Goal: Task Accomplishment & Management: Manage account settings

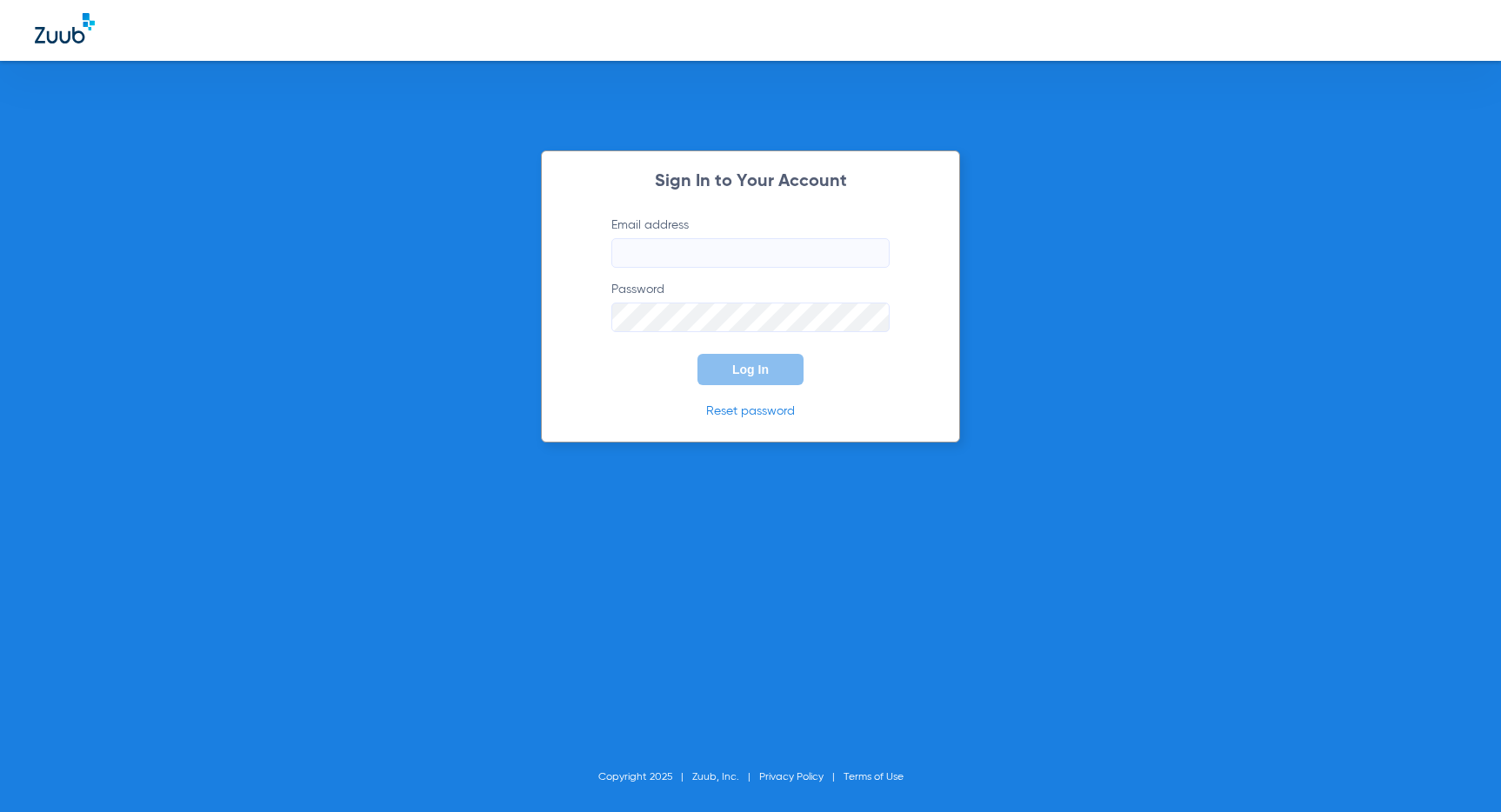
type input "[PERSON_NAME][EMAIL_ADDRESS][DOMAIN_NAME]"
click at [769, 383] on button "Log In" at bounding box center [750, 369] width 106 height 31
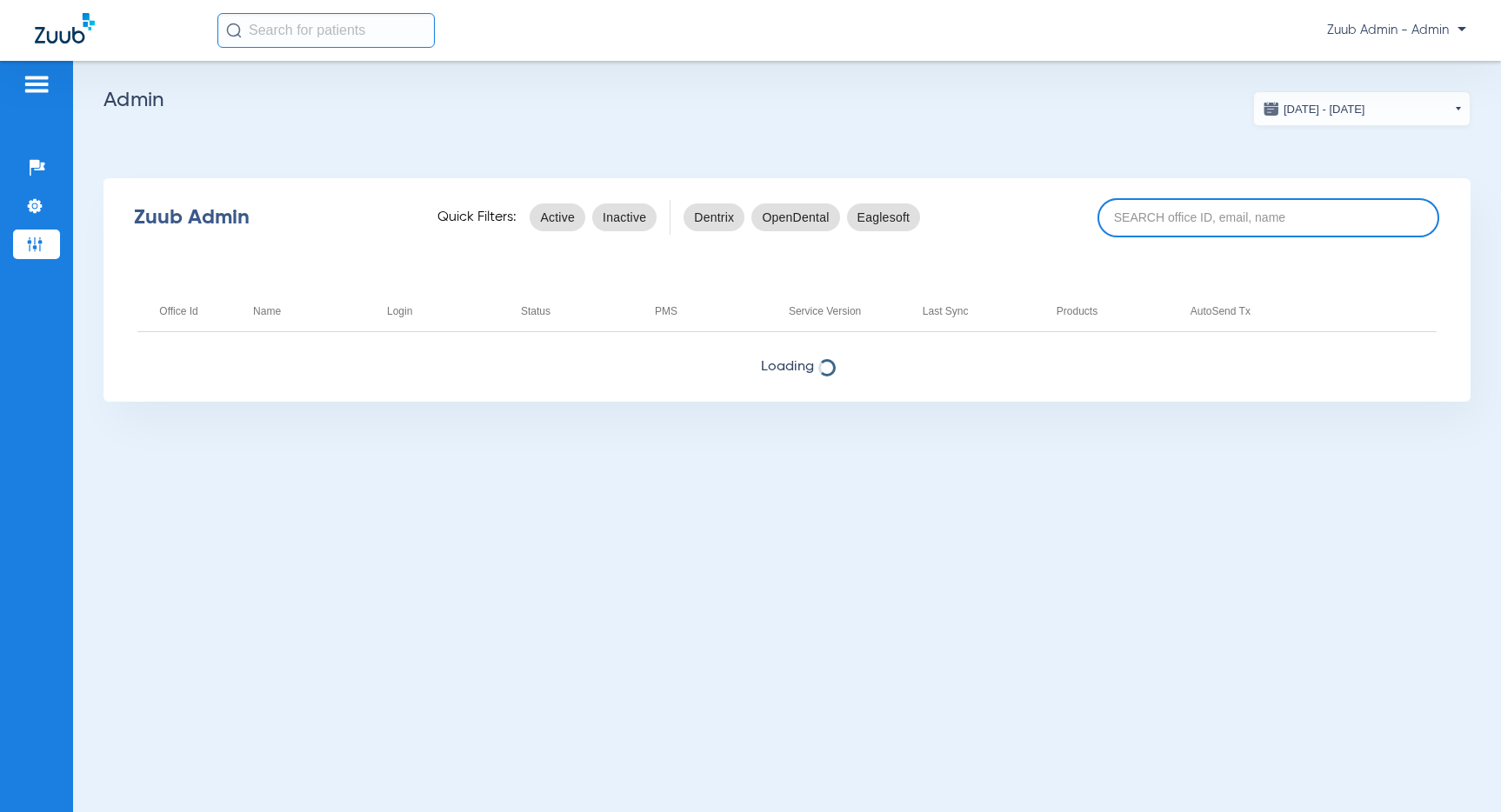
click at [1127, 216] on input at bounding box center [1268, 218] width 341 height 40
paste input "17006822"
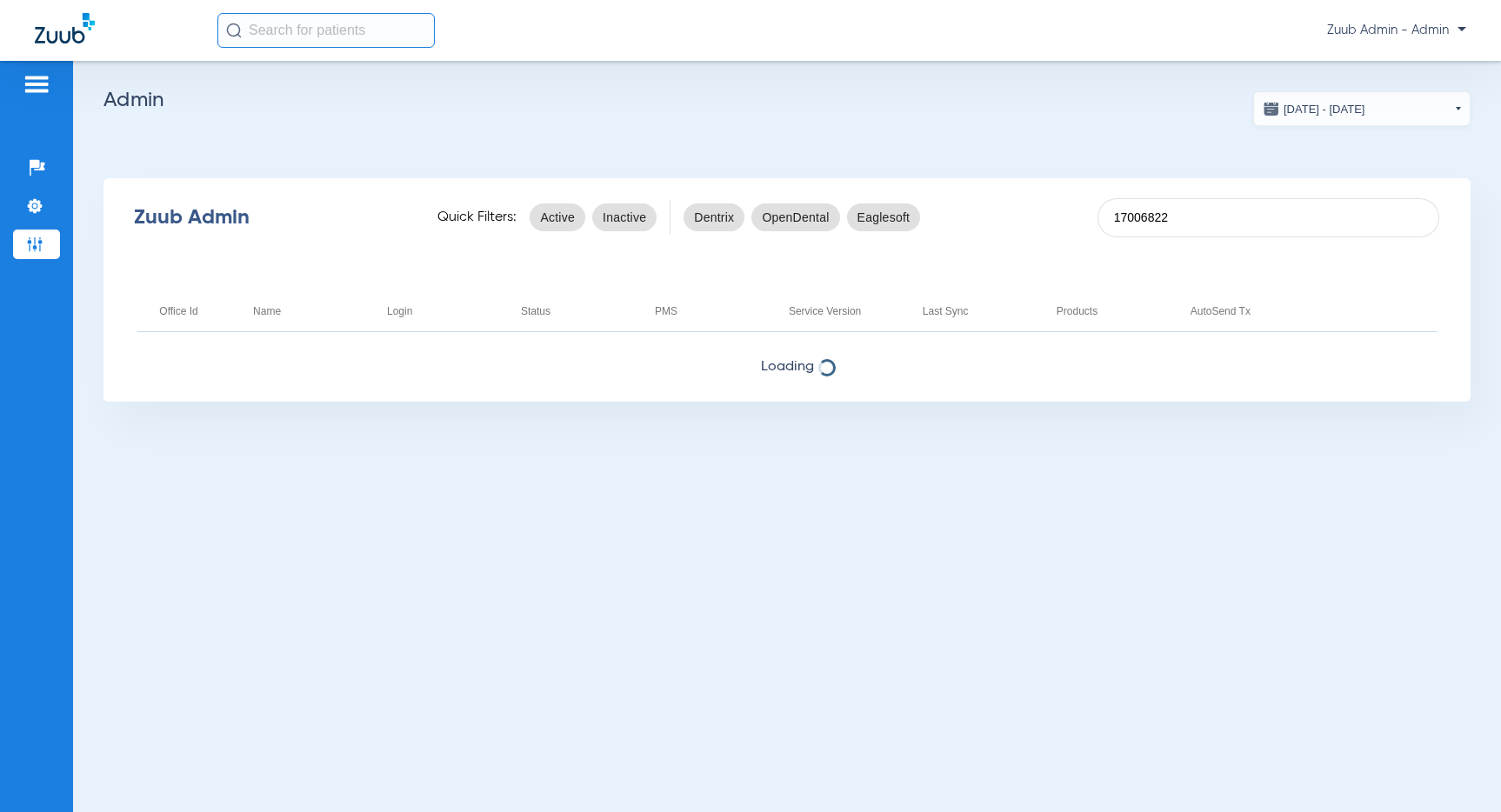
type input "17006822"
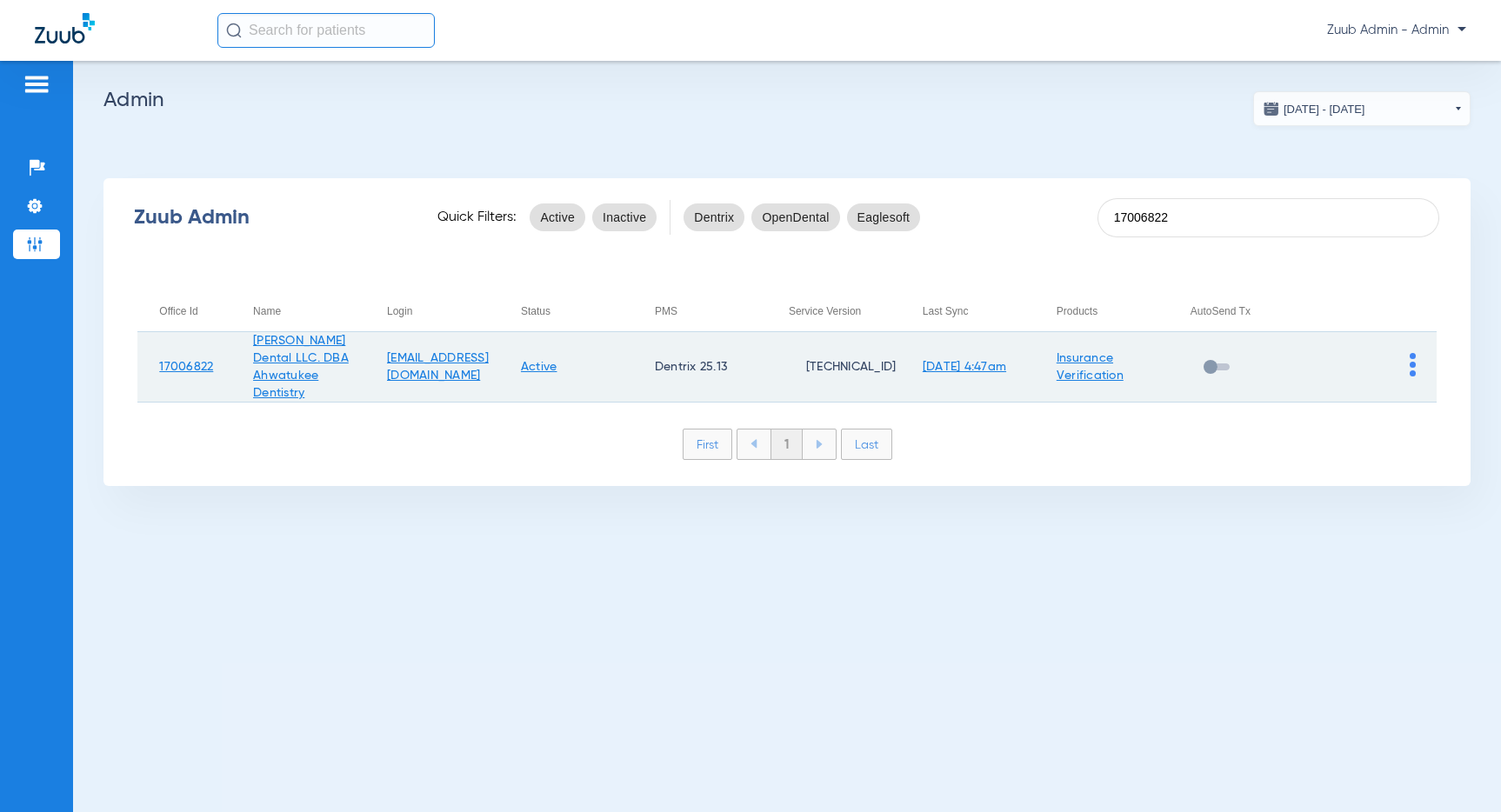
click at [1413, 357] on img at bounding box center [1412, 365] width 6 height 23
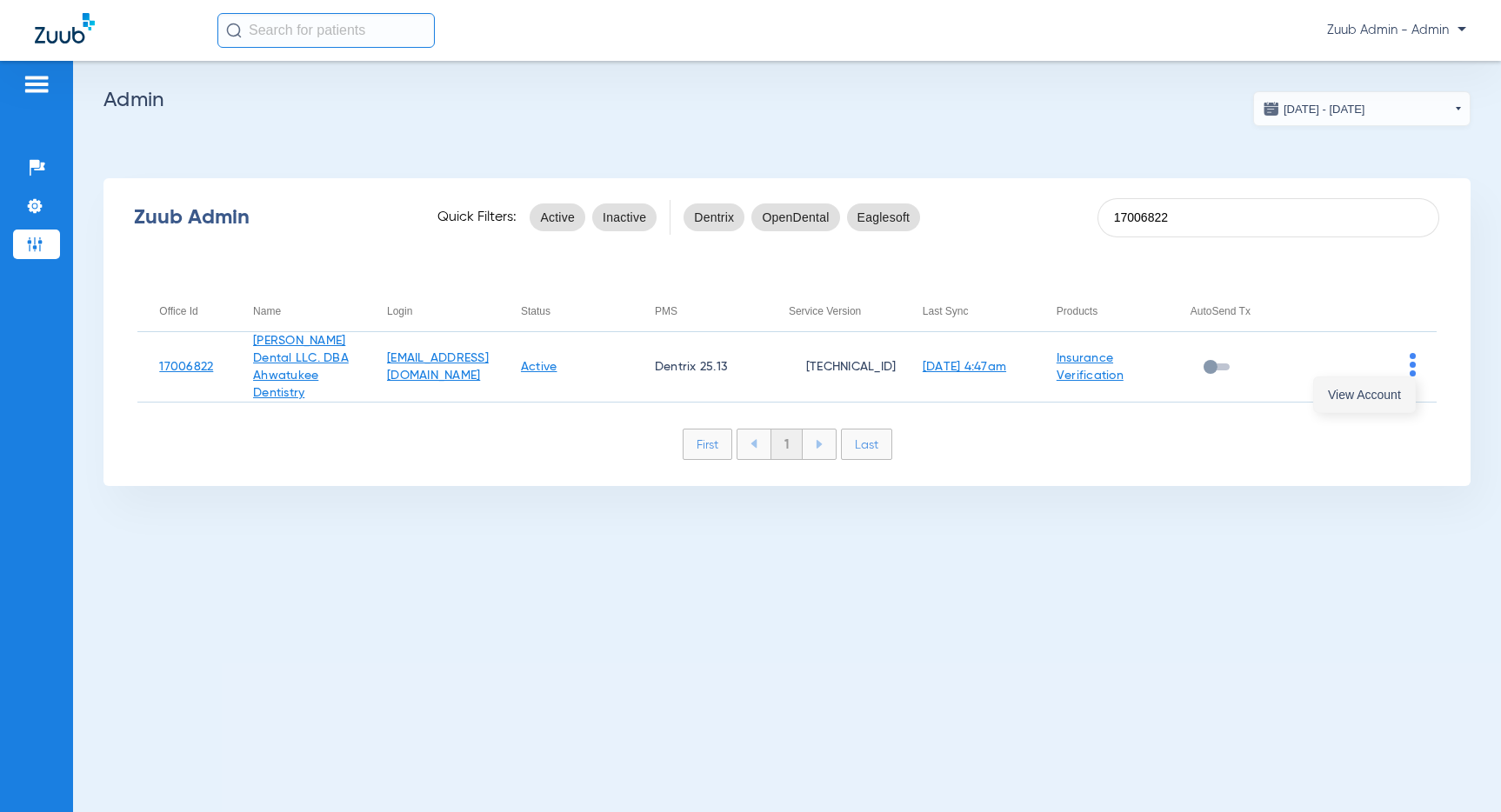
click at [1391, 393] on span "View Account" at bounding box center [1364, 395] width 73 height 13
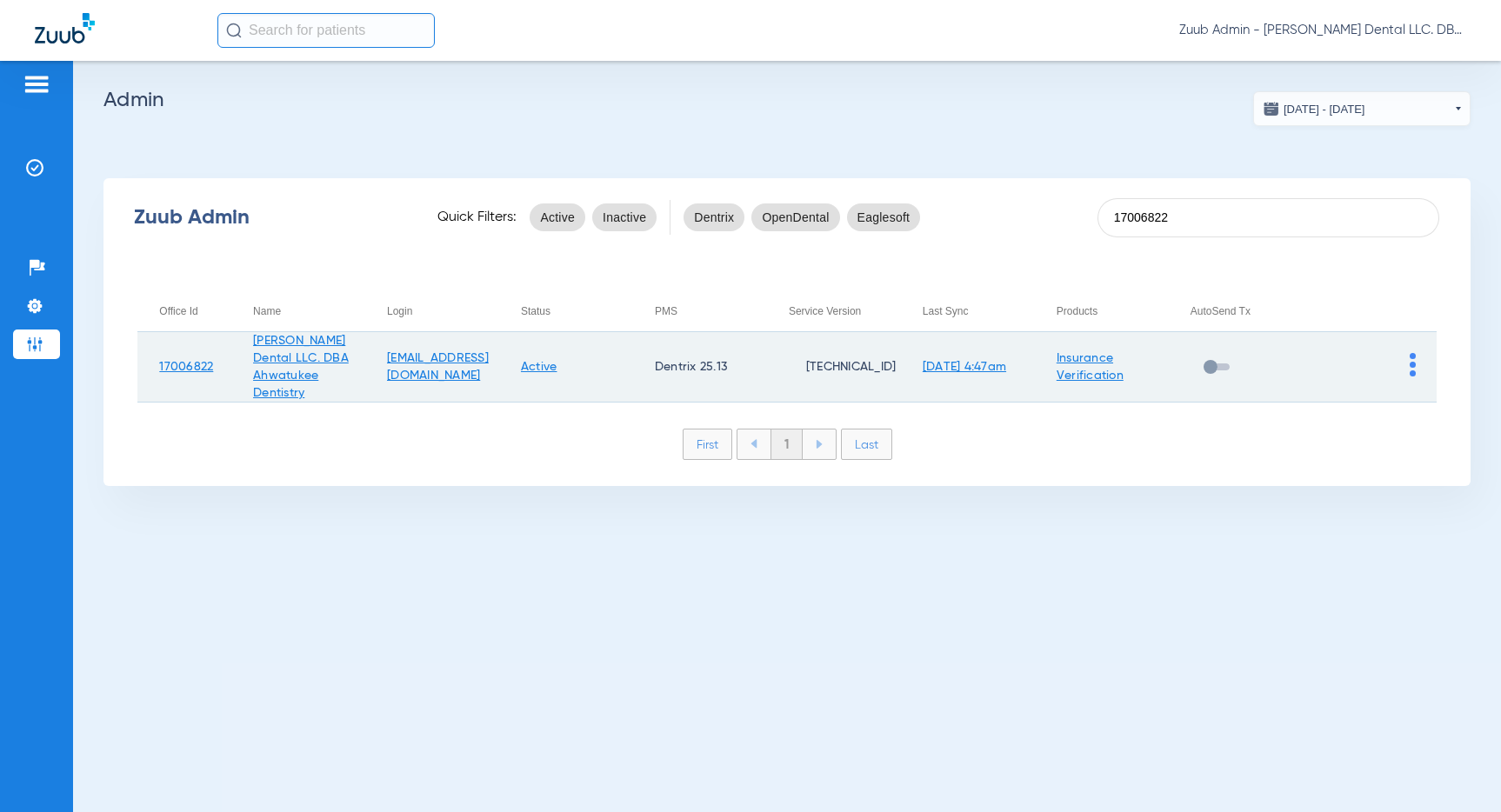
click at [1412, 357] on img at bounding box center [1412, 365] width 6 height 23
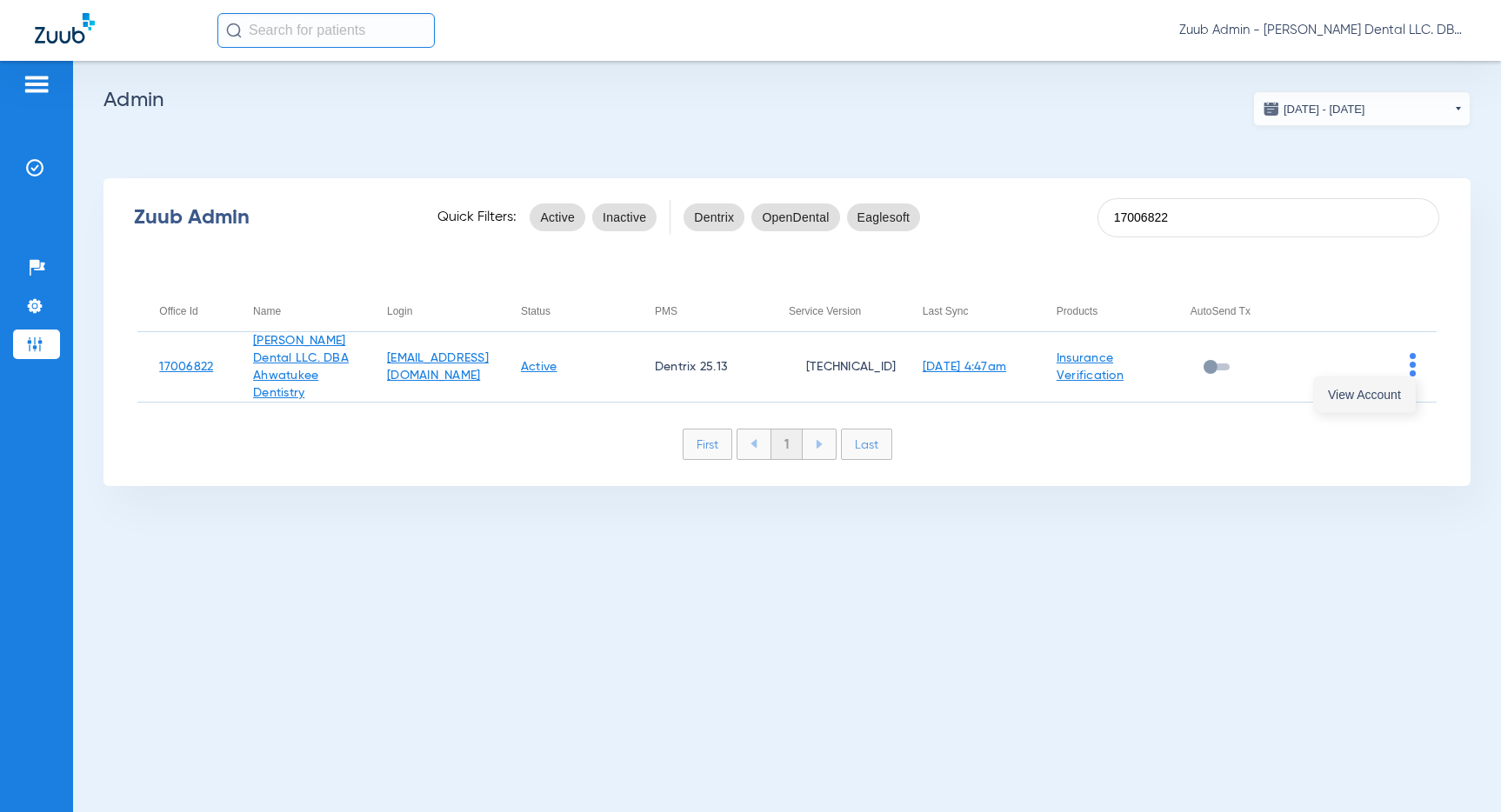
click at [1379, 394] on span "View Account" at bounding box center [1364, 395] width 73 height 13
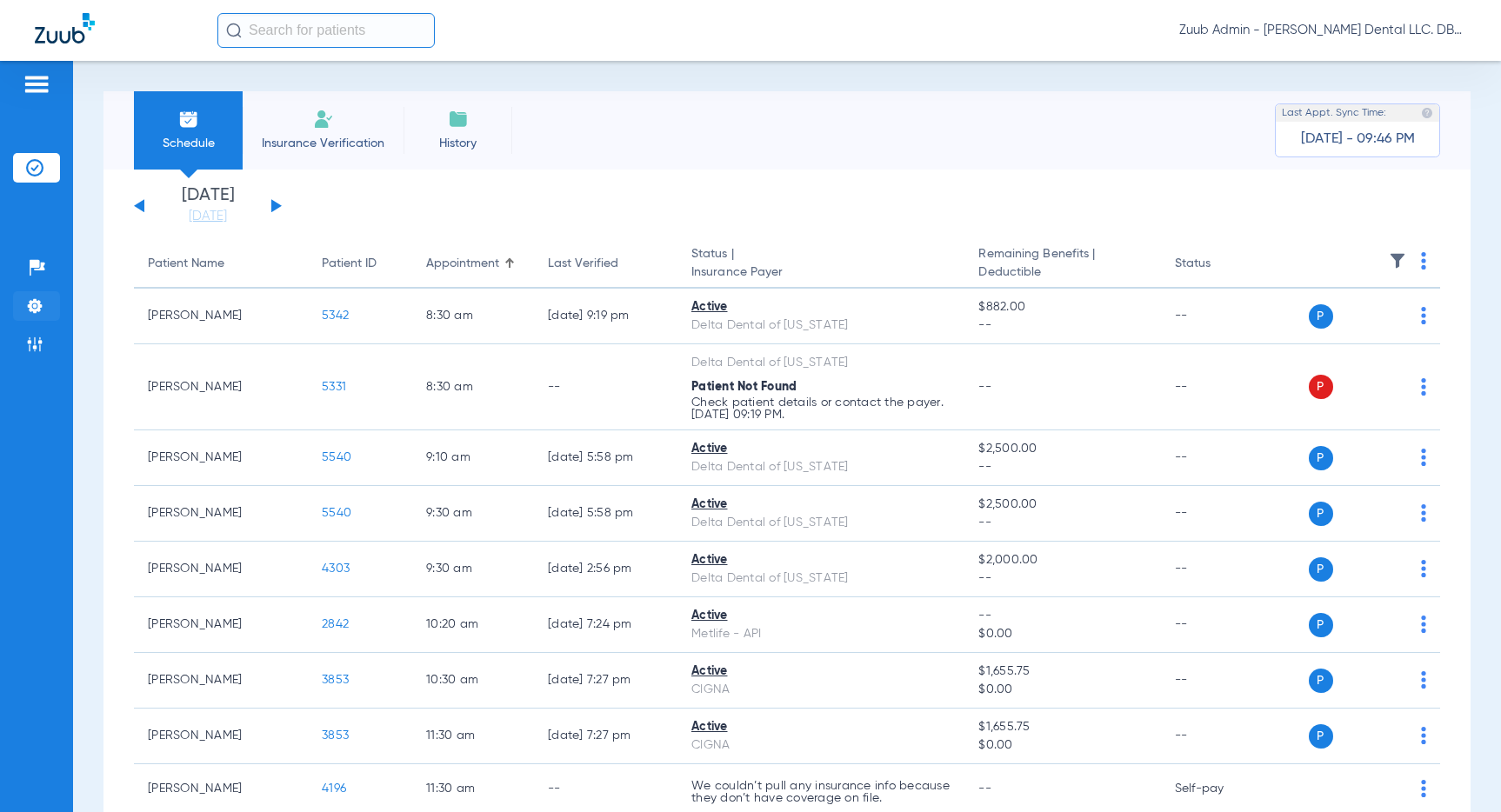
drag, startPoint x: 36, startPoint y: 298, endPoint x: 48, endPoint y: 300, distance: 12.2
click at [36, 298] on img at bounding box center [34, 305] width 17 height 17
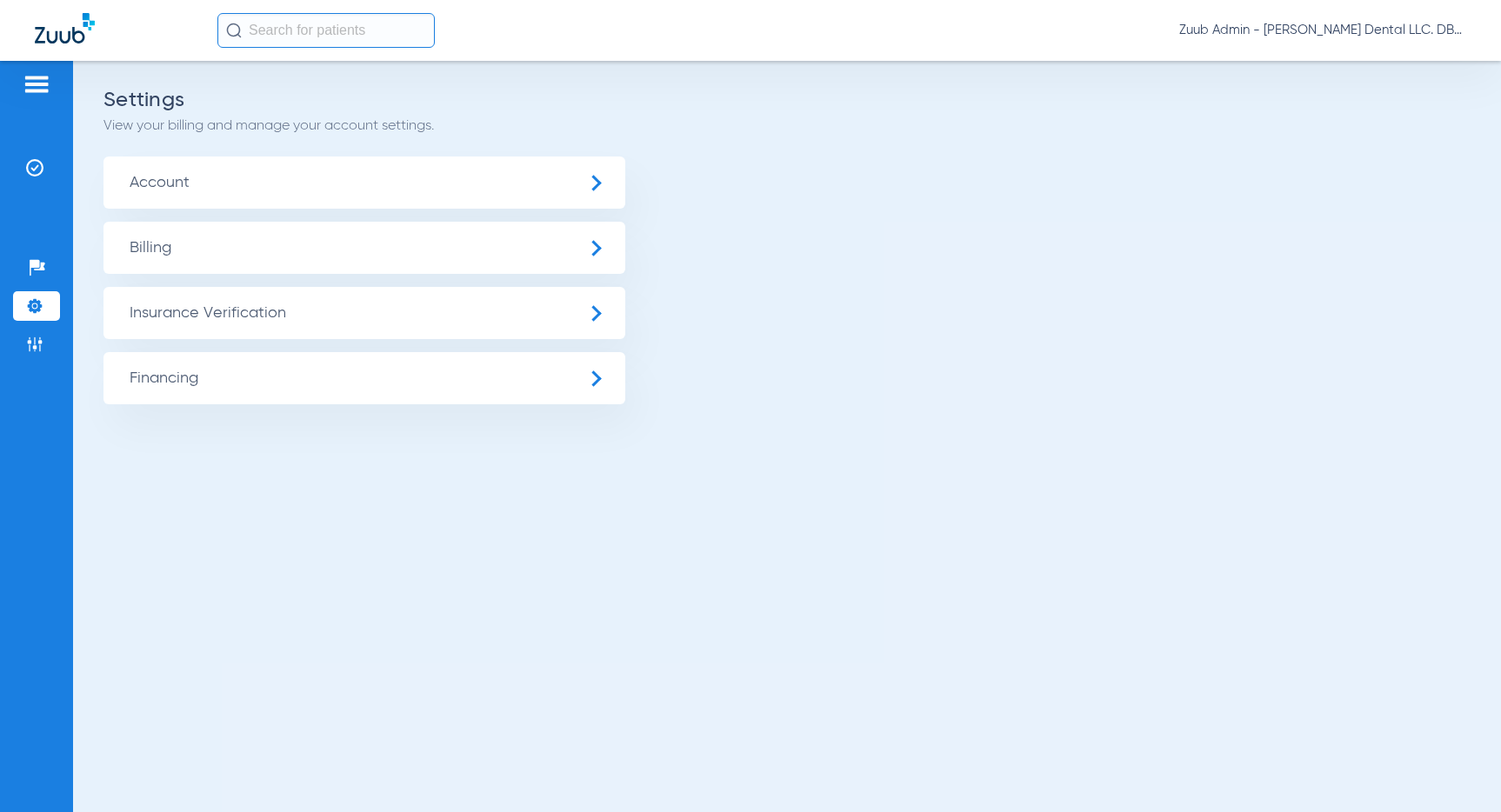
click at [136, 313] on span "Insurance Verification" at bounding box center [364, 313] width 522 height 52
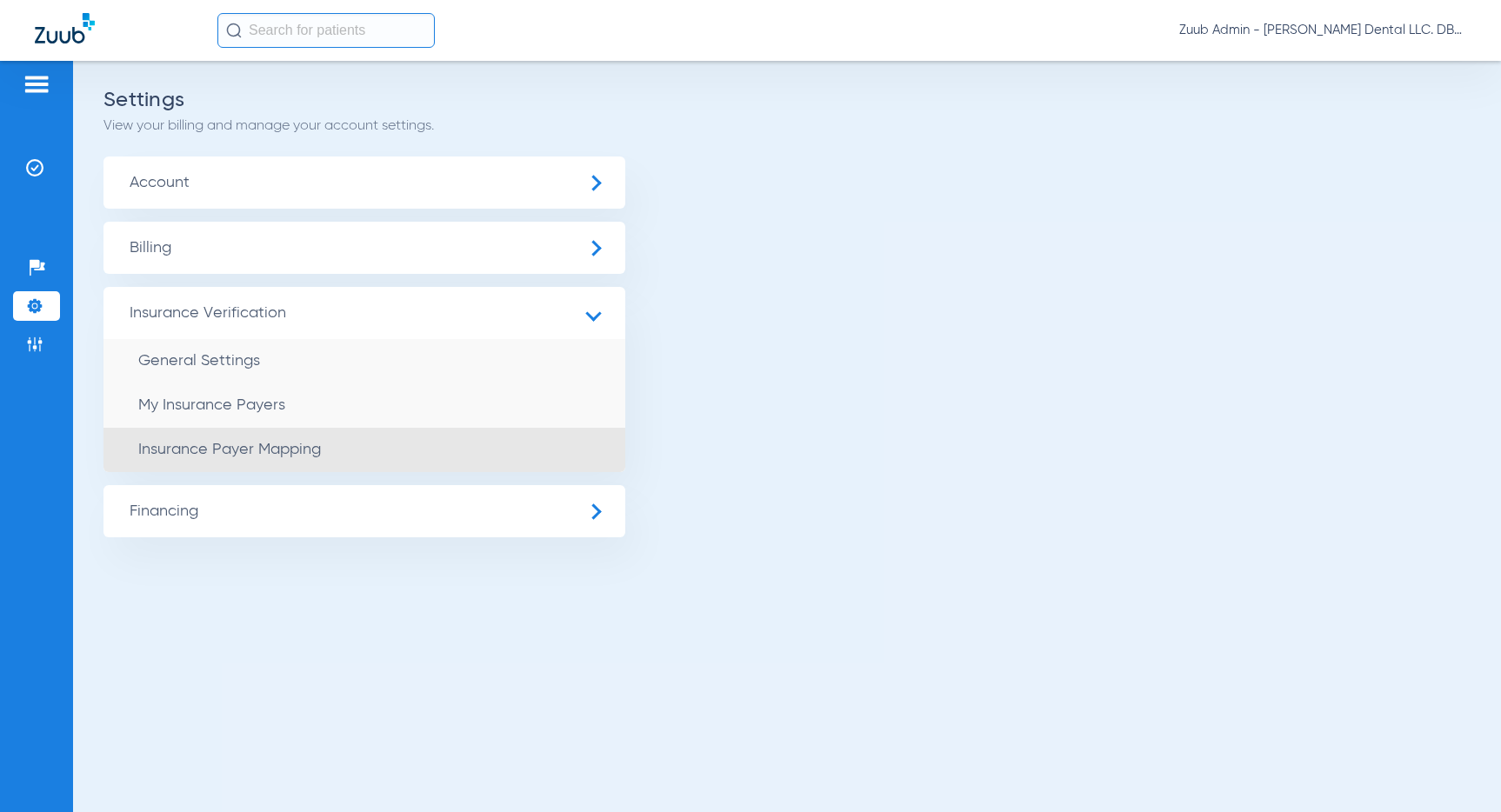
click at [213, 458] on li "Insurance Payer Mapping" at bounding box center [364, 449] width 522 height 44
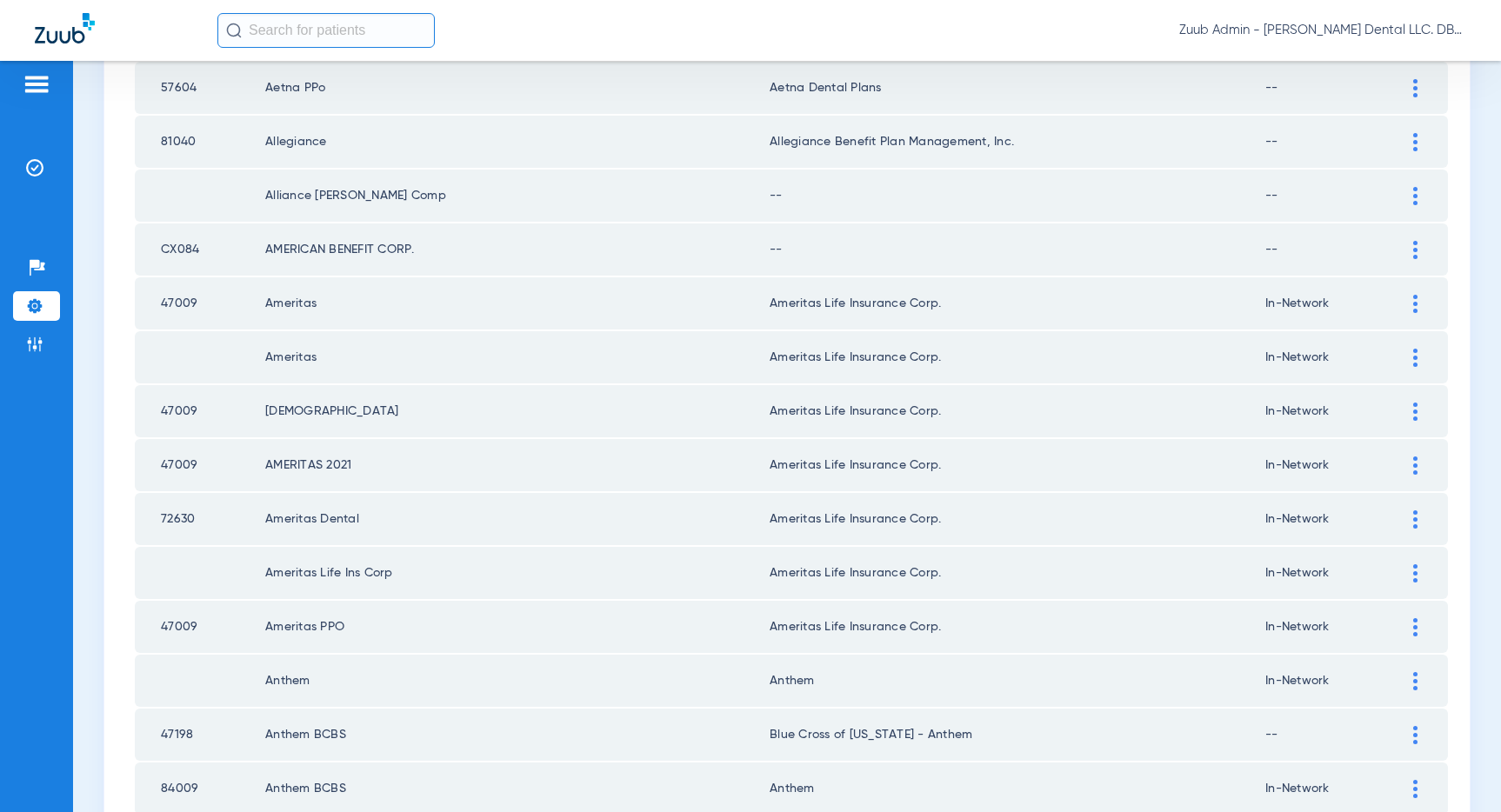
scroll to position [1273, 0]
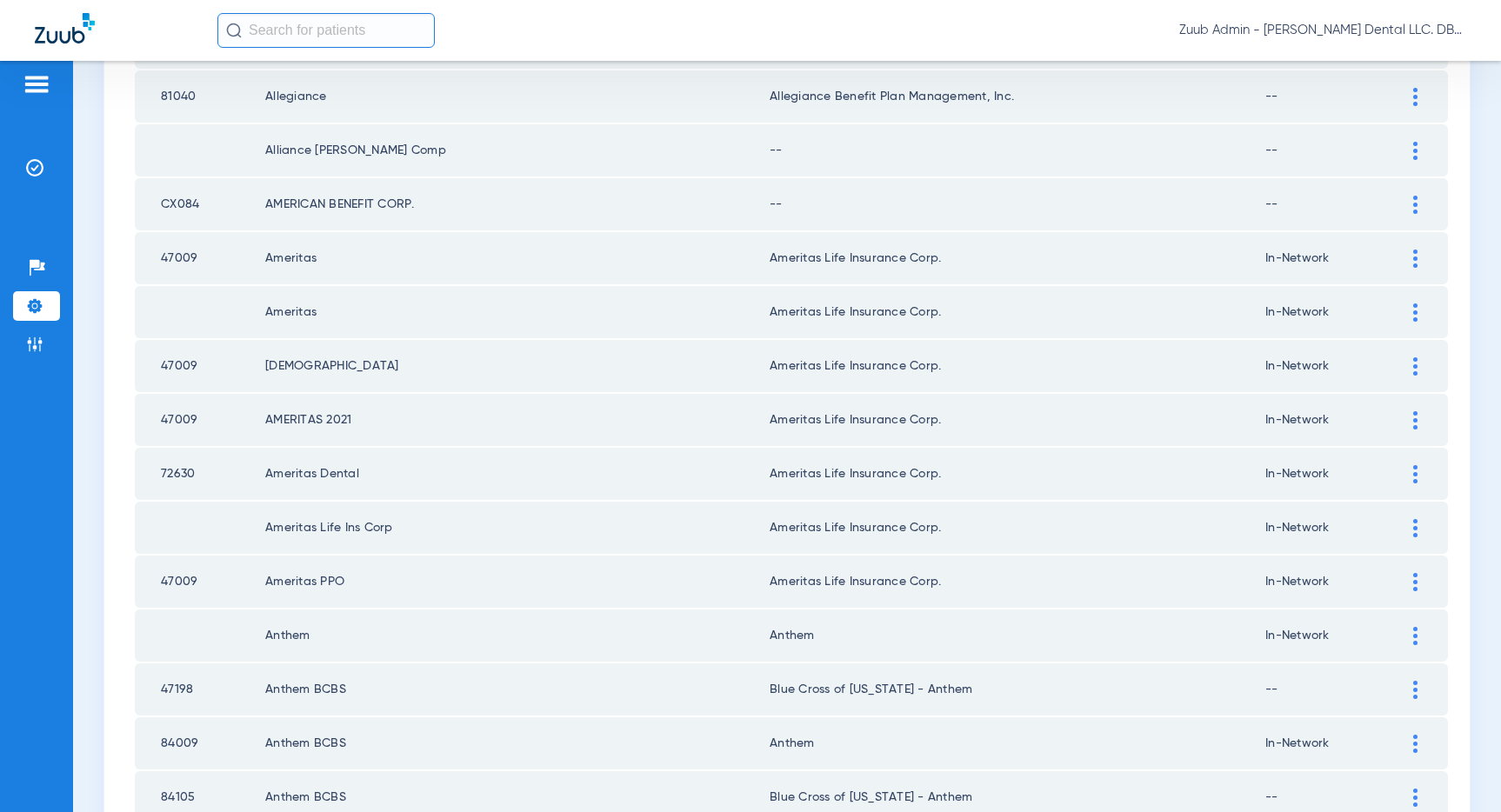
click at [1415, 148] on img at bounding box center [1415, 151] width 4 height 18
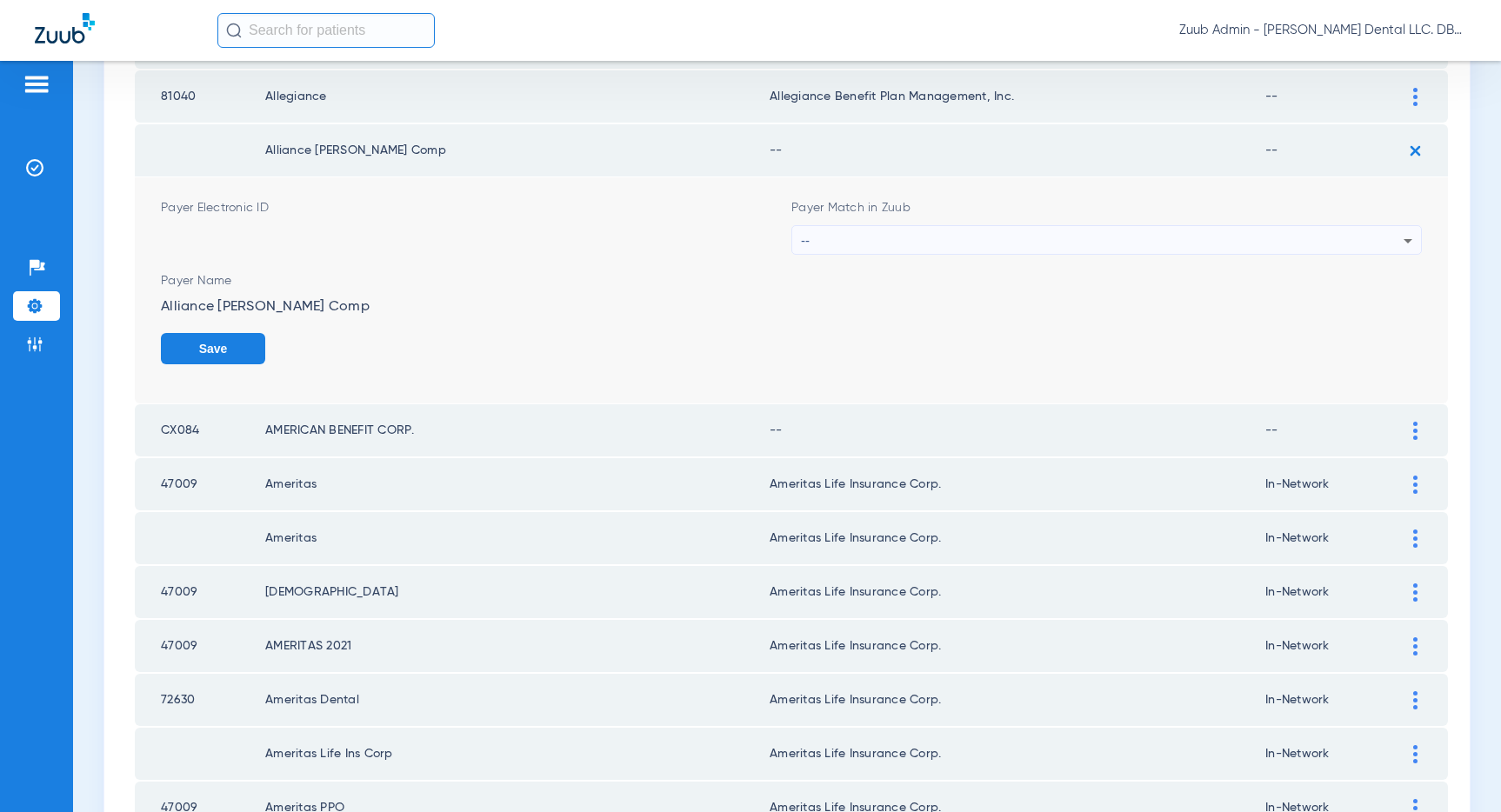
click at [1074, 242] on div "--" at bounding box center [1102, 241] width 603 height 30
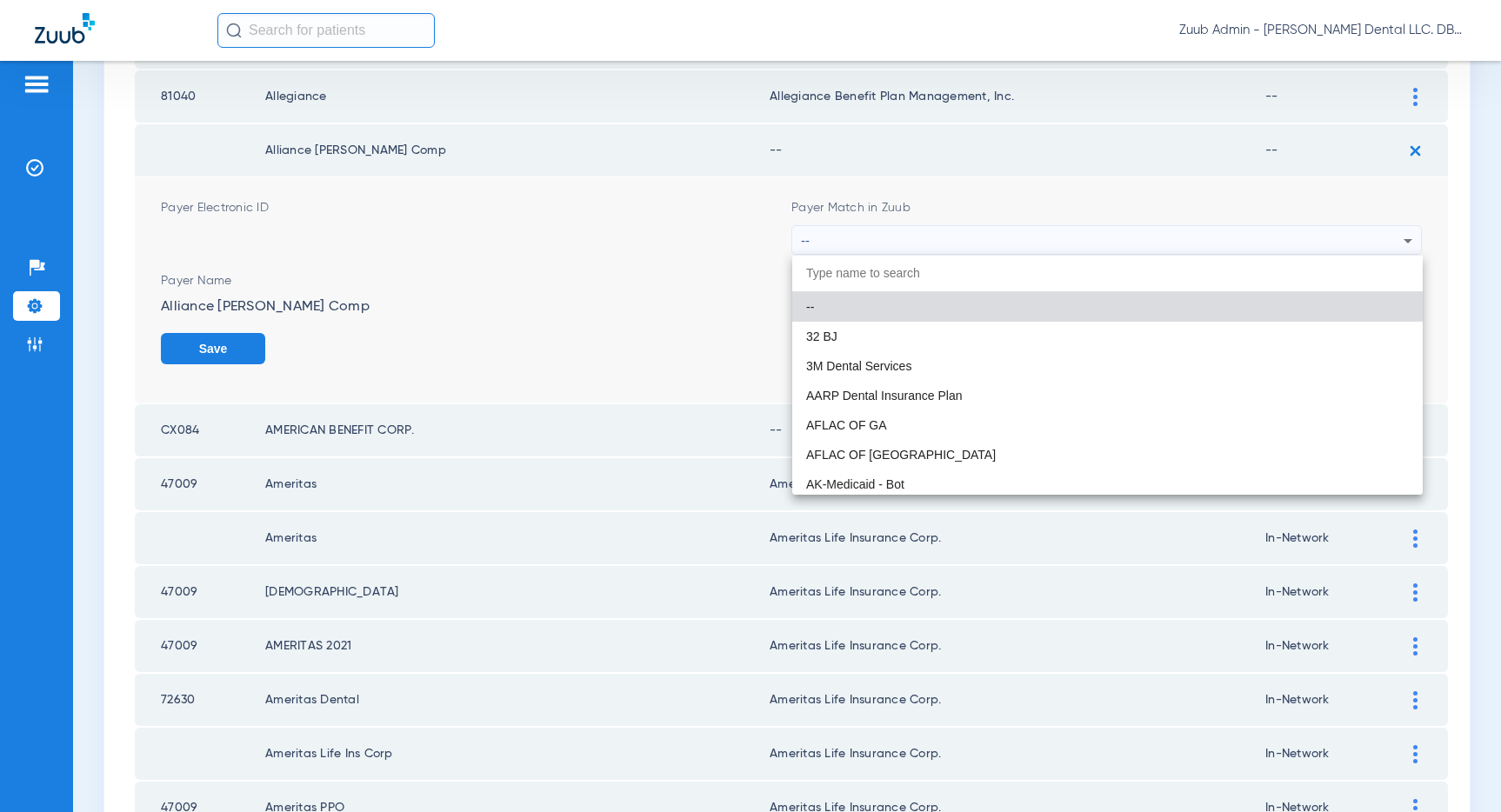
scroll to position [159, 0]
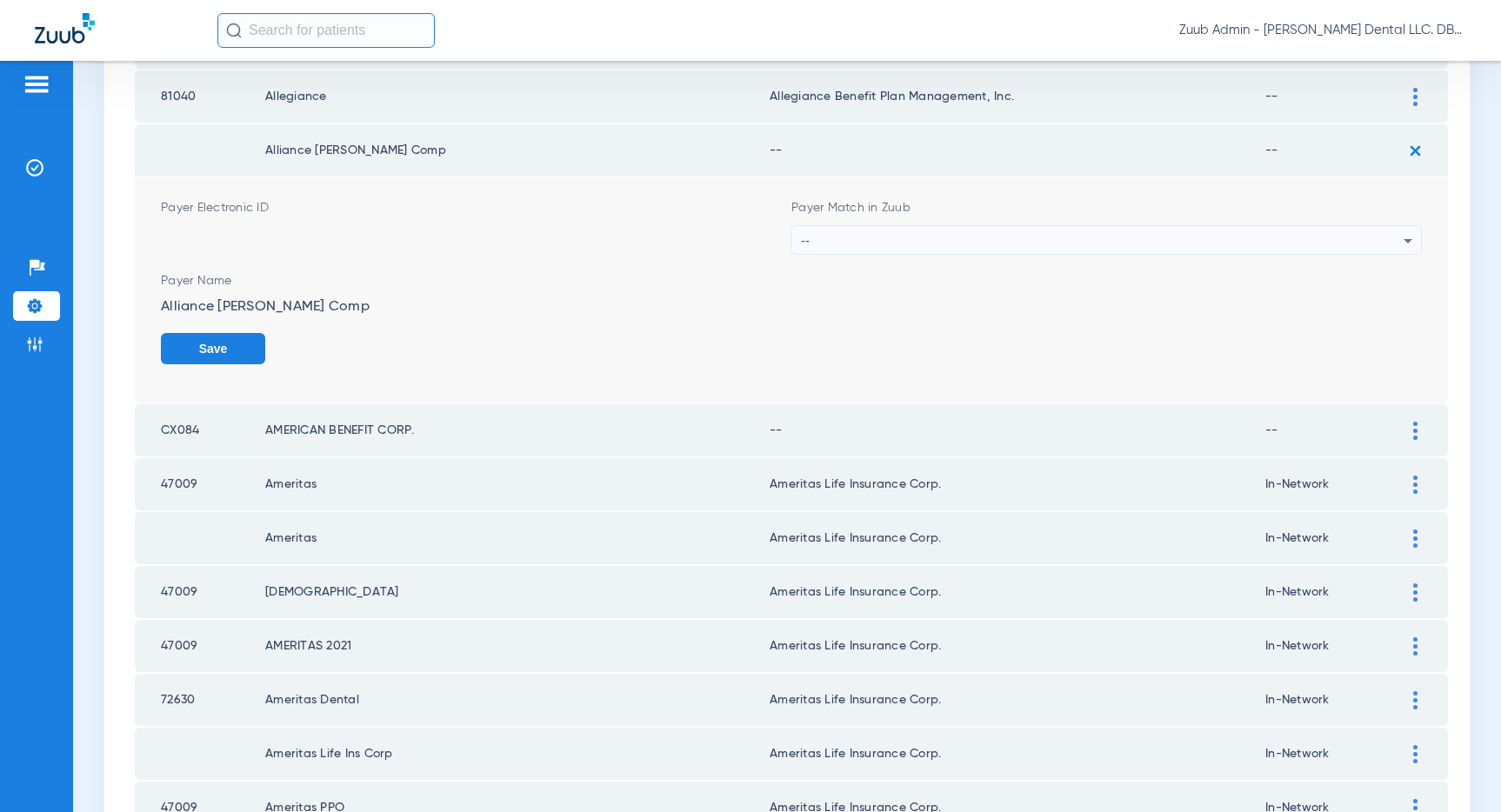
click at [979, 237] on div "--" at bounding box center [1102, 241] width 603 height 30
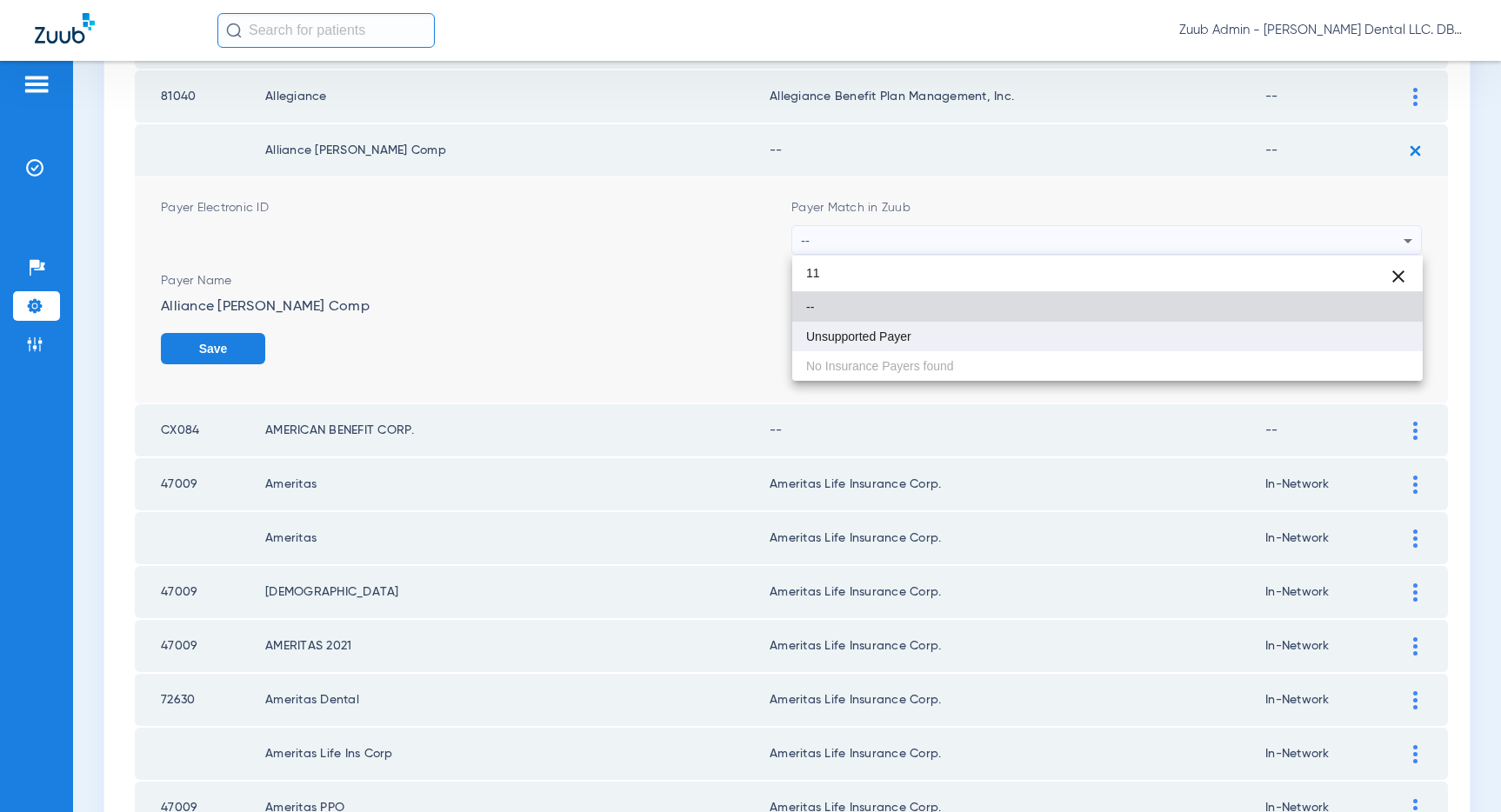
type input "11"
click at [868, 340] on span "Unsupported Payer" at bounding box center [858, 337] width 105 height 13
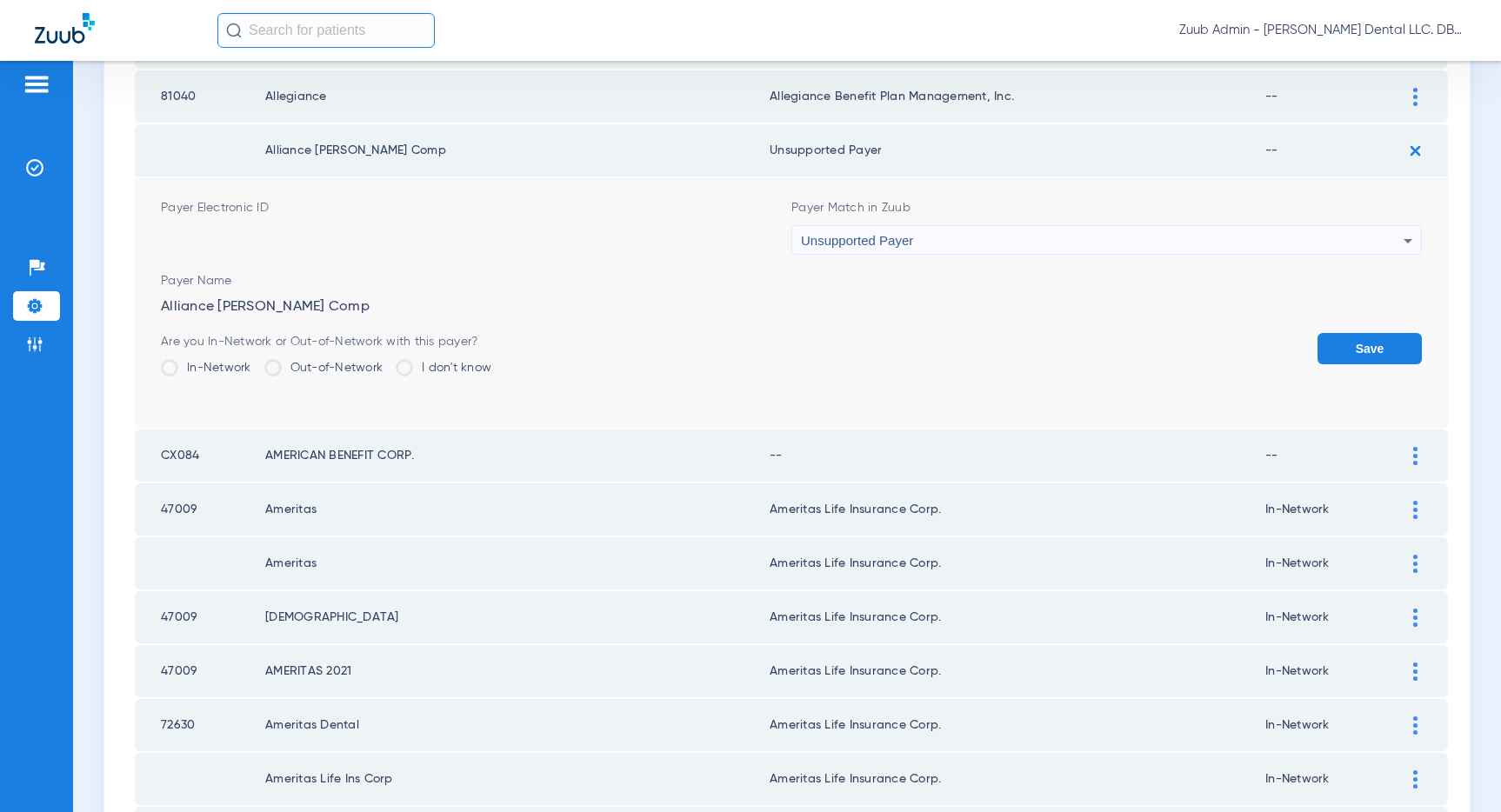
click at [1356, 342] on button "Save" at bounding box center [1369, 349] width 104 height 31
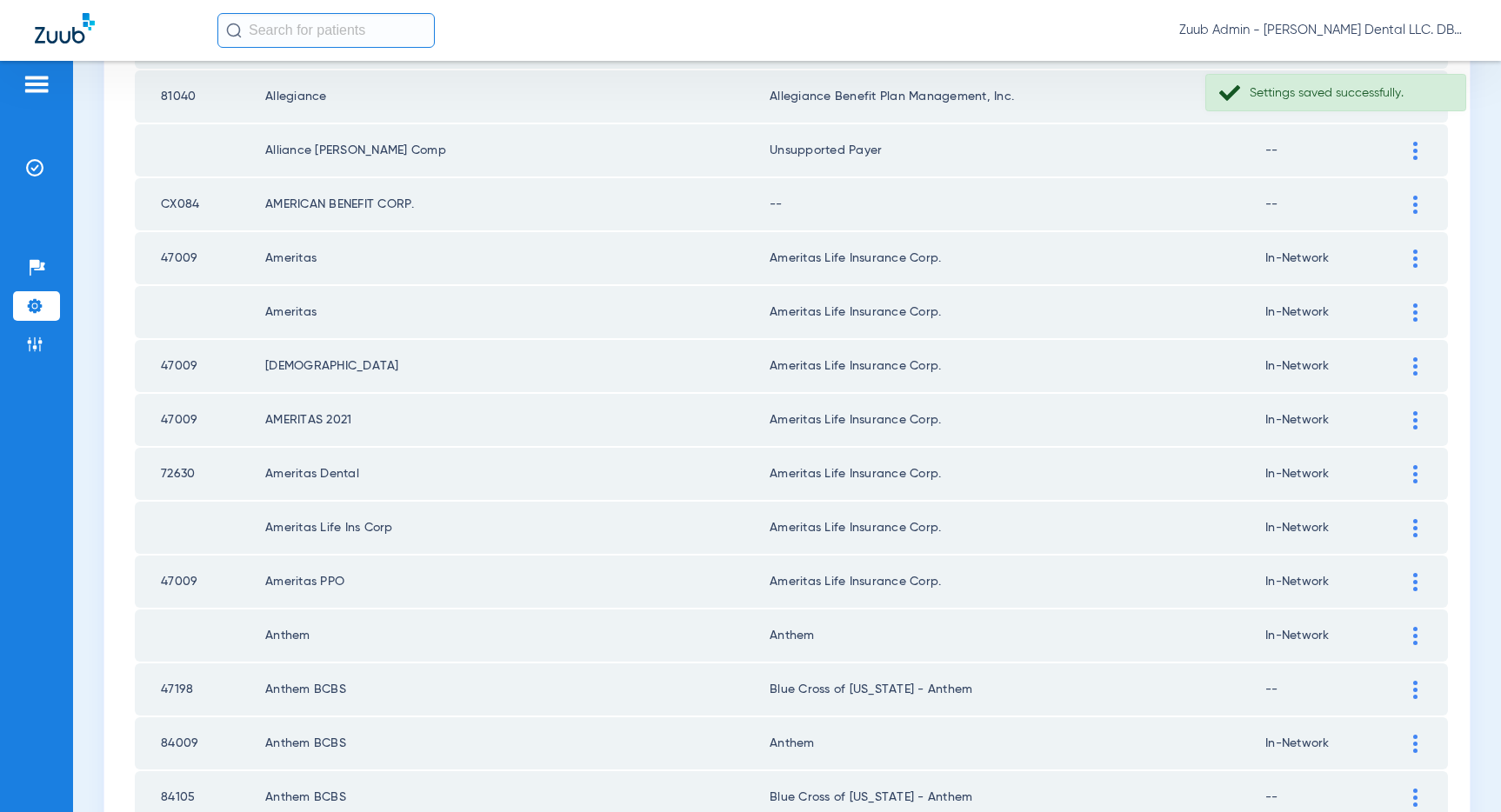
drag, startPoint x: 1416, startPoint y: 201, endPoint x: 1136, endPoint y: 240, distance: 282.7
click at [1416, 201] on img at bounding box center [1415, 205] width 4 height 18
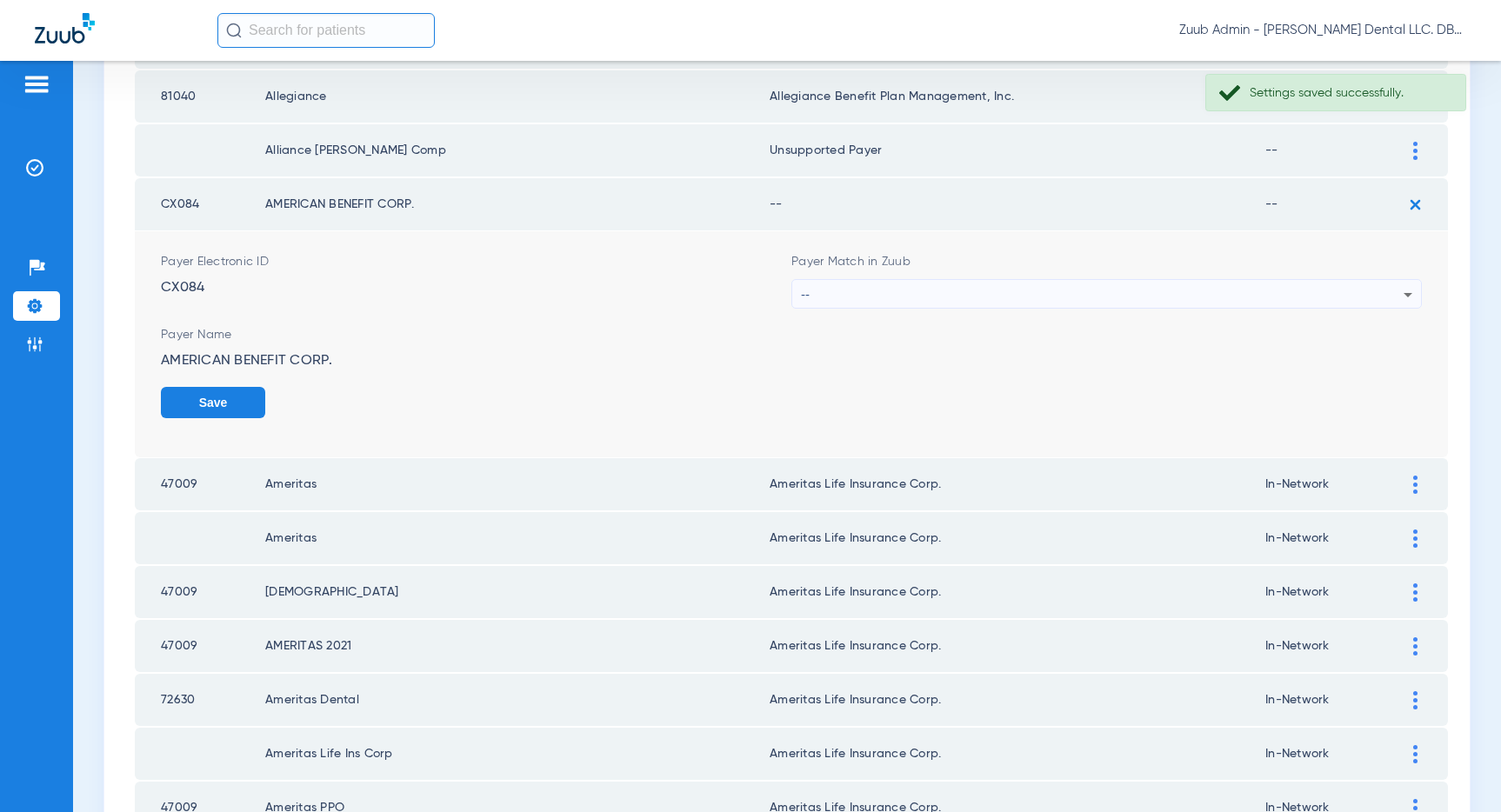
scroll to position [0, 0]
click at [1121, 295] on div "--" at bounding box center [1102, 295] width 603 height 30
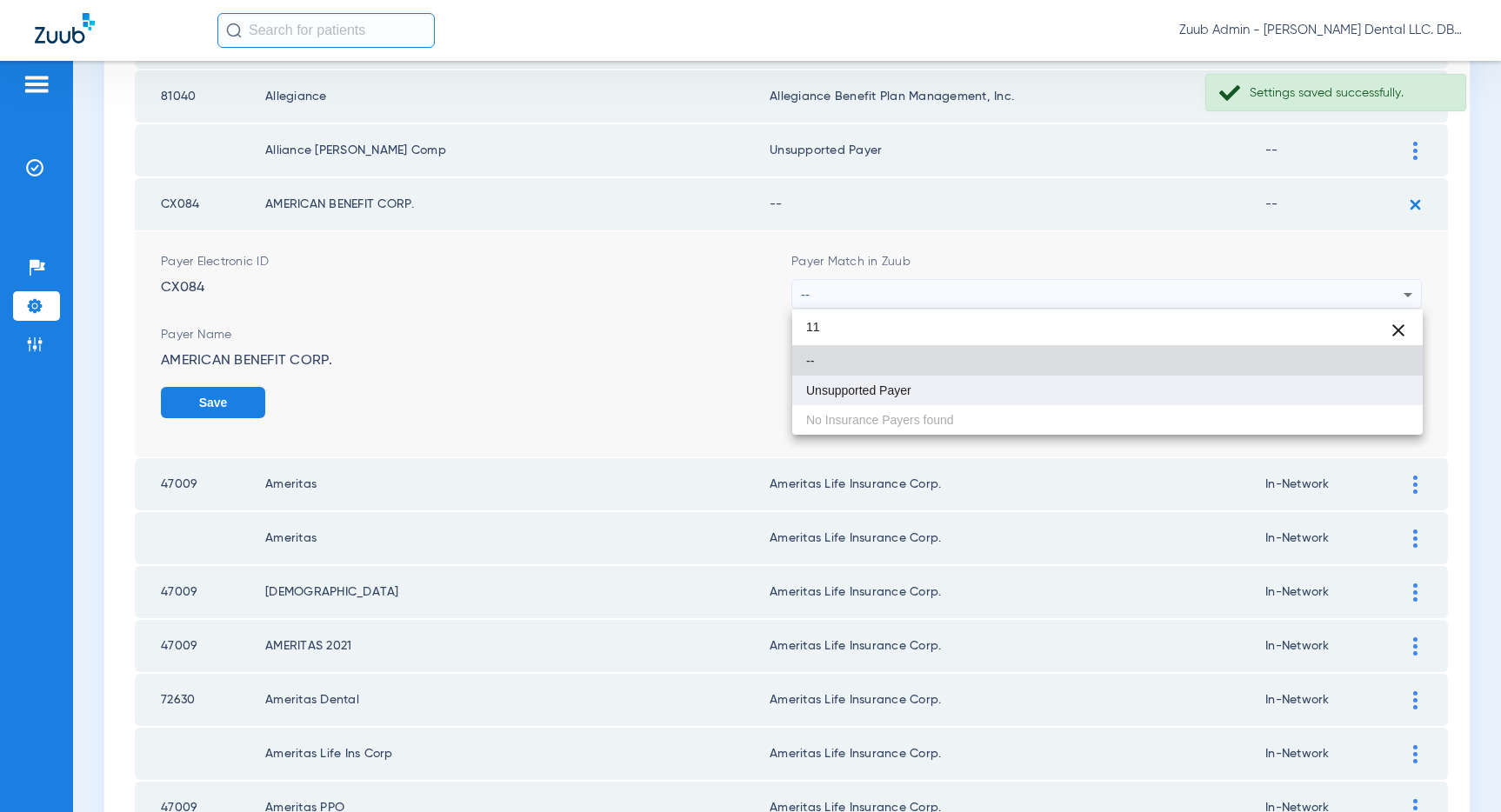
type input "11"
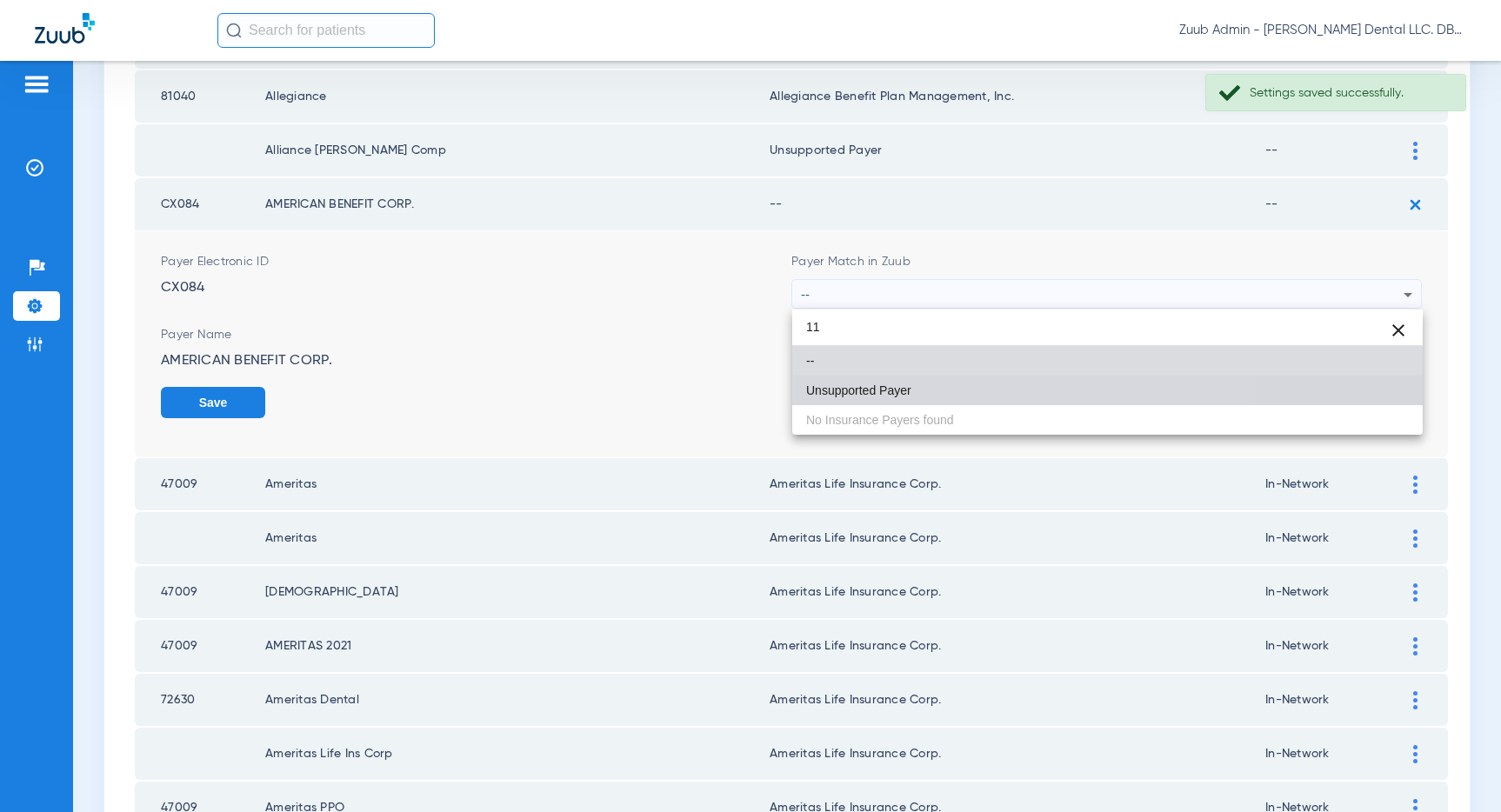
click at [896, 378] on mat-option "Unsupported Payer" at bounding box center [1108, 390] width 631 height 30
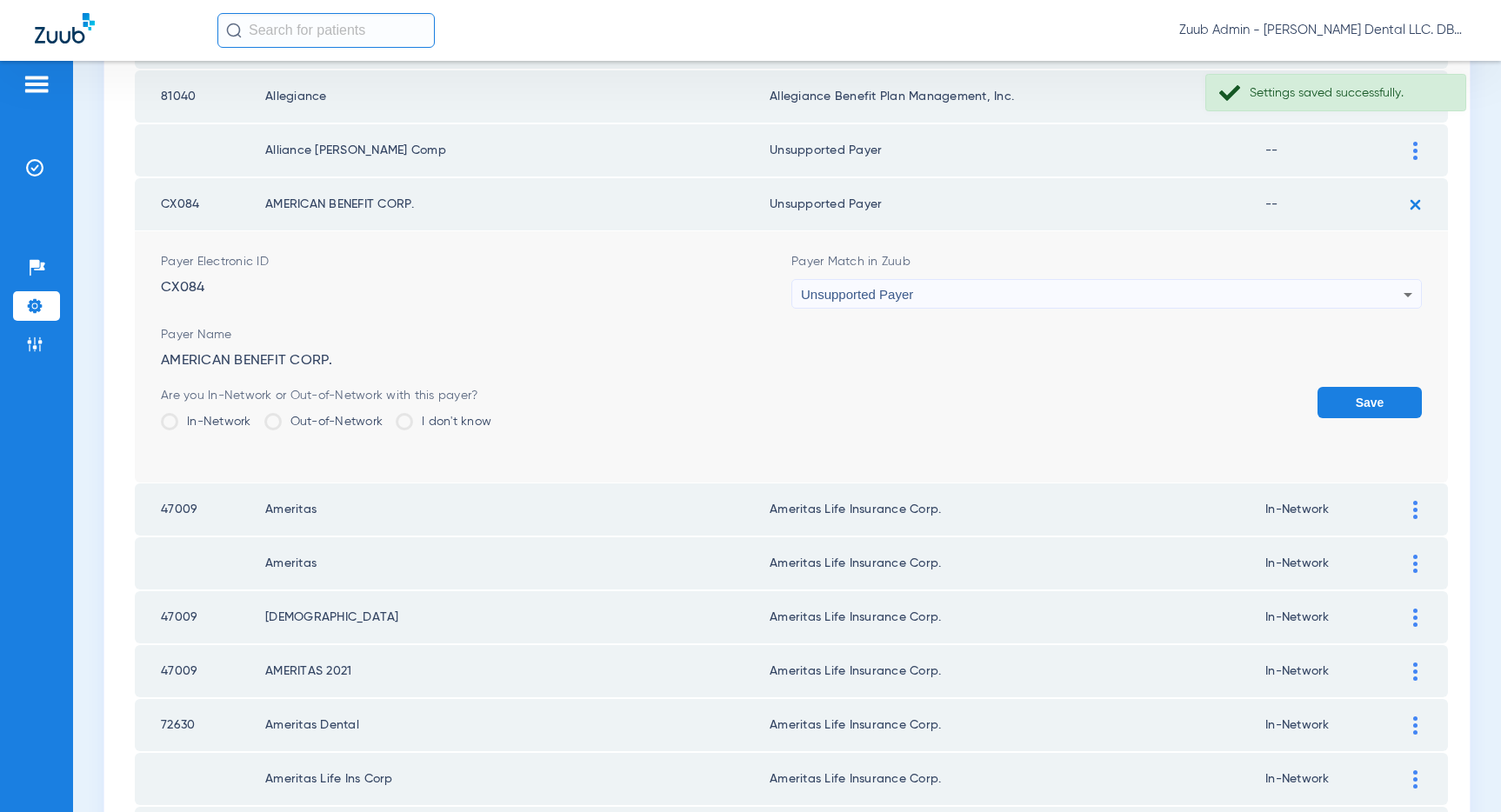
click at [1346, 397] on button "Save" at bounding box center [1369, 402] width 104 height 31
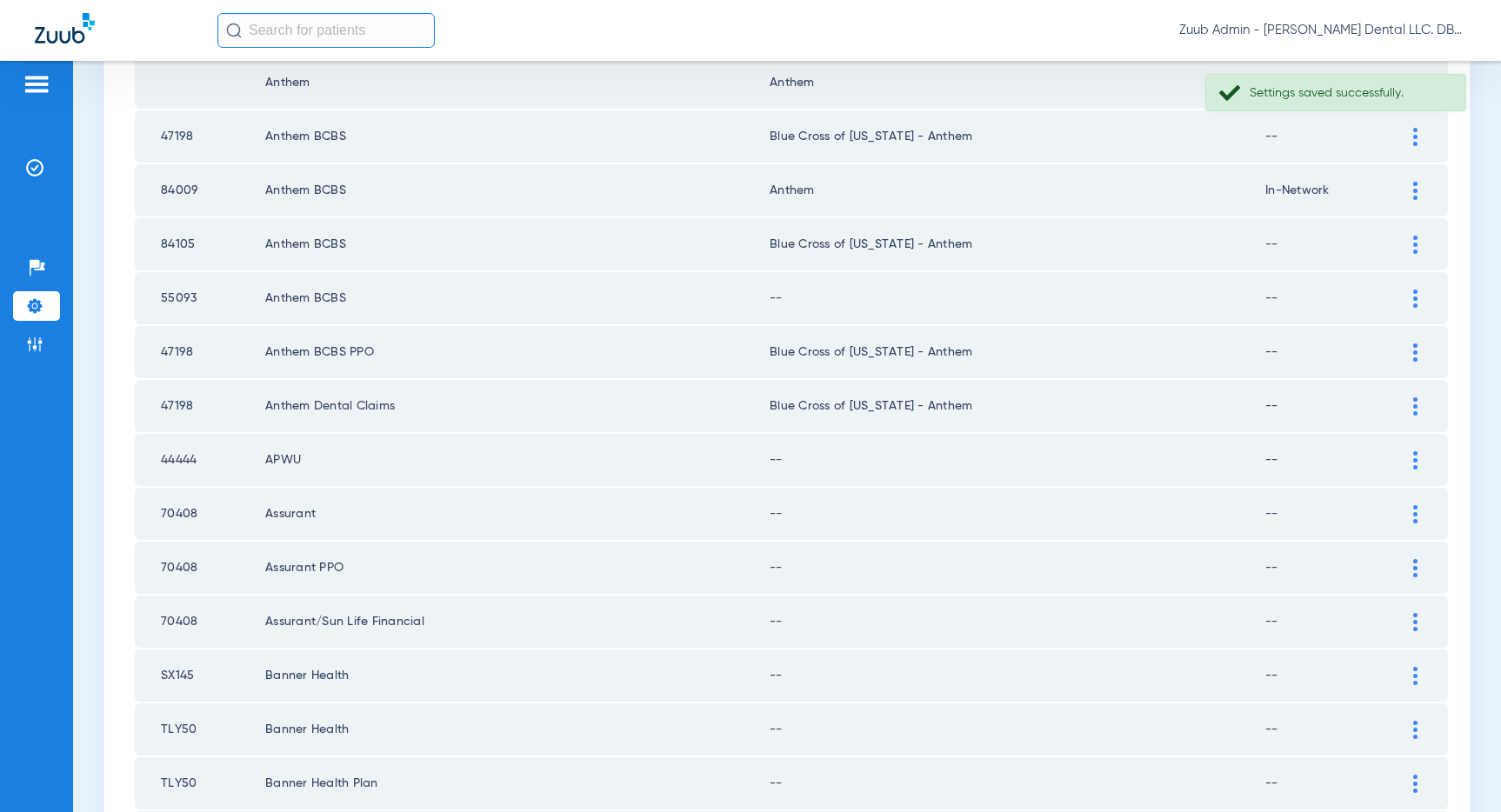
scroll to position [1884, 0]
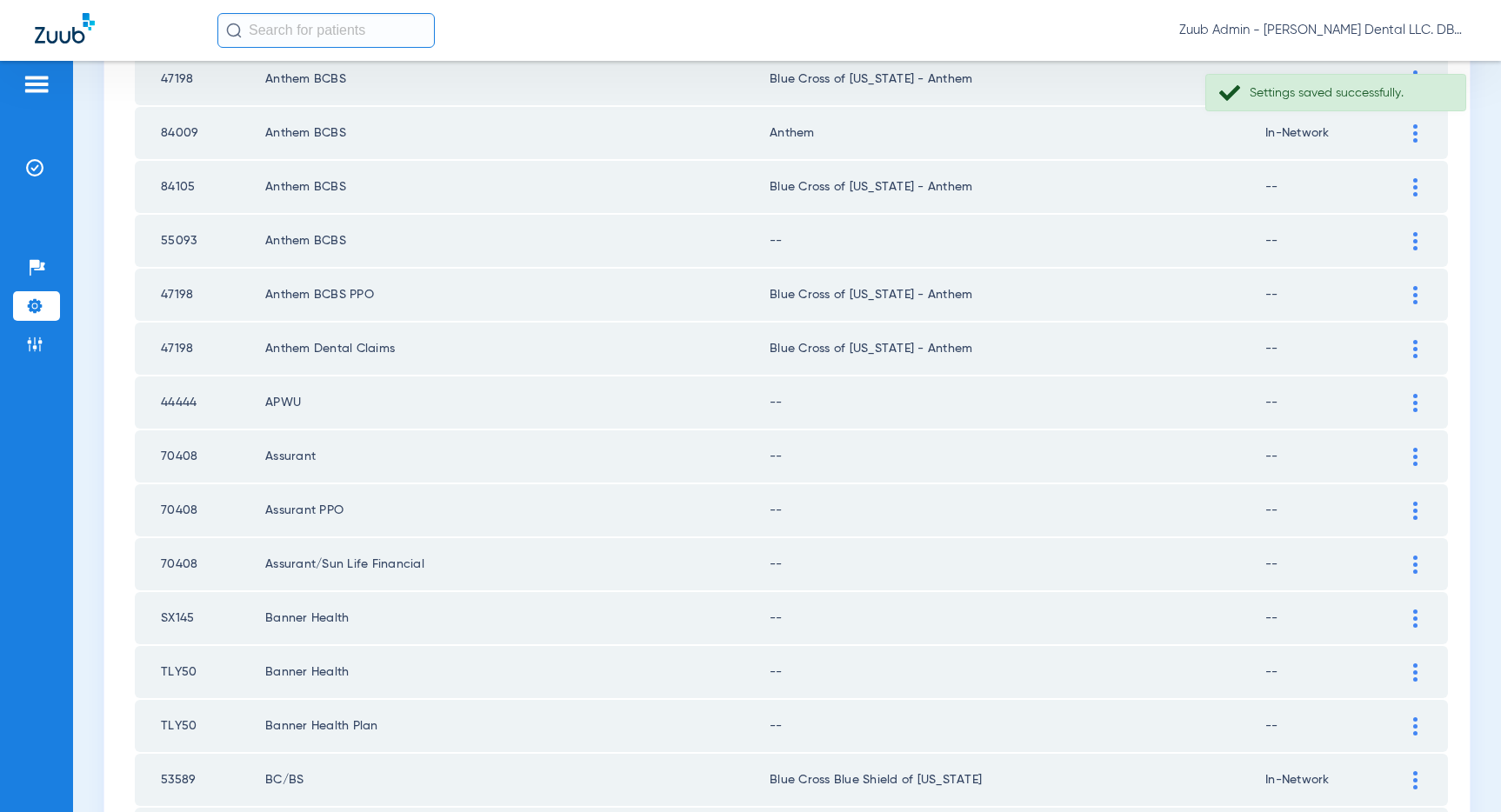
click at [1413, 235] on img at bounding box center [1415, 241] width 4 height 18
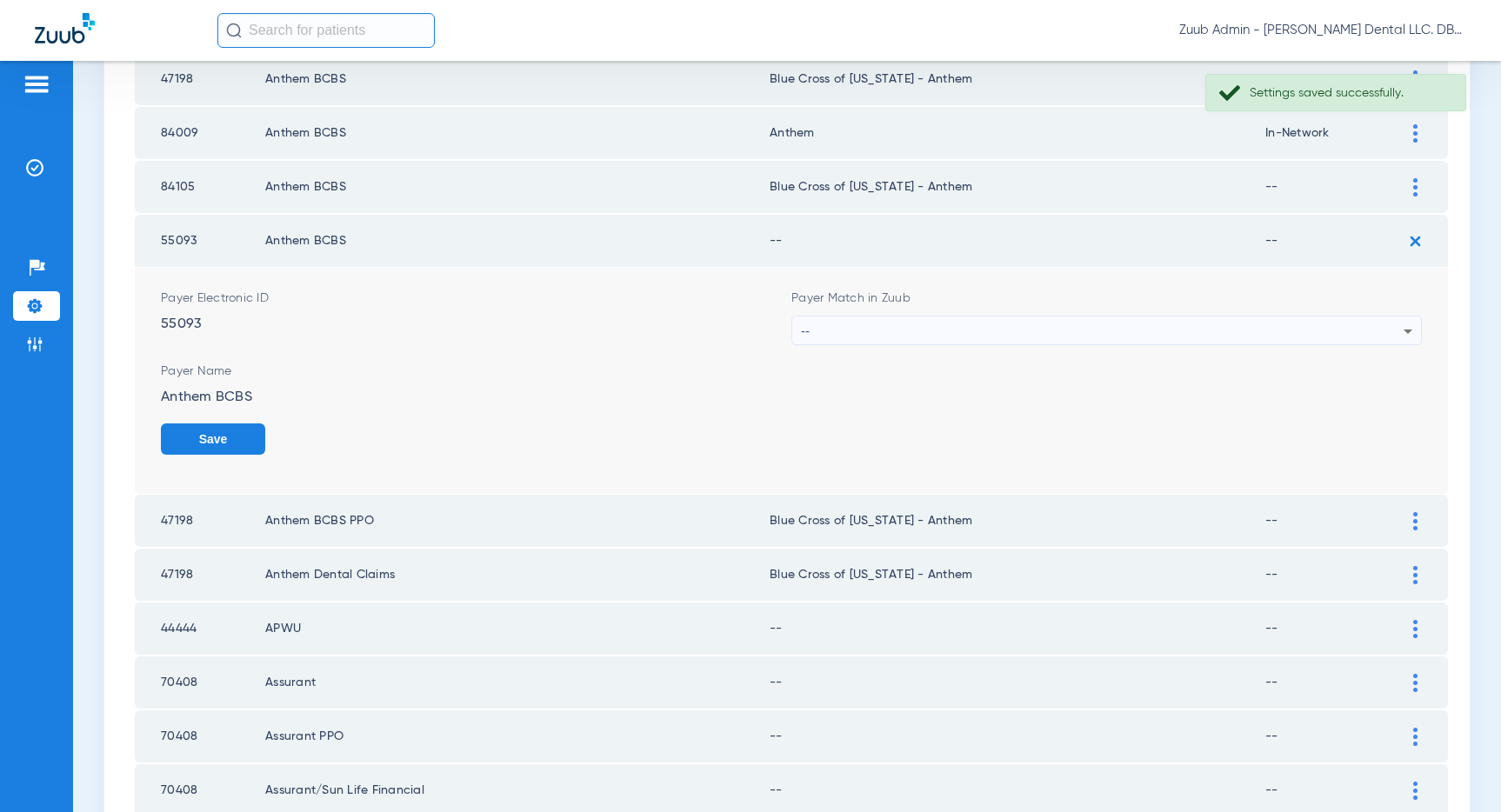
click at [1210, 323] on div "--" at bounding box center [1102, 331] width 603 height 30
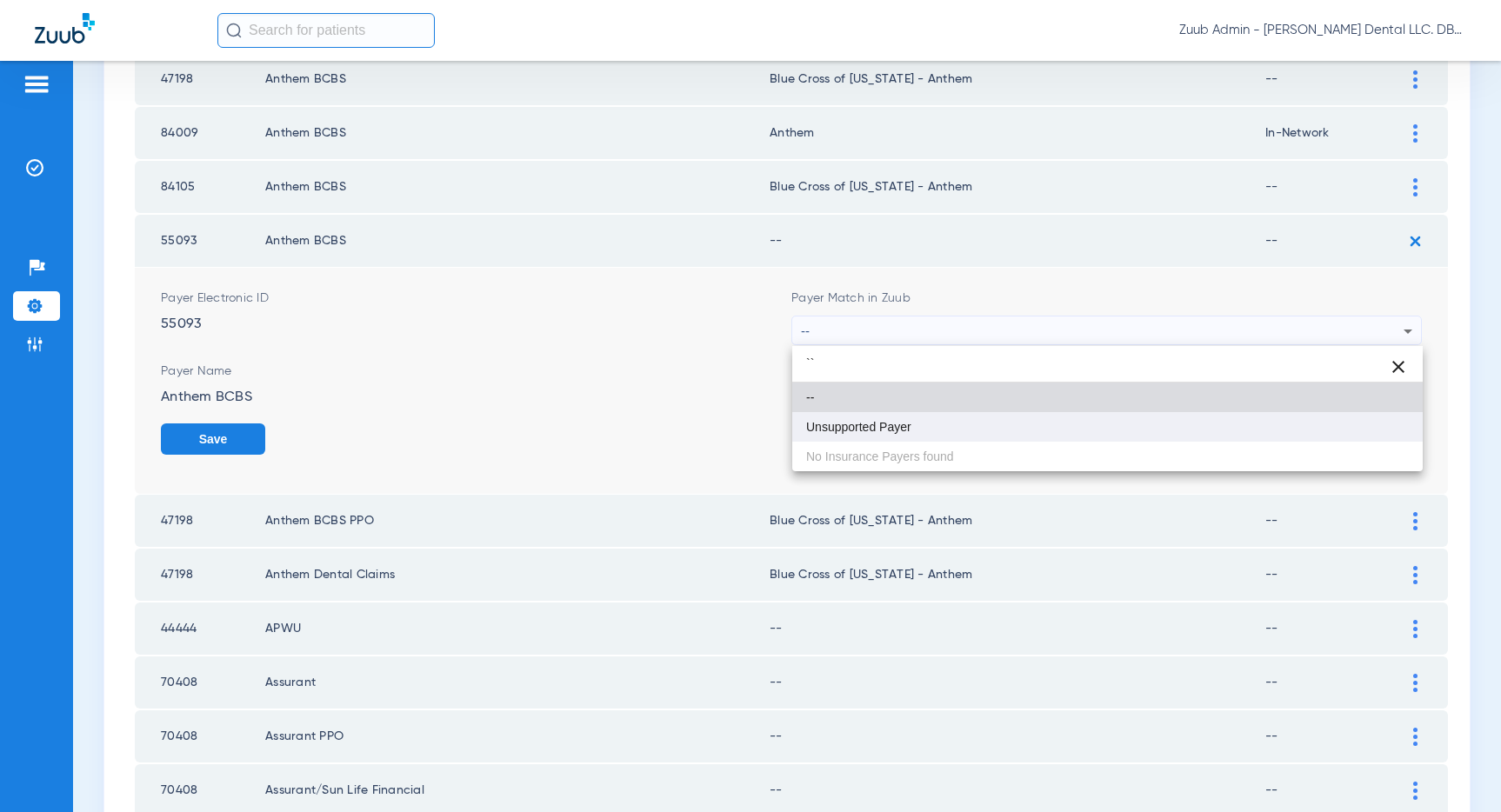
type input "``"
click at [967, 424] on mat-option "Unsupported Payer" at bounding box center [1108, 427] width 631 height 30
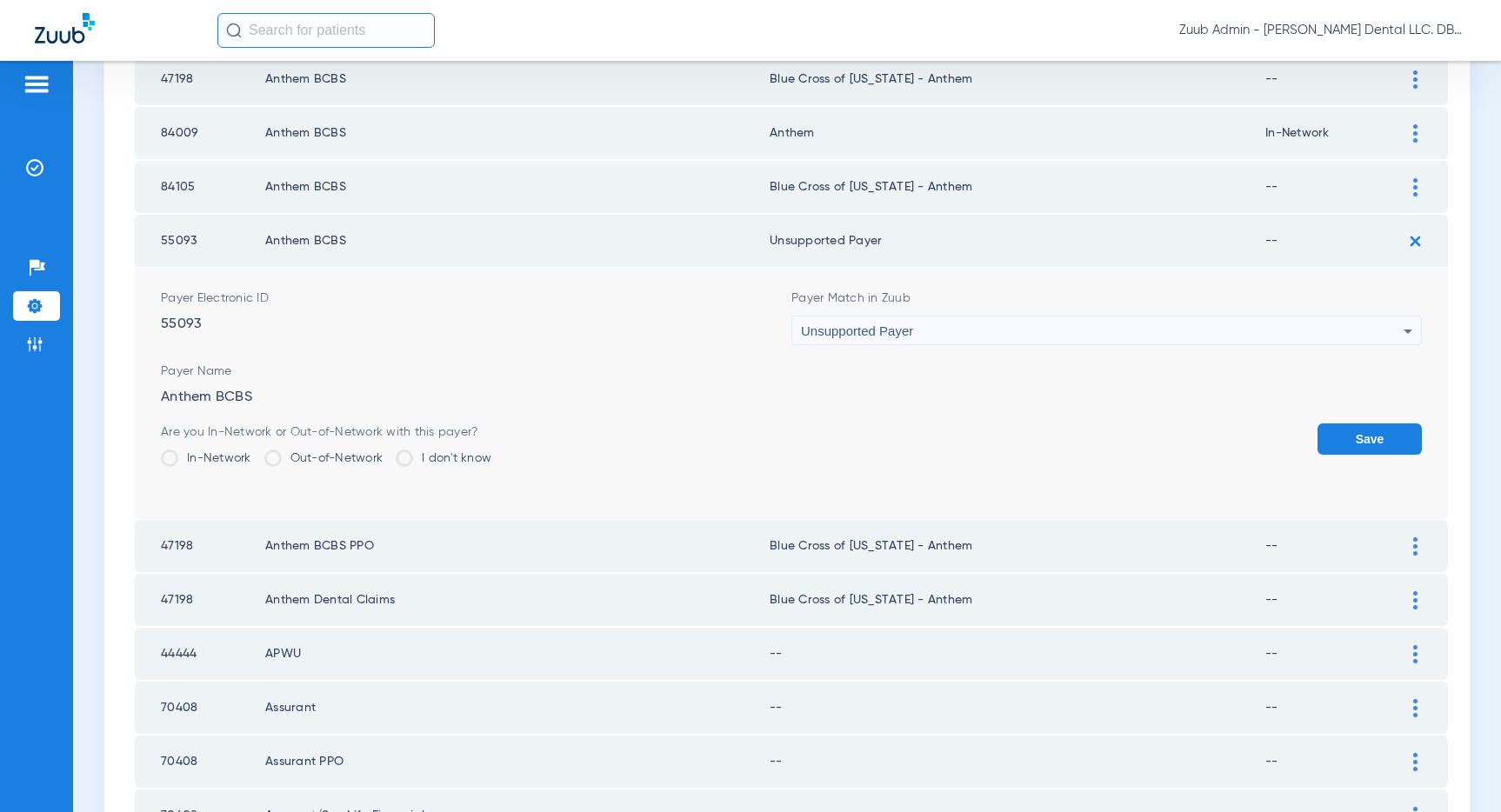
click at [1356, 431] on button "Save" at bounding box center [1369, 438] width 104 height 31
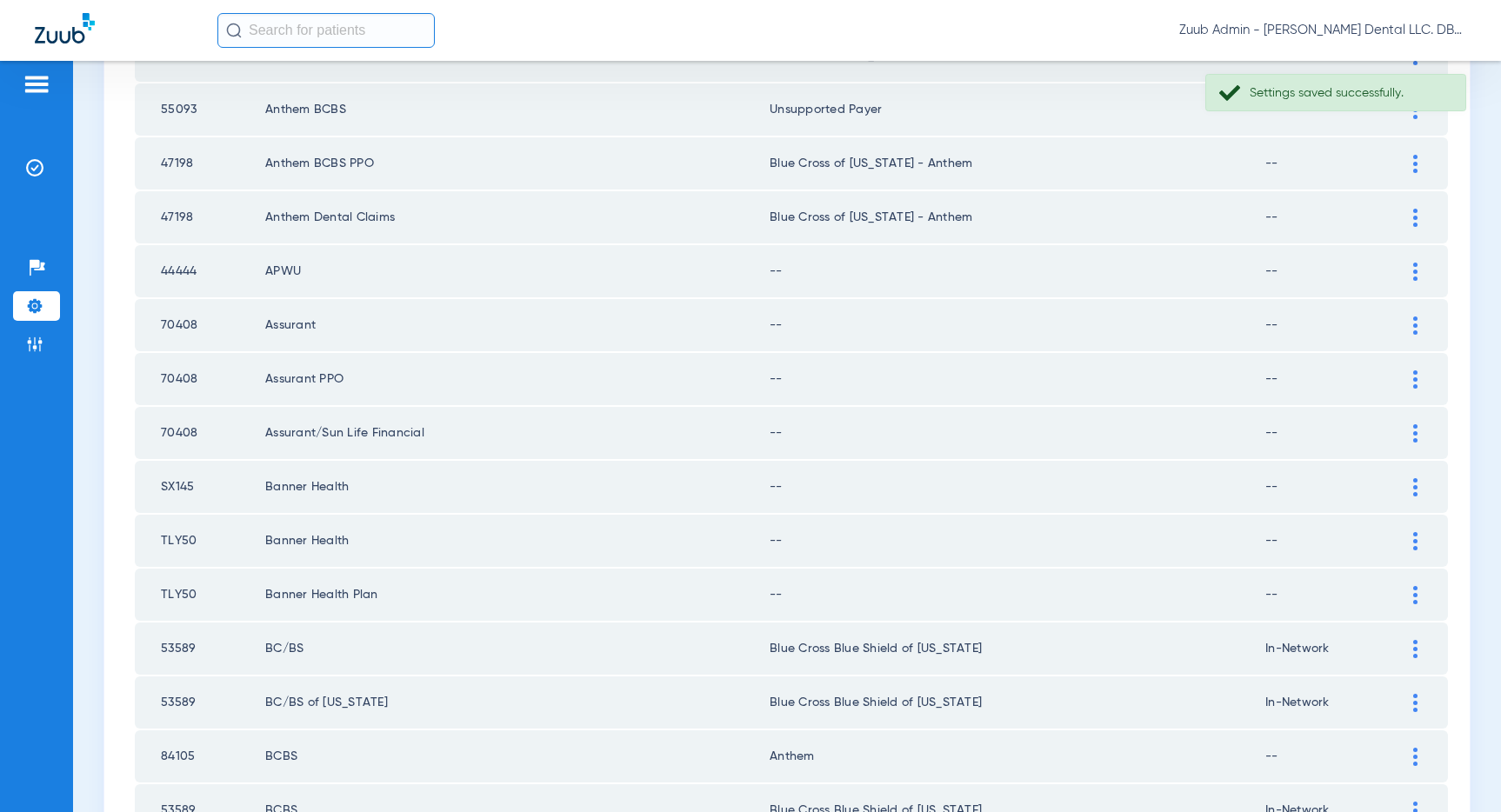
scroll to position [2016, 0]
click at [1413, 269] on img at bounding box center [1415, 270] width 4 height 18
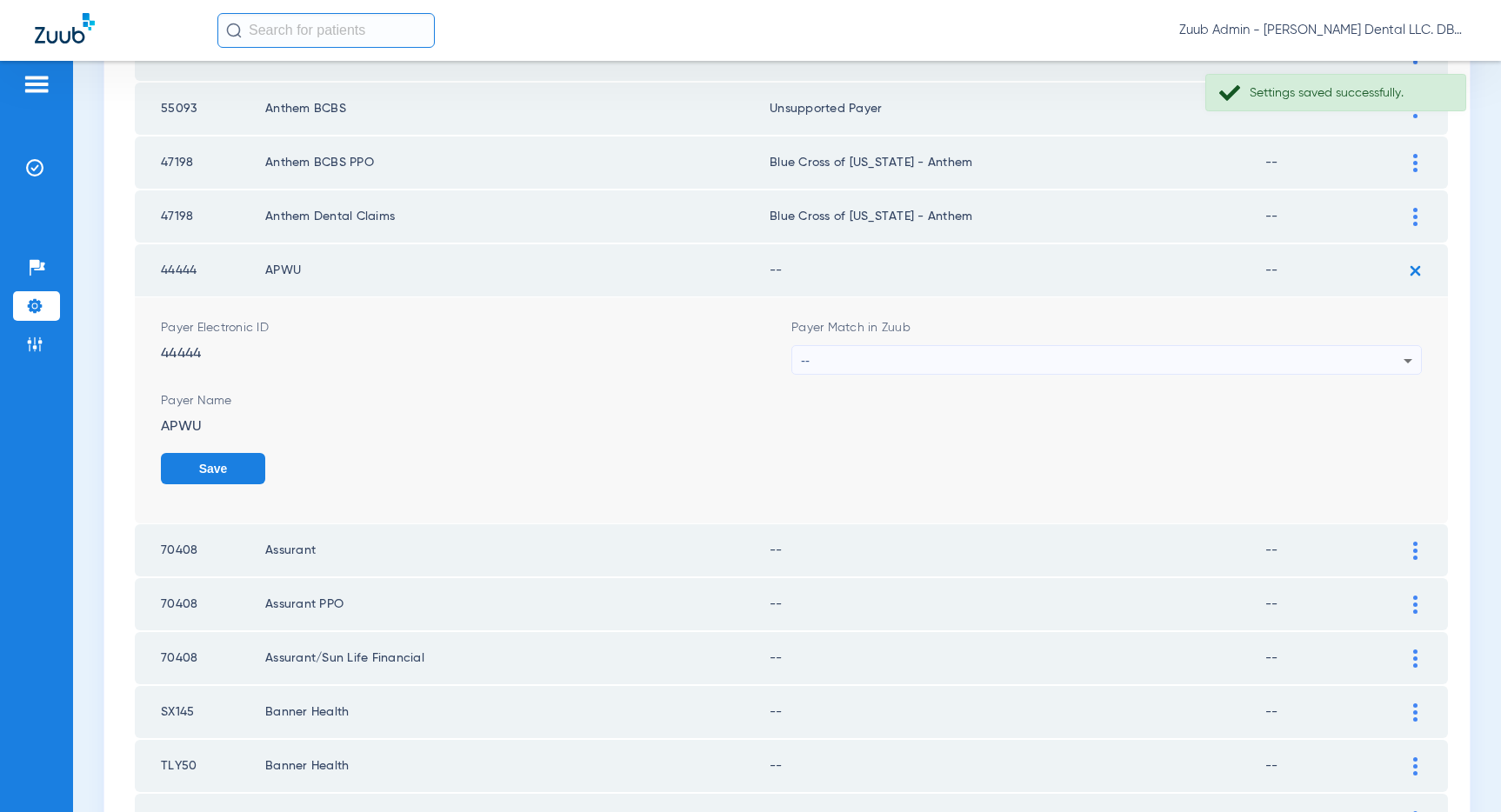
click at [1312, 358] on div "--" at bounding box center [1102, 360] width 603 height 30
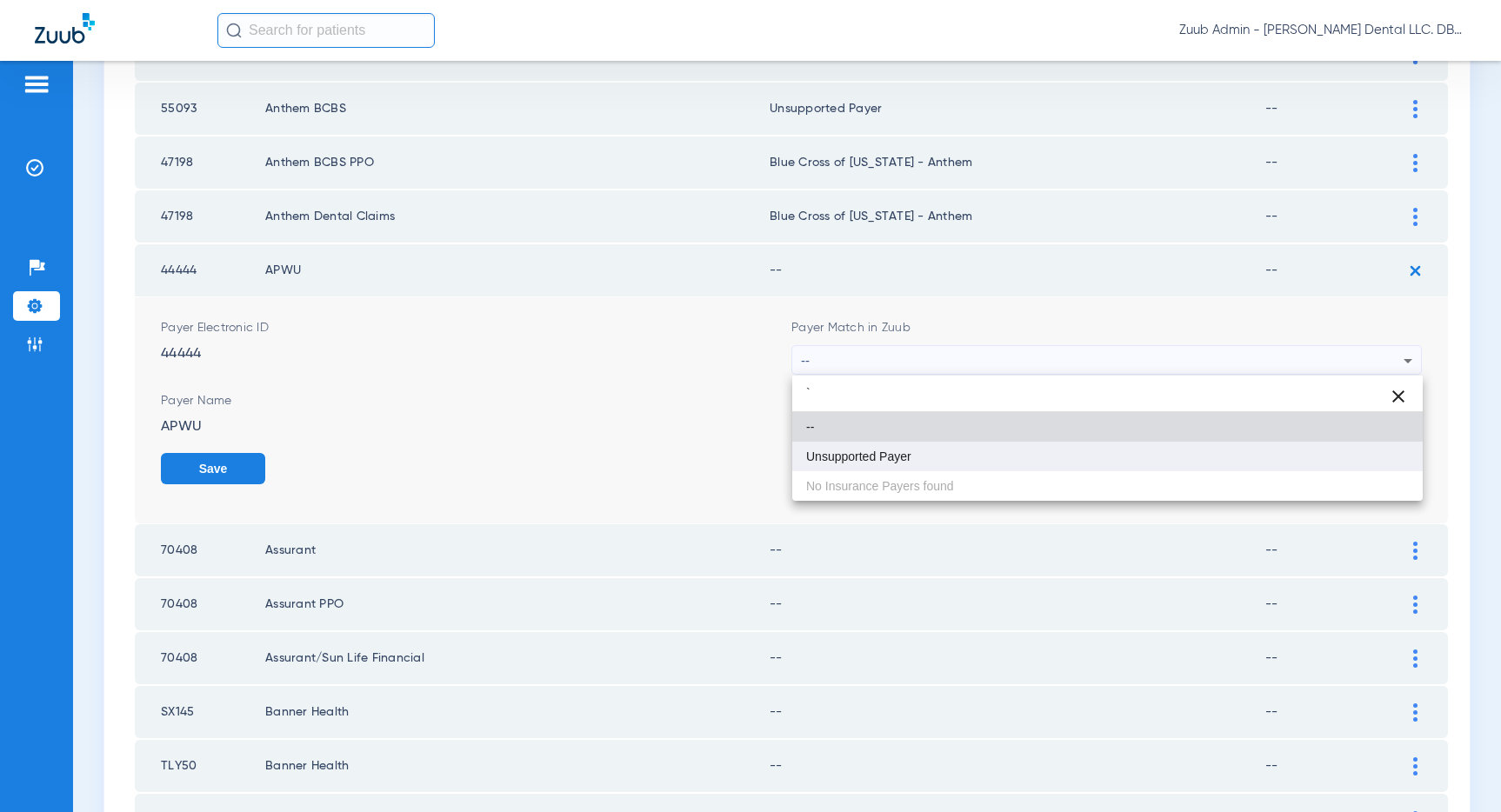
type input "`"
click at [960, 445] on mat-option "Unsupported Payer" at bounding box center [1108, 456] width 631 height 30
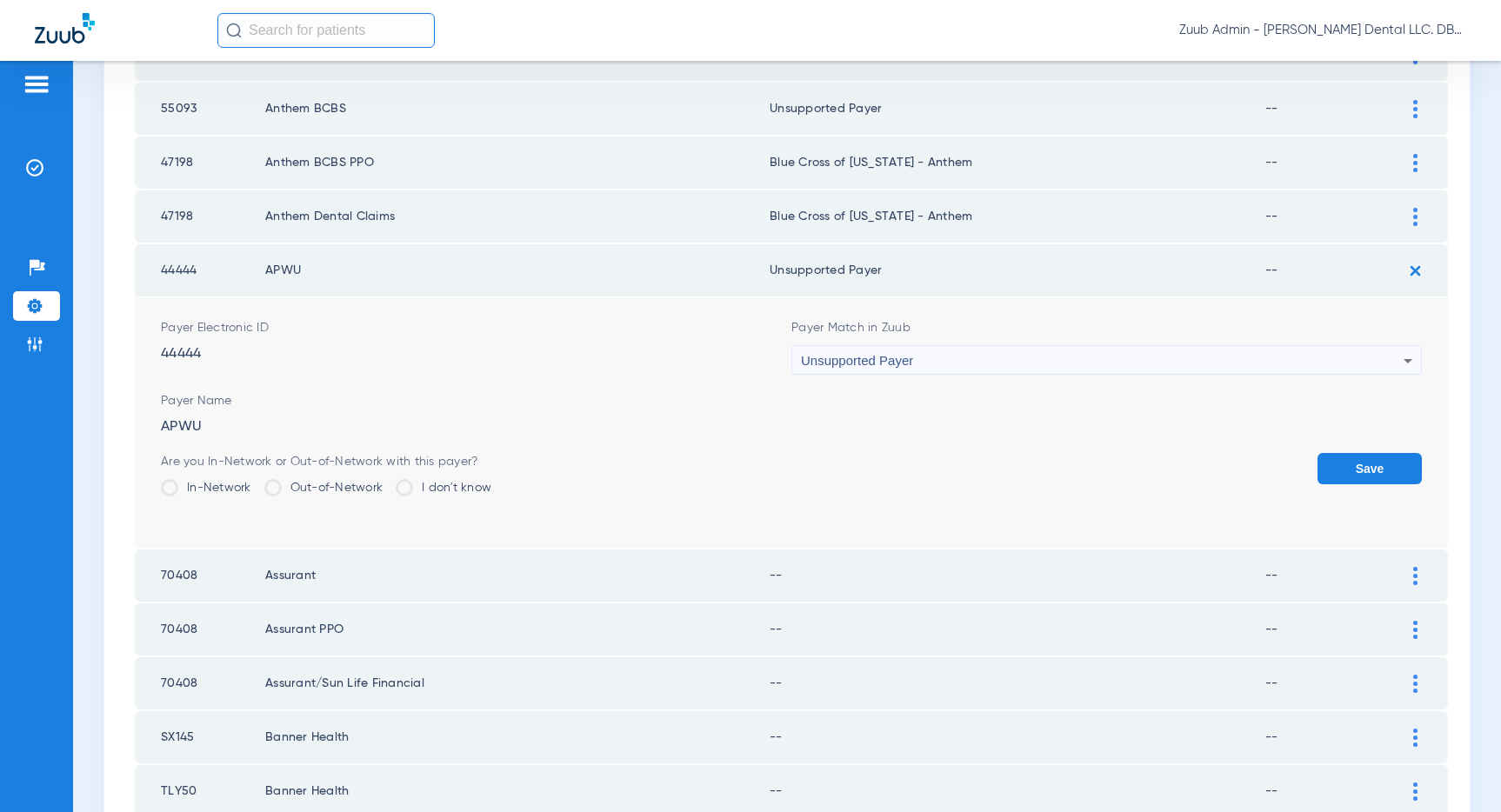
click at [1346, 464] on button "Save" at bounding box center [1369, 468] width 104 height 31
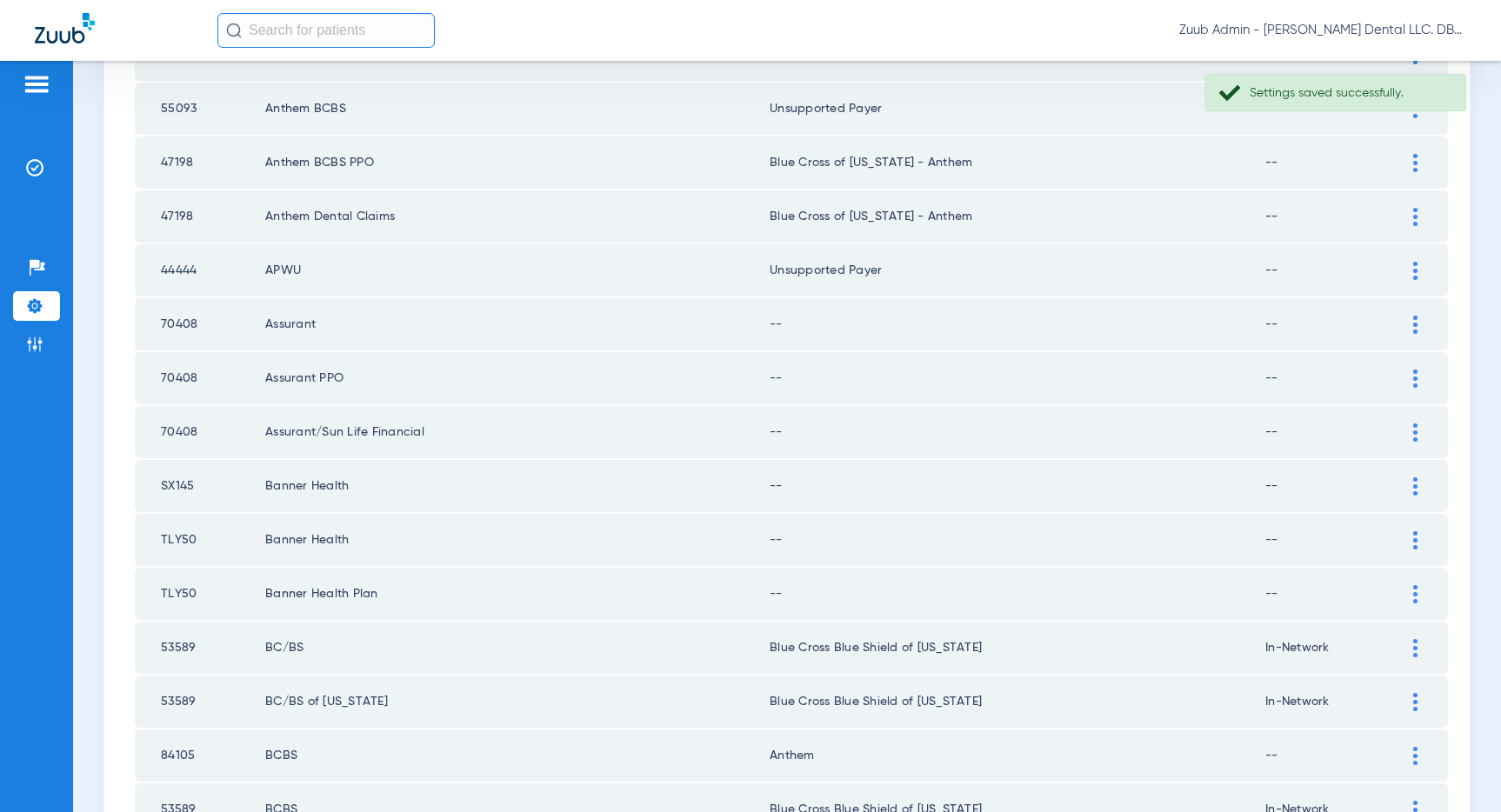
click at [1413, 321] on img at bounding box center [1415, 324] width 4 height 18
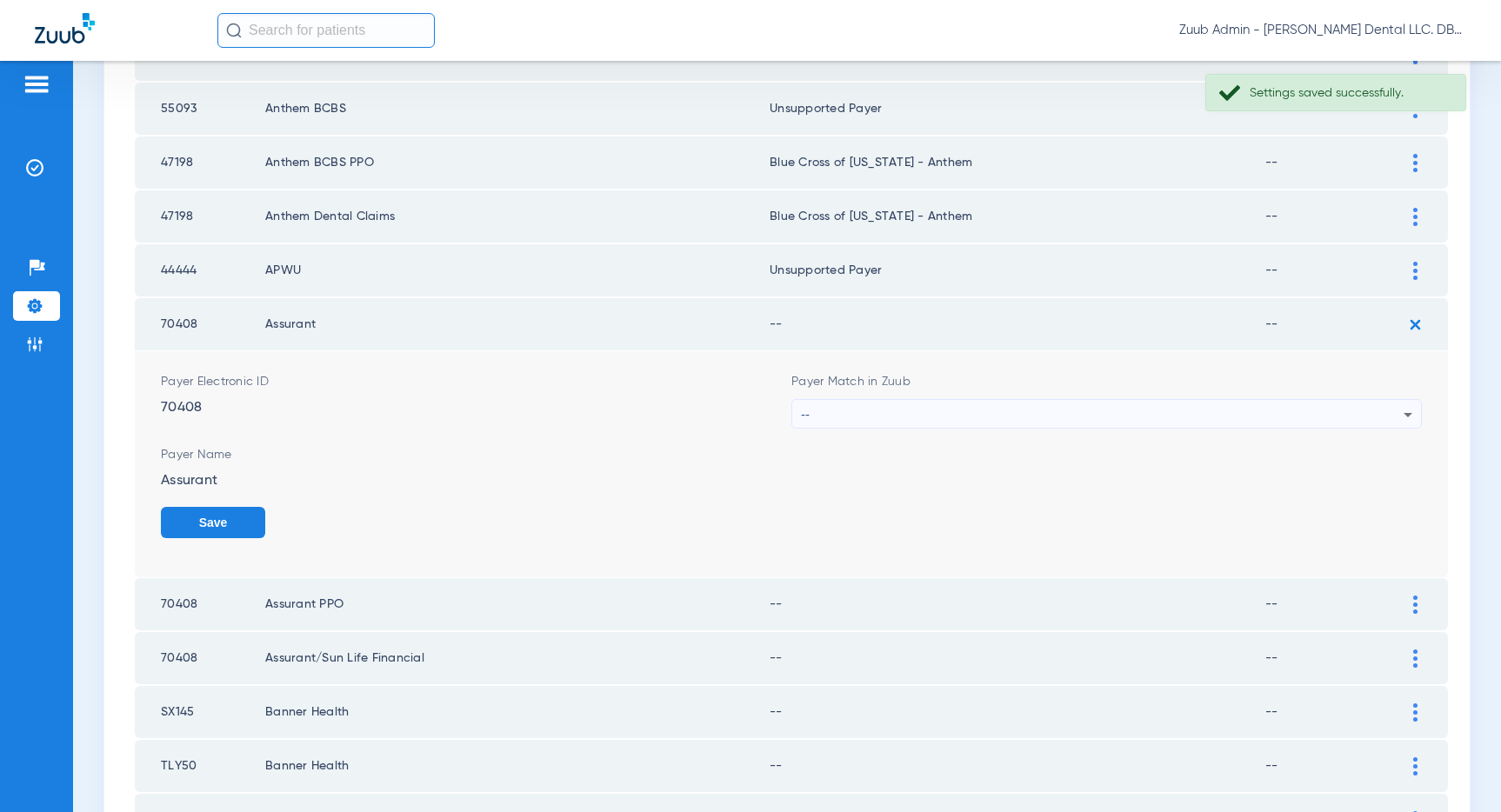
click at [1229, 413] on div "--" at bounding box center [1102, 414] width 603 height 30
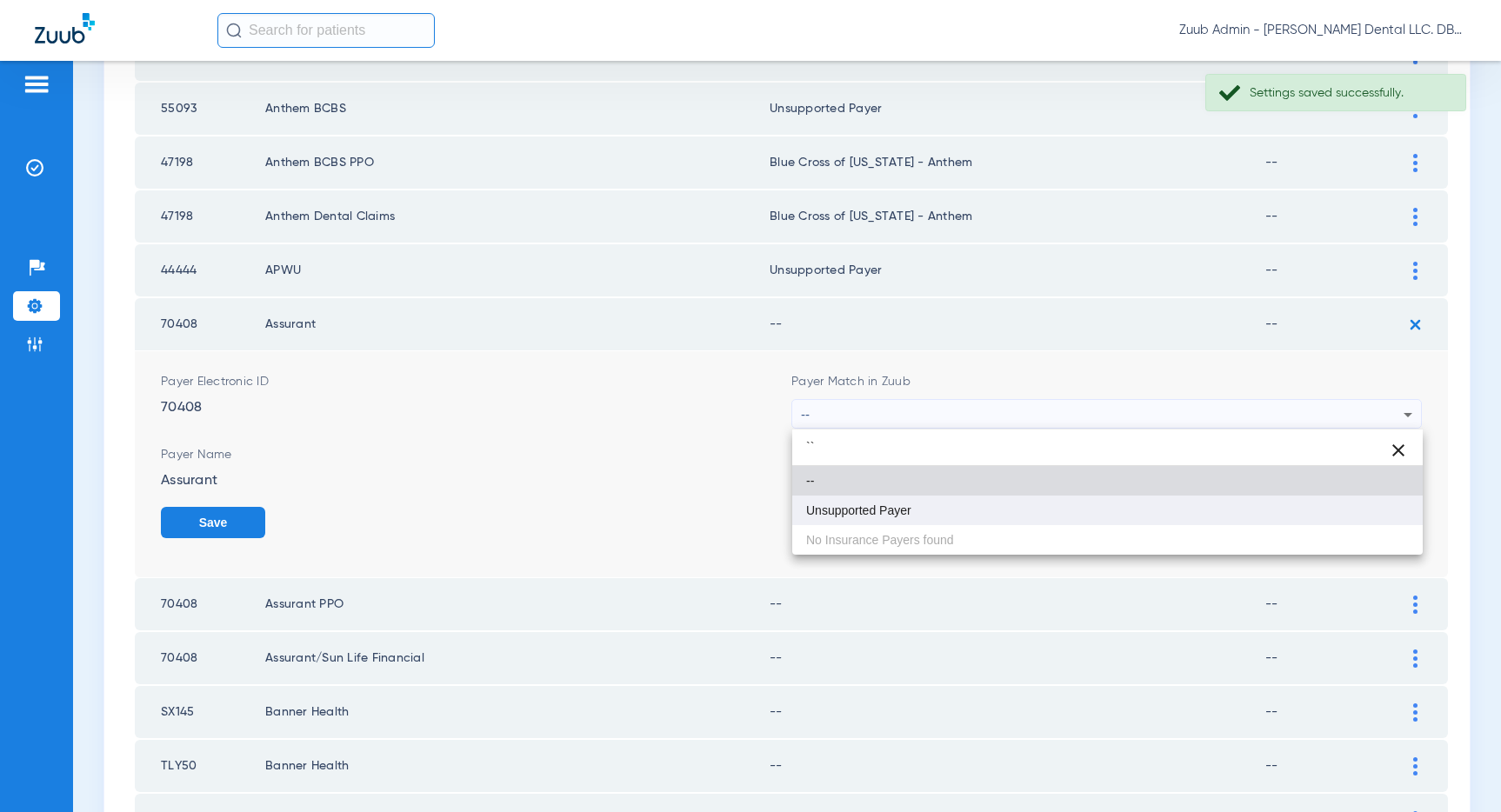
type input "``"
click at [878, 510] on span "Unsupported Payer" at bounding box center [858, 510] width 105 height 13
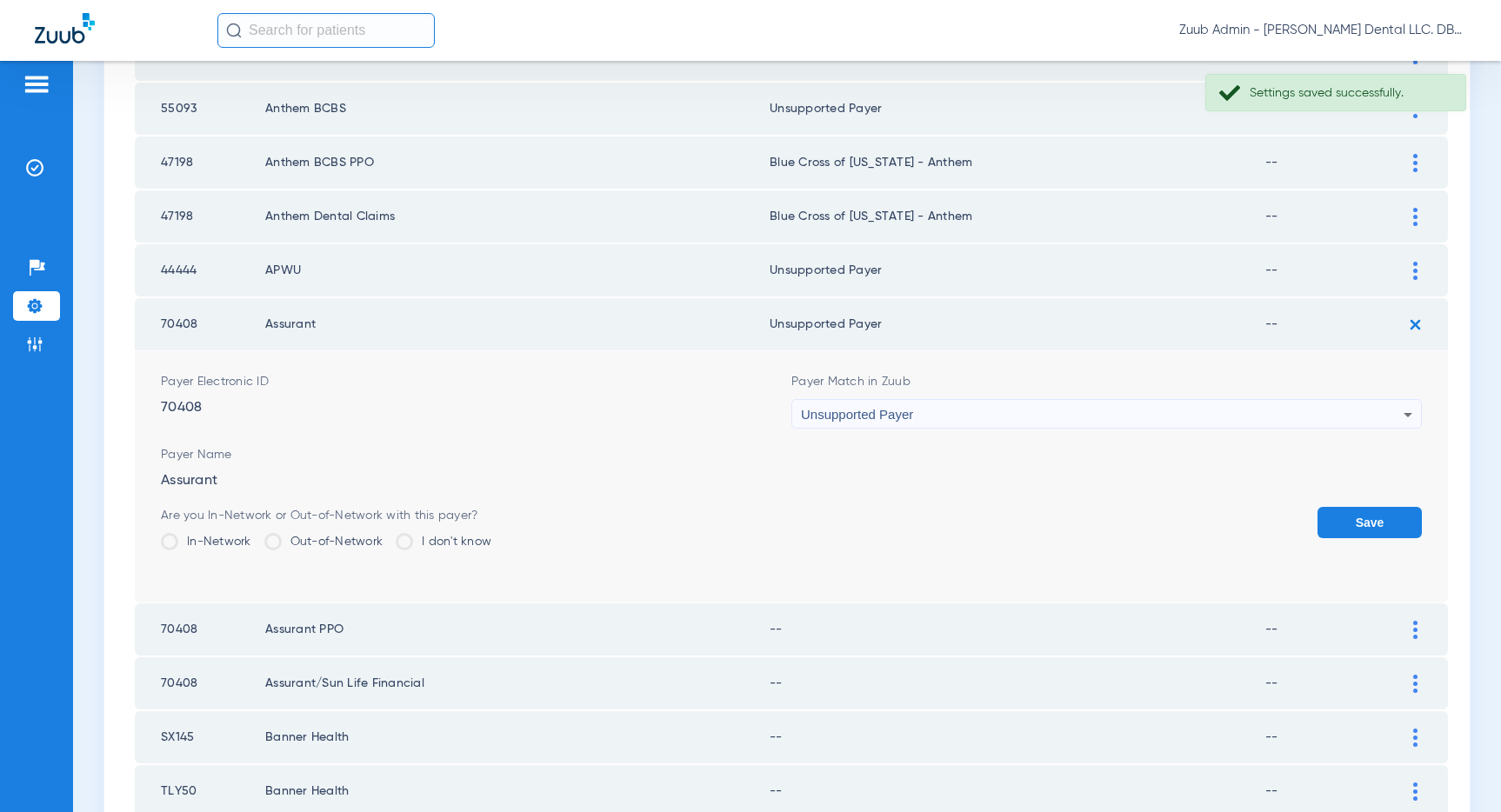
drag, startPoint x: 1383, startPoint y: 525, endPoint x: 1346, endPoint y: 523, distance: 37.1
click at [1383, 525] on button "Save" at bounding box center [1369, 522] width 104 height 31
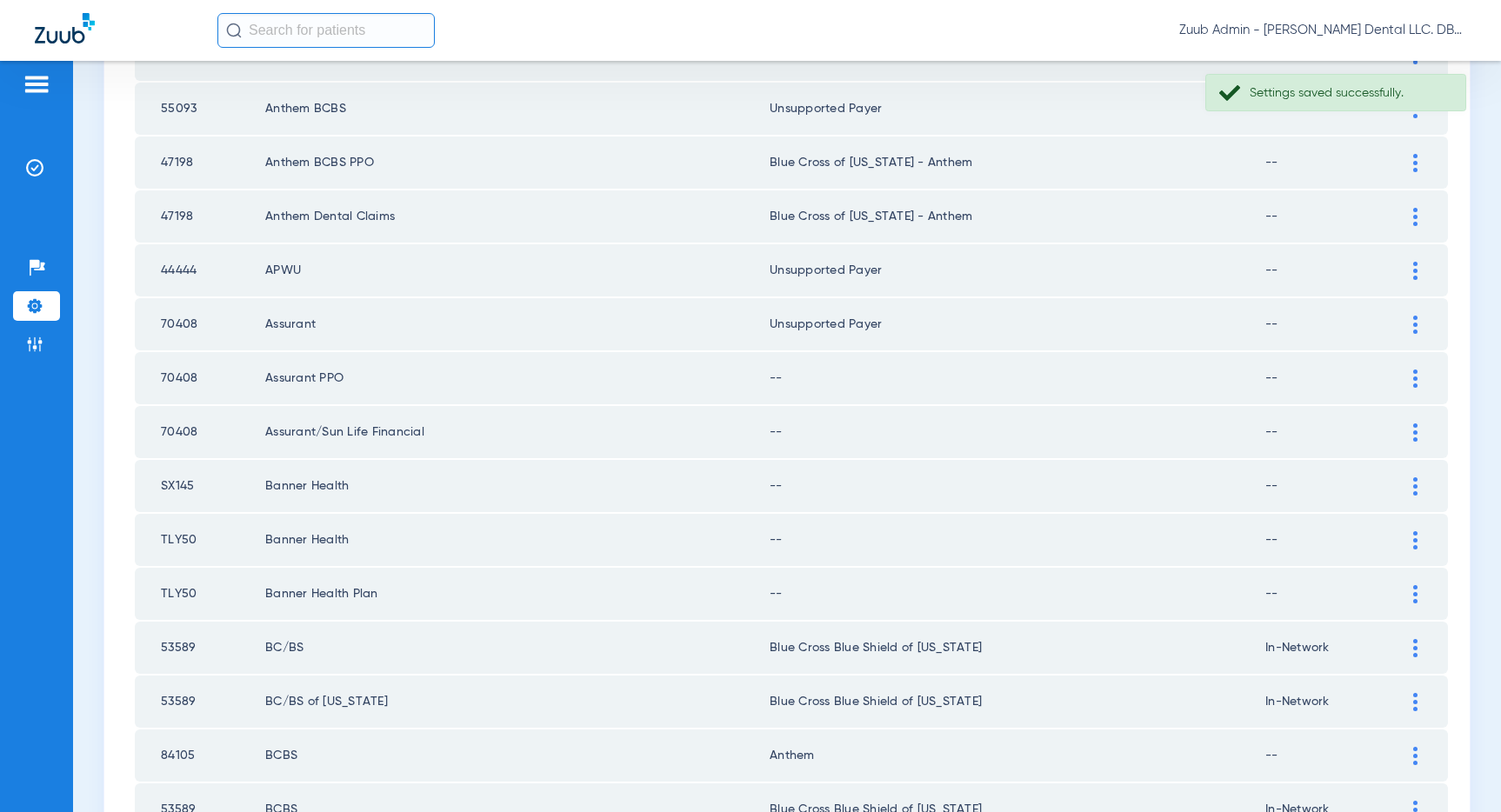
click at [1415, 377] on img at bounding box center [1415, 378] width 4 height 18
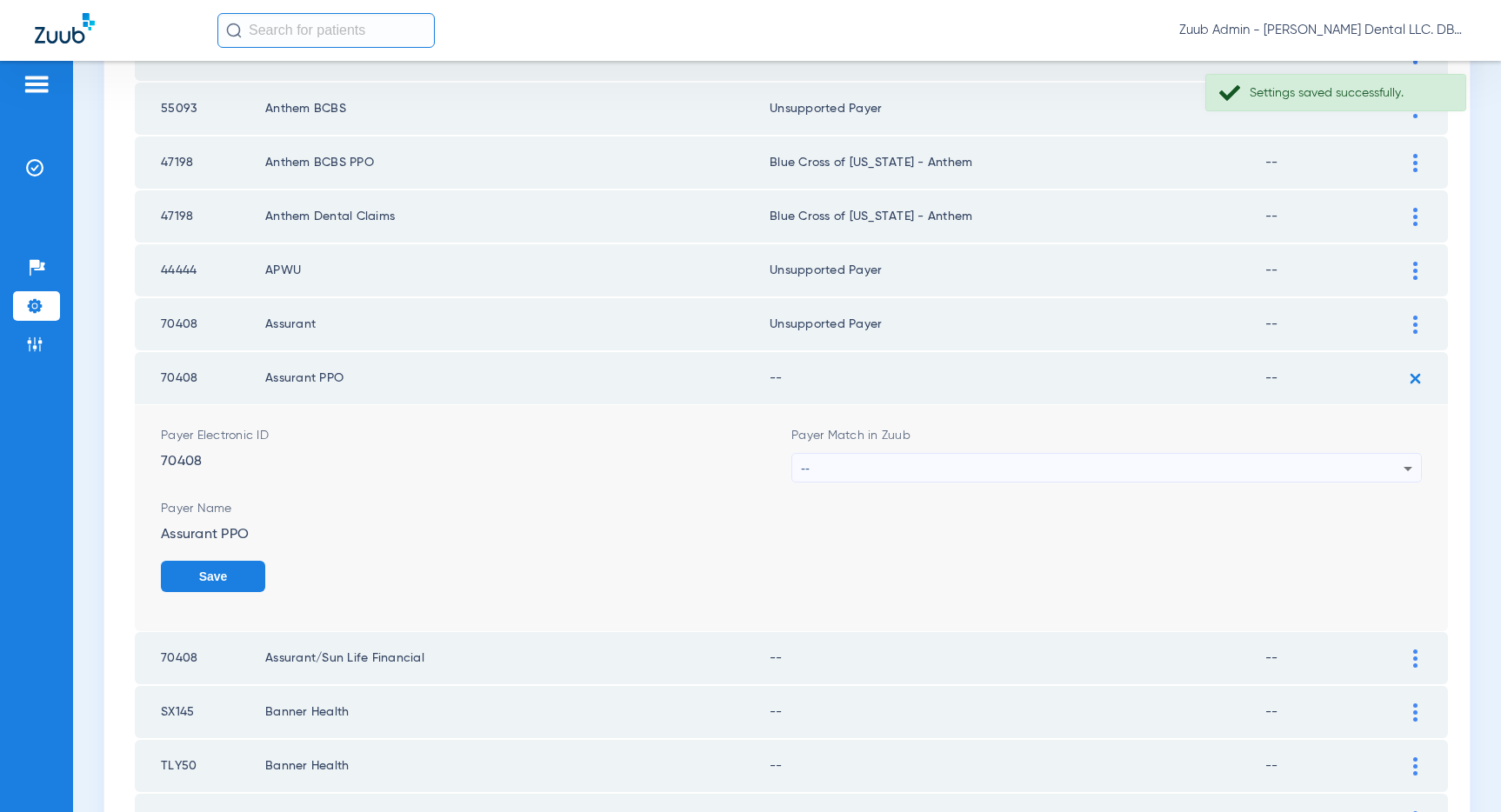
click at [1153, 468] on div "--" at bounding box center [1102, 468] width 603 height 30
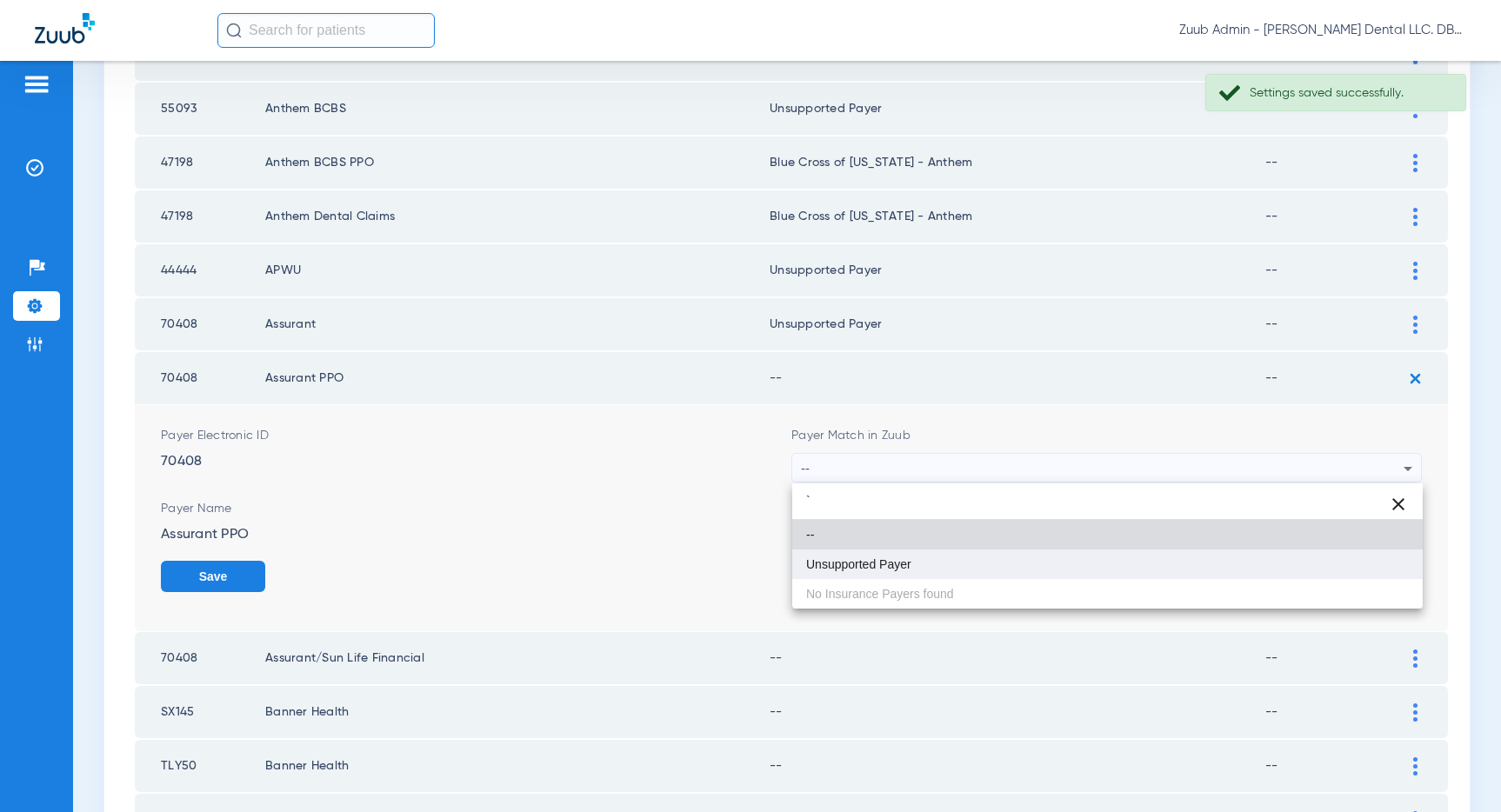
type input "`"
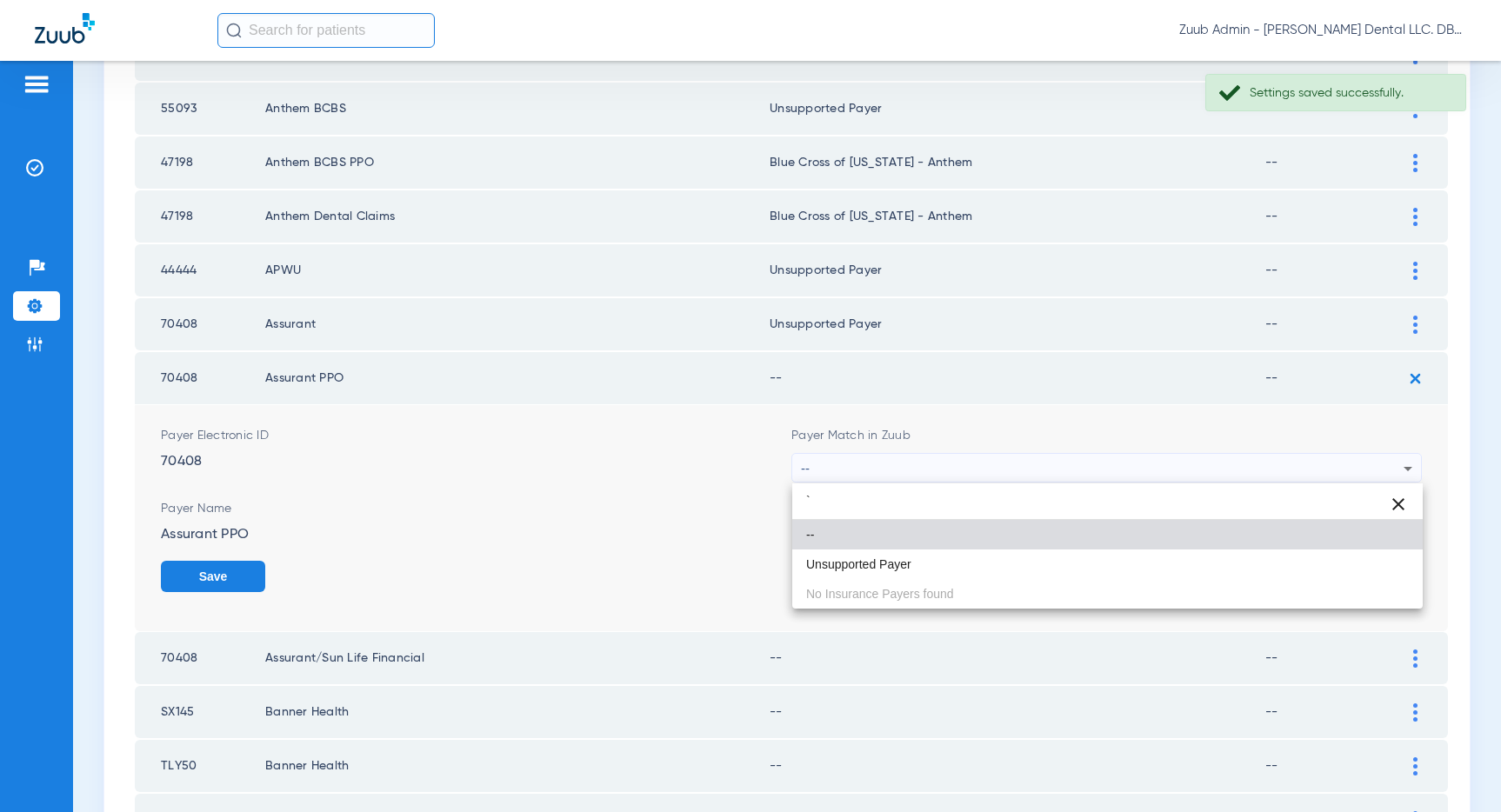
click at [910, 552] on mat-option "Unsupported Payer" at bounding box center [1108, 564] width 631 height 30
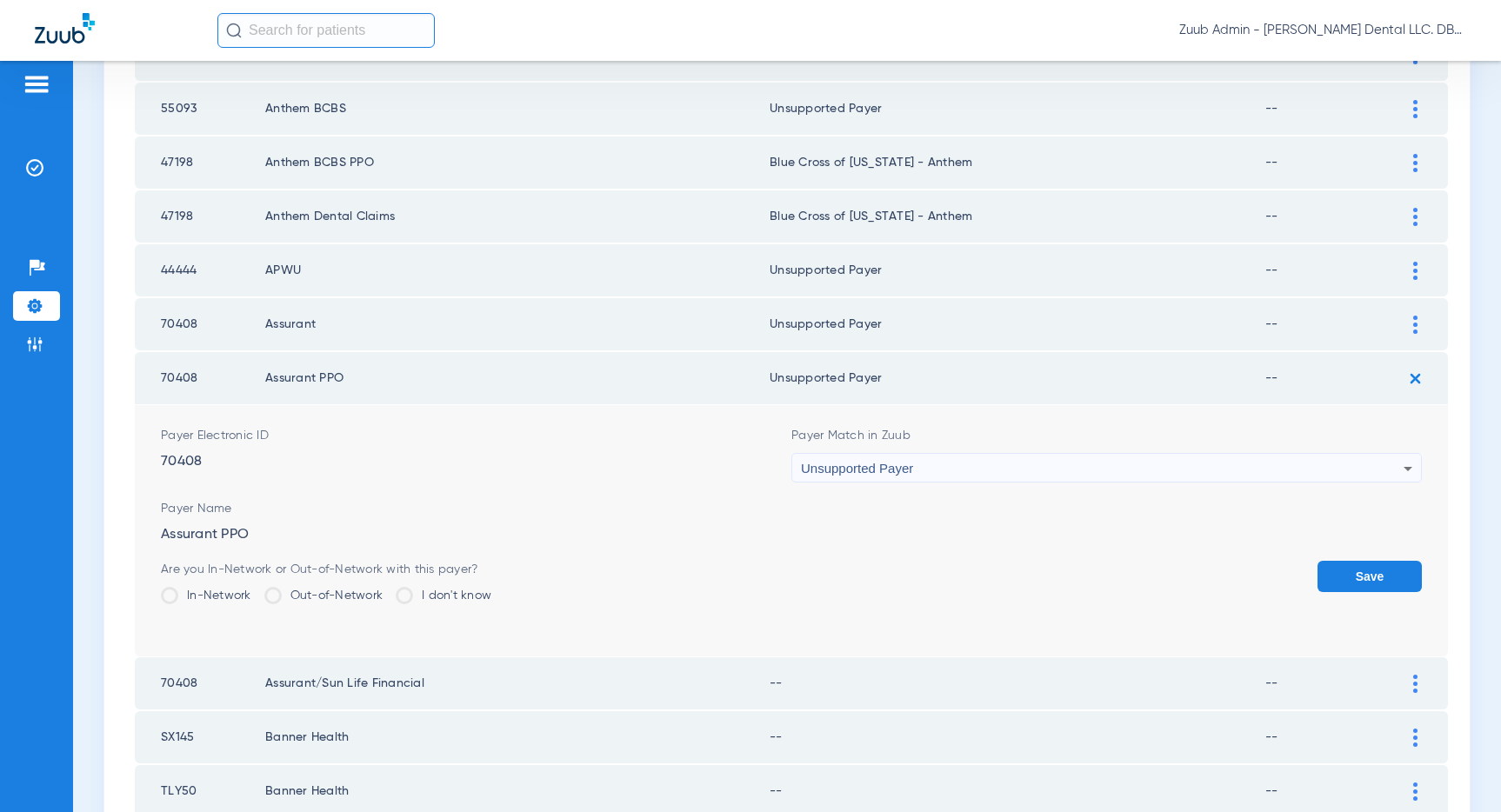
click at [1351, 573] on button "Save" at bounding box center [1369, 576] width 104 height 31
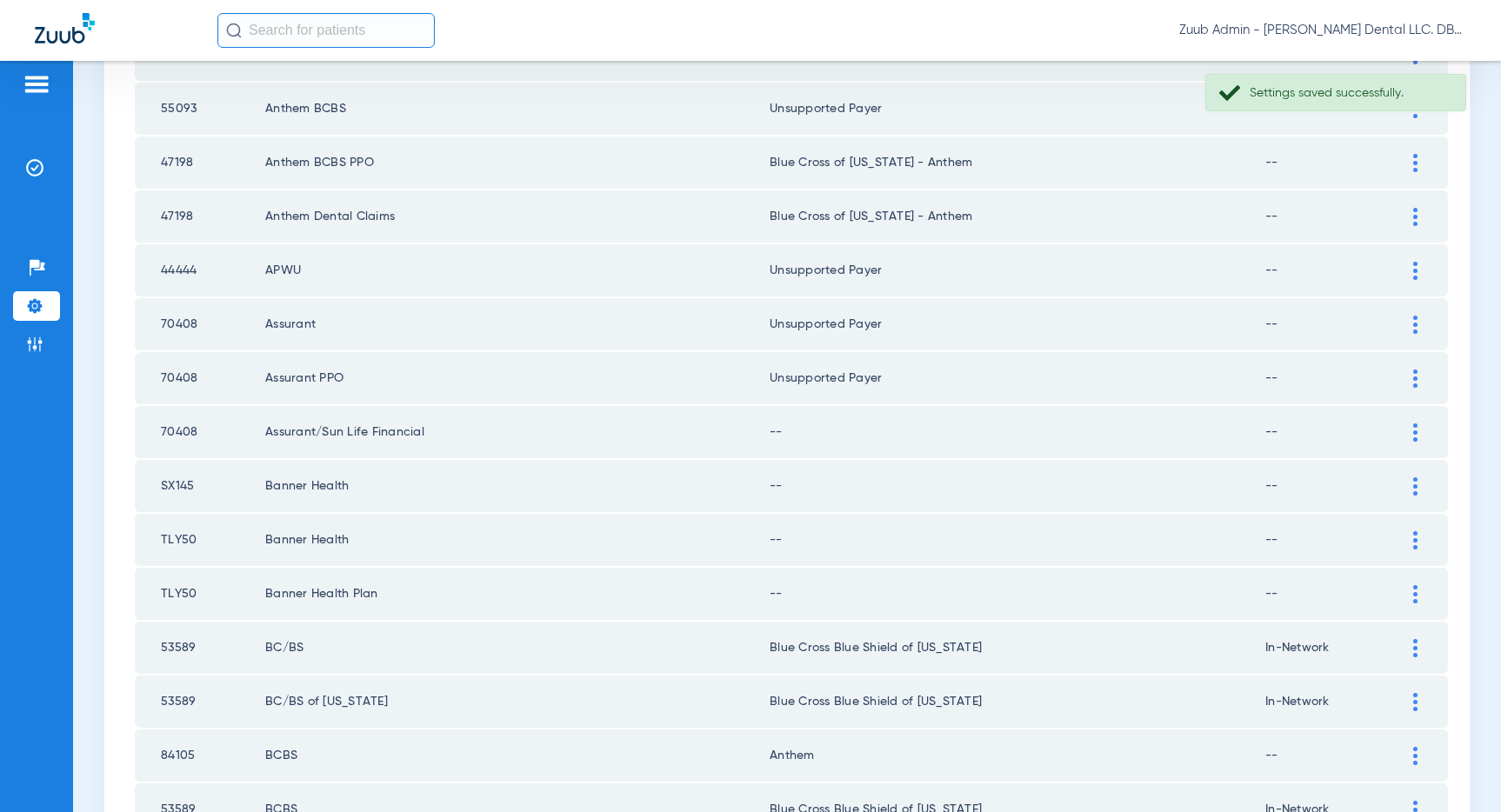
click at [1409, 428] on div at bounding box center [1415, 432] width 31 height 18
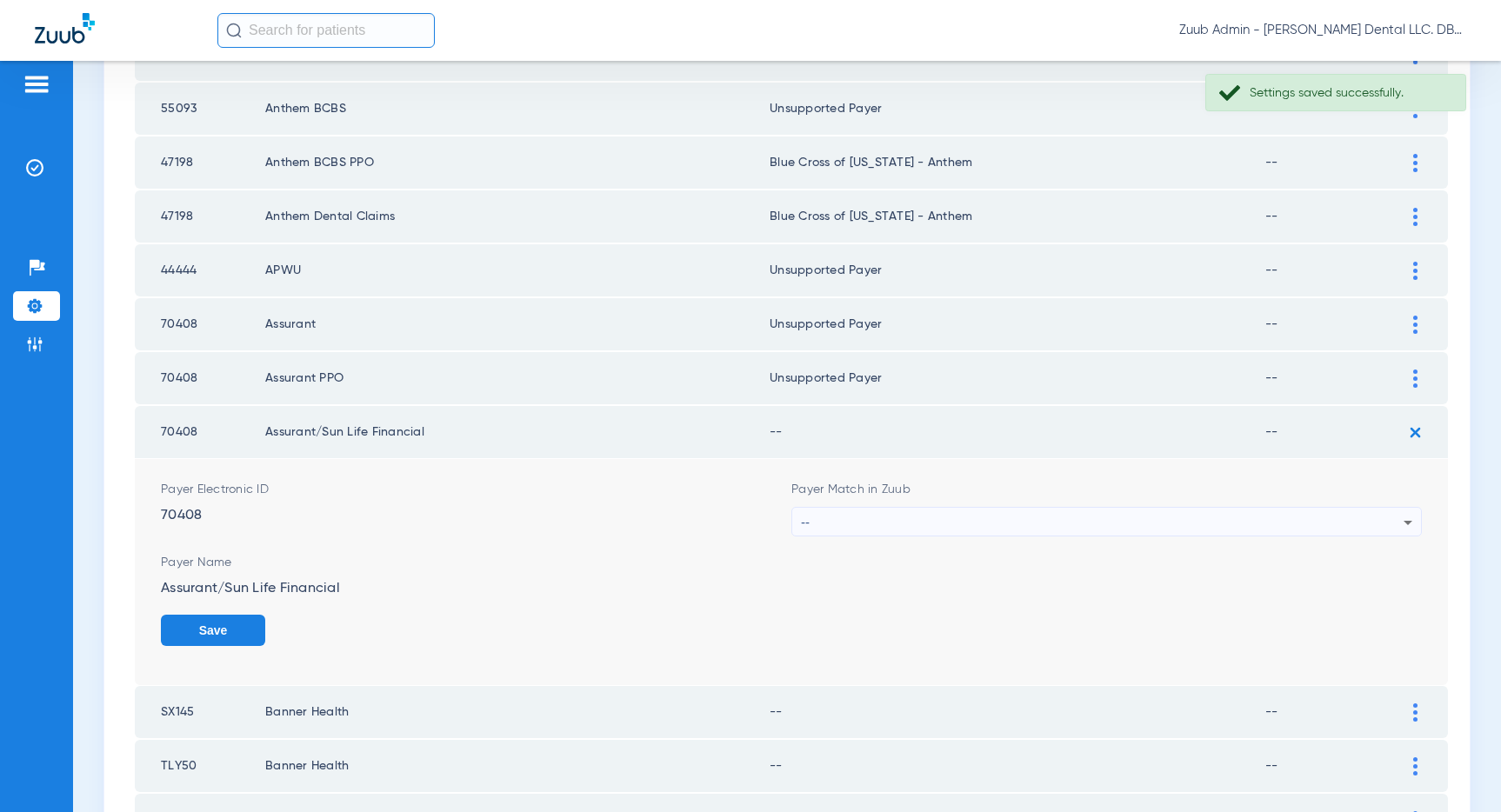
click at [1152, 520] on div "--" at bounding box center [1102, 522] width 603 height 30
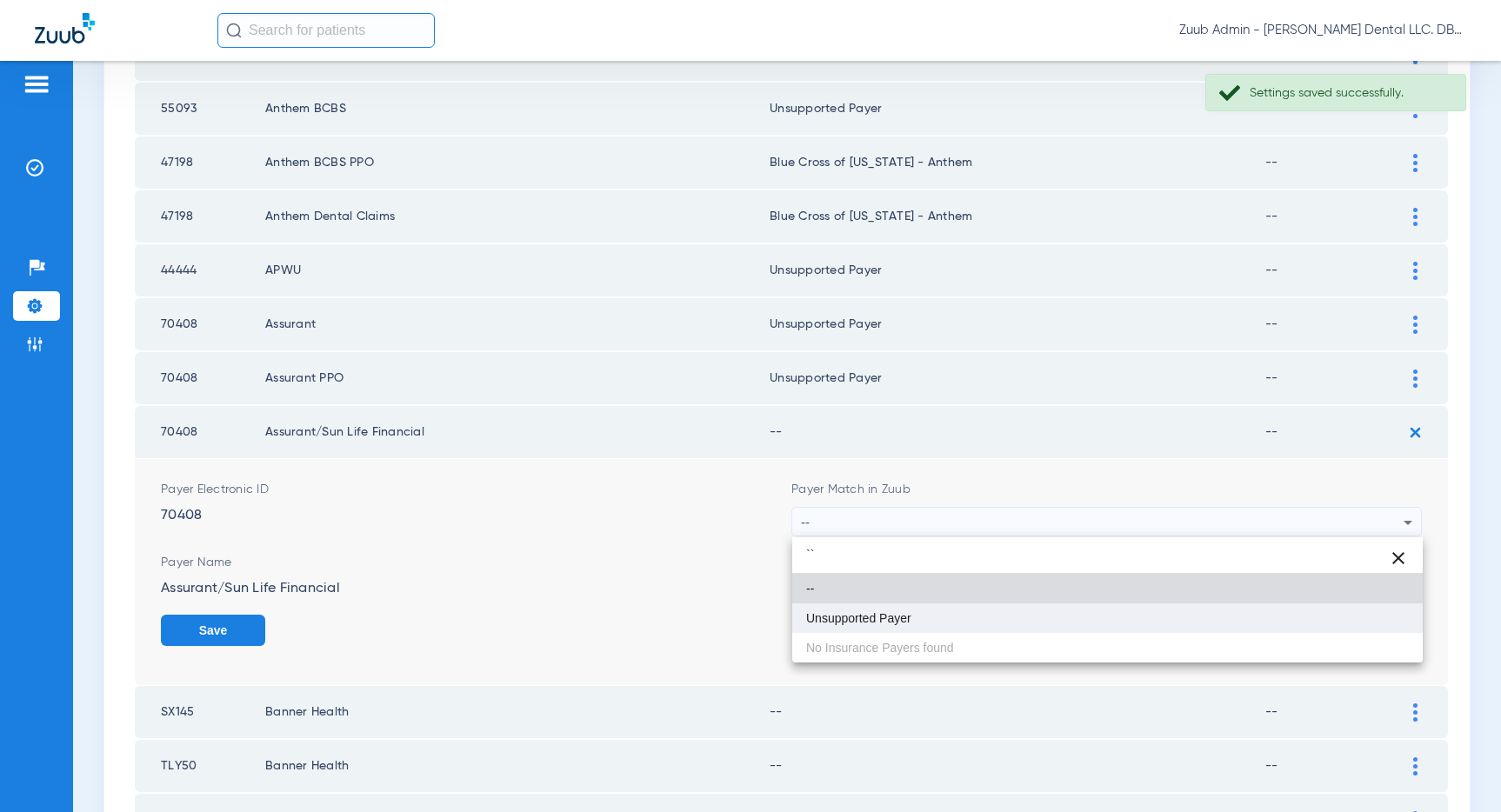
type input "``"
click at [888, 616] on span "Unsupported Payer" at bounding box center [858, 618] width 105 height 13
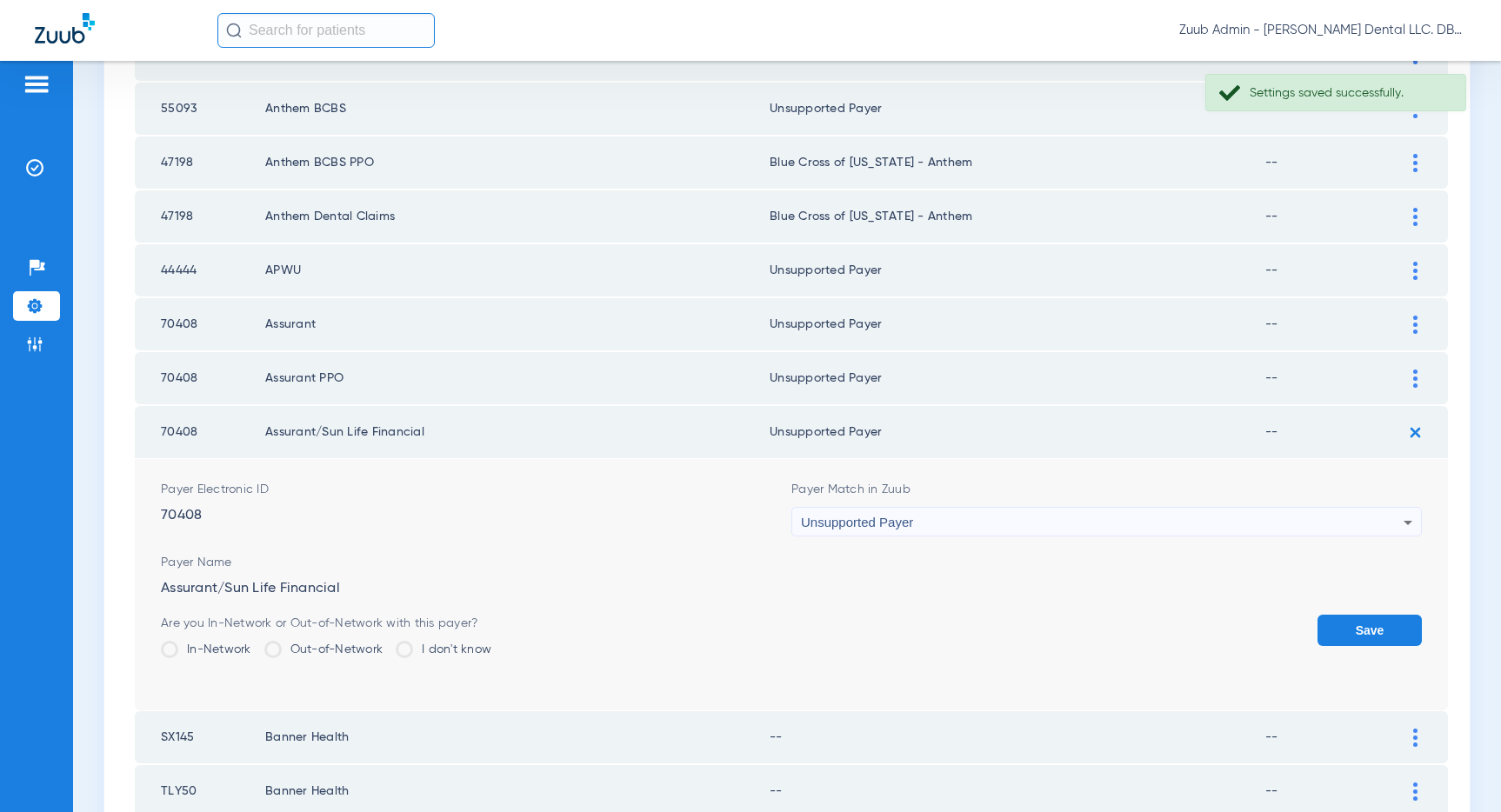
click at [1359, 628] on button "Save" at bounding box center [1369, 630] width 104 height 31
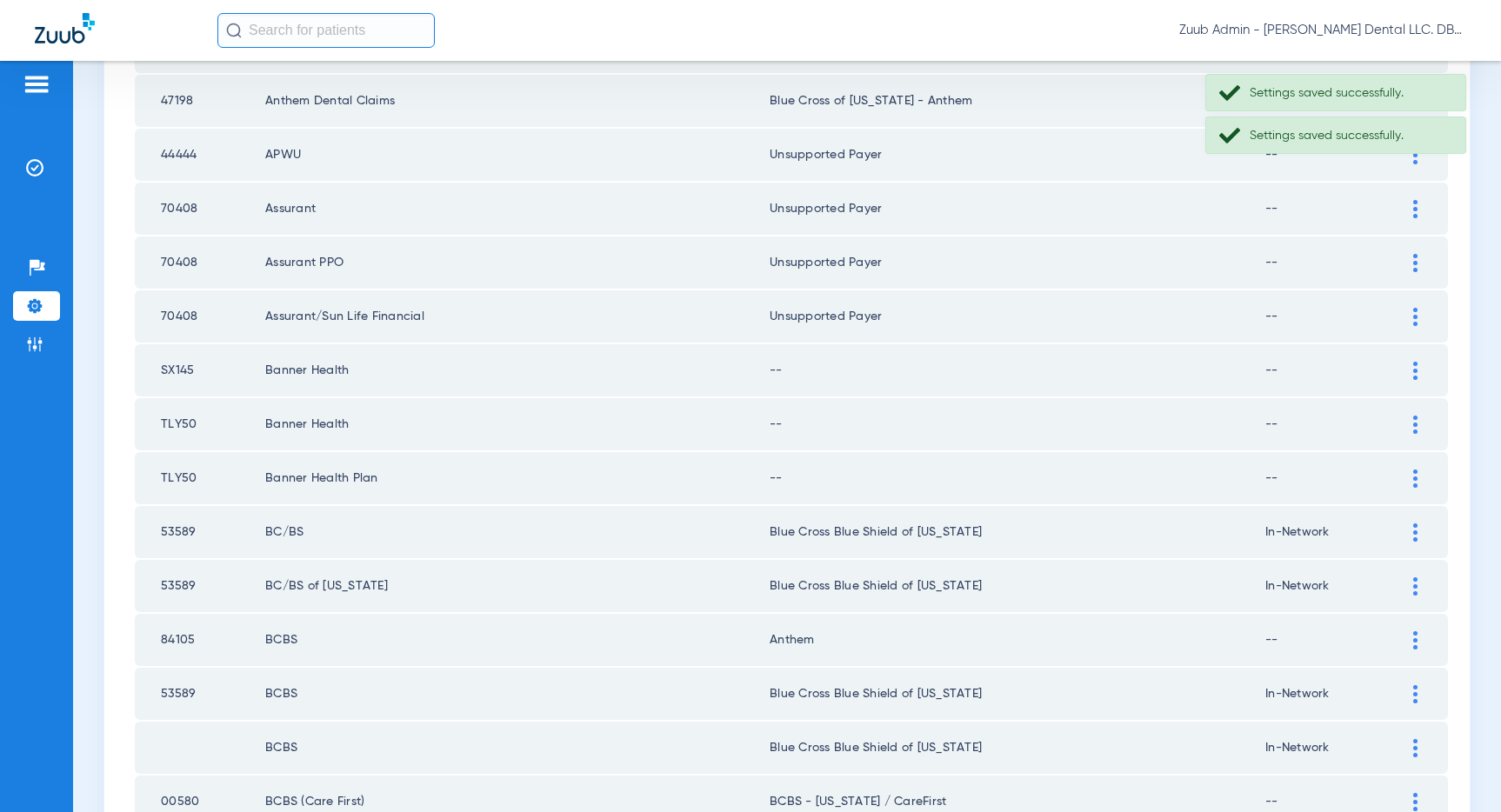
scroll to position [2132, 0]
click at [1411, 369] on div at bounding box center [1415, 370] width 31 height 18
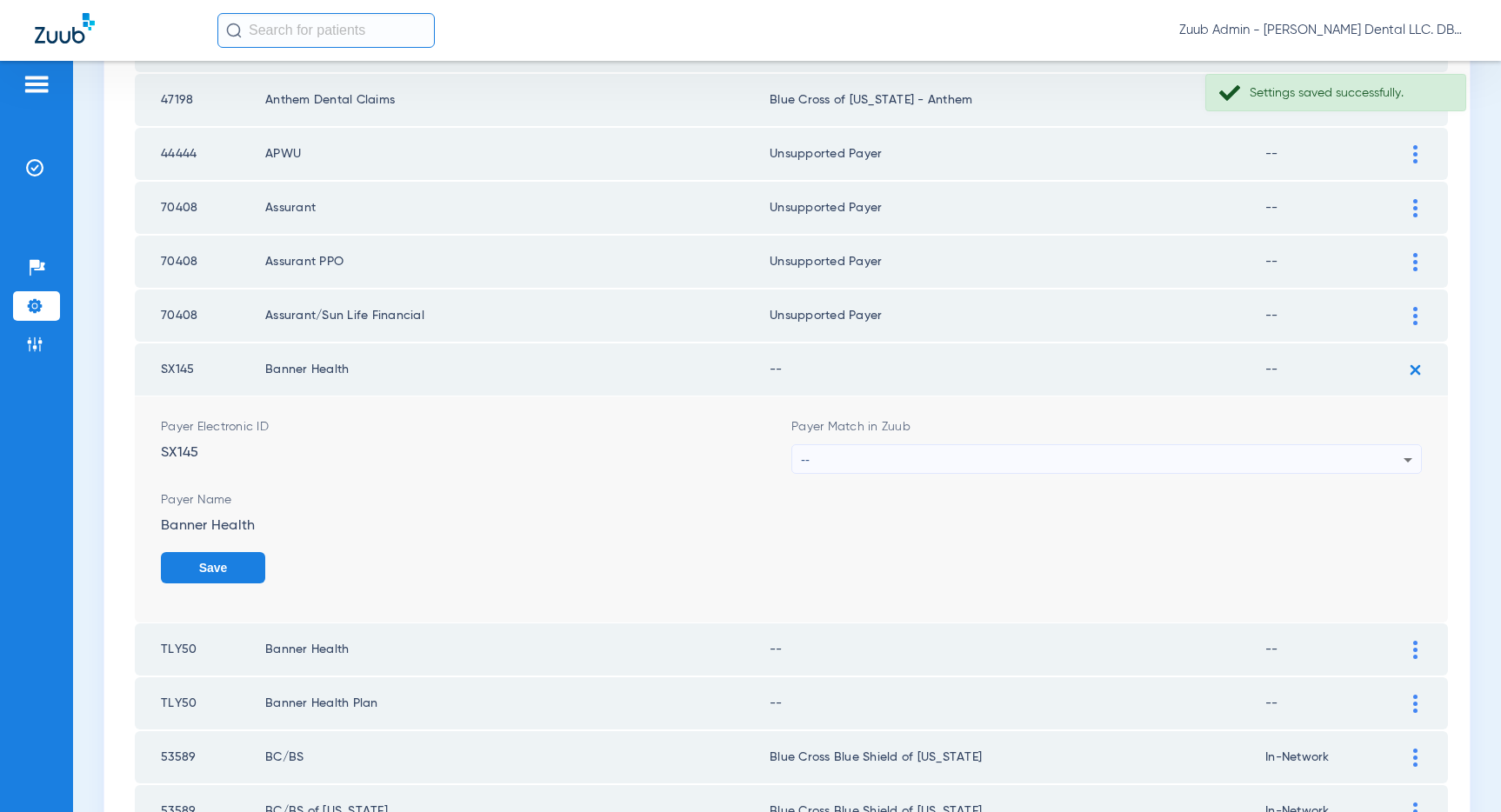
click at [1200, 456] on div "--" at bounding box center [1102, 460] width 603 height 30
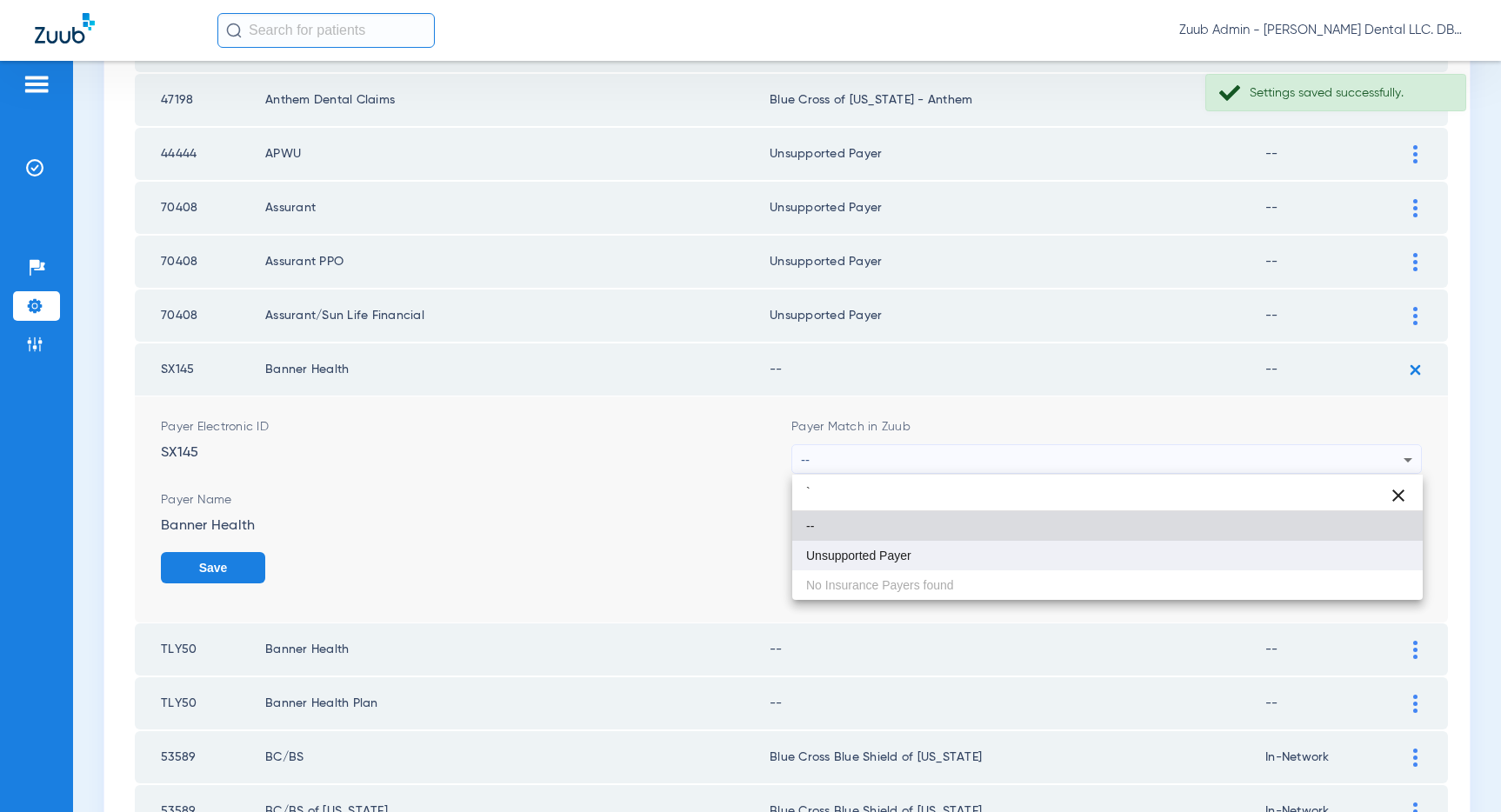
type input "`"
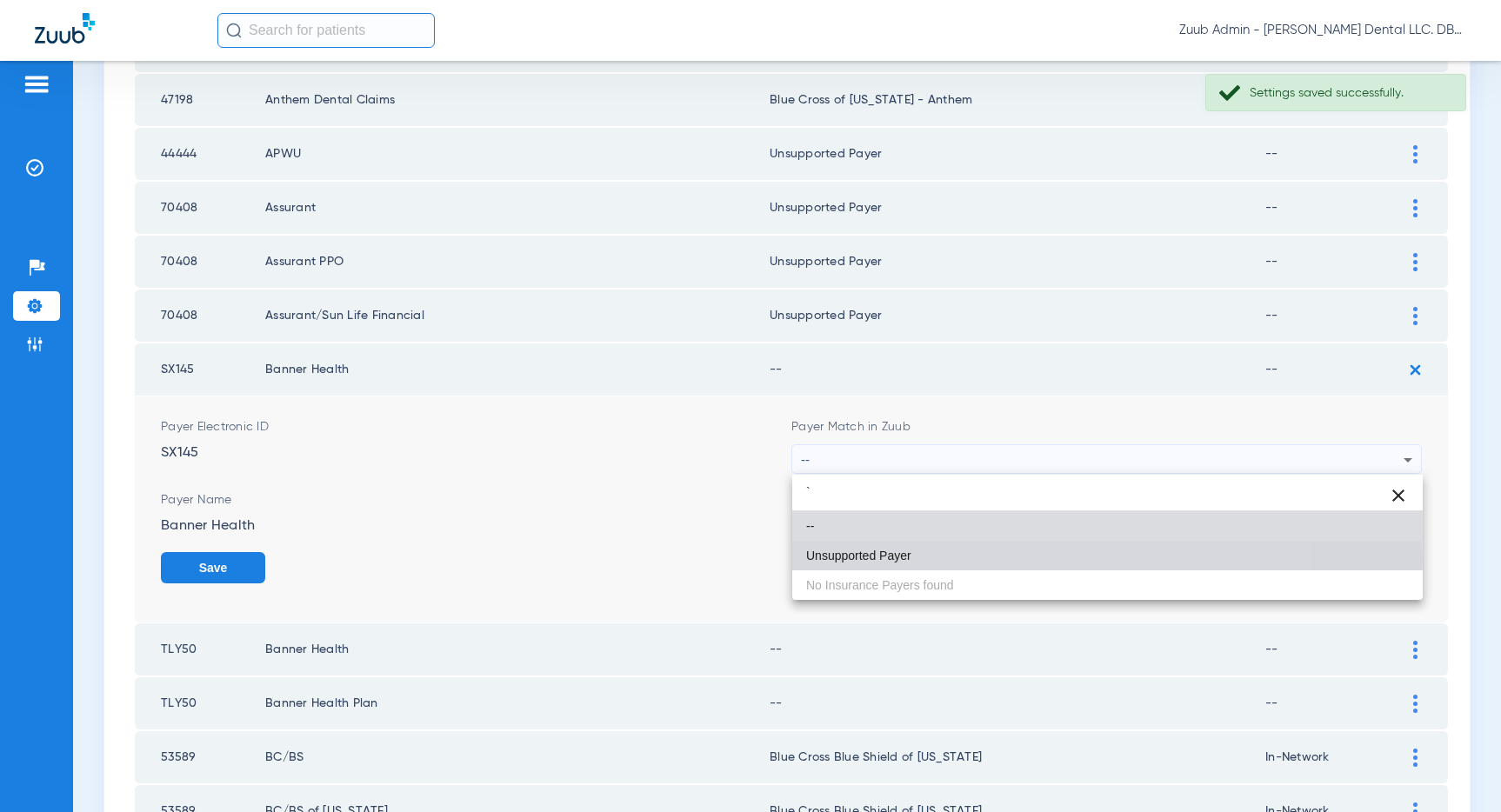
click at [924, 559] on mat-option "Unsupported Payer" at bounding box center [1108, 555] width 631 height 30
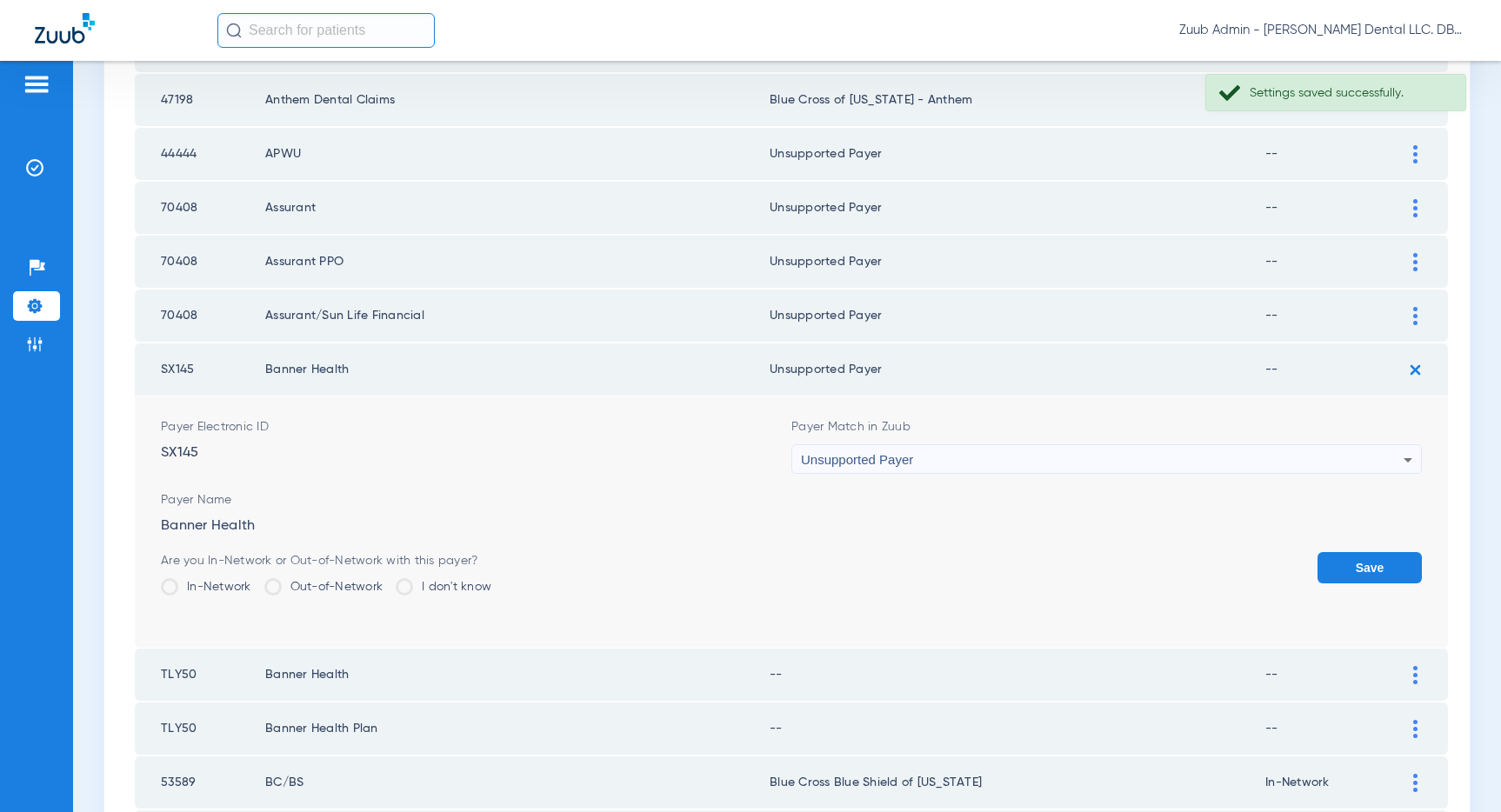
click at [1368, 564] on button "Save" at bounding box center [1369, 568] width 104 height 31
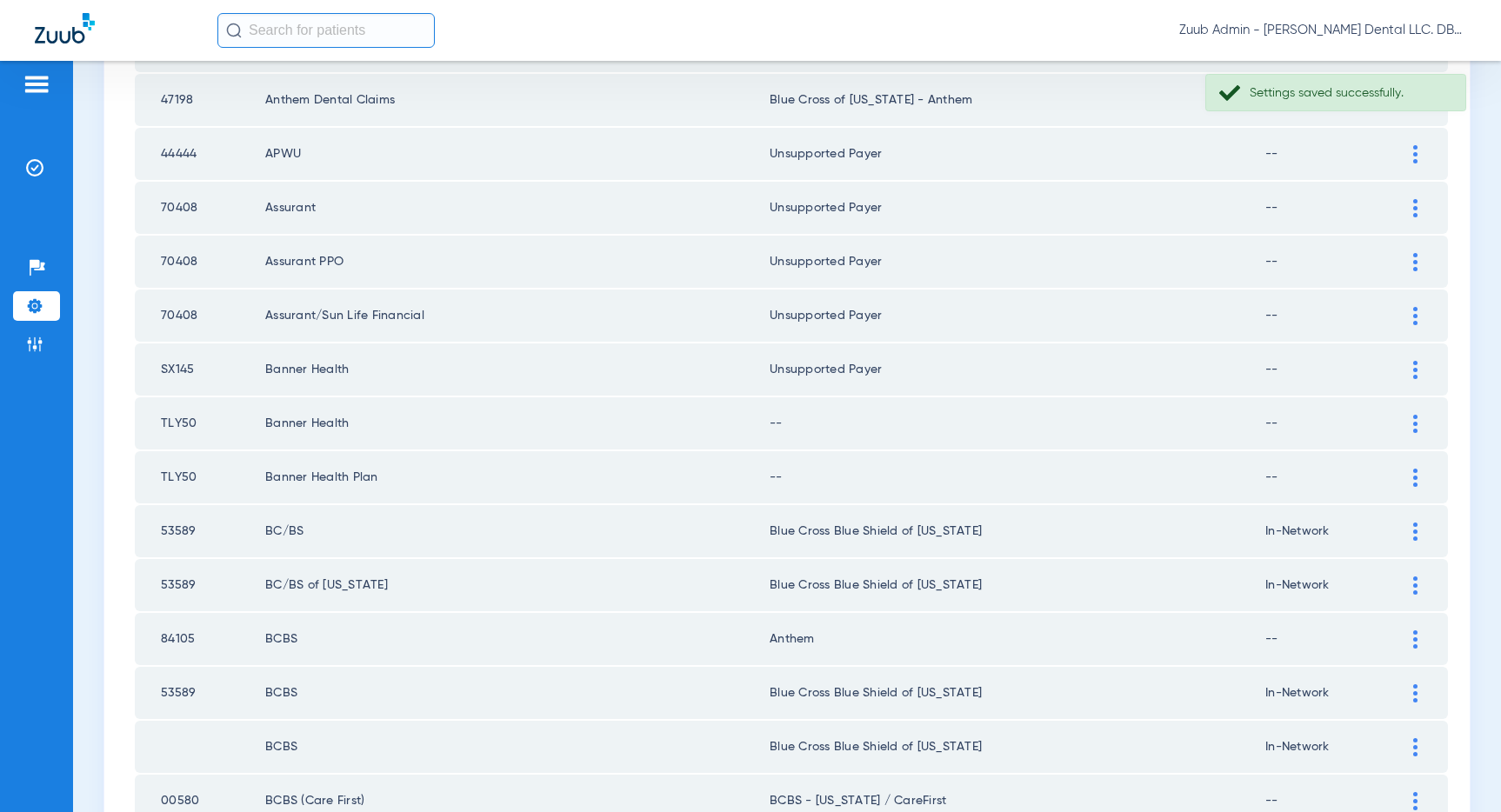
click at [1418, 418] on div at bounding box center [1415, 424] width 31 height 18
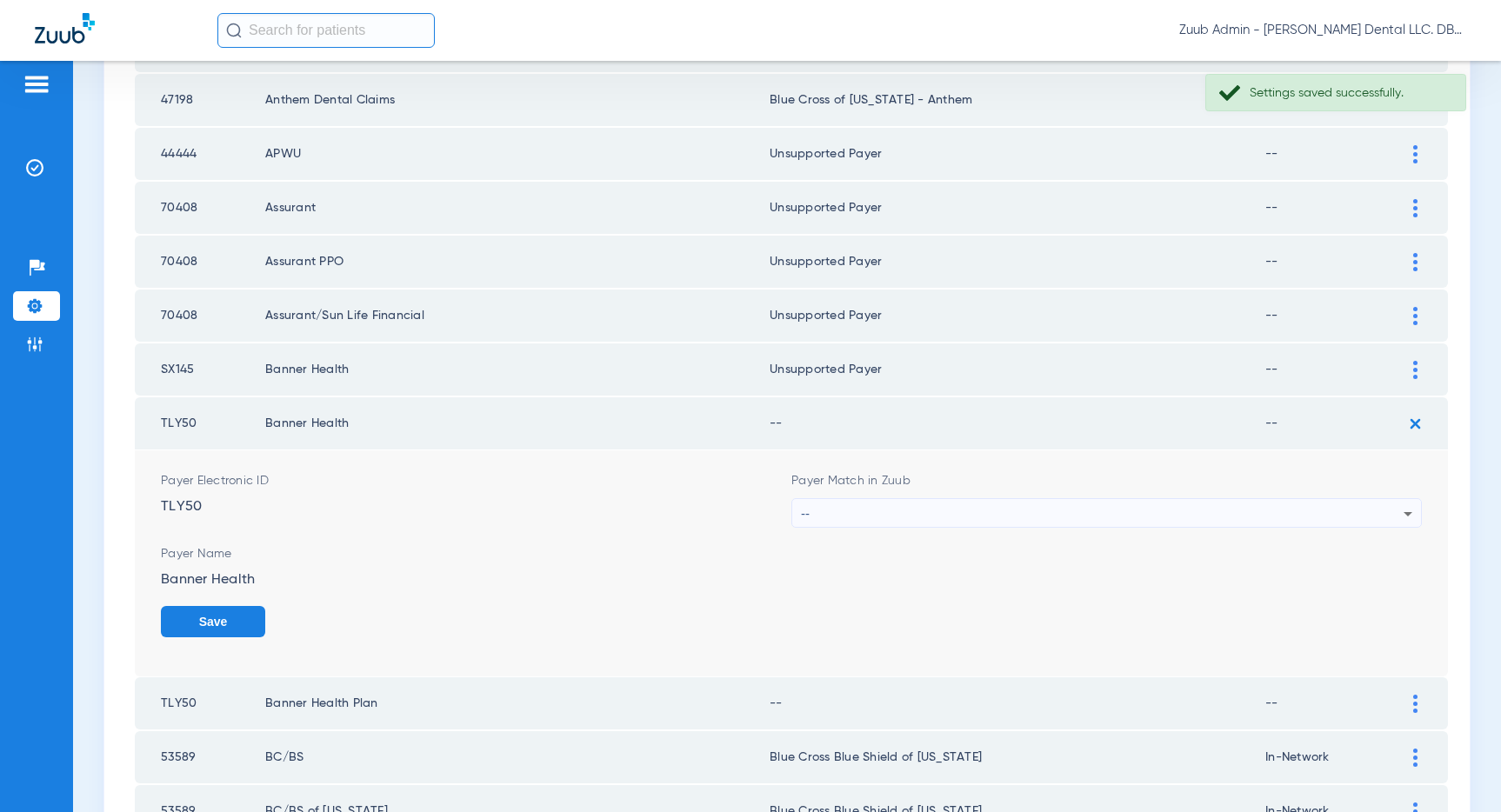
click at [1118, 499] on mat-select "--" at bounding box center [1107, 513] width 631 height 30
click at [1121, 506] on div "--" at bounding box center [1102, 514] width 603 height 30
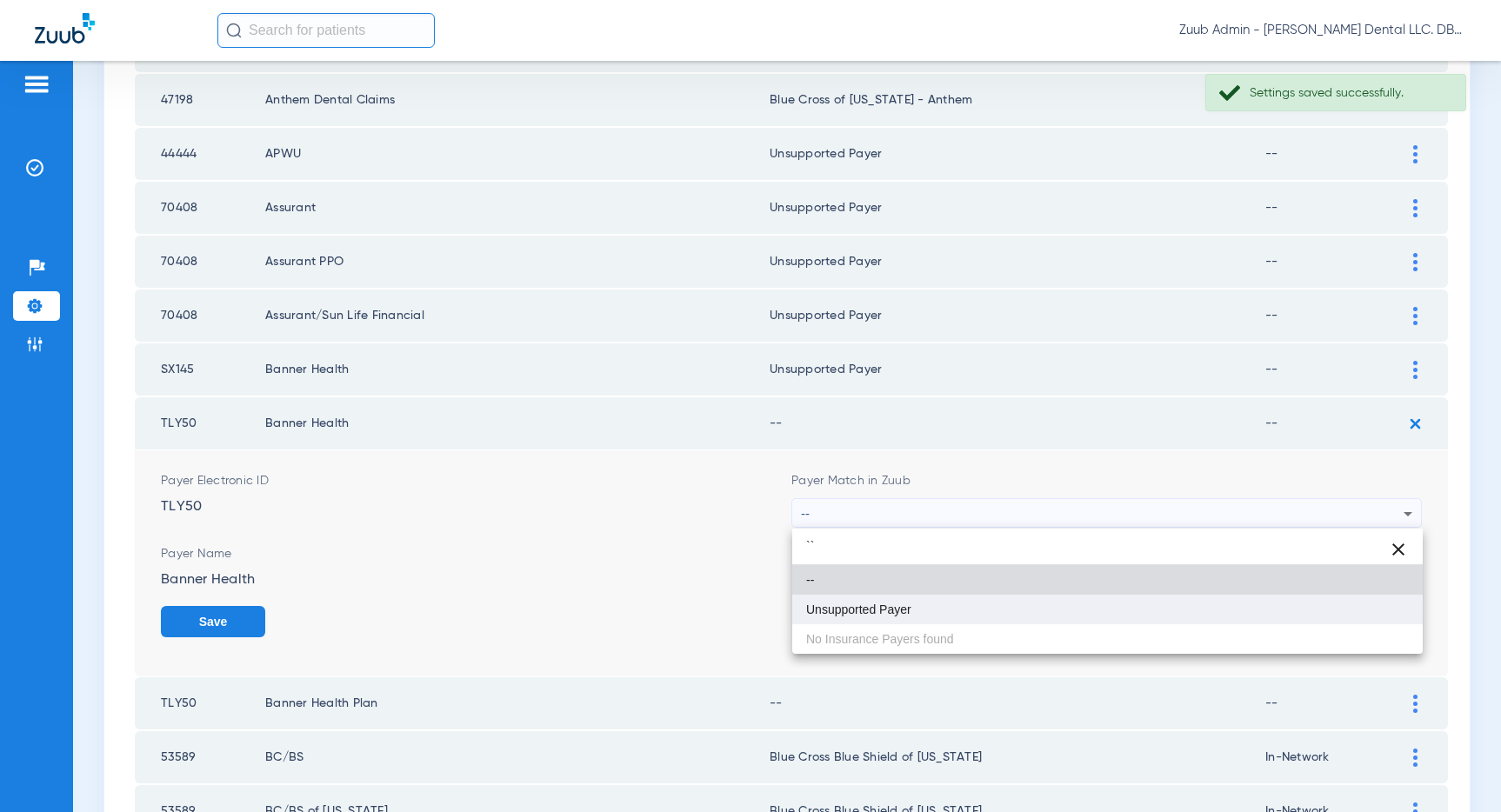
type input "``"
click at [830, 604] on span "Unsupported Payer" at bounding box center [858, 610] width 105 height 13
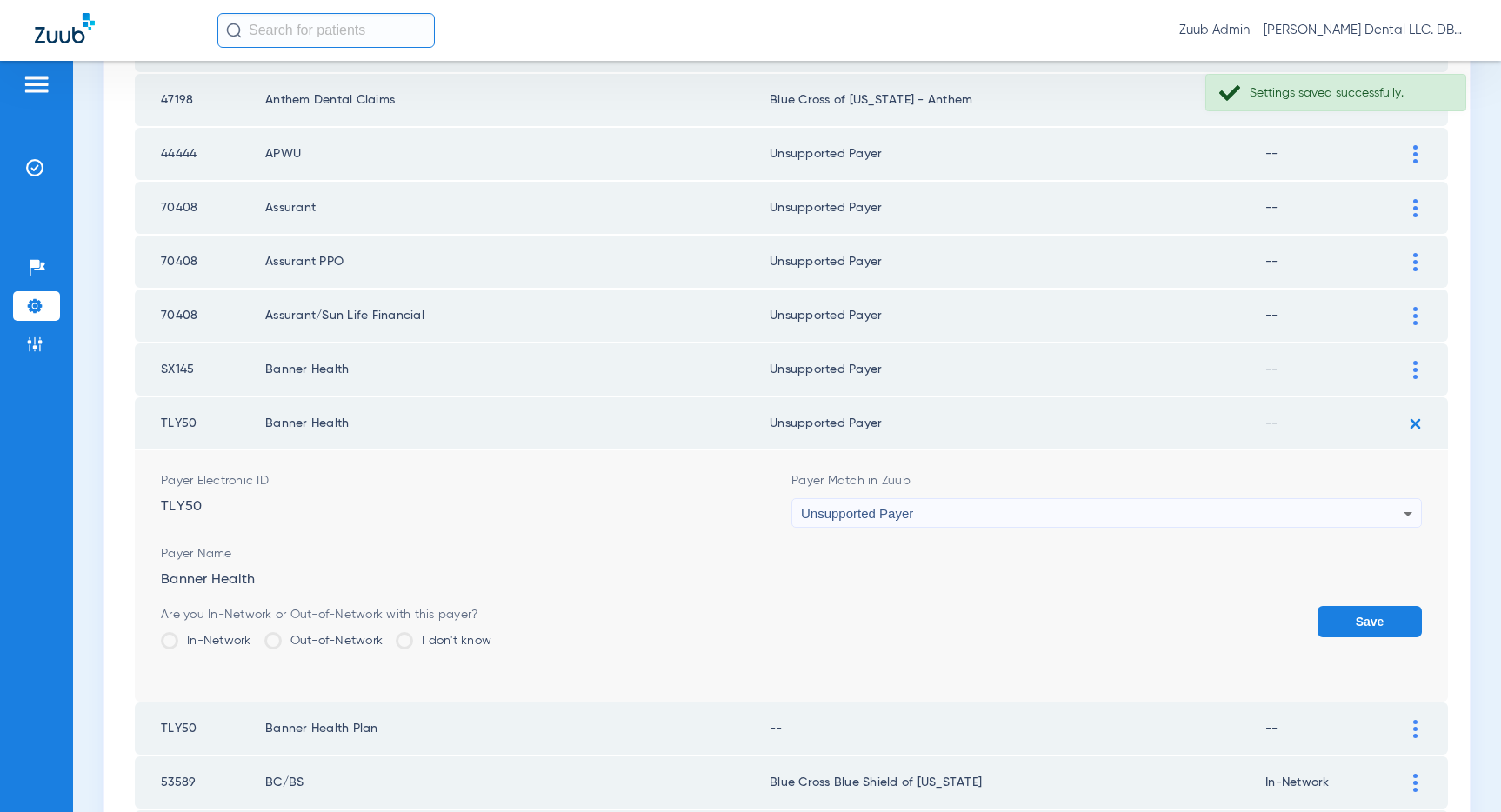
click at [1346, 617] on button "Save" at bounding box center [1369, 622] width 104 height 31
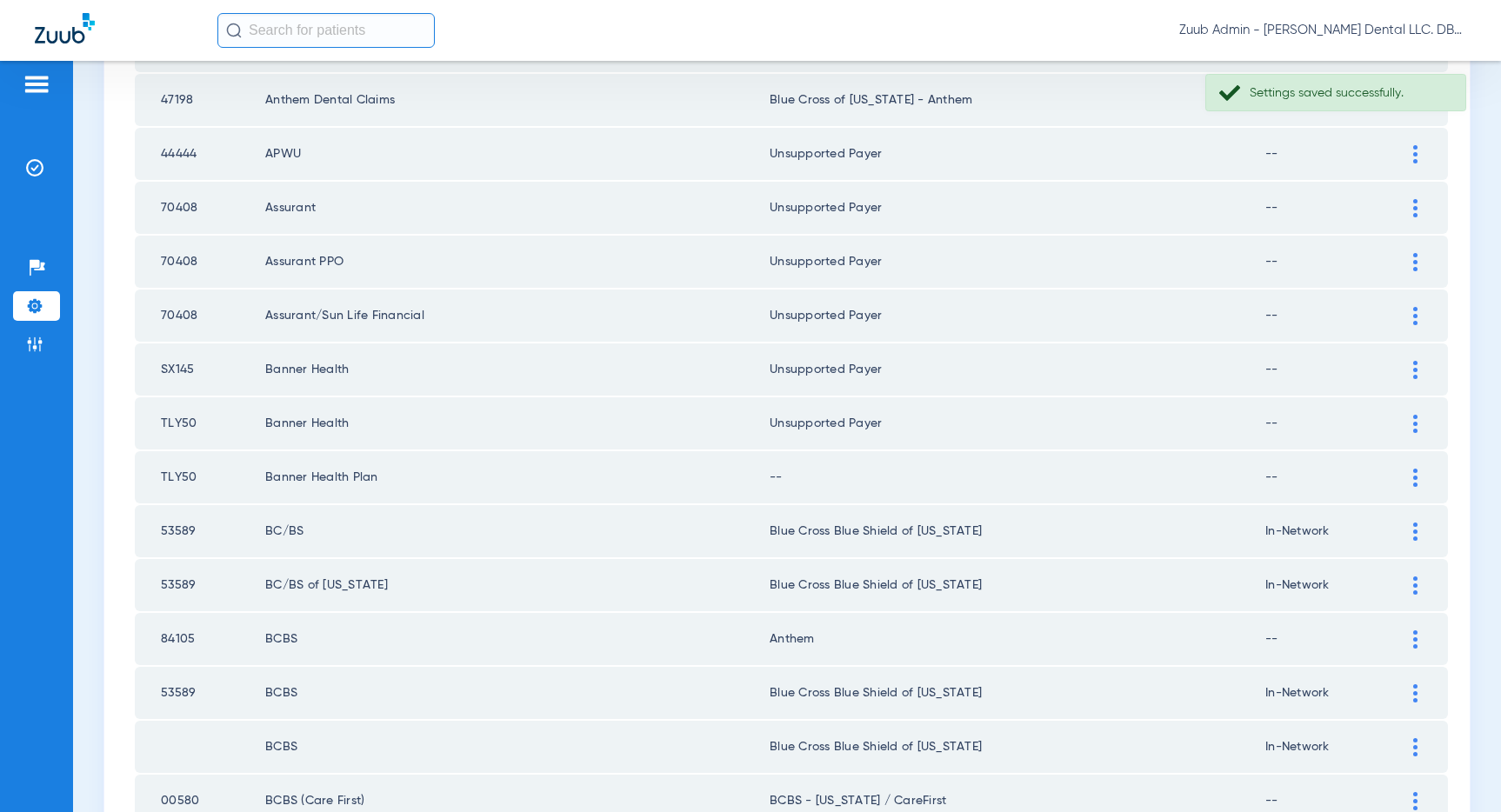
click at [1413, 472] on img at bounding box center [1415, 478] width 4 height 18
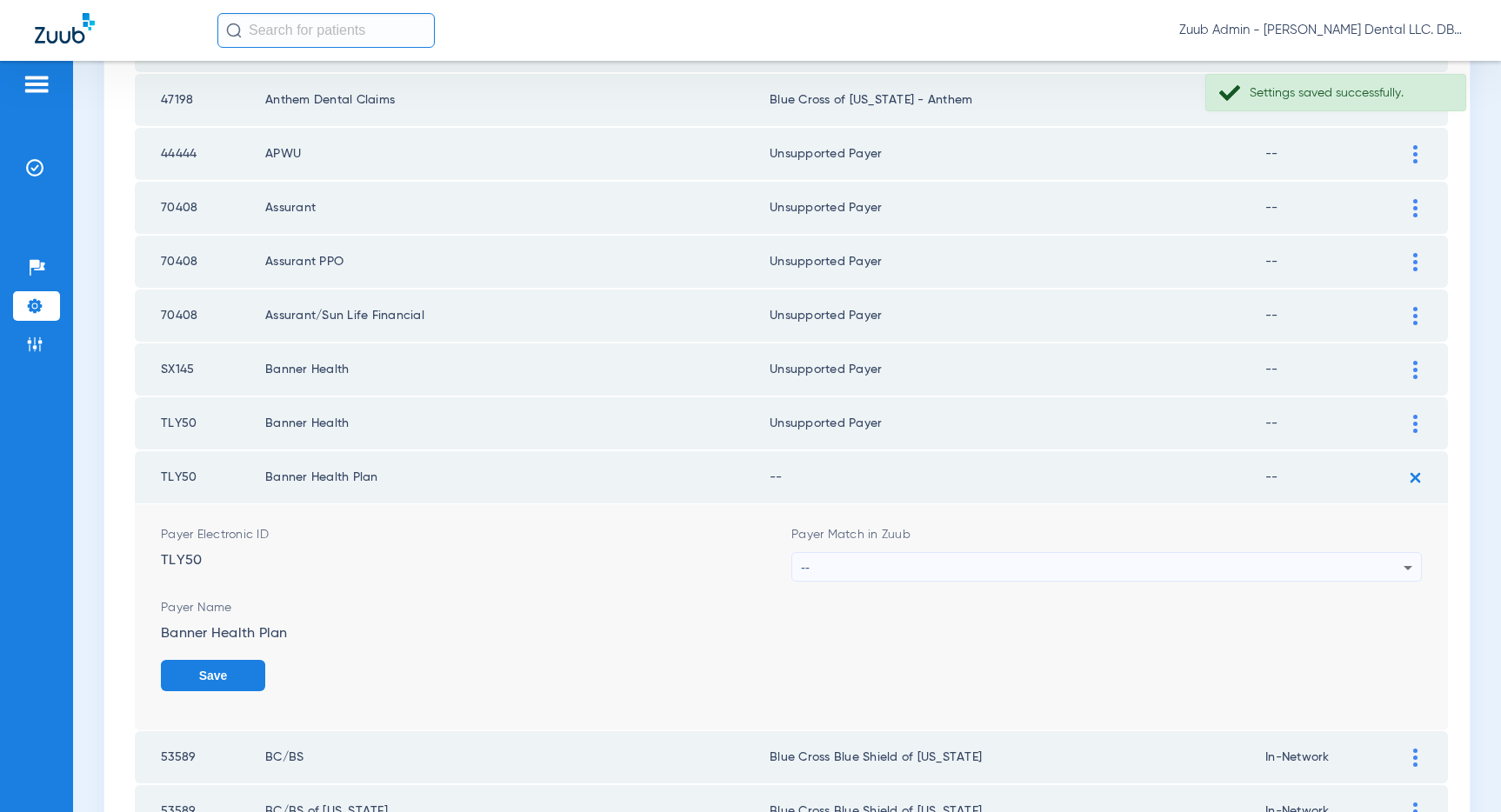
click at [1097, 562] on div "--" at bounding box center [1102, 568] width 603 height 30
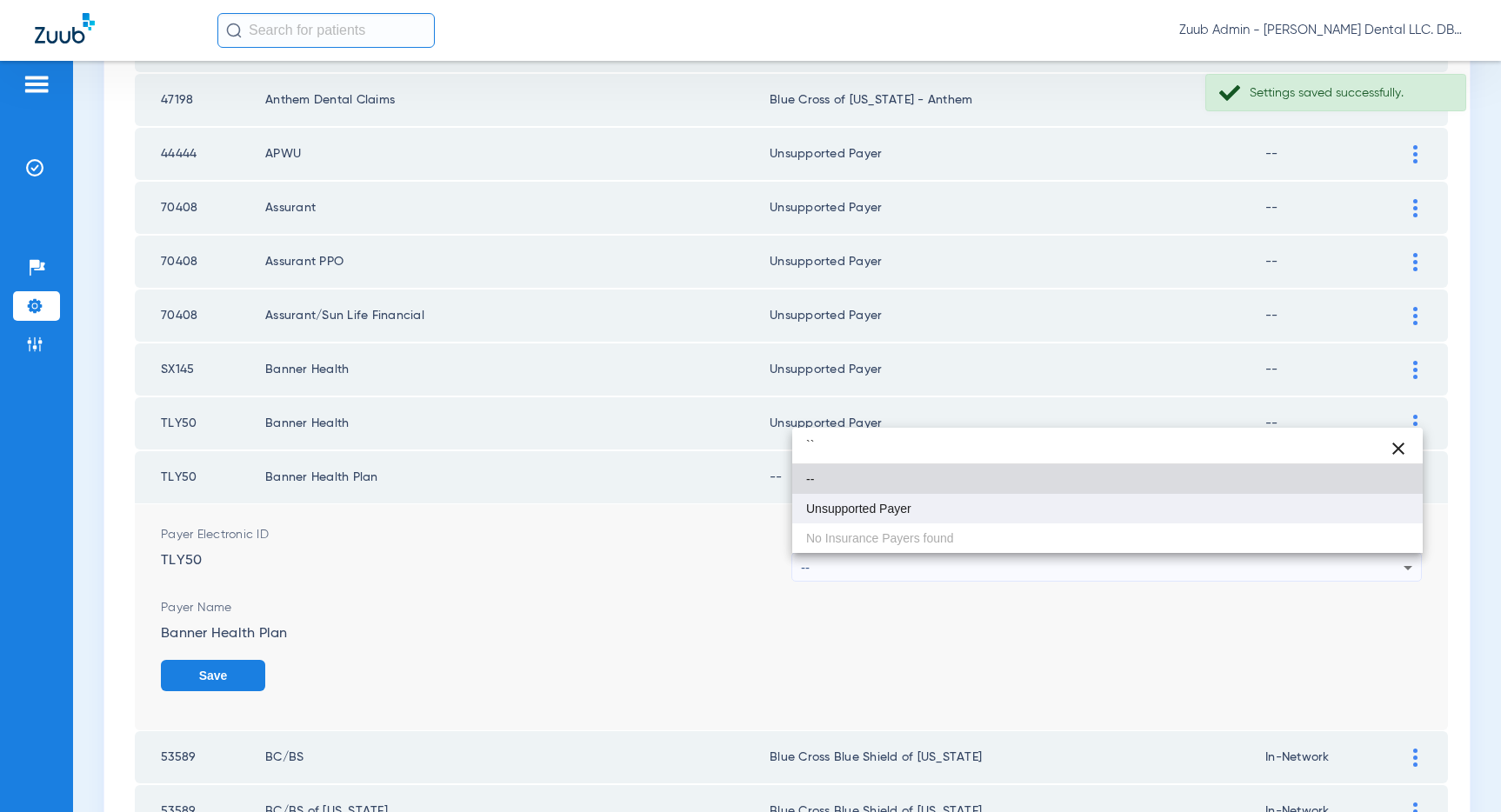
type input "``"
click at [883, 510] on span "Unsupported Payer" at bounding box center [858, 508] width 105 height 13
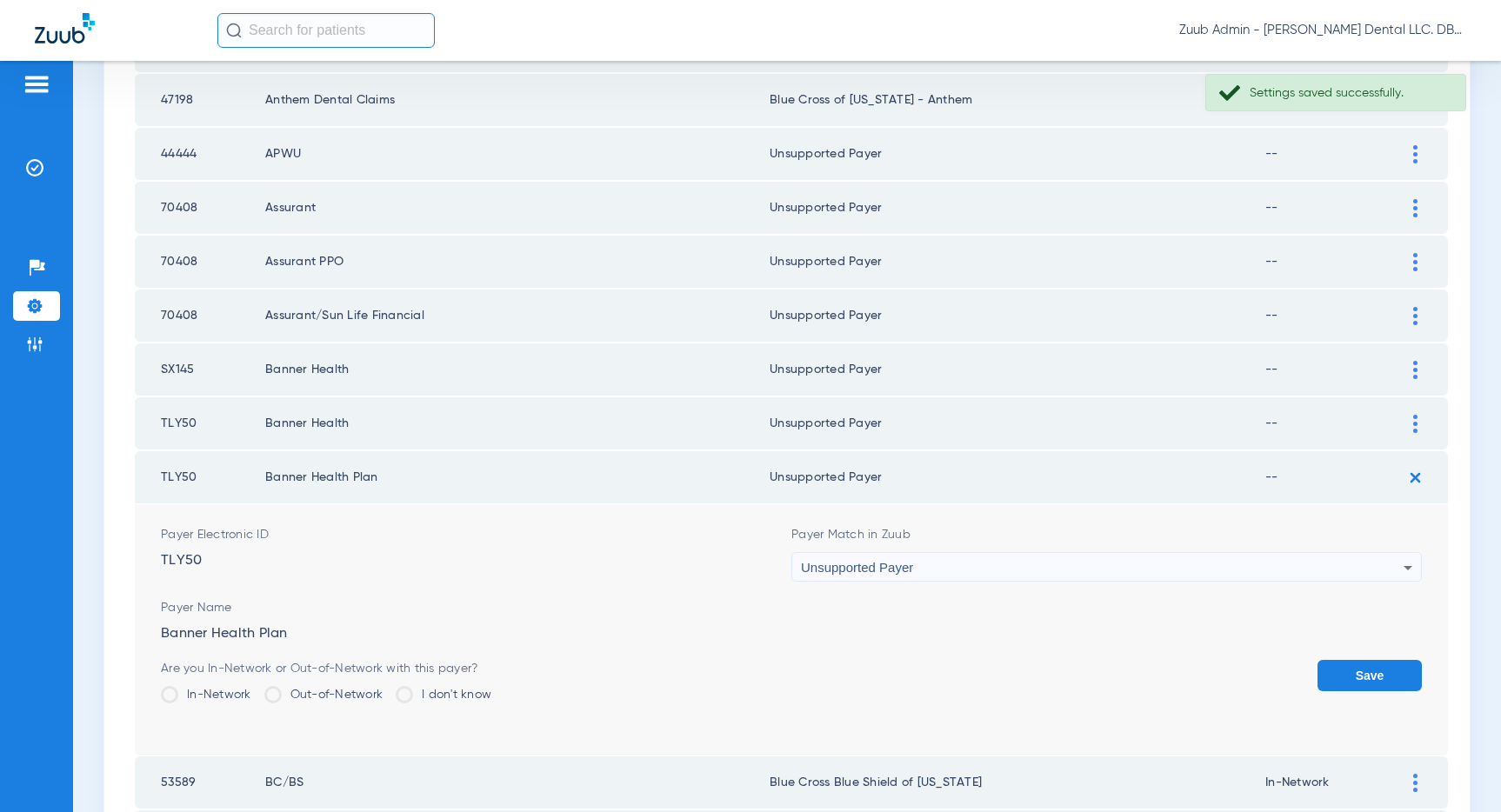
drag, startPoint x: 1374, startPoint y: 670, endPoint x: 1298, endPoint y: 645, distance: 80.0
click at [1371, 670] on button "Save" at bounding box center [1369, 675] width 104 height 31
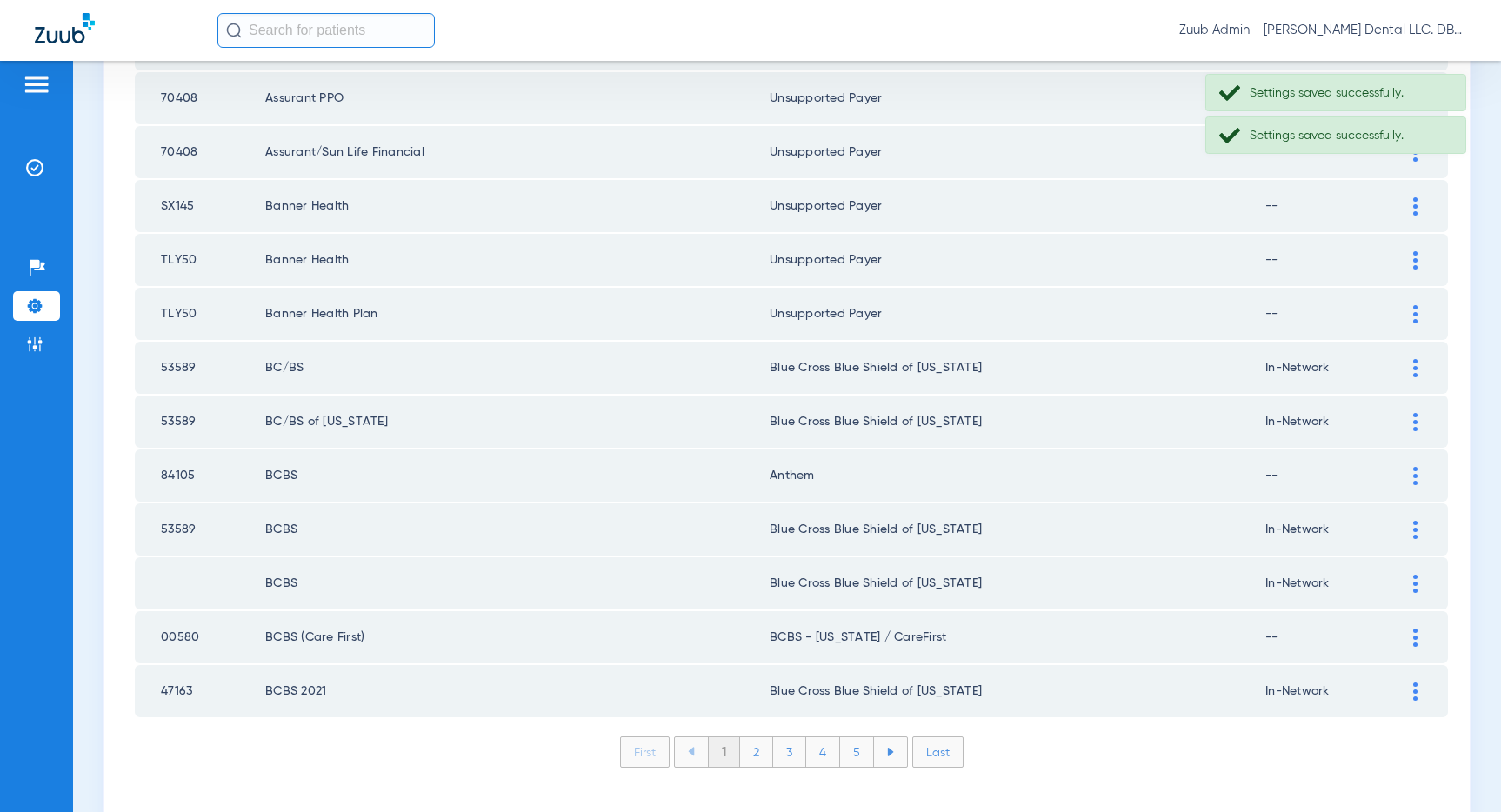
scroll to position [2330, 0]
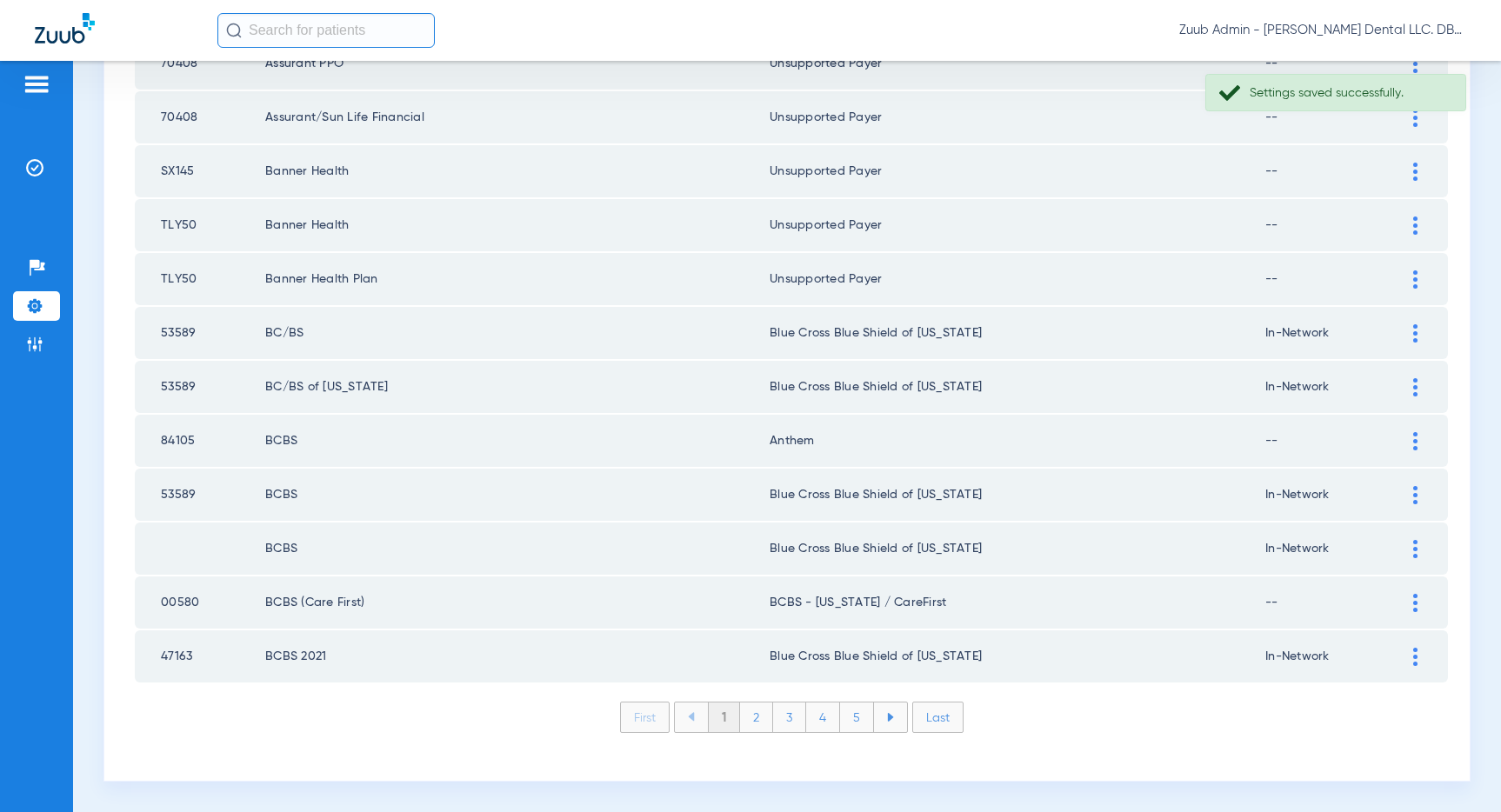
click at [947, 720] on li "Last" at bounding box center [937, 717] width 51 height 31
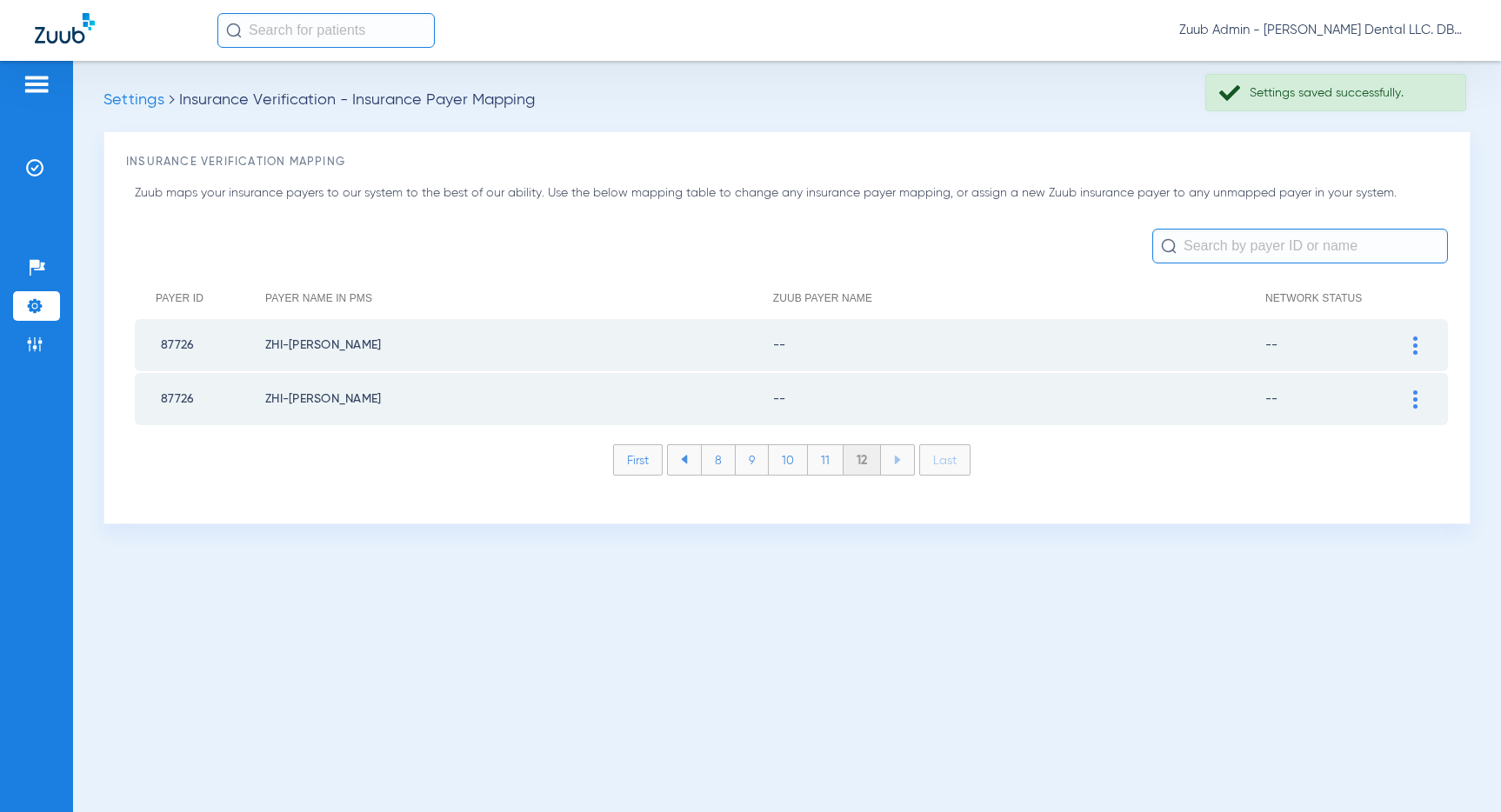
scroll to position [0, 0]
click at [1409, 393] on div at bounding box center [1415, 400] width 31 height 18
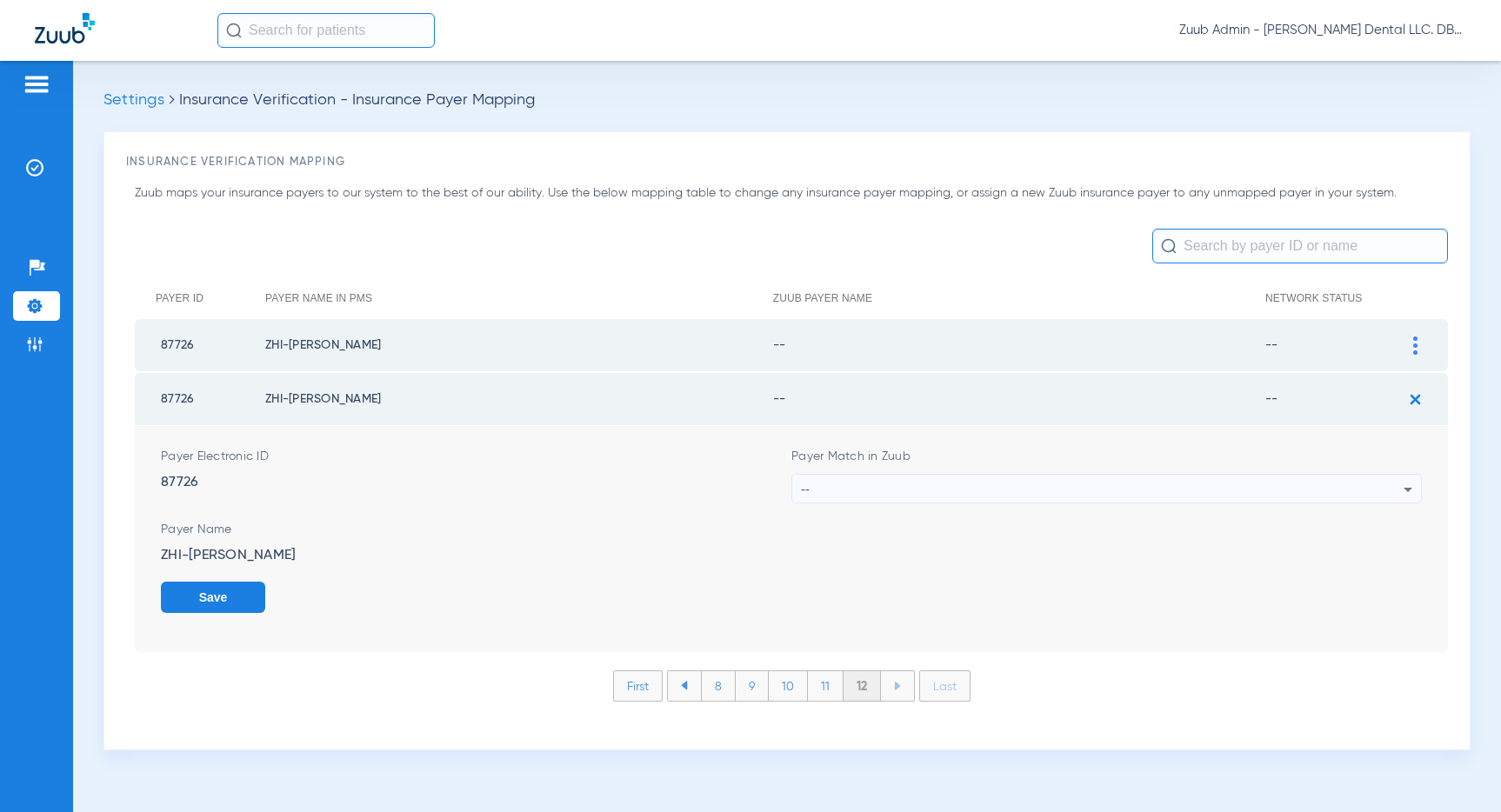
click at [1180, 491] on div "--" at bounding box center [1102, 490] width 603 height 30
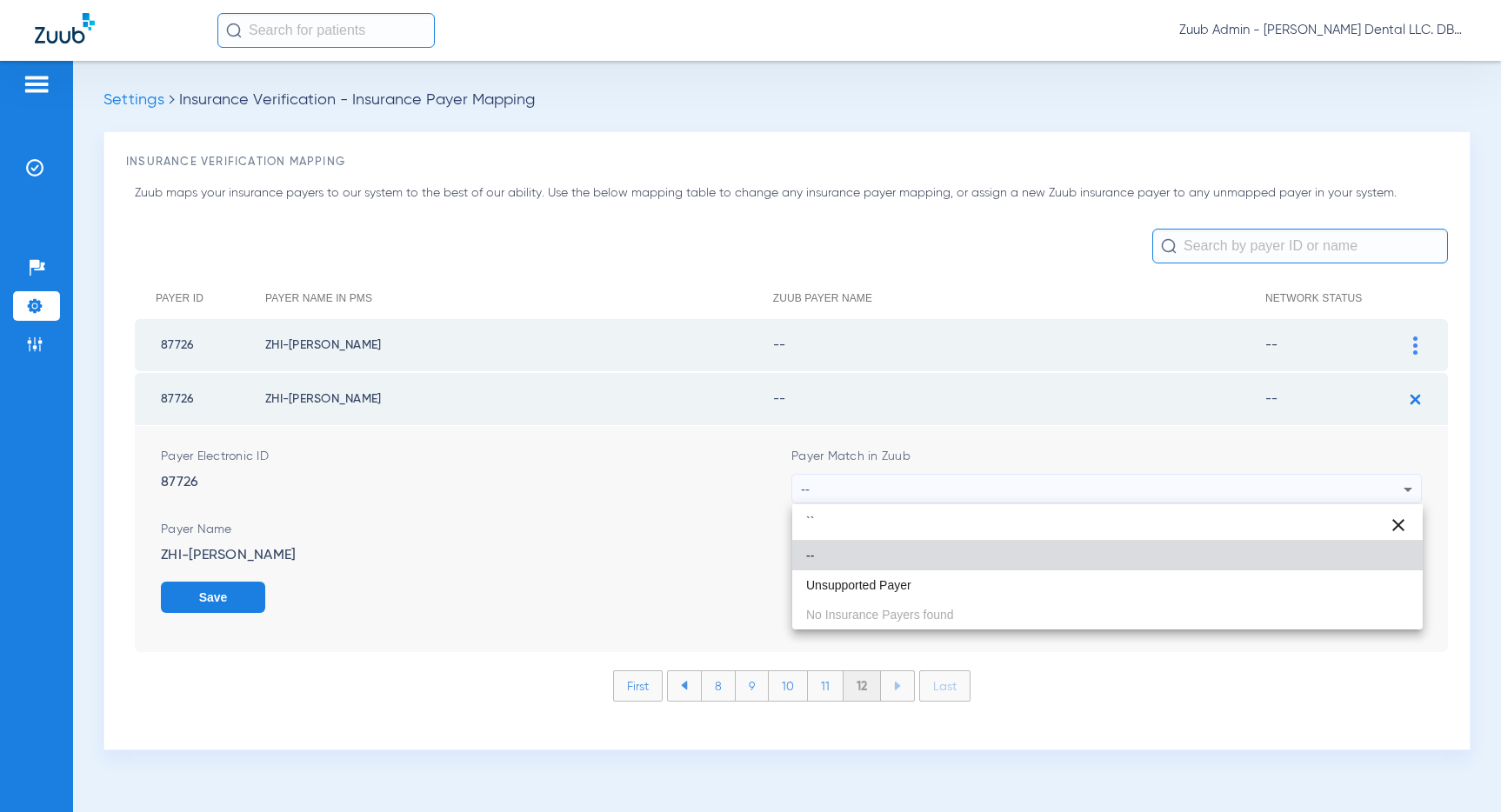
type input "``"
click at [975, 564] on mat-option "--" at bounding box center [1108, 555] width 631 height 30
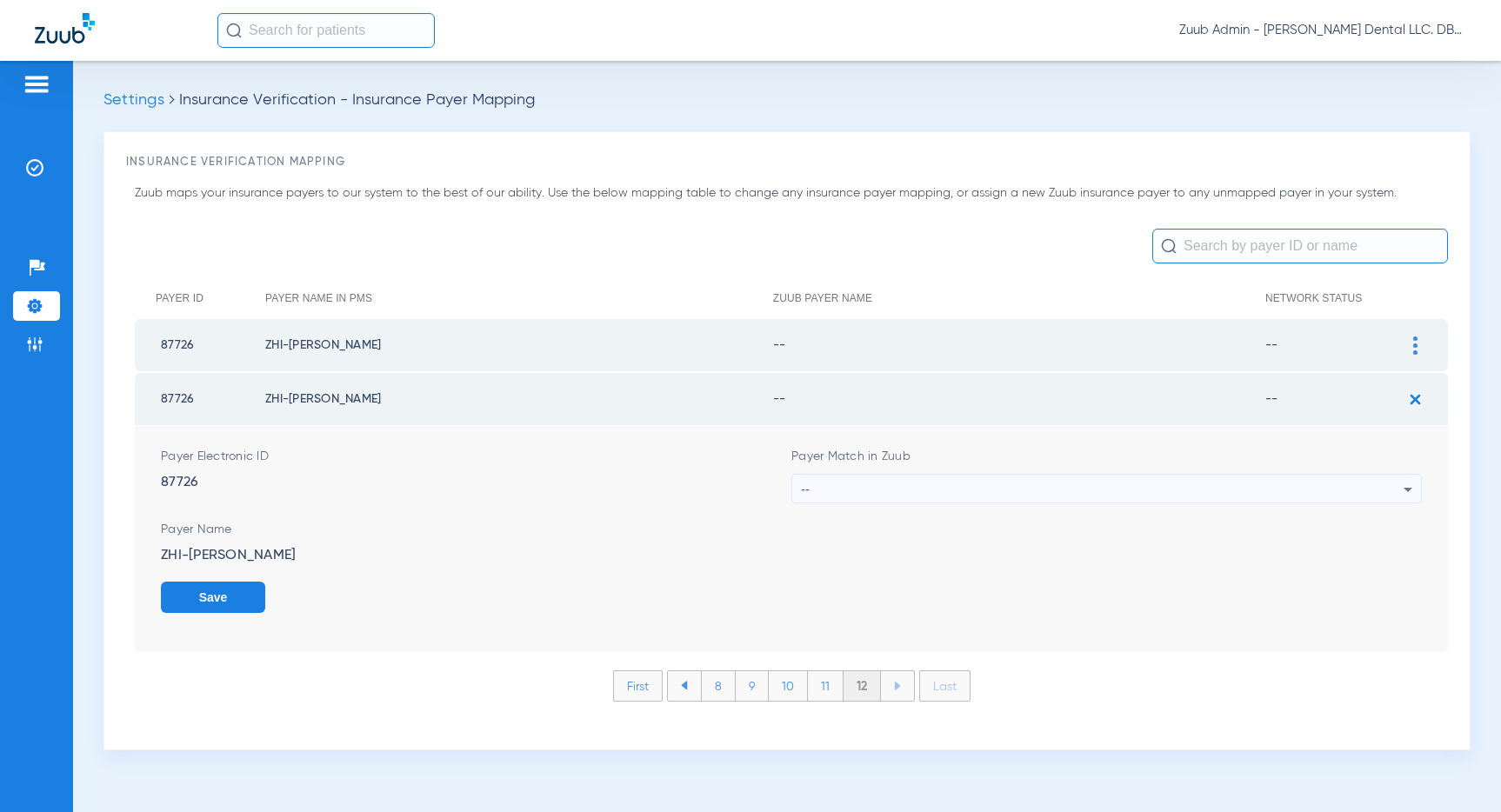
click at [1248, 489] on div "--" at bounding box center [1102, 490] width 603 height 30
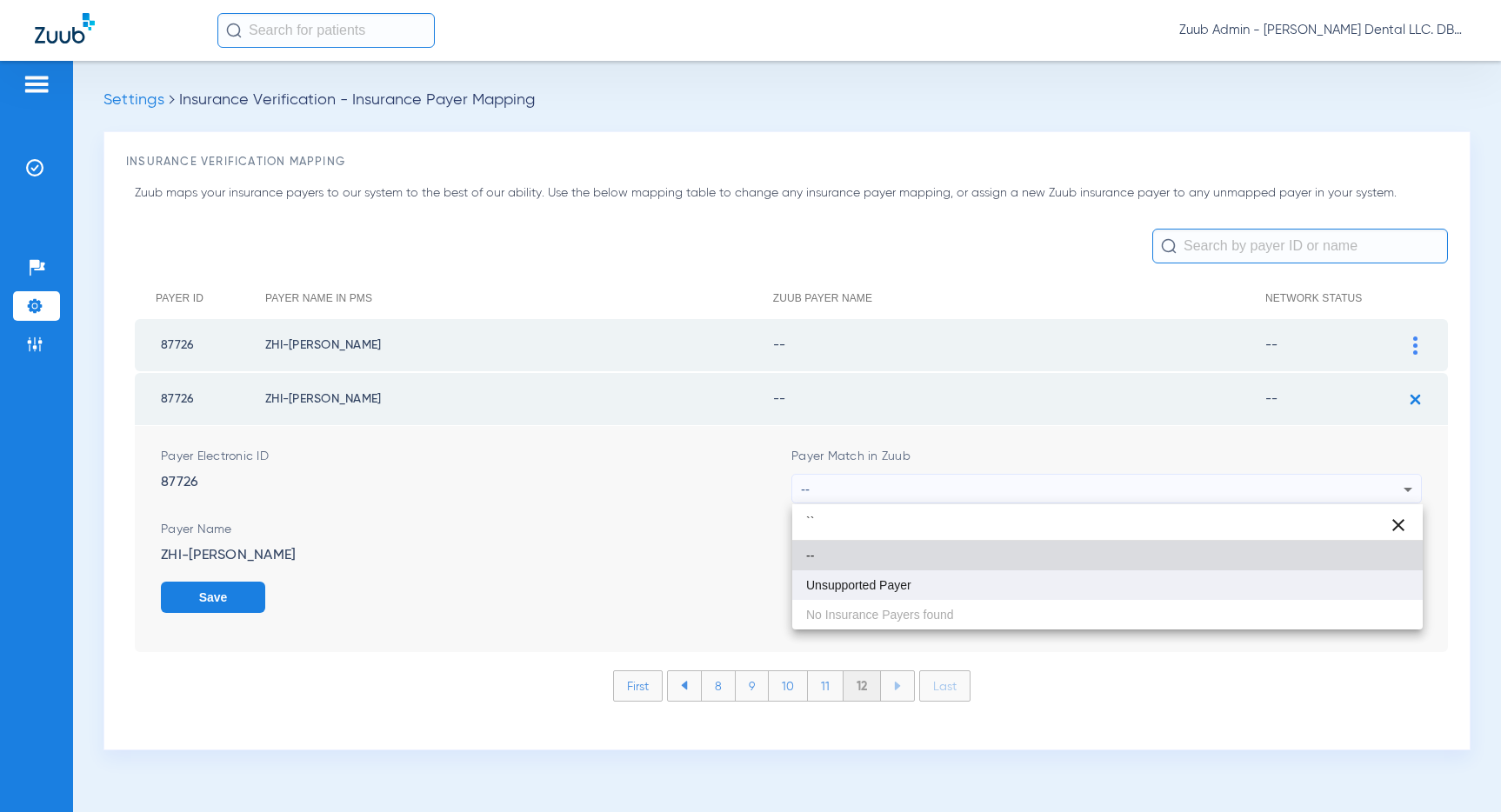
type input "``"
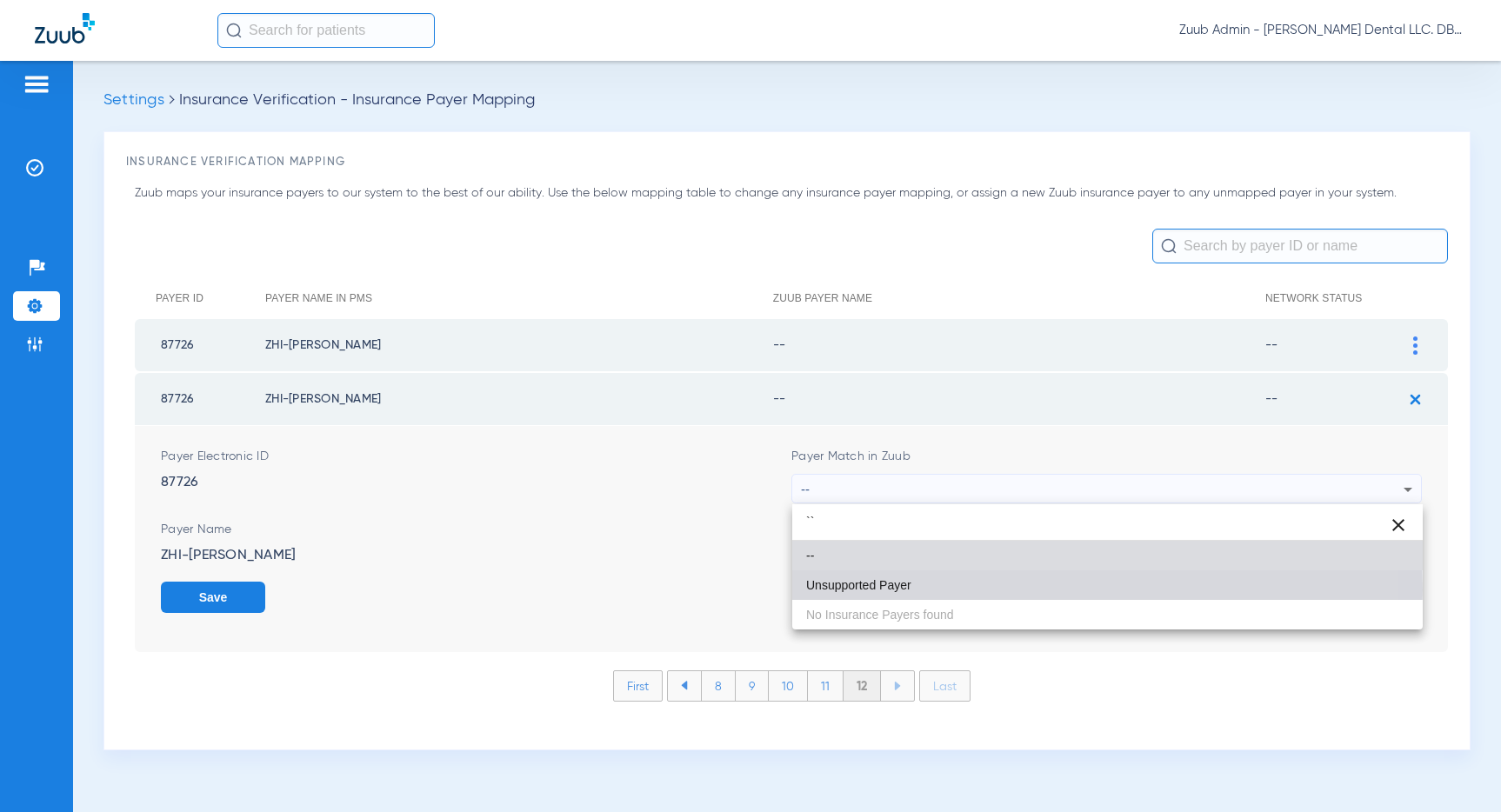
click at [857, 589] on span "Unsupported Payer" at bounding box center [858, 586] width 105 height 13
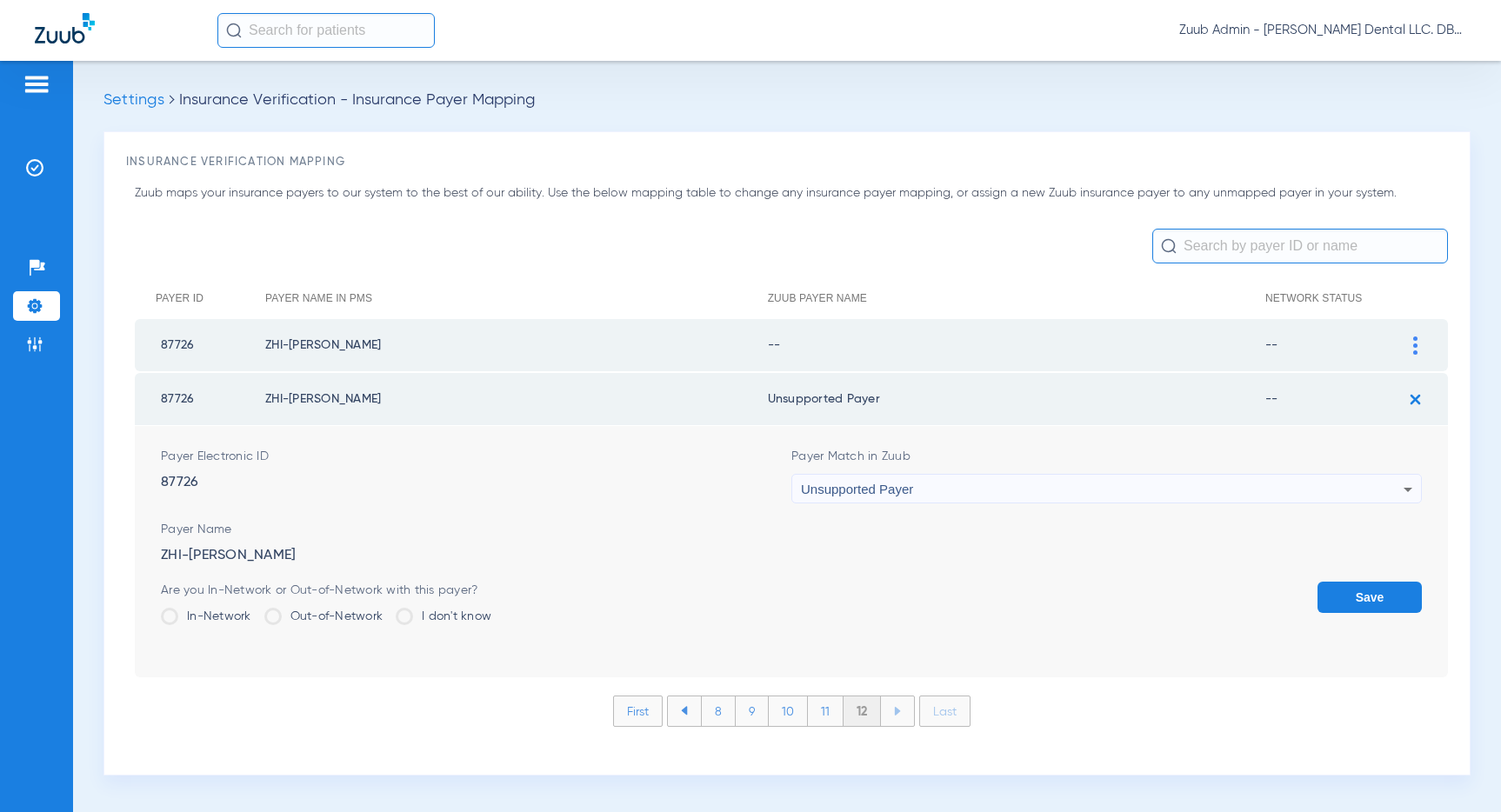
drag, startPoint x: 1359, startPoint y: 595, endPoint x: 1338, endPoint y: 514, distance: 83.7
click at [1357, 590] on button "Save" at bounding box center [1369, 597] width 104 height 31
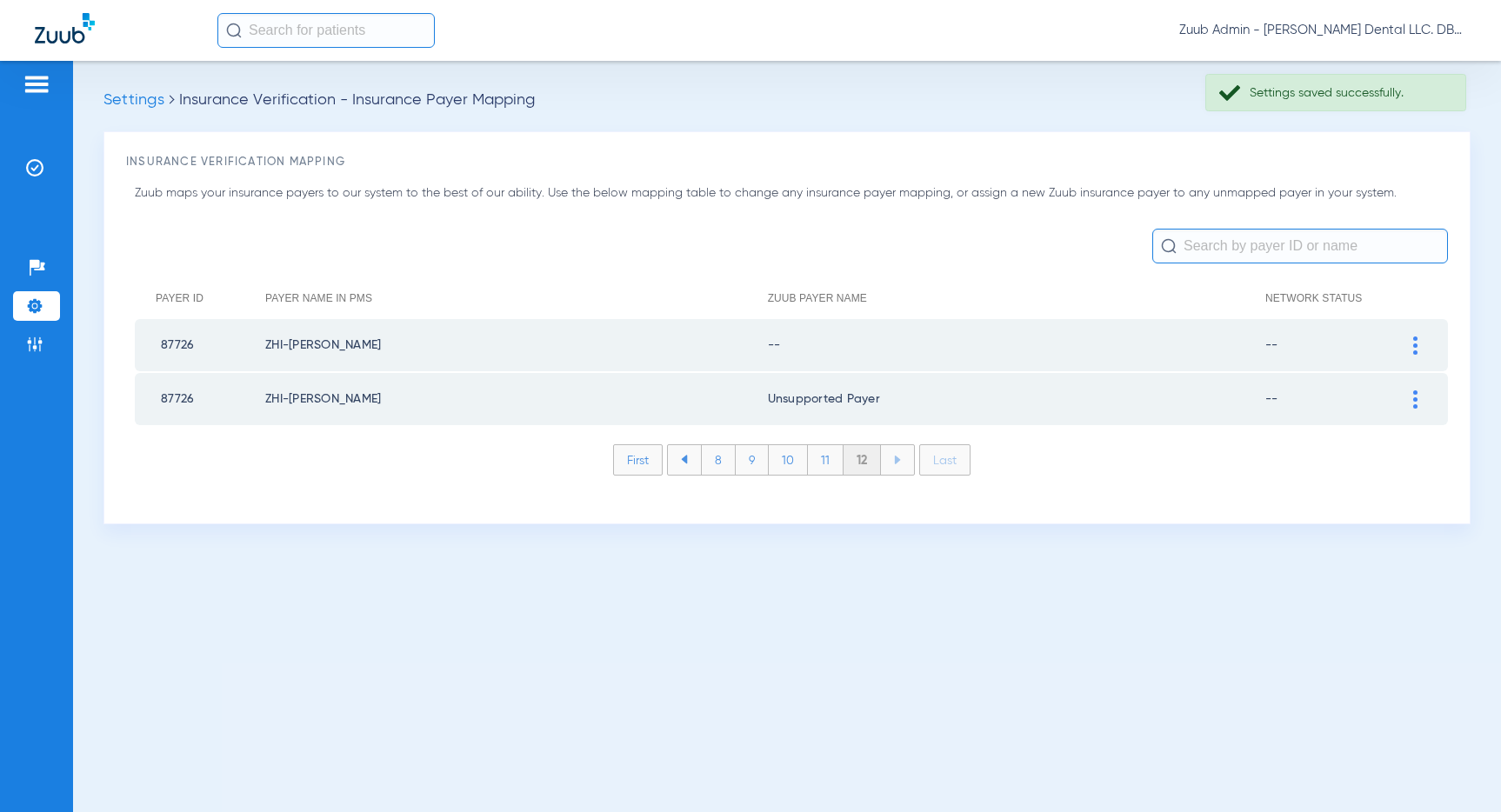
click at [1413, 347] on img at bounding box center [1415, 346] width 4 height 18
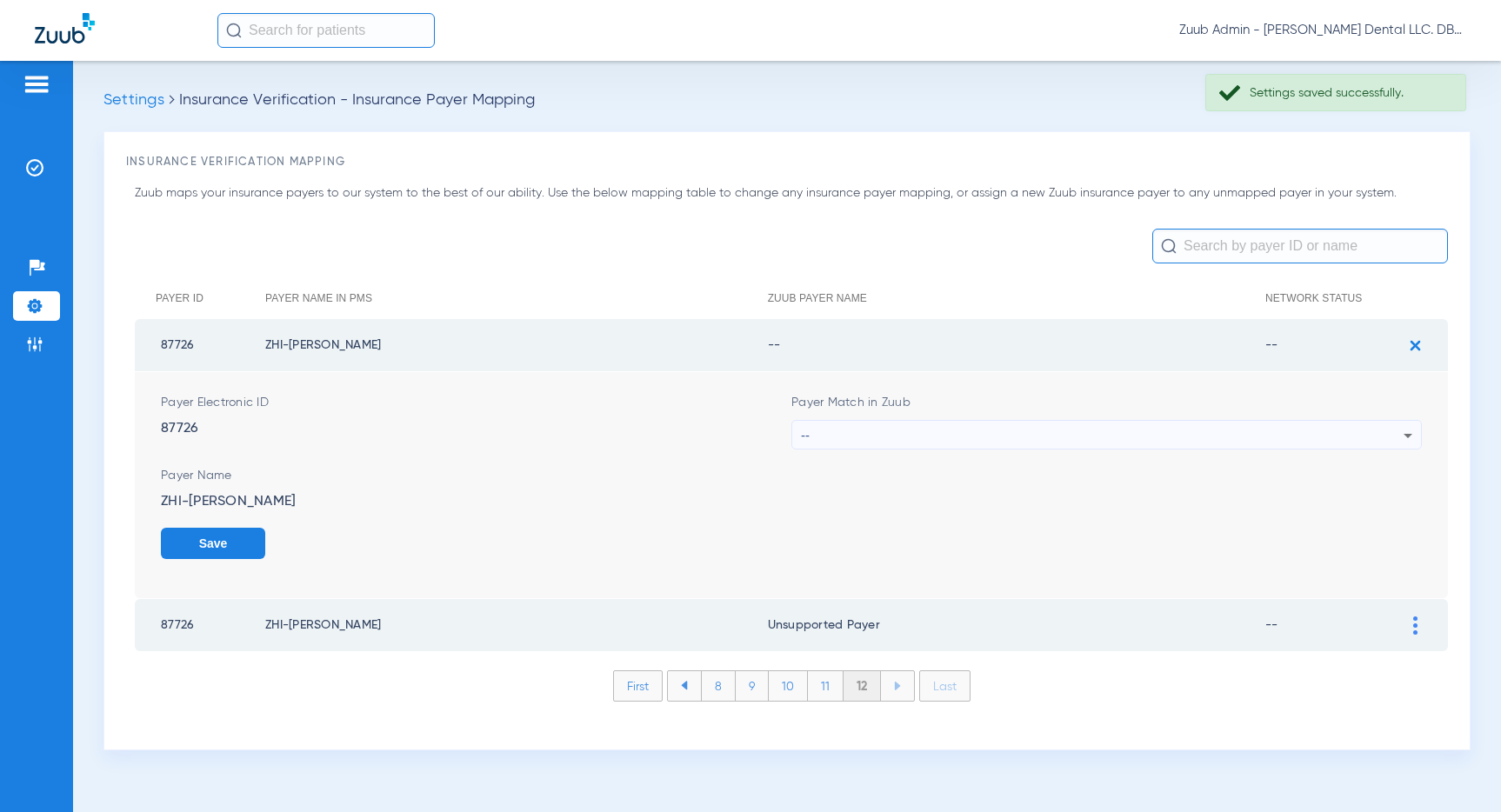
click at [1156, 436] on div "--" at bounding box center [1102, 435] width 603 height 30
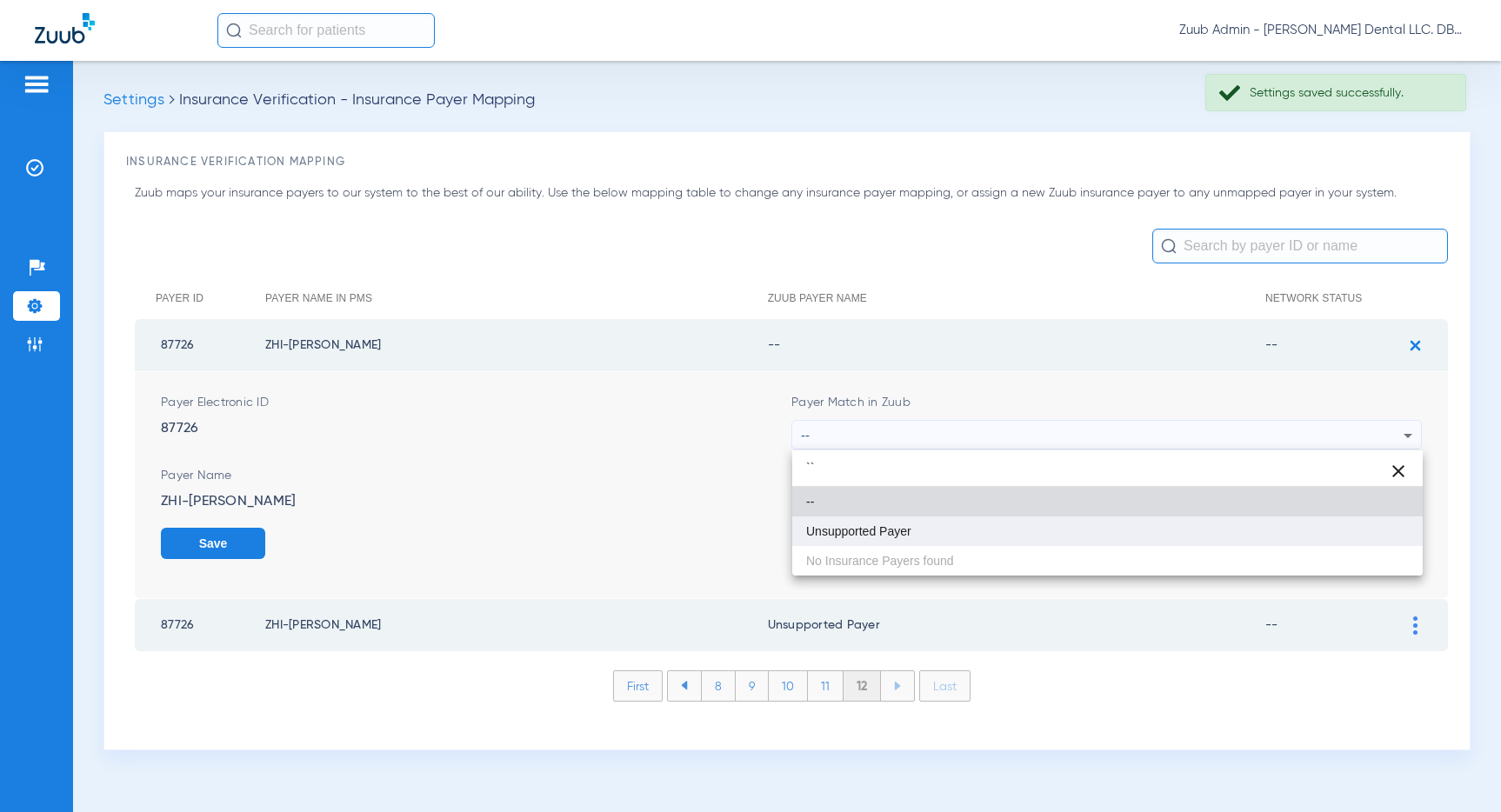
type input "``"
click at [931, 530] on mat-option "Unsupported Payer" at bounding box center [1108, 531] width 631 height 30
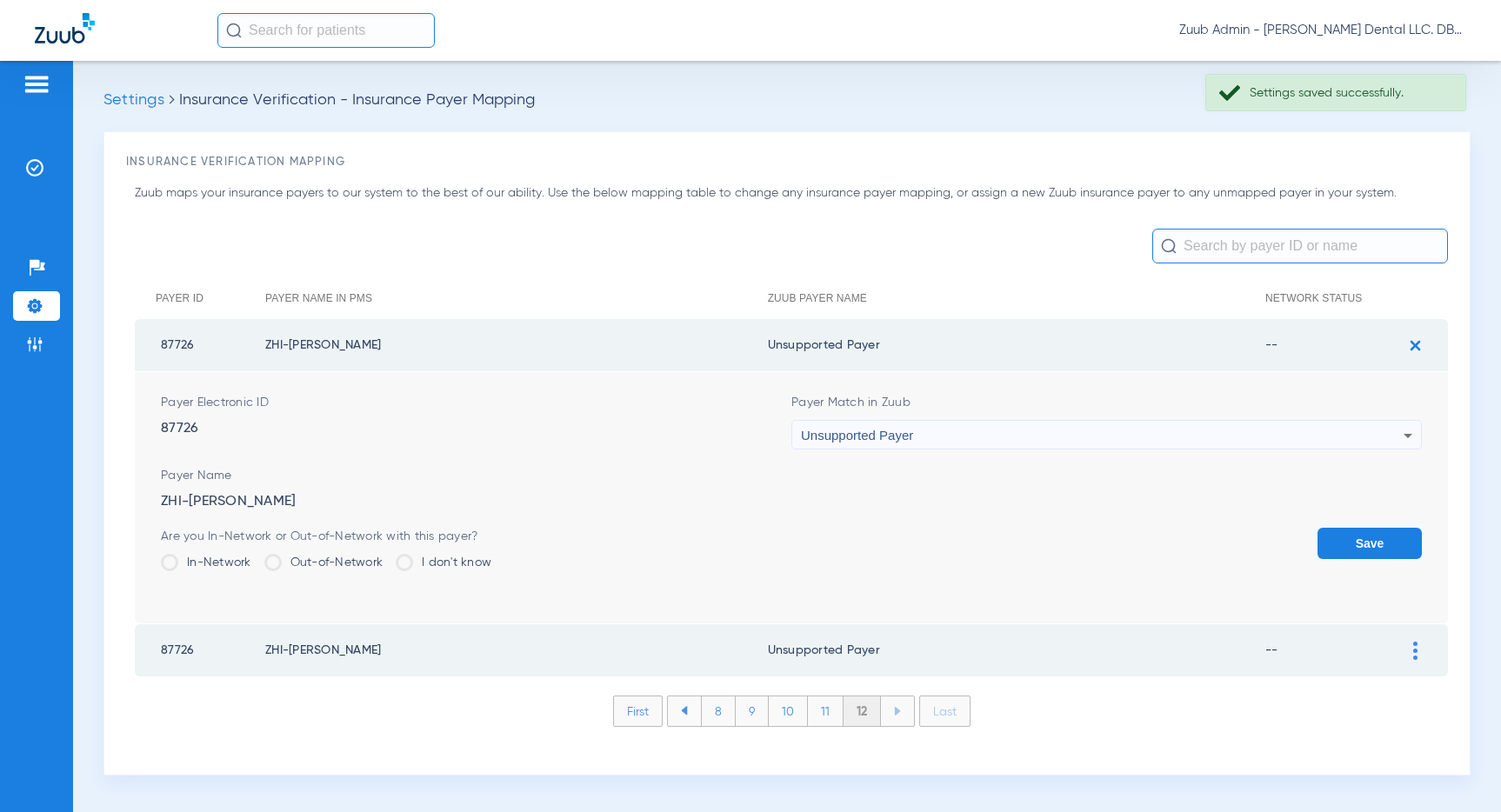
click at [1377, 542] on button "Save" at bounding box center [1369, 543] width 104 height 31
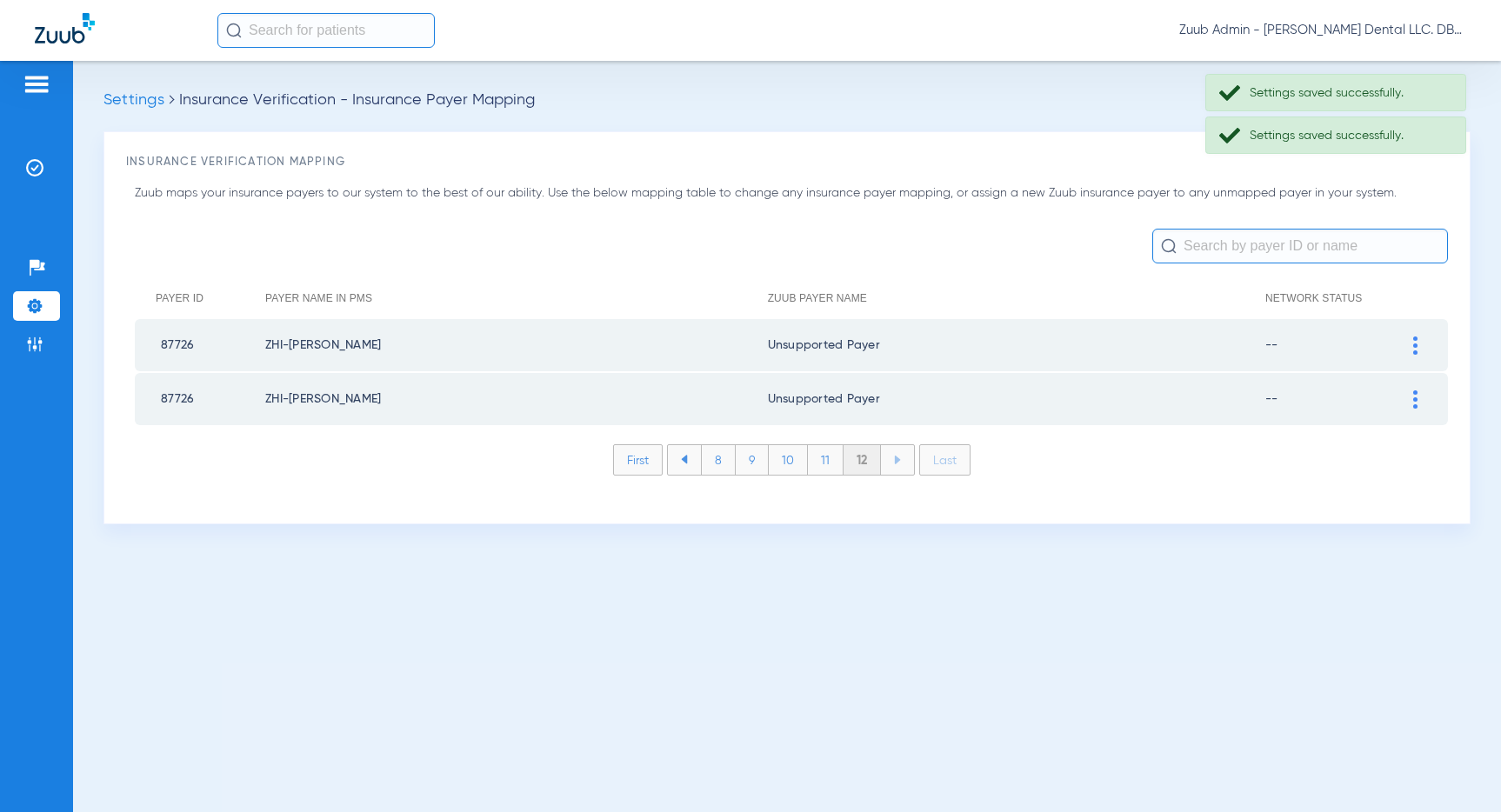
click at [824, 463] on li "11" at bounding box center [826, 460] width 36 height 30
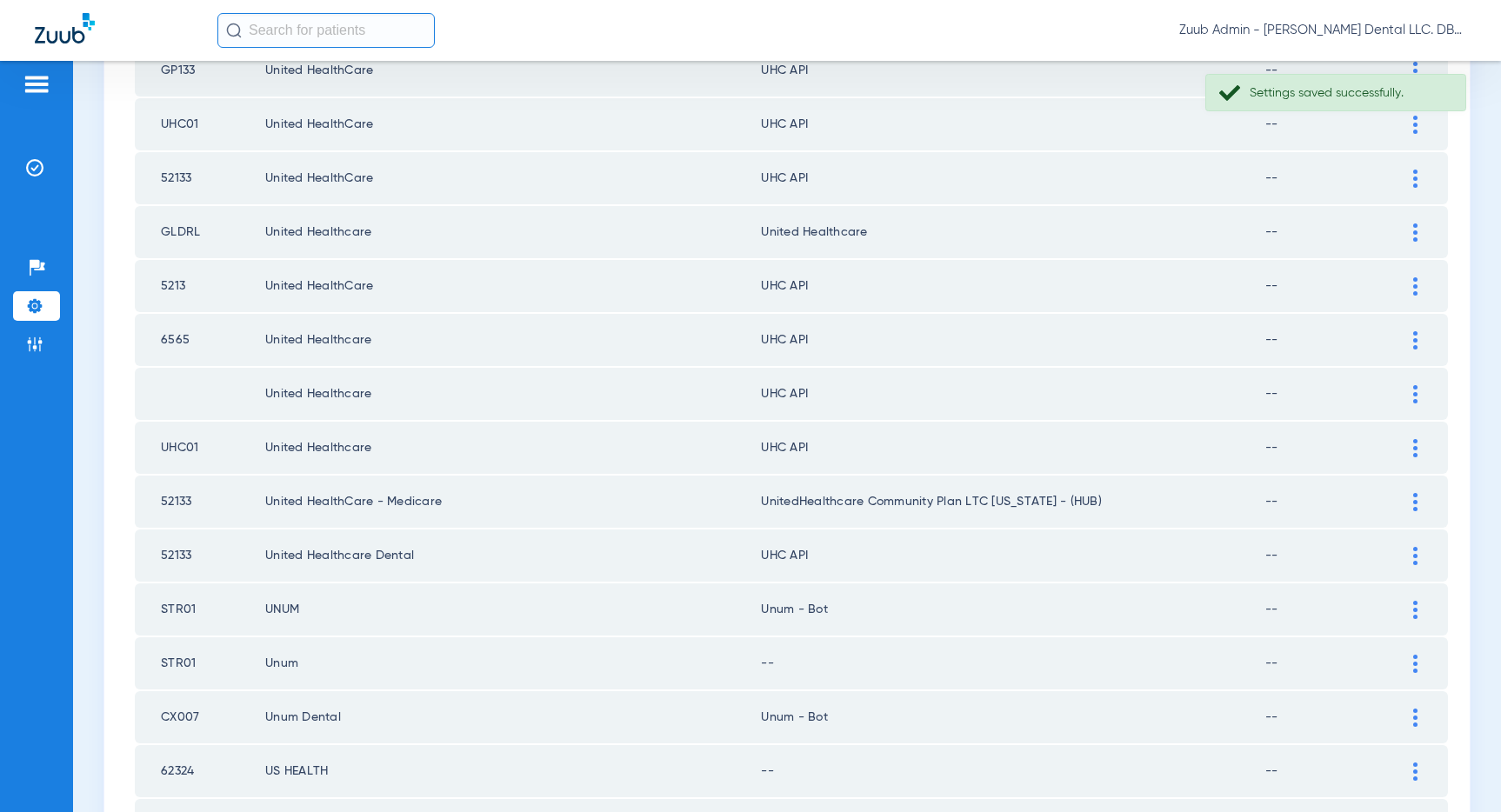
scroll to position [2330, 0]
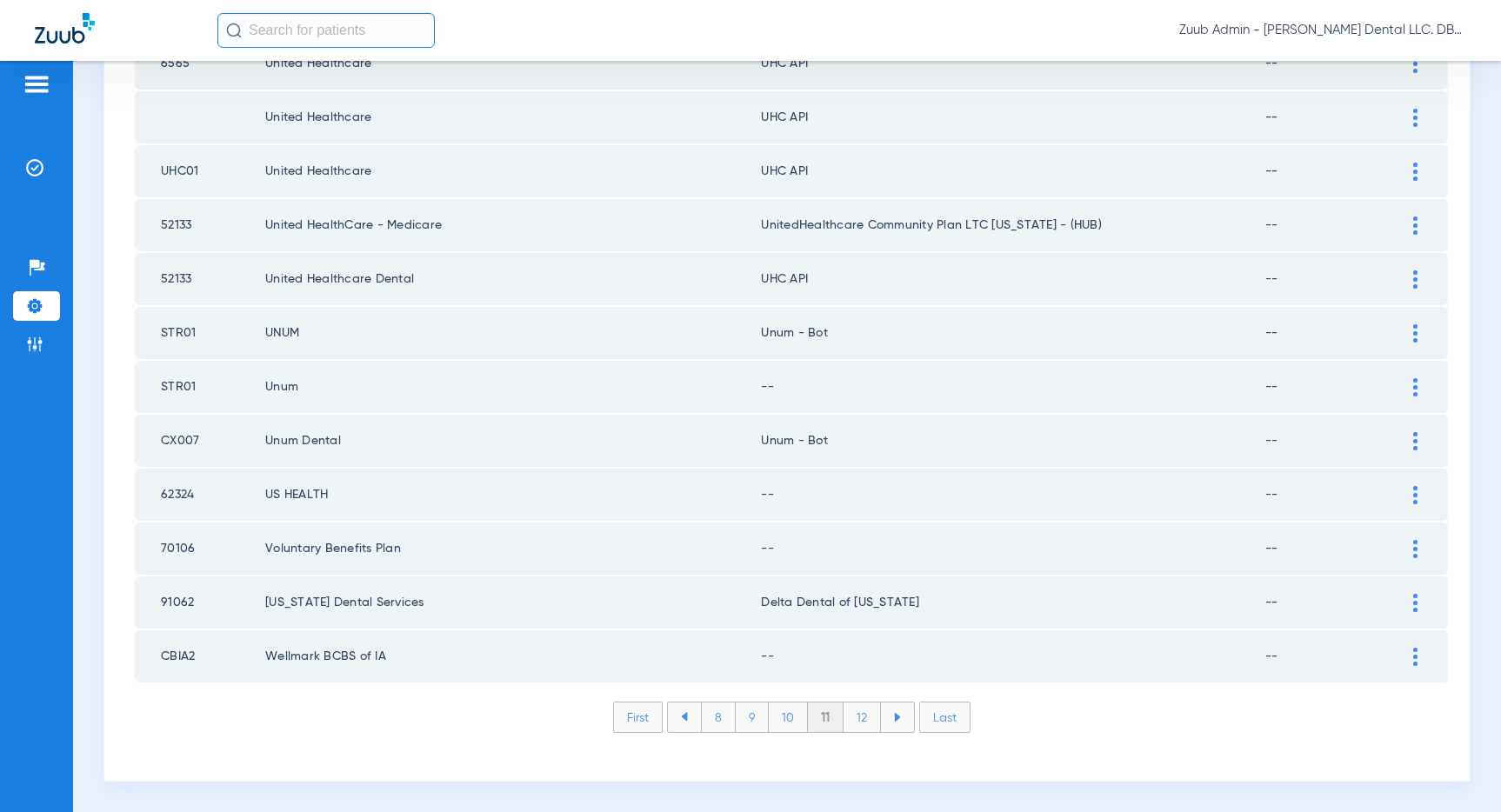
click at [1414, 328] on img at bounding box center [1415, 333] width 4 height 18
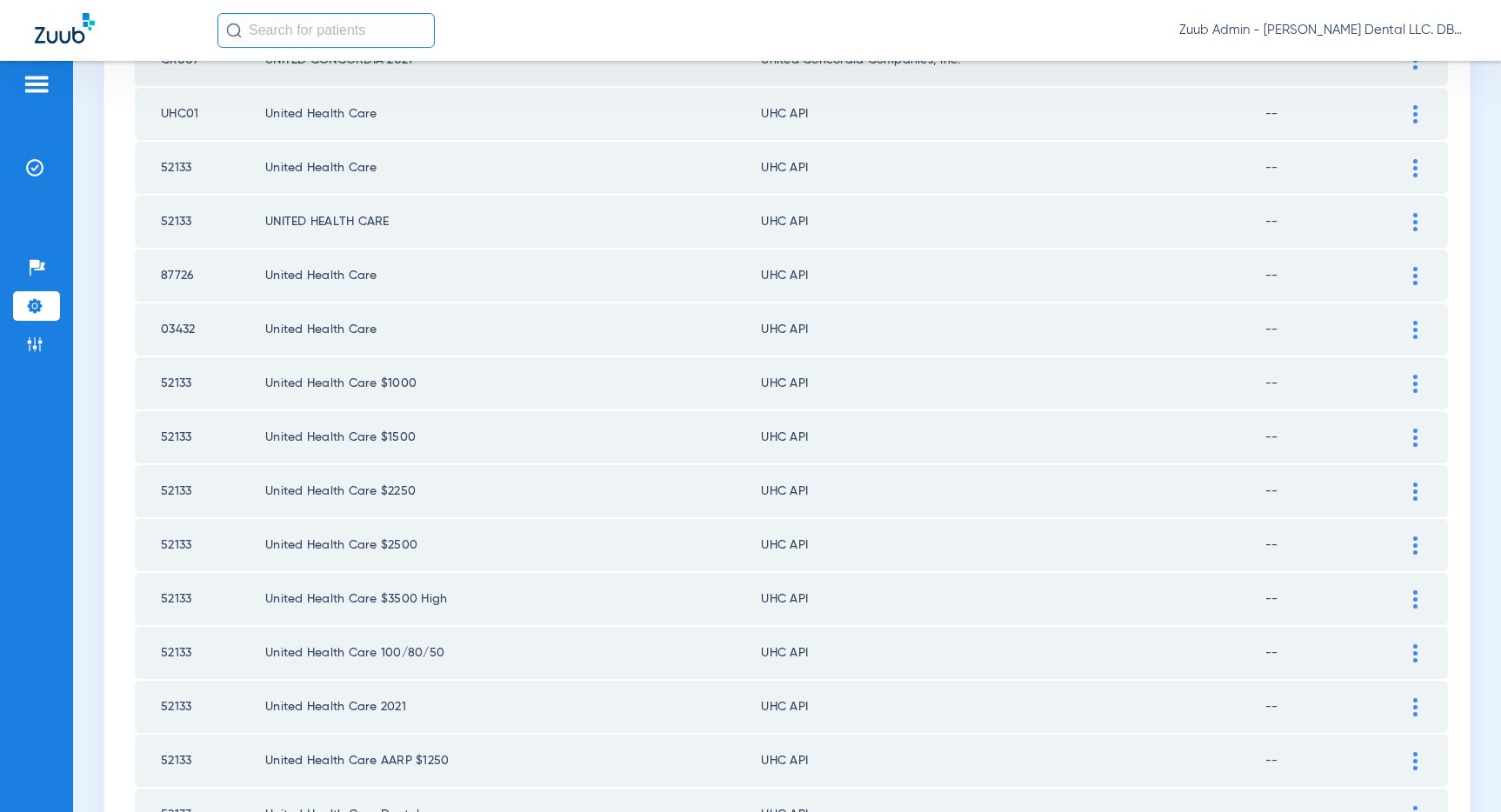
scroll to position [783, 0]
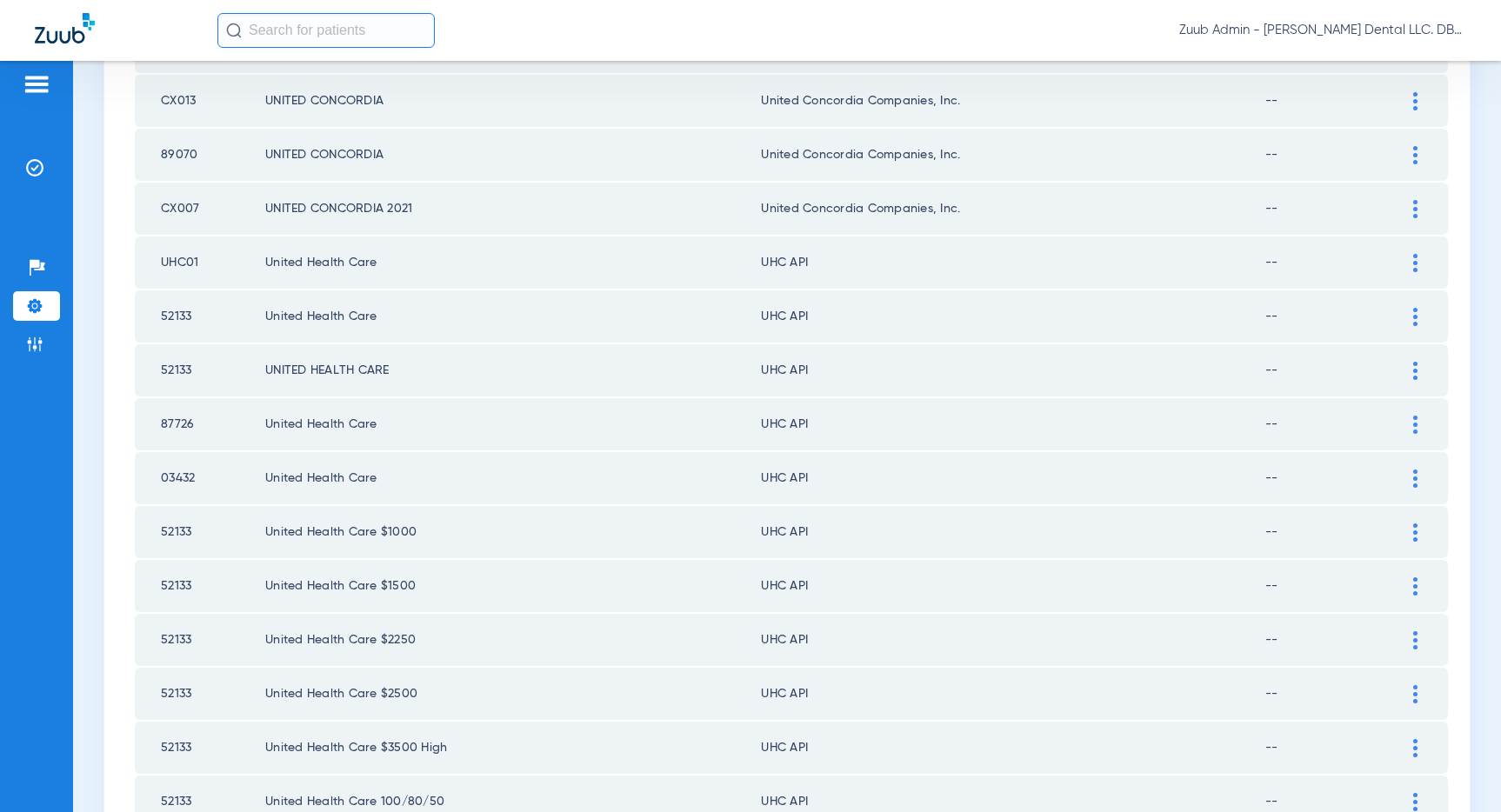
click at [1415, 259] on img at bounding box center [1415, 263] width 4 height 18
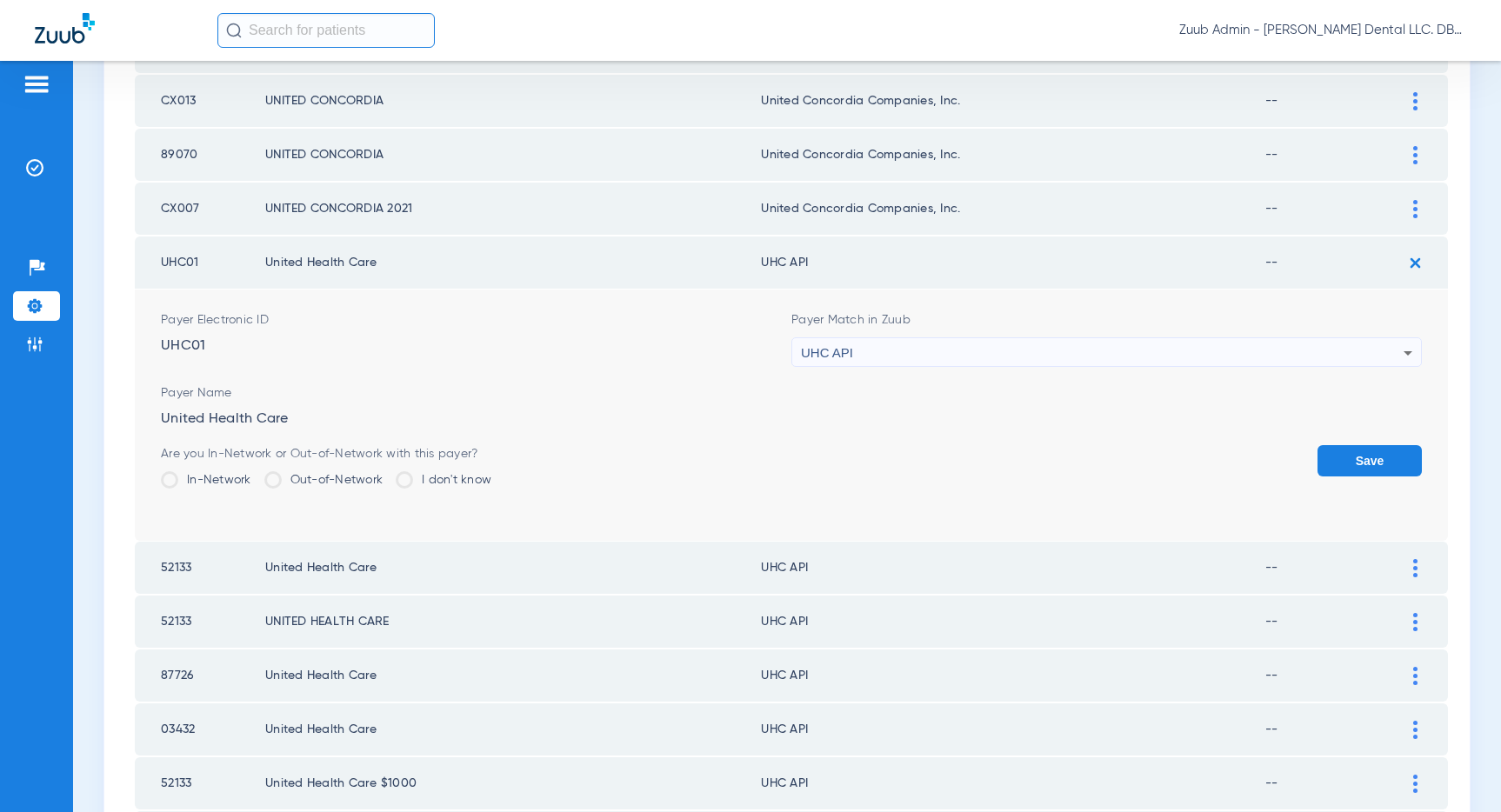
click at [941, 344] on div "UHC API" at bounding box center [1102, 353] width 603 height 30
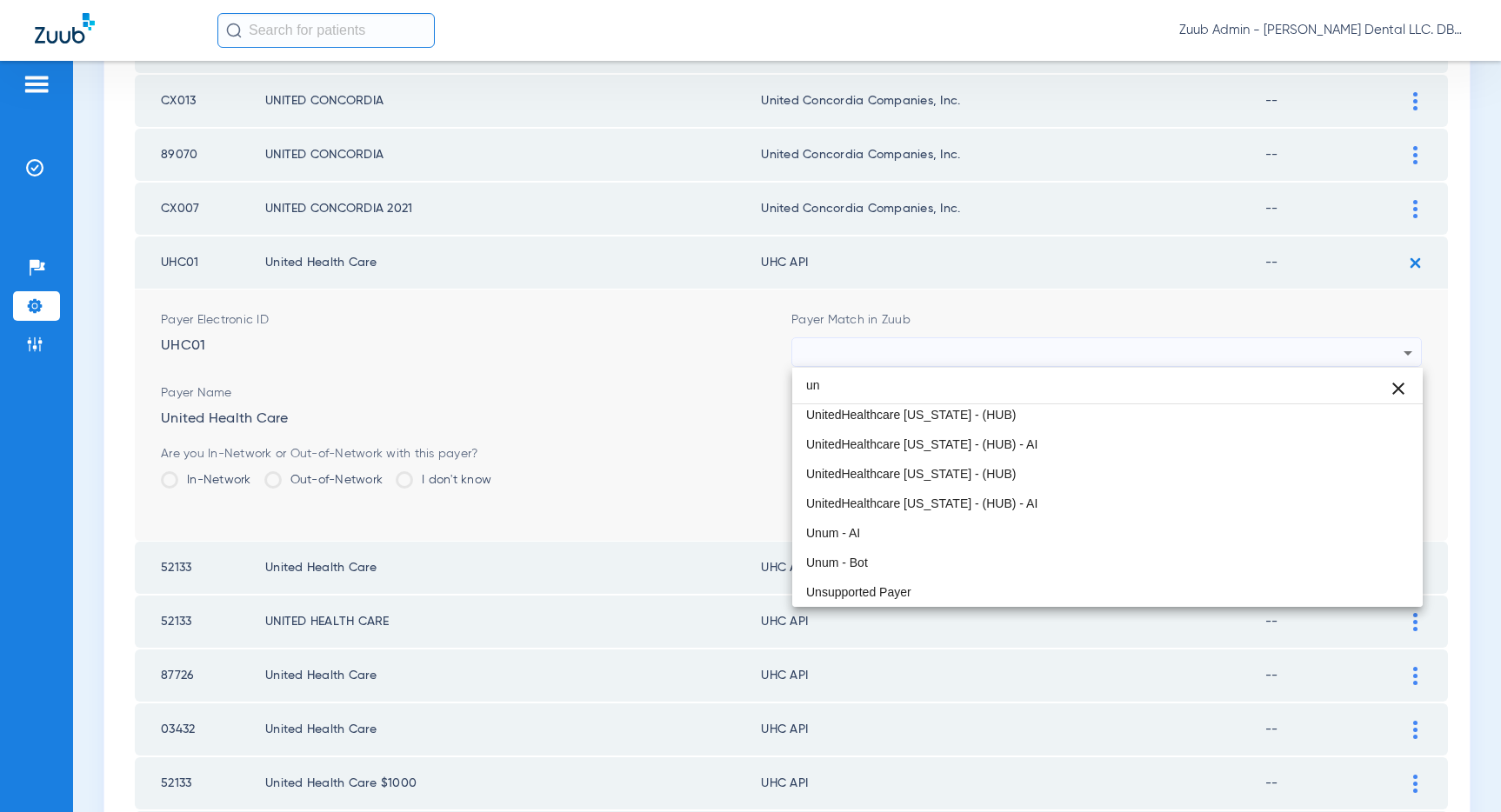
scroll to position [37, 0]
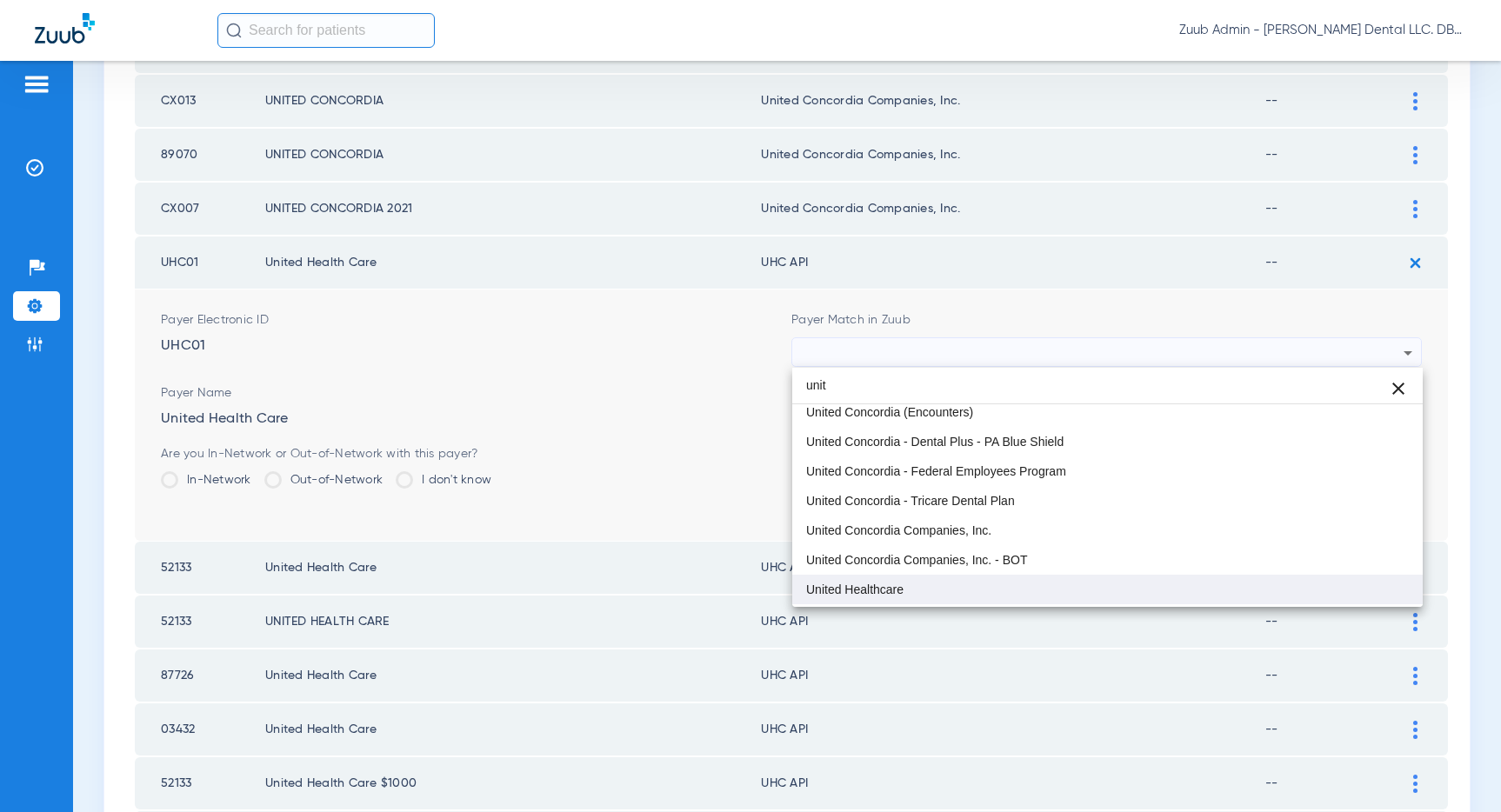
type input "unit"
click at [861, 587] on span "United Healthcare" at bounding box center [854, 590] width 97 height 13
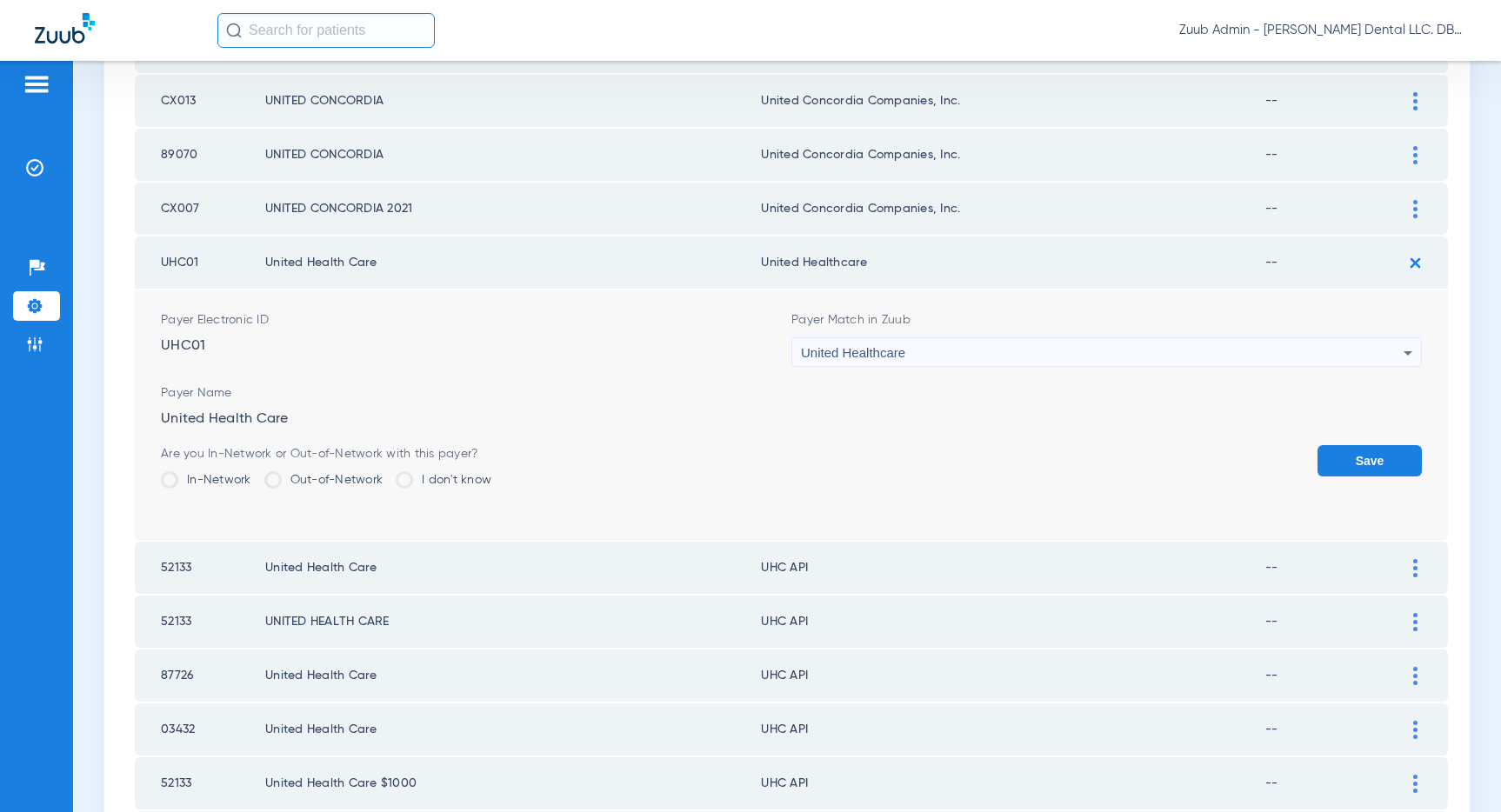
copy span "United Healthcare"
drag, startPoint x: 903, startPoint y: 354, endPoint x: 803, endPoint y: 356, distance: 100.0
click at [803, 356] on span "United Healthcare" at bounding box center [853, 352] width 104 height 14
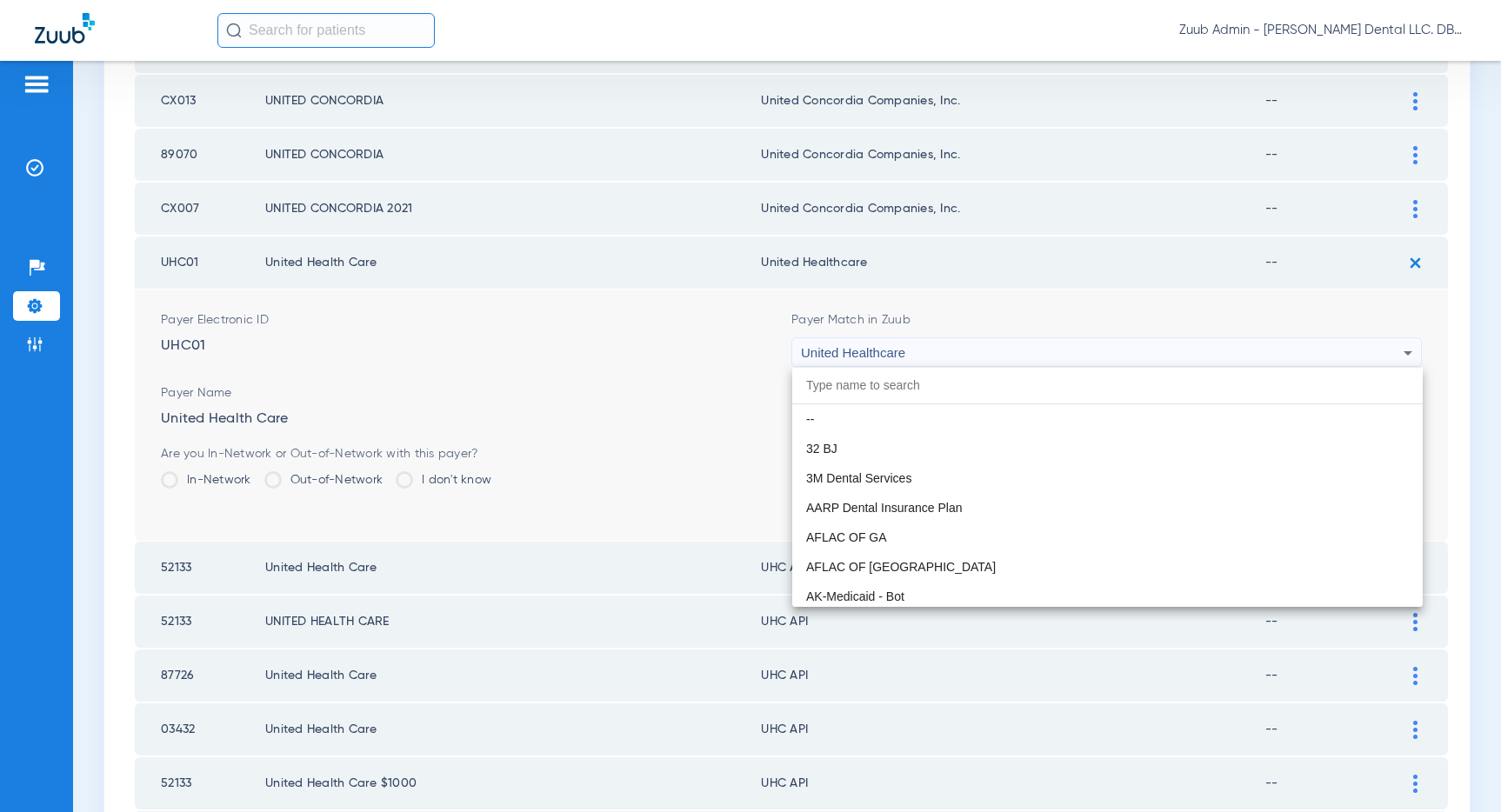
scroll to position [11178, 0]
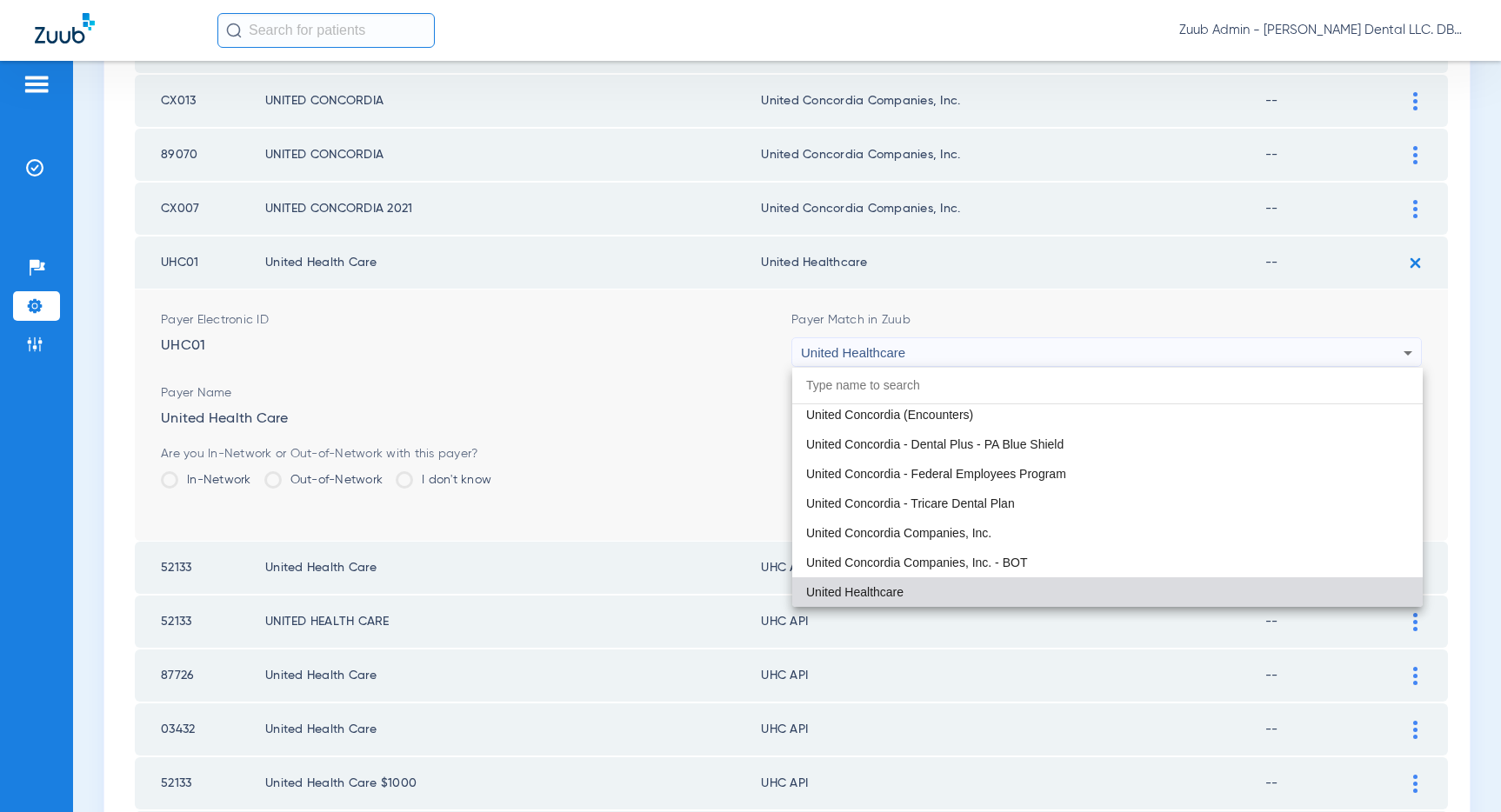
drag, startPoint x: 737, startPoint y: 400, endPoint x: 819, endPoint y: 399, distance: 82.0
click at [737, 399] on div at bounding box center [750, 406] width 1501 height 812
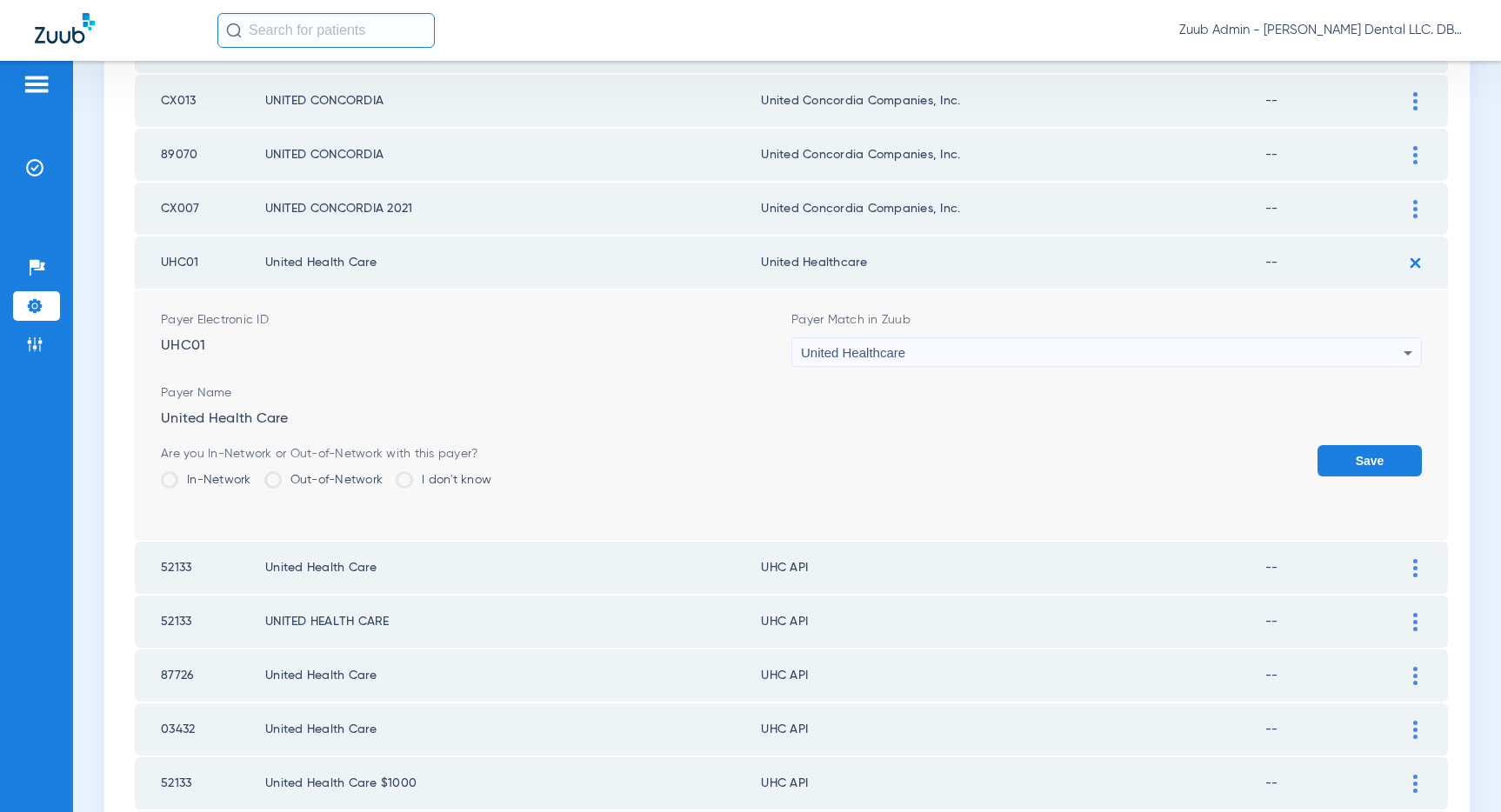
click at [1364, 456] on button "Save" at bounding box center [1369, 461] width 104 height 31
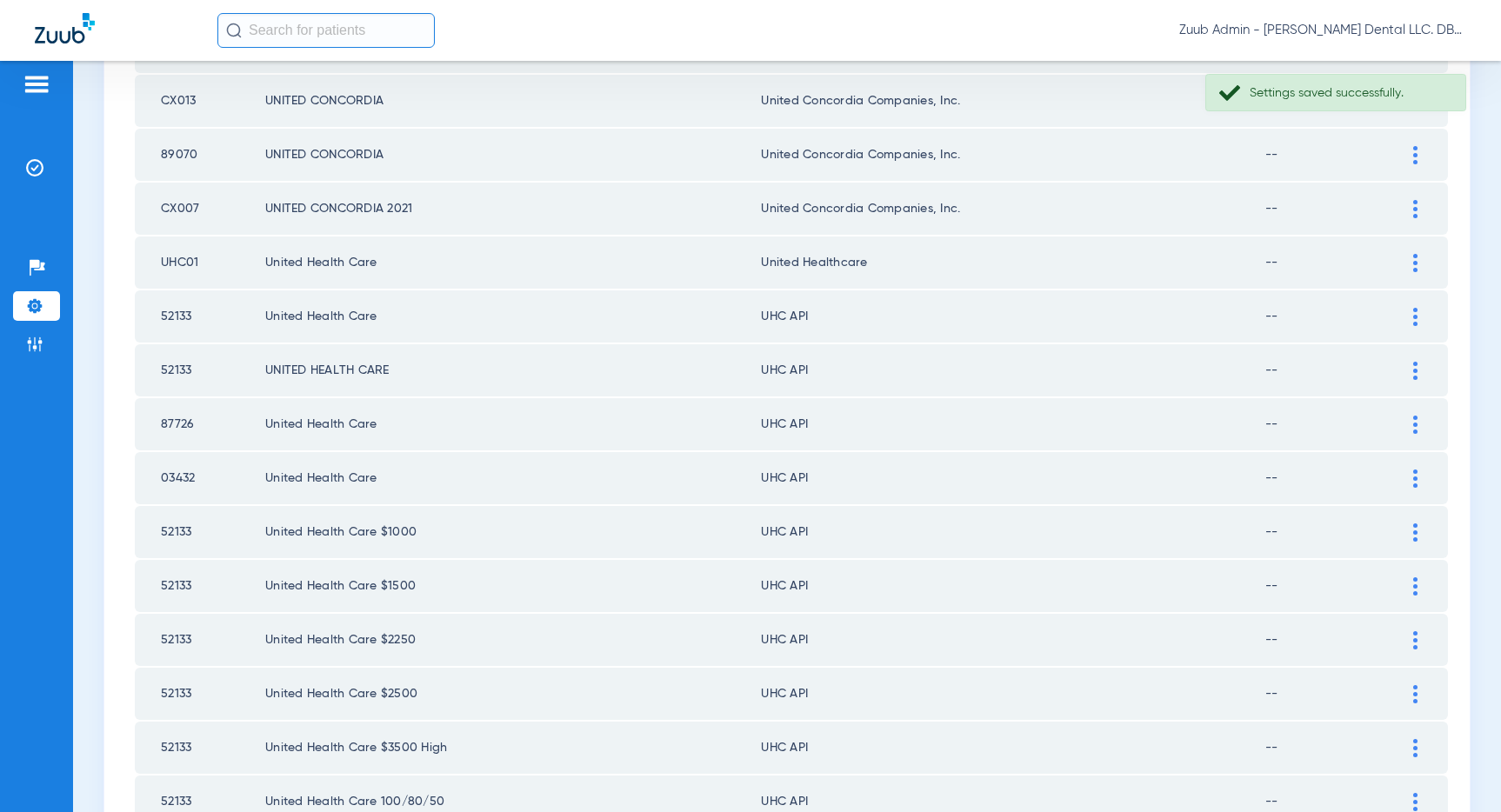
click at [1413, 314] on img at bounding box center [1415, 317] width 4 height 18
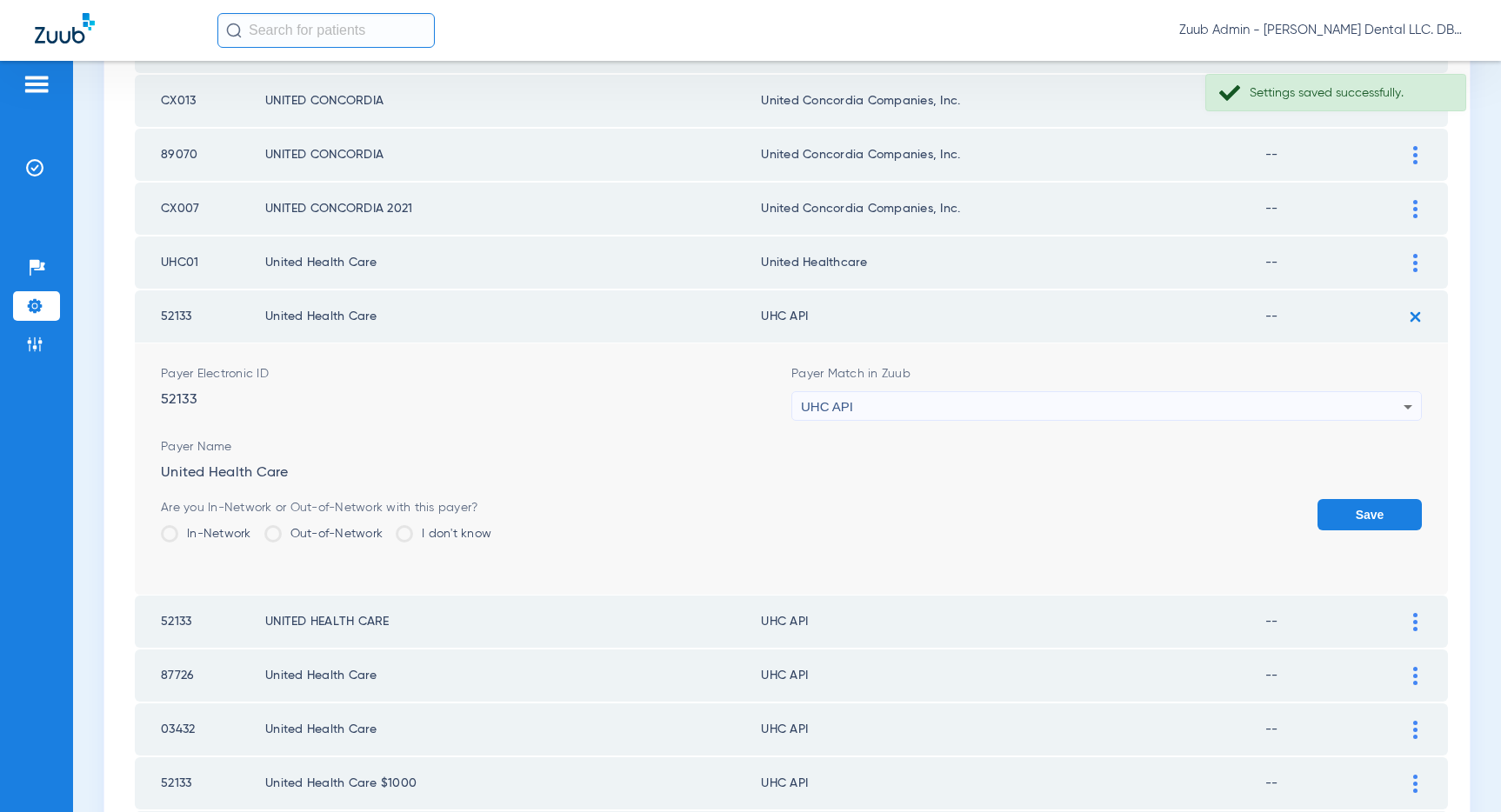
click at [1158, 415] on div "UHC API" at bounding box center [1102, 407] width 603 height 30
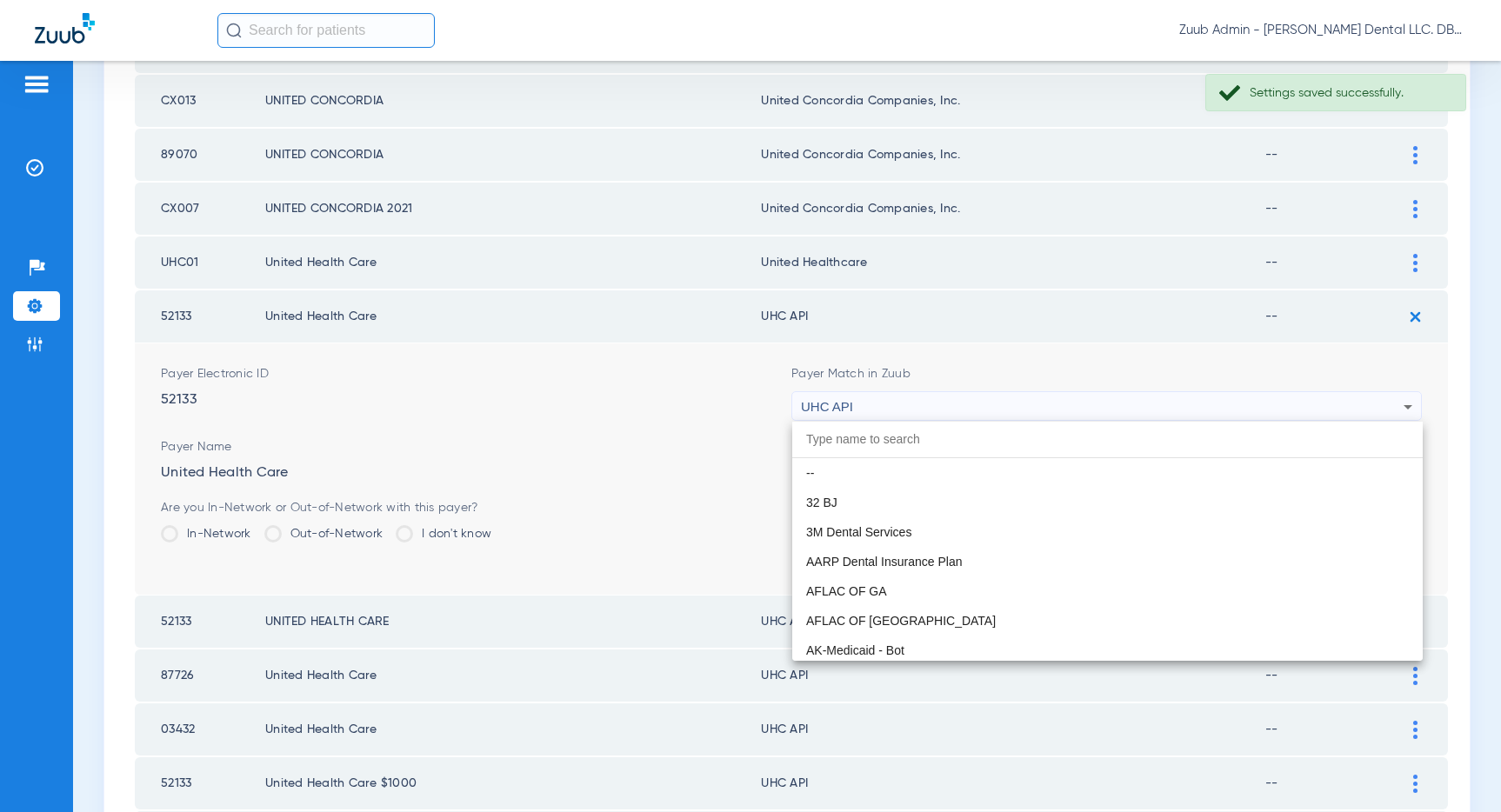
scroll to position [10676, 0]
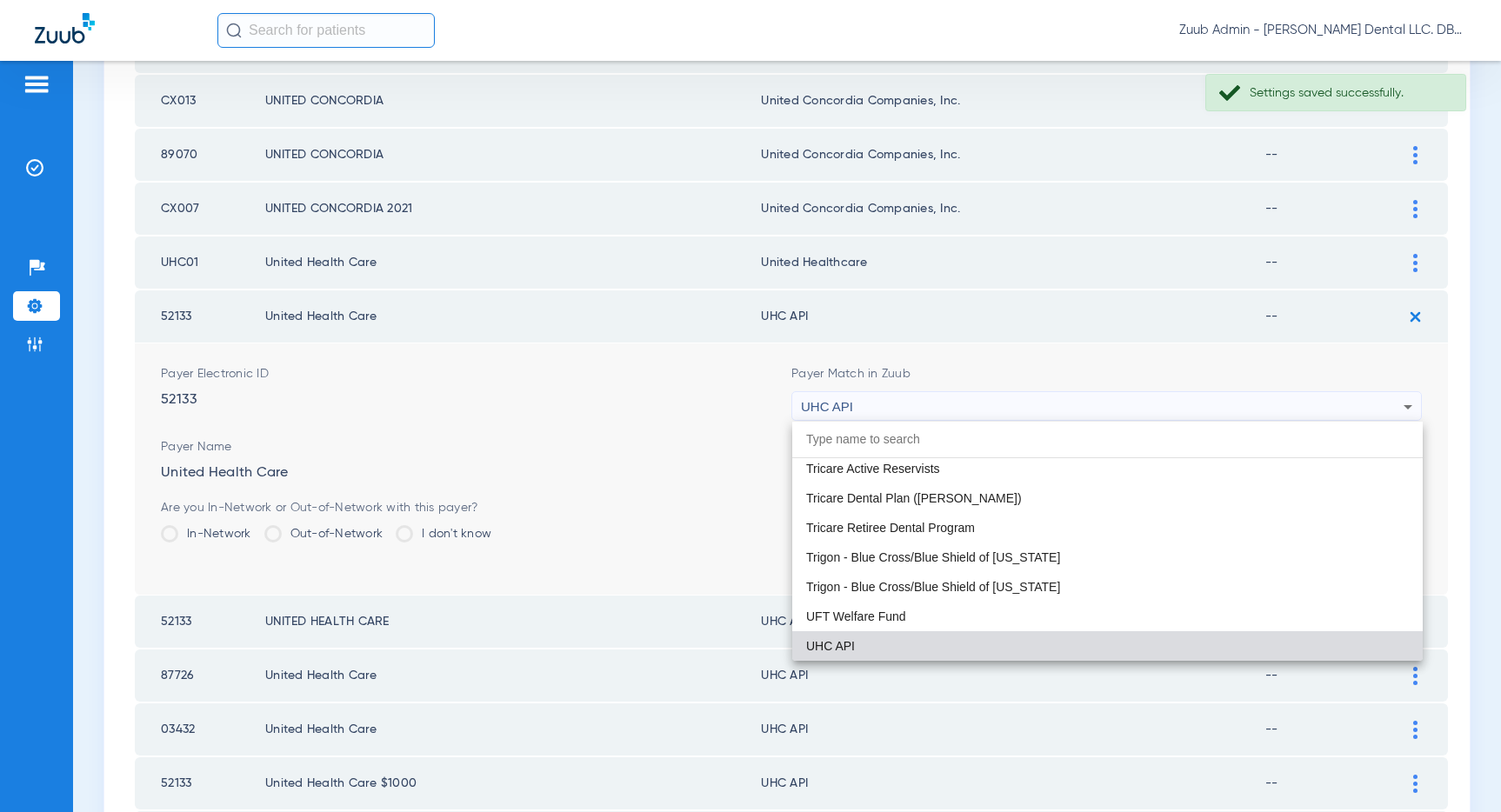
paste input "United Healthcare"
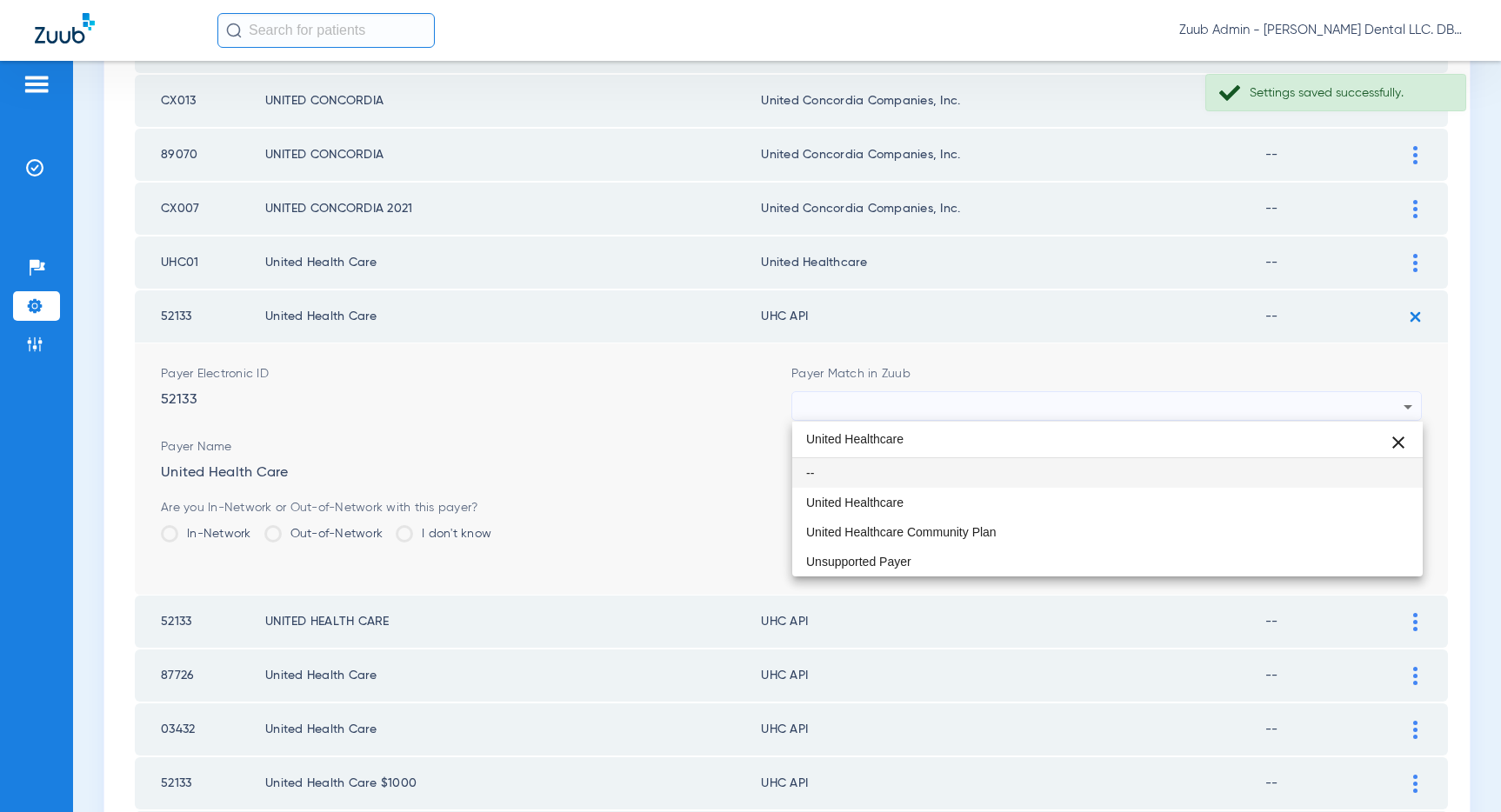
scroll to position [0, 0]
click at [1054, 450] on input "United Healthcare" at bounding box center [1108, 439] width 631 height 36
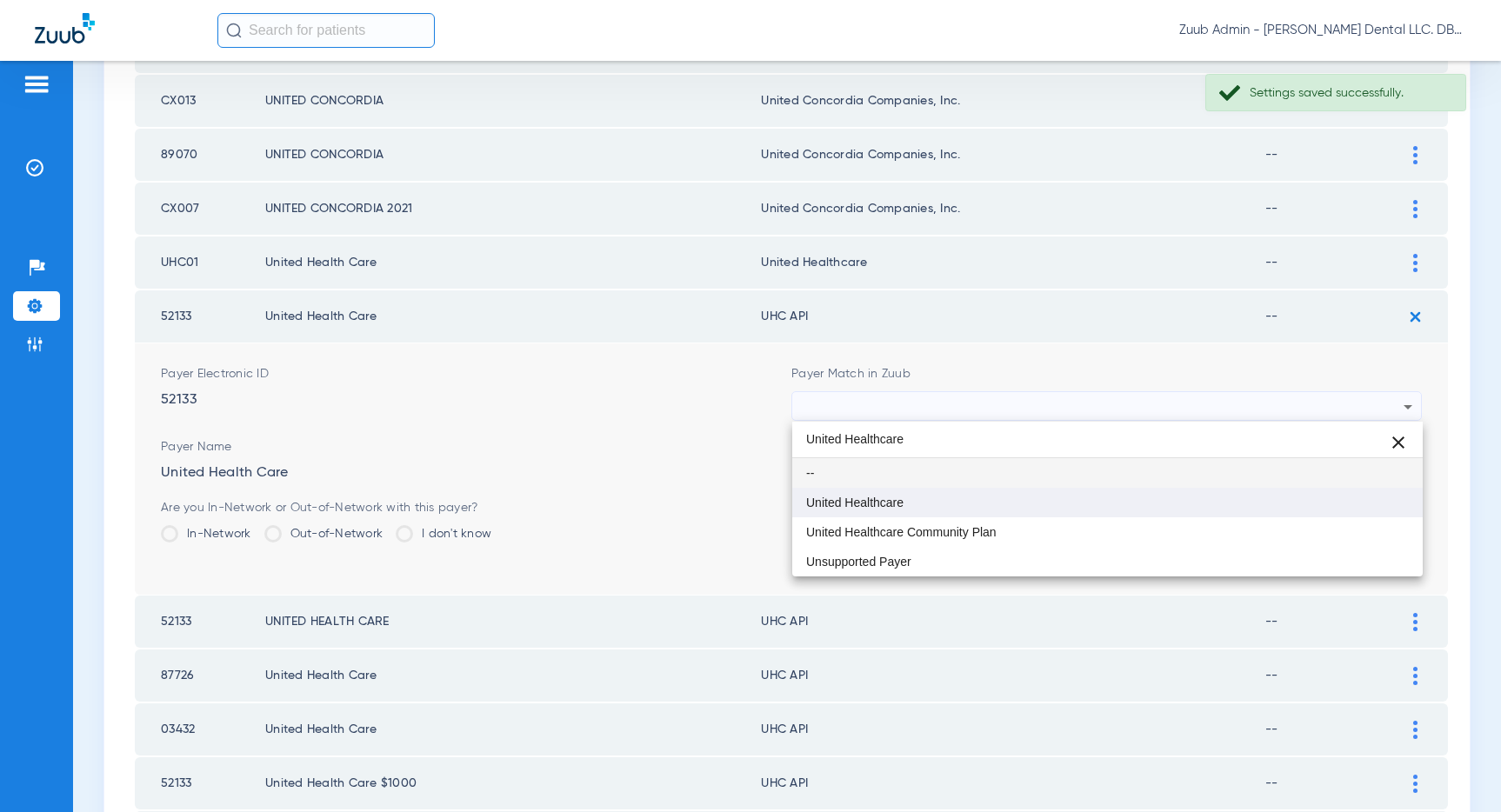
type input "United Healthcare"
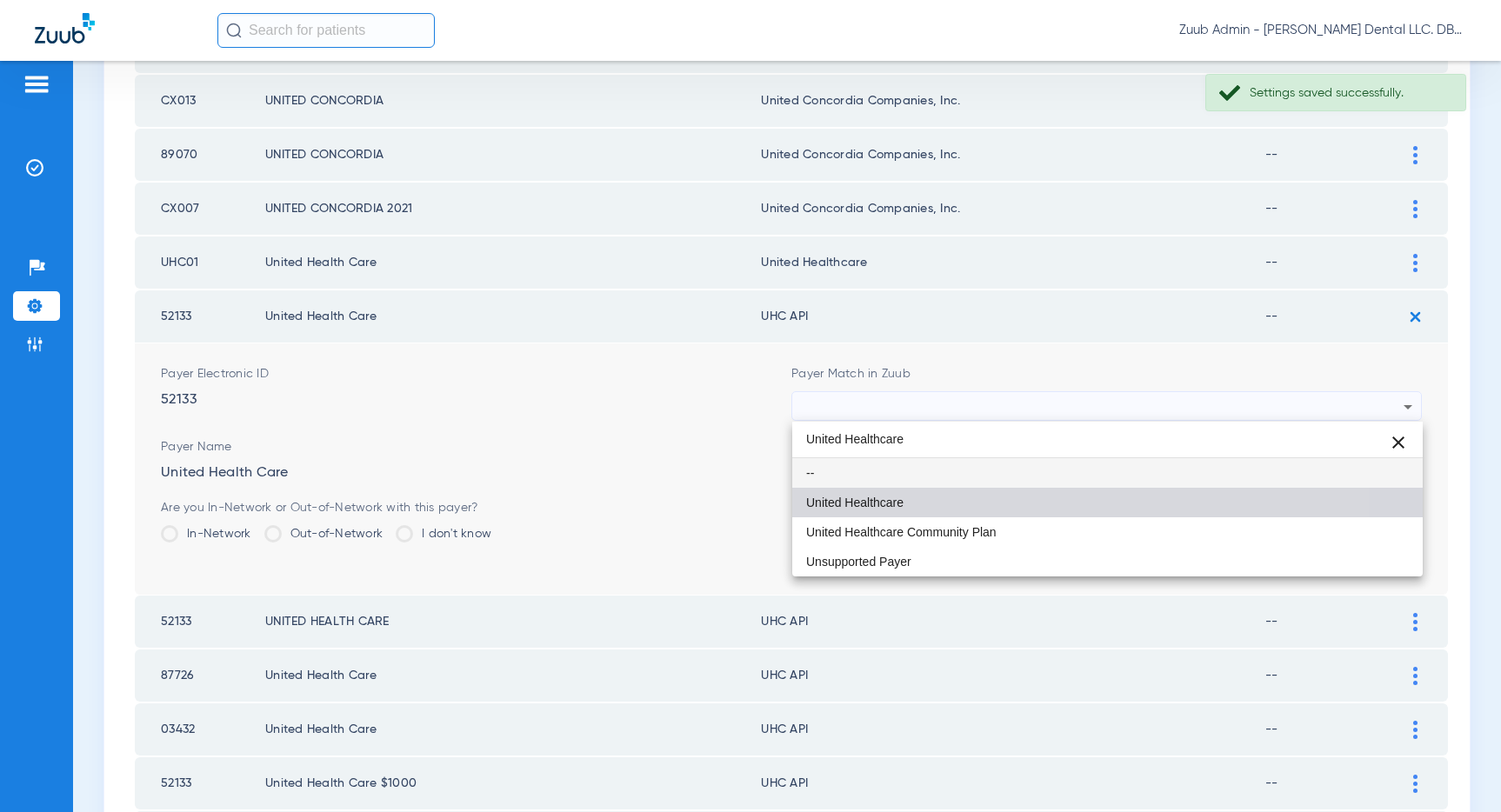
click at [954, 491] on mat-option "United Healthcare" at bounding box center [1108, 502] width 631 height 30
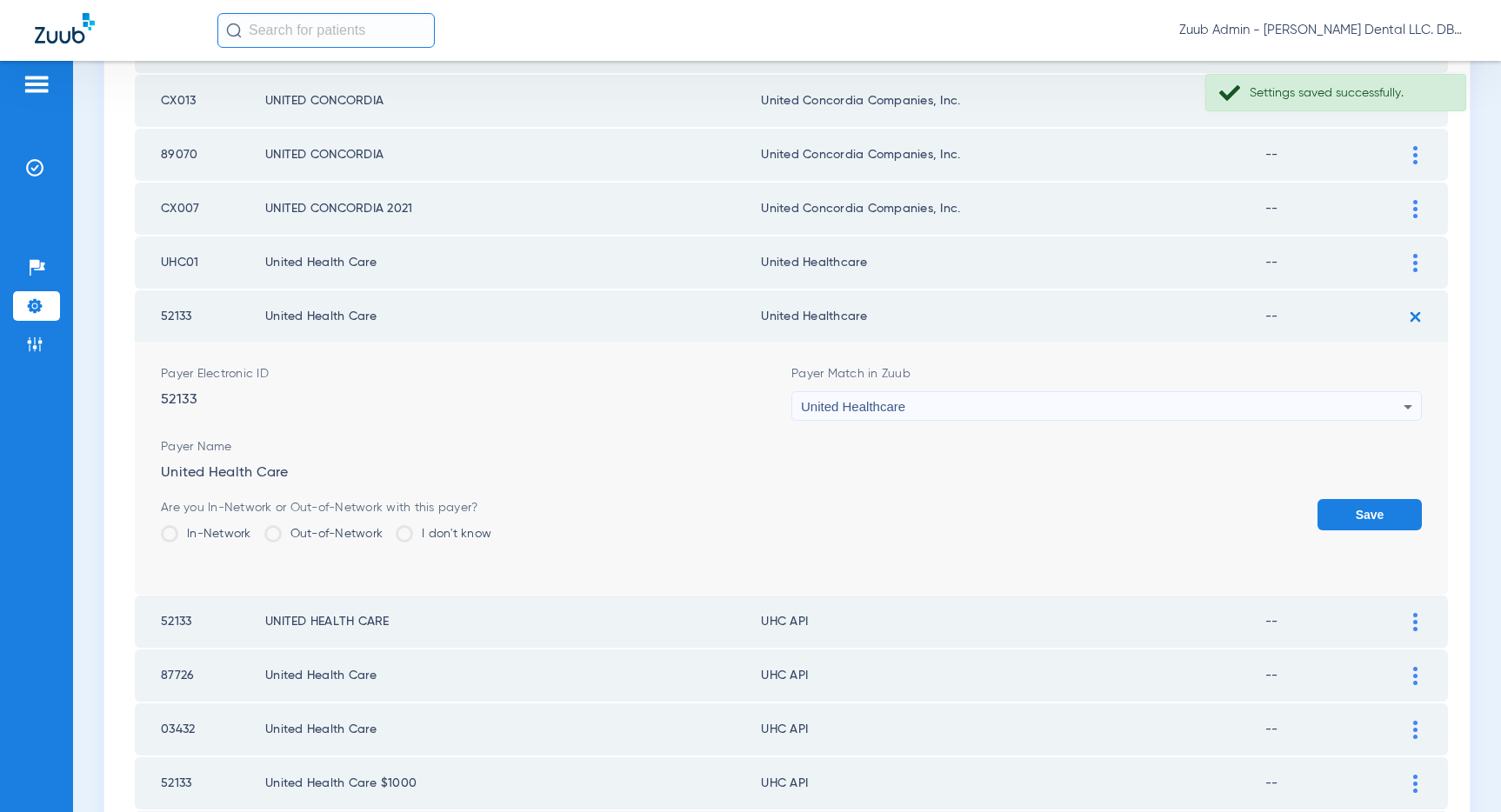
click at [1348, 509] on button "Save" at bounding box center [1369, 515] width 104 height 31
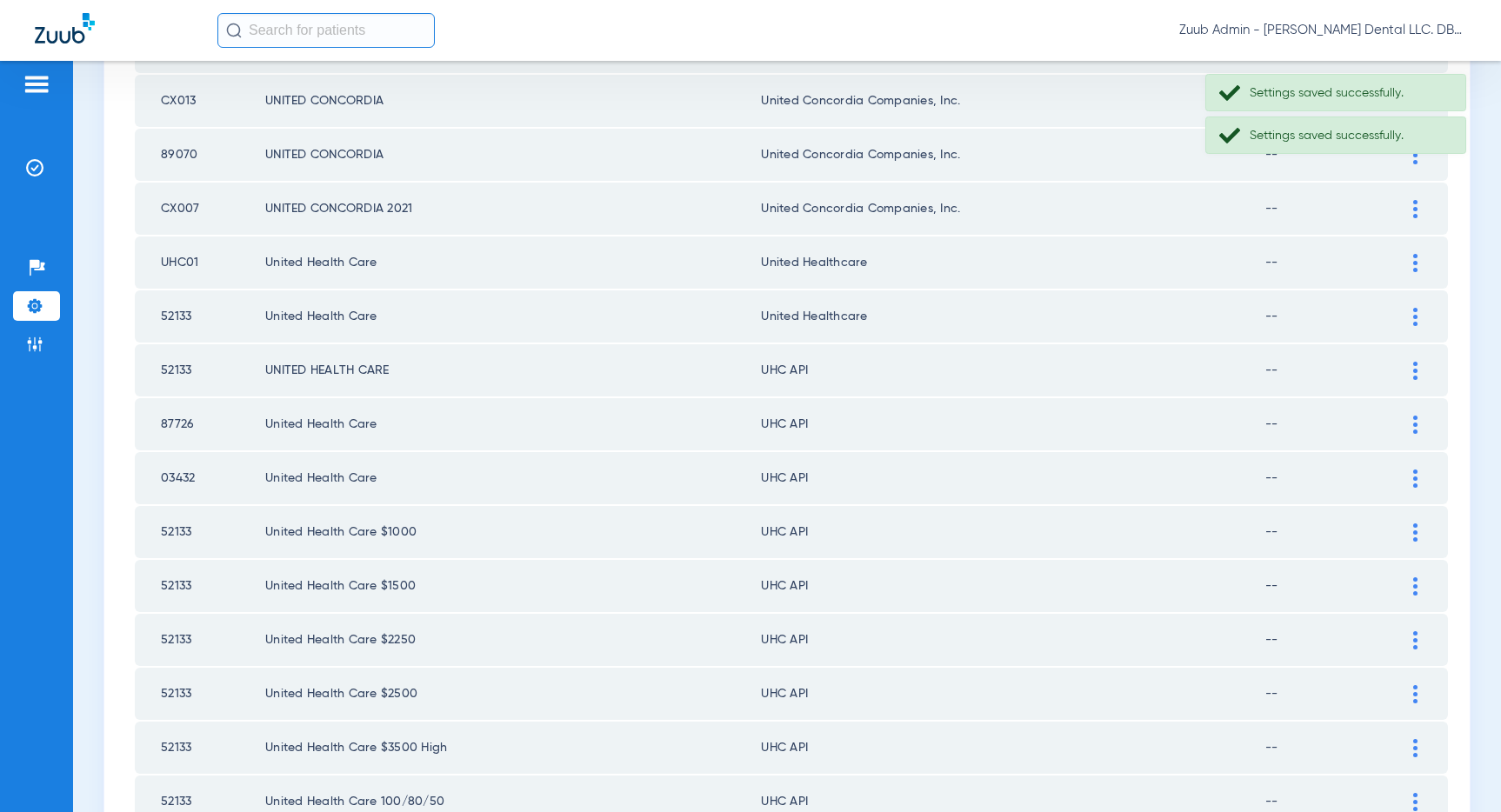
click at [1413, 365] on img at bounding box center [1415, 371] width 4 height 18
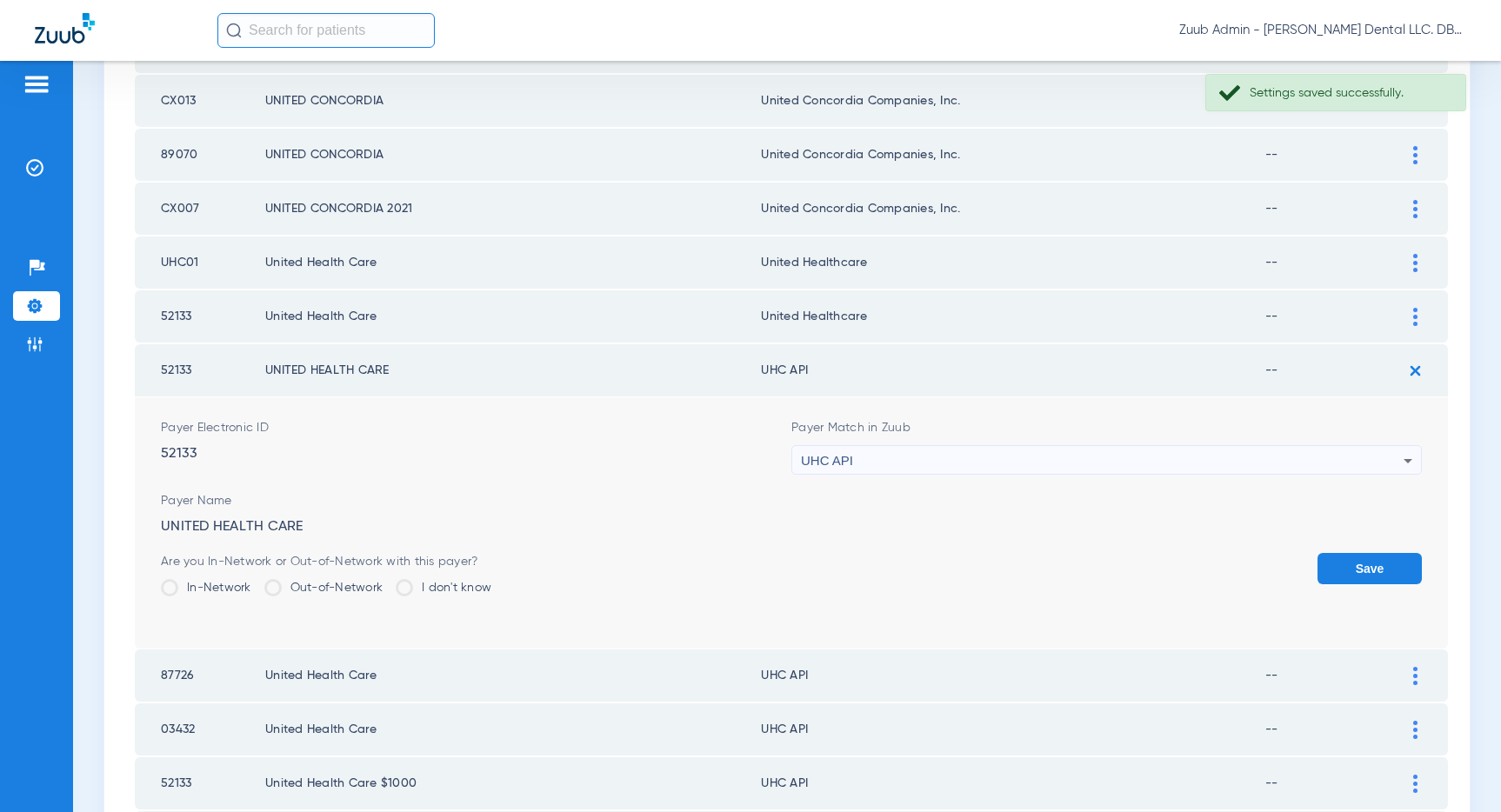
click at [1002, 455] on div "UHC API" at bounding box center [1102, 461] width 603 height 30
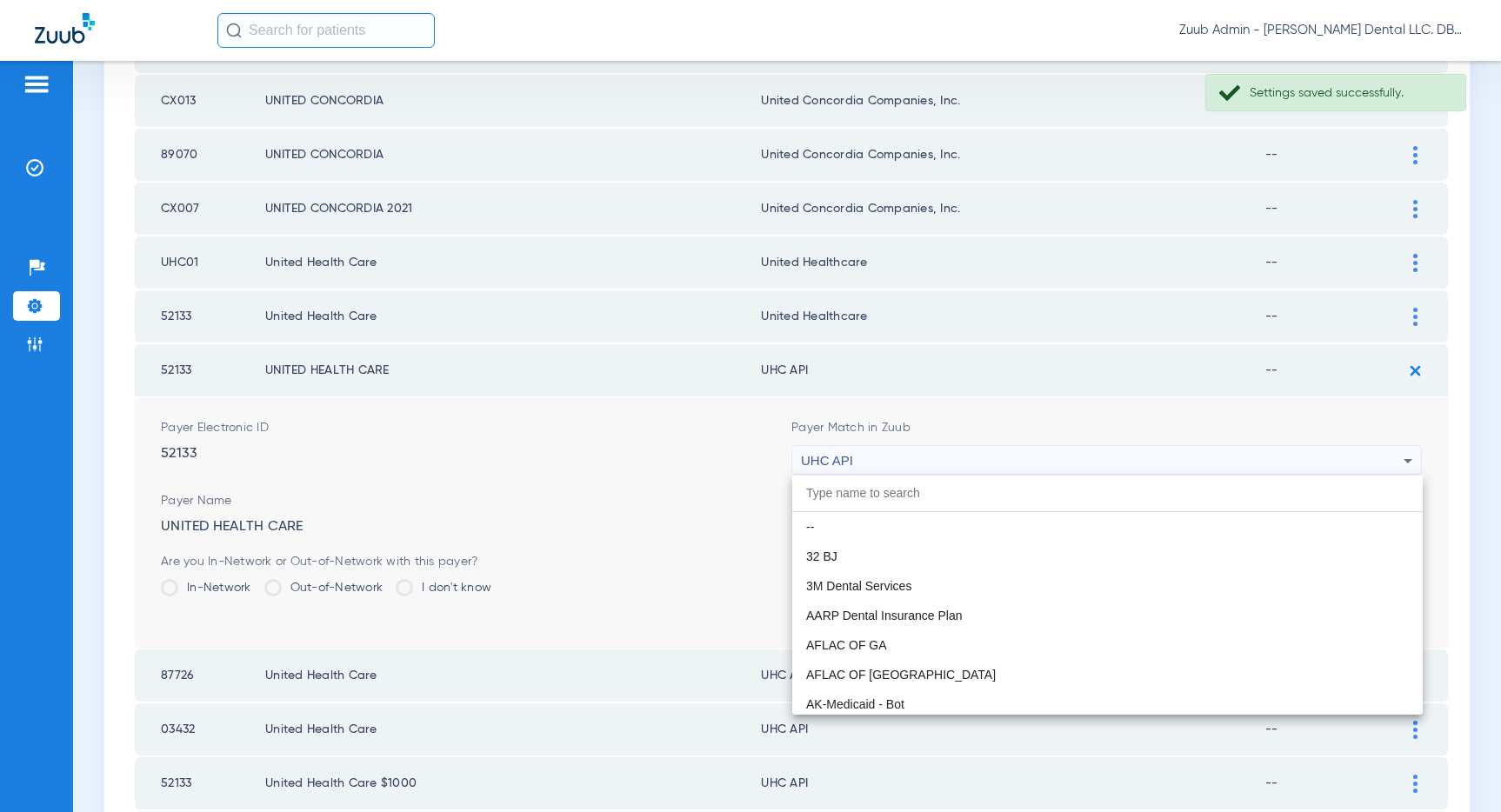
scroll to position [10676, 0]
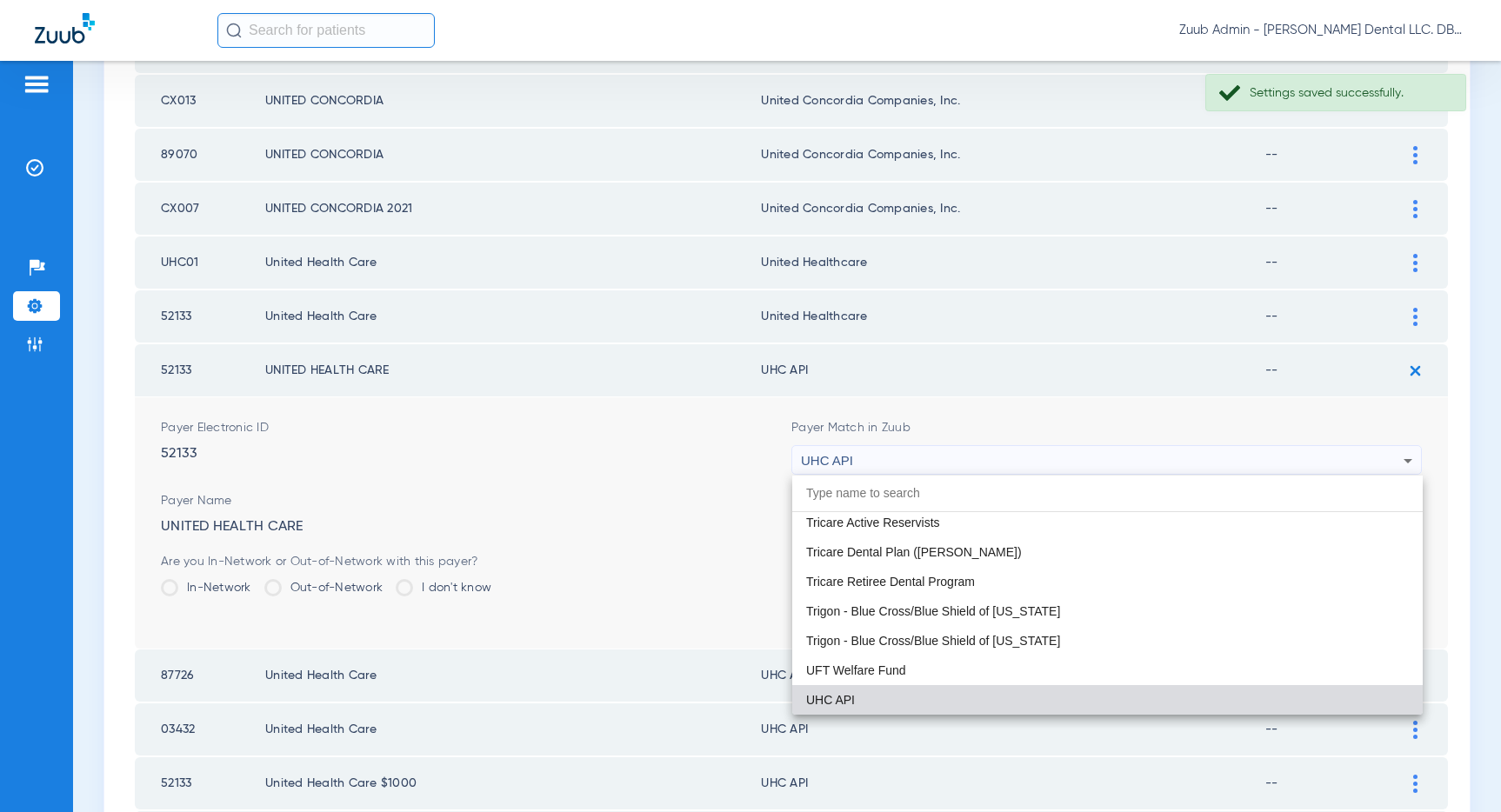
paste input "United Healthcare"
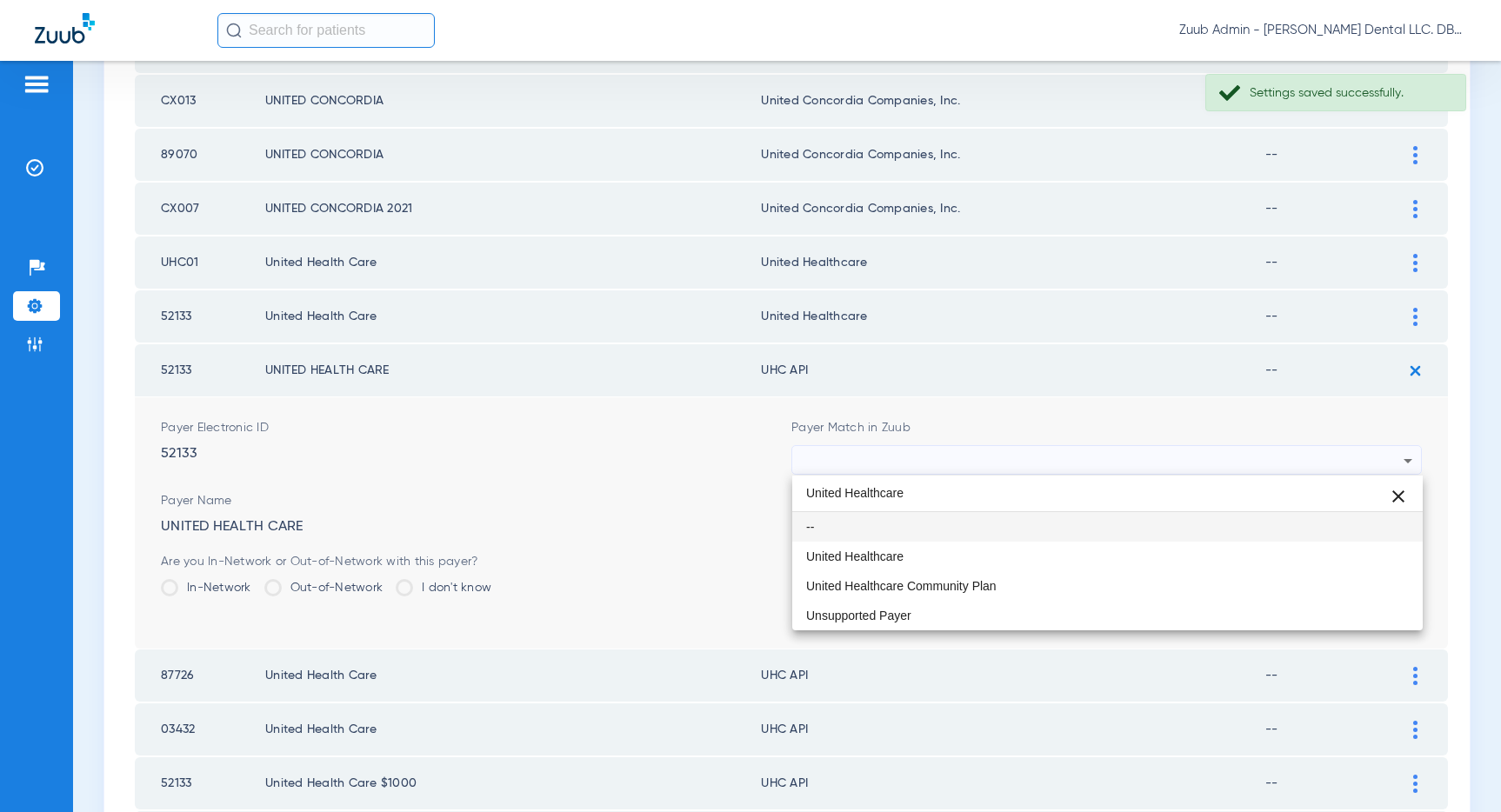
scroll to position [0, 0]
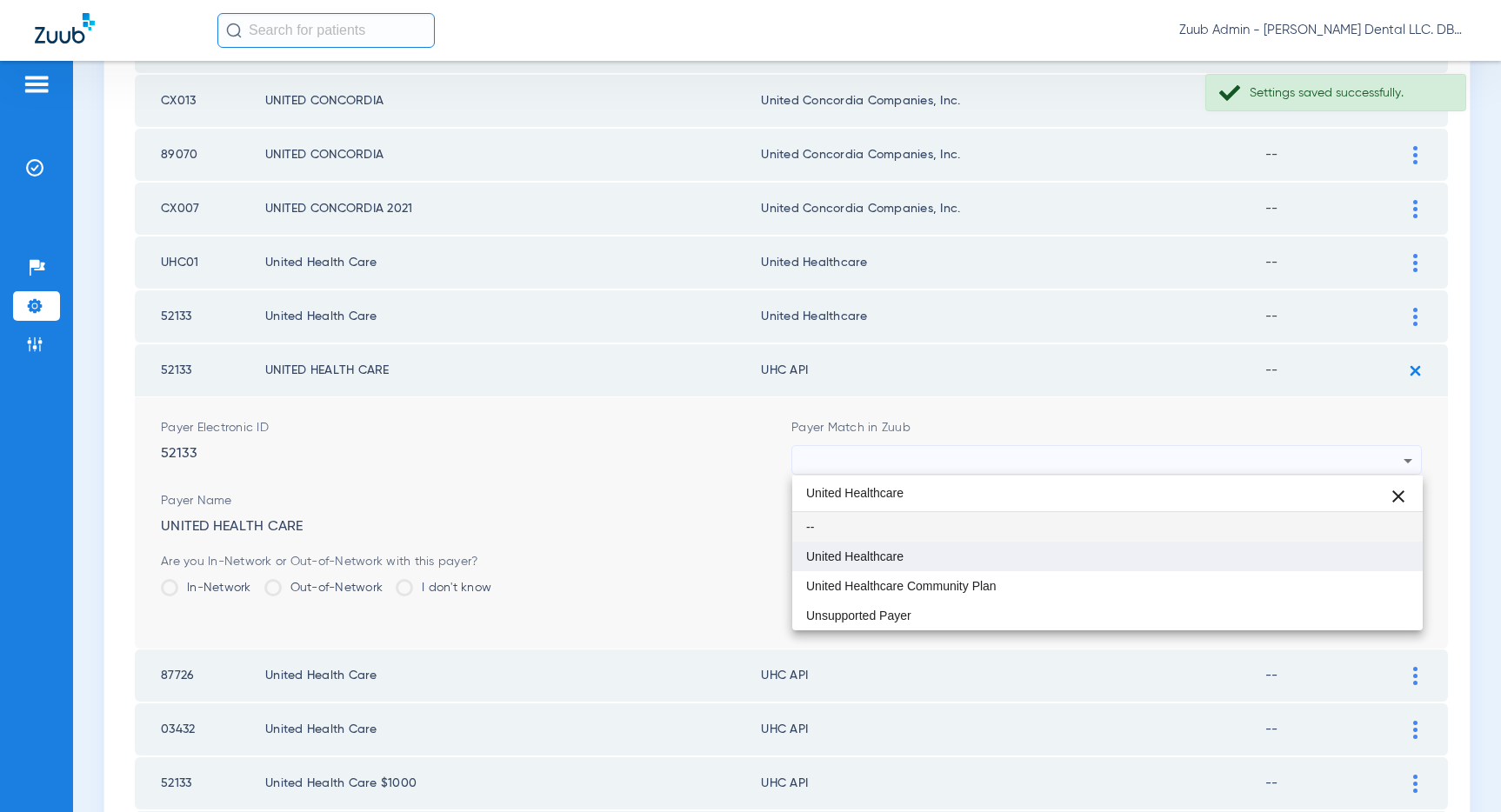
type input "United Healthcare"
click at [916, 545] on mat-option "United Healthcare" at bounding box center [1108, 556] width 631 height 30
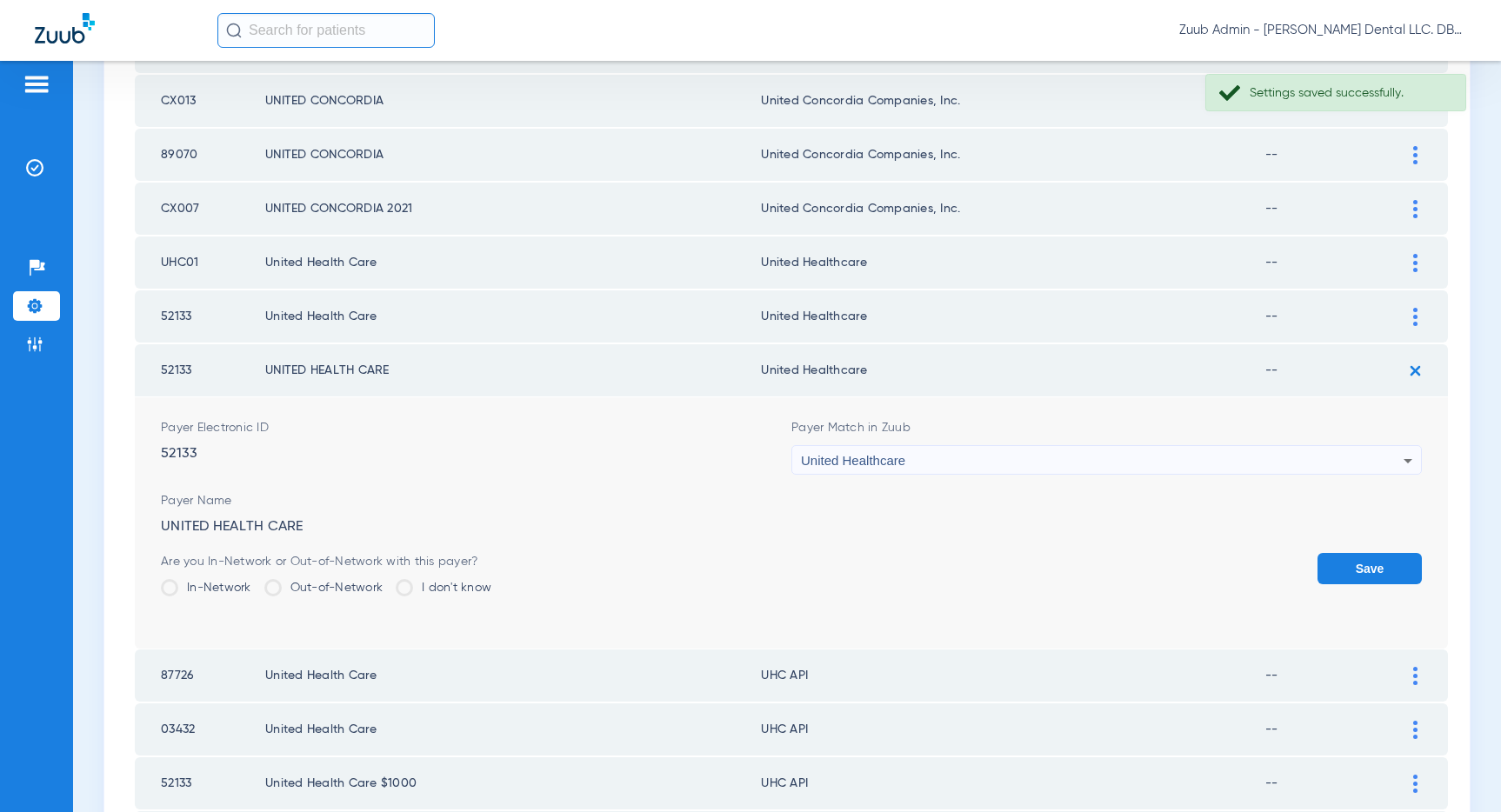
click at [1364, 547] on form "Payer Electronic ID 52133 Payer Match in Zuub United Healthcare Payer Name UNIT…" at bounding box center [791, 523] width 1261 height 252
click at [1359, 561] on button "Save" at bounding box center [1369, 569] width 104 height 31
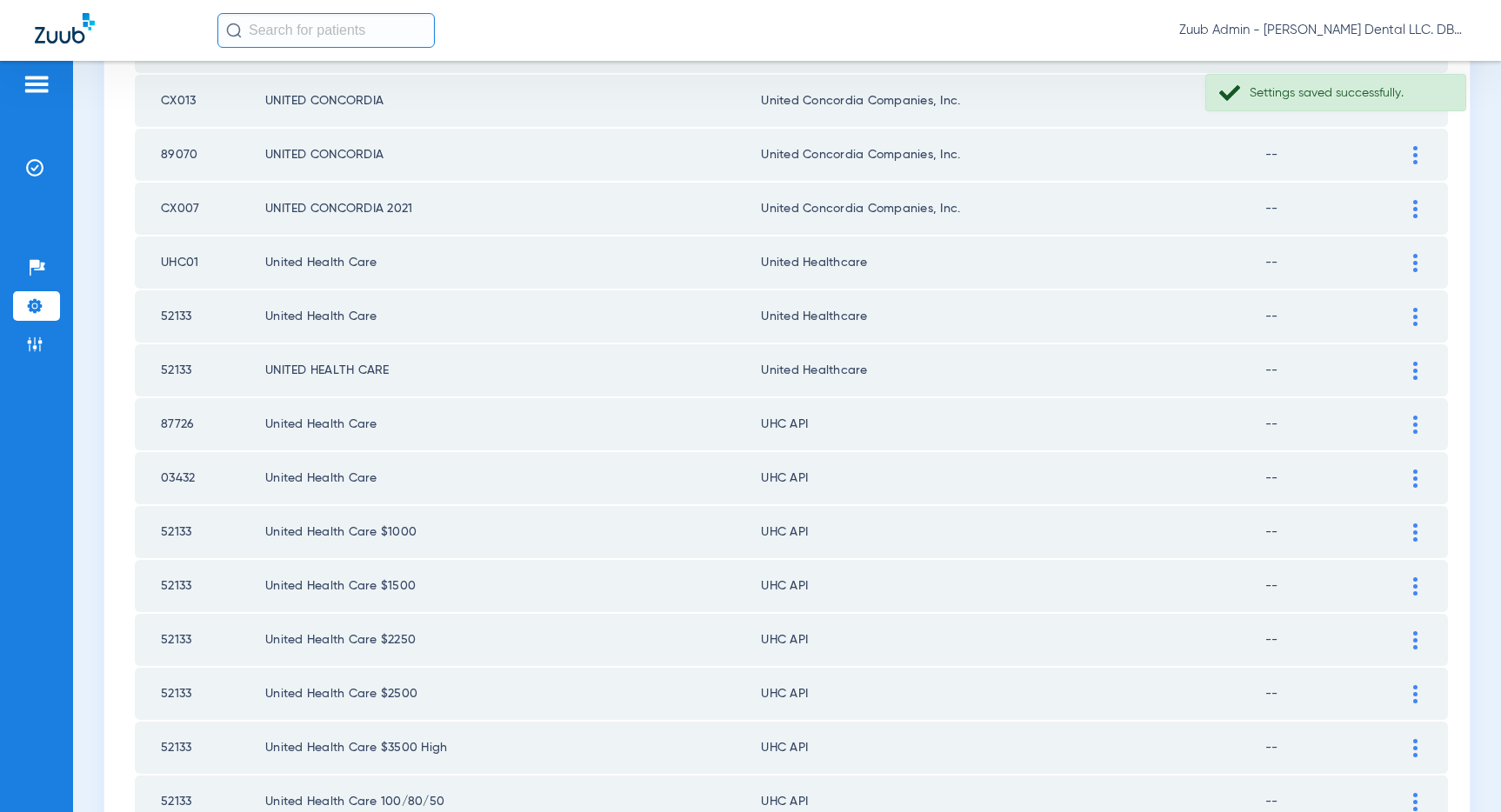
click at [1410, 420] on div at bounding box center [1415, 425] width 31 height 18
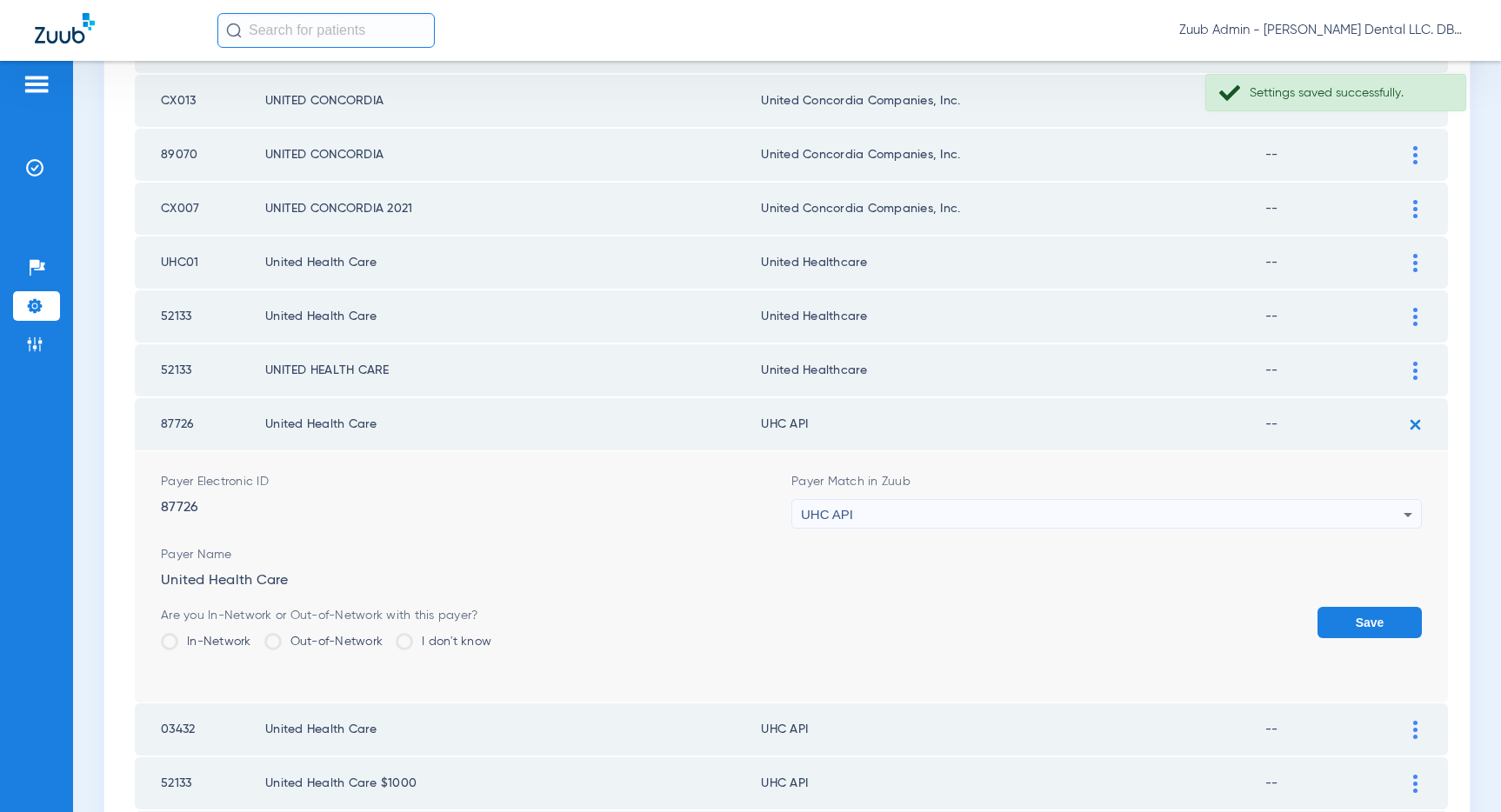
click at [925, 518] on div "UHC API" at bounding box center [1102, 515] width 603 height 30
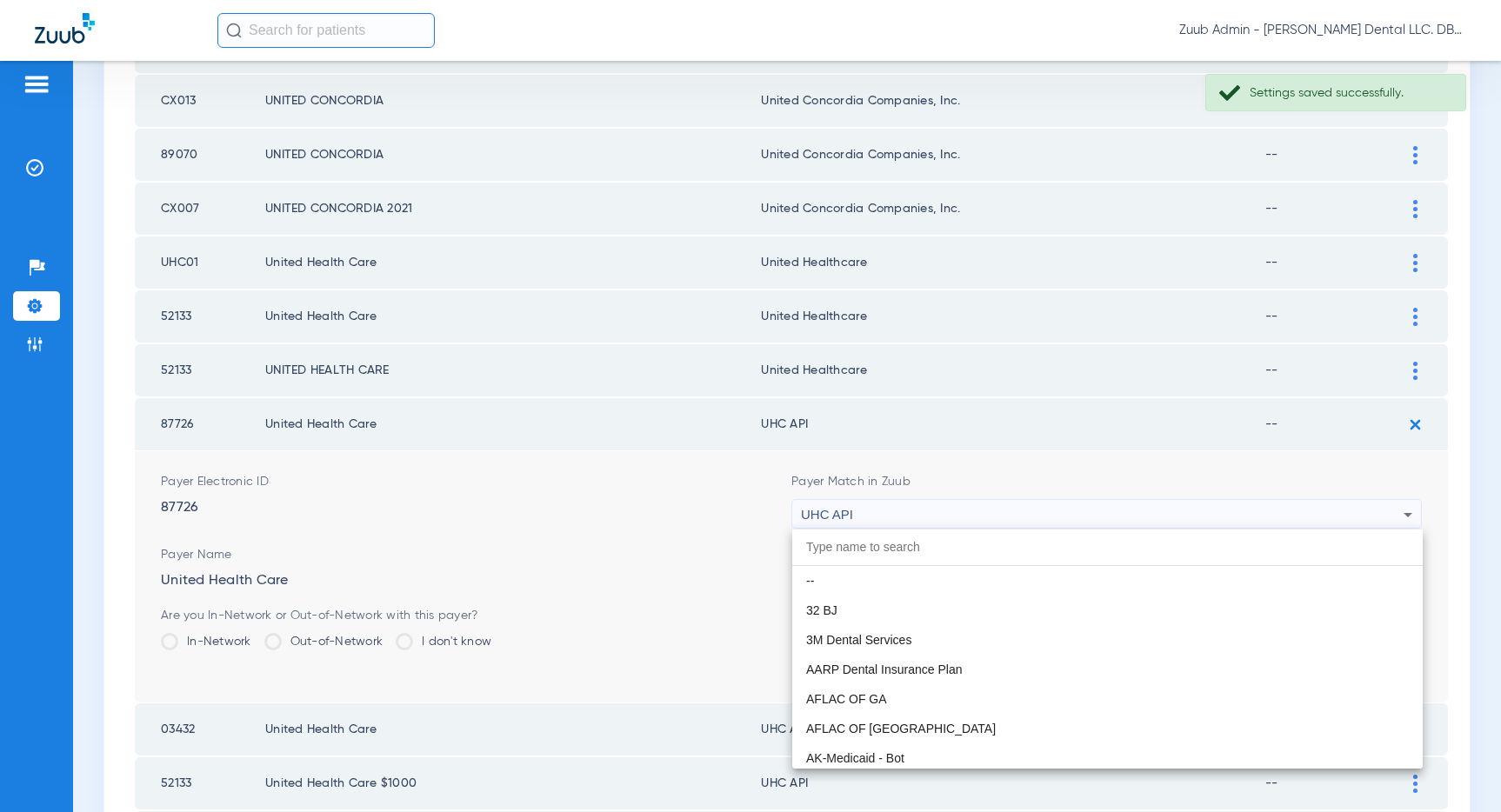
scroll to position [10676, 0]
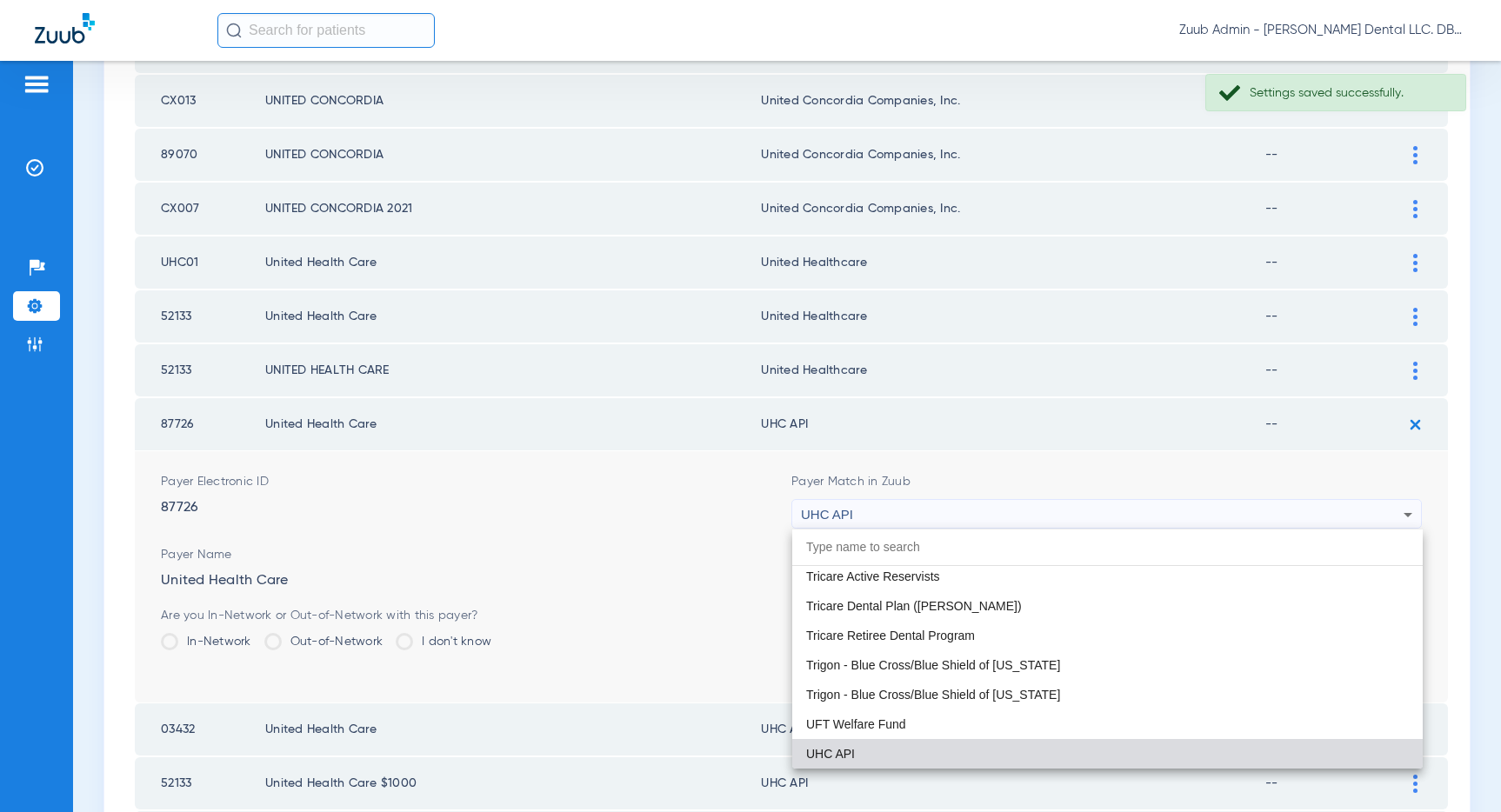
paste input "United Healthcare"
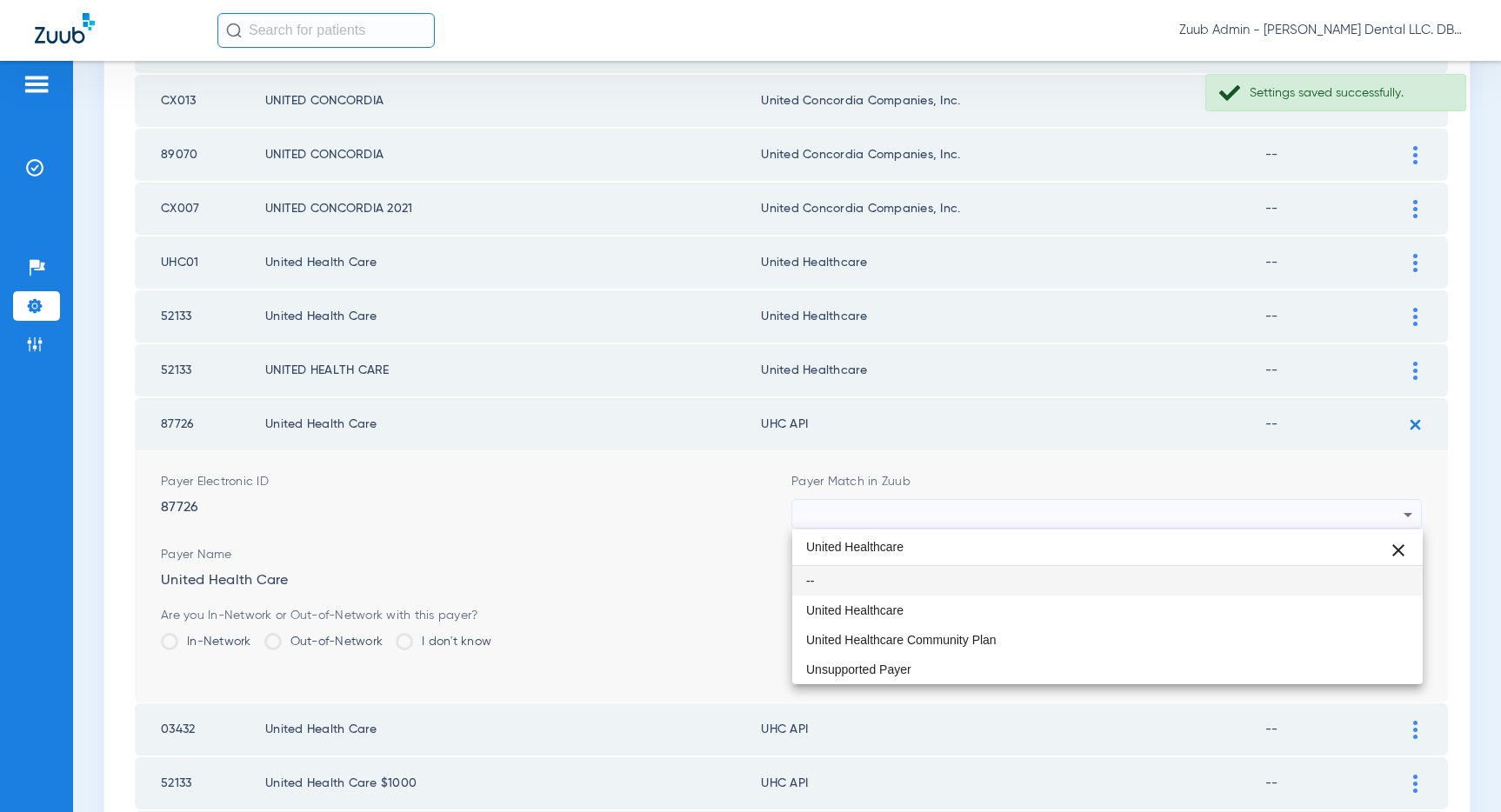
scroll to position [0, 0]
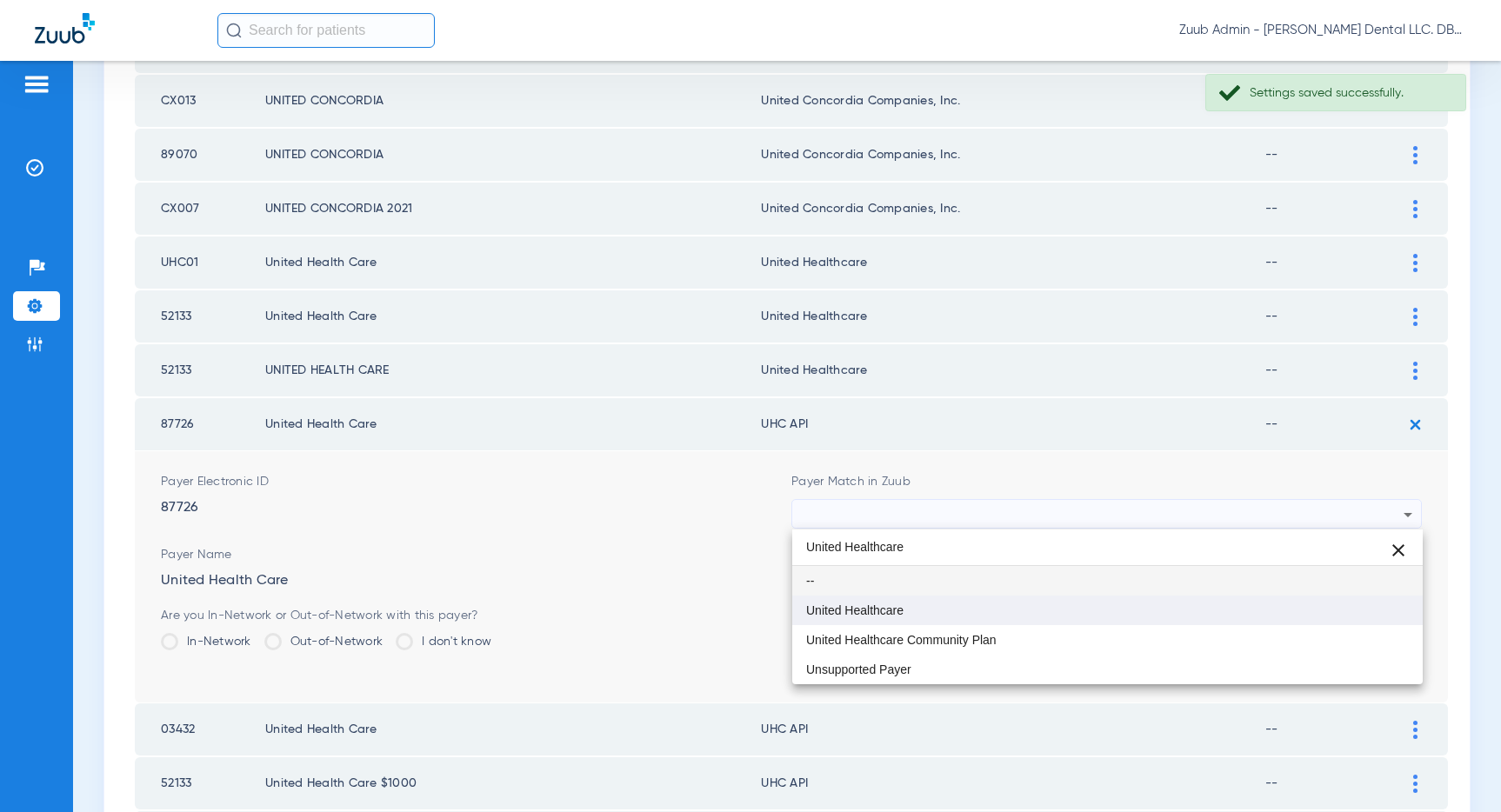
type input "United Healthcare"
click at [889, 613] on span "United Healthcare" at bounding box center [854, 611] width 97 height 13
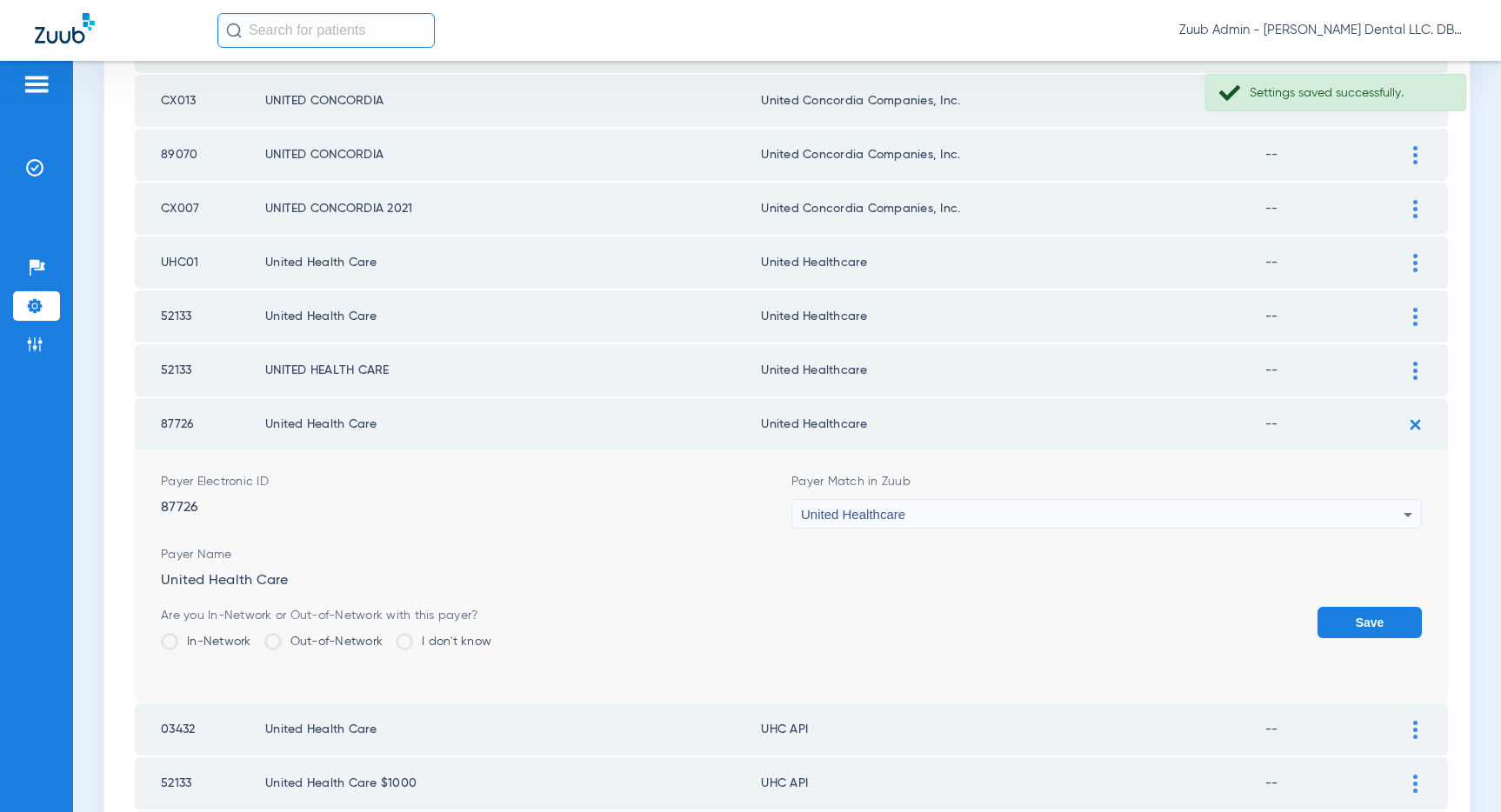
click at [1343, 621] on button "Save" at bounding box center [1369, 622] width 104 height 31
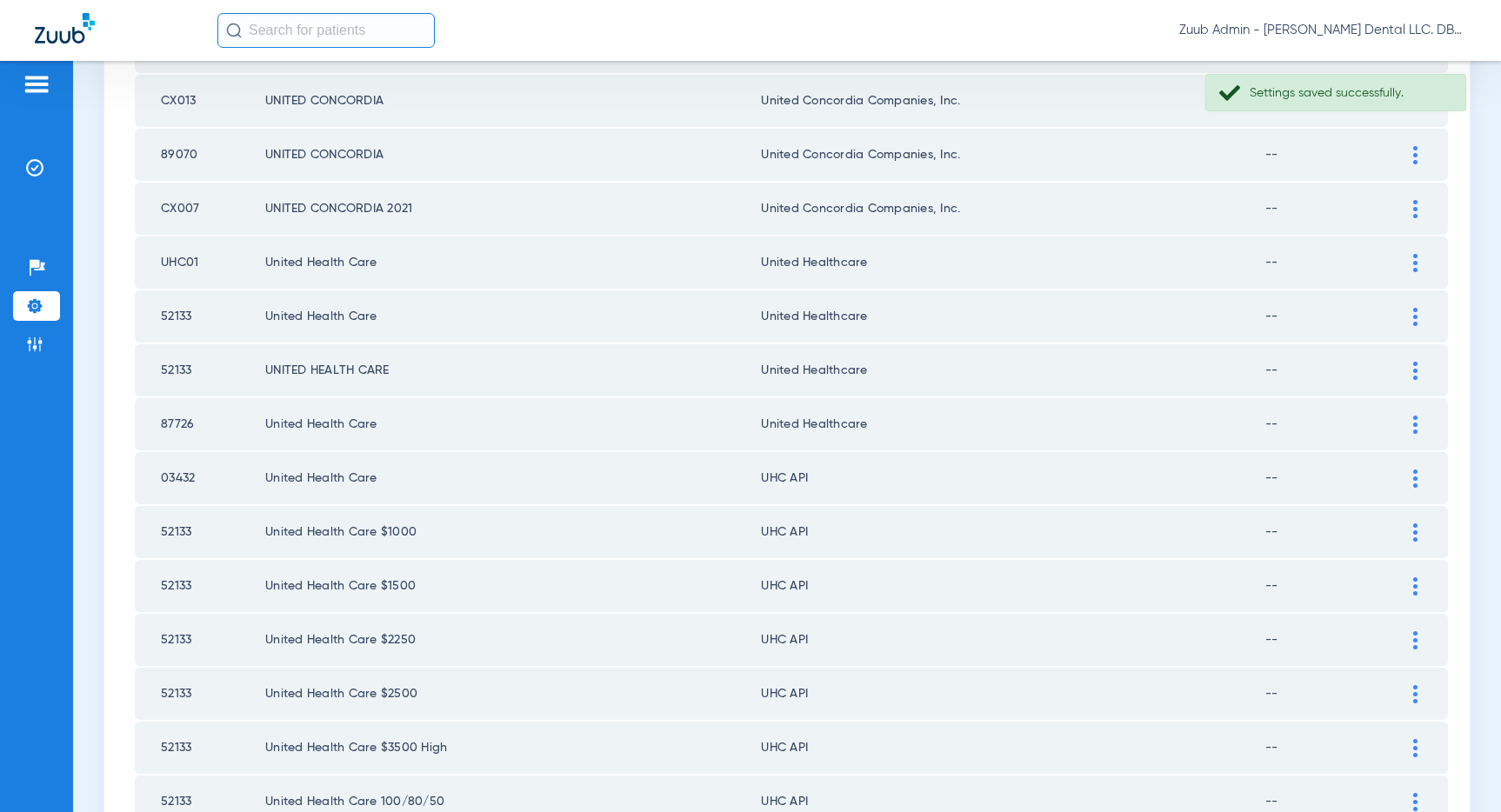
click at [1415, 481] on img at bounding box center [1415, 479] width 4 height 18
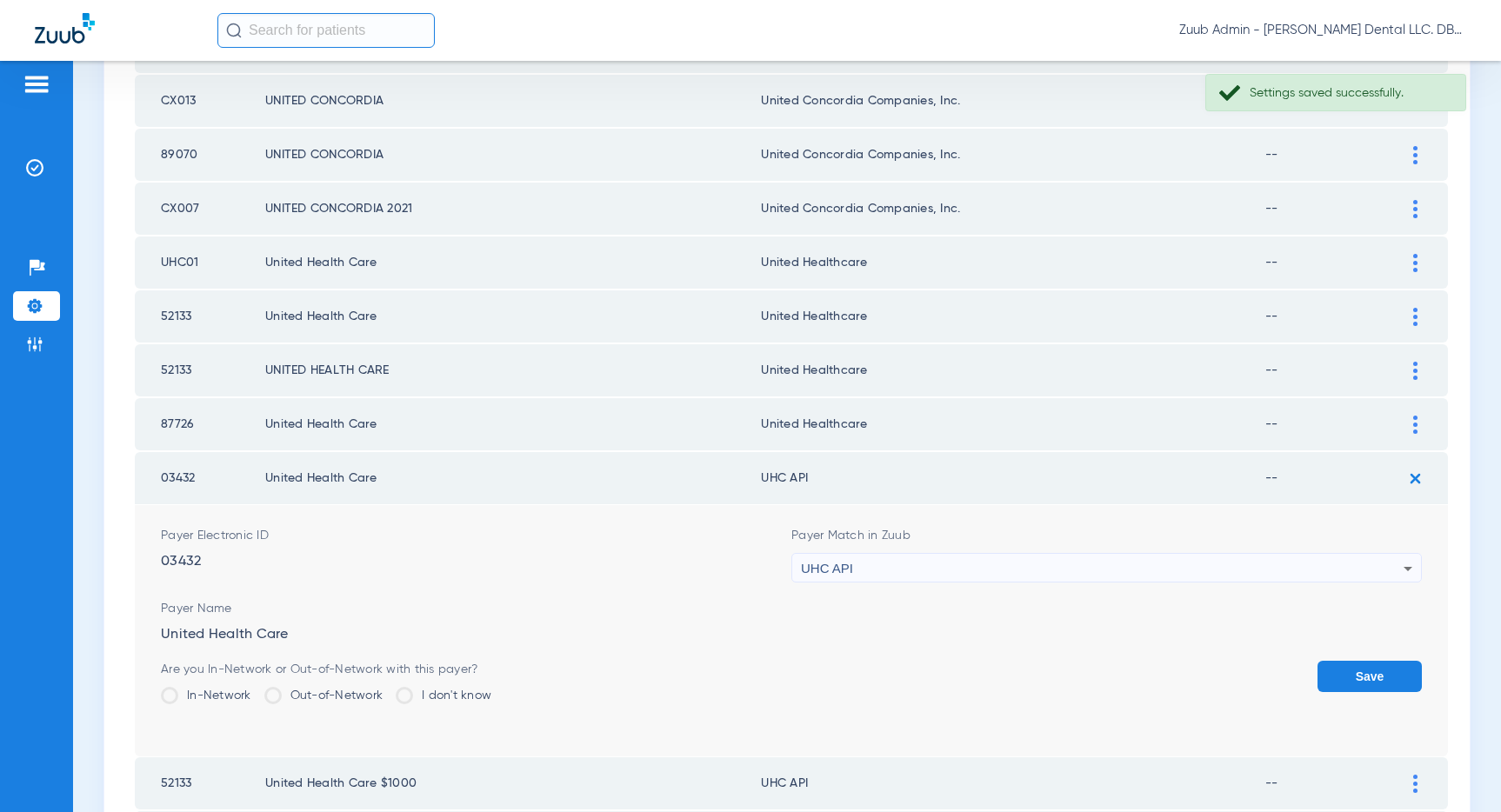
click at [1152, 565] on div "UHC API" at bounding box center [1102, 569] width 603 height 30
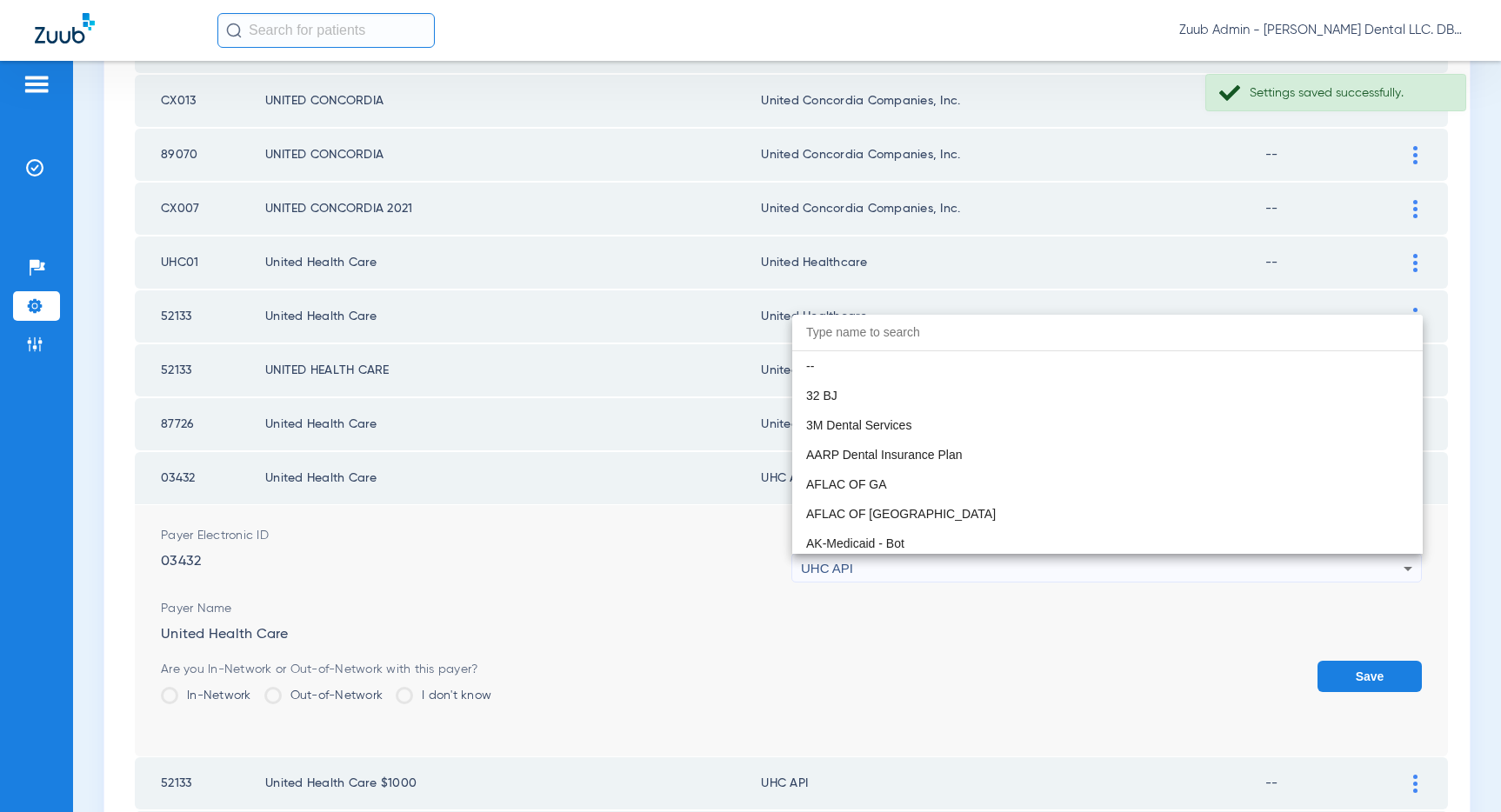
scroll to position [10676, 0]
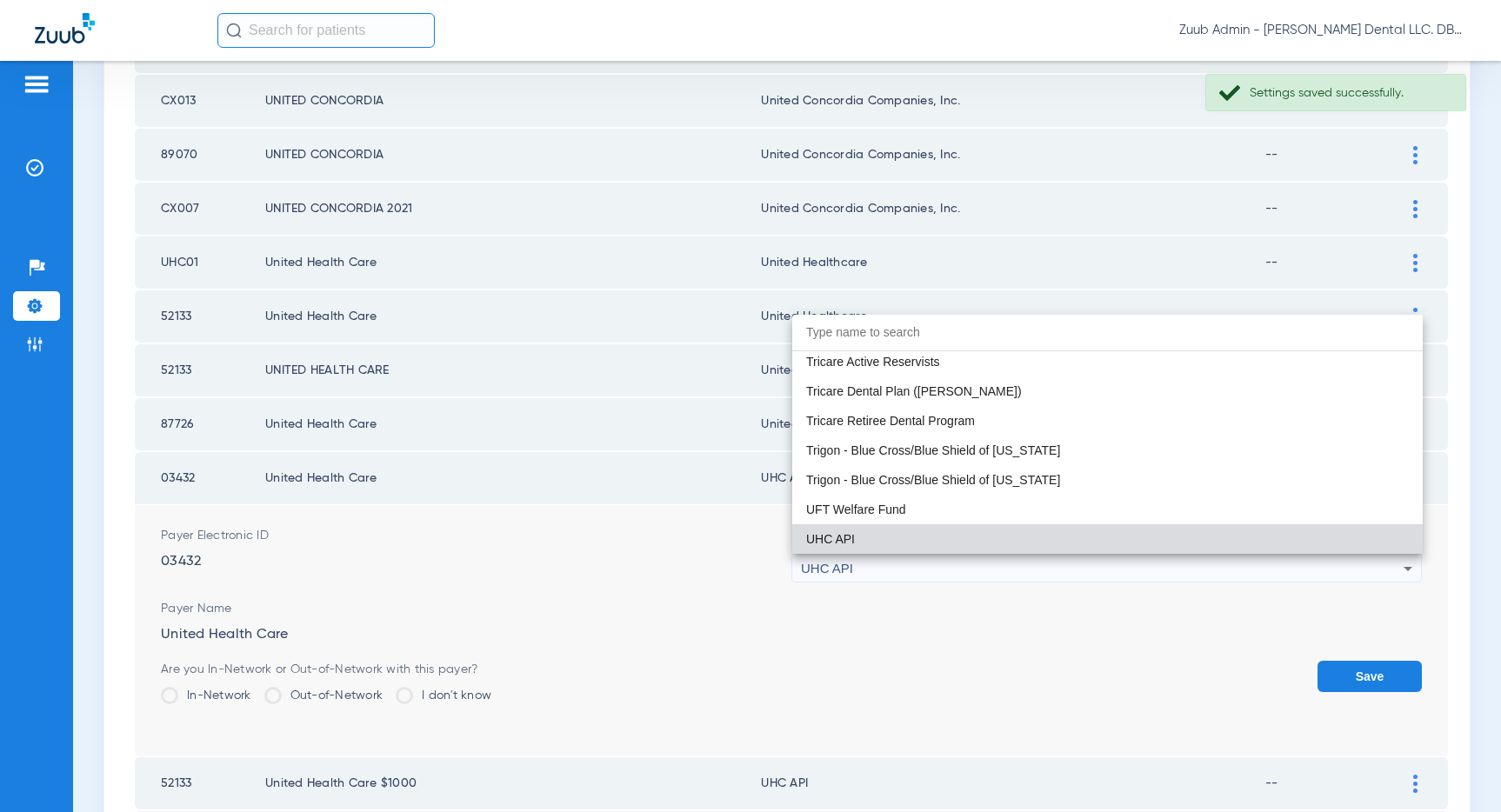
paste input "United Healthcare"
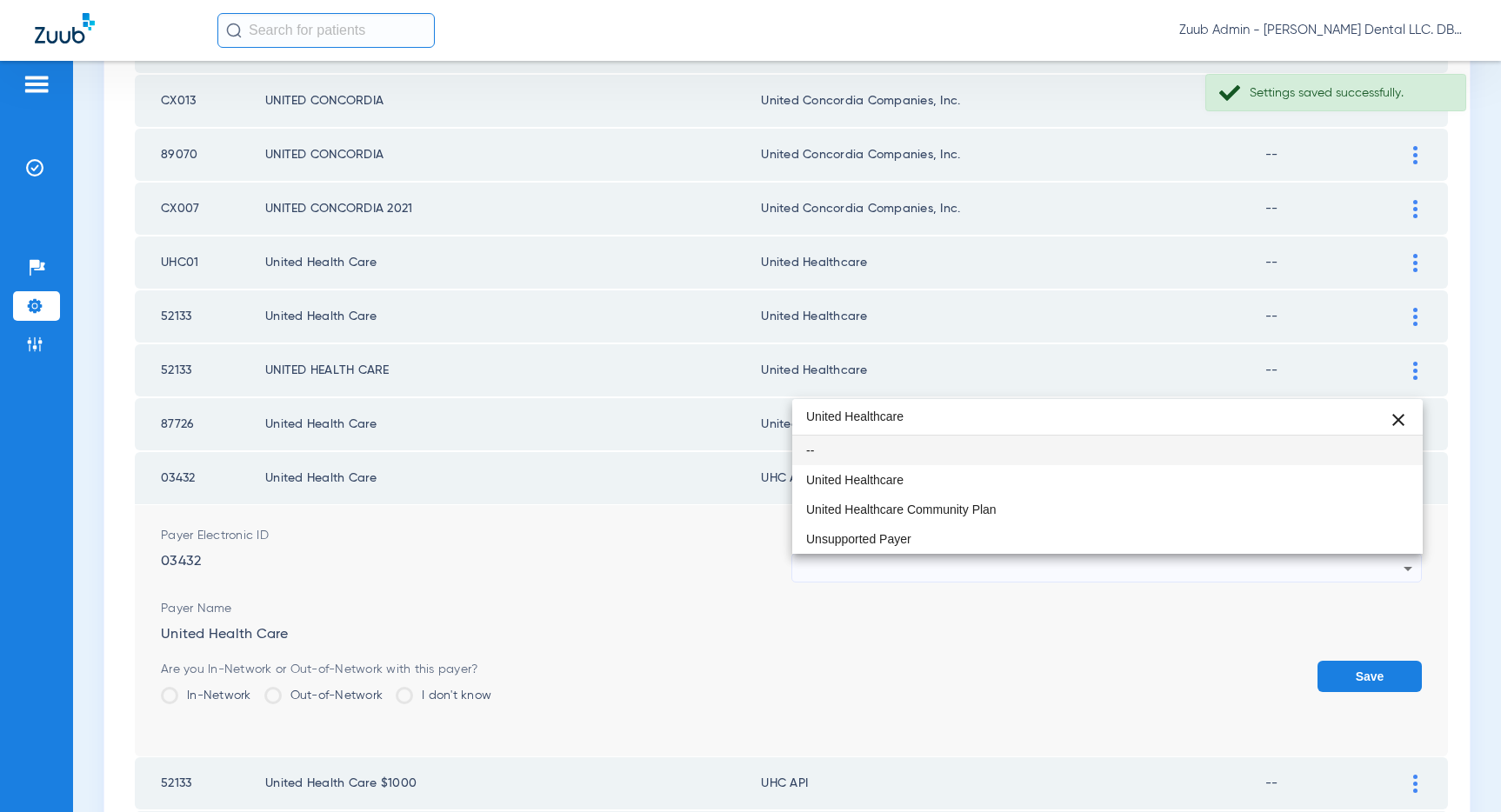
scroll to position [0, 0]
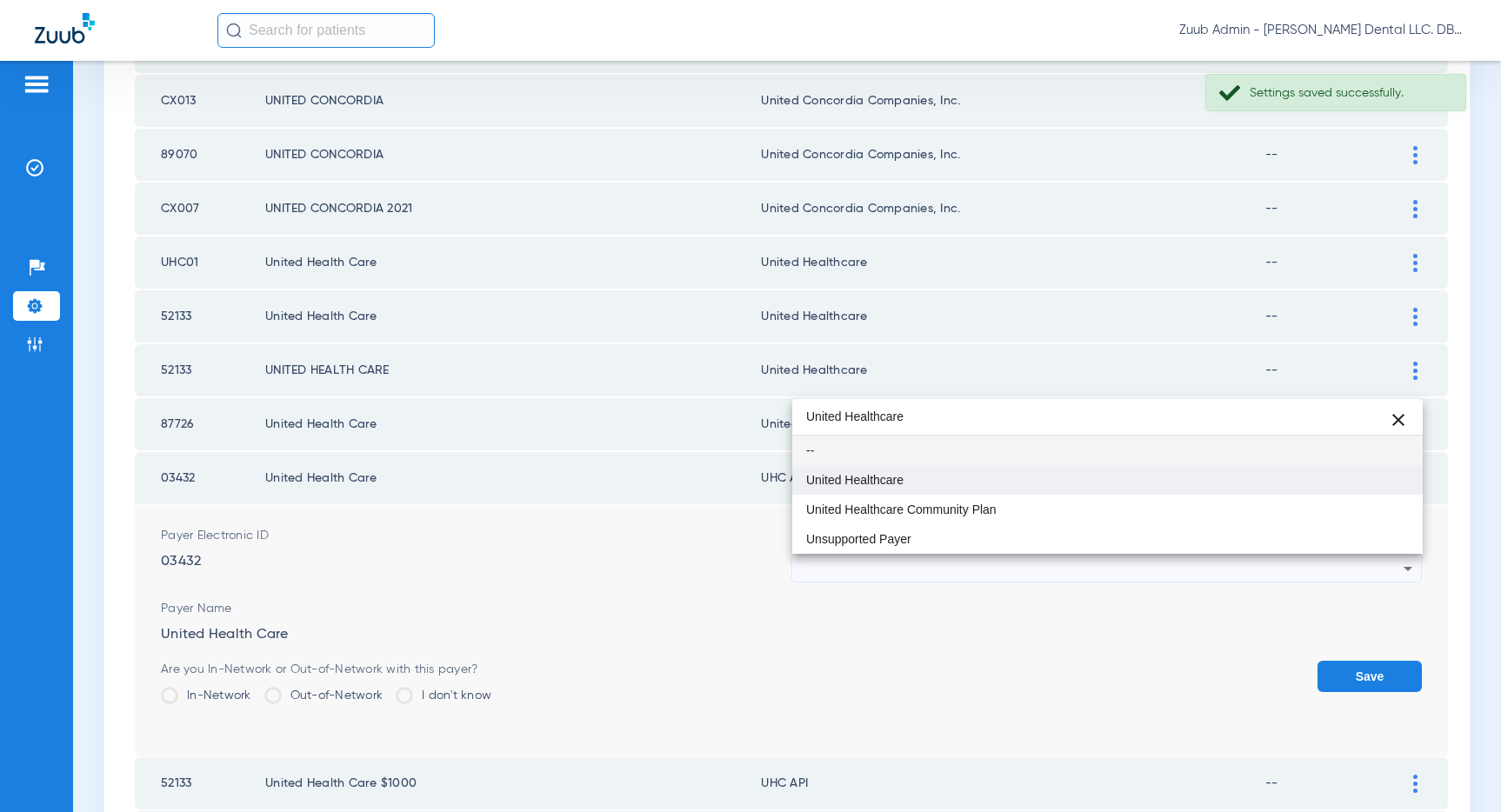
type input "United Healthcare"
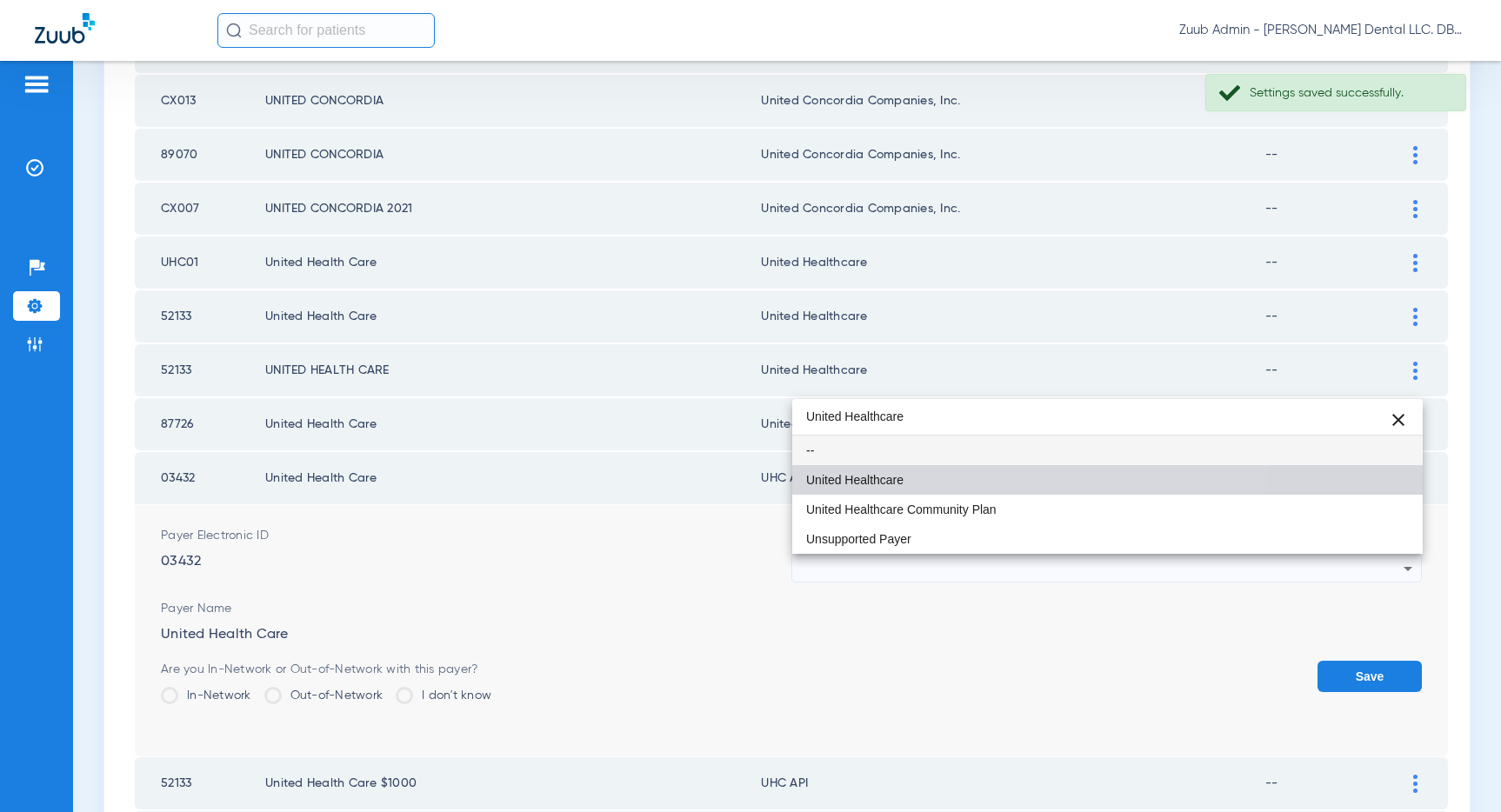
click at [903, 490] on mat-option "United Healthcare" at bounding box center [1108, 480] width 631 height 30
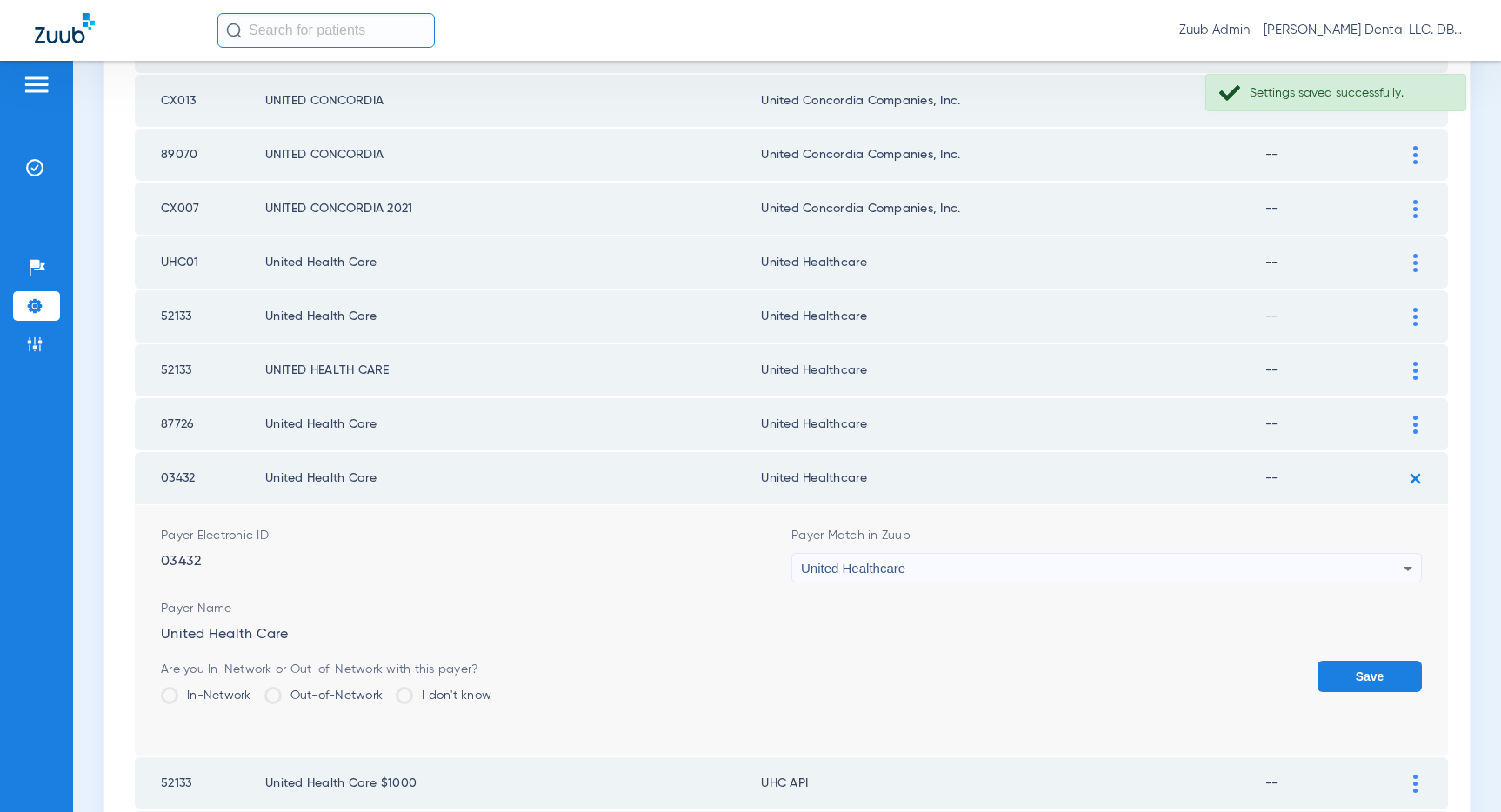
click at [1344, 668] on button "Save" at bounding box center [1369, 676] width 104 height 31
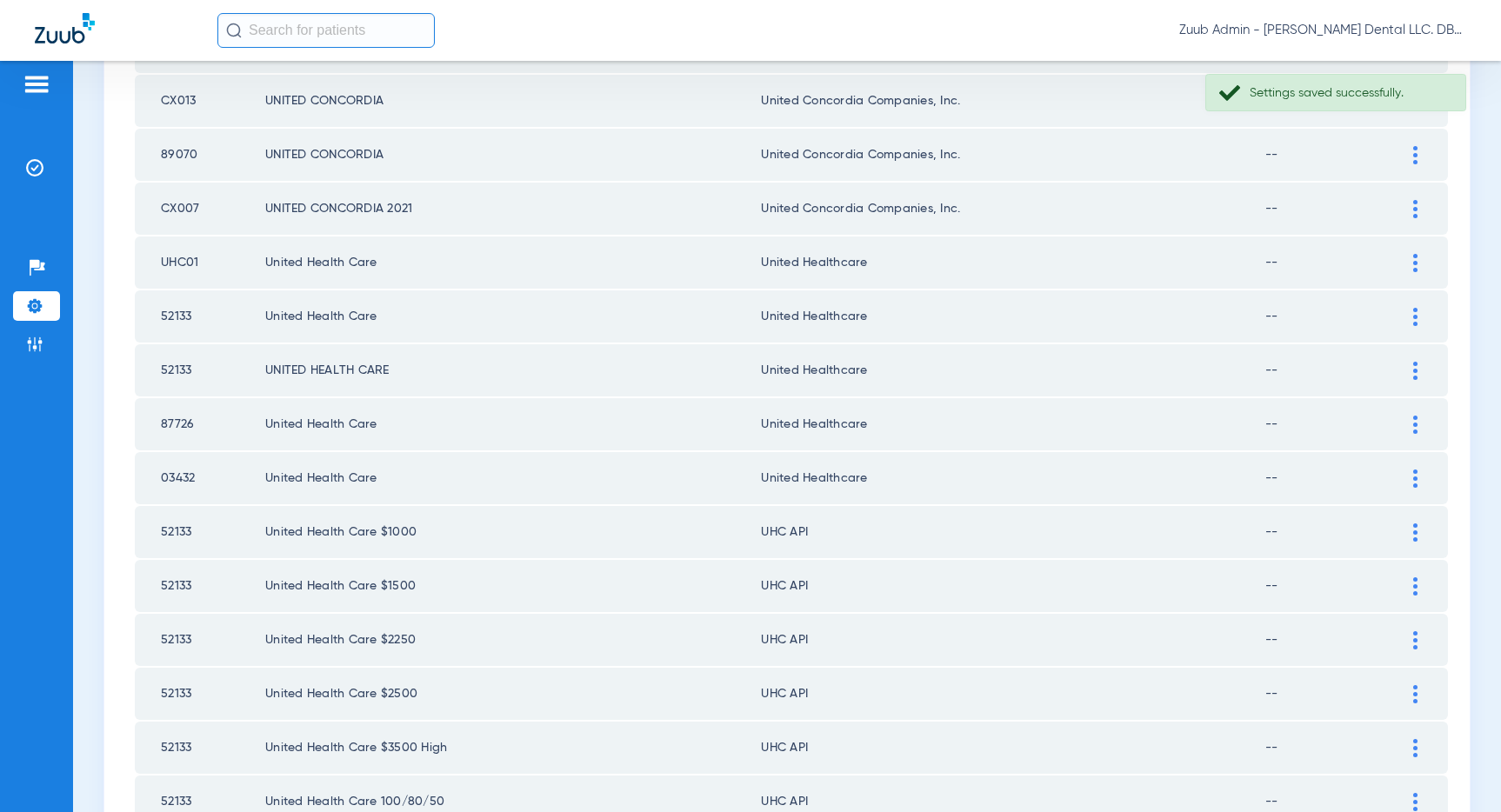
click at [1416, 534] on img at bounding box center [1415, 533] width 4 height 18
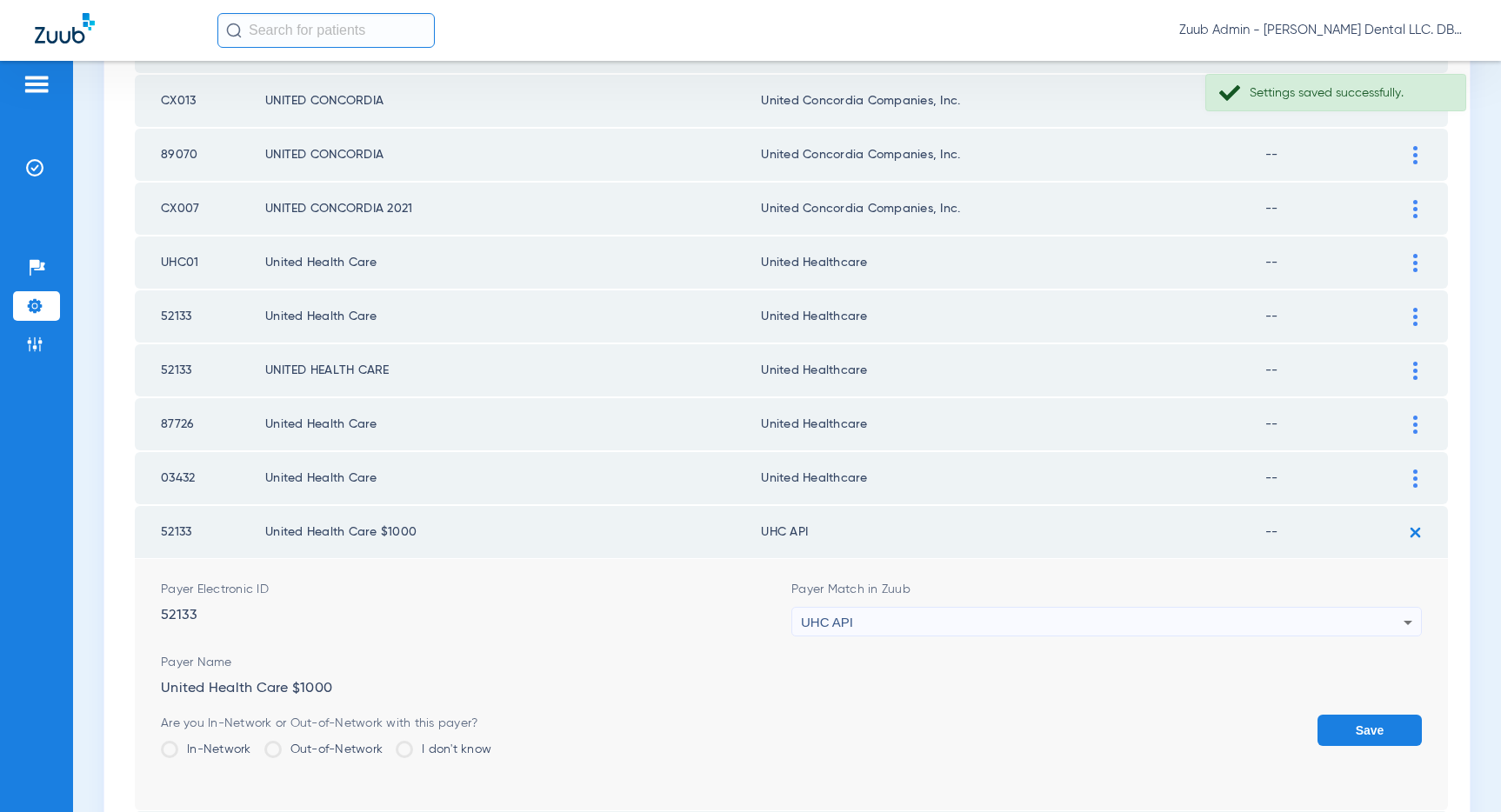
click at [889, 625] on div "UHC API" at bounding box center [1102, 622] width 603 height 30
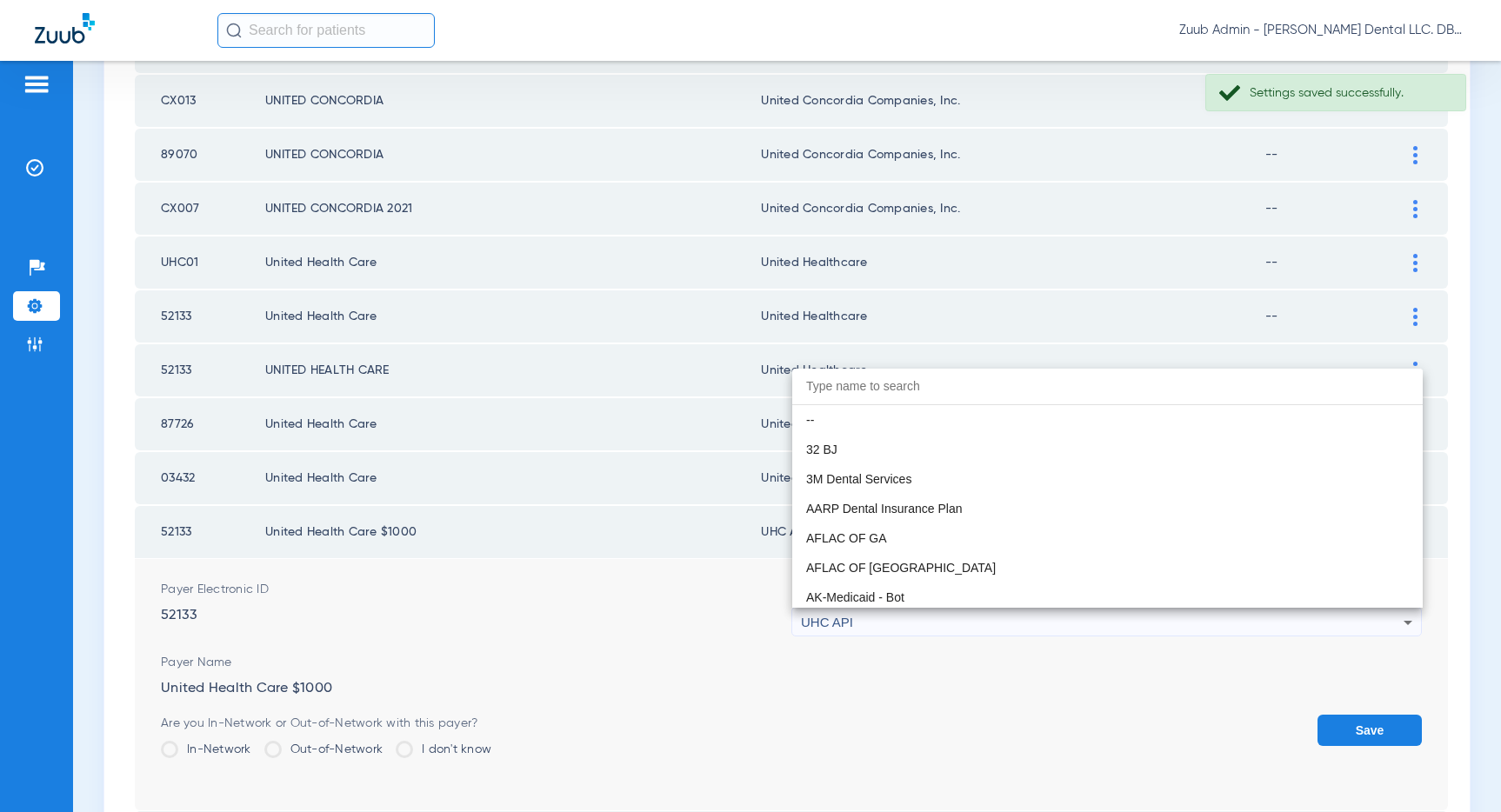
scroll to position [10676, 0]
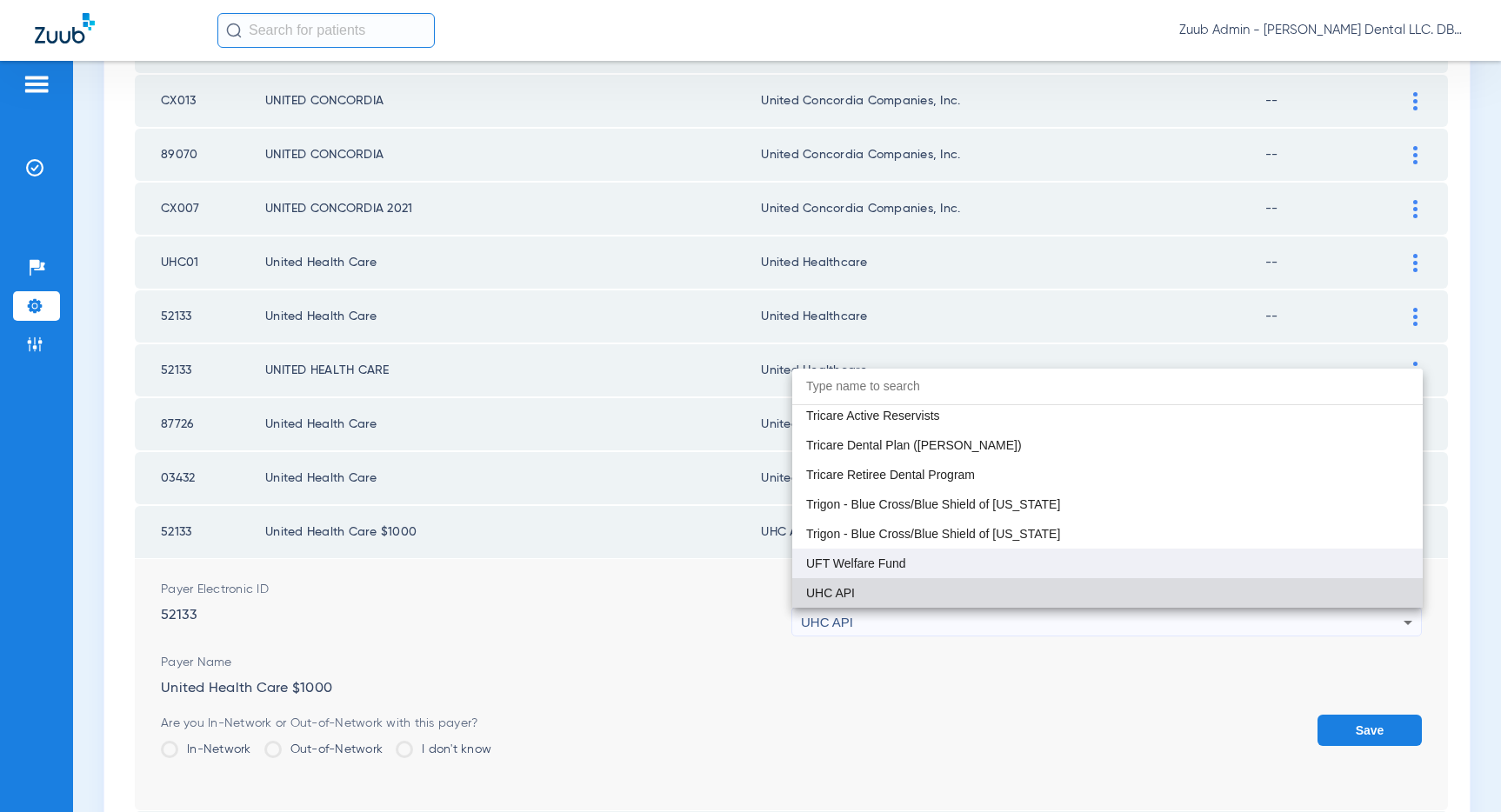
paste input "United Healthcare"
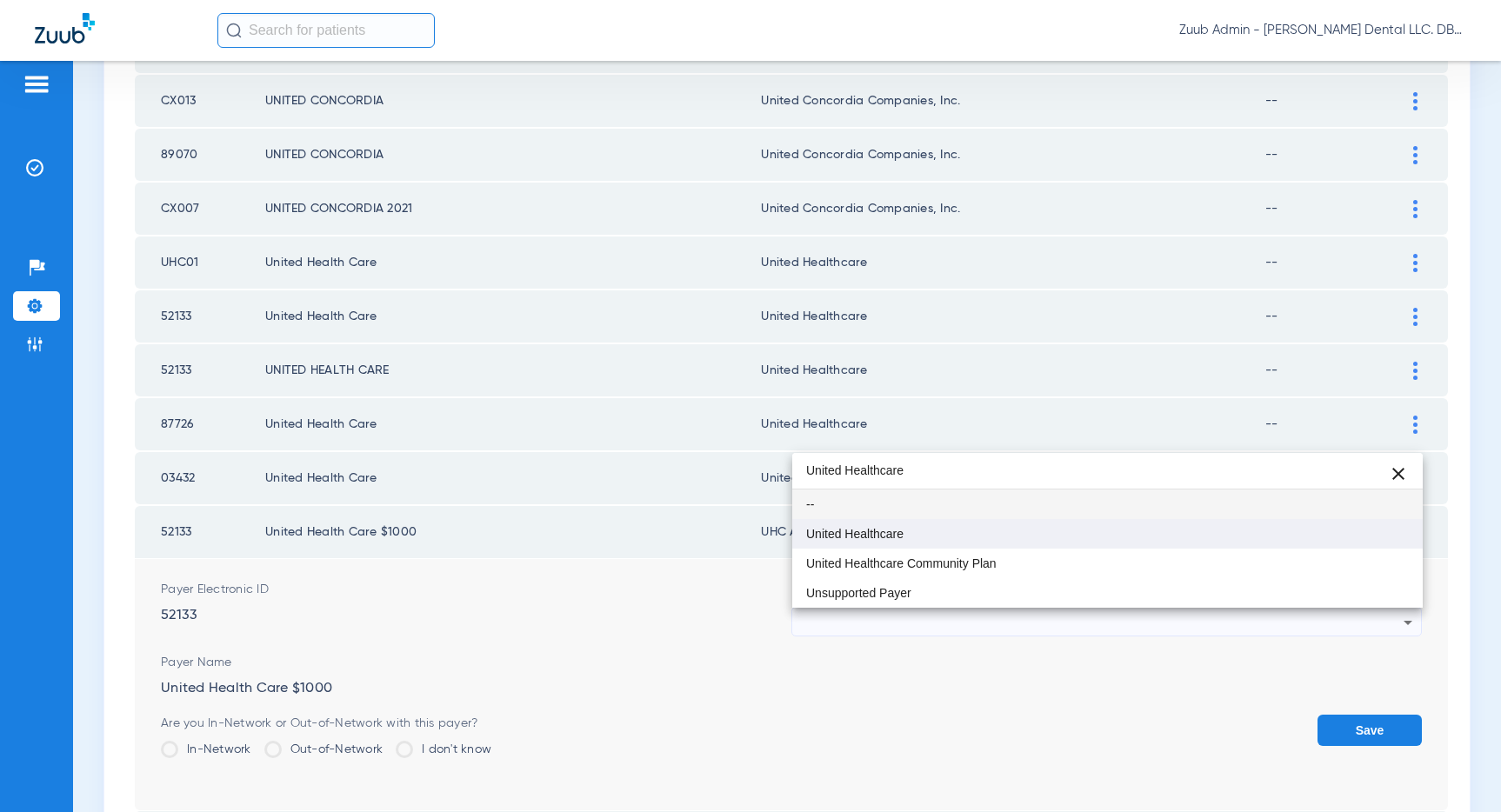
type input "United Healthcare"
click at [881, 541] on mat-option "United Healthcare" at bounding box center [1108, 534] width 631 height 30
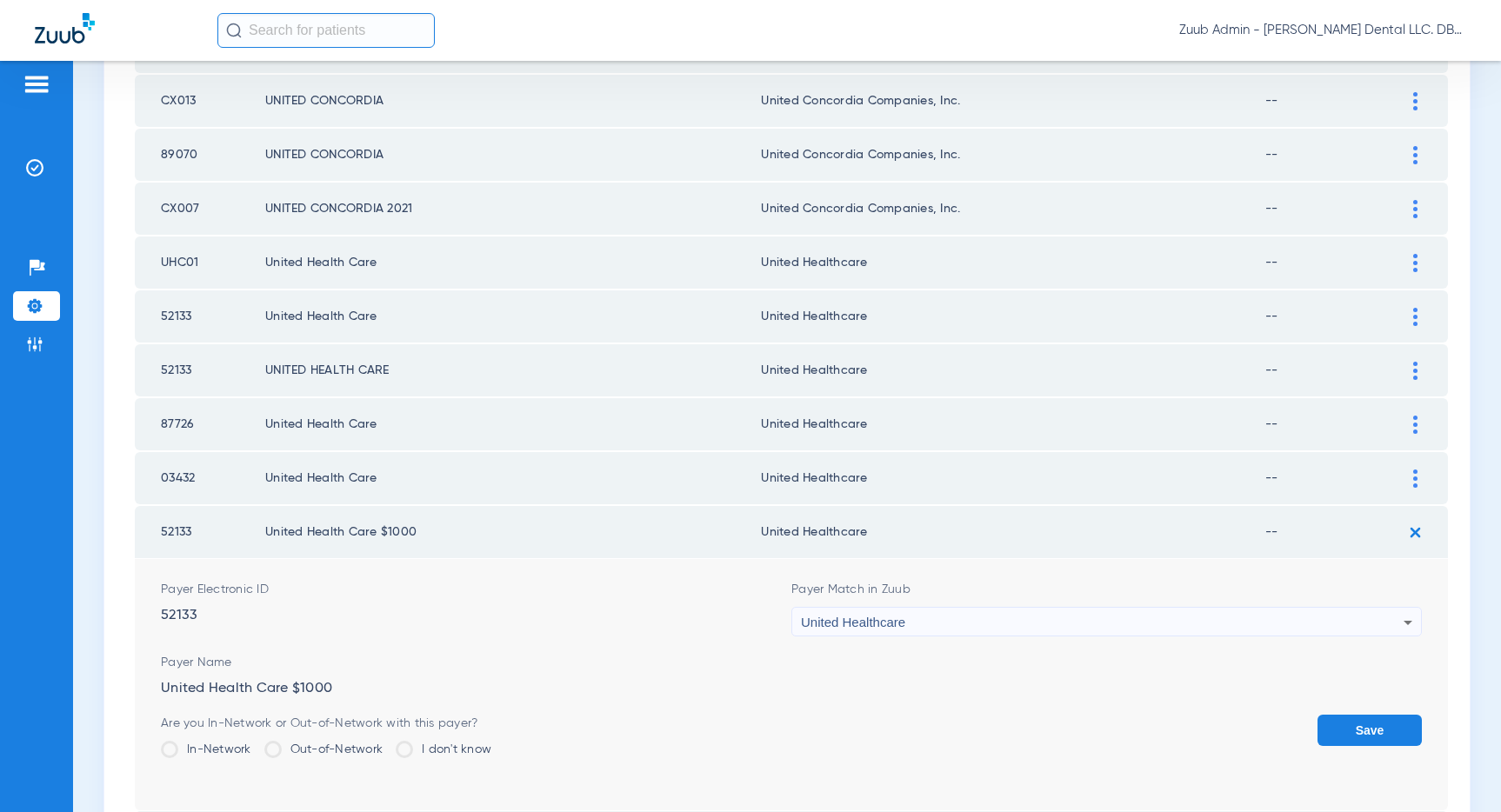
click at [1354, 725] on button "Save" at bounding box center [1369, 730] width 104 height 31
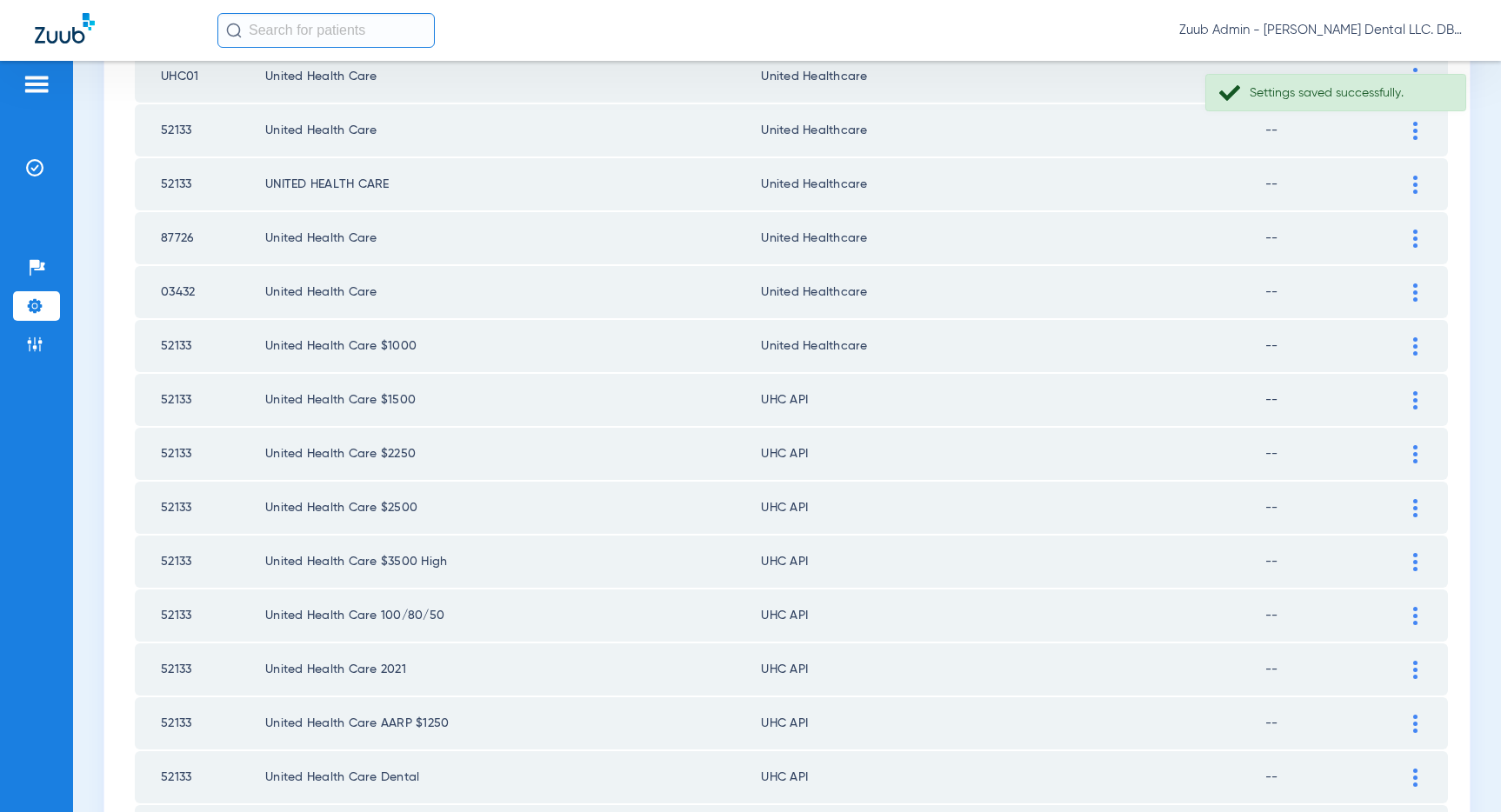
scroll to position [971, 0]
click at [1416, 397] on img at bounding box center [1415, 399] width 4 height 18
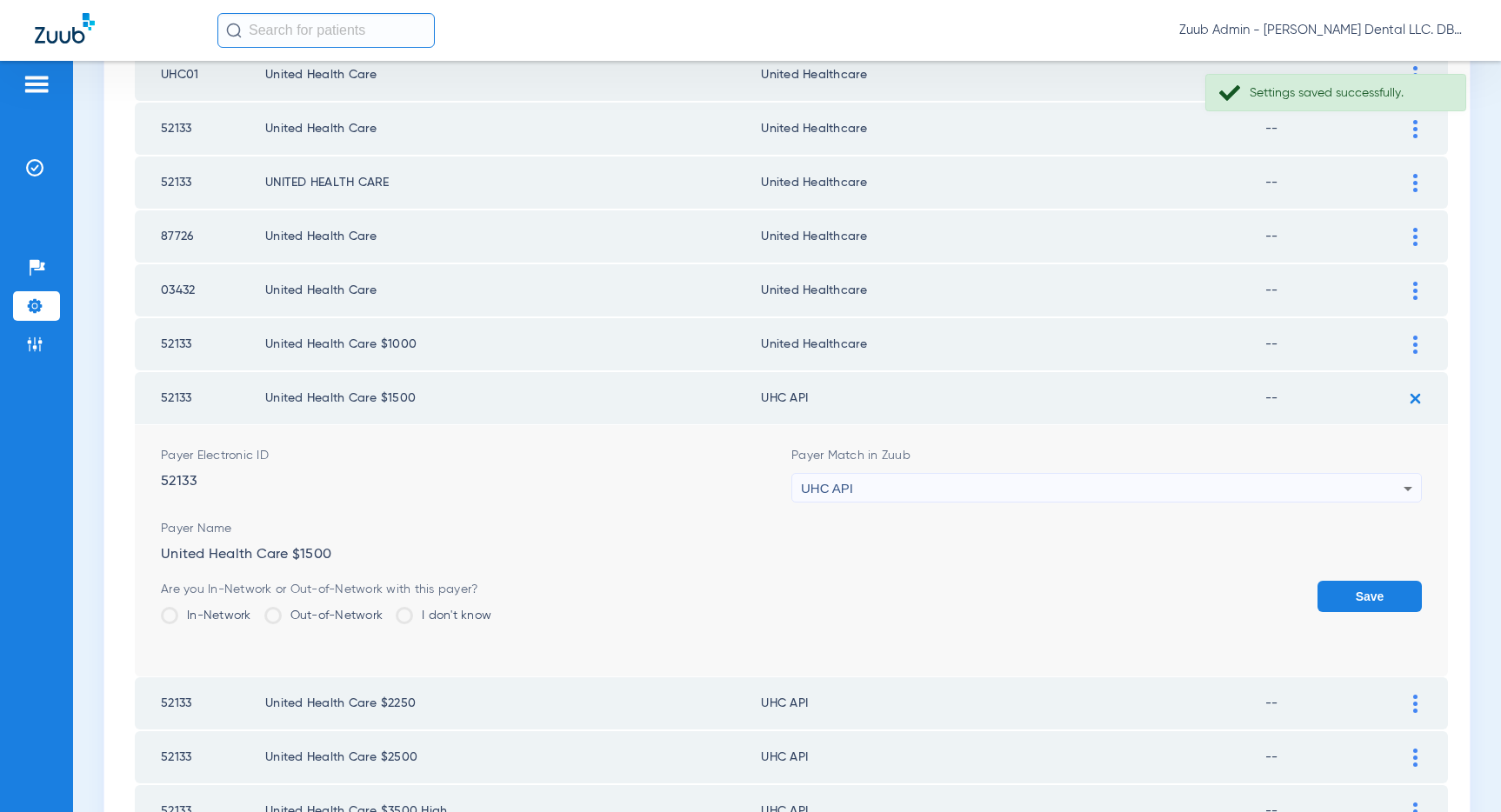
click at [1157, 482] on div "UHC API" at bounding box center [1102, 489] width 603 height 30
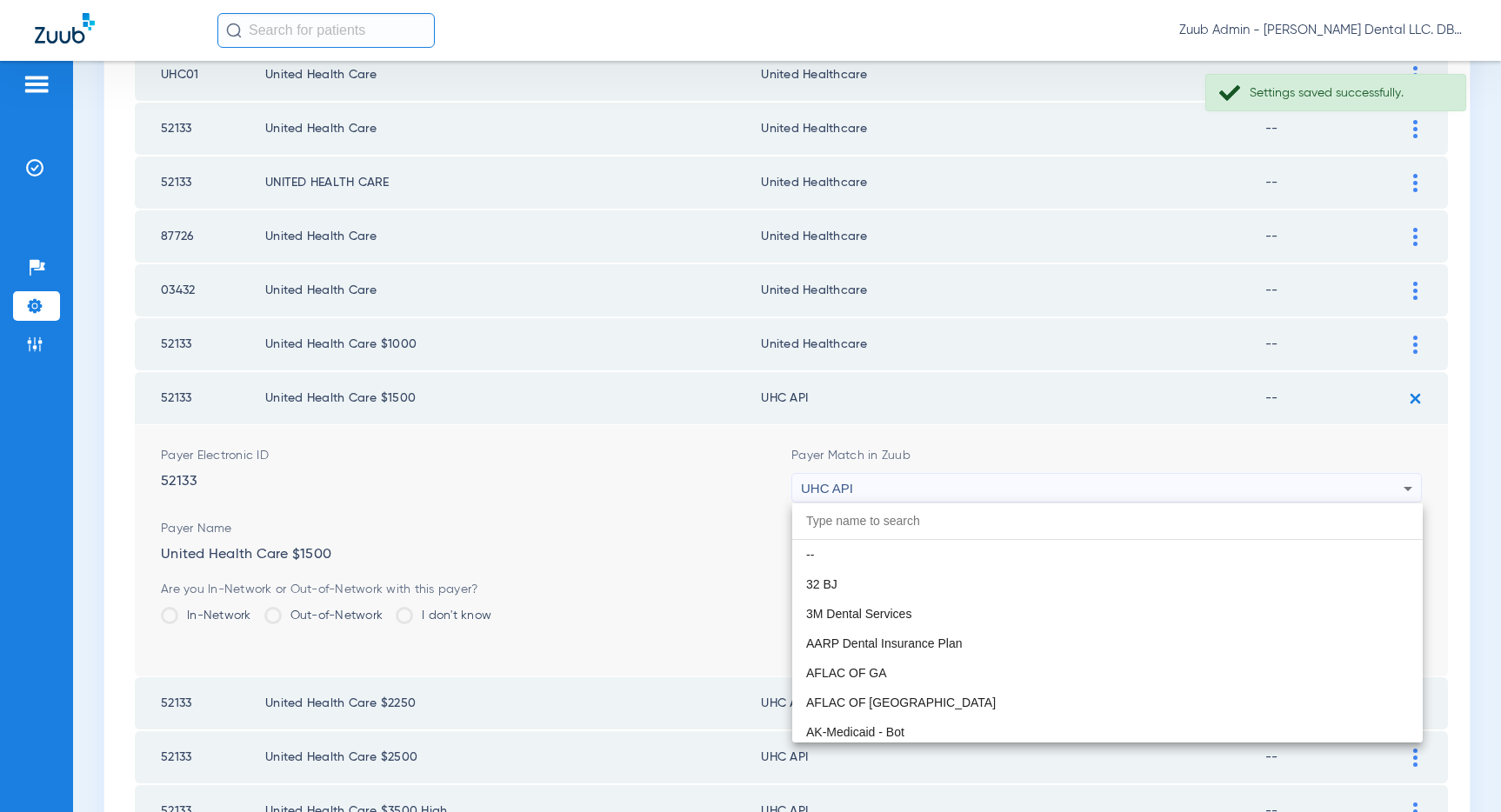
scroll to position [10676, 0]
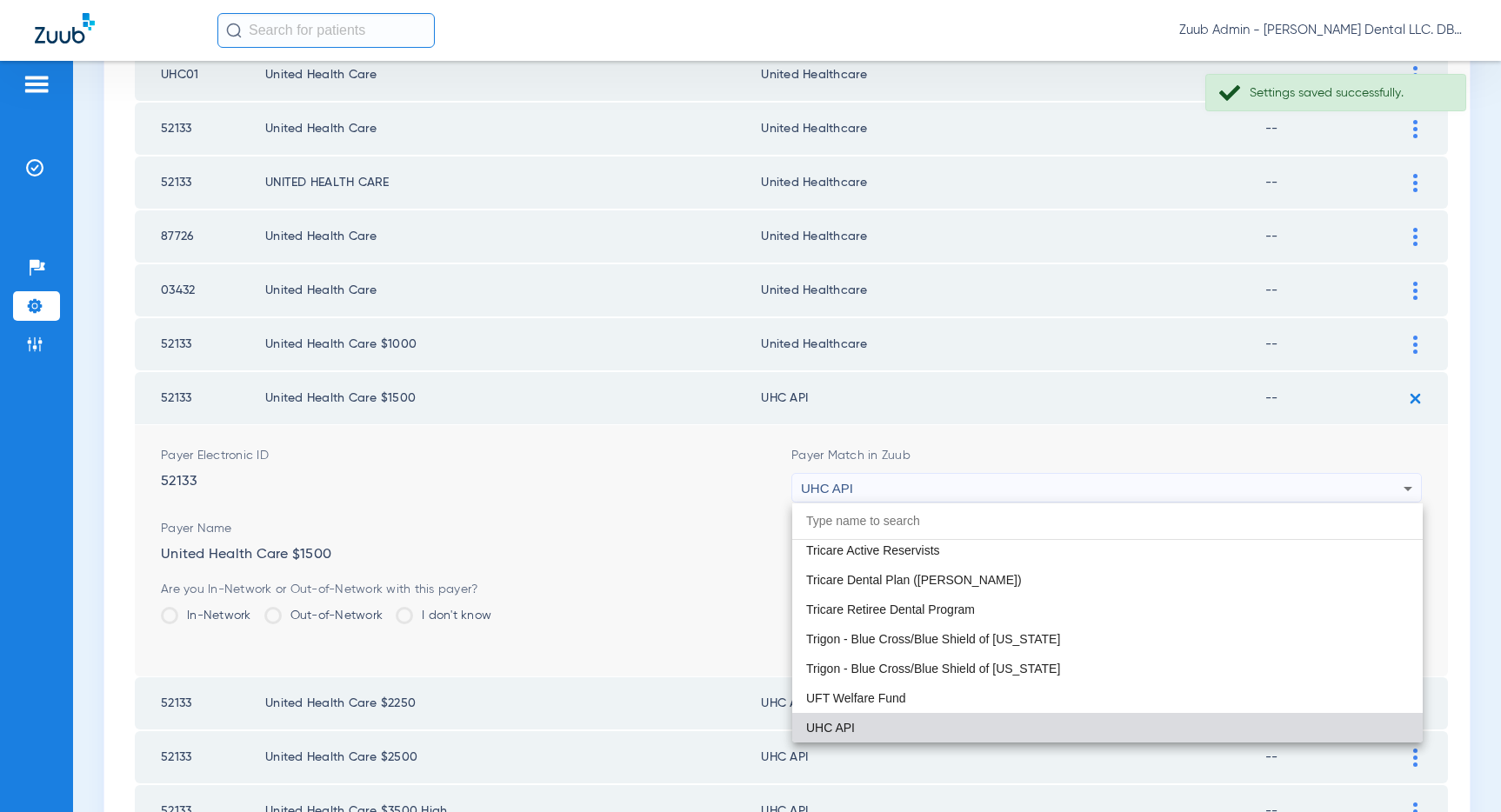
paste input "United Healthcare"
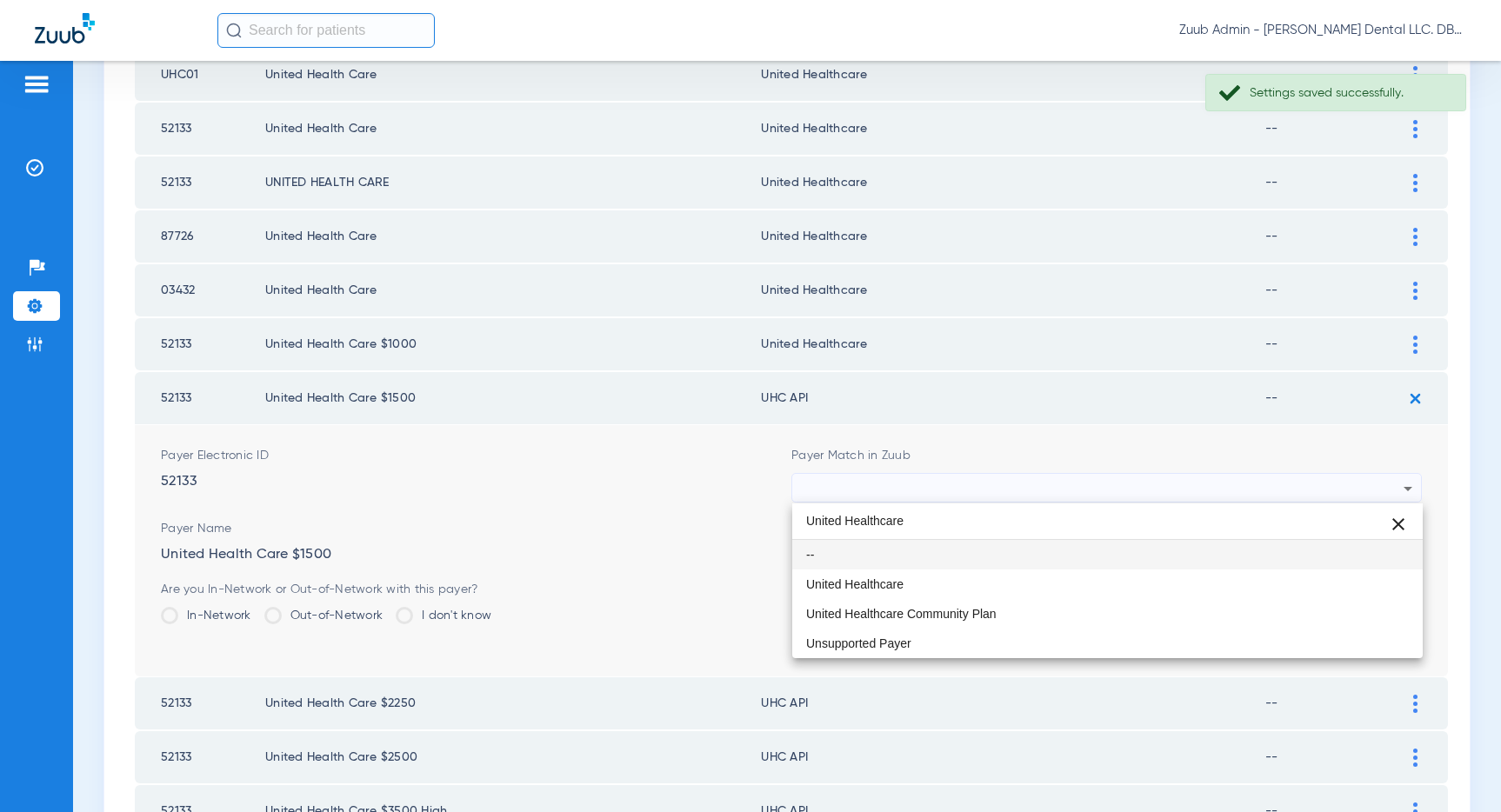
scroll to position [0, 0]
type input "United Healthcare"
click at [1000, 593] on mat-option "United Healthcare" at bounding box center [1108, 584] width 631 height 30
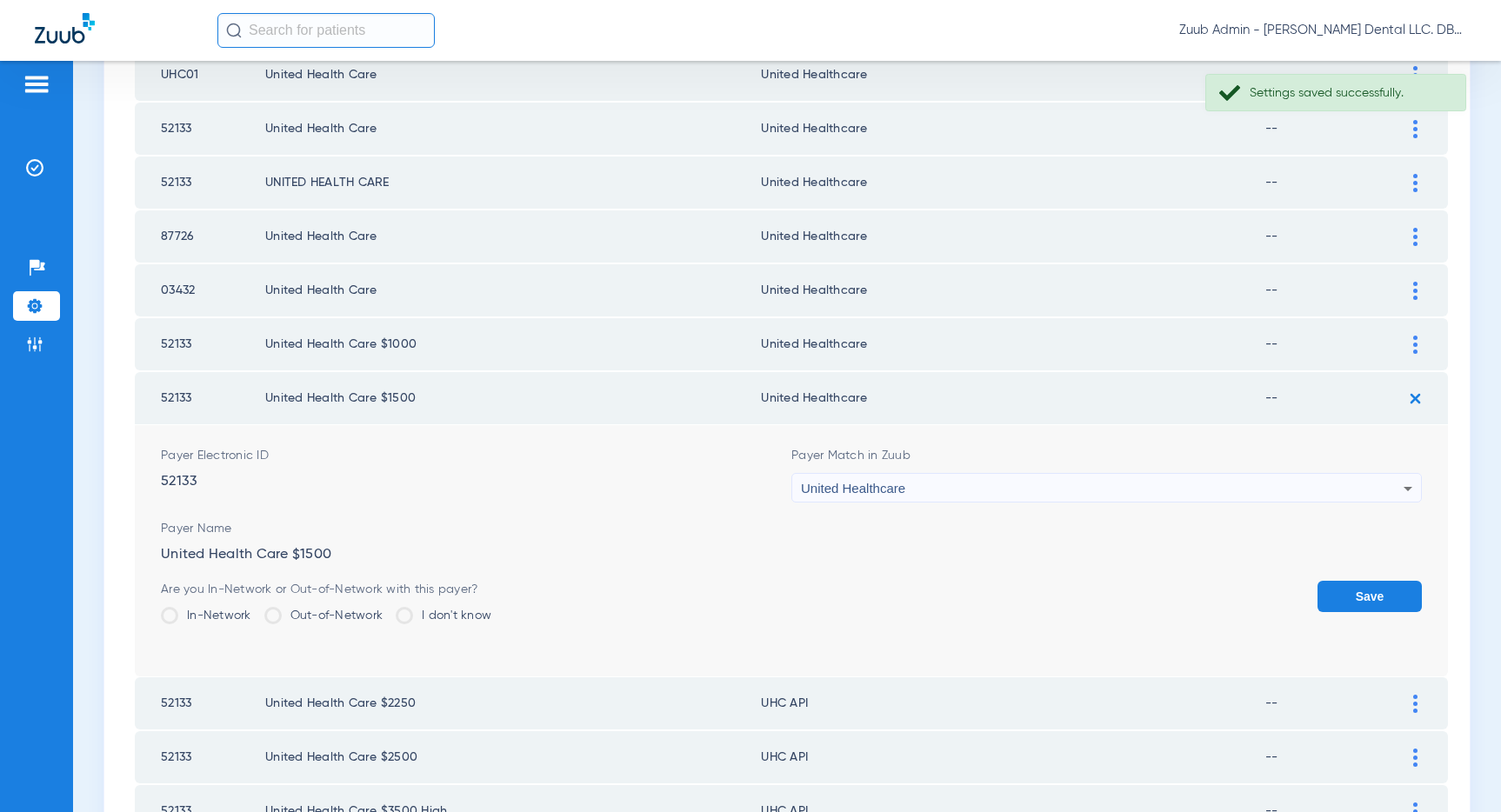
click at [1340, 592] on button "Save" at bounding box center [1369, 596] width 104 height 31
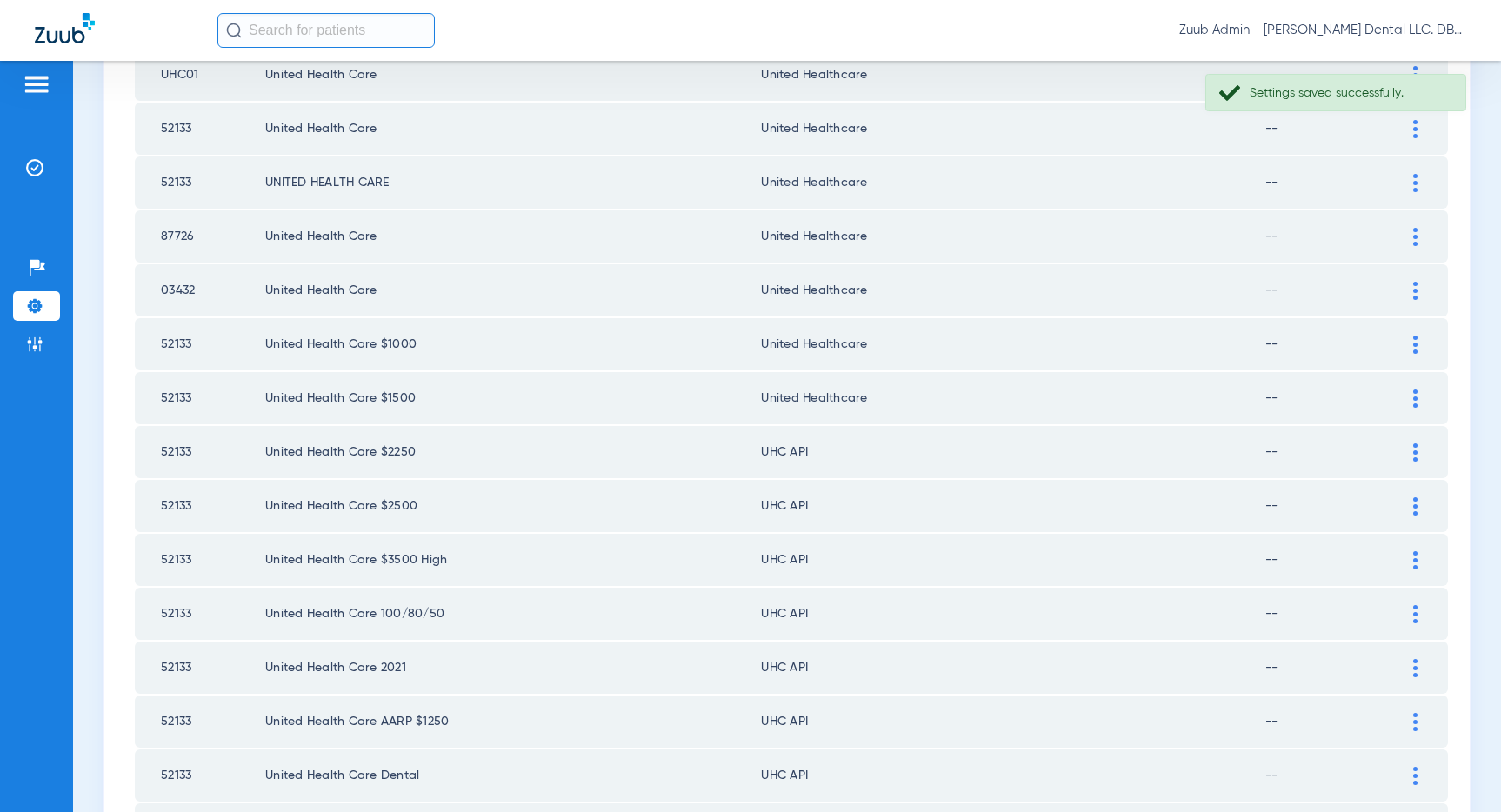
click at [1414, 446] on img at bounding box center [1415, 453] width 4 height 18
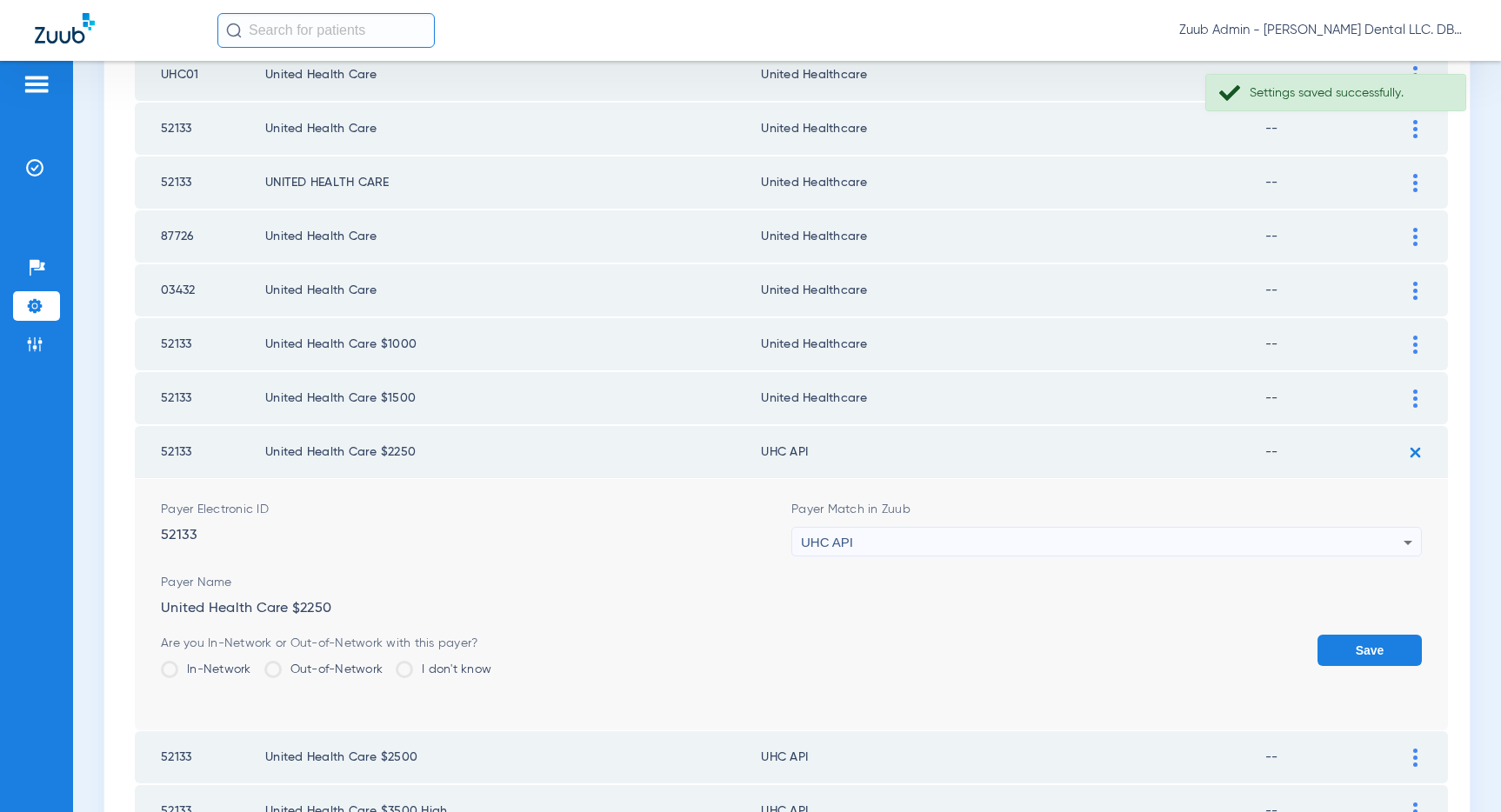
click at [1116, 538] on div "UHC API" at bounding box center [1102, 543] width 603 height 30
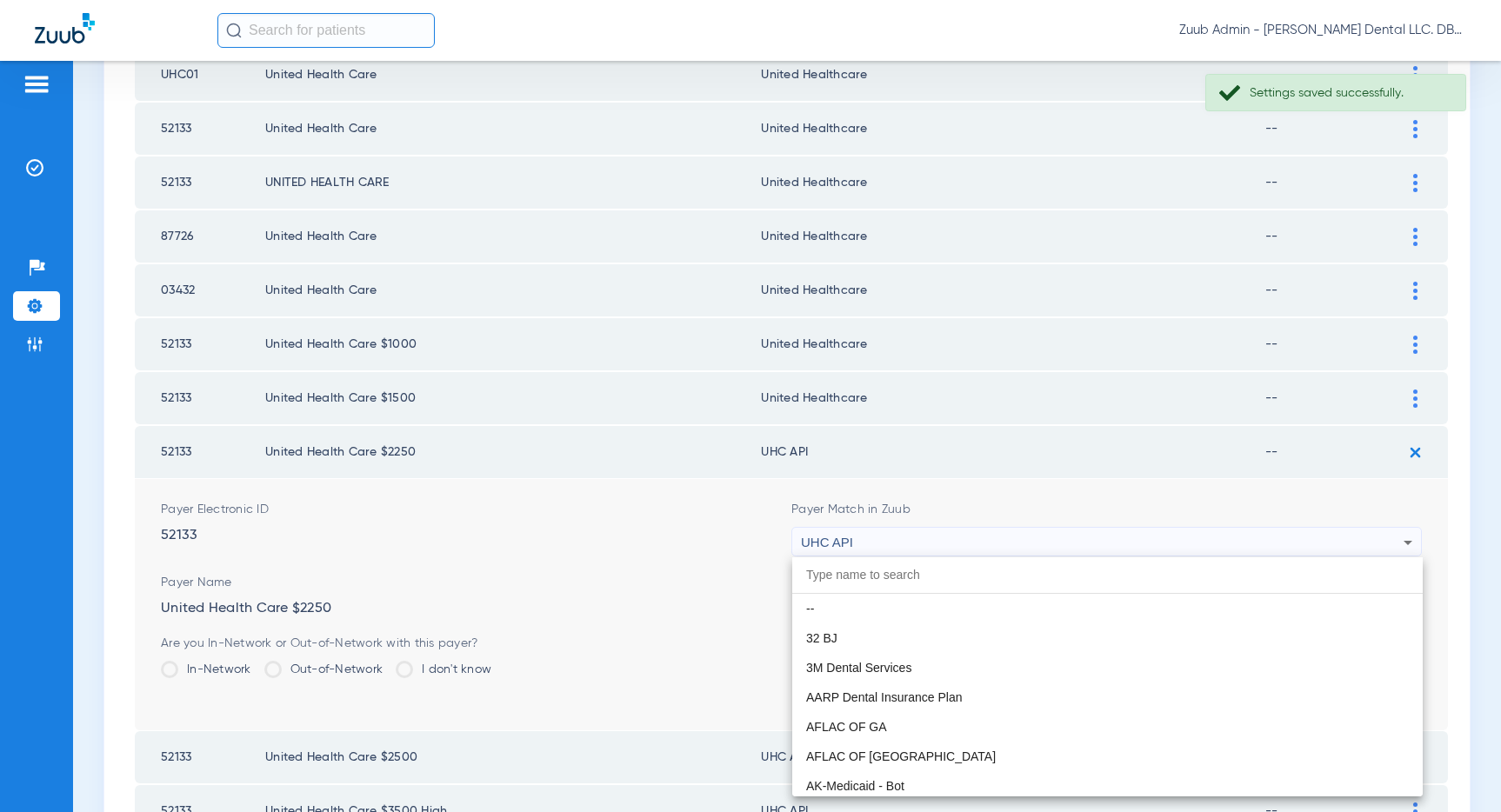
scroll to position [10676, 0]
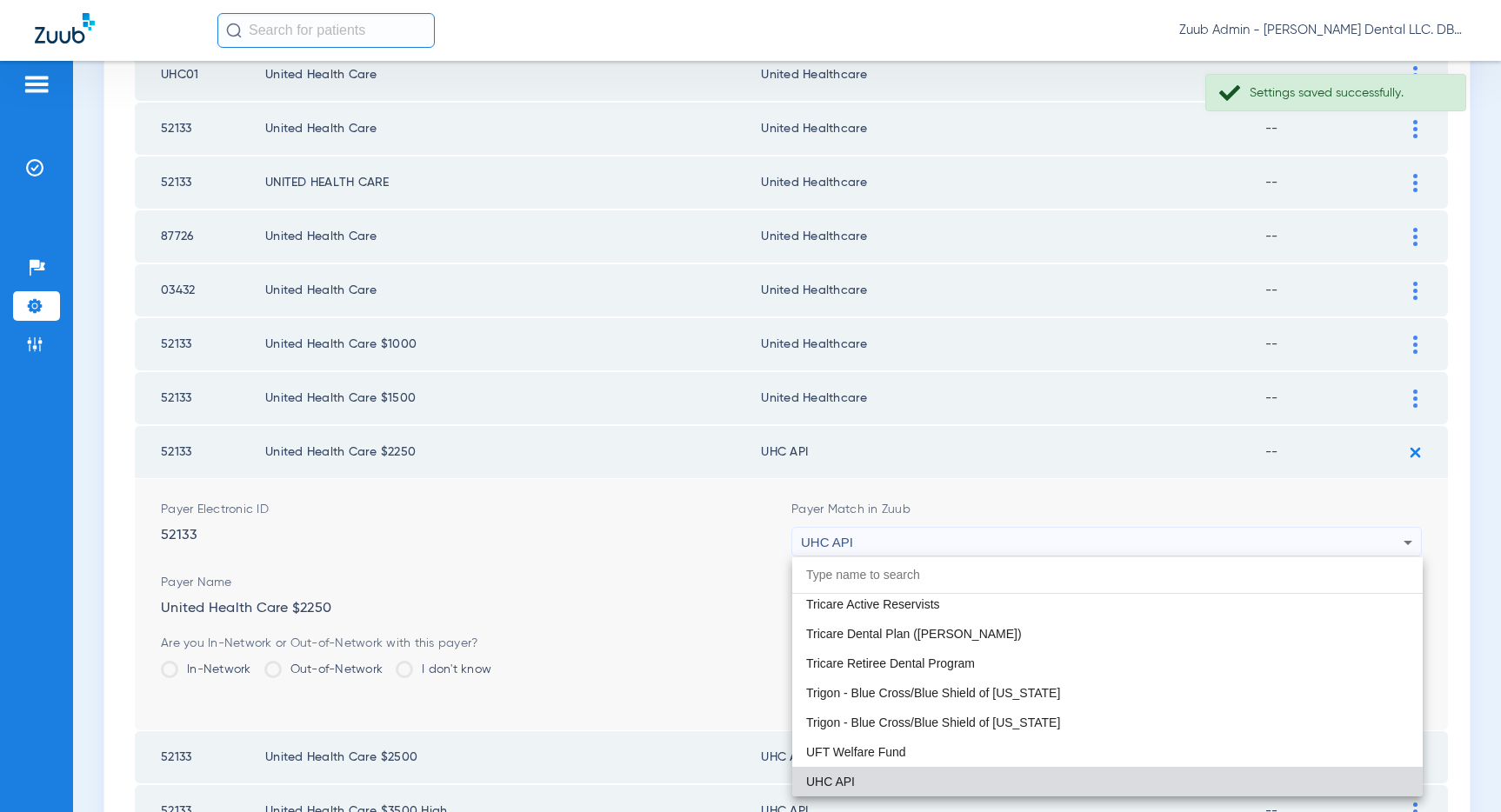
paste input "United Healthcare"
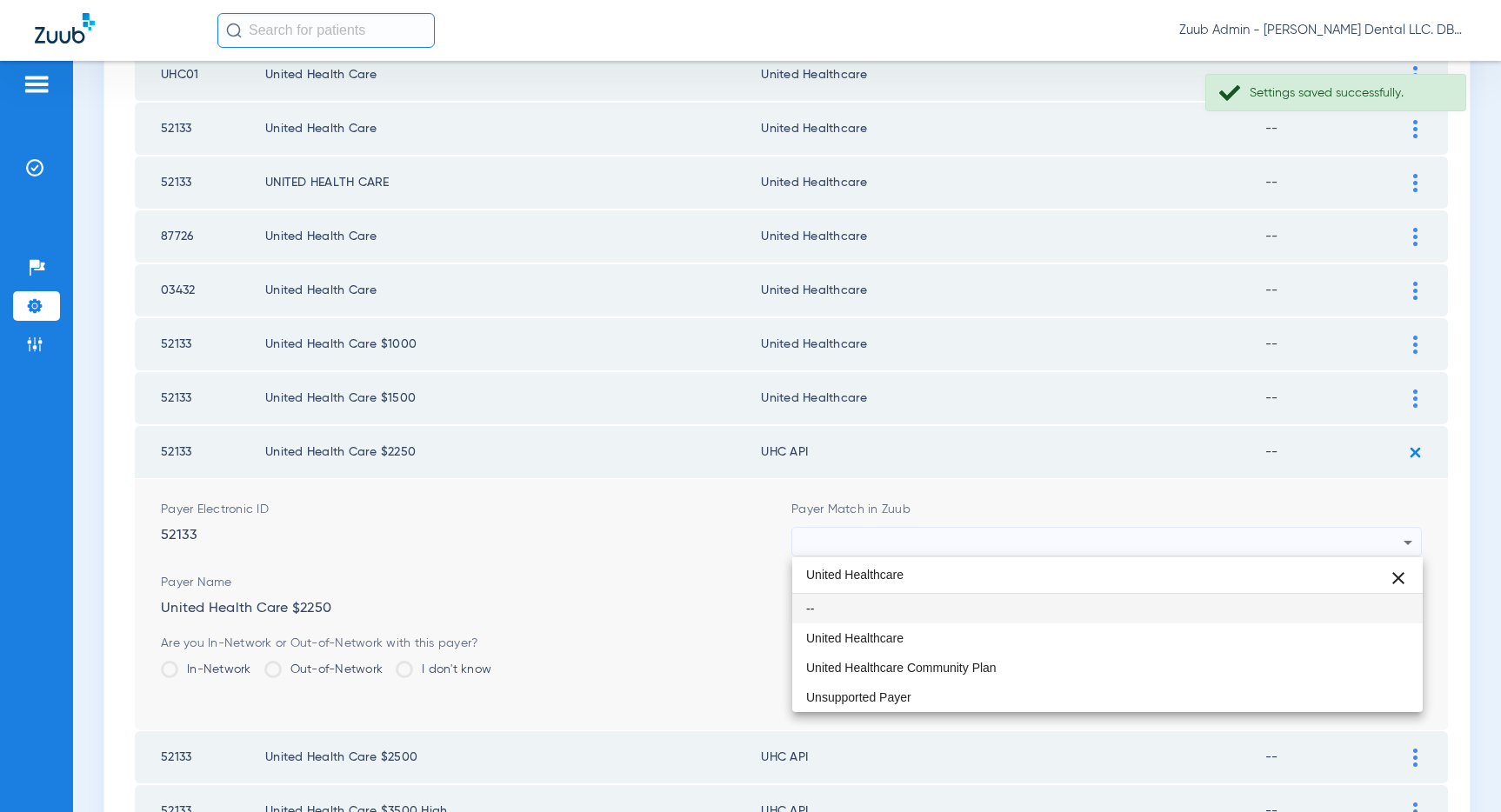
scroll to position [0, 0]
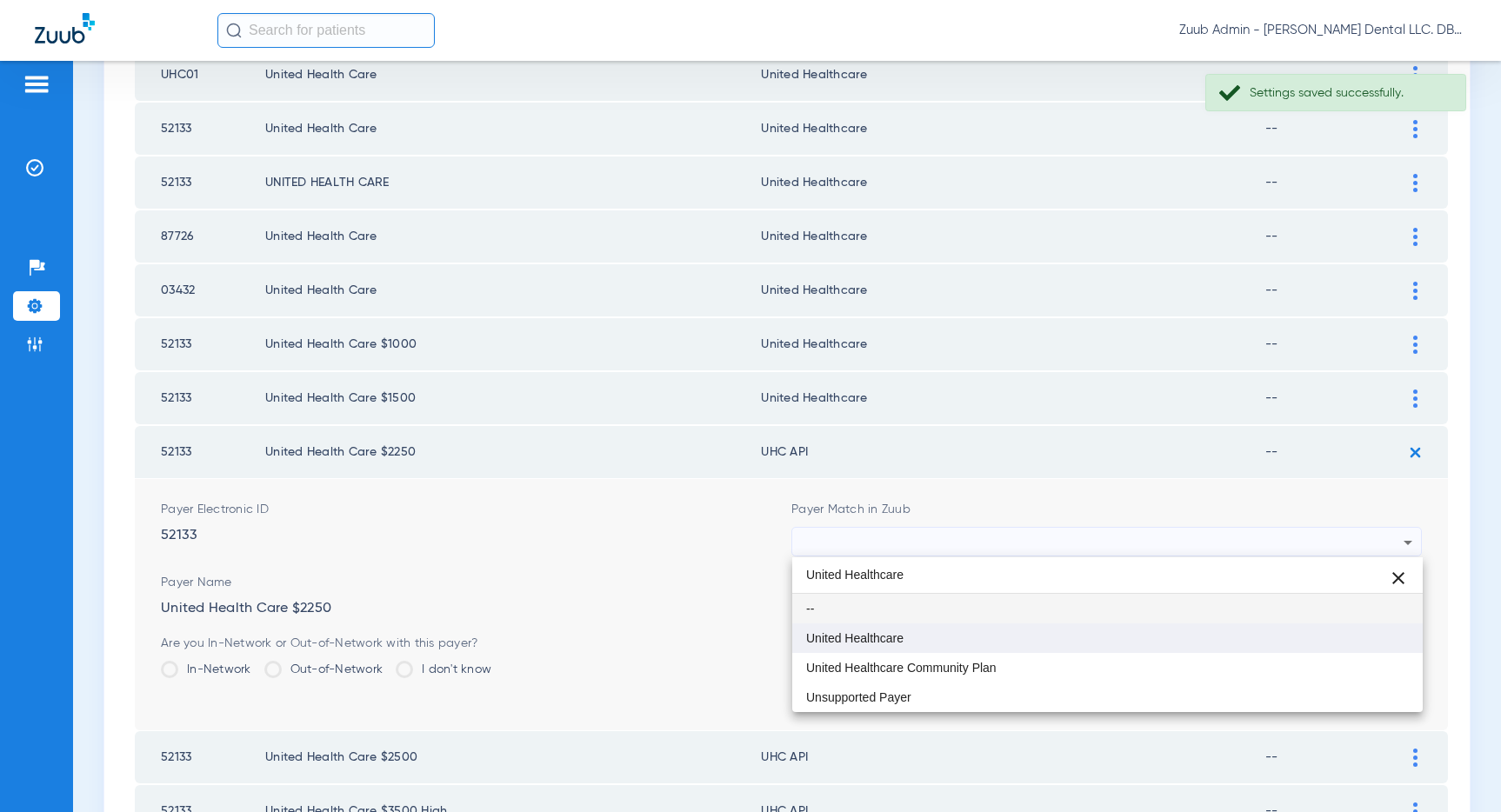
type input "United Healthcare"
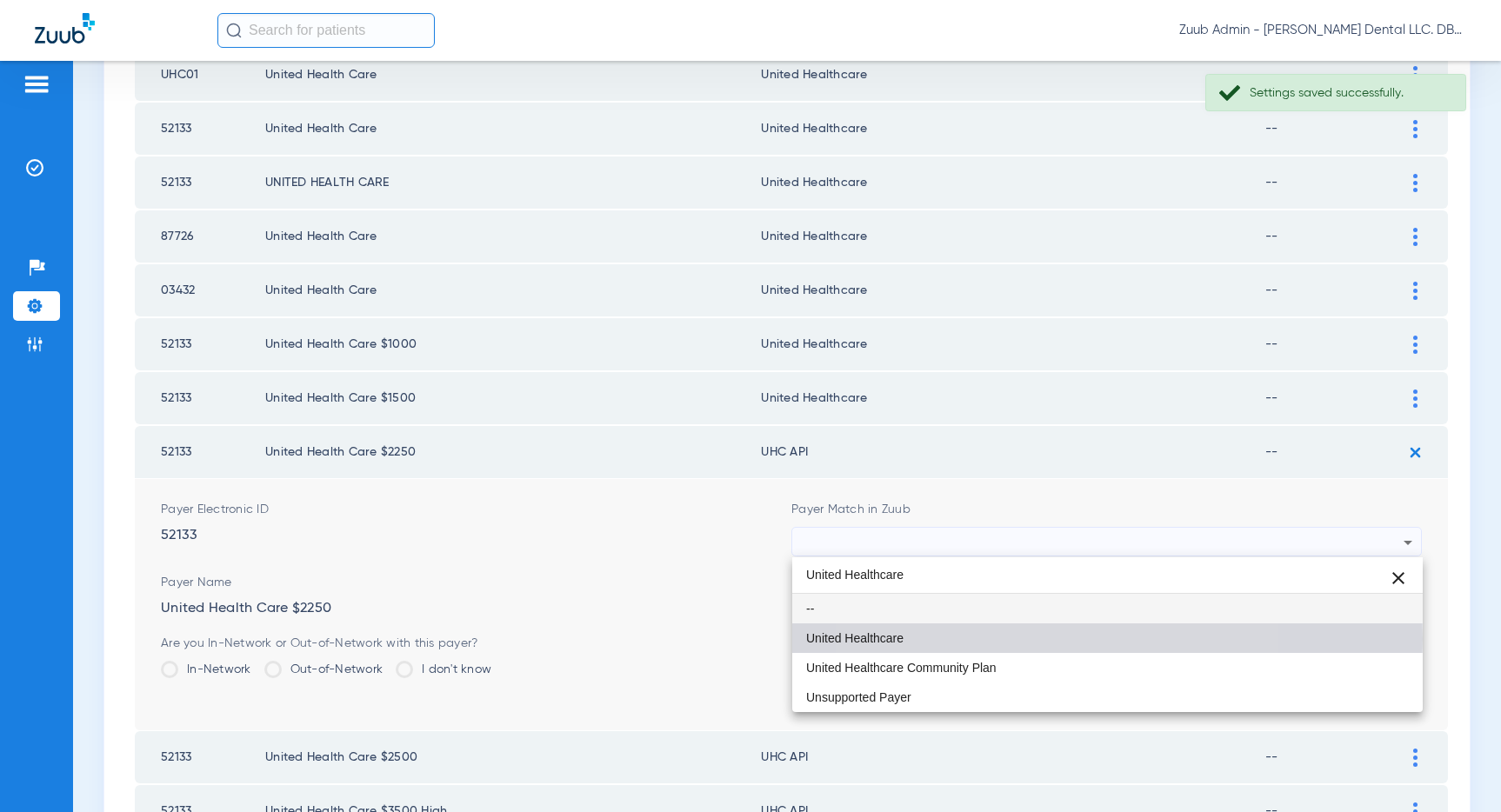
click at [1018, 639] on mat-option "United Healthcare" at bounding box center [1108, 638] width 631 height 30
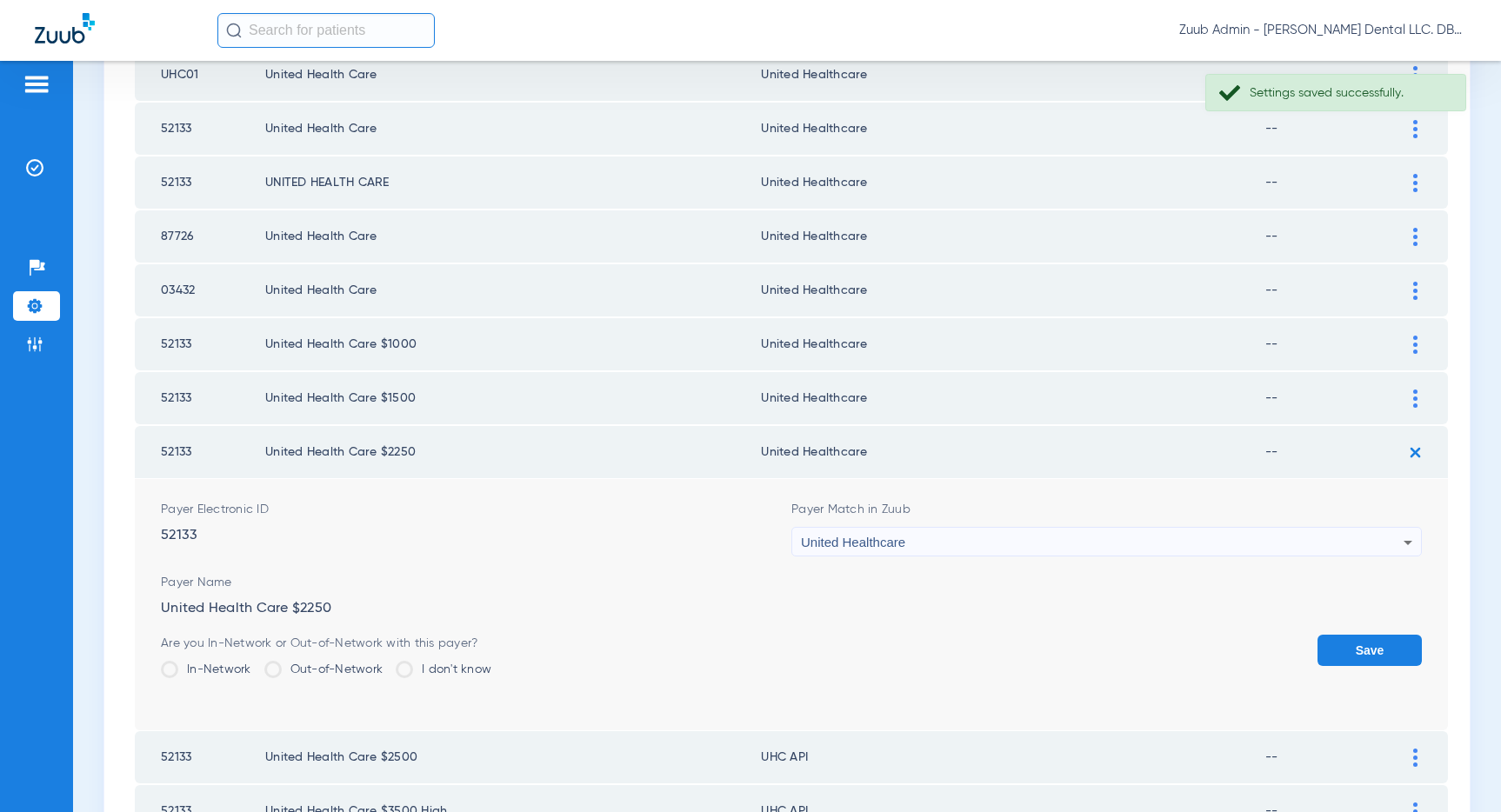
click at [1346, 654] on button "Save" at bounding box center [1369, 650] width 104 height 31
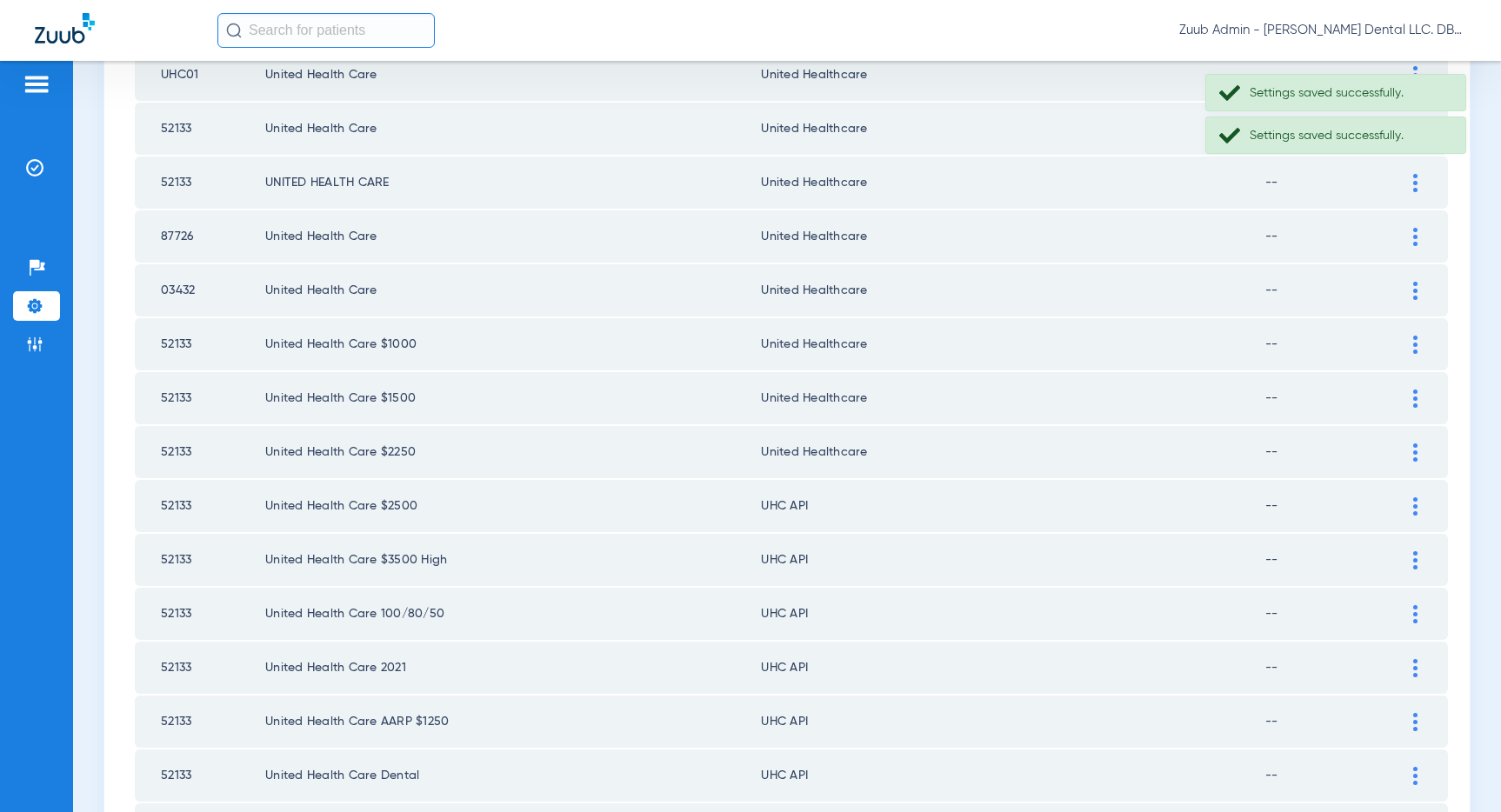
click at [1413, 499] on img at bounding box center [1415, 507] width 4 height 18
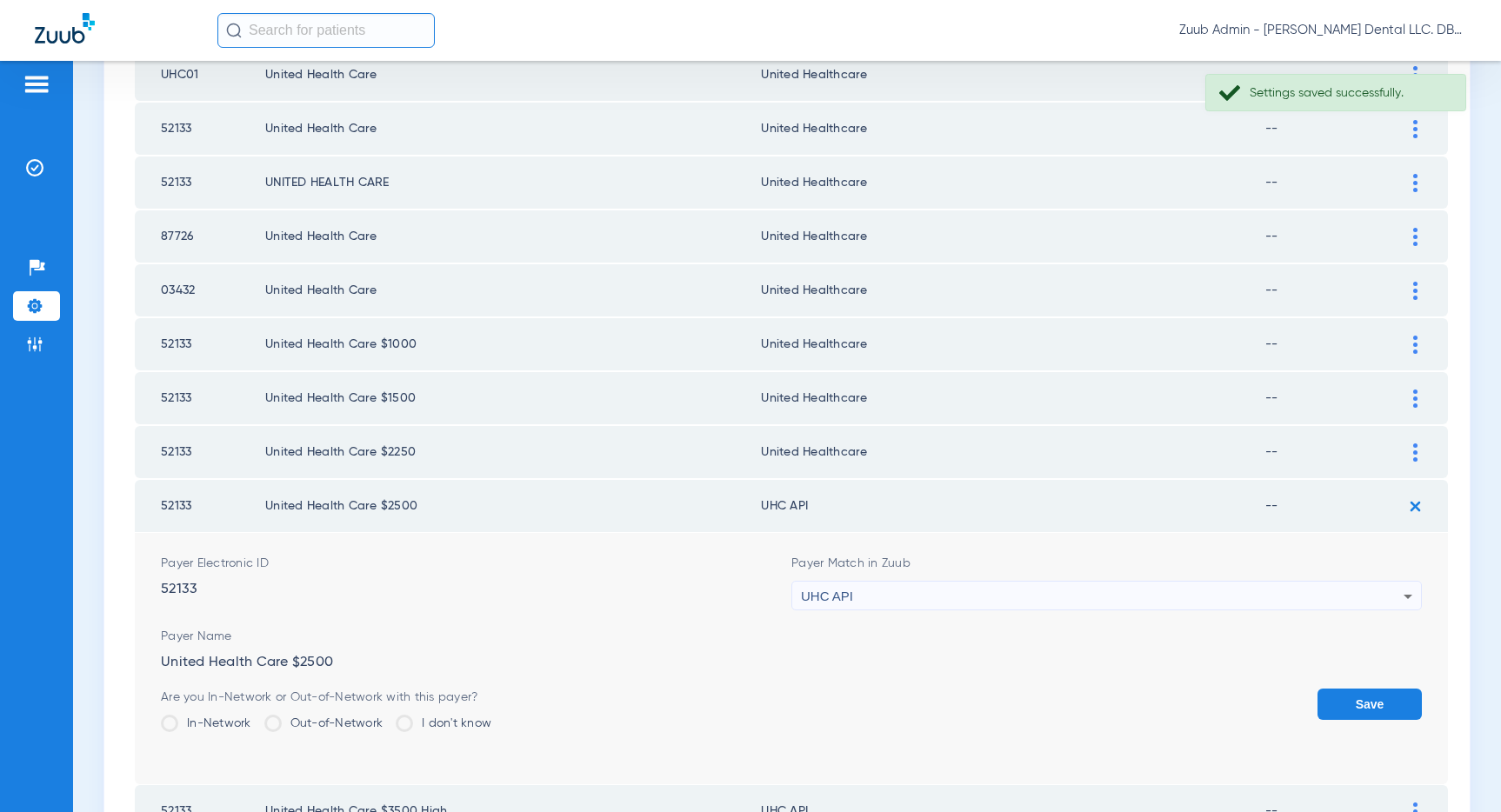
click at [1188, 607] on div "UHC API" at bounding box center [1102, 596] width 603 height 30
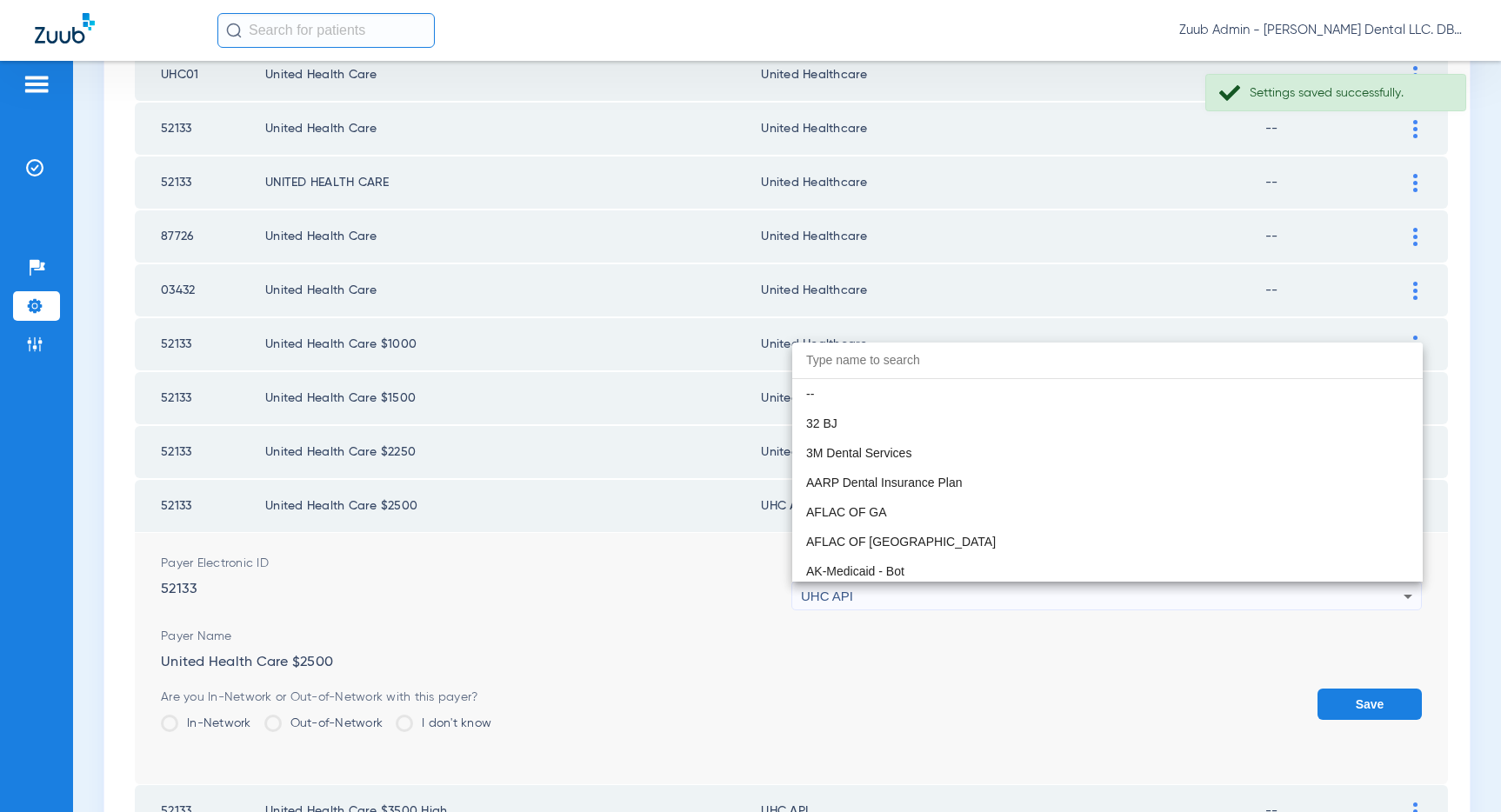
scroll to position [10676, 0]
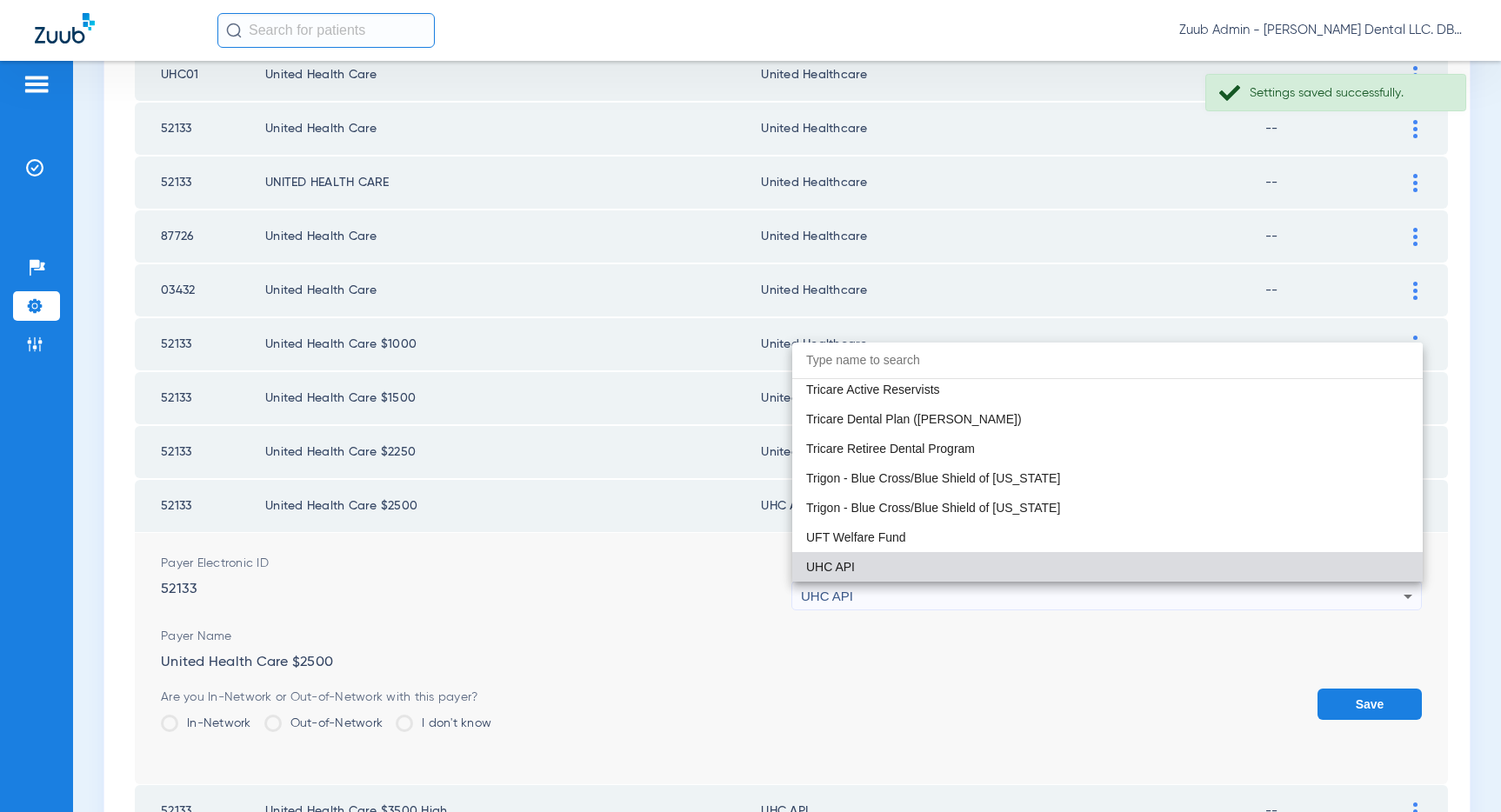
paste input "United Healthcare"
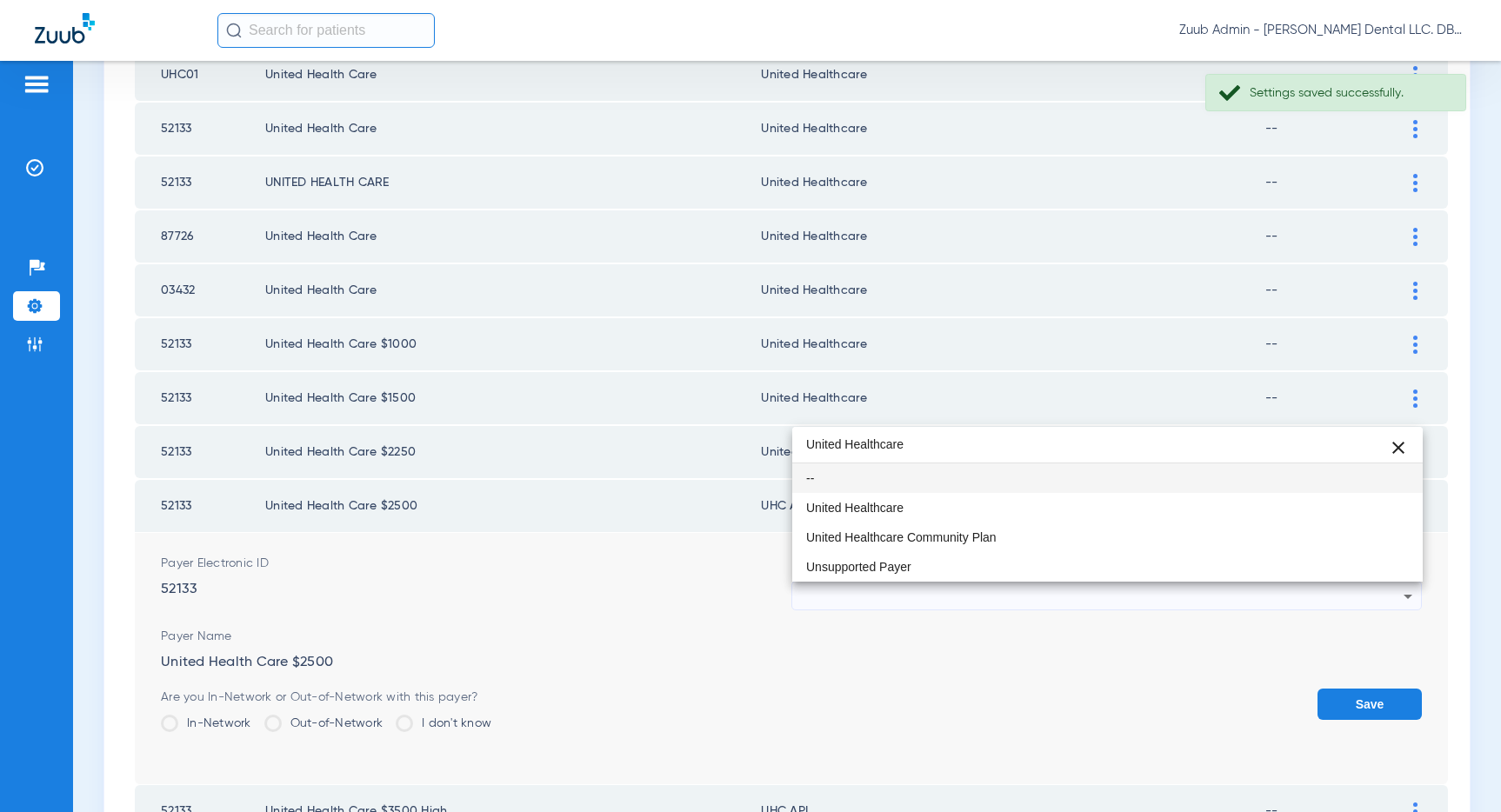
scroll to position [0, 0]
type input "United Healthcare"
drag, startPoint x: 910, startPoint y: 502, endPoint x: 951, endPoint y: 511, distance: 42.0
click at [910, 502] on mat-option "United Healthcare" at bounding box center [1108, 508] width 631 height 30
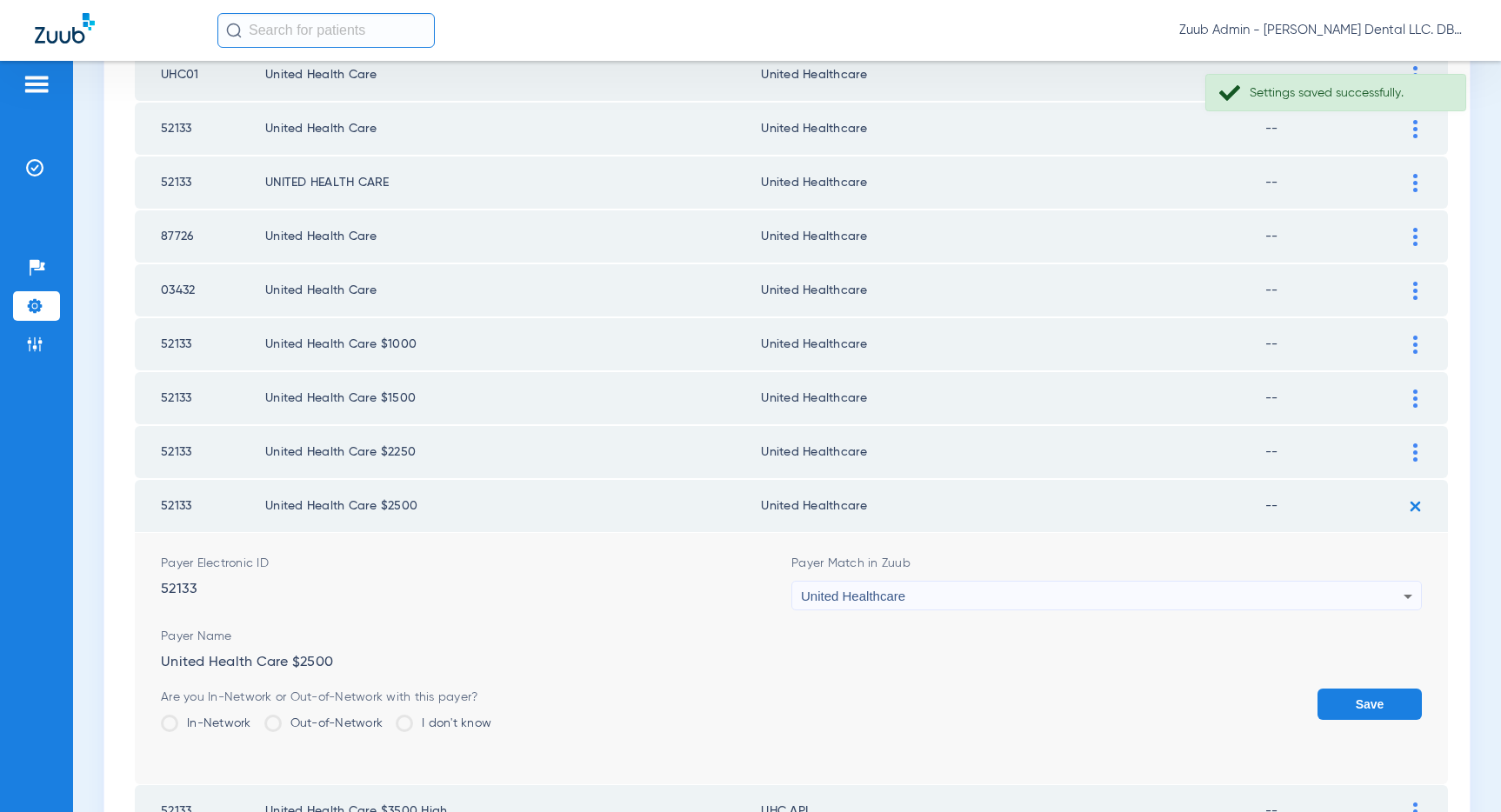
click at [1385, 702] on button "Save" at bounding box center [1369, 704] width 104 height 31
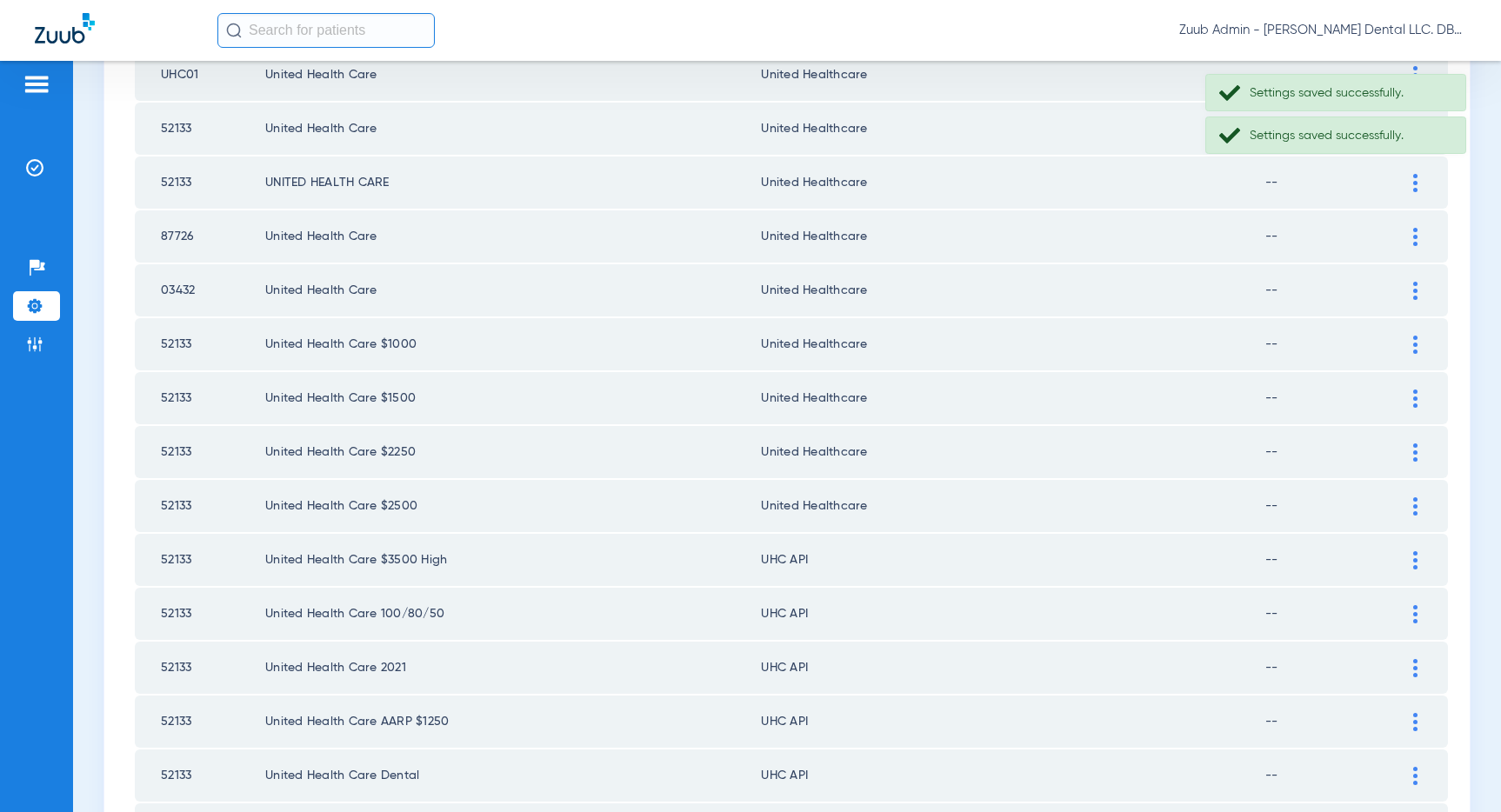
click at [1409, 559] on div at bounding box center [1415, 560] width 31 height 18
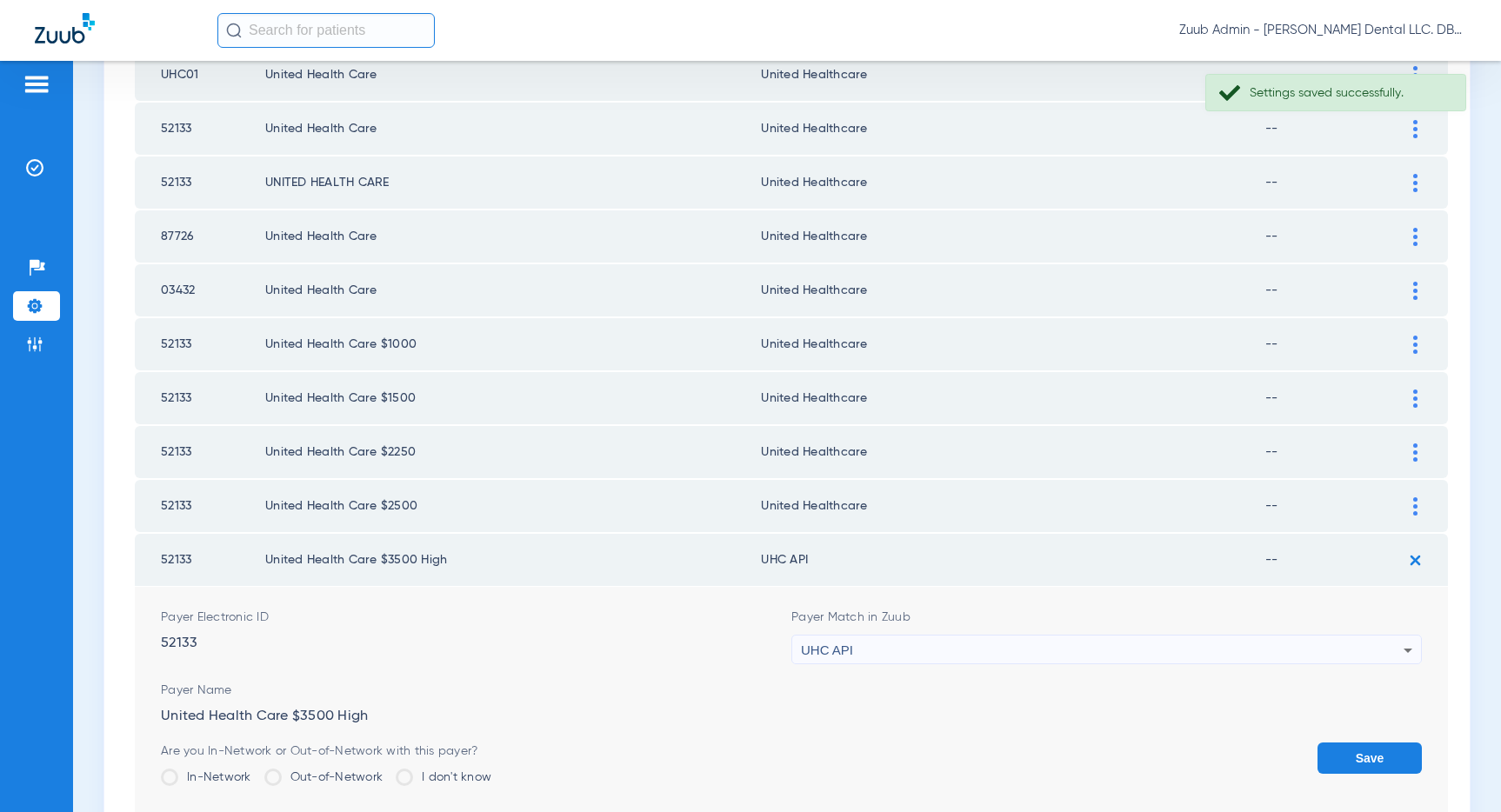
click at [1076, 645] on div "UHC API" at bounding box center [1102, 650] width 603 height 30
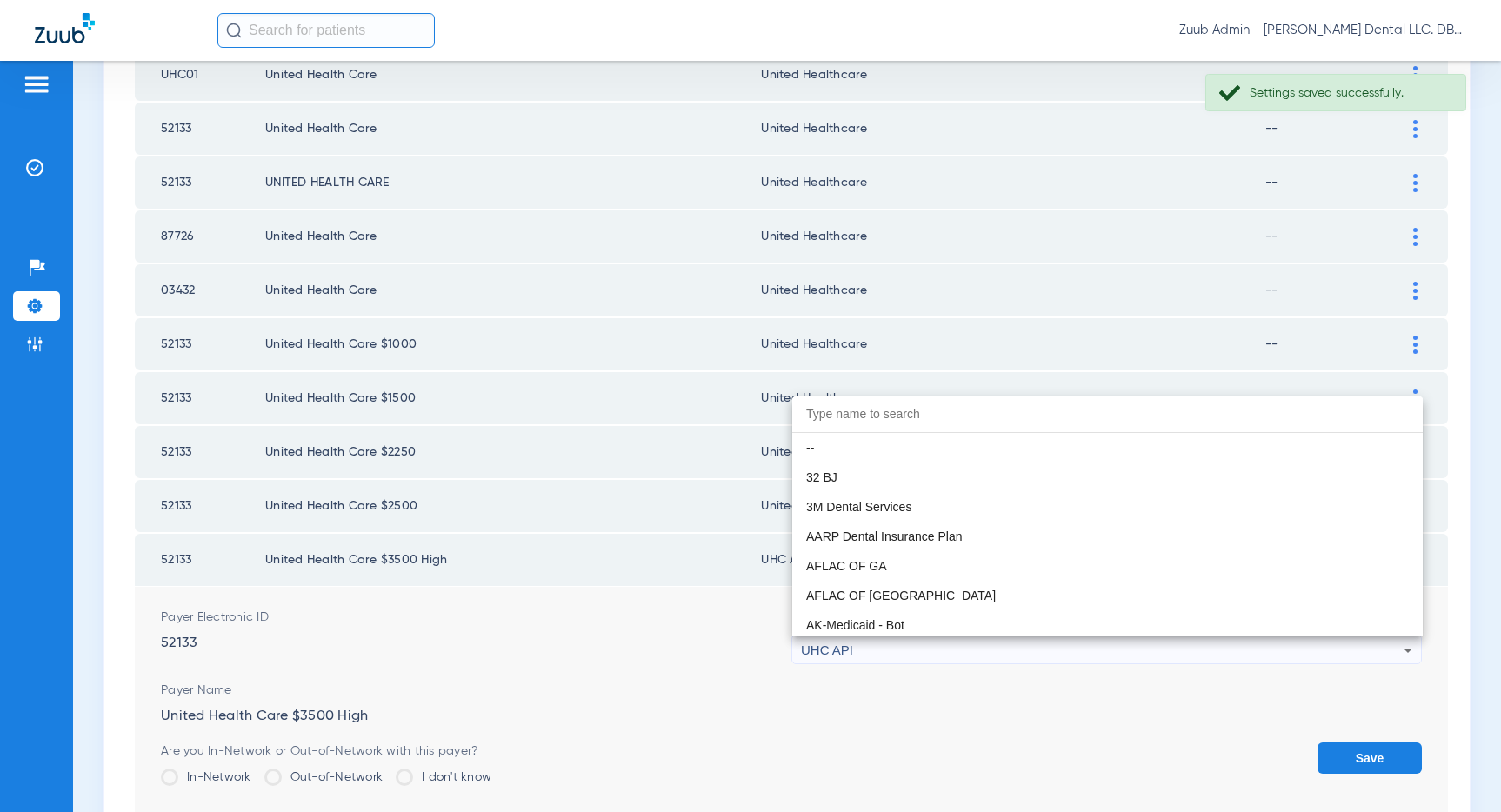
scroll to position [10676, 0]
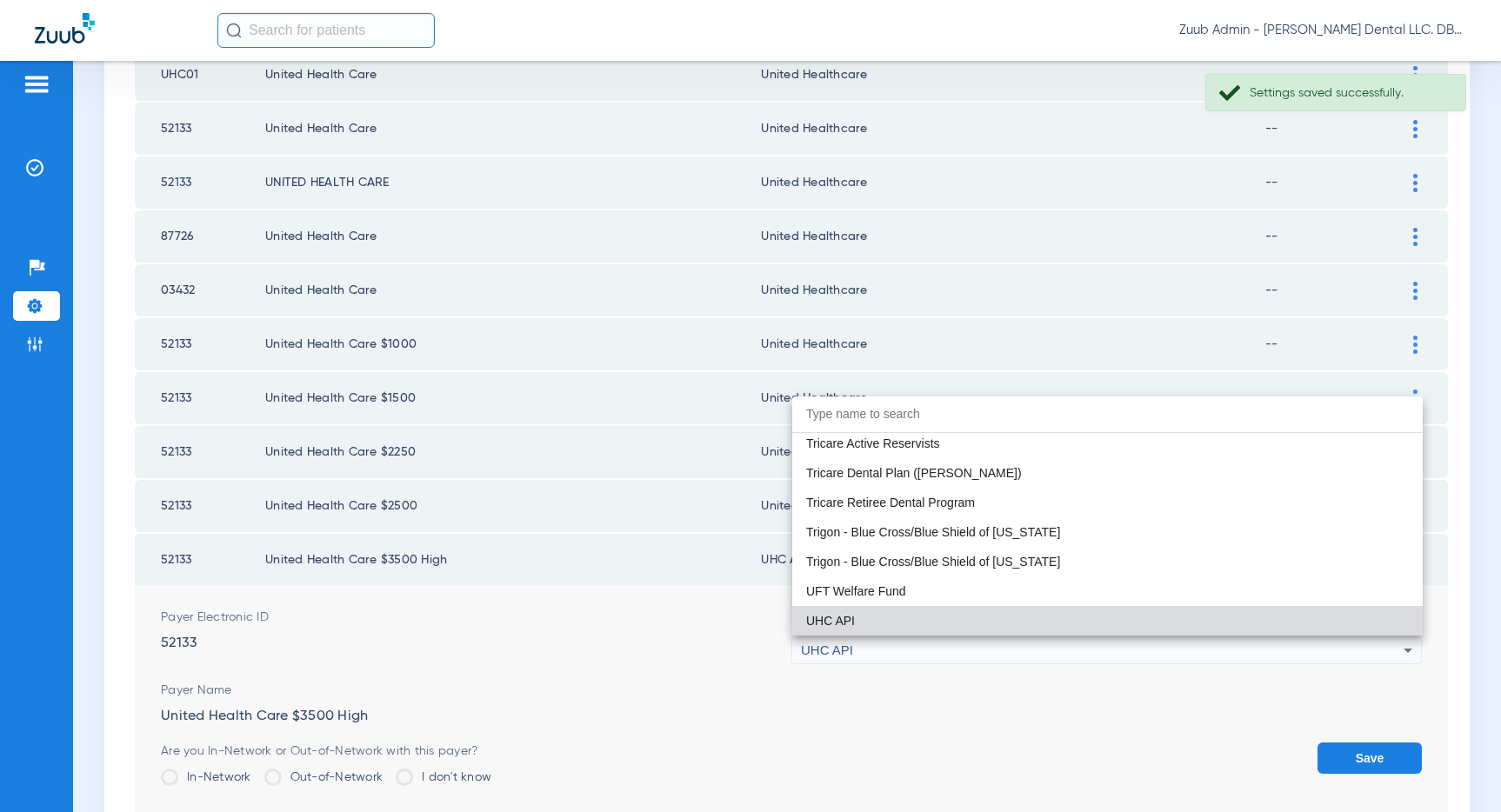
paste input "United Healthcare"
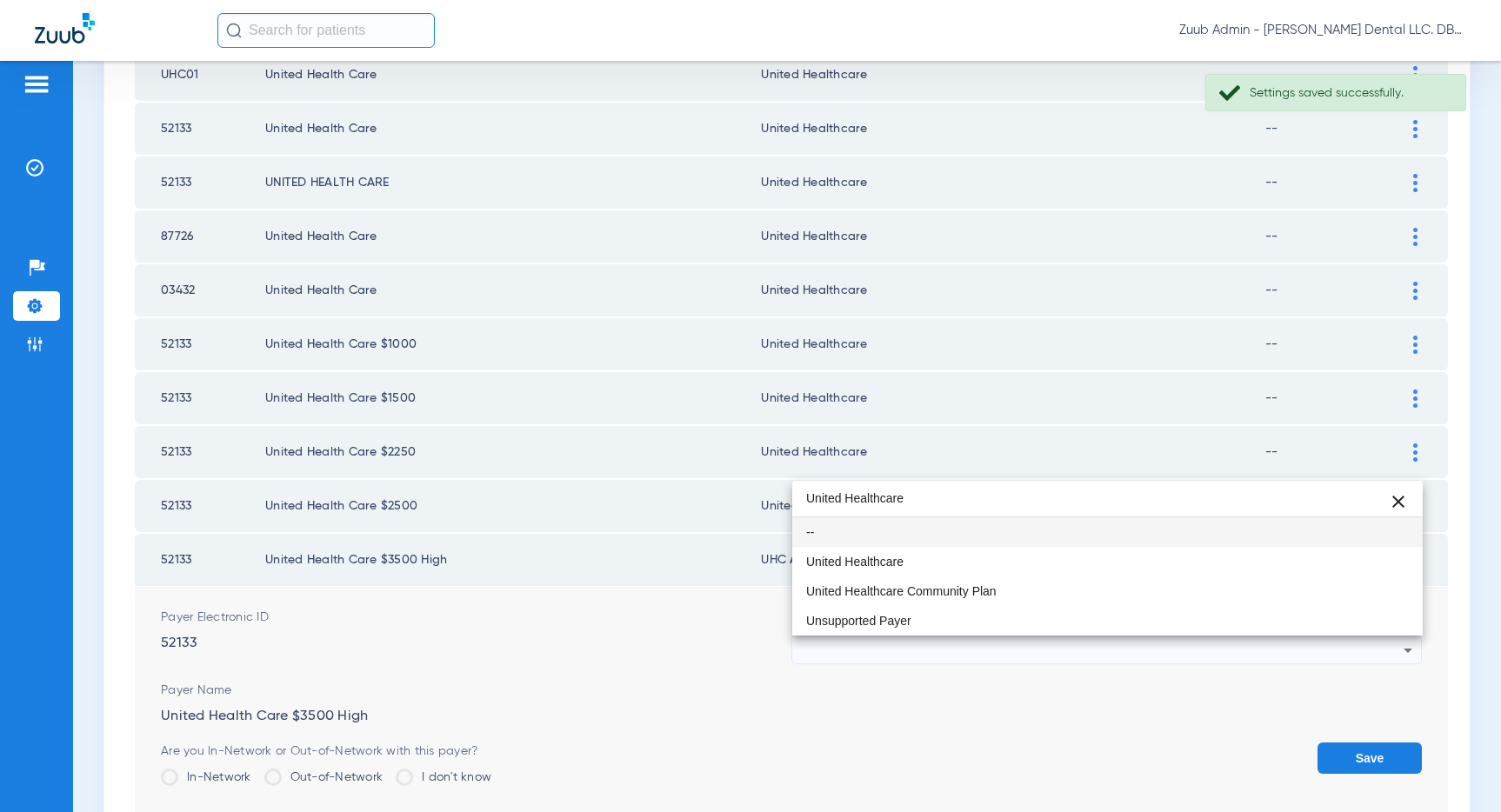
scroll to position [0, 0]
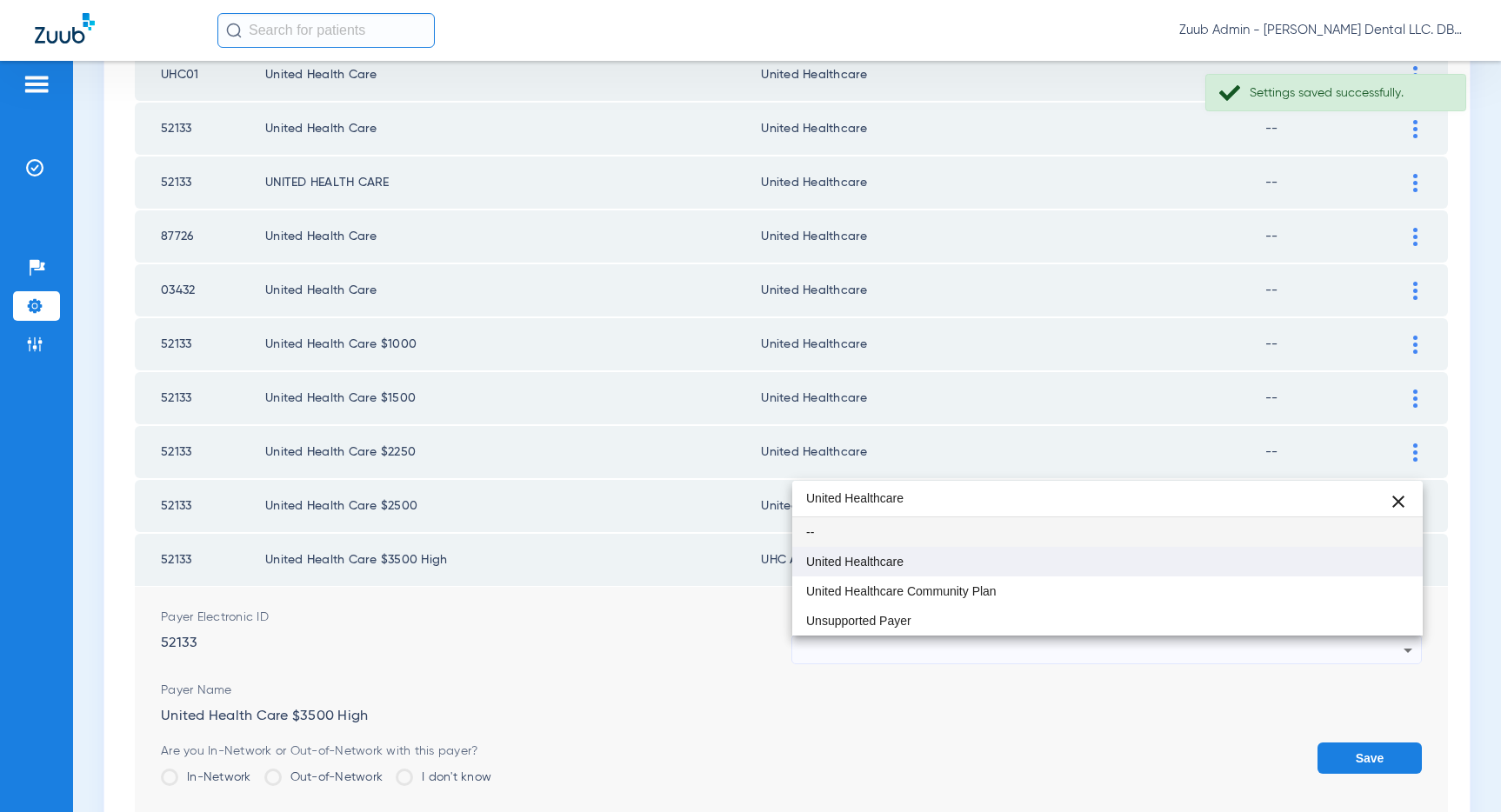
type input "United Healthcare"
click at [910, 568] on mat-option "United Healthcare" at bounding box center [1108, 561] width 631 height 30
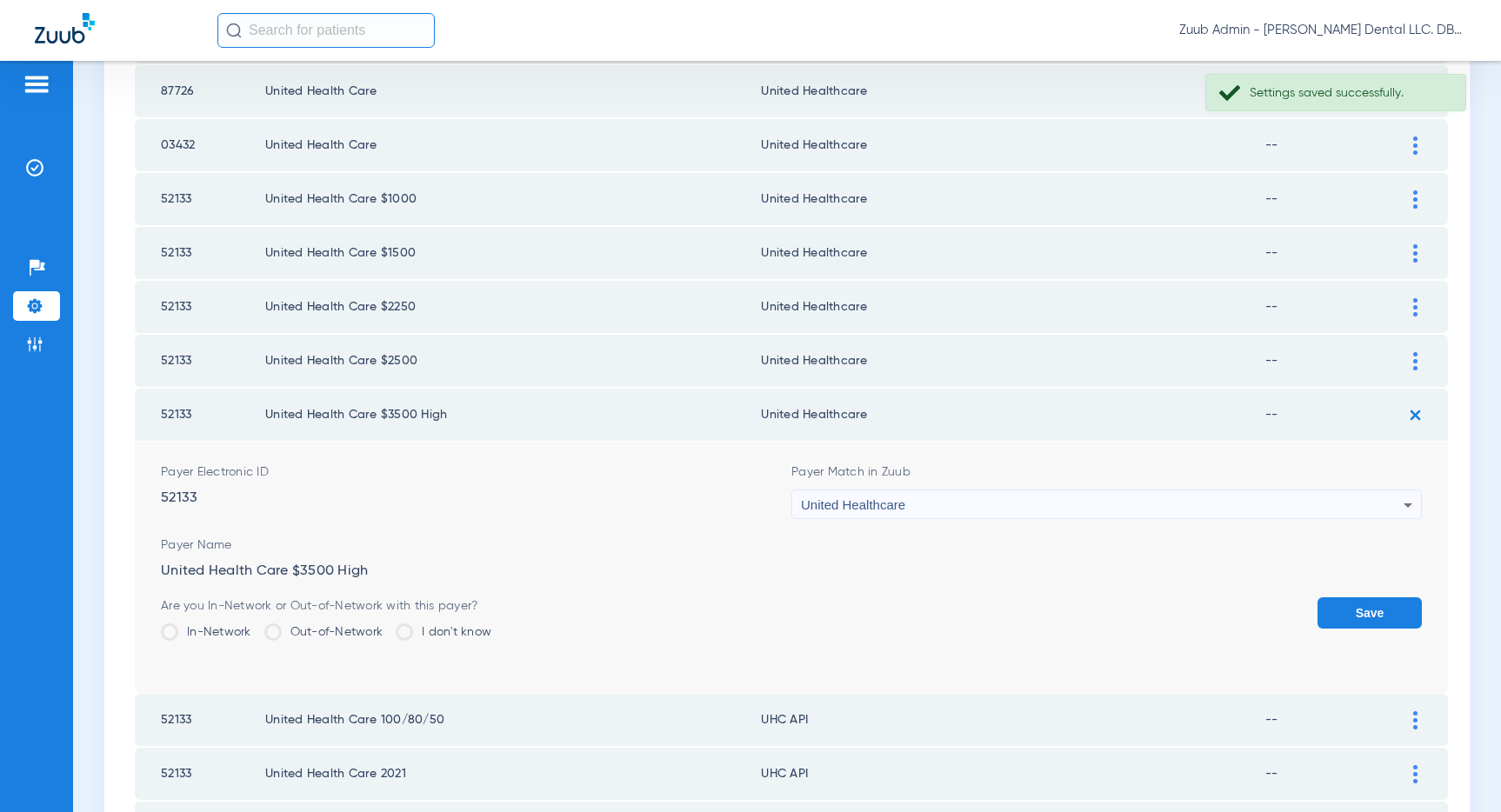
scroll to position [1117, 0]
click at [1341, 610] on button "Save" at bounding box center [1369, 612] width 104 height 31
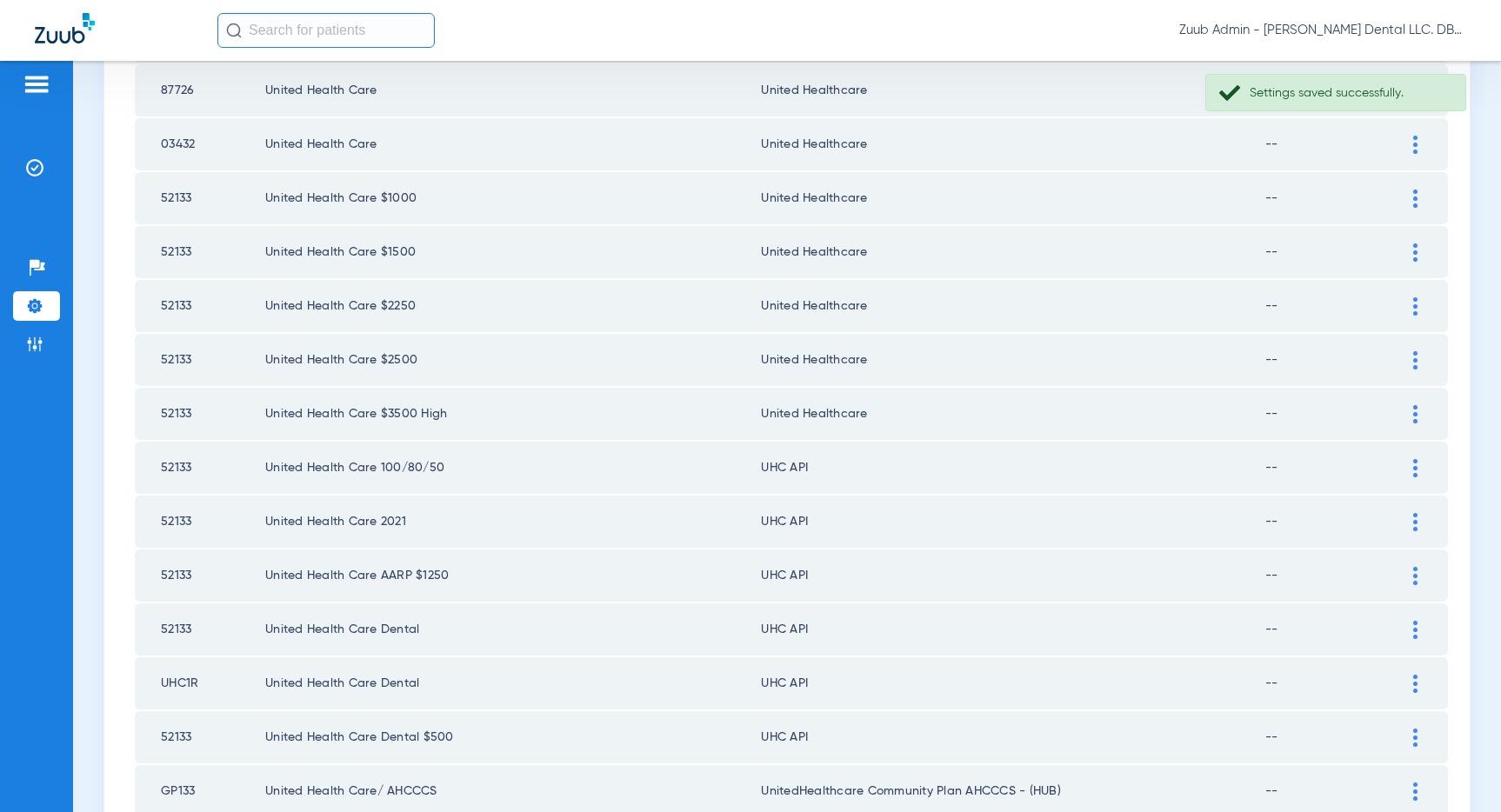
click at [1413, 467] on img at bounding box center [1415, 468] width 4 height 18
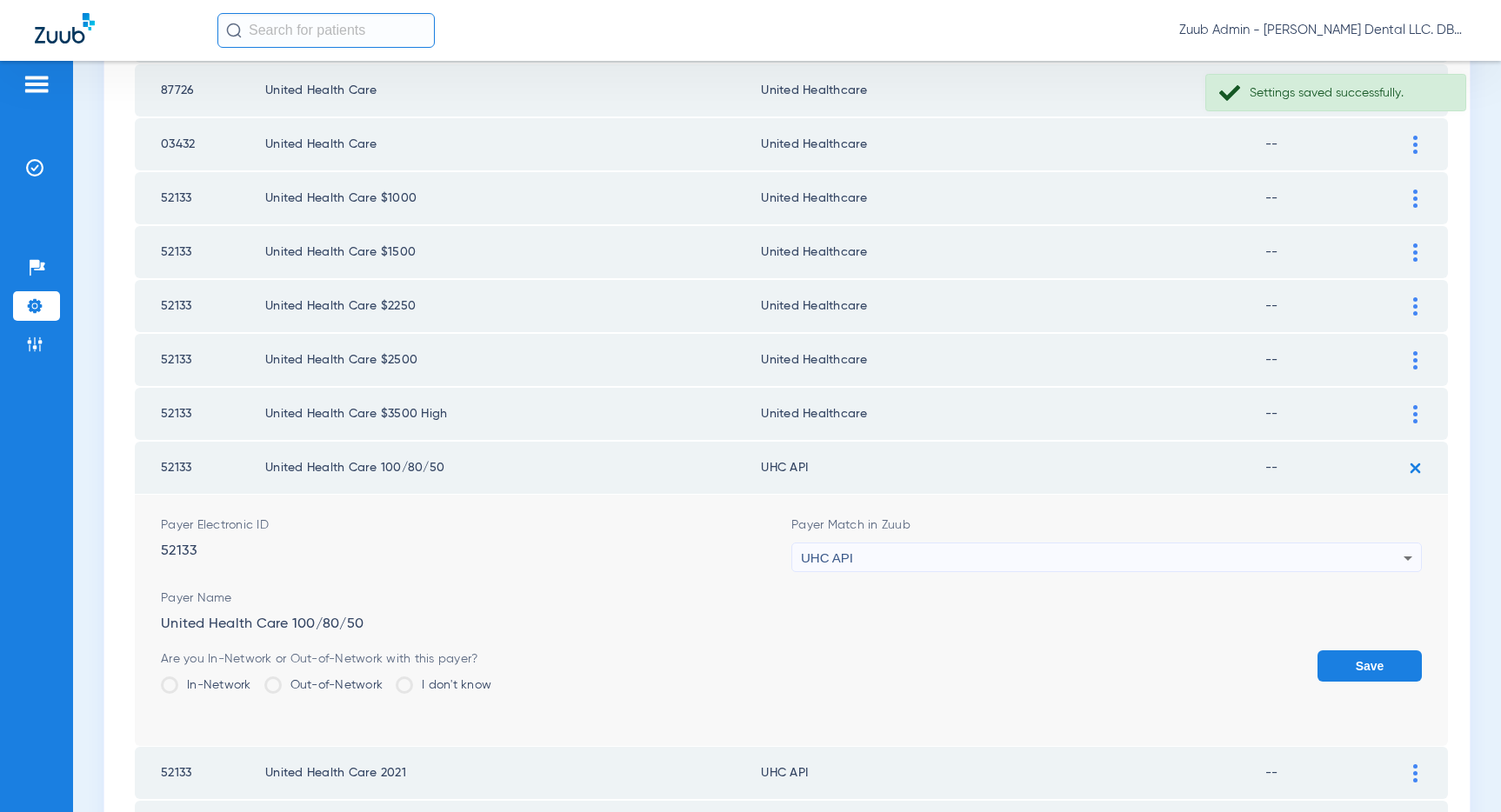
click at [1038, 561] on div "UHC API" at bounding box center [1102, 558] width 603 height 30
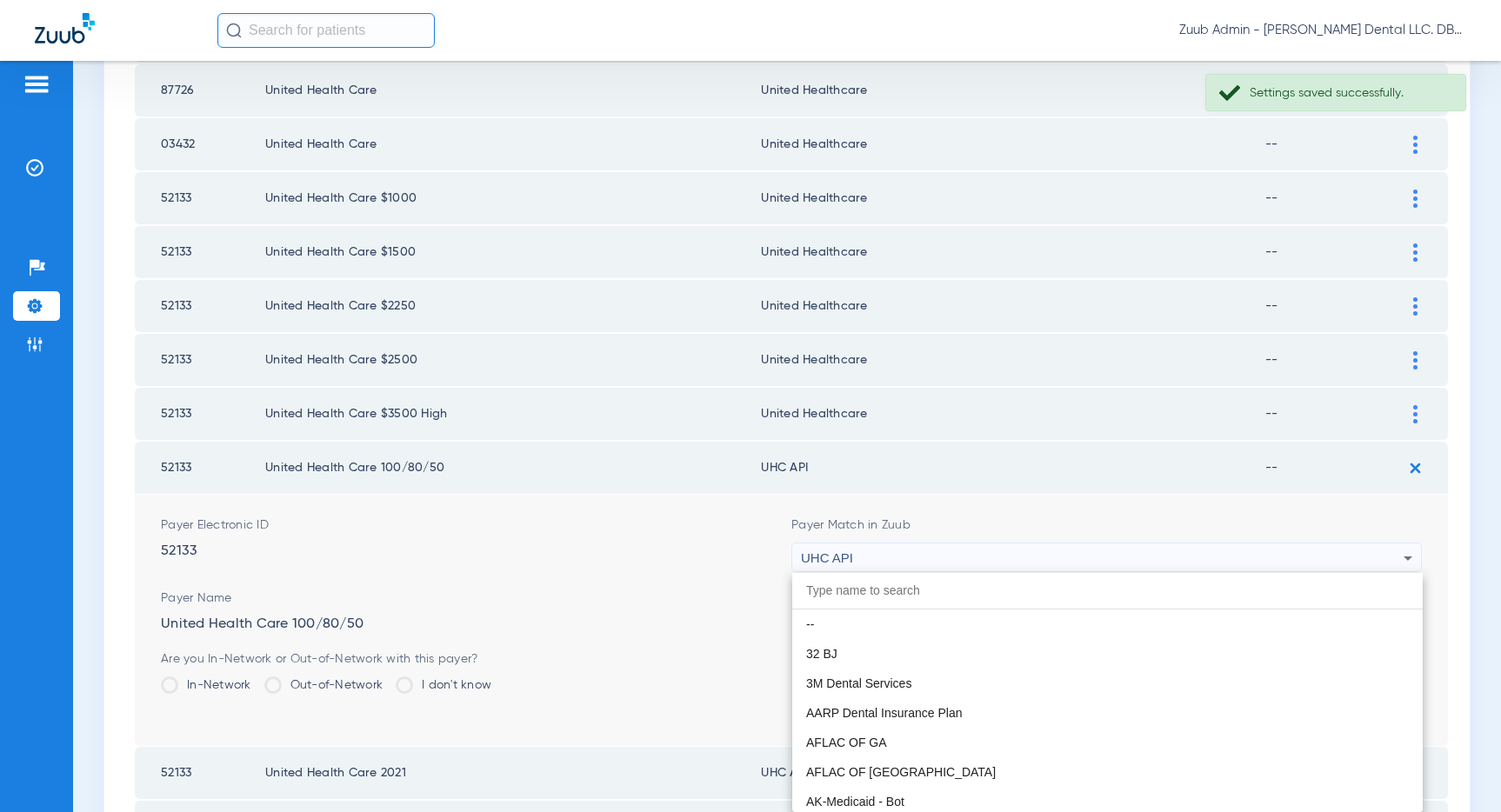
scroll to position [10676, 0]
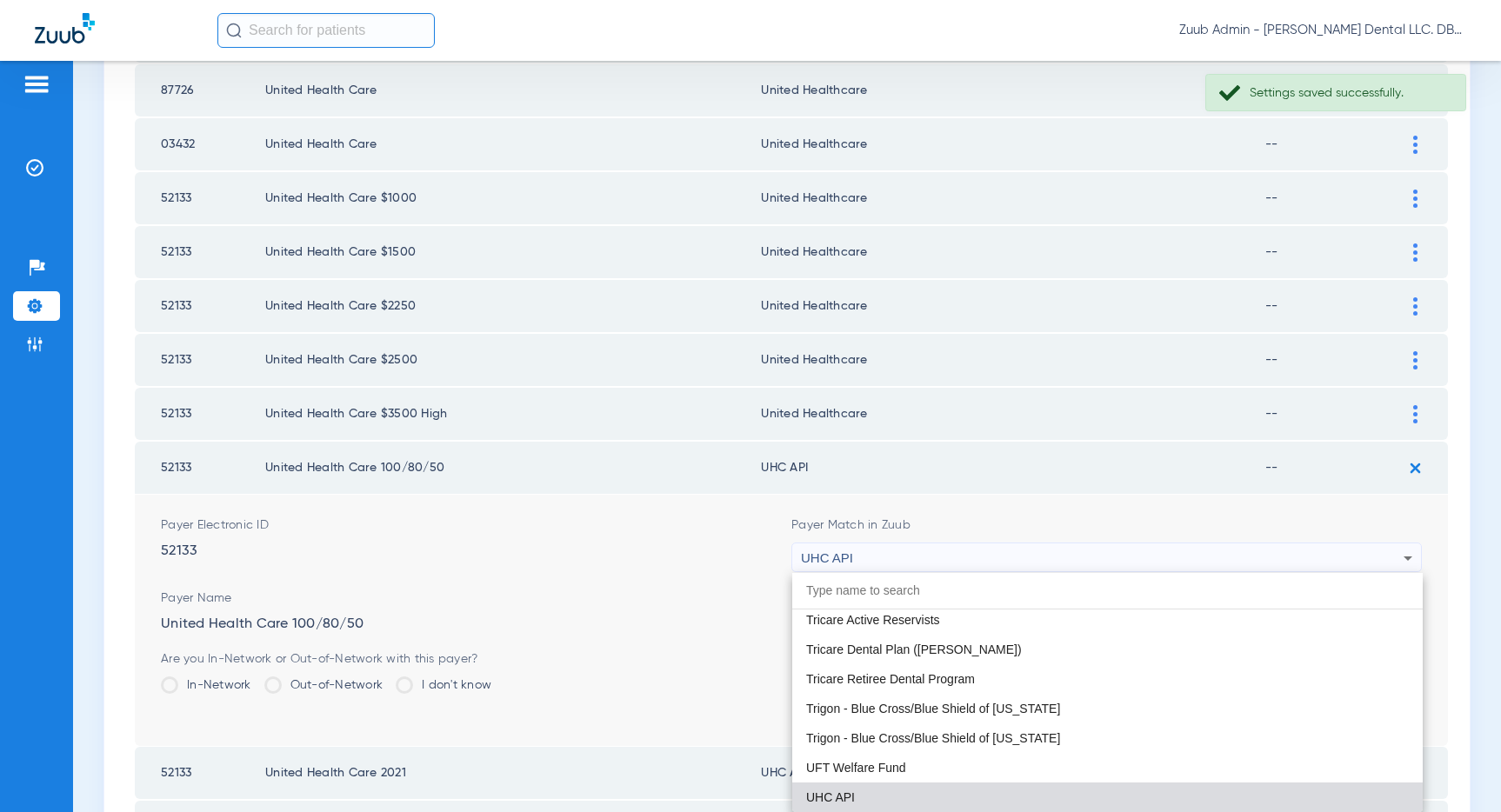
paste input "United Healthcare"
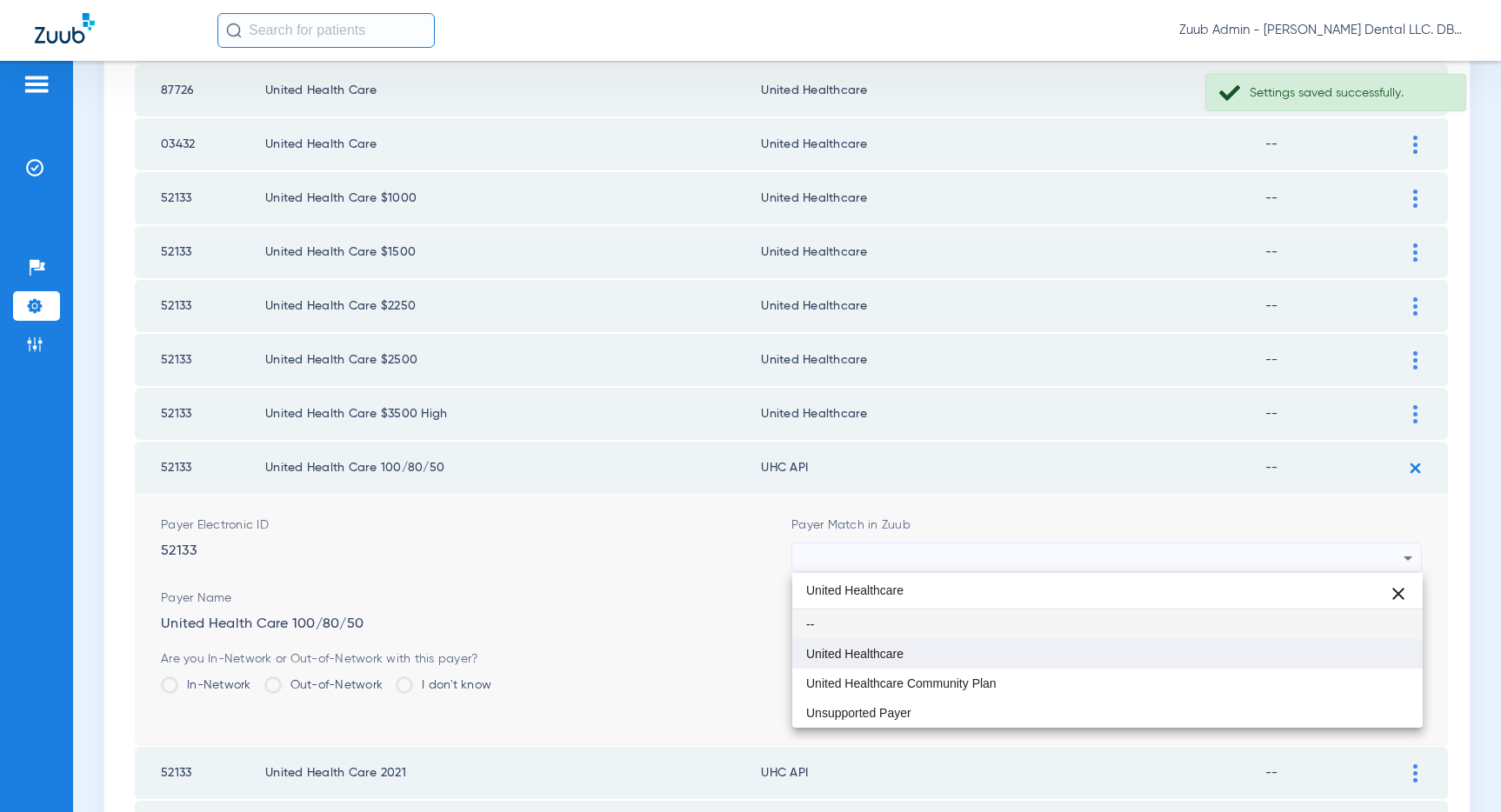
type input "United Healthcare"
click at [923, 659] on mat-option "United Healthcare" at bounding box center [1108, 653] width 631 height 30
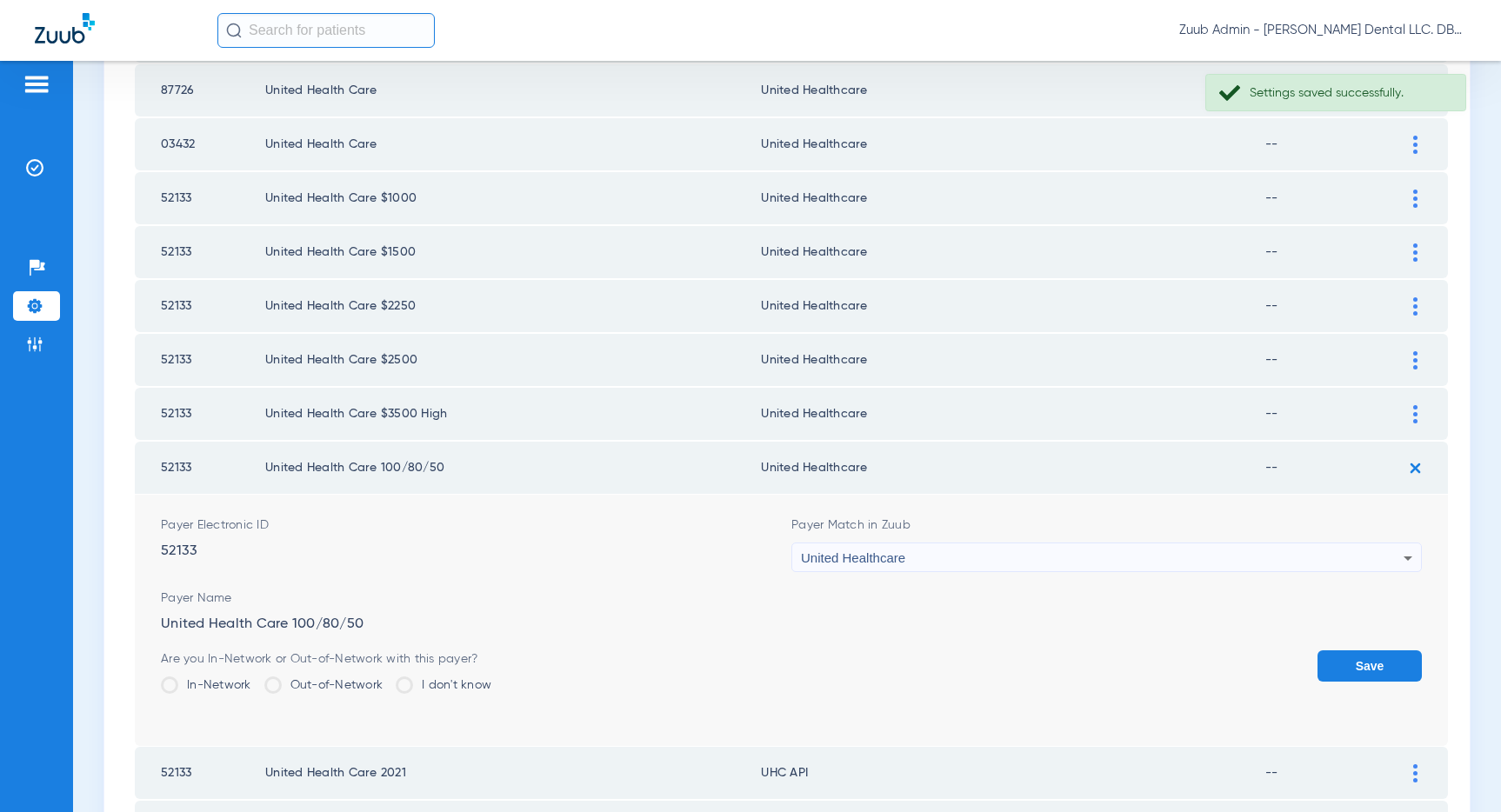
drag, startPoint x: 1378, startPoint y: 667, endPoint x: 1232, endPoint y: 653, distance: 146.7
click at [1346, 666] on button "Save" at bounding box center [1369, 666] width 104 height 31
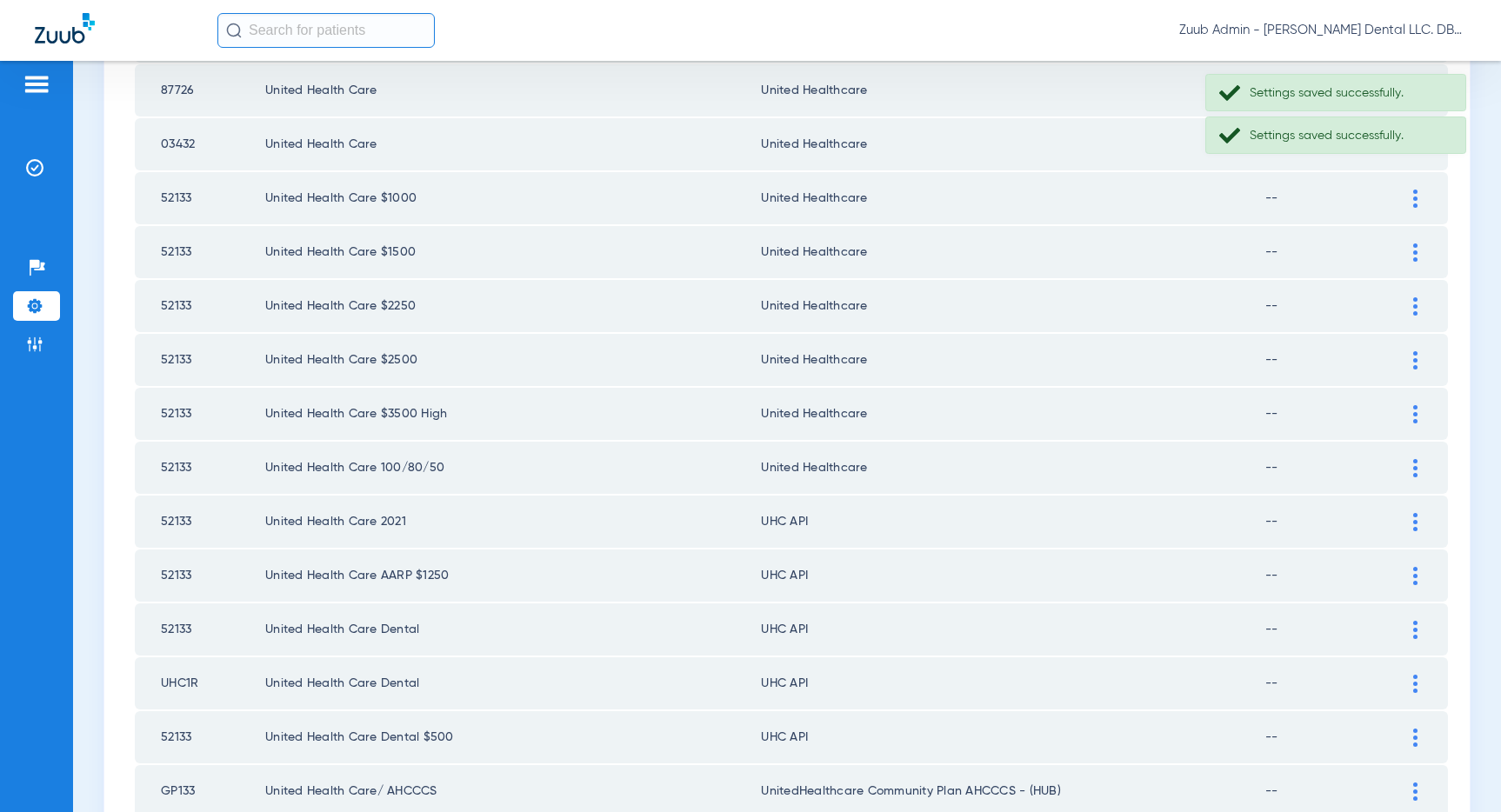
scroll to position [1276, 0]
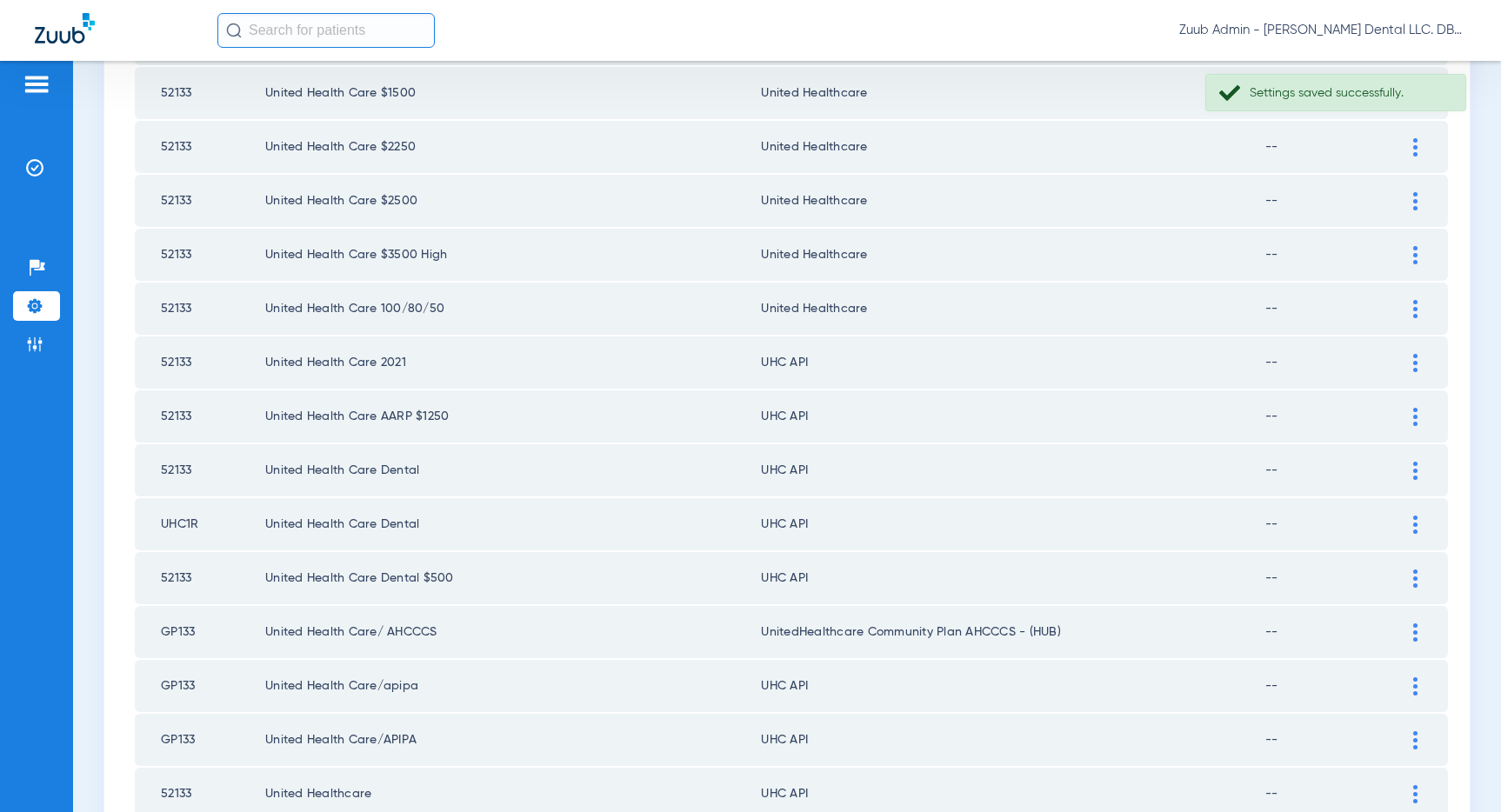
click at [1413, 361] on img at bounding box center [1415, 363] width 4 height 18
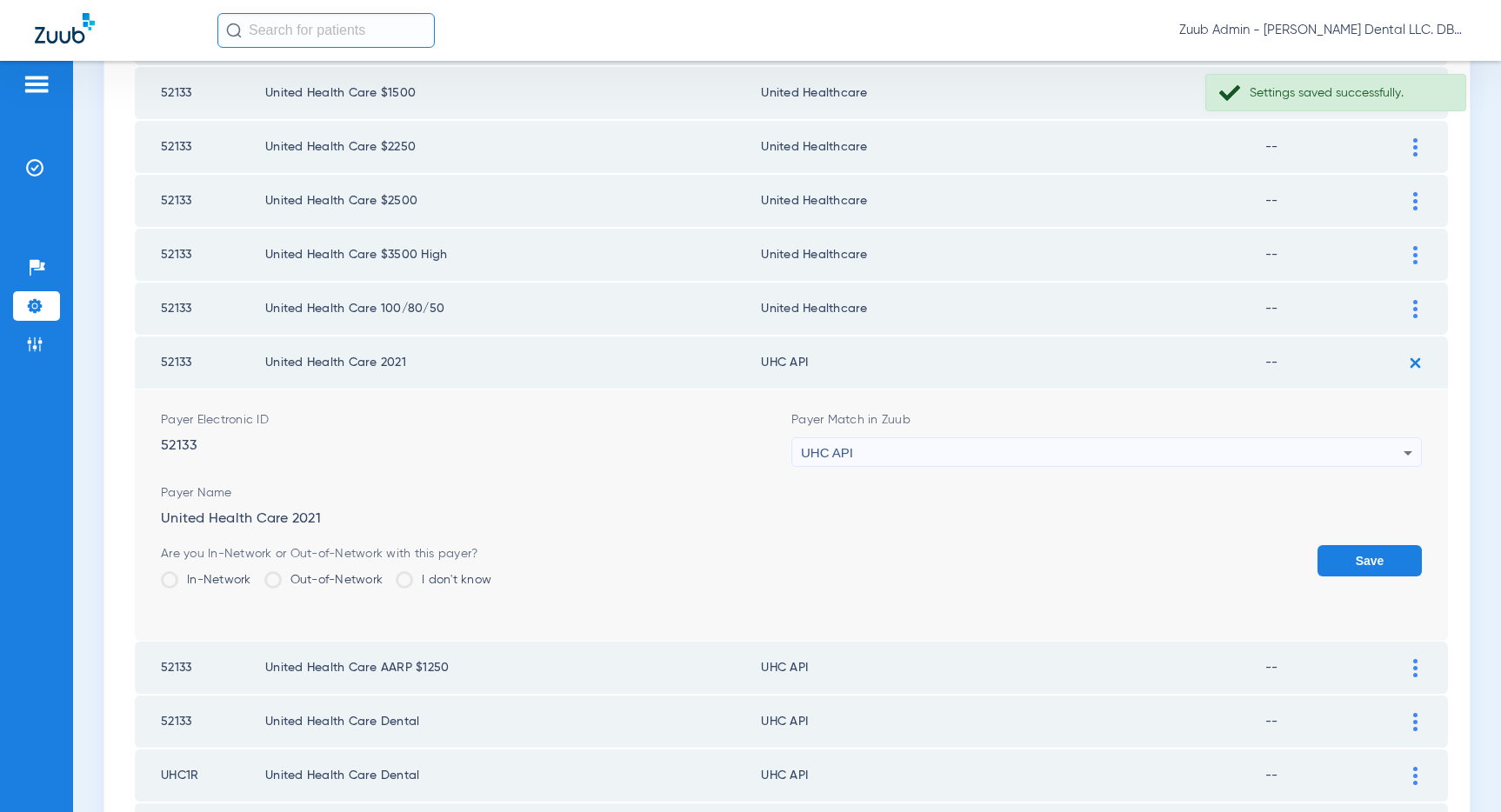
click at [1121, 447] on div "UHC API" at bounding box center [1102, 453] width 603 height 30
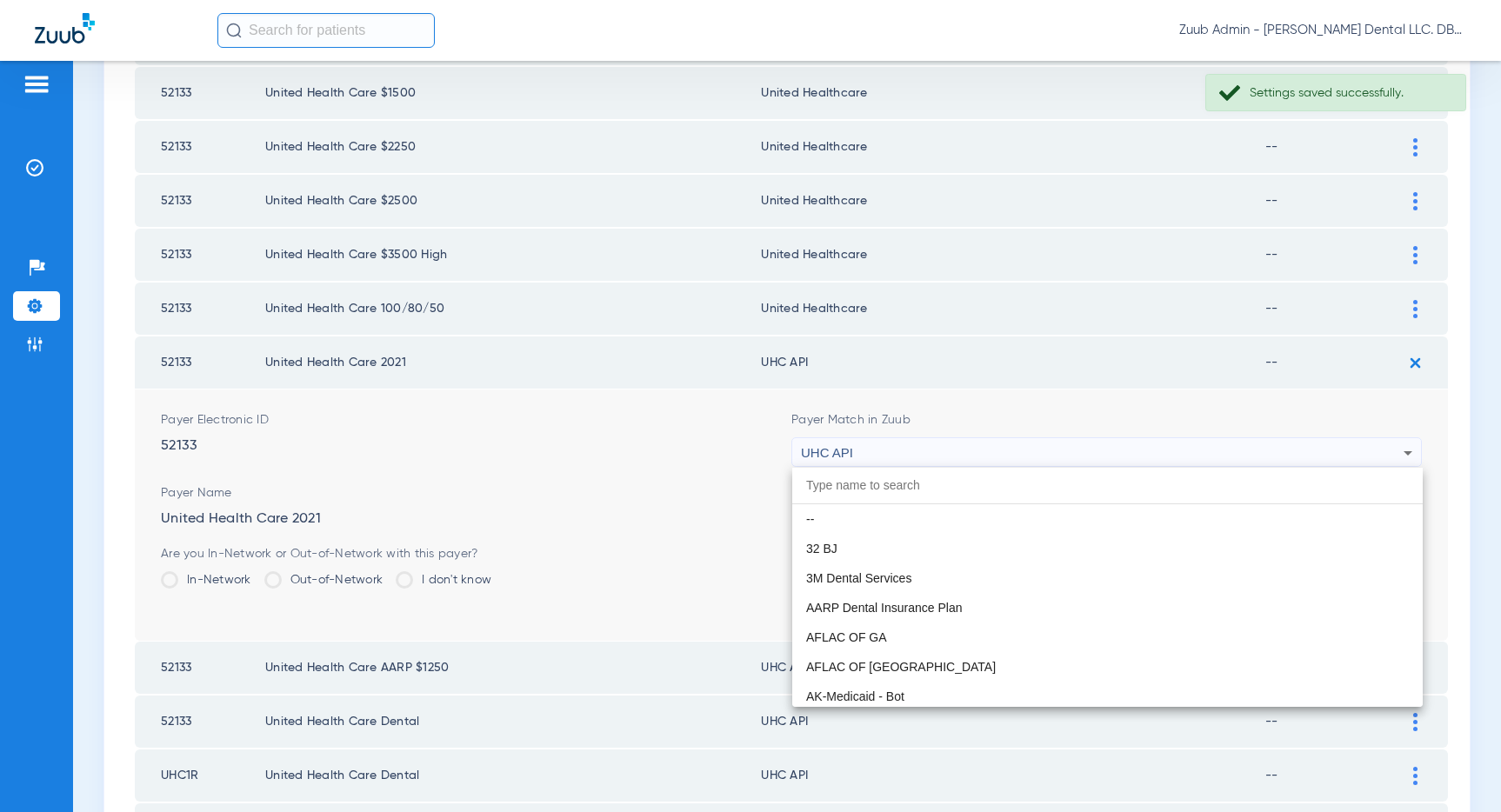
scroll to position [10676, 0]
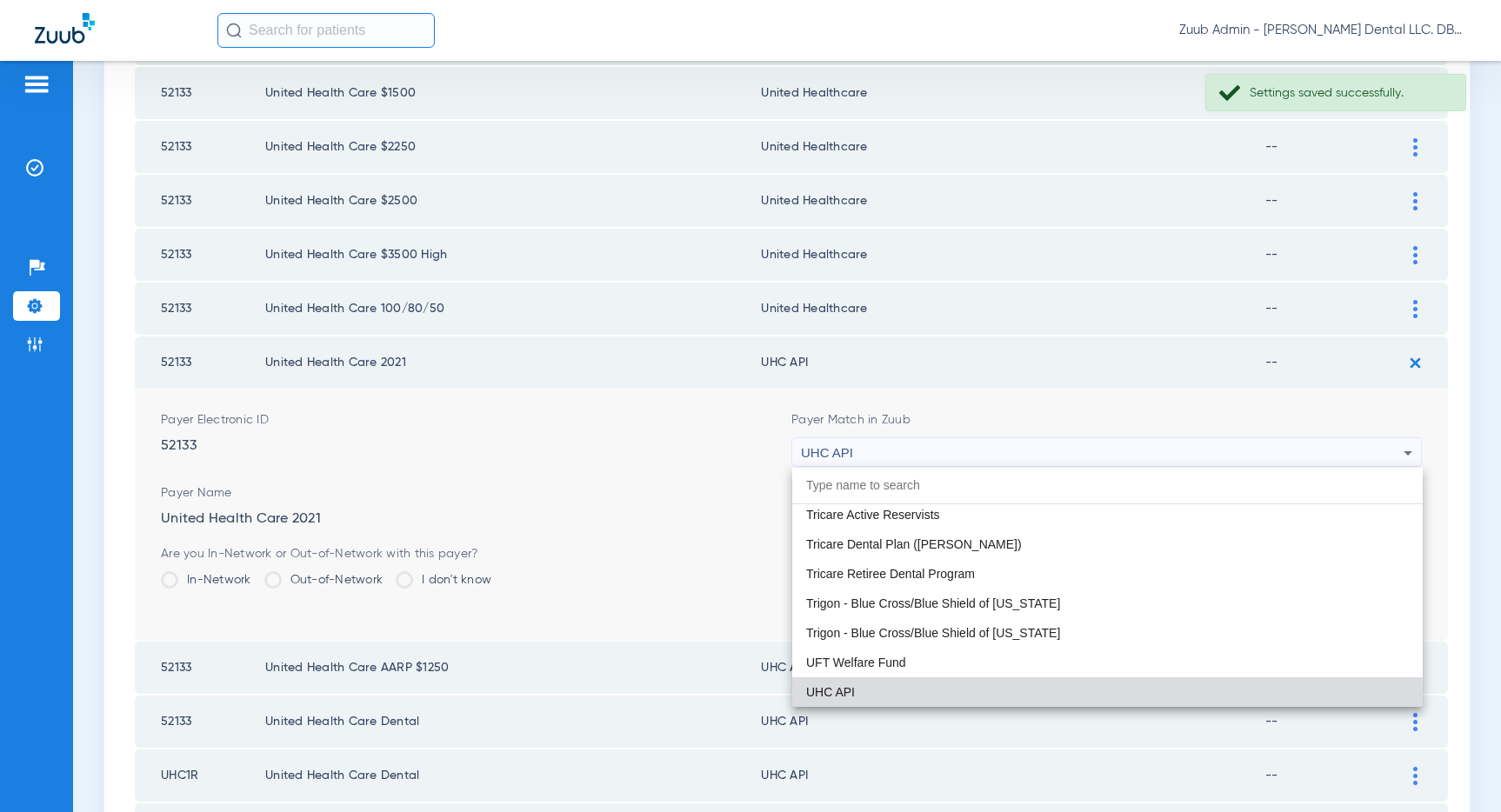
paste input "United Healthcare"
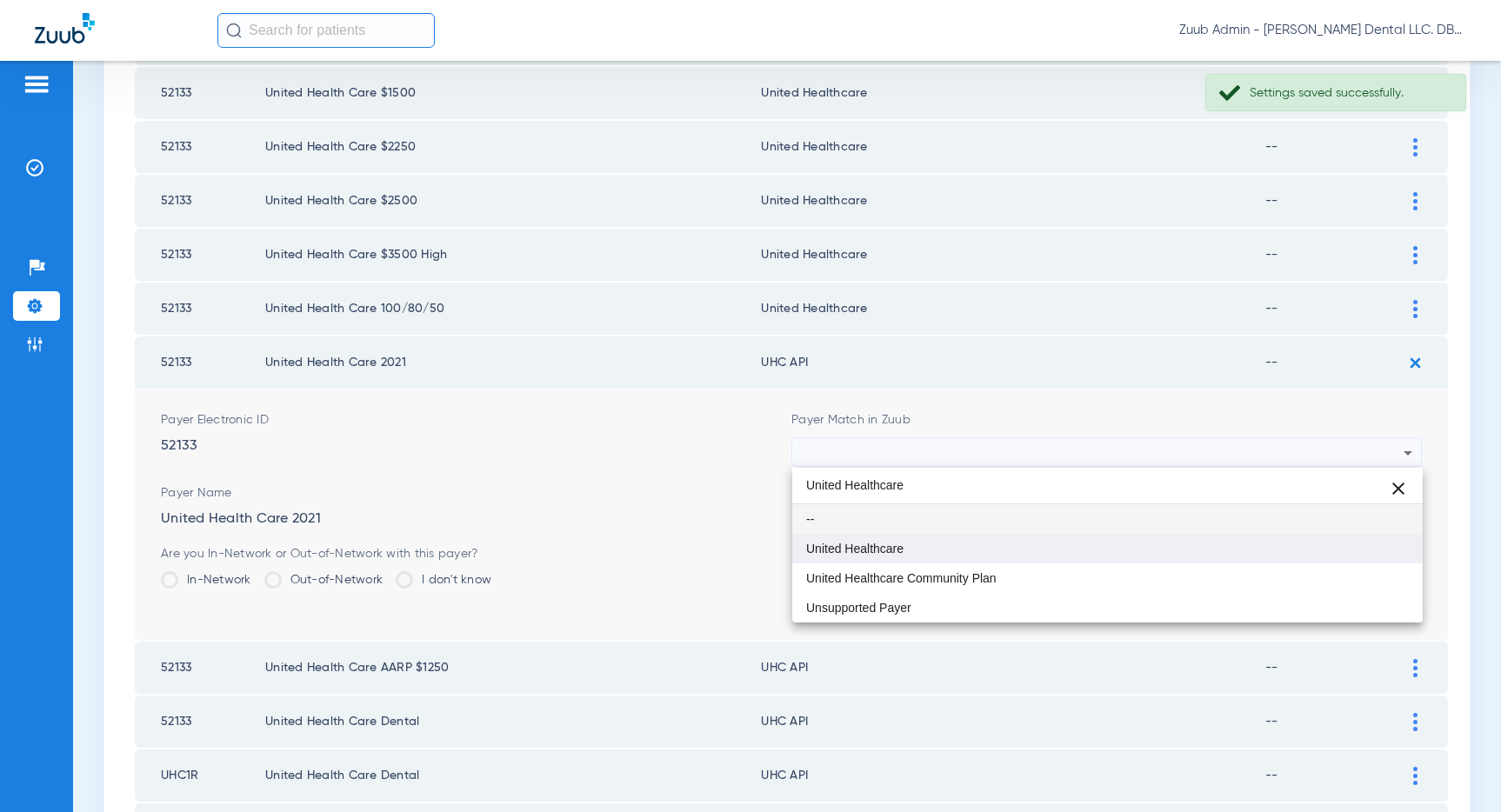
type input "United Healthcare"
click at [880, 534] on mat-option "United Healthcare" at bounding box center [1108, 548] width 631 height 30
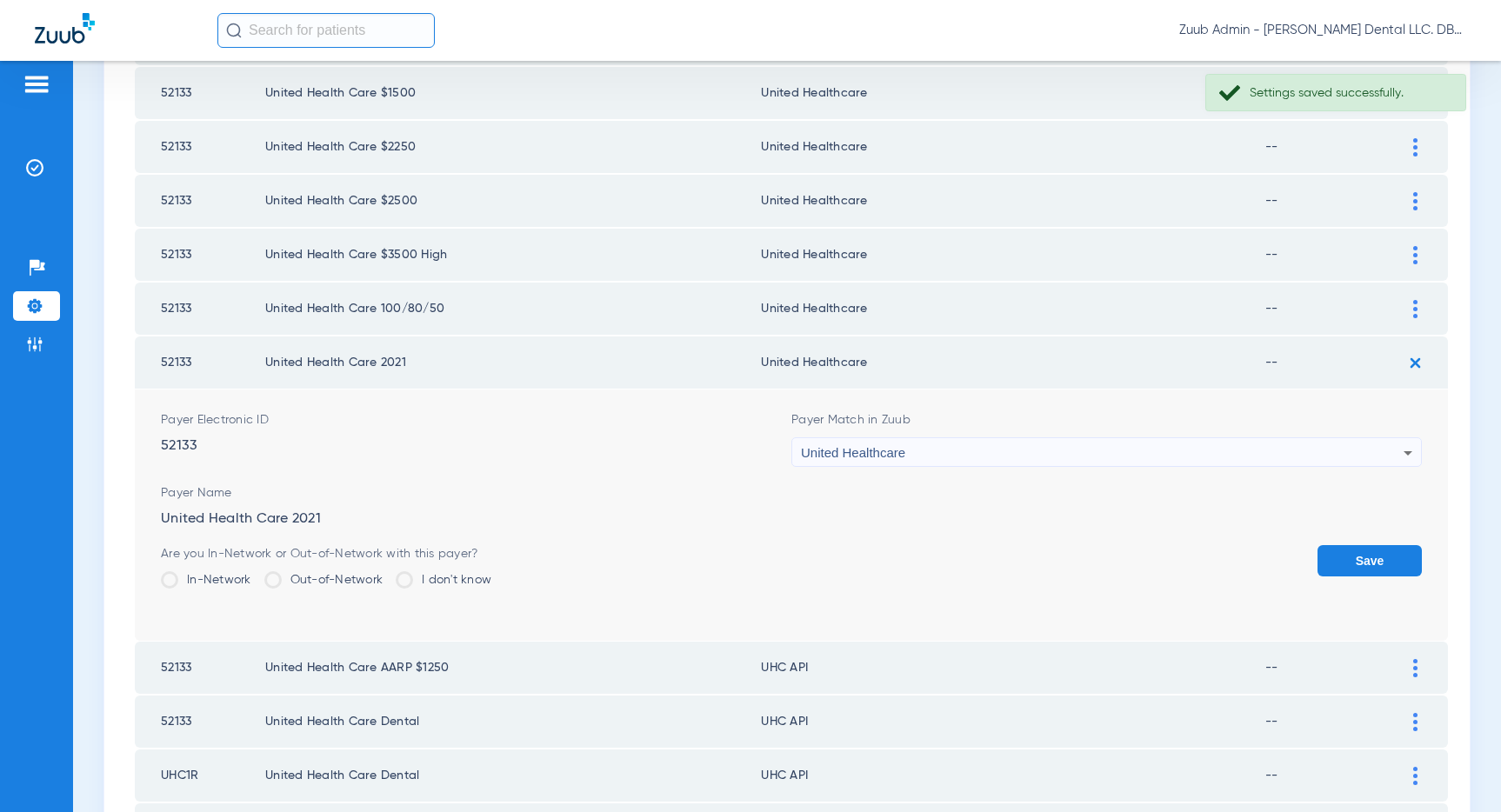
click at [1409, 563] on button "Save" at bounding box center [1369, 560] width 104 height 31
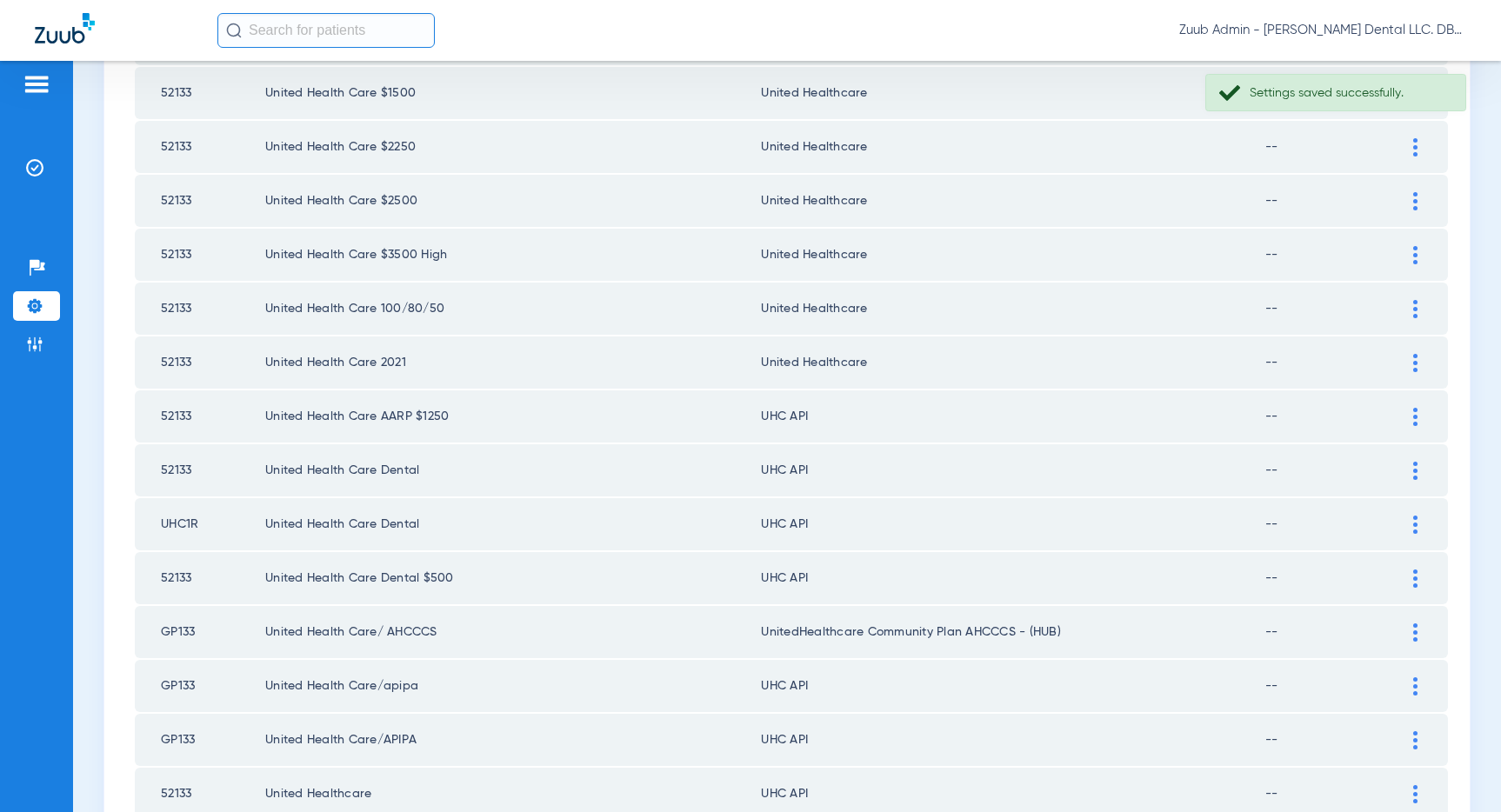
click at [1413, 419] on img at bounding box center [1415, 417] width 4 height 18
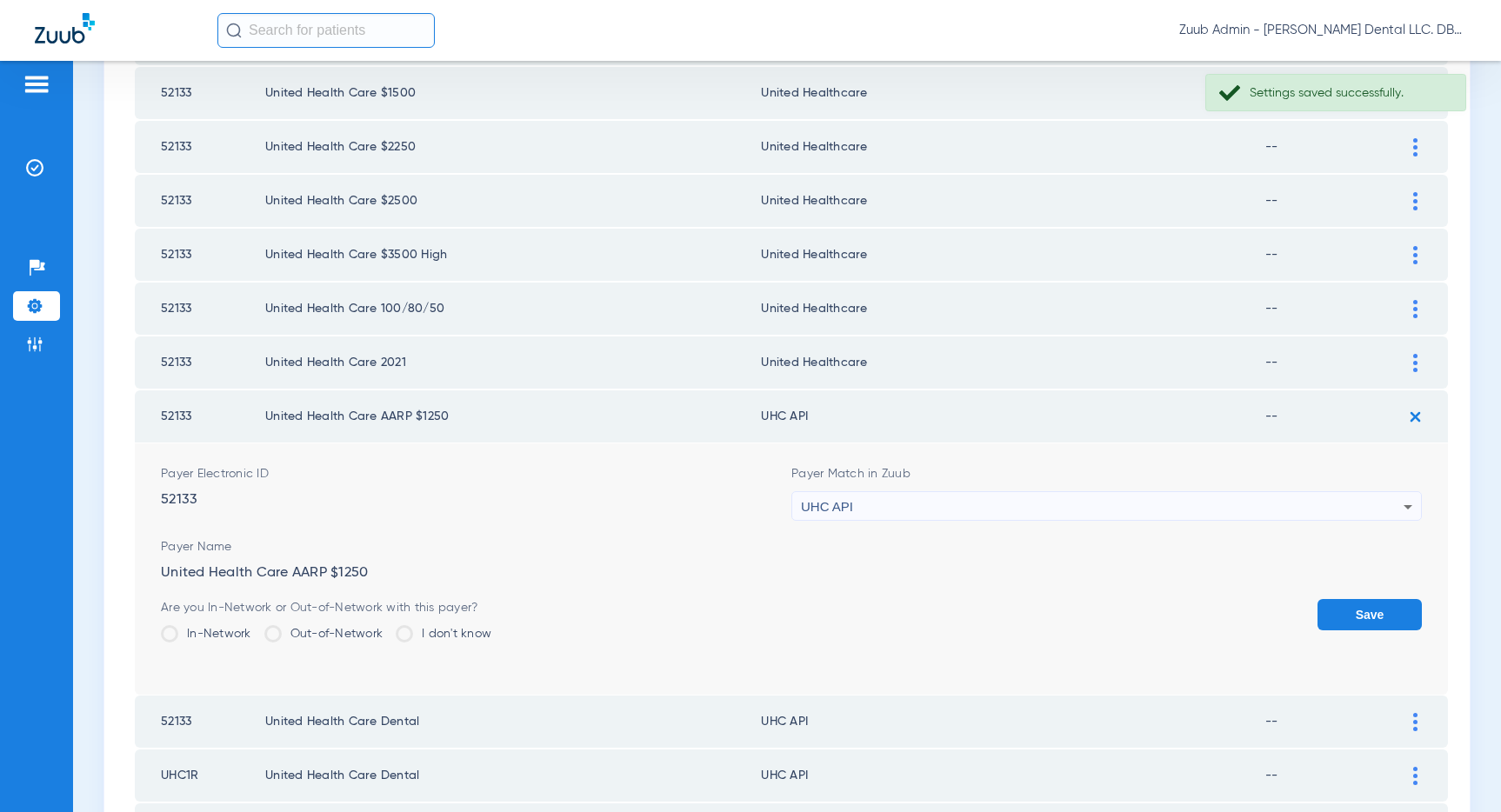
click at [993, 506] on div "UHC API" at bounding box center [1102, 507] width 603 height 30
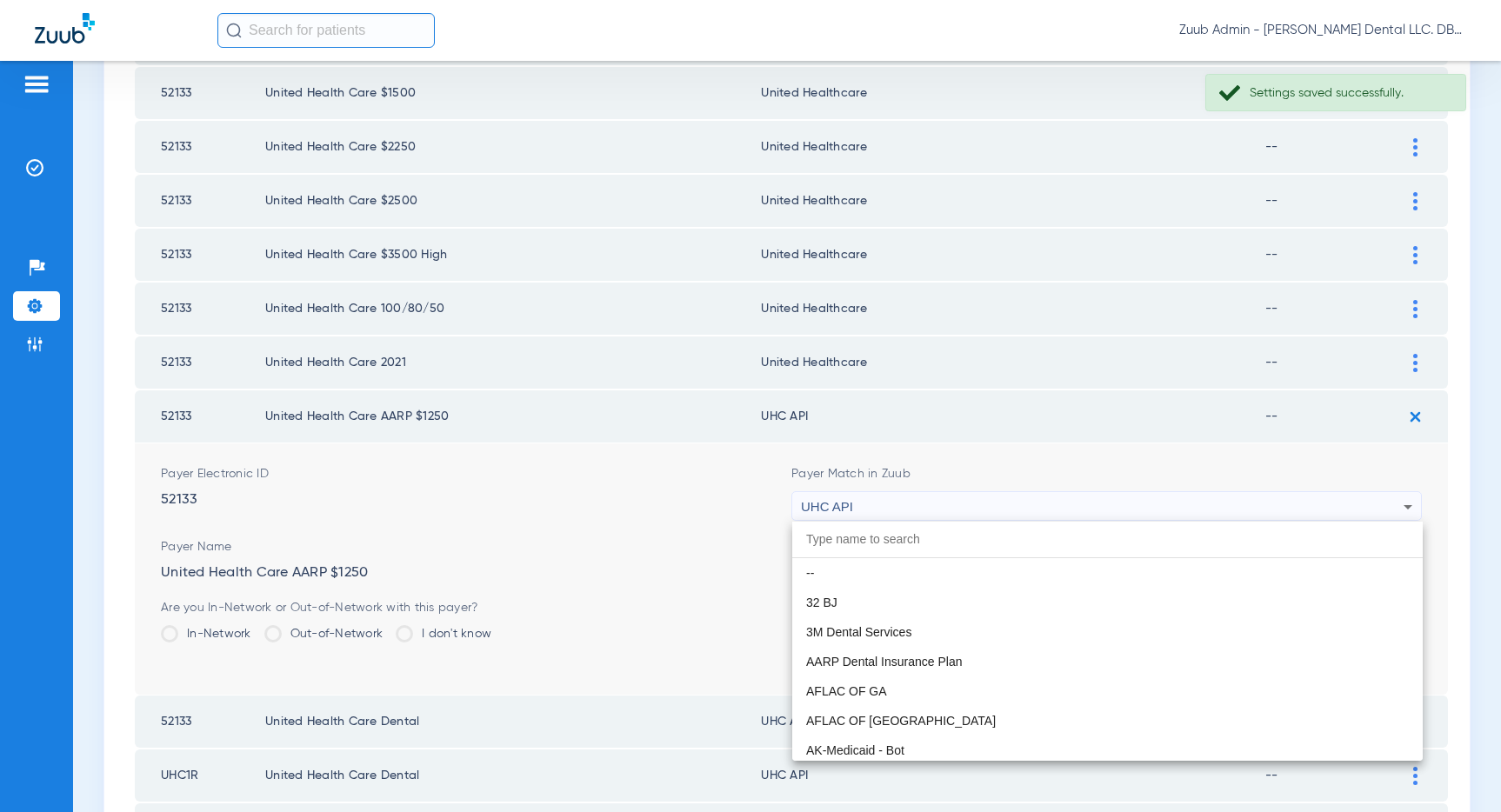
scroll to position [10676, 0]
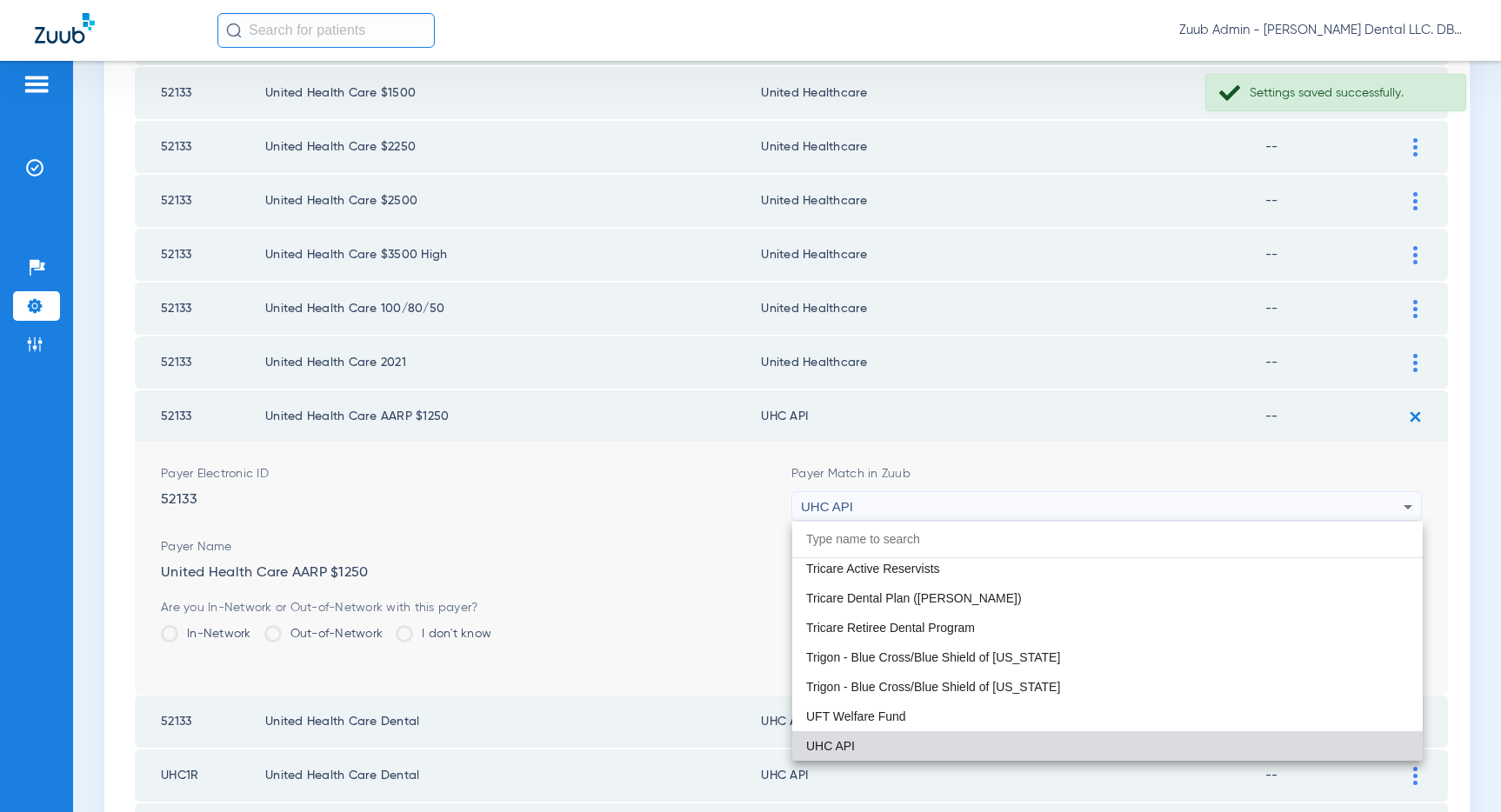
paste input "United Healthcare"
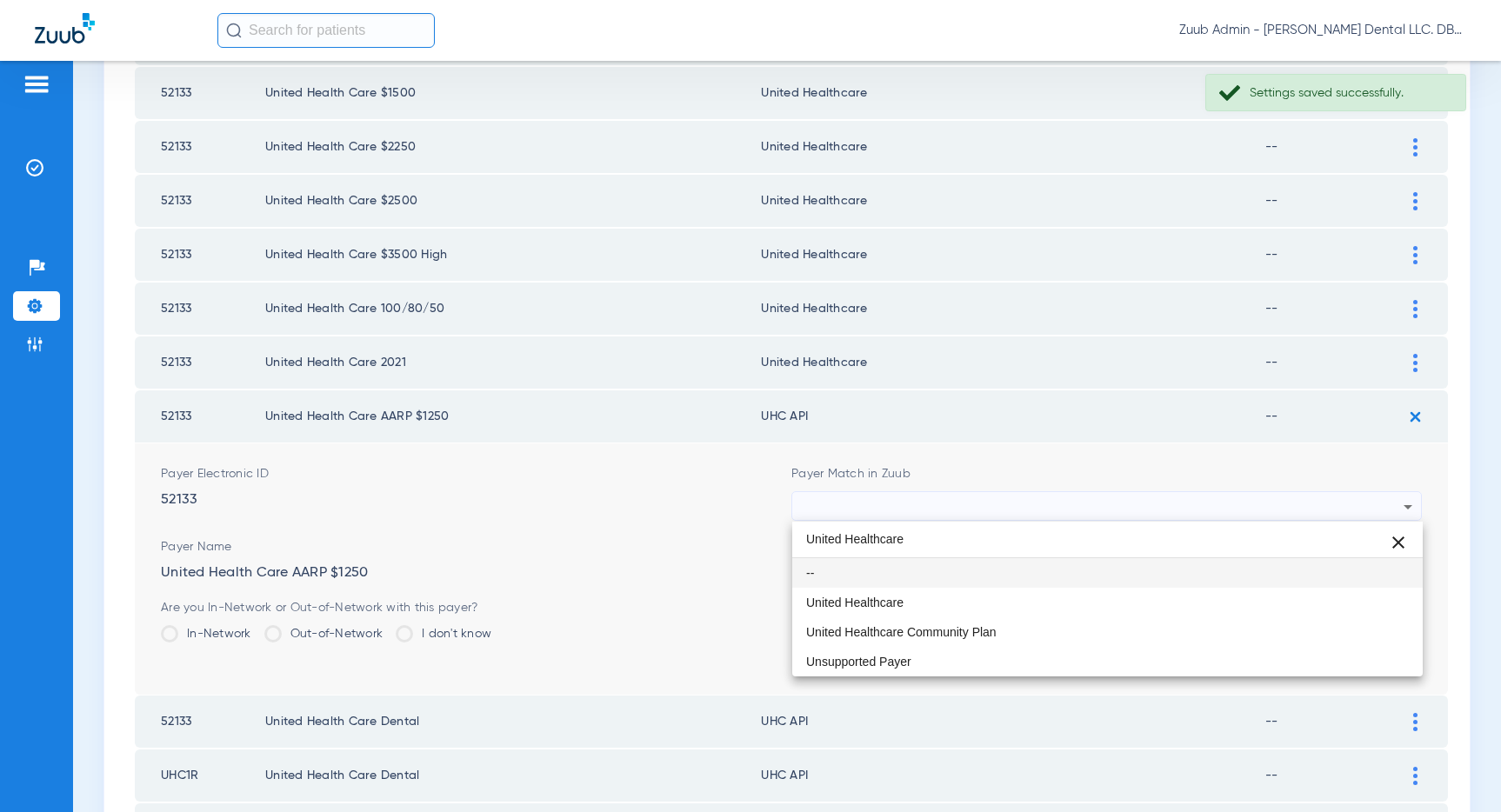
scroll to position [0, 0]
type input "United Healthcare"
click at [887, 609] on span "United Healthcare" at bounding box center [854, 603] width 97 height 13
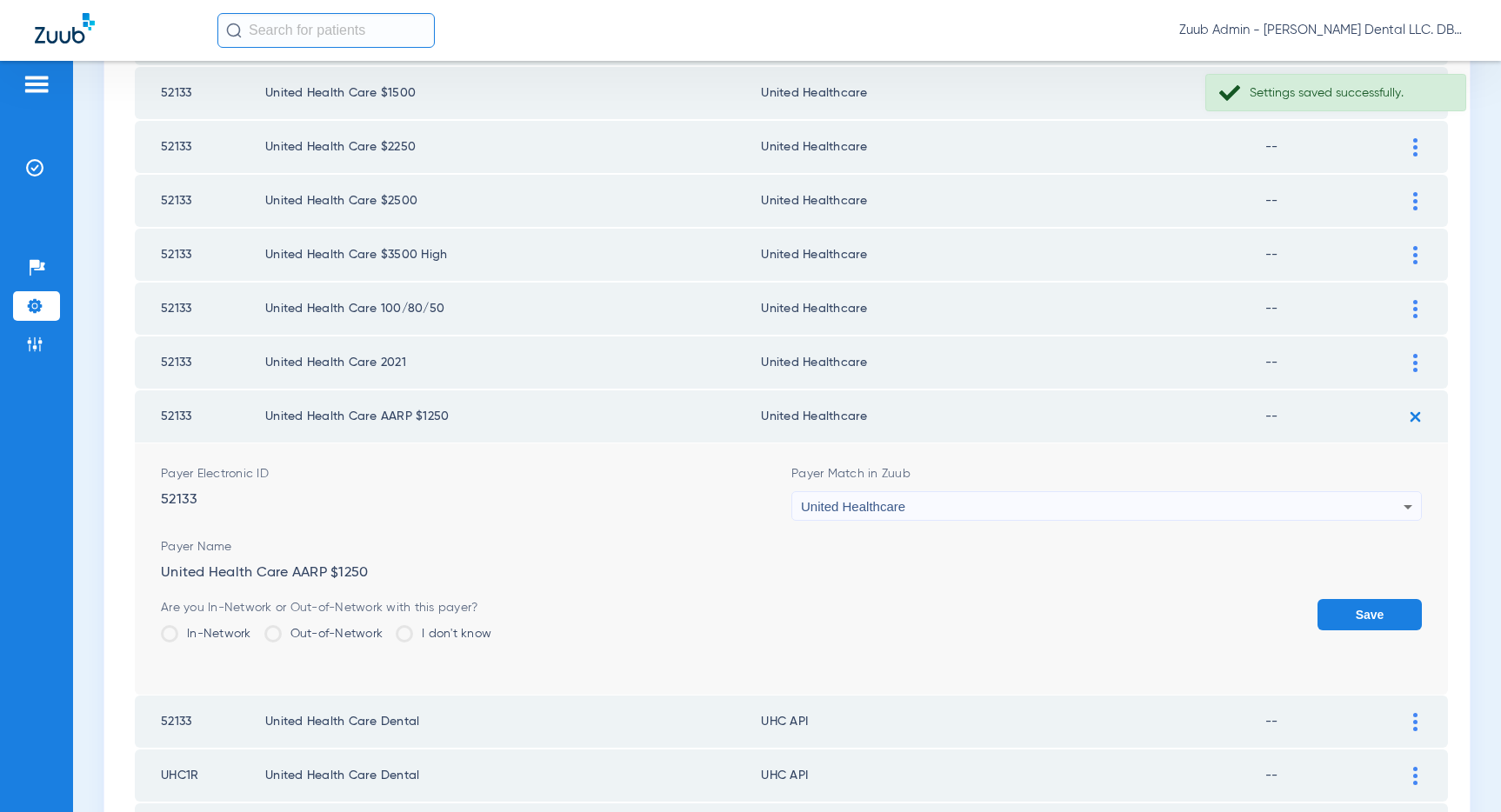
drag, startPoint x: 1354, startPoint y: 606, endPoint x: 1344, endPoint y: 602, distance: 10.8
click at [1353, 606] on button "Save" at bounding box center [1369, 614] width 104 height 31
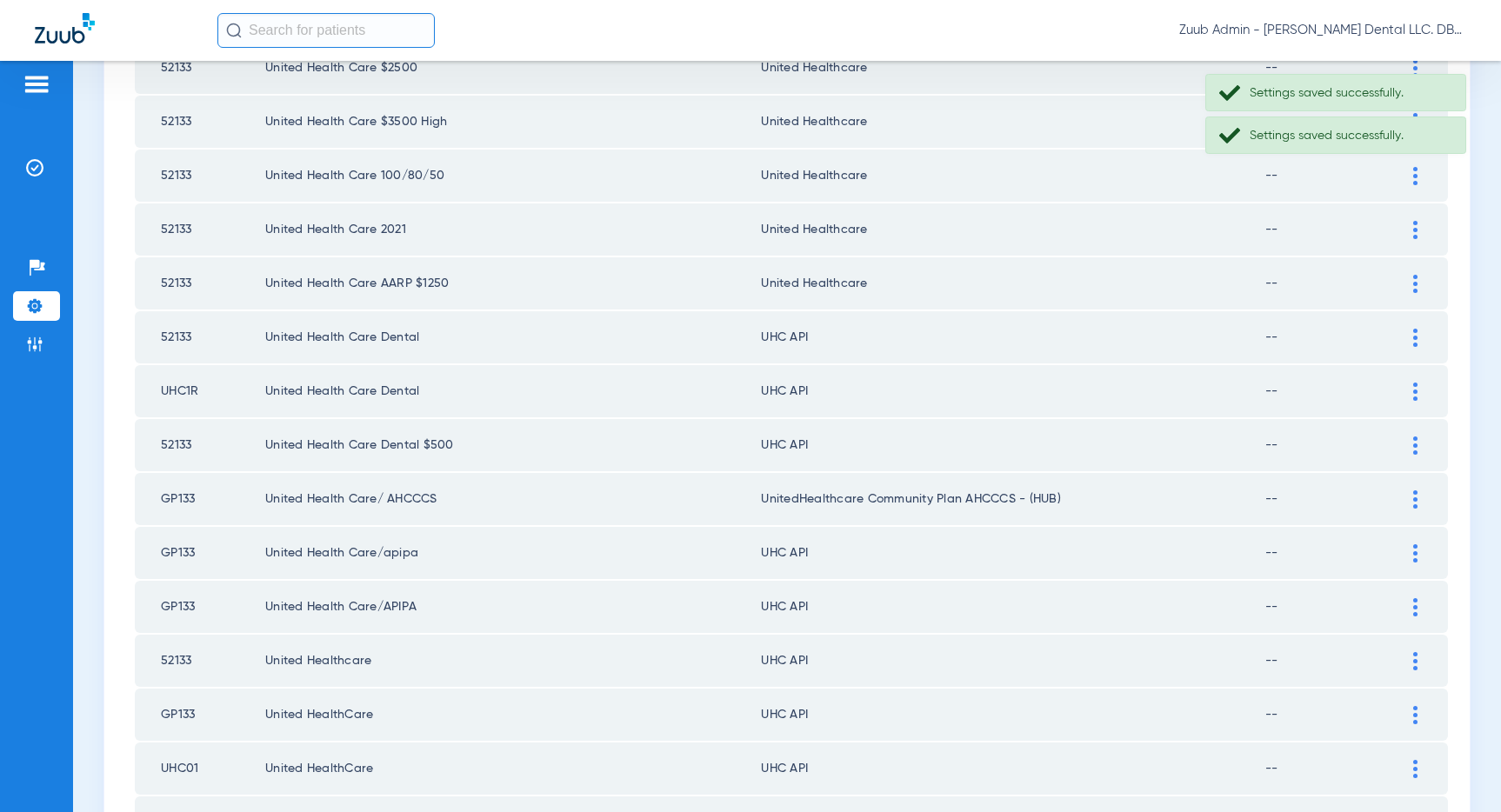
scroll to position [1411, 0]
click at [1413, 334] on img at bounding box center [1415, 336] width 4 height 18
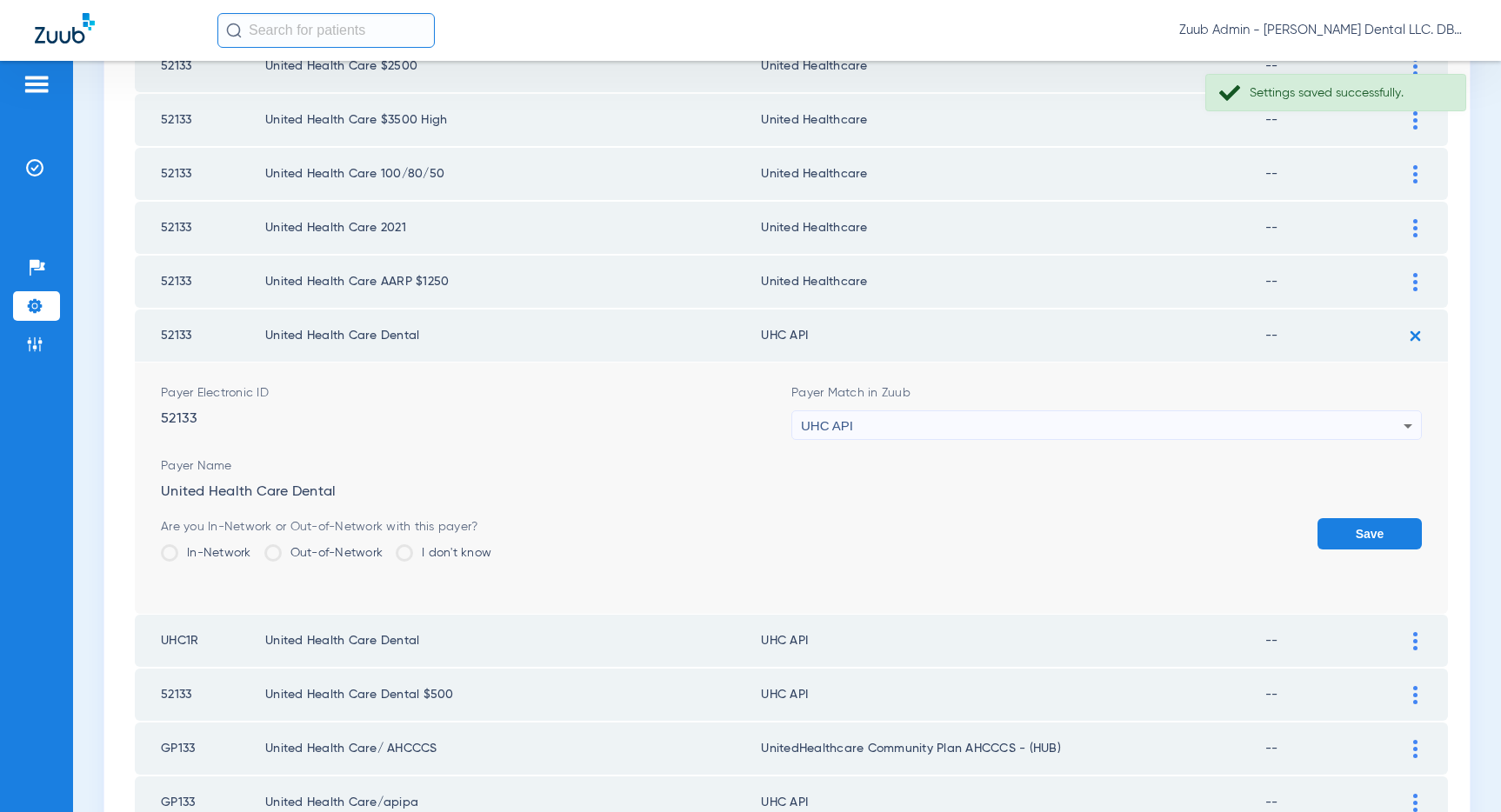
click at [1174, 428] on div "UHC API" at bounding box center [1102, 426] width 603 height 30
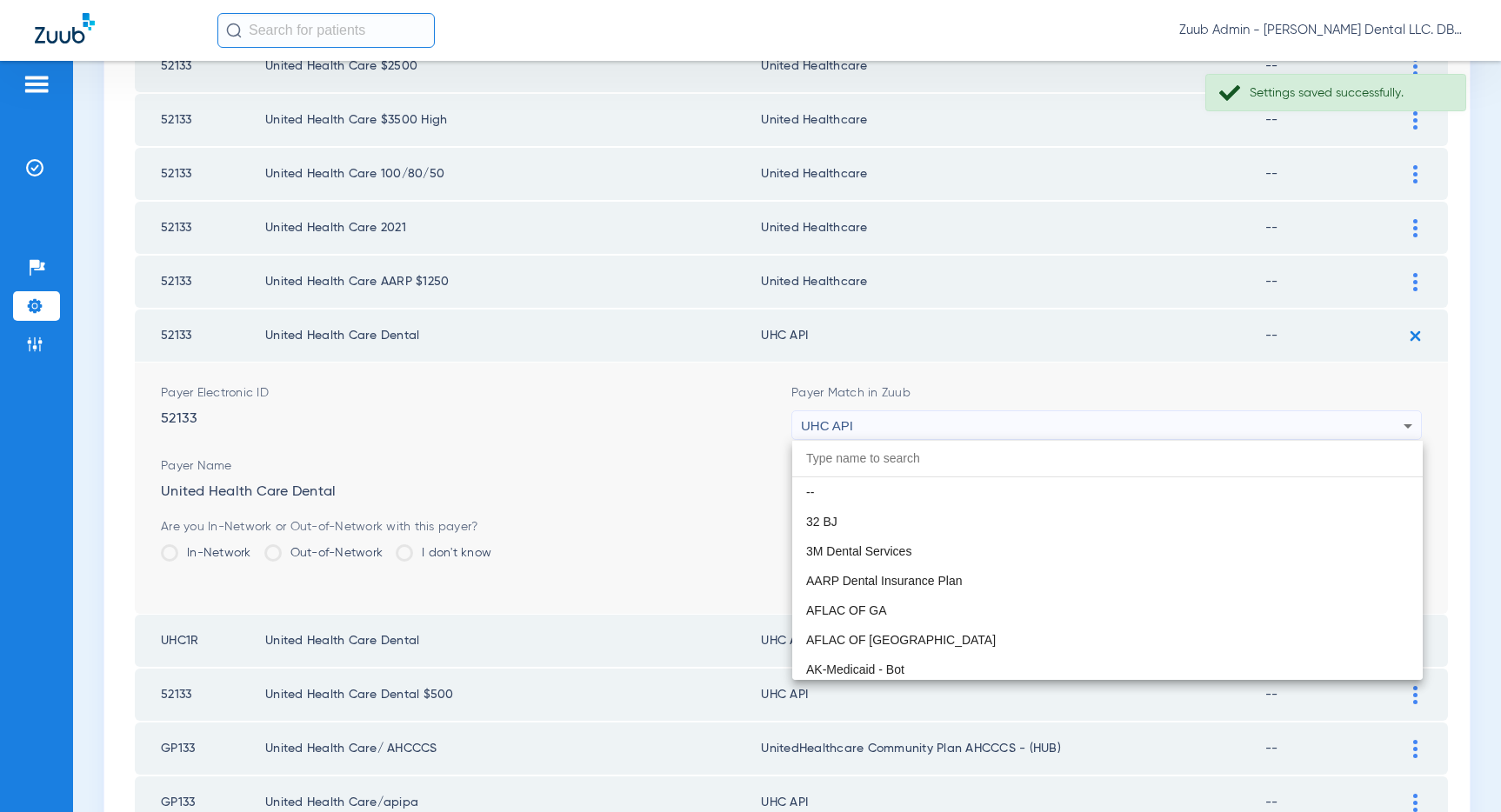
scroll to position [10676, 0]
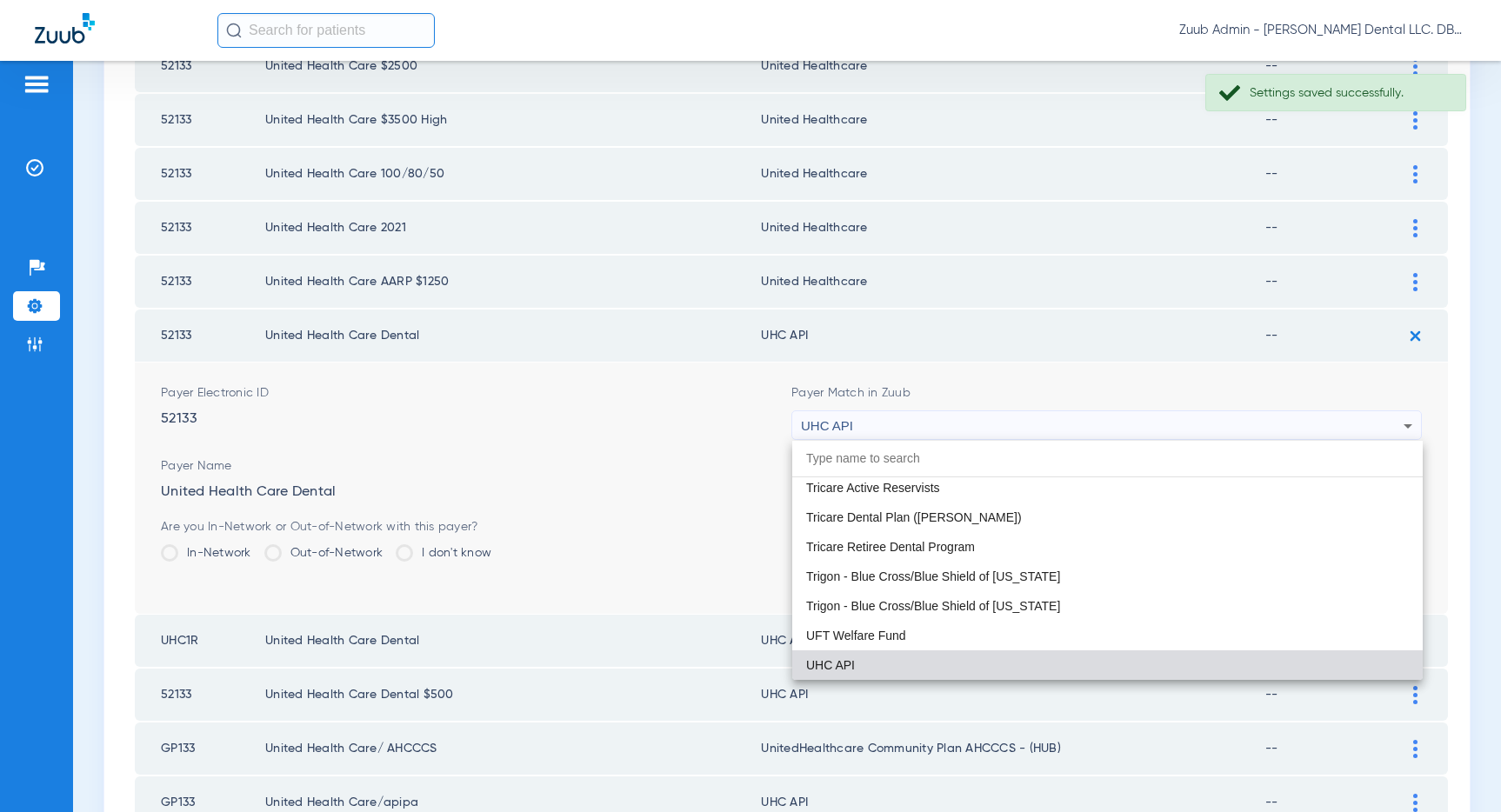
paste input "United Healthcare"
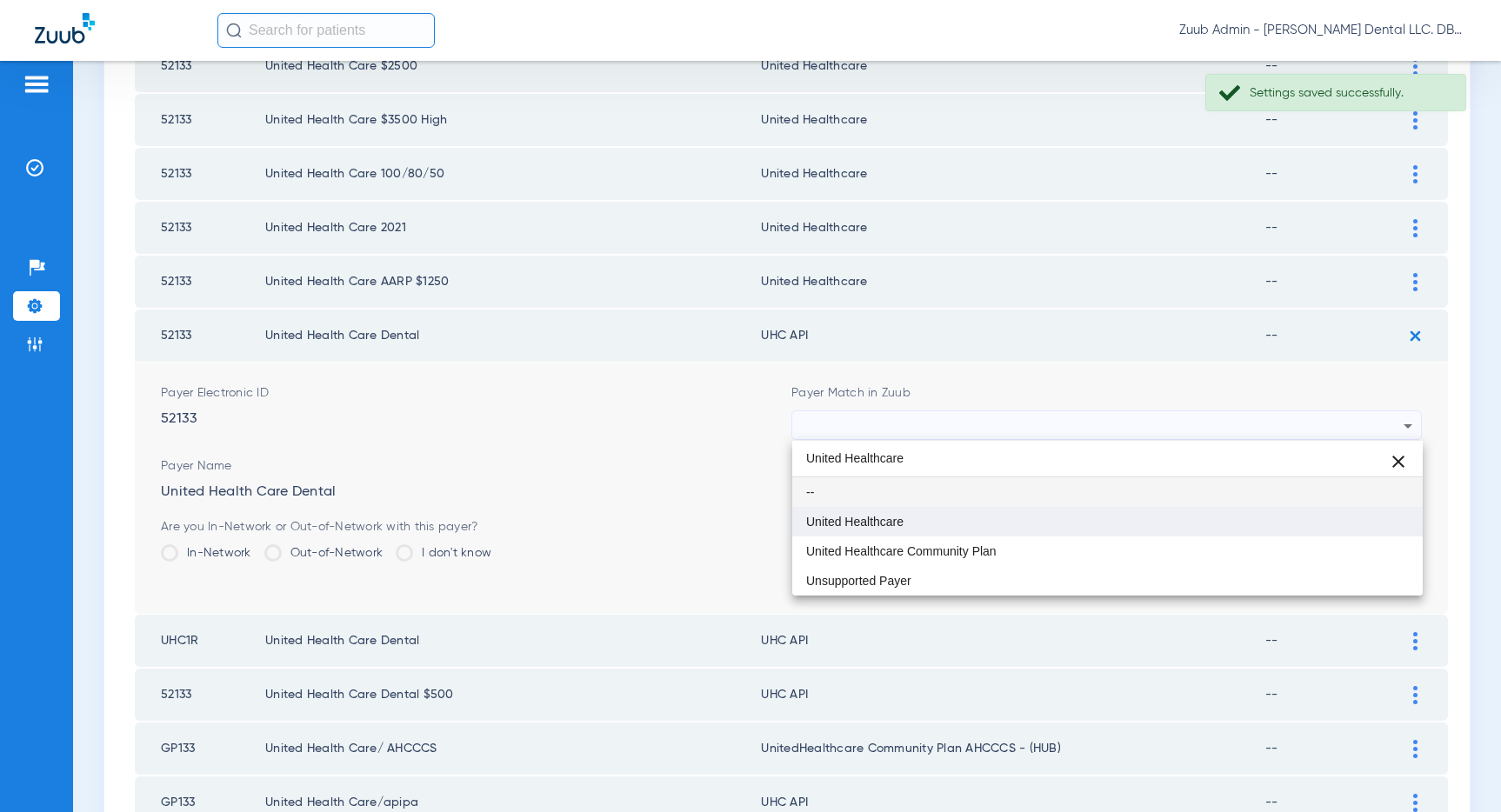
type input "United Healthcare"
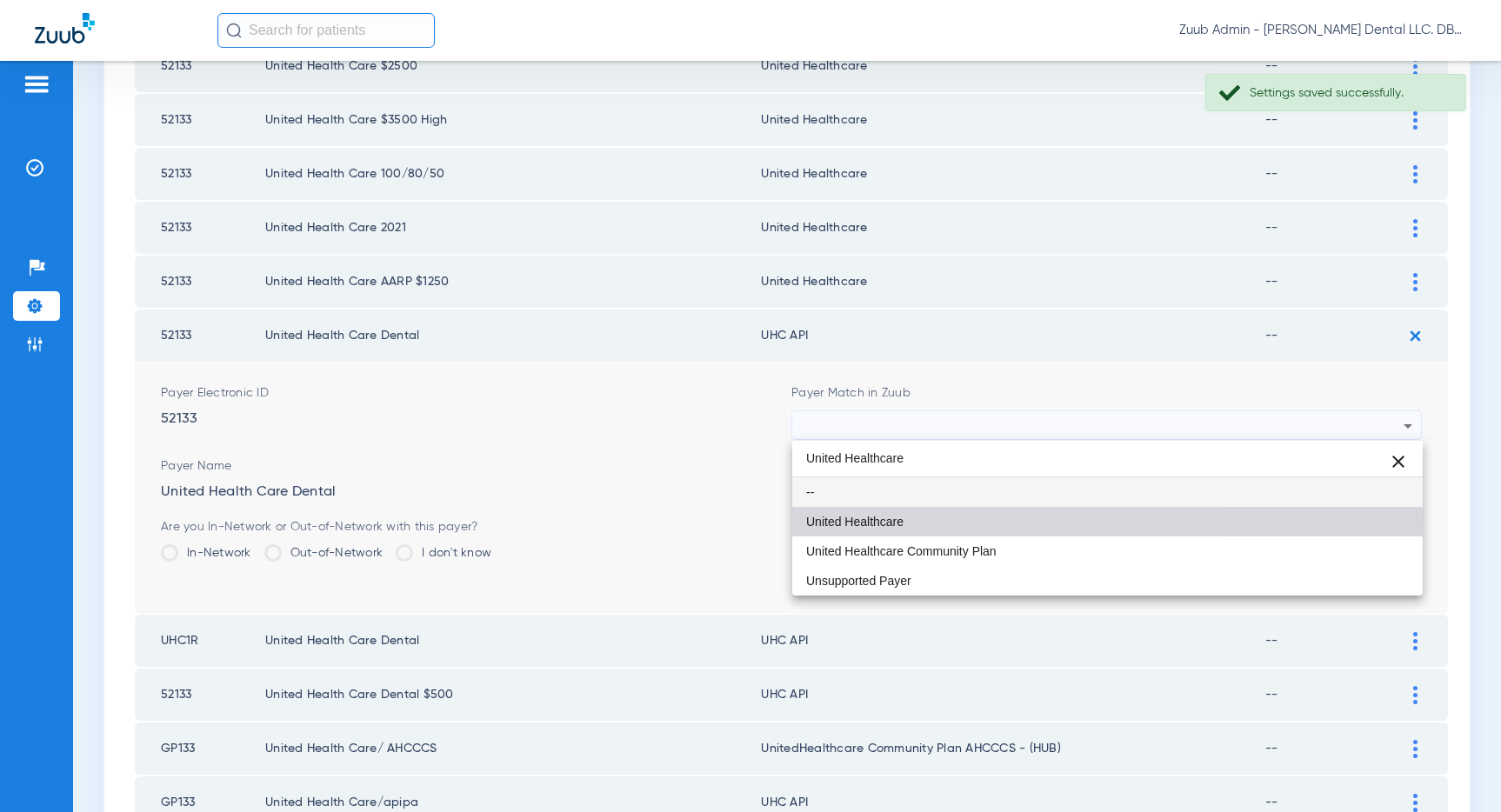
click at [881, 519] on span "United Healthcare" at bounding box center [854, 522] width 97 height 13
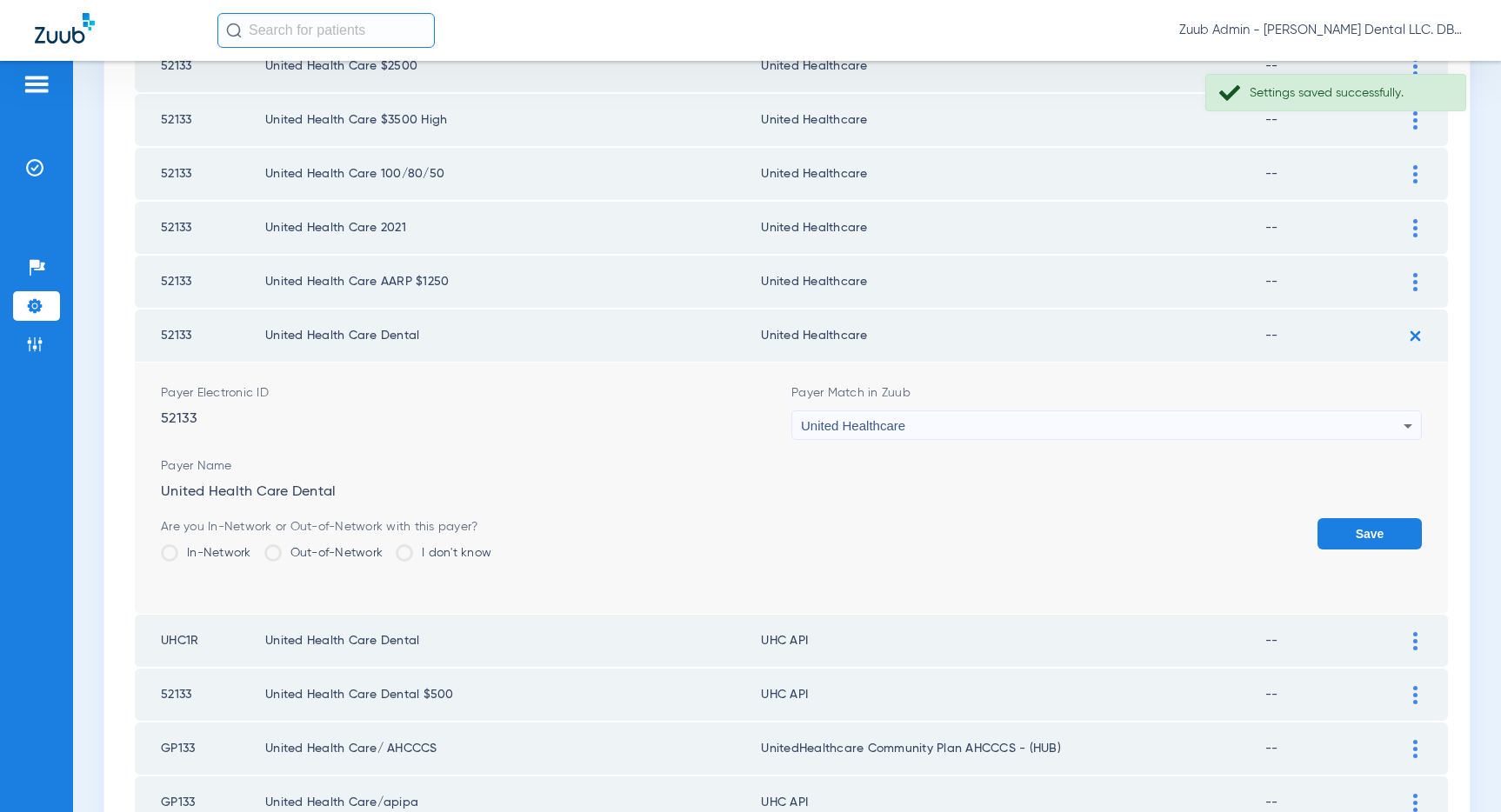
click at [1354, 525] on button "Save" at bounding box center [1369, 534] width 104 height 31
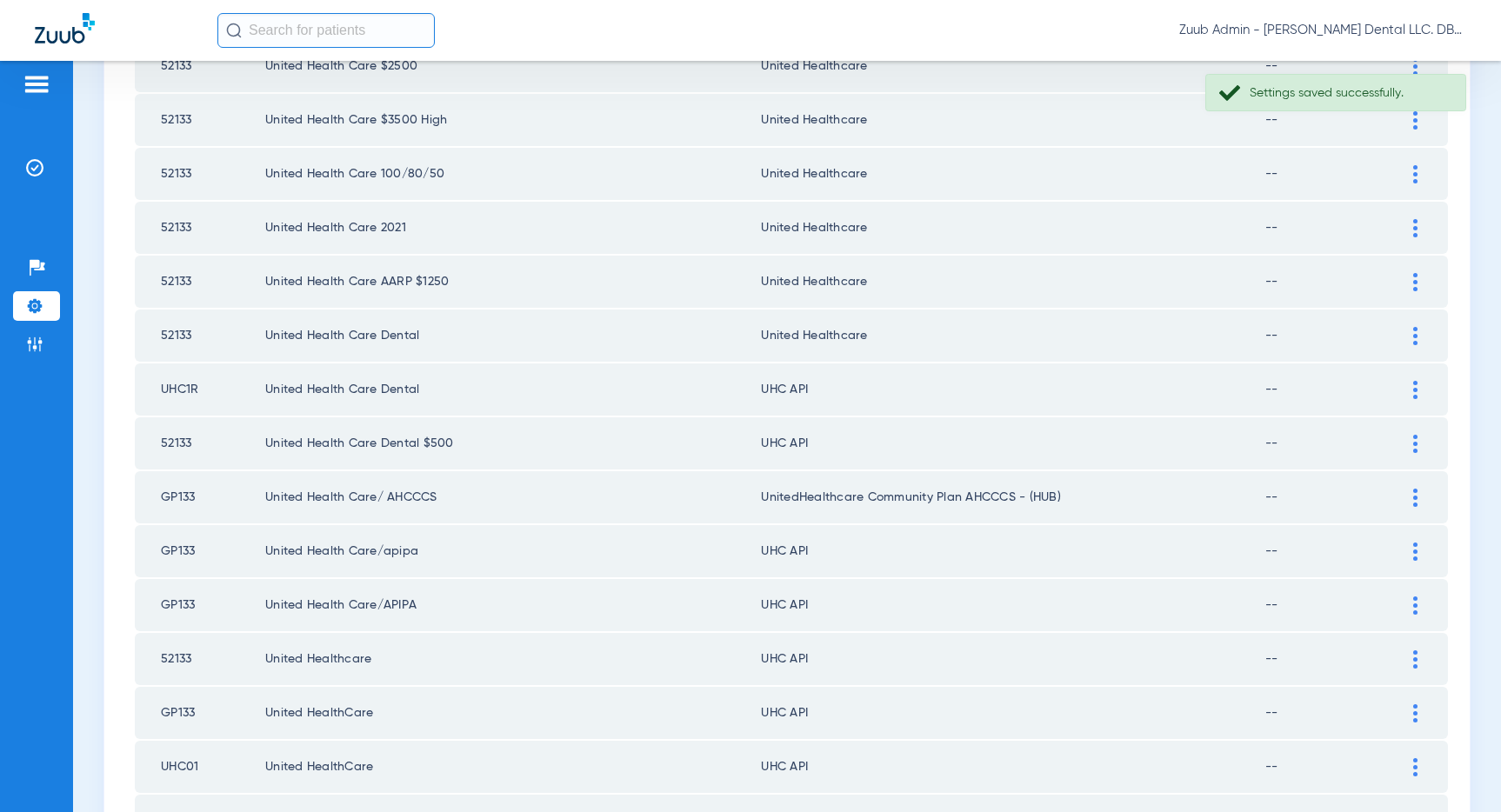
click at [1413, 393] on img at bounding box center [1415, 390] width 4 height 18
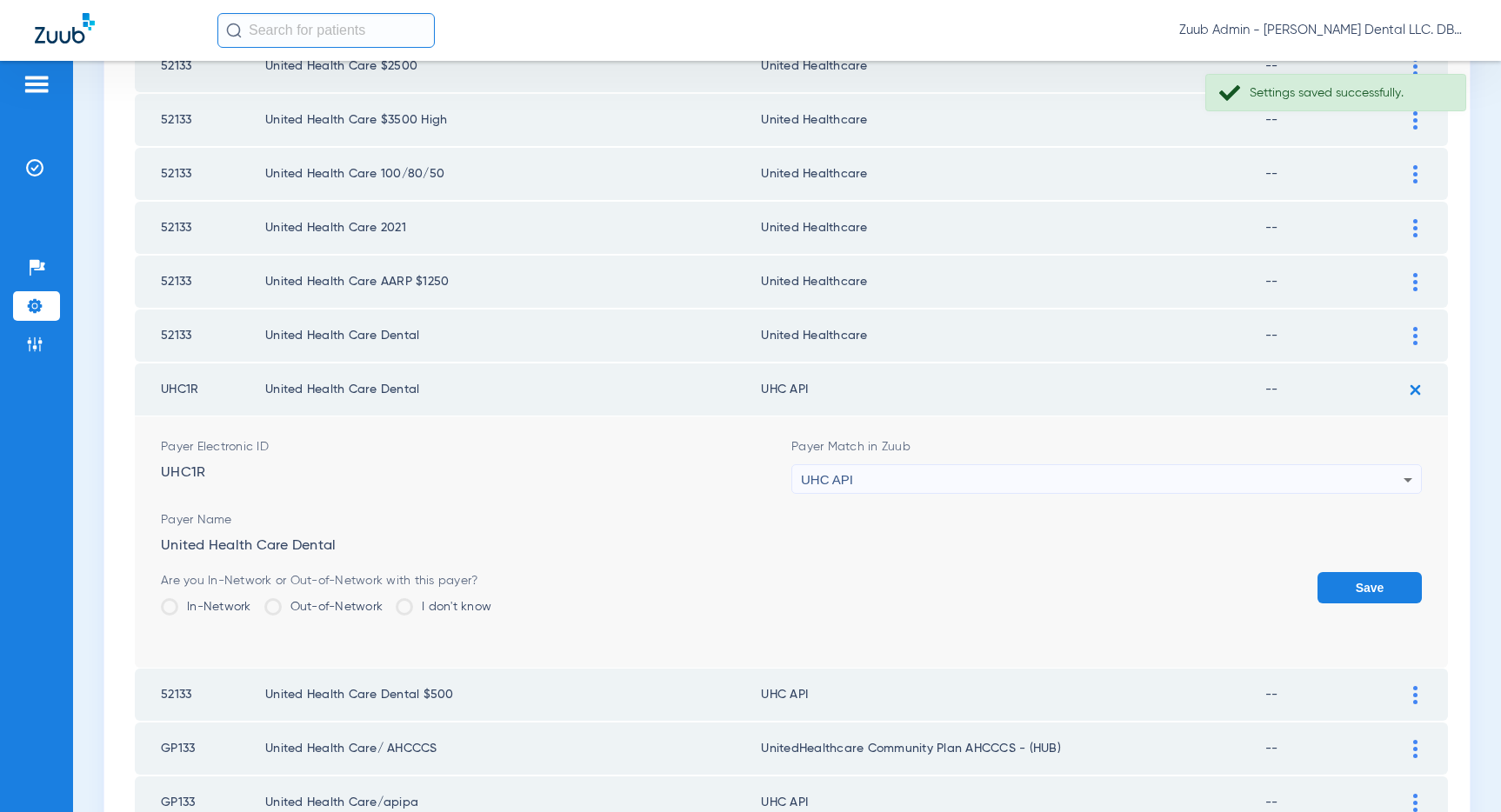
click at [979, 475] on div "UHC API" at bounding box center [1102, 480] width 603 height 30
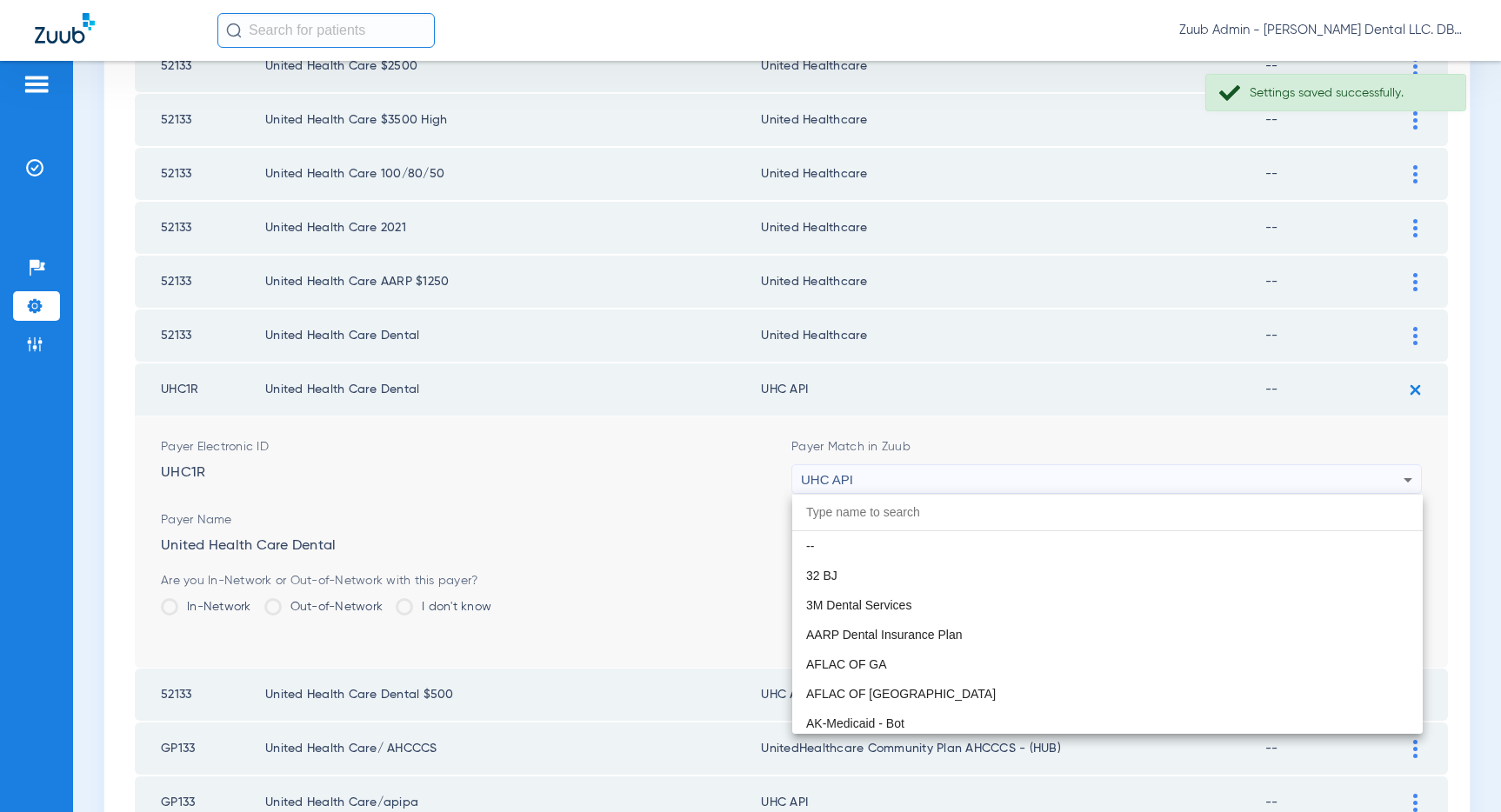
scroll to position [10676, 0]
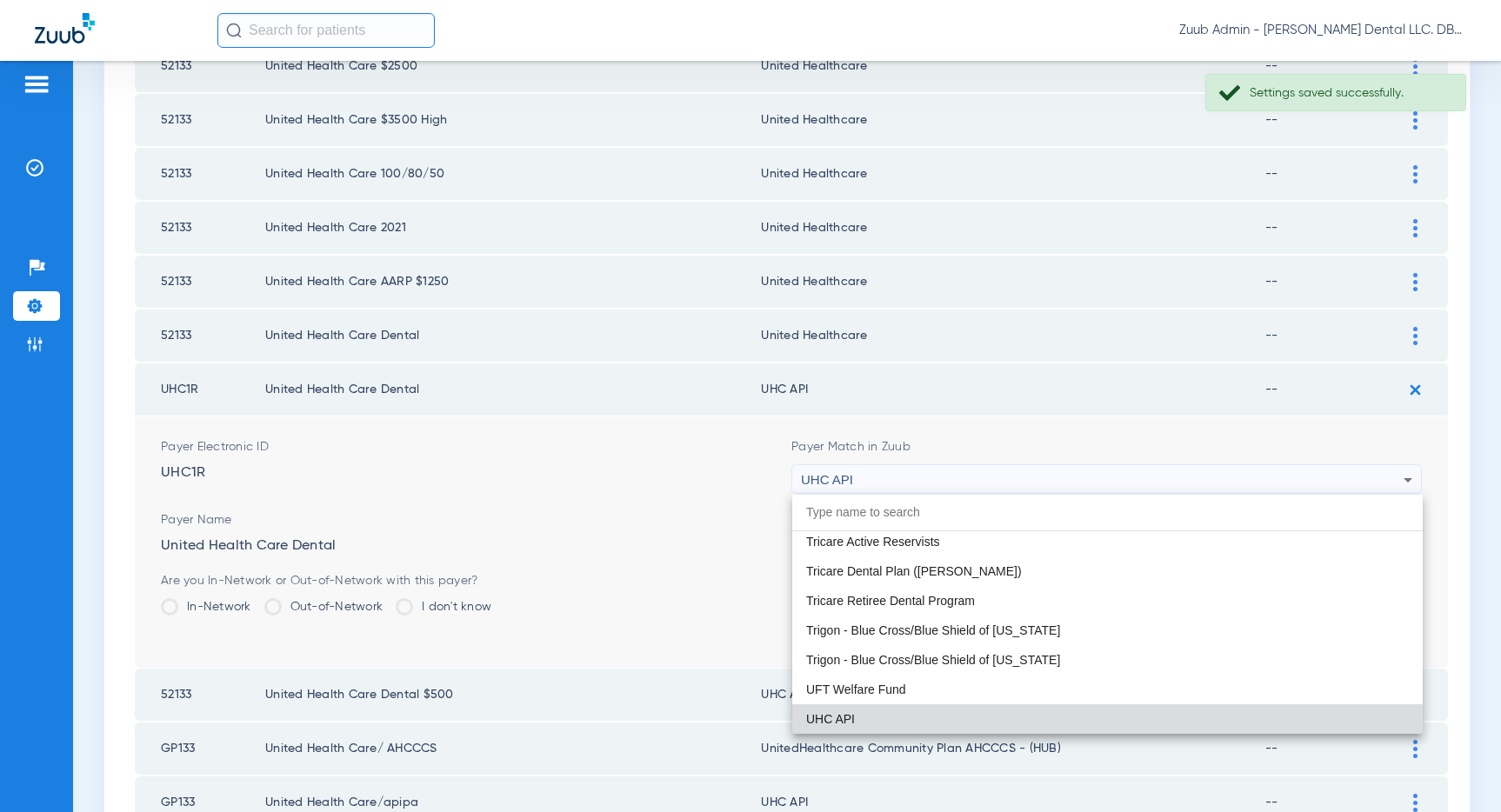
paste input "United Healthcare"
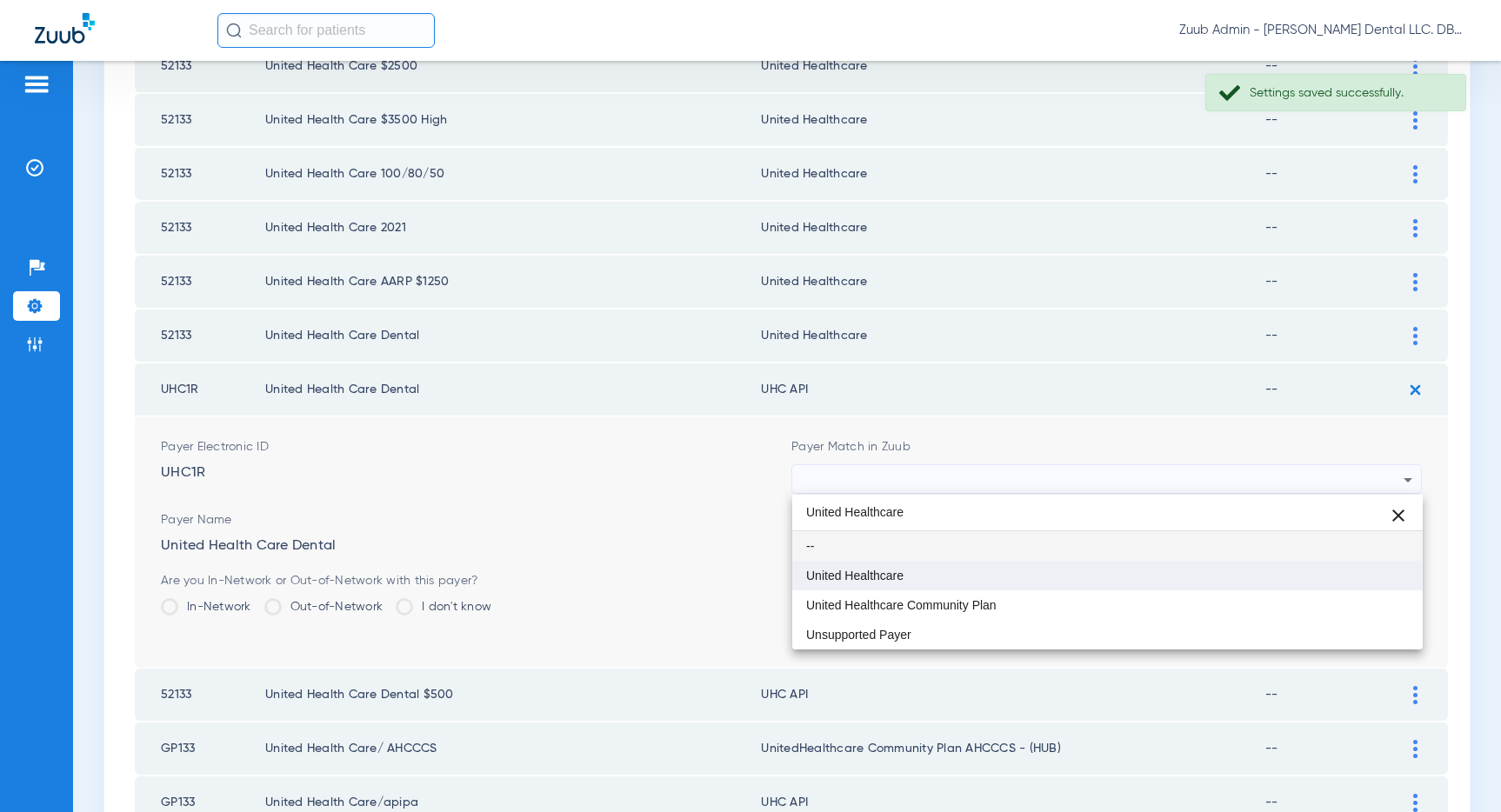
type input "United Healthcare"
click at [900, 579] on span "United Healthcare" at bounding box center [854, 576] width 97 height 13
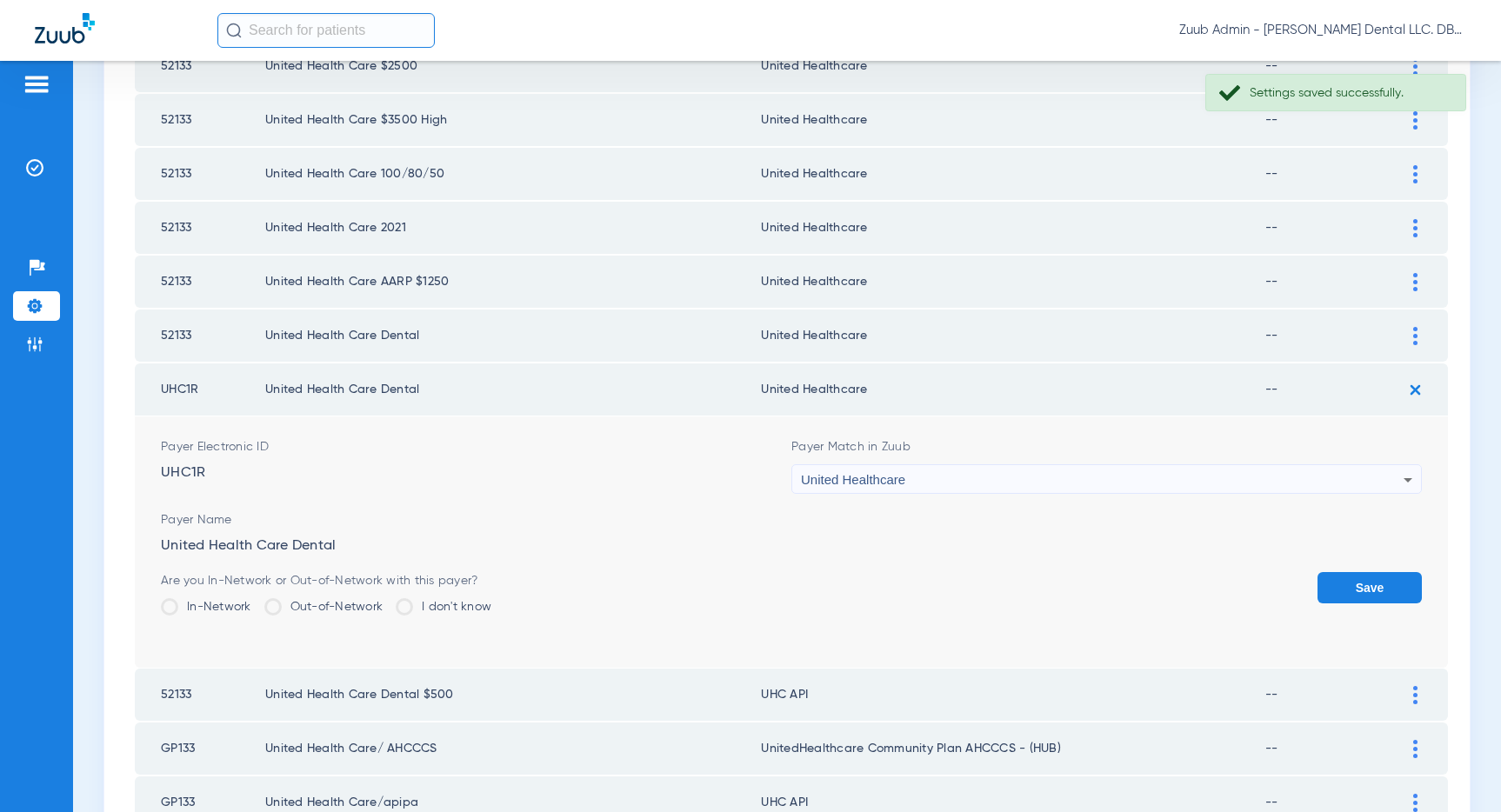
click at [1322, 584] on button "Save" at bounding box center [1369, 587] width 104 height 31
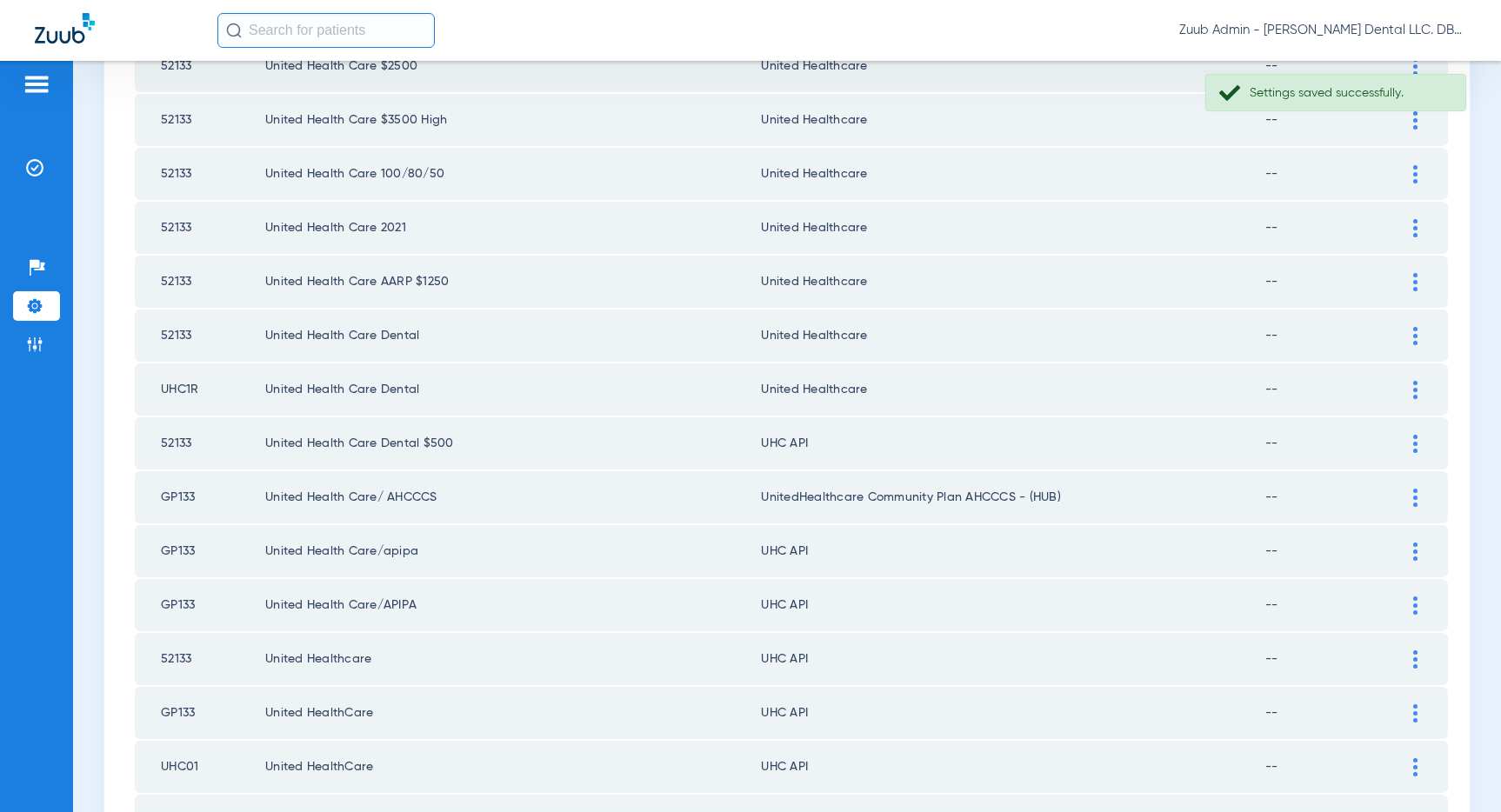
click at [1409, 436] on div at bounding box center [1415, 444] width 31 height 18
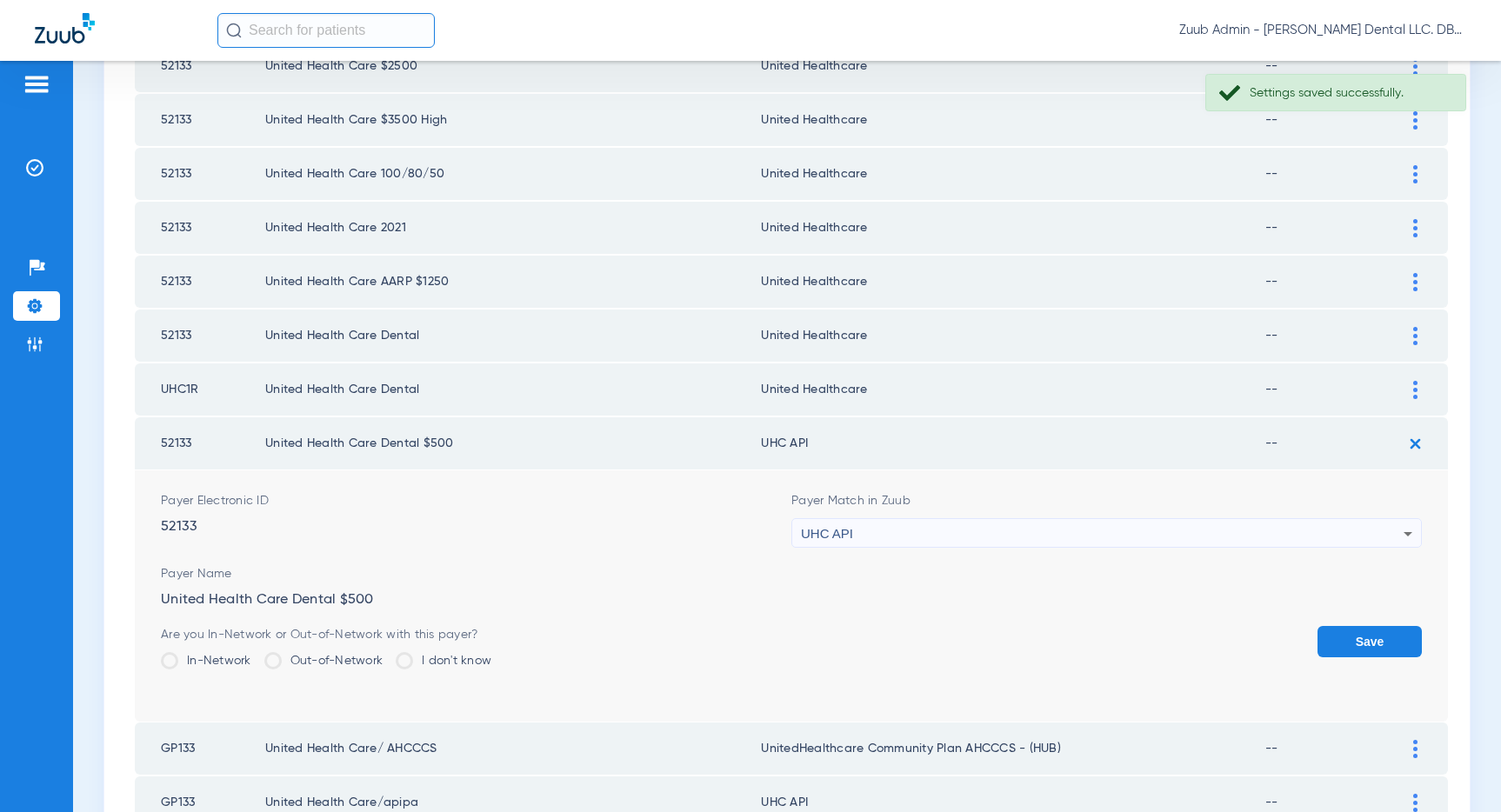
click at [1167, 527] on div "UHC API" at bounding box center [1102, 534] width 603 height 30
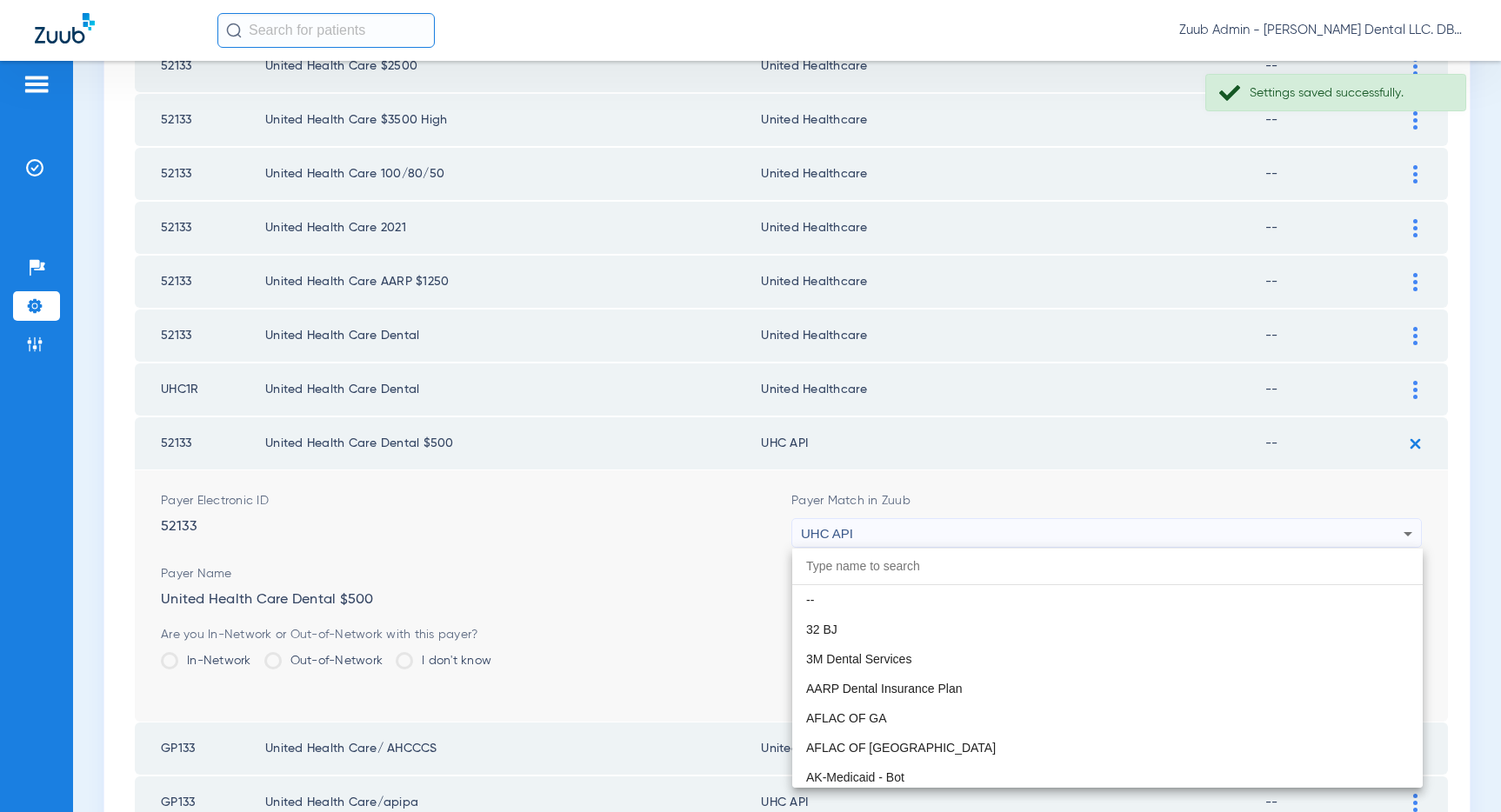
scroll to position [10676, 0]
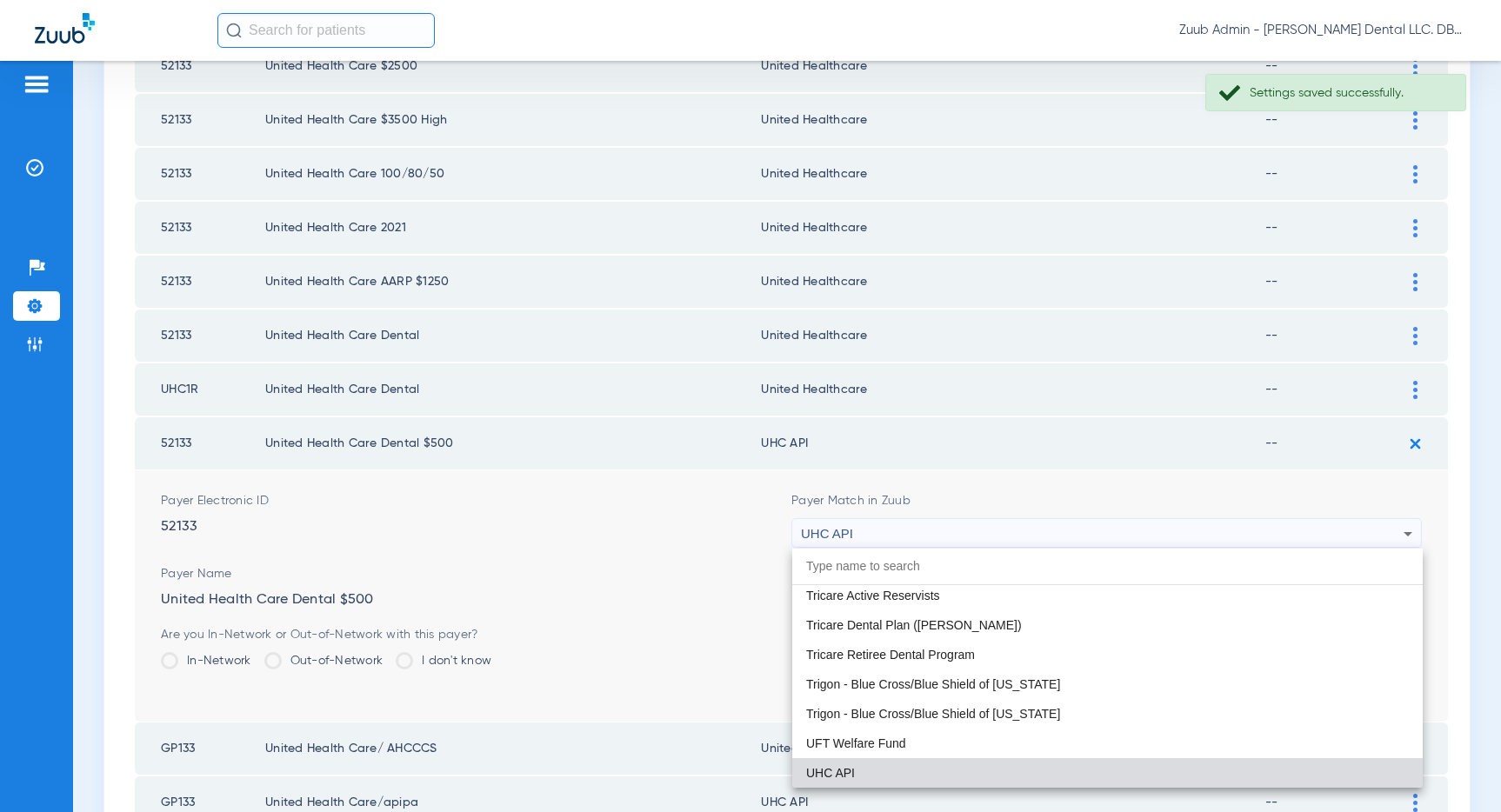
paste input "United Healthcare"
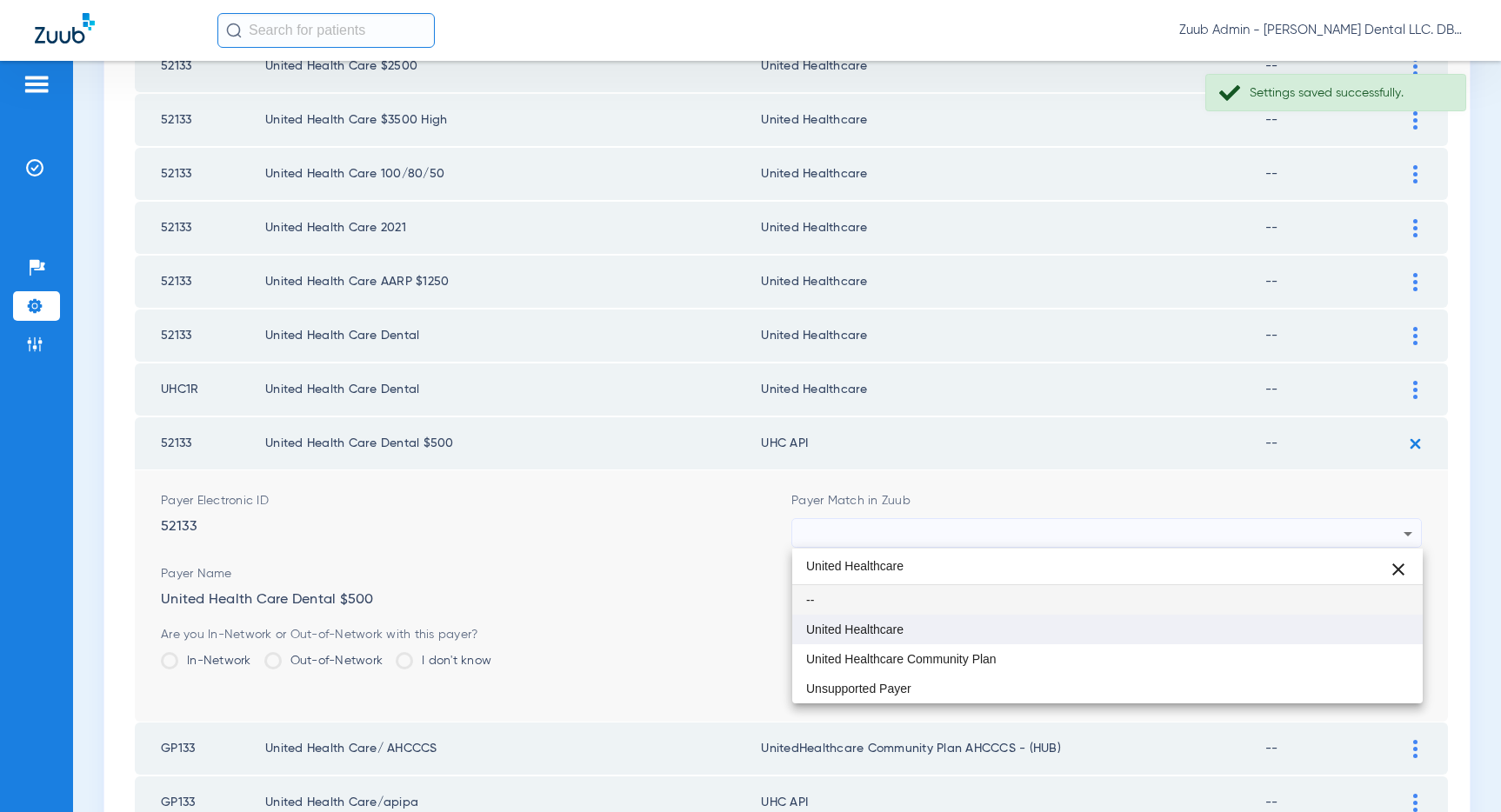
type input "United Healthcare"
click at [853, 621] on mat-option "United Healthcare" at bounding box center [1108, 629] width 631 height 30
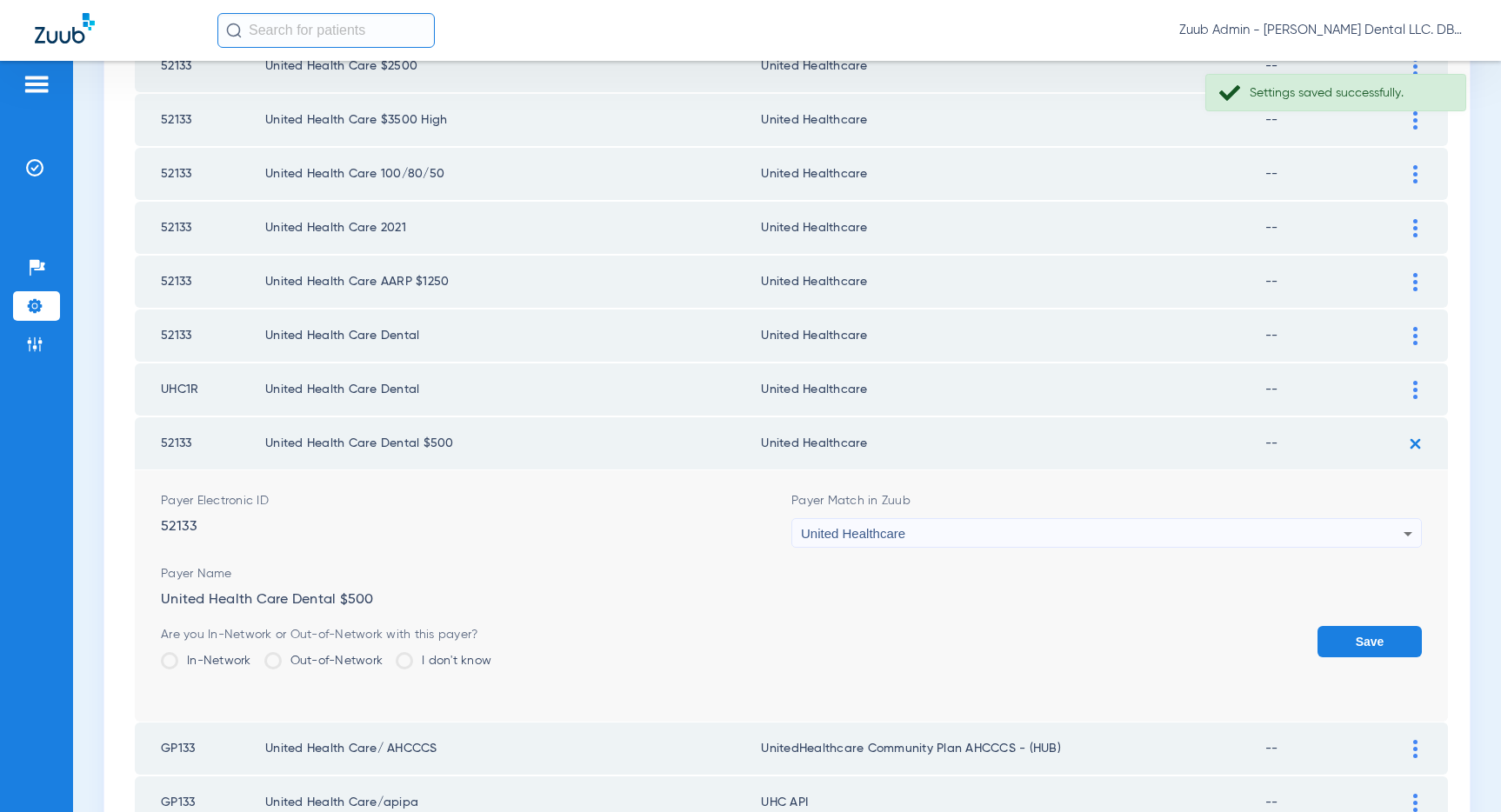
click at [1346, 622] on form "Payer Electronic ID 52133 Payer Match in Zuub United Healthcare Payer Name Unit…" at bounding box center [791, 596] width 1261 height 252
drag, startPoint x: 1341, startPoint y: 638, endPoint x: 1124, endPoint y: 647, distance: 217.2
click at [1327, 638] on button "Save" at bounding box center [1369, 641] width 104 height 31
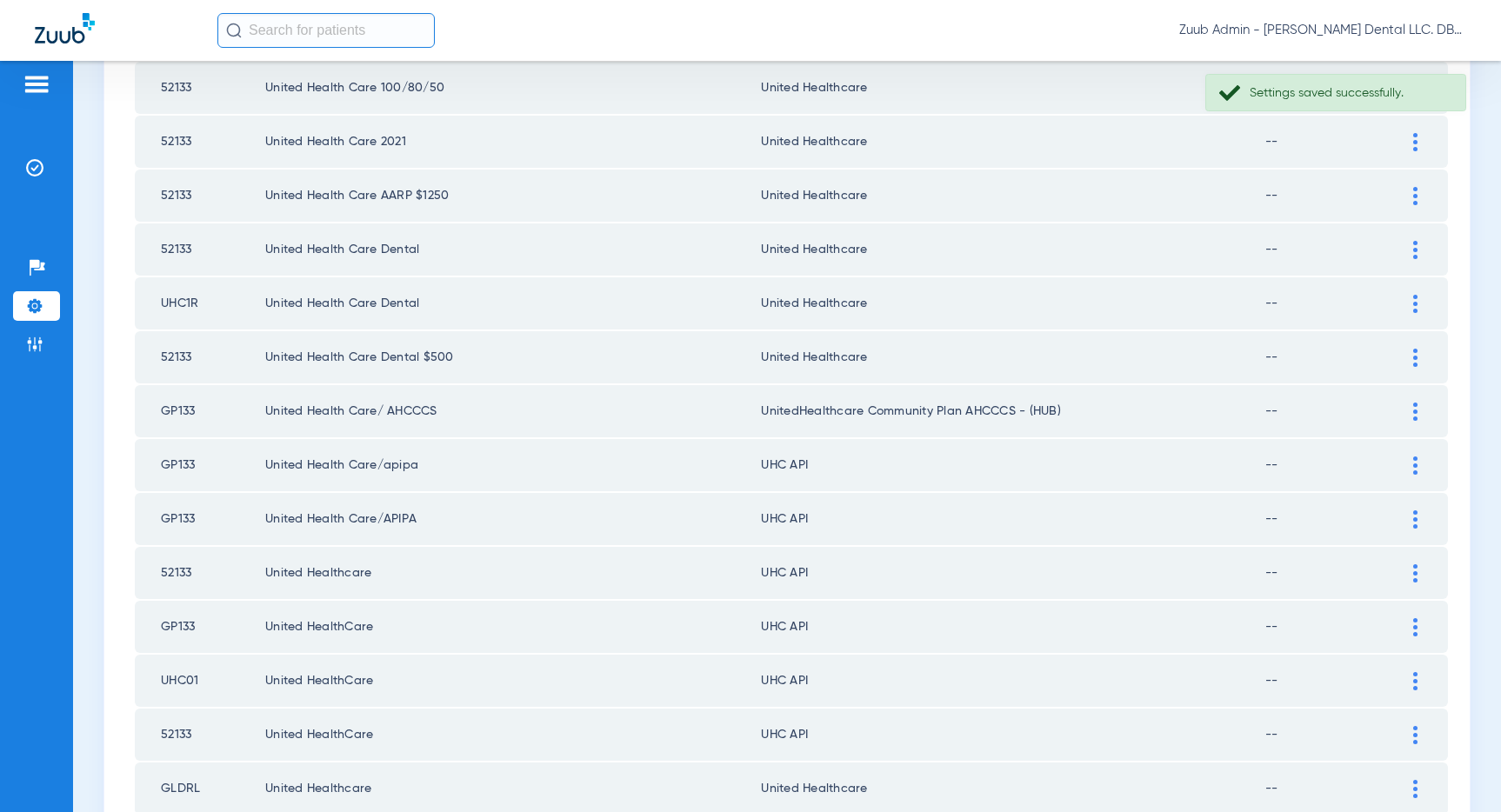
scroll to position [1536, 0]
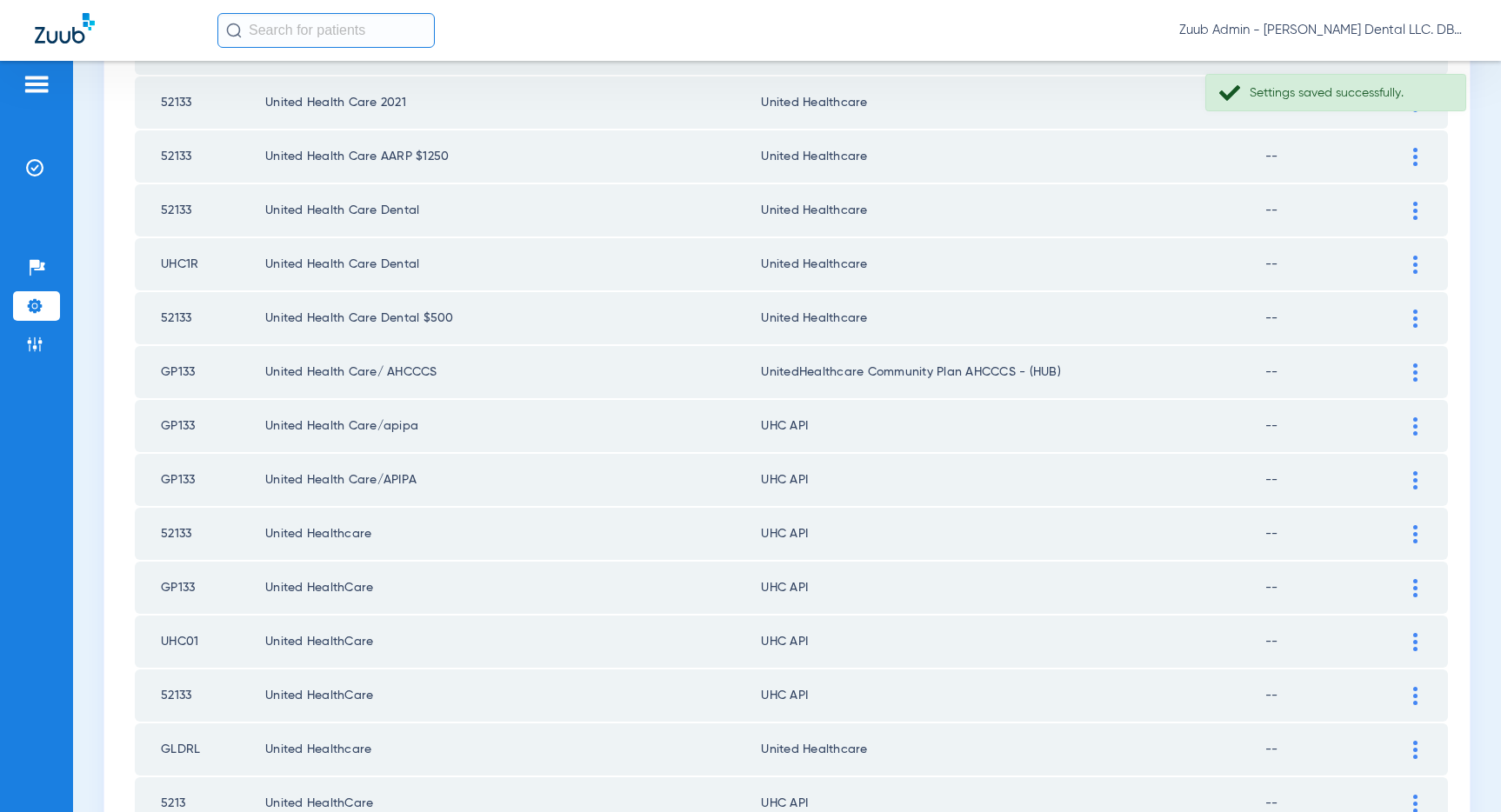
click at [1411, 424] on div at bounding box center [1415, 427] width 31 height 18
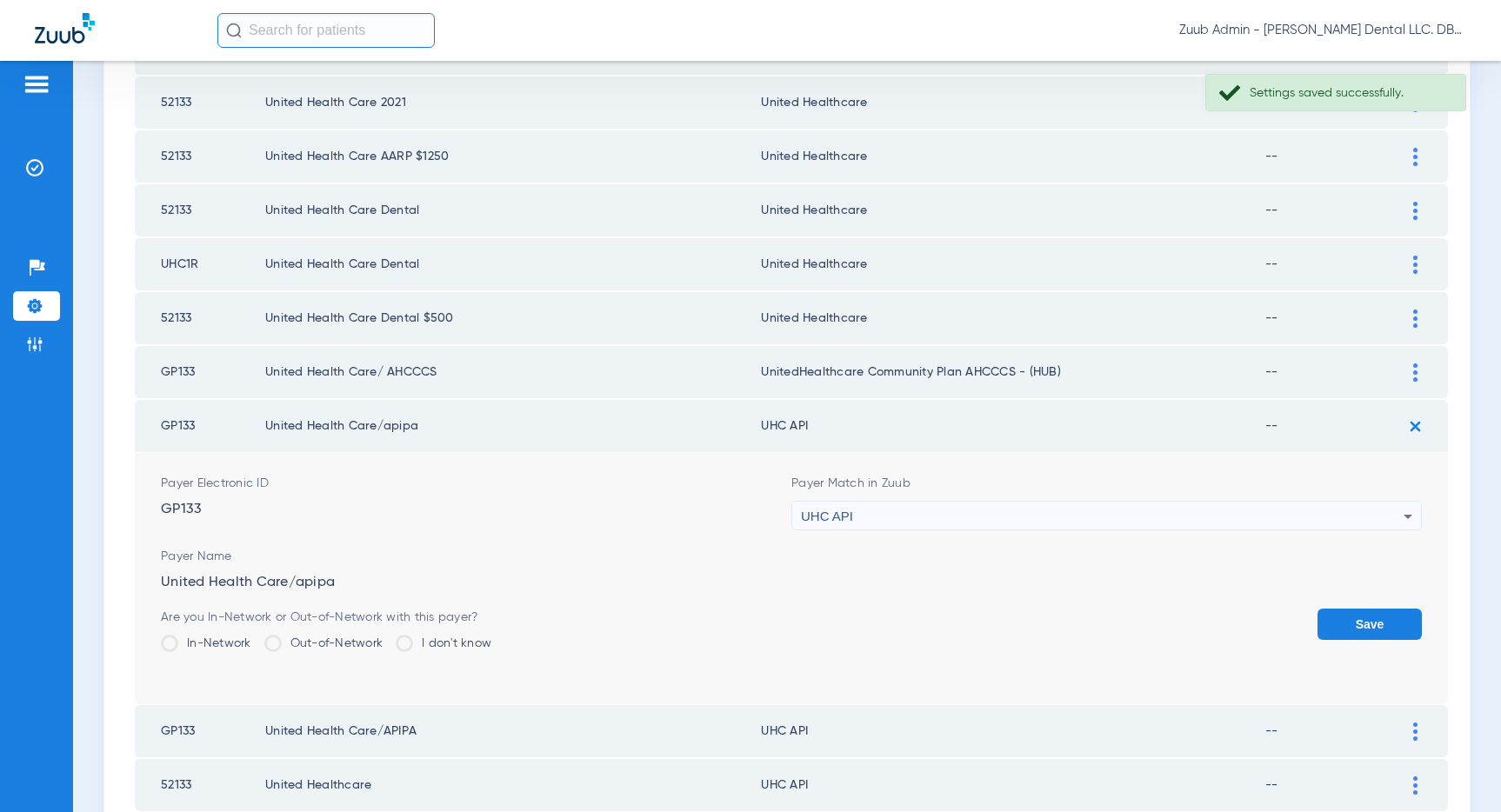
click at [1176, 515] on div "UHC API" at bounding box center [1102, 516] width 603 height 30
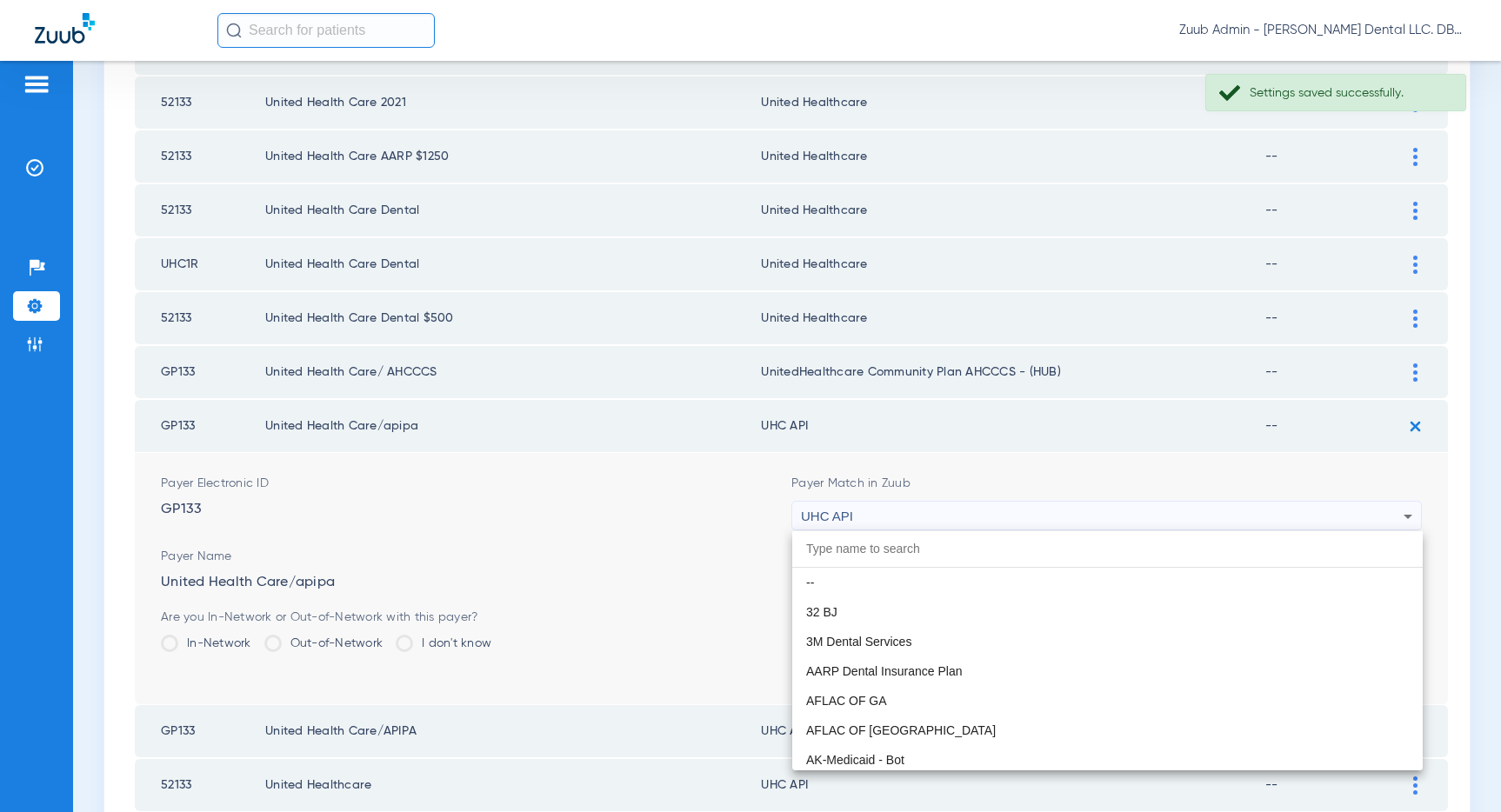
scroll to position [10676, 0]
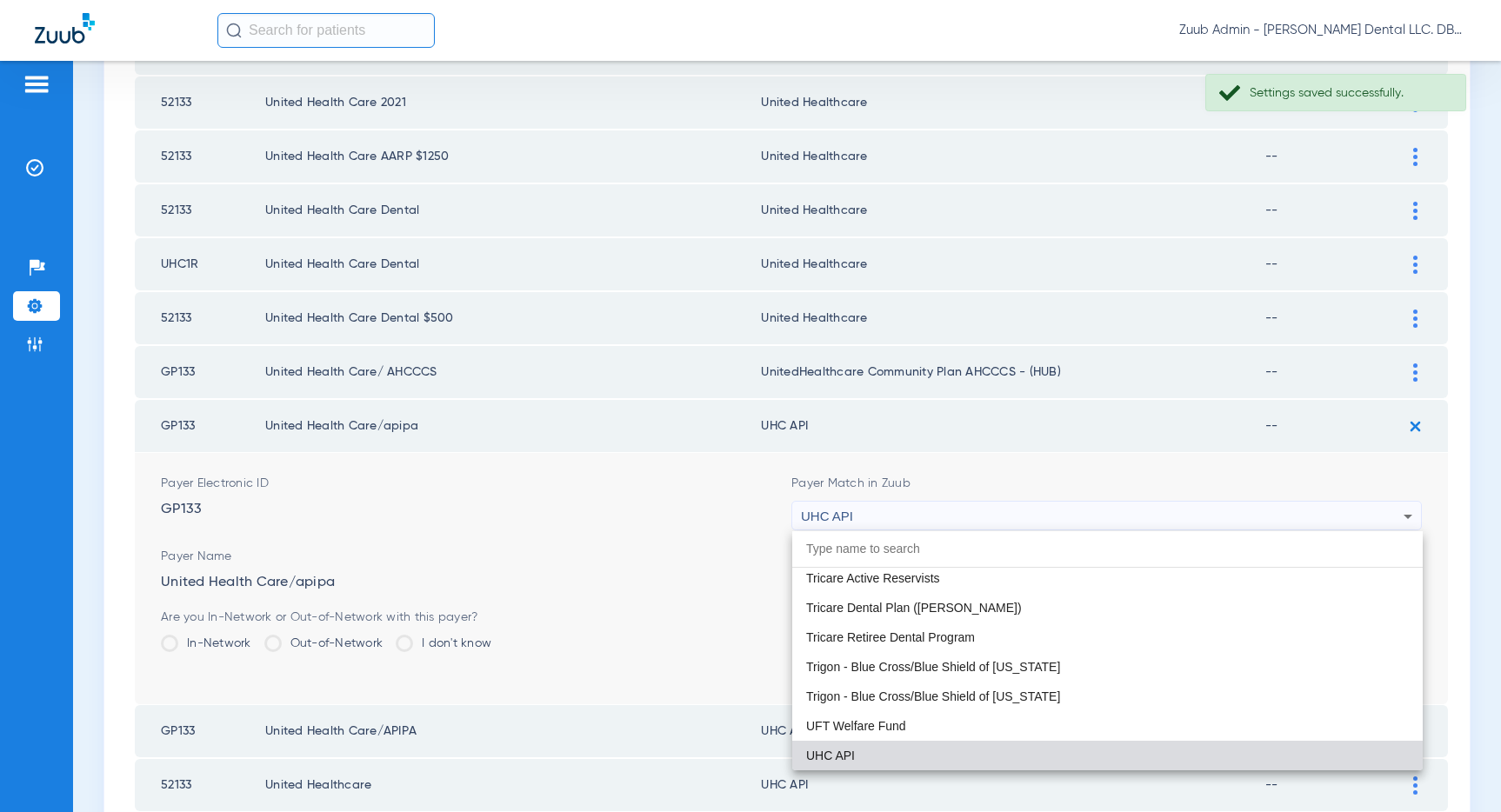
paste input "United Healthcare"
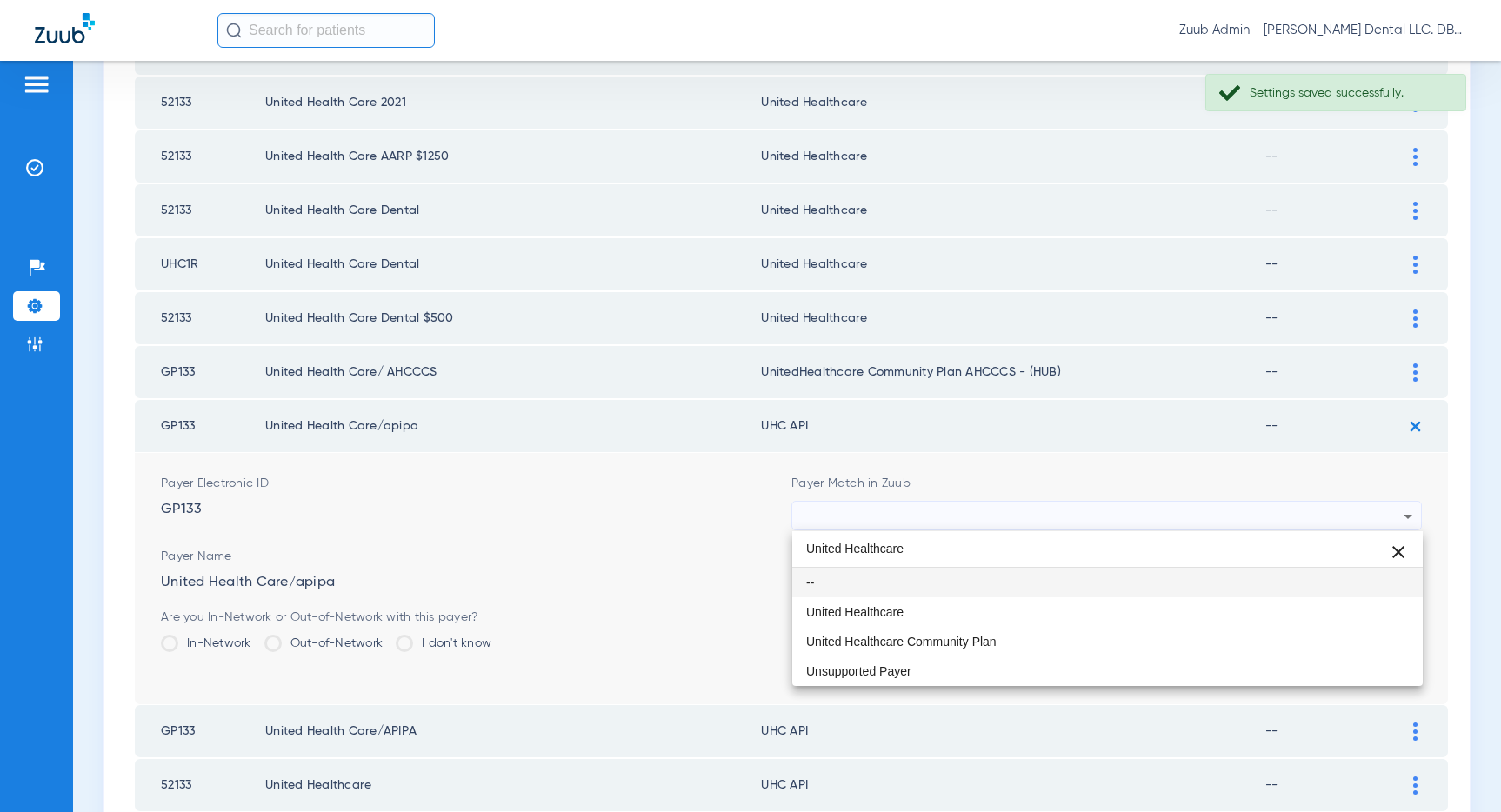
scroll to position [0, 0]
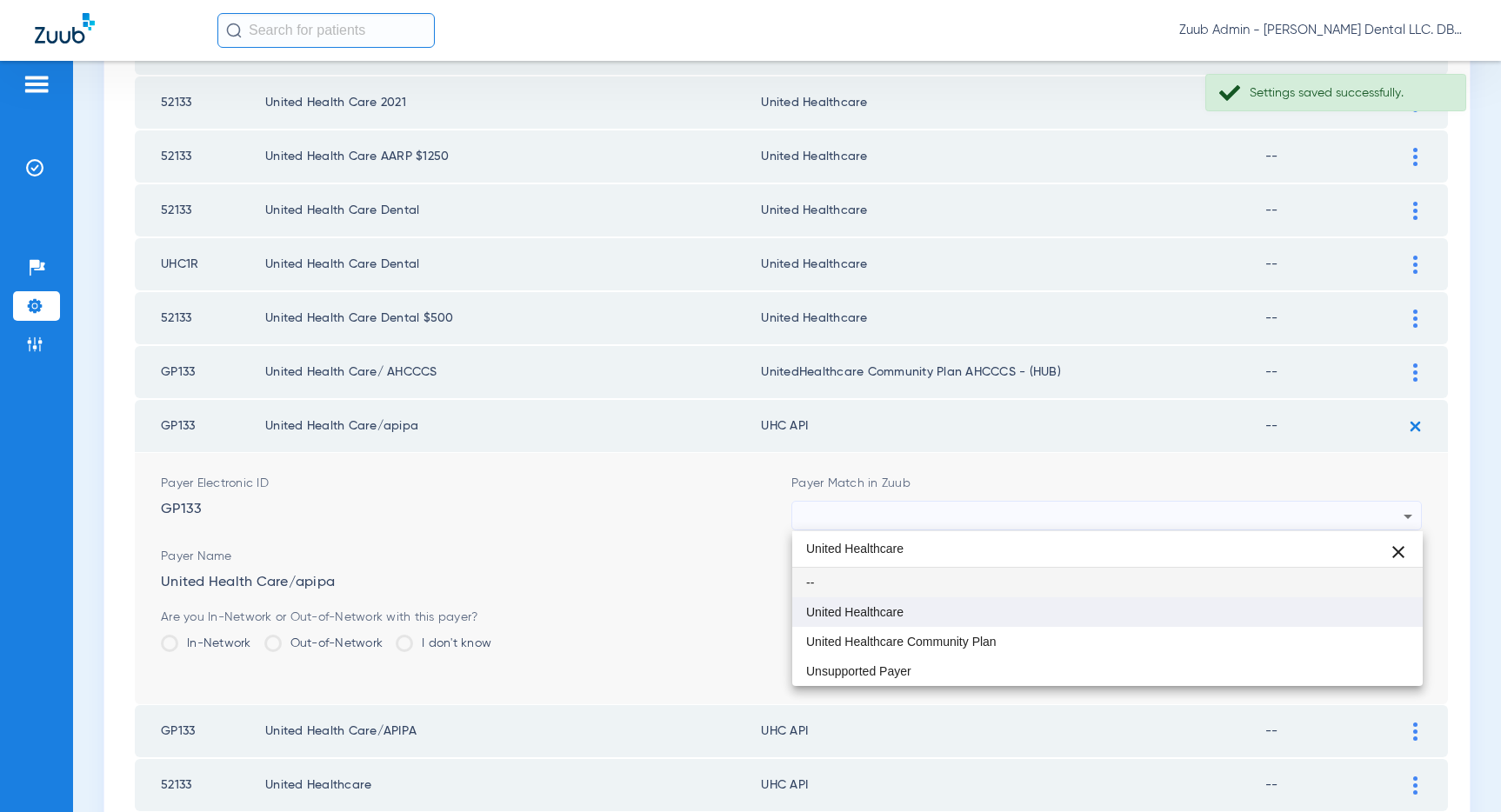
type input "United Healthcare"
click at [936, 614] on mat-option "United Healthcare" at bounding box center [1108, 612] width 631 height 30
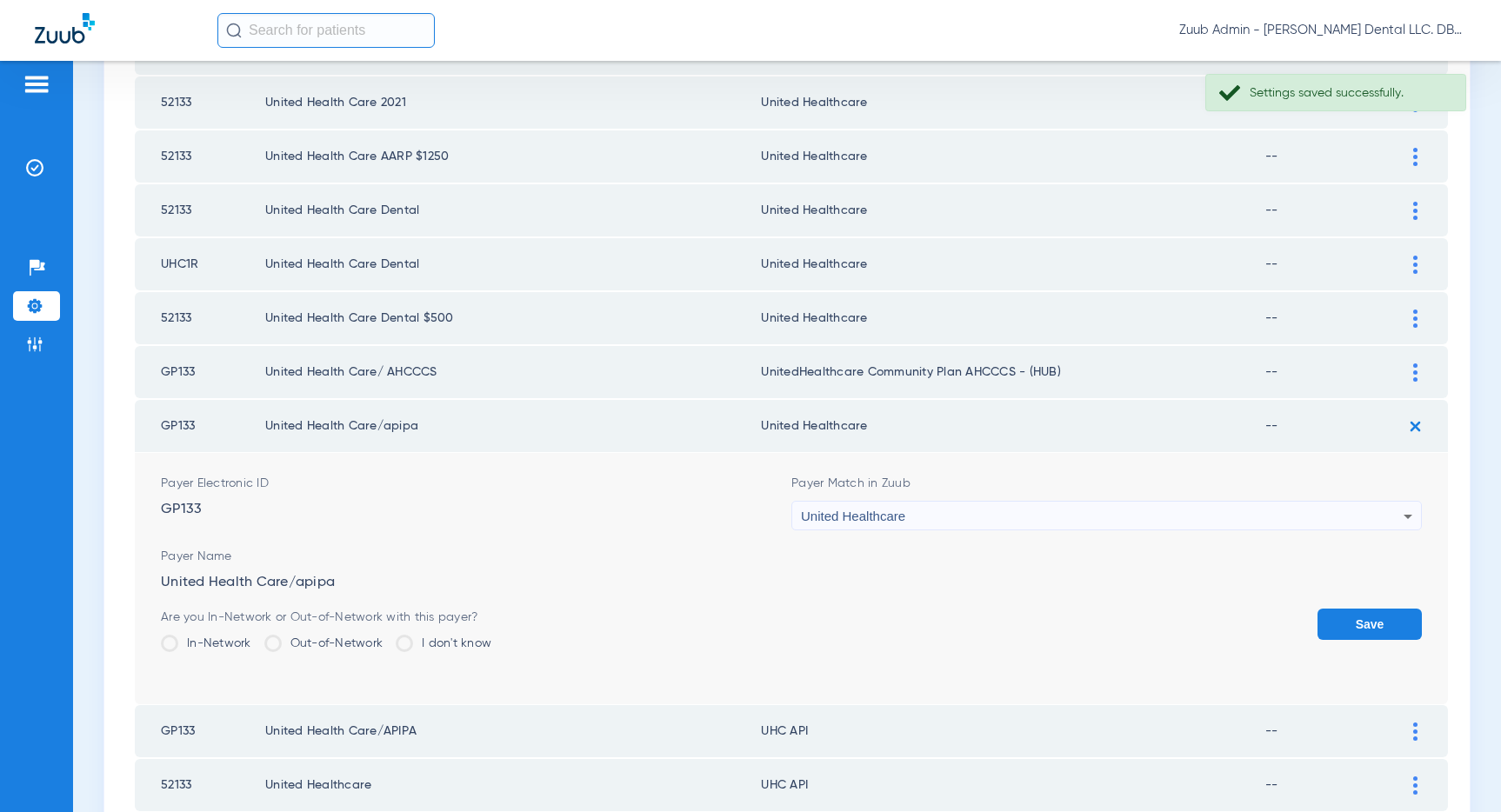
drag, startPoint x: 1353, startPoint y: 613, endPoint x: 1330, endPoint y: 625, distance: 25.9
click at [1352, 613] on button "Save" at bounding box center [1369, 624] width 104 height 31
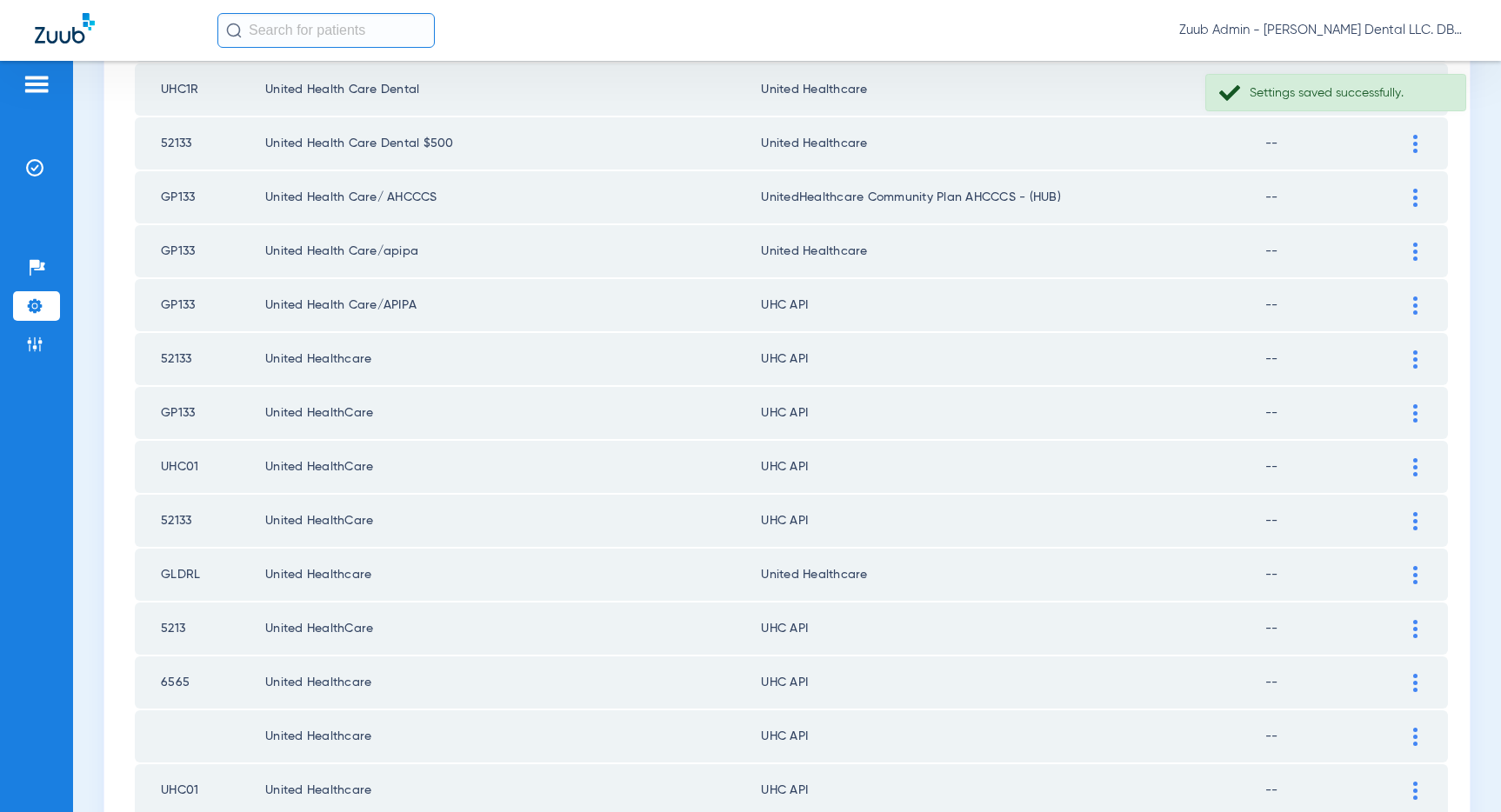
scroll to position [1716, 0]
click at [1418, 296] on div at bounding box center [1415, 301] width 31 height 18
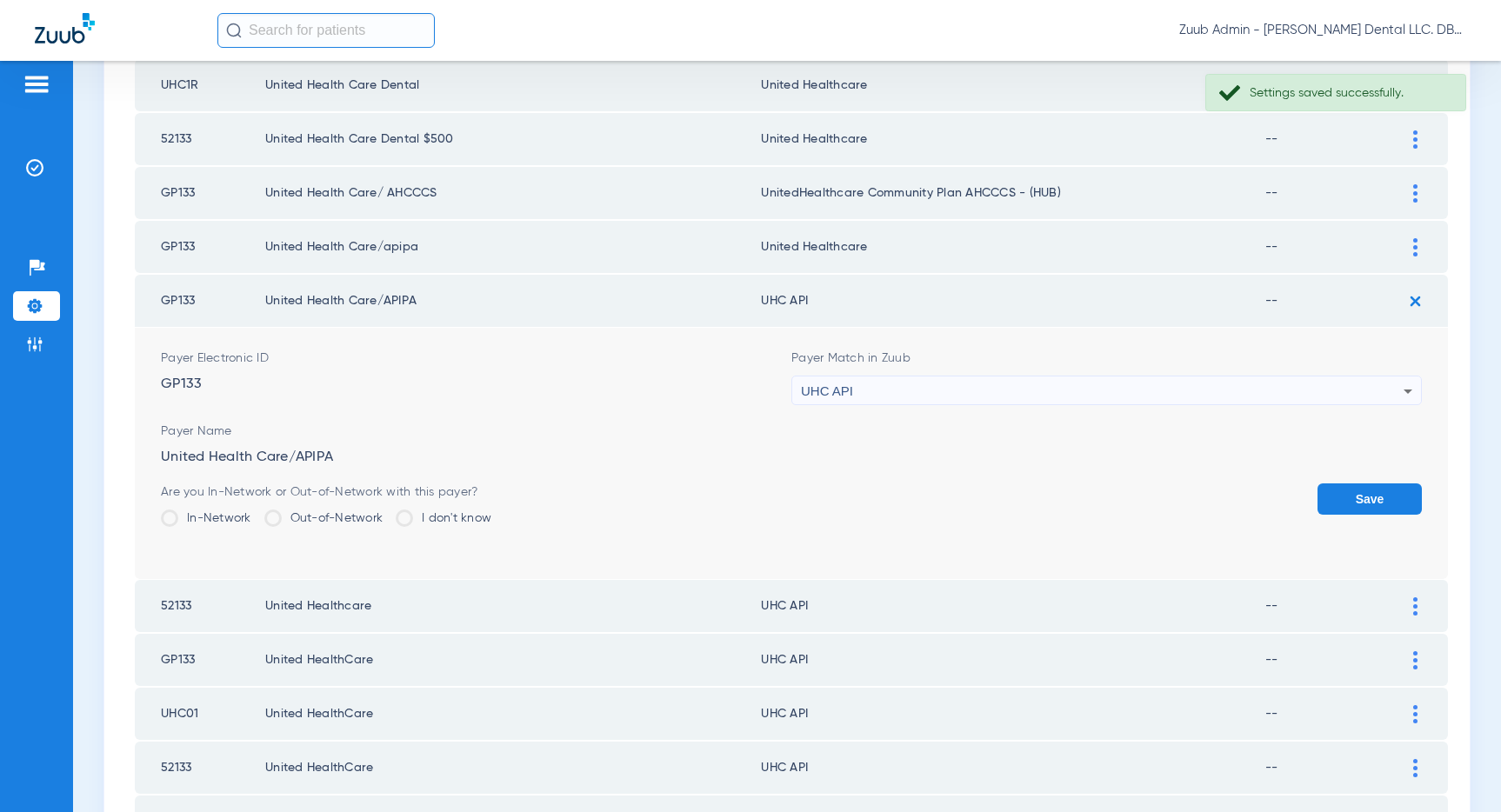
click at [1150, 389] on div "UHC API" at bounding box center [1102, 391] width 603 height 30
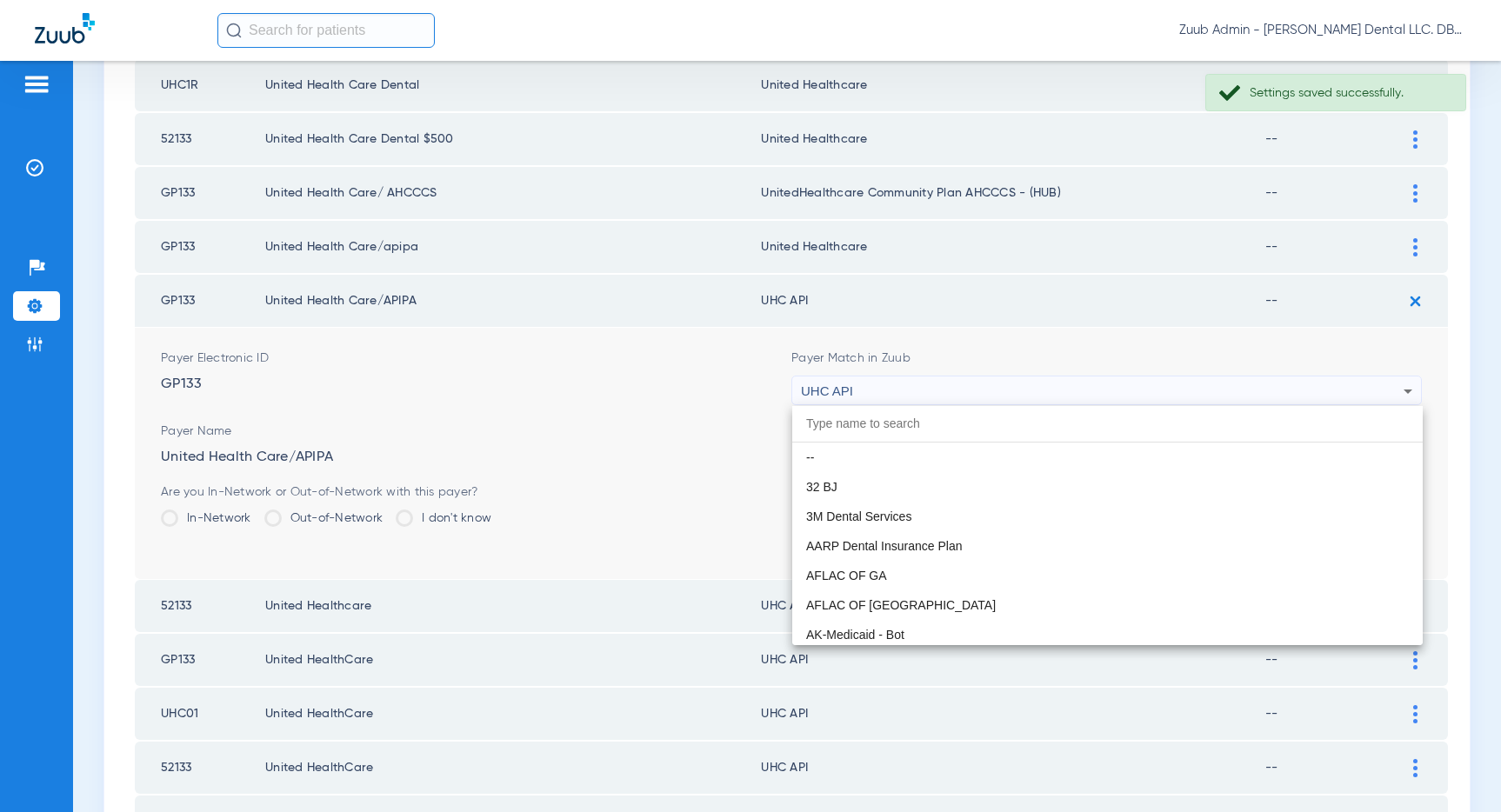
scroll to position [10676, 0]
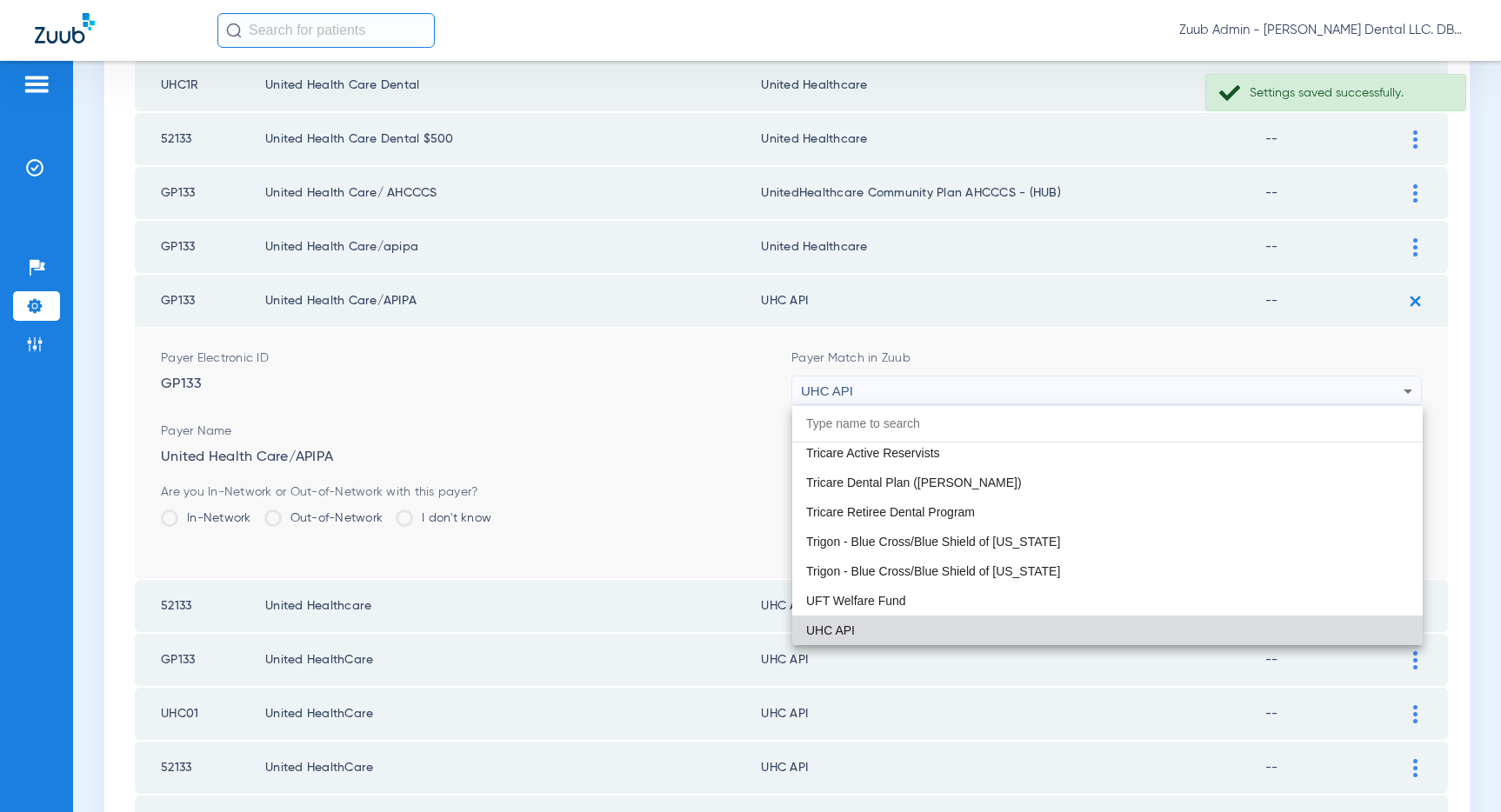
paste input "United Healthcare"
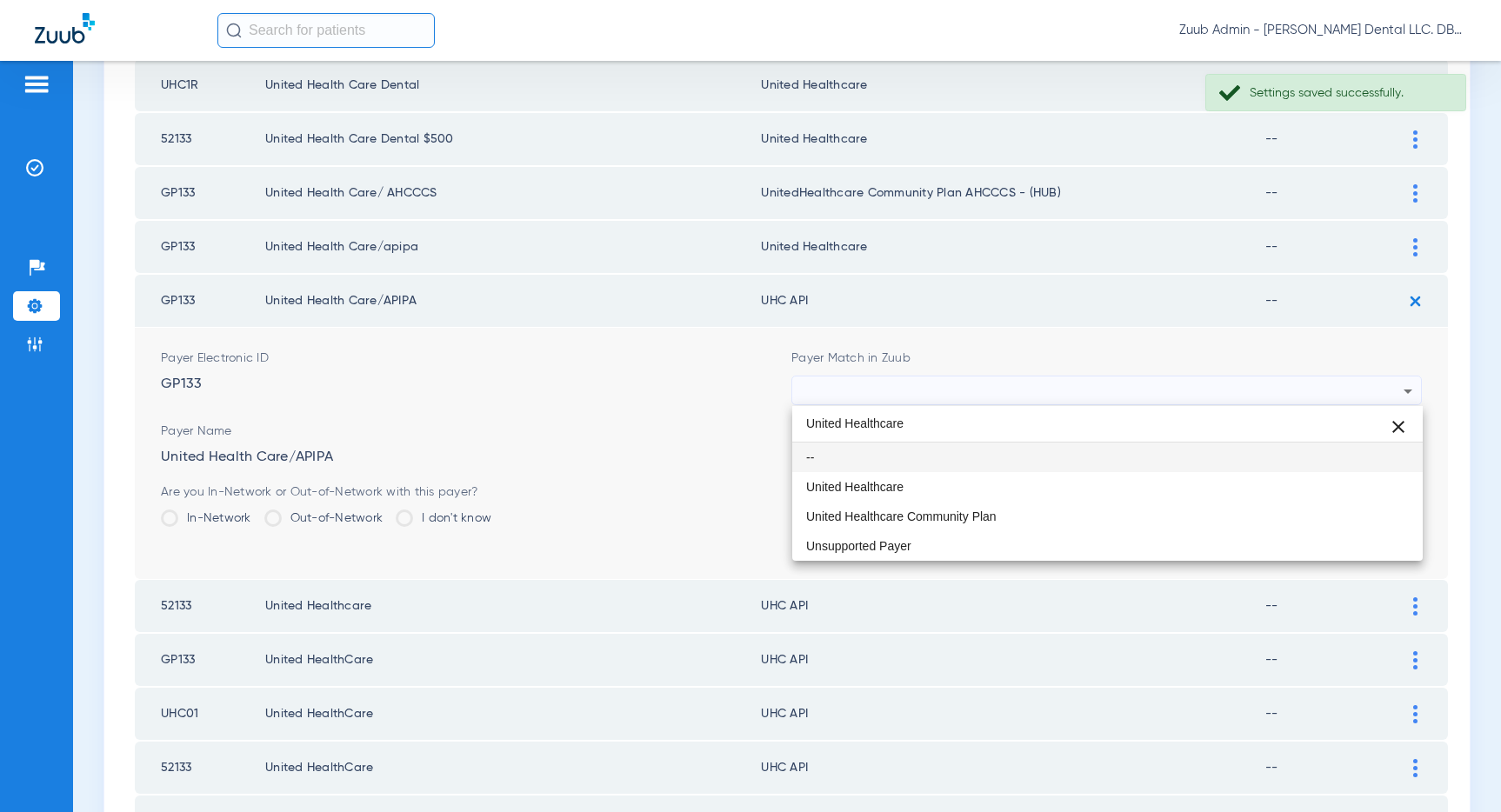
scroll to position [0, 0]
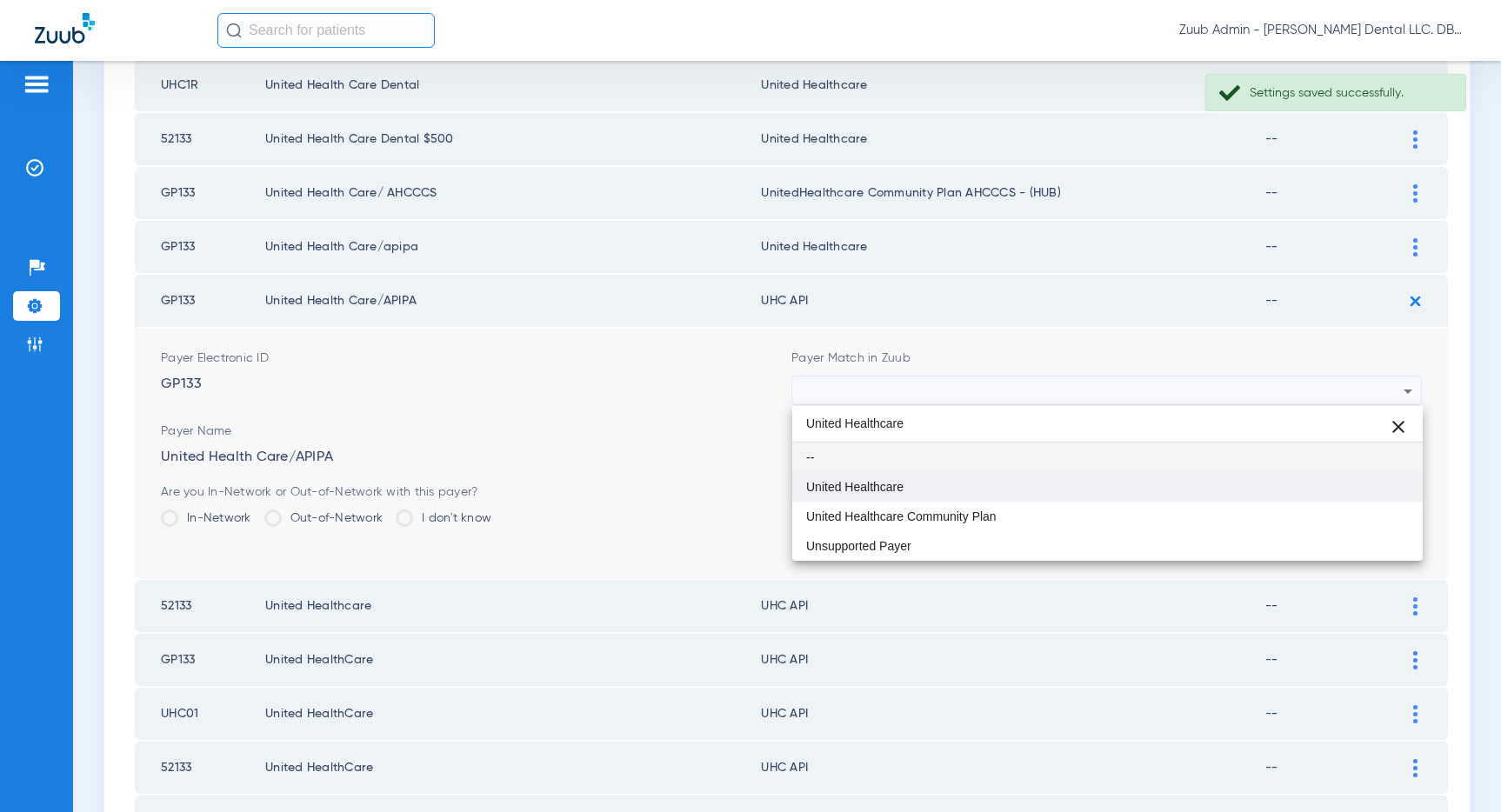
type input "United Healthcare"
click at [978, 472] on mat-option "United Healthcare" at bounding box center [1108, 487] width 631 height 30
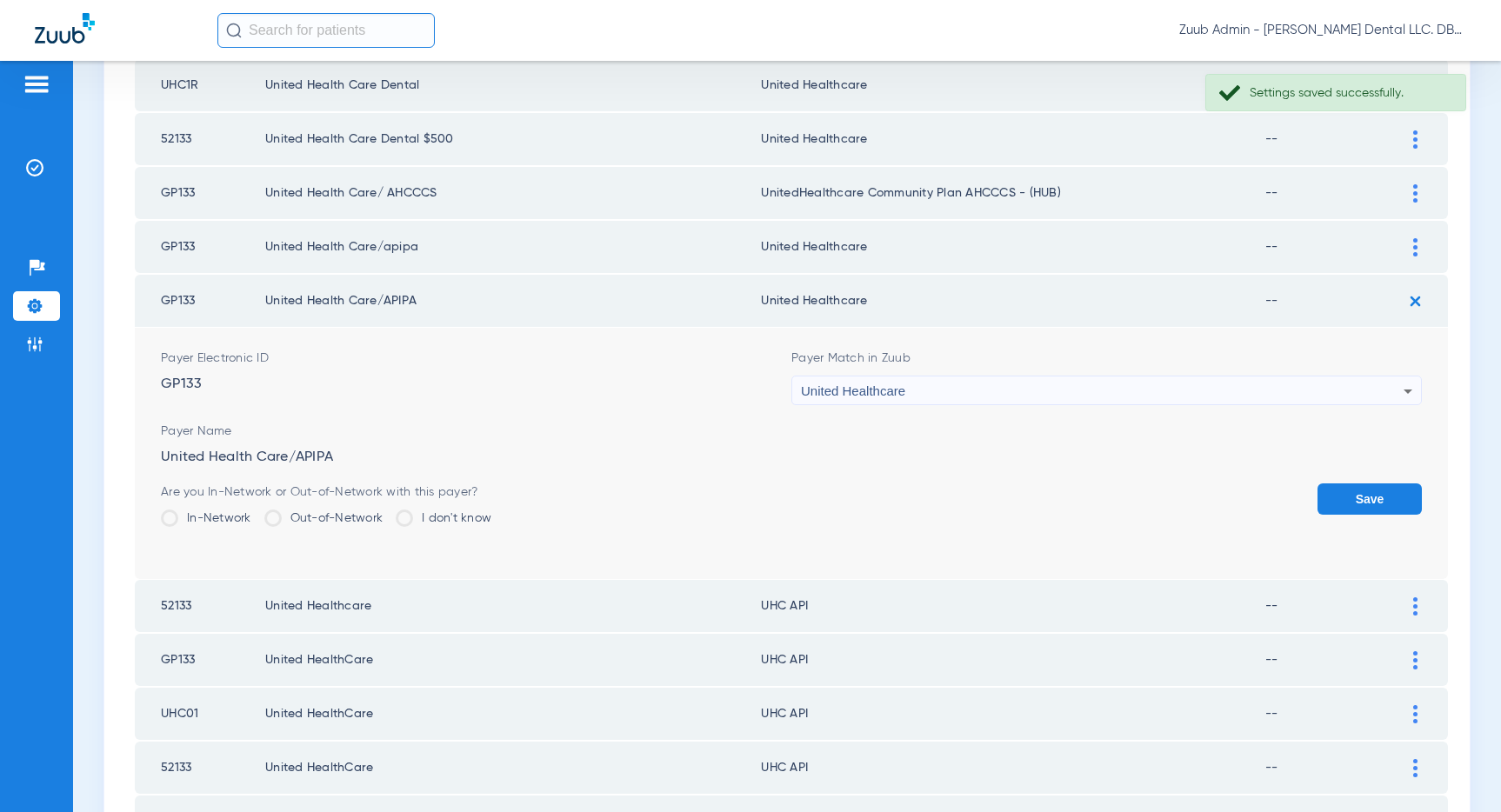
drag, startPoint x: 1347, startPoint y: 499, endPoint x: 1352, endPoint y: 486, distance: 13.9
click at [1347, 499] on button "Save" at bounding box center [1369, 499] width 104 height 31
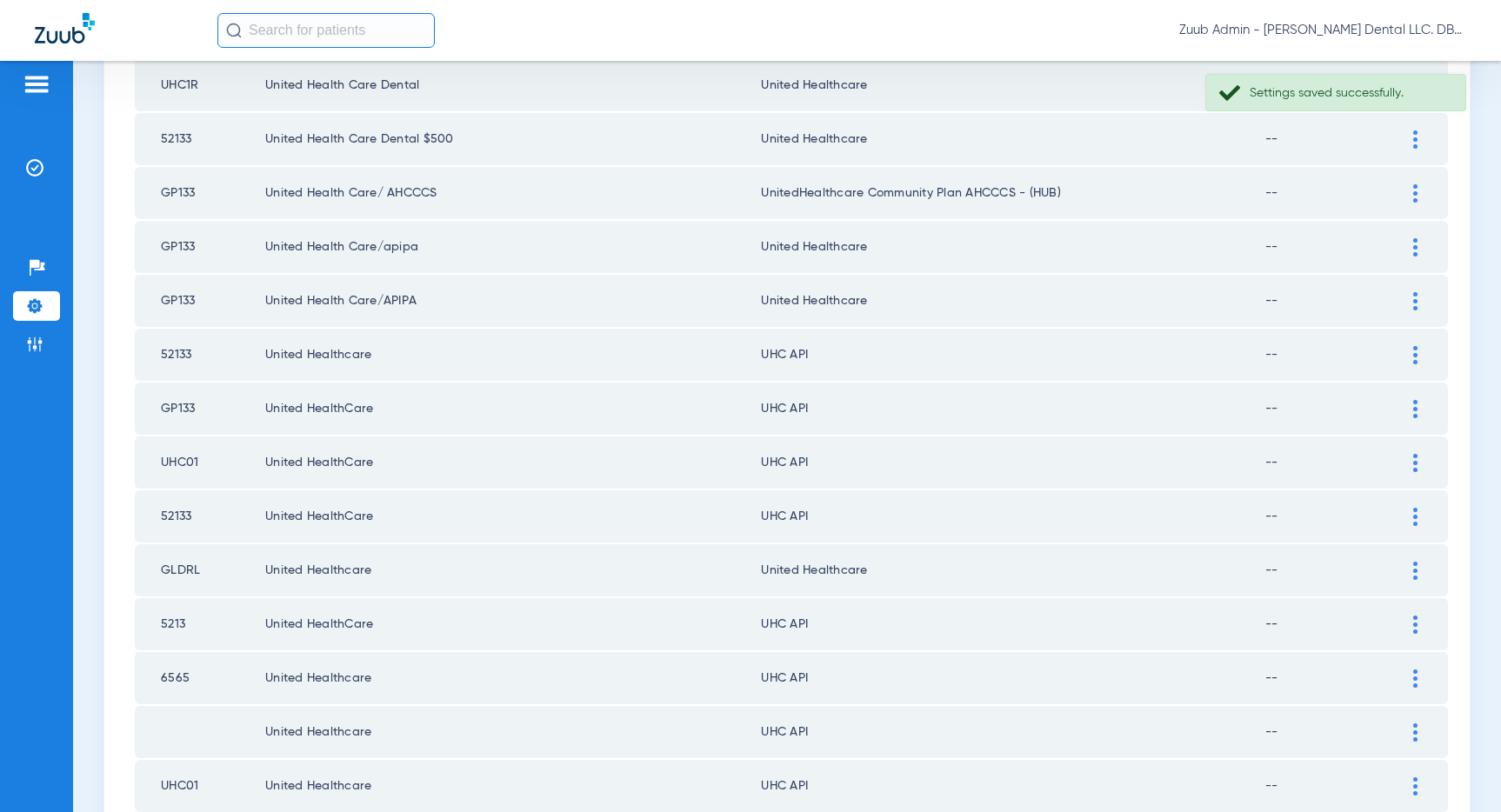
click at [1406, 356] on div at bounding box center [1415, 355] width 31 height 18
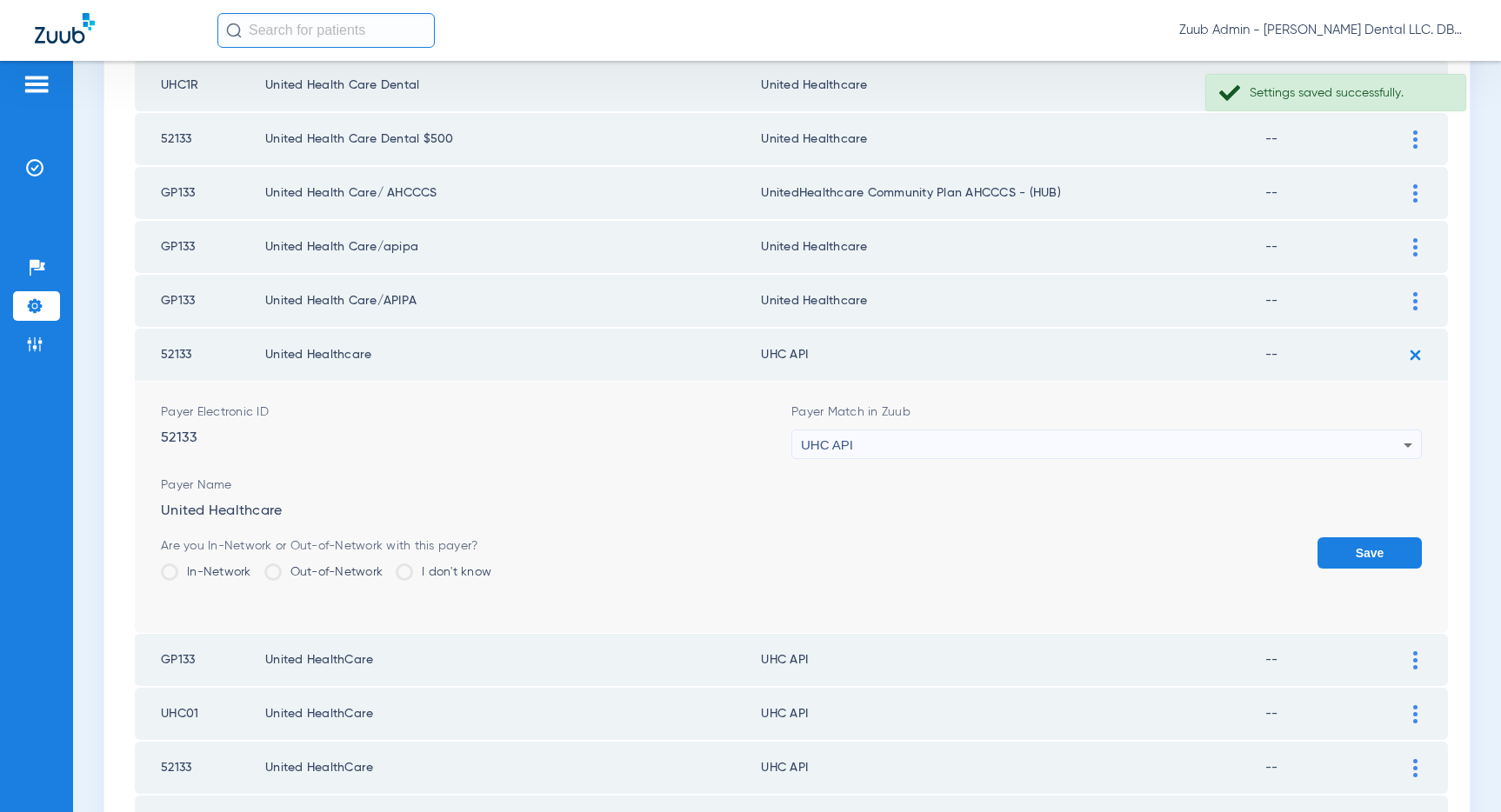
click at [1152, 453] on div "UHC API" at bounding box center [1102, 445] width 603 height 30
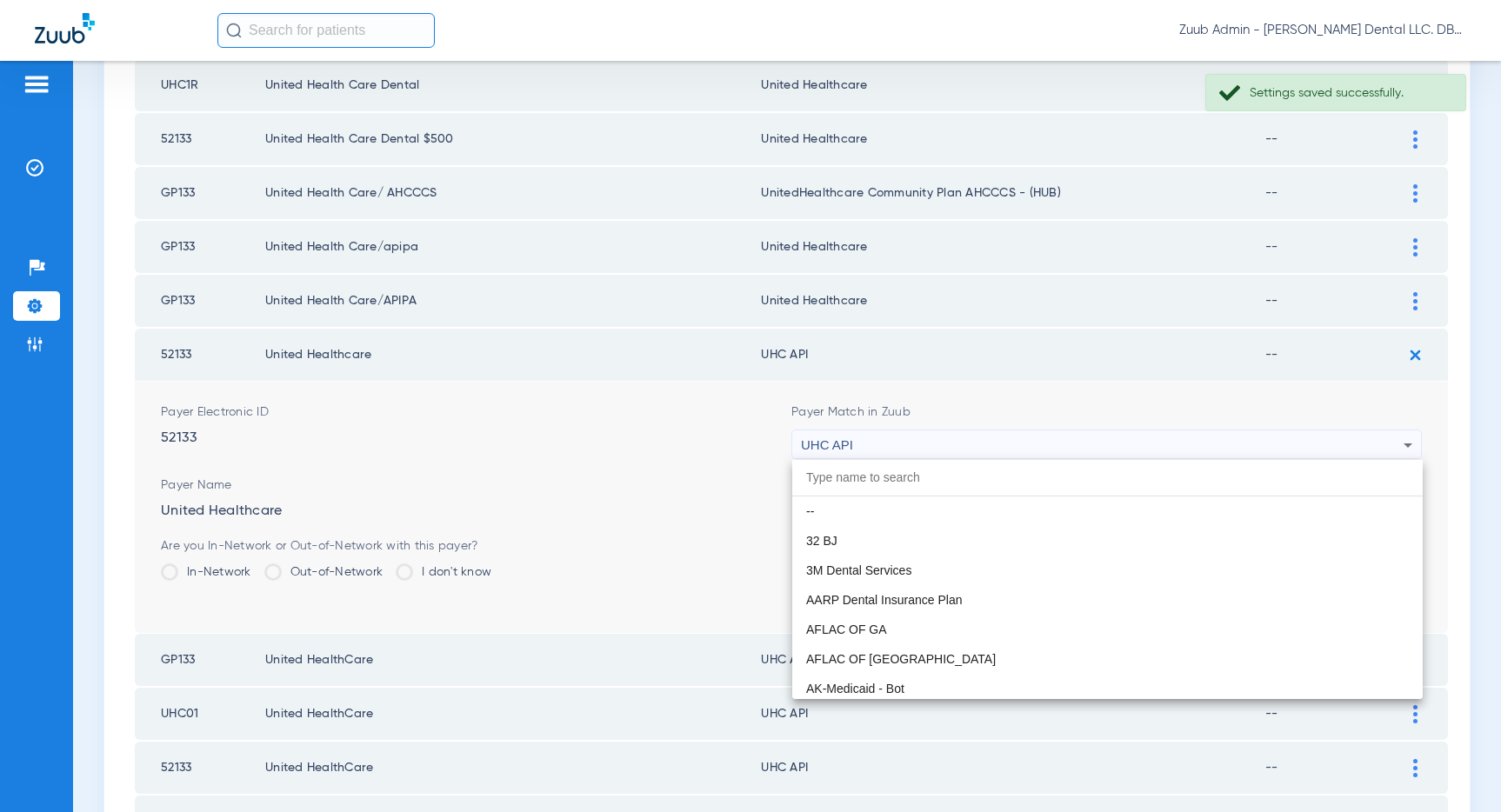
scroll to position [10676, 0]
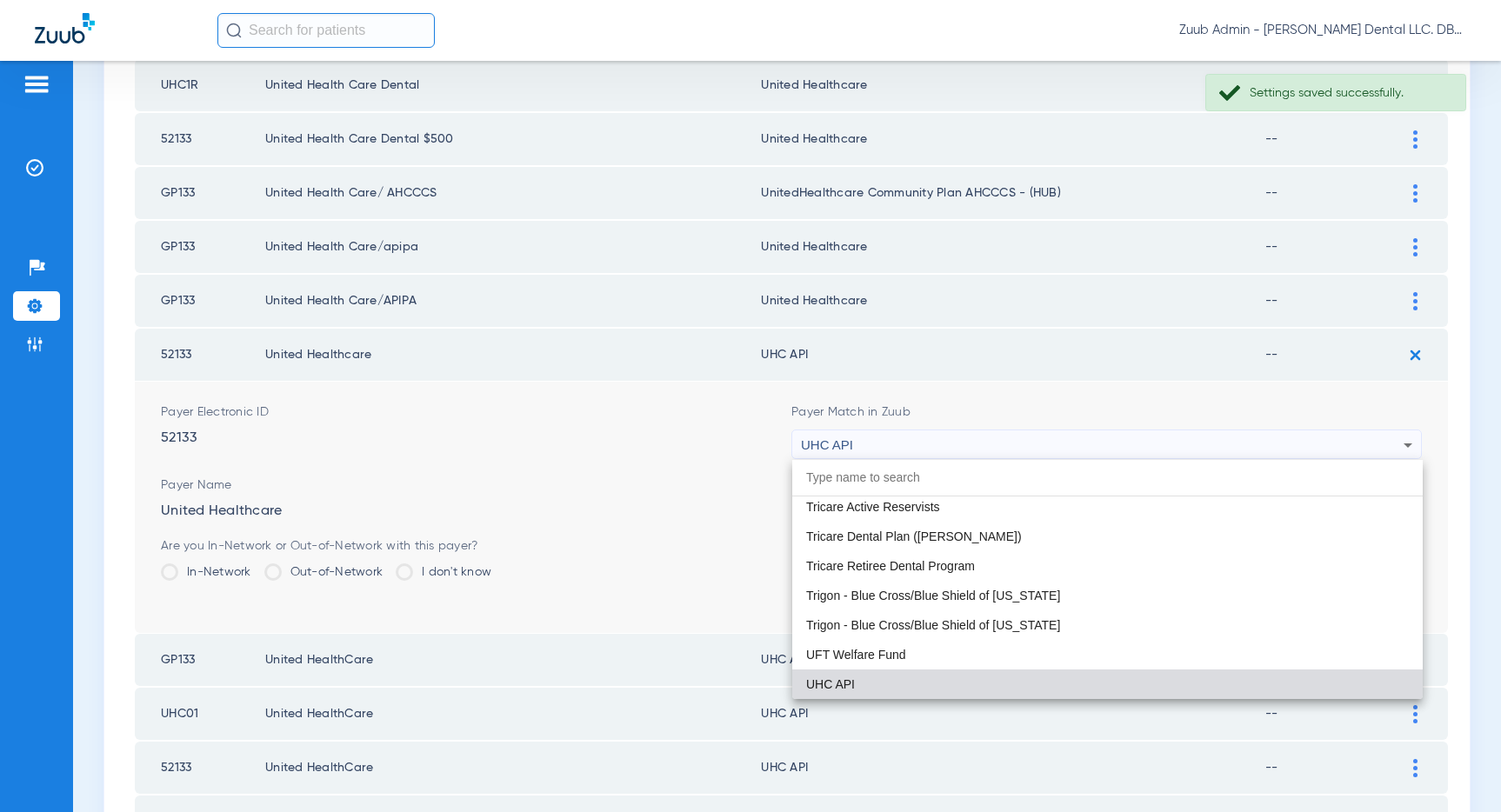
paste input "United Healthcare"
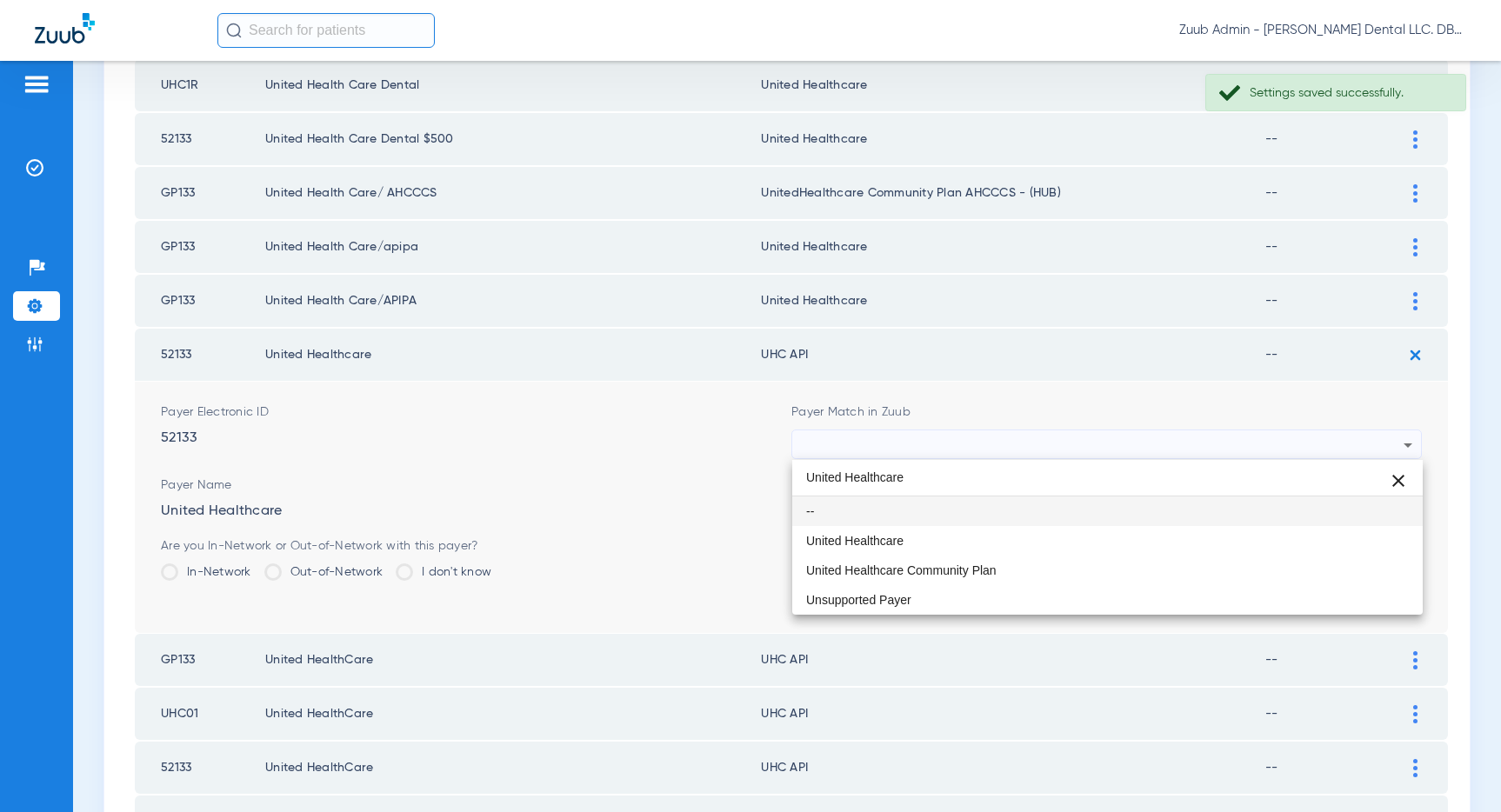
scroll to position [0, 0]
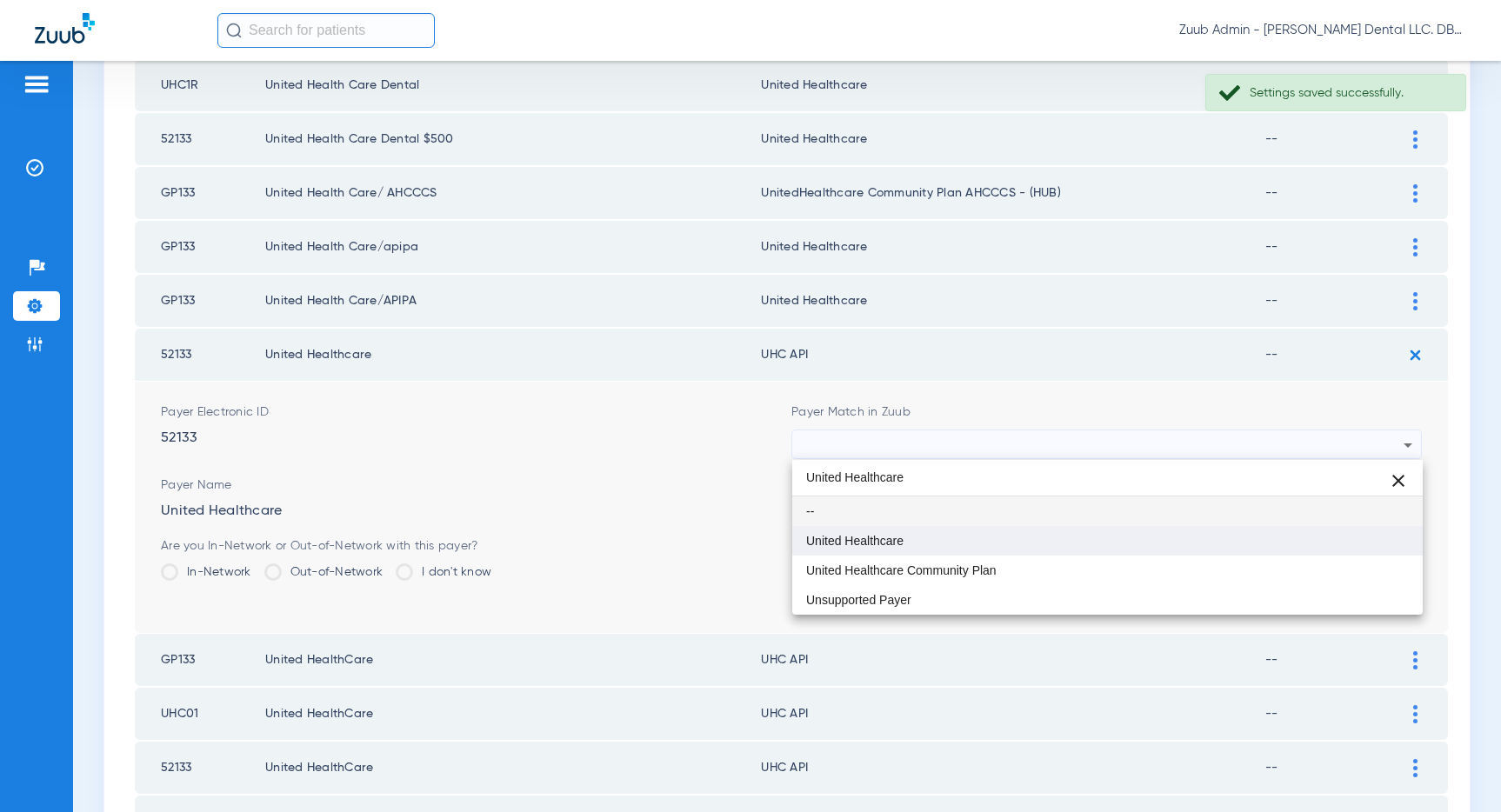
type input "United Healthcare"
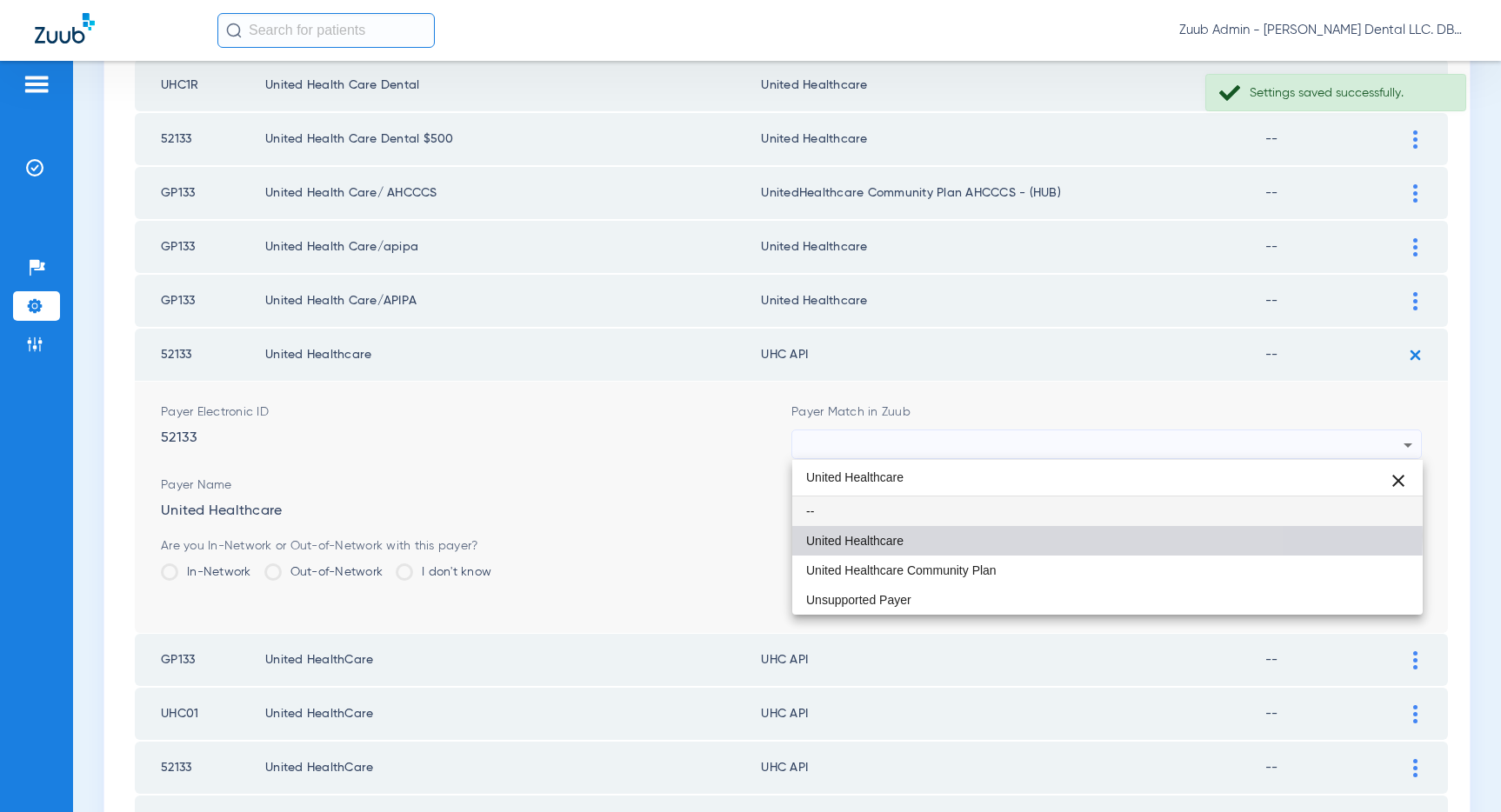
click at [910, 535] on mat-option "United Healthcare" at bounding box center [1108, 541] width 631 height 30
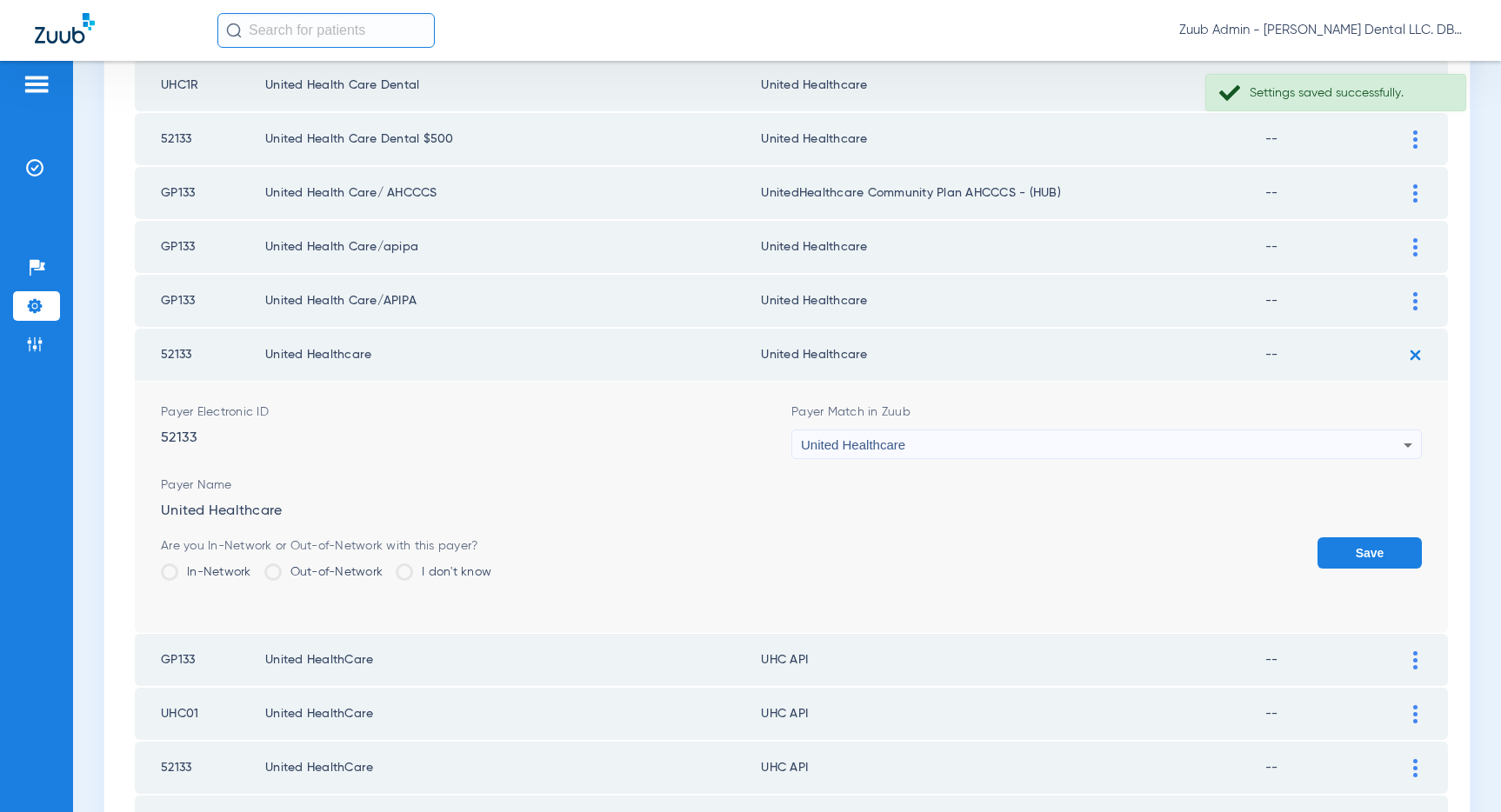
click at [1368, 554] on button "Save" at bounding box center [1369, 552] width 104 height 31
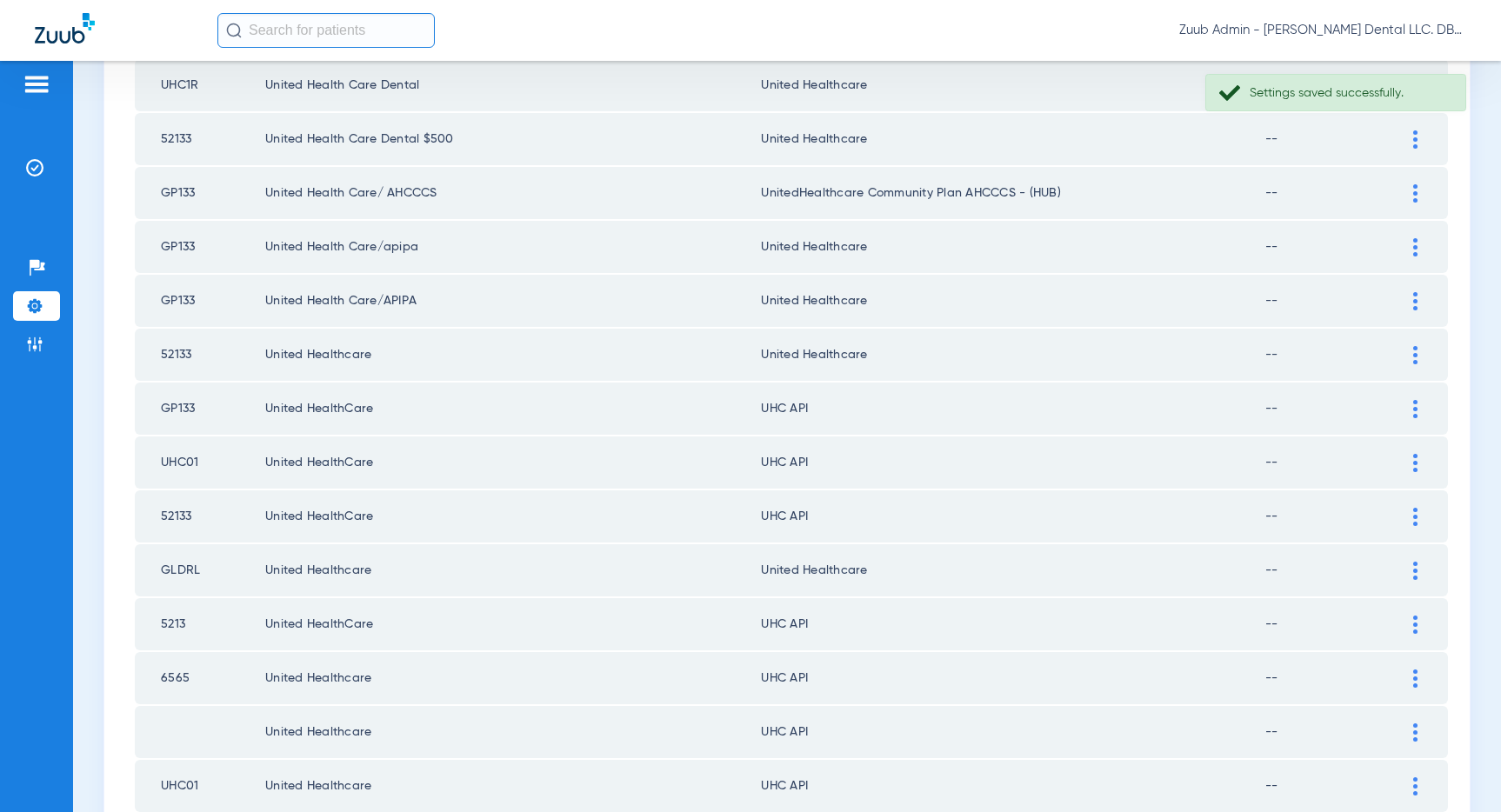
click at [1413, 400] on img at bounding box center [1415, 409] width 4 height 18
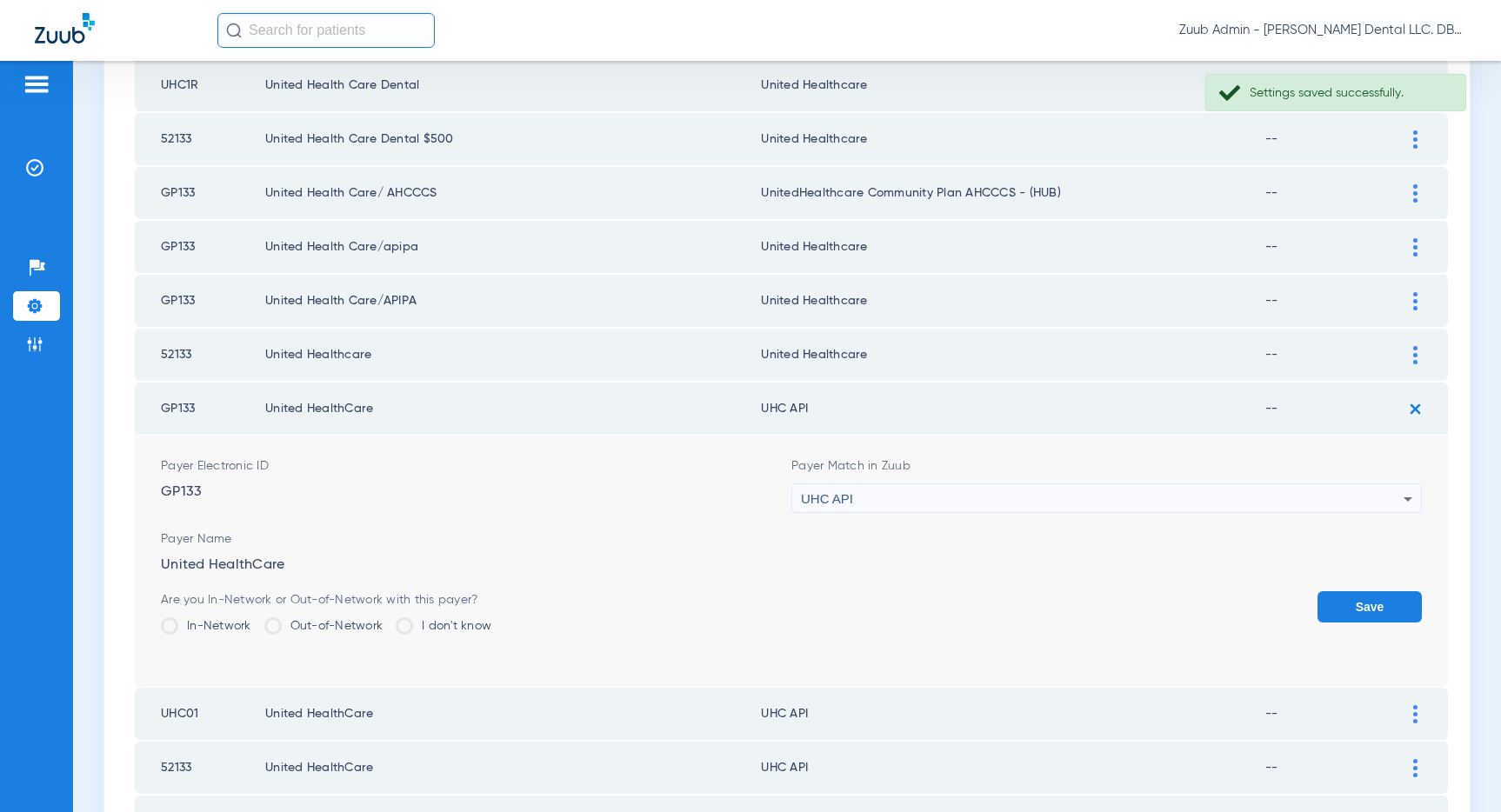
click at [1140, 505] on div "UHC API" at bounding box center [1102, 499] width 603 height 30
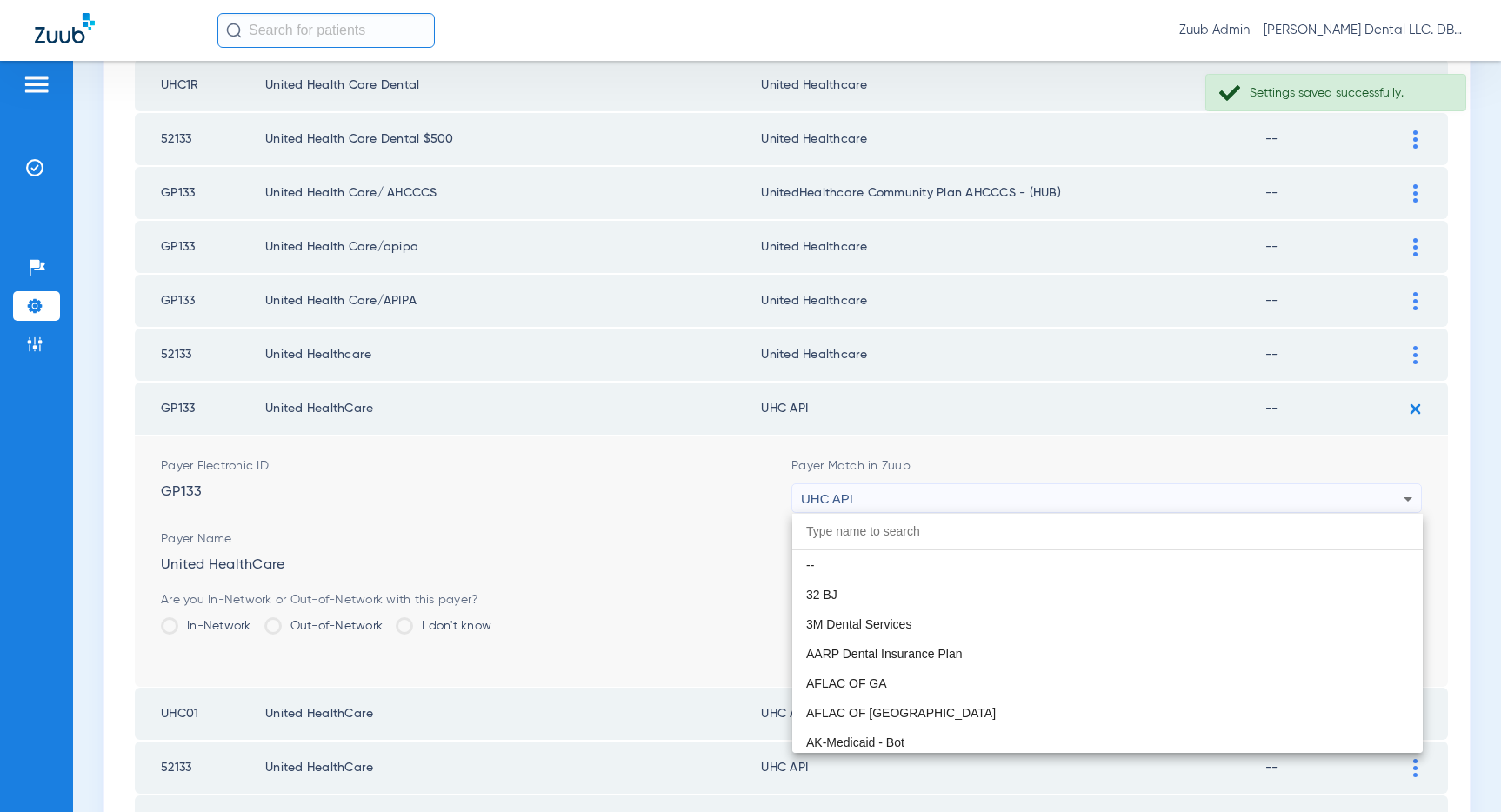
scroll to position [10676, 0]
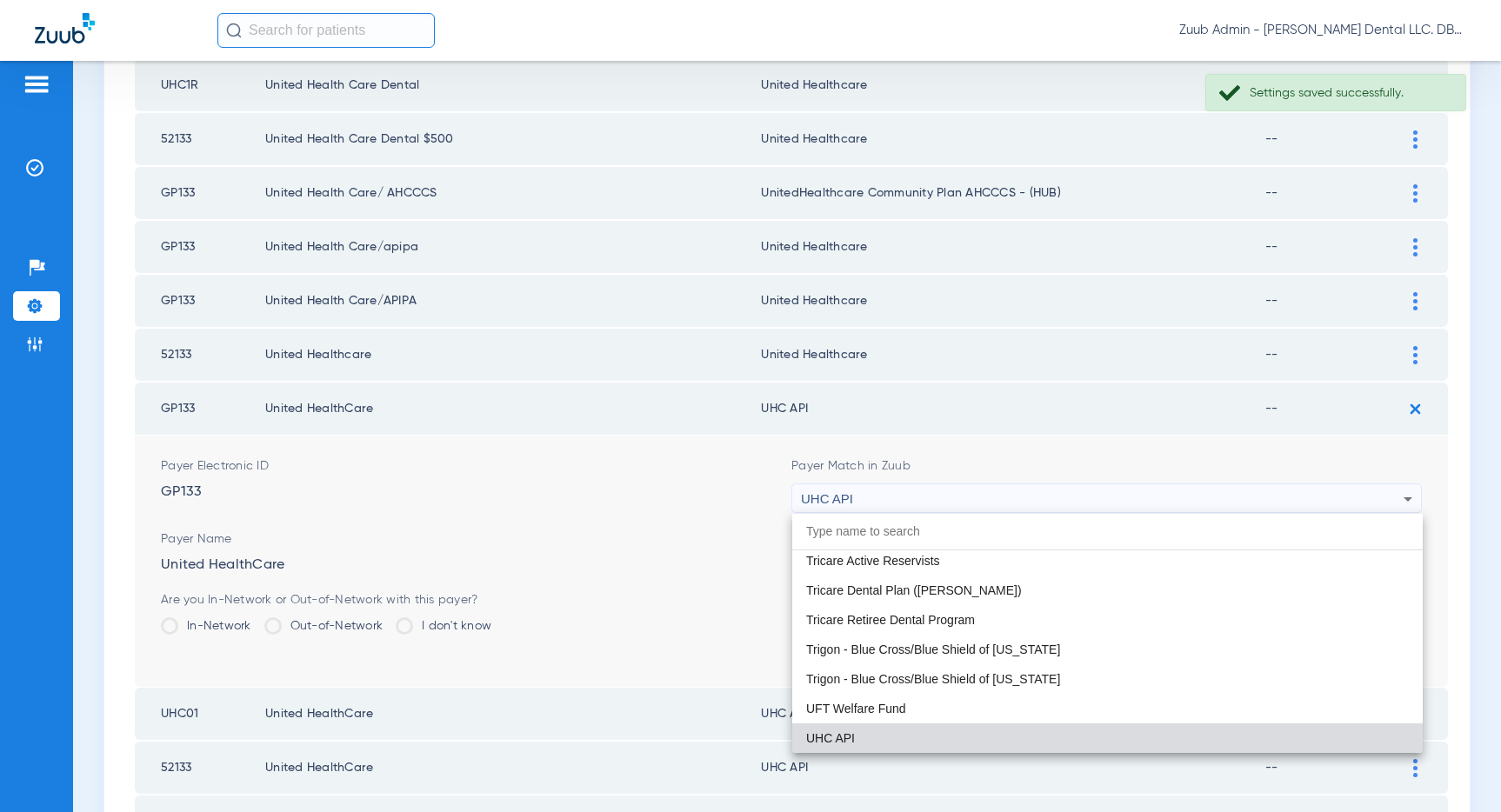
paste input "United Healthcare"
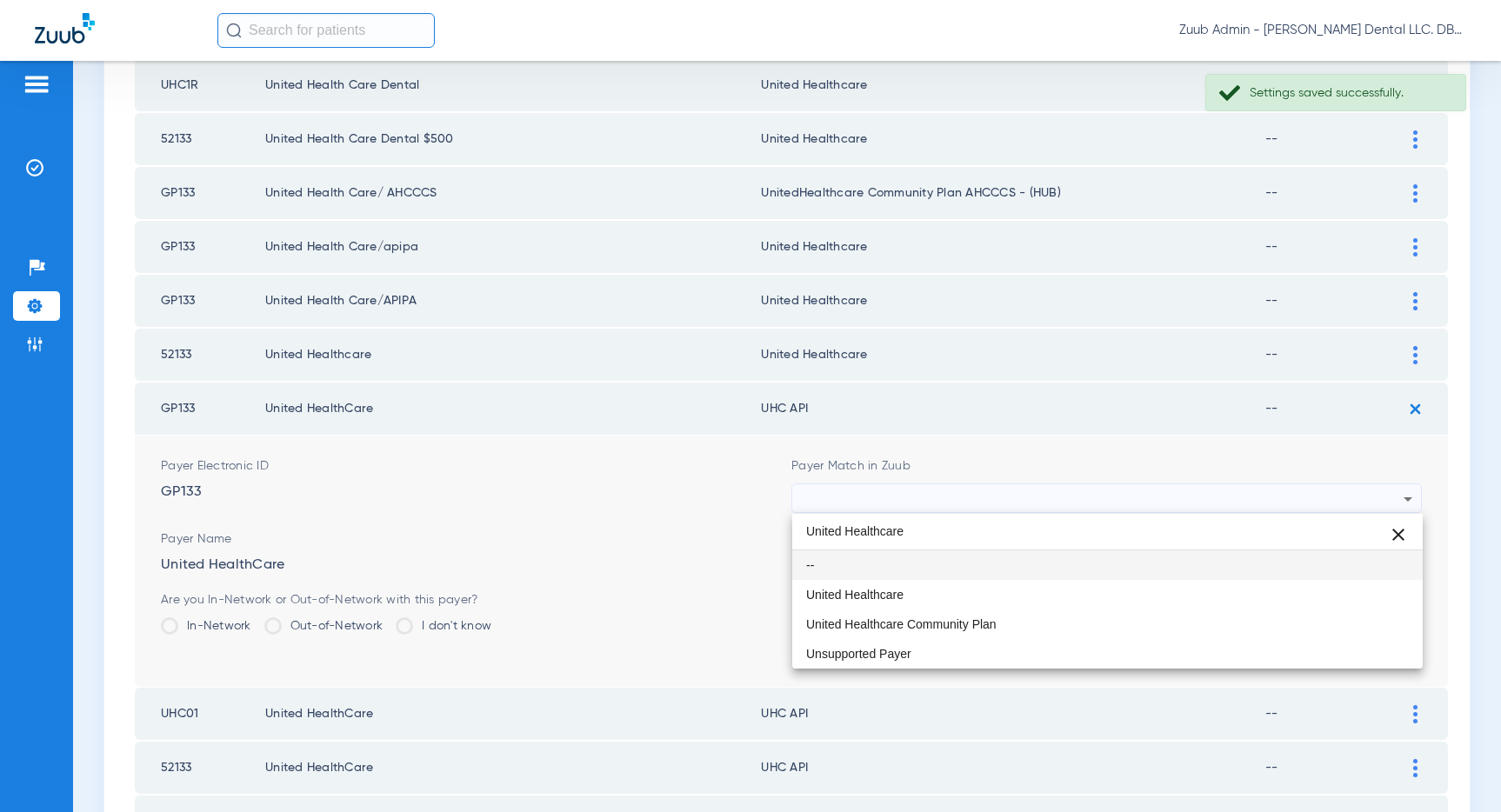
scroll to position [0, 0]
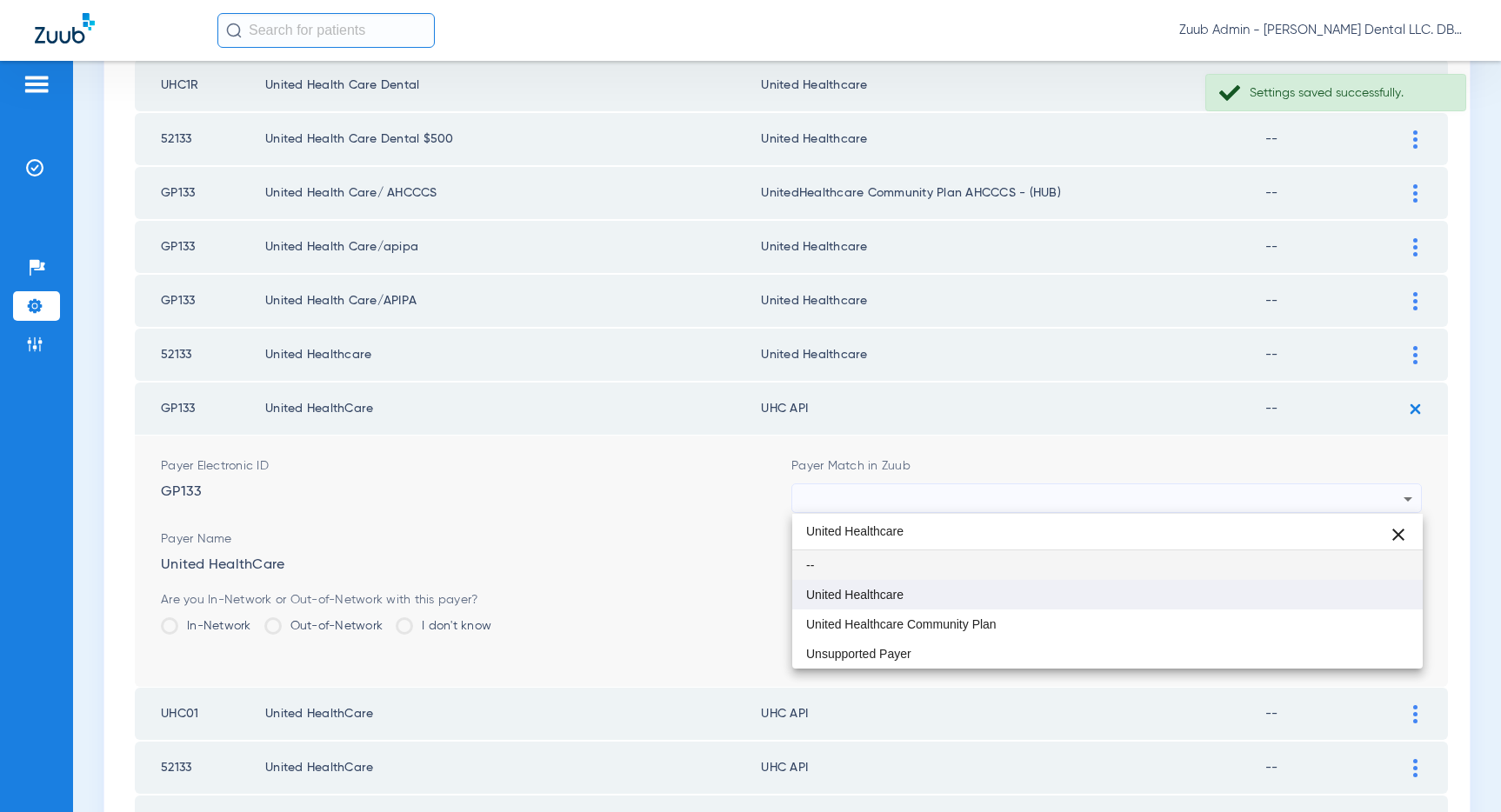
type input "United Healthcare"
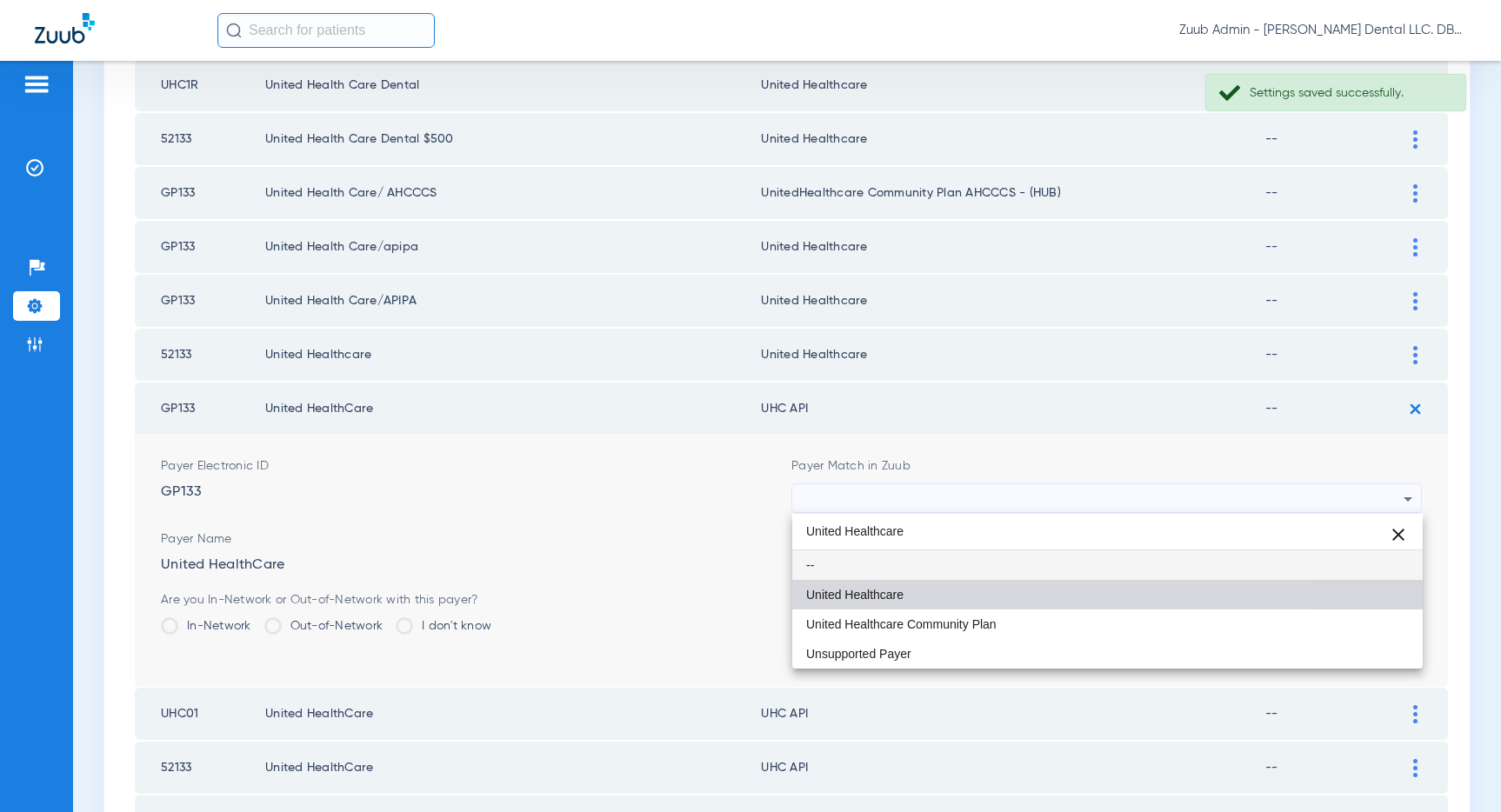
click at [926, 605] on mat-option "United Healthcare" at bounding box center [1108, 595] width 631 height 30
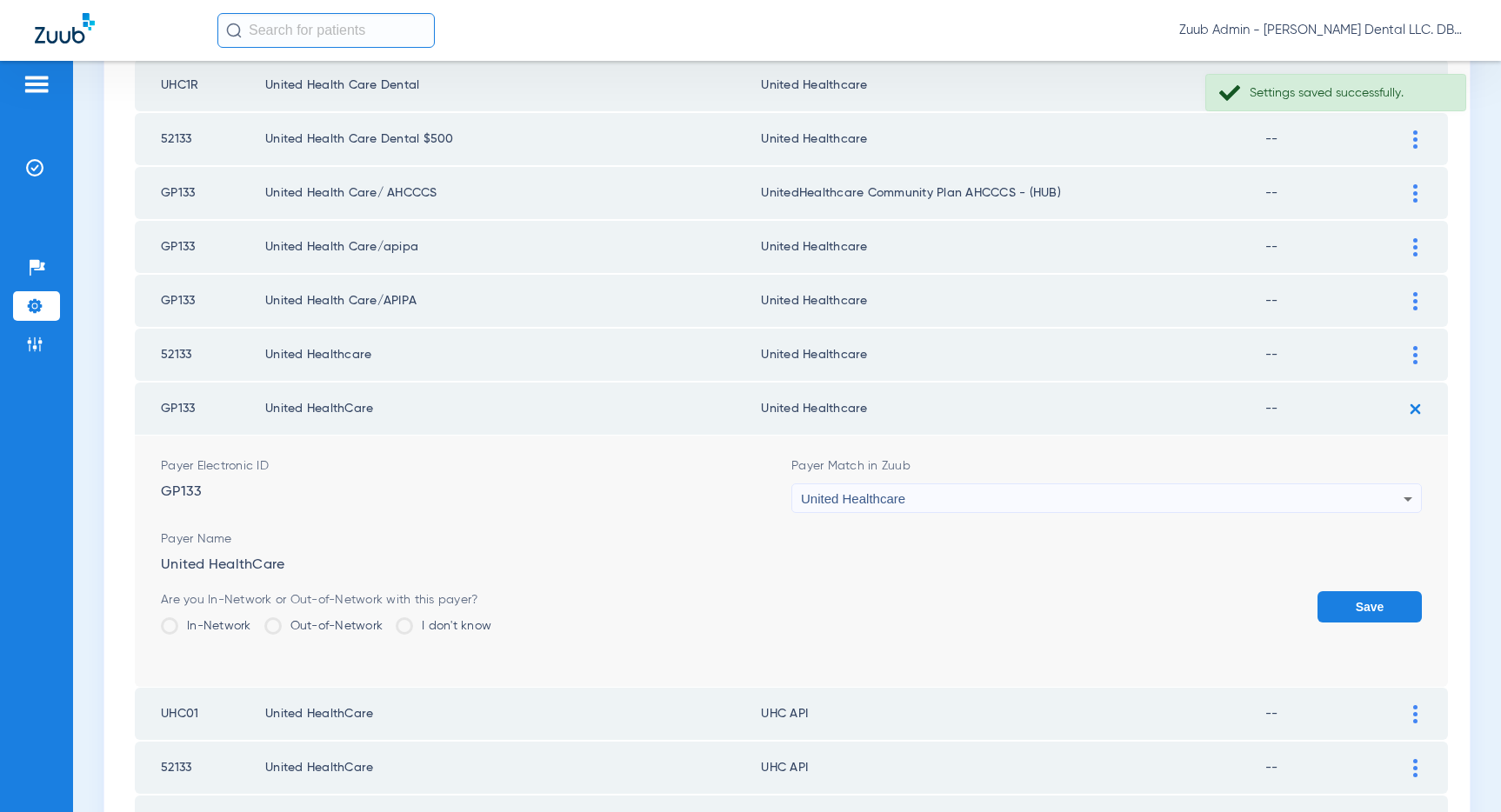
click at [1380, 607] on button "Save" at bounding box center [1369, 606] width 104 height 31
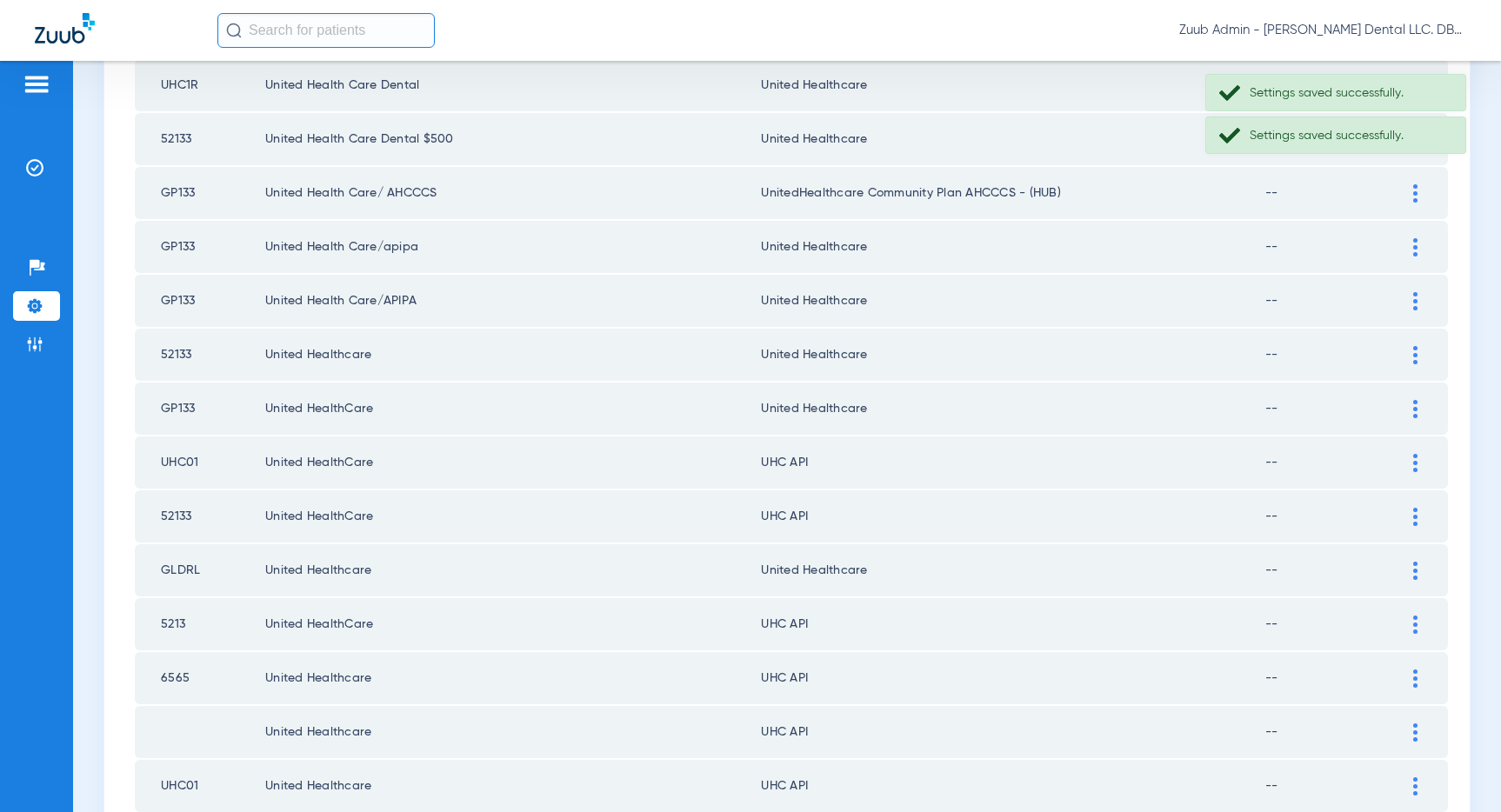
click at [1411, 457] on div at bounding box center [1415, 463] width 31 height 18
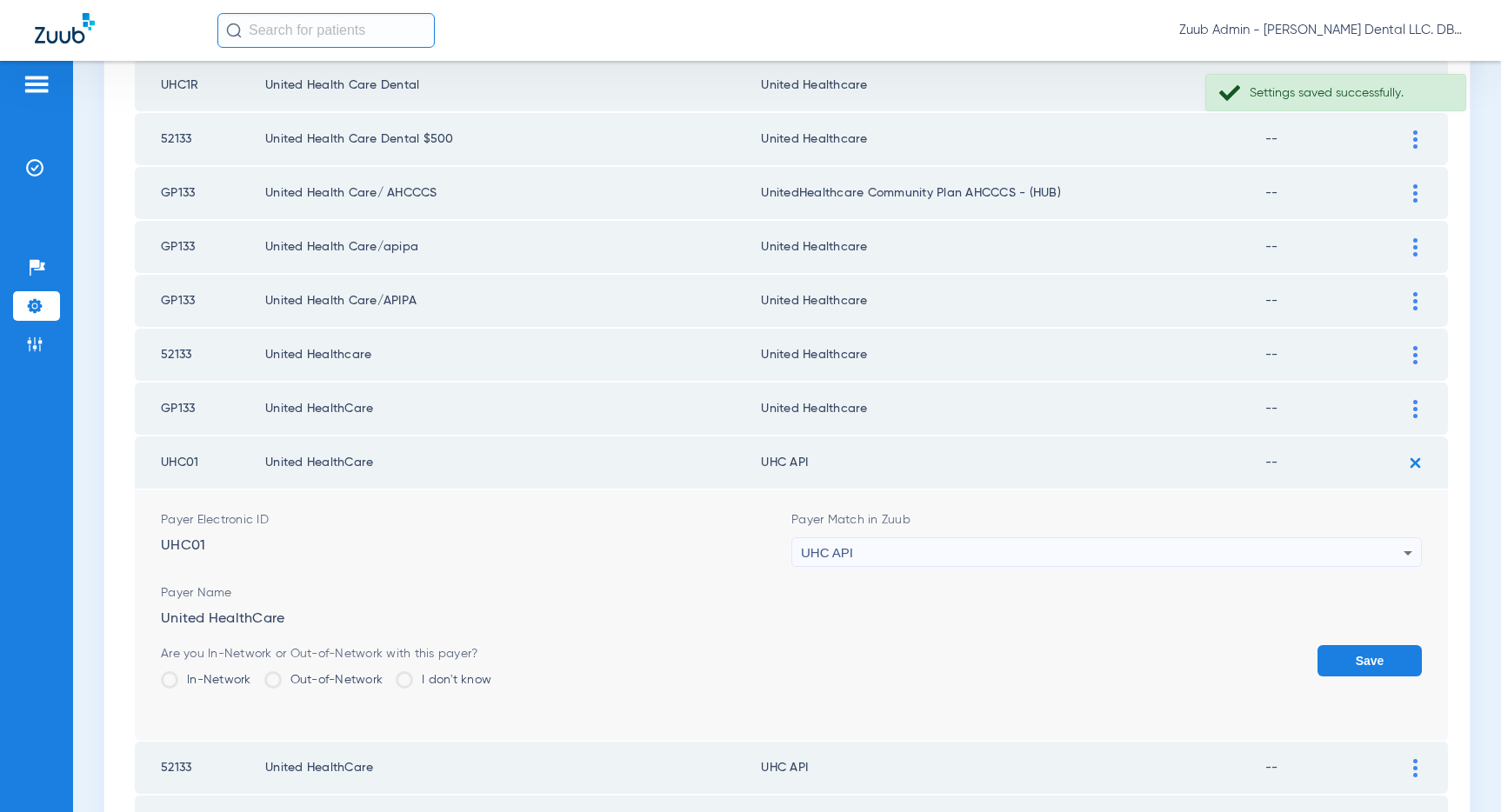
click at [1136, 543] on div "UHC API" at bounding box center [1102, 552] width 603 height 30
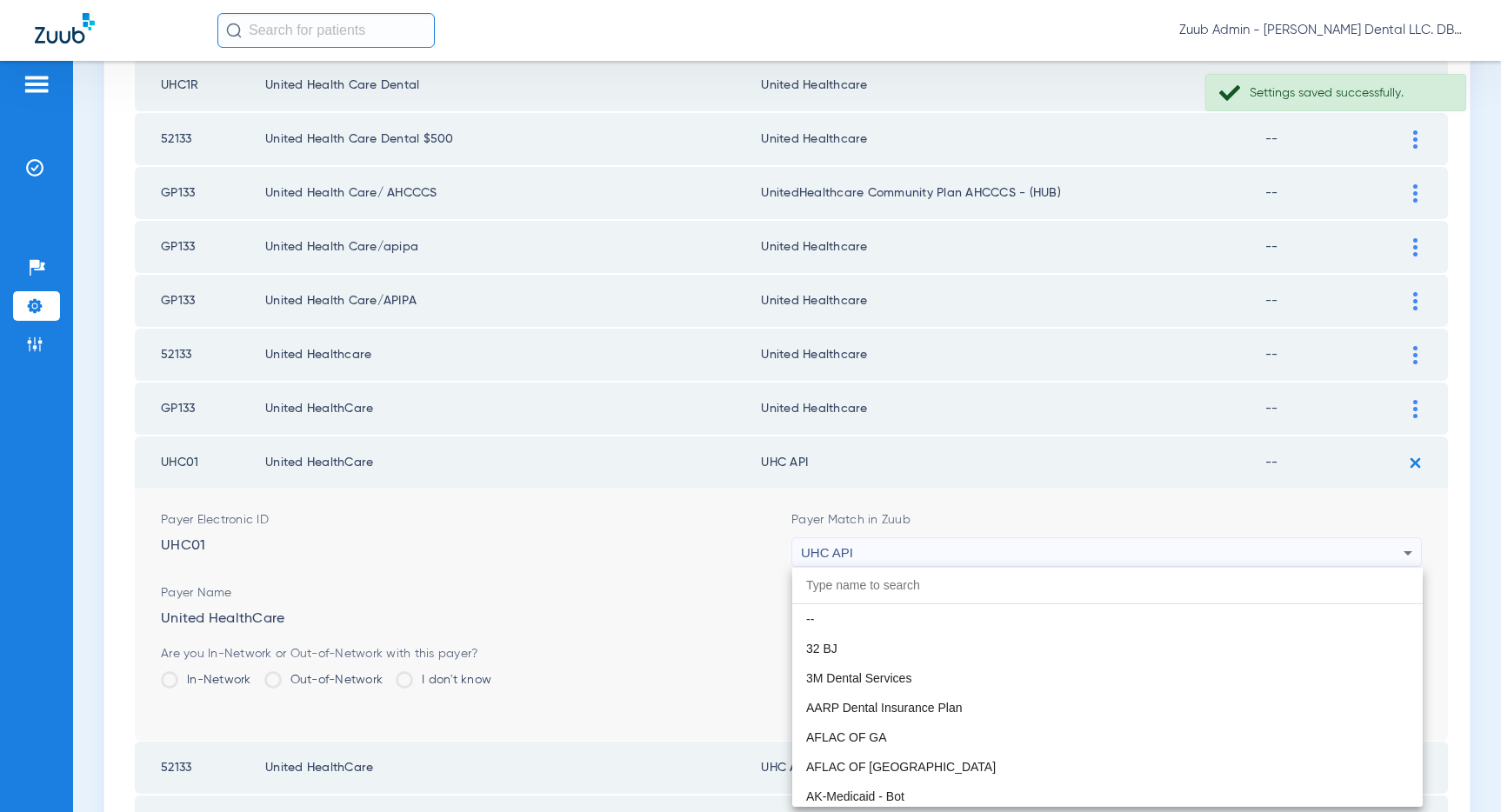
scroll to position [10676, 0]
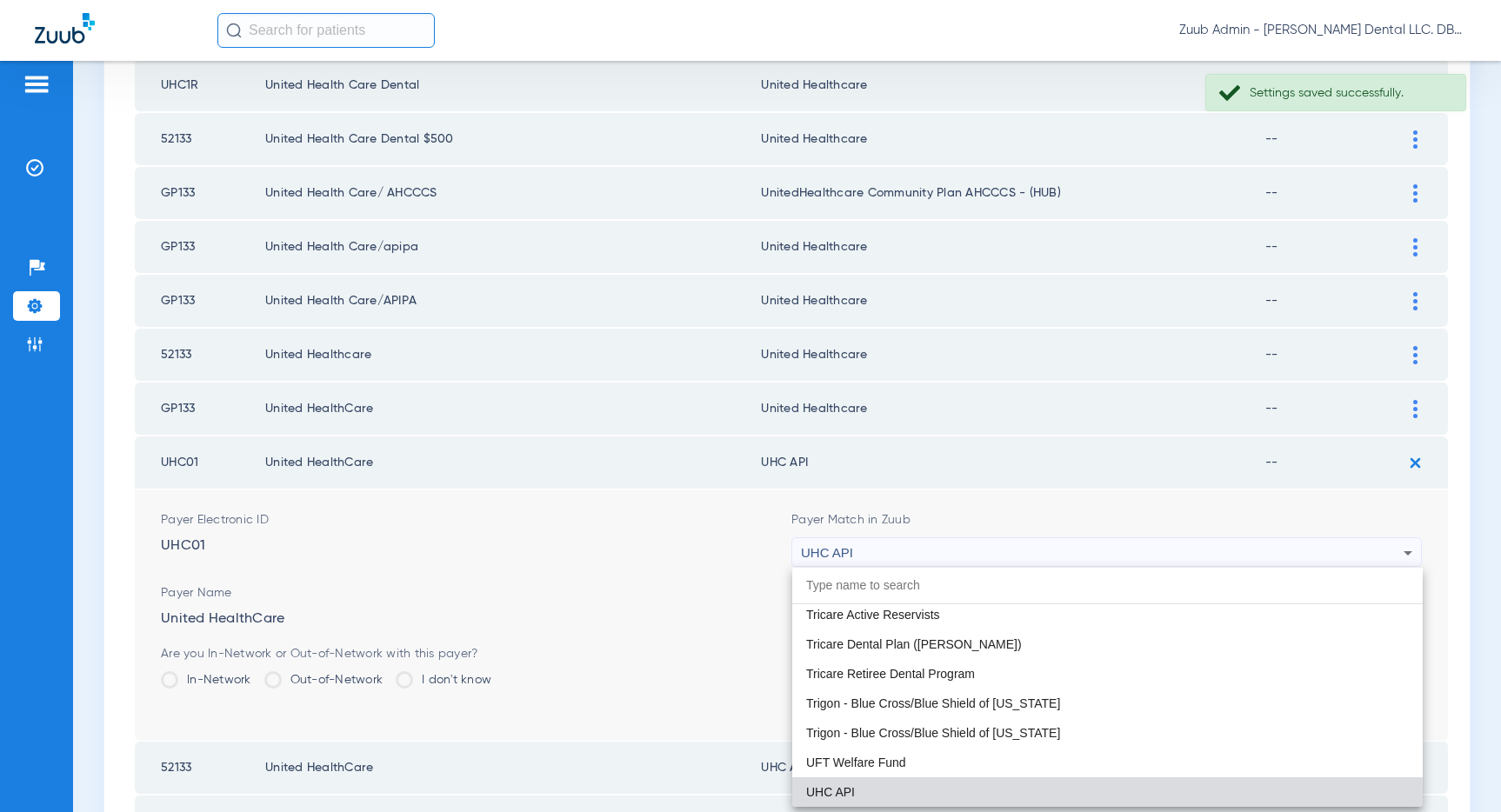
paste input "United Healthcare"
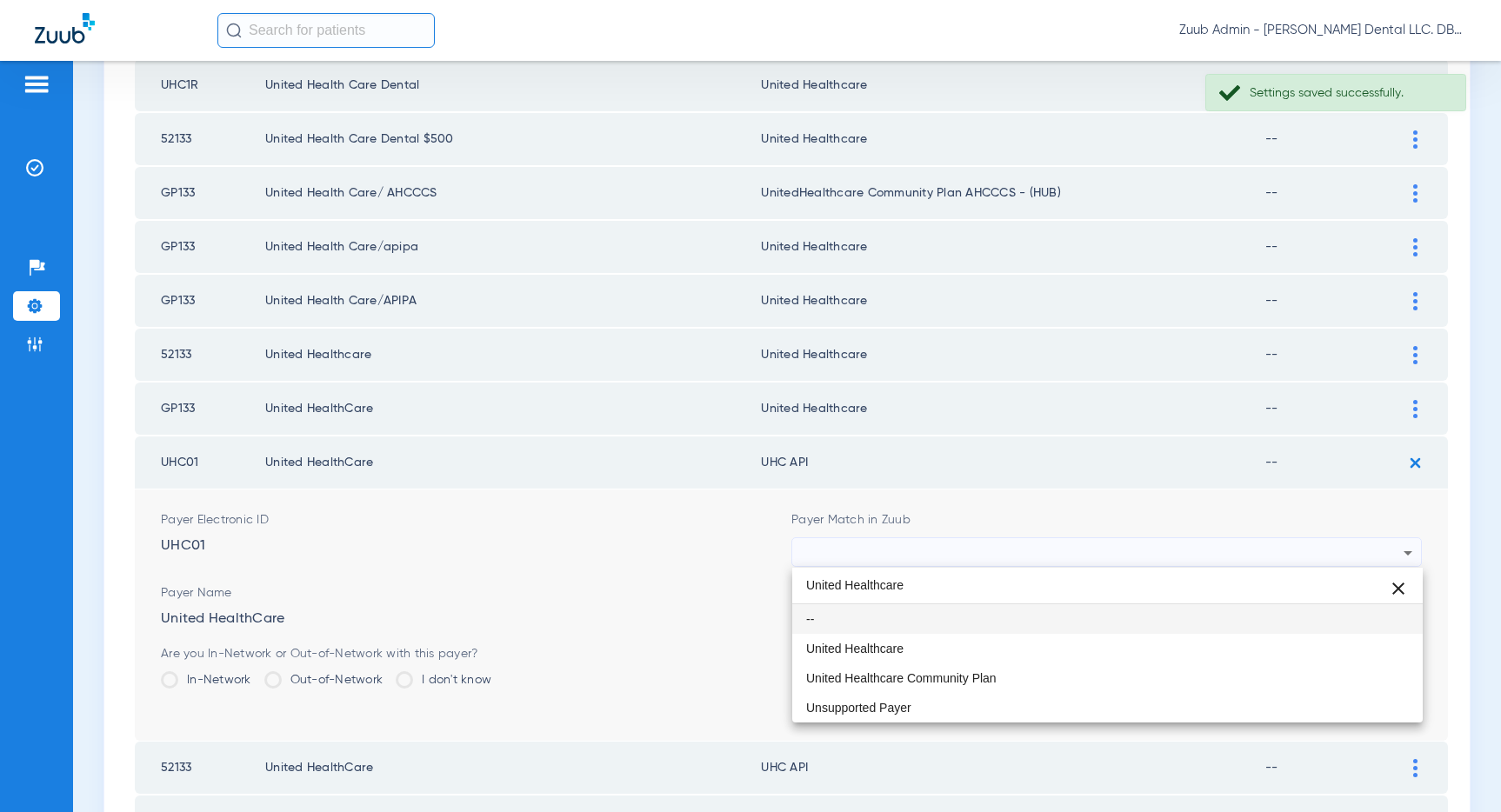
scroll to position [0, 0]
type input "United Healthcare"
drag, startPoint x: 973, startPoint y: 645, endPoint x: 988, endPoint y: 645, distance: 15.0
click at [973, 645] on mat-option "United Healthcare" at bounding box center [1108, 649] width 631 height 30
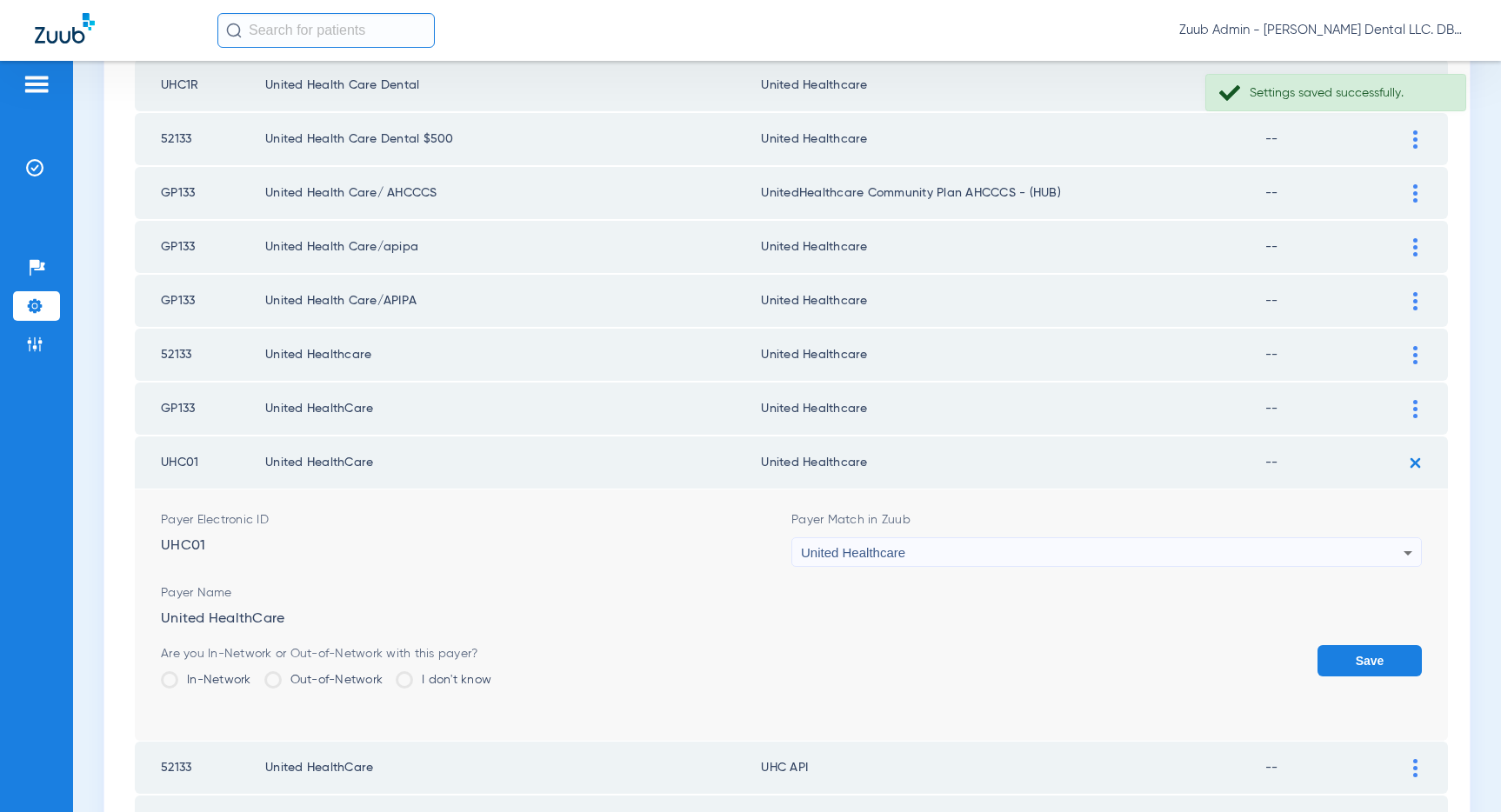
click at [1363, 654] on button "Save" at bounding box center [1369, 660] width 104 height 31
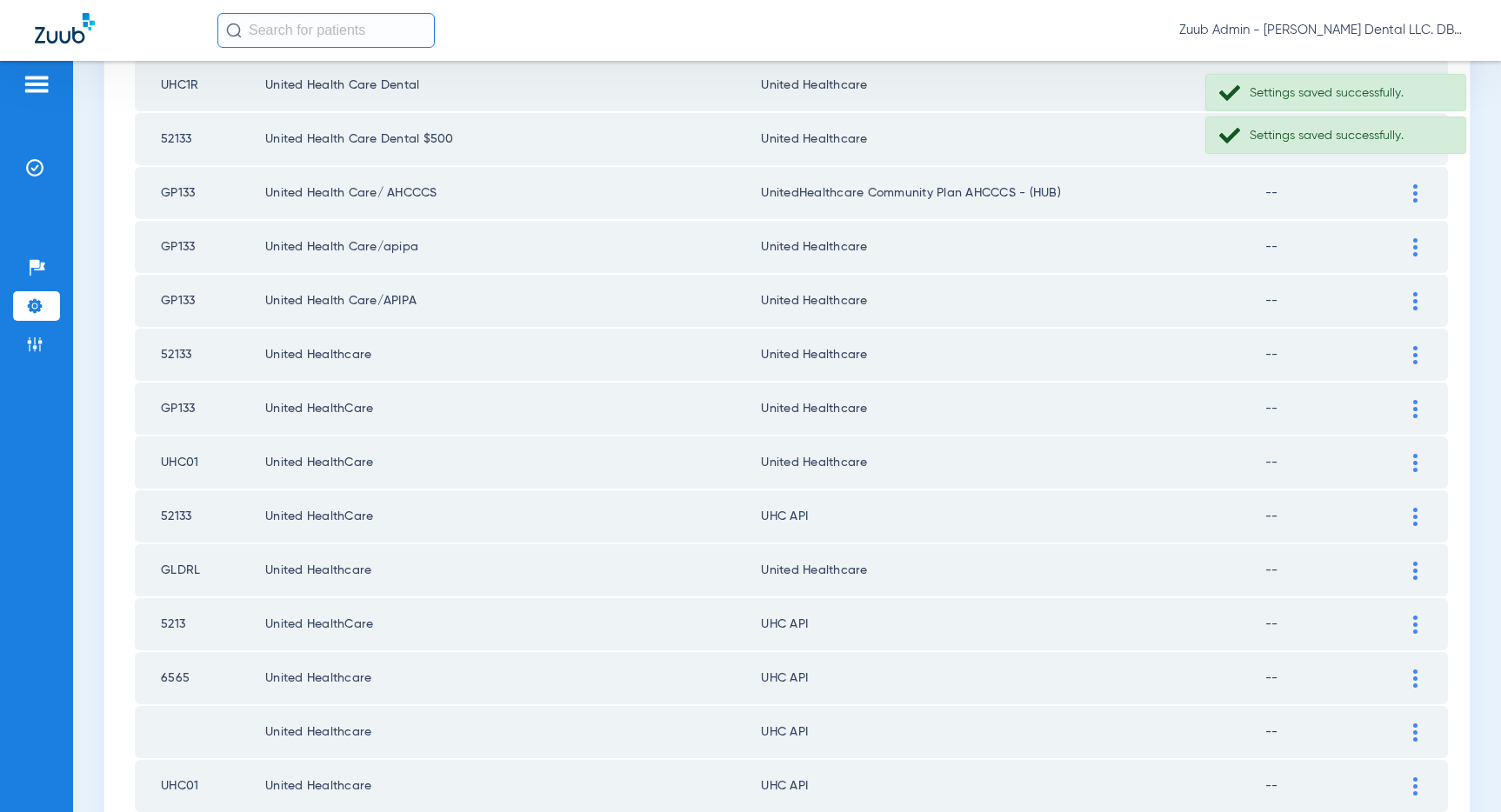
click at [1413, 516] on img at bounding box center [1415, 516] width 4 height 18
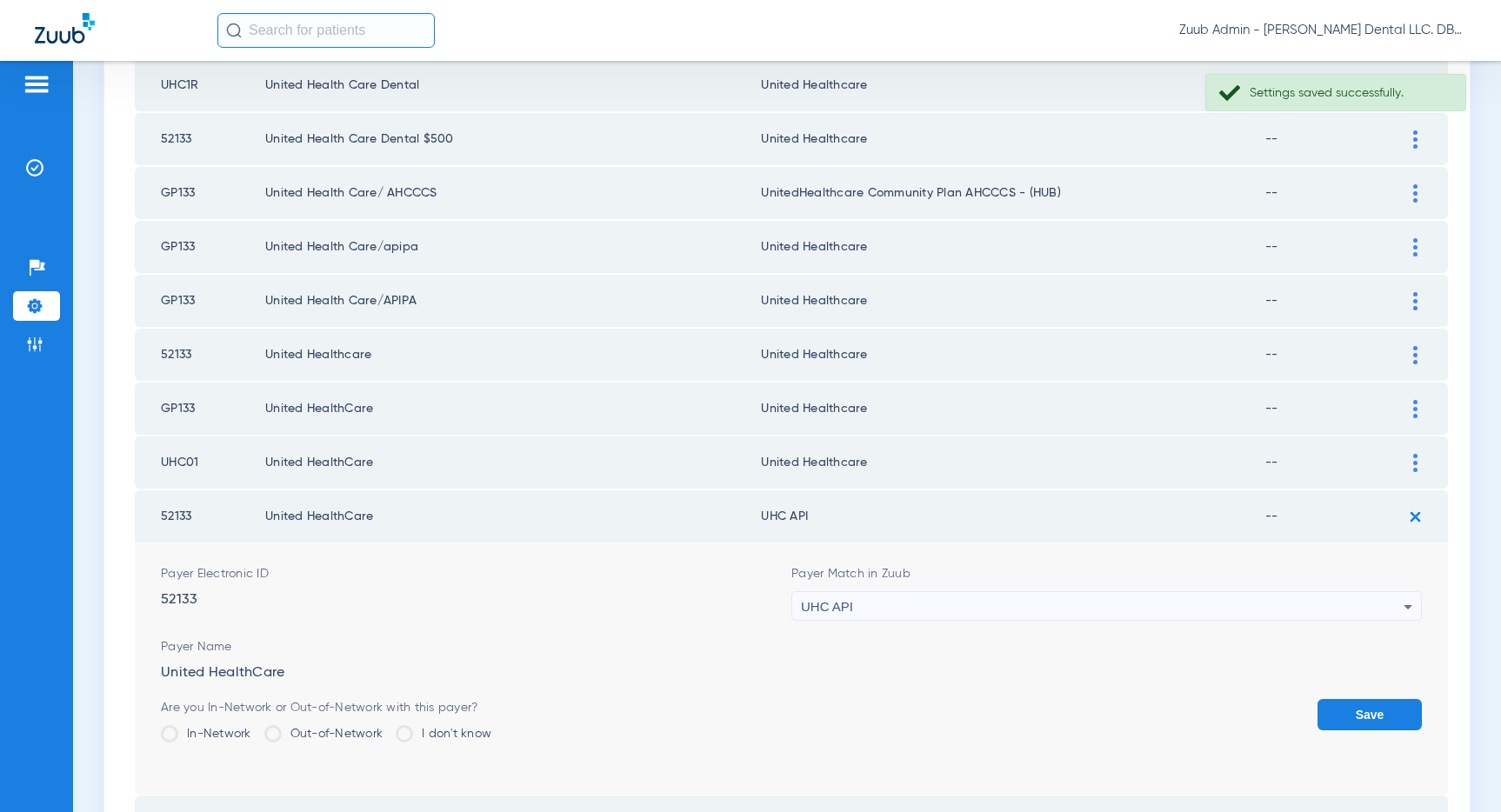
click at [1073, 605] on div "UHC API" at bounding box center [1102, 606] width 603 height 30
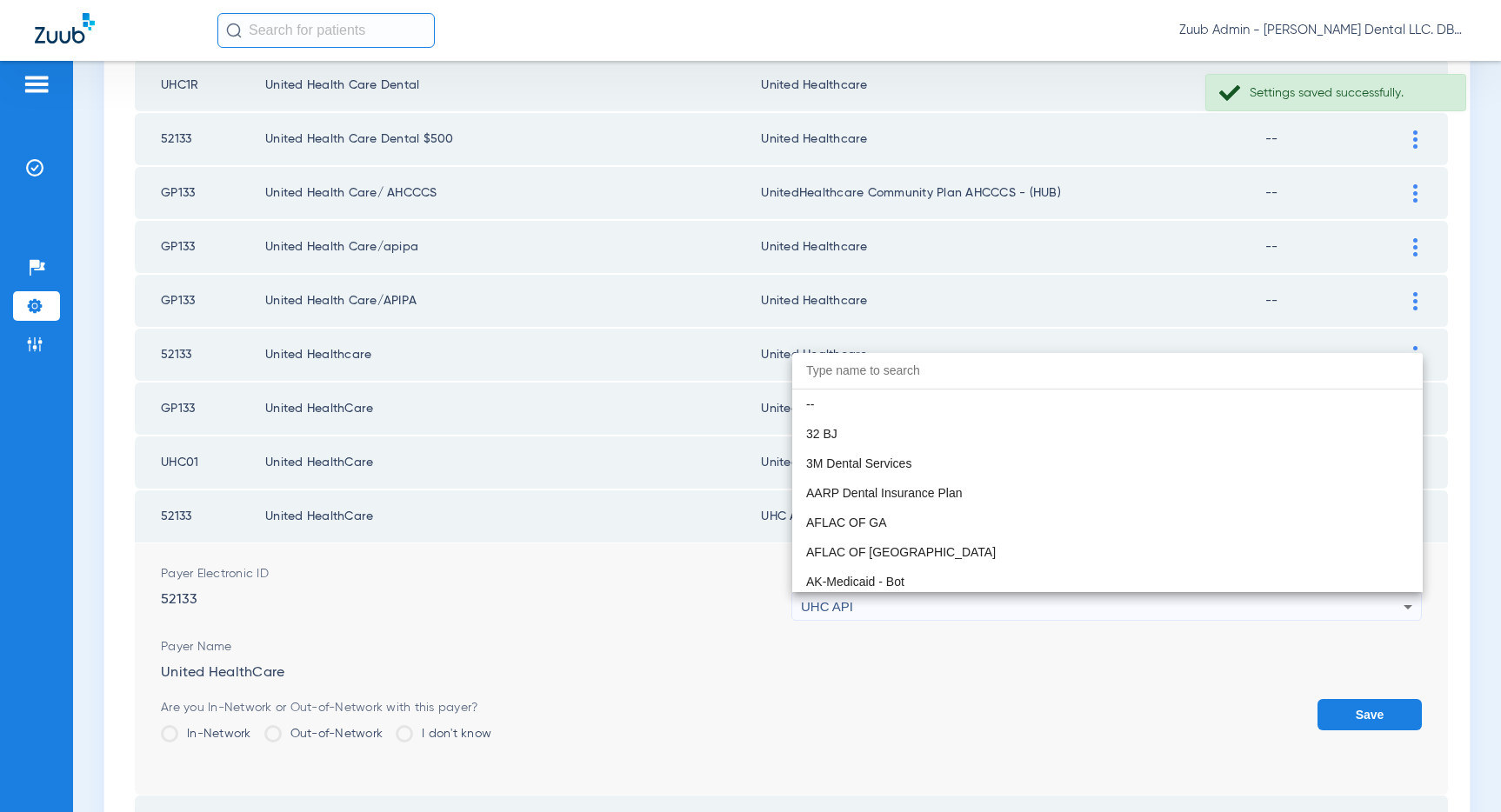
scroll to position [10676, 0]
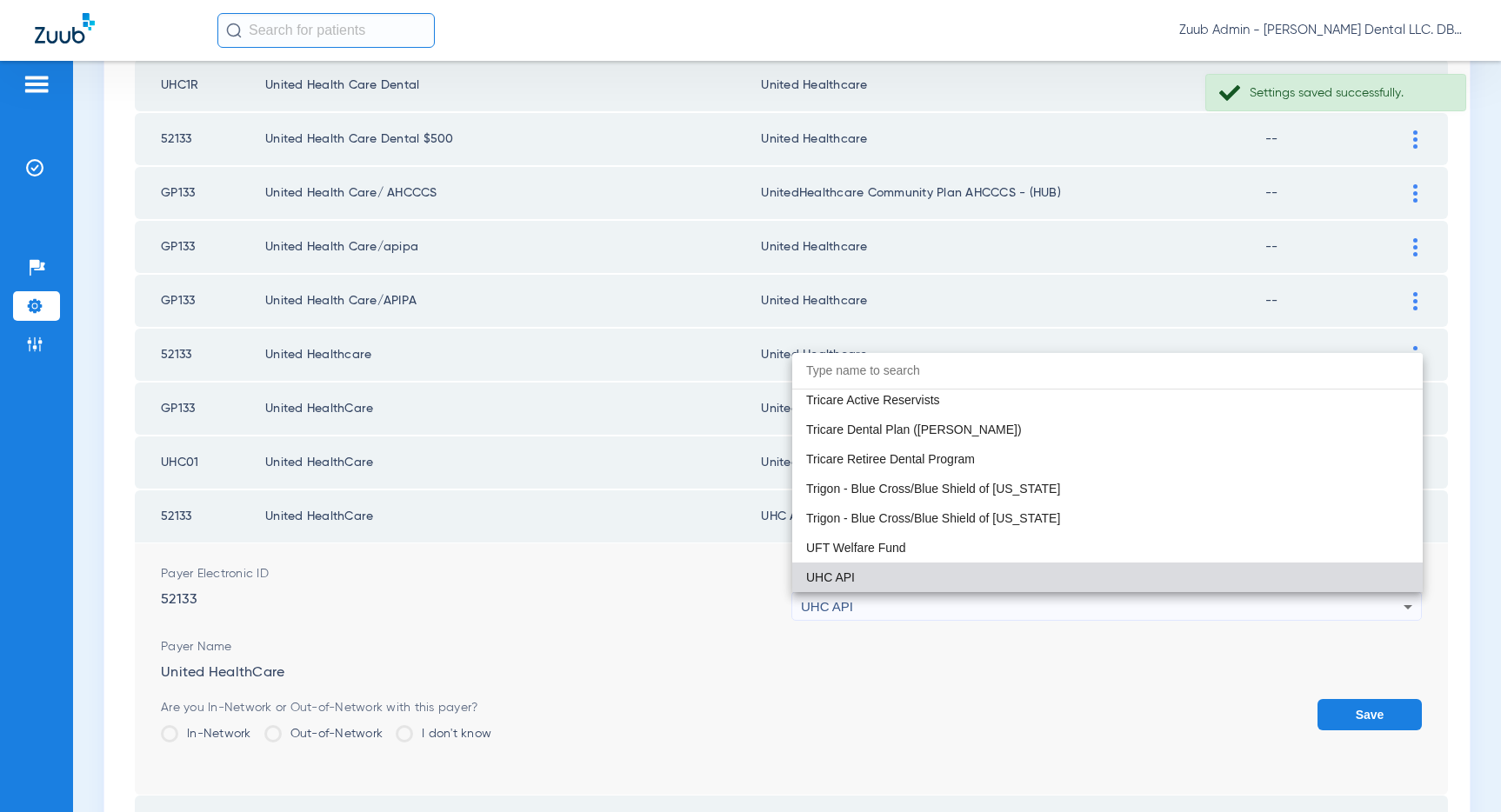
paste input "United Healthcare"
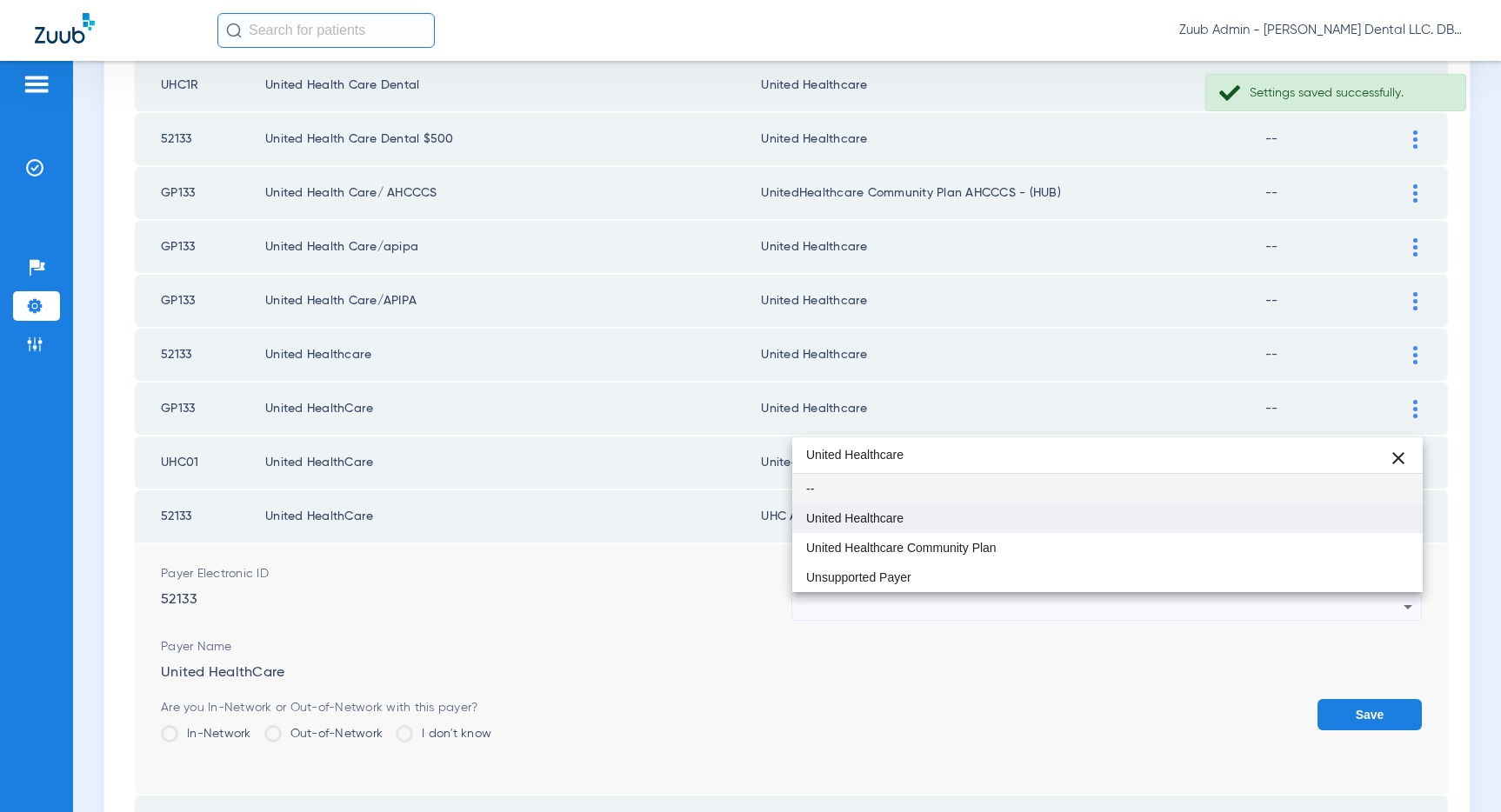
type input "United Healthcare"
click at [870, 509] on mat-option "United Healthcare" at bounding box center [1108, 517] width 631 height 30
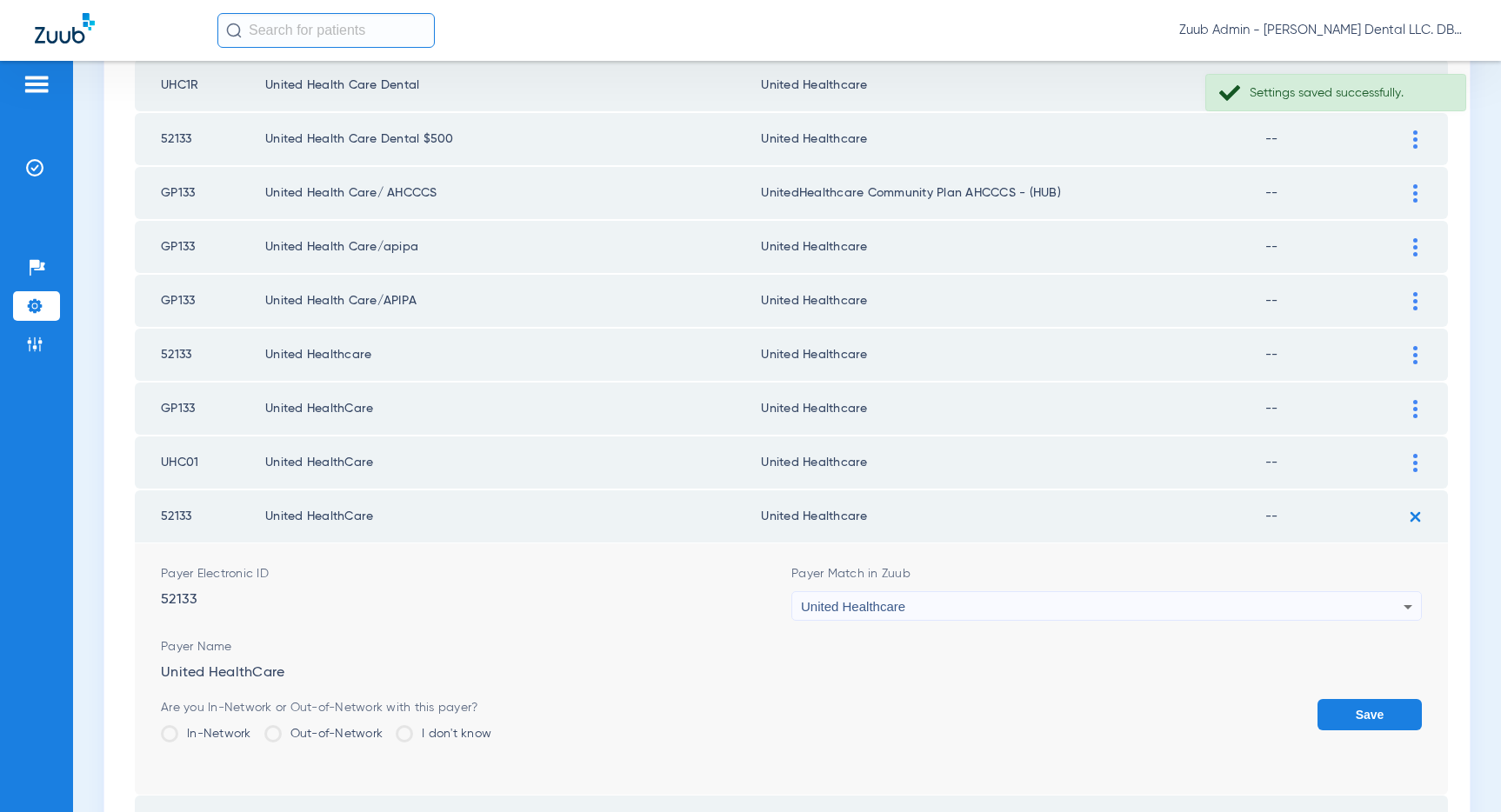
click at [1377, 706] on button "Save" at bounding box center [1369, 714] width 104 height 31
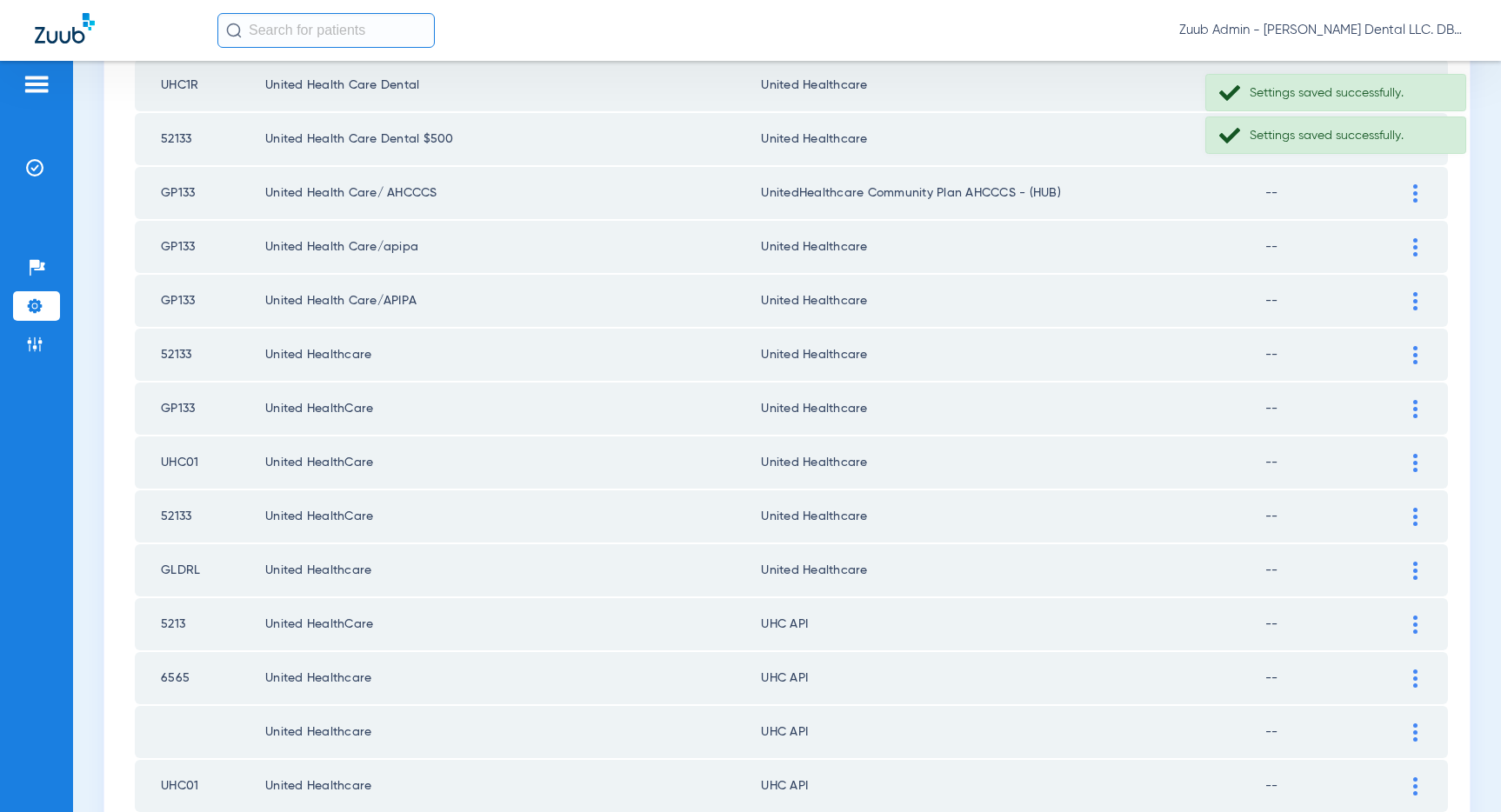
click at [1411, 570] on div at bounding box center [1415, 570] width 31 height 18
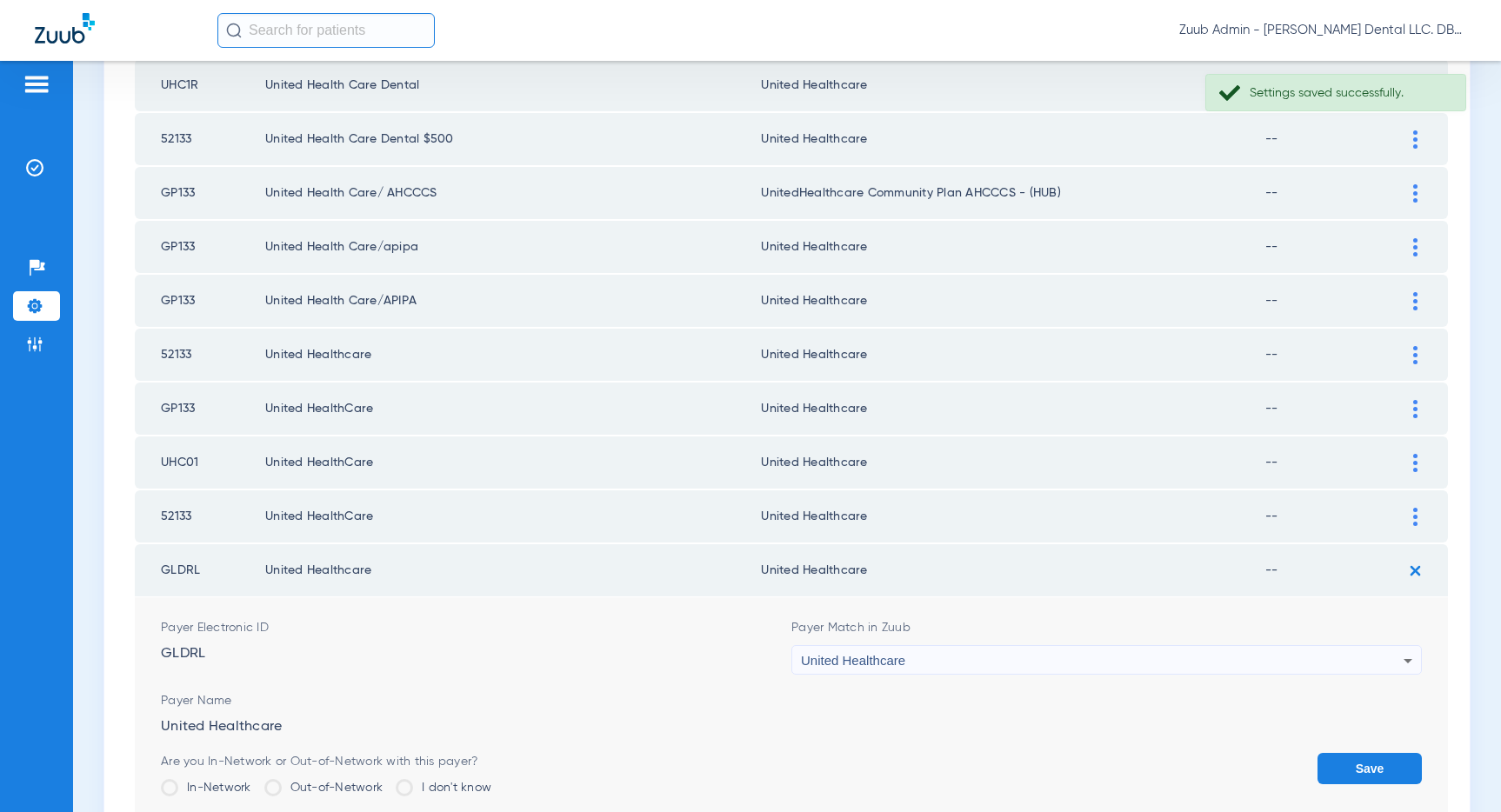
click at [1135, 661] on div "United Healthcare" at bounding box center [1102, 660] width 603 height 30
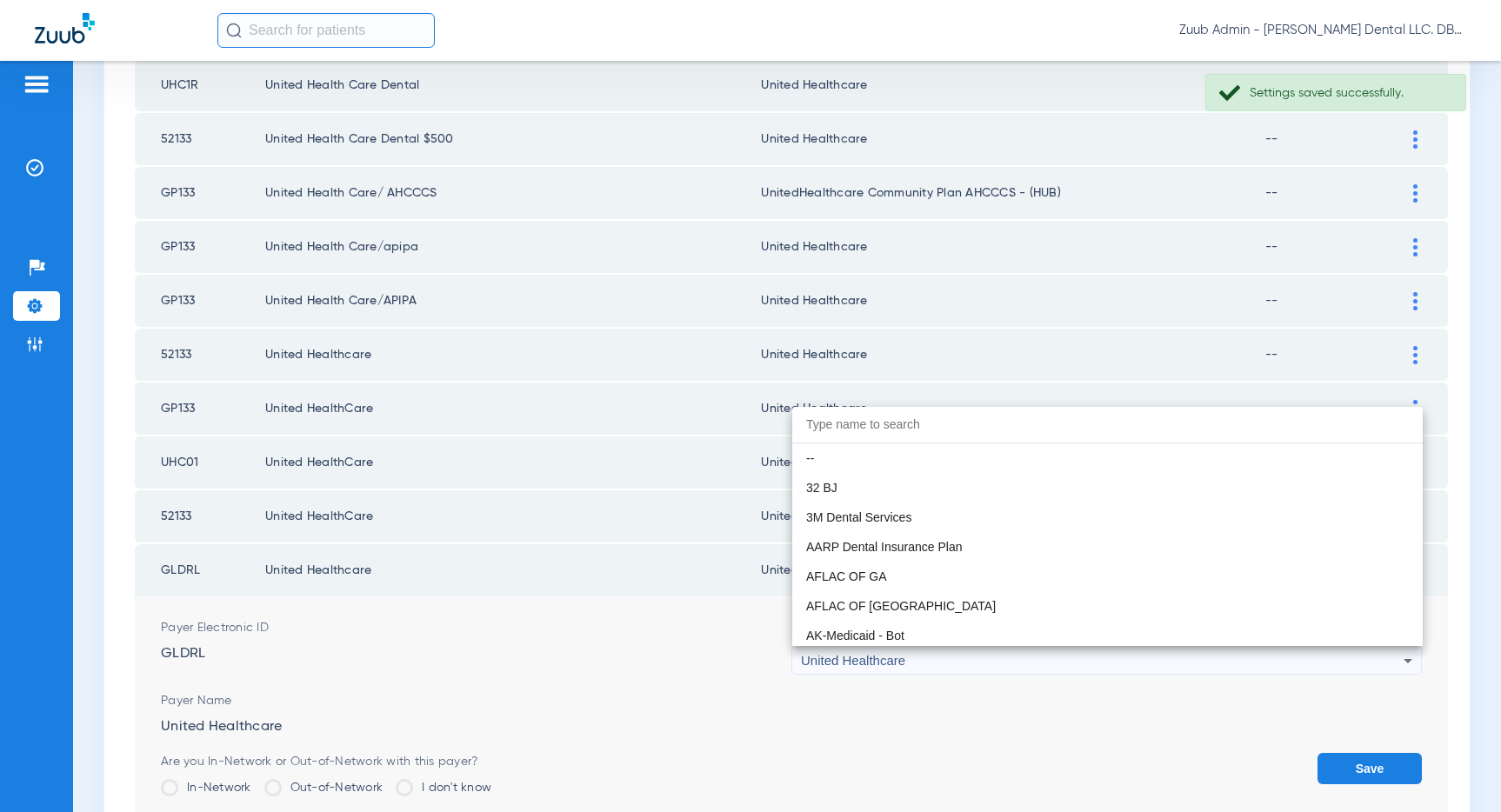
scroll to position [11178, 0]
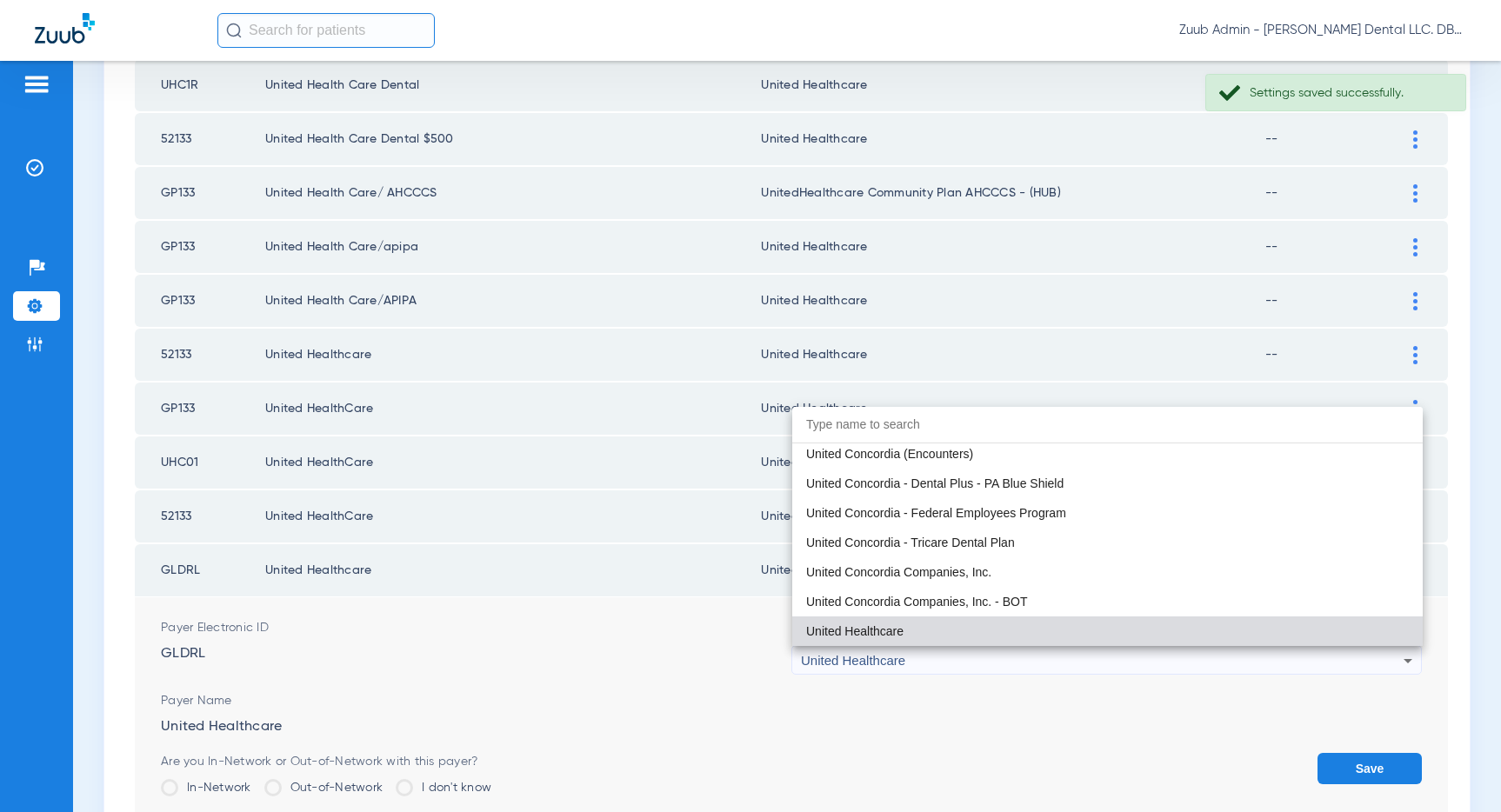
click at [1135, 661] on div at bounding box center [750, 406] width 1501 height 812
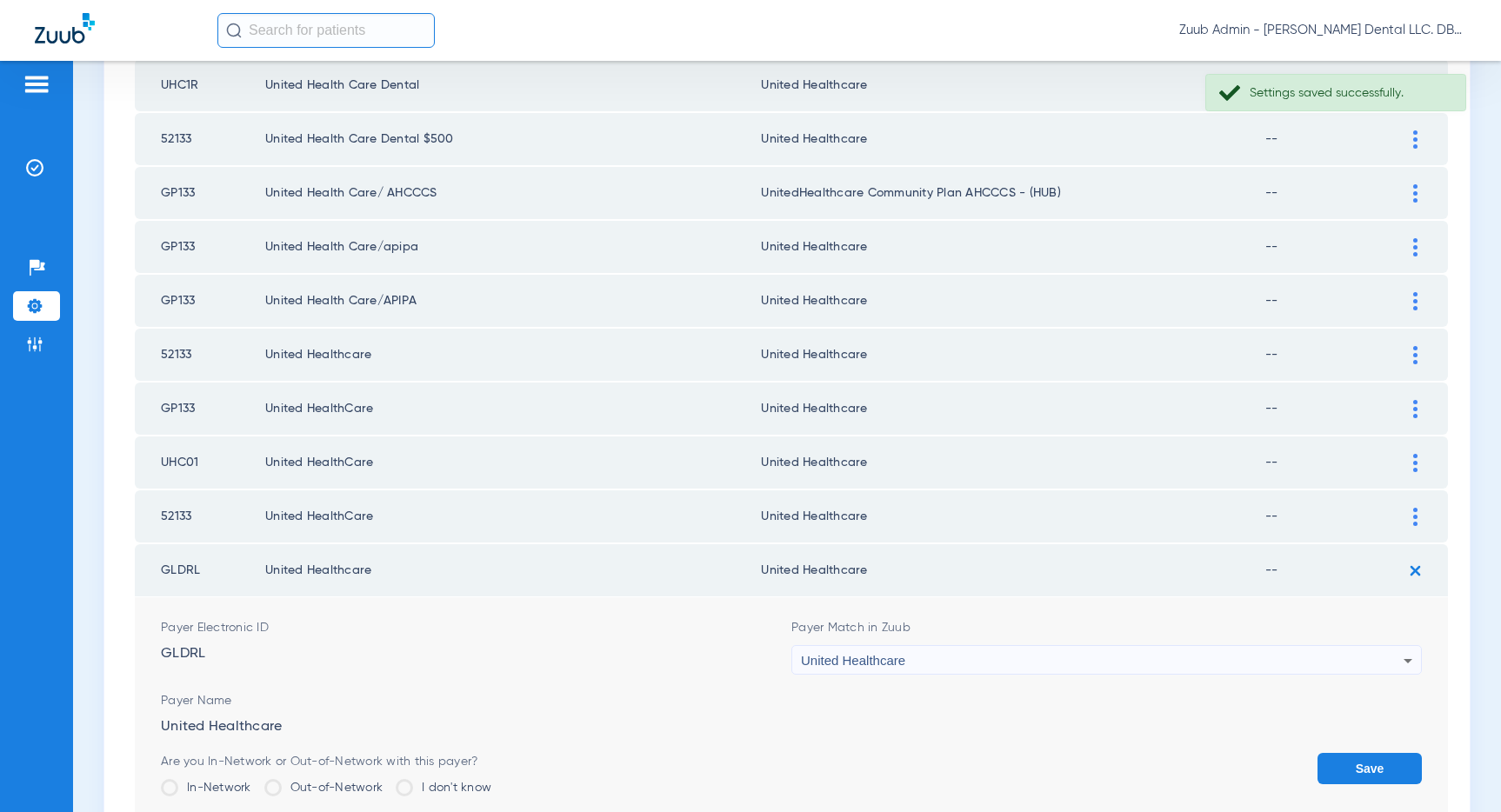
drag, startPoint x: 1341, startPoint y: 752, endPoint x: 1191, endPoint y: 685, distance: 164.3
click at [1297, 737] on form "Payer Electronic ID GLDRL Payer Match in Zuub United Healthcare Payer Name Unit…" at bounding box center [791, 723] width 1261 height 252
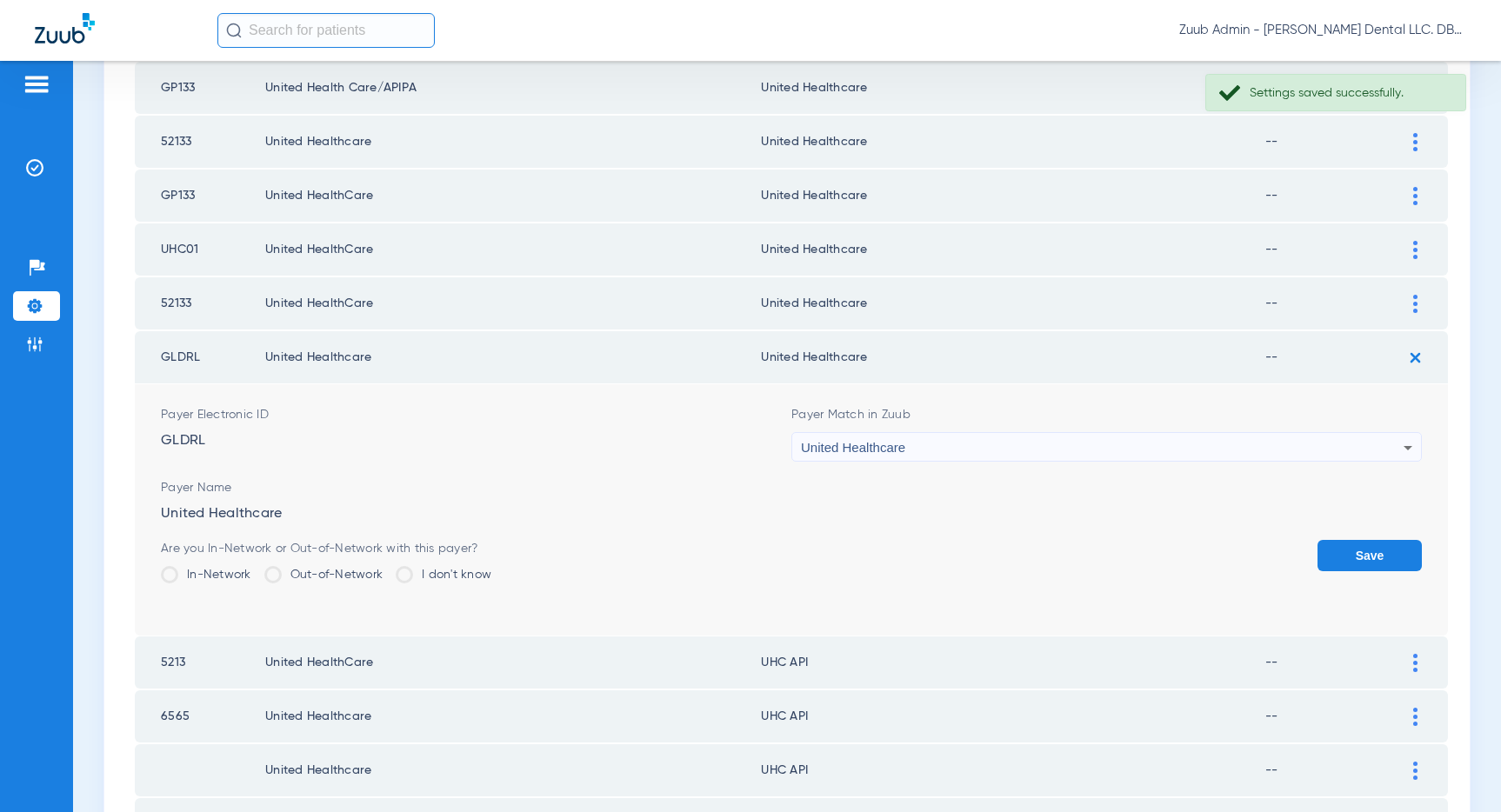
scroll to position [1959, 0]
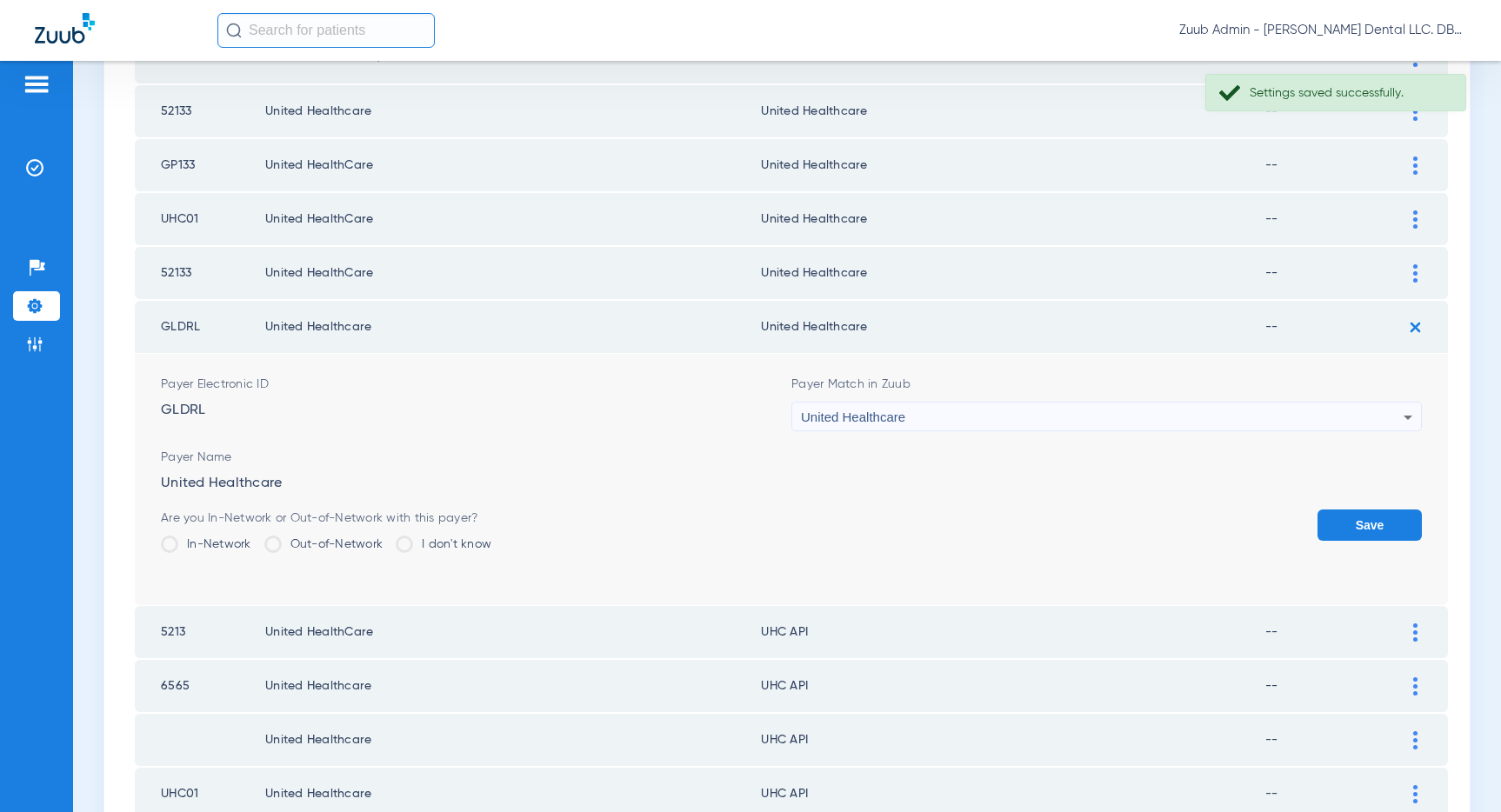
click at [1385, 523] on button "Save" at bounding box center [1369, 525] width 104 height 31
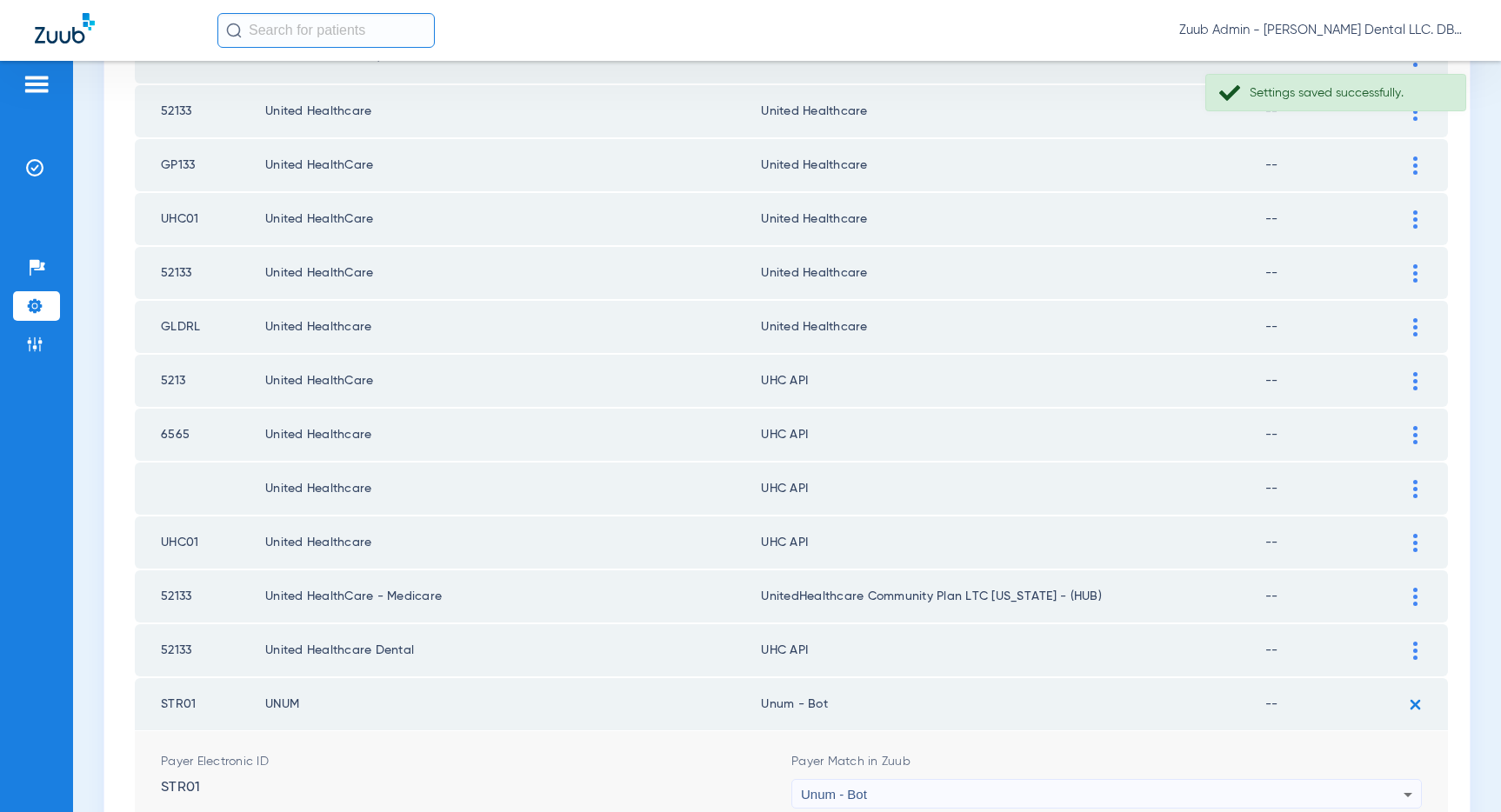
click at [1414, 381] on img at bounding box center [1415, 381] width 4 height 18
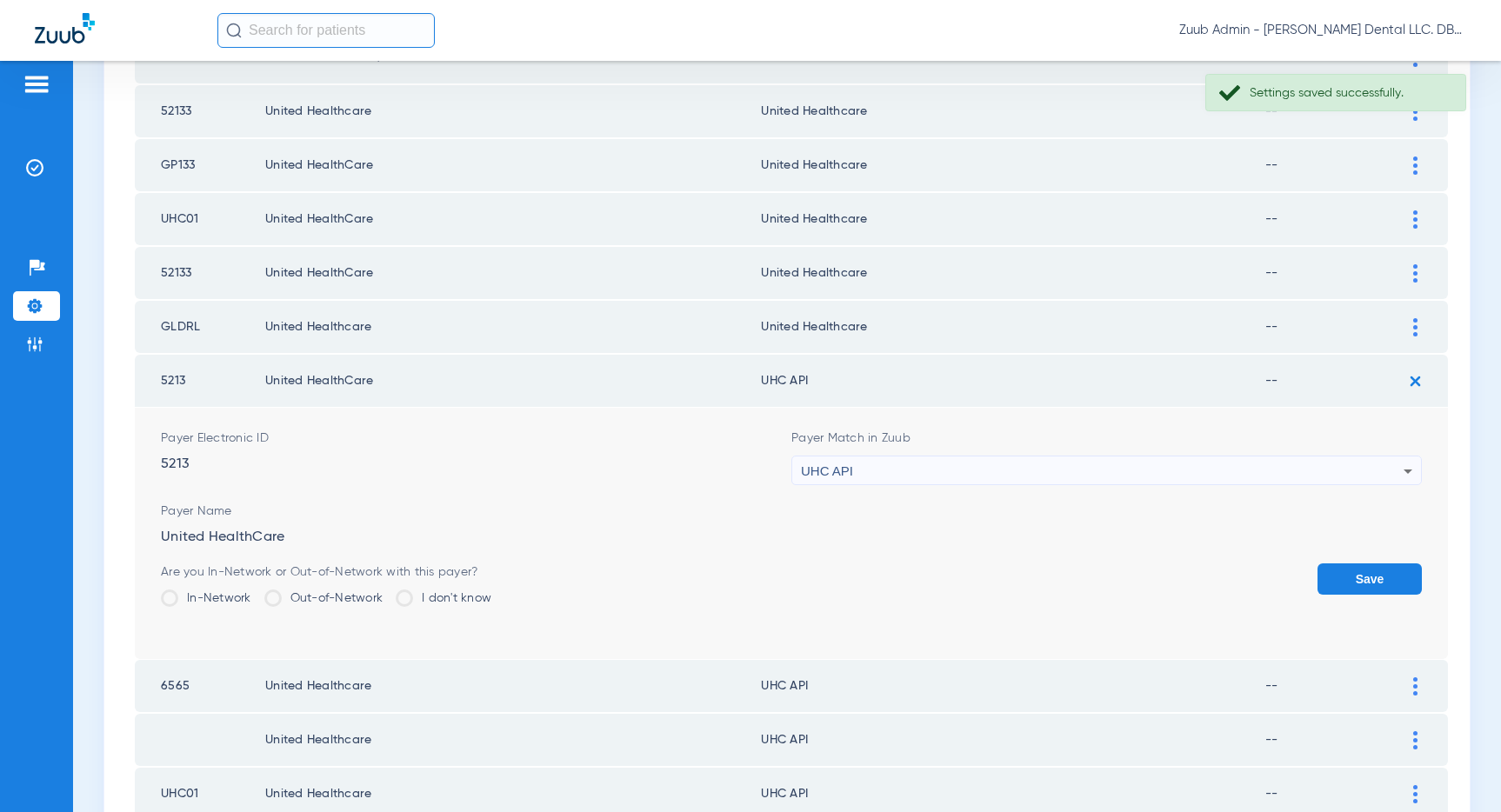
click at [1038, 467] on div "UHC API" at bounding box center [1102, 471] width 603 height 30
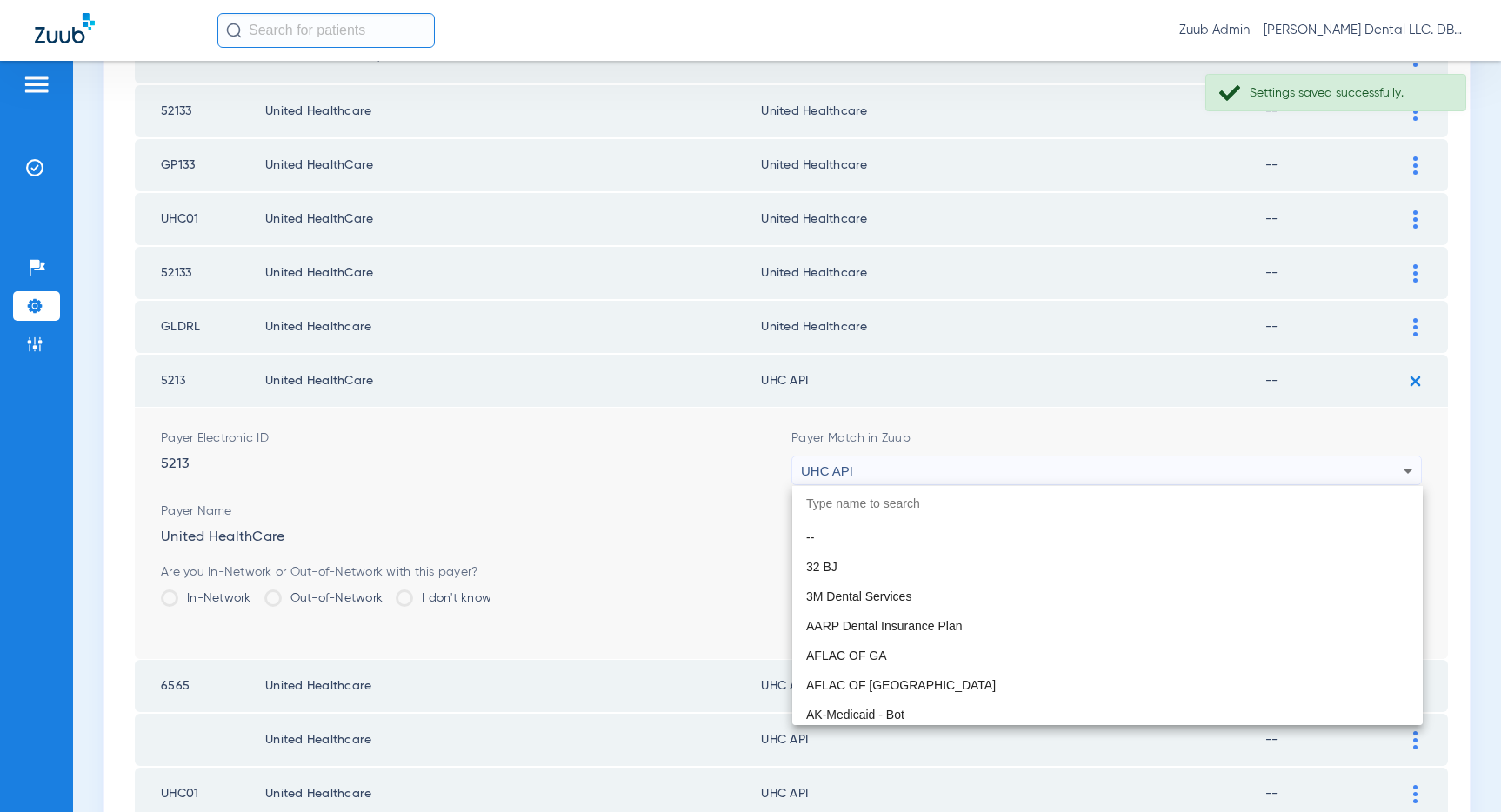
scroll to position [10676, 0]
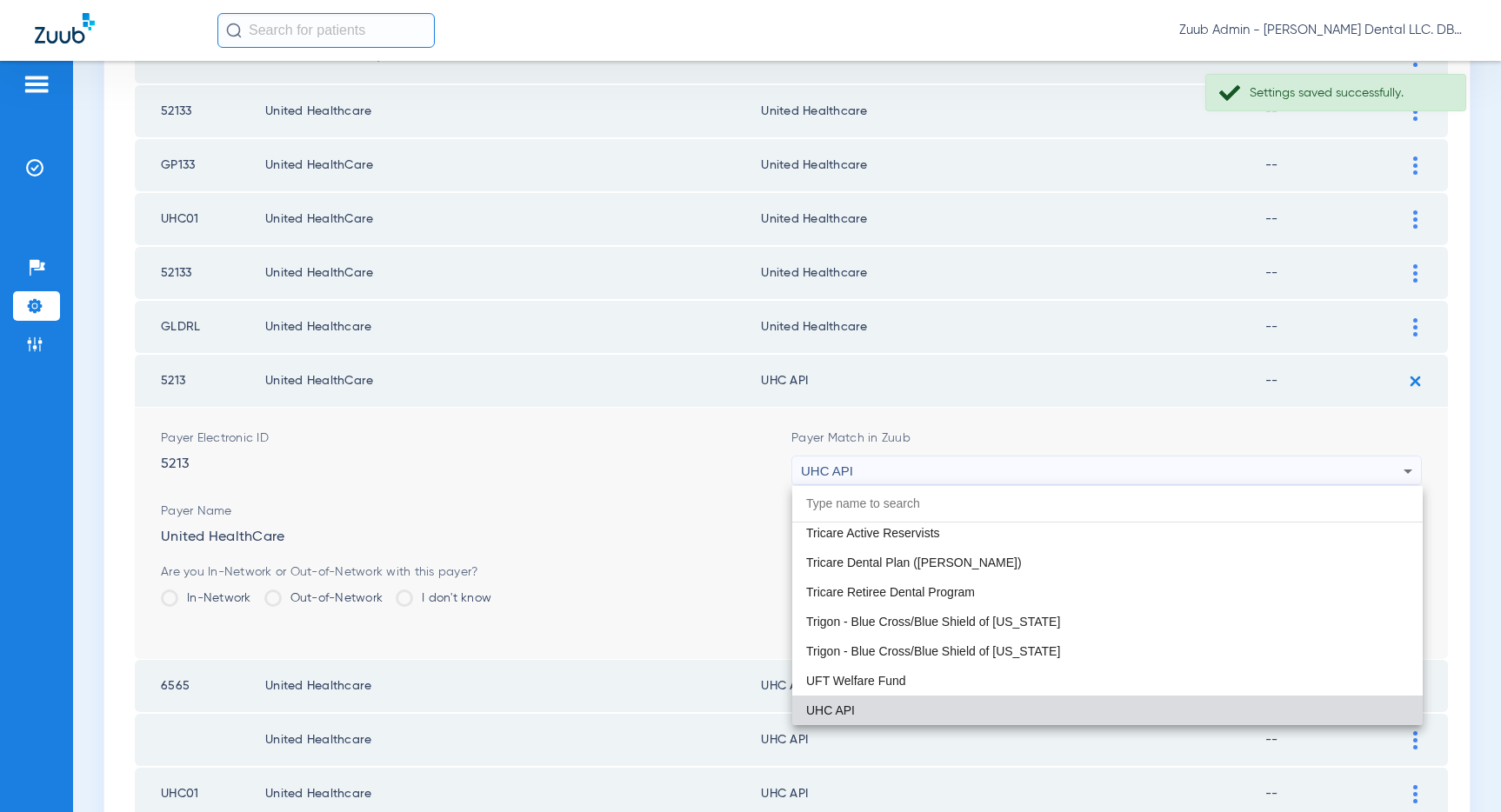
paste input "United Healthcare"
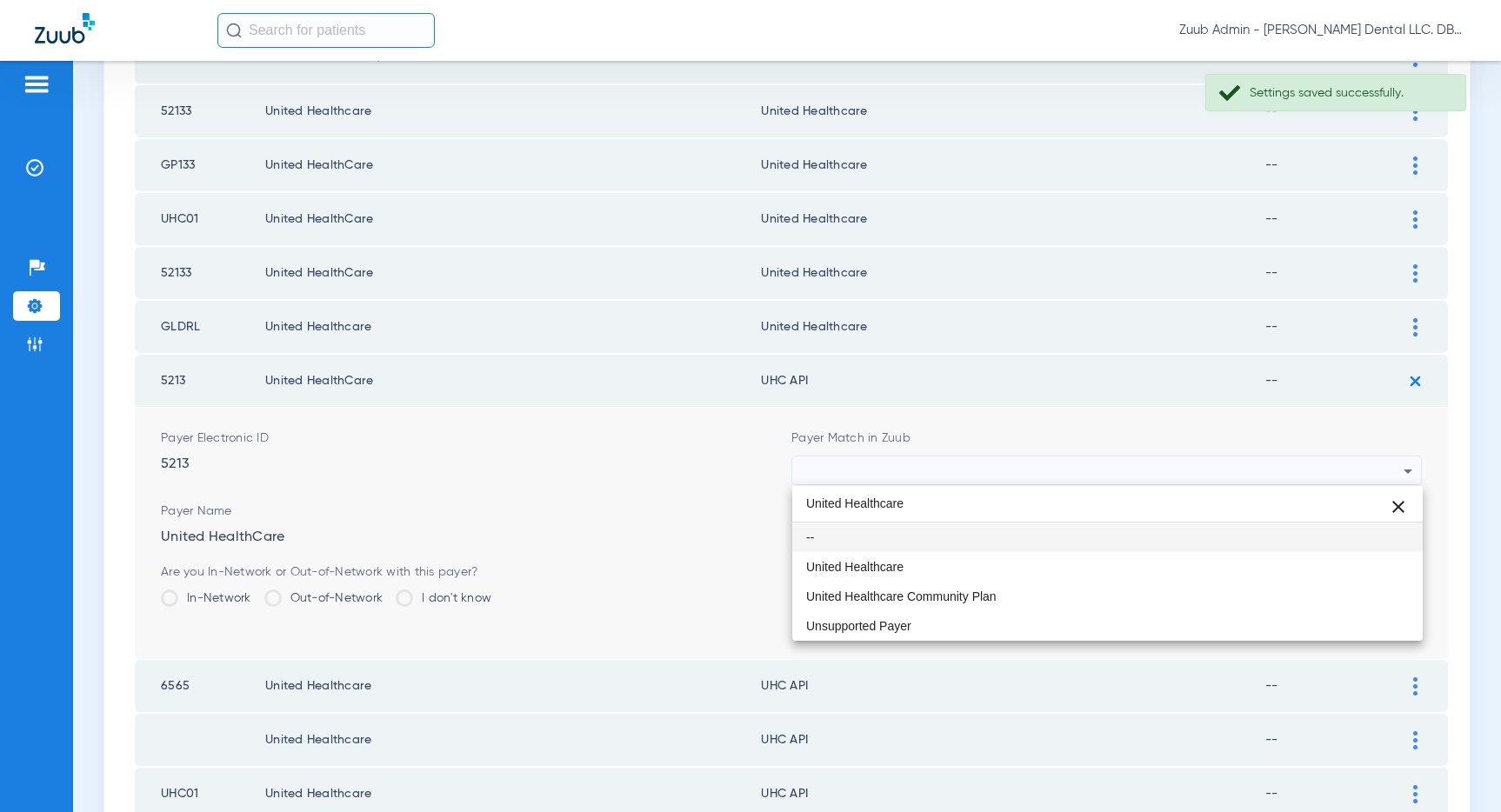
scroll to position [0, 0]
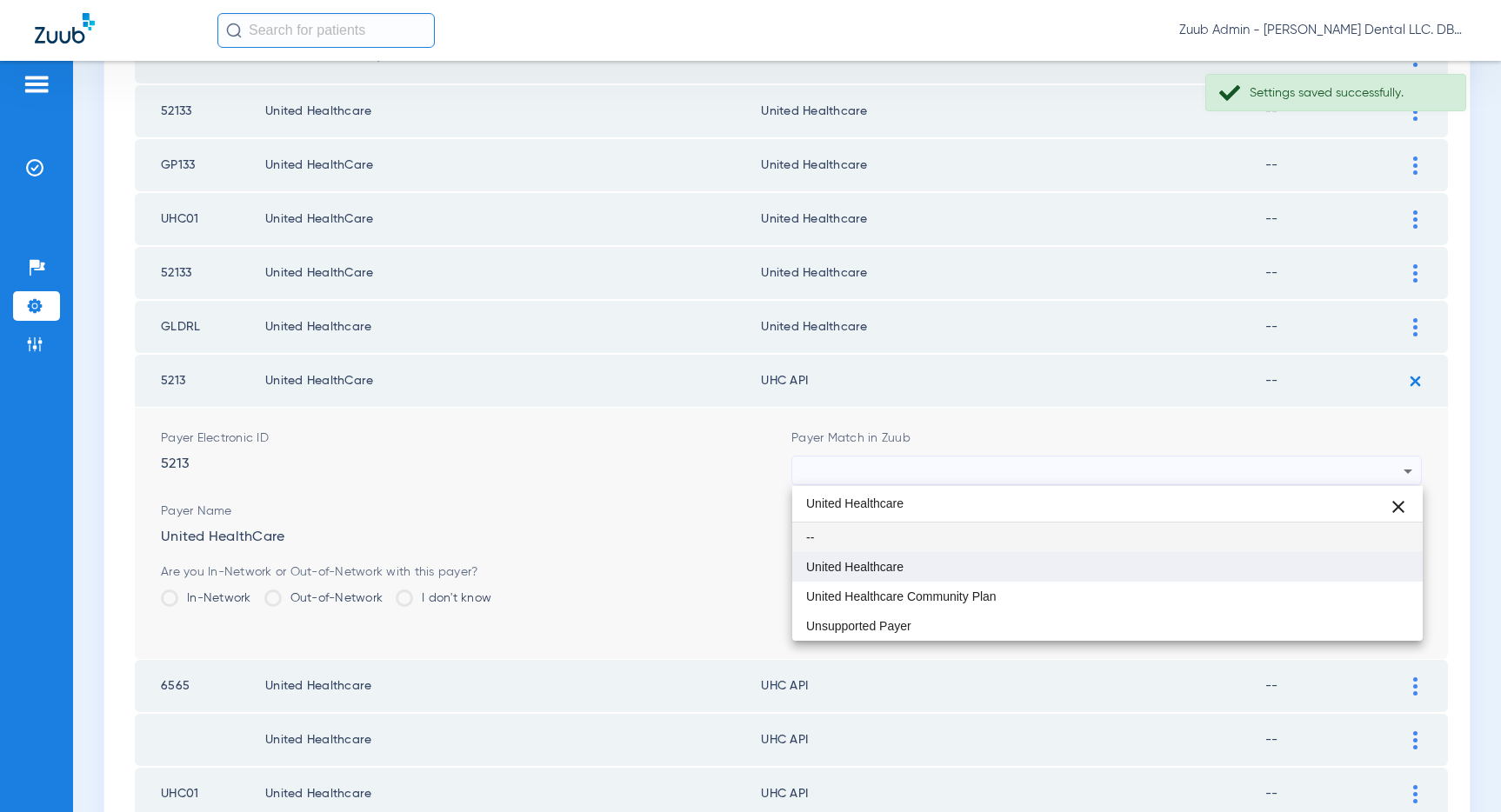
type input "United Healthcare"
click at [922, 560] on mat-option "United Healthcare" at bounding box center [1108, 567] width 631 height 30
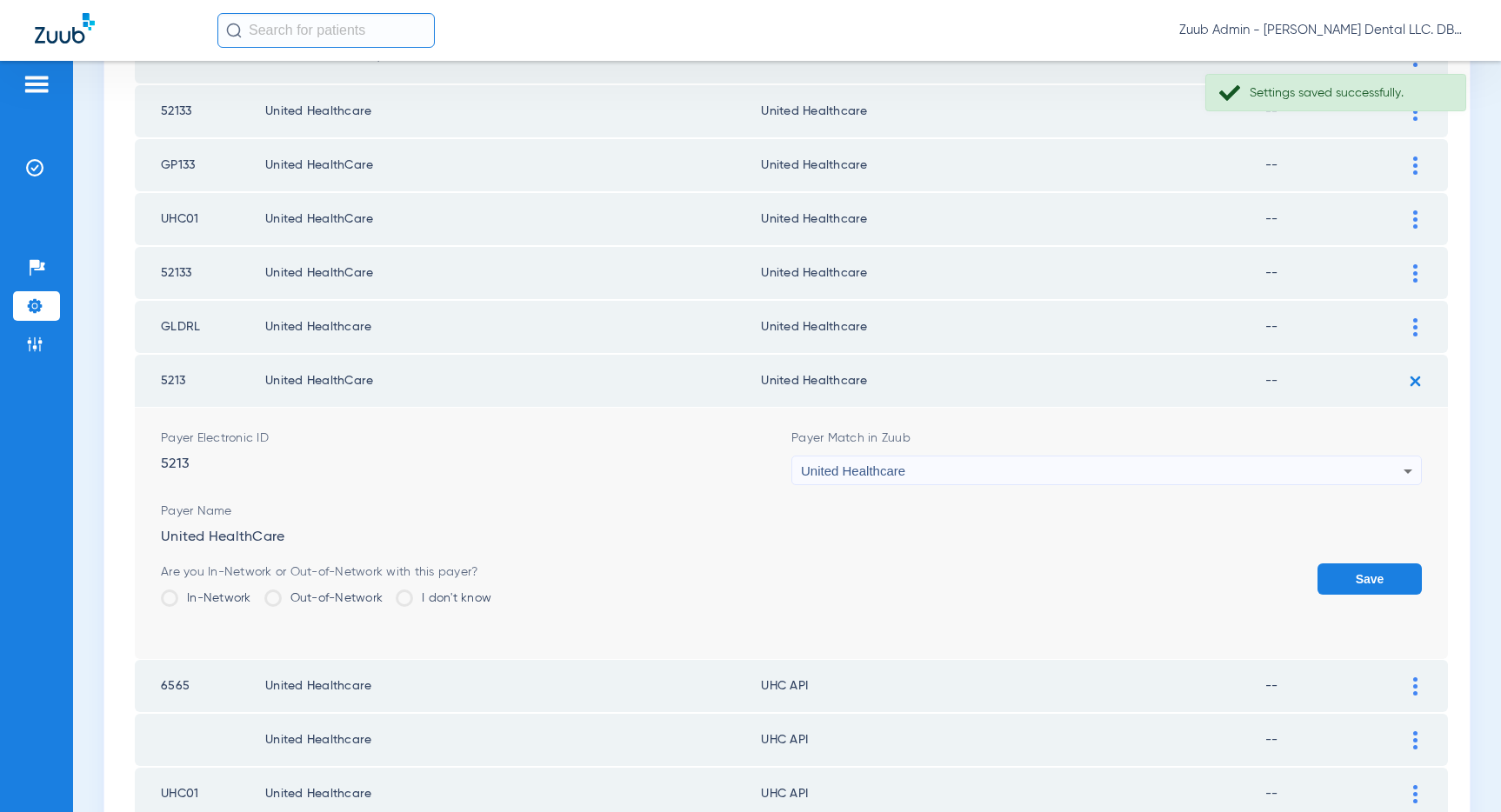
click at [1354, 572] on button "Save" at bounding box center [1369, 578] width 104 height 31
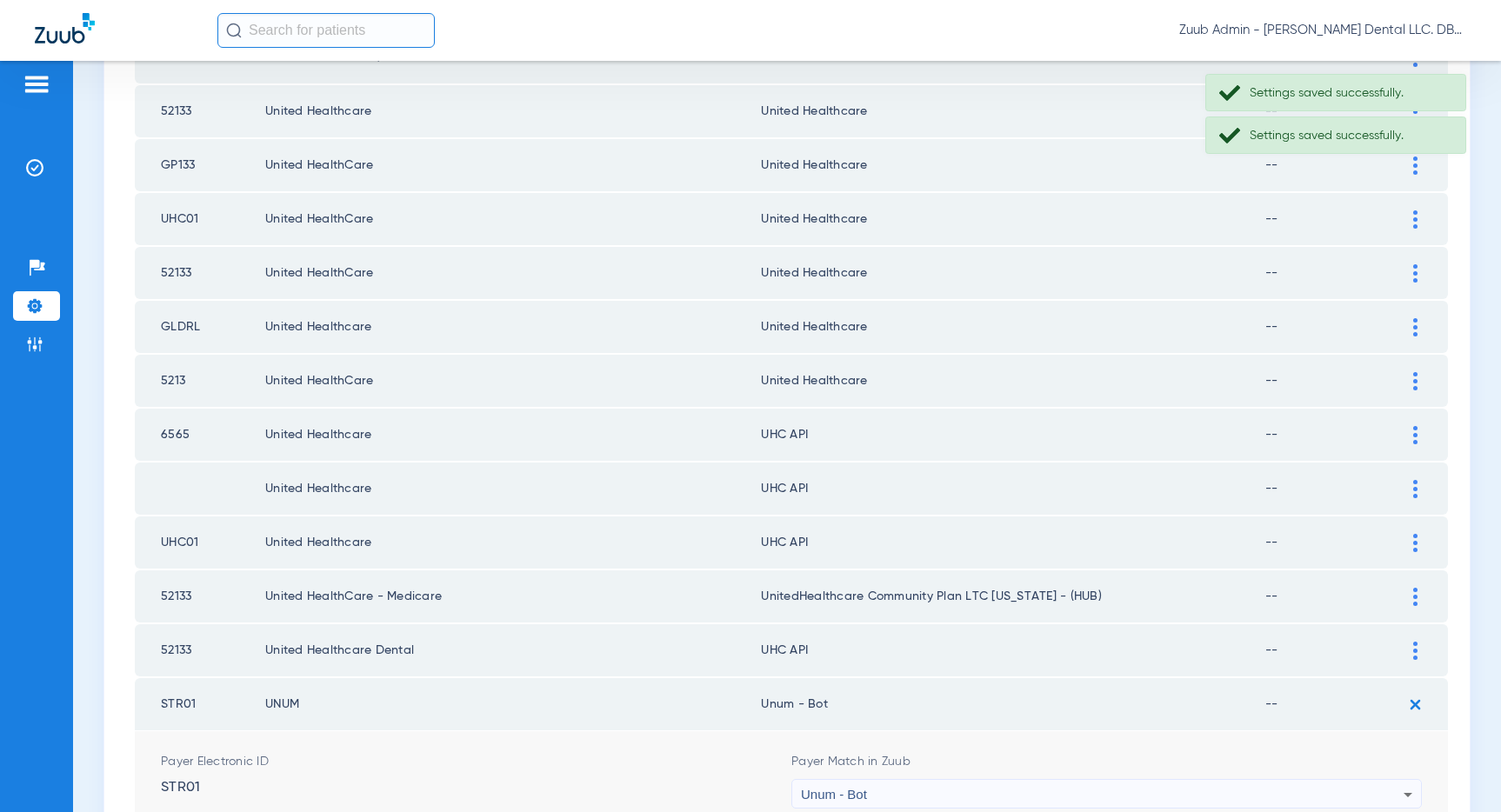
click at [1409, 432] on div at bounding box center [1415, 435] width 31 height 18
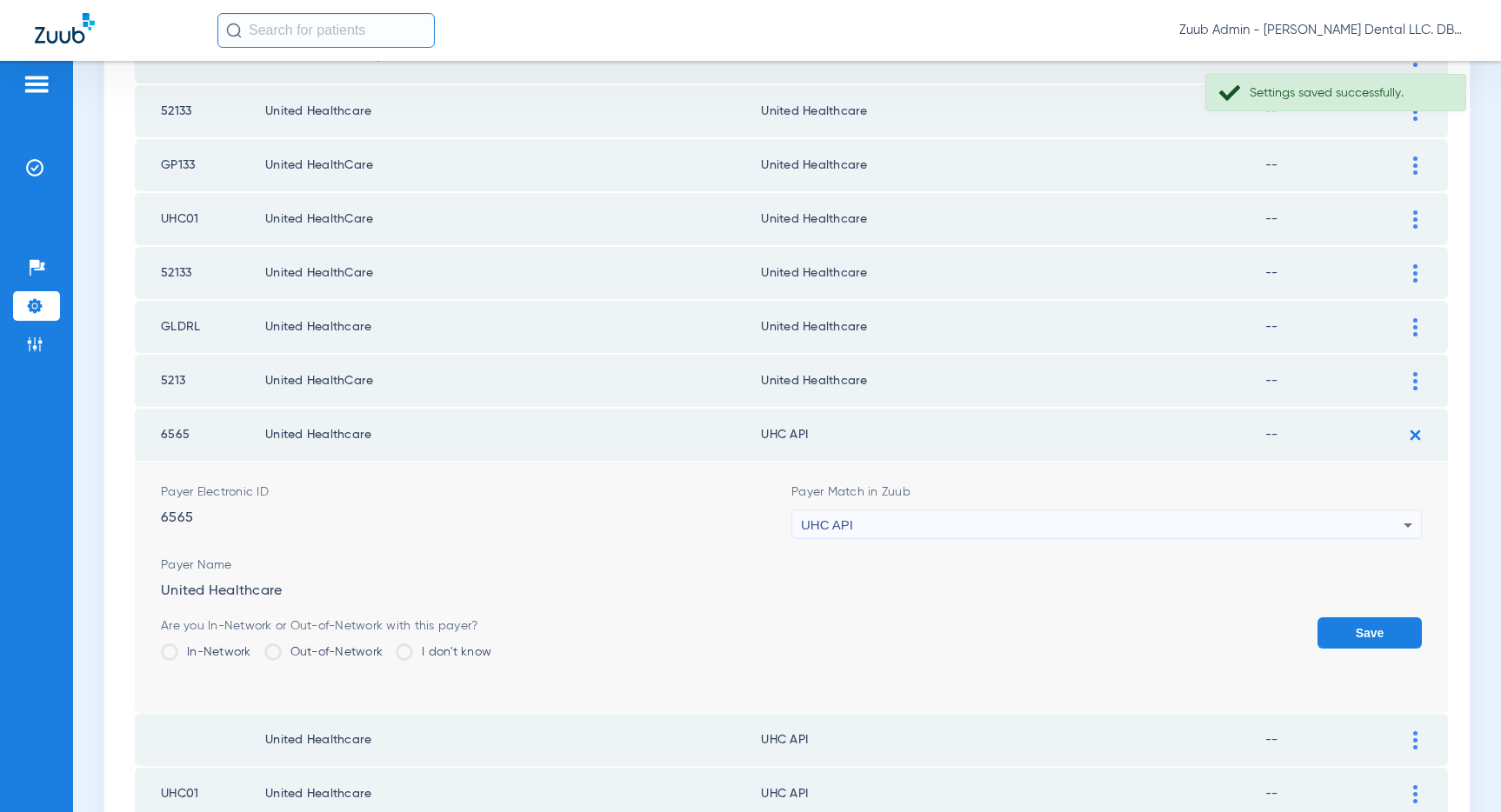
click at [1139, 522] on div "UHC API" at bounding box center [1102, 525] width 603 height 30
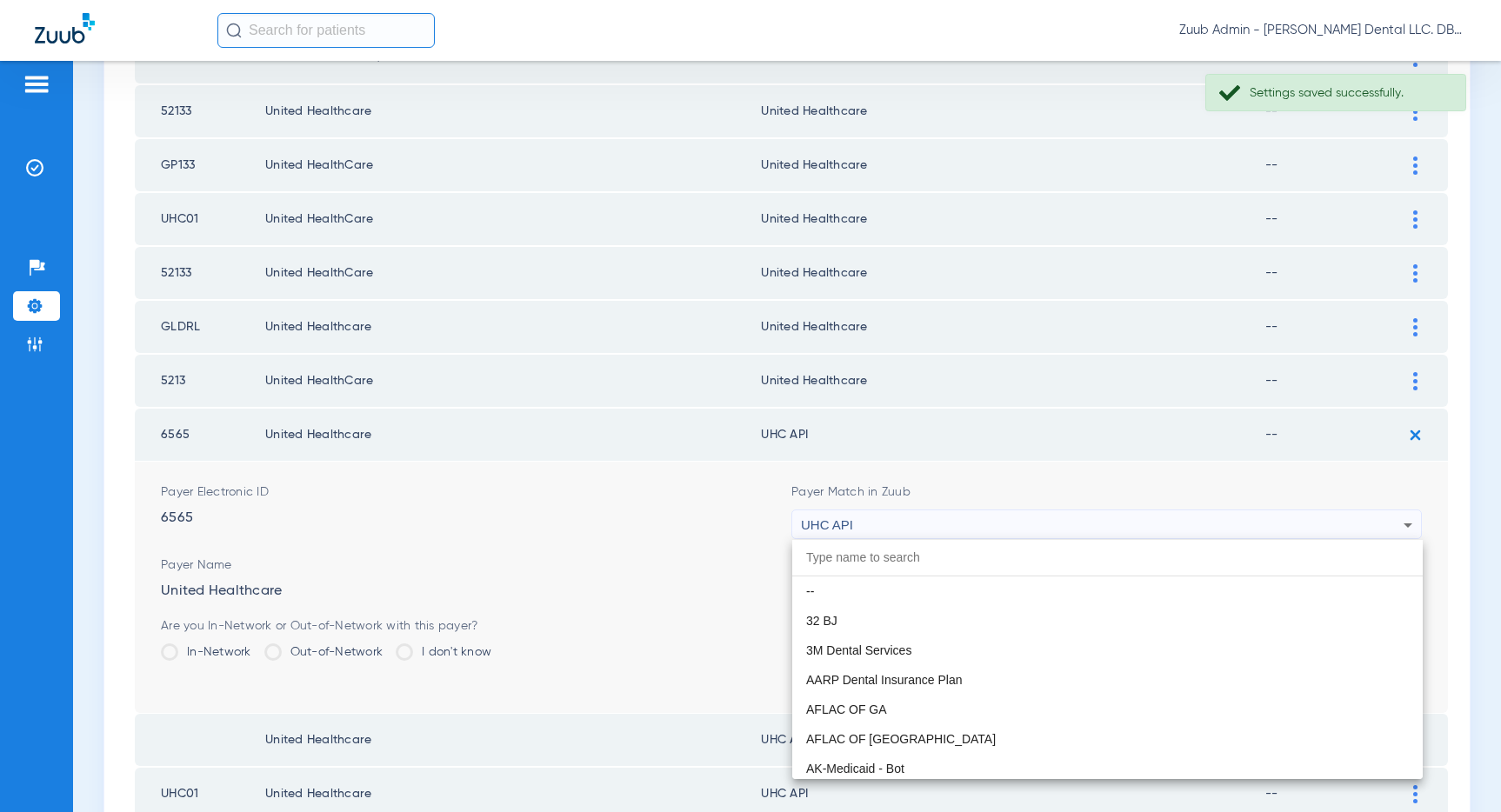
scroll to position [10676, 0]
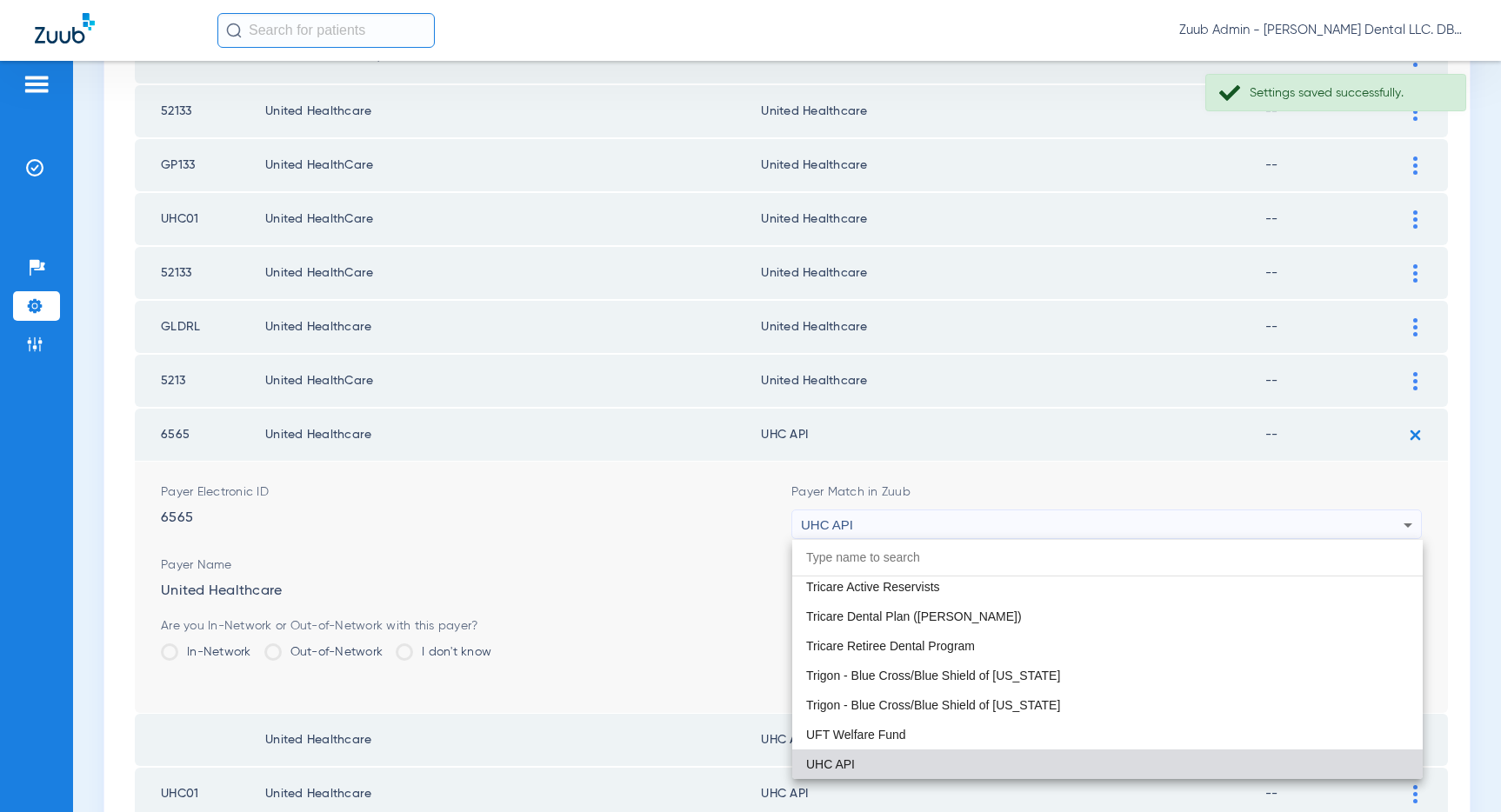
paste input "United Healthcare"
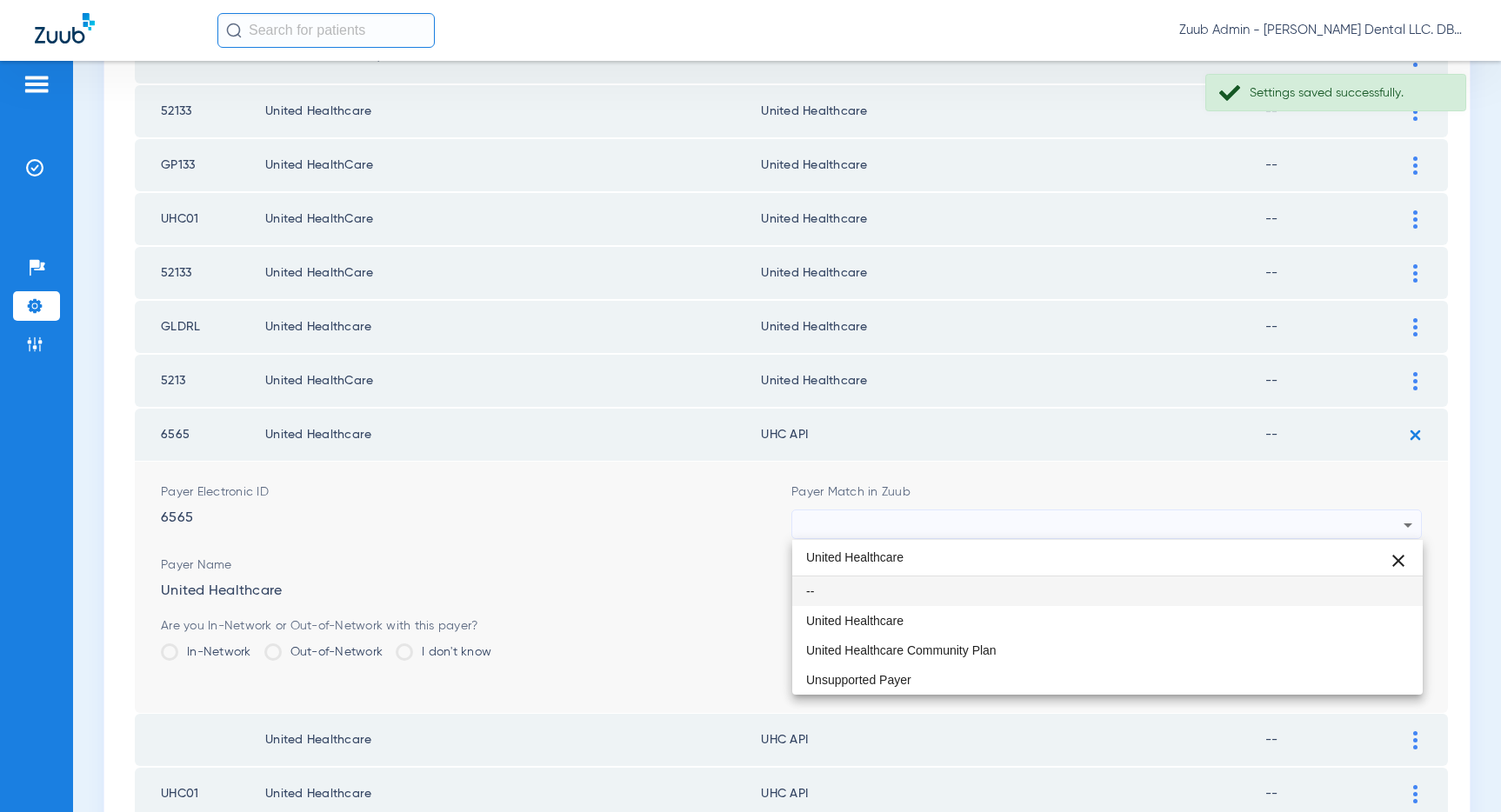
scroll to position [0, 0]
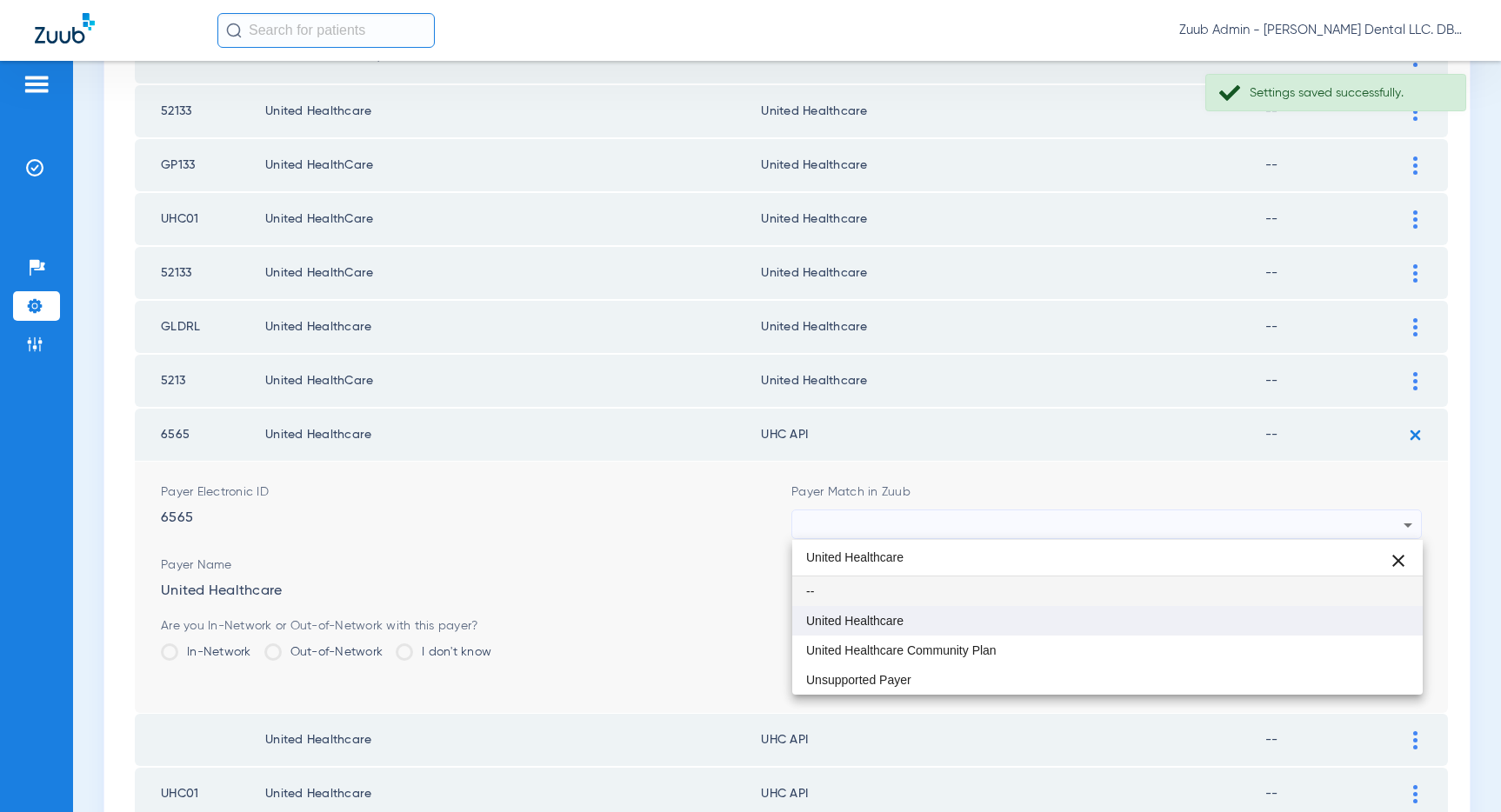
type input "United Healthcare"
click at [927, 621] on mat-option "United Healthcare" at bounding box center [1108, 621] width 631 height 30
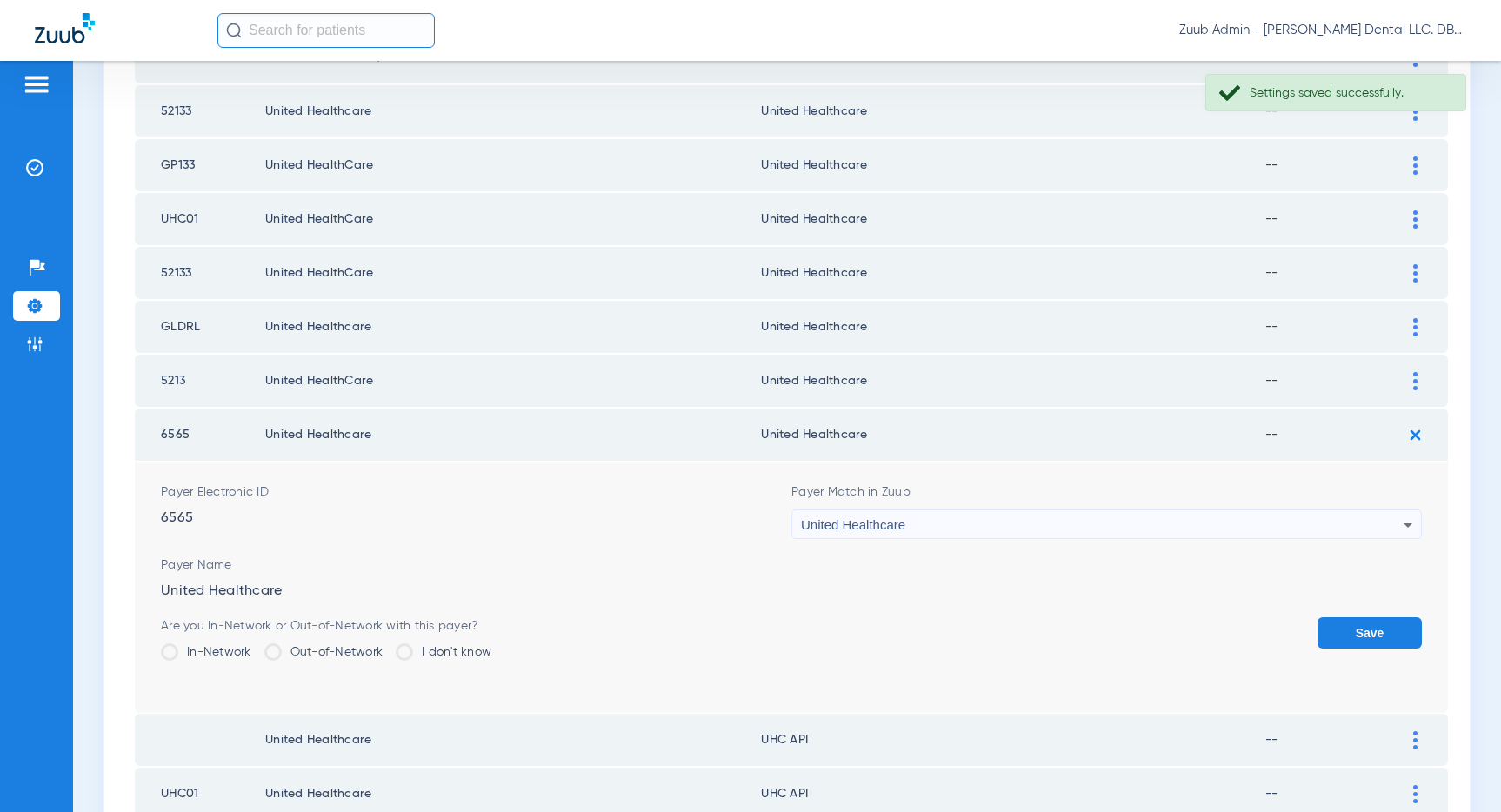
scroll to position [1960, 0]
click at [1354, 631] on button "Save" at bounding box center [1369, 631] width 104 height 31
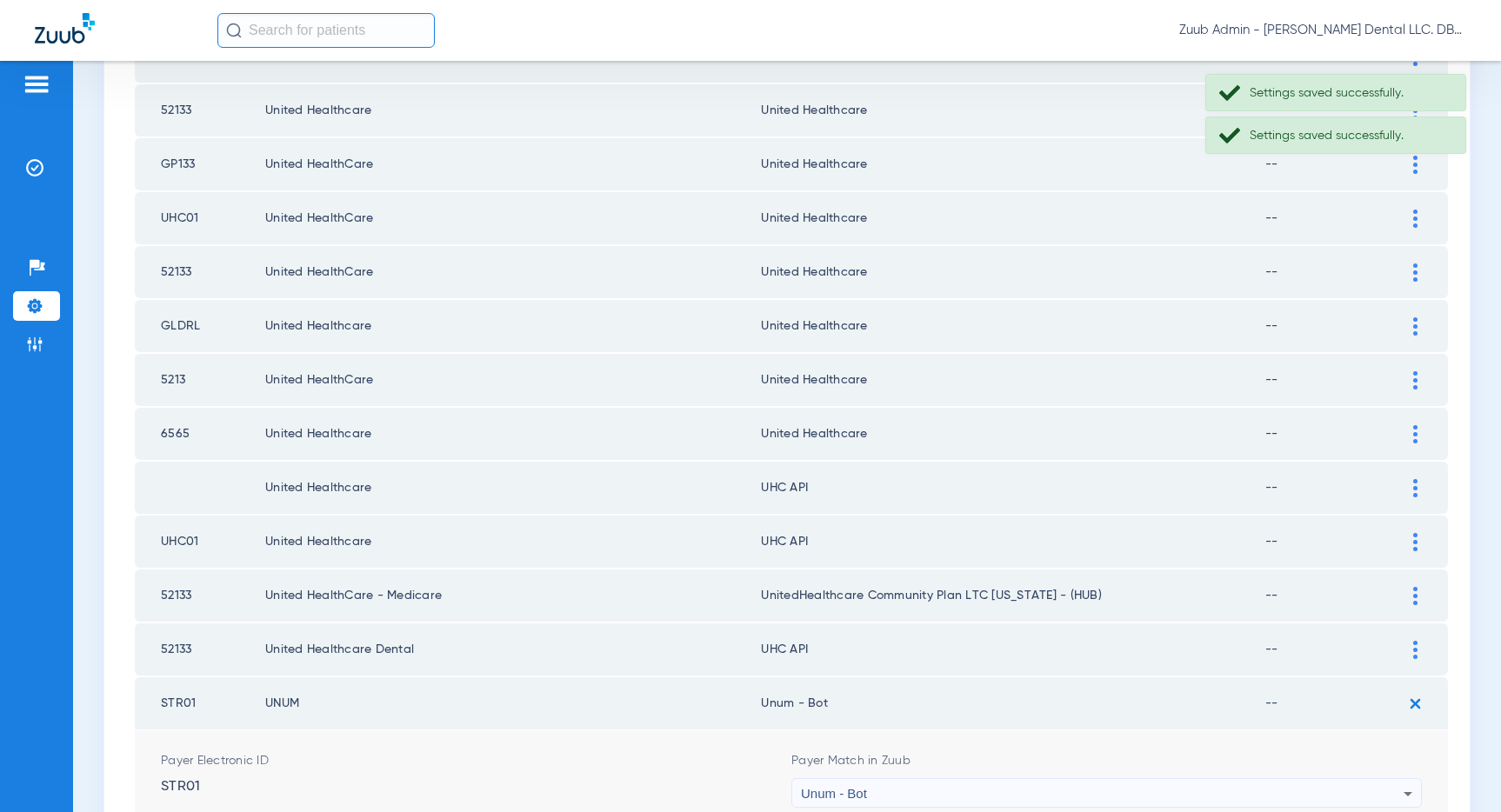
click at [1414, 488] on img at bounding box center [1415, 488] width 4 height 18
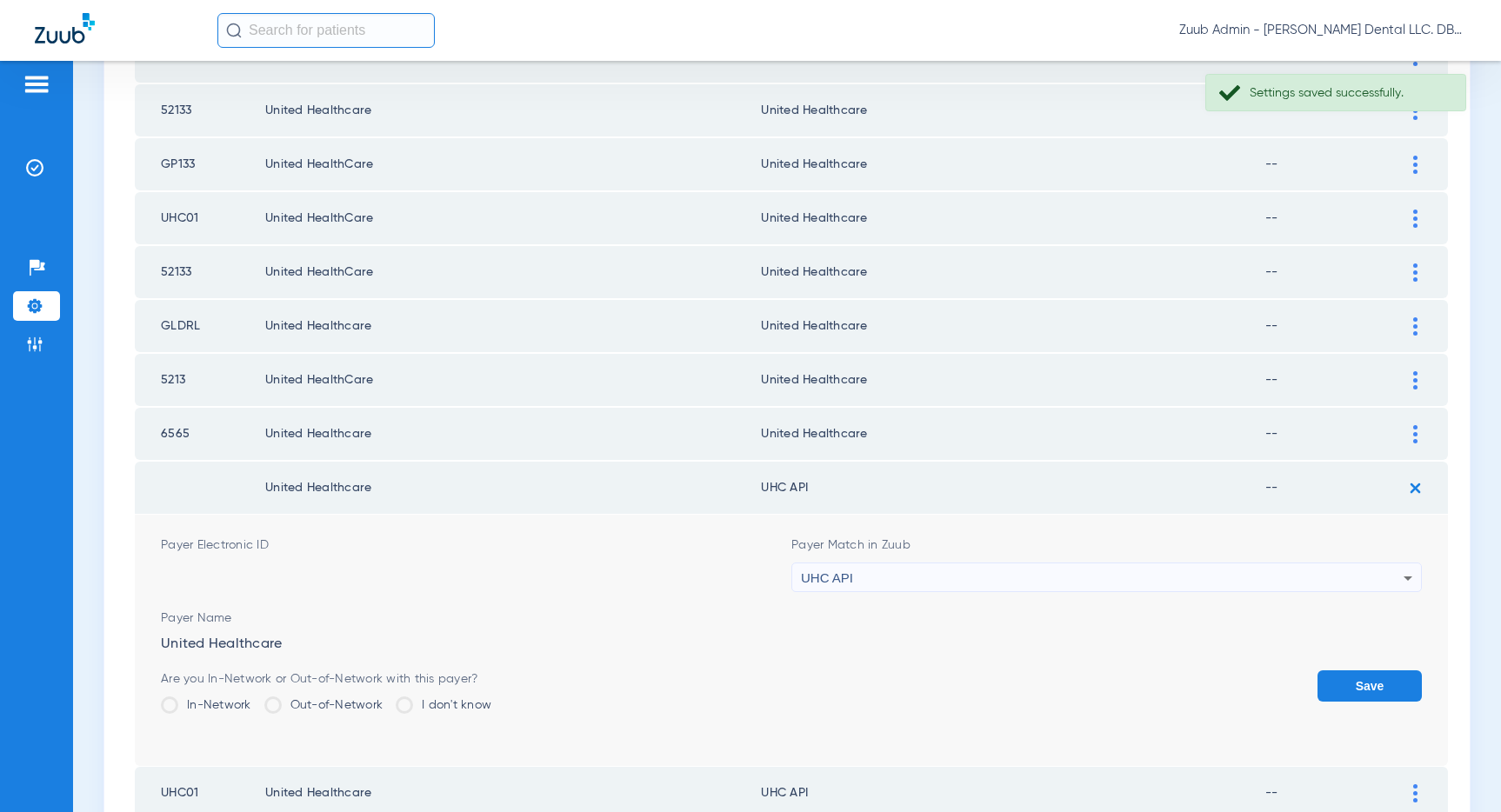
click at [1037, 580] on div "UHC API" at bounding box center [1102, 578] width 603 height 30
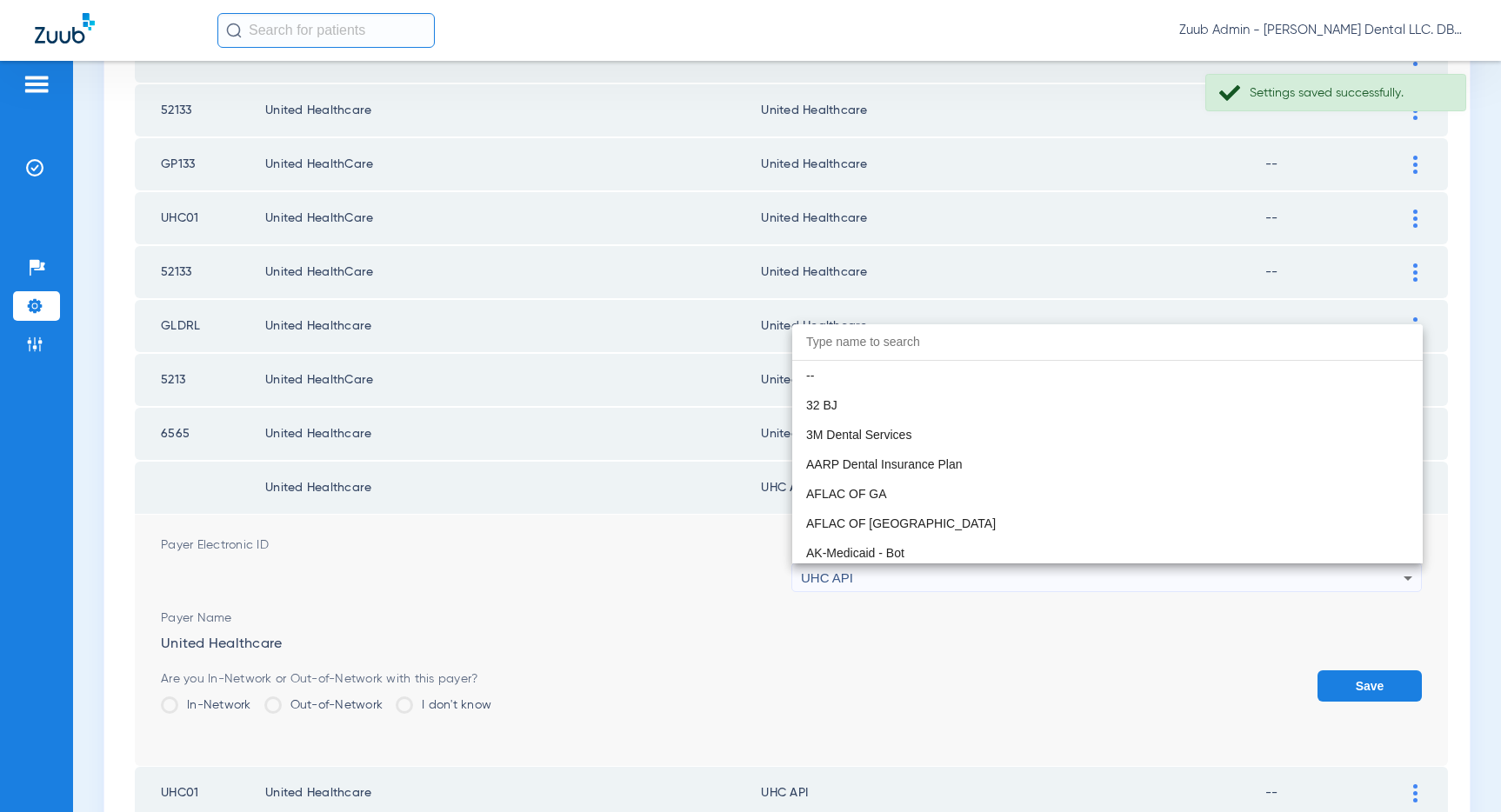
scroll to position [10676, 0]
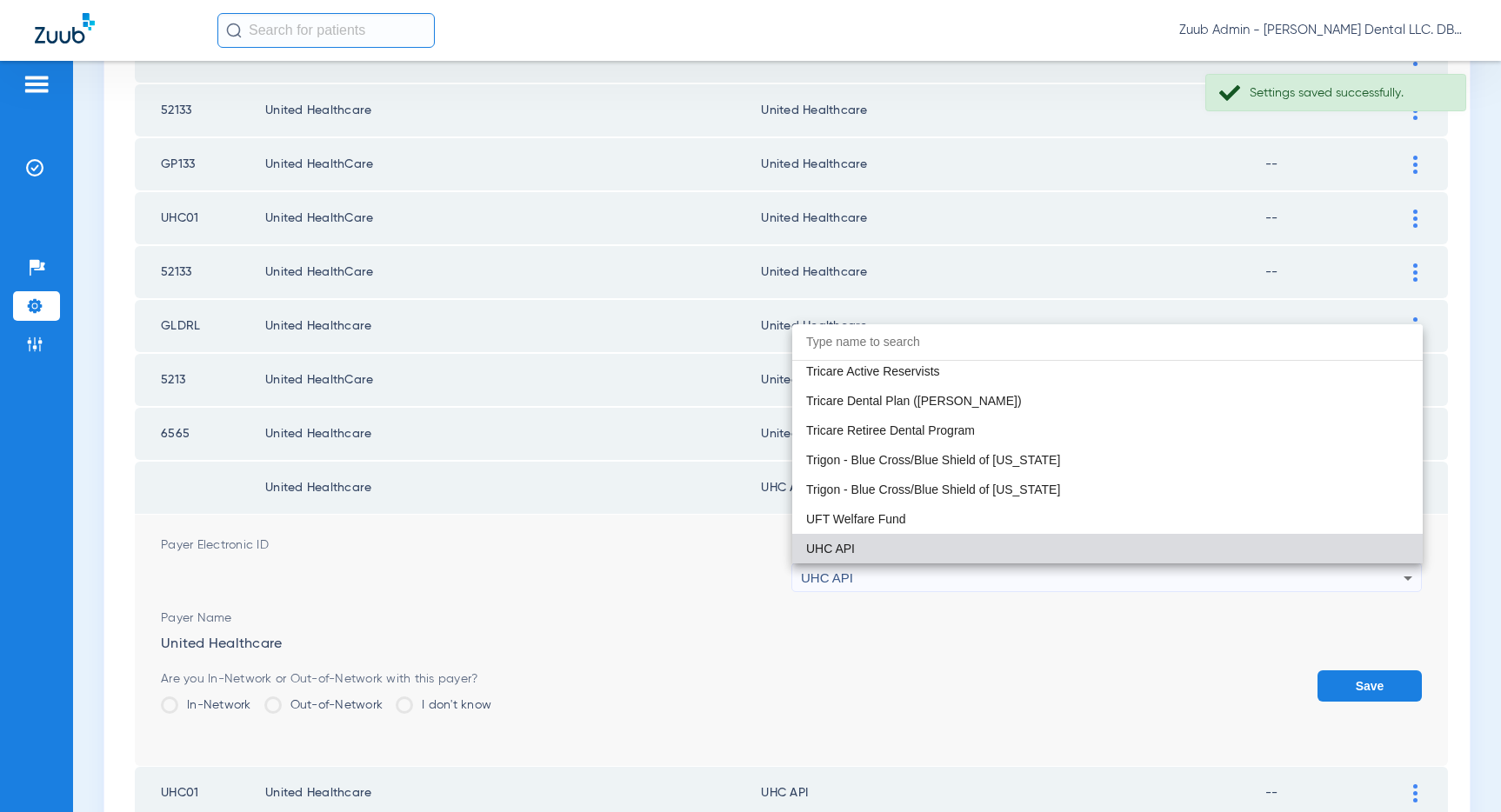
paste input "United Healthcare"
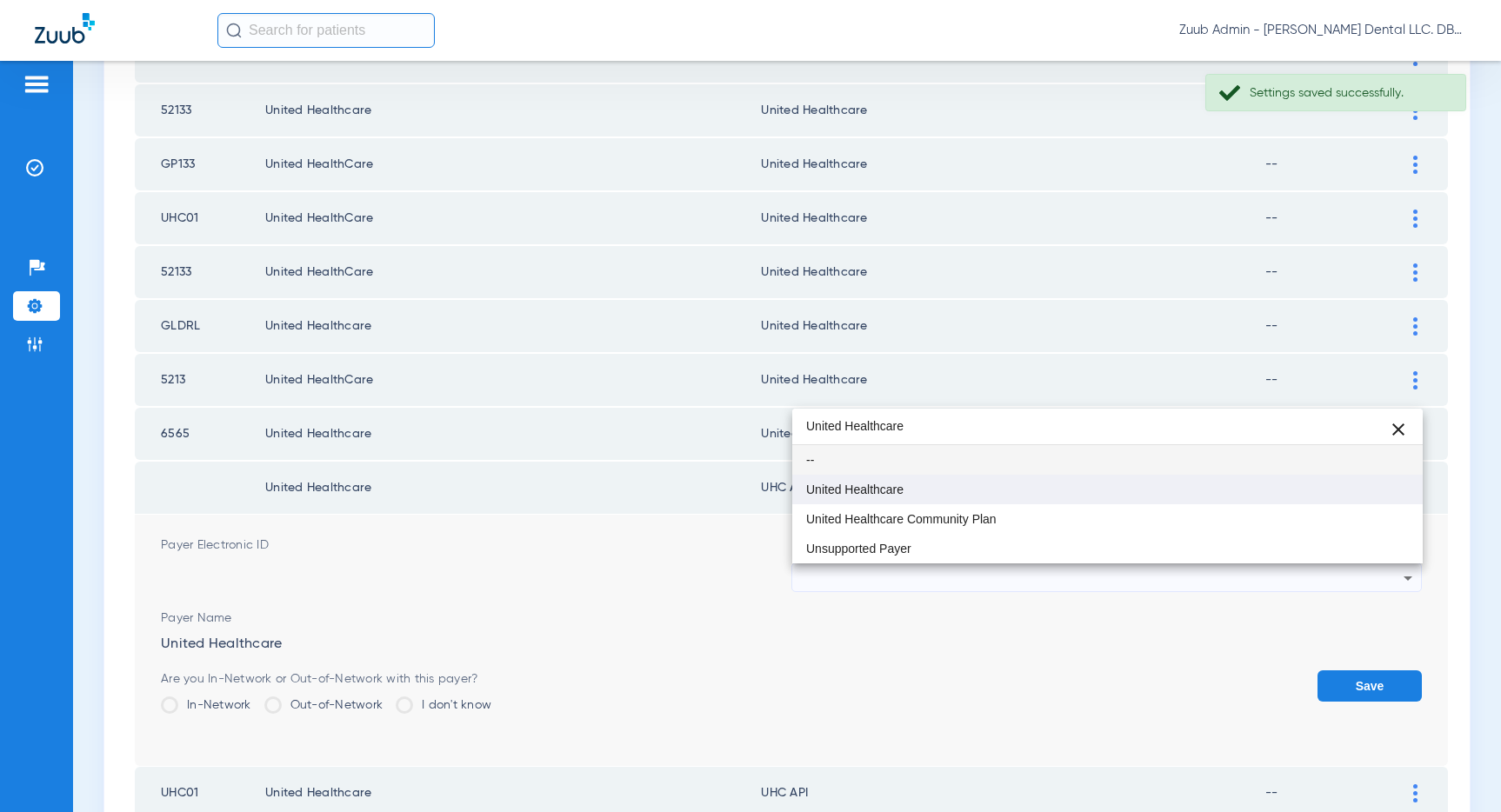
type input "United Healthcare"
click at [891, 490] on span "United Healthcare" at bounding box center [854, 490] width 97 height 13
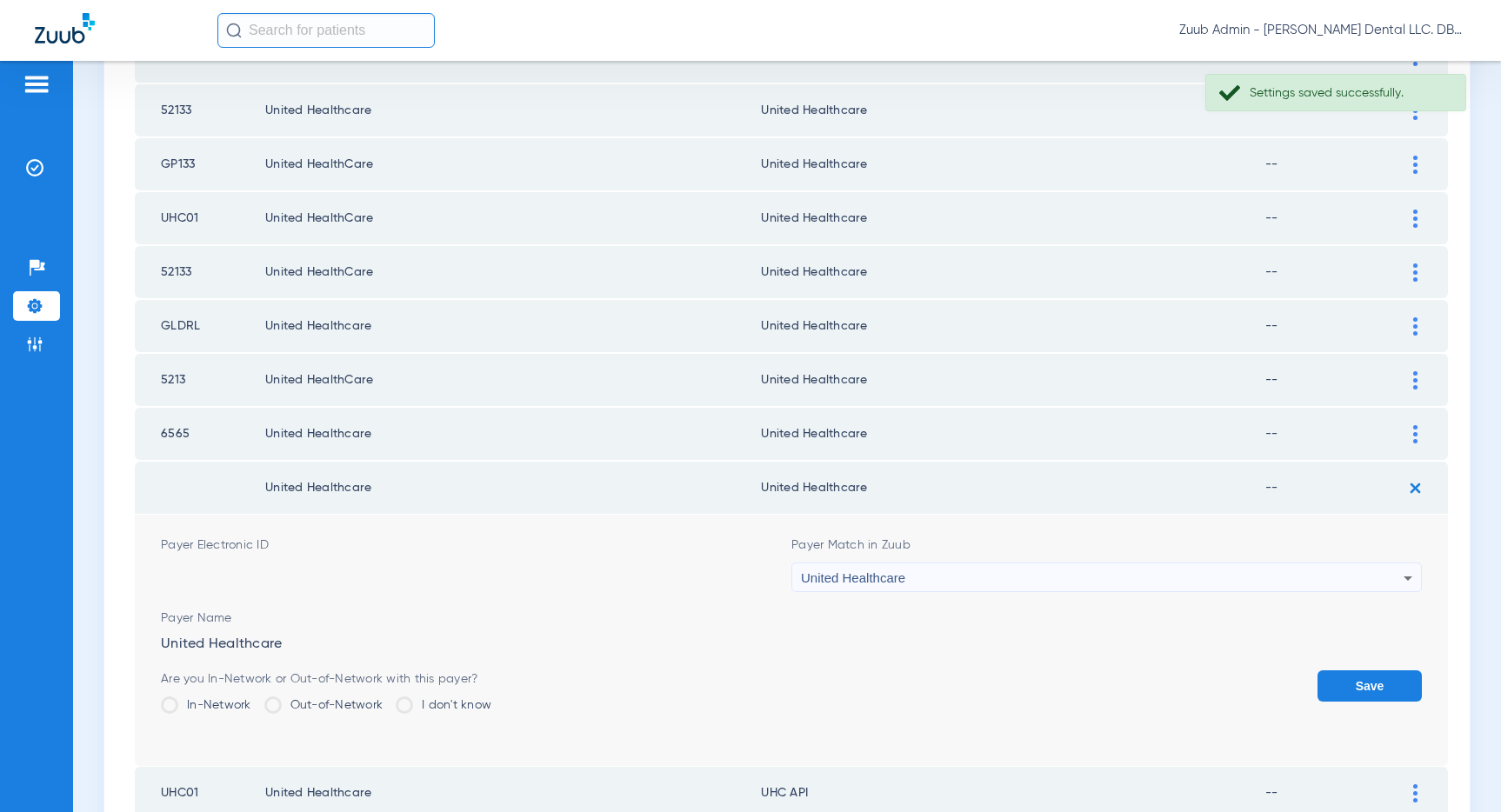
click at [1371, 689] on button "Save" at bounding box center [1369, 685] width 104 height 31
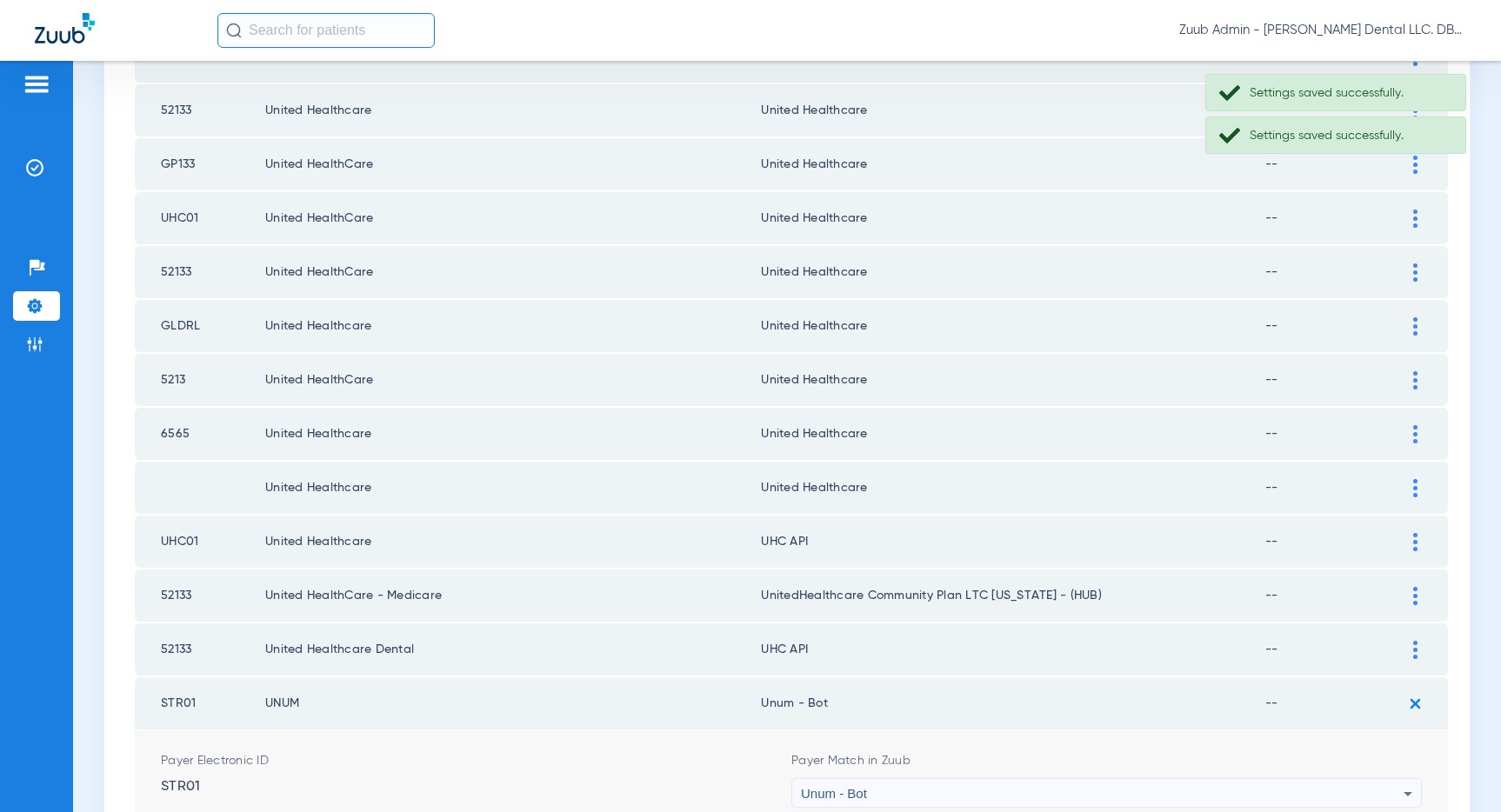
click at [1411, 543] on div at bounding box center [1415, 542] width 31 height 18
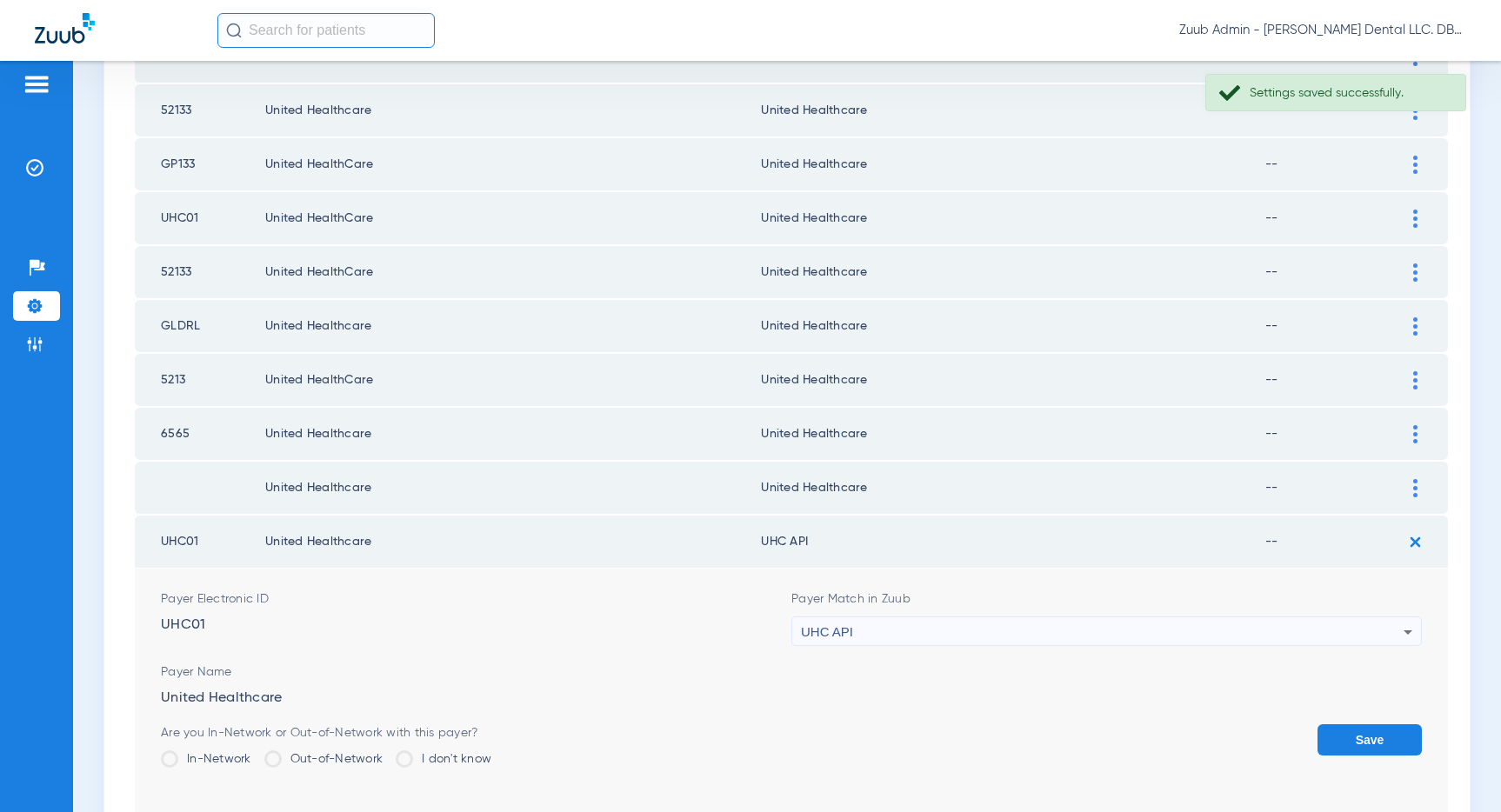
click at [1092, 628] on div "UHC API" at bounding box center [1102, 631] width 603 height 30
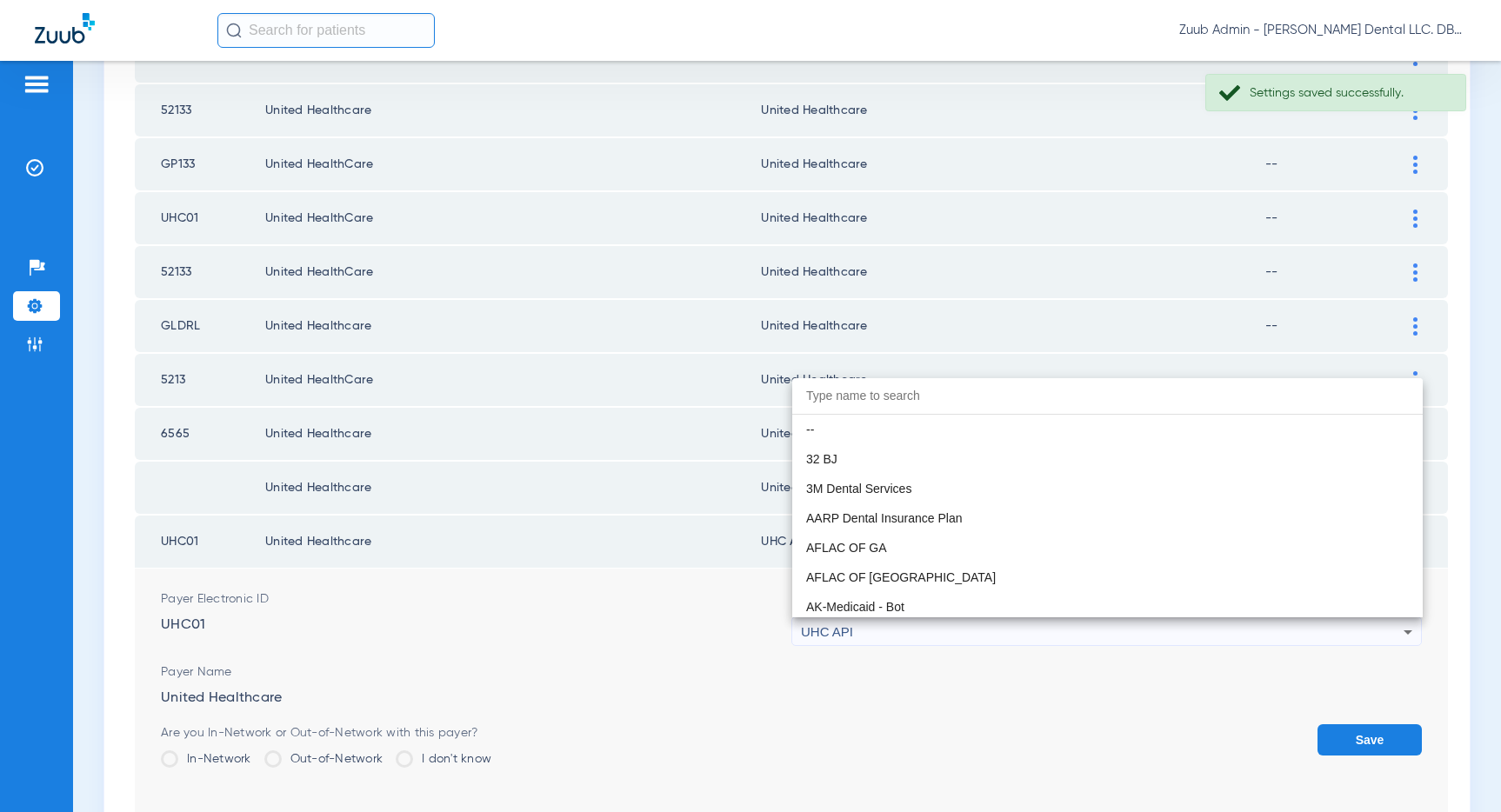
scroll to position [10676, 0]
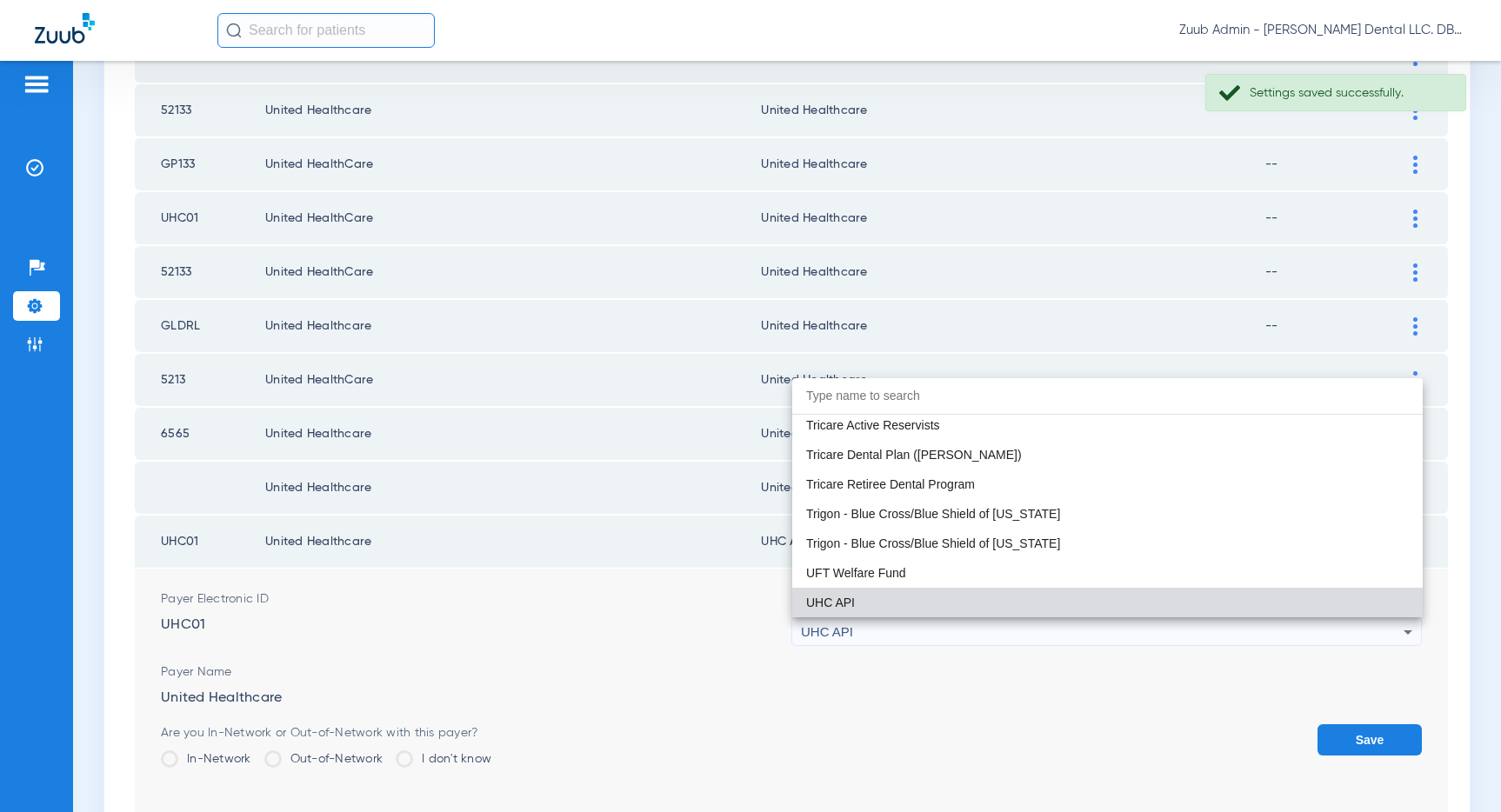
paste input "United Healthcare"
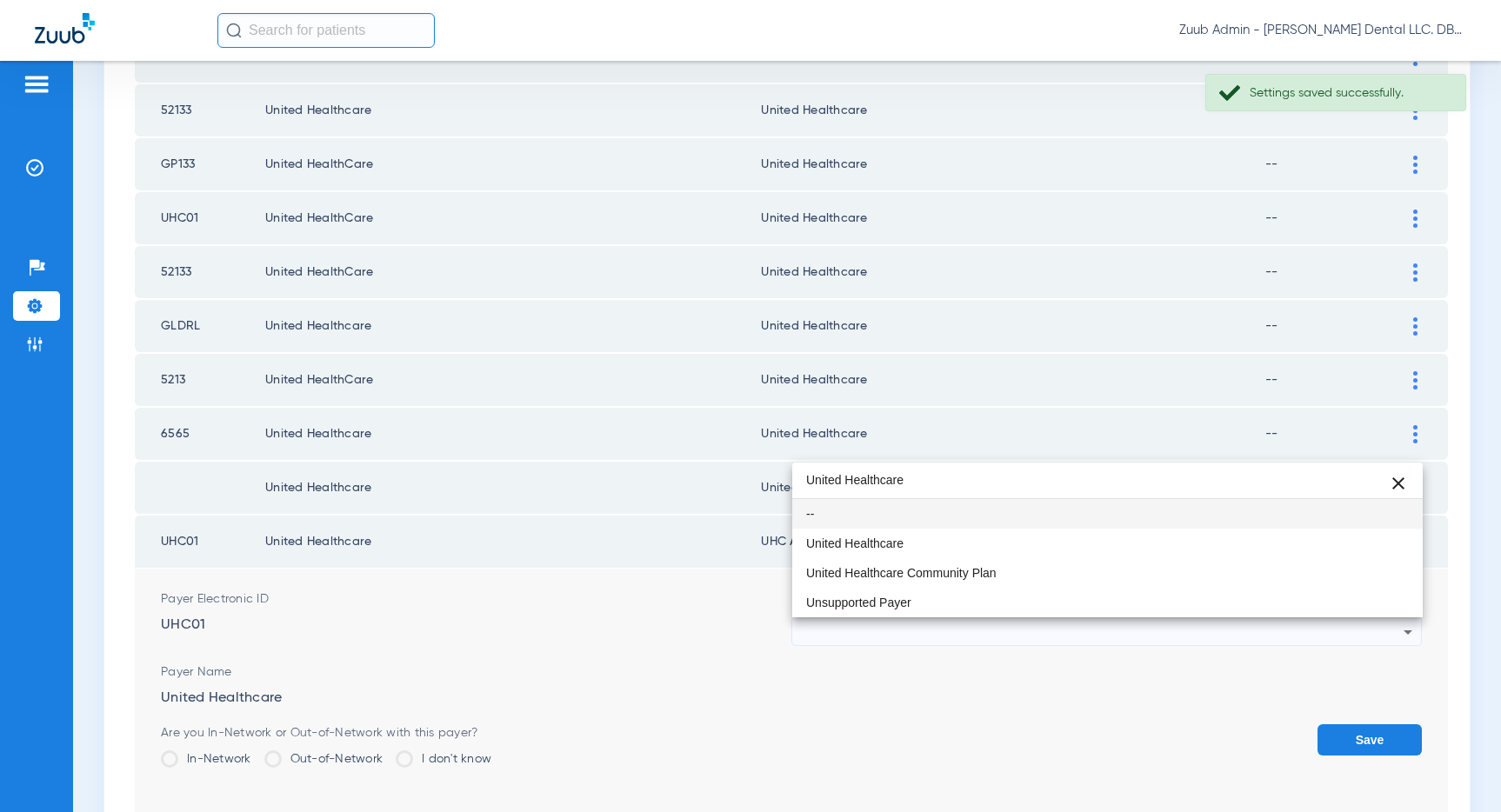
scroll to position [0, 0]
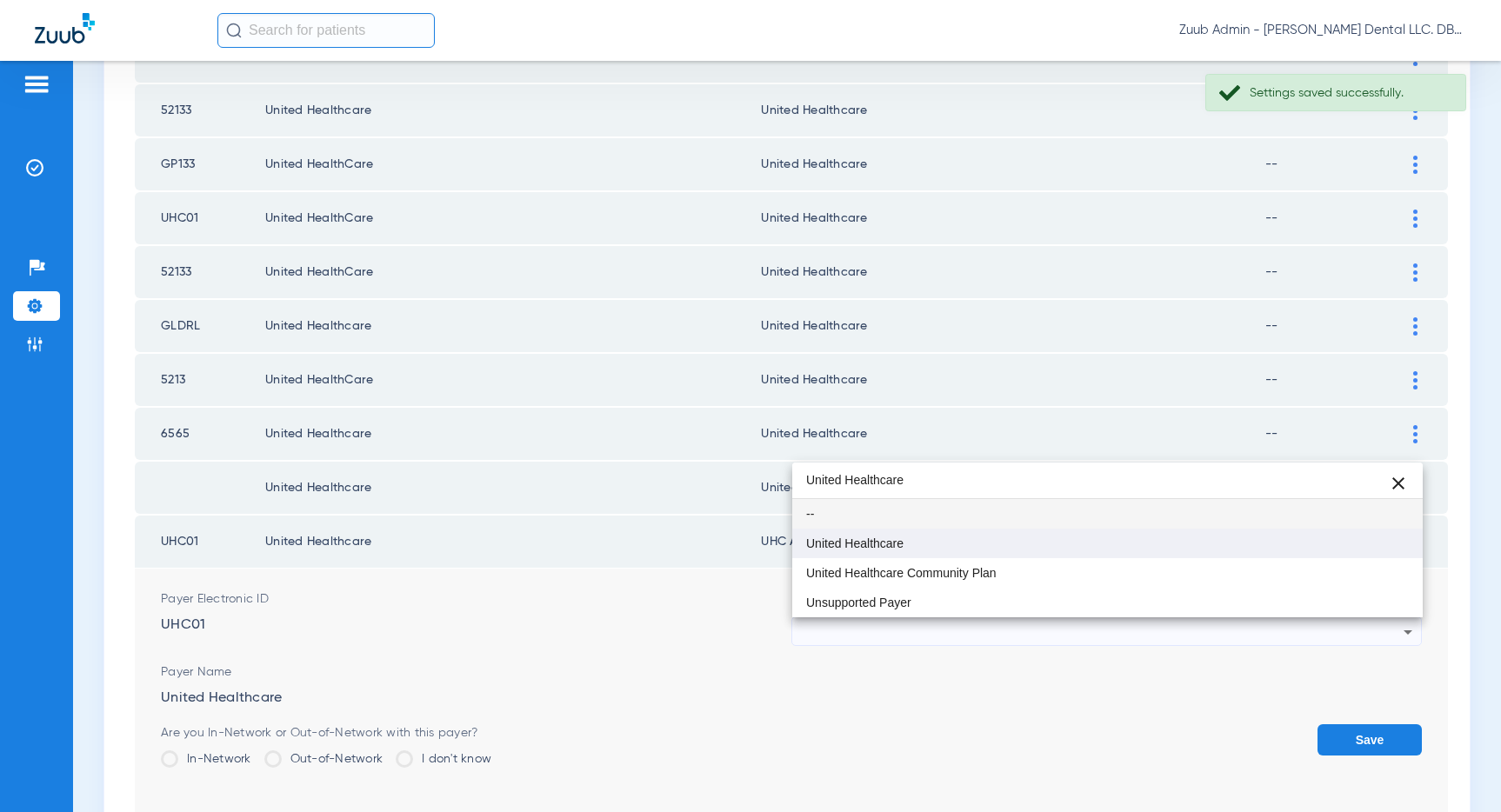
type input "United Healthcare"
click at [875, 549] on span "United Healthcare" at bounding box center [854, 543] width 97 height 13
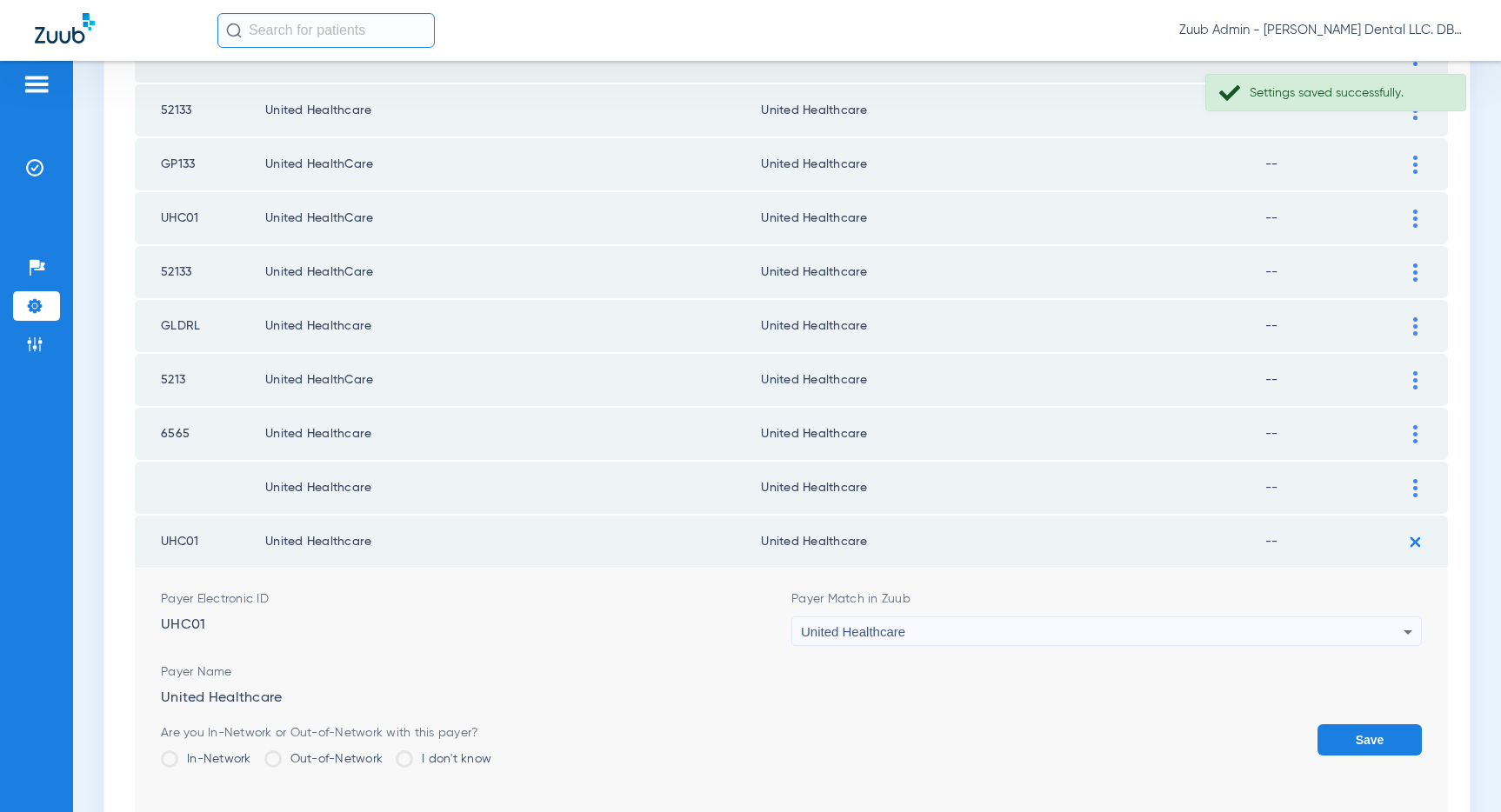
click at [1346, 735] on button "Save" at bounding box center [1369, 739] width 104 height 31
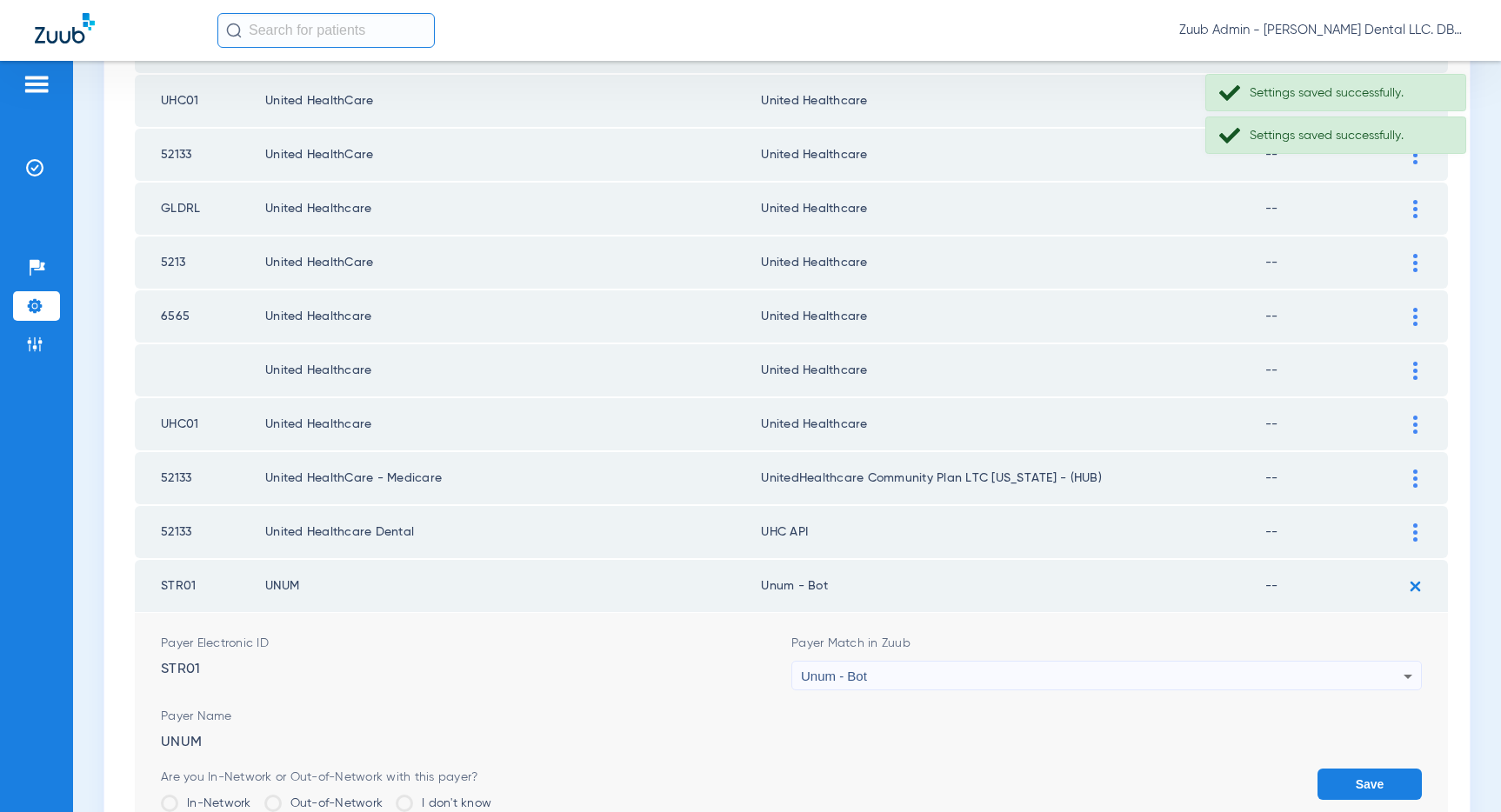
scroll to position [2075, 0]
click at [1410, 532] on div at bounding box center [1415, 535] width 31 height 18
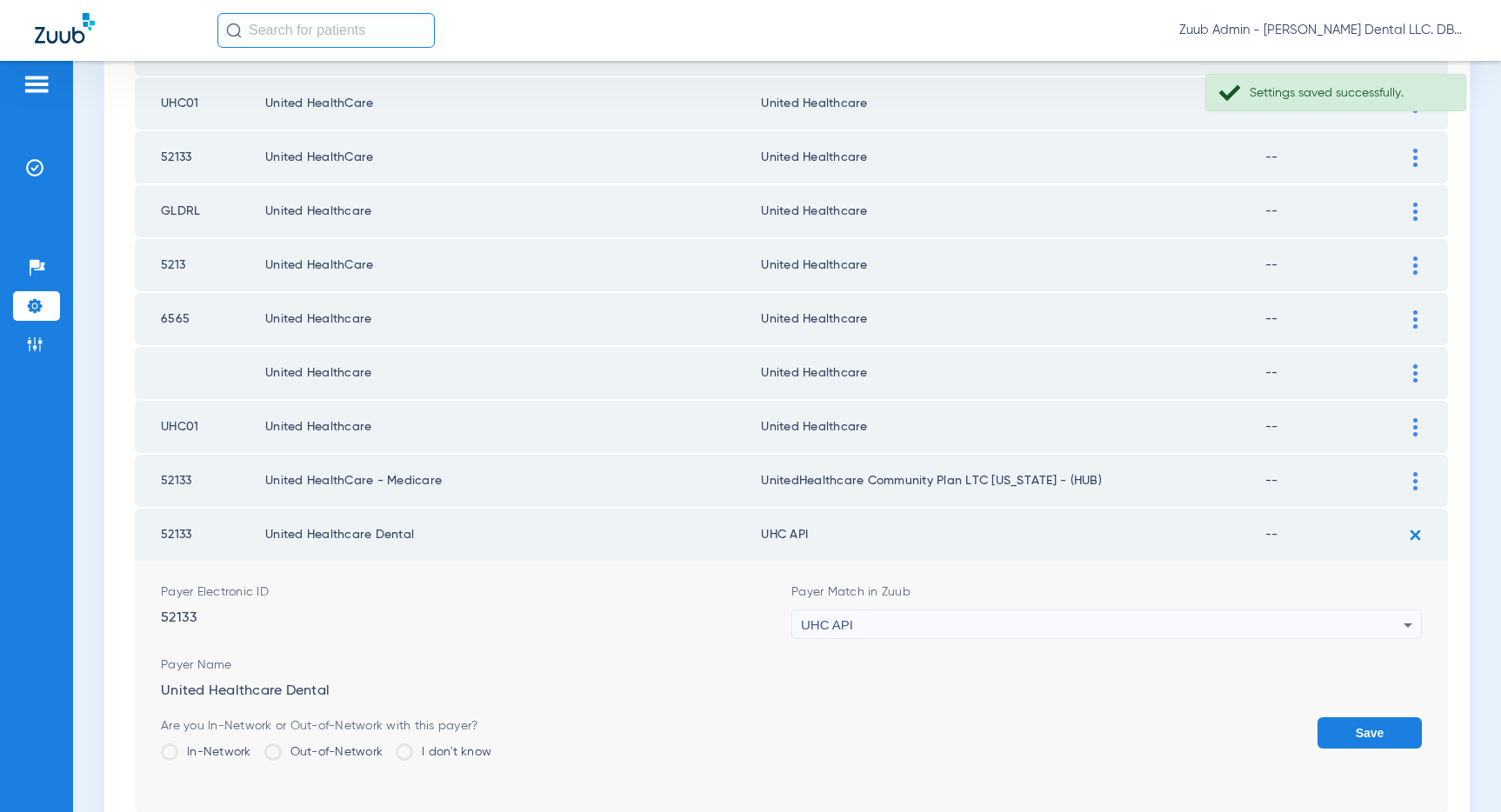
click at [1171, 623] on div "UHC API" at bounding box center [1102, 625] width 603 height 30
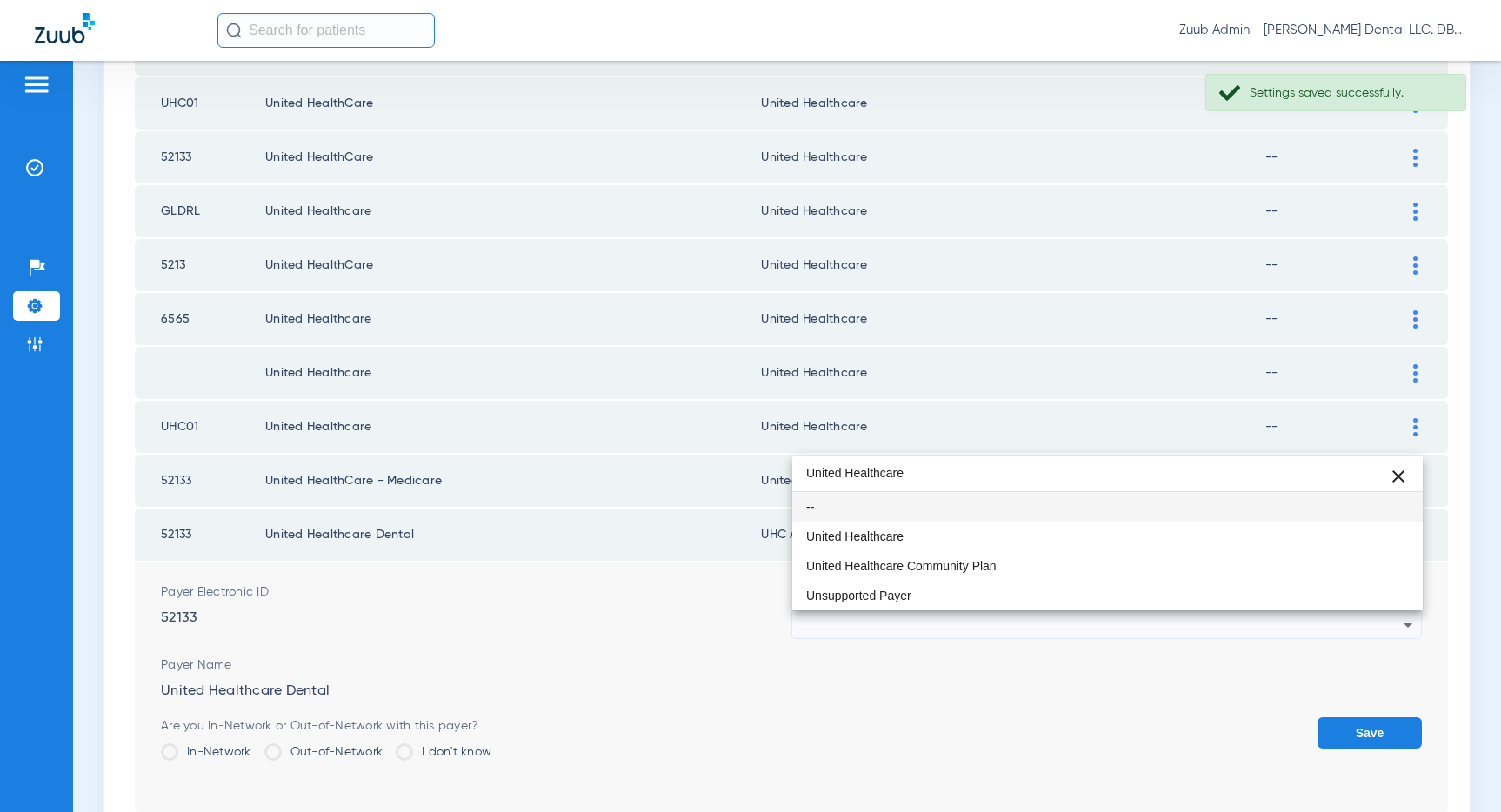
scroll to position [0, 0]
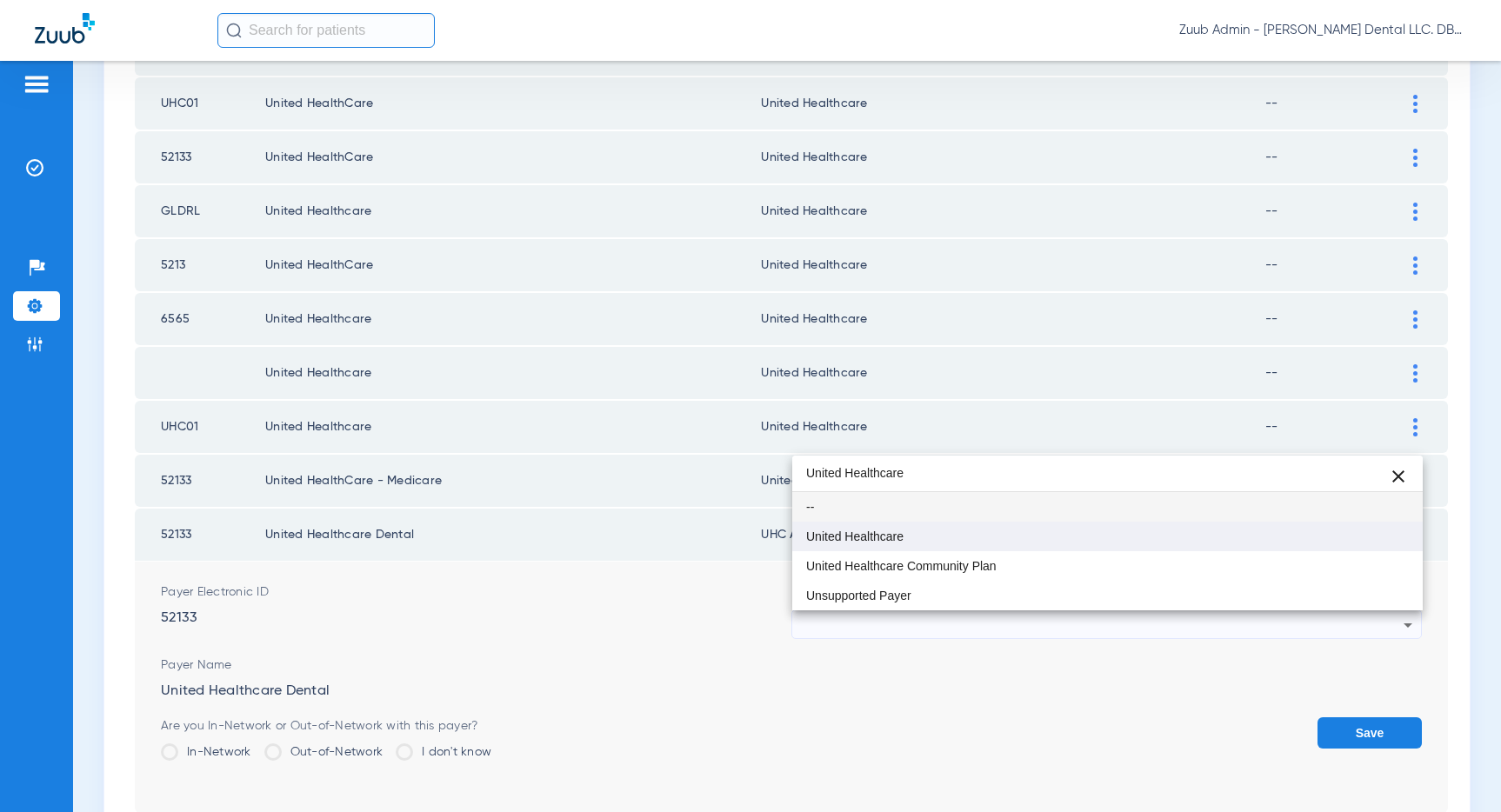
type input "United Healthcare"
click at [910, 525] on mat-option "United Healthcare" at bounding box center [1108, 536] width 631 height 30
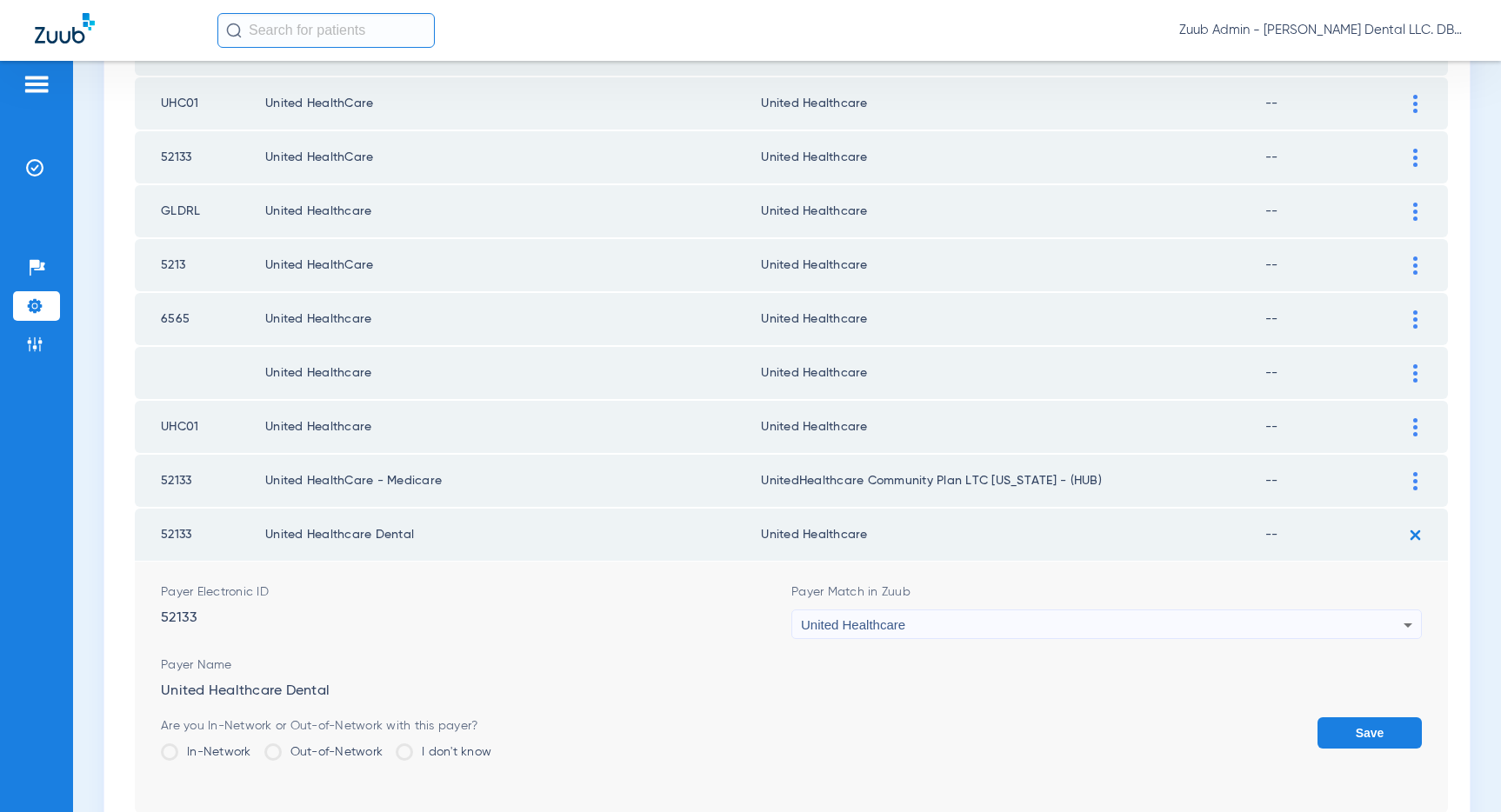
click at [1361, 723] on button "Save" at bounding box center [1369, 733] width 104 height 31
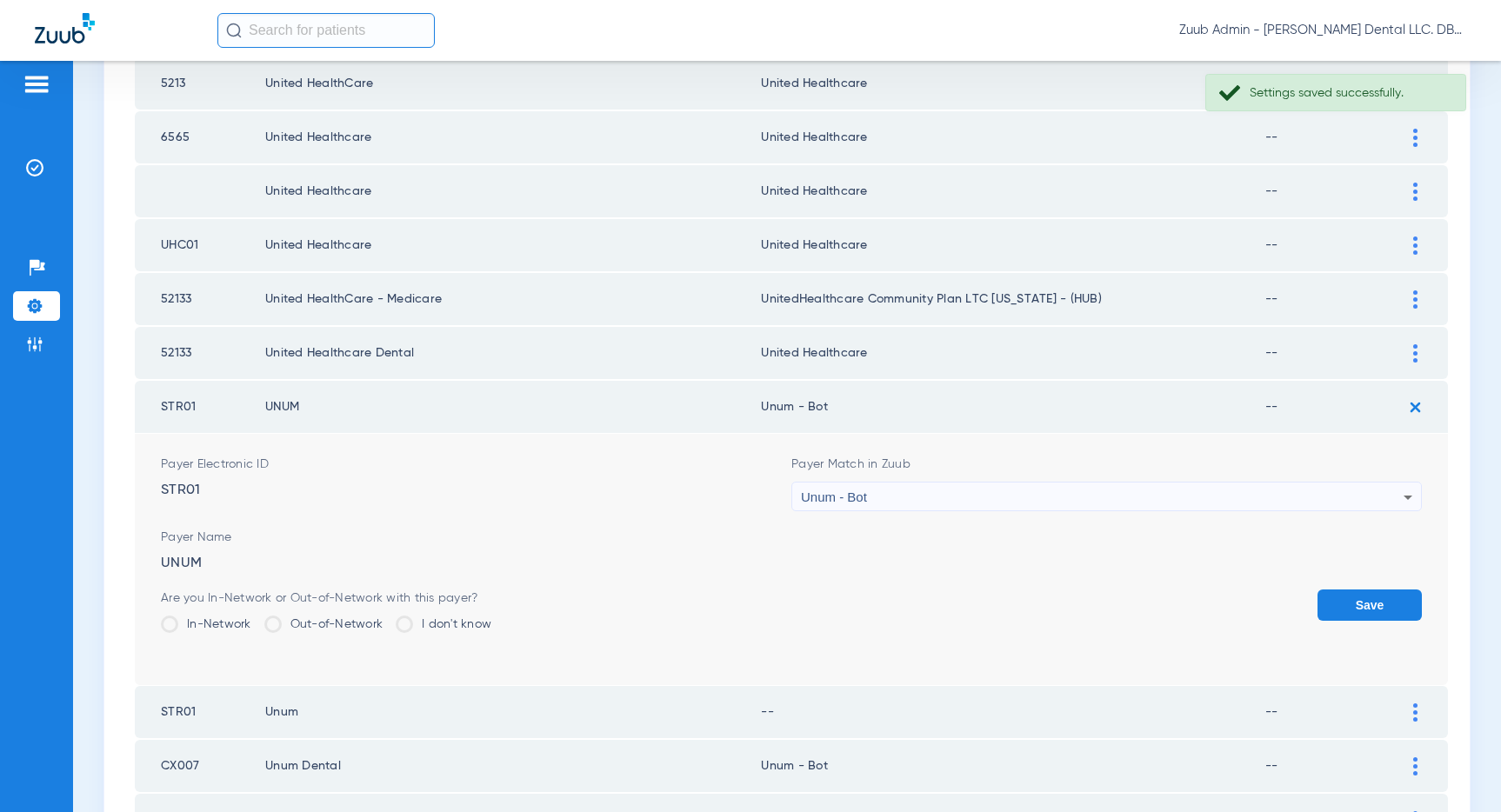
scroll to position [2254, 0]
click at [1404, 499] on icon at bounding box center [1408, 500] width 9 height 4
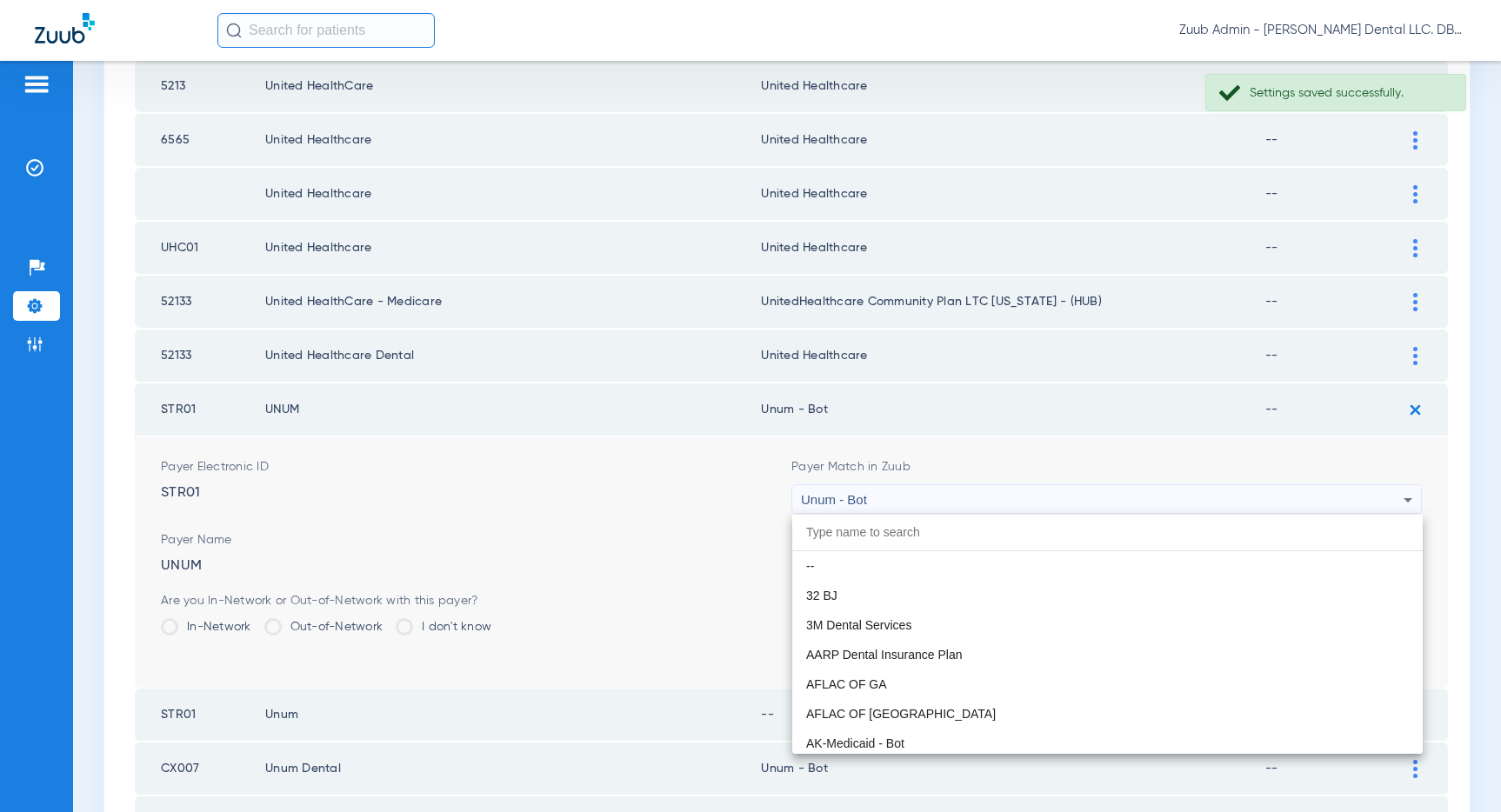
scroll to position [13958, 0]
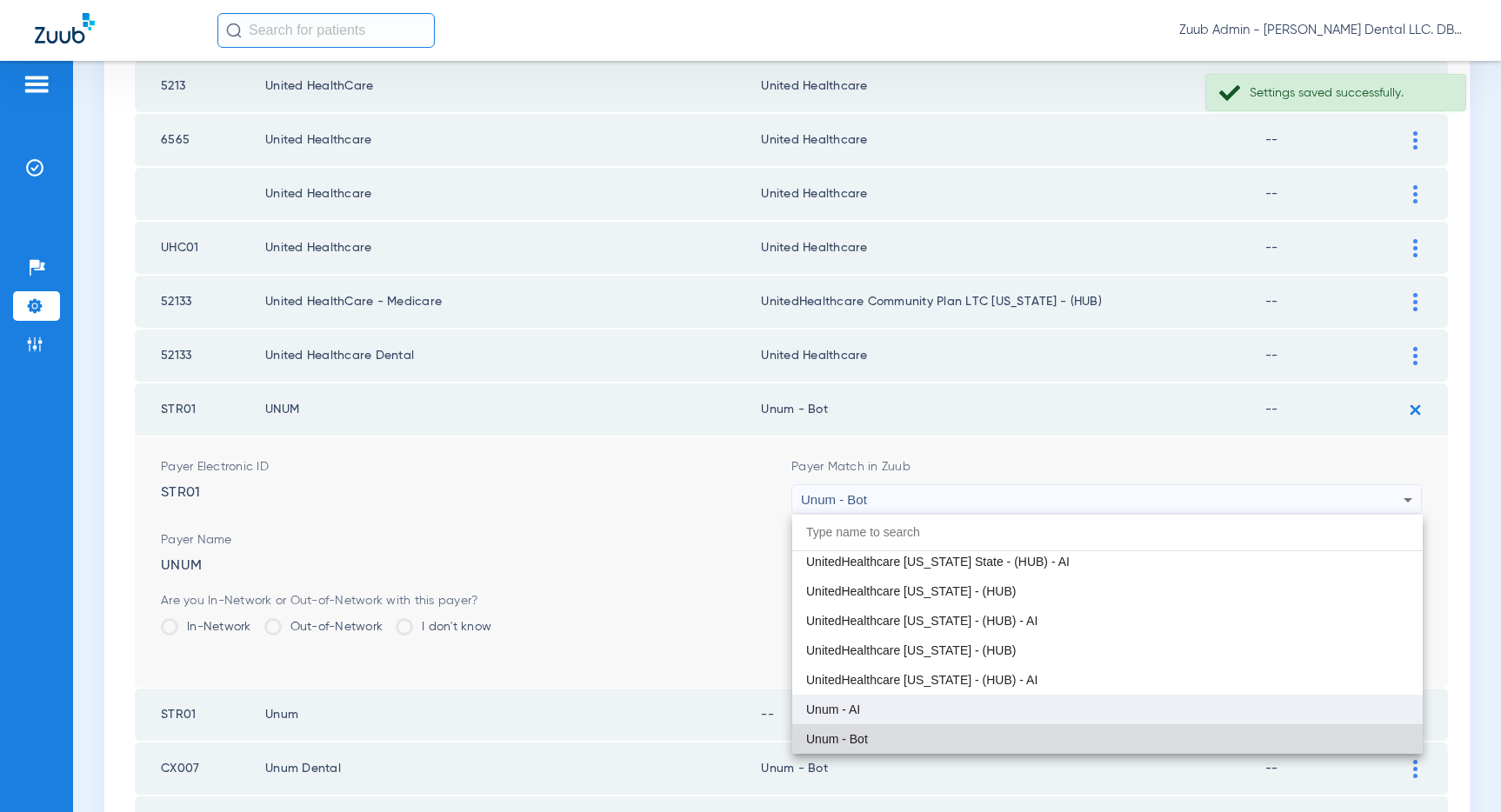
click at [960, 702] on mat-option "Unum - AI" at bounding box center [1108, 709] width 631 height 30
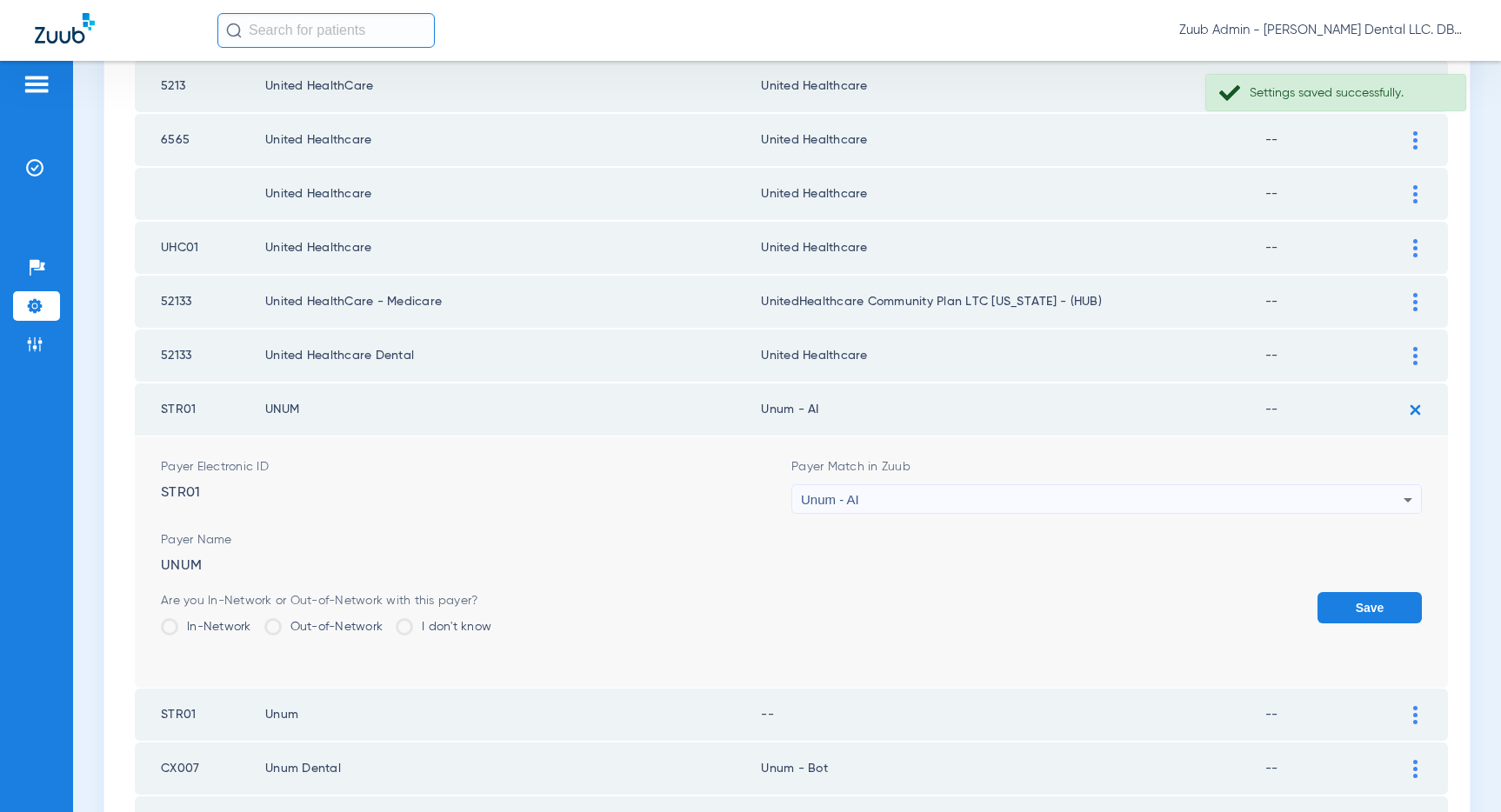
click at [1370, 605] on button "Save" at bounding box center [1369, 607] width 104 height 31
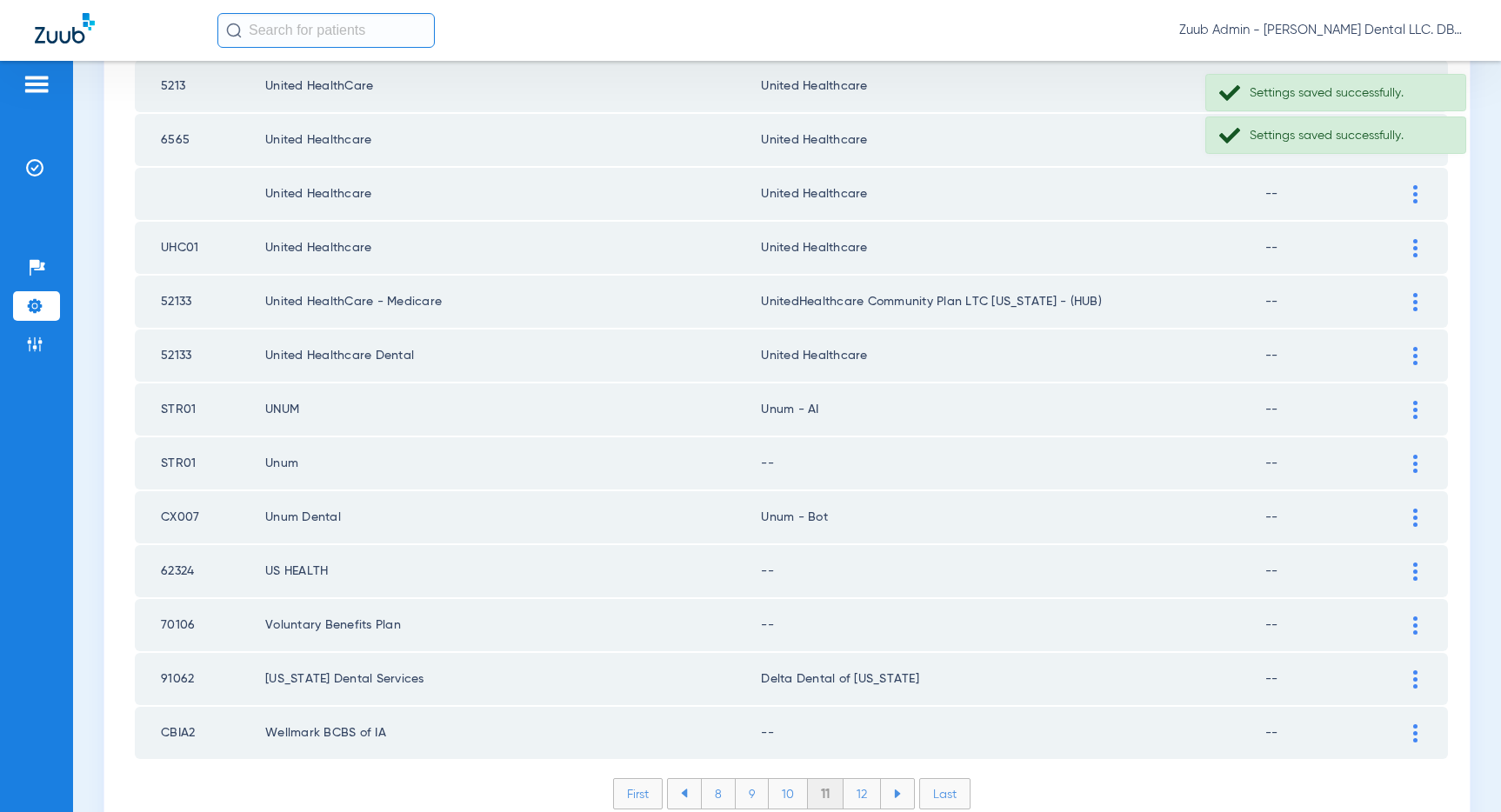
click at [1413, 466] on img at bounding box center [1415, 463] width 4 height 18
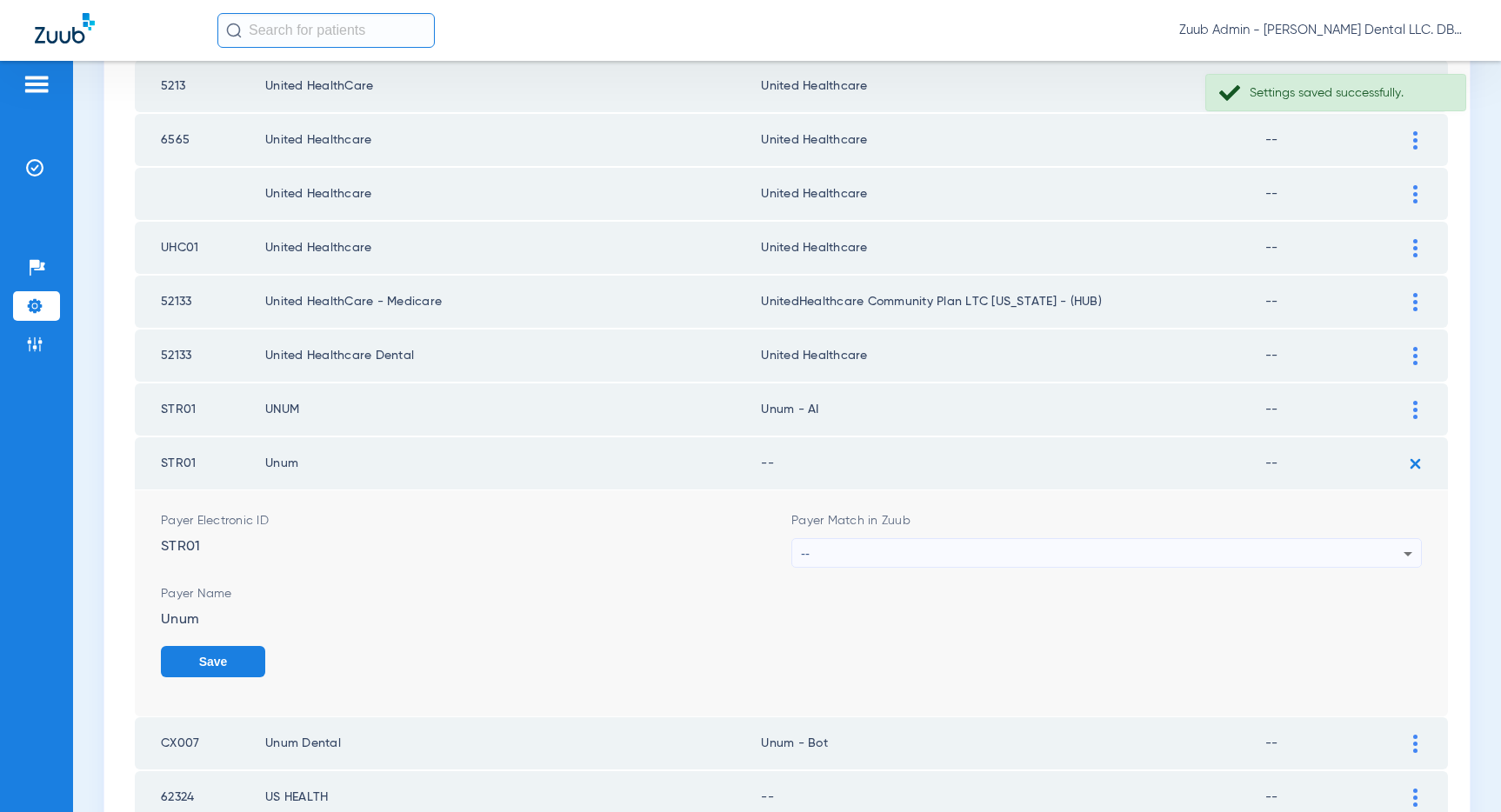
click at [1255, 553] on div "--" at bounding box center [1102, 553] width 603 height 30
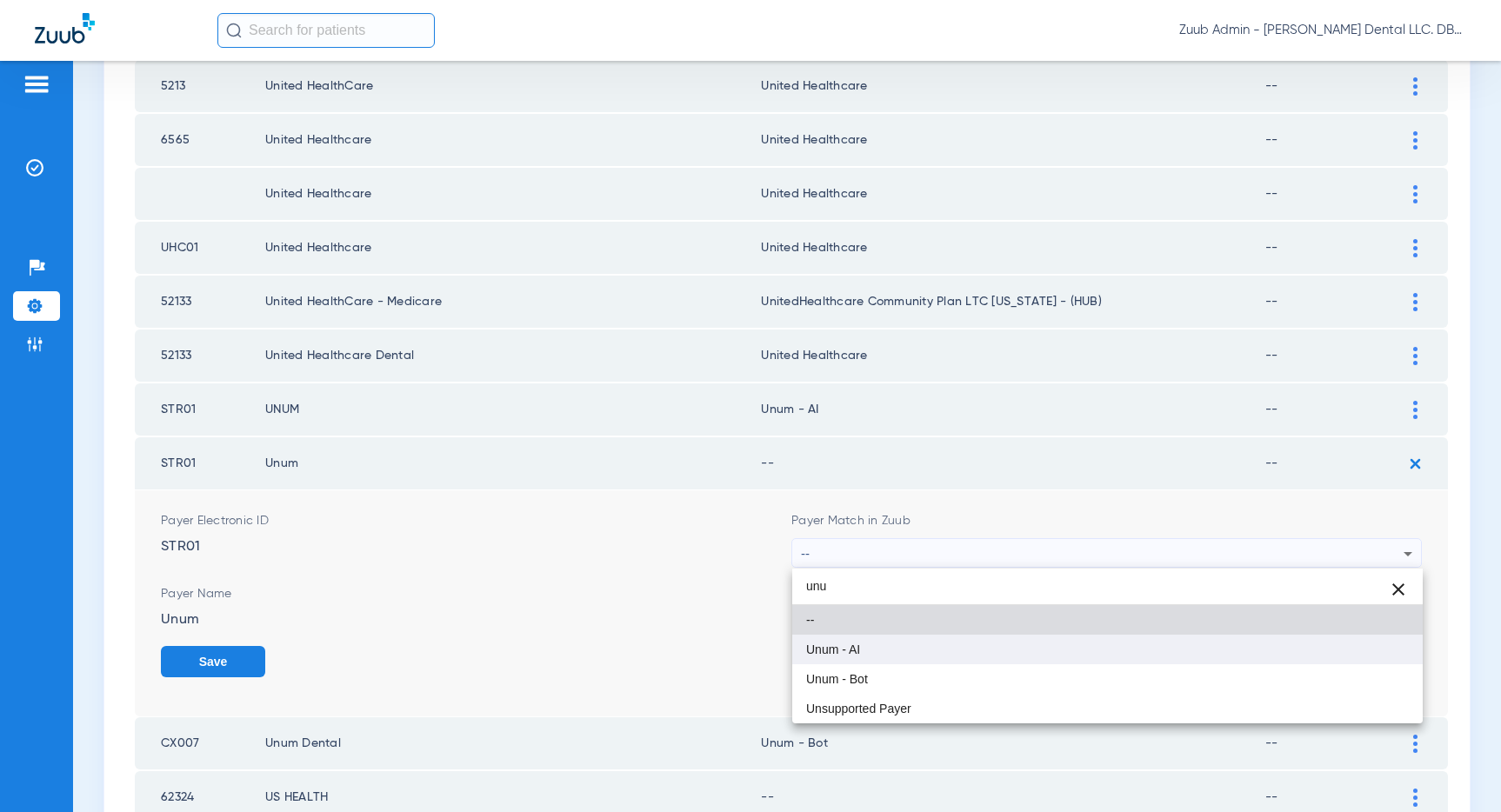
type input "unu"
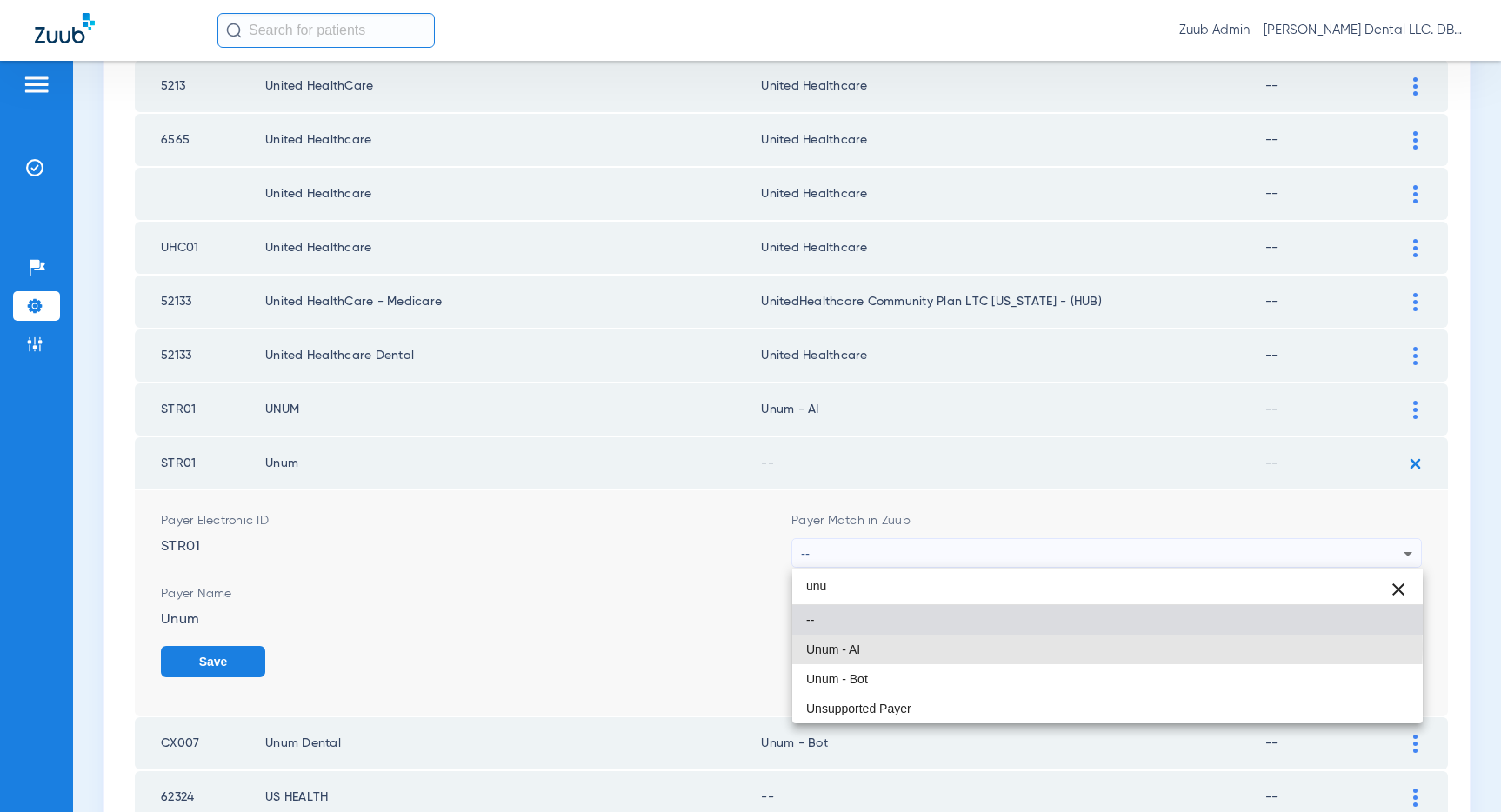
drag, startPoint x: 953, startPoint y: 649, endPoint x: 1124, endPoint y: 658, distance: 171.2
click at [952, 649] on mat-option "Unum - AI" at bounding box center [1108, 649] width 631 height 30
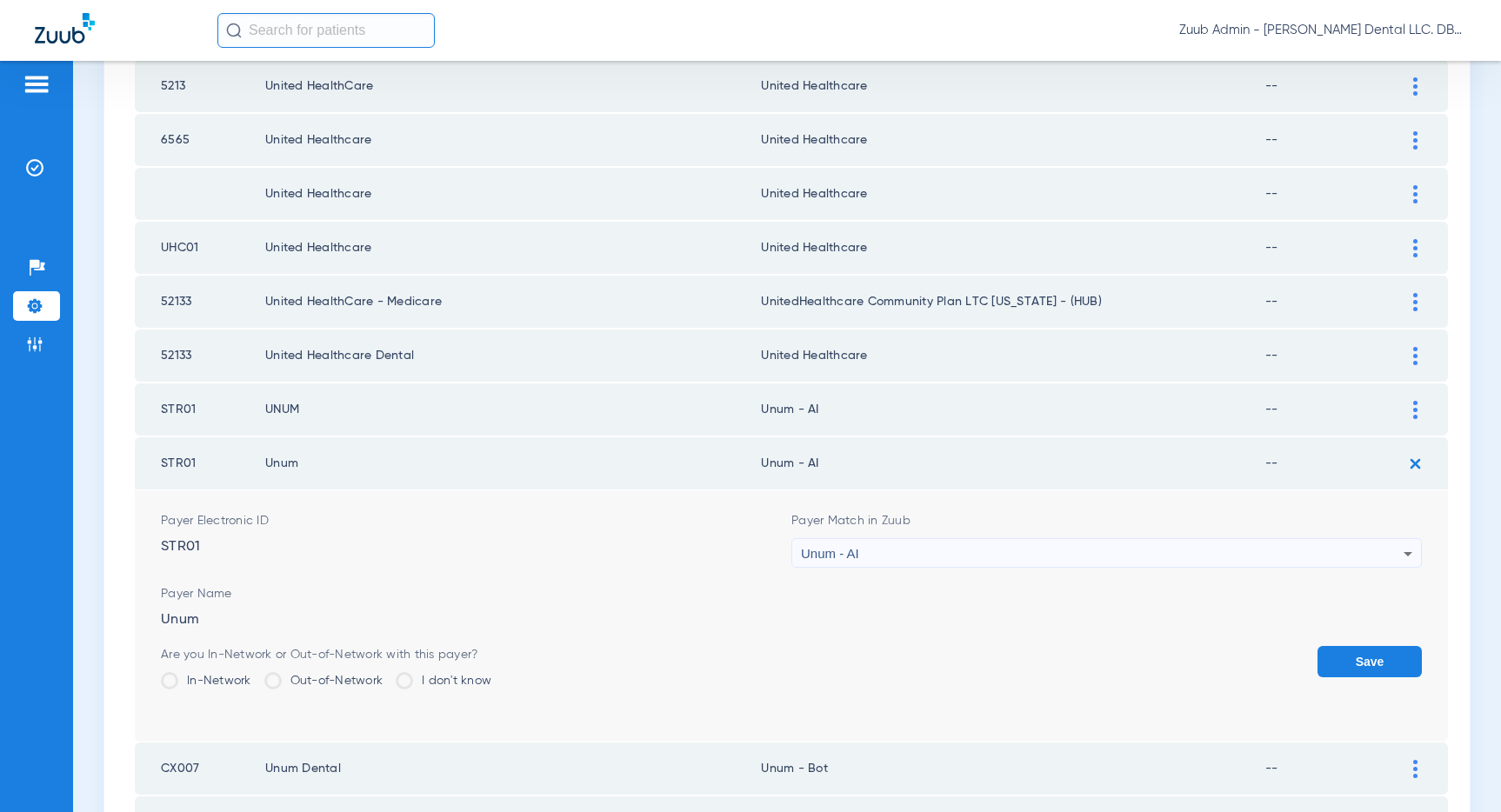
click at [1375, 654] on button "Save" at bounding box center [1369, 661] width 104 height 31
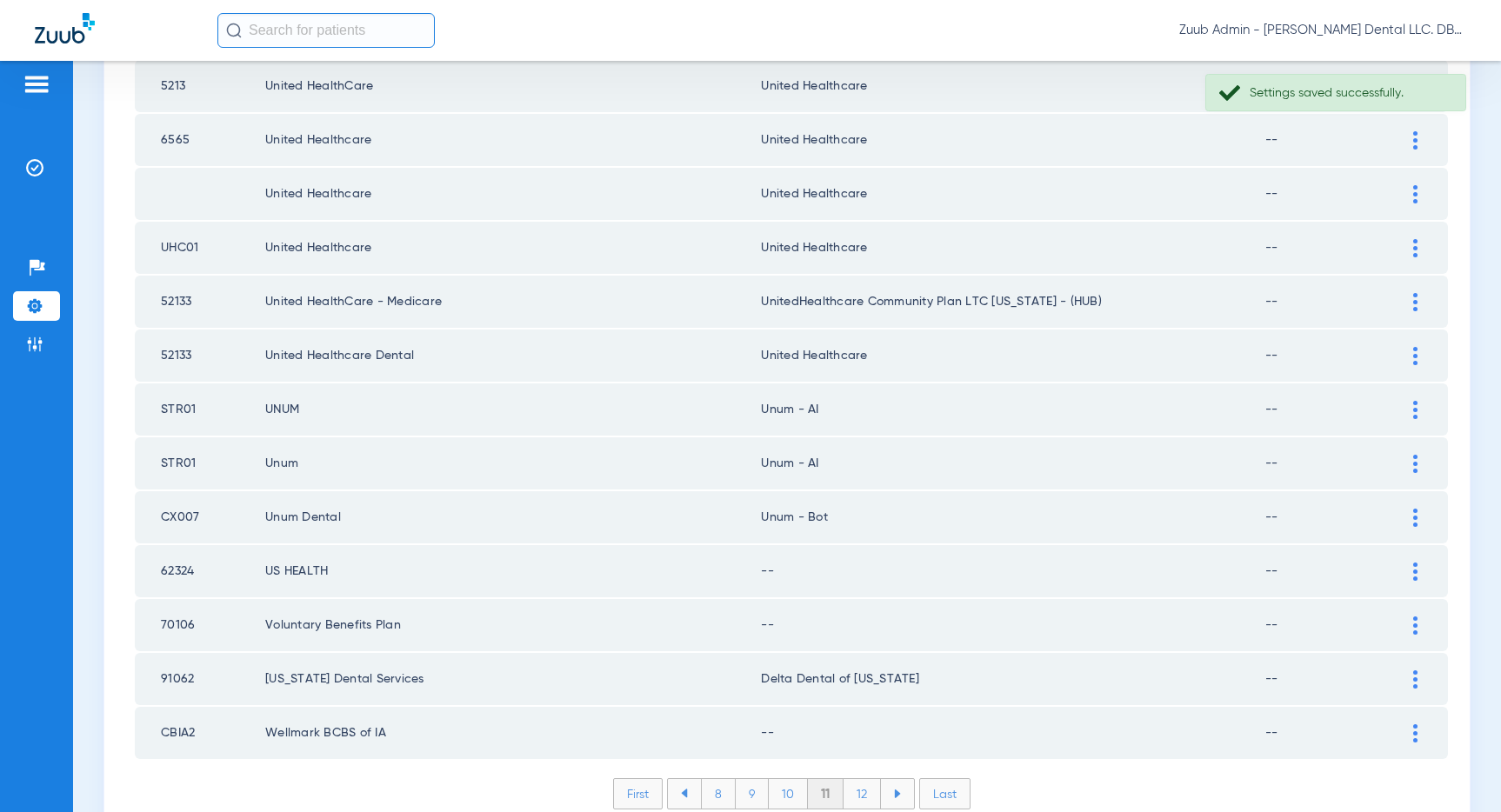
click at [1417, 514] on img at bounding box center [1415, 517] width 4 height 18
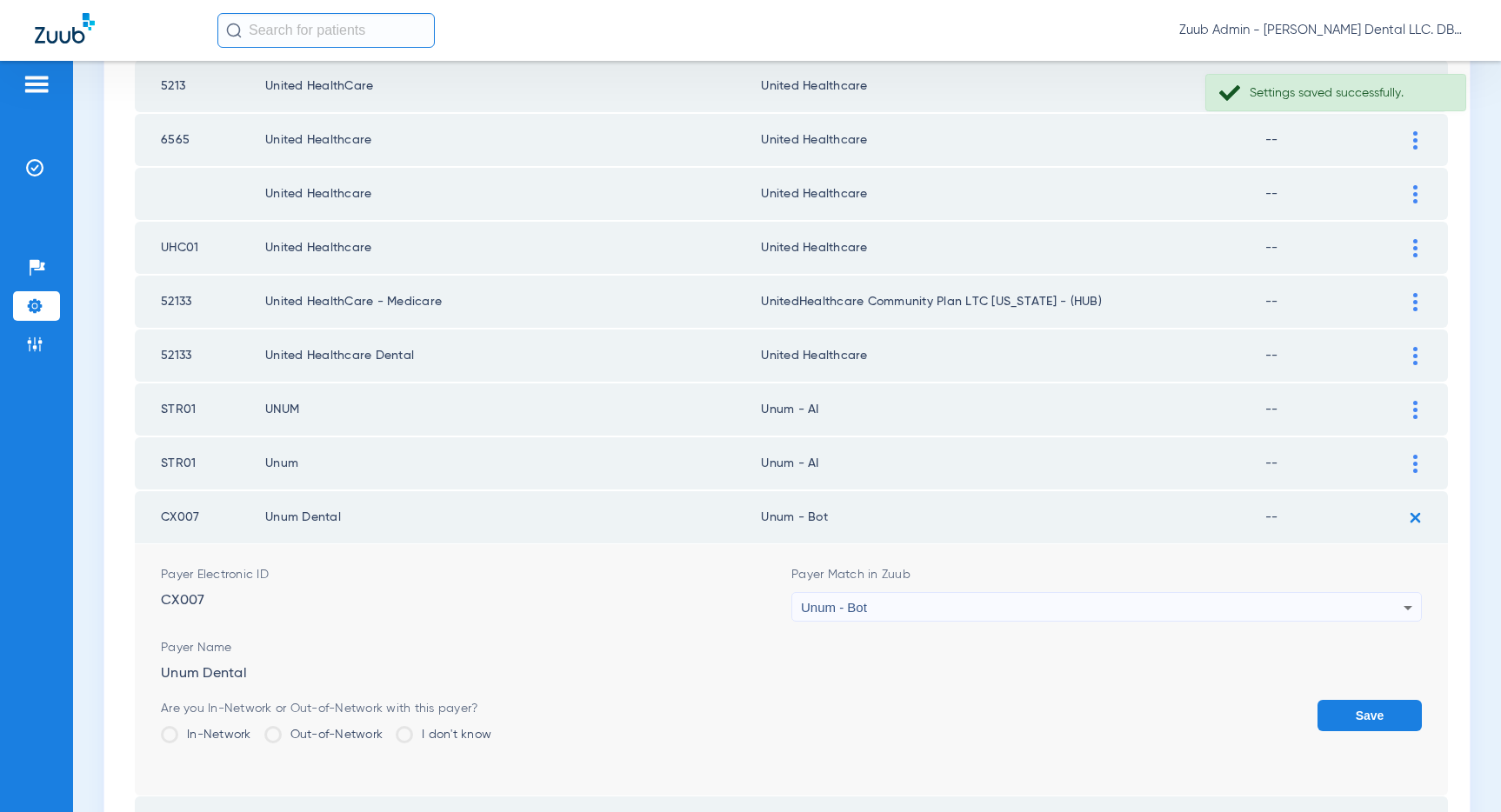
click at [1274, 608] on div "Unum - Bot" at bounding box center [1102, 607] width 603 height 30
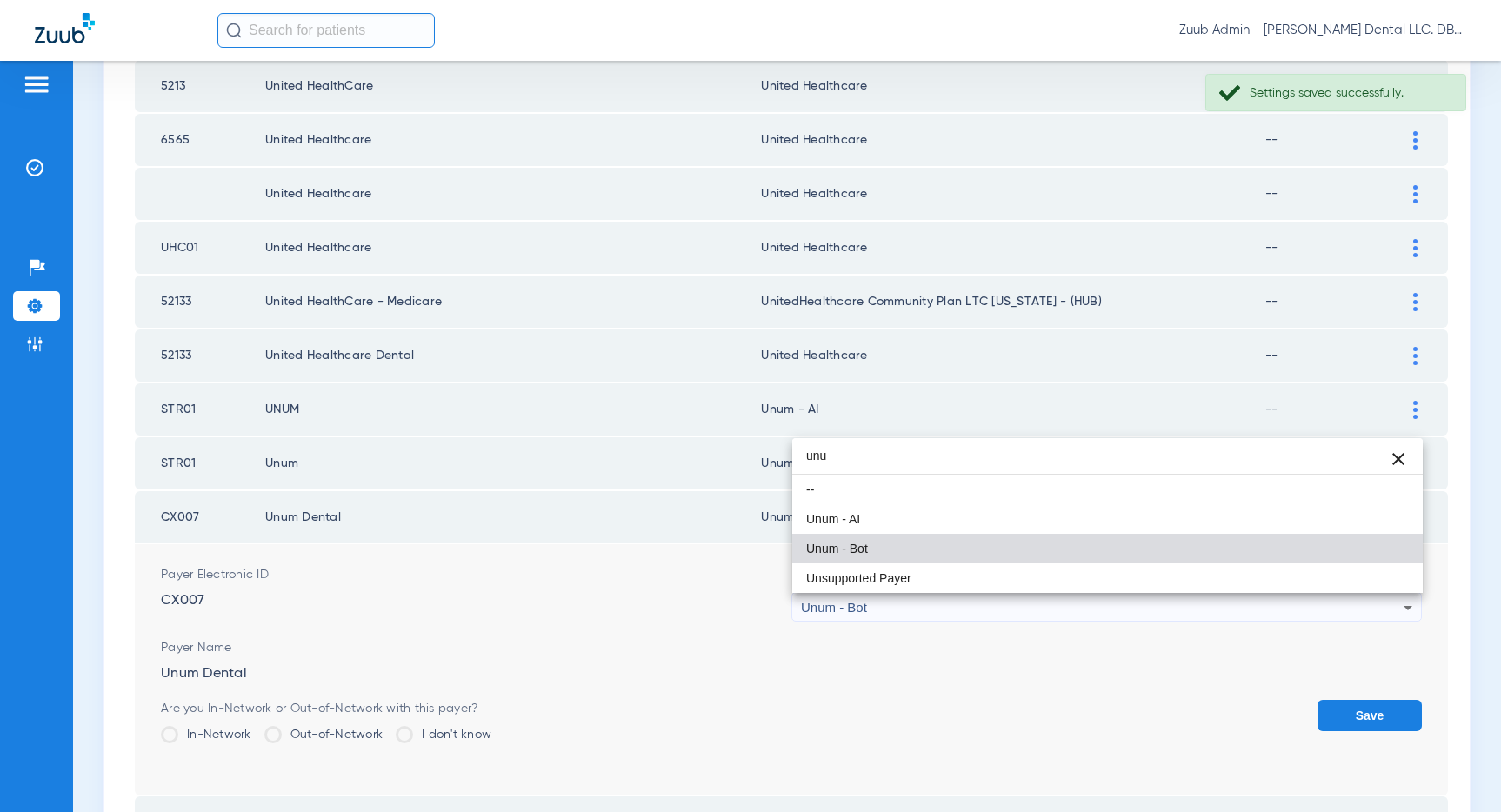
scroll to position [0, 0]
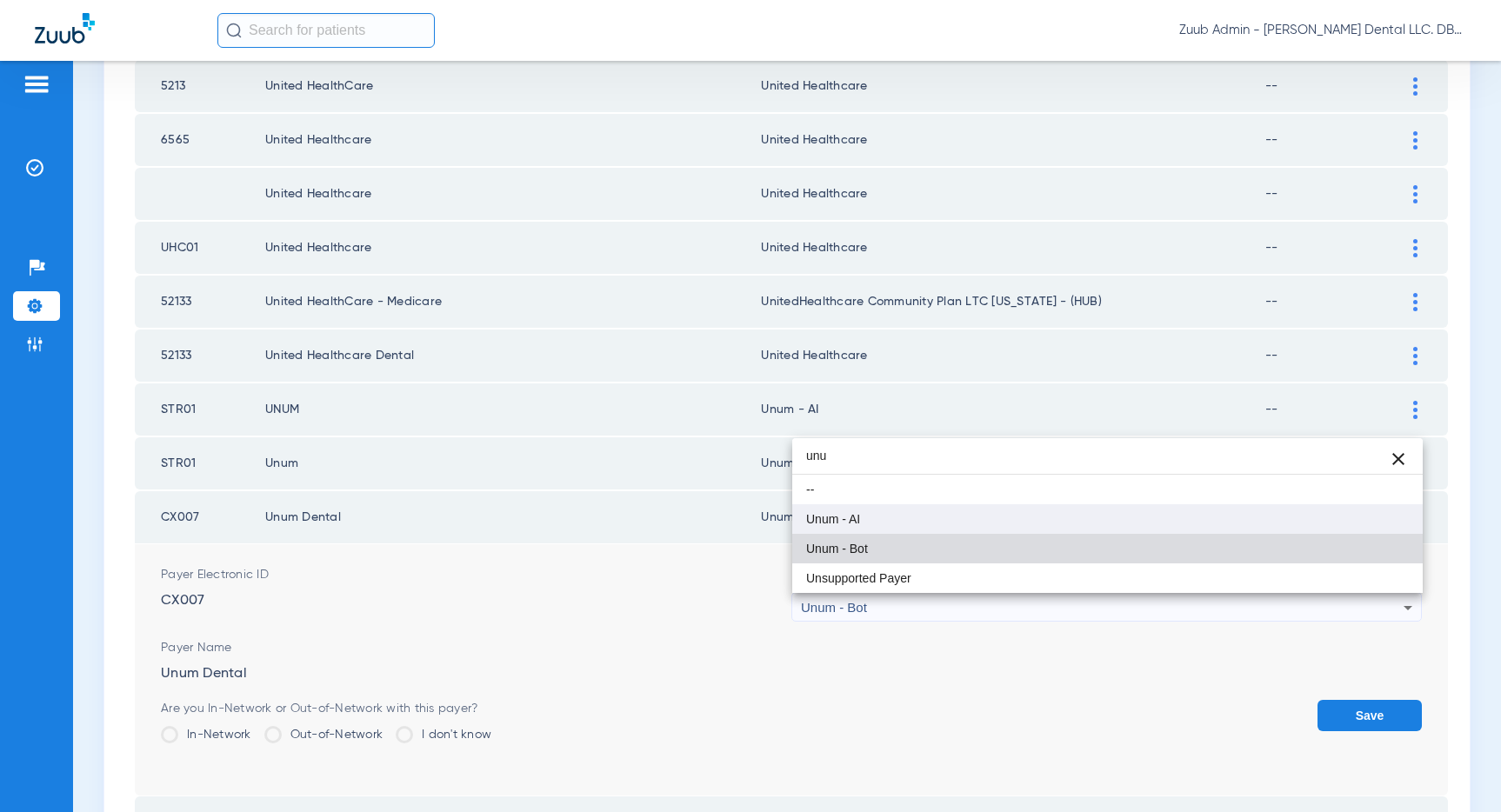
type input "unu"
click at [882, 519] on mat-option "Unum - AI" at bounding box center [1108, 518] width 631 height 30
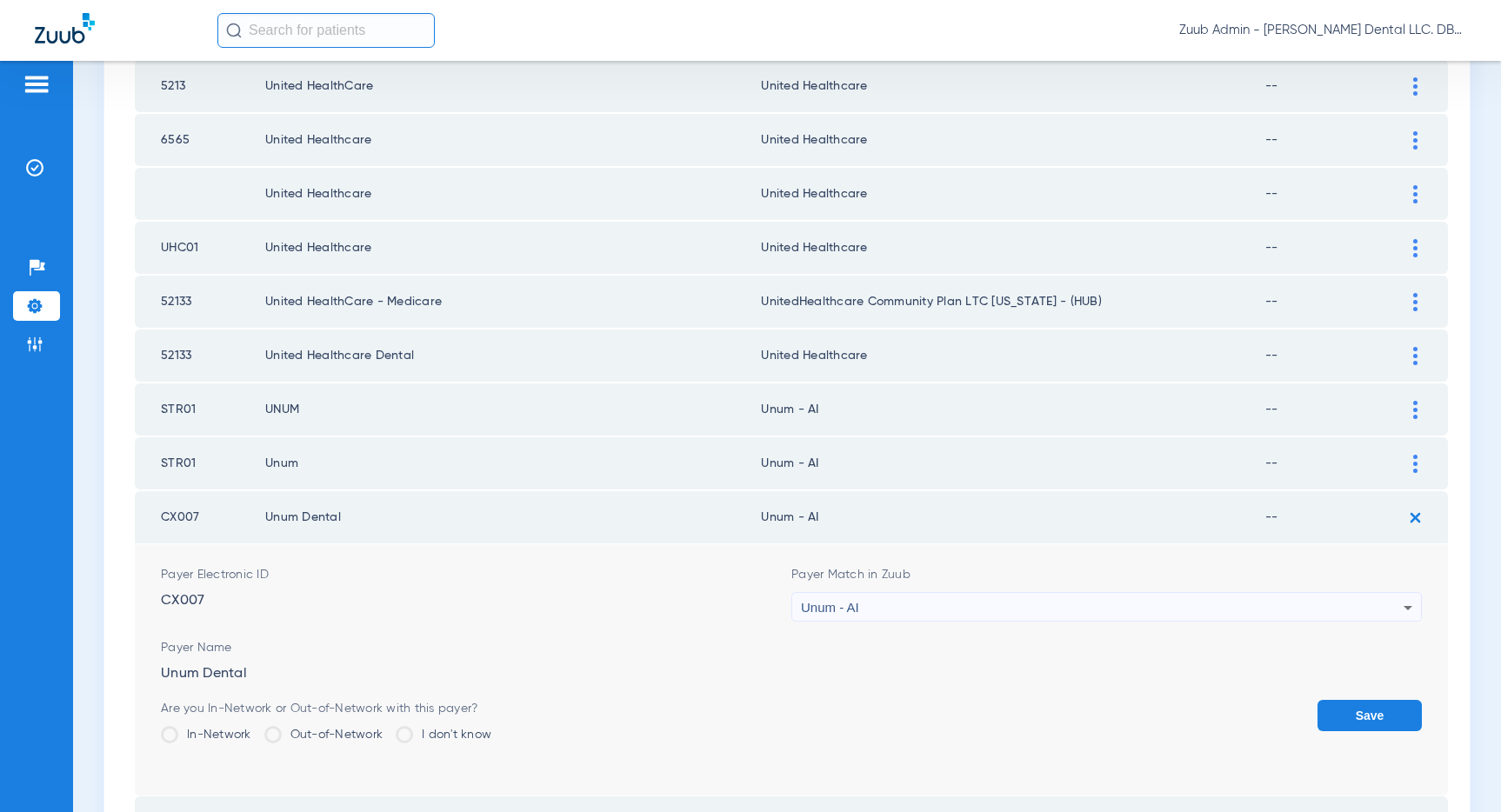
click at [1370, 710] on button "Save" at bounding box center [1369, 715] width 104 height 31
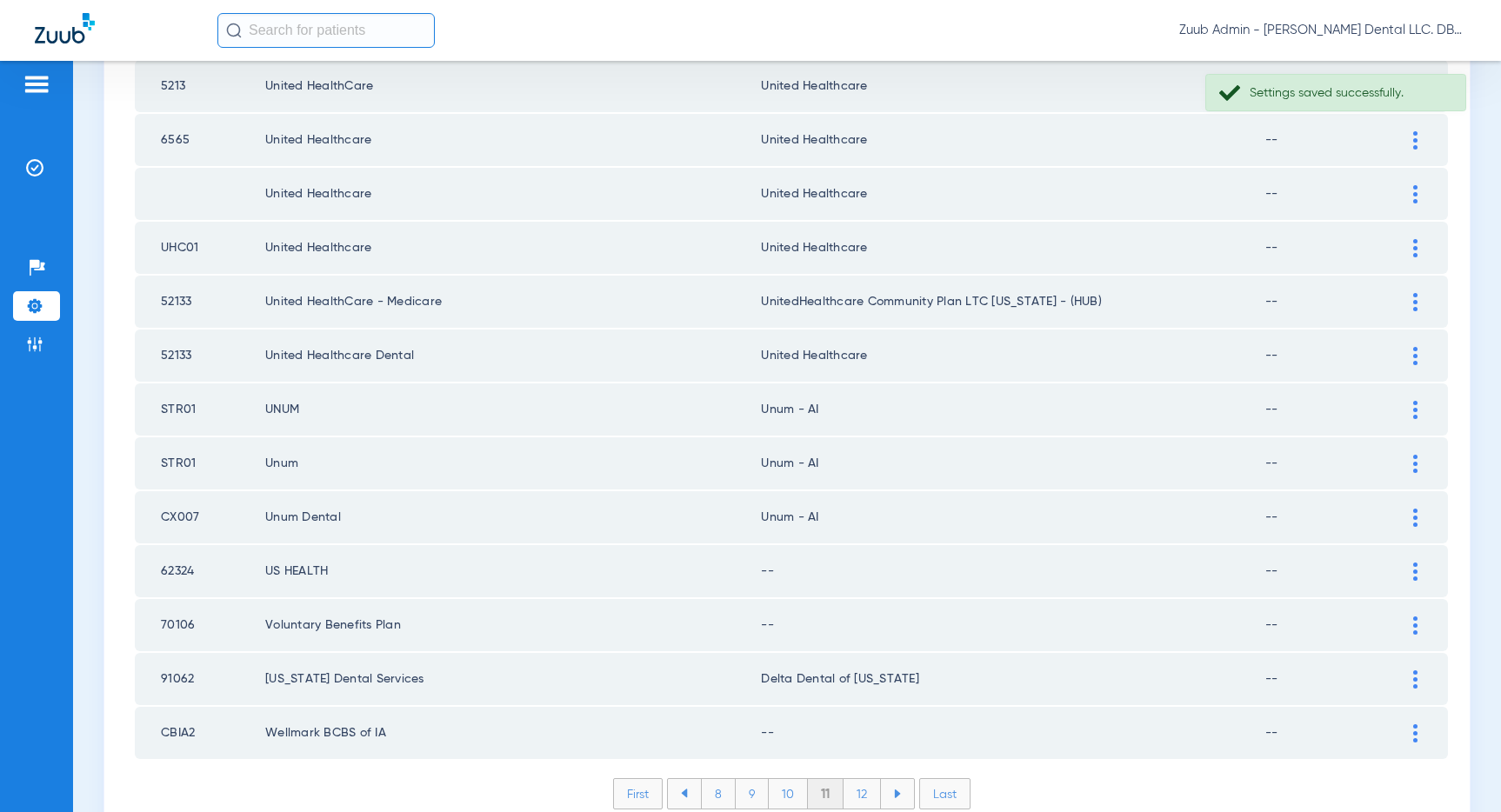
scroll to position [2330, 0]
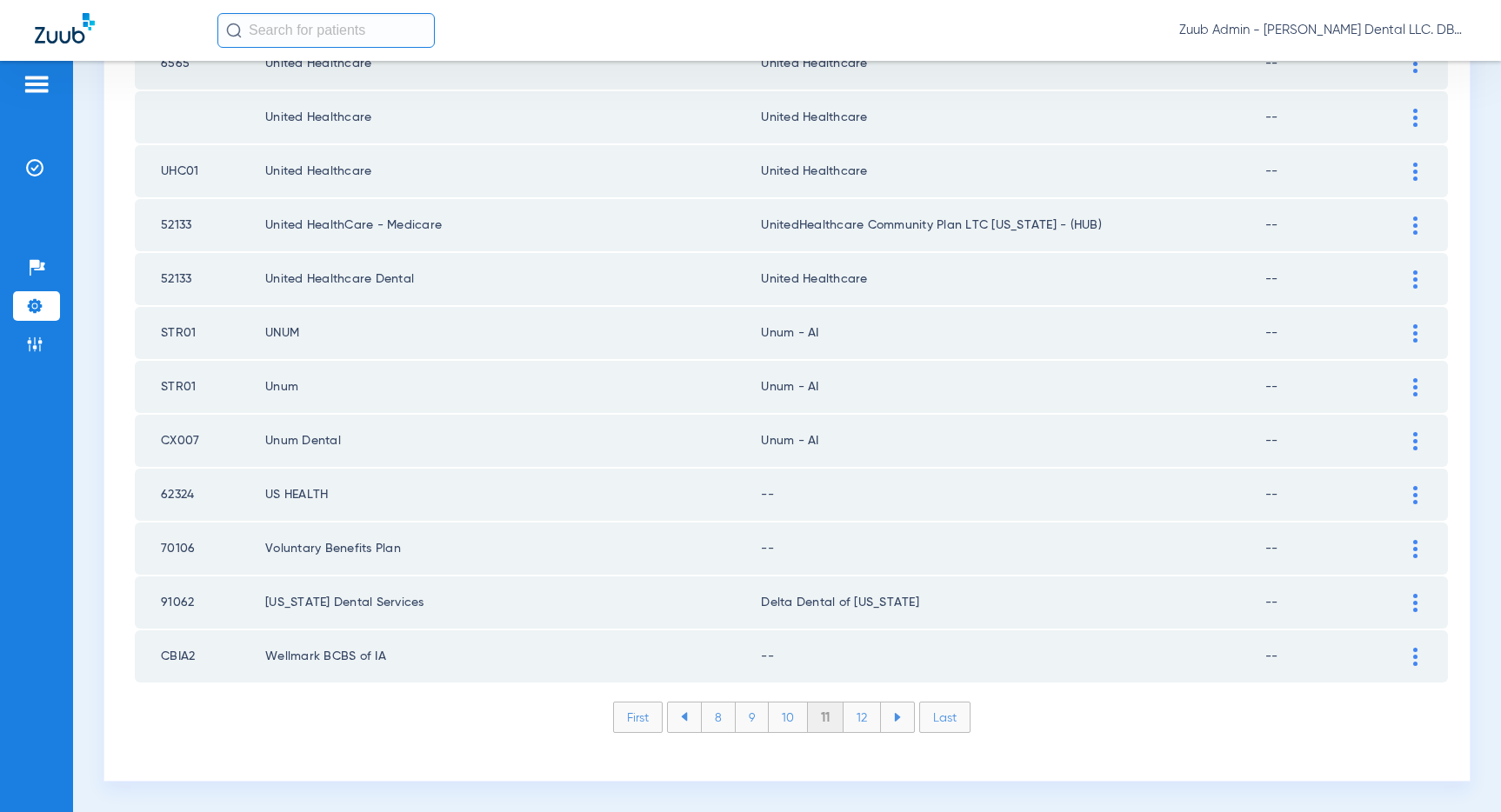
click at [1413, 497] on img at bounding box center [1415, 495] width 4 height 18
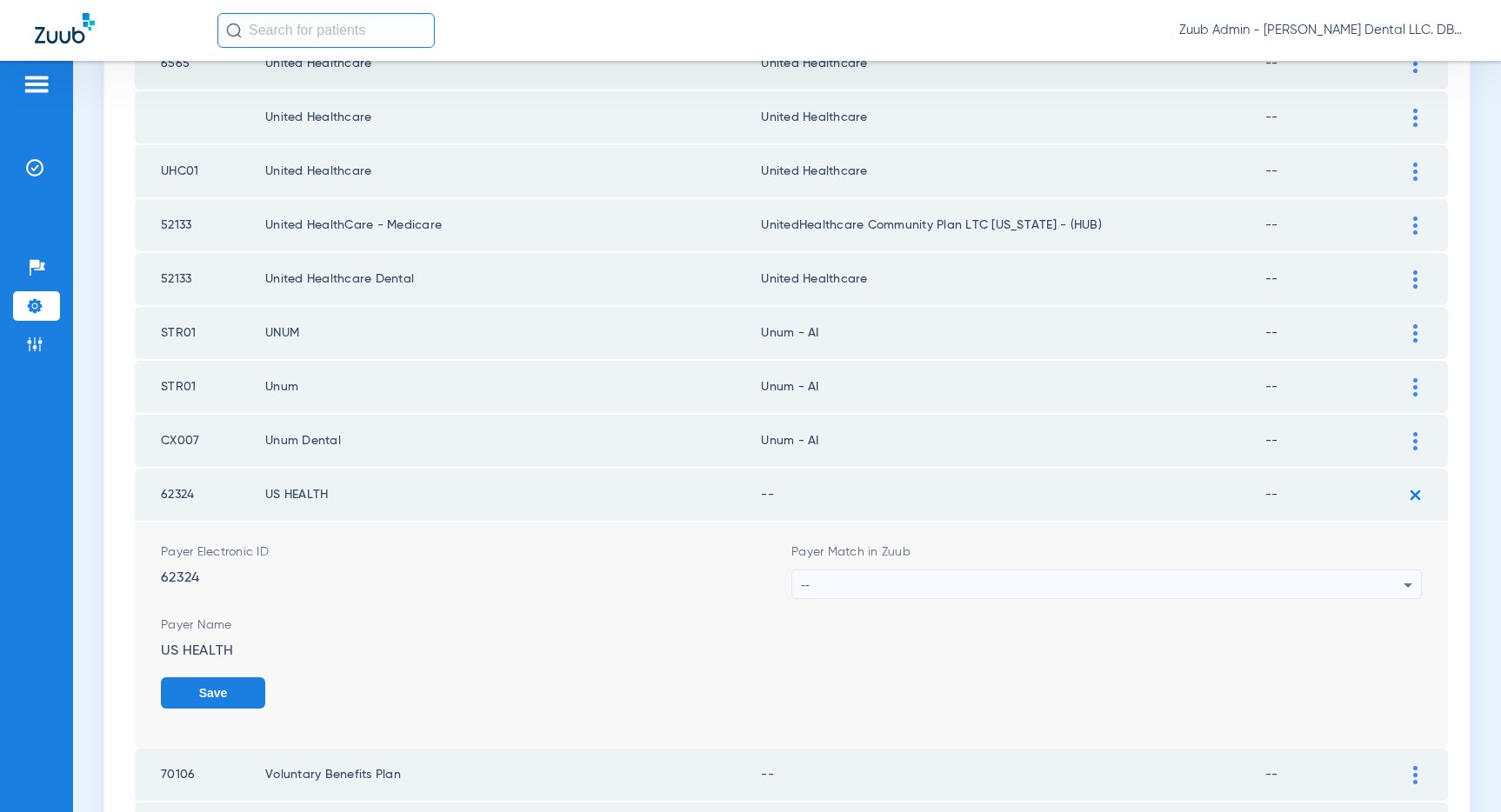
click at [1170, 584] on div "--" at bounding box center [1102, 585] width 603 height 30
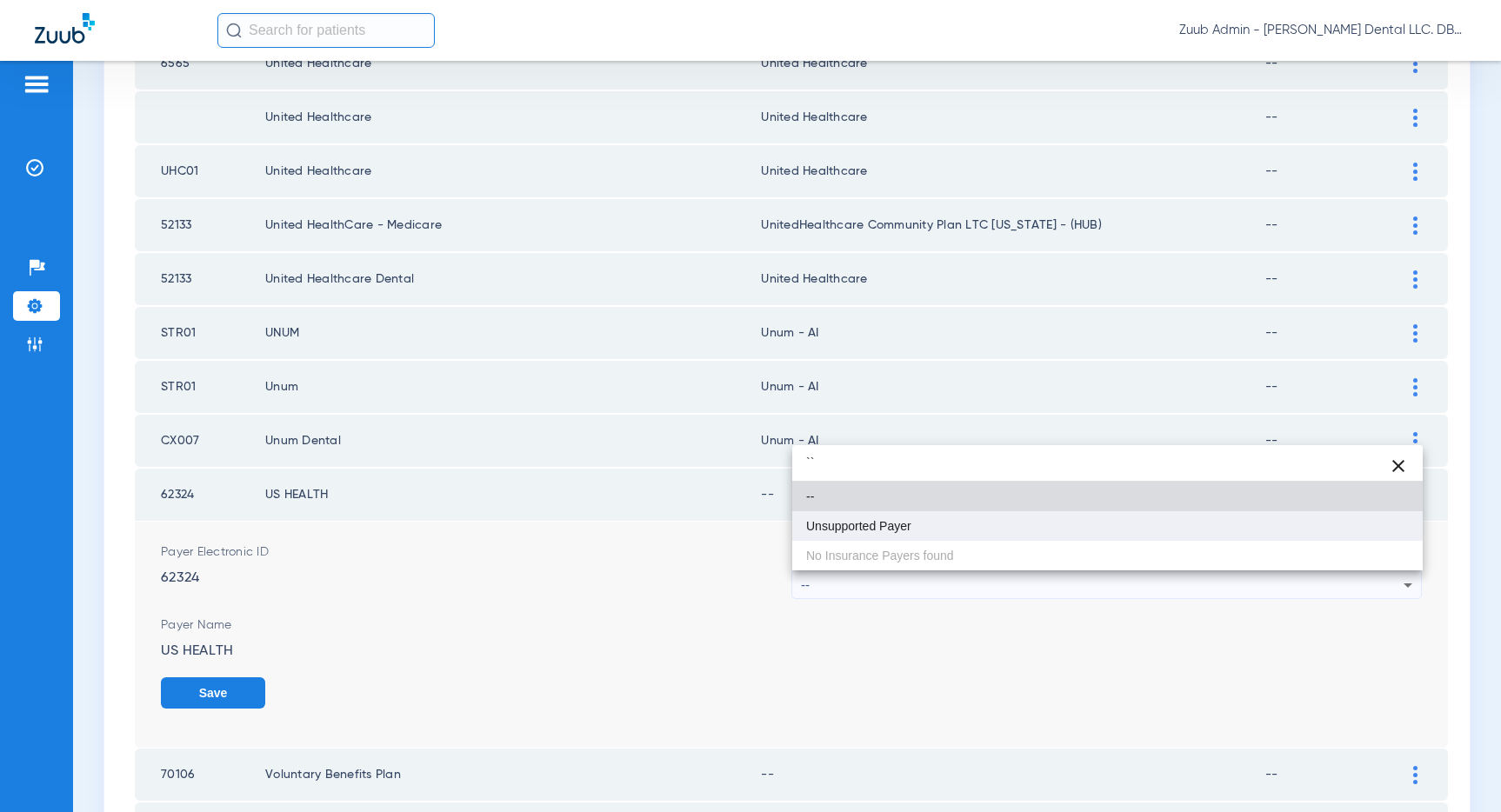
type input "``"
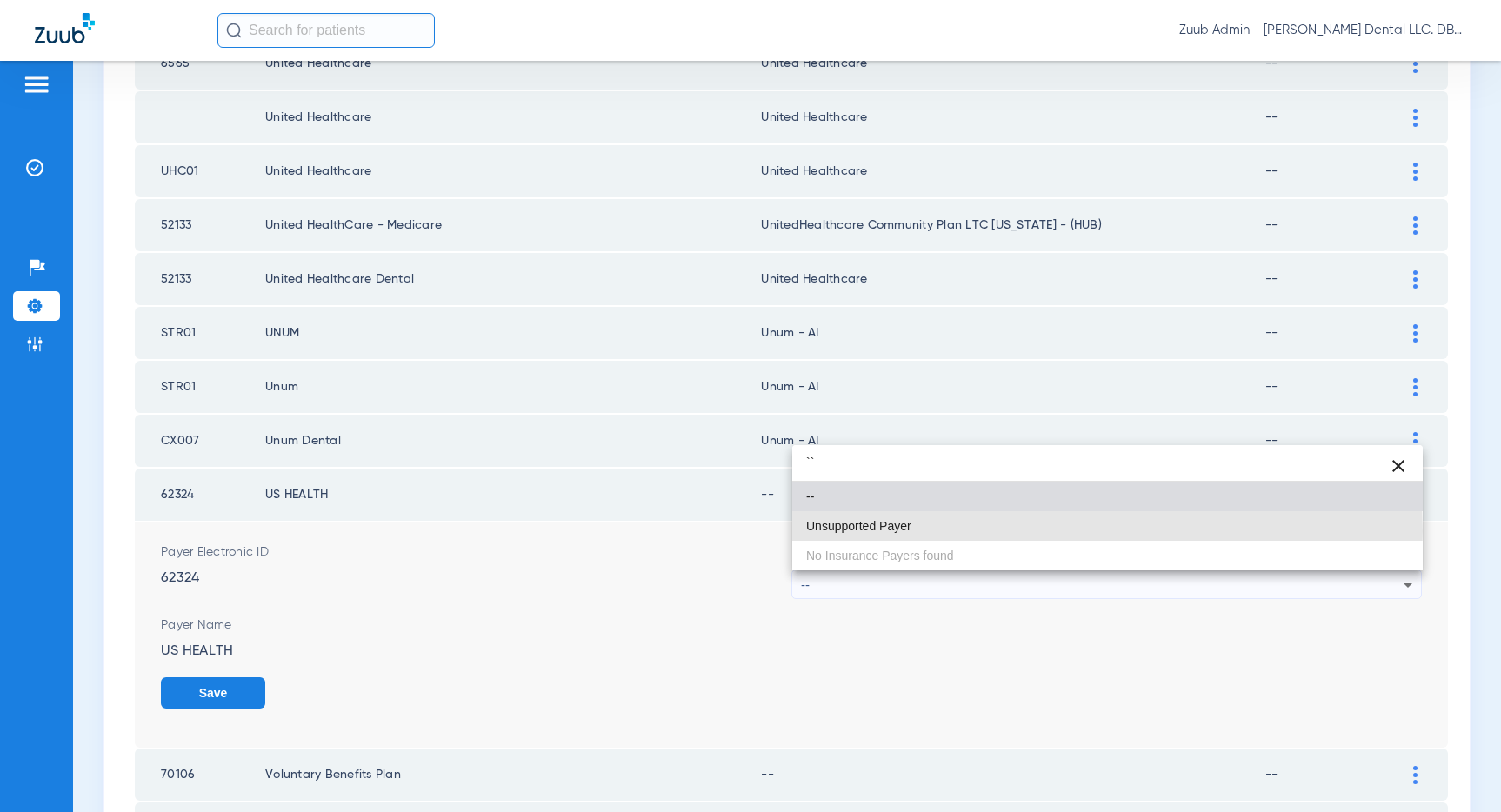
drag, startPoint x: 935, startPoint y: 531, endPoint x: 1169, endPoint y: 563, distance: 236.2
click at [935, 531] on mat-option "Unsupported Payer" at bounding box center [1108, 525] width 631 height 30
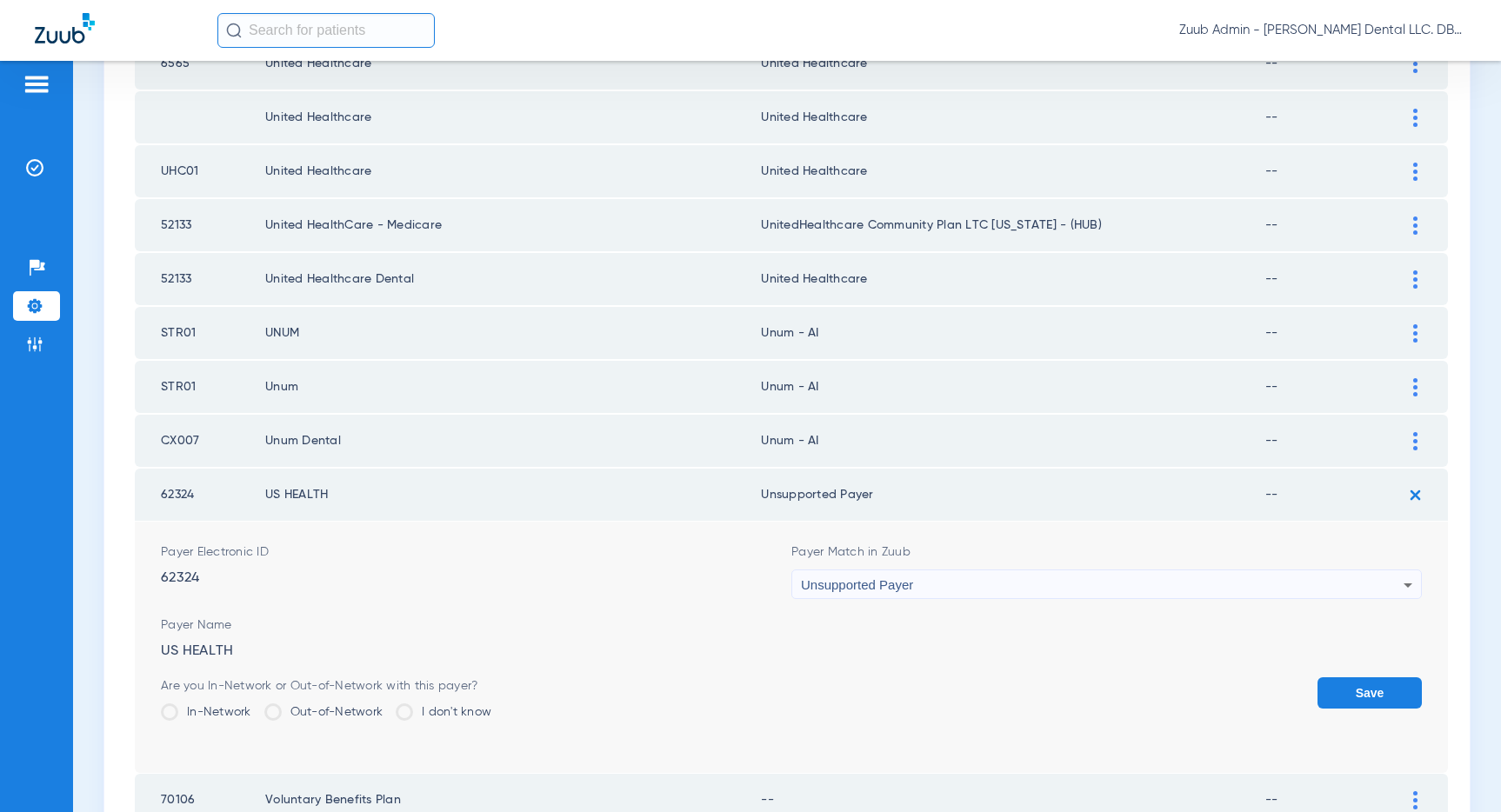
drag, startPoint x: 1365, startPoint y: 683, endPoint x: 1374, endPoint y: 645, distance: 39.1
click at [1365, 679] on button "Save" at bounding box center [1369, 693] width 104 height 31
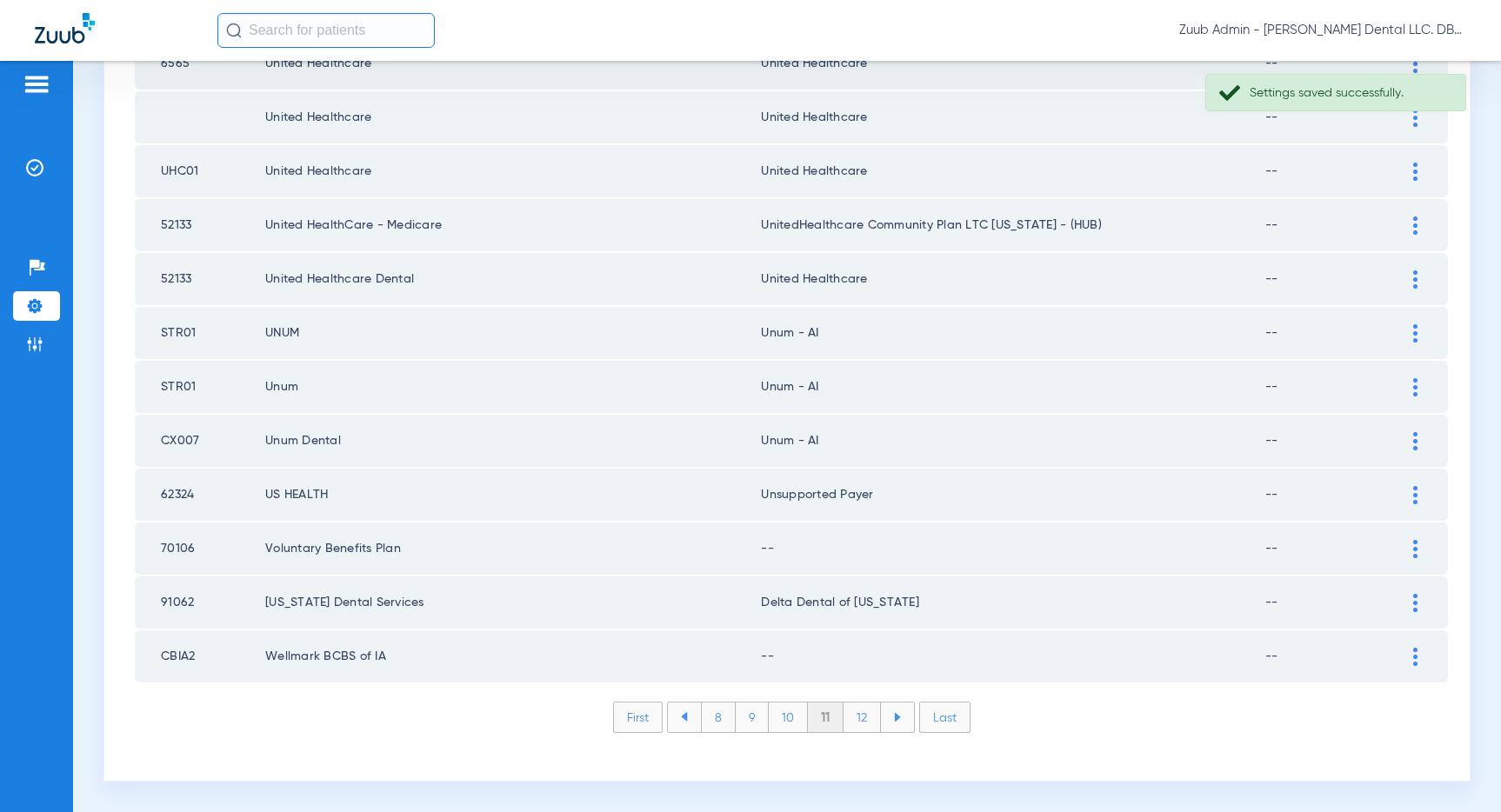
click at [1417, 548] on img at bounding box center [1415, 549] width 4 height 18
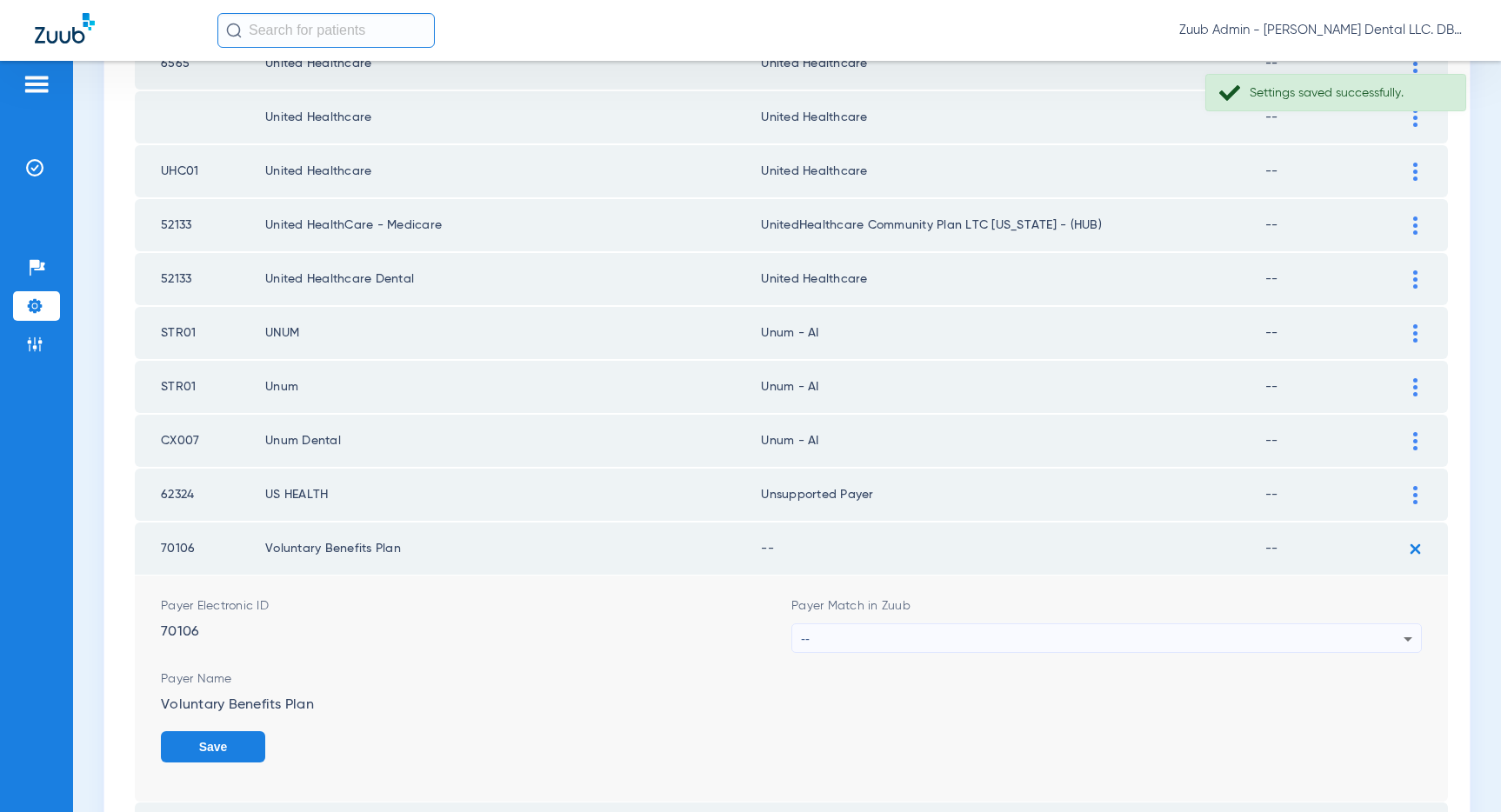
click at [1200, 635] on div "--" at bounding box center [1102, 639] width 603 height 30
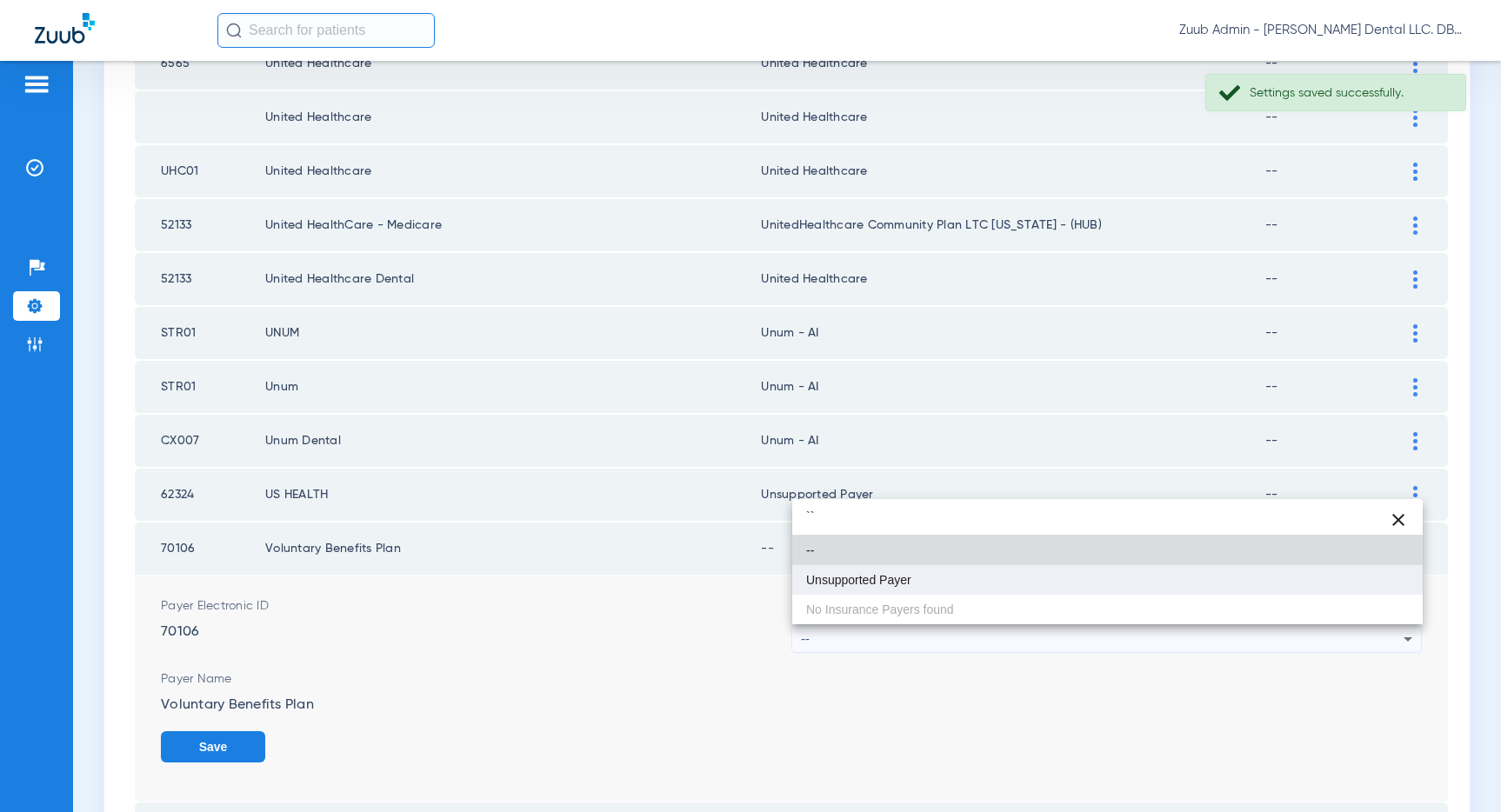
type input "``"
click at [900, 578] on span "Unsupported Payer" at bounding box center [858, 580] width 105 height 13
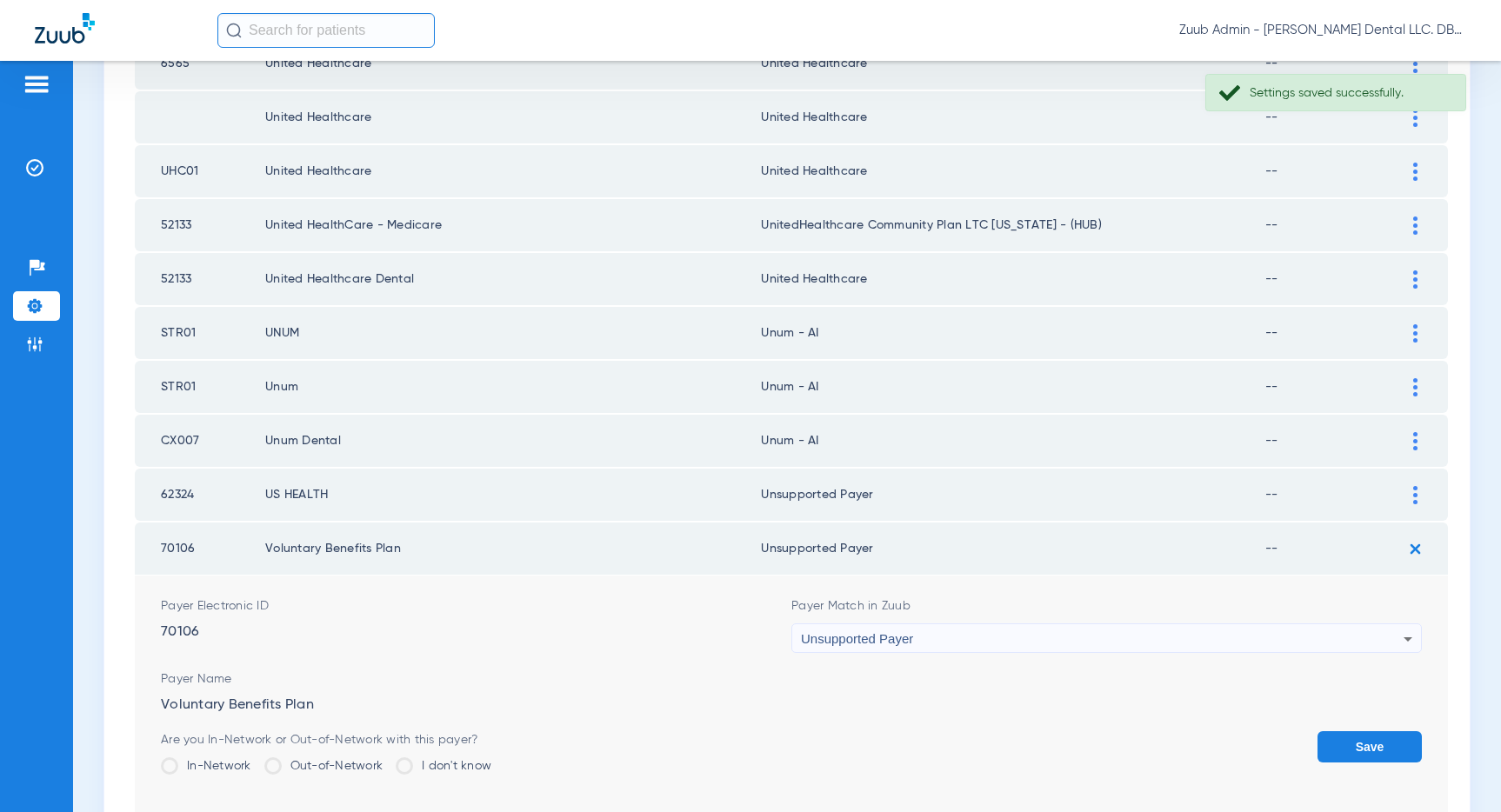
click at [1364, 741] on button "Save" at bounding box center [1369, 746] width 104 height 31
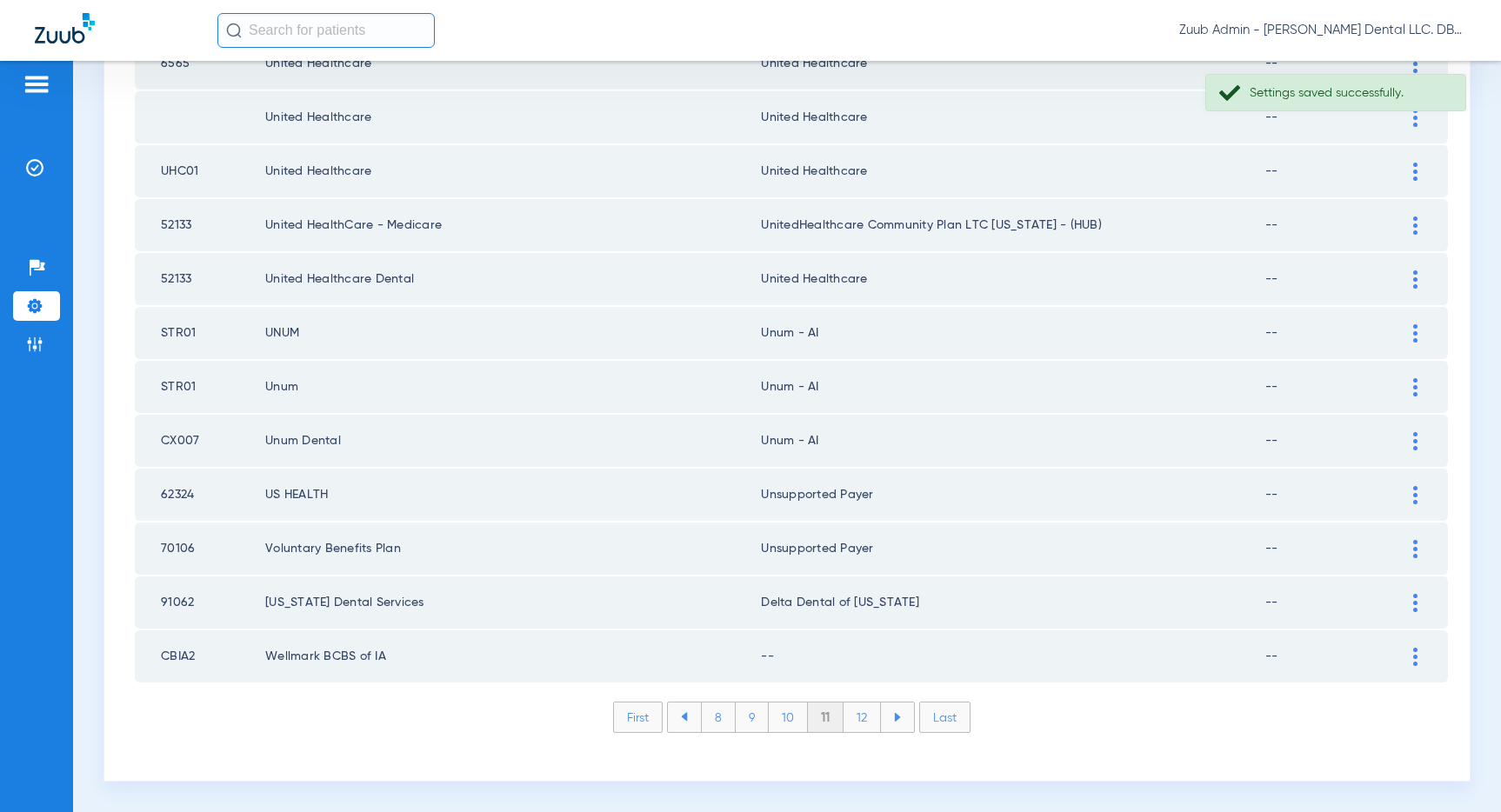
click at [1413, 649] on img at bounding box center [1415, 657] width 4 height 18
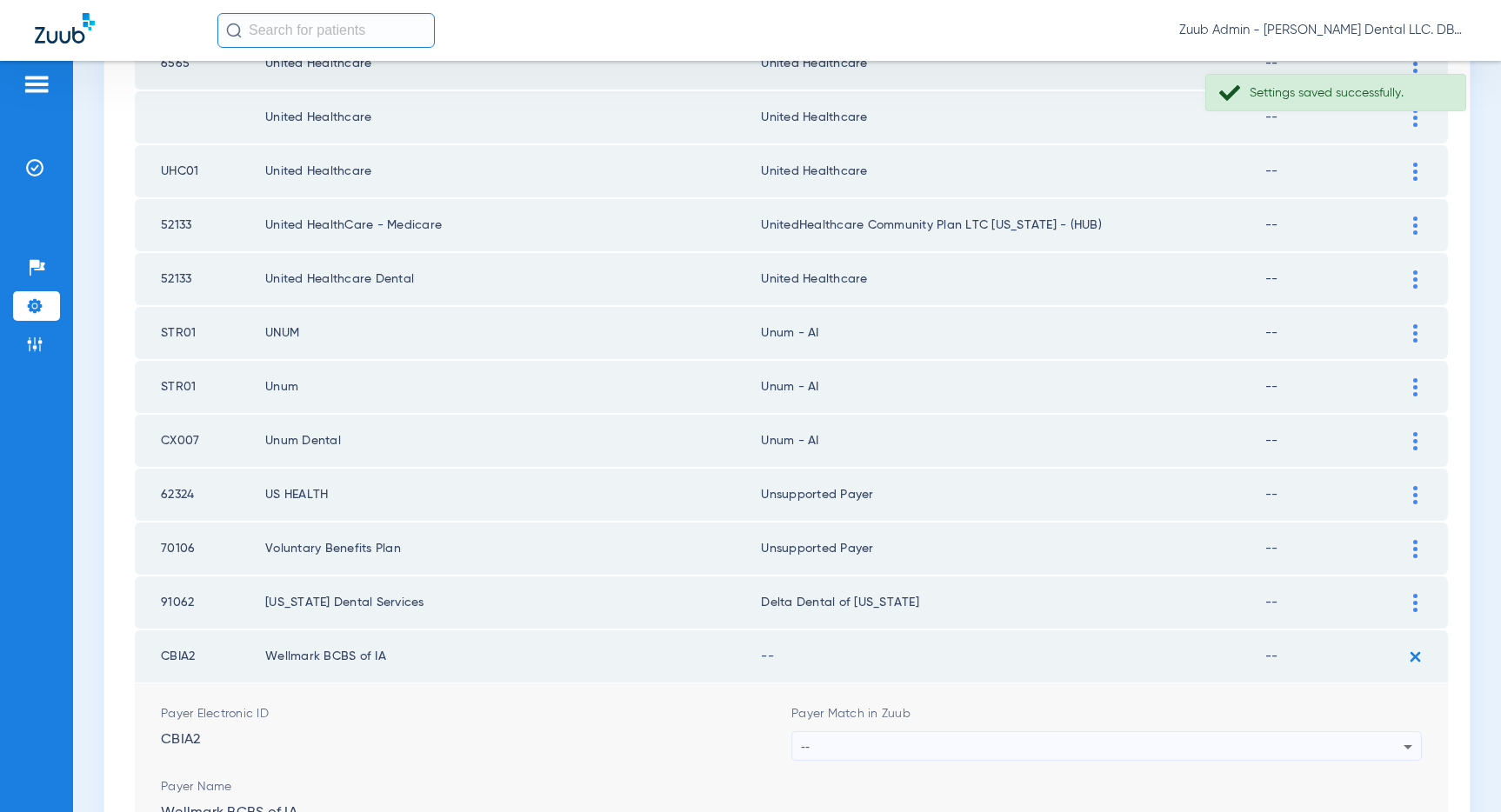
click at [1108, 673] on td "--" at bounding box center [1012, 657] width 504 height 52
click at [1090, 745] on div "--" at bounding box center [1102, 746] width 603 height 30
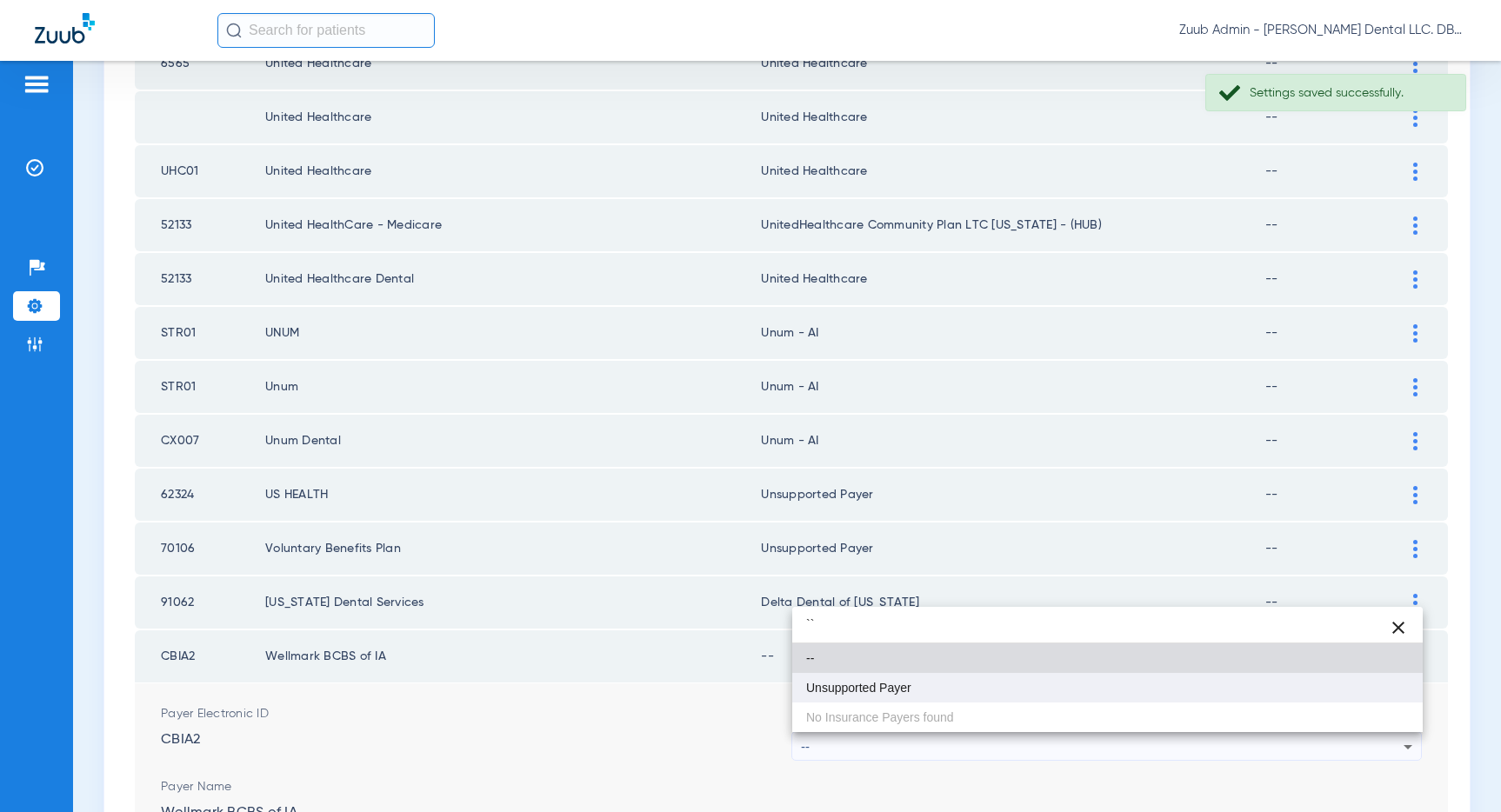
type input "``"
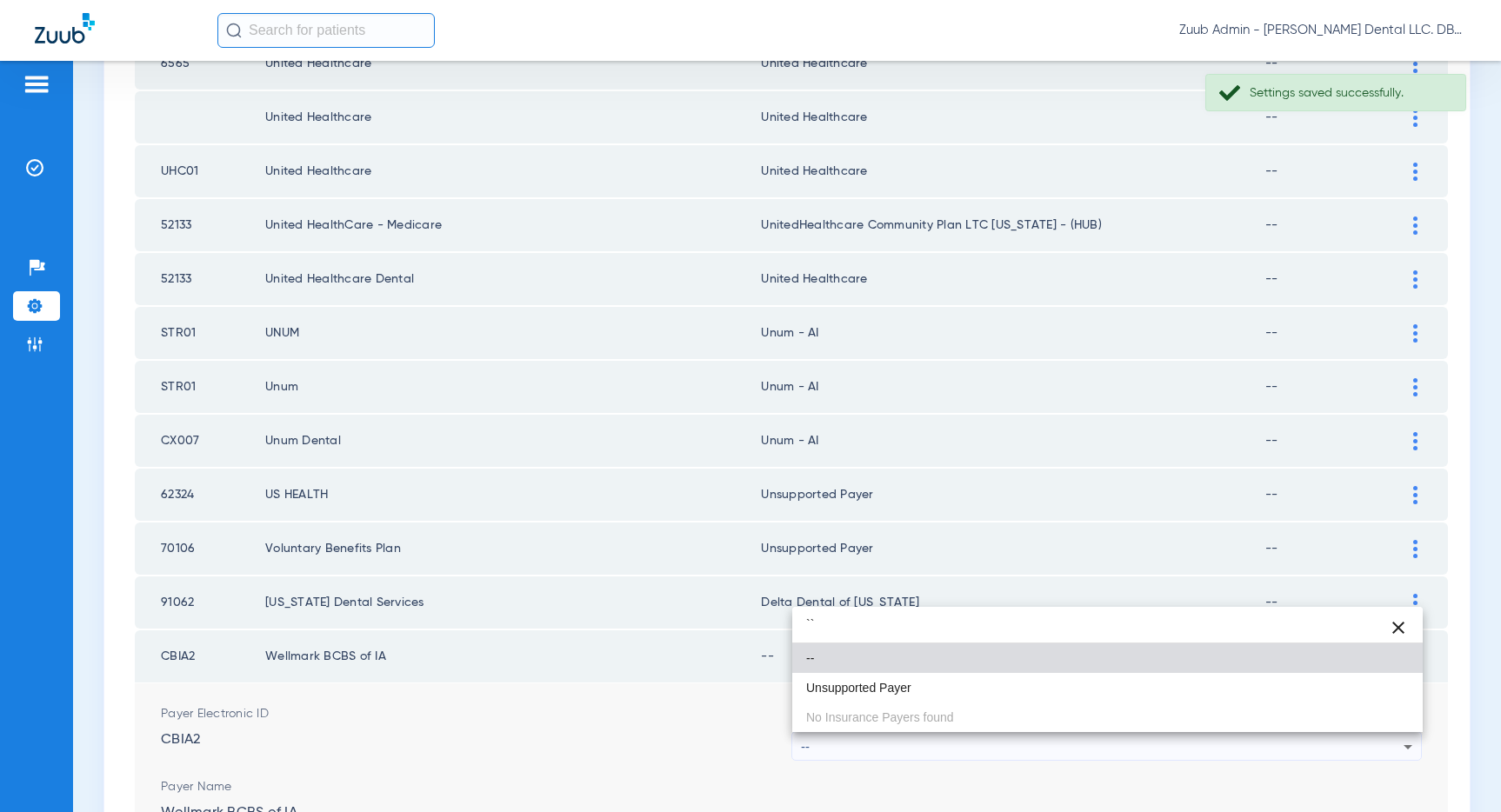
drag, startPoint x: 833, startPoint y: 674, endPoint x: 873, endPoint y: 691, distance: 43.5
click at [834, 675] on mat-option "Unsupported Payer" at bounding box center [1108, 687] width 631 height 30
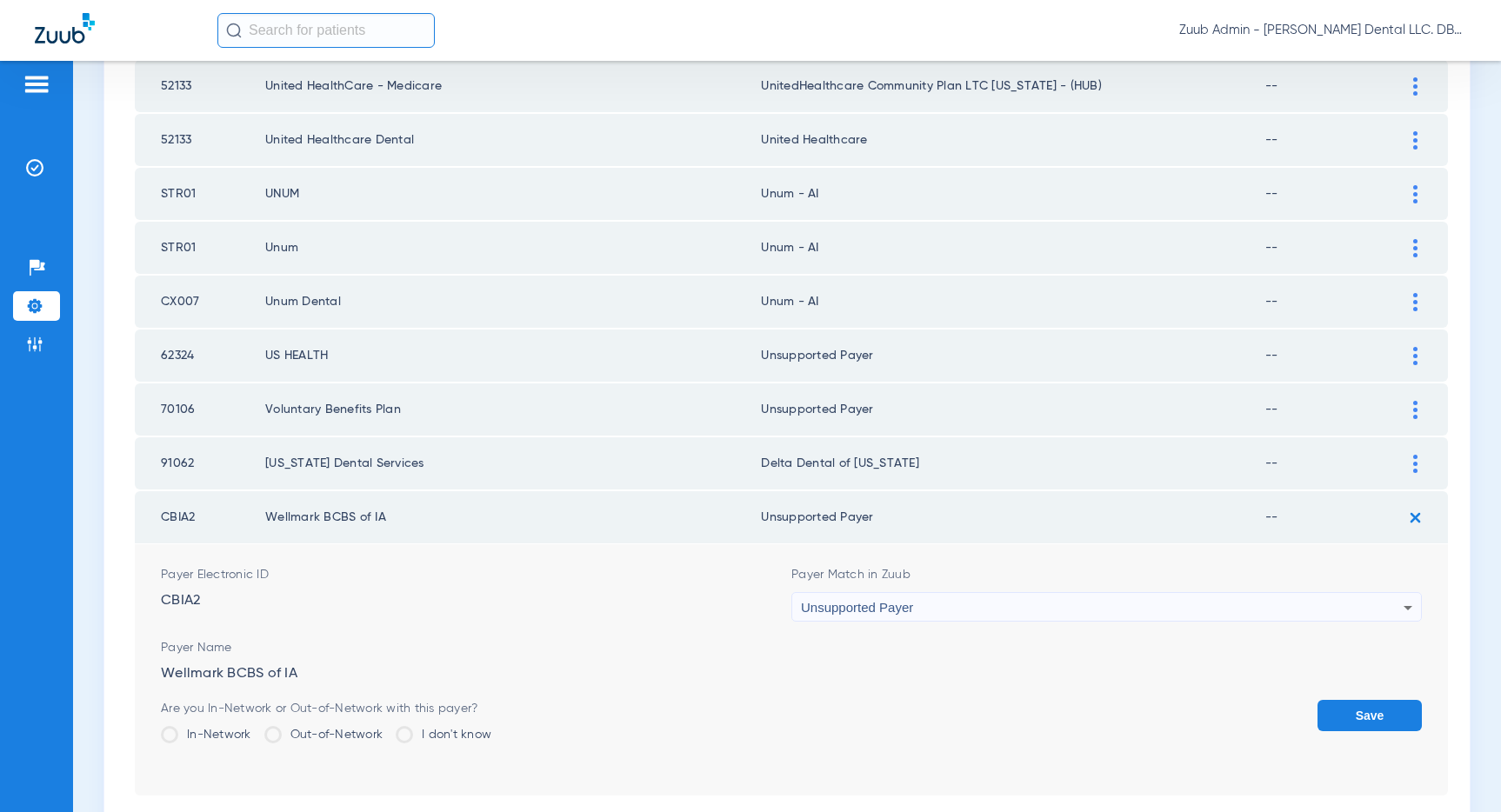
scroll to position [2582, 0]
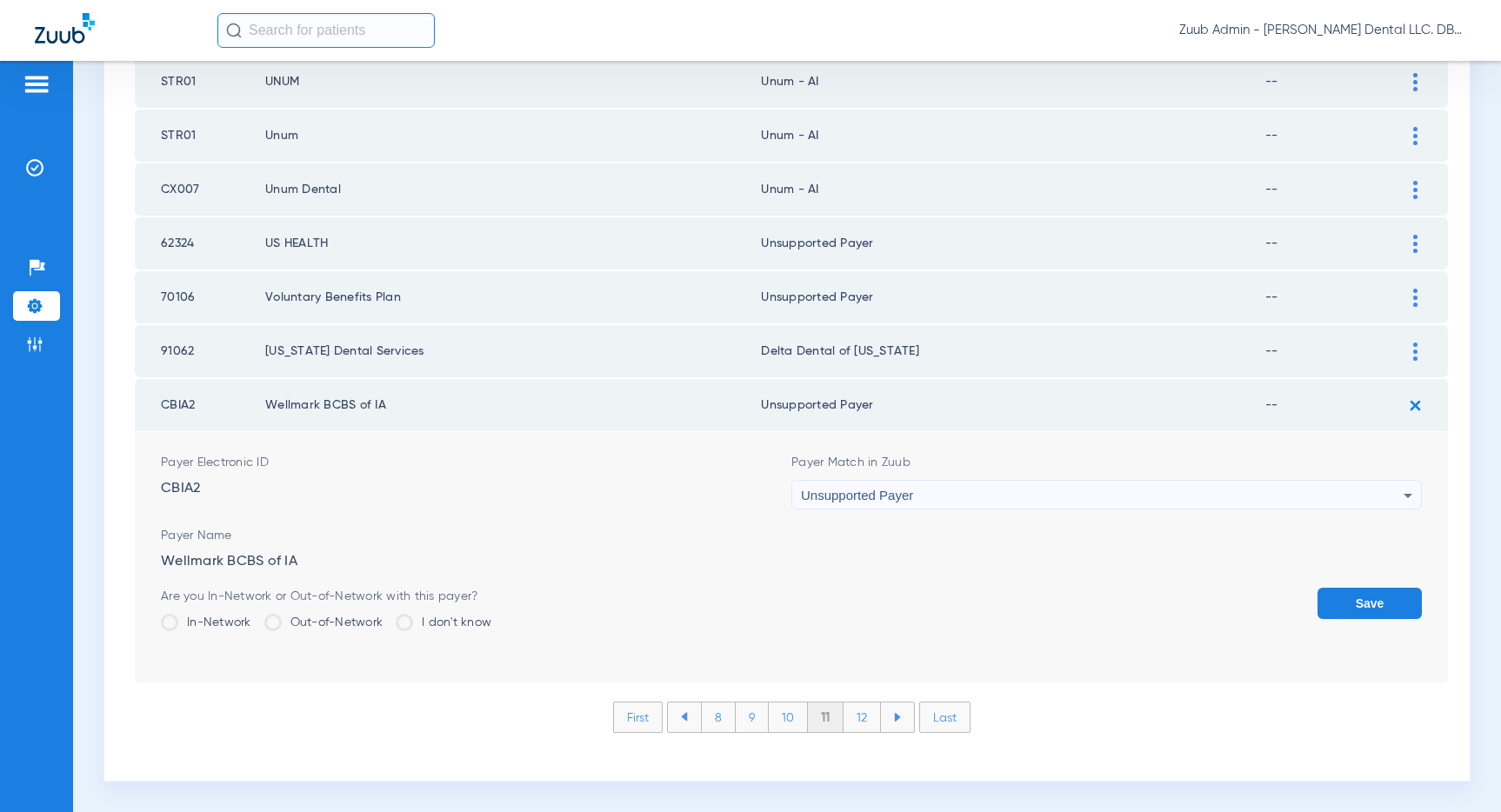
click at [1329, 603] on button "Save" at bounding box center [1369, 603] width 104 height 31
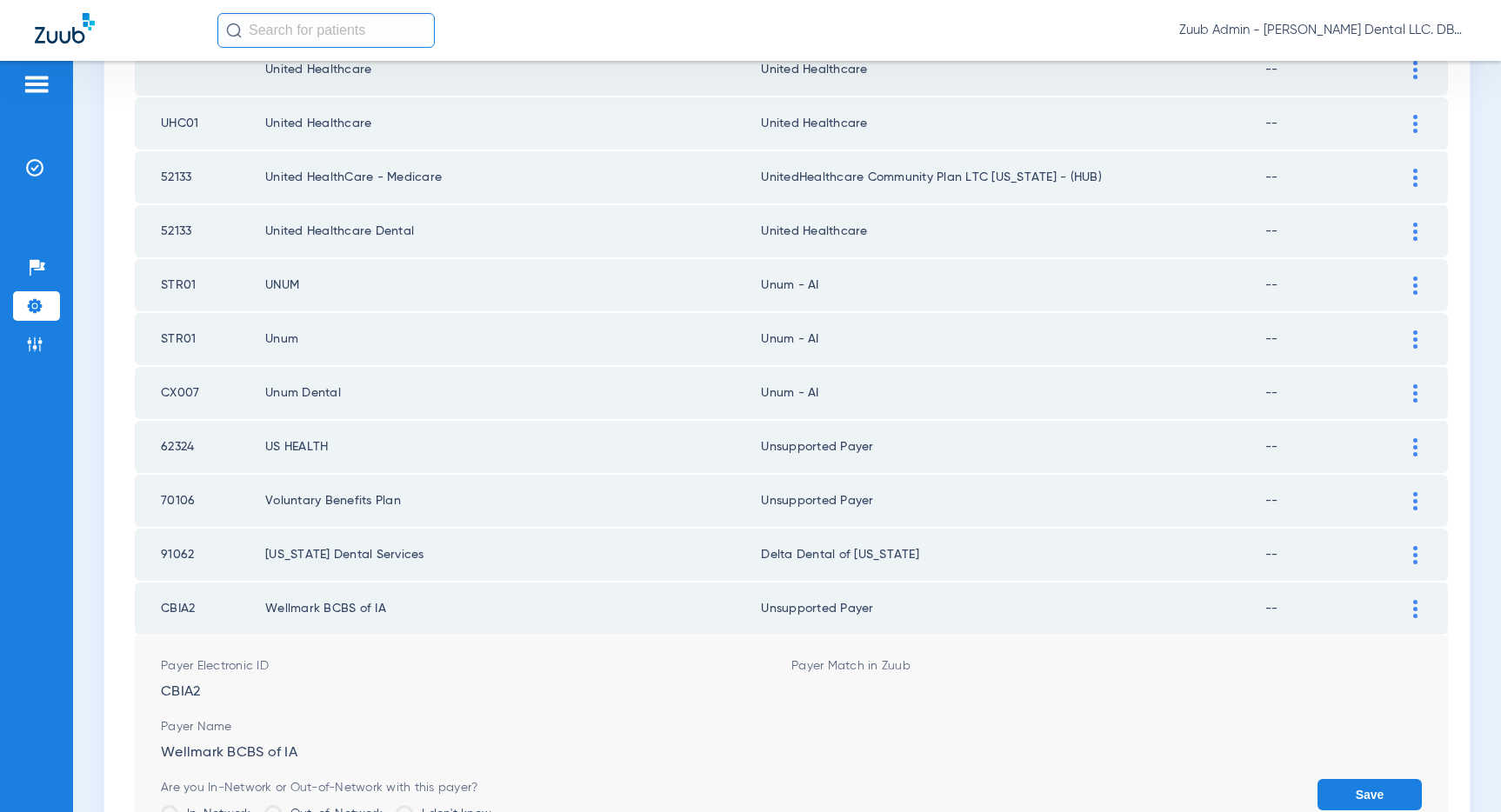
scroll to position [2330, 0]
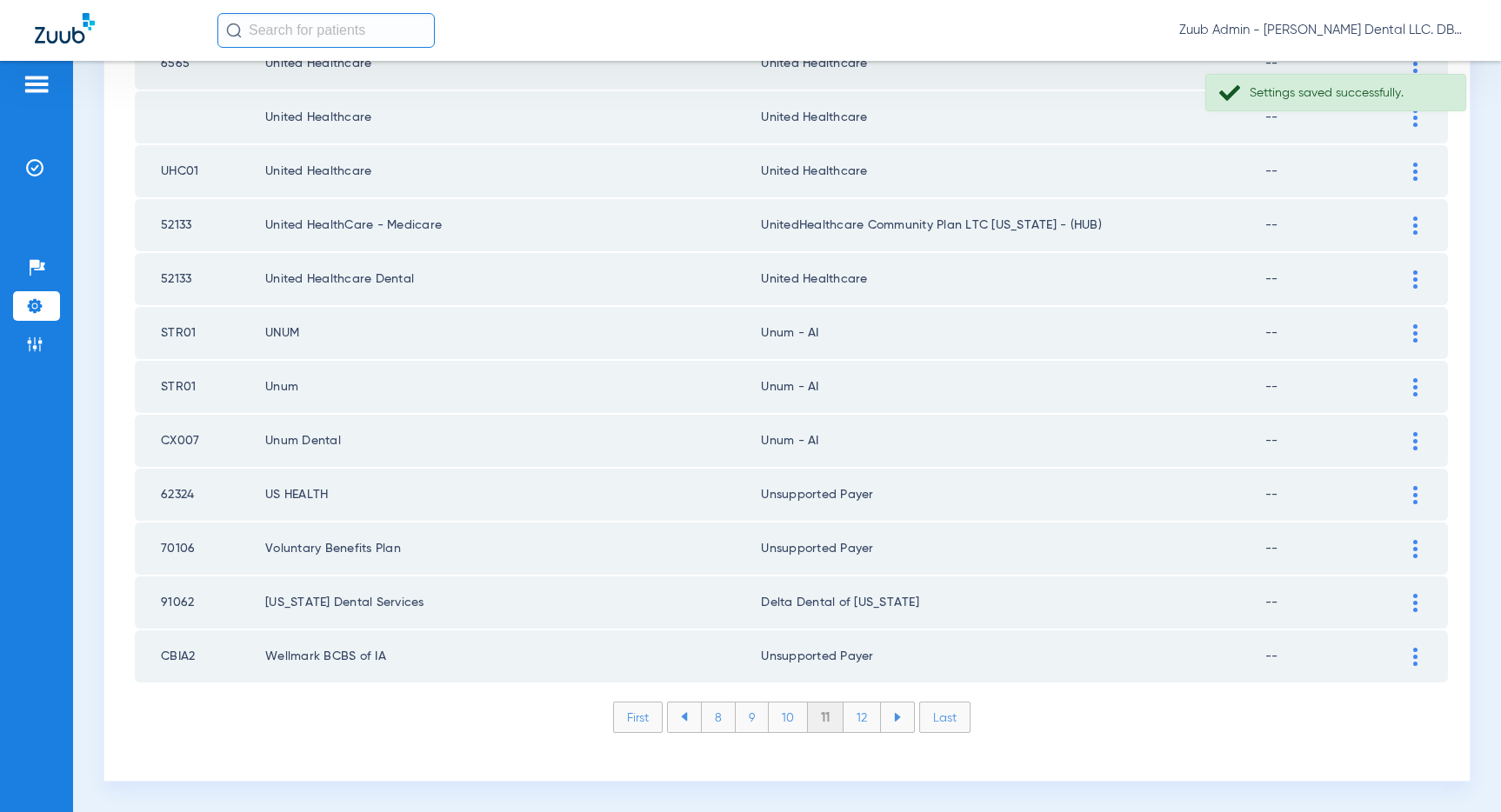
click at [780, 716] on li "10" at bounding box center [789, 717] width 40 height 30
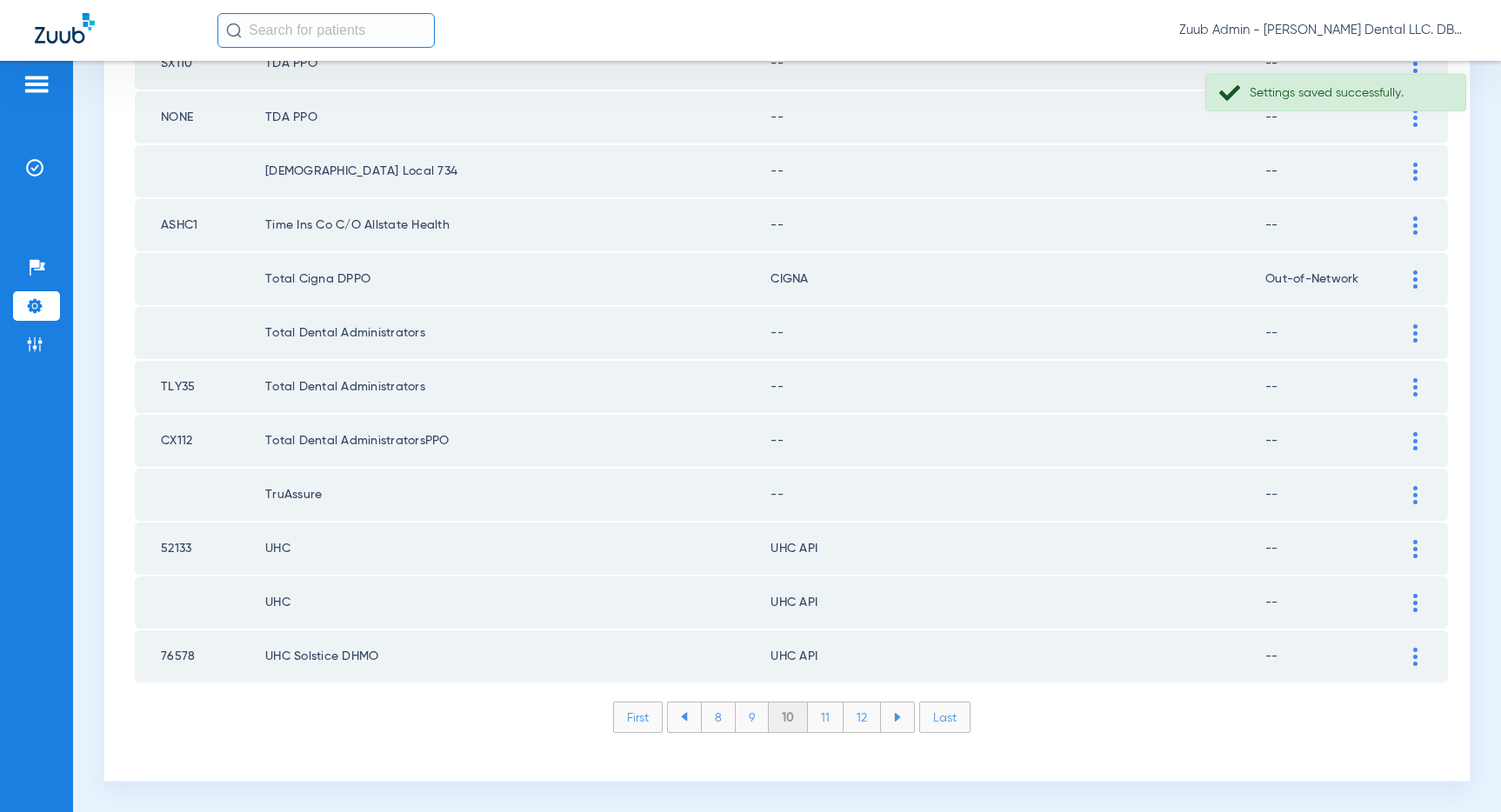
click at [1413, 649] on img at bounding box center [1415, 657] width 4 height 18
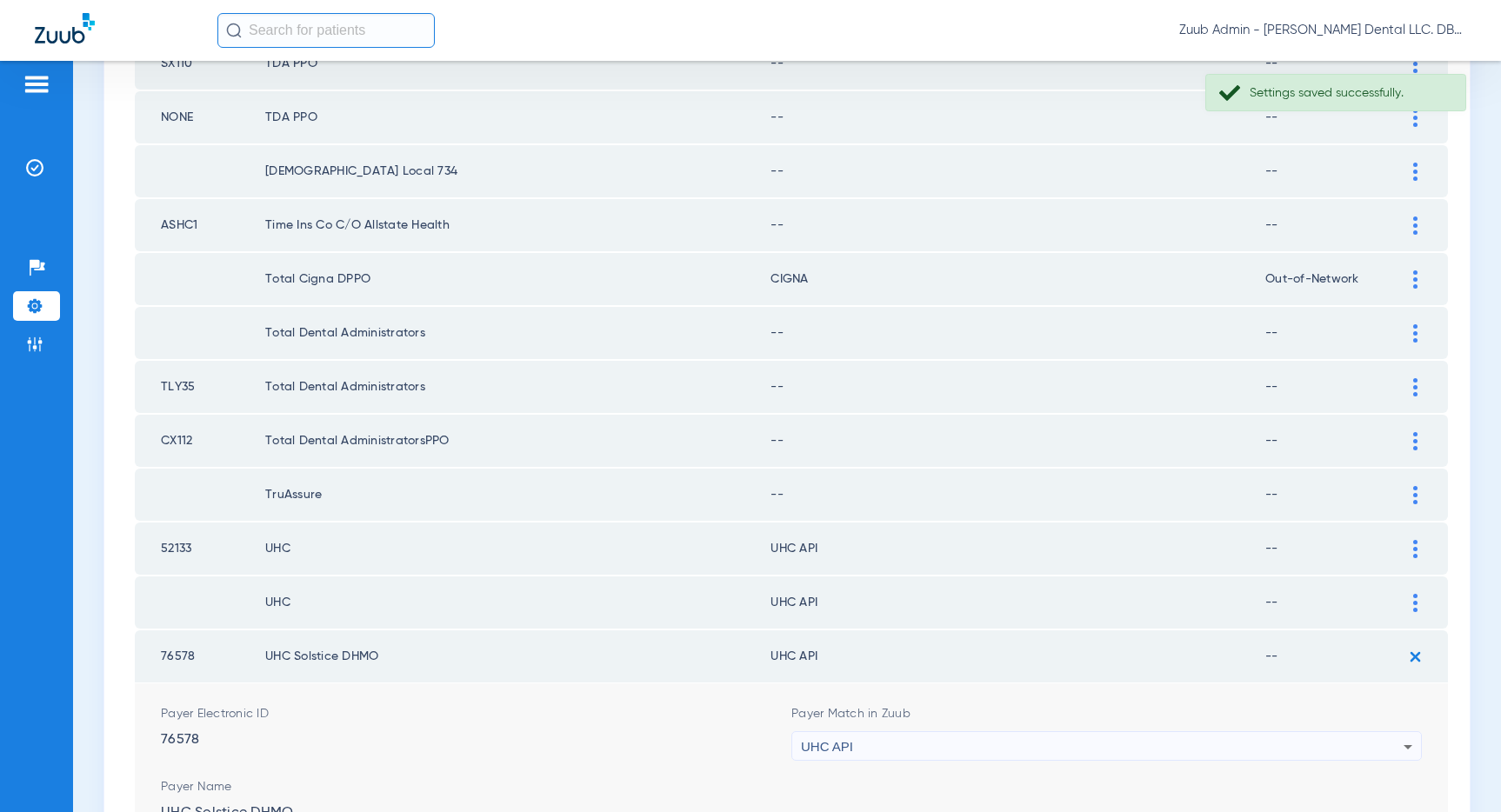
click at [1182, 747] on div "UHC API" at bounding box center [1102, 746] width 603 height 30
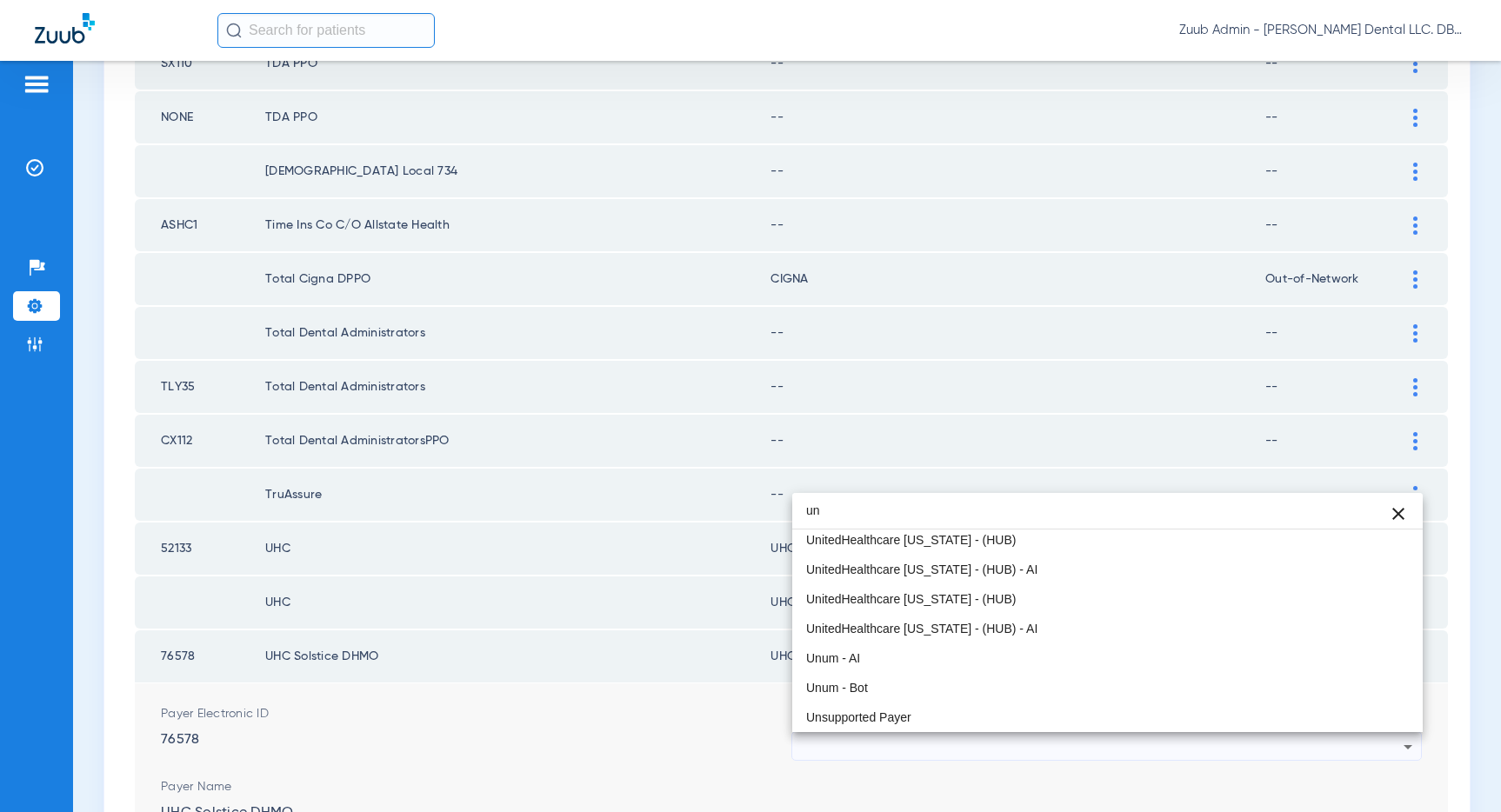
scroll to position [37, 0]
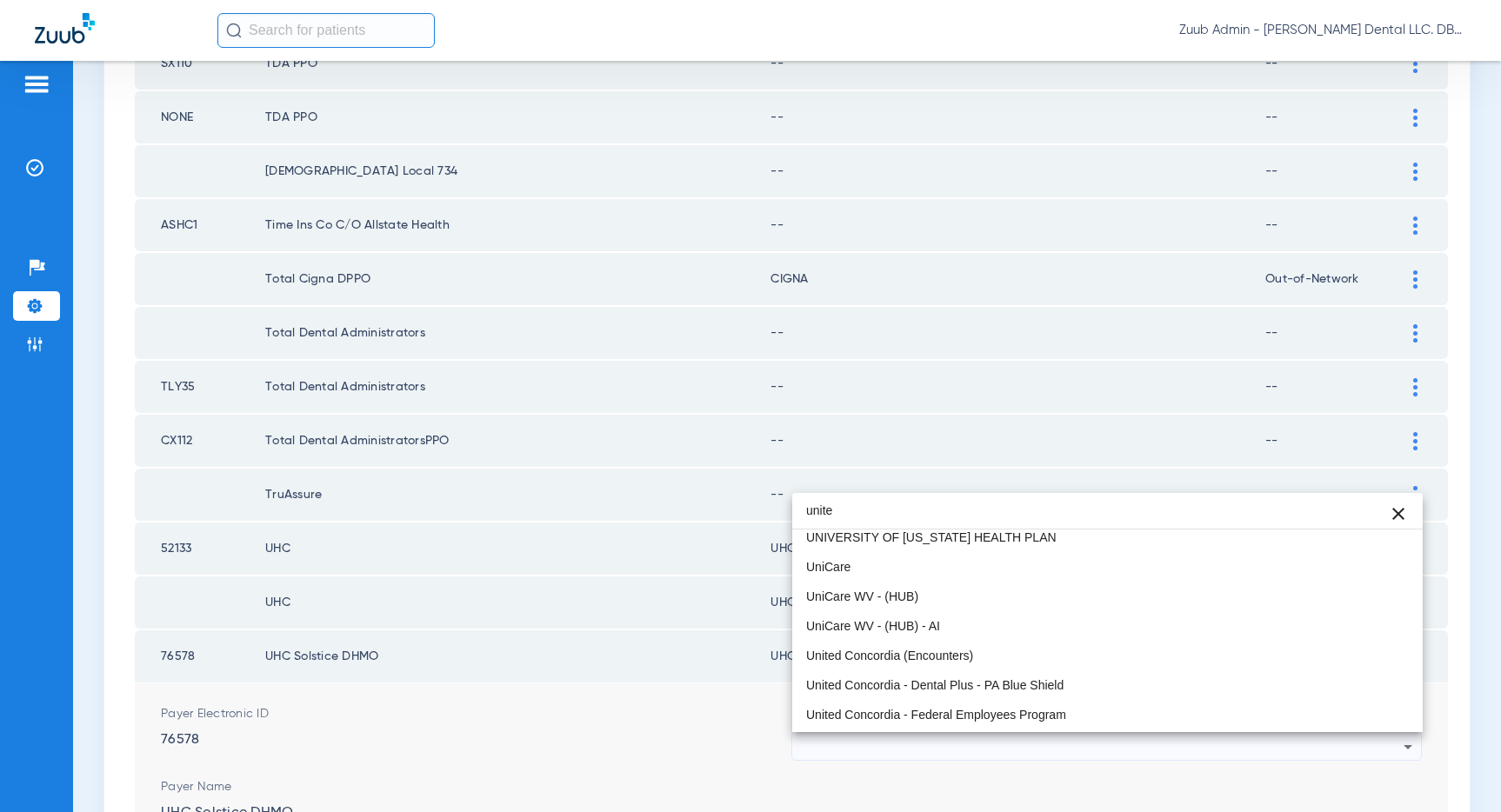
type input "uniter"
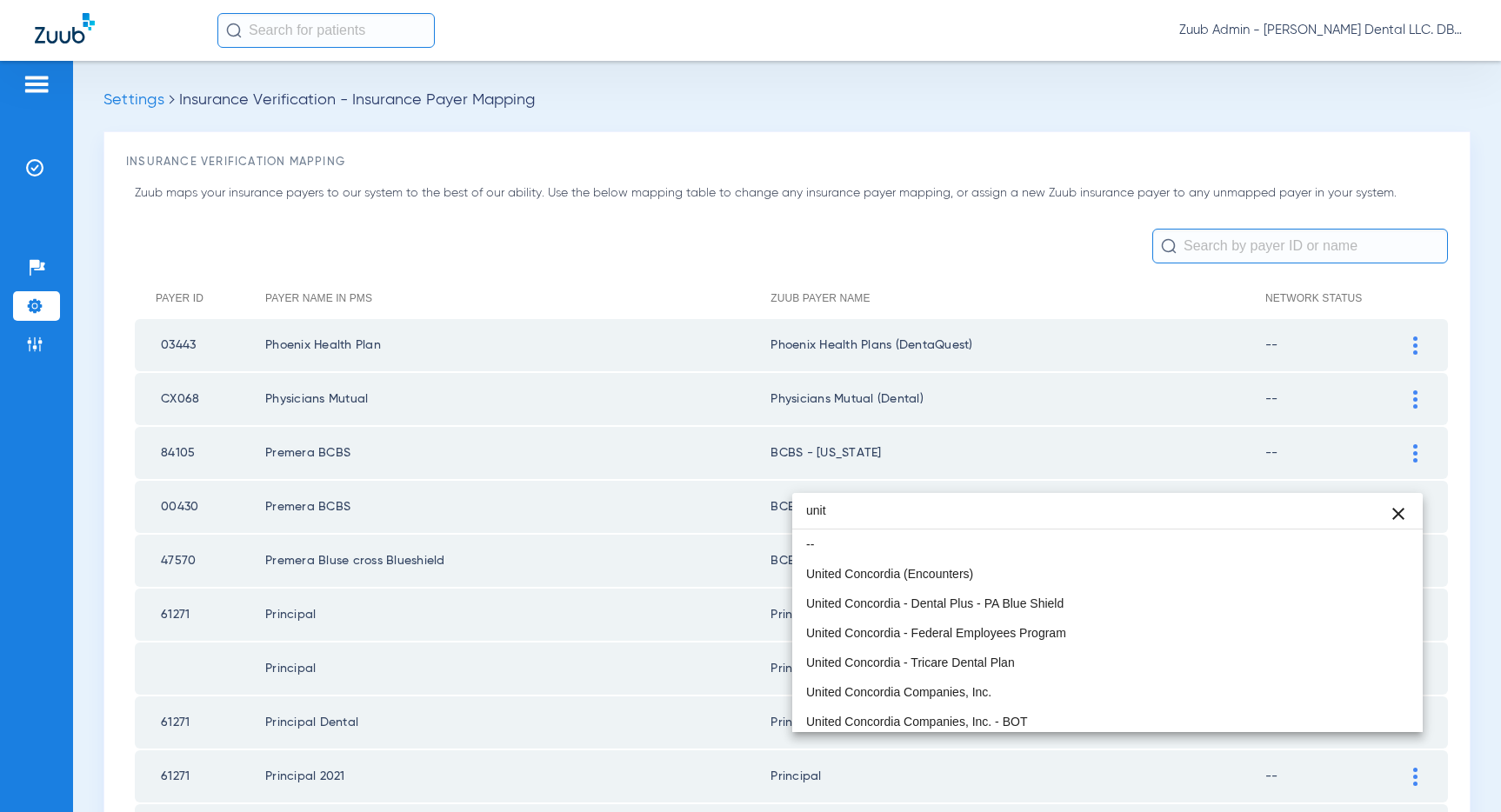
scroll to position [2330, 0]
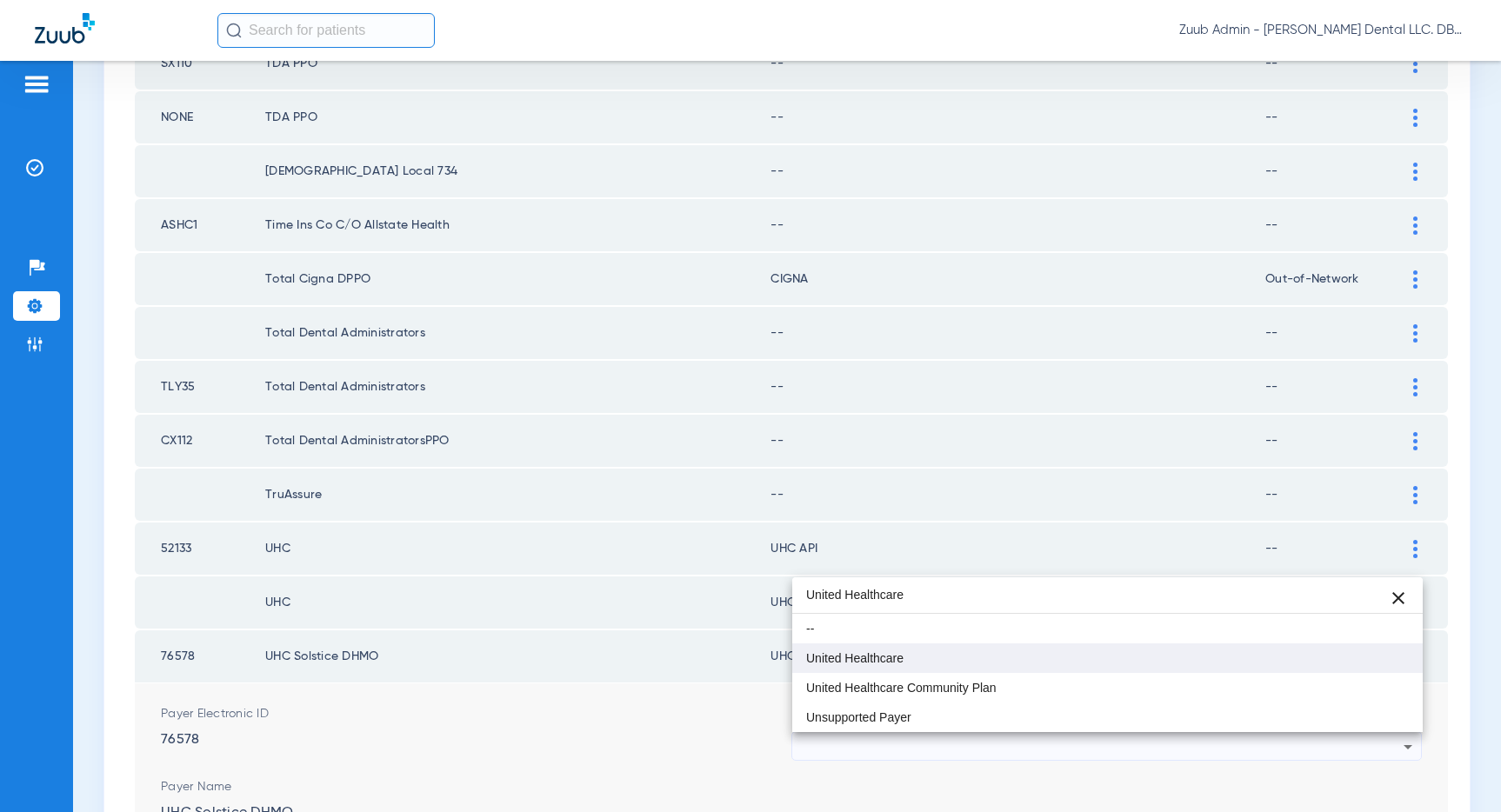
type input "United Healthcare"
click at [879, 658] on span "United Healthcare" at bounding box center [854, 658] width 97 height 13
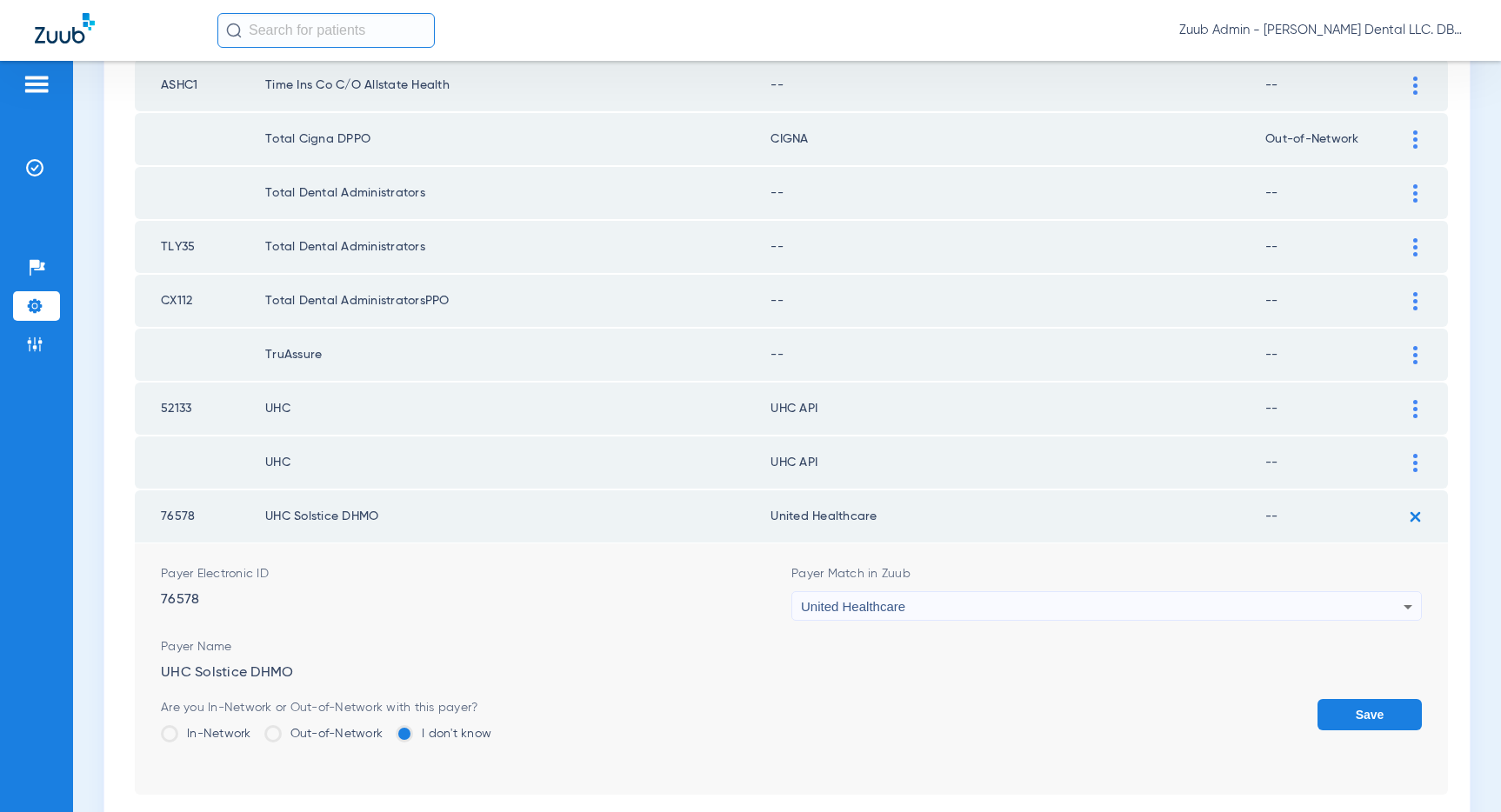
click at [1373, 707] on button "Save" at bounding box center [1369, 714] width 104 height 31
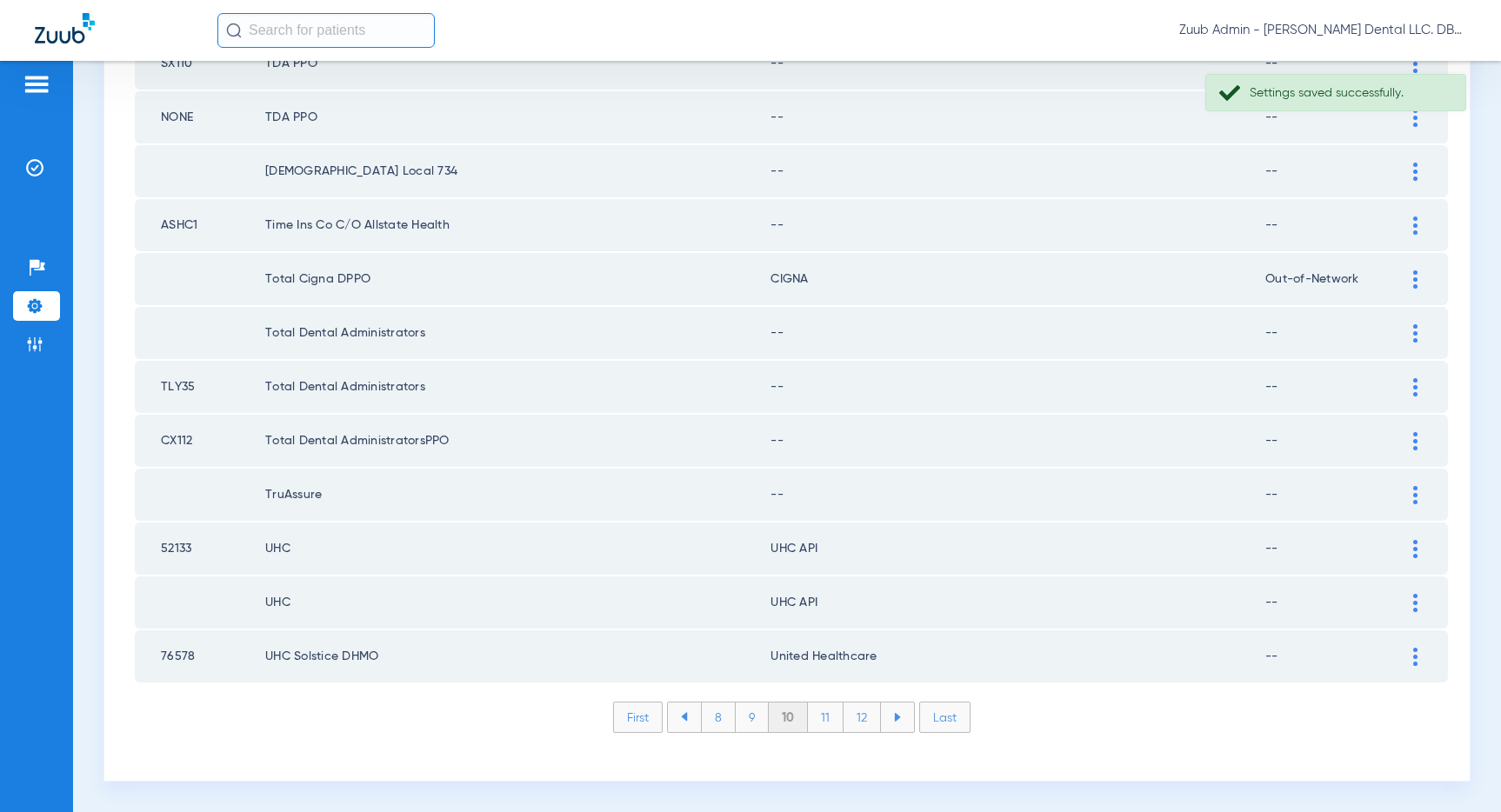
click at [1413, 600] on img at bounding box center [1415, 603] width 4 height 18
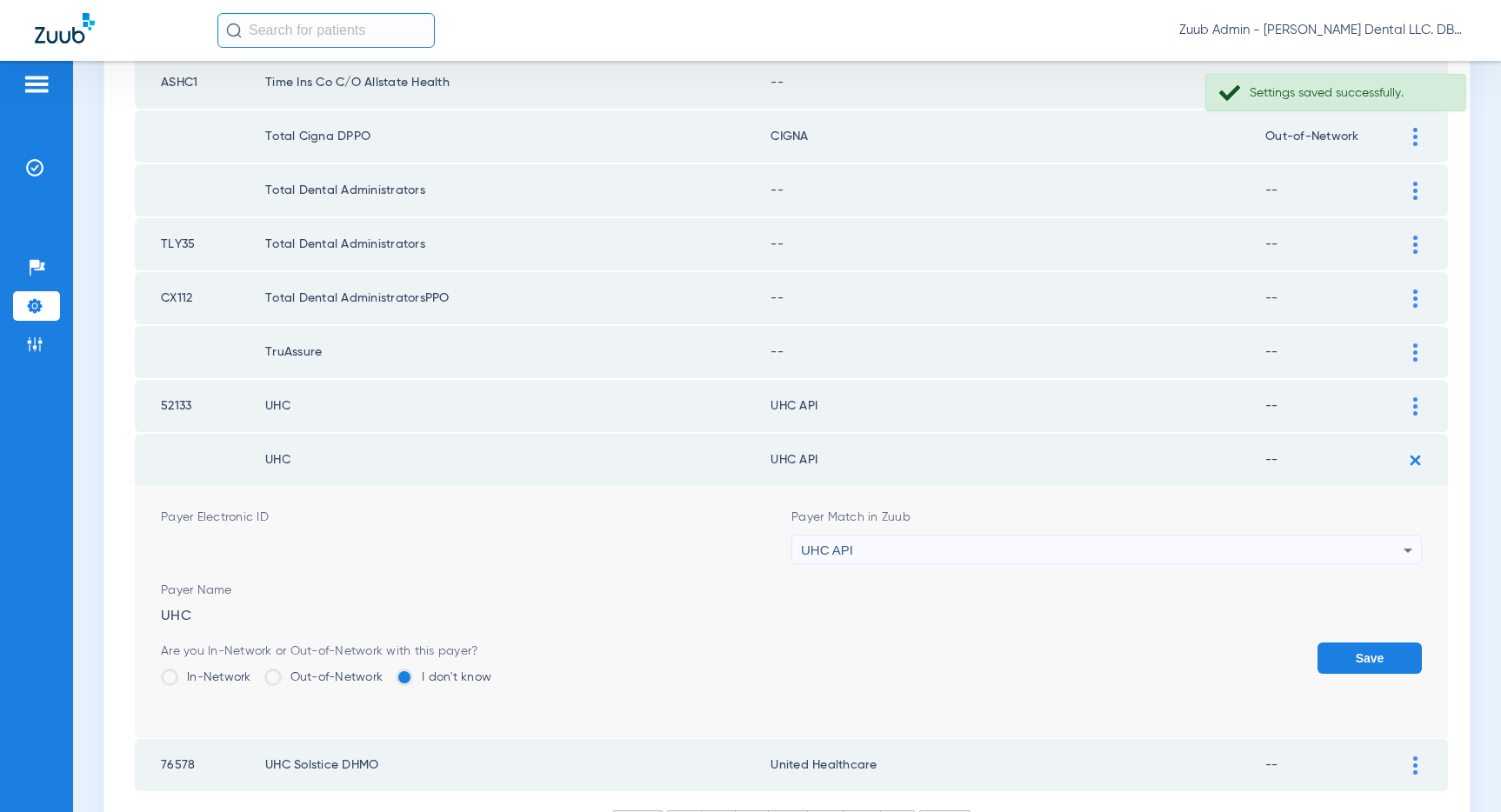
scroll to position [2472, 0]
click at [1163, 556] on div "UHC API" at bounding box center [1102, 551] width 603 height 30
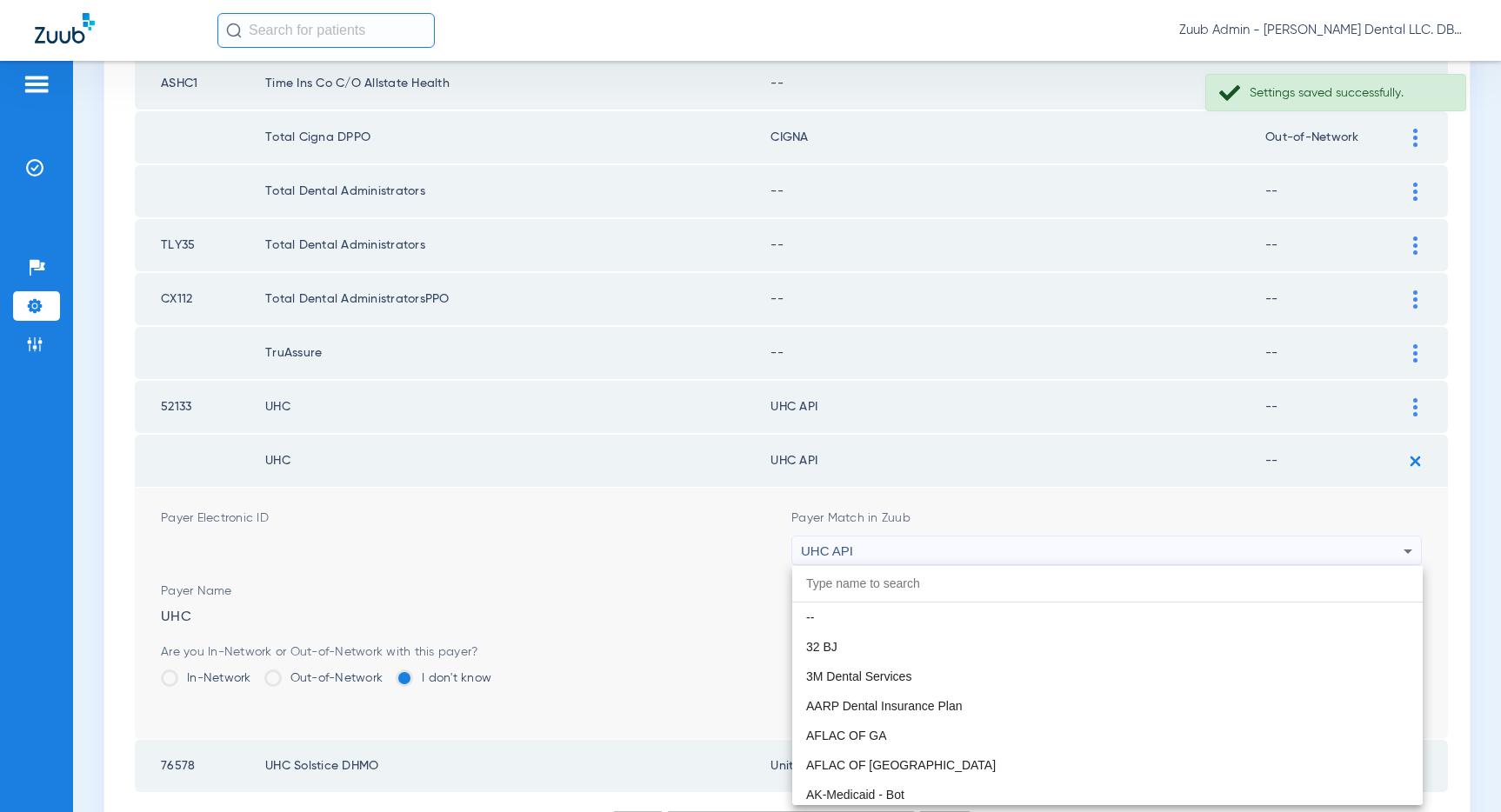
scroll to position [10676, 0]
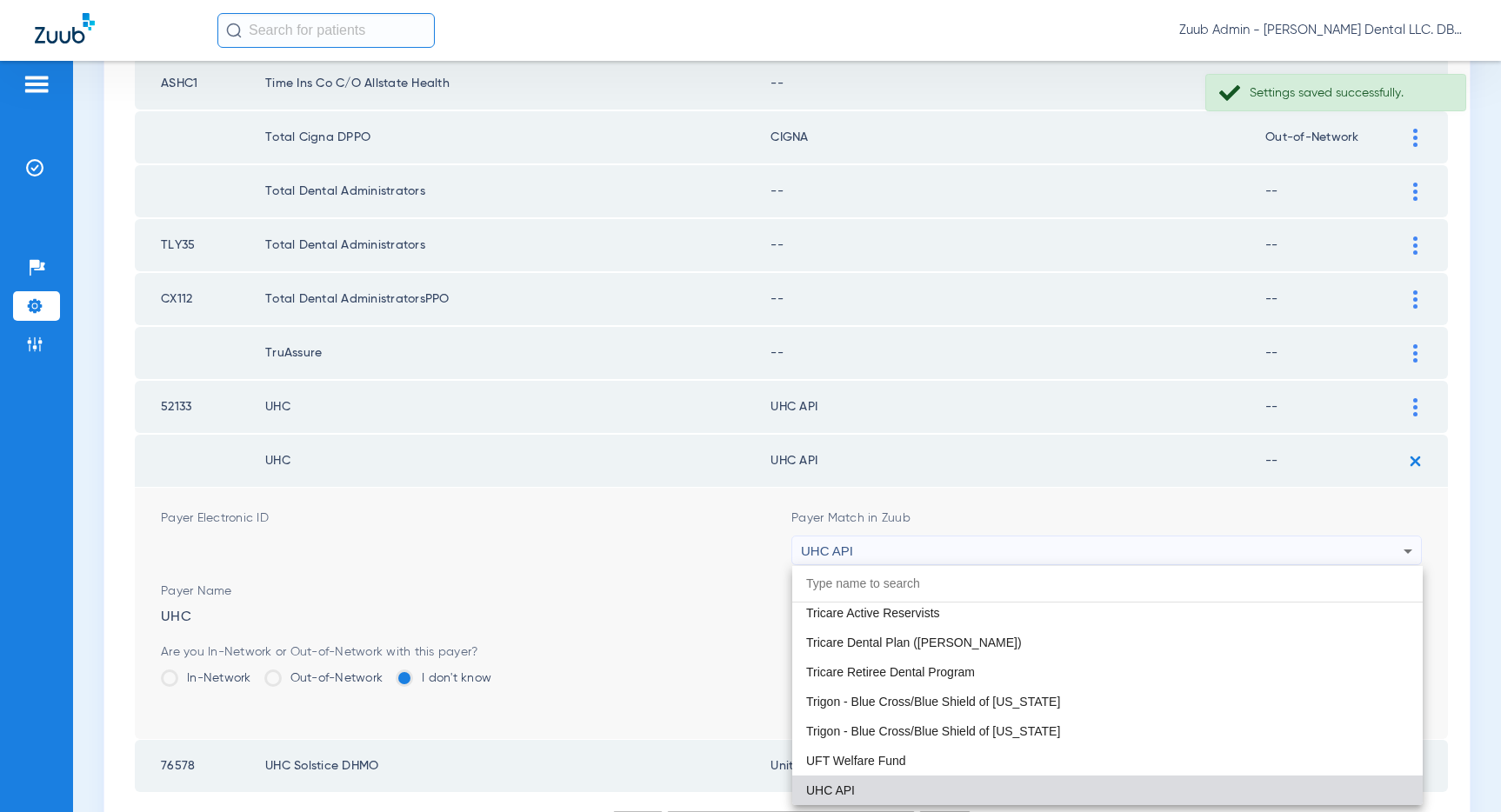
paste input "United Healthcare"
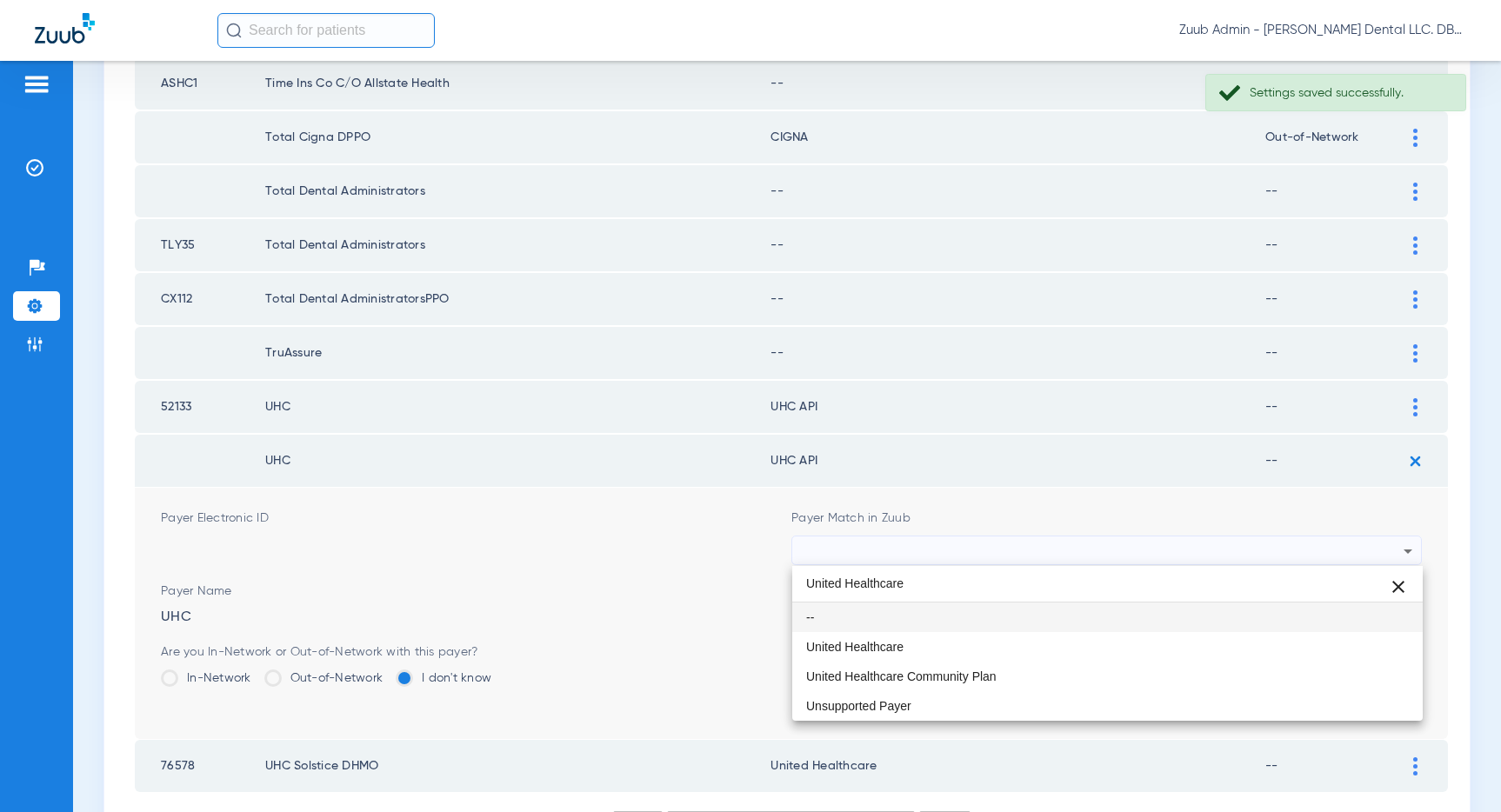
scroll to position [0, 0]
type input "United Healthcare"
click at [940, 643] on mat-option "United Healthcare" at bounding box center [1108, 647] width 631 height 30
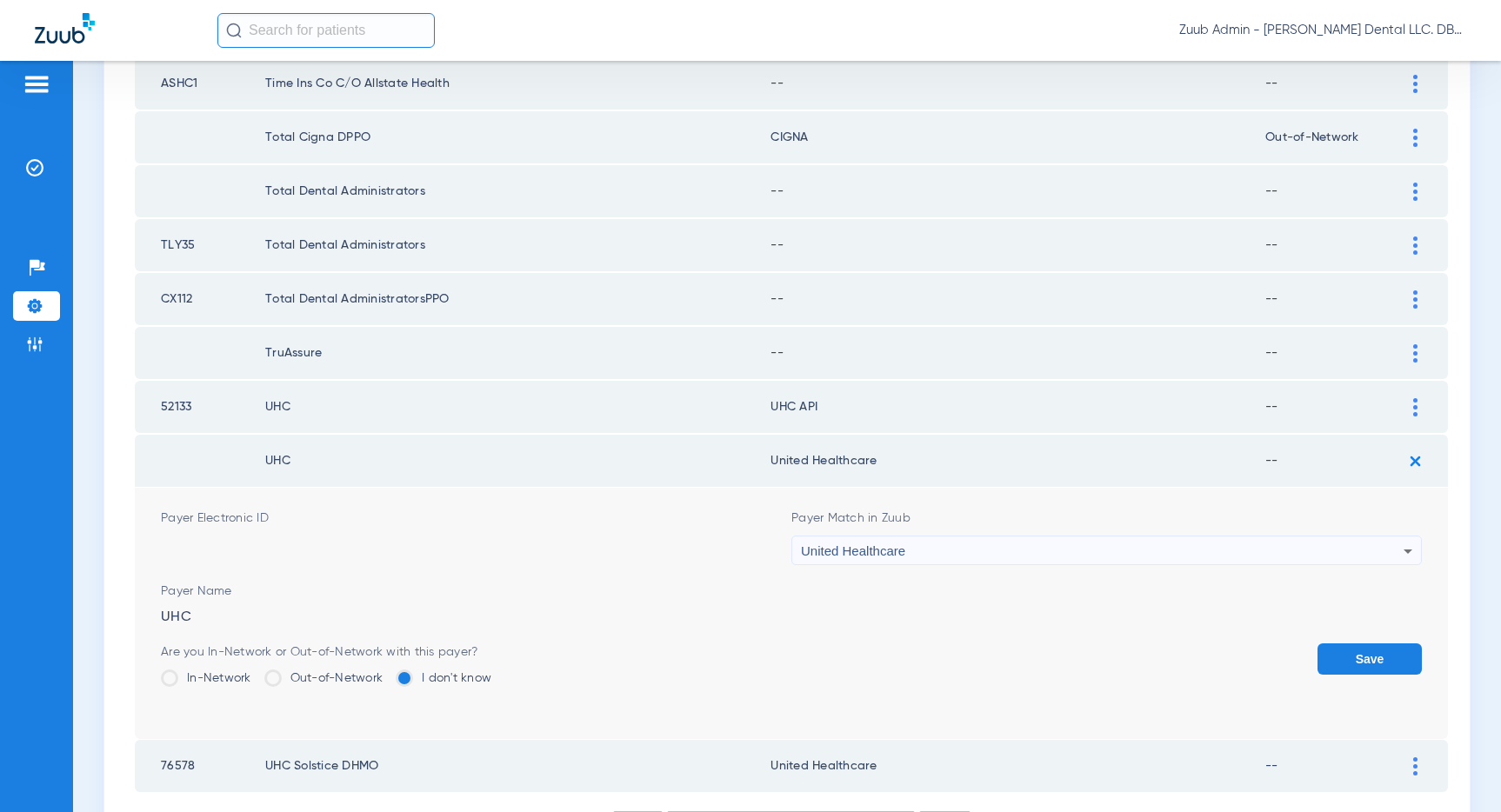
click at [1387, 650] on button "Save" at bounding box center [1369, 658] width 104 height 31
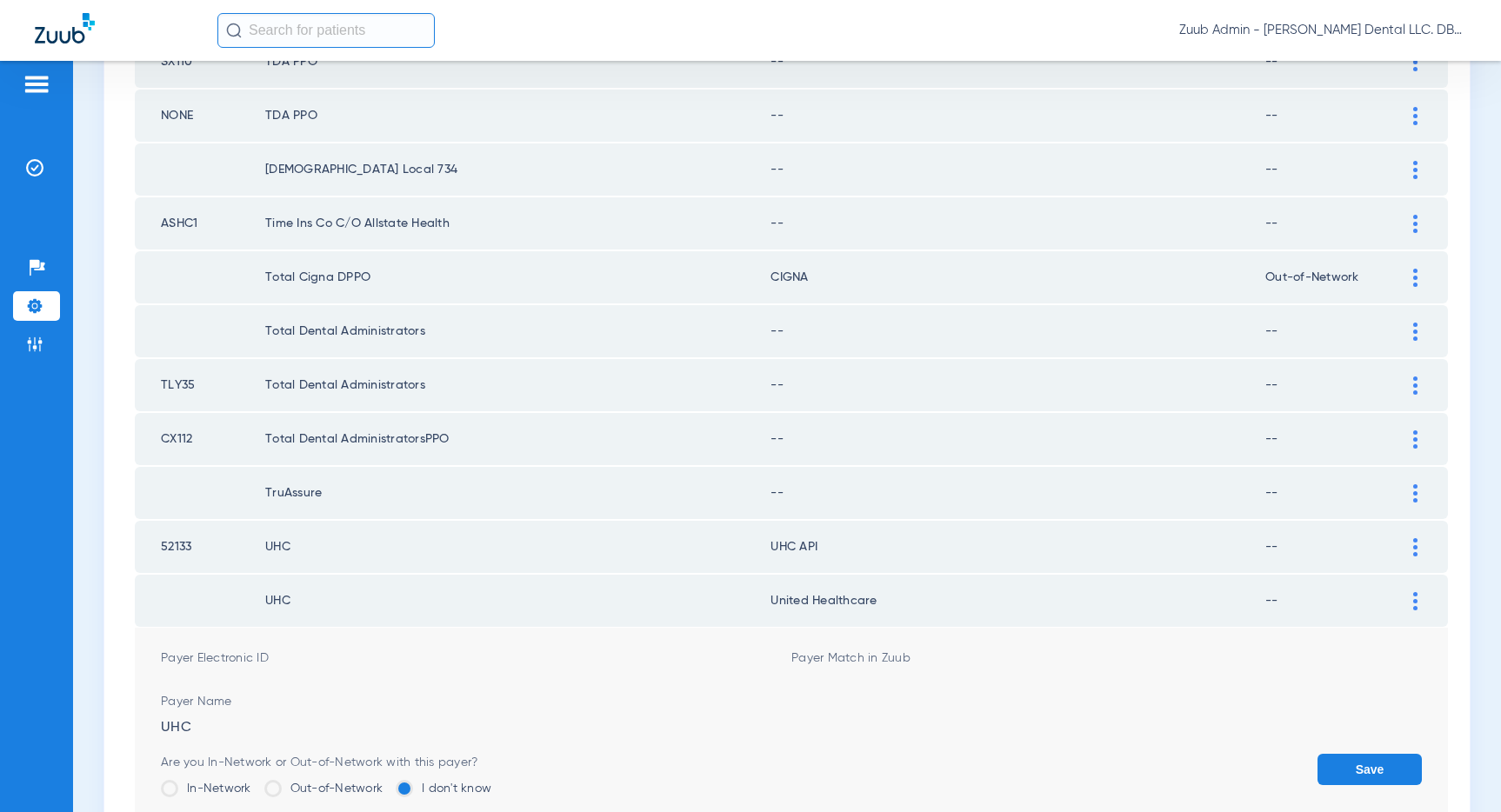
scroll to position [2330, 0]
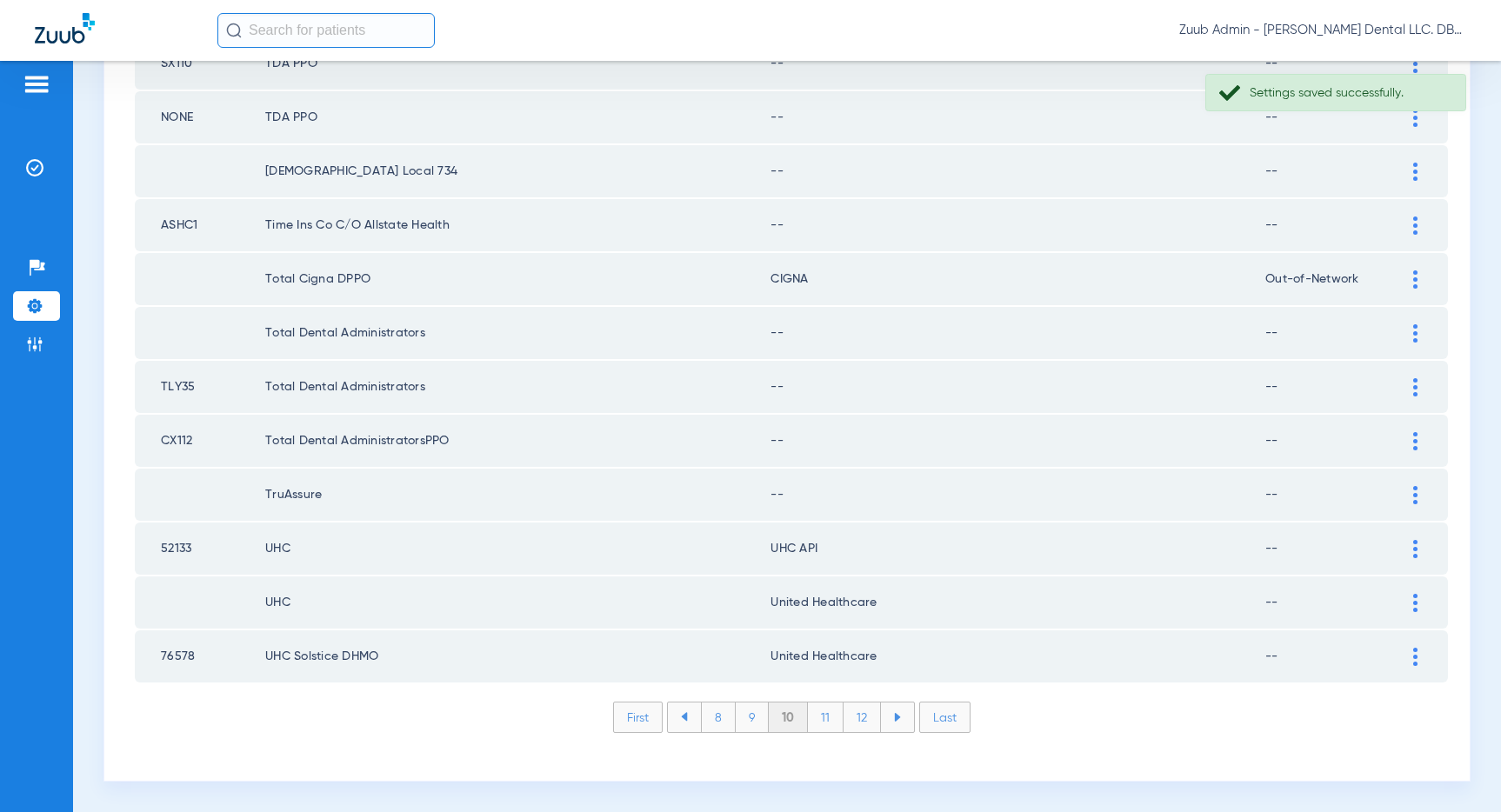
click at [1413, 548] on img at bounding box center [1415, 549] width 4 height 18
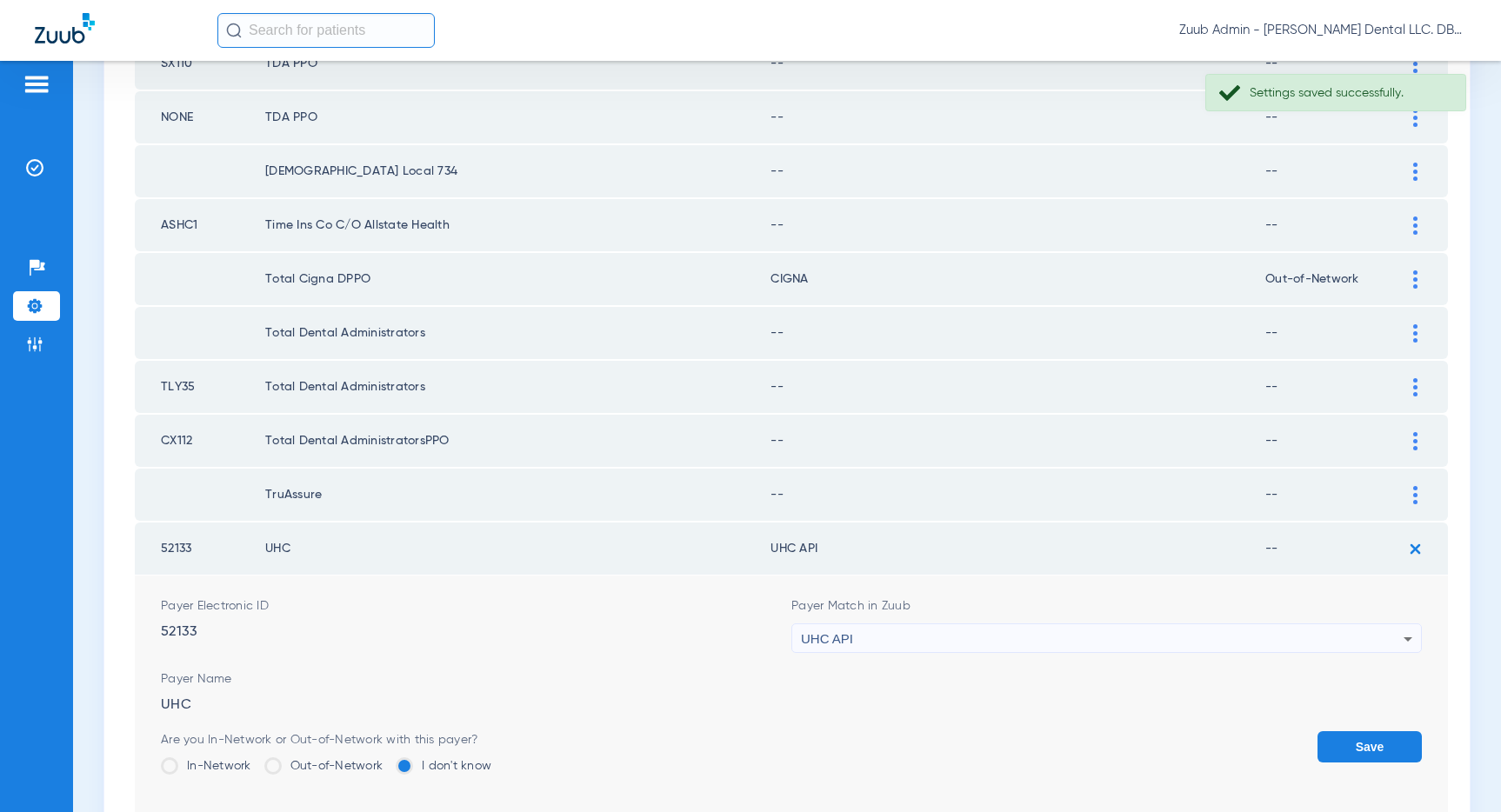
click at [1139, 633] on div "UHC API" at bounding box center [1102, 639] width 603 height 30
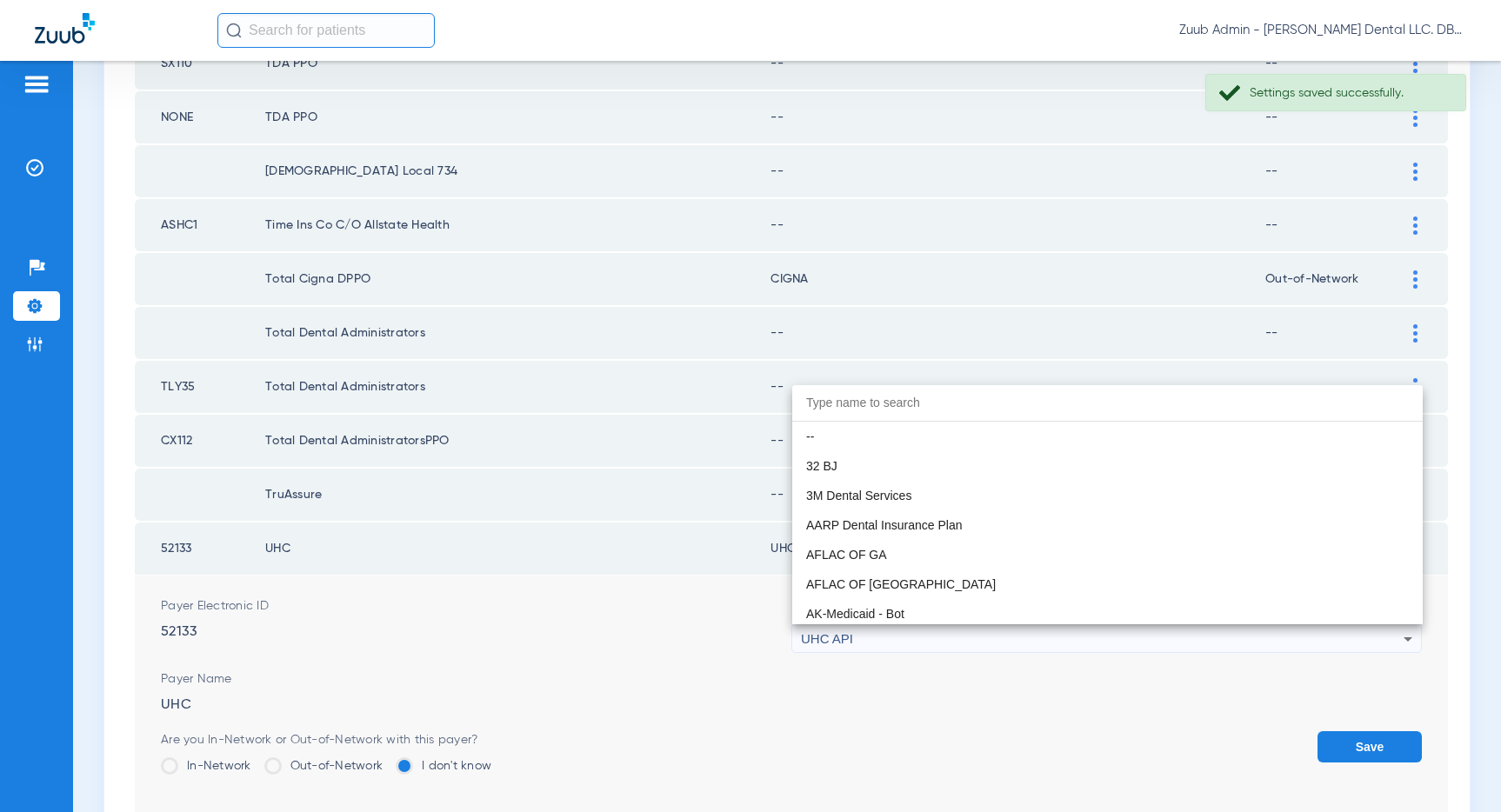
scroll to position [10676, 0]
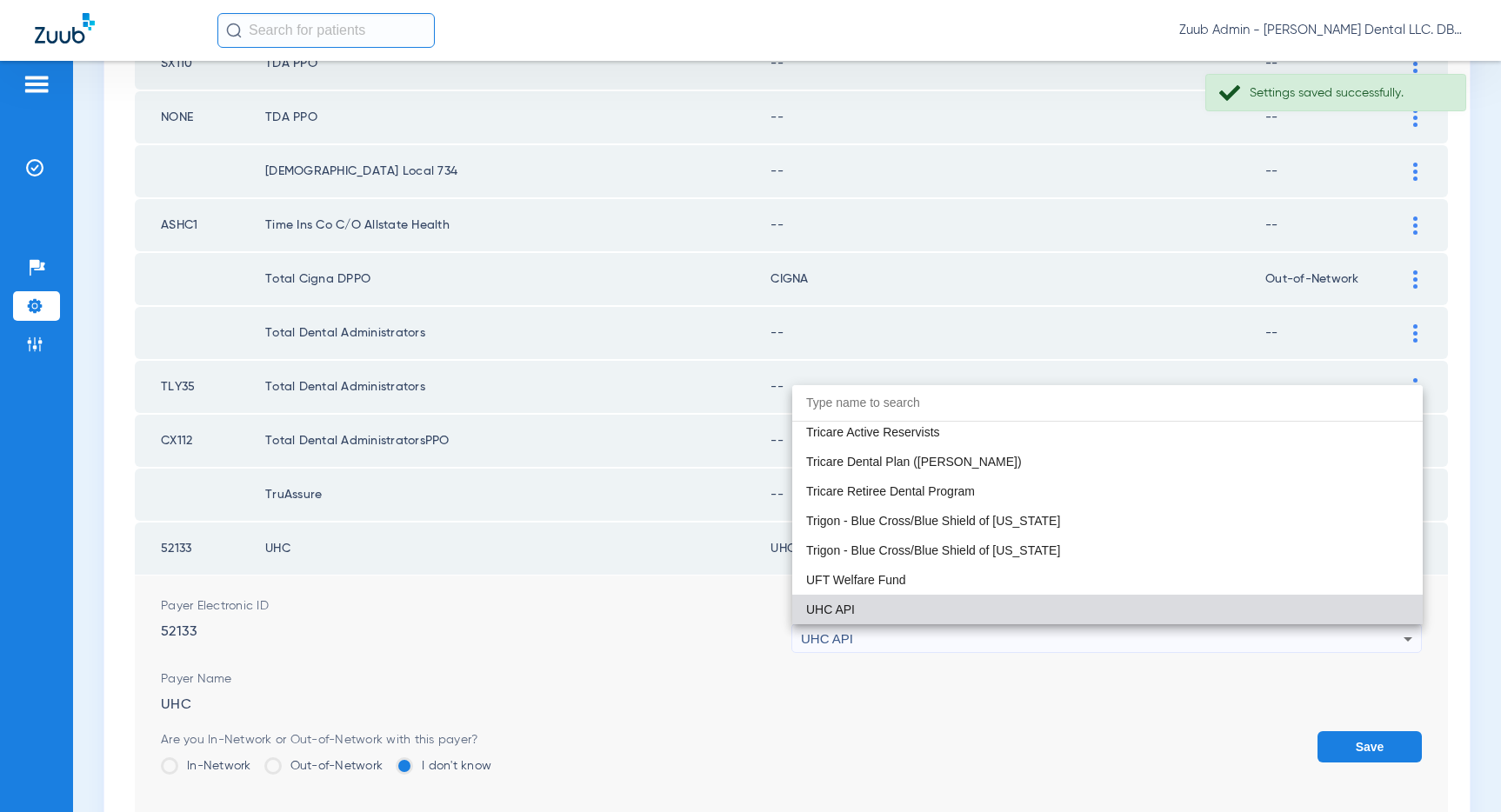
paste input "United Healthcare"
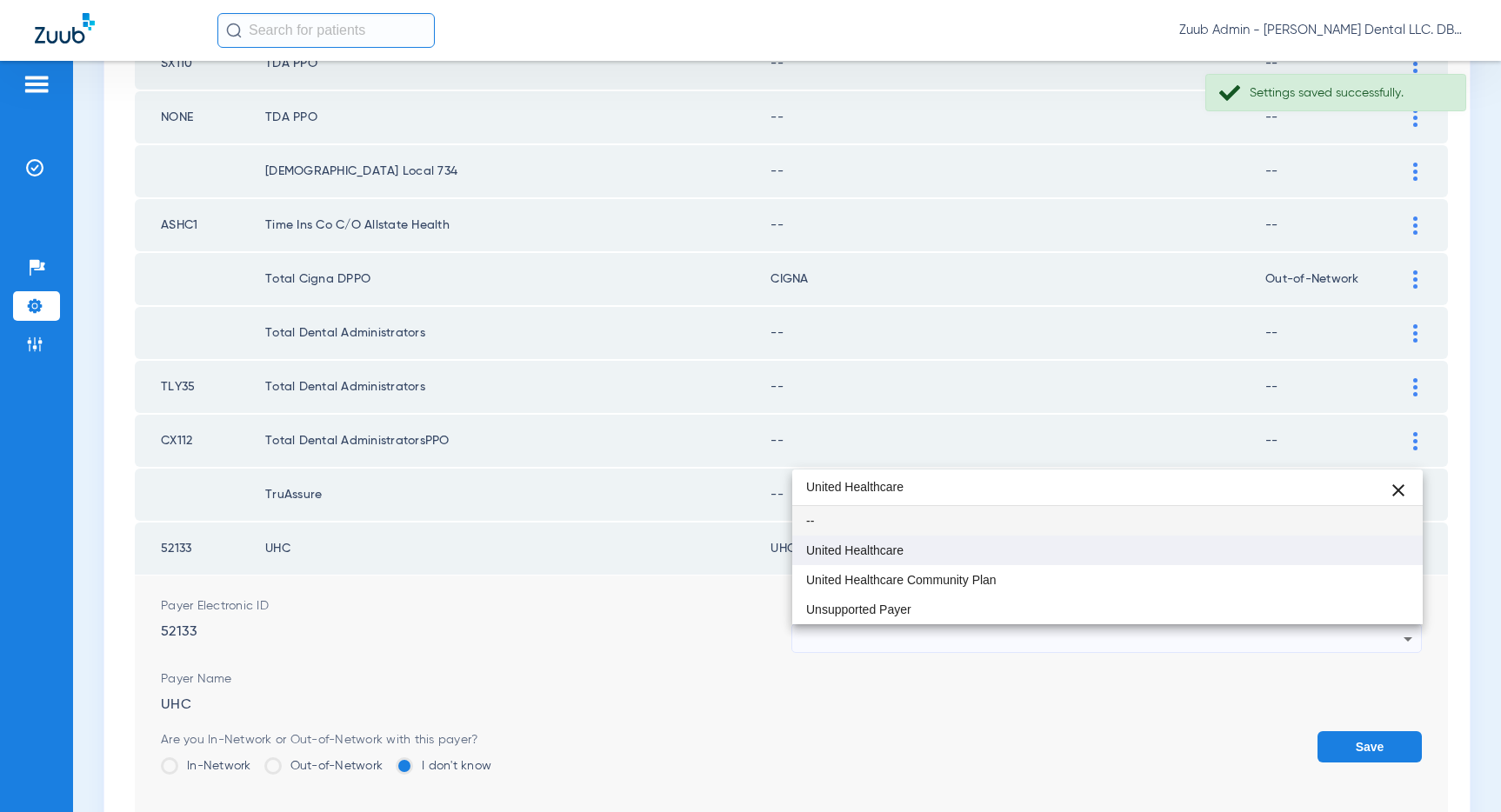
type input "United Healthcare"
click at [925, 559] on mat-option "United Healthcare" at bounding box center [1108, 550] width 631 height 30
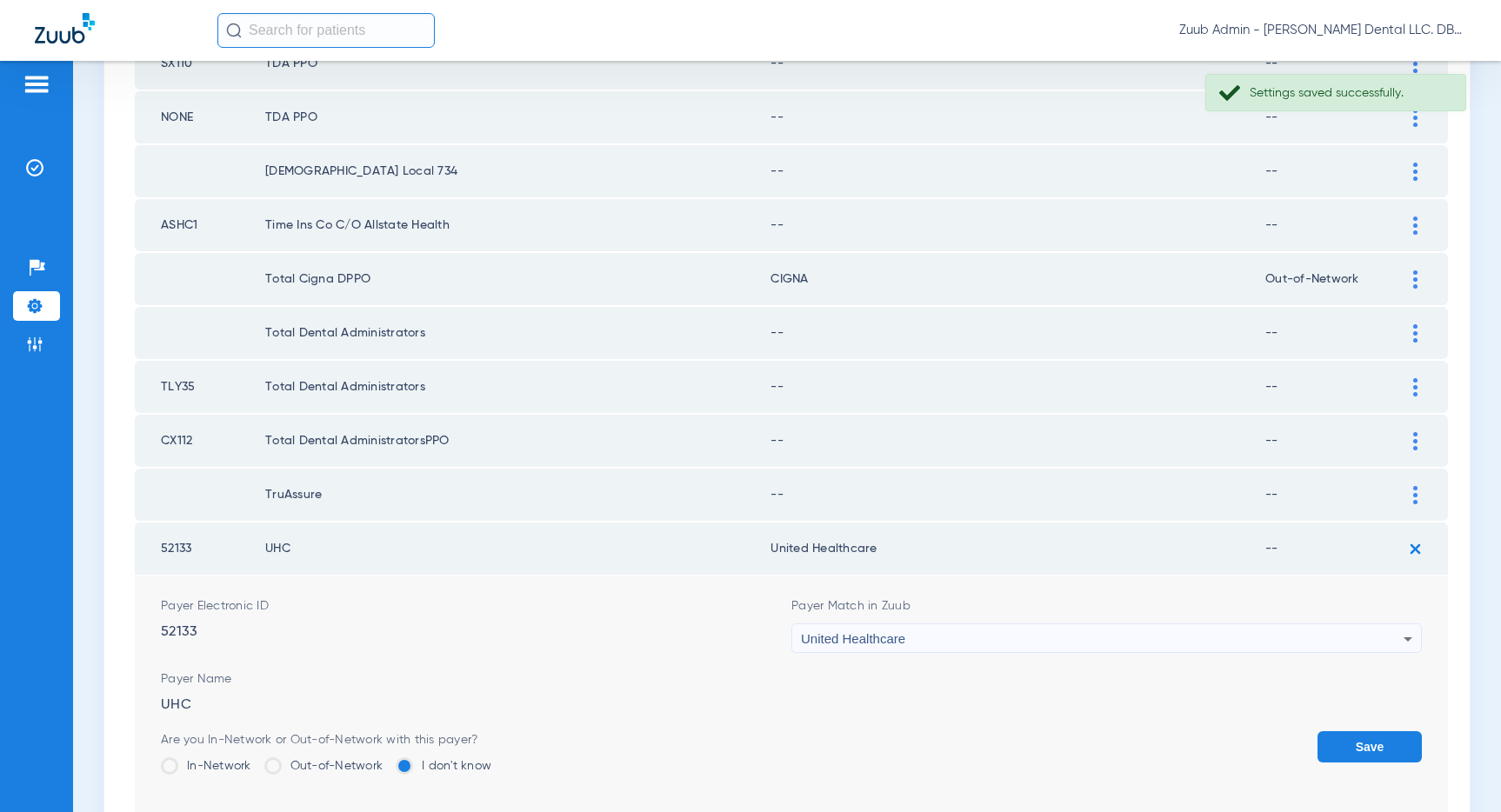
click at [1374, 751] on button "Save" at bounding box center [1369, 746] width 104 height 31
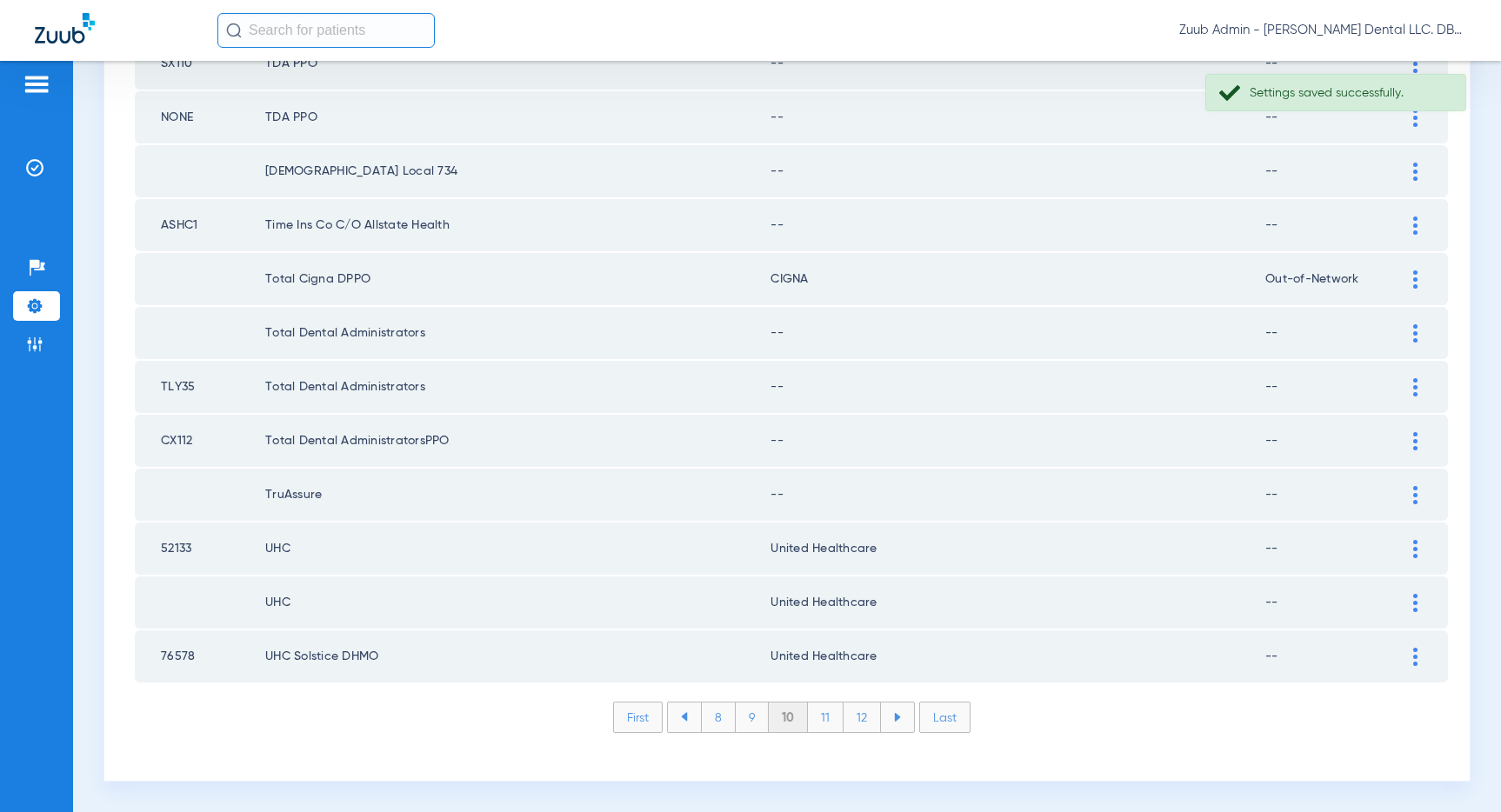
click at [1416, 491] on img at bounding box center [1415, 495] width 4 height 18
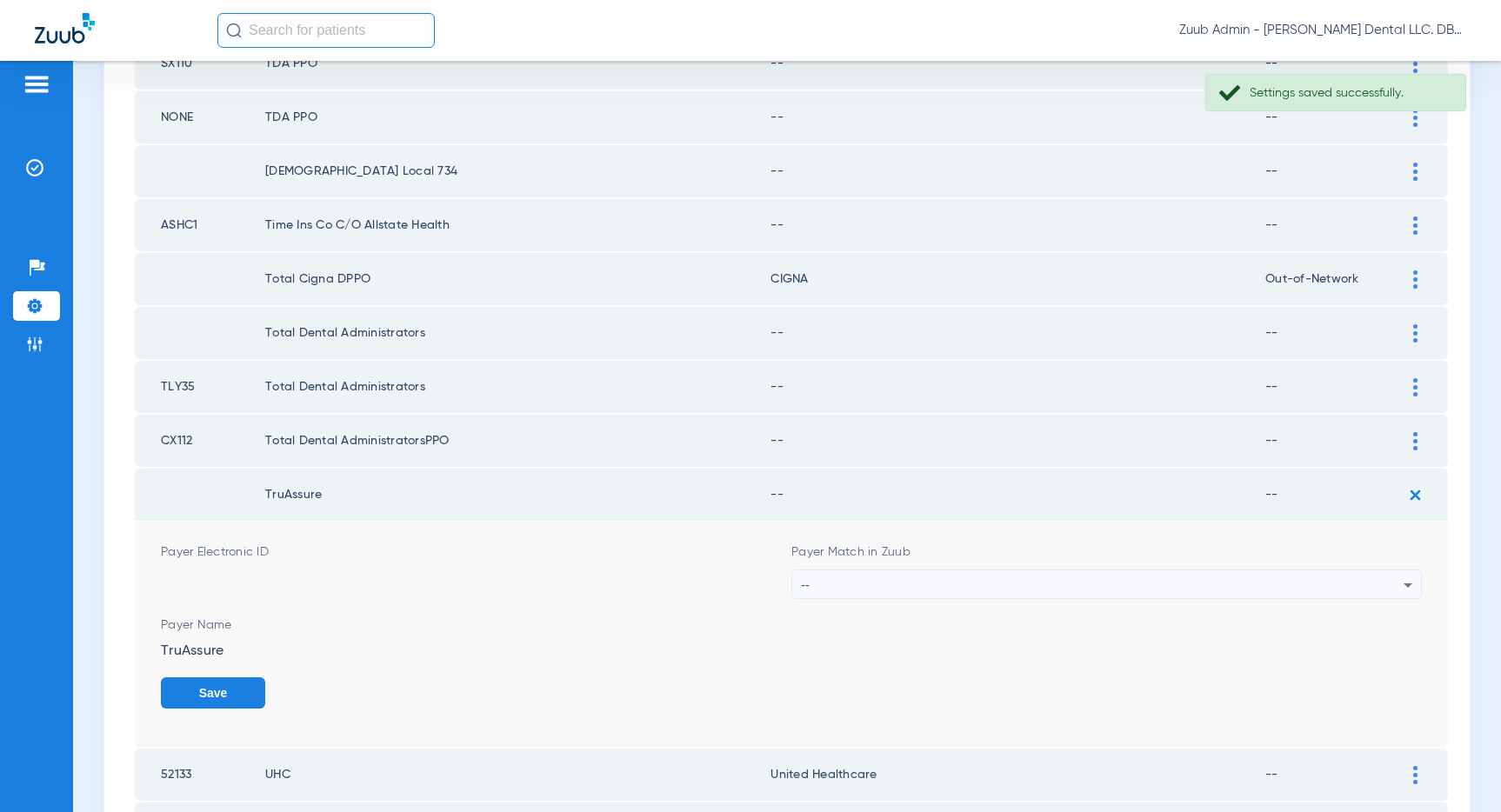
click at [1180, 578] on div "--" at bounding box center [1102, 585] width 603 height 30
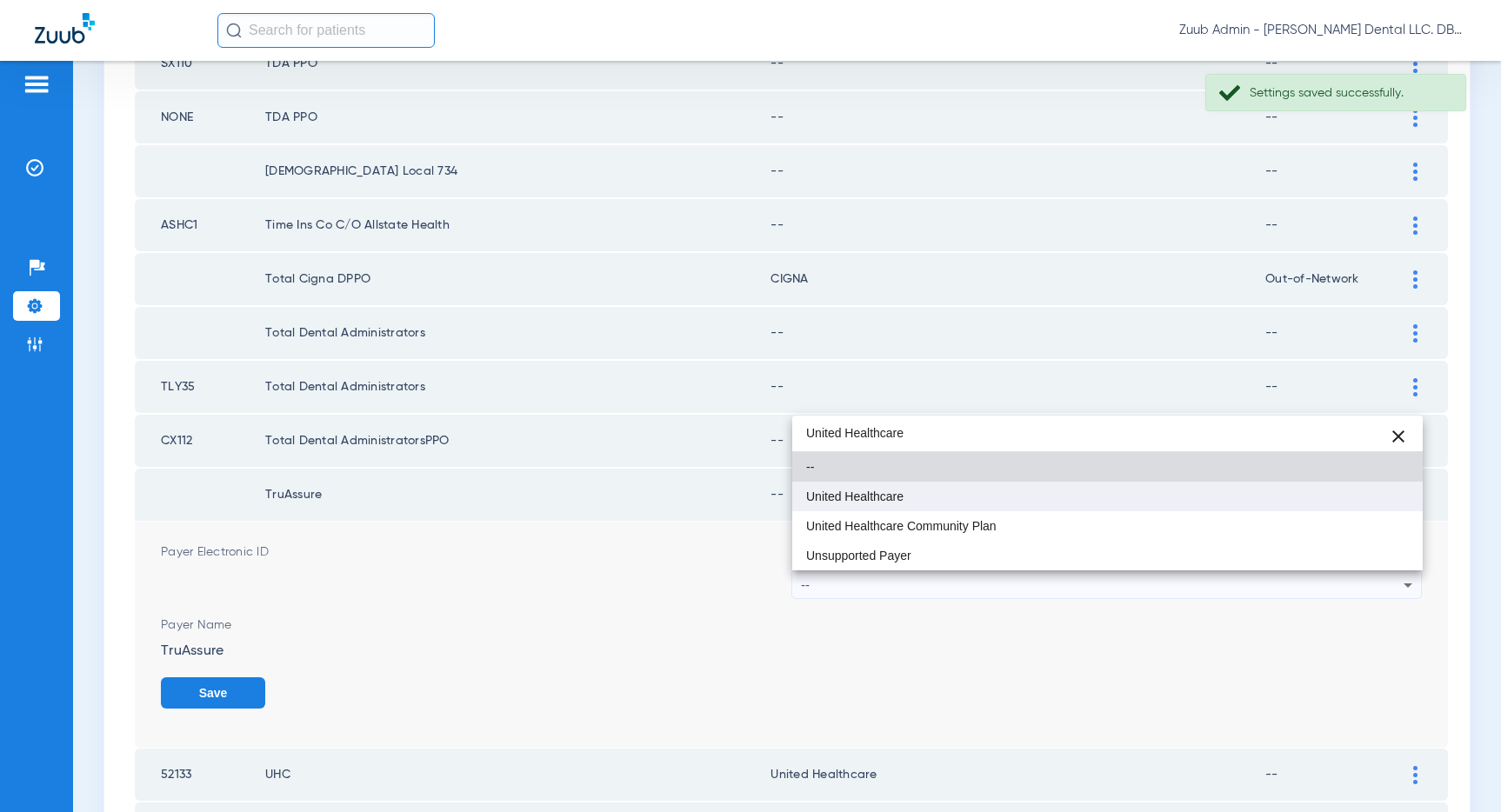
type input "United Healthcare"
click at [897, 499] on span "United Healthcare" at bounding box center [854, 497] width 97 height 13
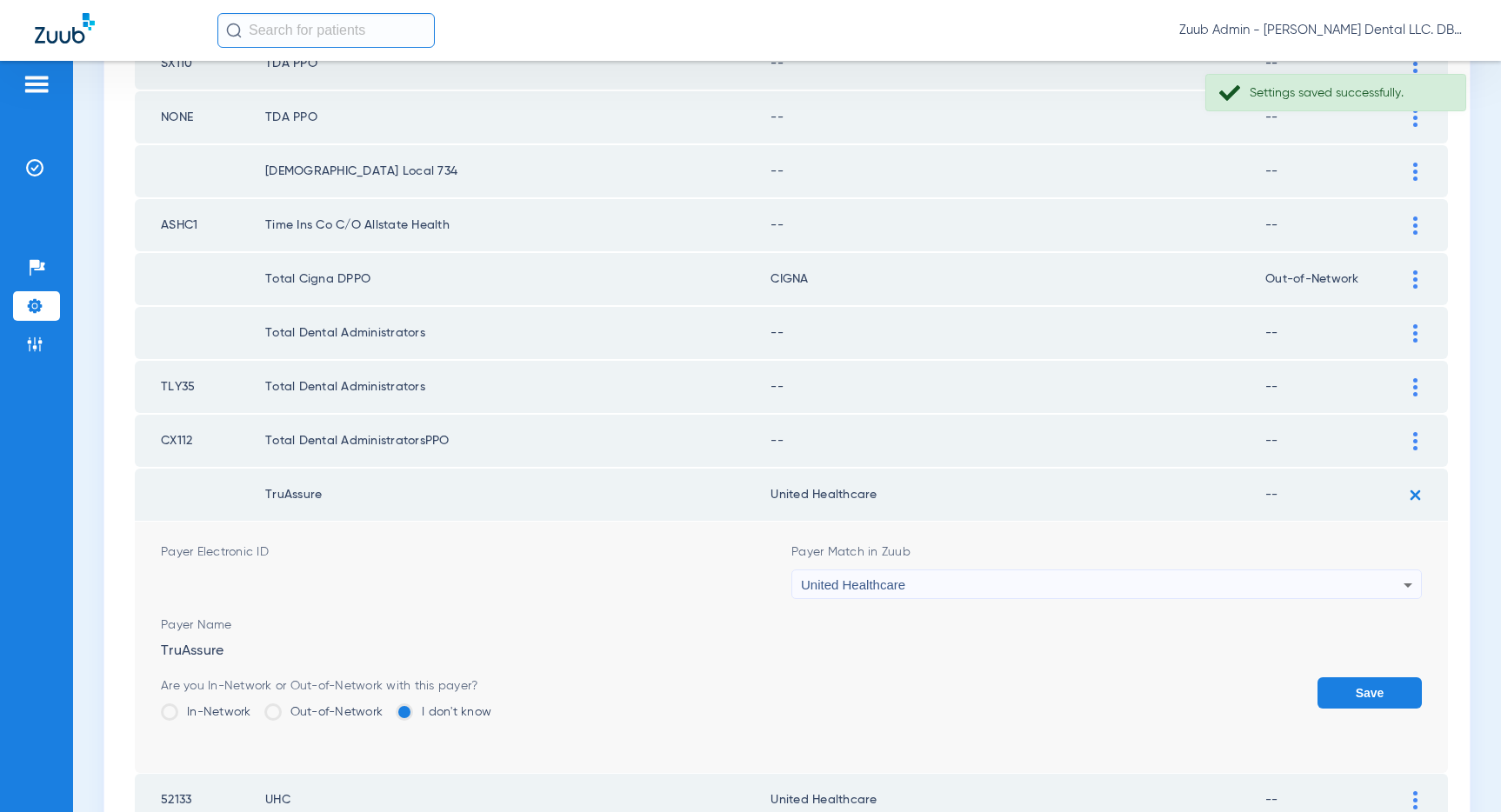
click at [1349, 688] on button "Save" at bounding box center [1369, 693] width 104 height 31
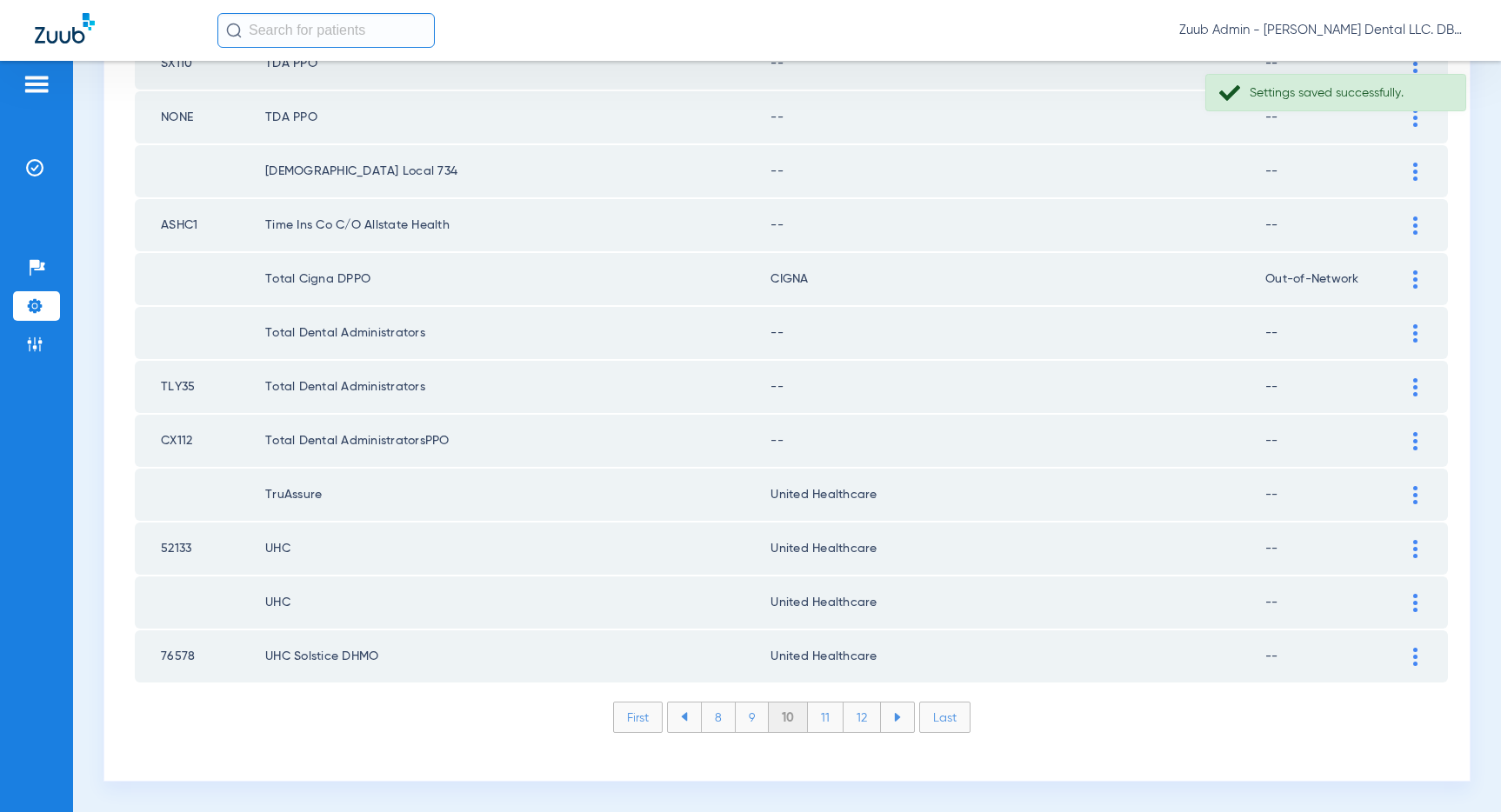
click at [1417, 446] on img at bounding box center [1415, 441] width 4 height 18
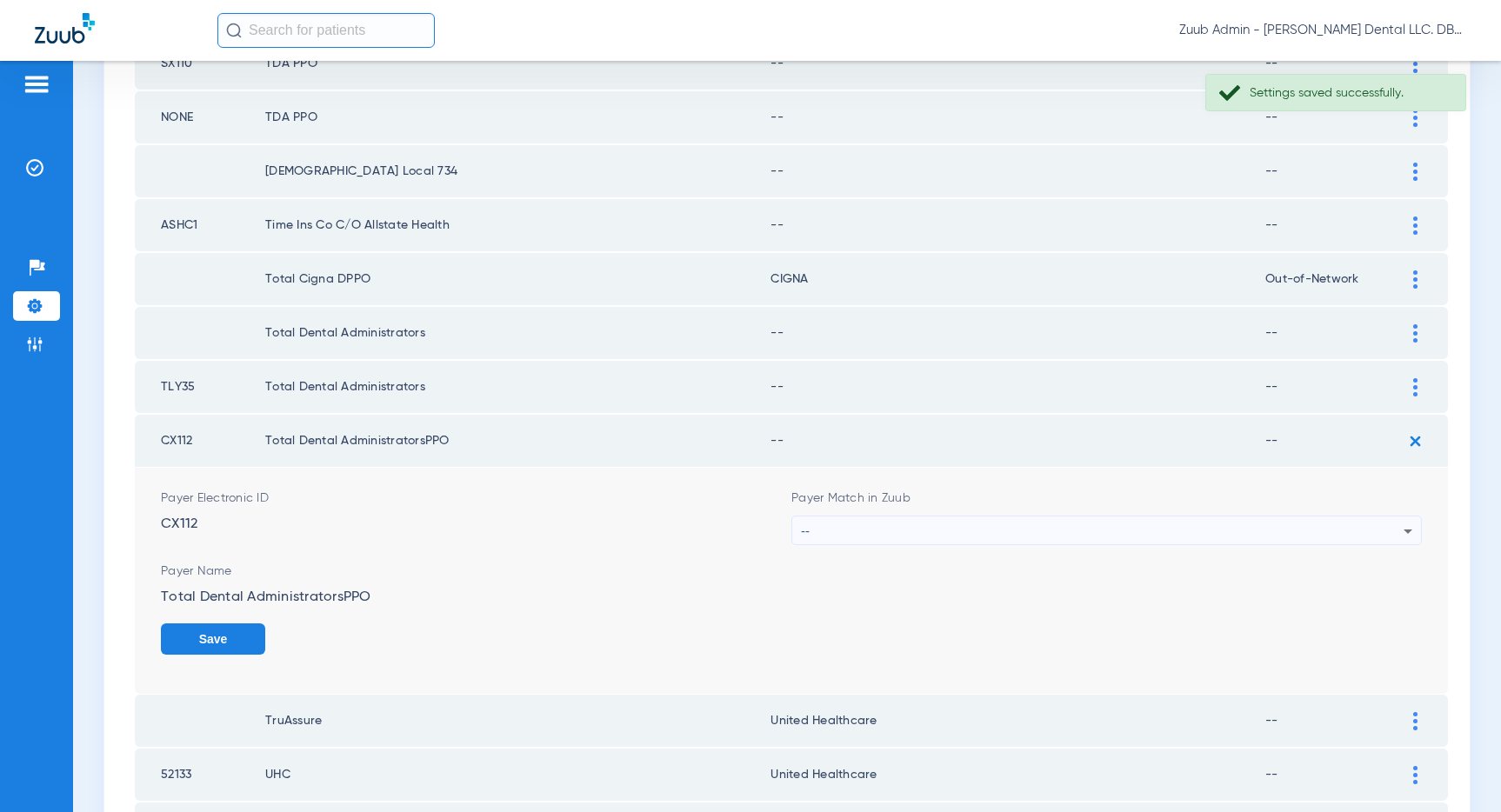
click at [1078, 537] on div "--" at bounding box center [1102, 531] width 603 height 30
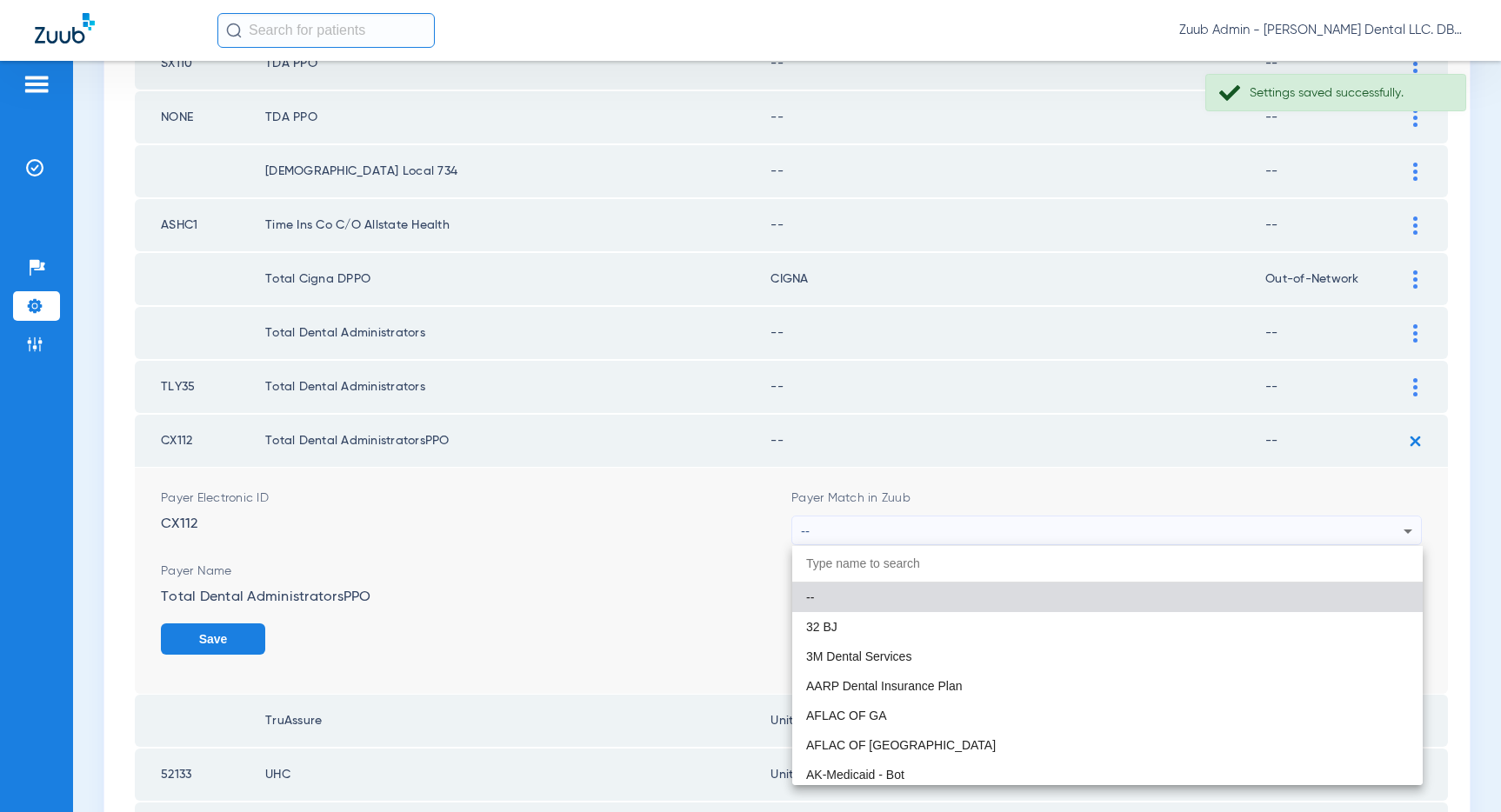
paste input "United Healthcare"
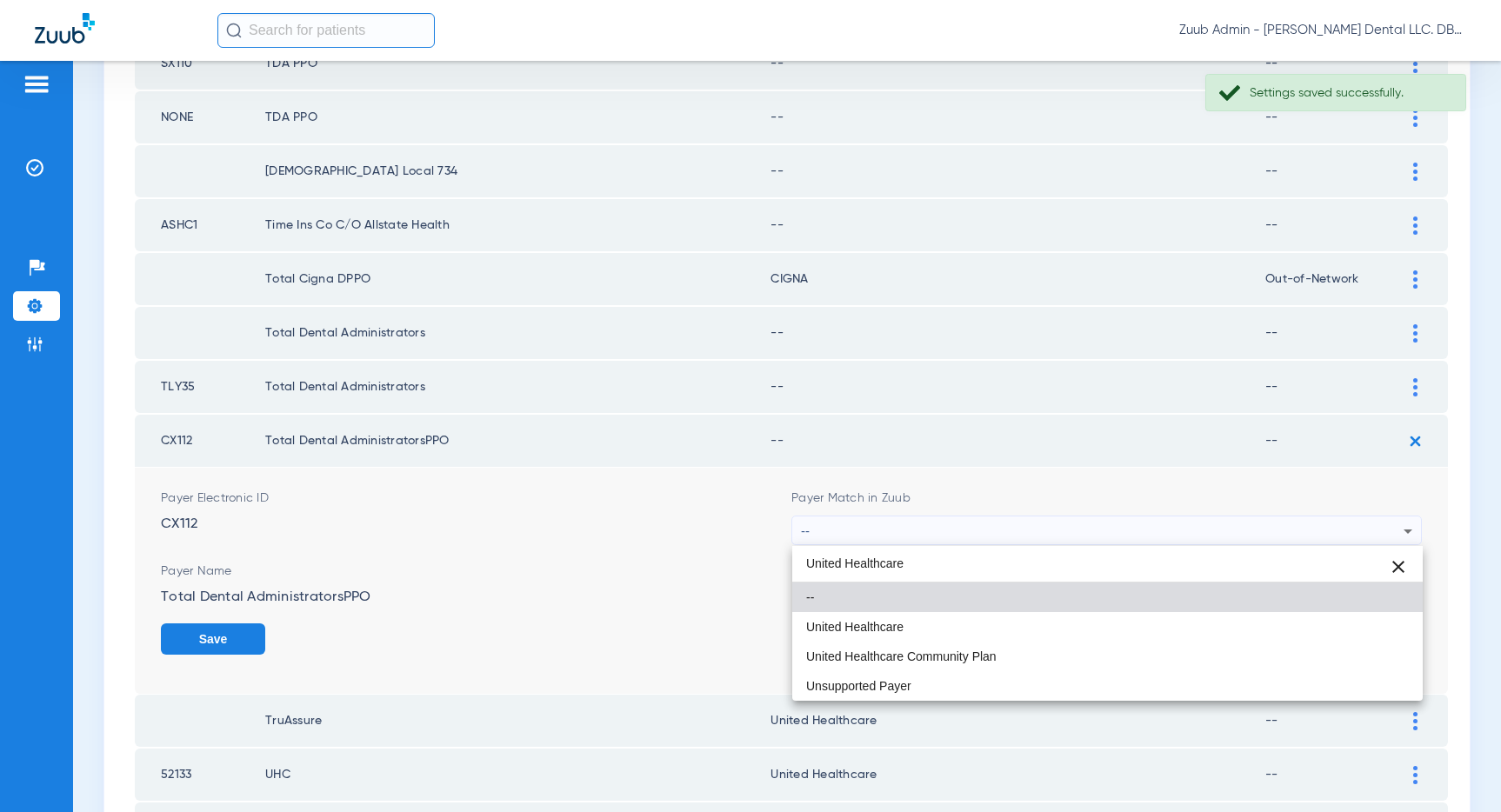
type input "United Healthcare"
click at [892, 624] on span "United Healthcare" at bounding box center [854, 627] width 97 height 13
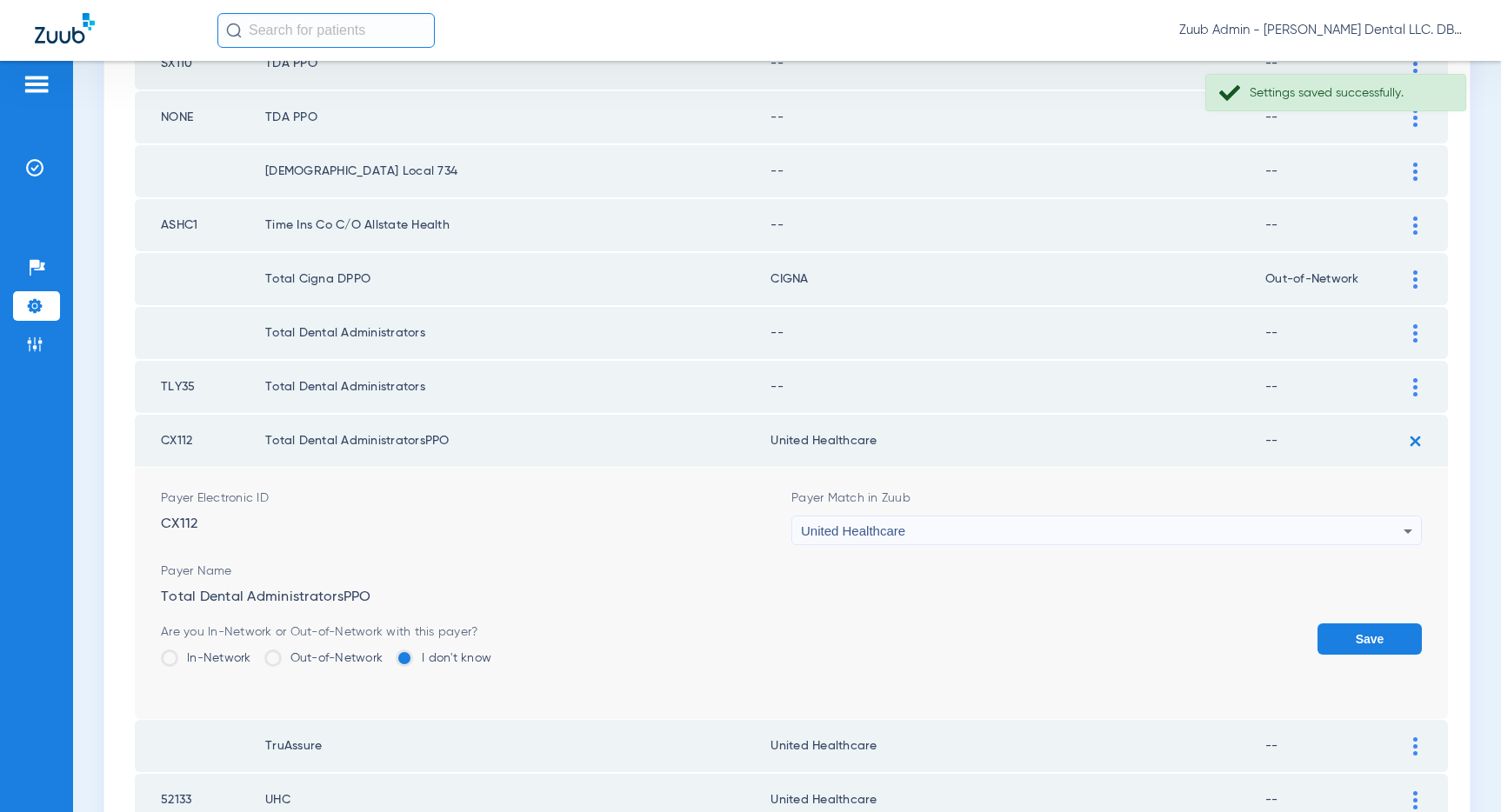
click at [1351, 639] on button "Save" at bounding box center [1369, 639] width 104 height 31
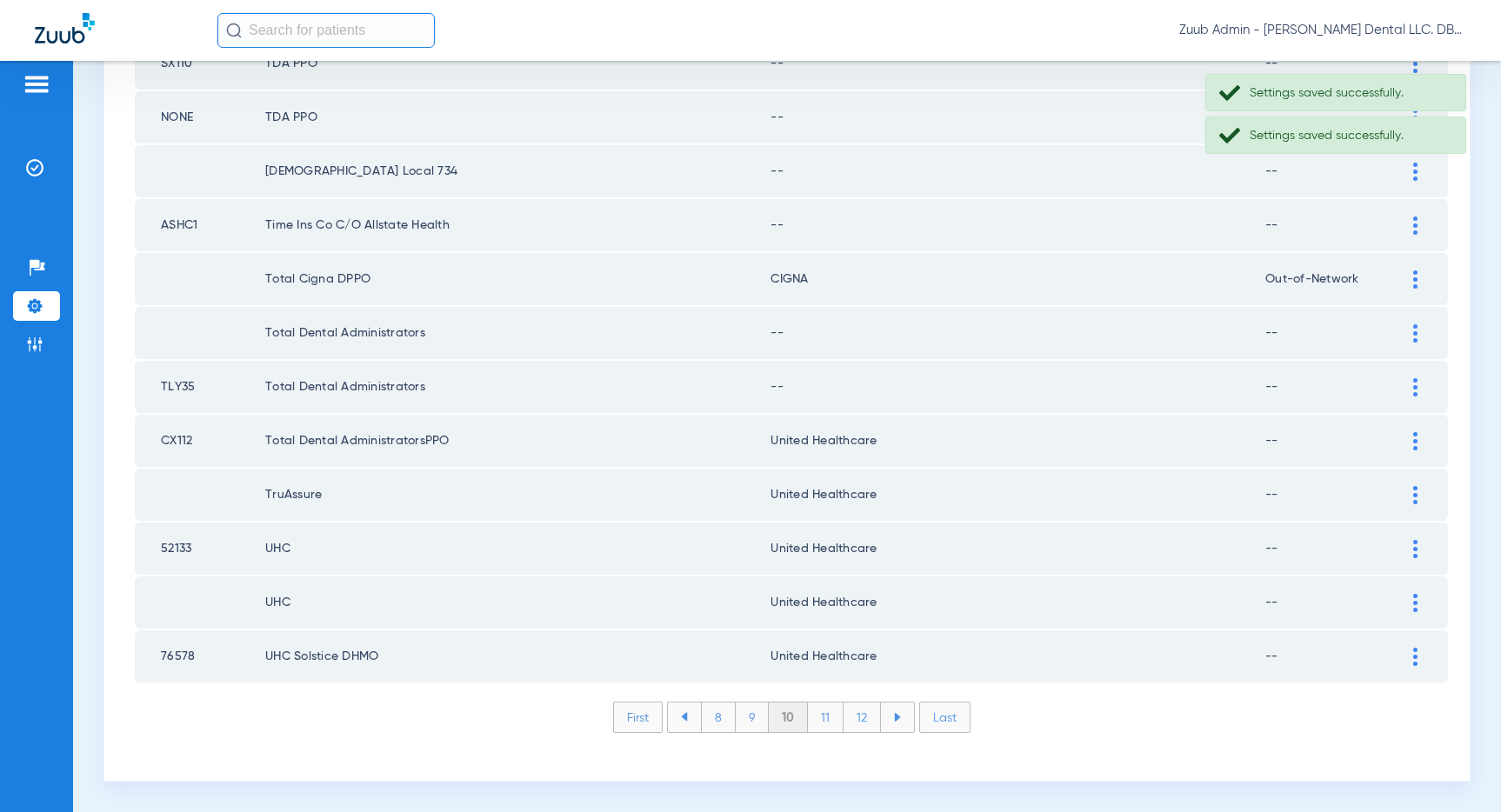
click at [1414, 386] on img at bounding box center [1415, 387] width 4 height 18
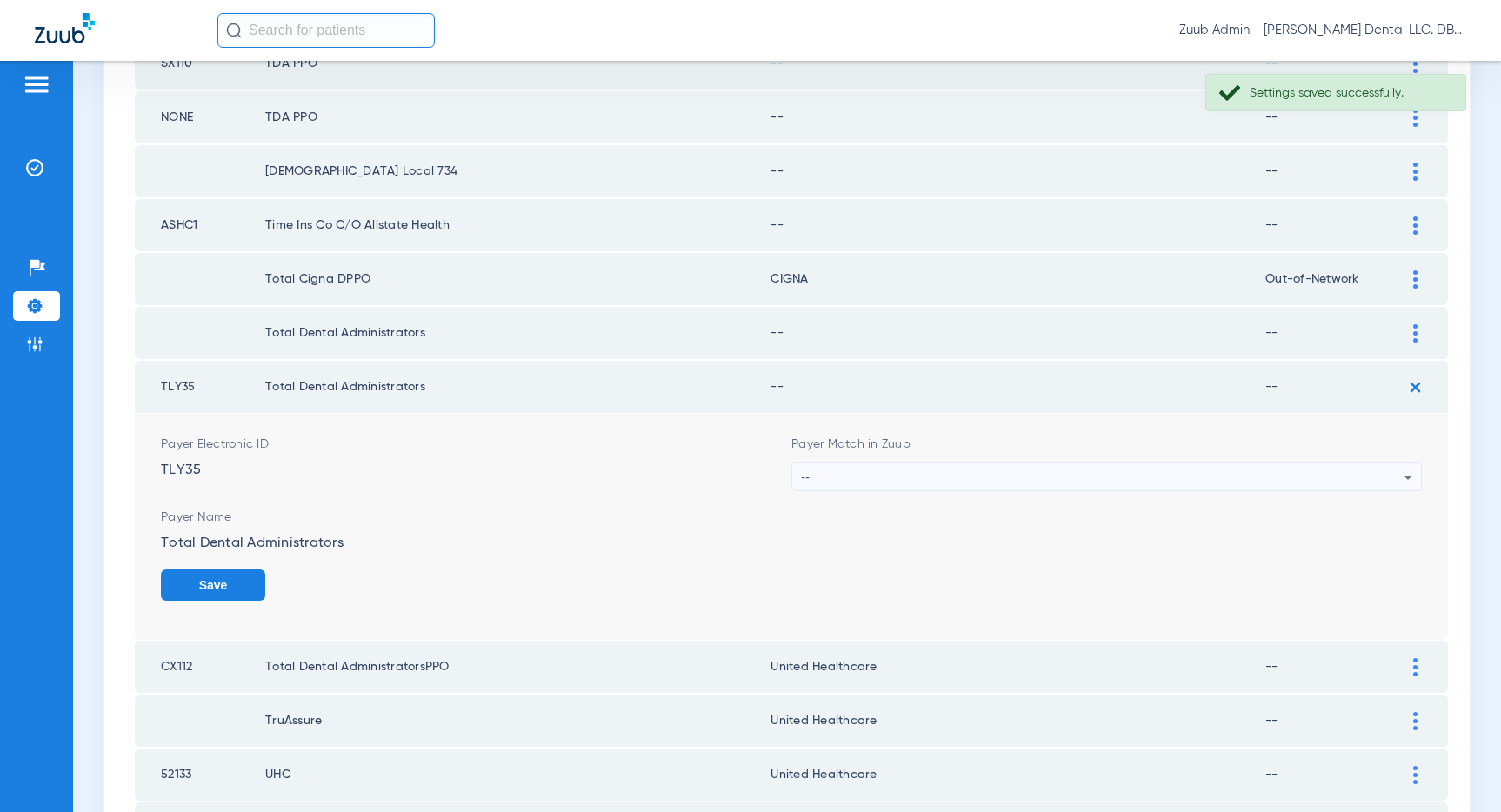
click at [1181, 471] on div "--" at bounding box center [1102, 477] width 603 height 30
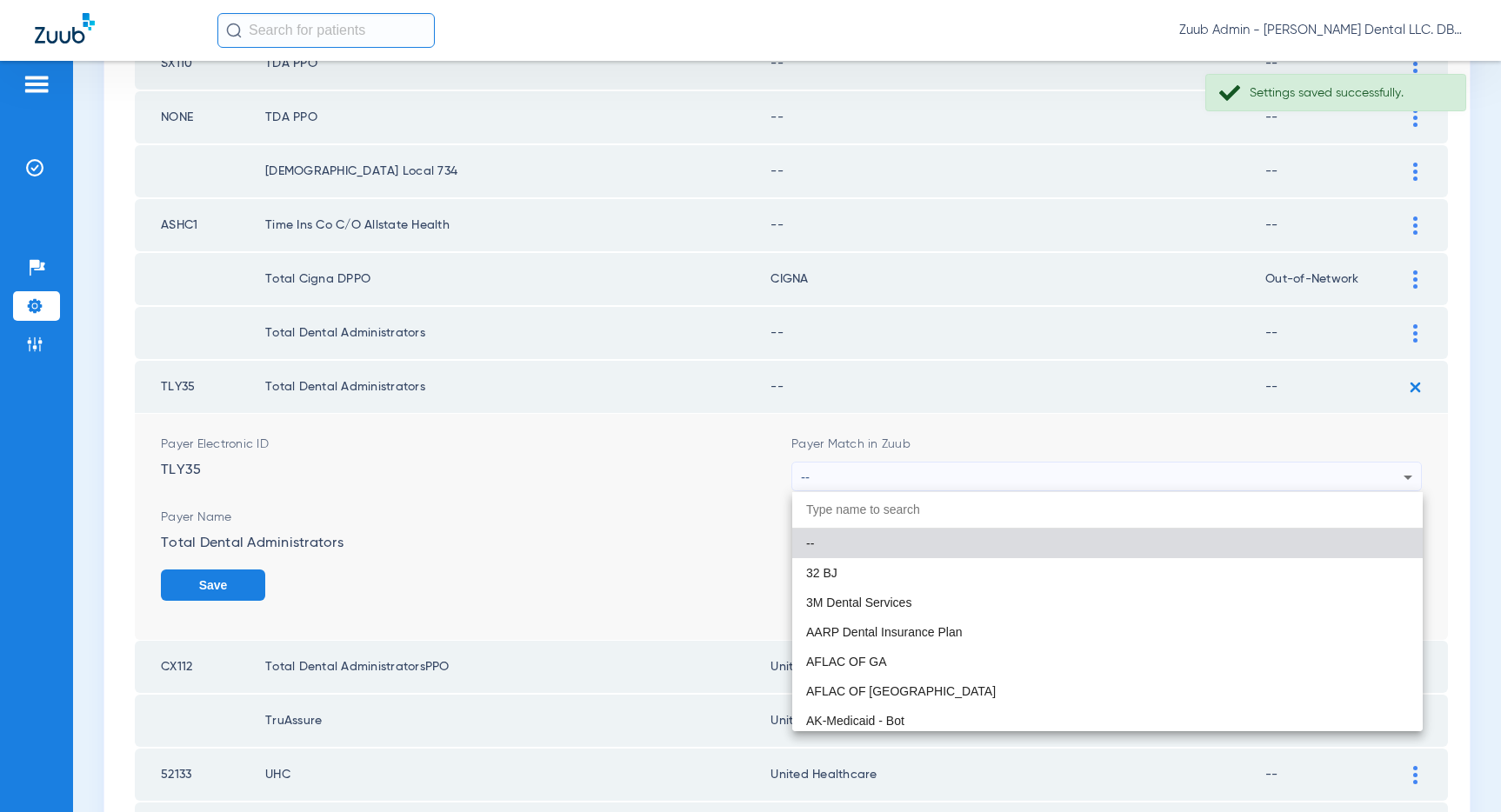
paste input "United Healthcare"
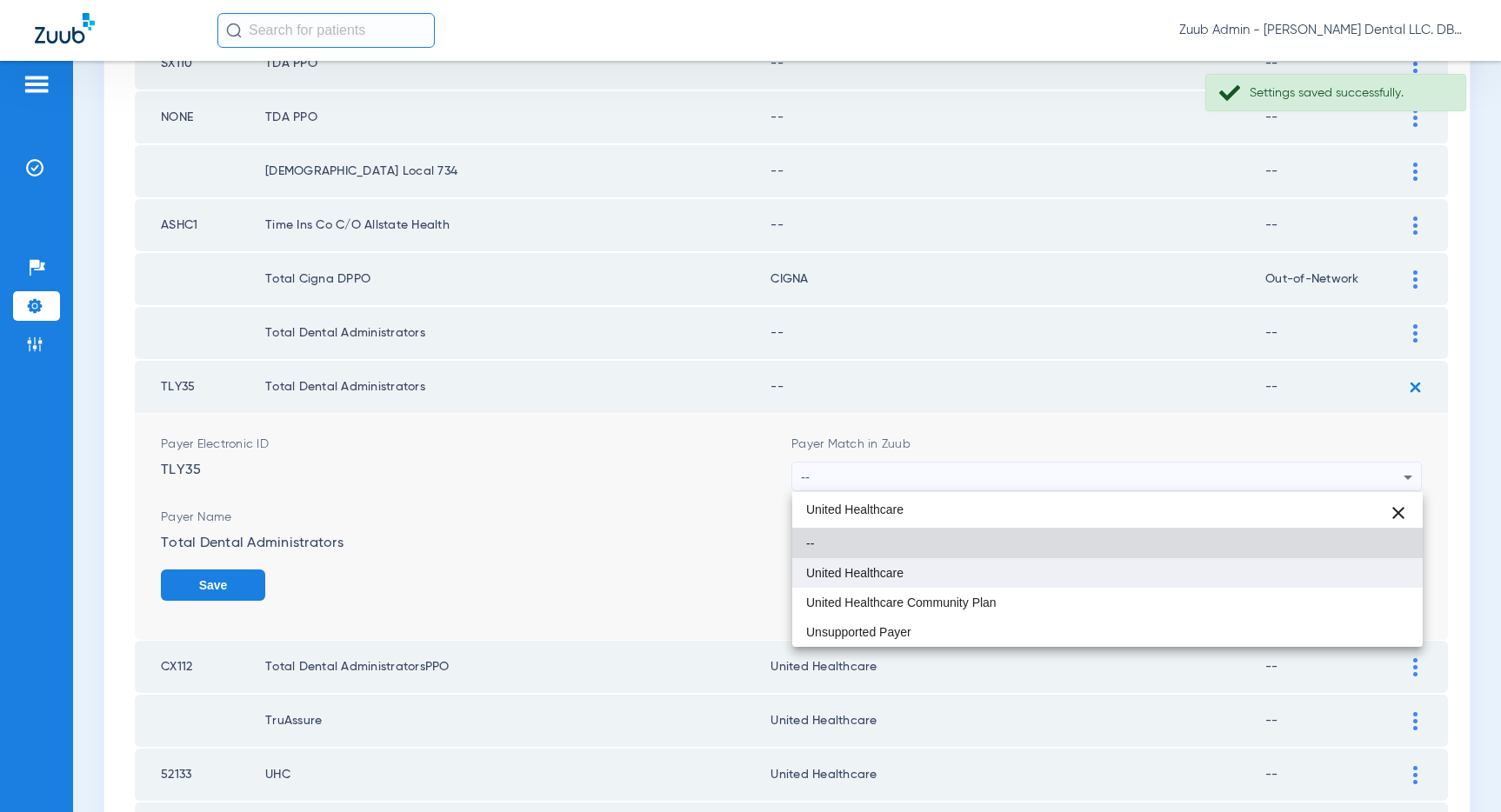
type input "United Healthcare"
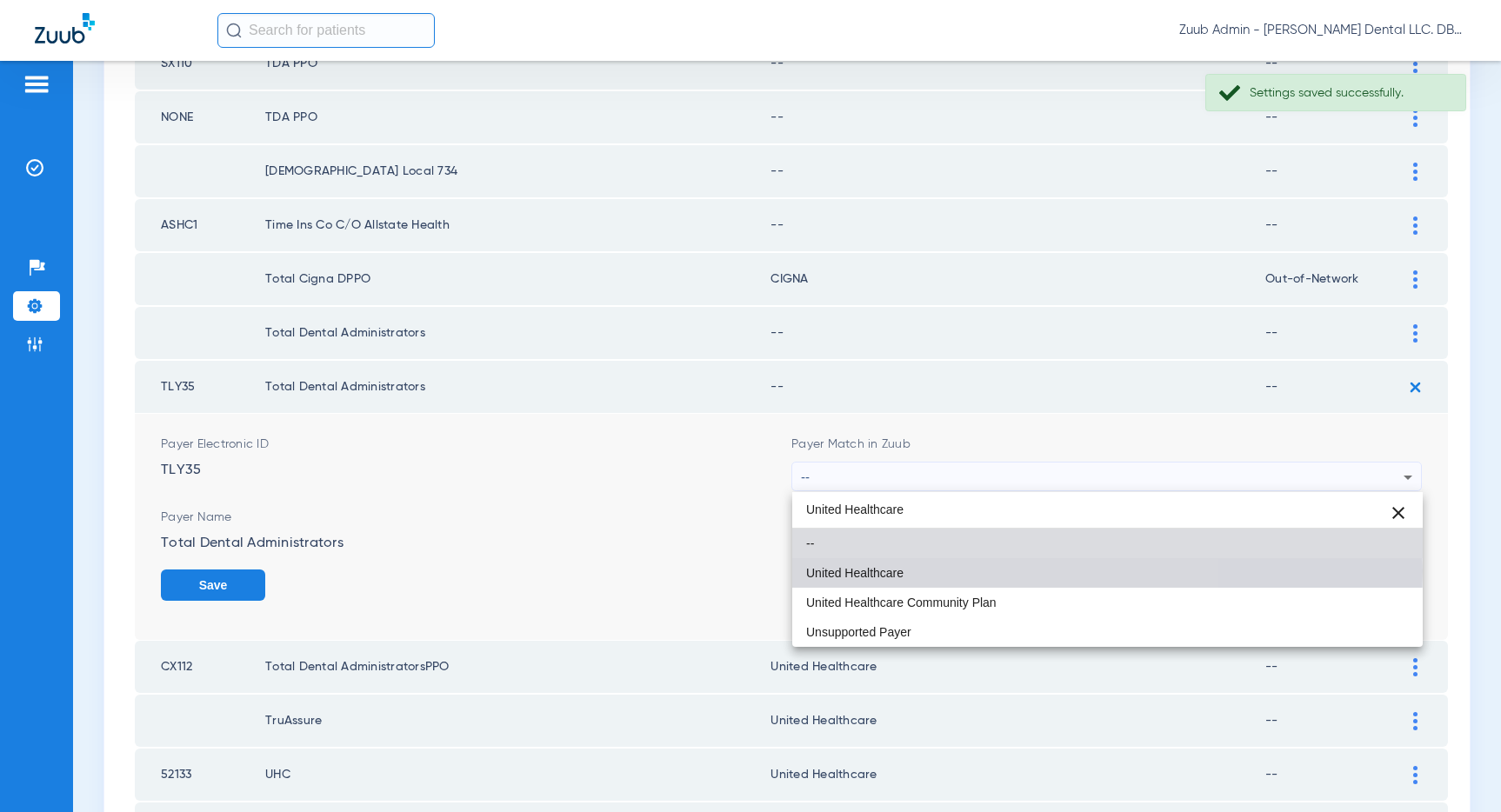
click at [879, 571] on span "United Healthcare" at bounding box center [854, 573] width 97 height 13
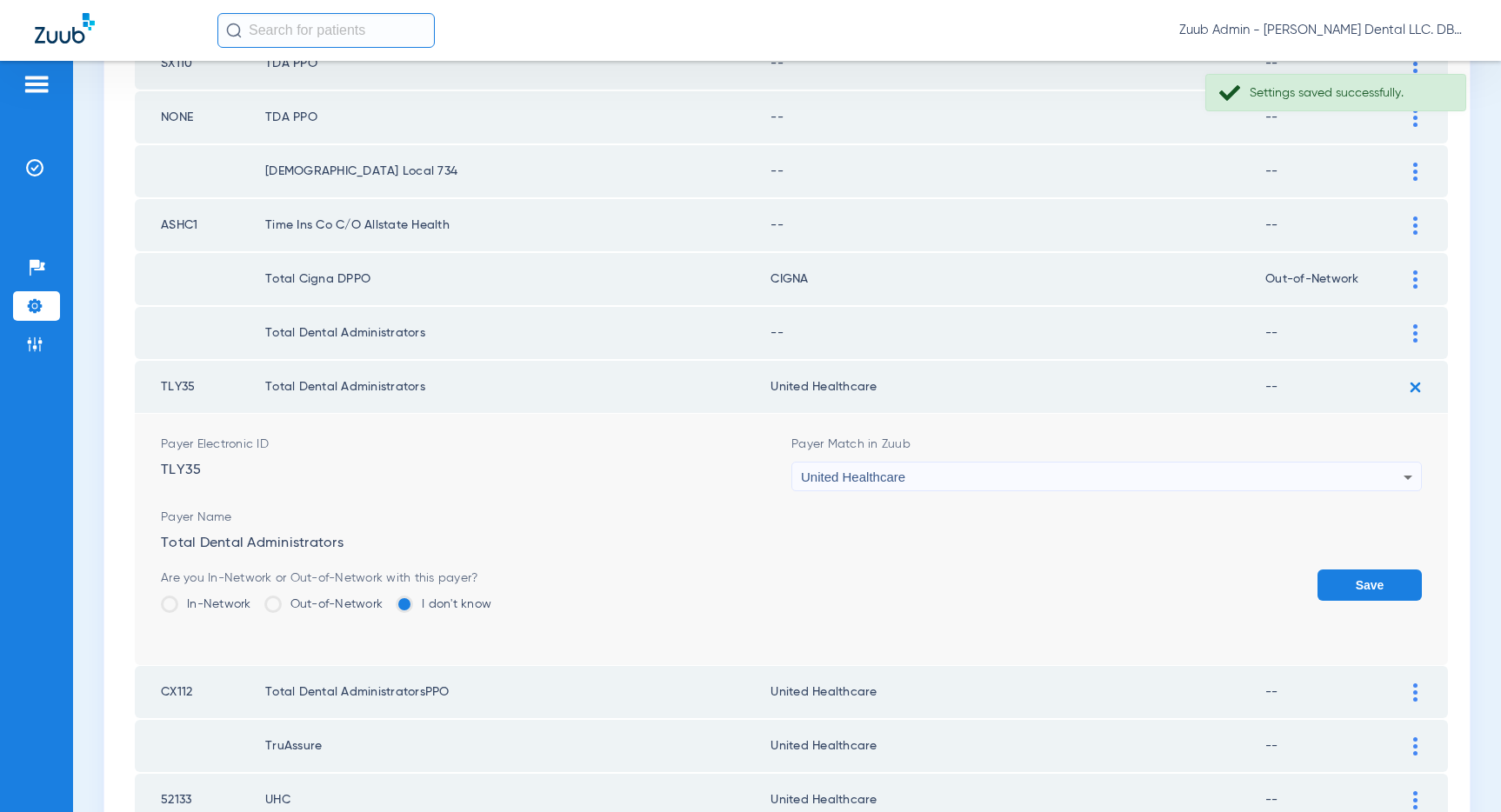
drag, startPoint x: 1375, startPoint y: 585, endPoint x: 1382, endPoint y: 471, distance: 114.2
click at [1374, 572] on button "Save" at bounding box center [1369, 585] width 104 height 31
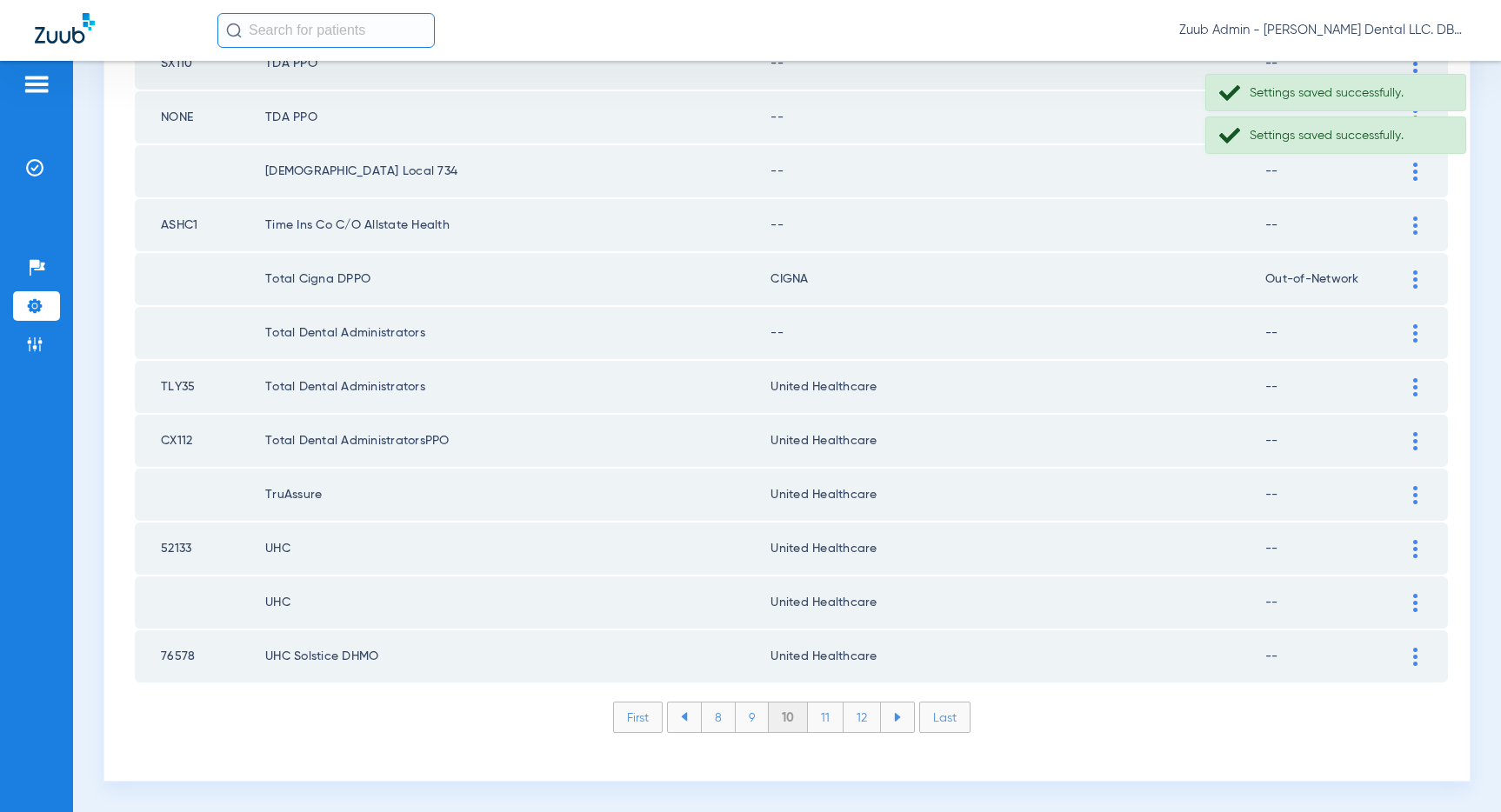
click at [1405, 327] on div at bounding box center [1415, 333] width 31 height 18
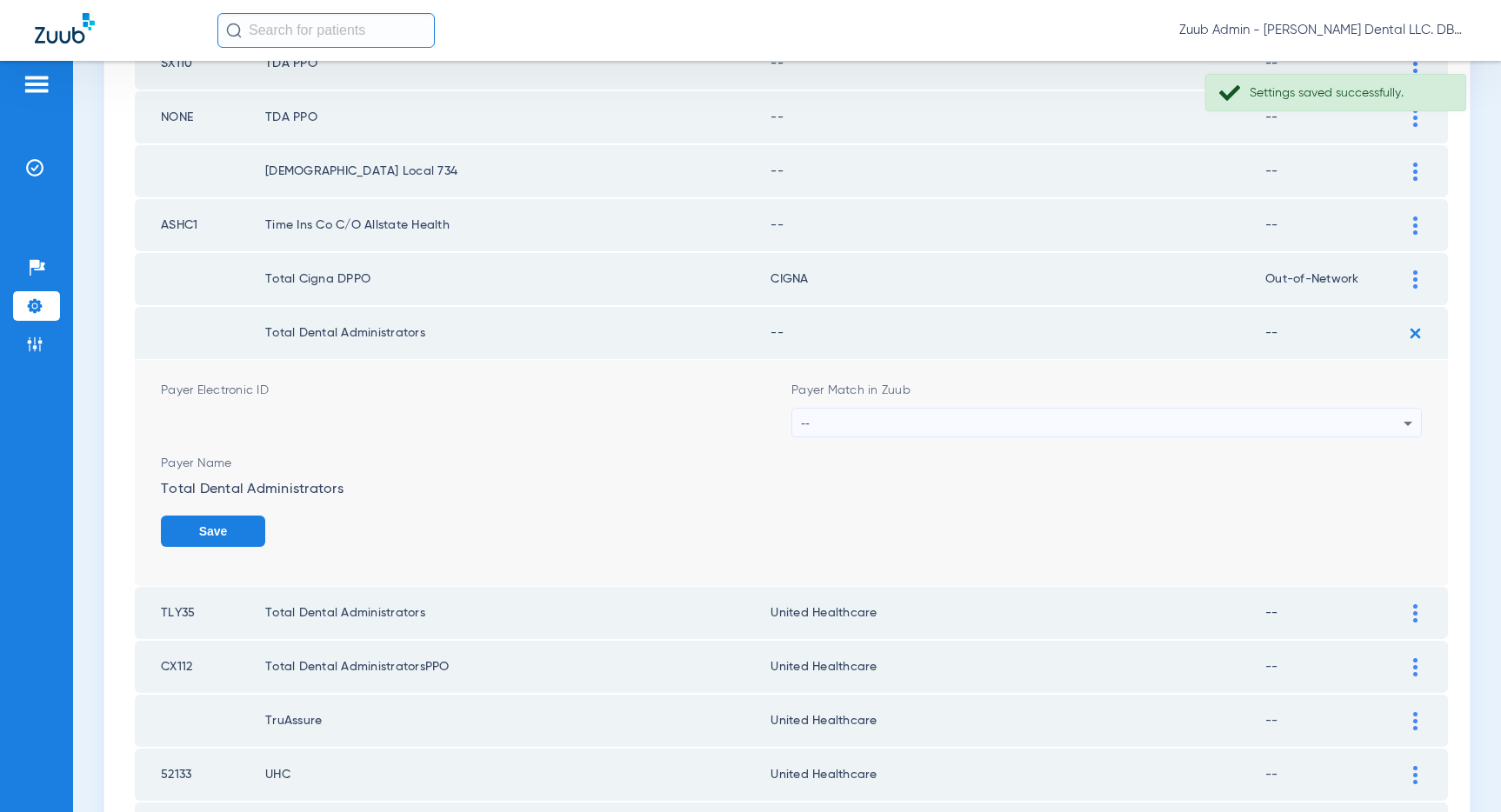
click at [1065, 426] on div "--" at bounding box center [1102, 423] width 603 height 30
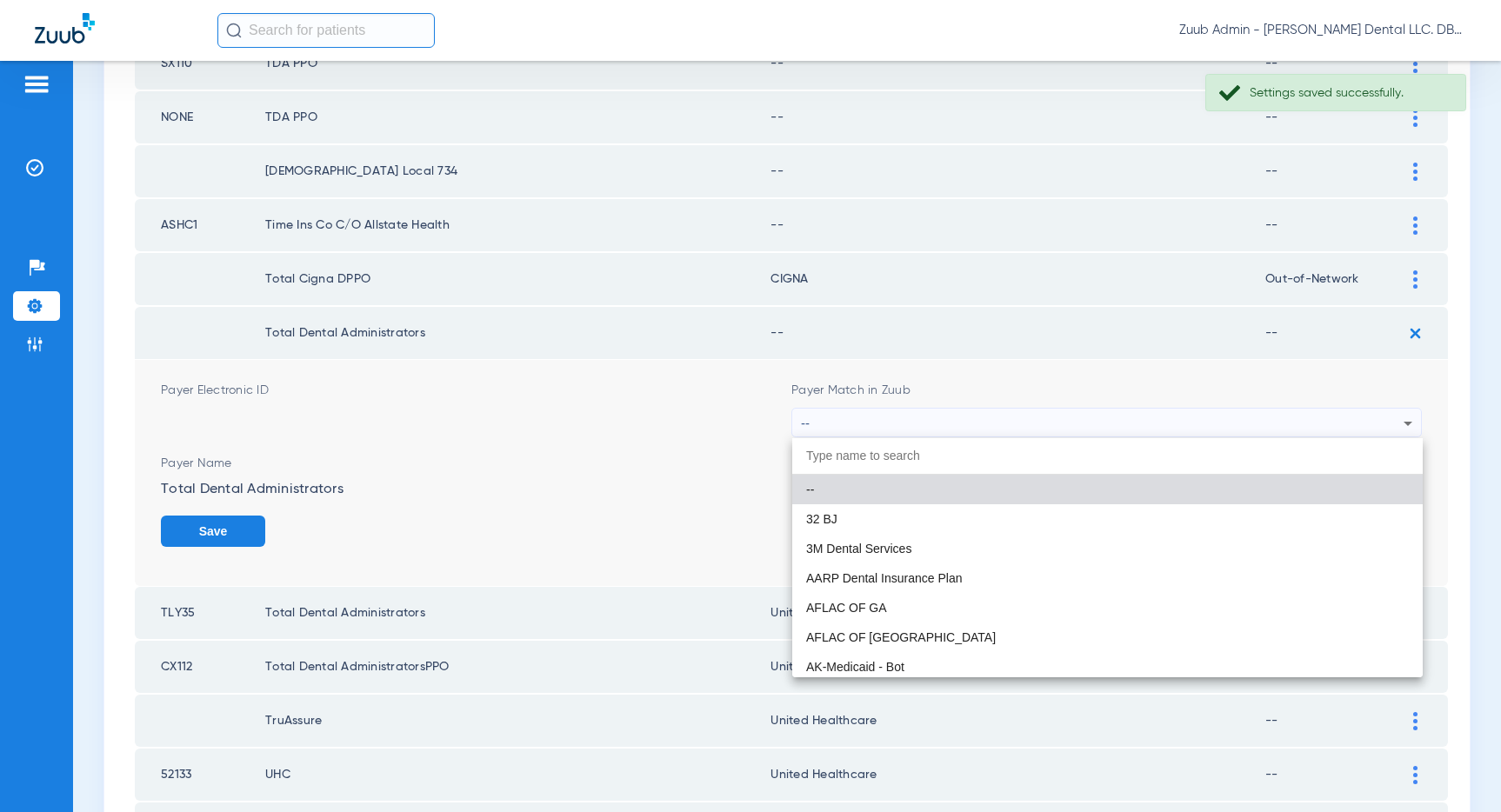
paste input "United Healthcare"
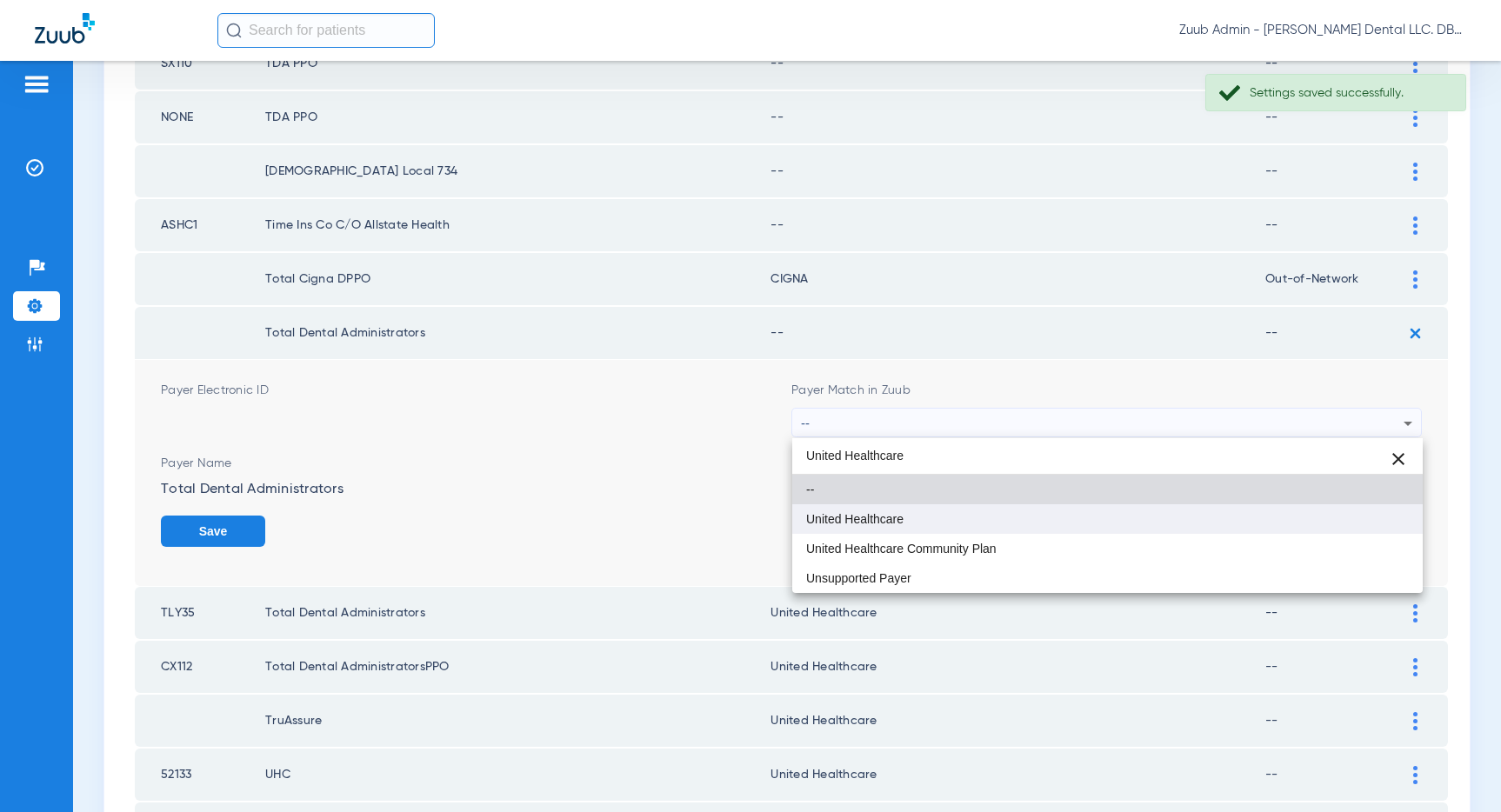
type input "United Healthcare"
click at [888, 514] on span "United Healthcare" at bounding box center [854, 519] width 97 height 13
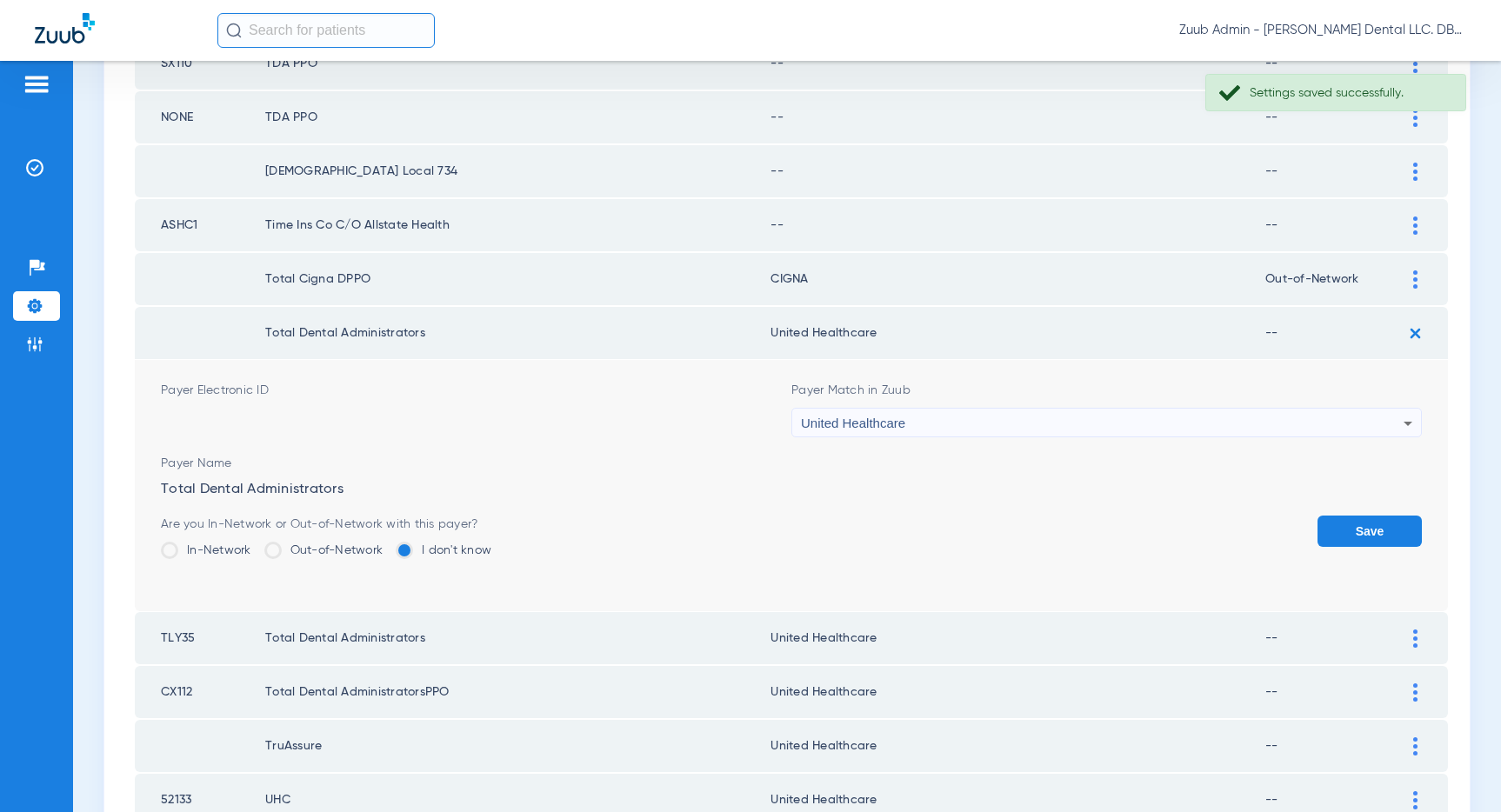
drag, startPoint x: 1364, startPoint y: 517, endPoint x: 1358, endPoint y: 474, distance: 43.4
click at [1364, 517] on button "Save" at bounding box center [1369, 531] width 104 height 31
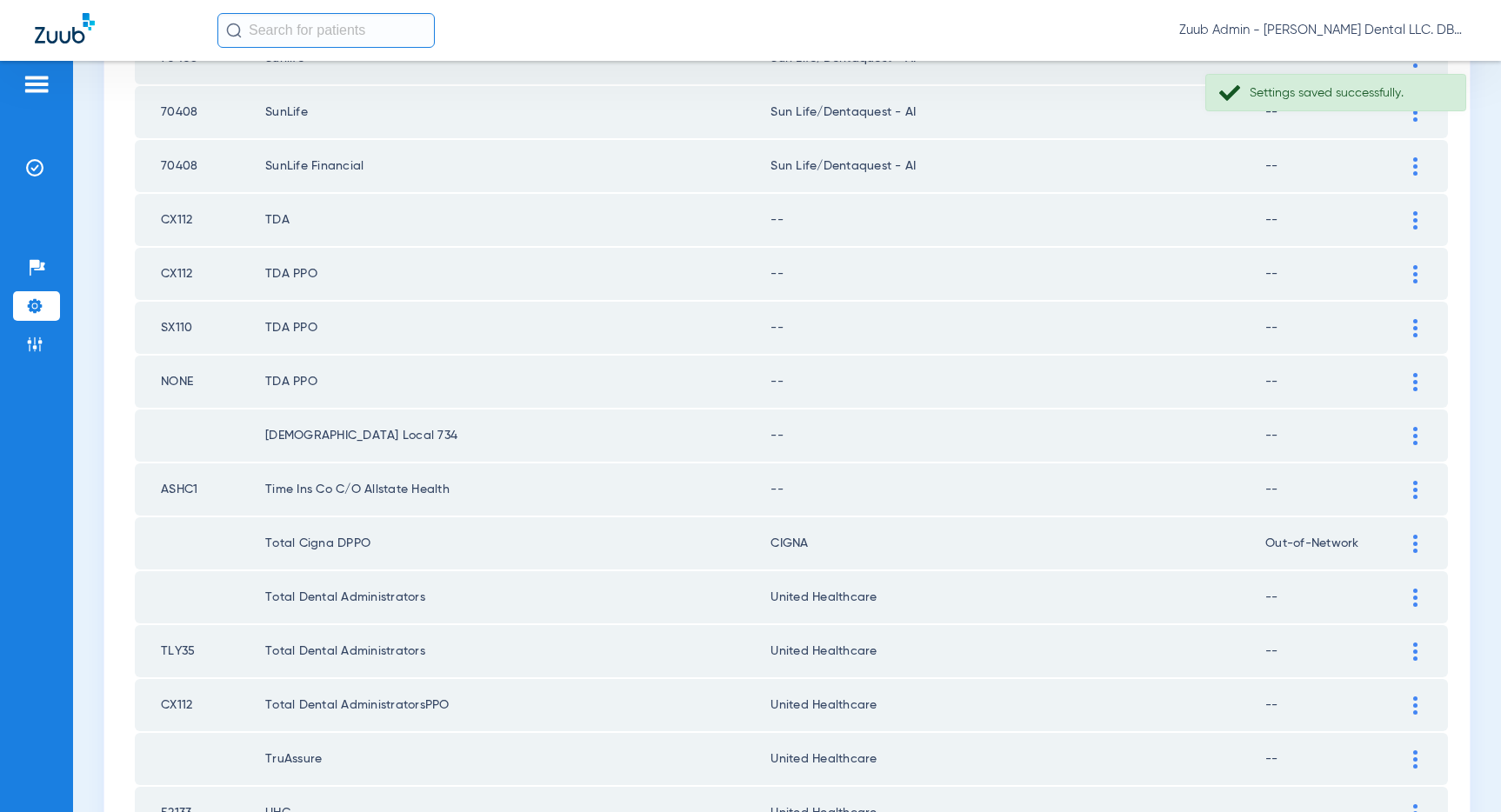
scroll to position [2067, 0]
click at [1414, 490] on img at bounding box center [1415, 489] width 4 height 18
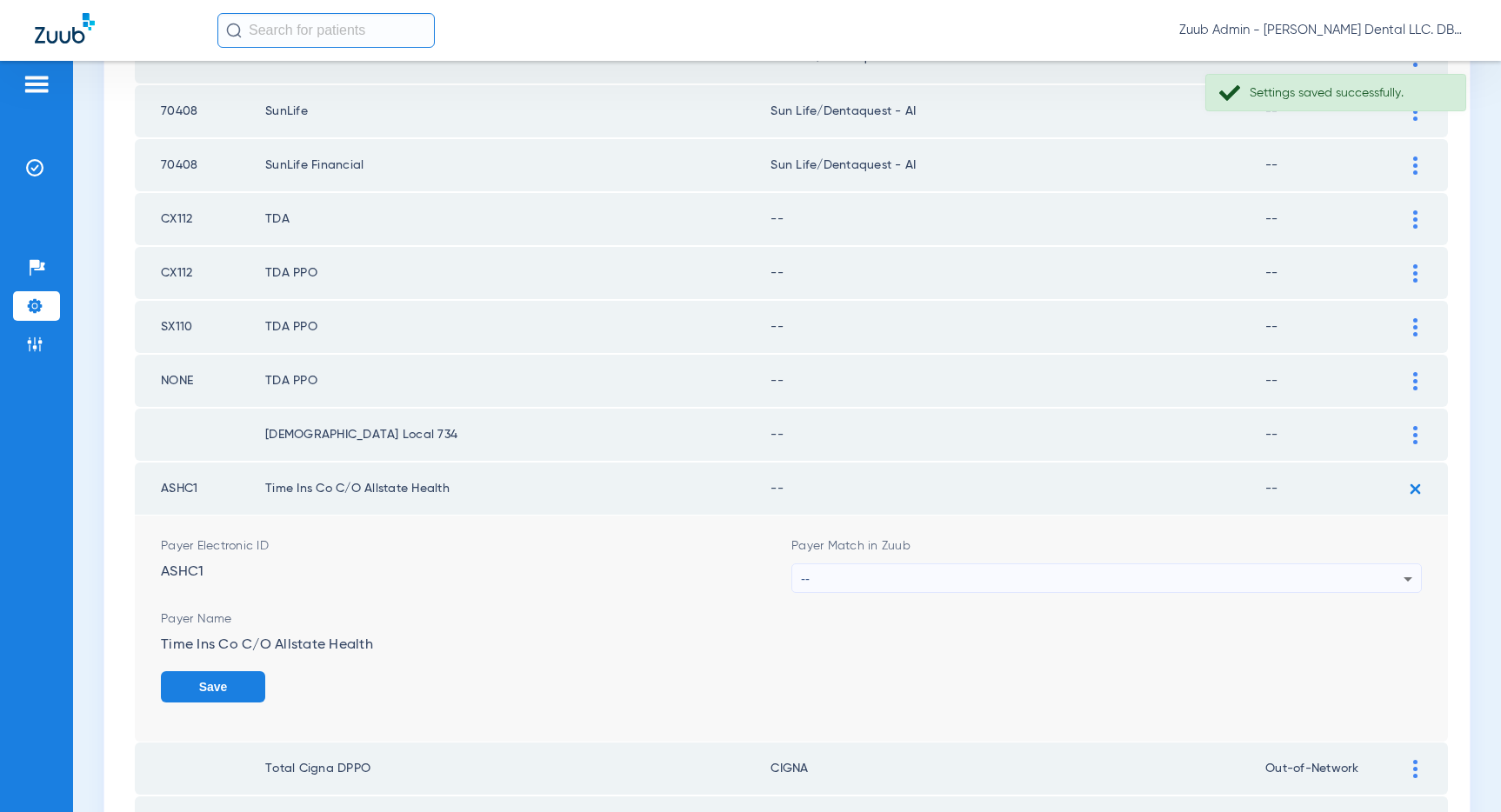
click at [1074, 578] on div "--" at bounding box center [1102, 578] width 603 height 30
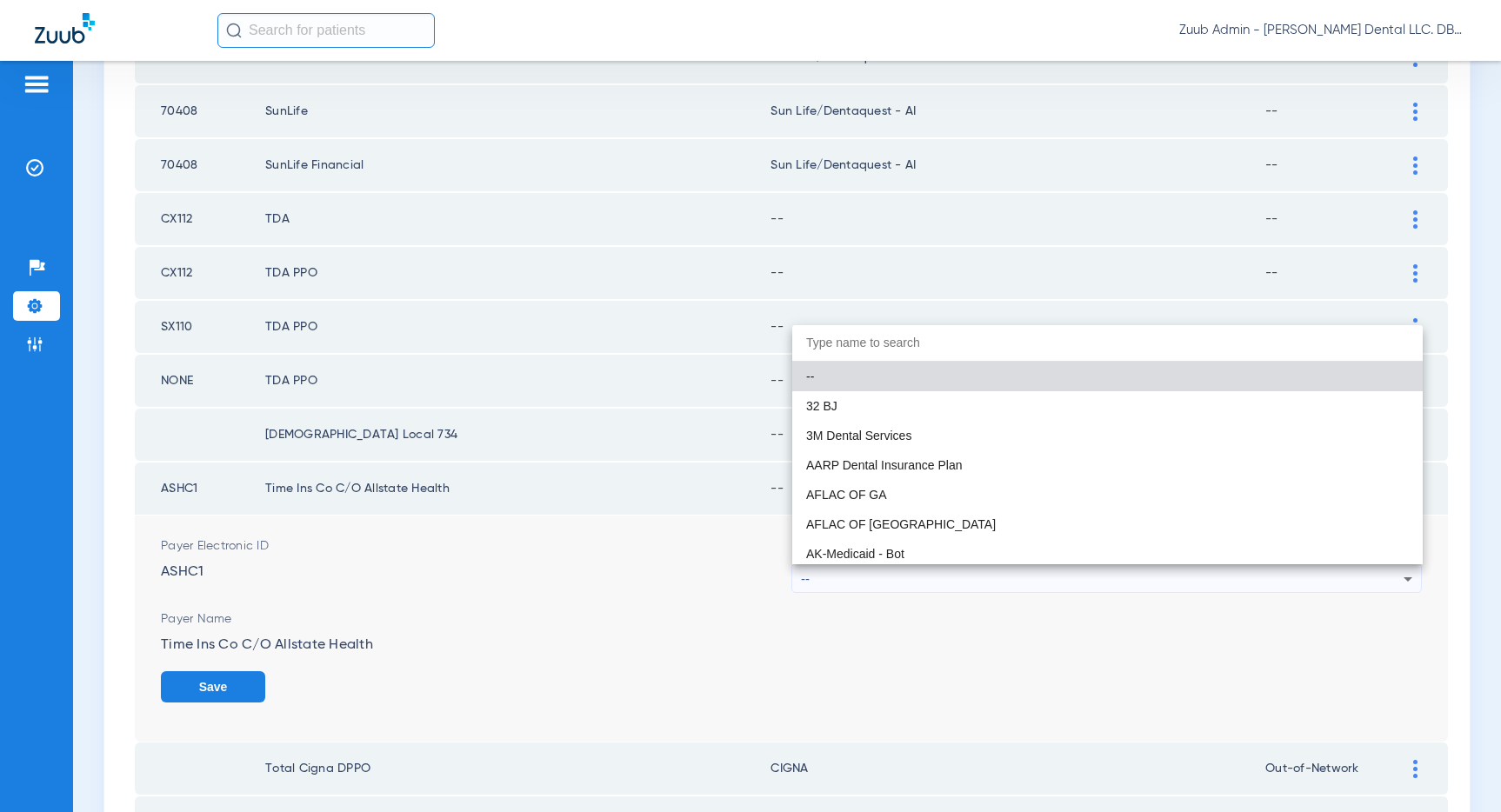
paste input "United Healthcare"
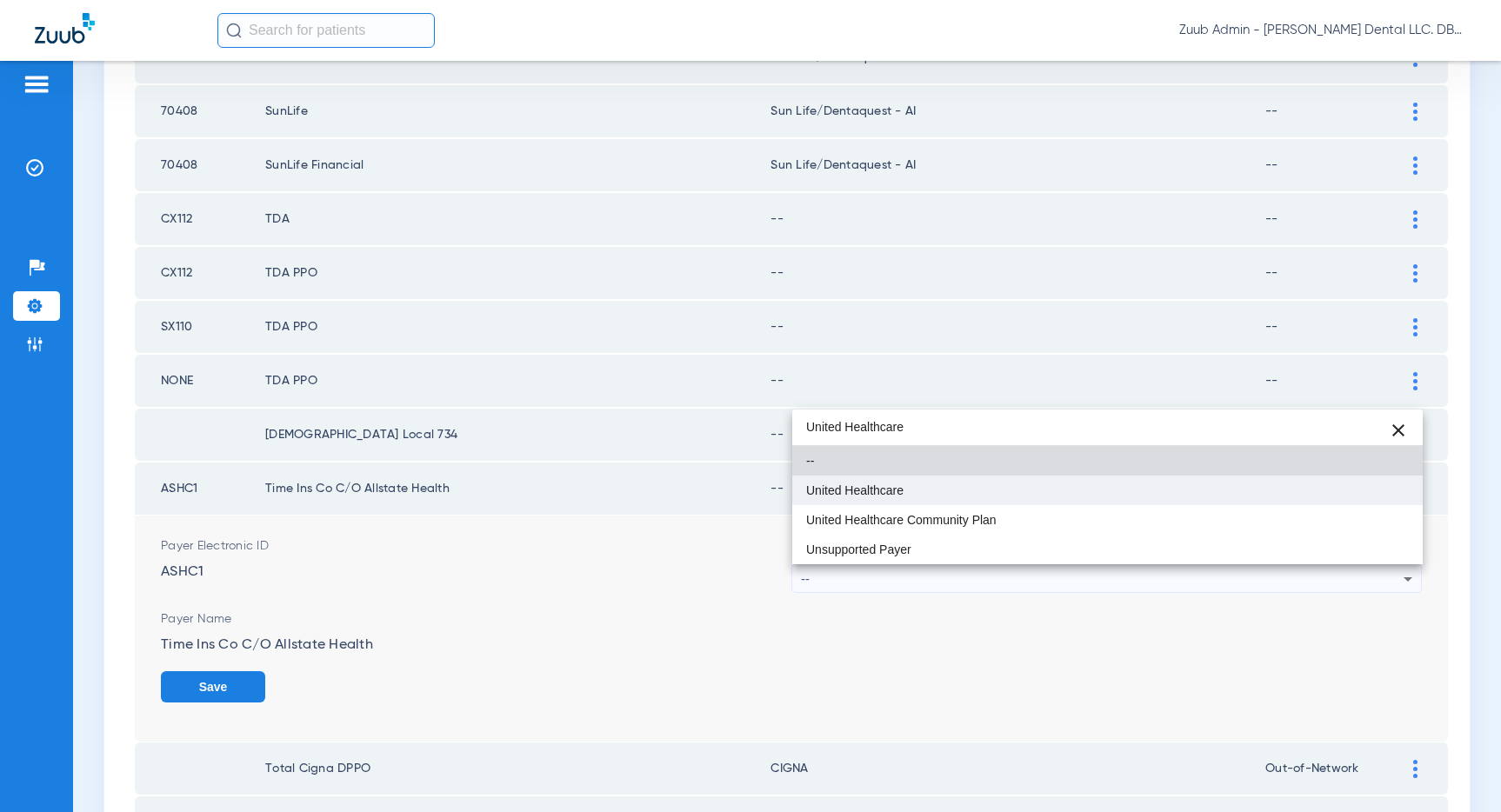
type input "United Healthcare"
click at [846, 481] on mat-option "United Healthcare" at bounding box center [1108, 490] width 631 height 30
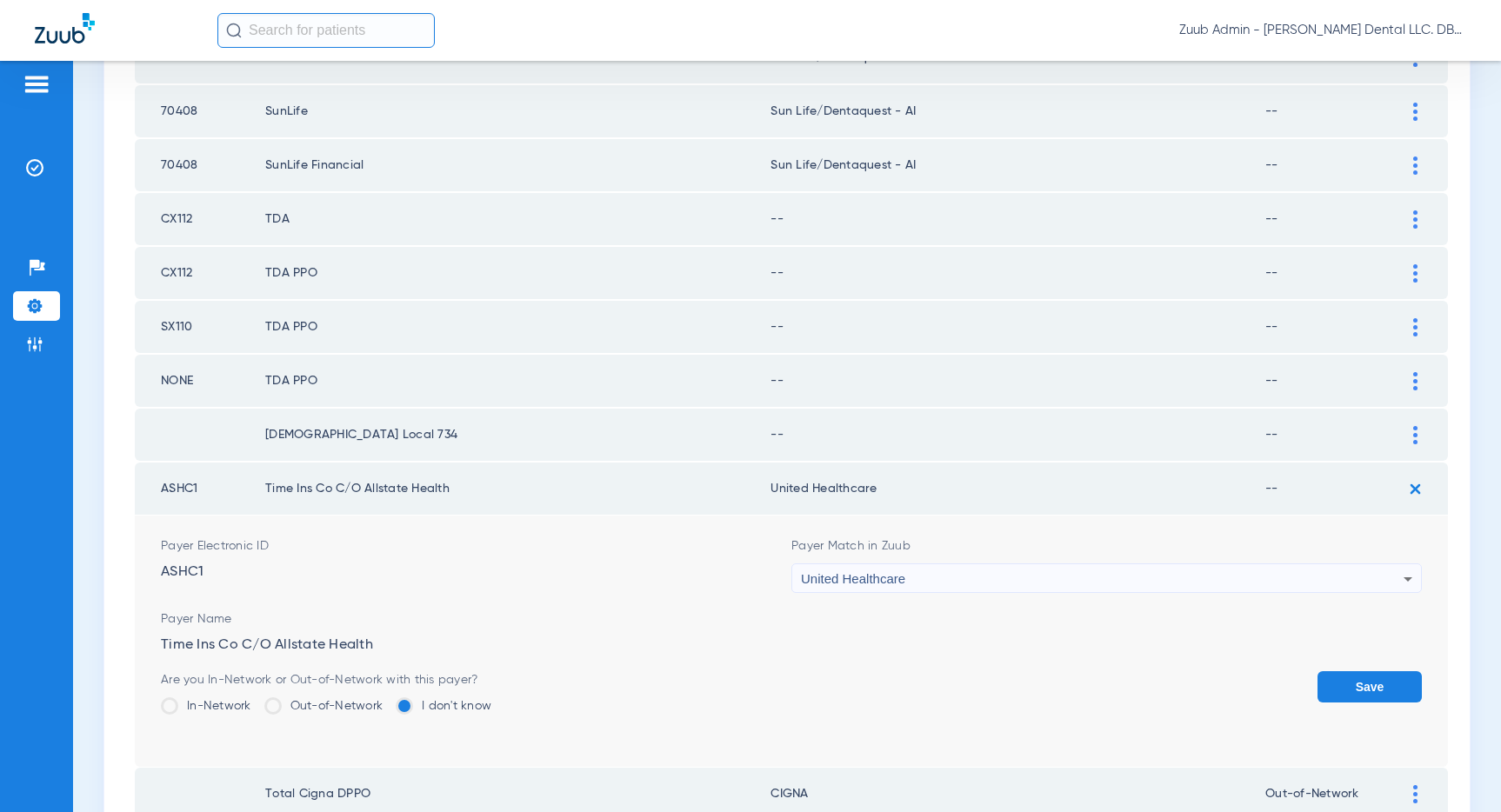
click at [1346, 685] on button "Save" at bounding box center [1369, 686] width 104 height 31
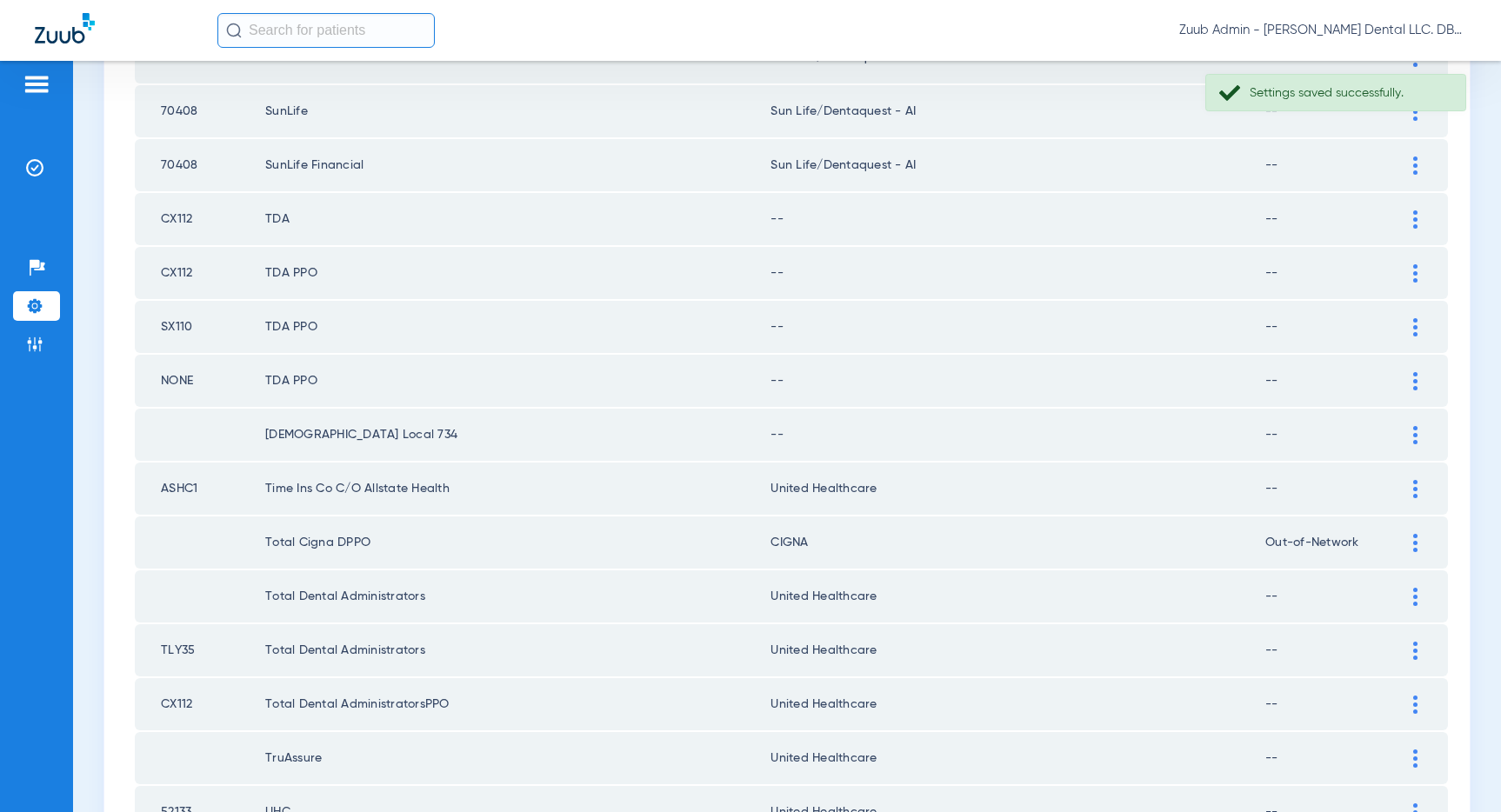
click at [1416, 438] on img at bounding box center [1415, 435] width 4 height 18
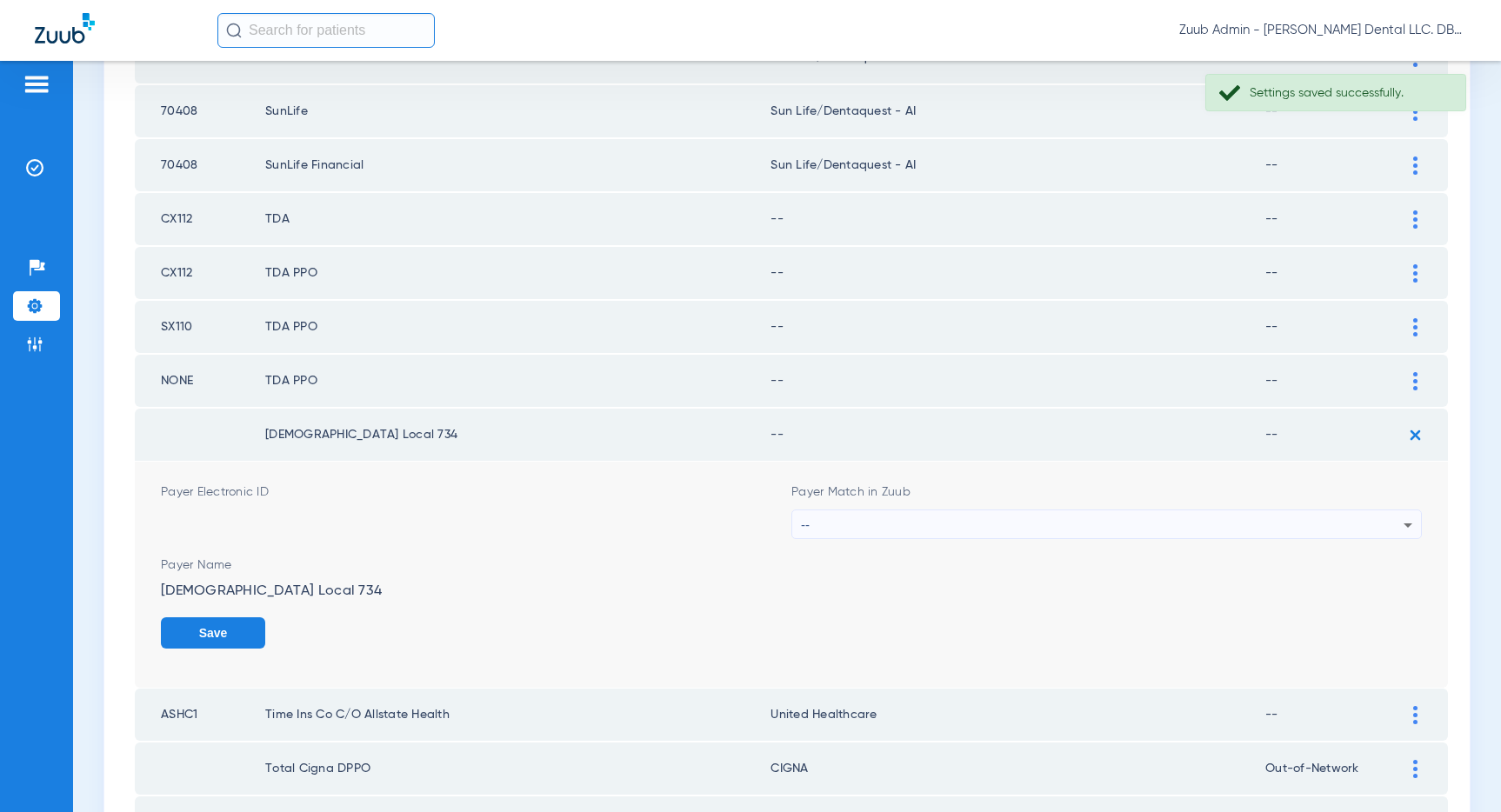
click at [1214, 522] on div "--" at bounding box center [1102, 525] width 603 height 30
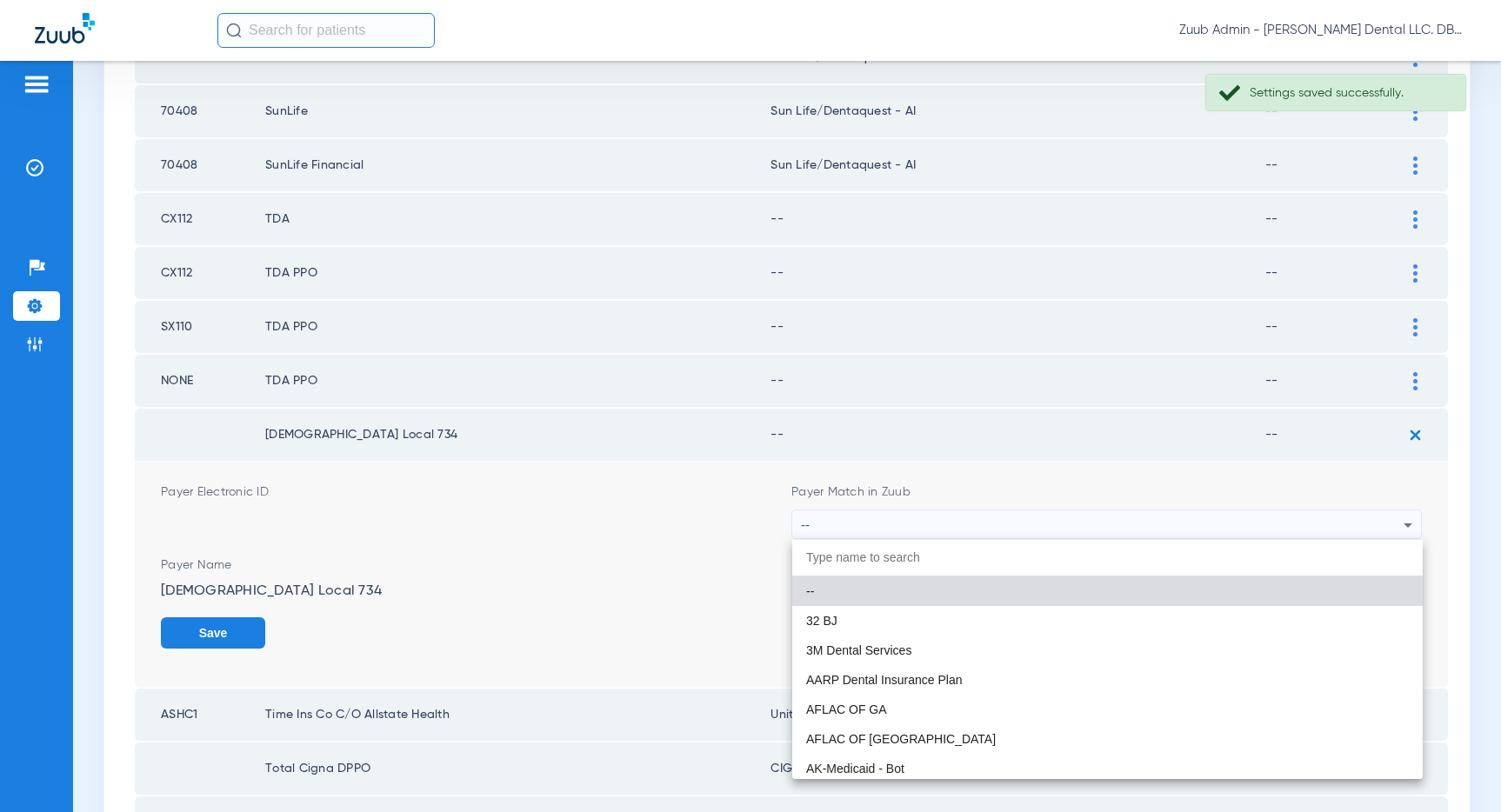
paste input "United Healthcare"
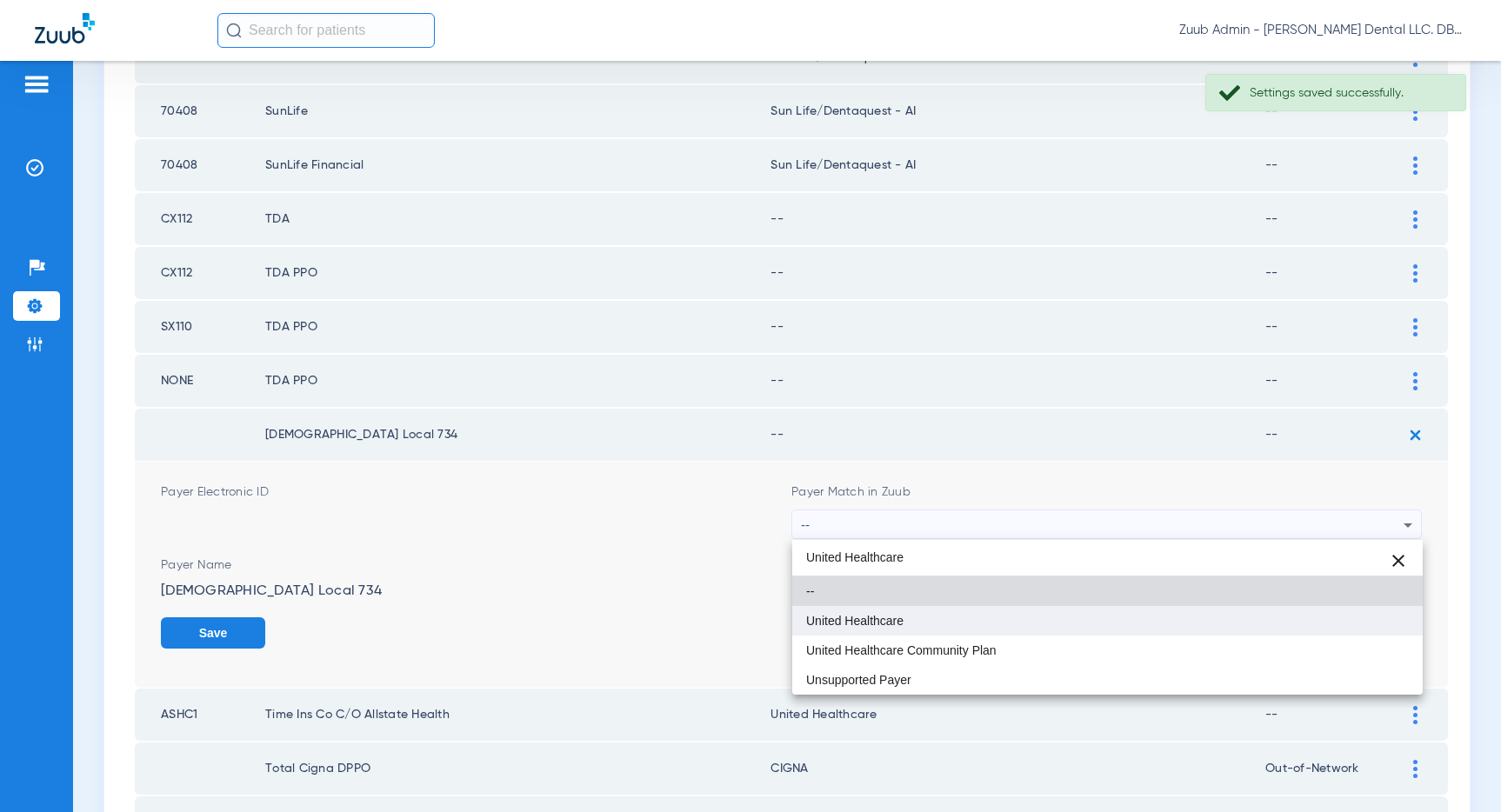
type input "United Healthcare"
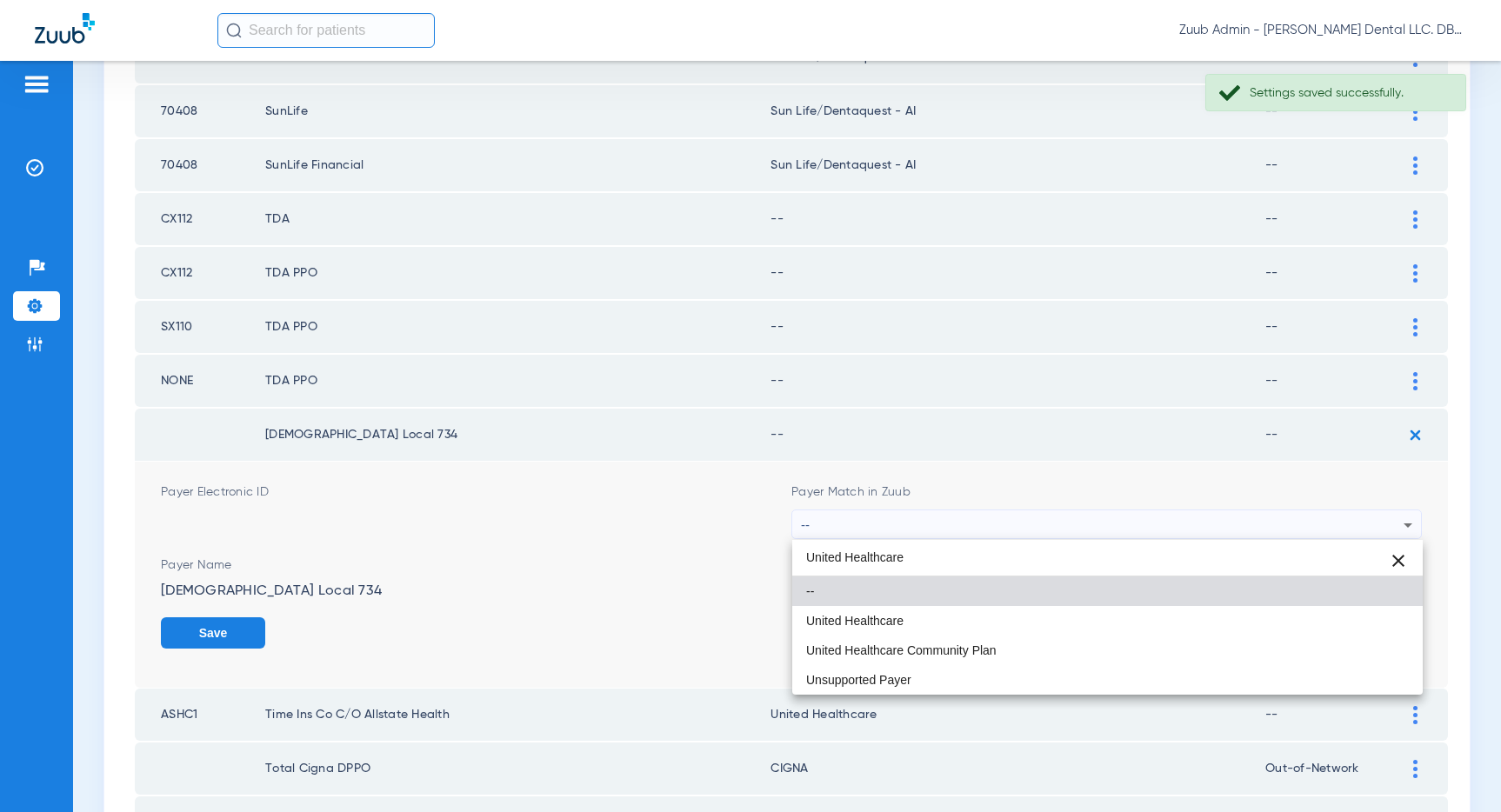
drag, startPoint x: 879, startPoint y: 618, endPoint x: 897, endPoint y: 613, distance: 18.7
click at [879, 618] on span "United Healthcare" at bounding box center [854, 621] width 97 height 13
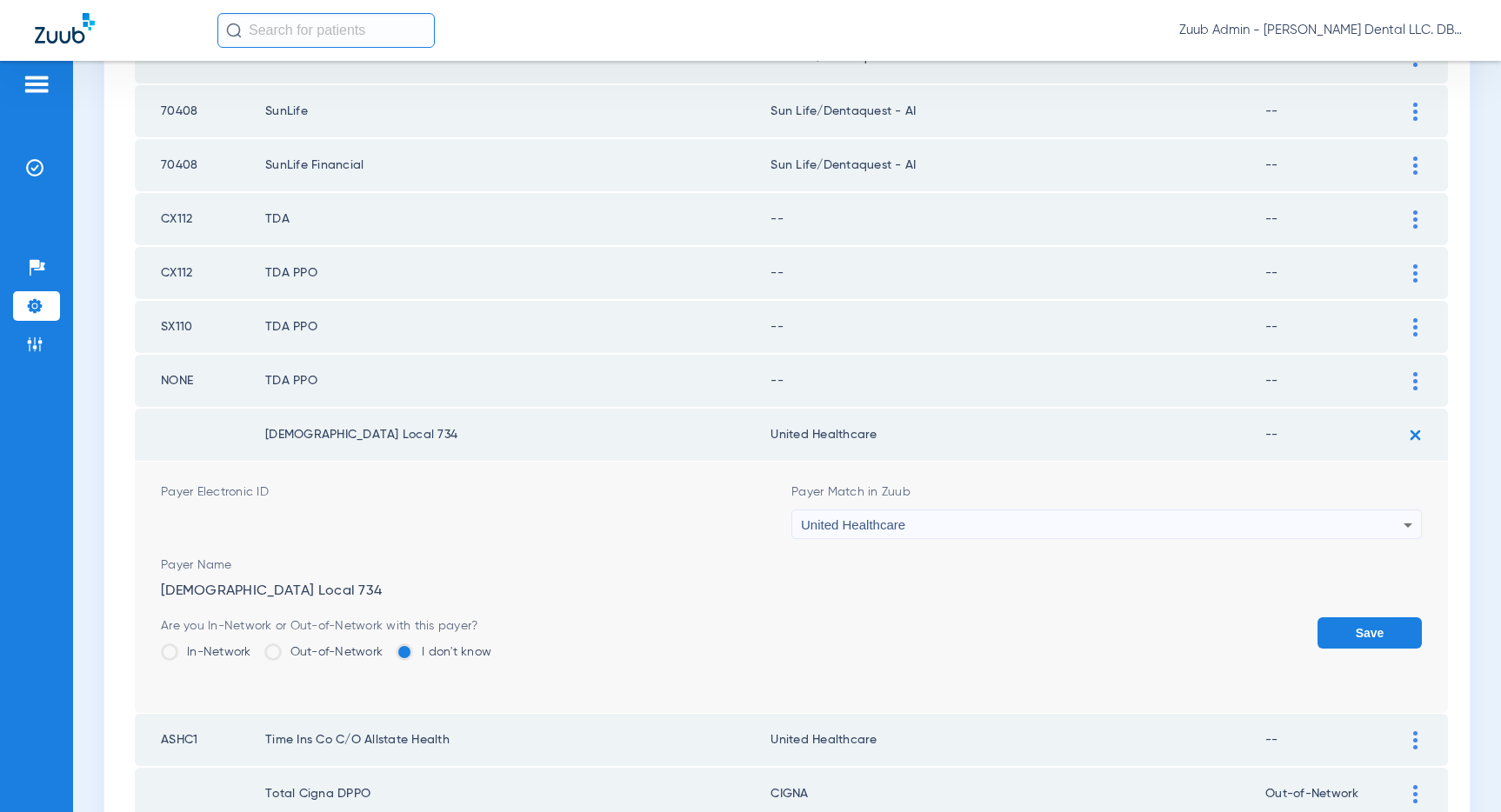
drag, startPoint x: 1361, startPoint y: 622, endPoint x: 1408, endPoint y: 452, distance: 176.4
click at [1361, 622] on button "Save" at bounding box center [1369, 632] width 104 height 31
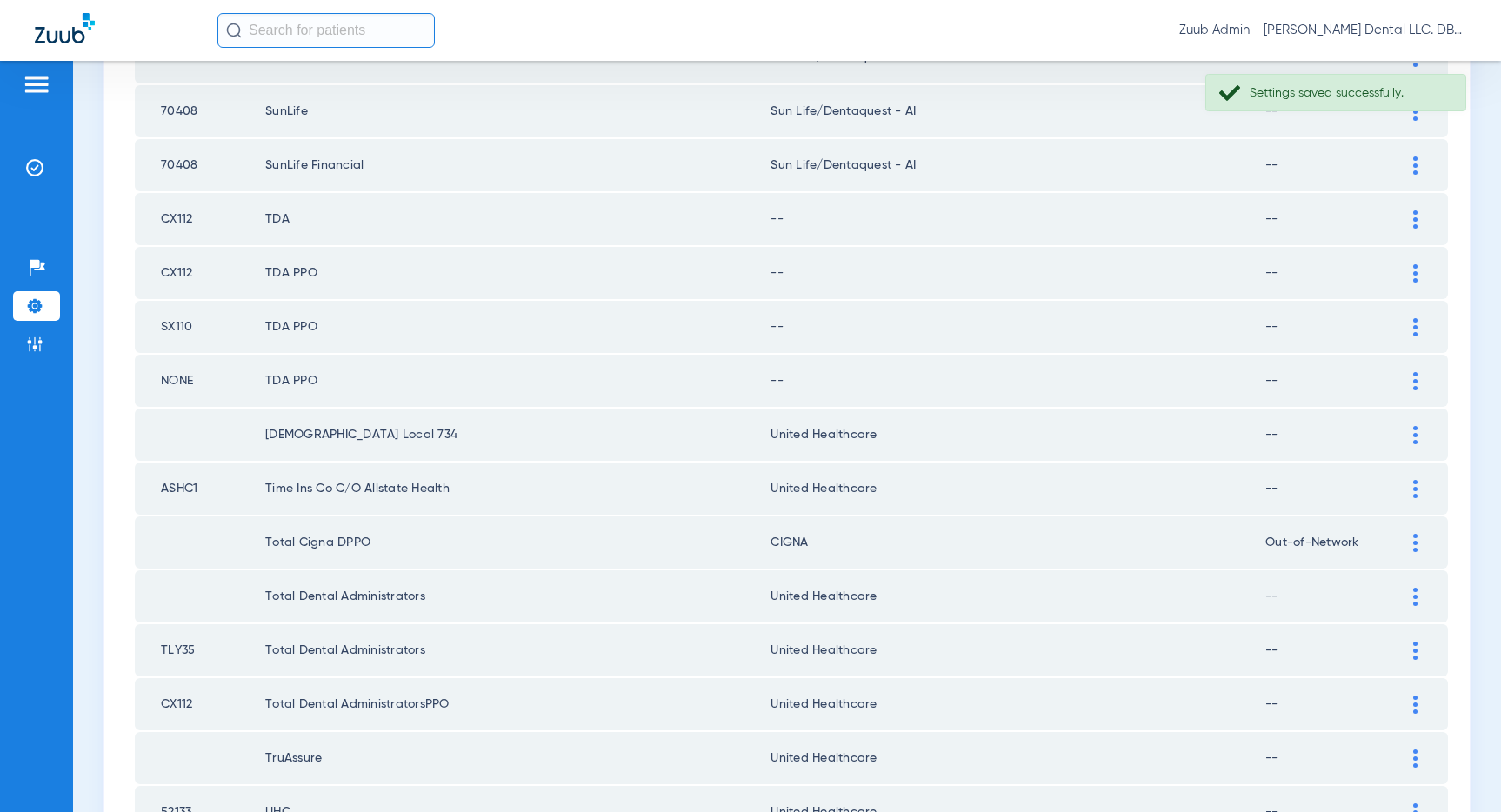
click at [1417, 381] on img at bounding box center [1415, 381] width 4 height 18
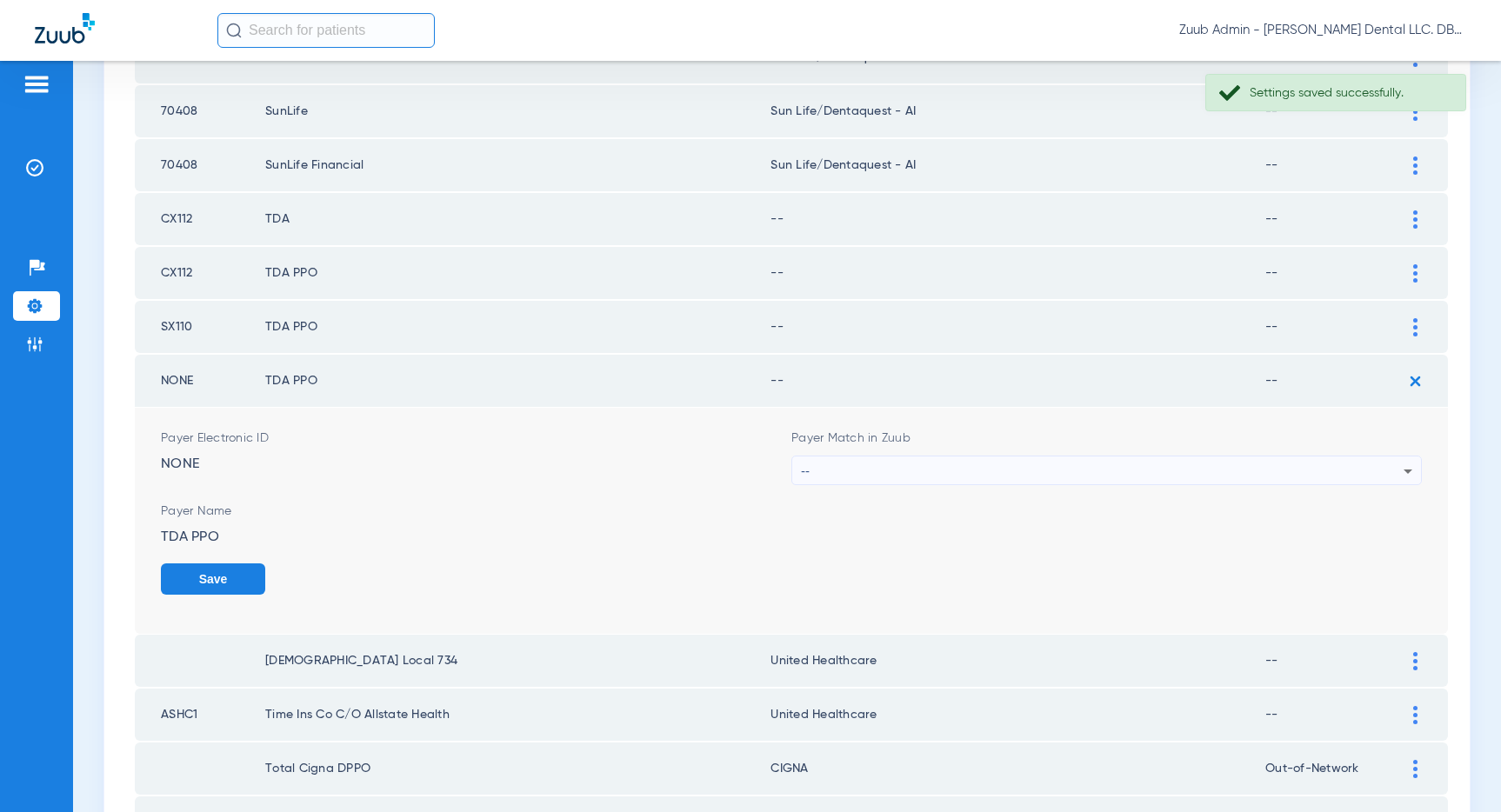
click at [1163, 472] on div "--" at bounding box center [1102, 471] width 603 height 30
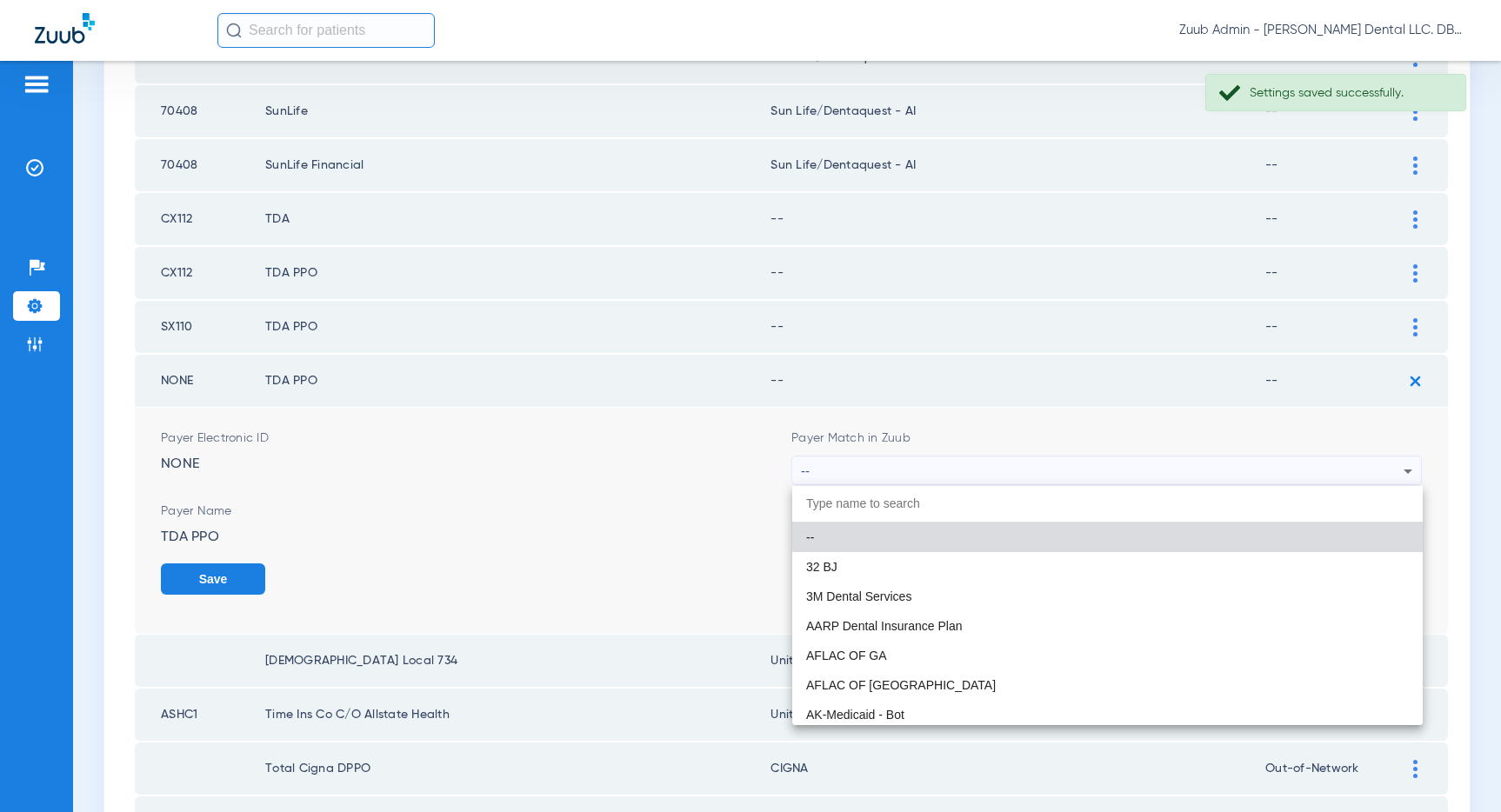
paste input "United Healthcare"
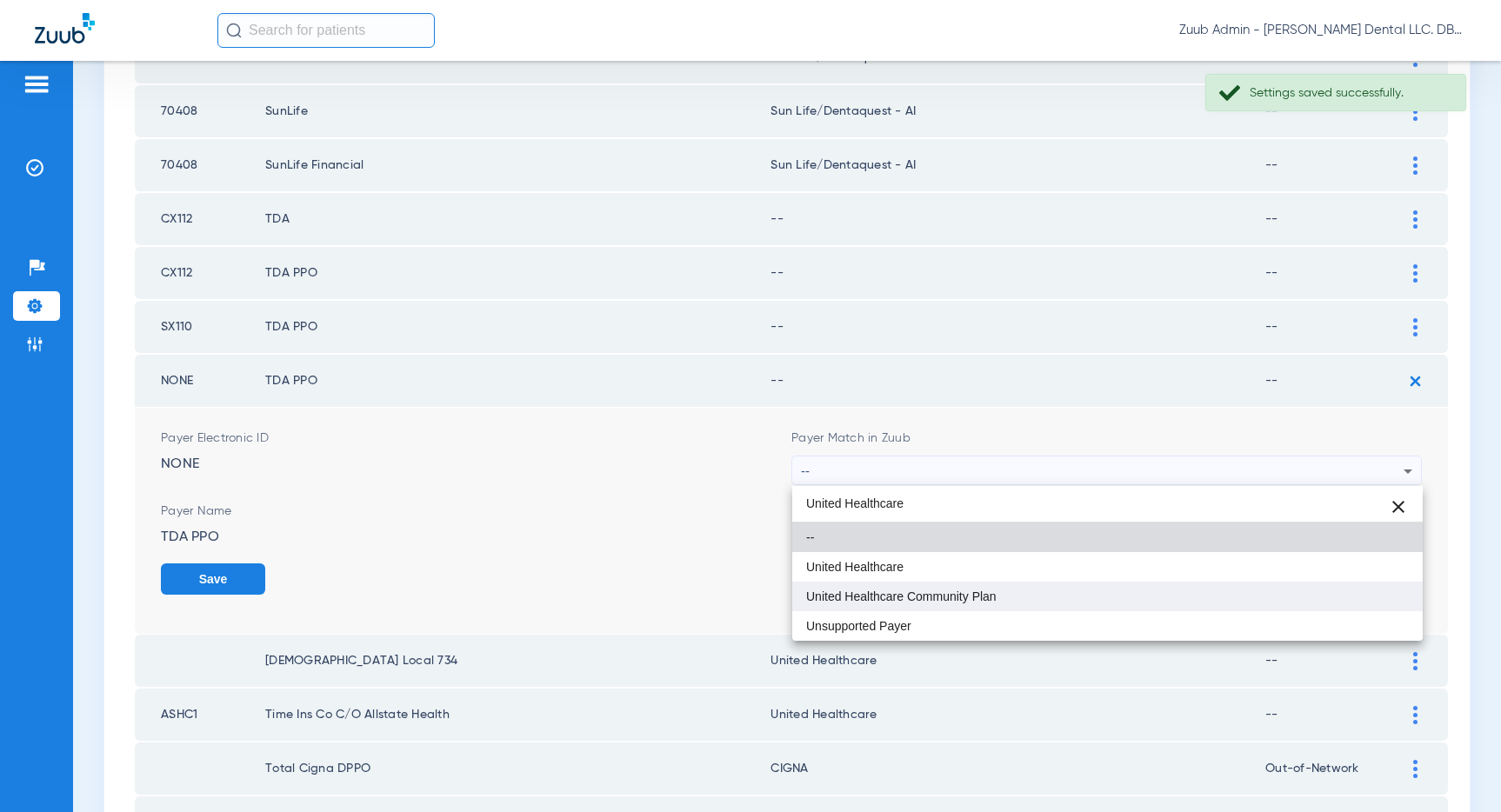
type input "United Healthcare"
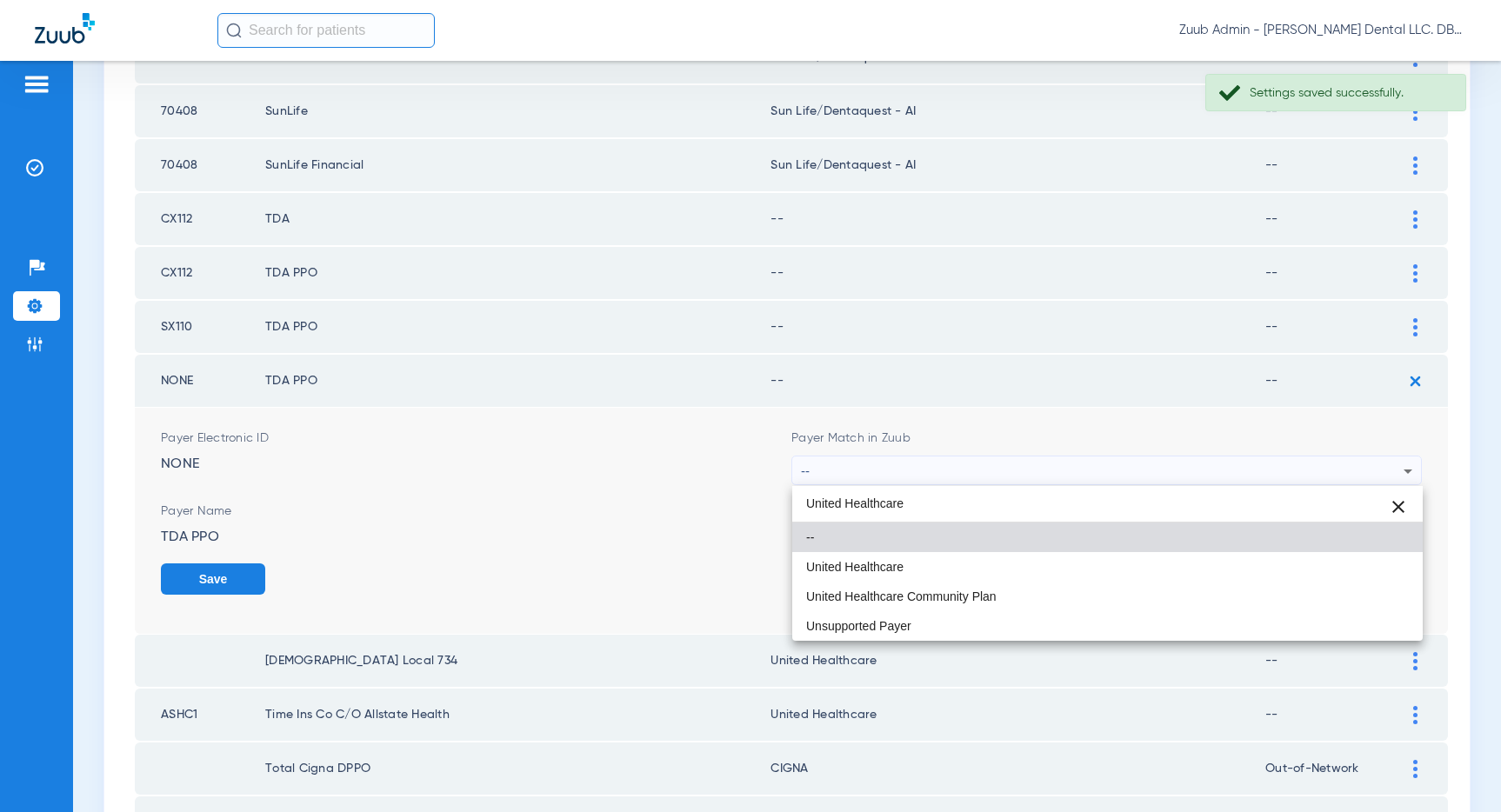
drag, startPoint x: 923, startPoint y: 582, endPoint x: 916, endPoint y: 574, distance: 10.6
click at [923, 582] on mat-option "United Healthcare Community Plan" at bounding box center [1108, 596] width 631 height 30
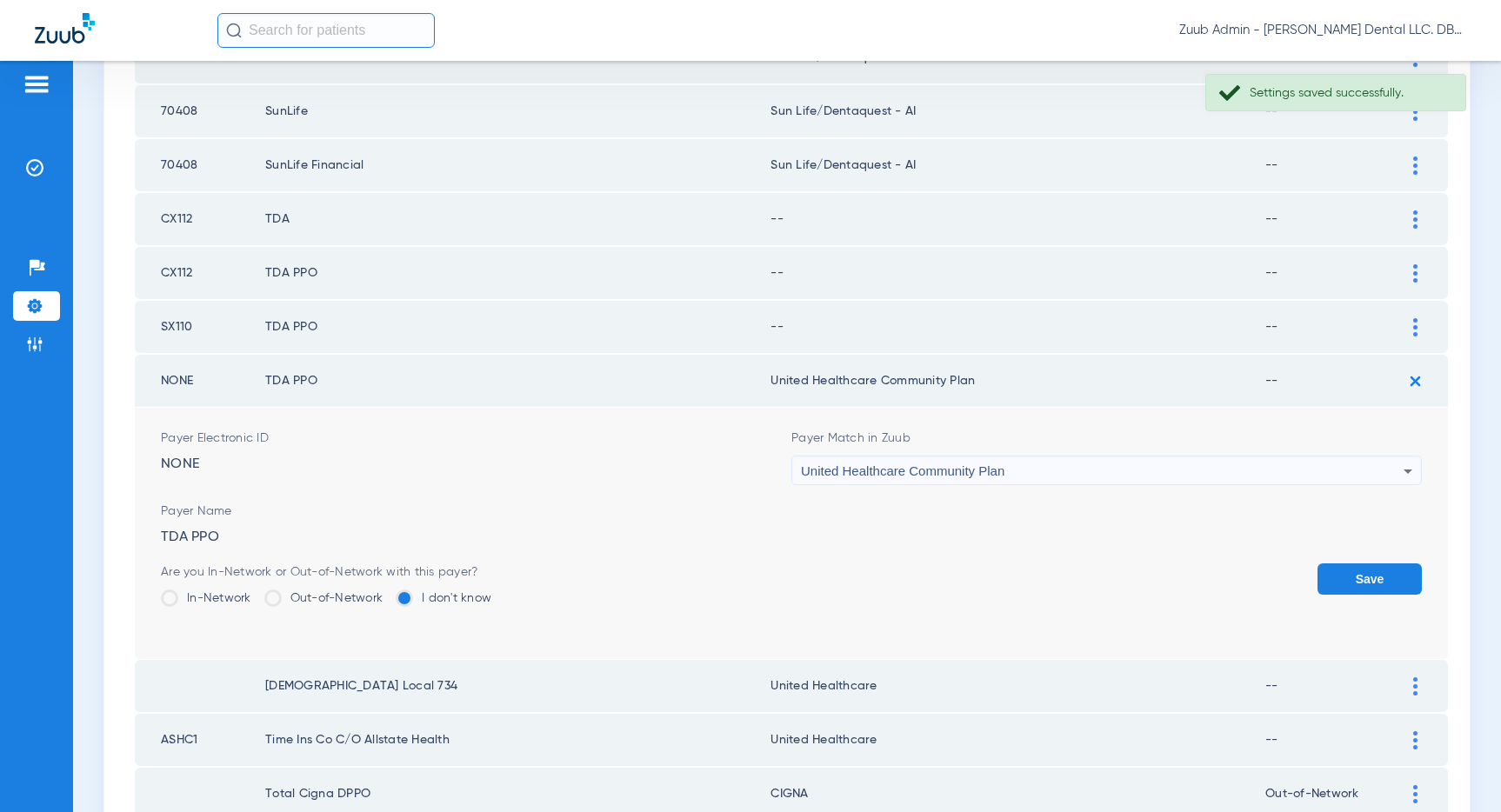
click at [1283, 479] on div "United Healthcare Community Plan" at bounding box center [1102, 471] width 603 height 30
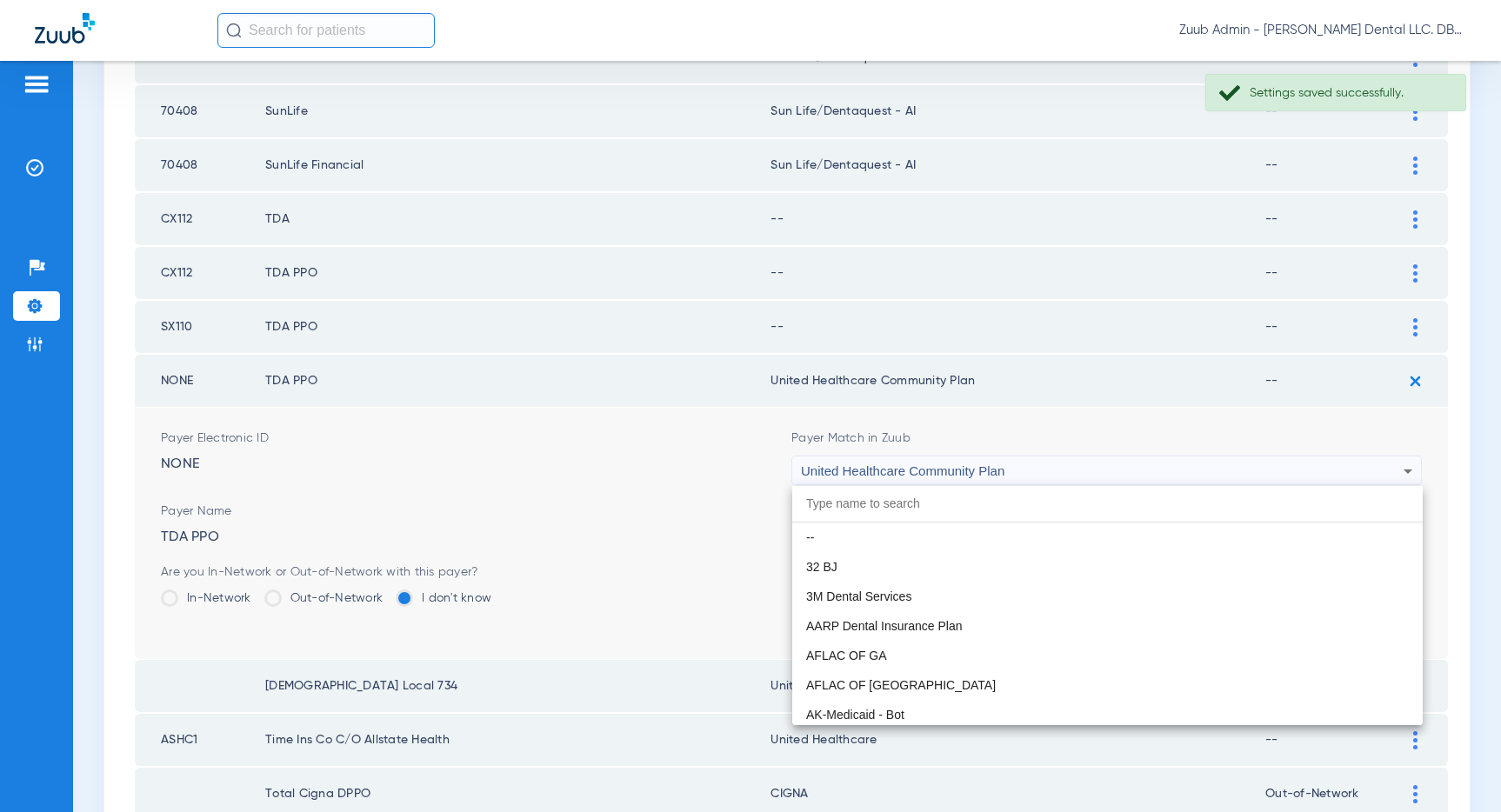
scroll to position [11208, 0]
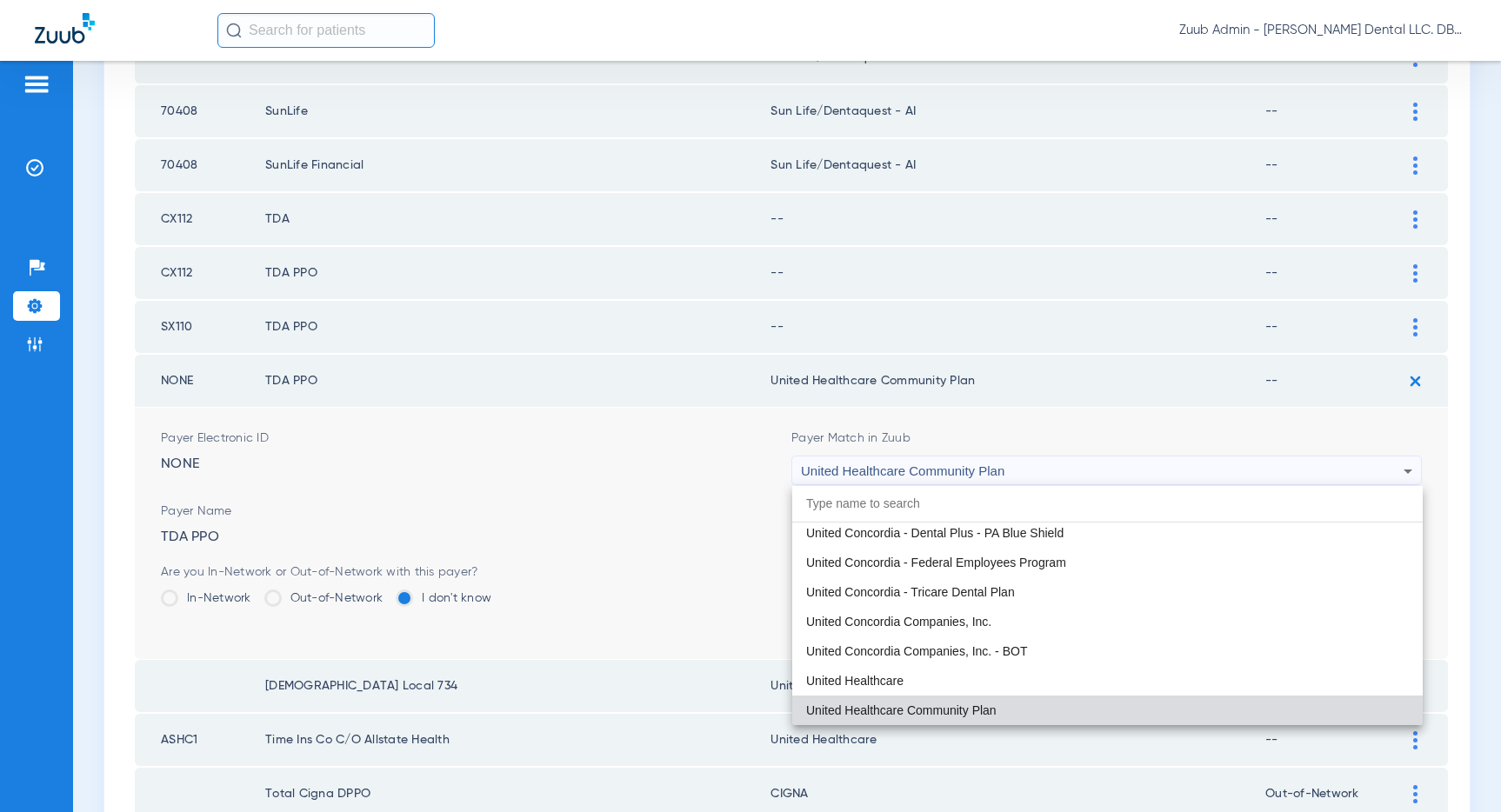
drag, startPoint x: 928, startPoint y: 675, endPoint x: 1018, endPoint y: 666, distance: 90.4
click at [929, 675] on mat-option "United Healthcare" at bounding box center [1108, 680] width 631 height 30
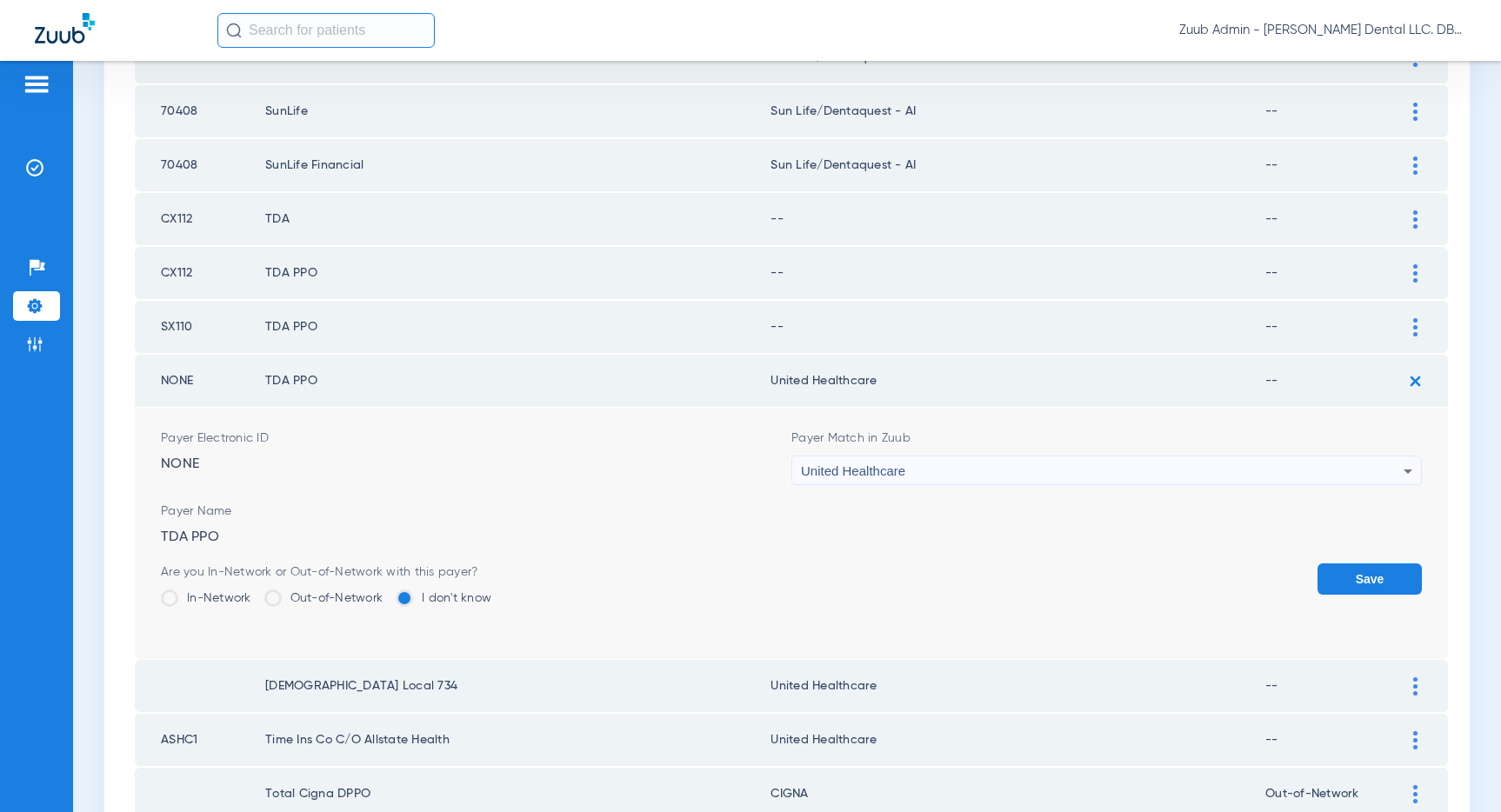
click at [1371, 575] on button "Save" at bounding box center [1369, 578] width 104 height 31
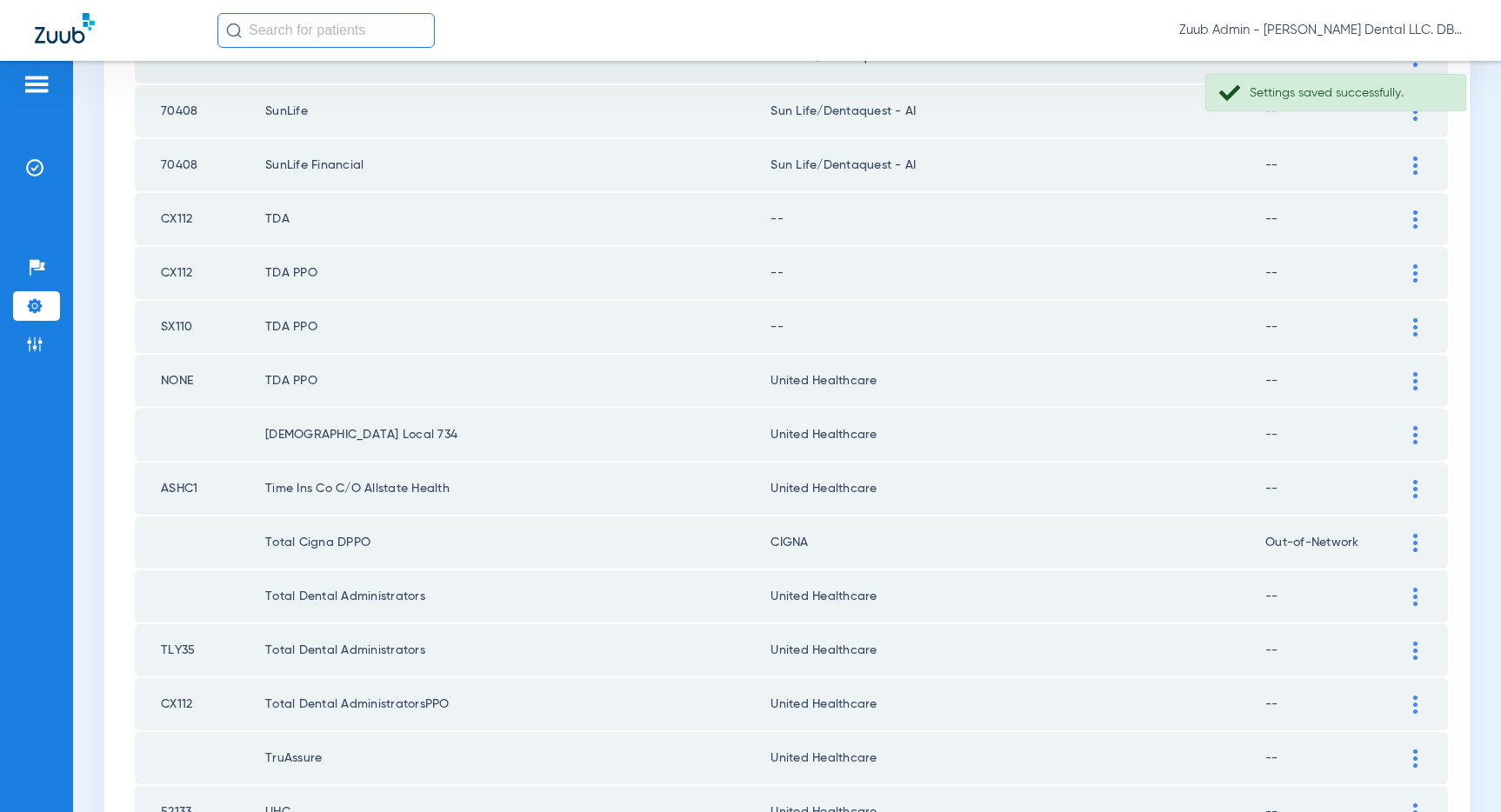
click at [1417, 483] on div at bounding box center [1415, 489] width 31 height 18
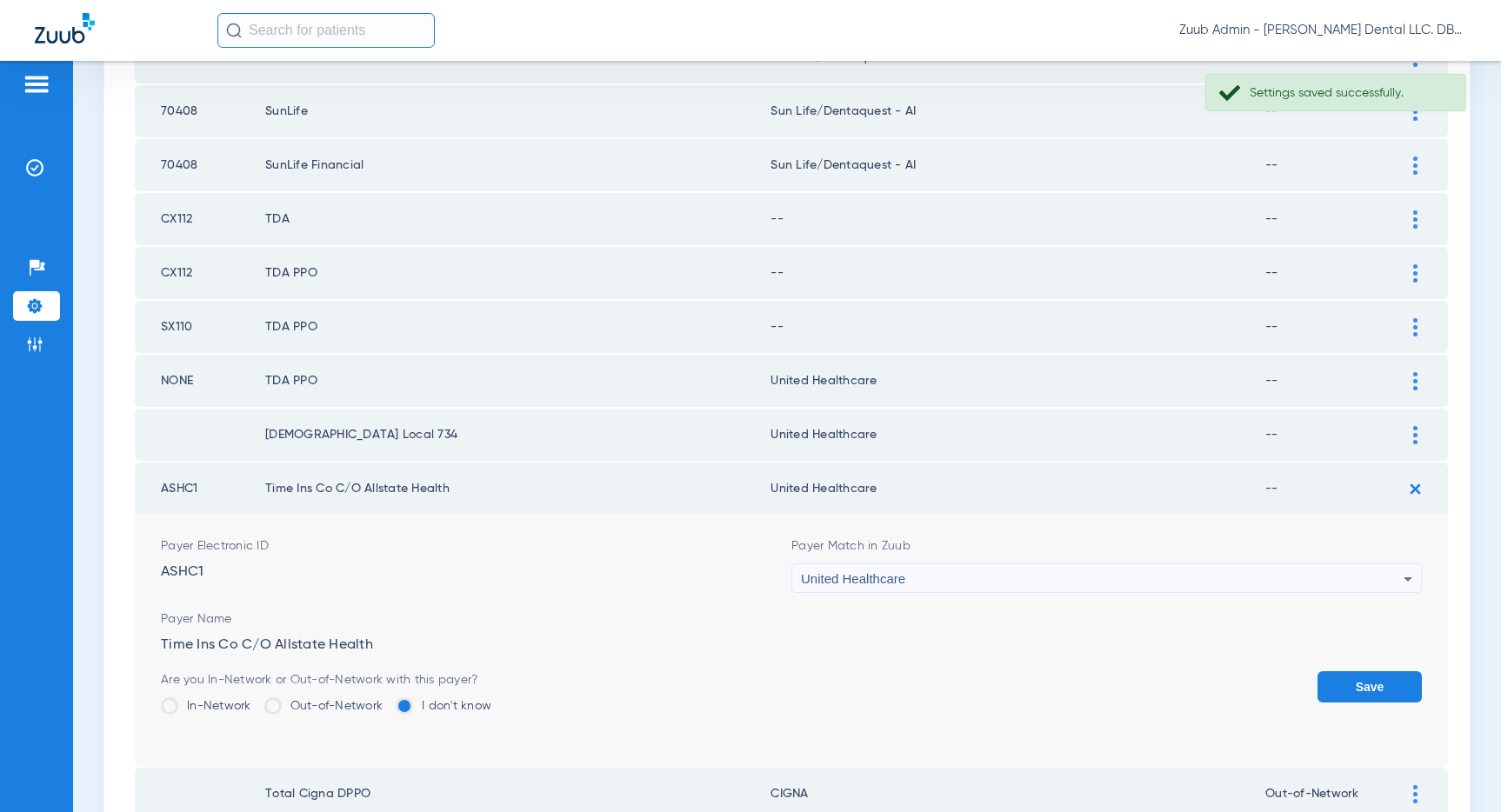
click at [1320, 573] on div "United Healthcare" at bounding box center [1102, 578] width 603 height 30
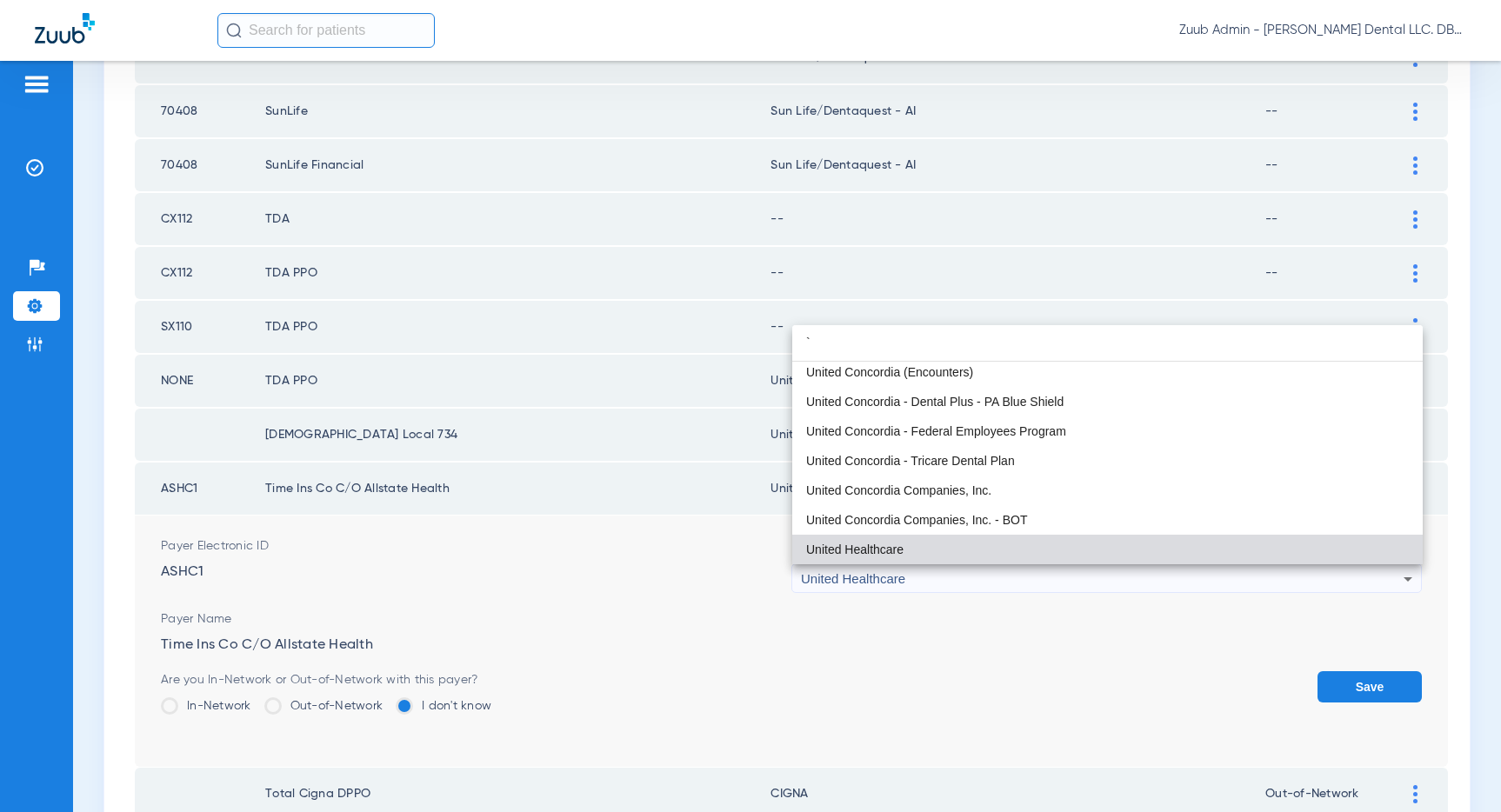
scroll to position [0, 0]
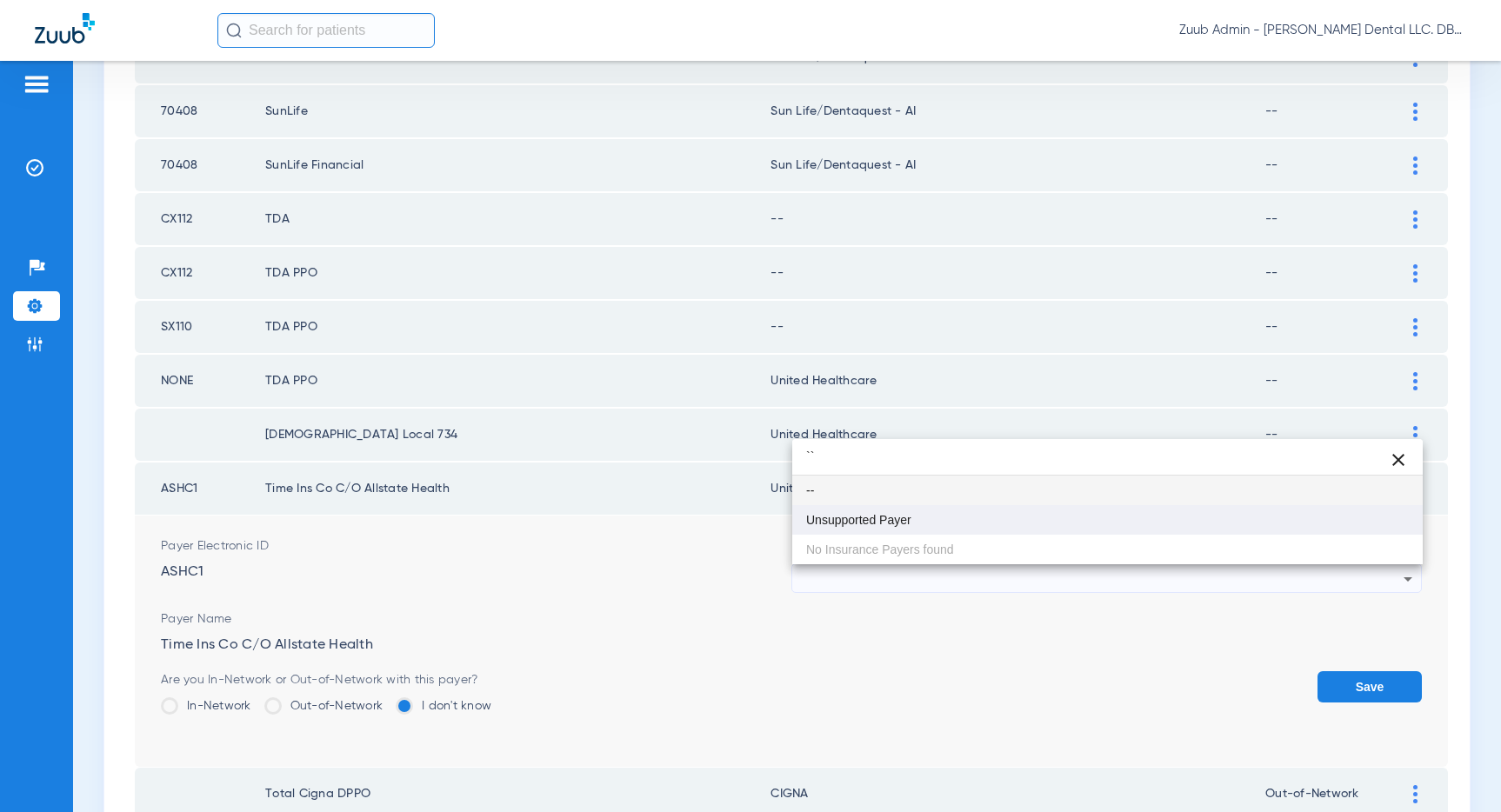
type input "``"
click at [875, 516] on span "Unsupported Payer" at bounding box center [858, 520] width 105 height 13
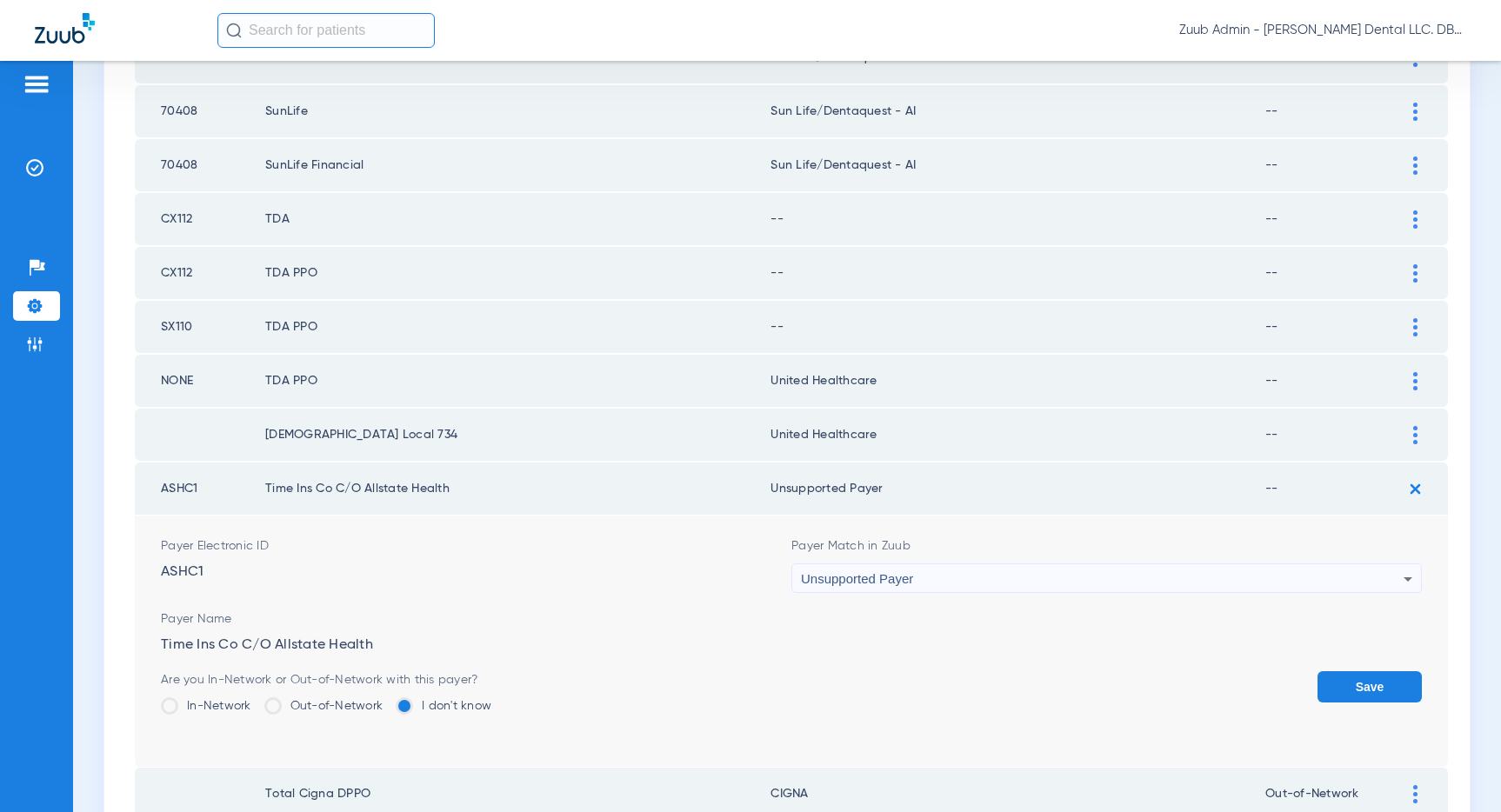
click at [1363, 685] on button "Save" at bounding box center [1369, 686] width 104 height 31
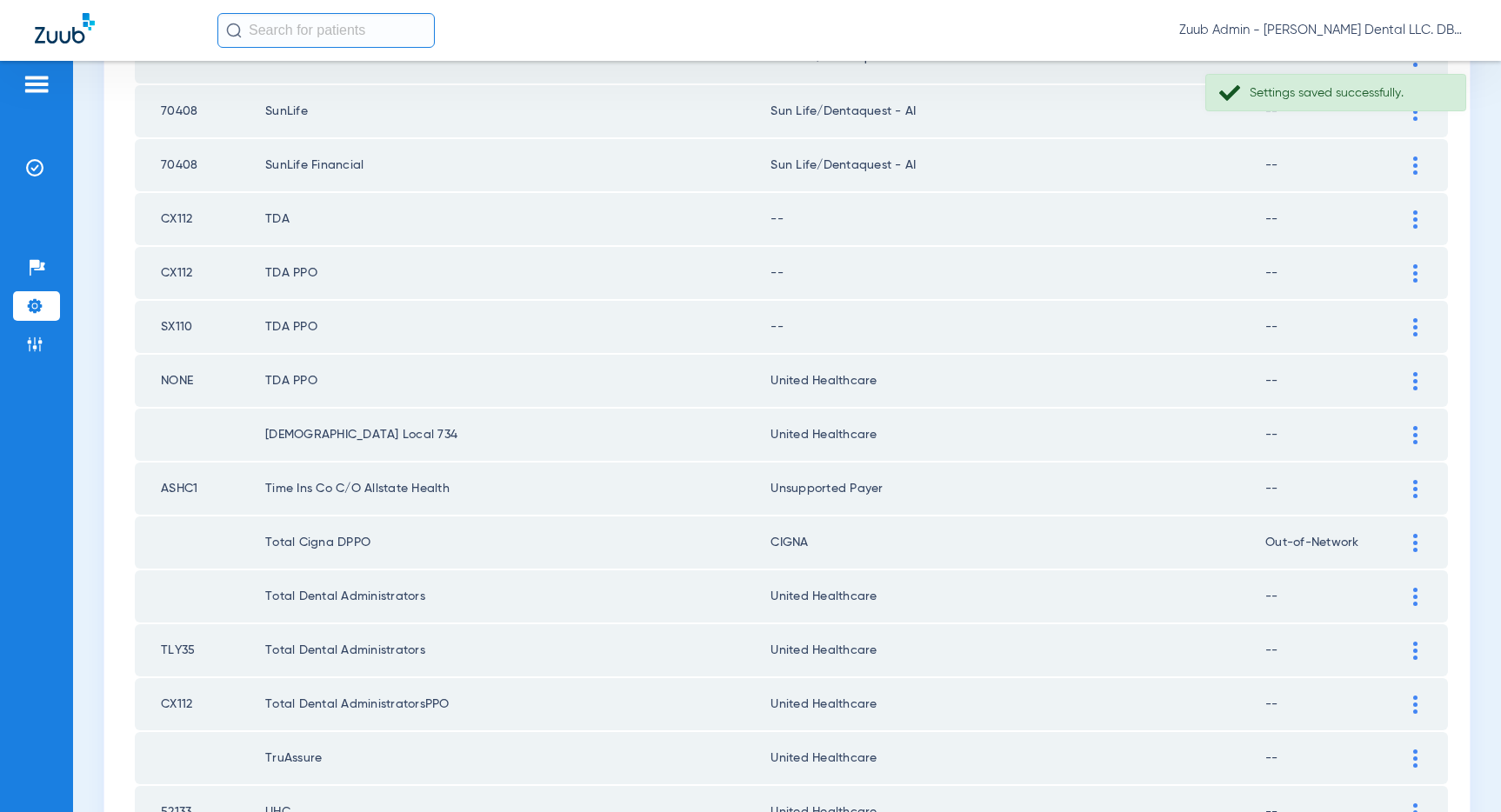
click at [1413, 427] on img at bounding box center [1415, 435] width 4 height 18
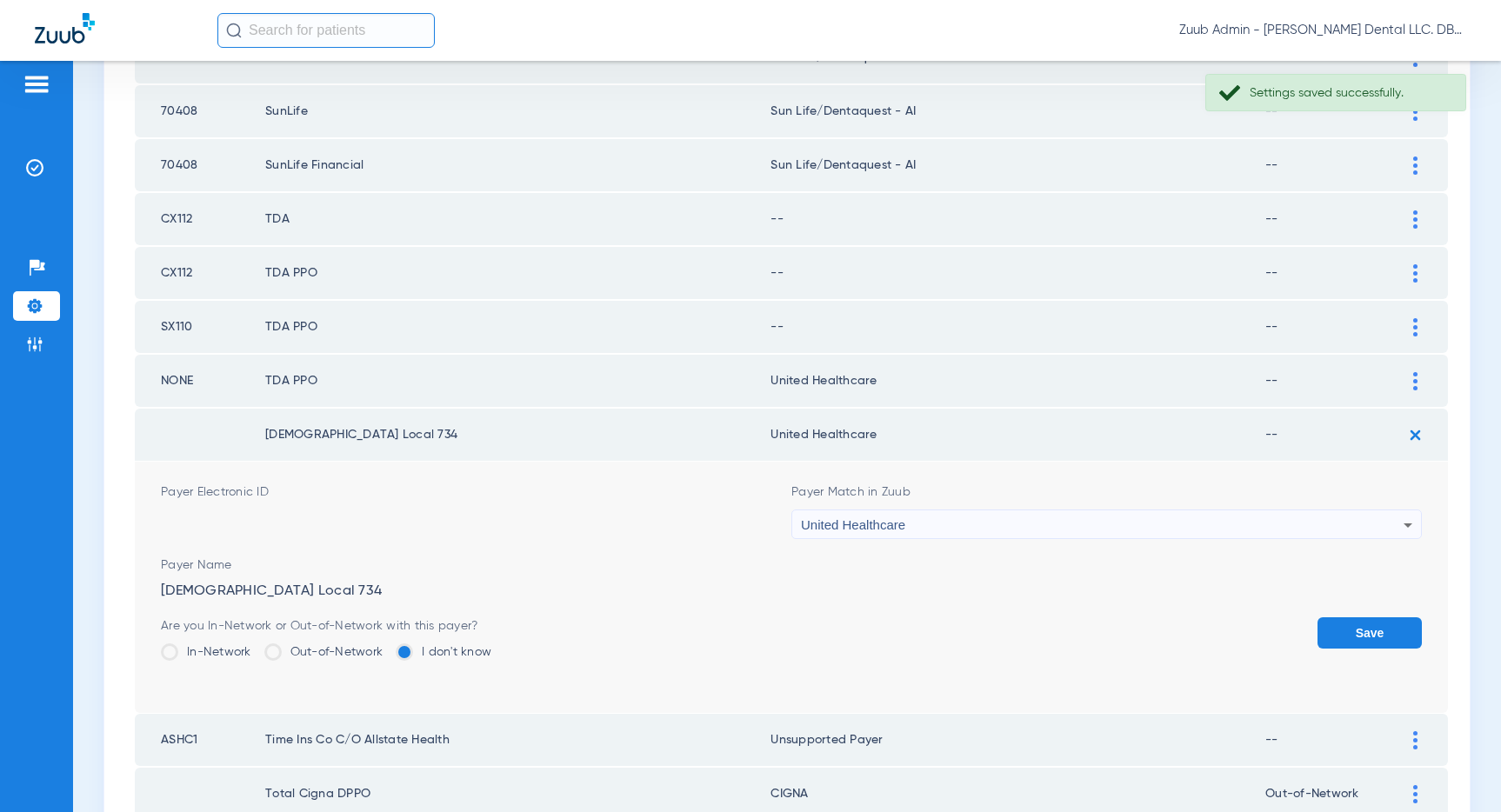
click at [1153, 518] on div "United Healthcare" at bounding box center [1102, 525] width 603 height 30
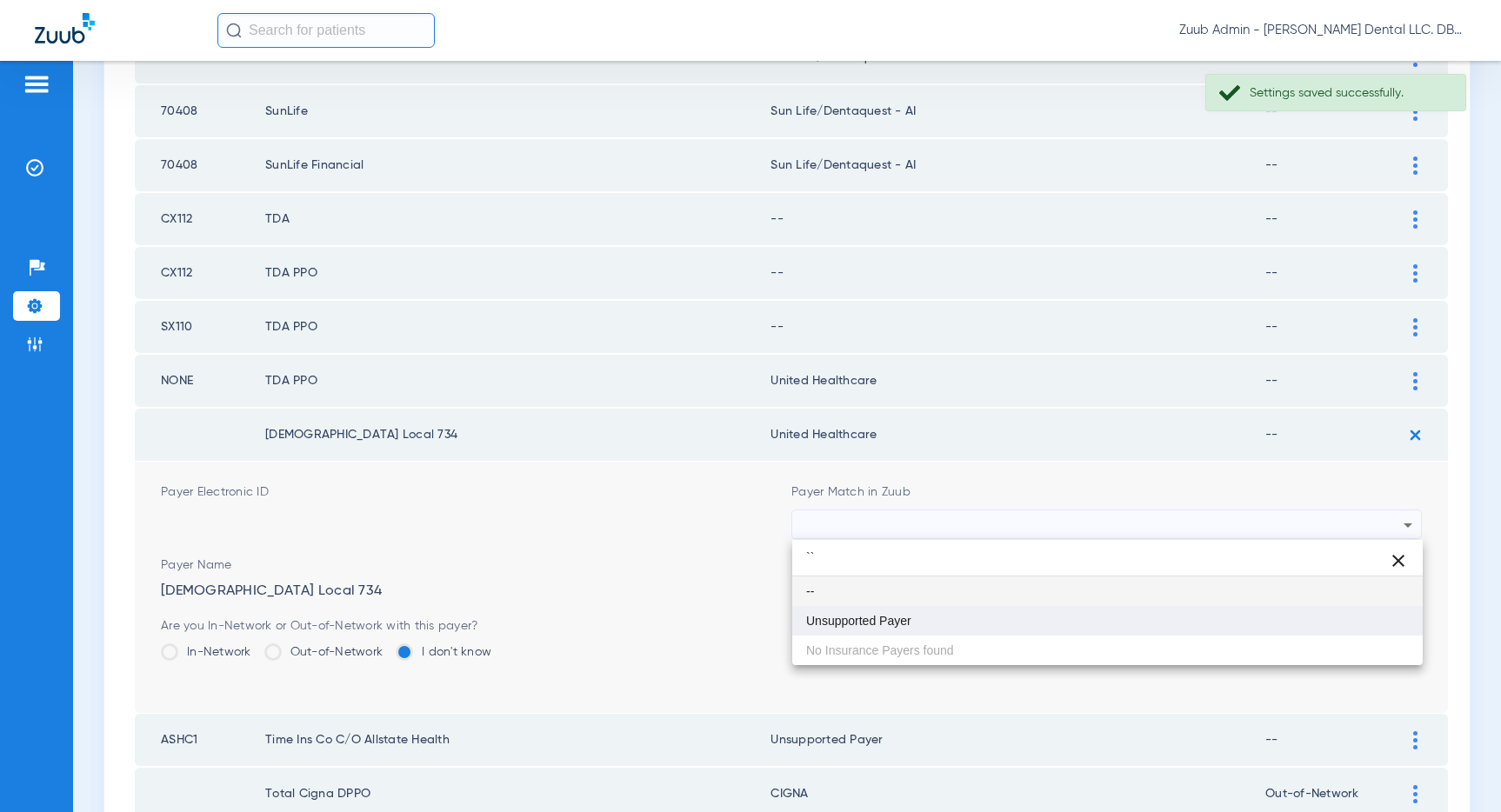
type input "``"
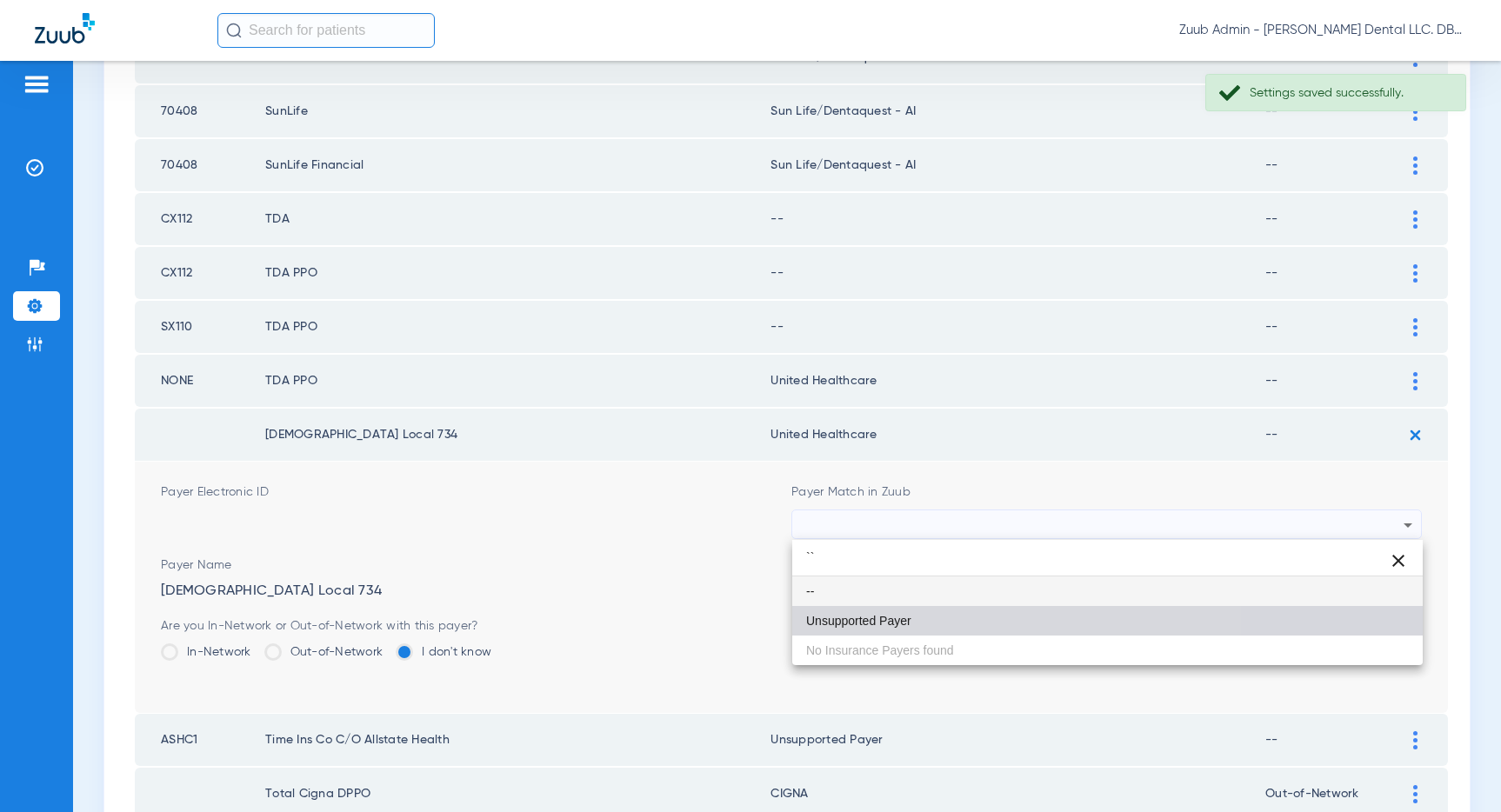
click at [889, 614] on span "Unsupported Payer" at bounding box center [858, 621] width 105 height 13
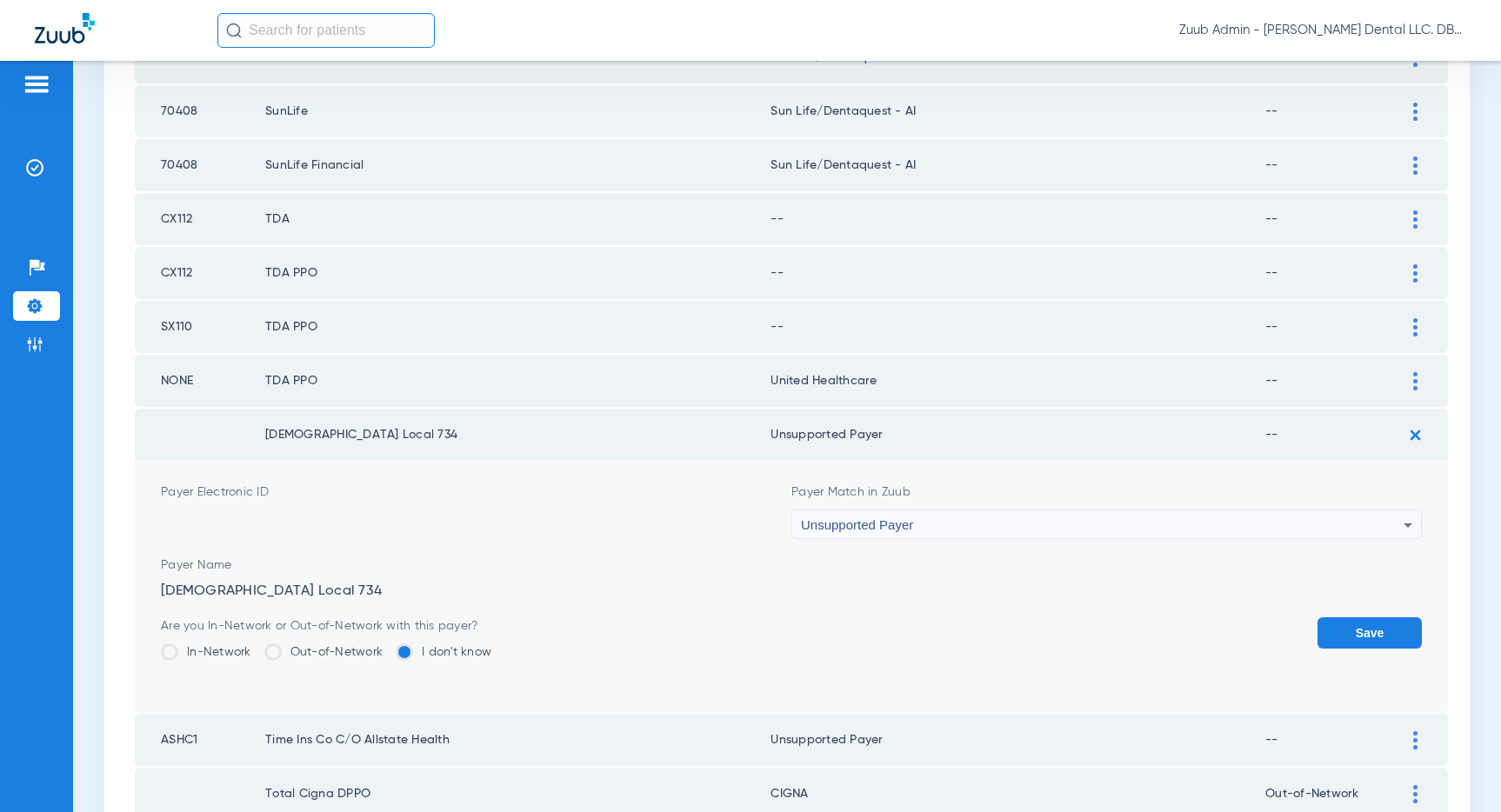
click at [1345, 631] on button "Save" at bounding box center [1369, 632] width 104 height 31
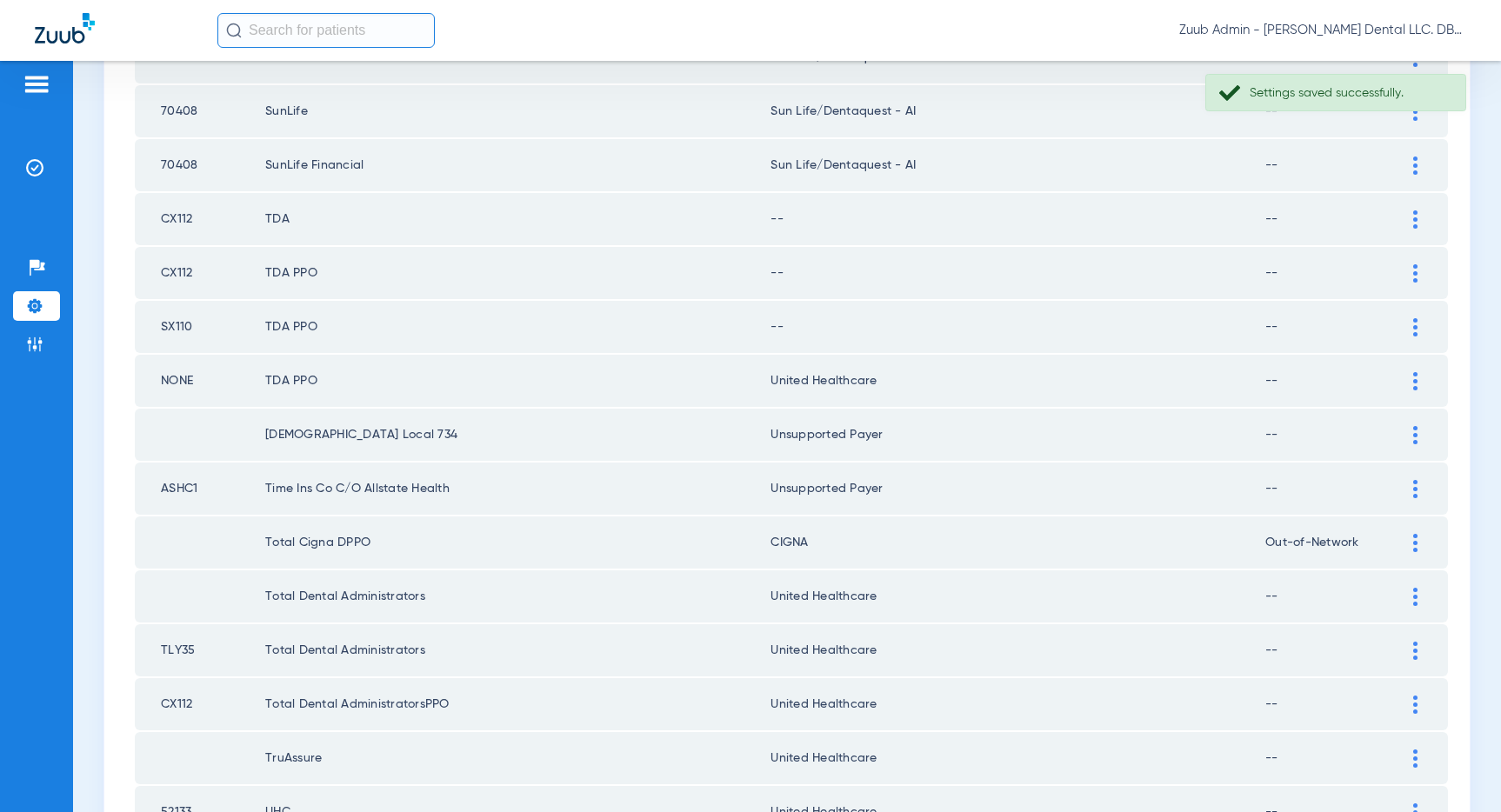
click at [1413, 377] on img at bounding box center [1415, 381] width 4 height 18
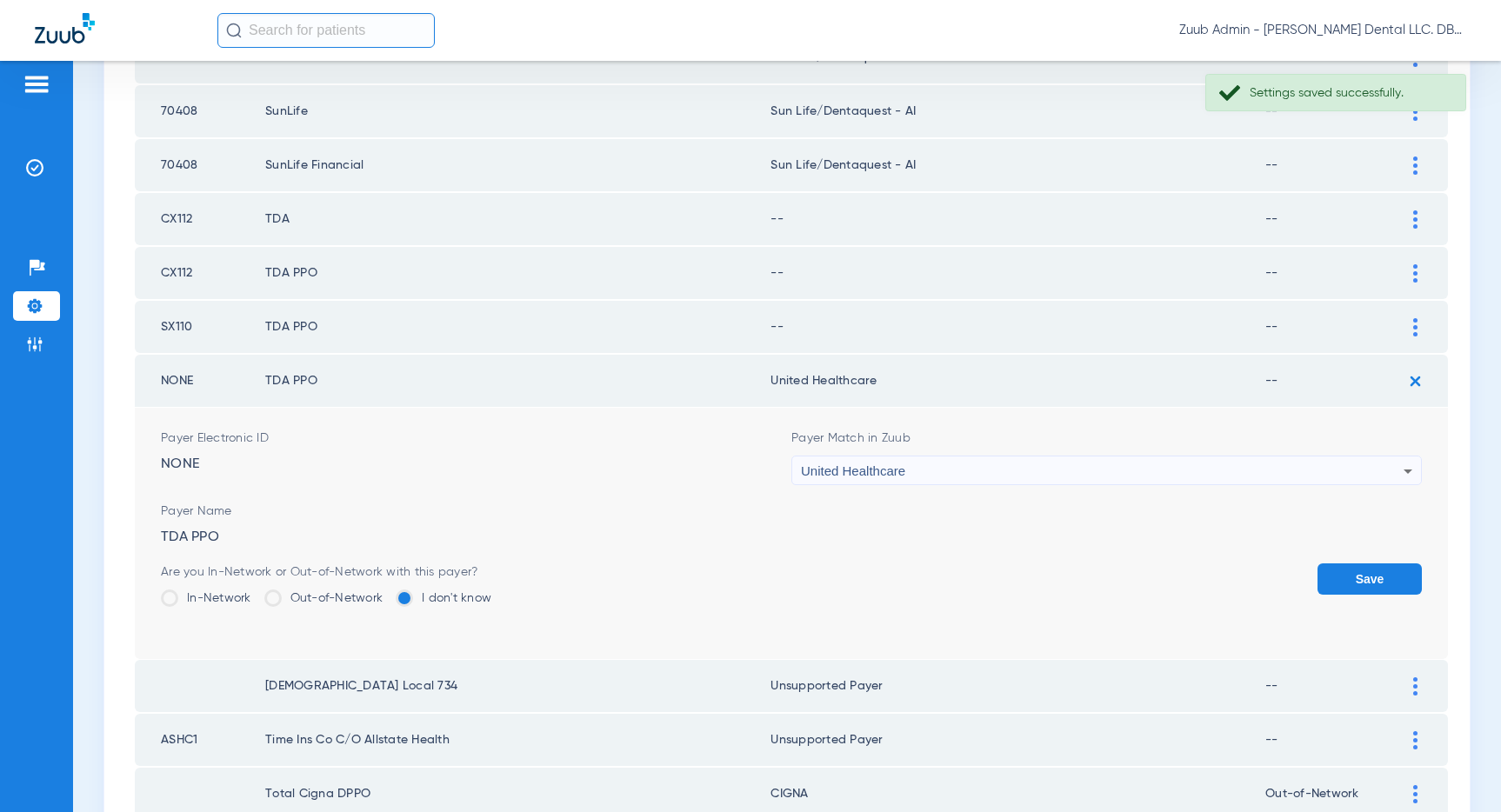
click at [1223, 472] on div "United Healthcare" at bounding box center [1102, 471] width 603 height 30
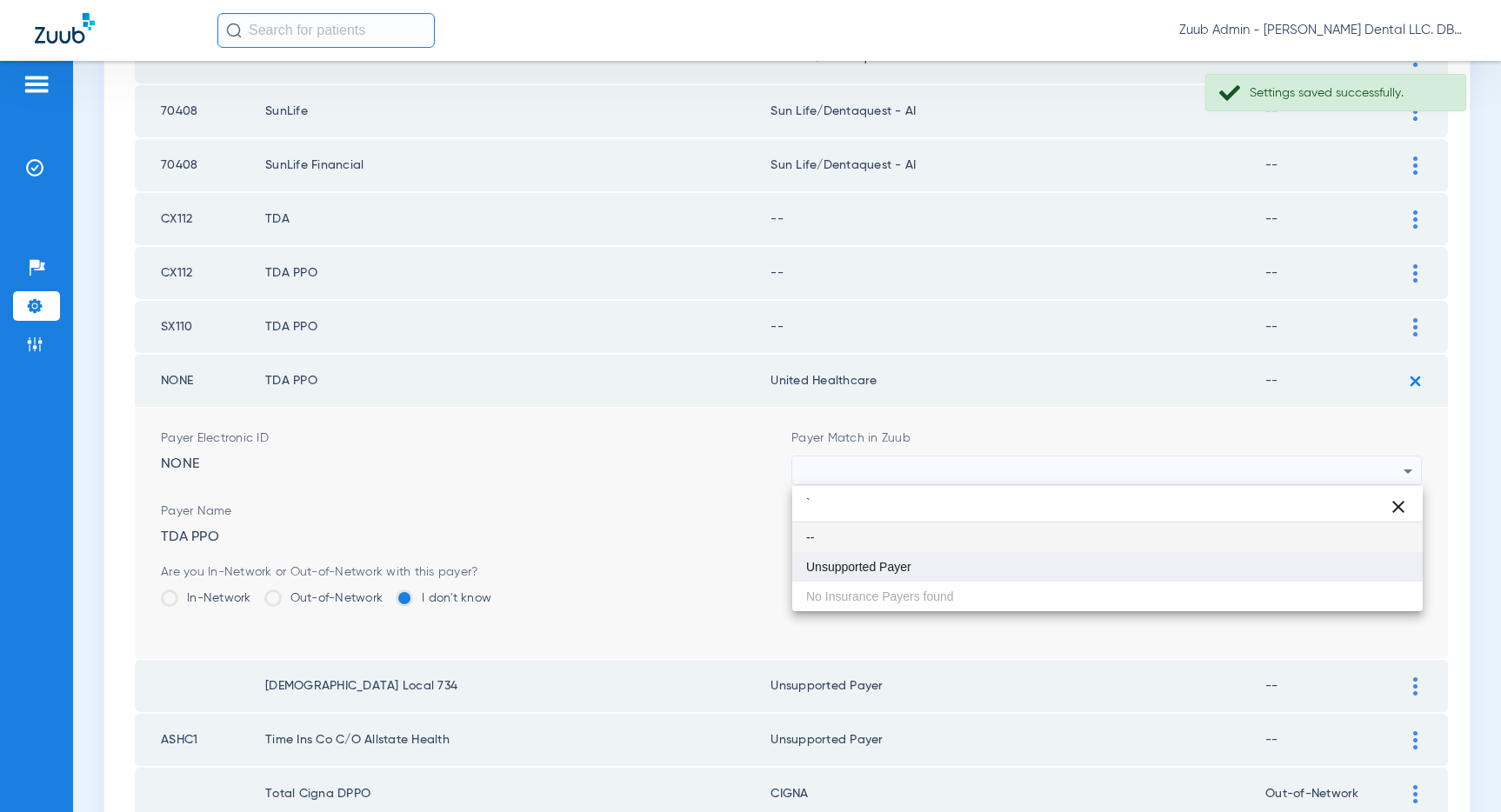
type input "`"
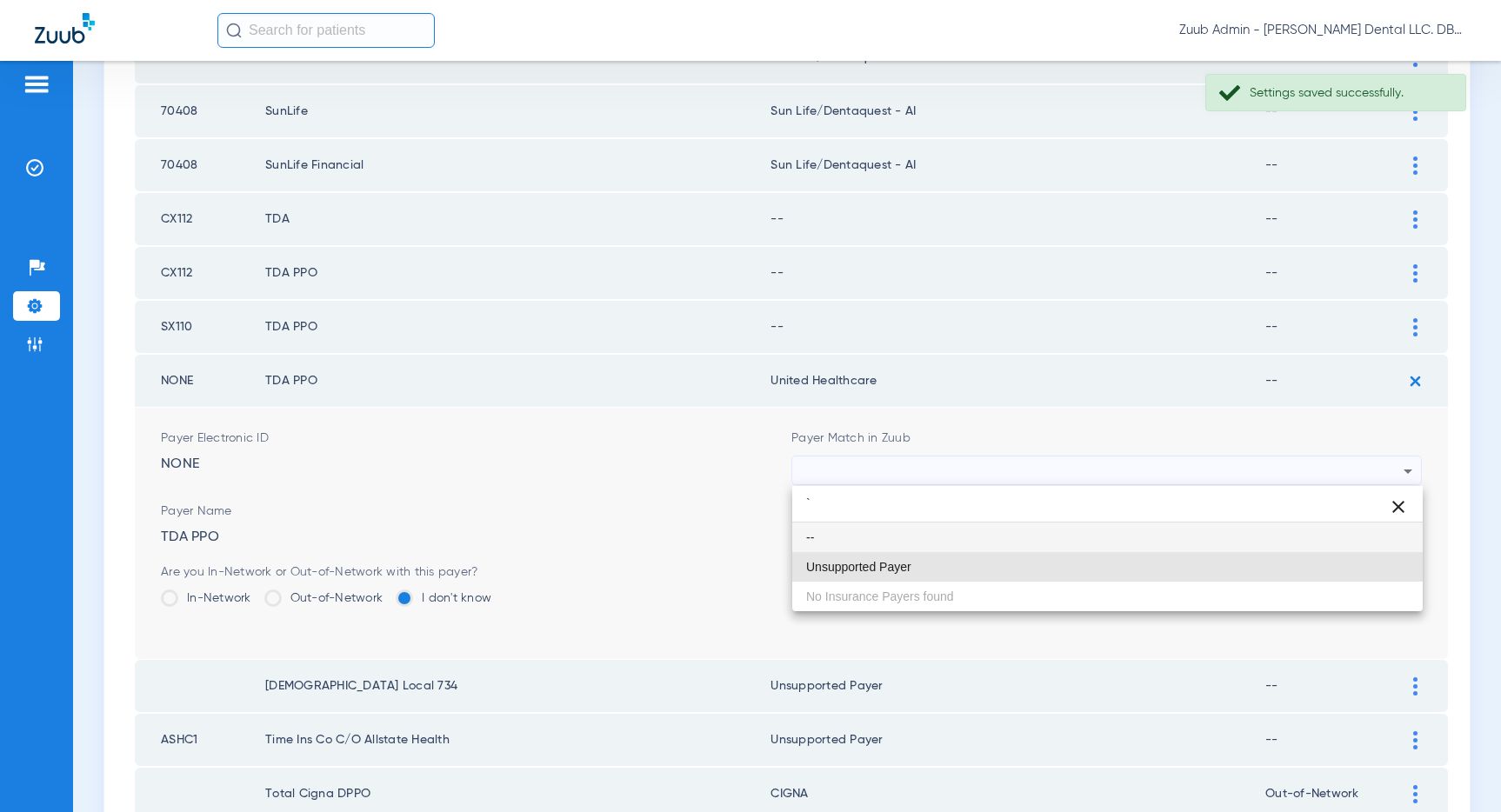
drag, startPoint x: 887, startPoint y: 558, endPoint x: 981, endPoint y: 557, distance: 94.0
click at [887, 559] on mat-option "Unsupported Payer" at bounding box center [1108, 567] width 631 height 30
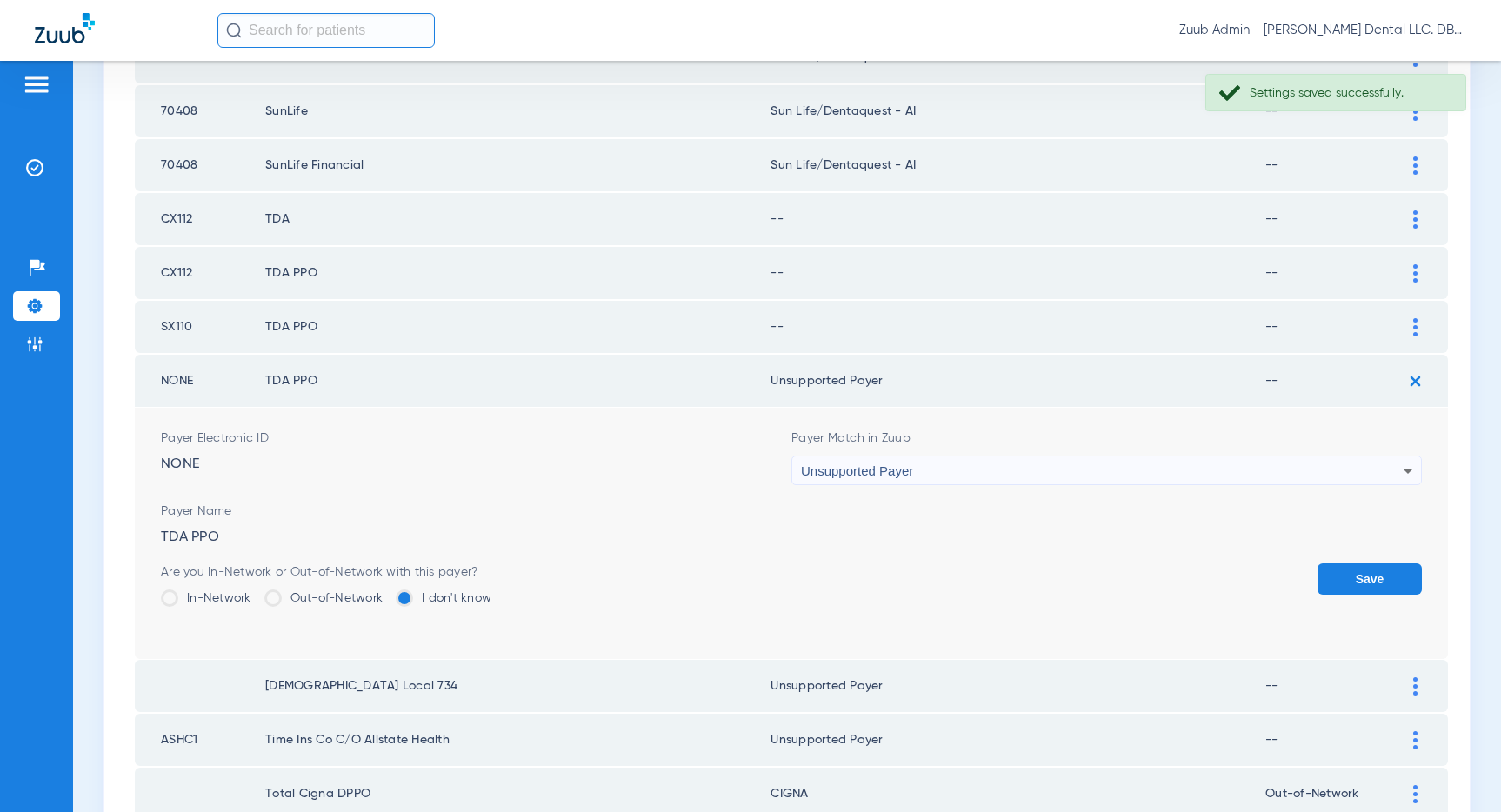
click at [1343, 573] on button "Save" at bounding box center [1369, 578] width 104 height 31
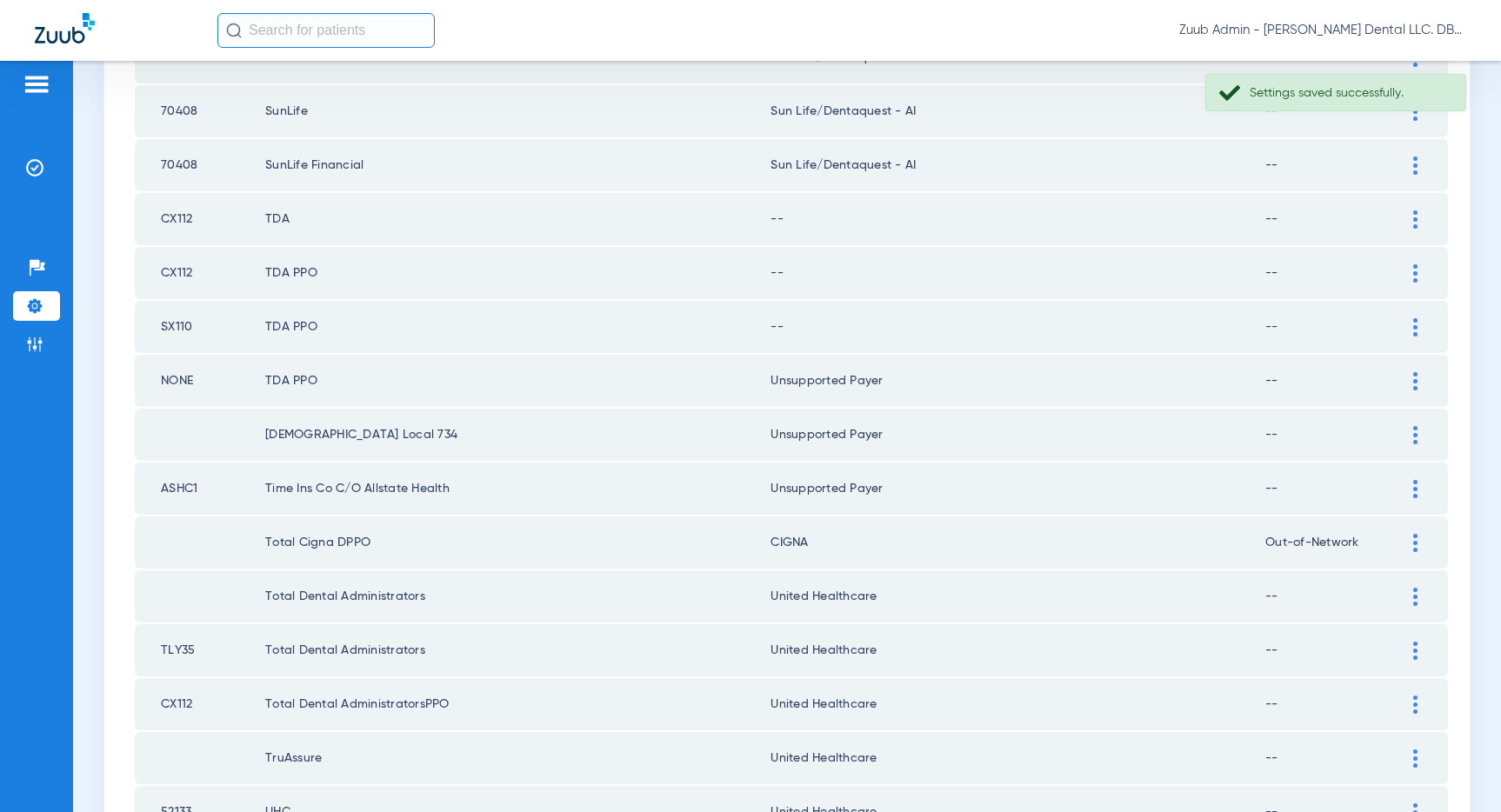
click at [1413, 323] on img at bounding box center [1415, 327] width 4 height 18
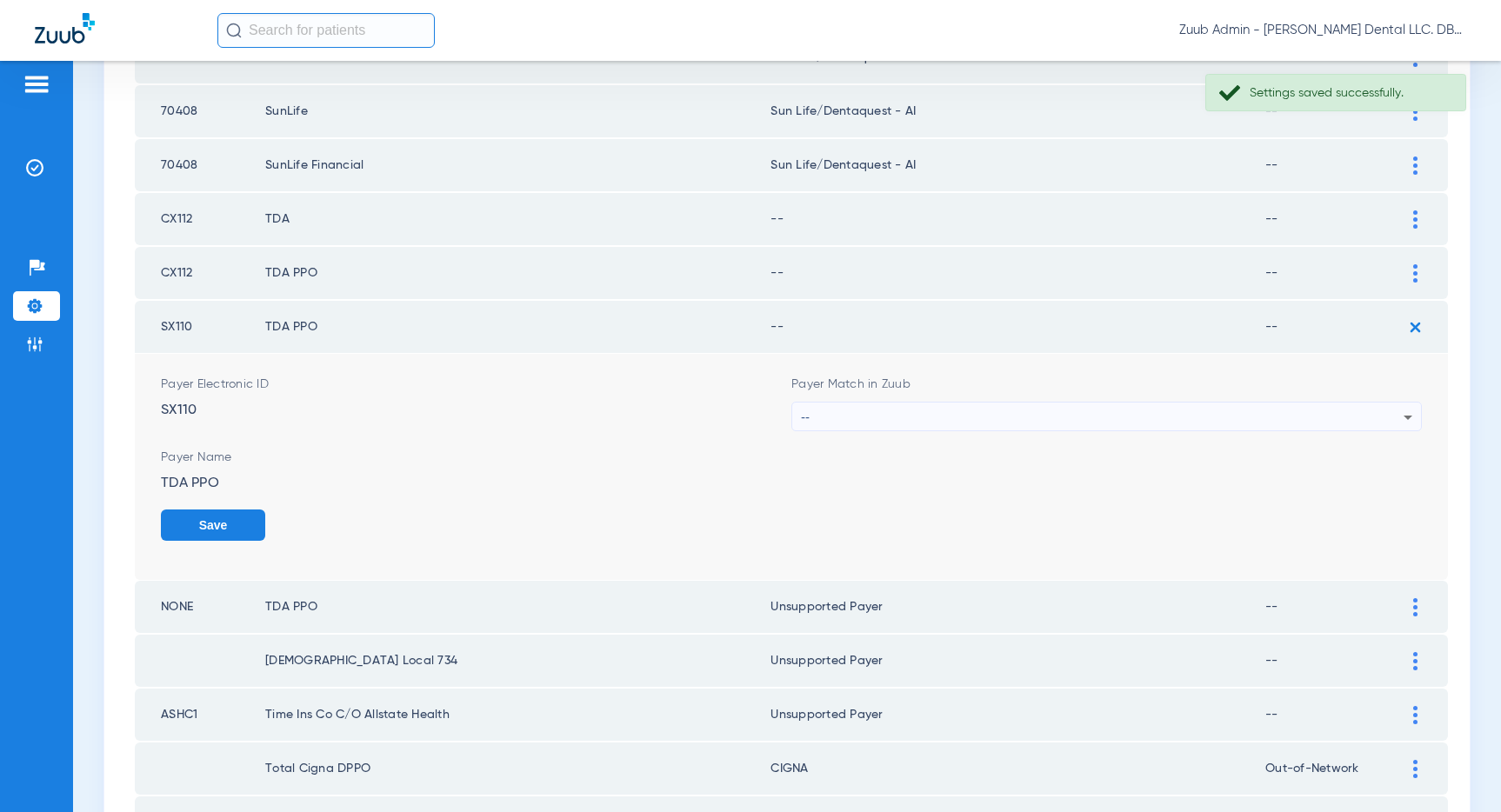
click at [1018, 410] on div "--" at bounding box center [1102, 417] width 603 height 30
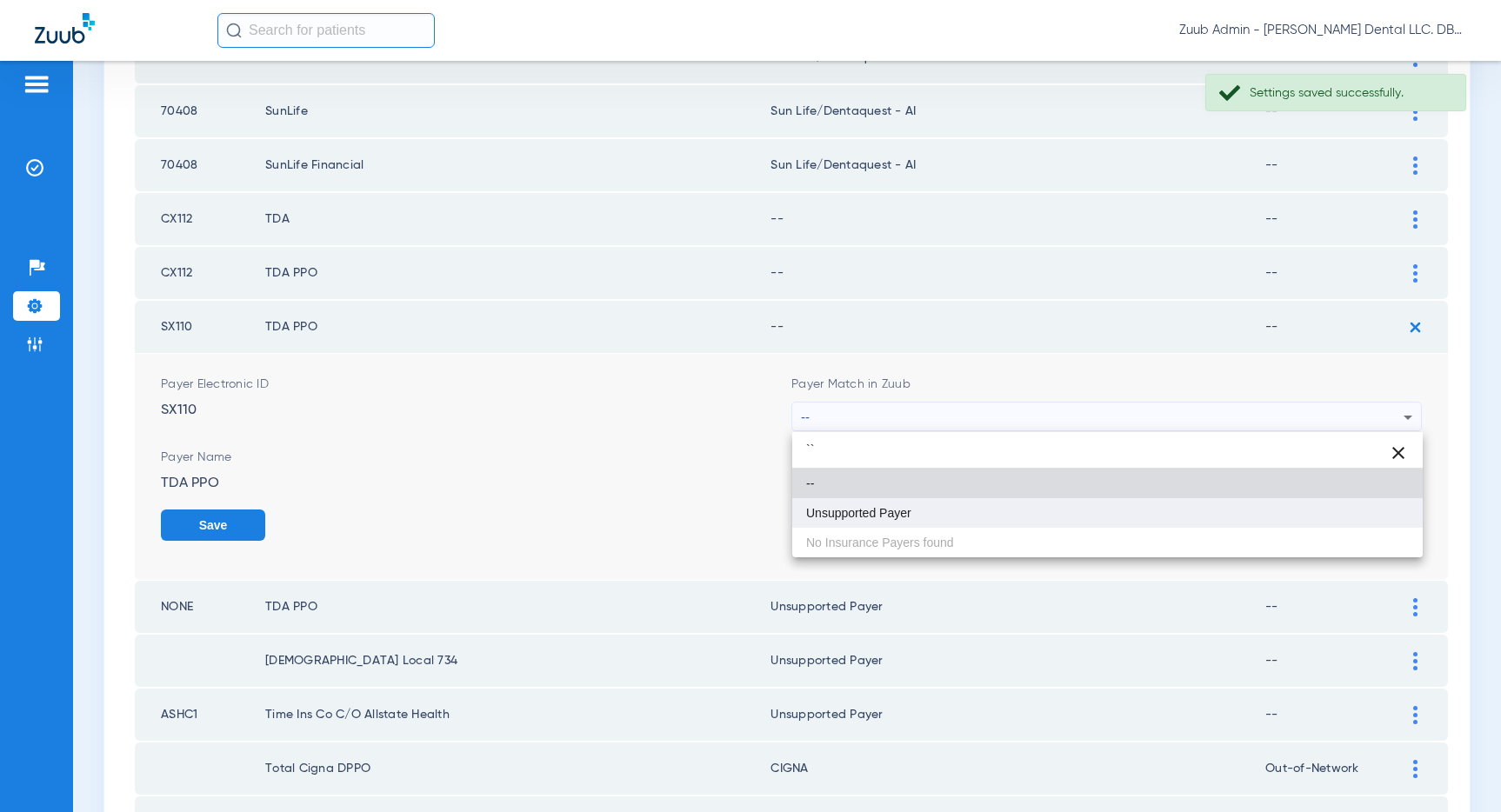
type input "``"
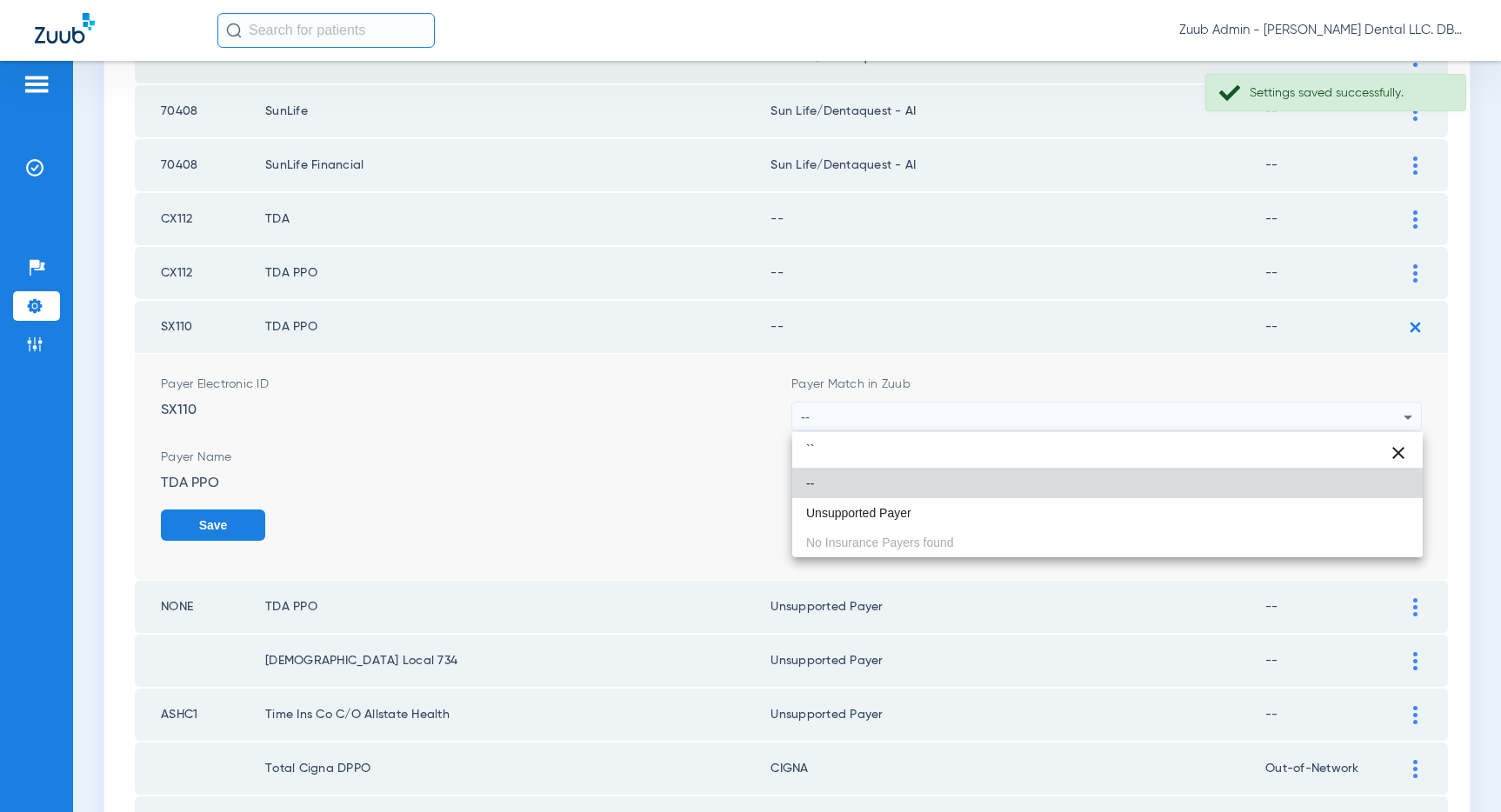
drag, startPoint x: 824, startPoint y: 513, endPoint x: 940, endPoint y: 482, distance: 120.1
click at [829, 513] on span "Unsupported Payer" at bounding box center [858, 513] width 105 height 13
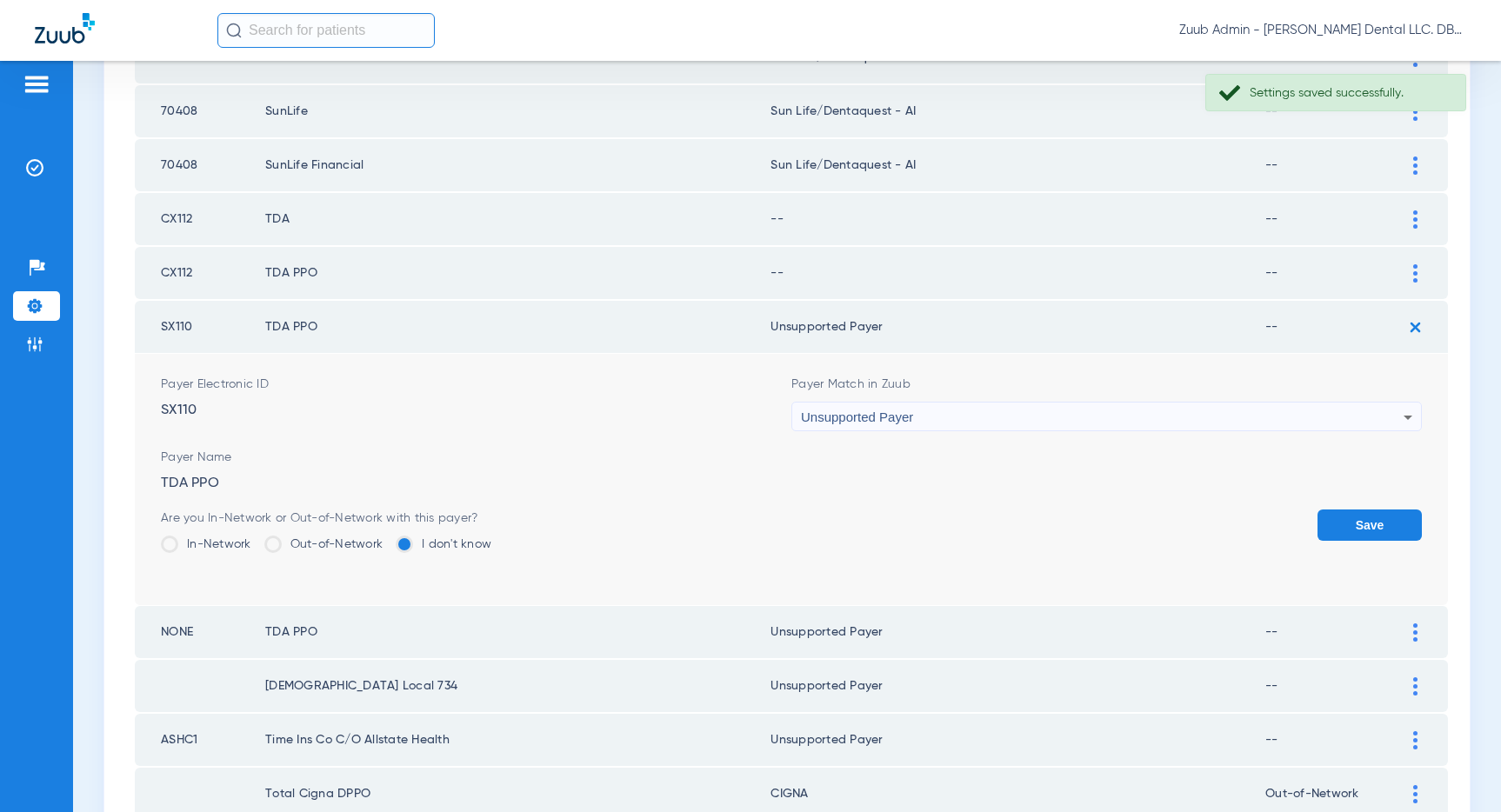
drag, startPoint x: 1391, startPoint y: 520, endPoint x: 1387, endPoint y: 475, distance: 45.2
click at [1390, 514] on button "Save" at bounding box center [1369, 525] width 104 height 31
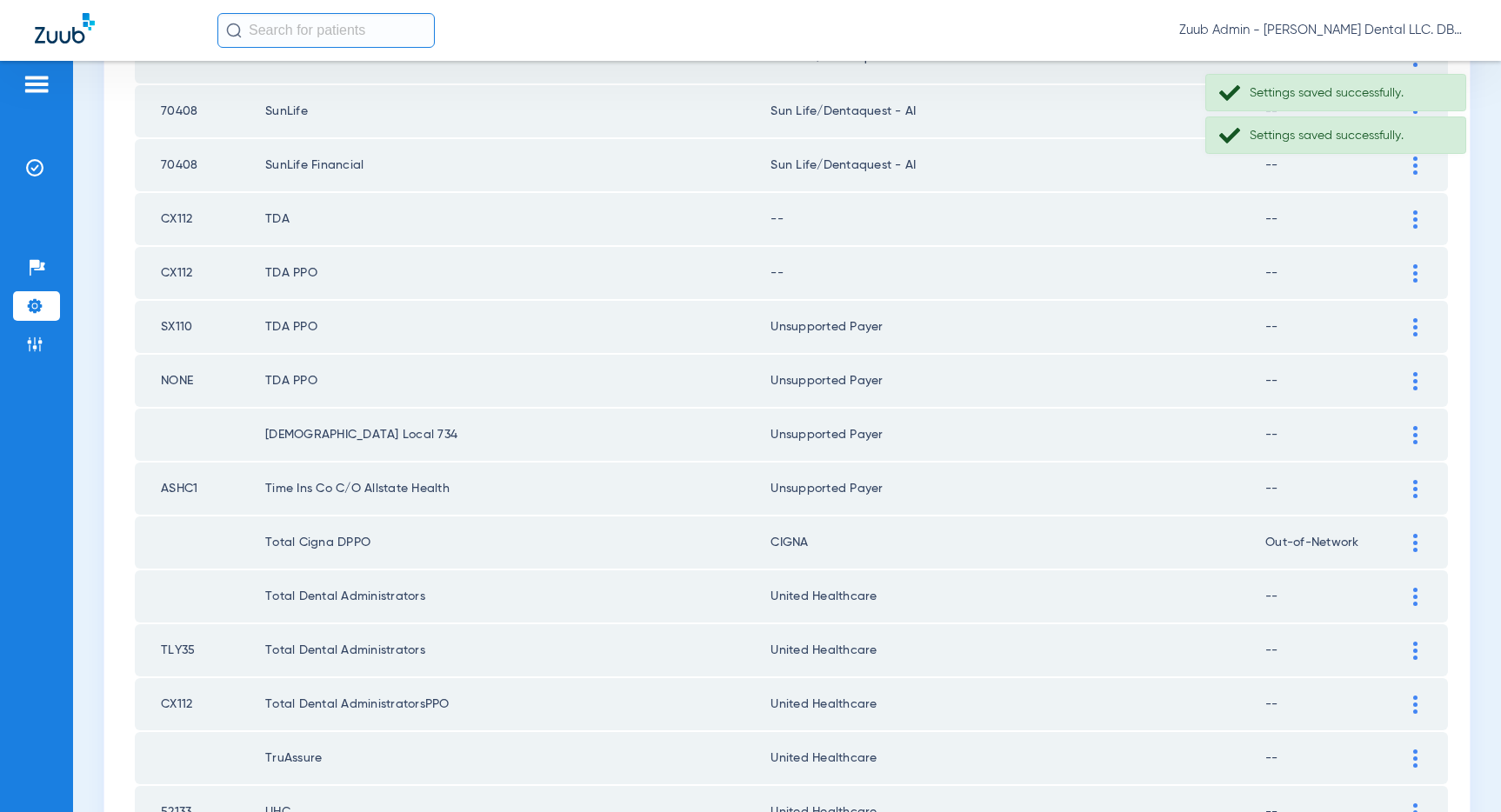
click at [1408, 268] on div at bounding box center [1415, 273] width 31 height 18
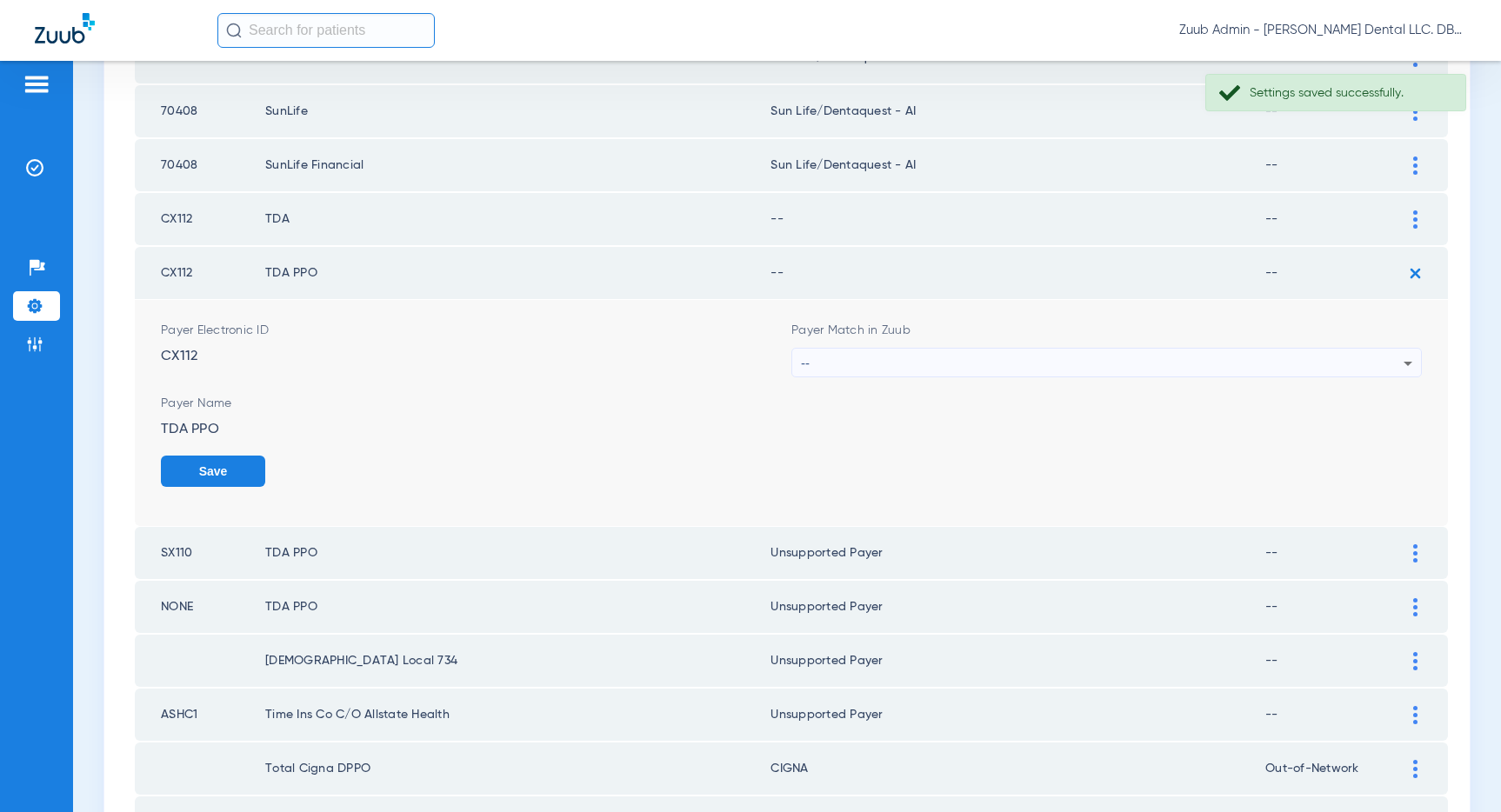
click at [1204, 363] on div "--" at bounding box center [1102, 363] width 603 height 30
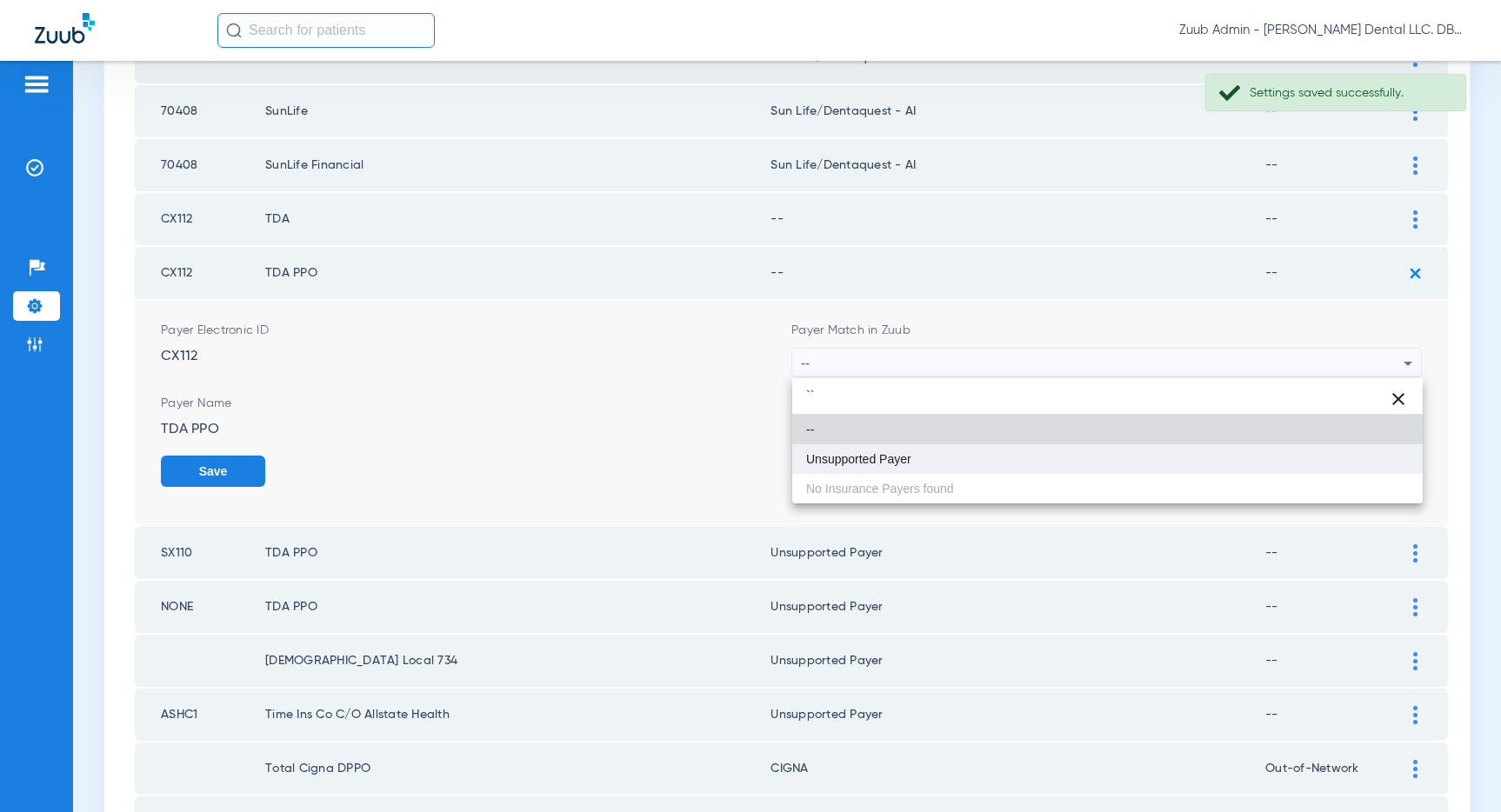
type input "``"
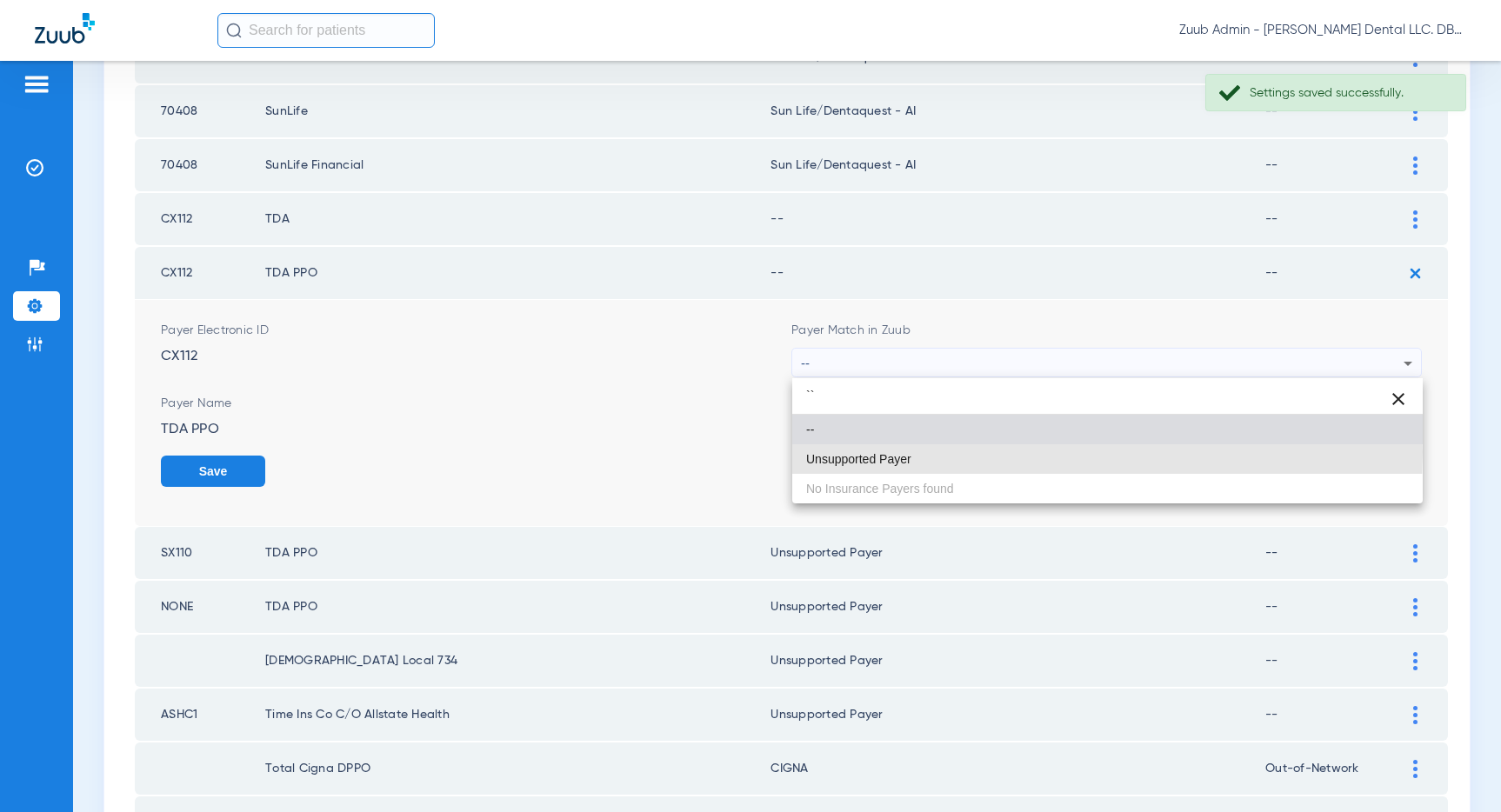
drag, startPoint x: 824, startPoint y: 452, endPoint x: 1161, endPoint y: 475, distance: 337.8
click at [826, 453] on span "Unsupported Payer" at bounding box center [858, 459] width 105 height 13
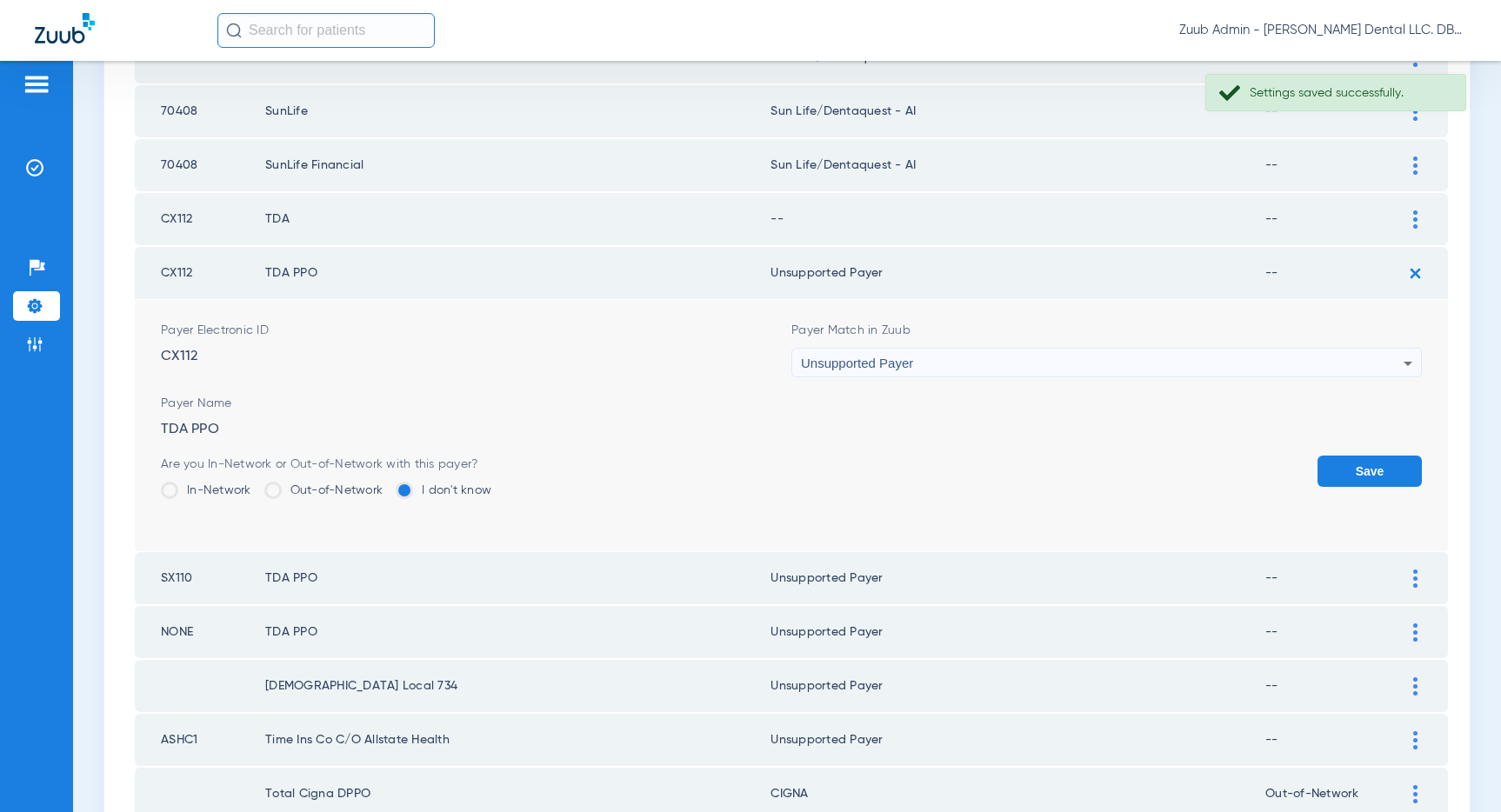
click at [1357, 466] on button "Save" at bounding box center [1369, 471] width 104 height 31
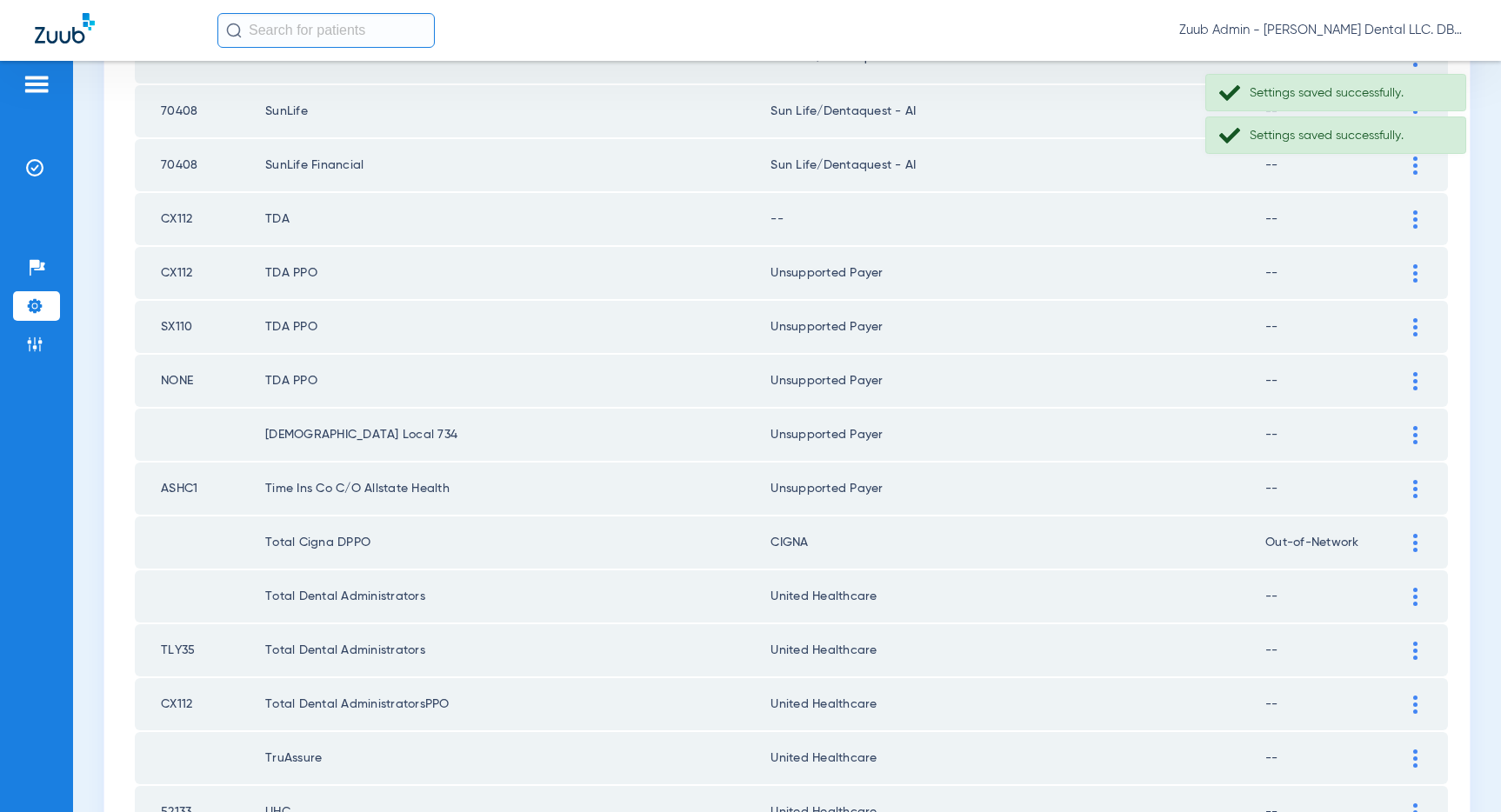
click at [1413, 213] on img at bounding box center [1415, 219] width 4 height 18
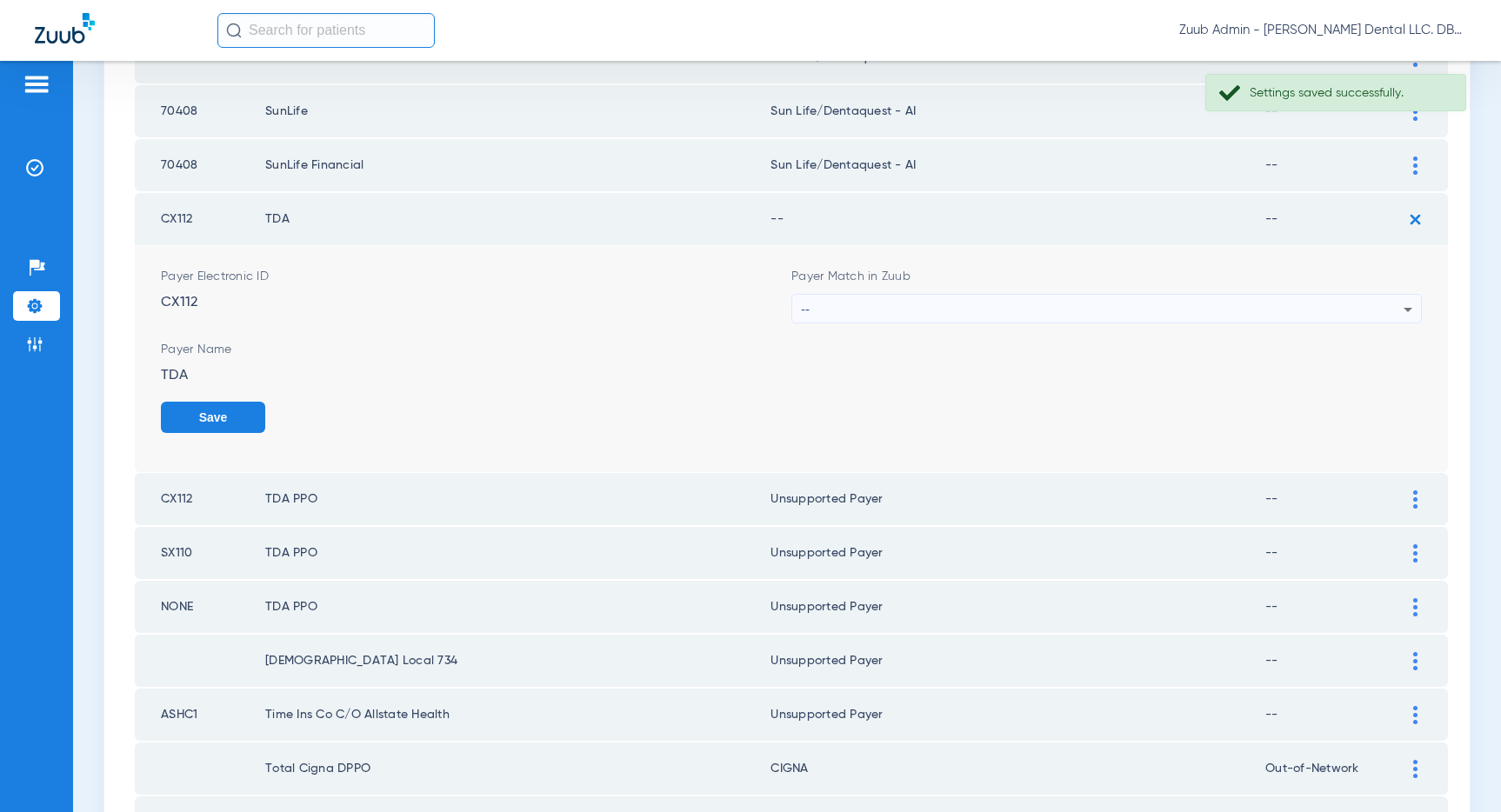
click at [1152, 315] on div "--" at bounding box center [1102, 309] width 603 height 30
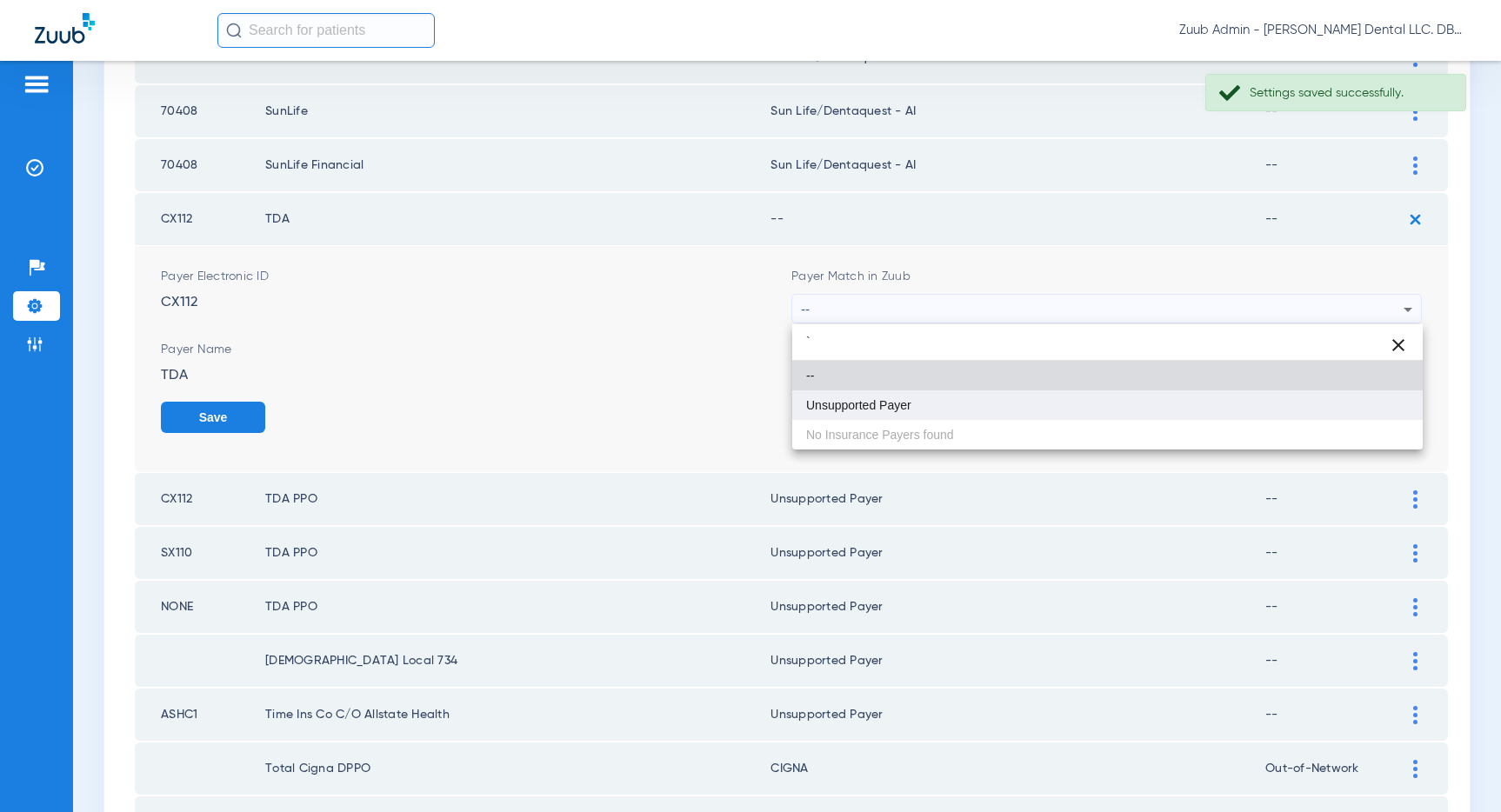
type input "`"
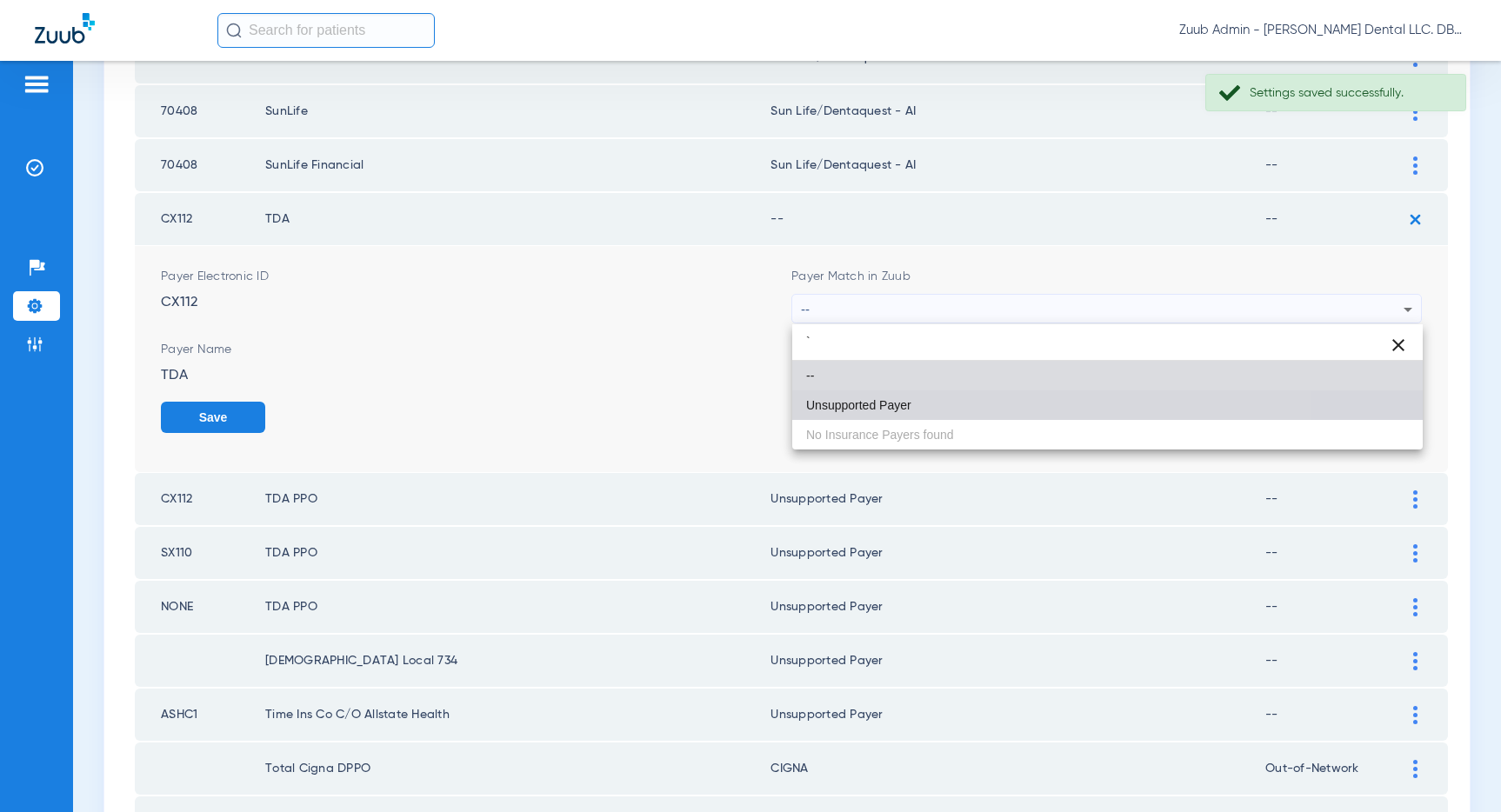
click at [924, 399] on mat-option "Unsupported Payer" at bounding box center [1108, 405] width 631 height 30
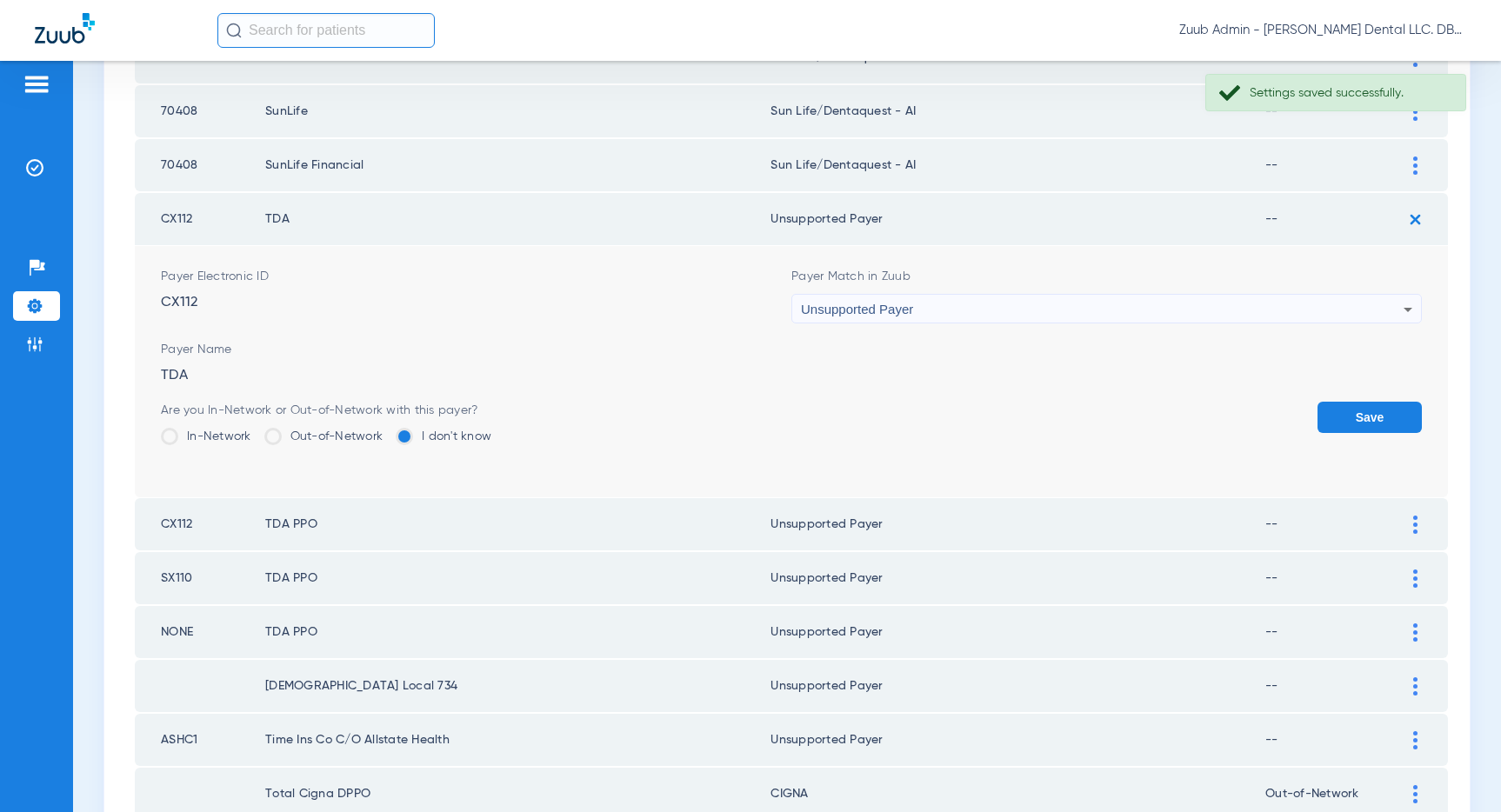
click at [1339, 417] on button "Save" at bounding box center [1369, 417] width 104 height 31
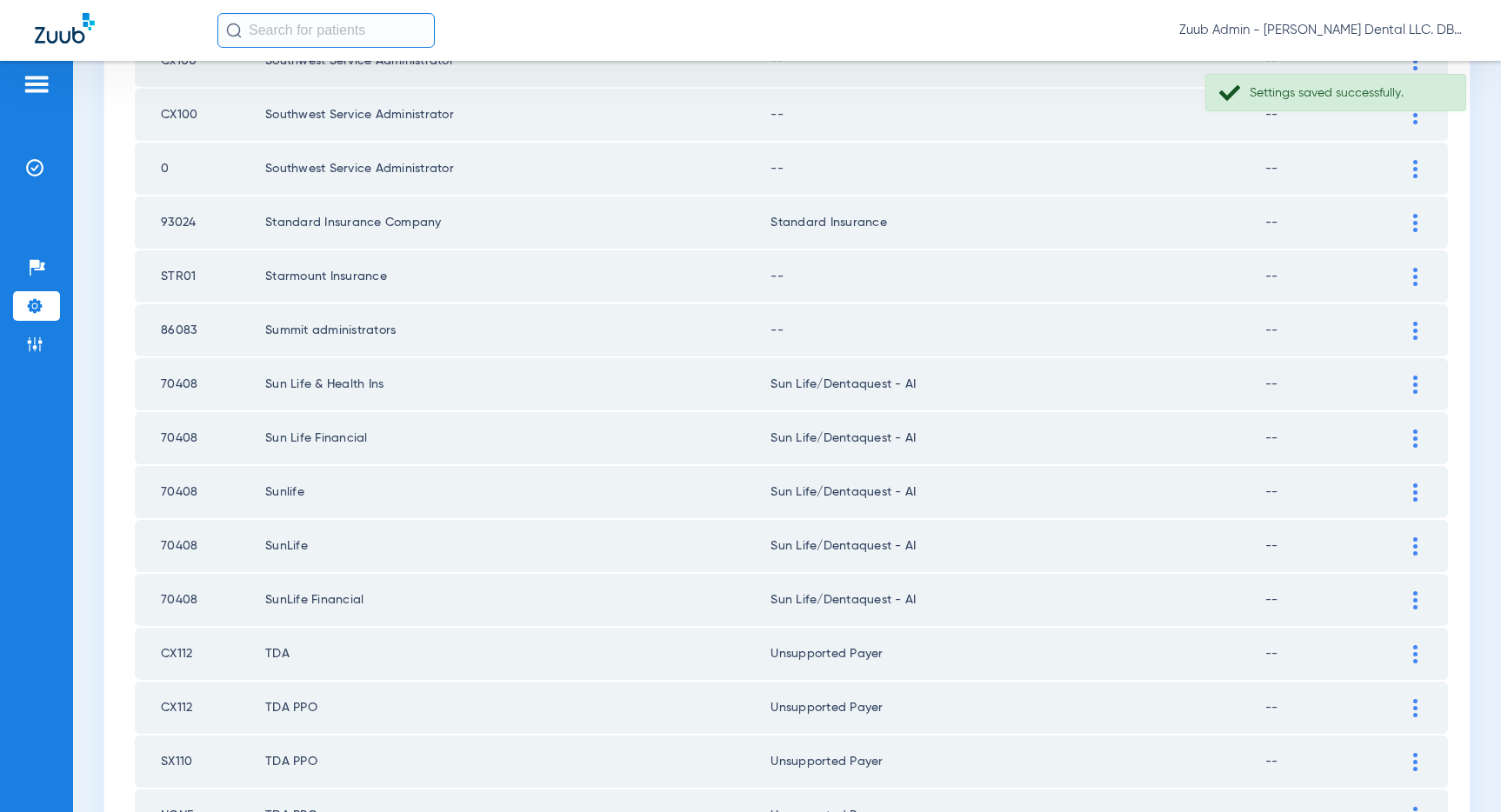
scroll to position [1639, 0]
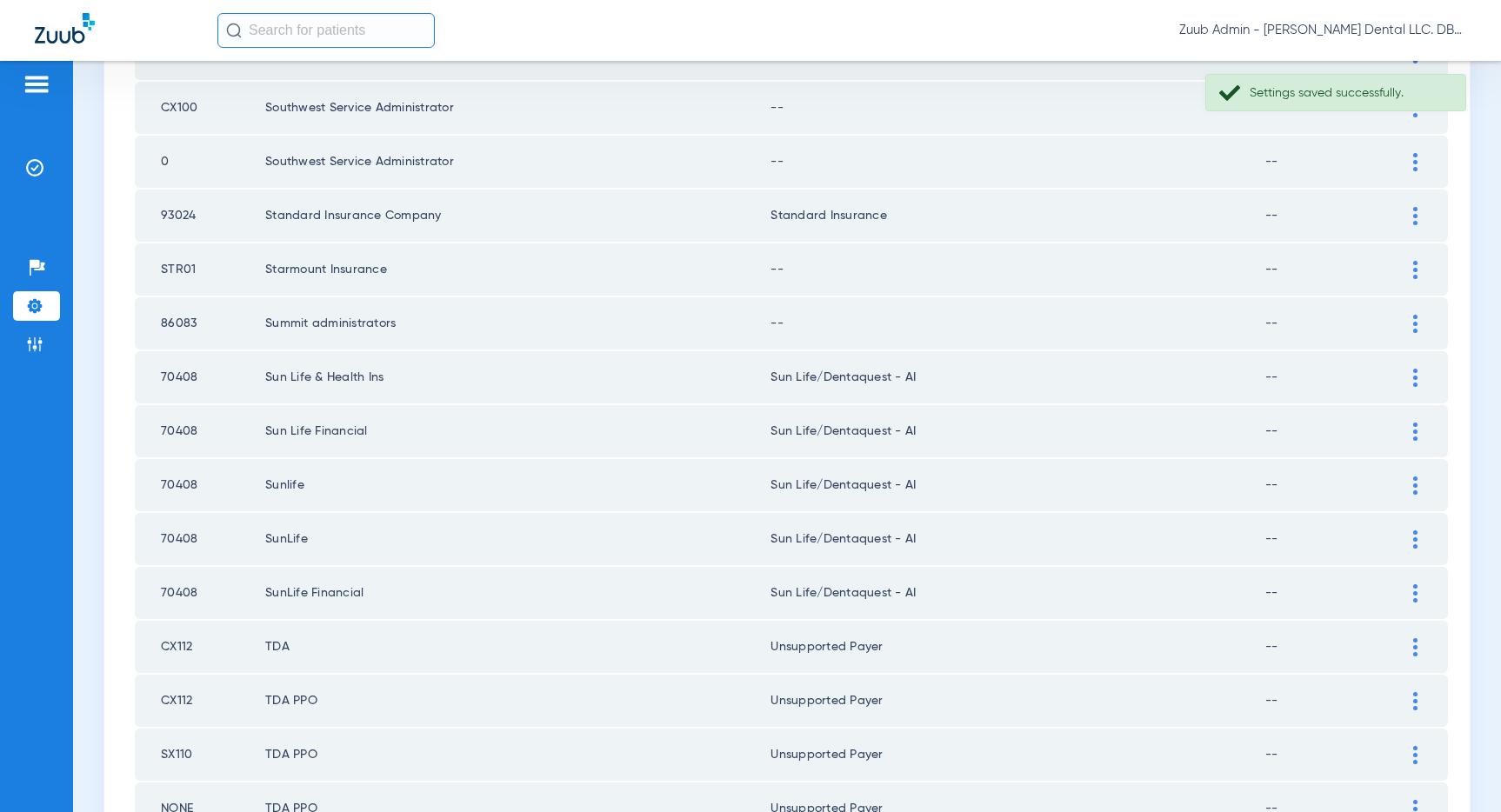
click at [1413, 314] on img at bounding box center [1415, 323] width 4 height 18
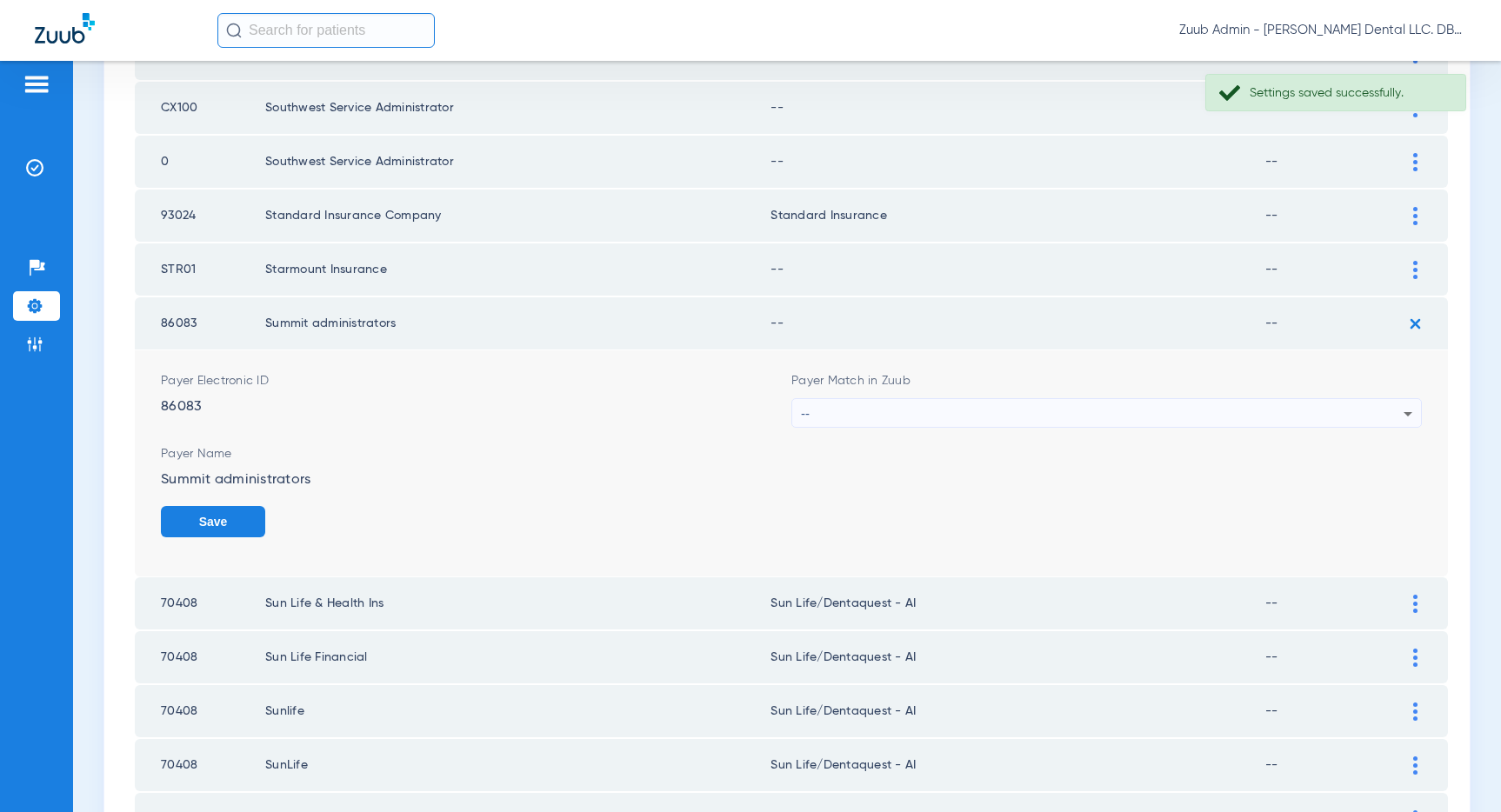
click at [1143, 406] on div "--" at bounding box center [1102, 413] width 603 height 30
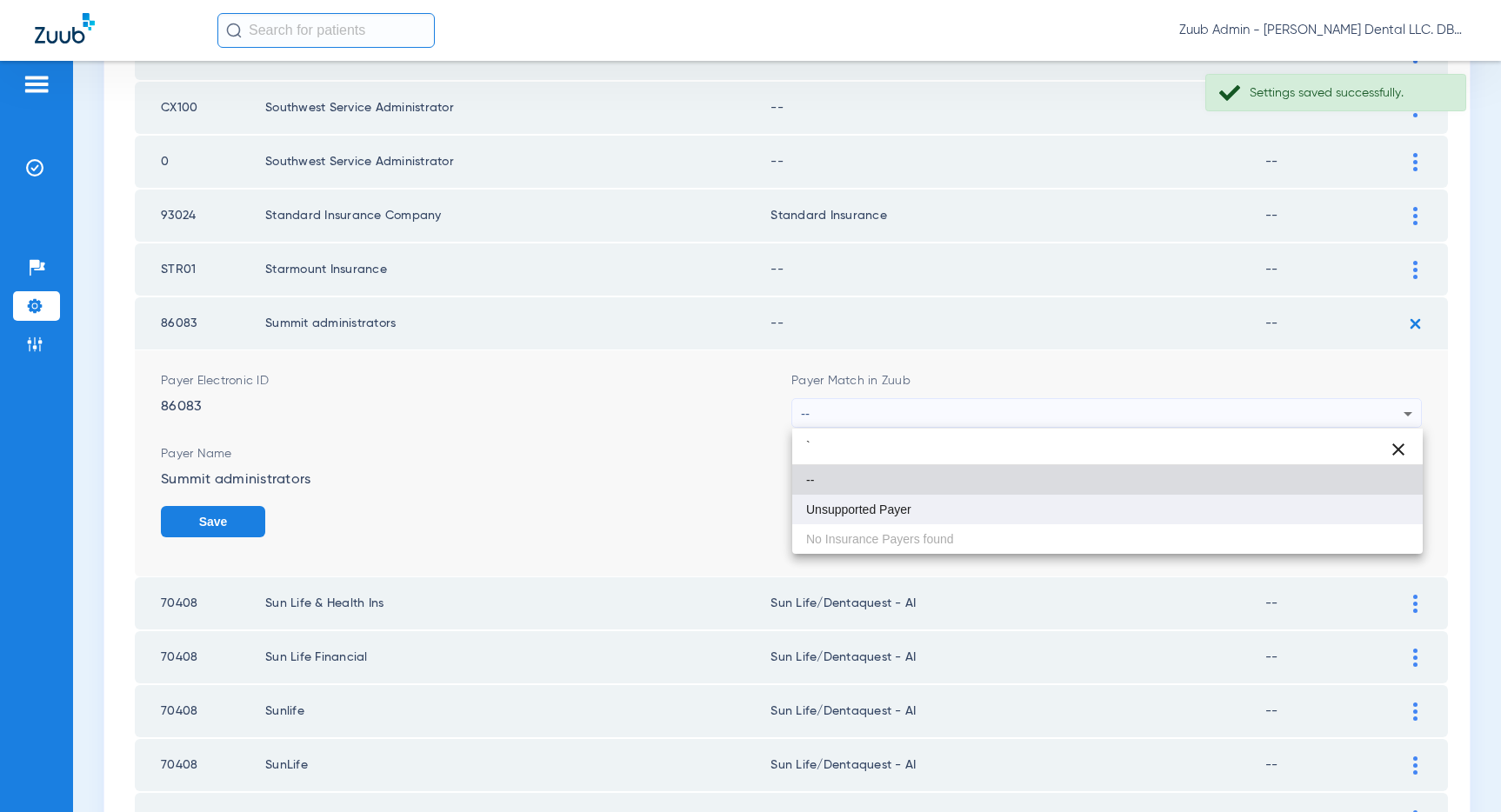
type input "`"
click at [895, 505] on span "Unsupported Payer" at bounding box center [858, 509] width 105 height 13
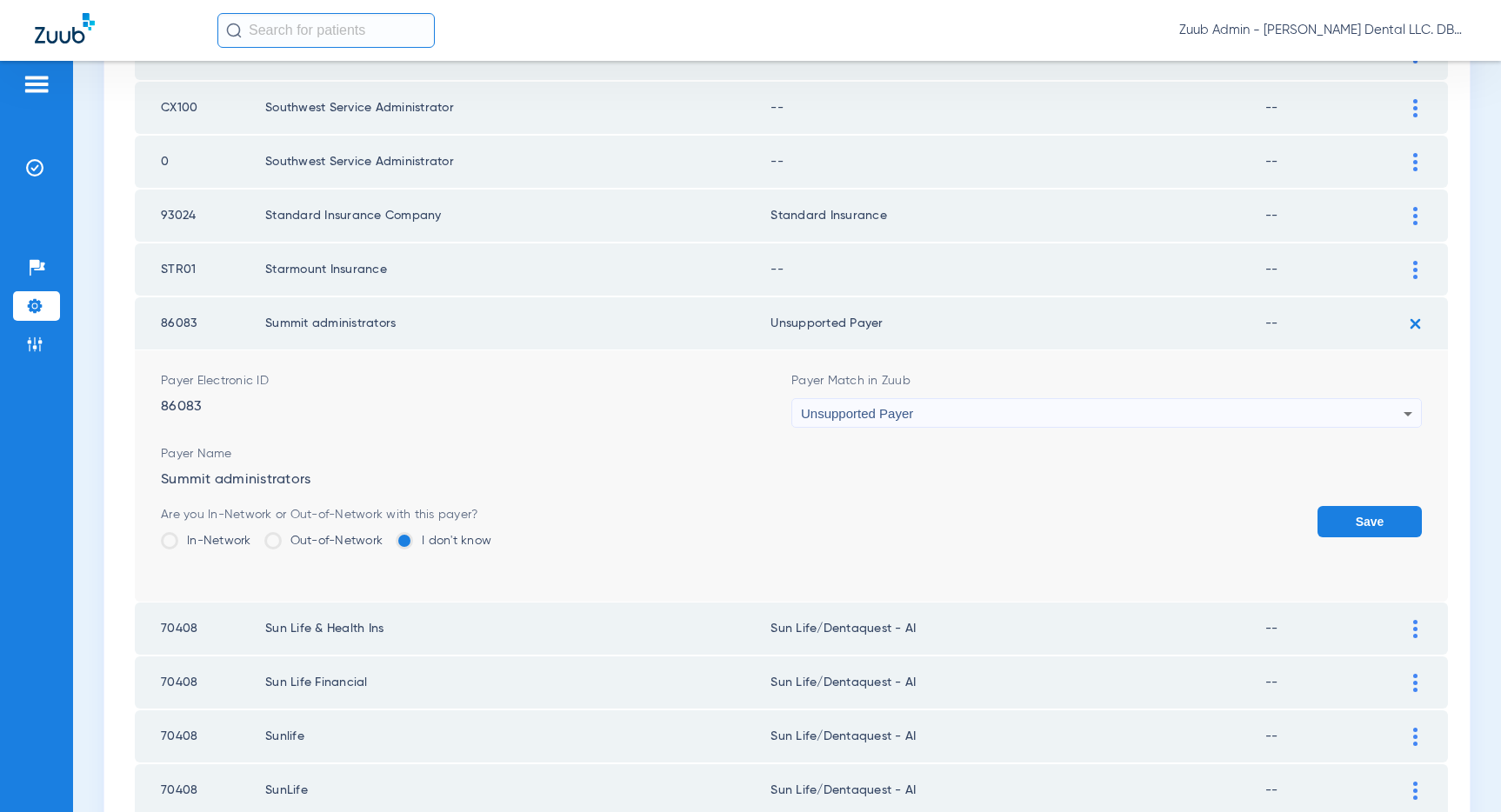
click at [1349, 512] on button "Save" at bounding box center [1369, 521] width 104 height 31
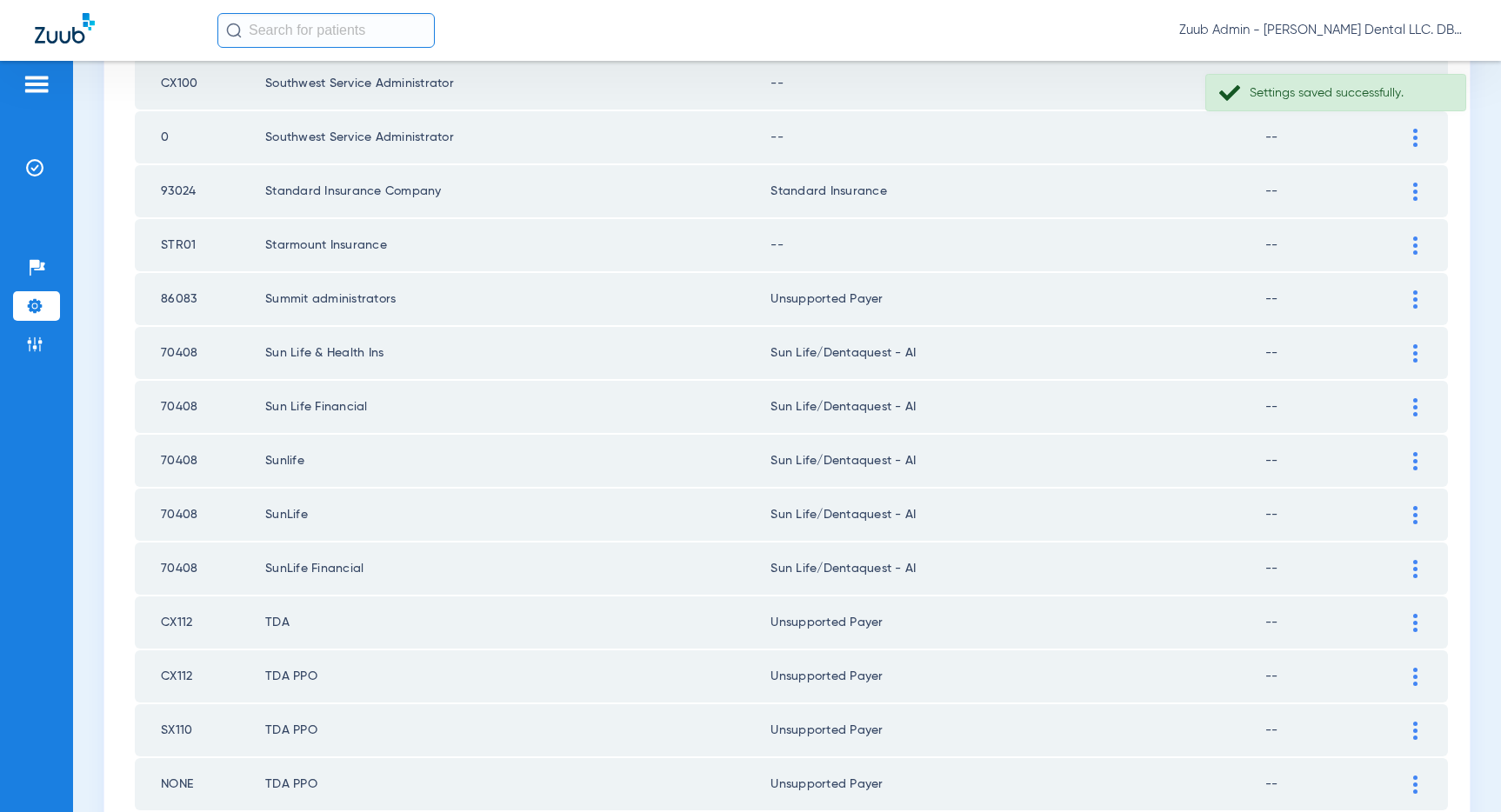
scroll to position [1673, 0]
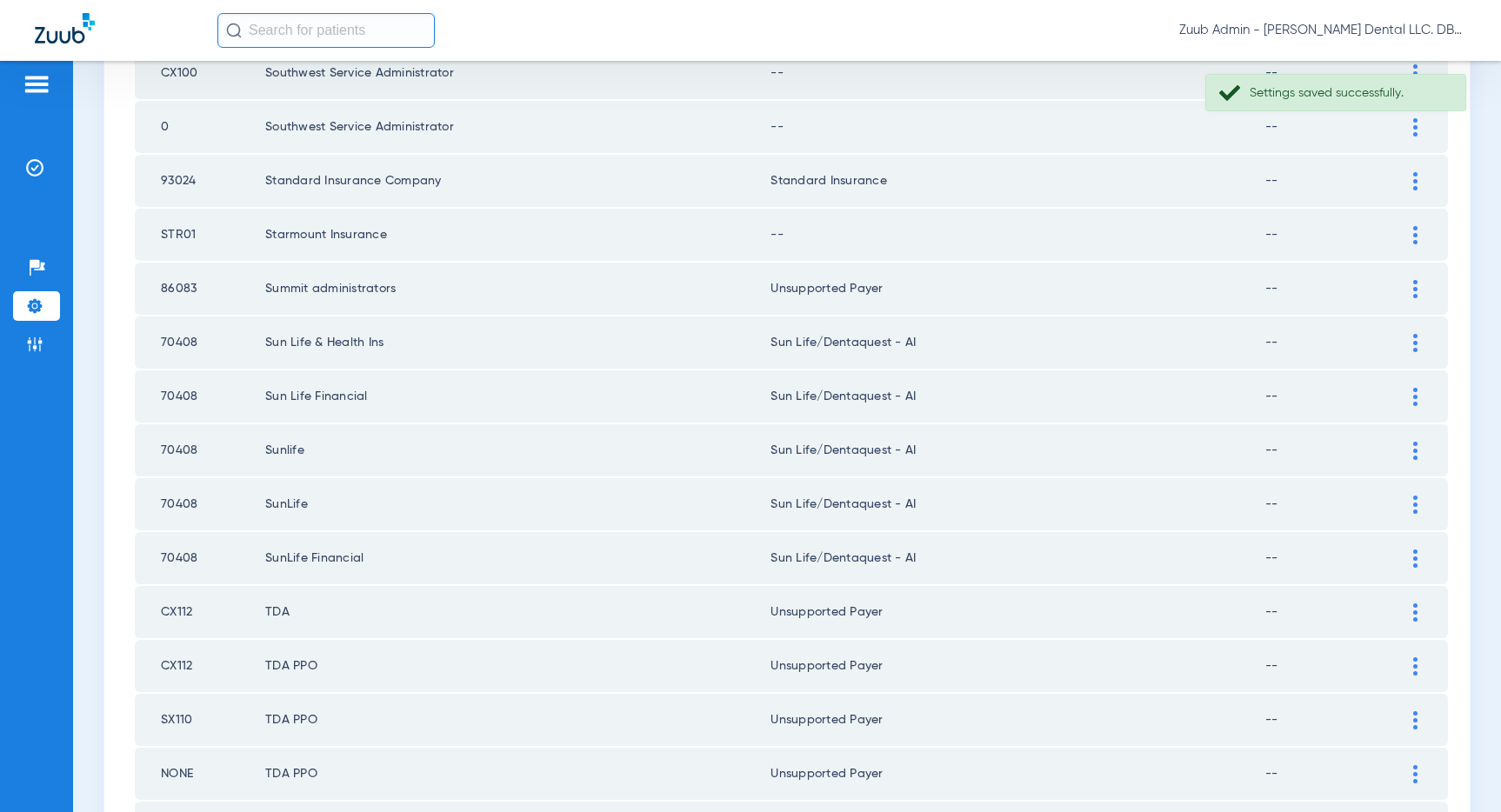
click at [1420, 228] on div at bounding box center [1415, 235] width 31 height 18
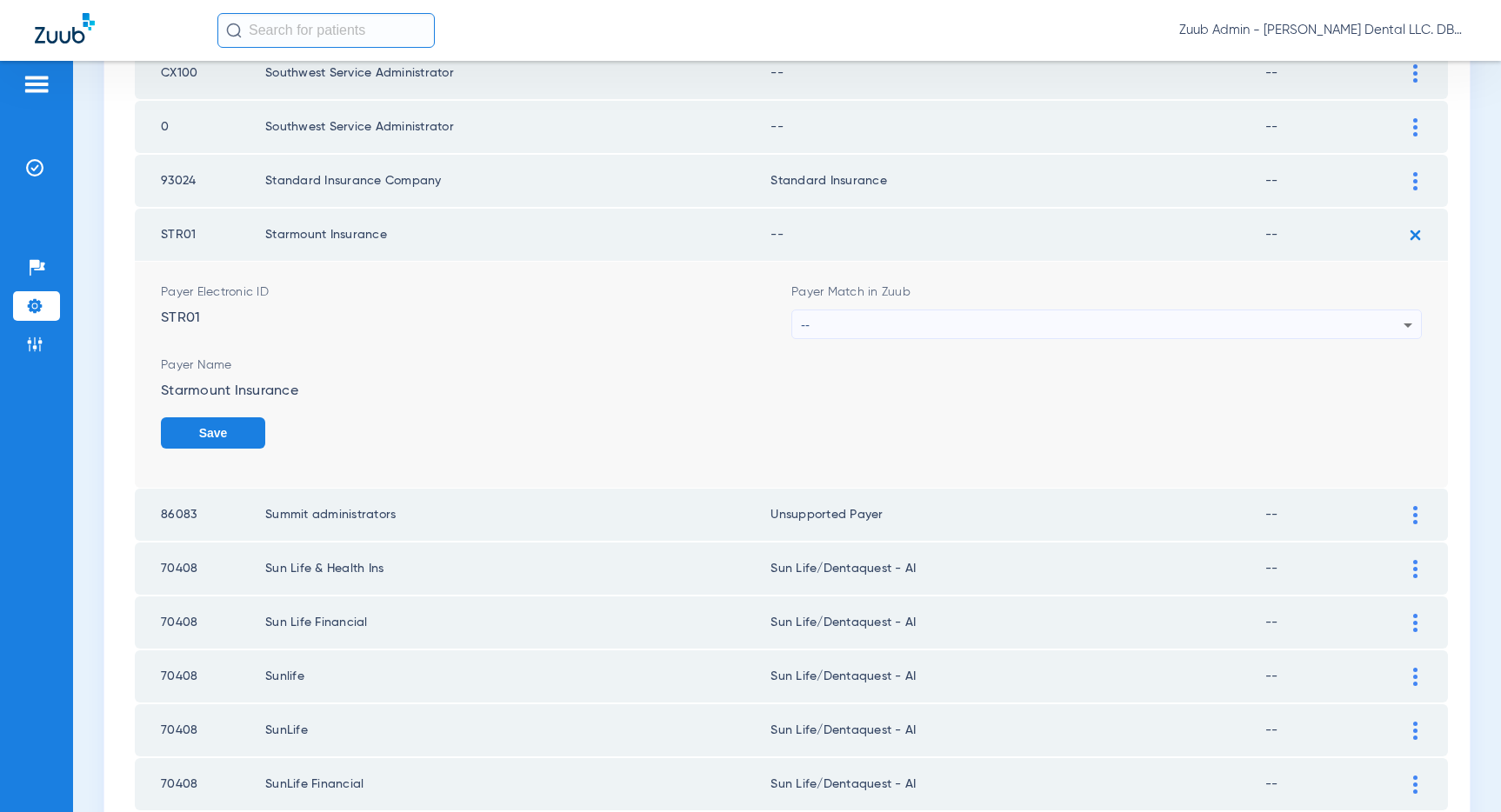
click at [1233, 322] on div "--" at bounding box center [1102, 325] width 603 height 30
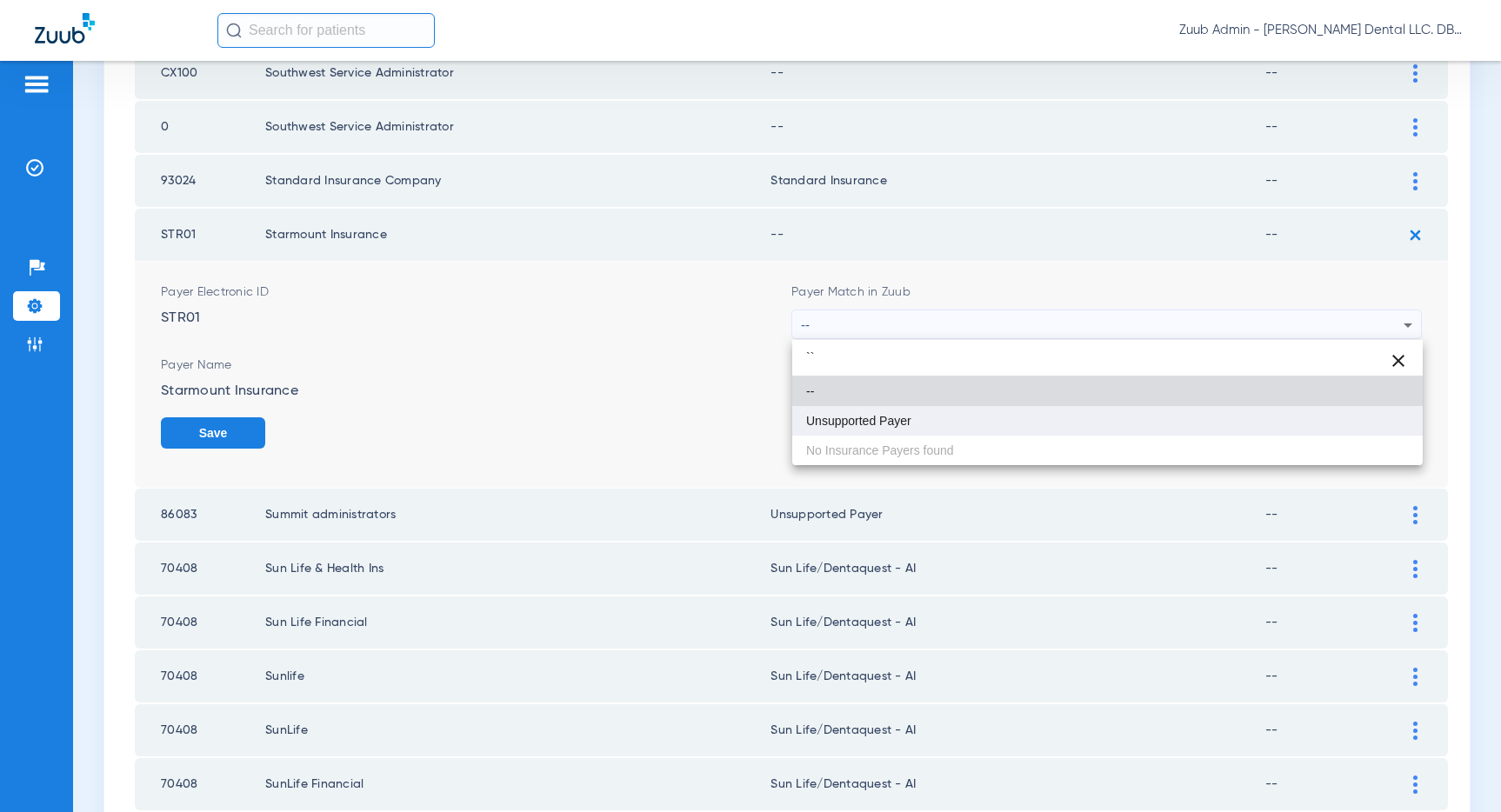
type input "``"
click at [814, 428] on mat-option "Unsupported Payer" at bounding box center [1108, 420] width 631 height 30
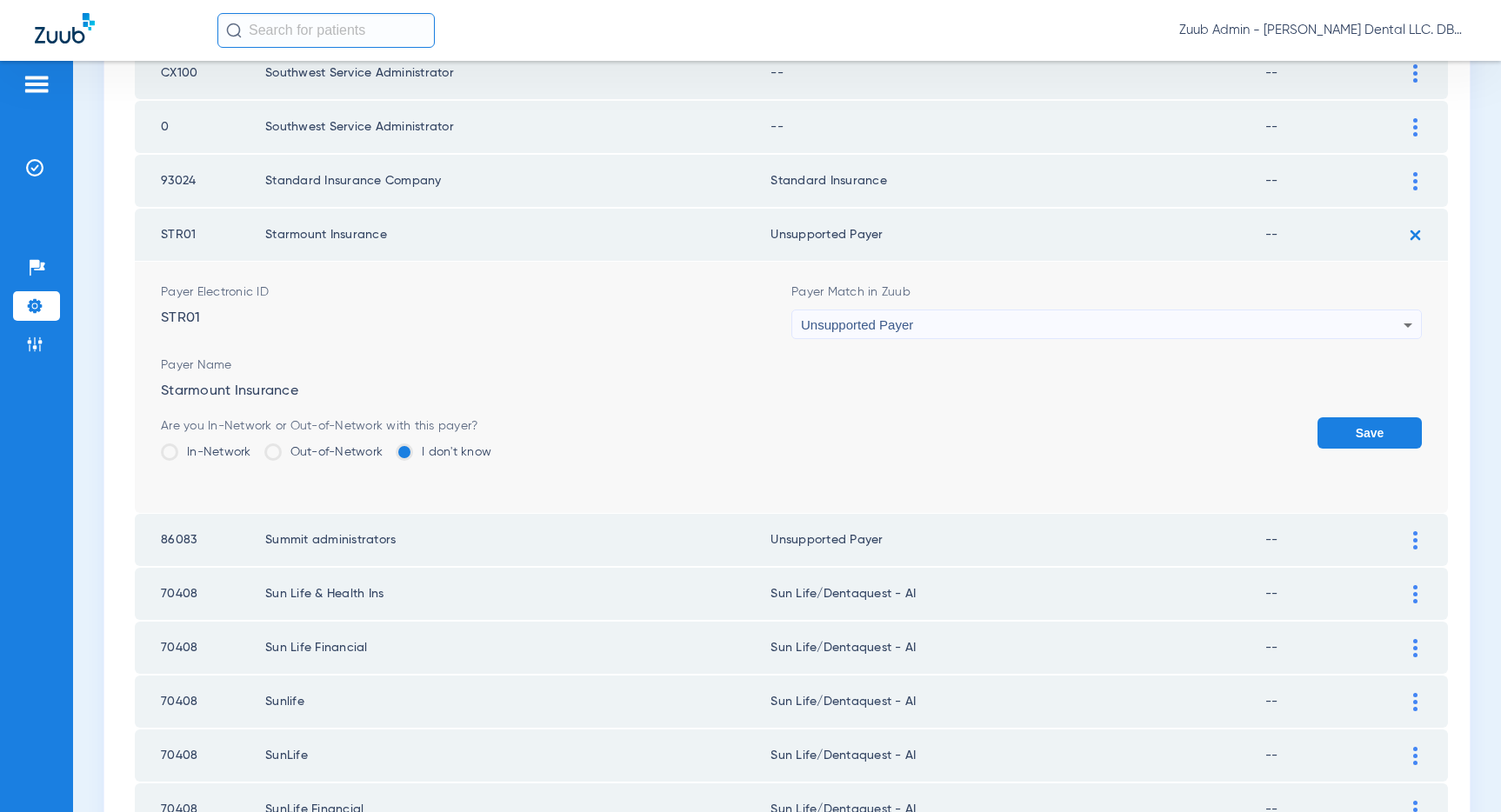
click at [1359, 435] on button "Save" at bounding box center [1369, 433] width 104 height 31
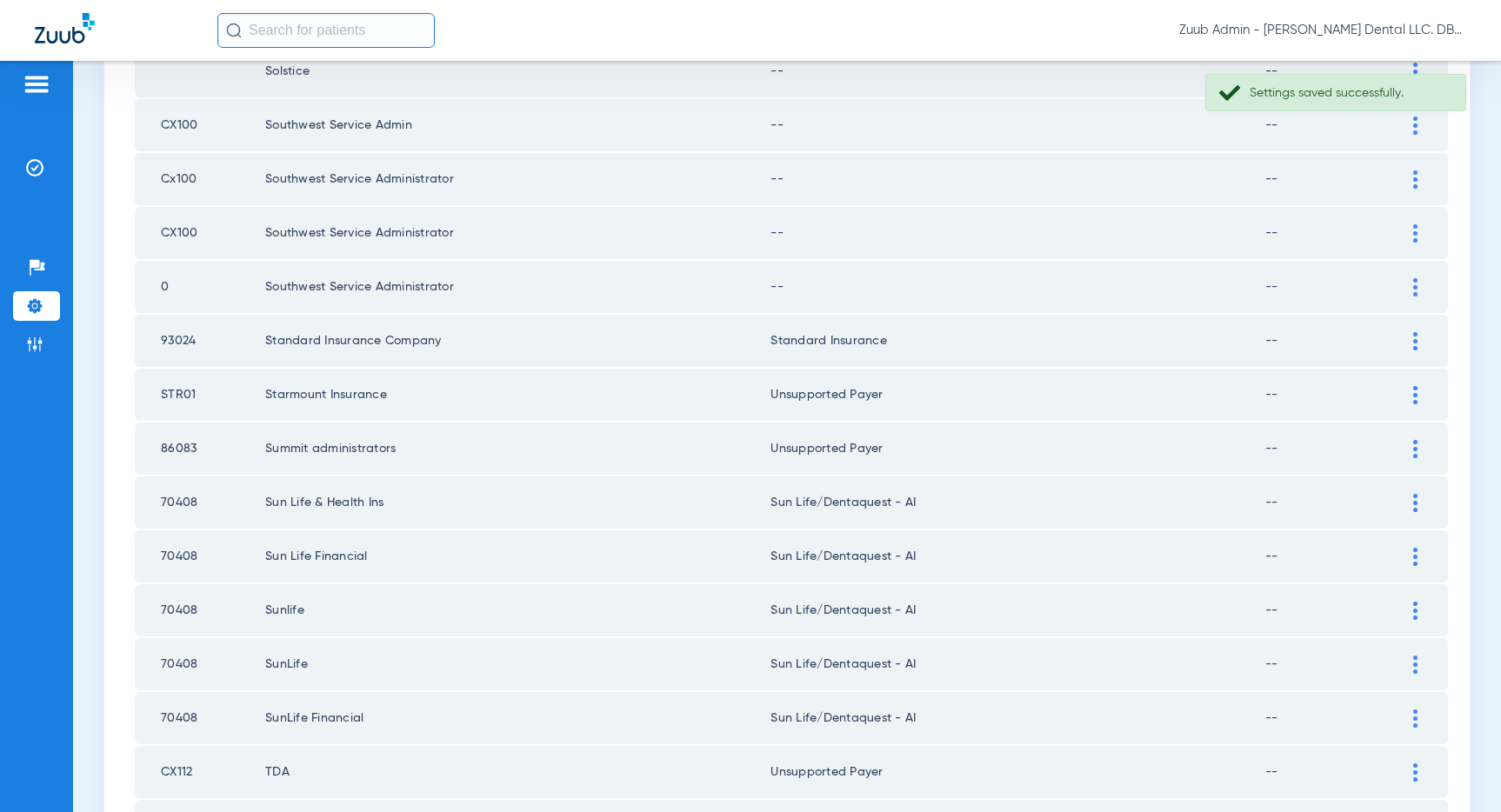
scroll to position [1480, 0]
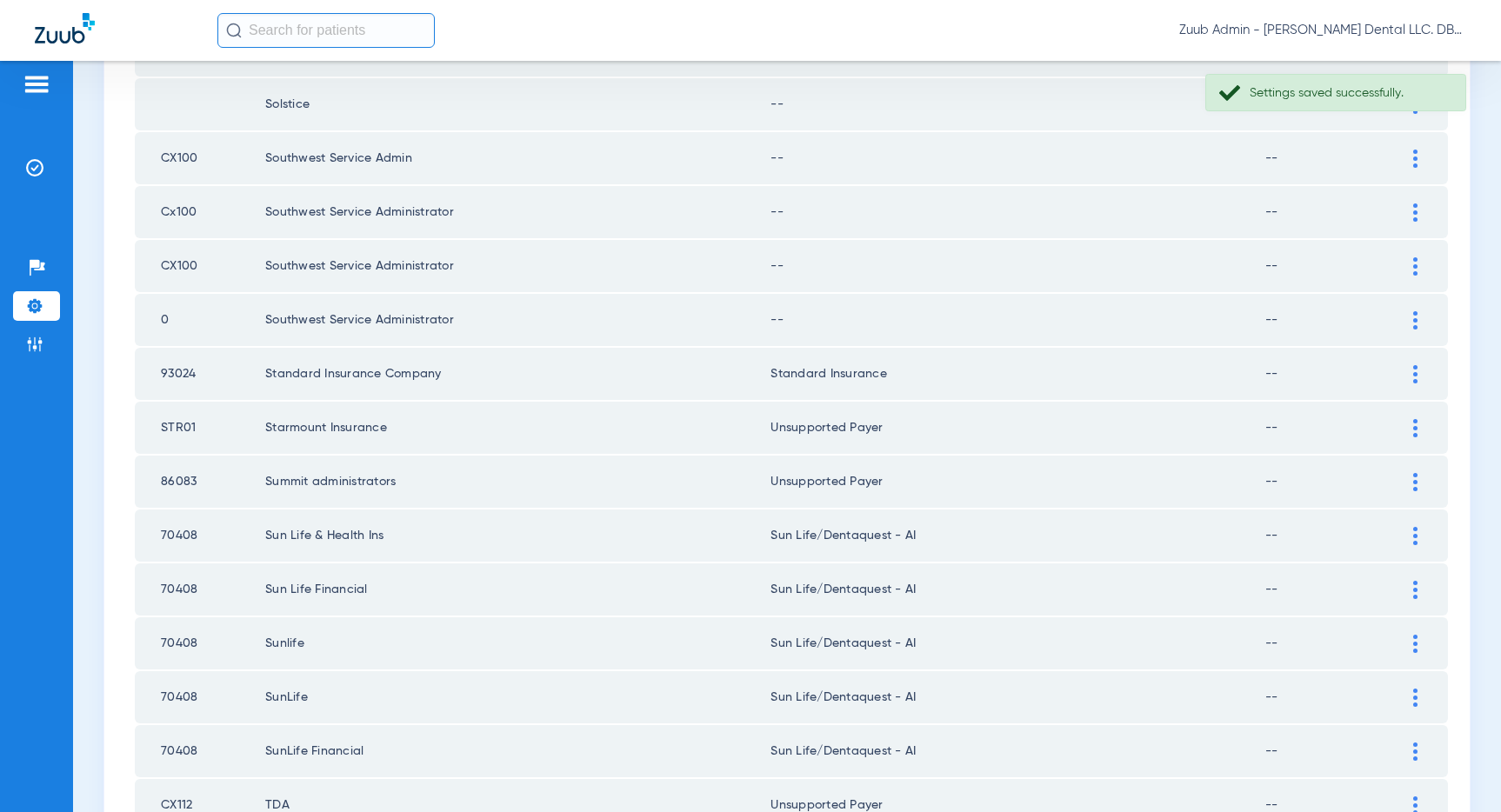
click at [1411, 313] on div at bounding box center [1415, 321] width 31 height 18
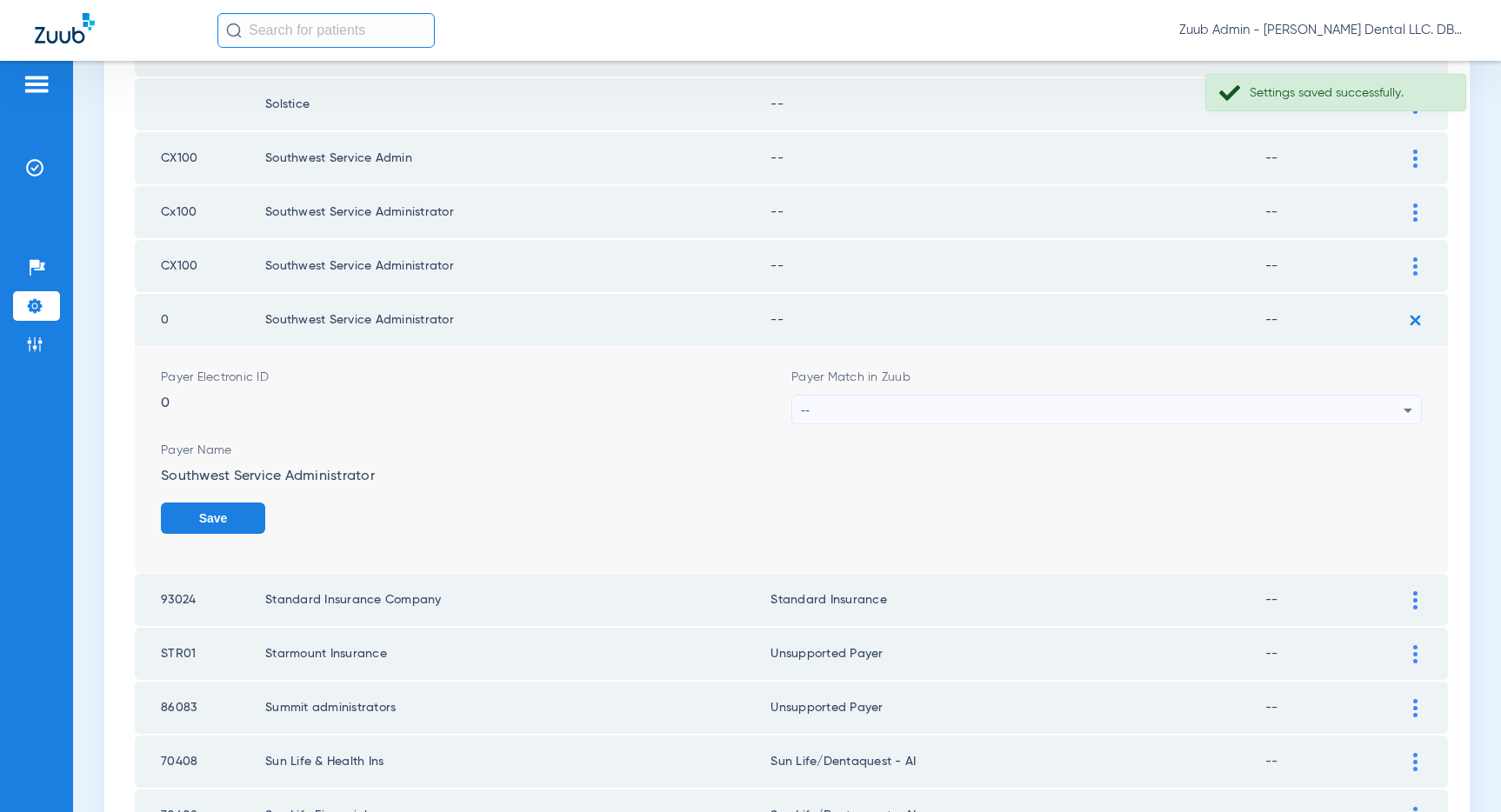
click at [1140, 402] on div "--" at bounding box center [1102, 410] width 603 height 30
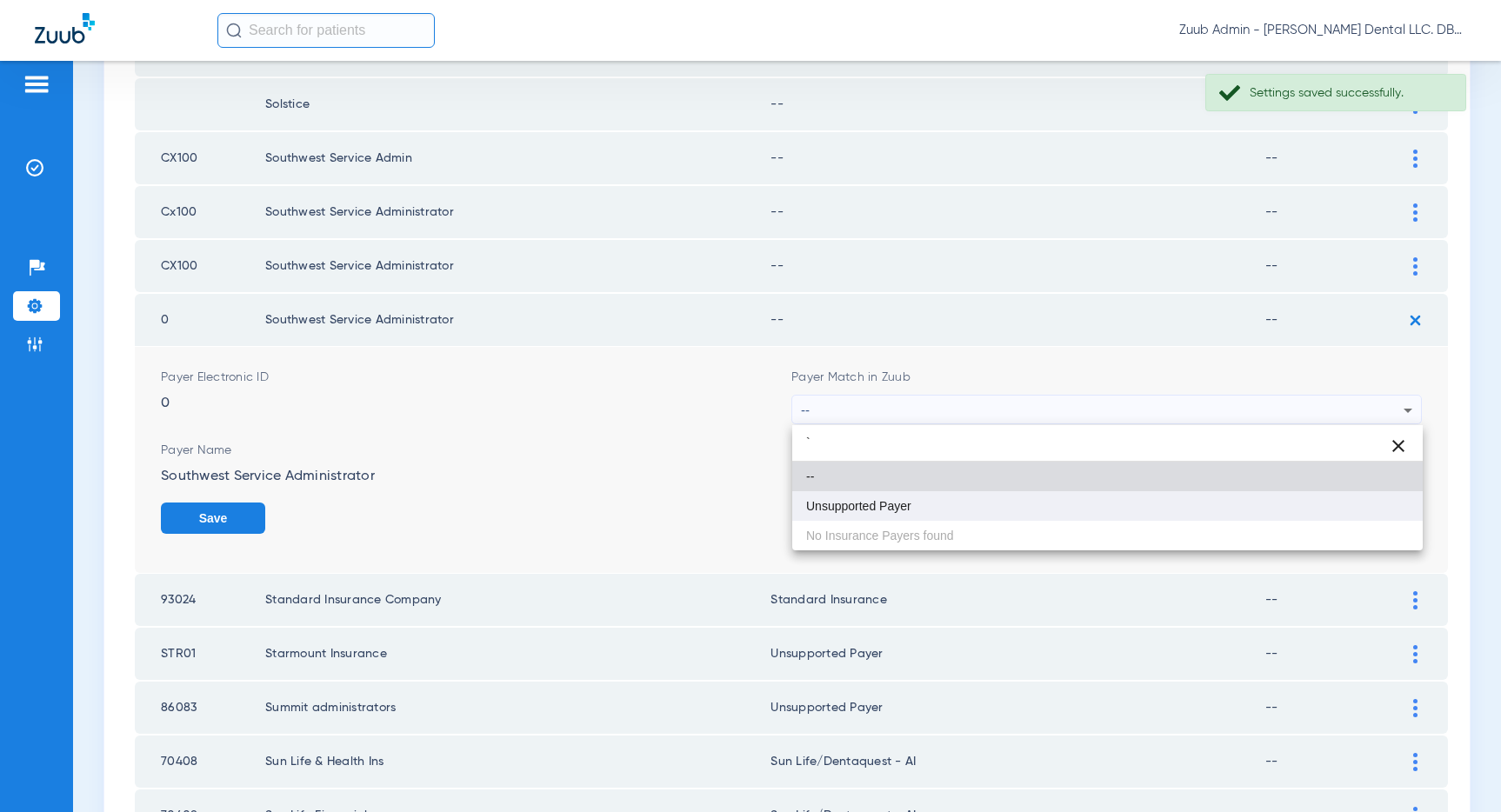
type input "`"
click at [958, 499] on mat-option "Unsupported Payer" at bounding box center [1108, 506] width 631 height 30
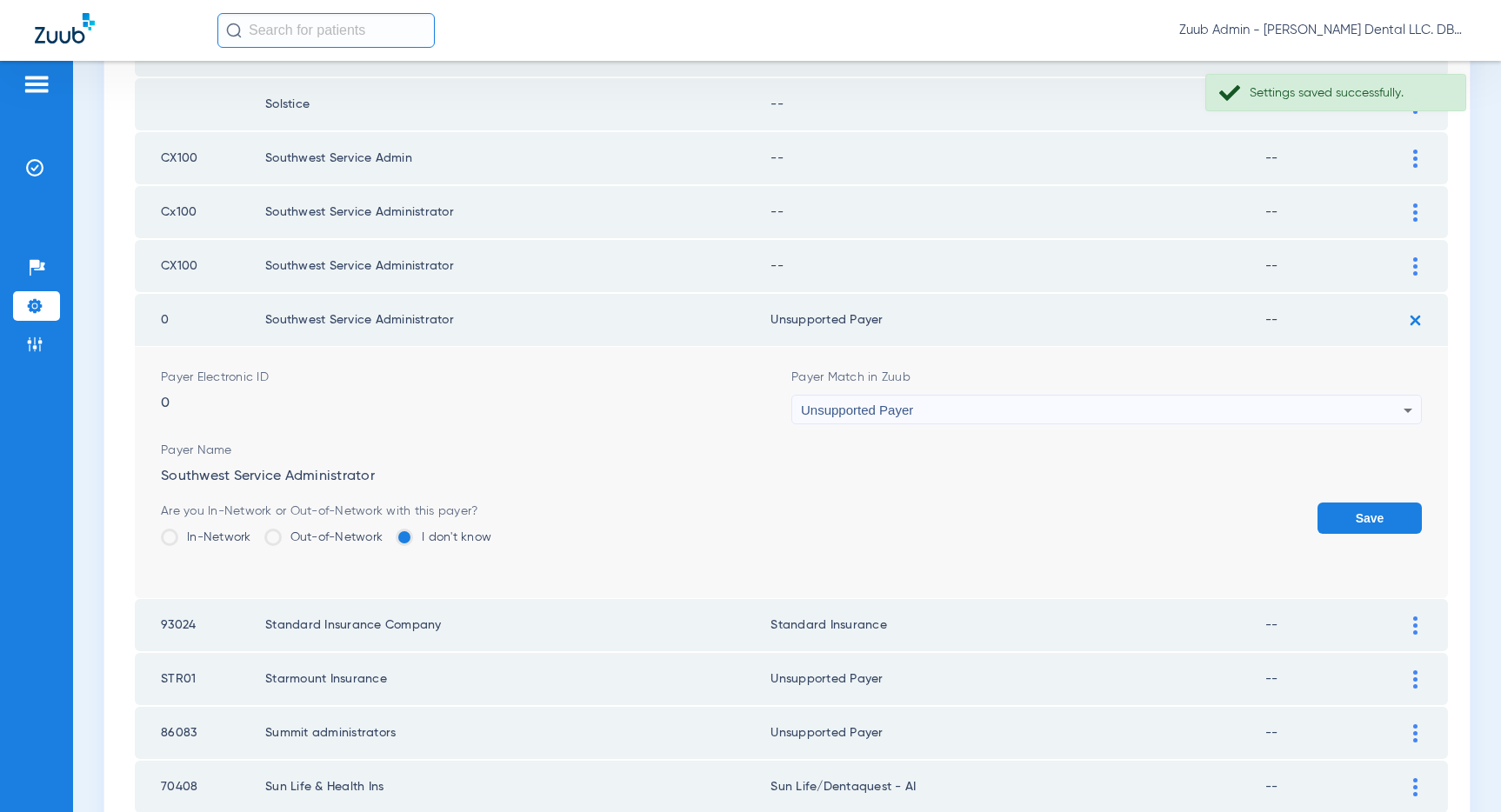
click at [1370, 501] on form "Payer Electronic ID 0 Payer Match in Zuub Unsupported Payer Payer Name Southwes…" at bounding box center [791, 472] width 1261 height 252
click at [1355, 526] on button "Save" at bounding box center [1369, 517] width 104 height 31
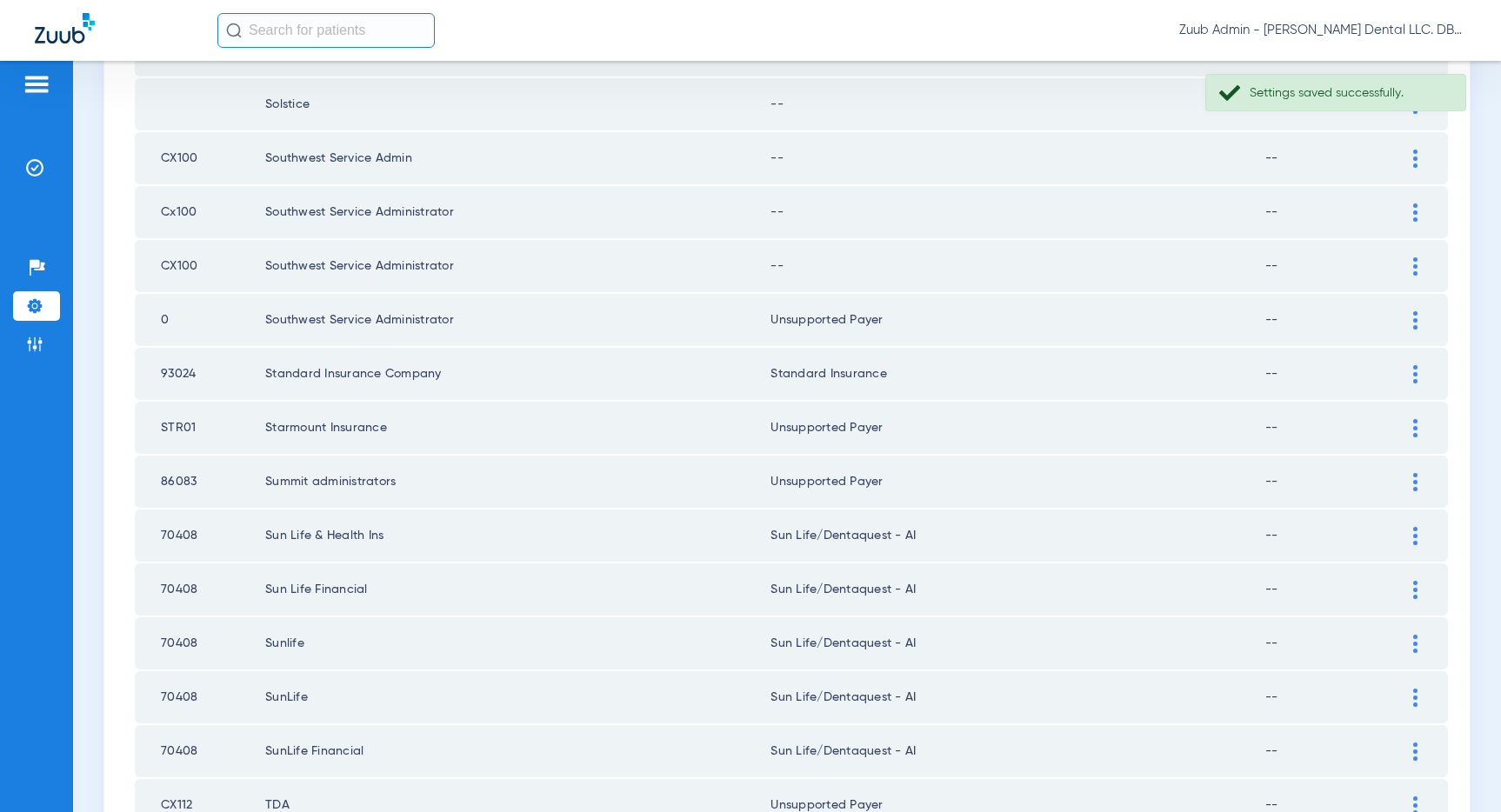
click at [1414, 260] on img at bounding box center [1415, 267] width 4 height 18
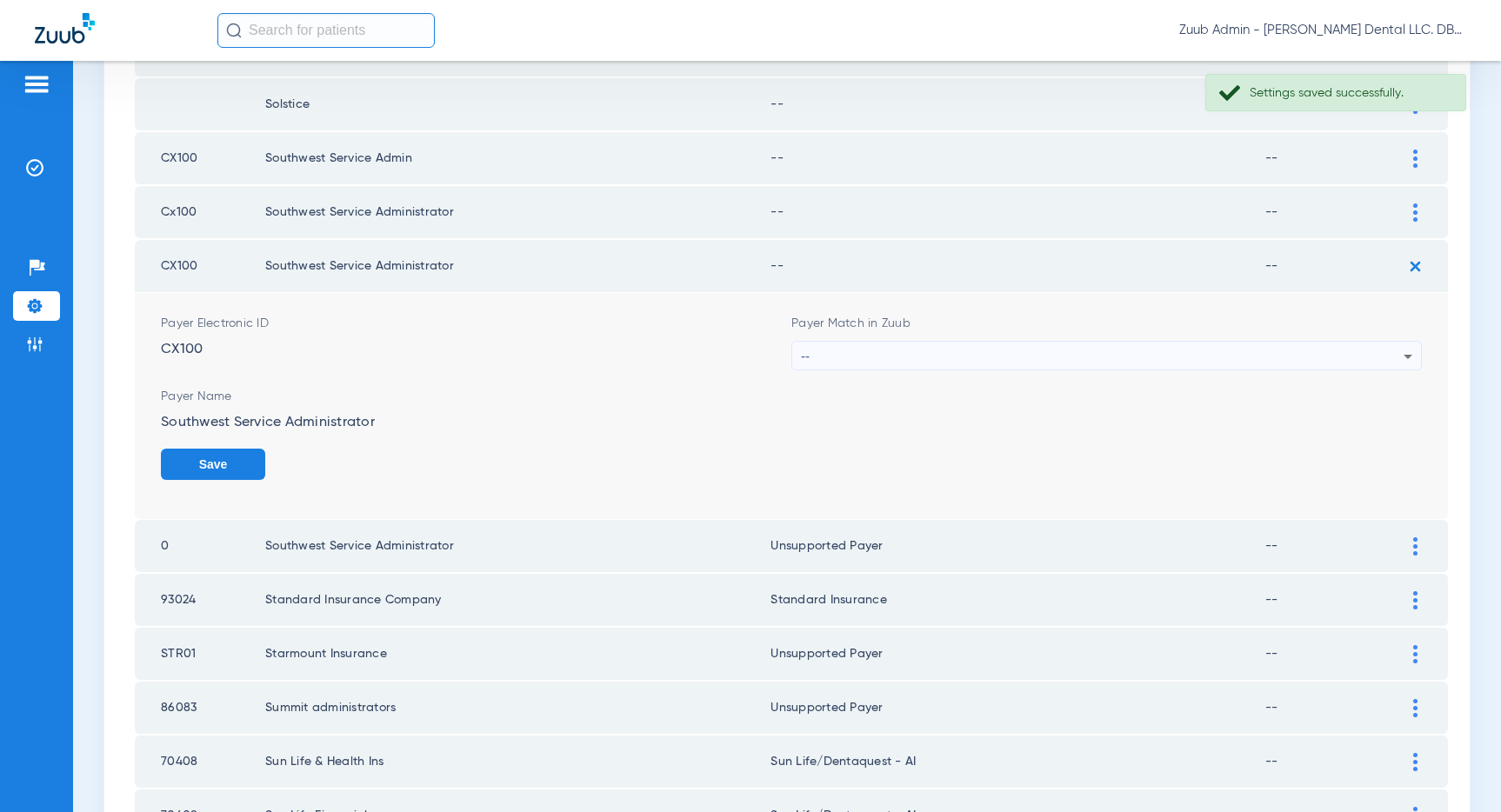
click at [1320, 353] on div "--" at bounding box center [1102, 356] width 603 height 30
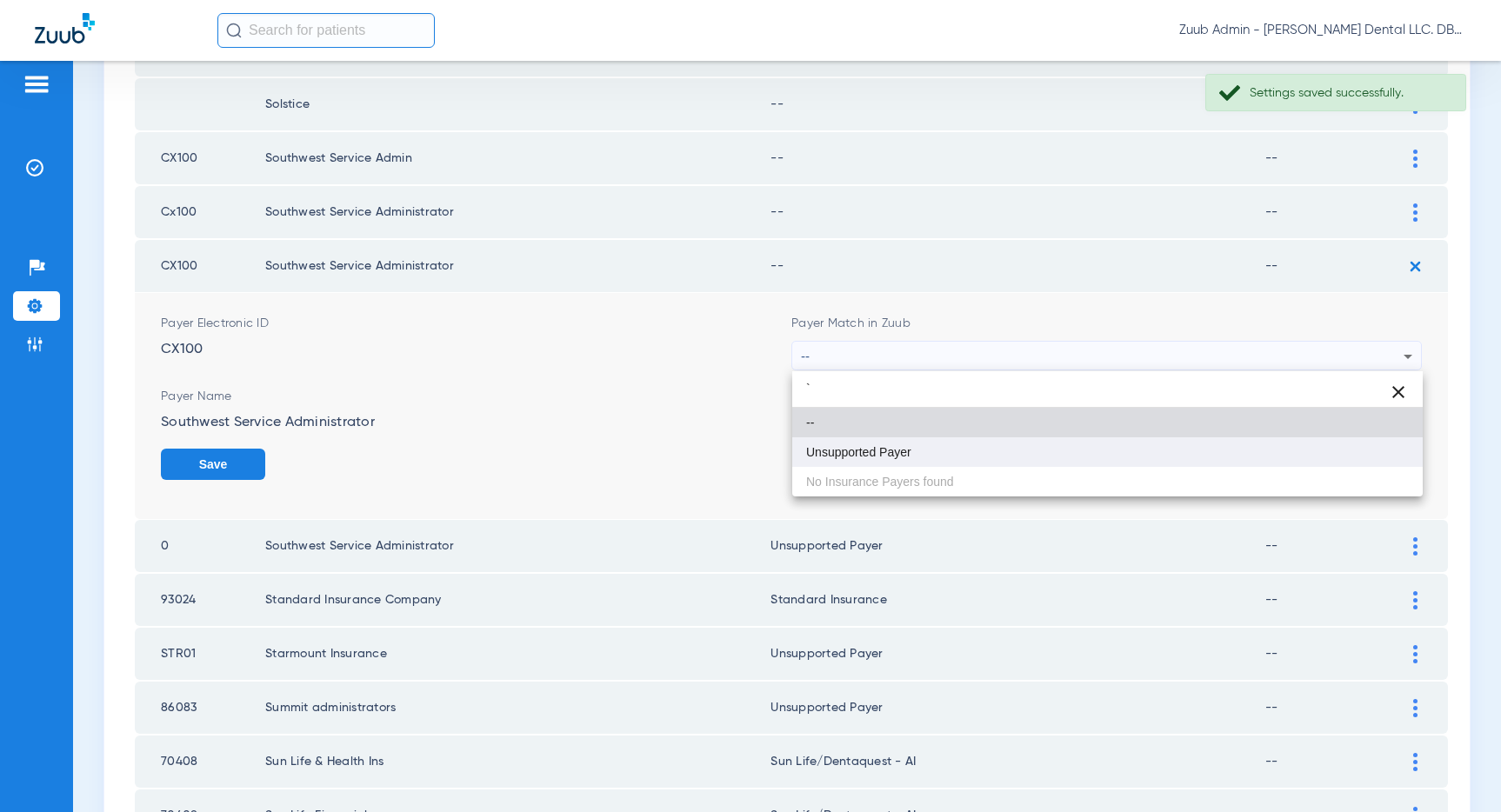
type input "`"
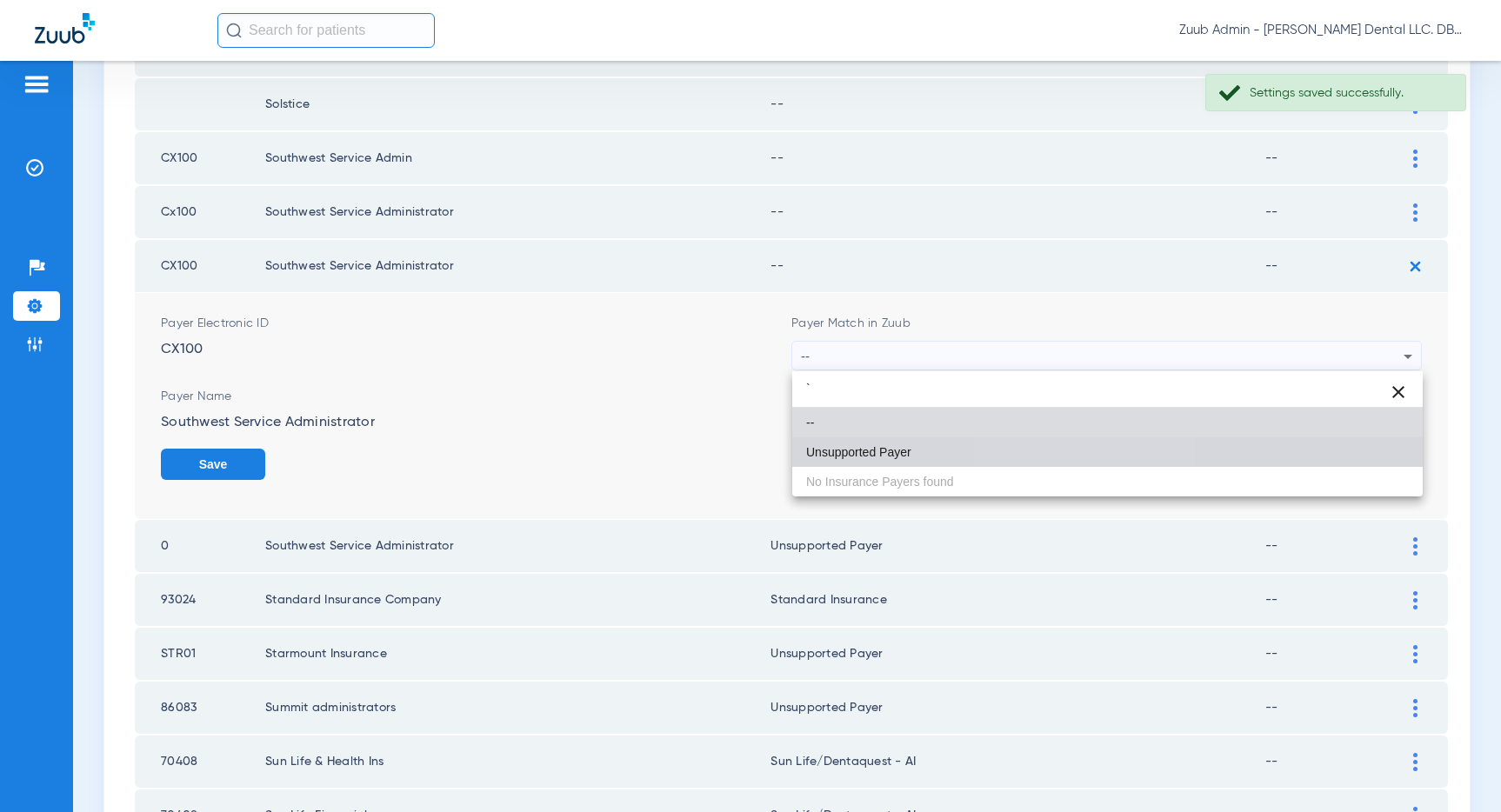
click at [1088, 455] on mat-option "Unsupported Payer" at bounding box center [1108, 452] width 631 height 30
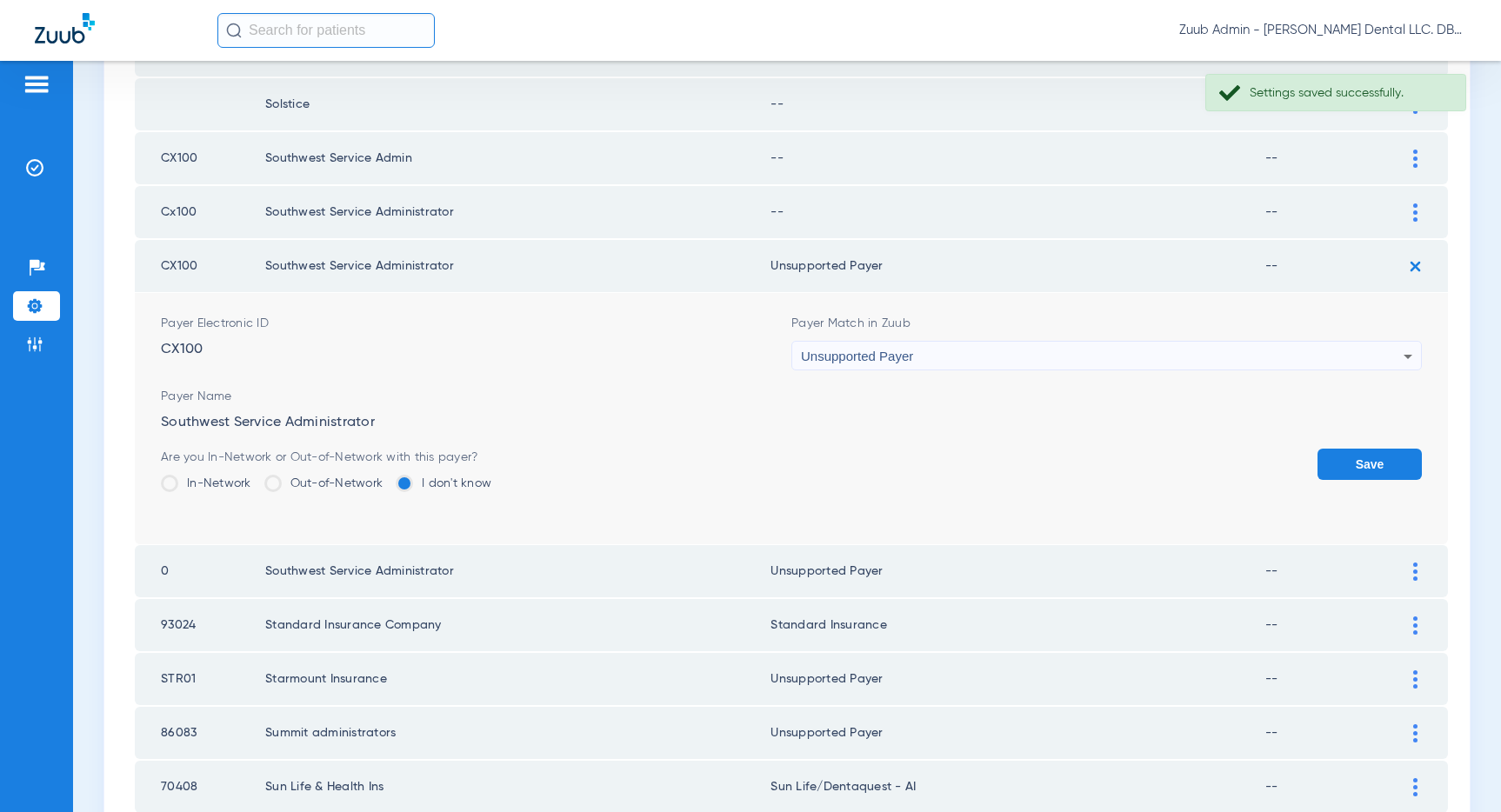
click at [1344, 459] on button "Save" at bounding box center [1369, 463] width 104 height 31
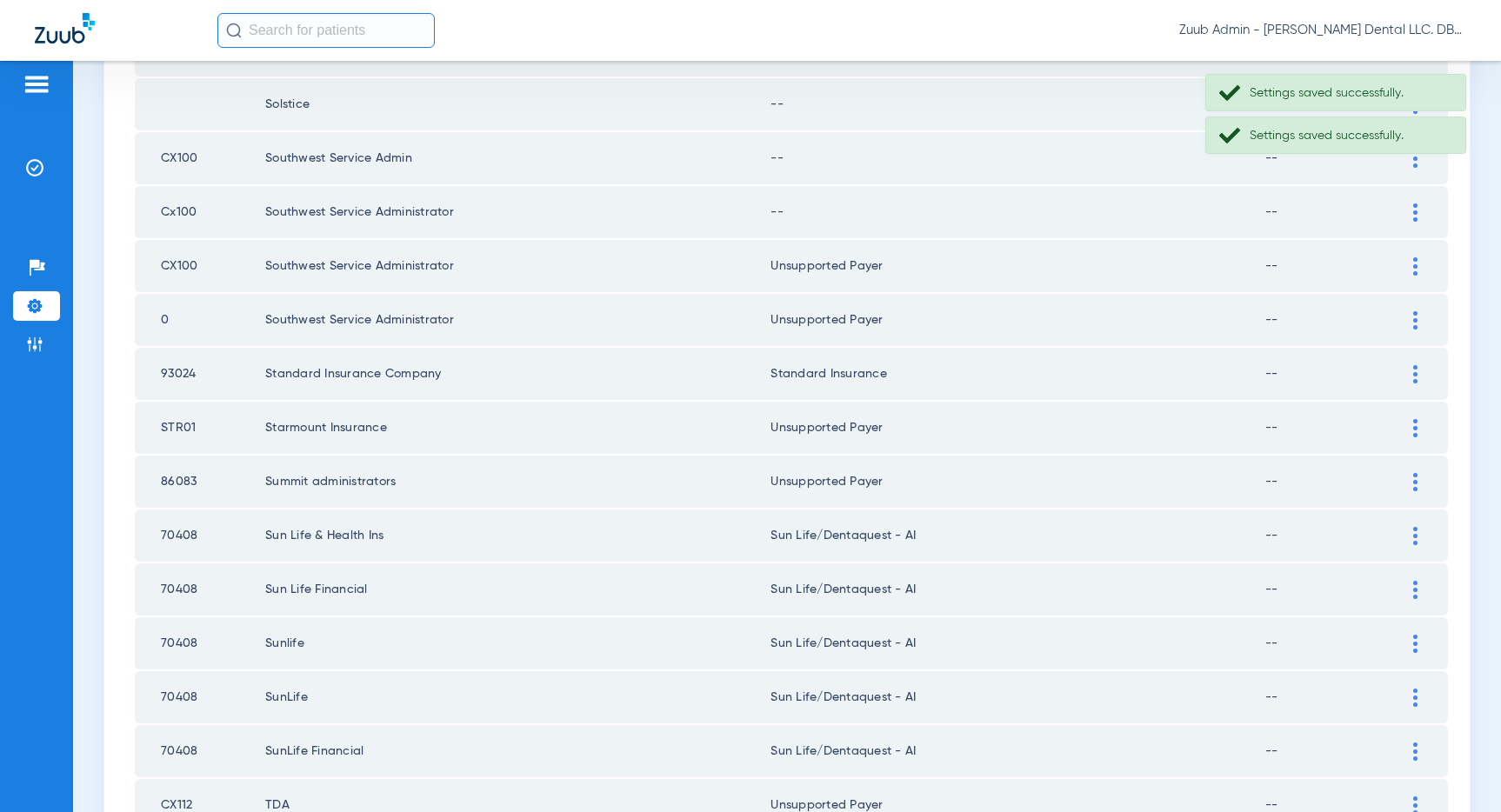
click at [1415, 207] on img at bounding box center [1415, 213] width 4 height 18
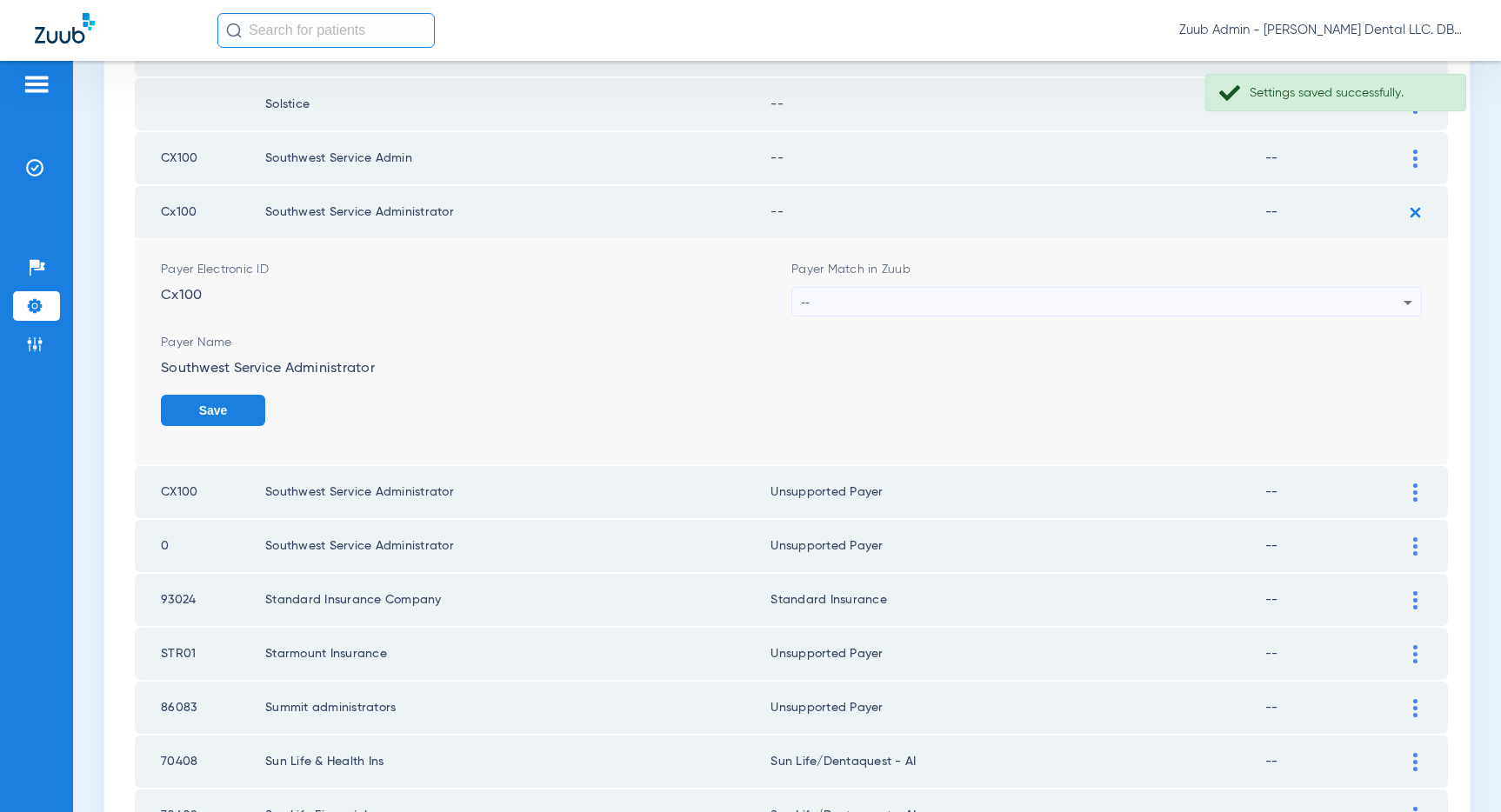
click at [1318, 297] on div "--" at bounding box center [1102, 302] width 603 height 30
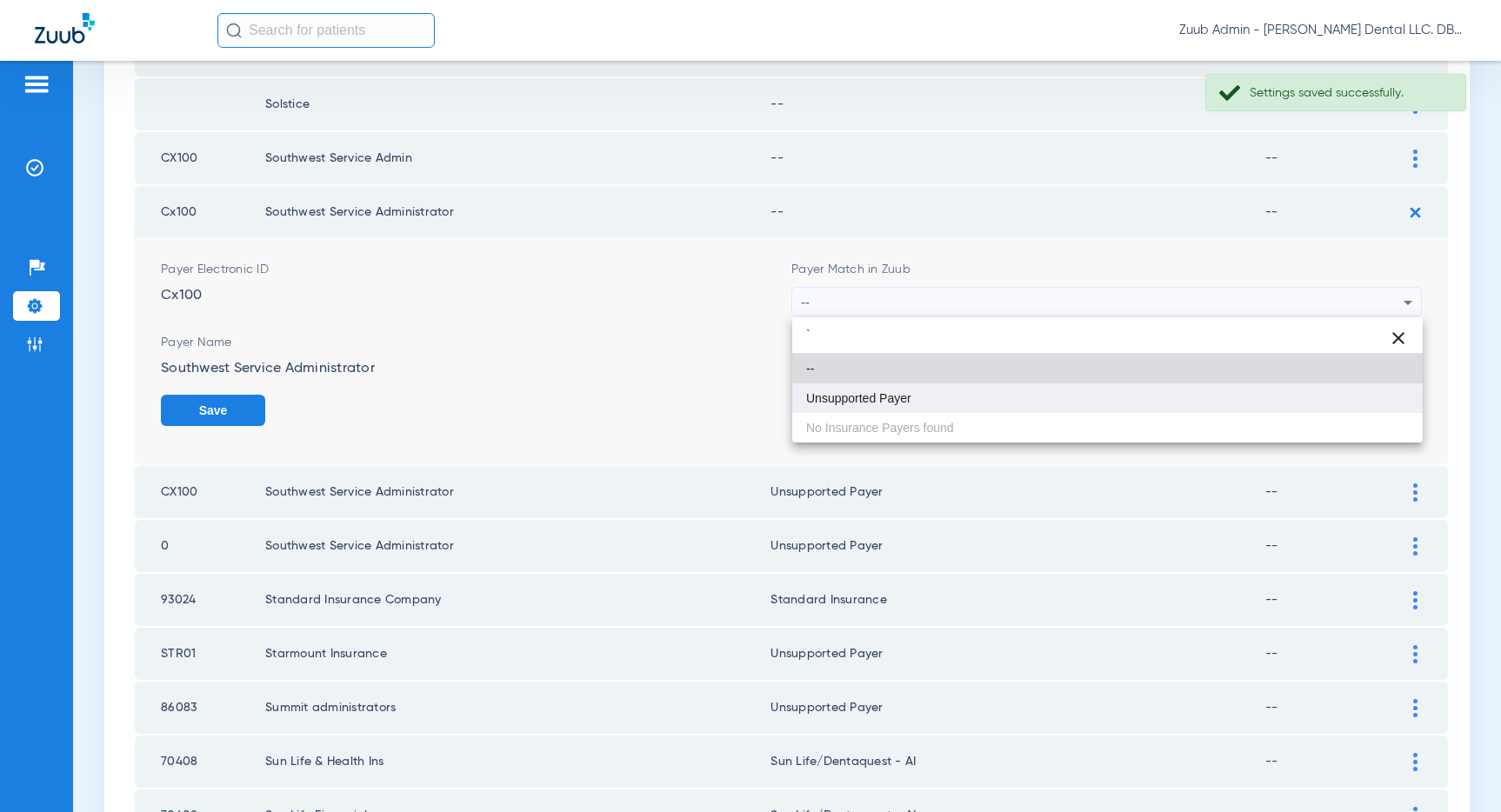
type input "`"
click at [1058, 396] on mat-option "Unsupported Payer" at bounding box center [1108, 398] width 631 height 30
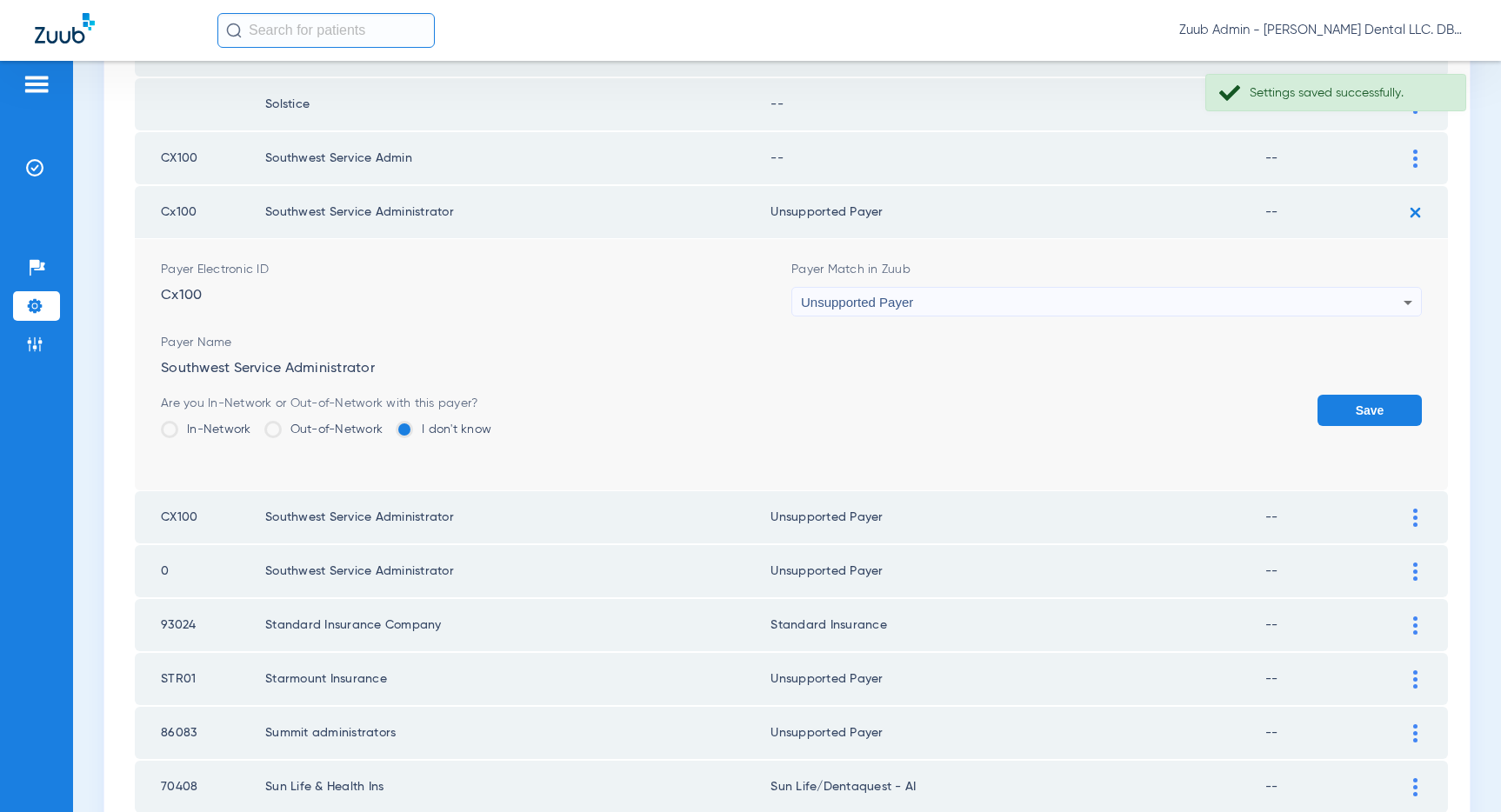
click at [1347, 399] on button "Save" at bounding box center [1369, 410] width 104 height 31
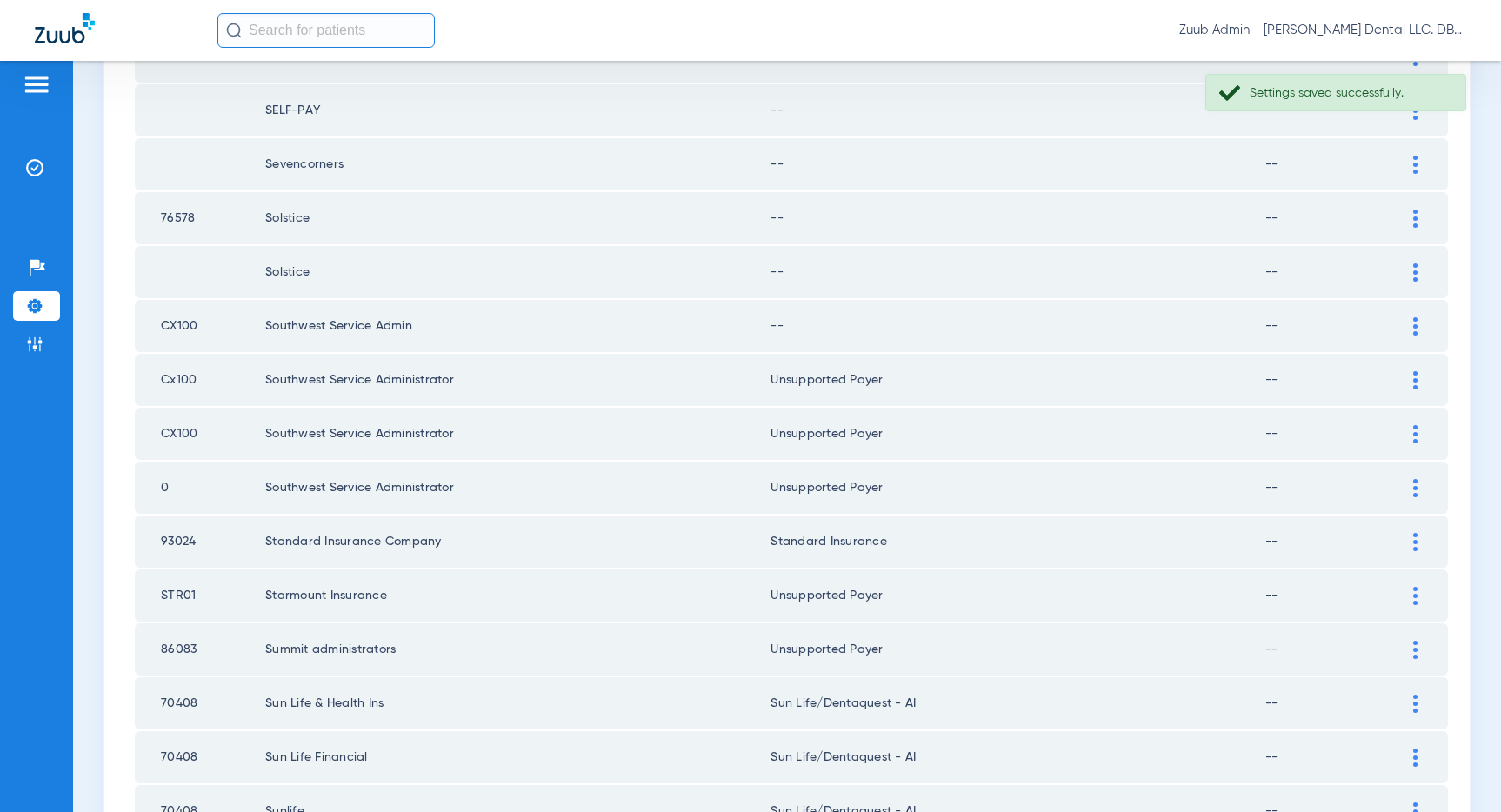
scroll to position [1311, 0]
click at [1416, 326] on img at bounding box center [1415, 329] width 4 height 18
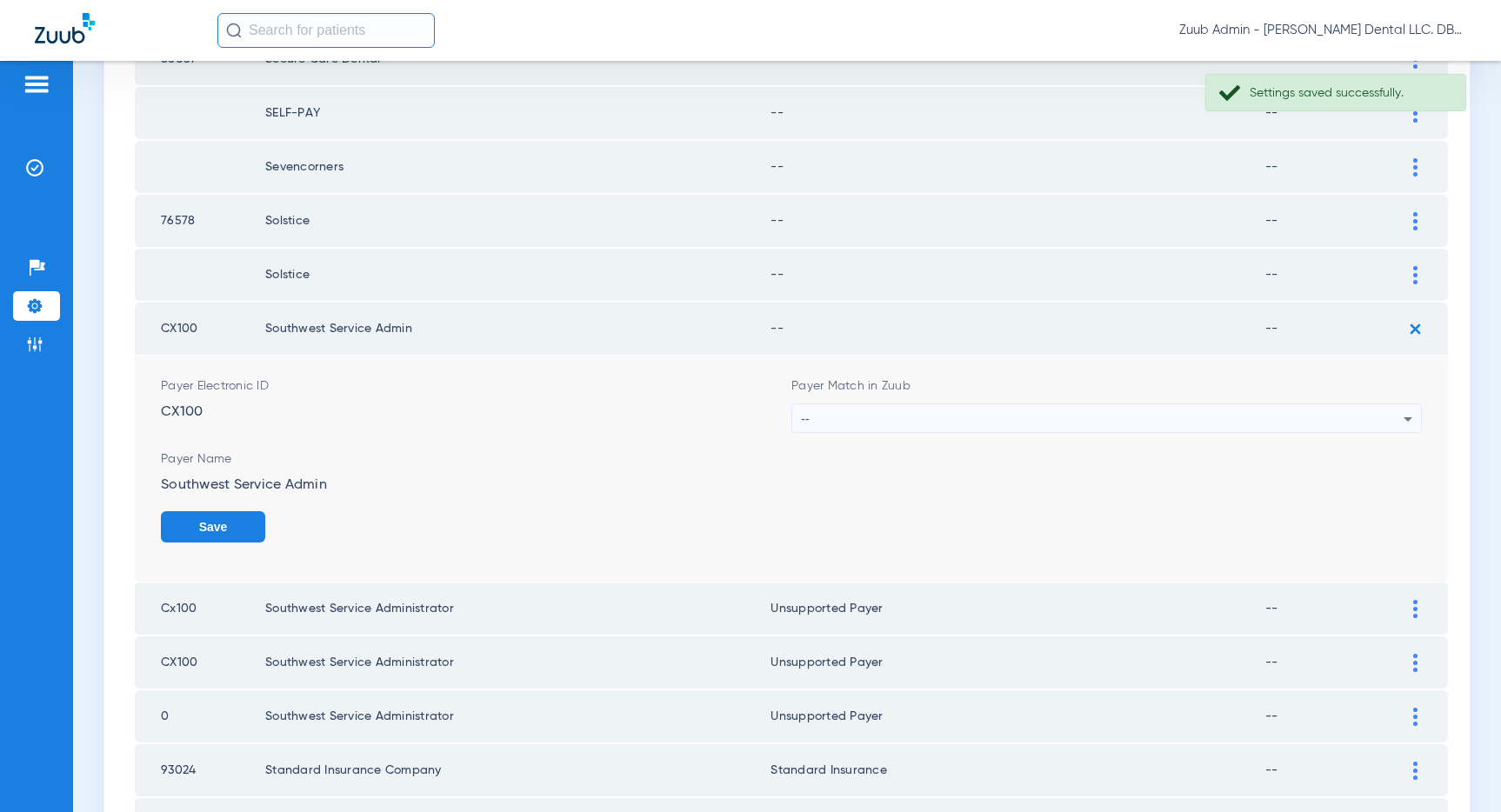
click at [1226, 413] on div "--" at bounding box center [1102, 419] width 603 height 30
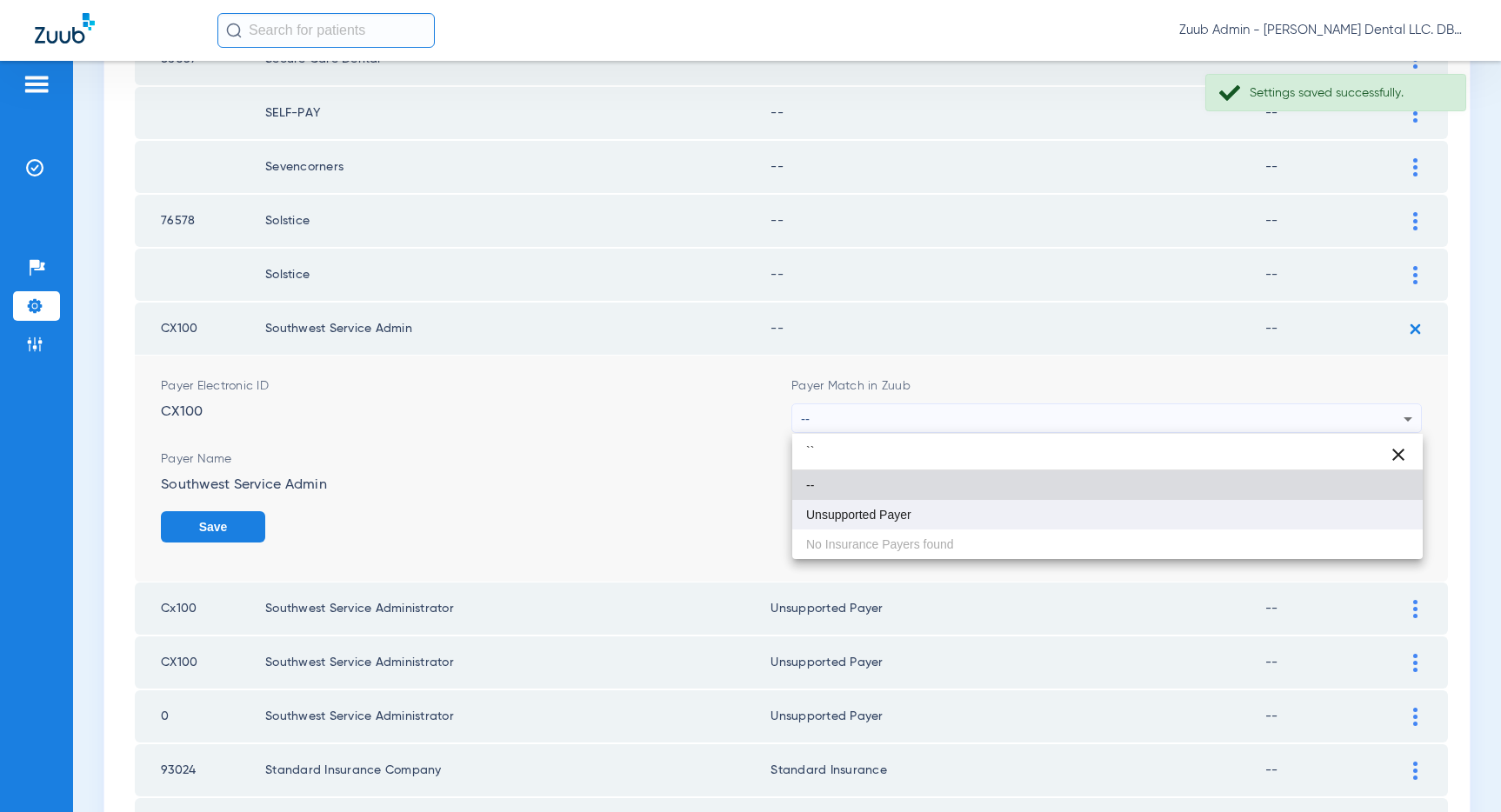
type input "``"
click at [981, 506] on mat-option "Unsupported Payer" at bounding box center [1108, 515] width 631 height 30
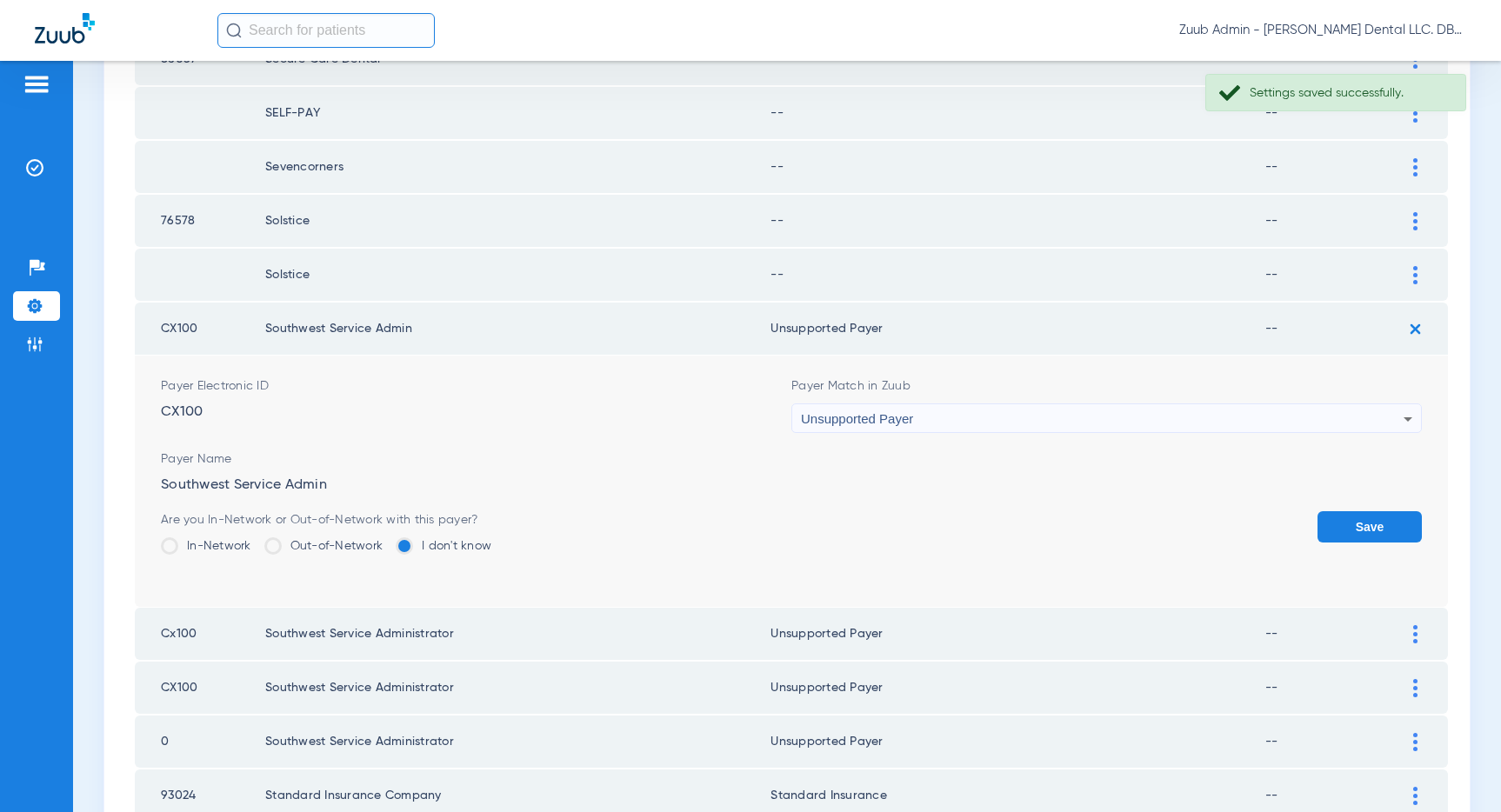
click at [1360, 522] on button "Save" at bounding box center [1369, 526] width 104 height 31
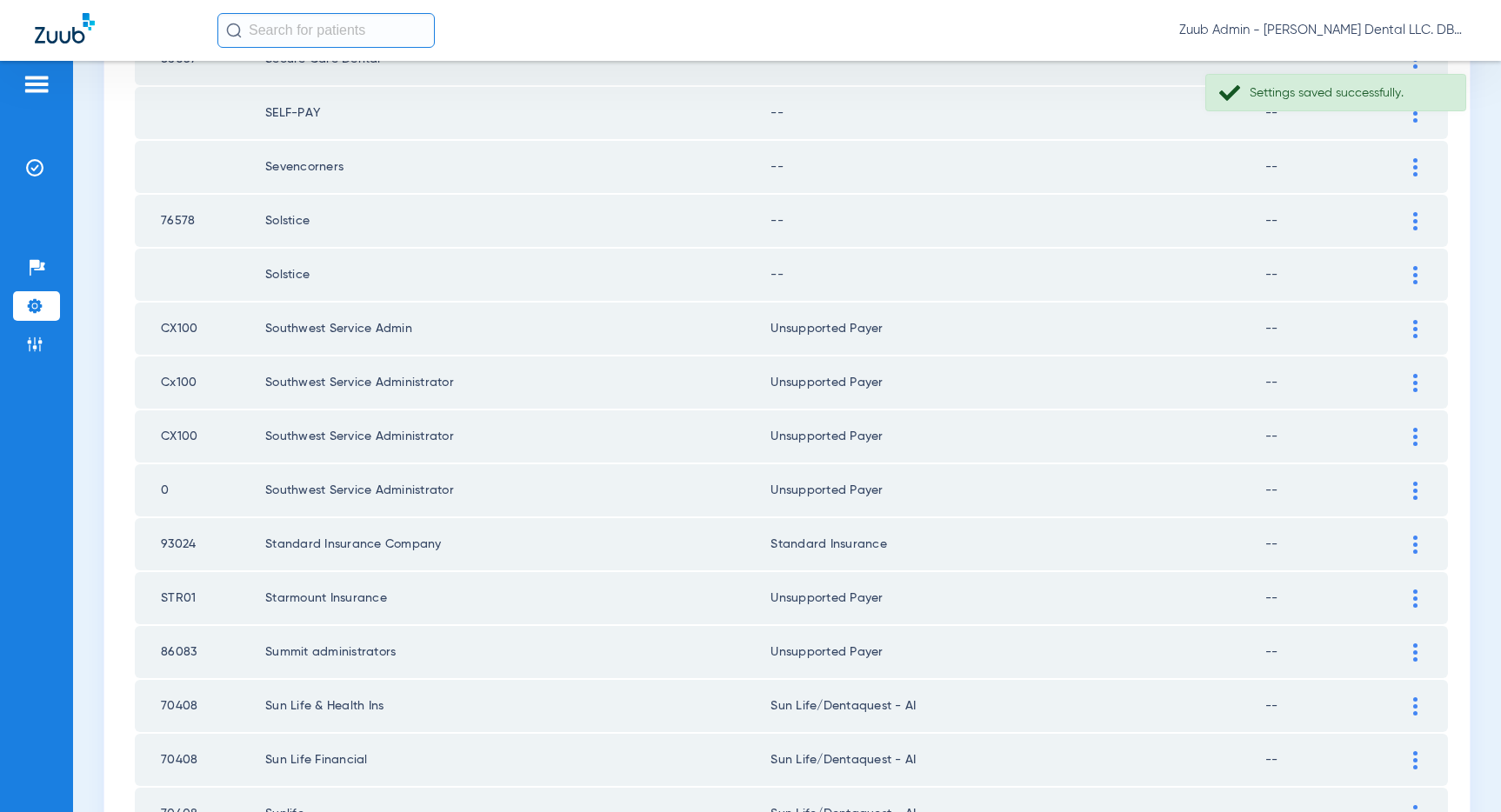
click at [1414, 272] on img at bounding box center [1415, 275] width 4 height 18
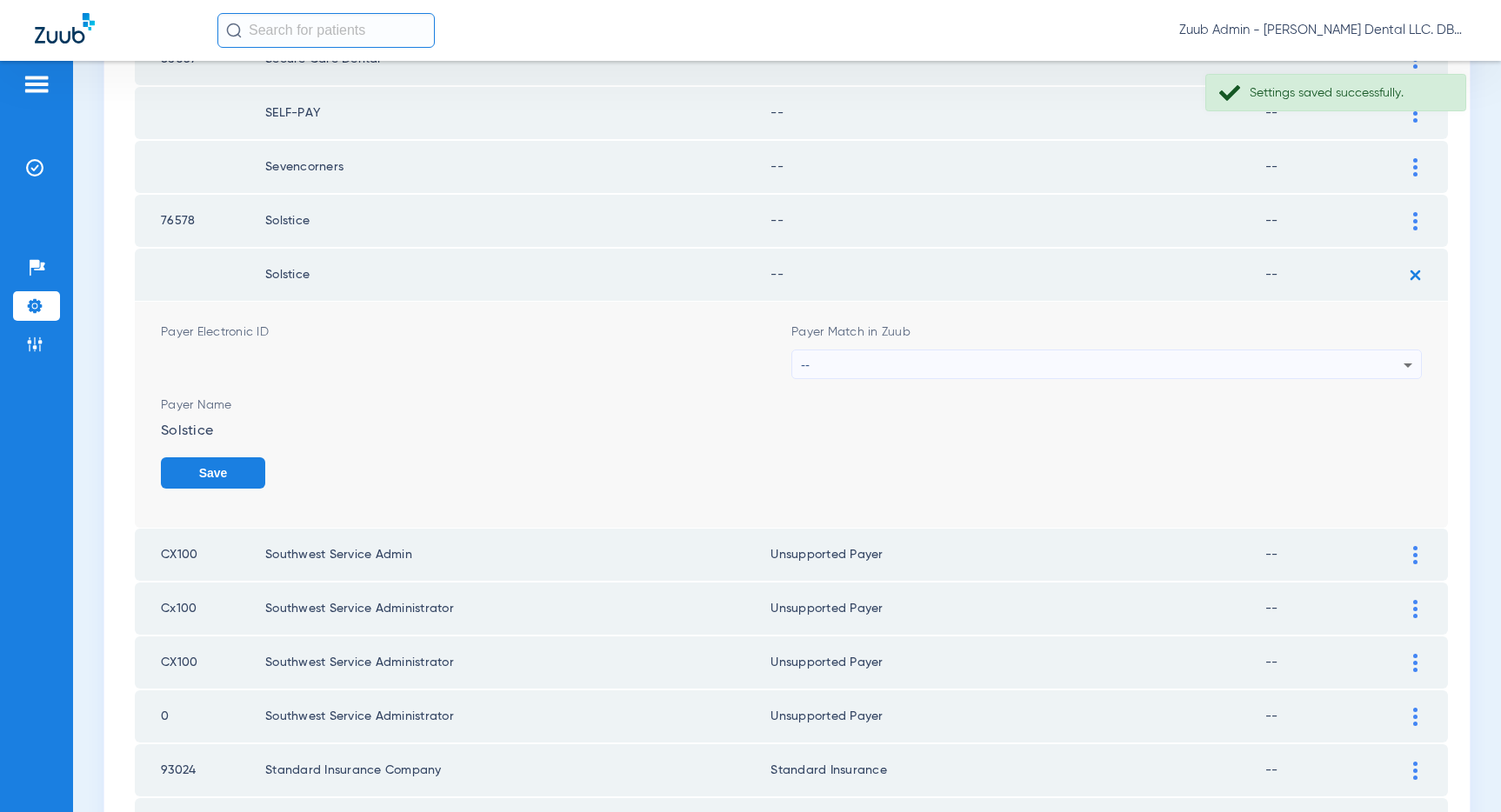
click at [1122, 364] on div "--" at bounding box center [1102, 365] width 603 height 30
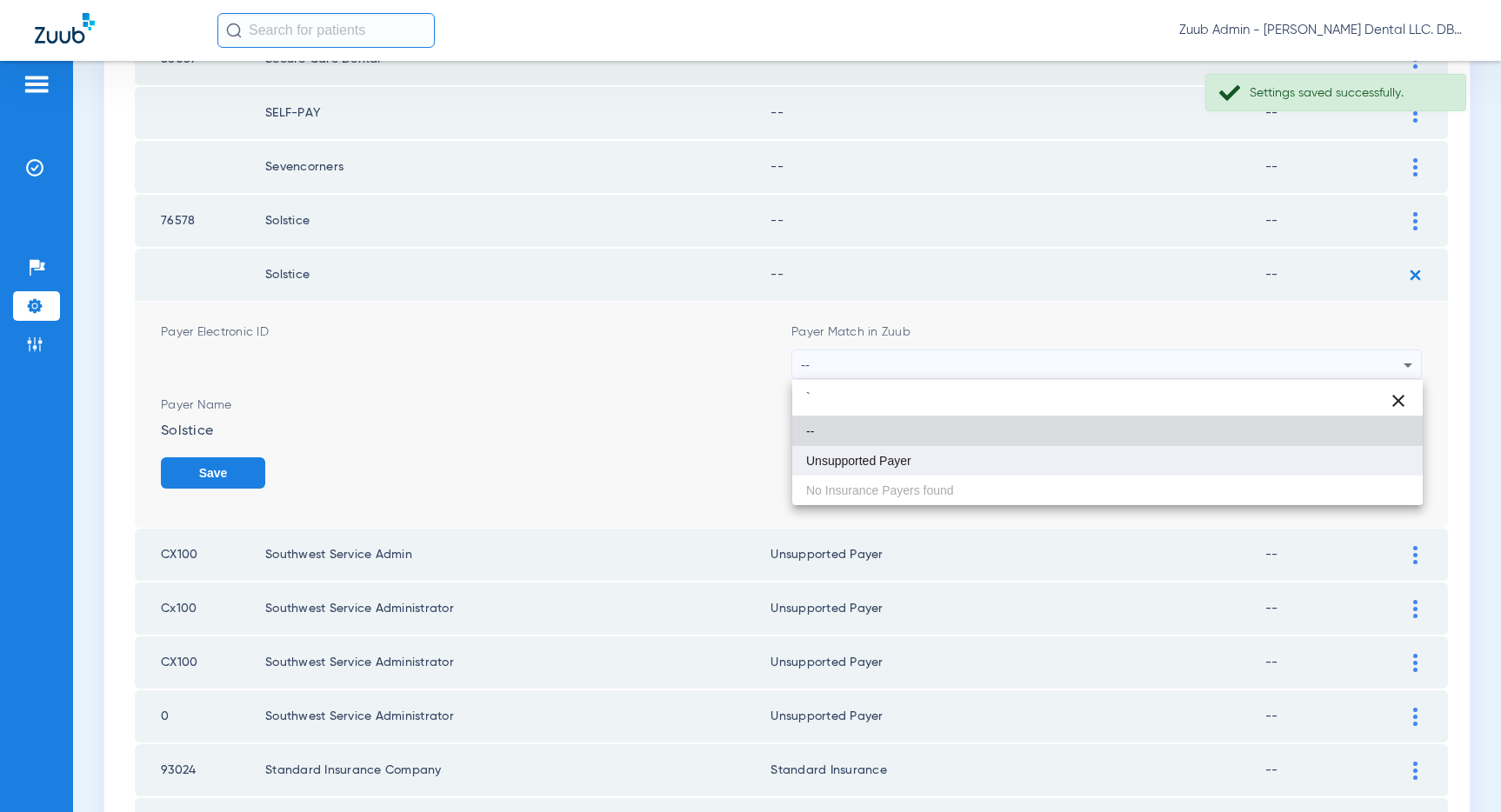
type input "`"
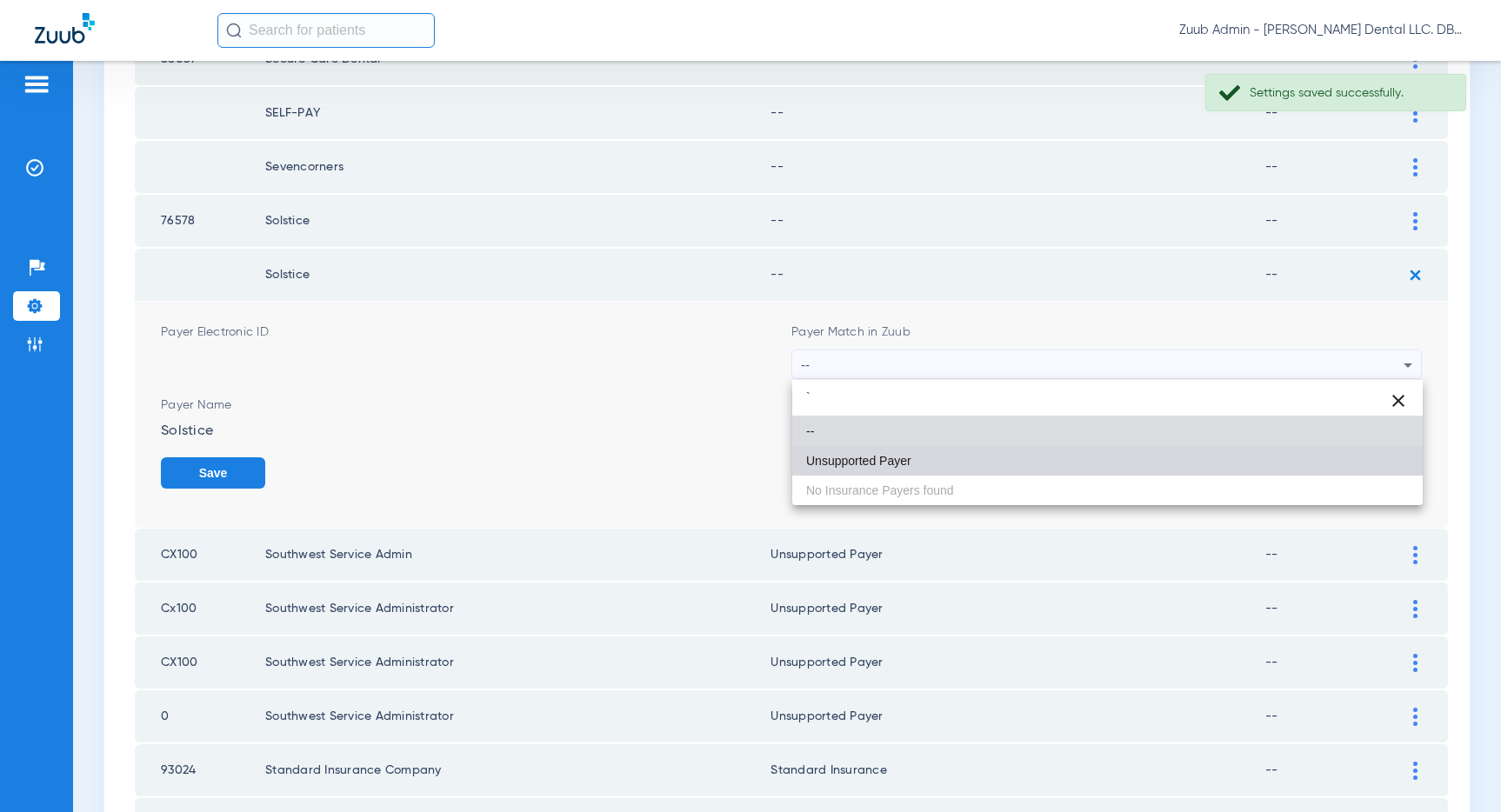
click at [937, 468] on mat-option "Unsupported Payer" at bounding box center [1108, 461] width 631 height 30
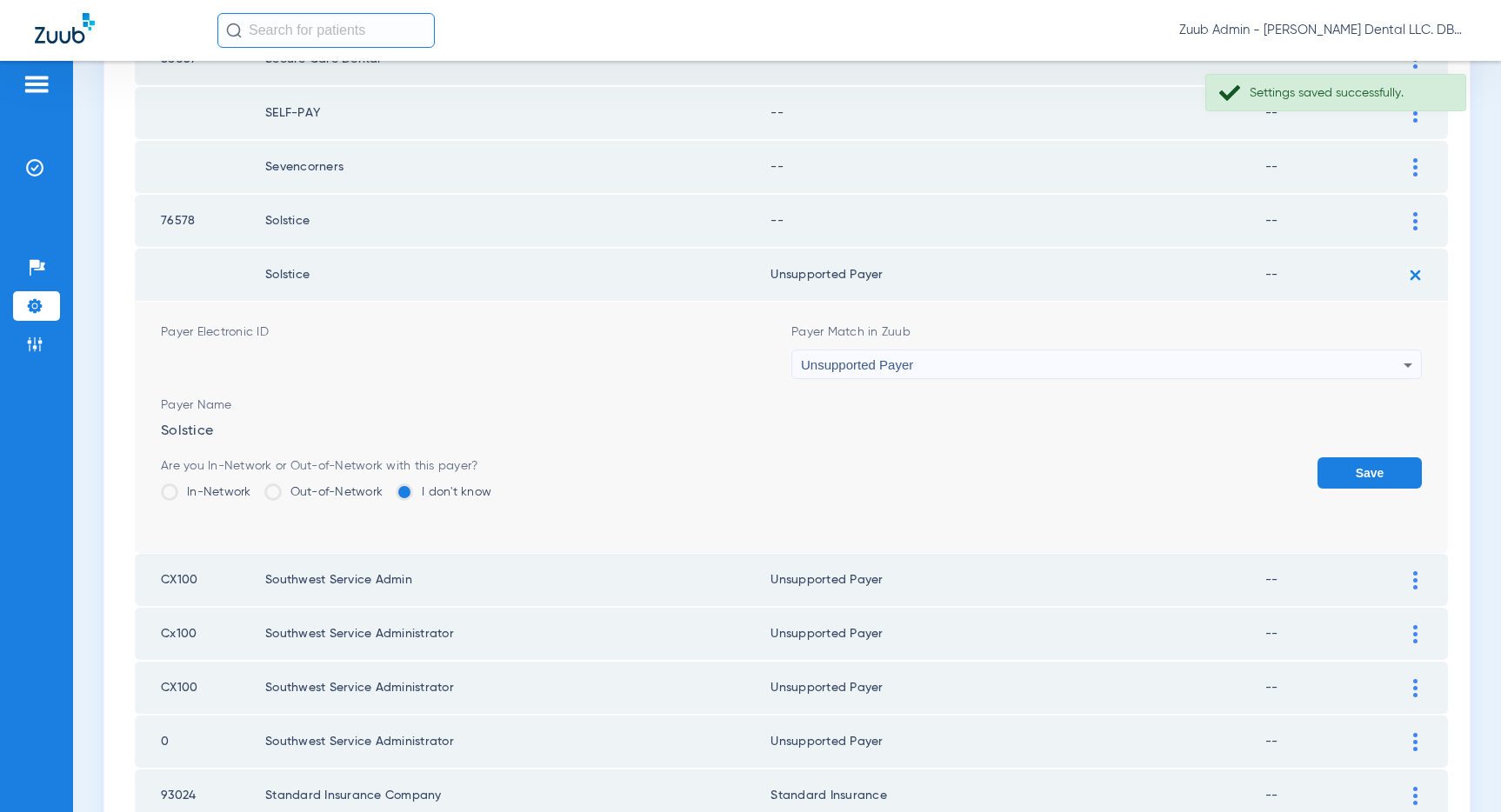
click at [1346, 471] on button "Save" at bounding box center [1369, 472] width 104 height 31
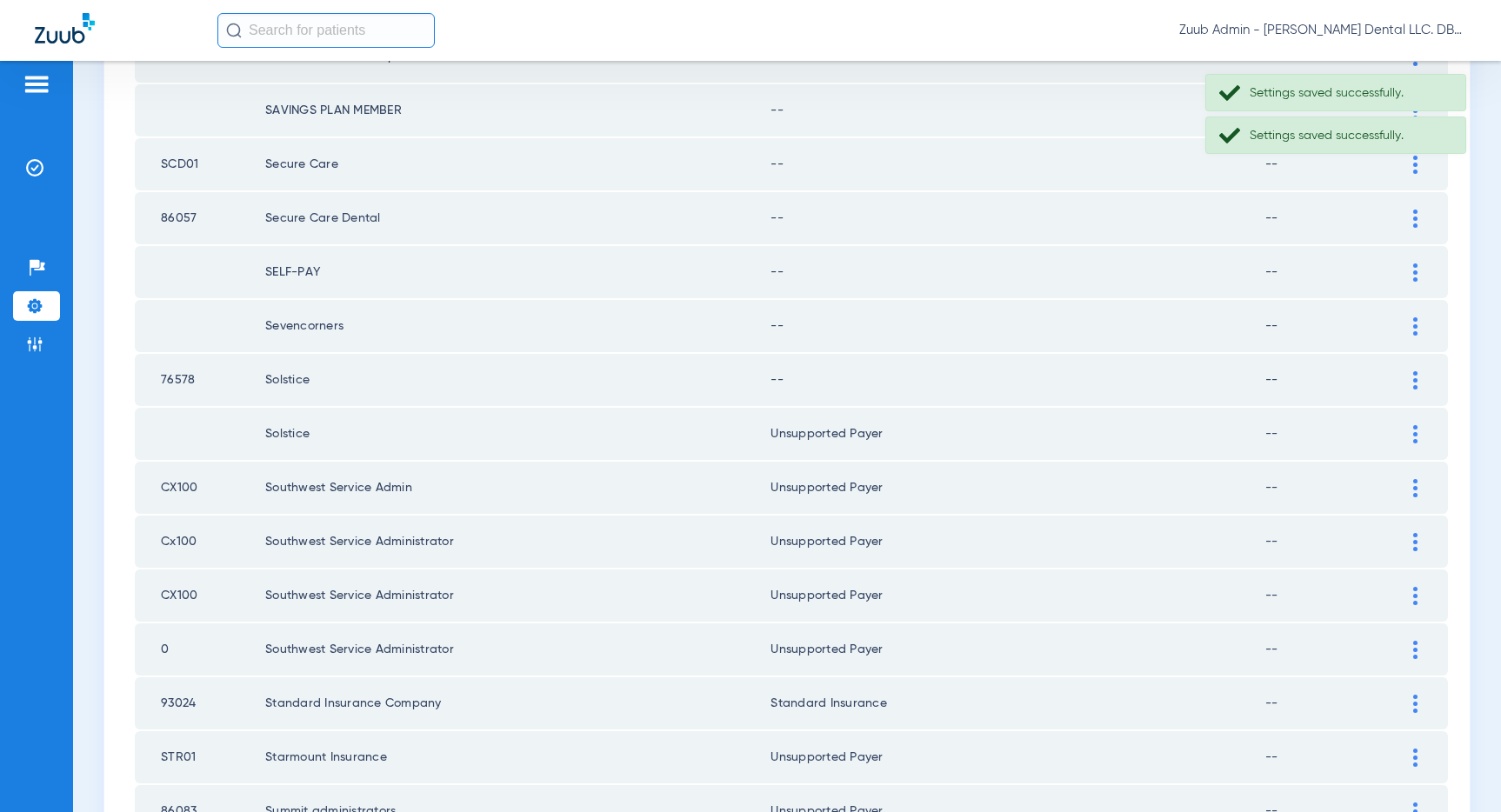
scroll to position [1148, 0]
click at [1416, 381] on img at bounding box center [1415, 384] width 4 height 18
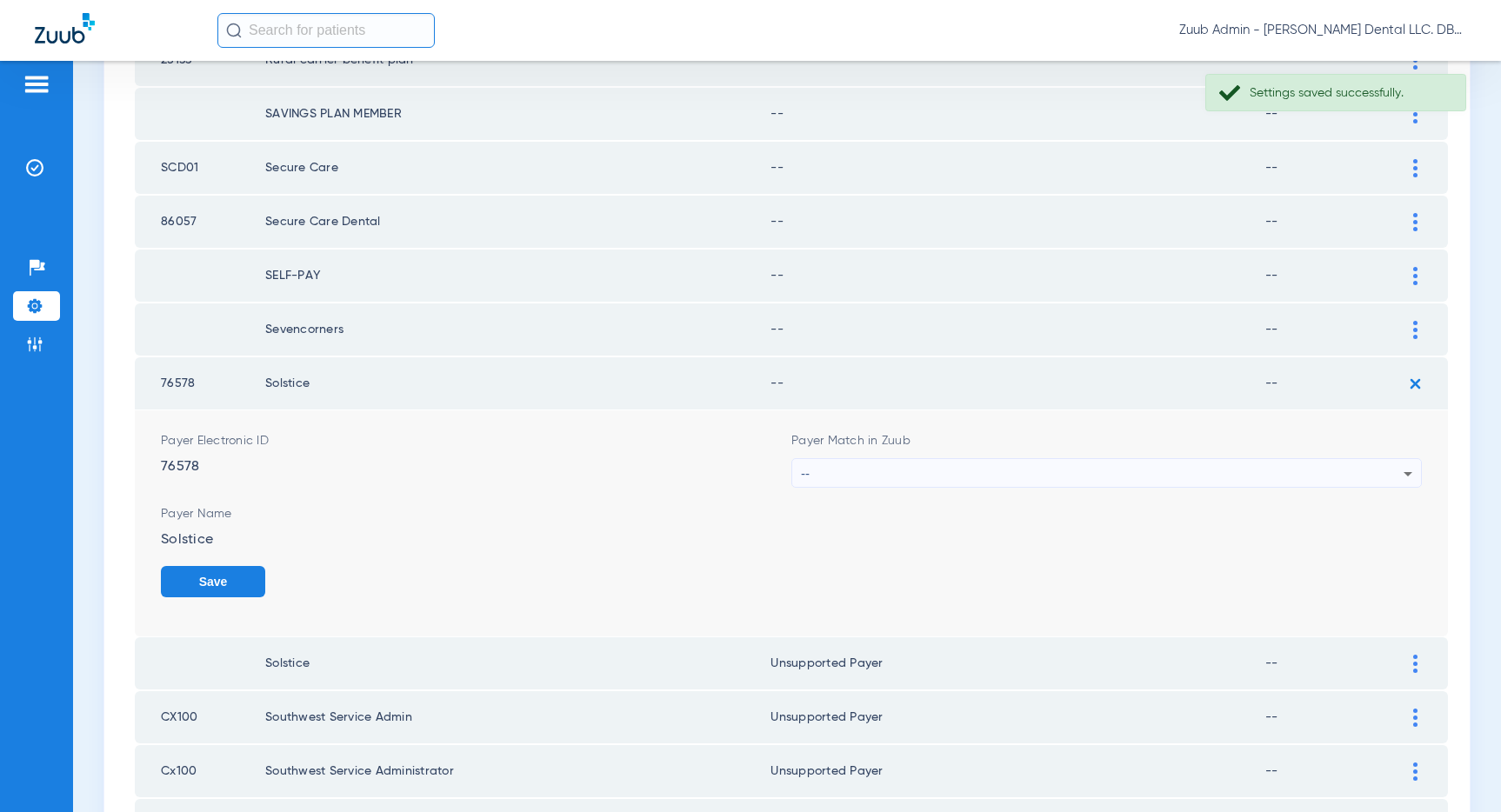
click at [1241, 465] on div "--" at bounding box center [1102, 473] width 603 height 30
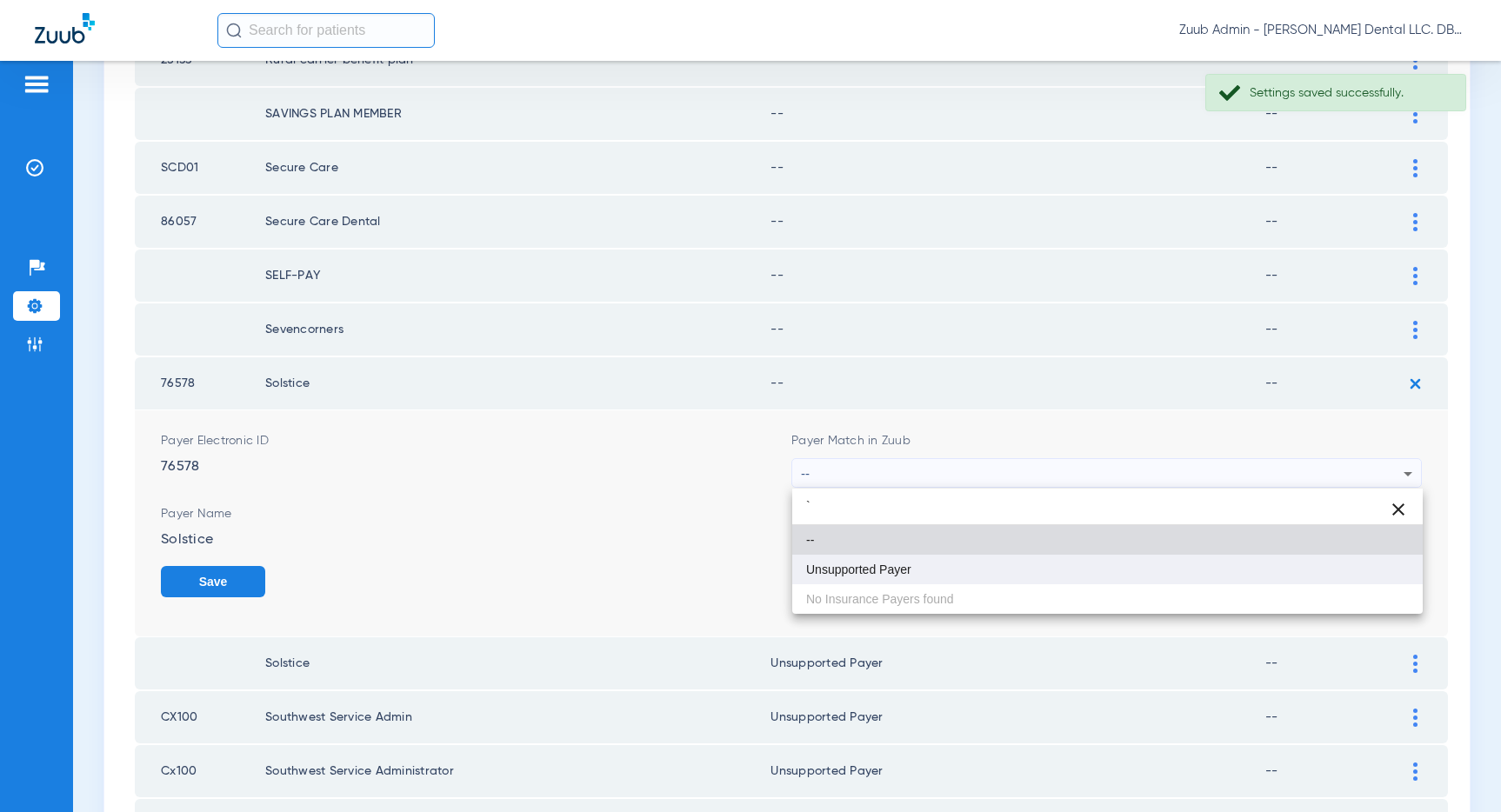
type input "`"
click at [1029, 557] on mat-option "Unsupported Payer" at bounding box center [1108, 569] width 631 height 30
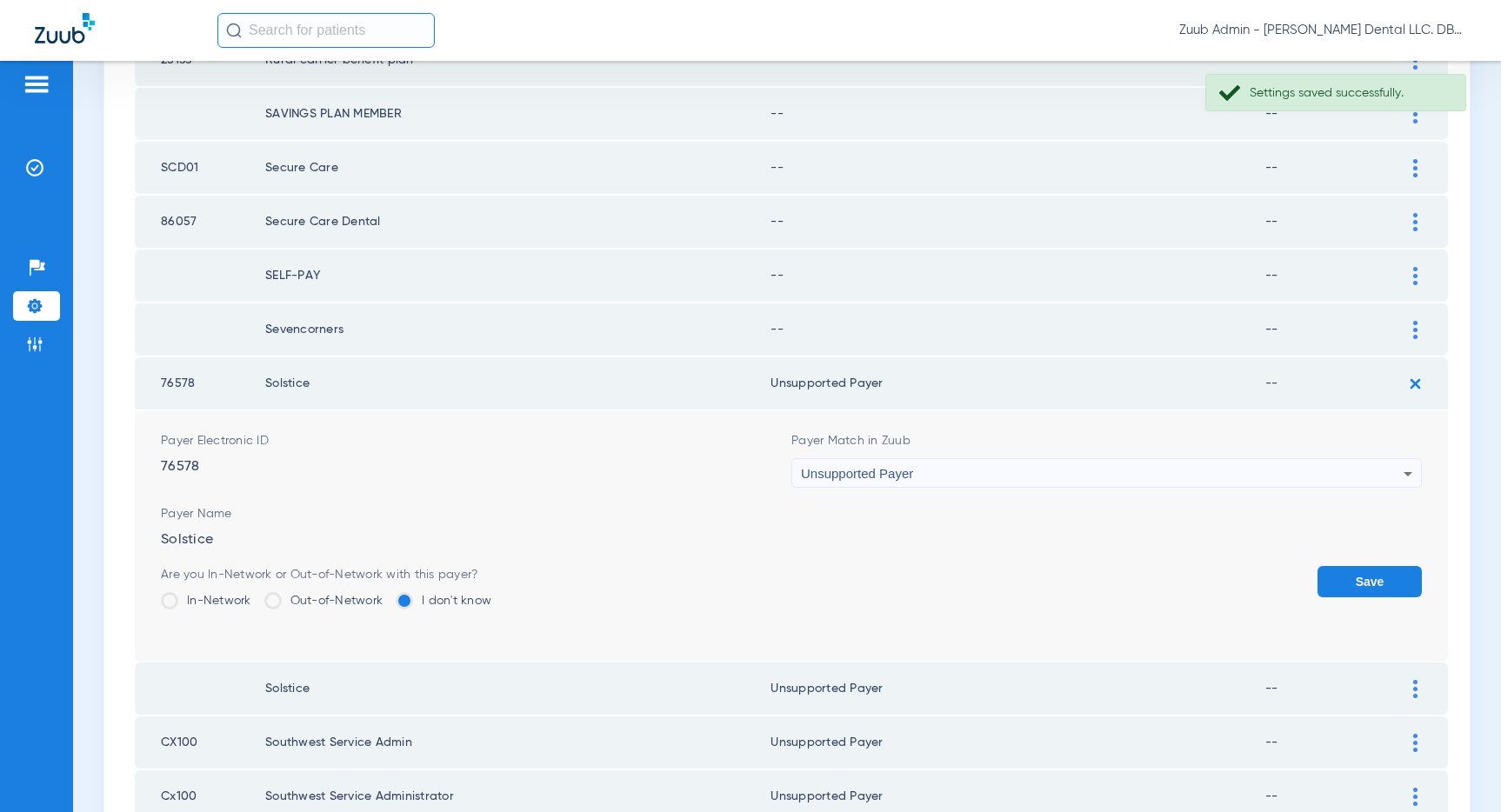
click at [1361, 573] on button "Save" at bounding box center [1369, 581] width 104 height 31
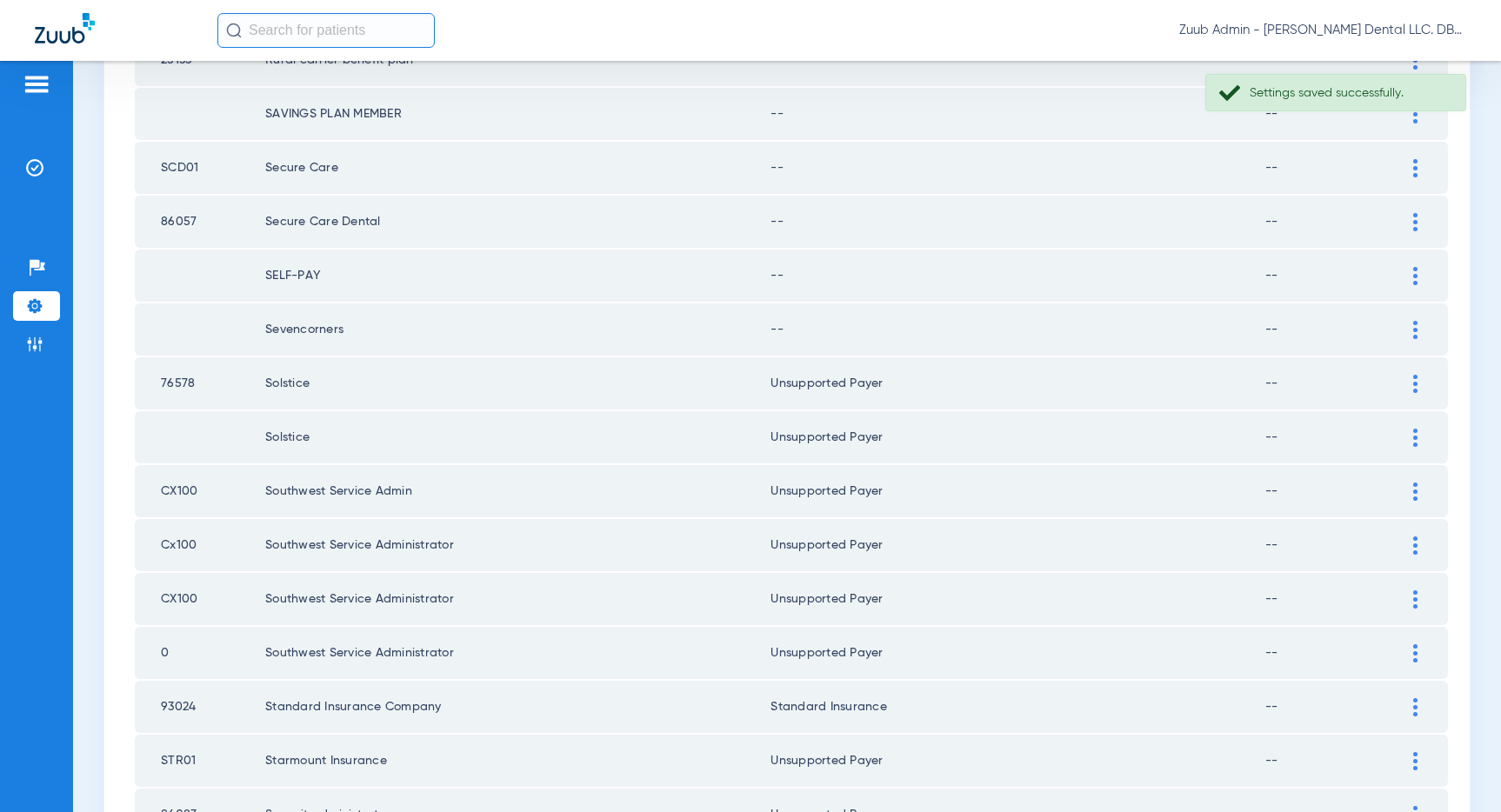
click at [1408, 330] on div at bounding box center [1415, 330] width 31 height 18
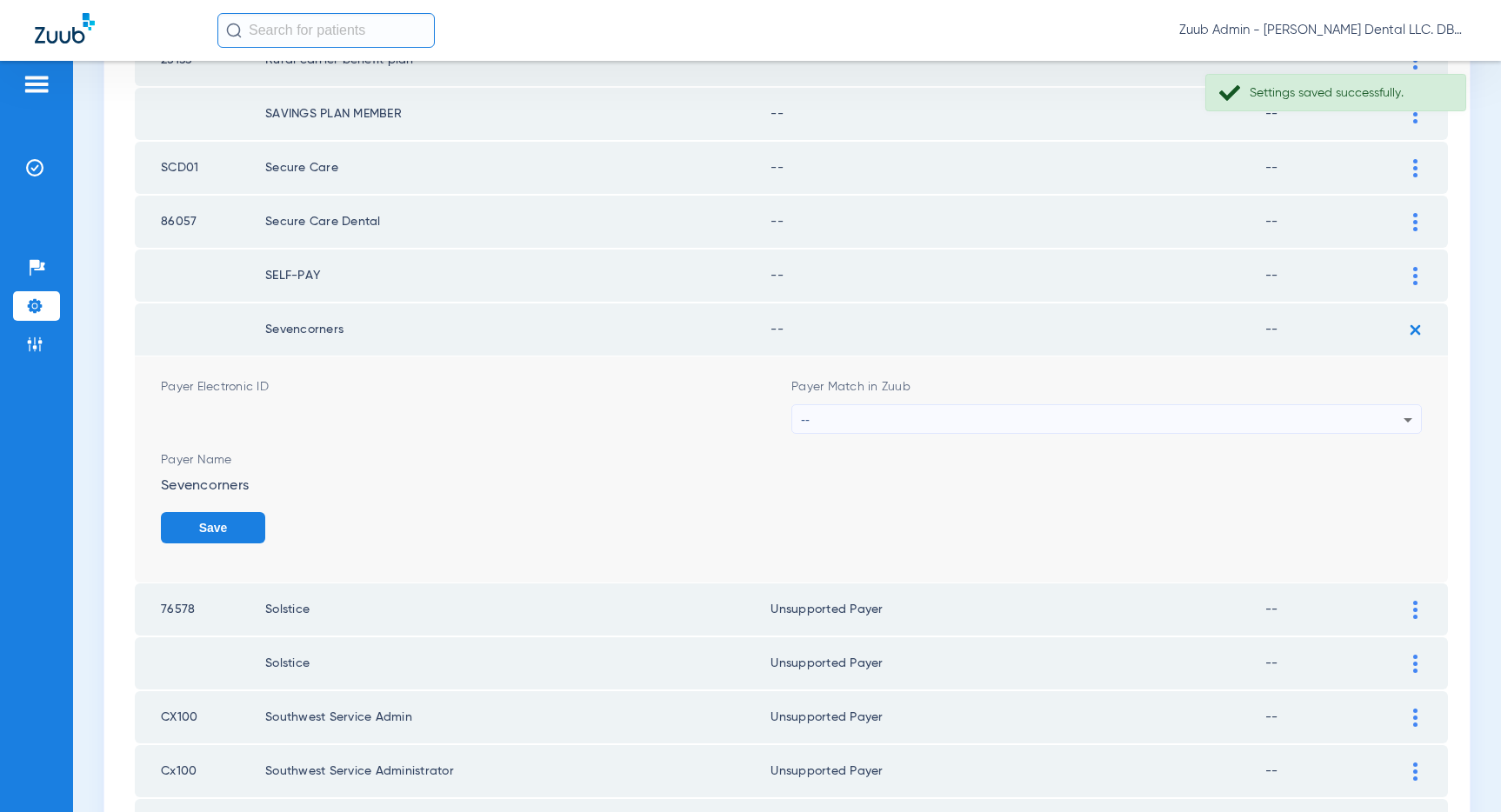
click at [1286, 418] on div "--" at bounding box center [1102, 419] width 603 height 30
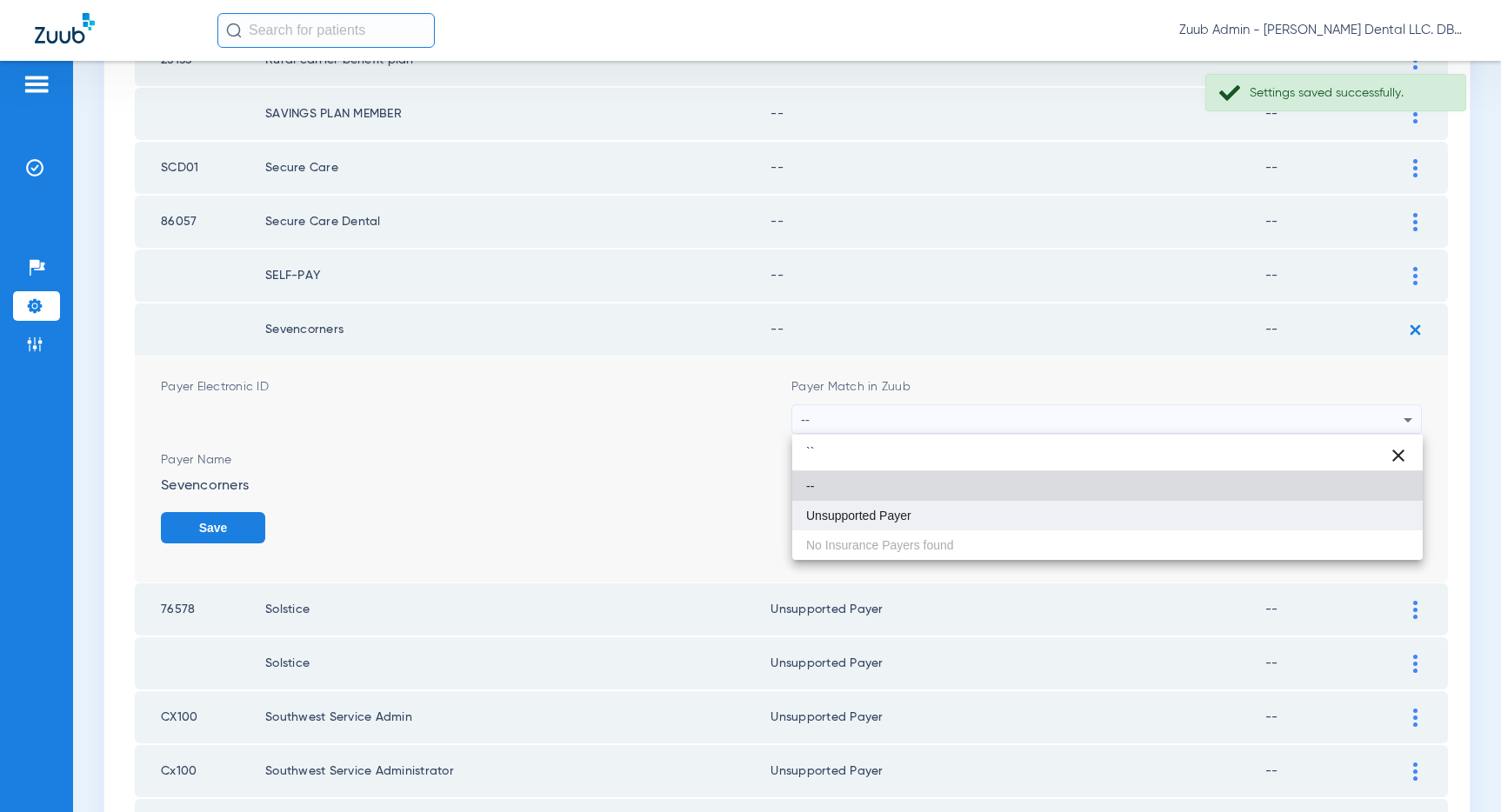
type input "``"
click at [1078, 502] on mat-option "Unsupported Payer" at bounding box center [1108, 516] width 631 height 30
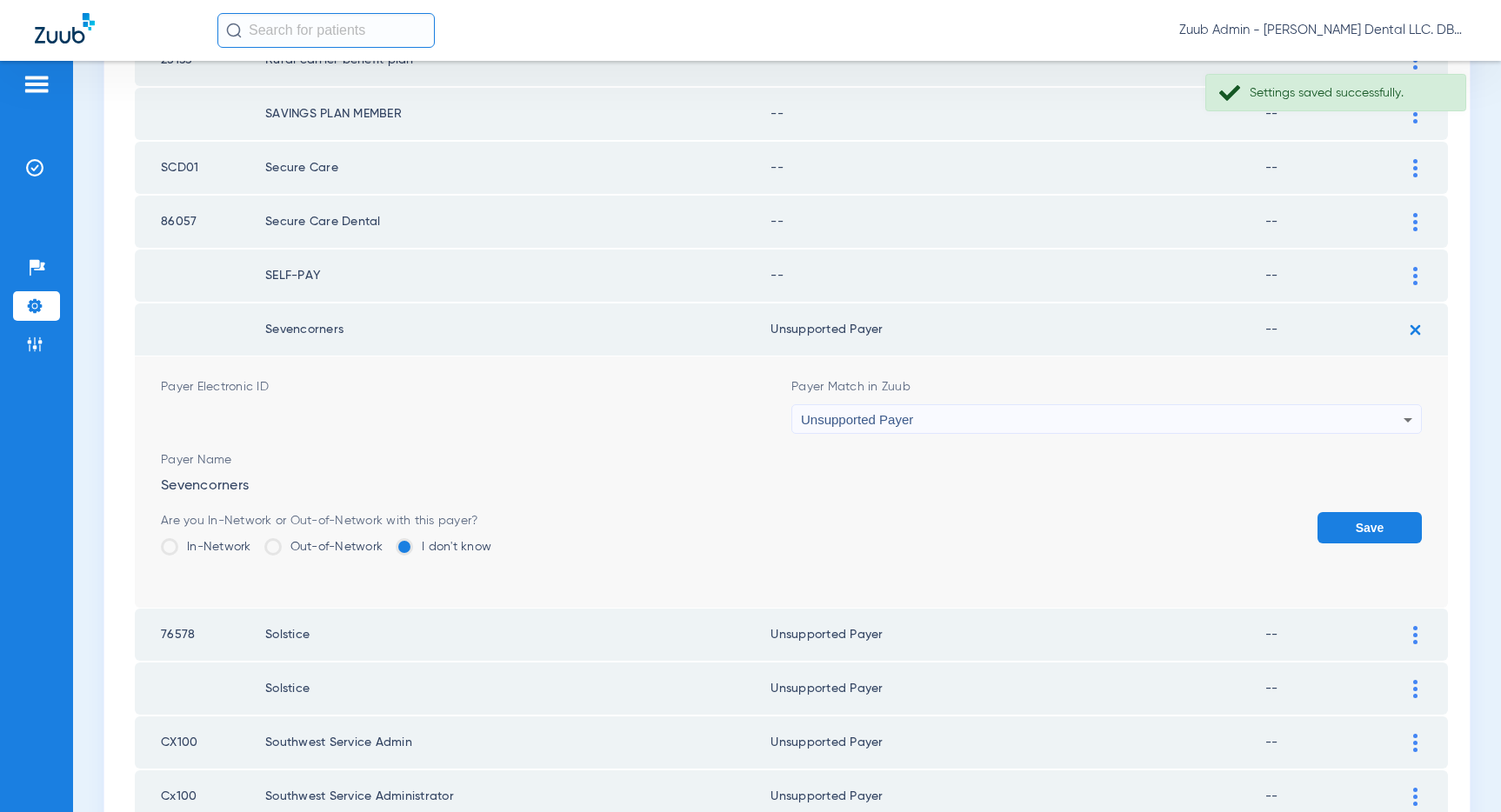
click at [1373, 525] on button "Save" at bounding box center [1369, 527] width 104 height 31
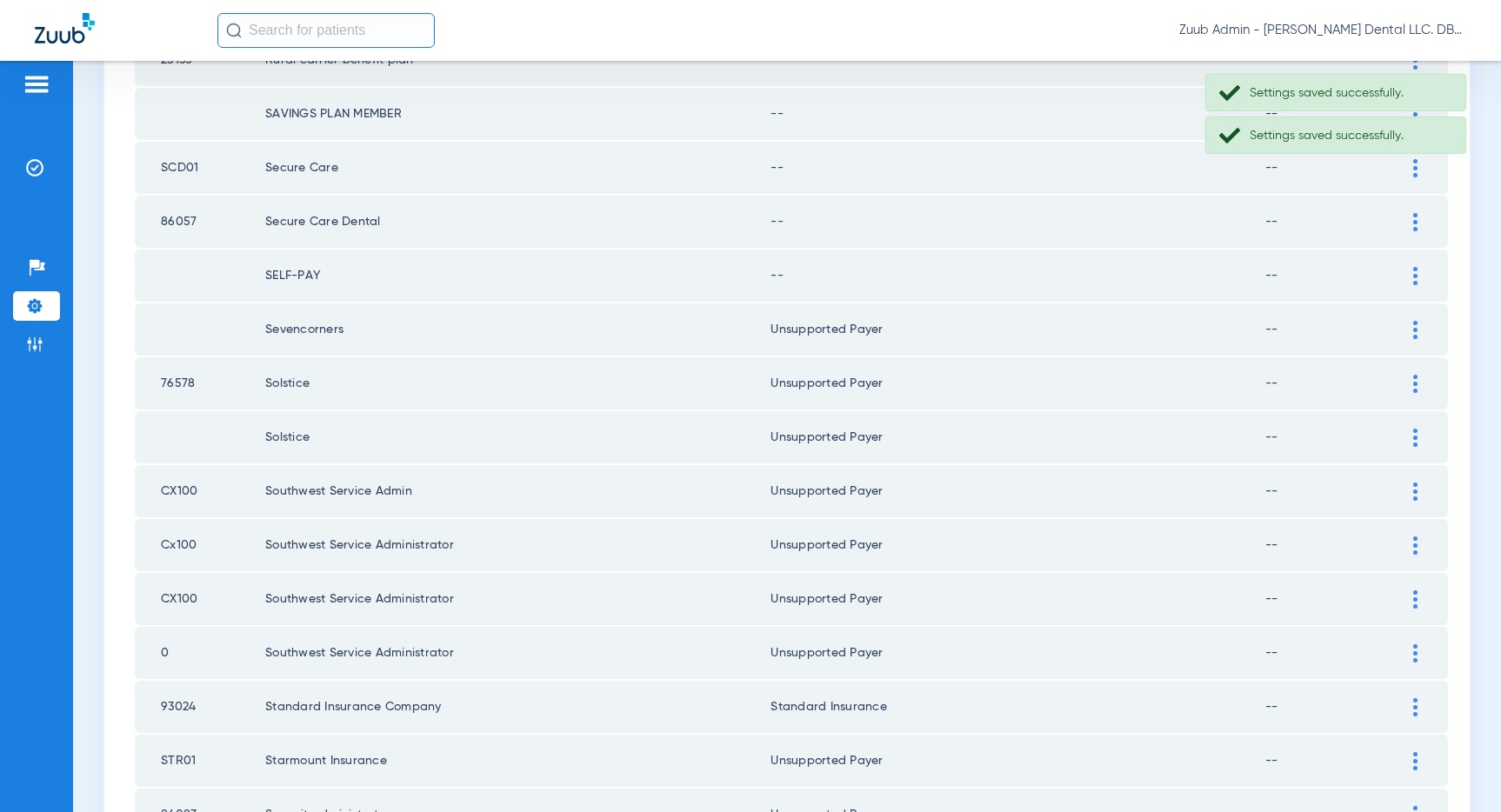
click at [1410, 272] on div at bounding box center [1415, 276] width 31 height 18
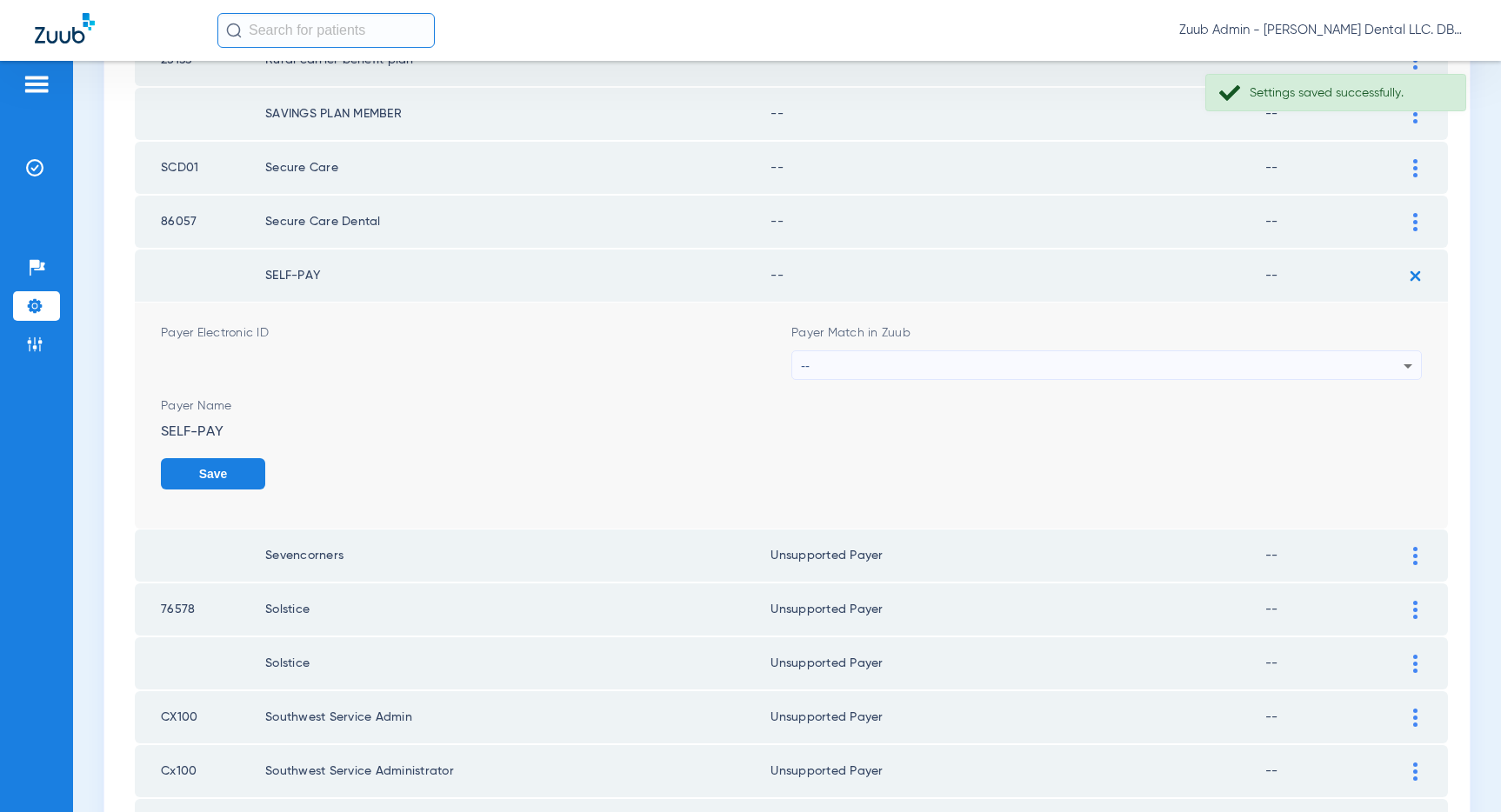
click at [1322, 362] on div "--" at bounding box center [1102, 366] width 603 height 30
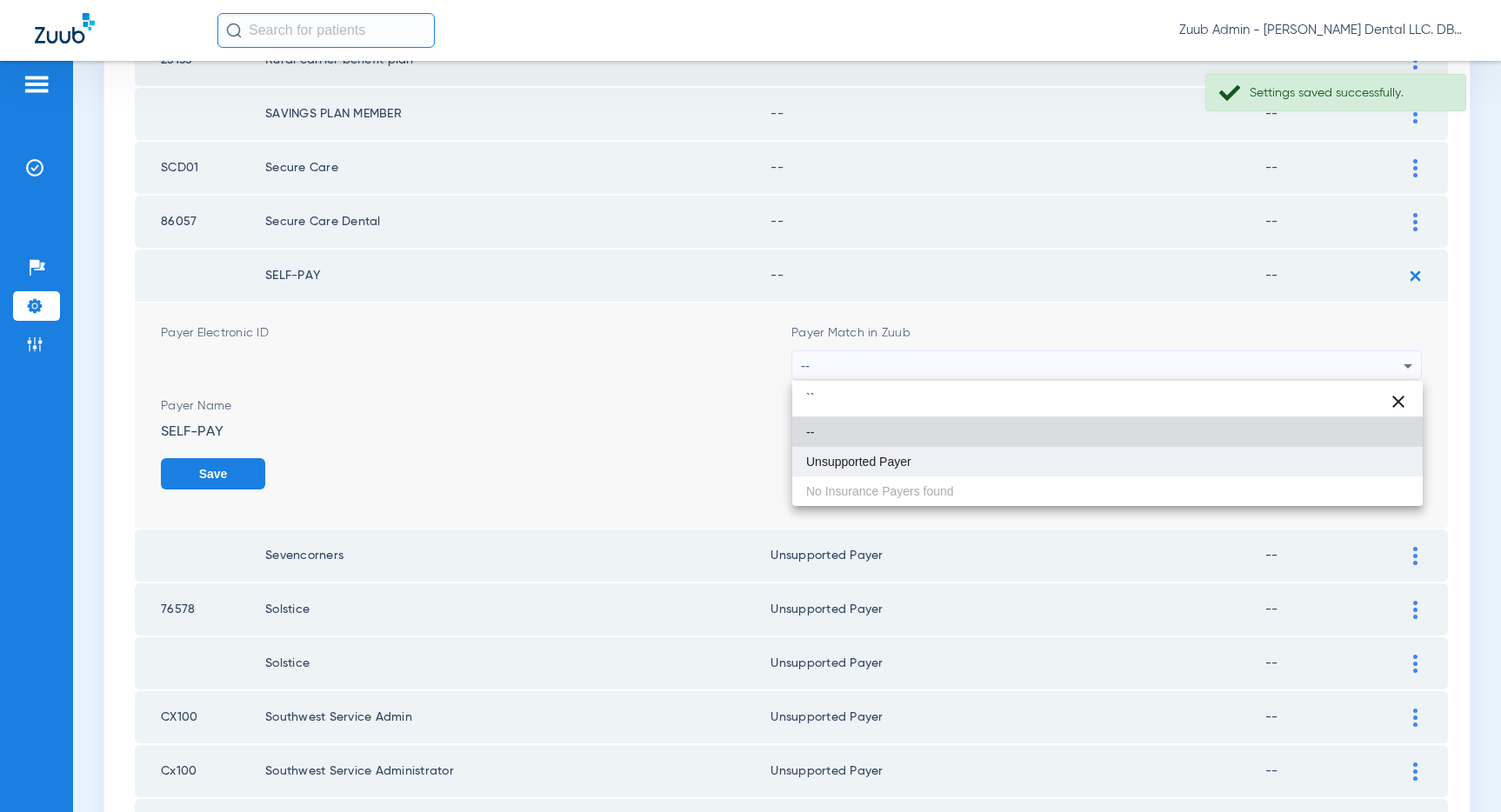
type input "``"
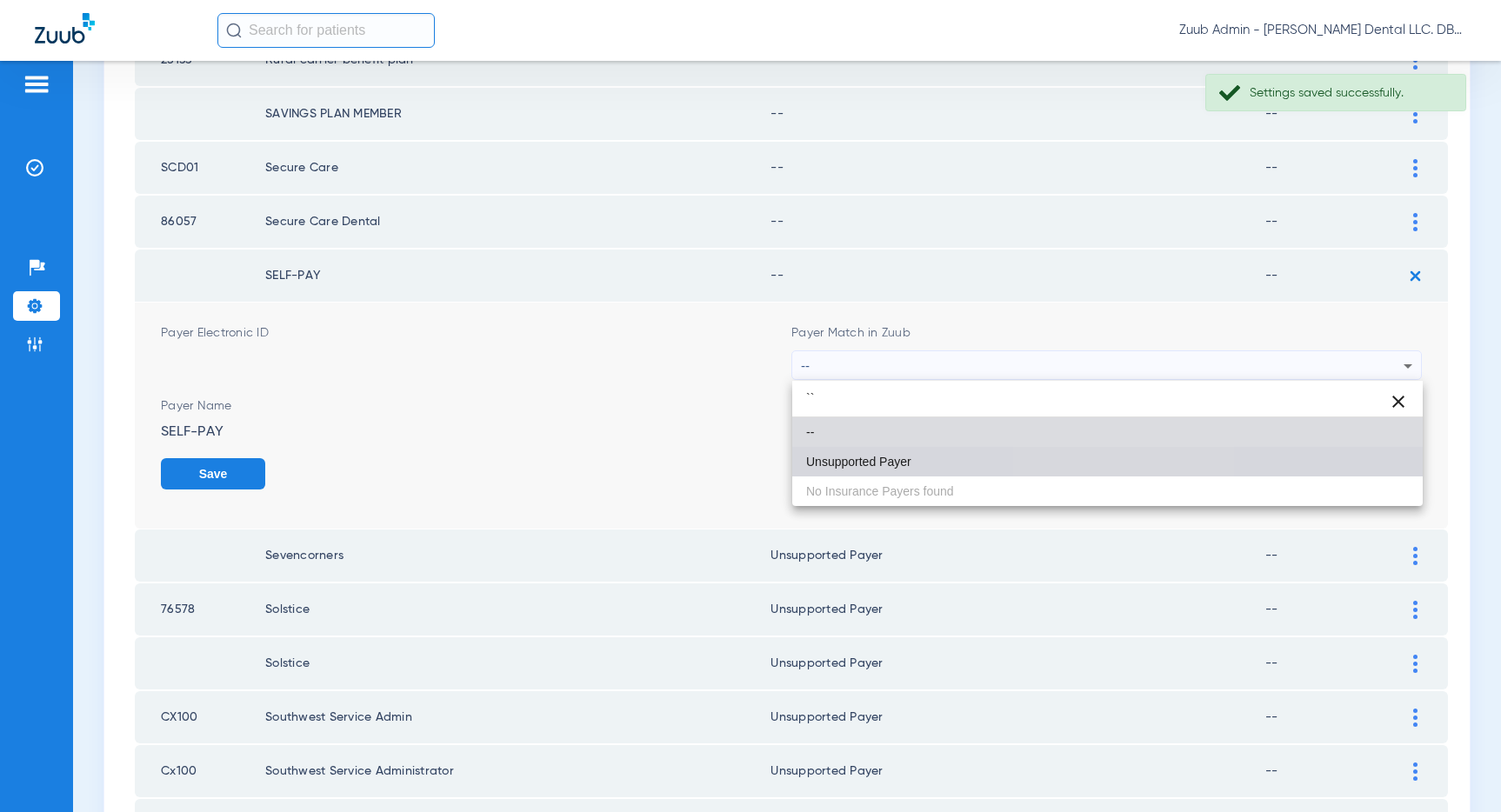
click at [1110, 455] on mat-option "Unsupported Payer" at bounding box center [1108, 462] width 631 height 30
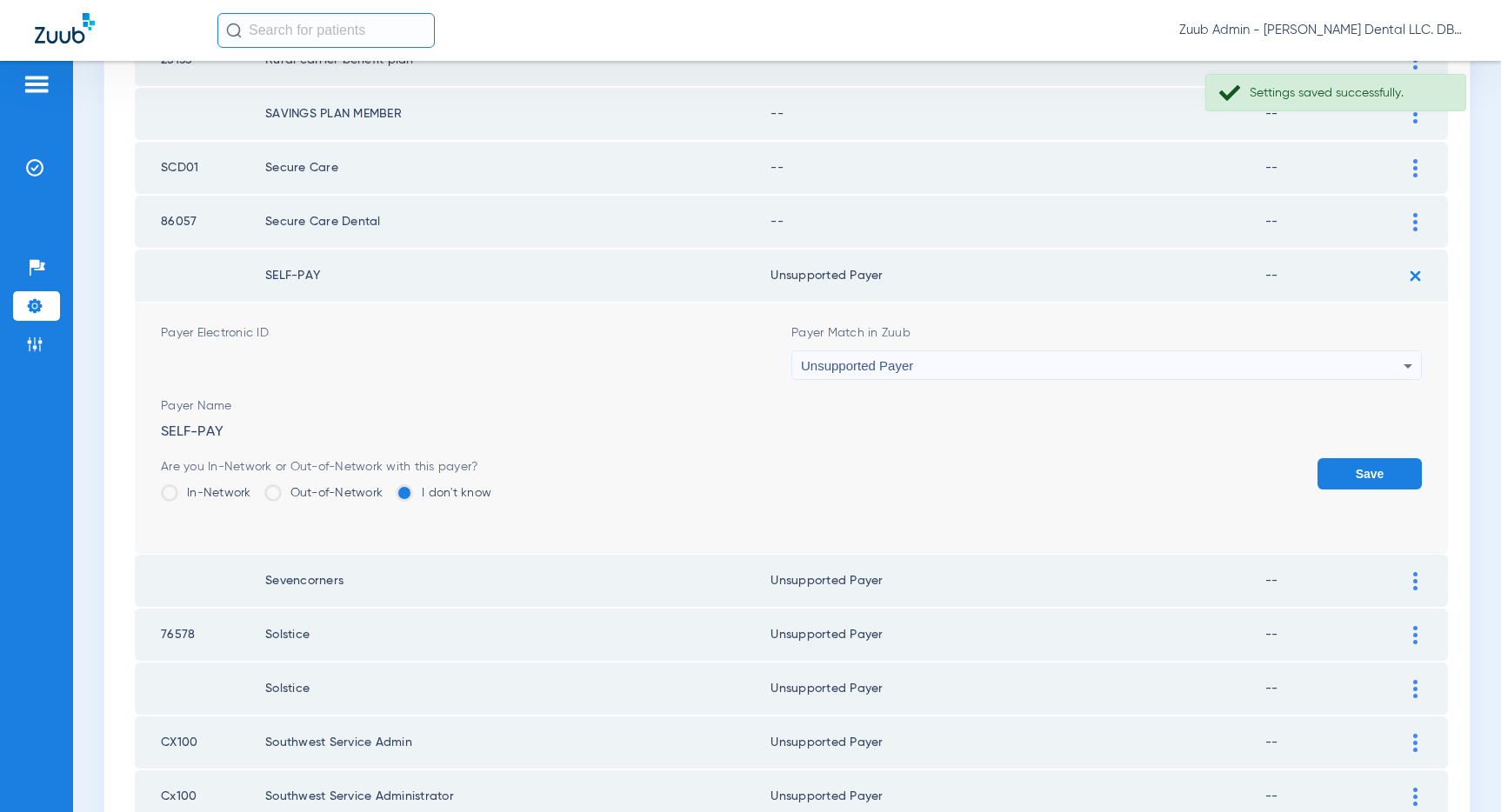
drag, startPoint x: 1355, startPoint y: 472, endPoint x: 1361, endPoint y: 414, distance: 58.3
click at [1356, 468] on button "Save" at bounding box center [1369, 473] width 104 height 31
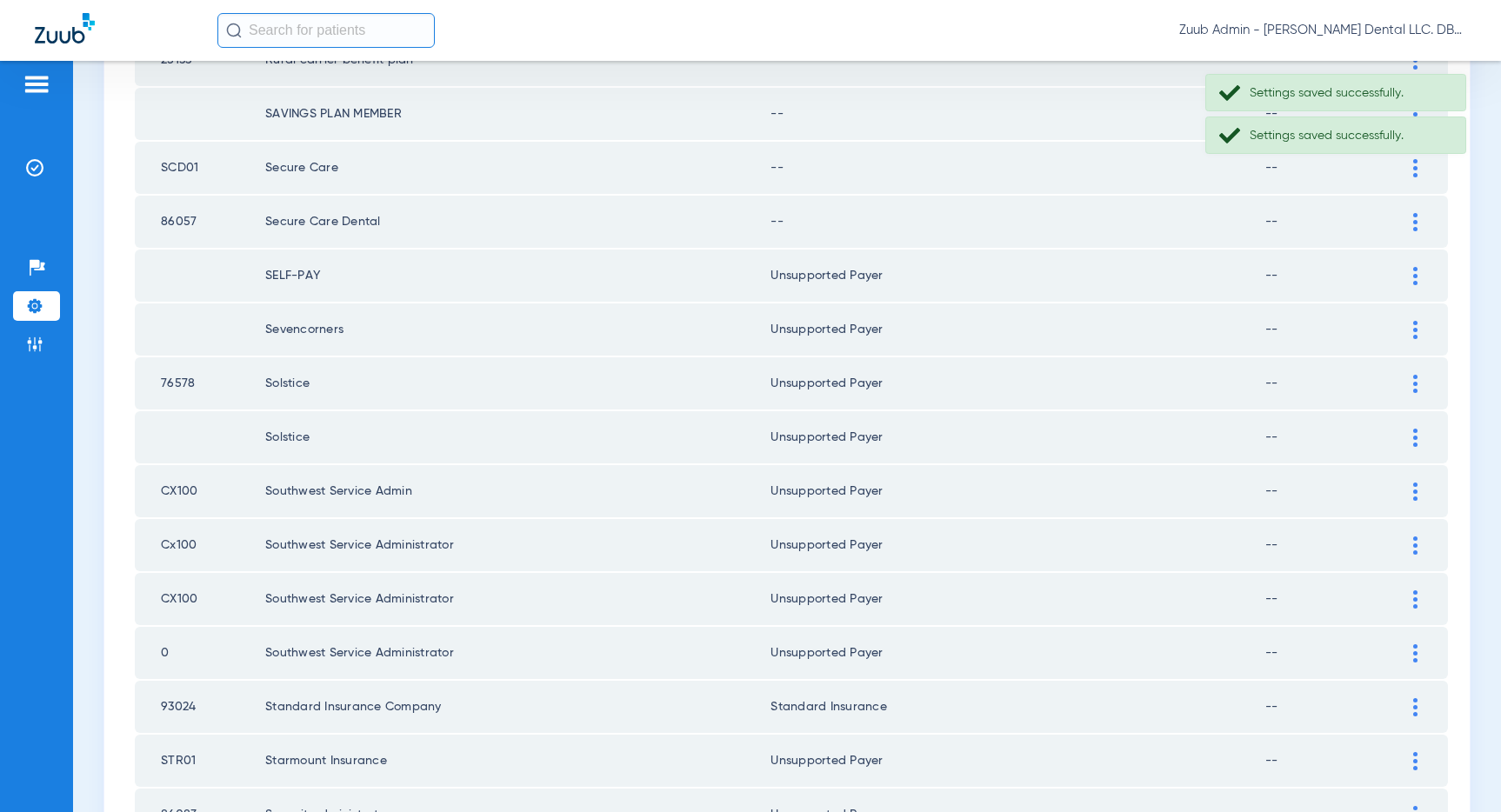
click at [1410, 225] on div at bounding box center [1415, 222] width 31 height 18
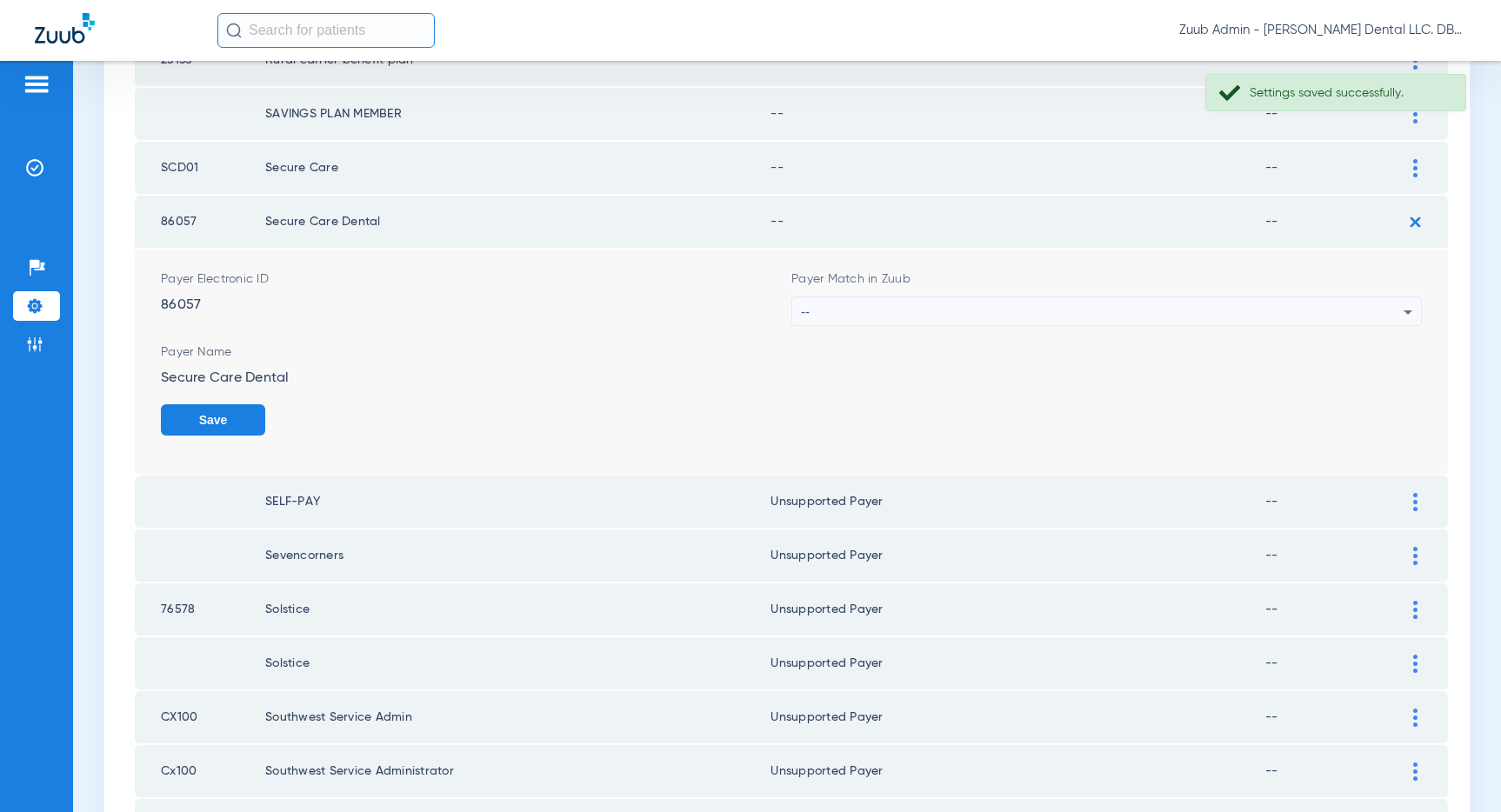
click at [1314, 312] on div "--" at bounding box center [1102, 312] width 603 height 30
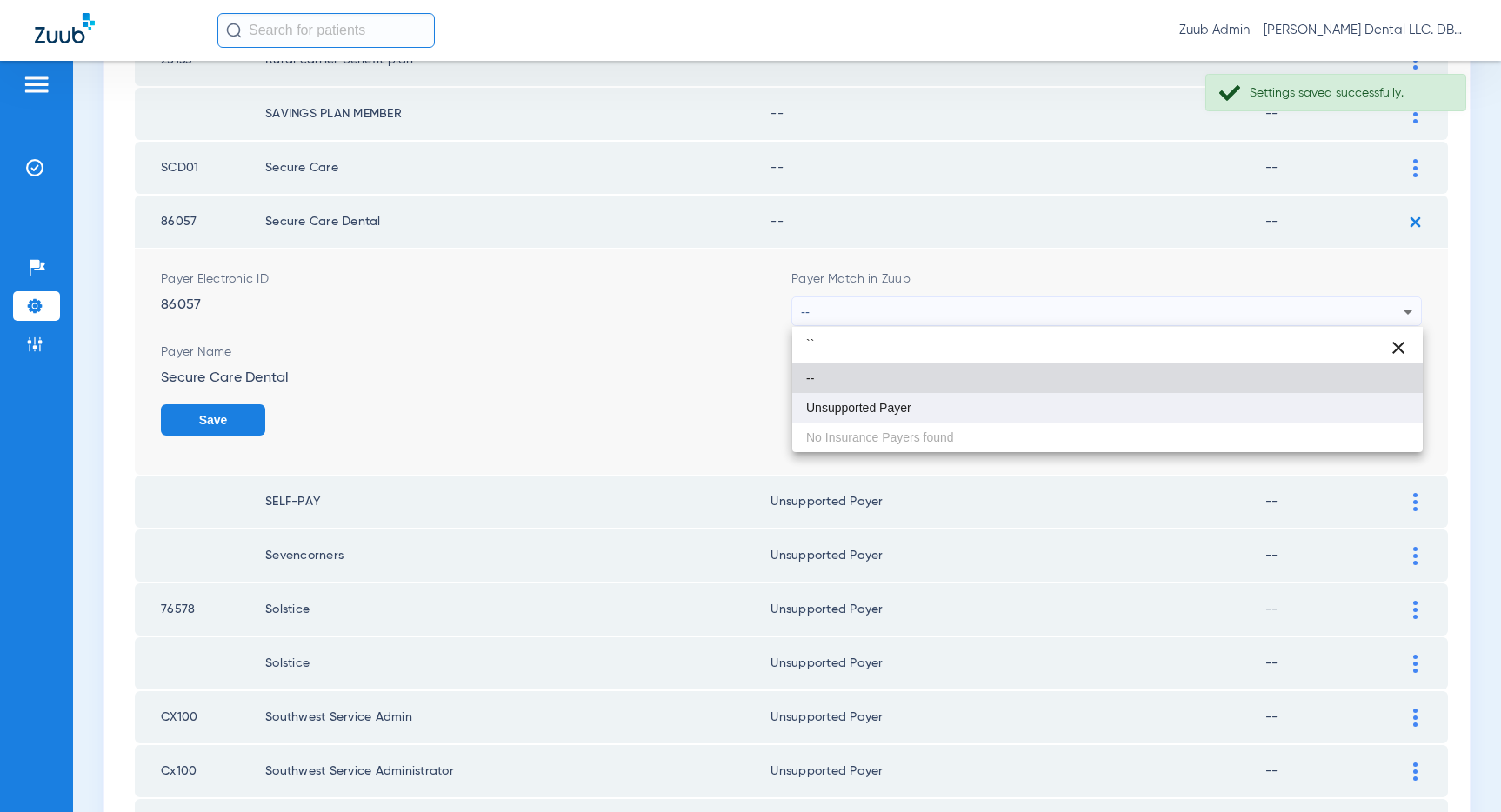
type input "``"
click at [943, 408] on mat-option "Unsupported Payer" at bounding box center [1108, 408] width 631 height 30
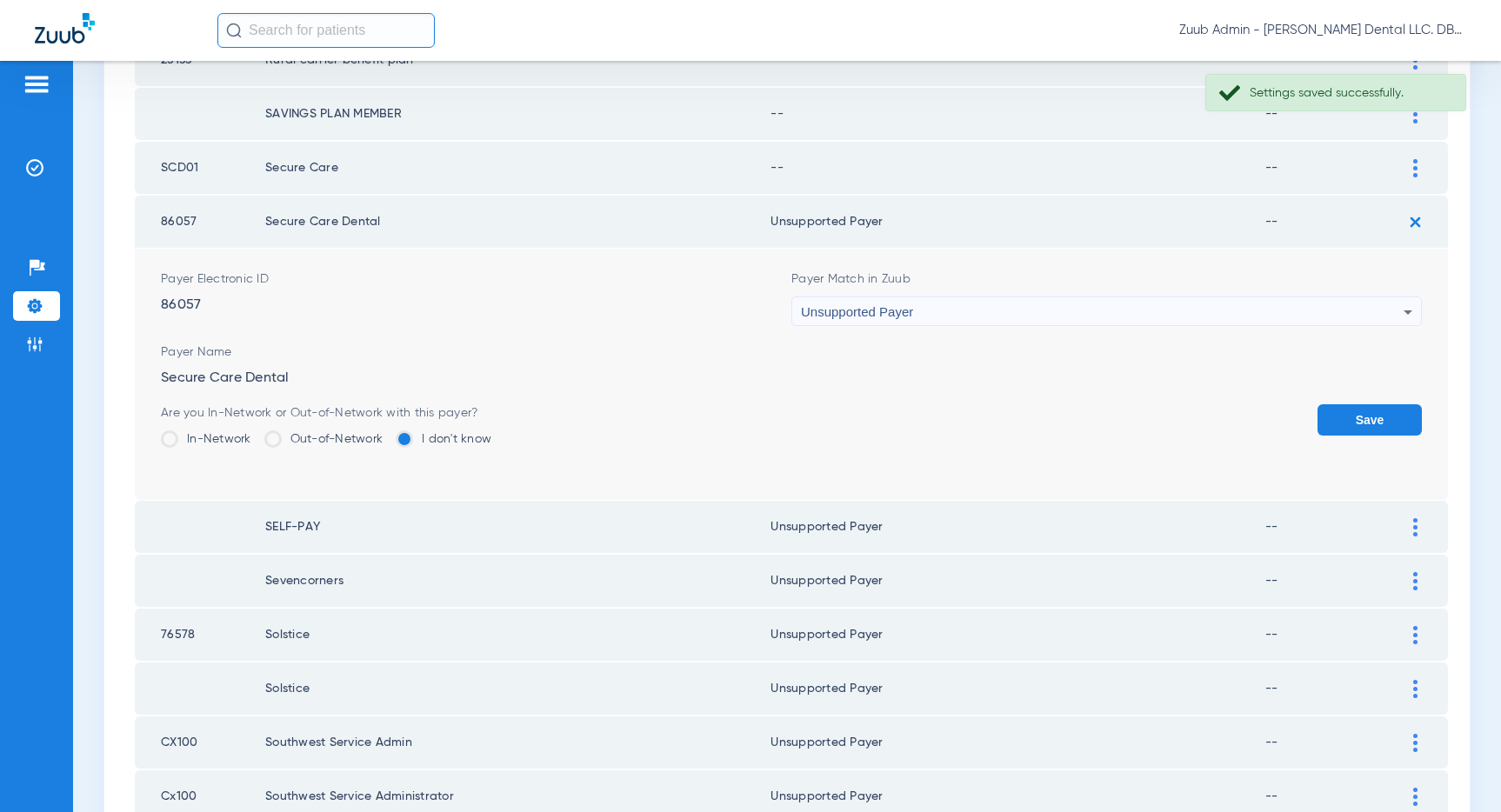
drag, startPoint x: 1385, startPoint y: 419, endPoint x: 1399, endPoint y: 267, distance: 152.6
click at [1384, 418] on button "Save" at bounding box center [1369, 419] width 104 height 31
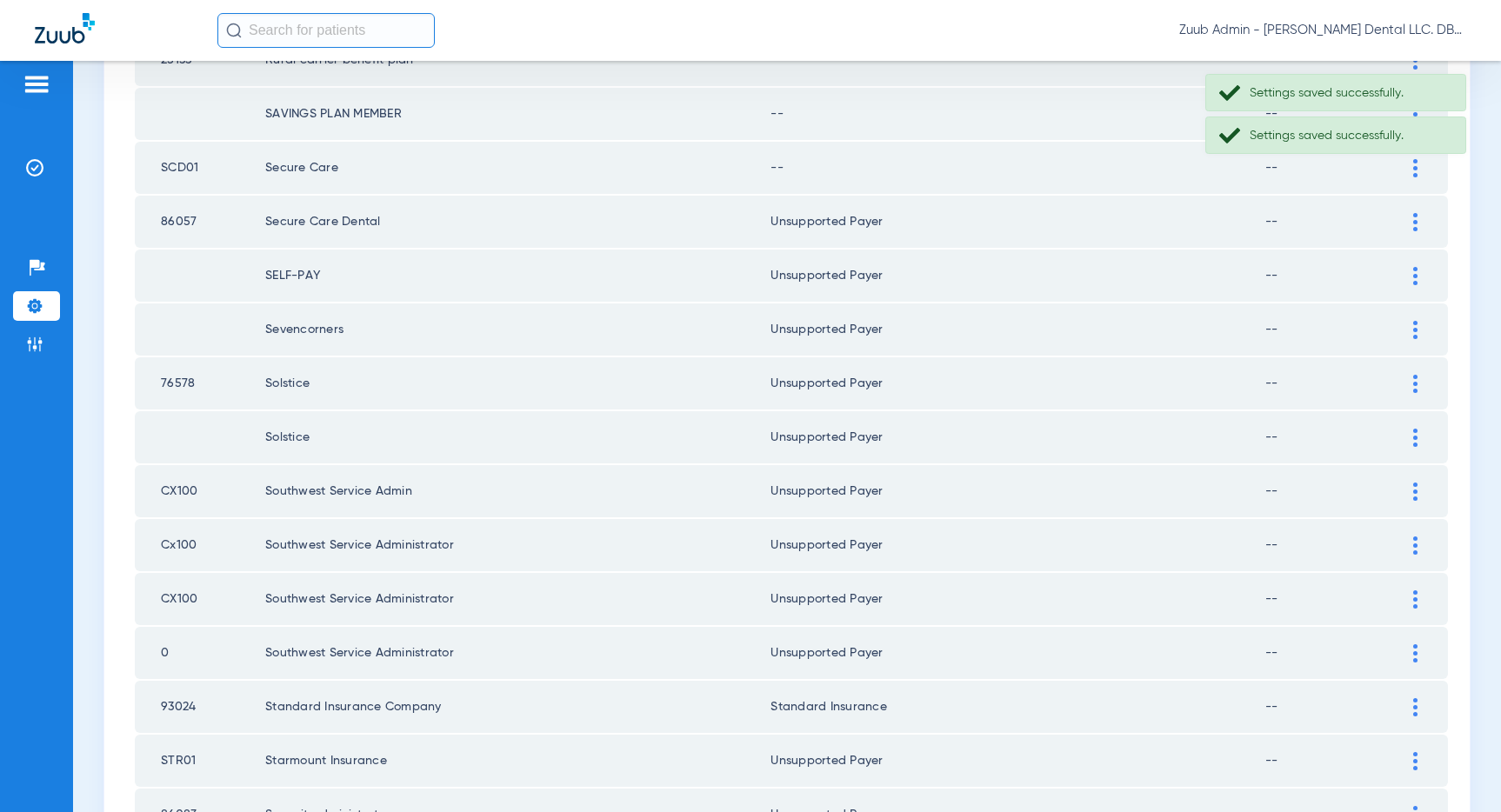
click at [1411, 170] on div at bounding box center [1415, 168] width 31 height 18
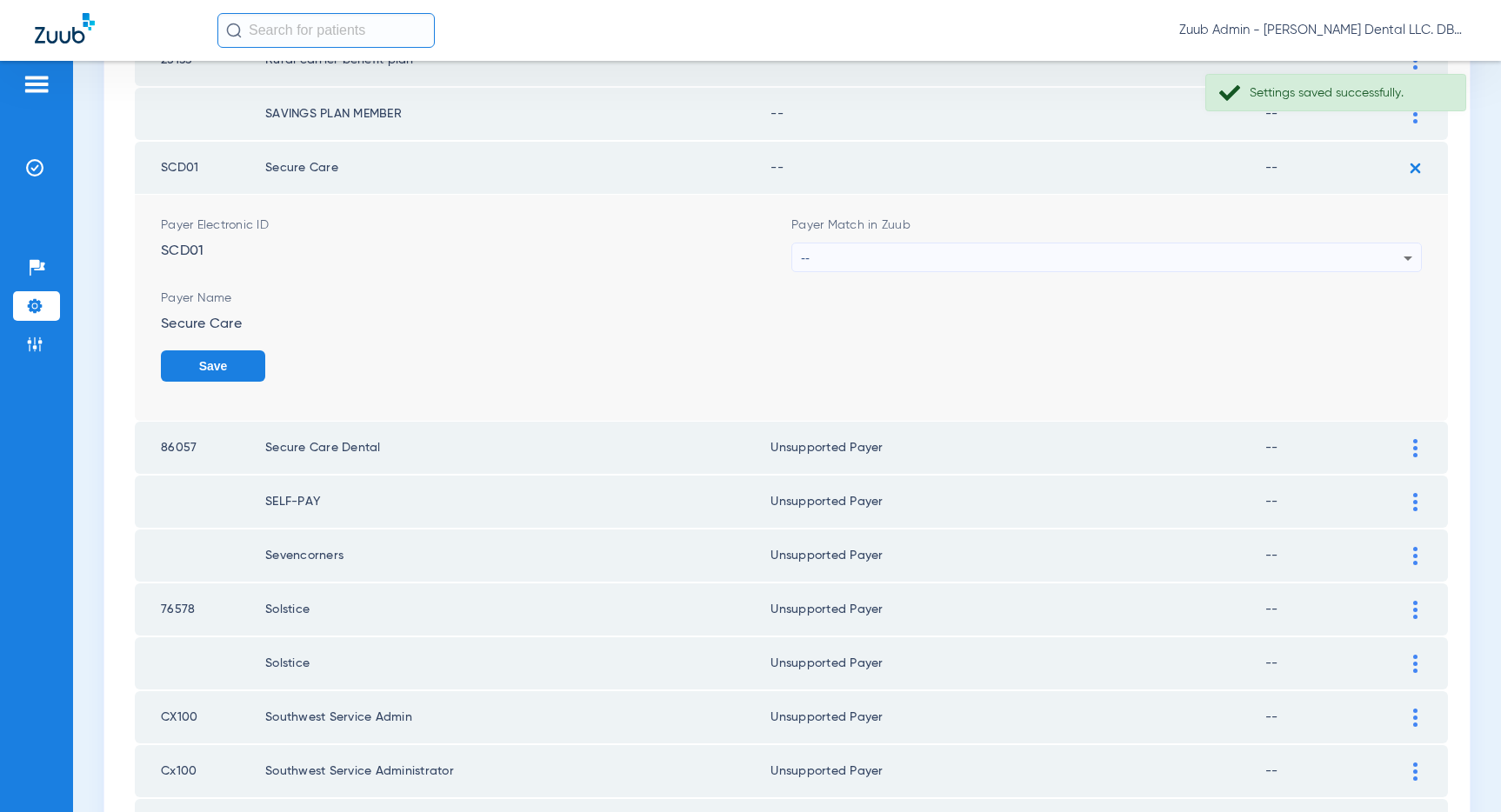
click at [1205, 263] on div "--" at bounding box center [1102, 258] width 603 height 30
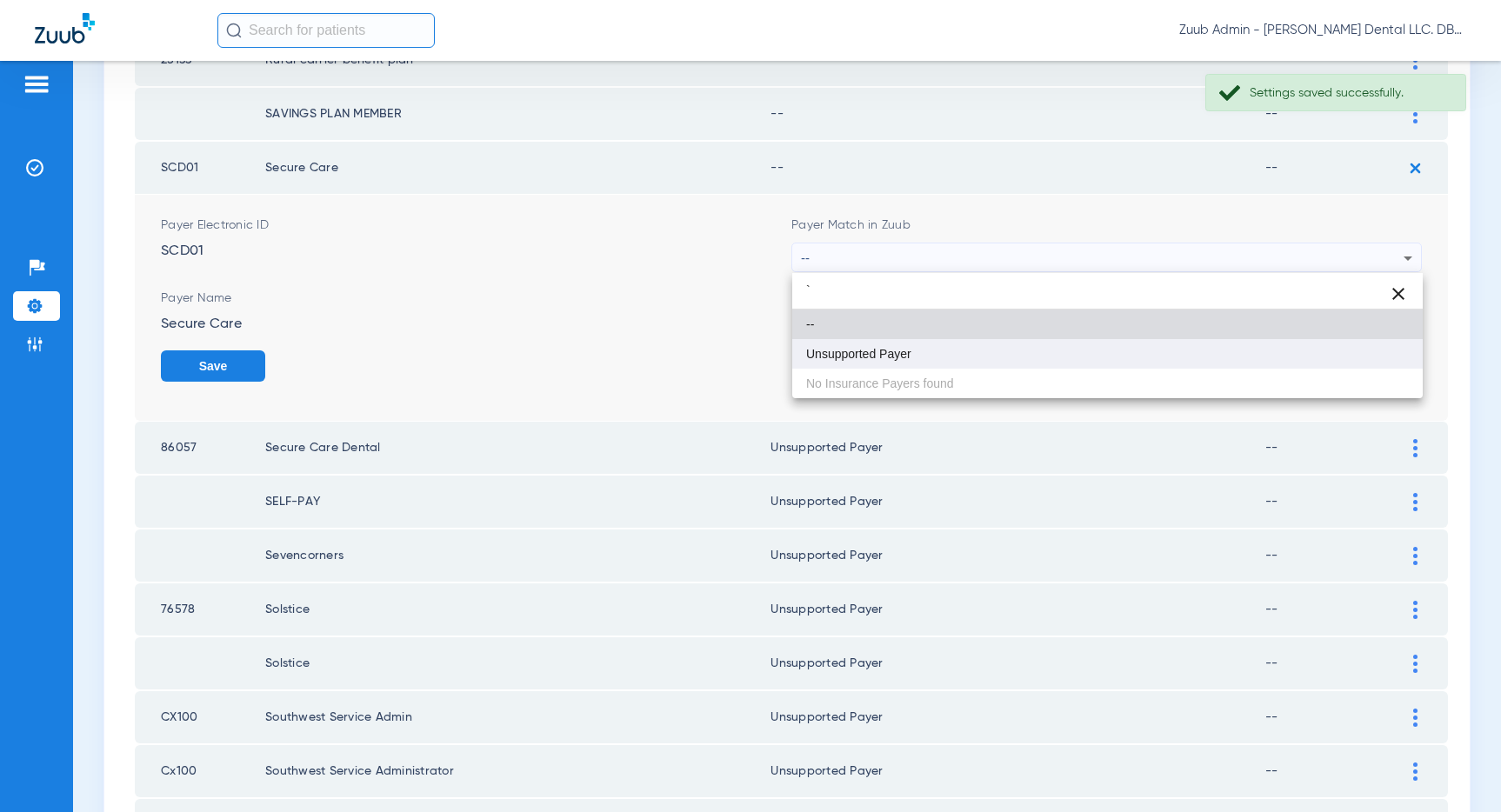
type input "`"
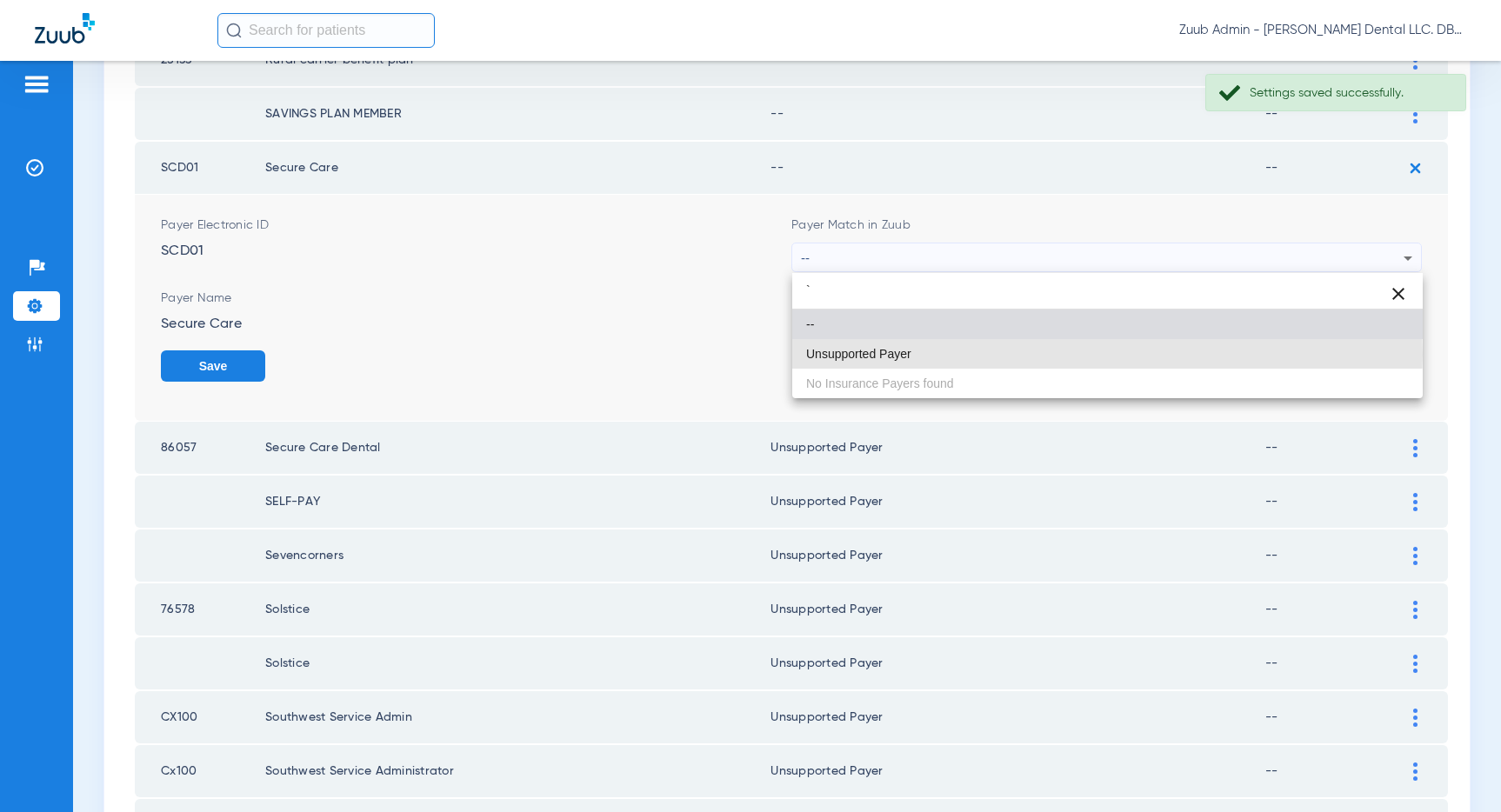
drag, startPoint x: 940, startPoint y: 355, endPoint x: 1092, endPoint y: 352, distance: 152.0
click at [942, 355] on mat-option "Unsupported Payer" at bounding box center [1108, 354] width 631 height 30
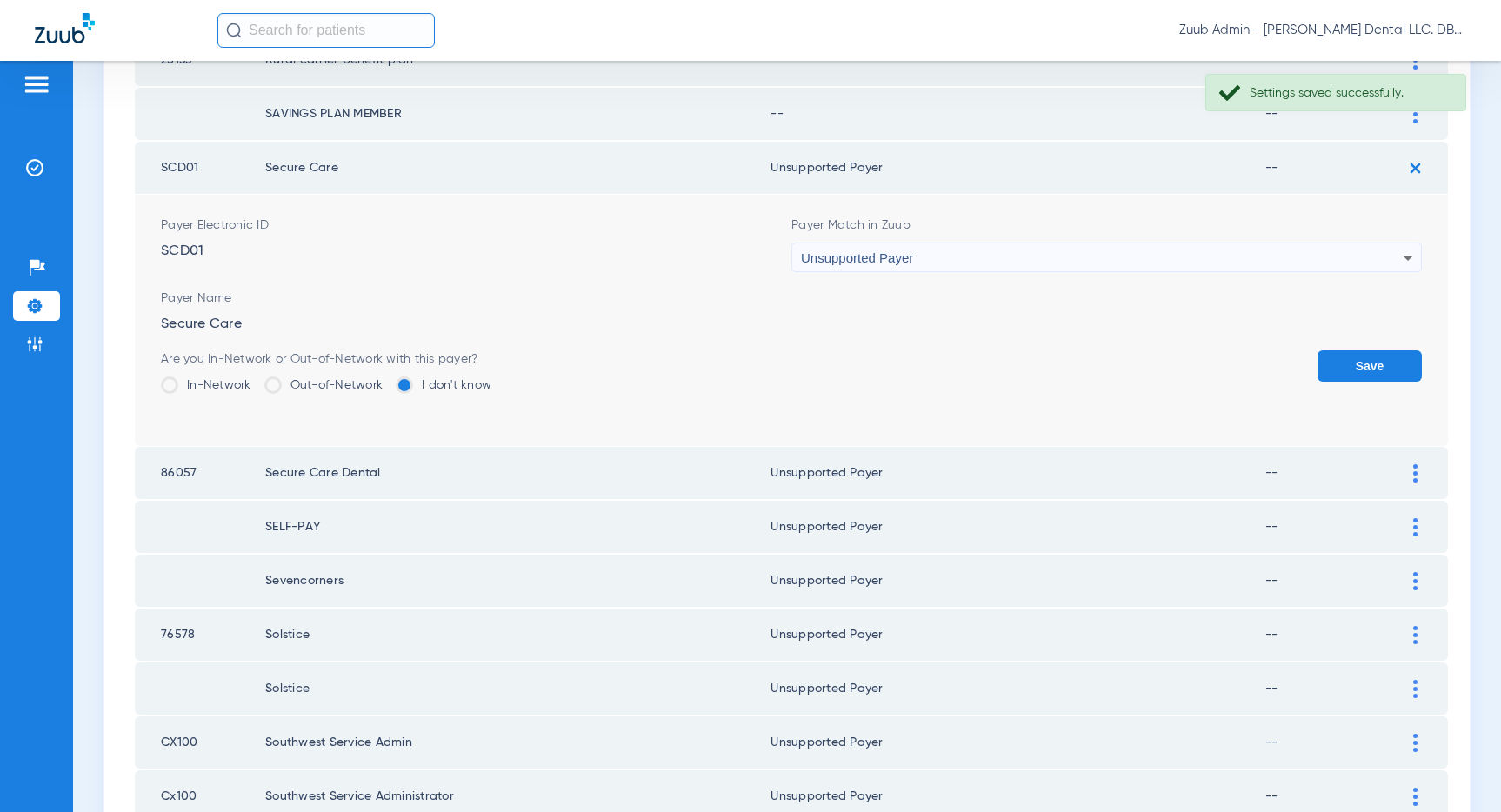
click at [1352, 368] on button "Save" at bounding box center [1369, 366] width 104 height 31
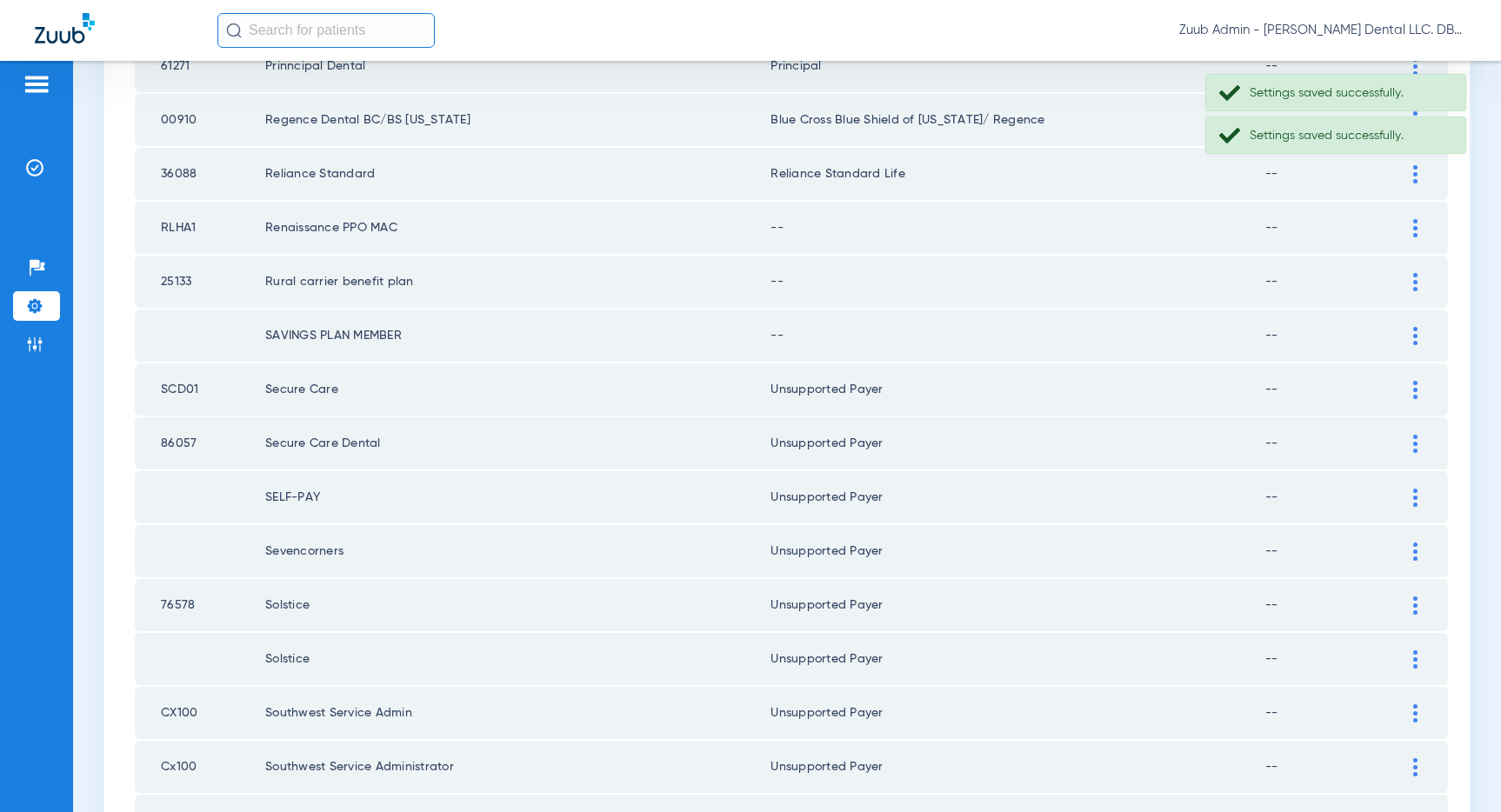
scroll to position [927, 0]
click at [1415, 331] on img at bounding box center [1415, 335] width 4 height 18
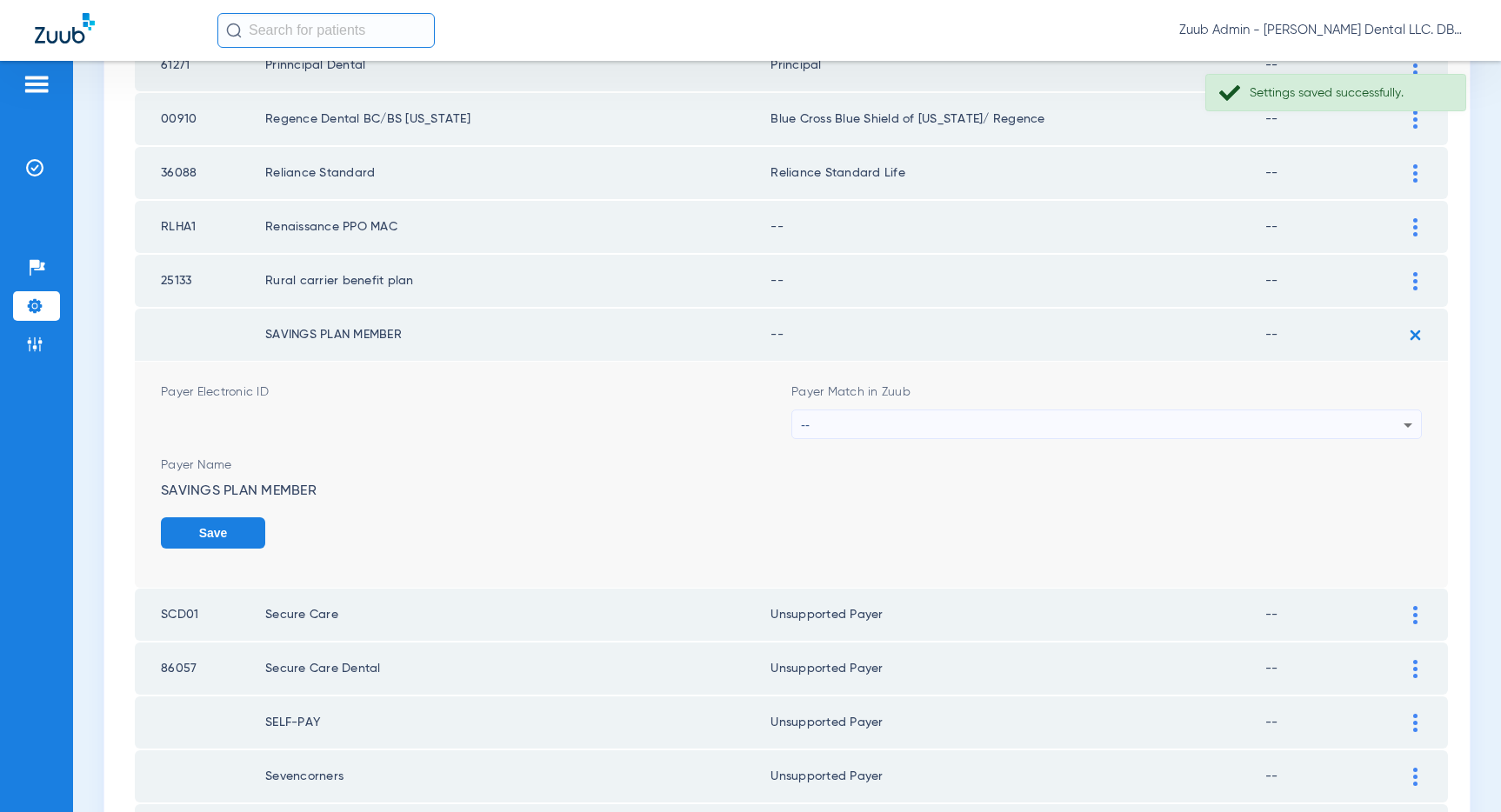
click at [1340, 420] on div "--" at bounding box center [1102, 425] width 603 height 30
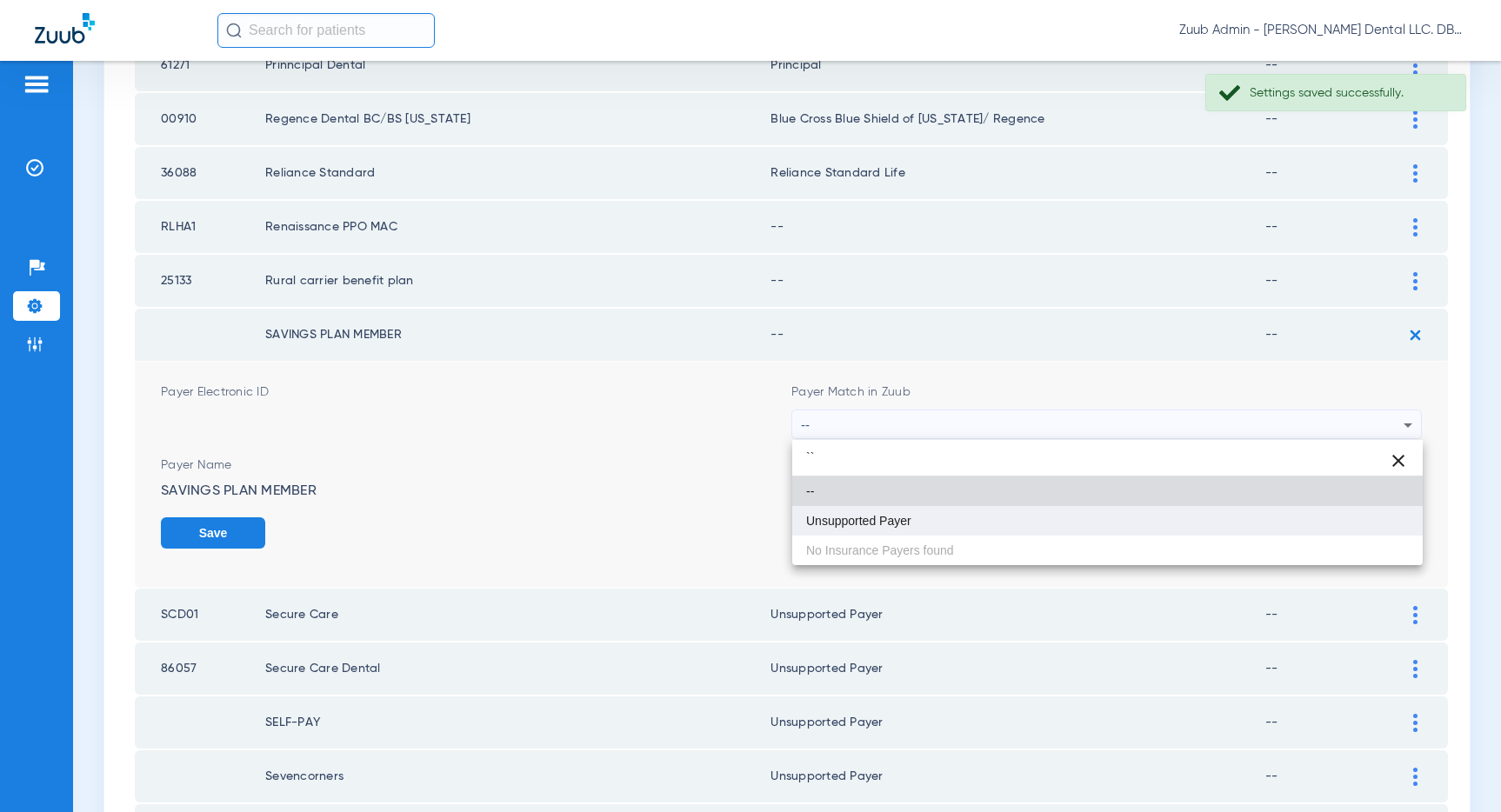
type input "``"
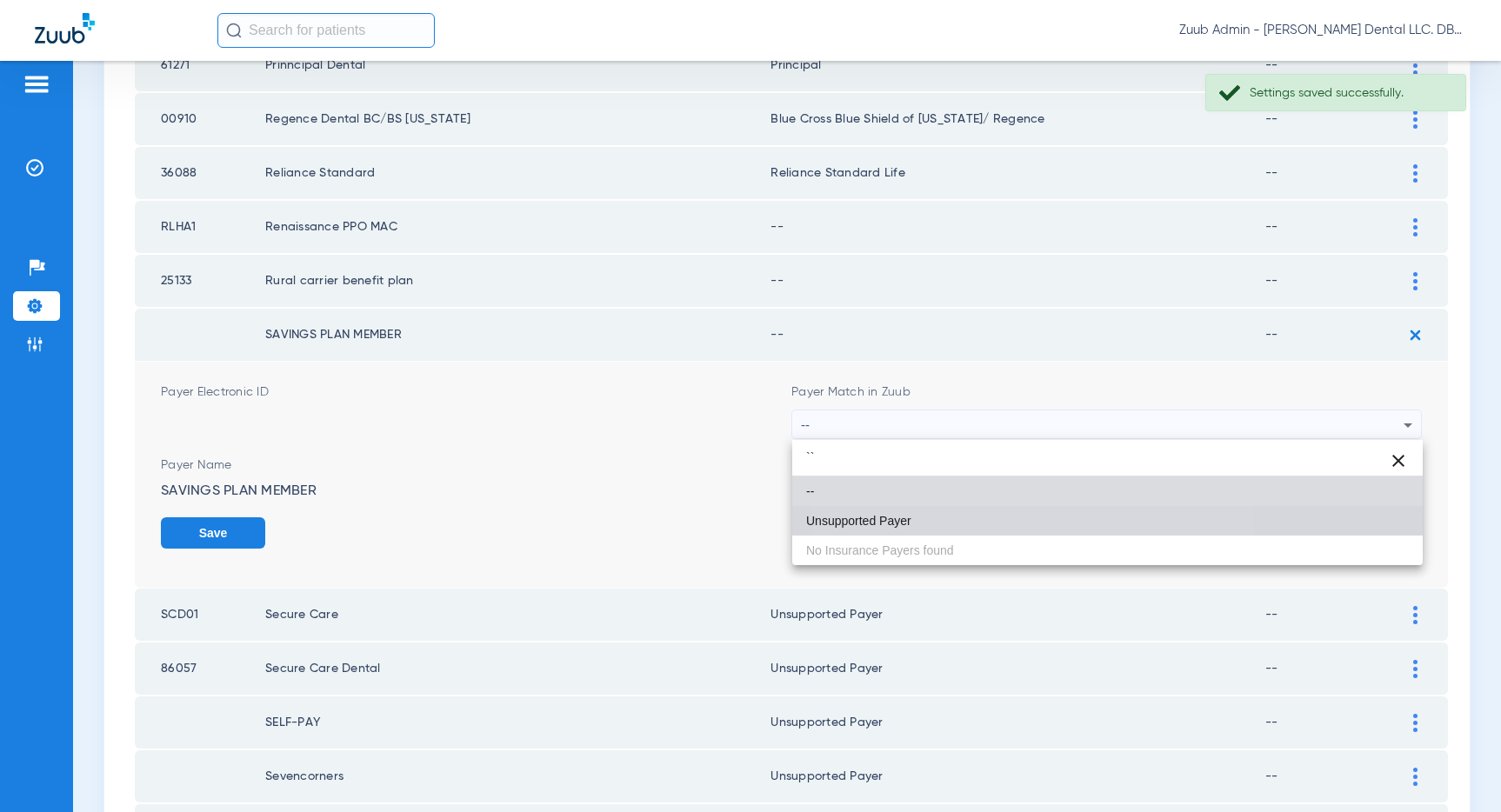
click at [1007, 513] on mat-option "Unsupported Payer" at bounding box center [1108, 520] width 631 height 30
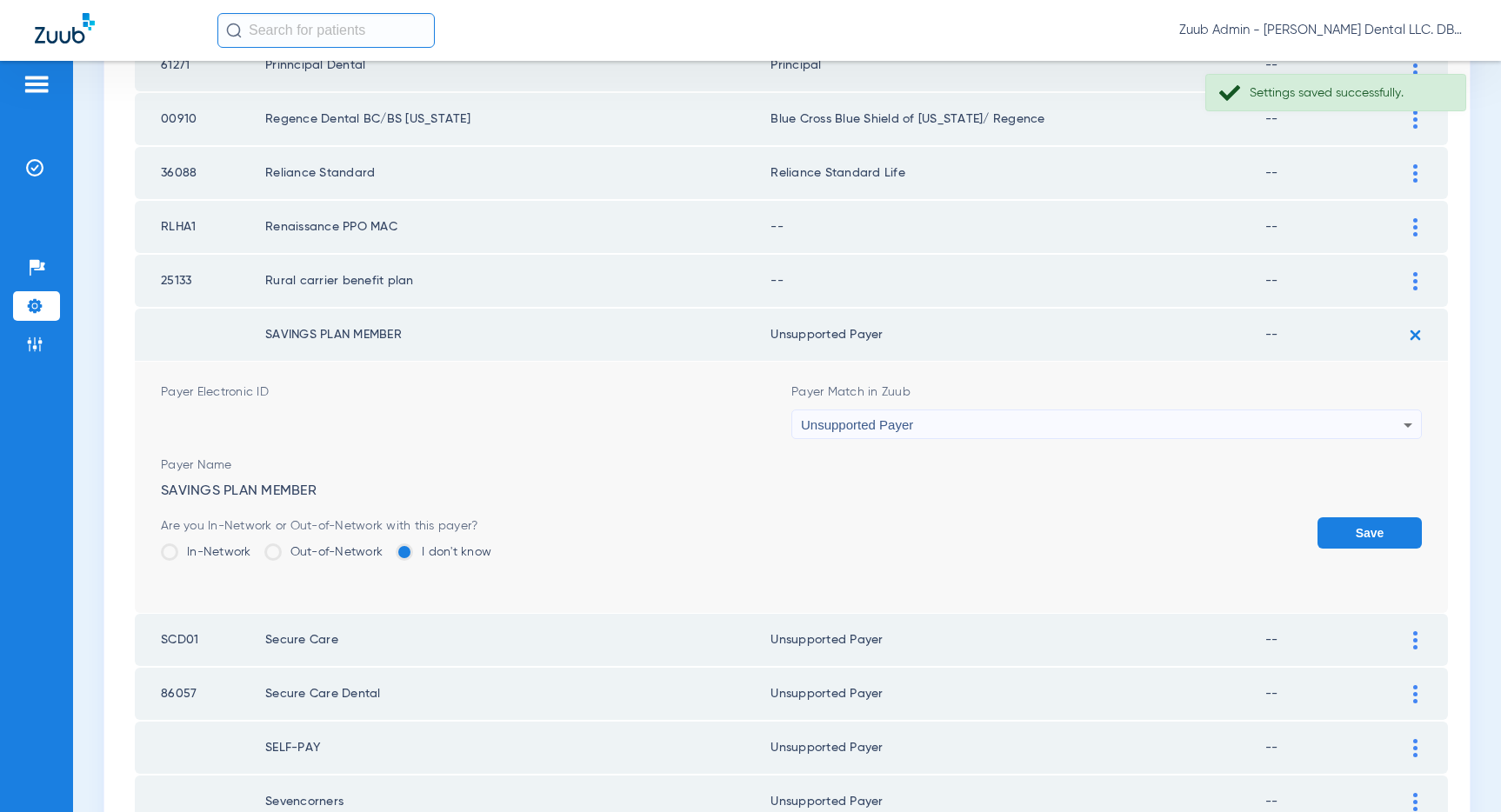
drag, startPoint x: 1342, startPoint y: 525, endPoint x: 1355, endPoint y: 470, distance: 56.5
click at [1342, 521] on button "Save" at bounding box center [1369, 533] width 104 height 31
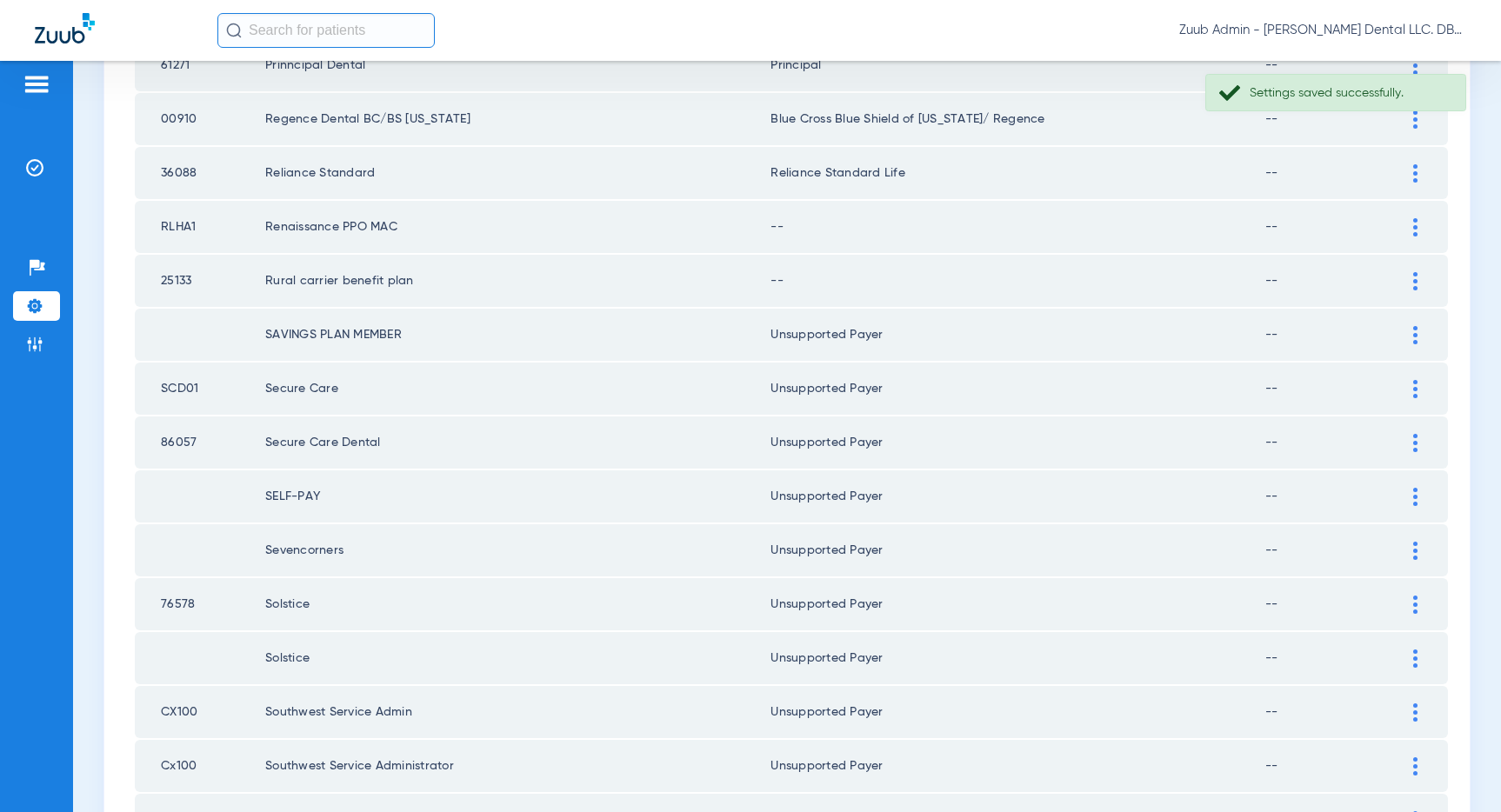
click at [1407, 276] on div at bounding box center [1415, 281] width 31 height 18
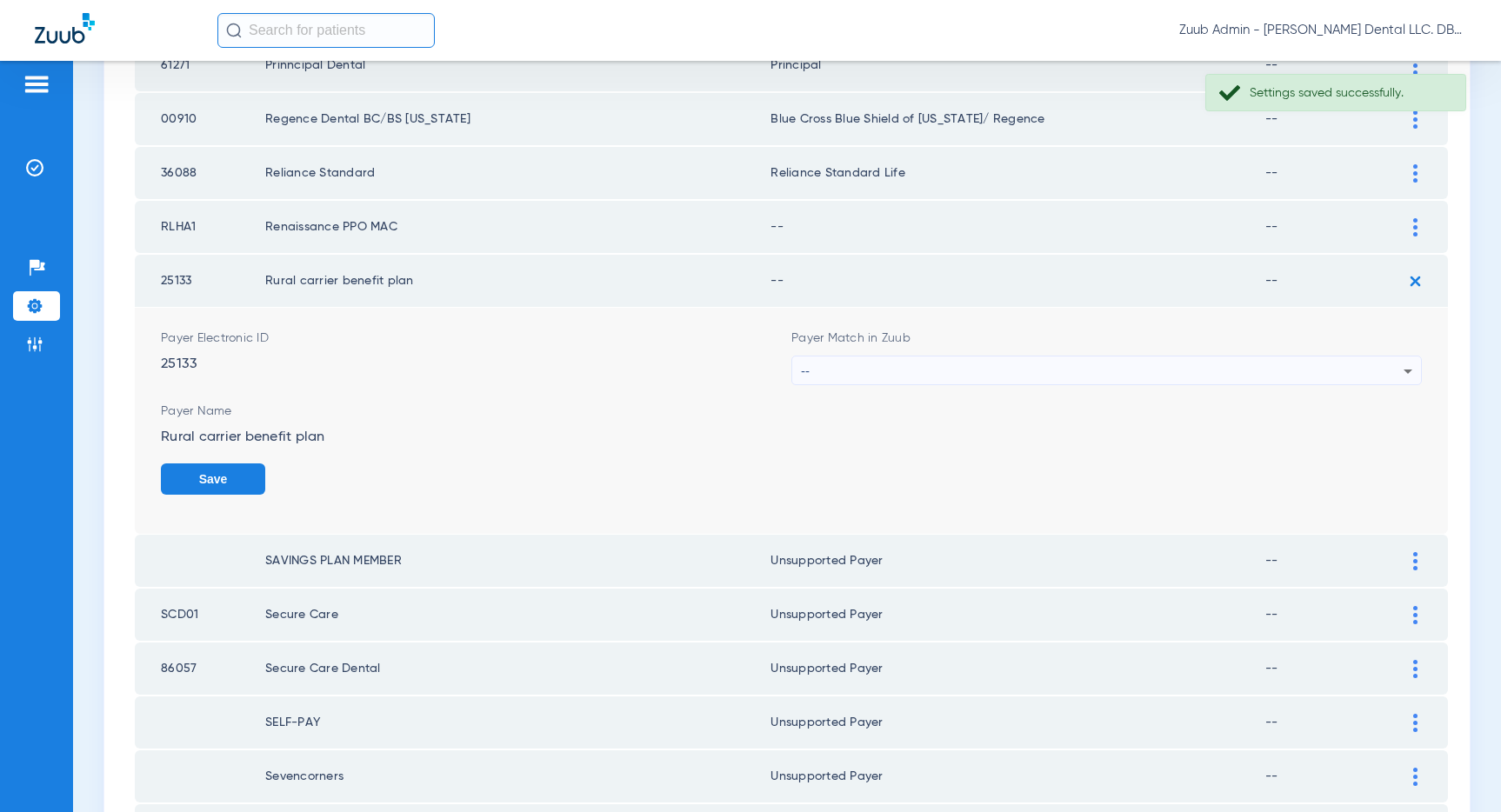
click at [1231, 366] on div "--" at bounding box center [1102, 371] width 603 height 30
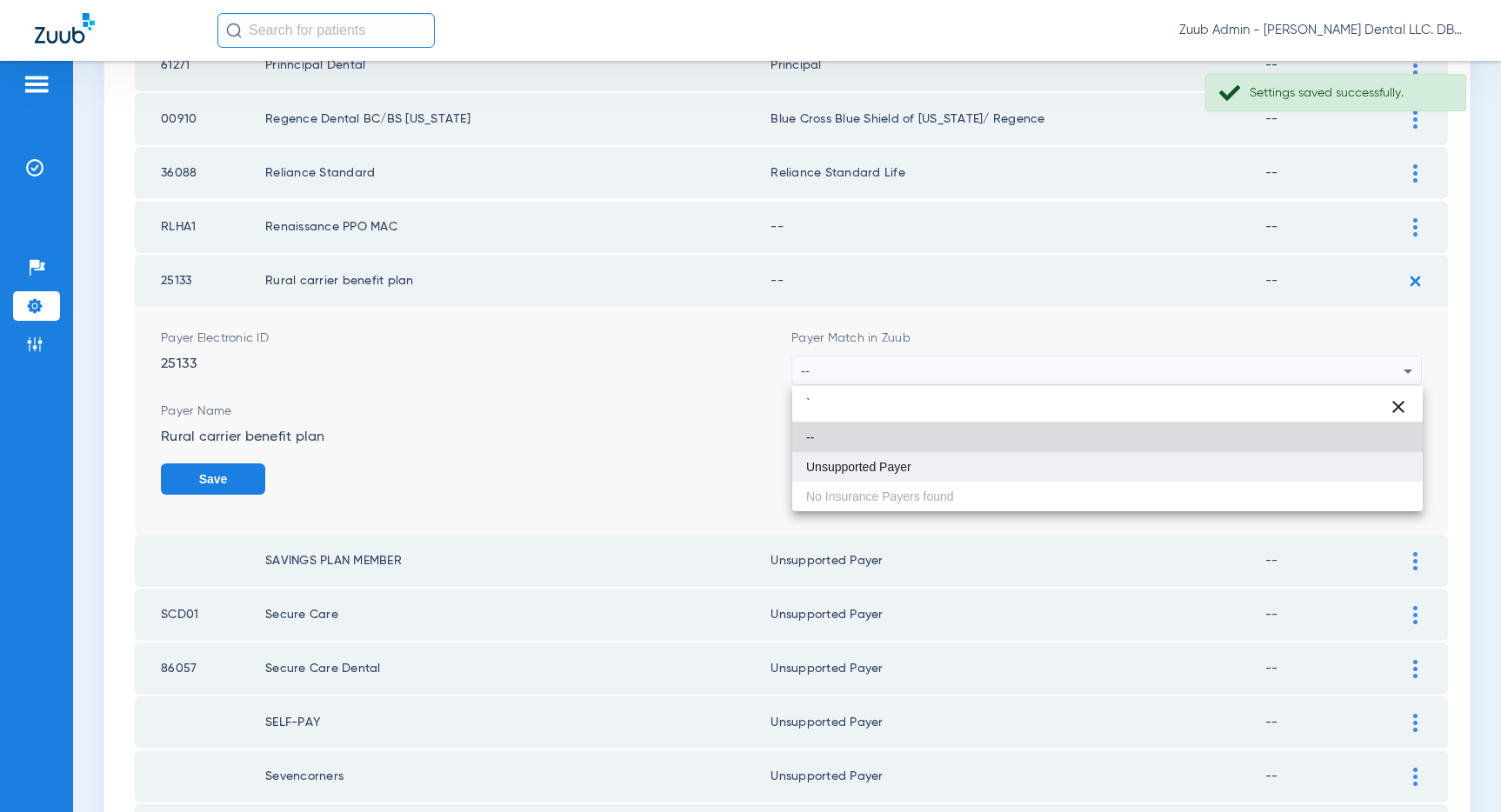
type input "`"
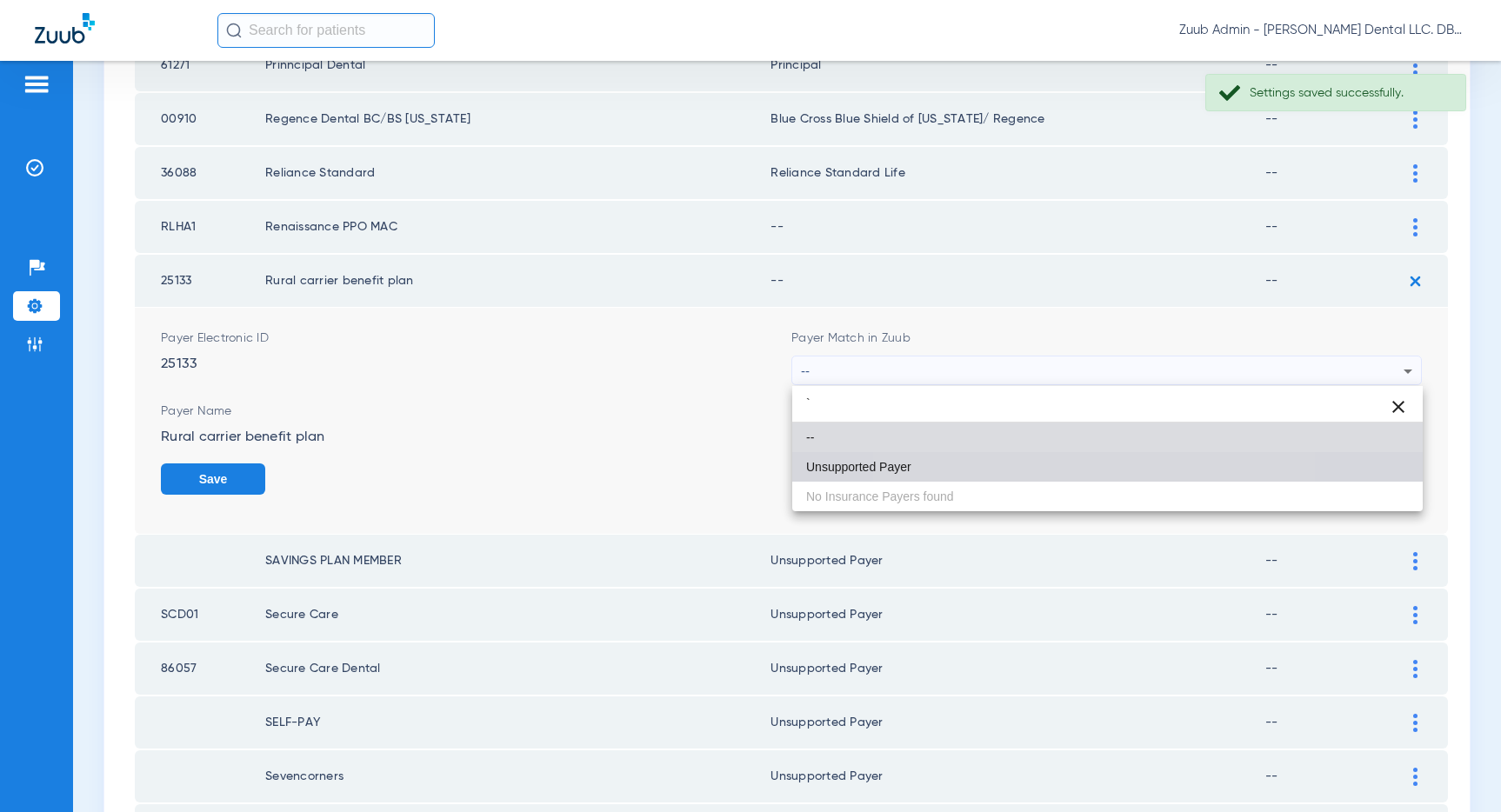
click at [1037, 459] on mat-option "Unsupported Payer" at bounding box center [1108, 466] width 631 height 30
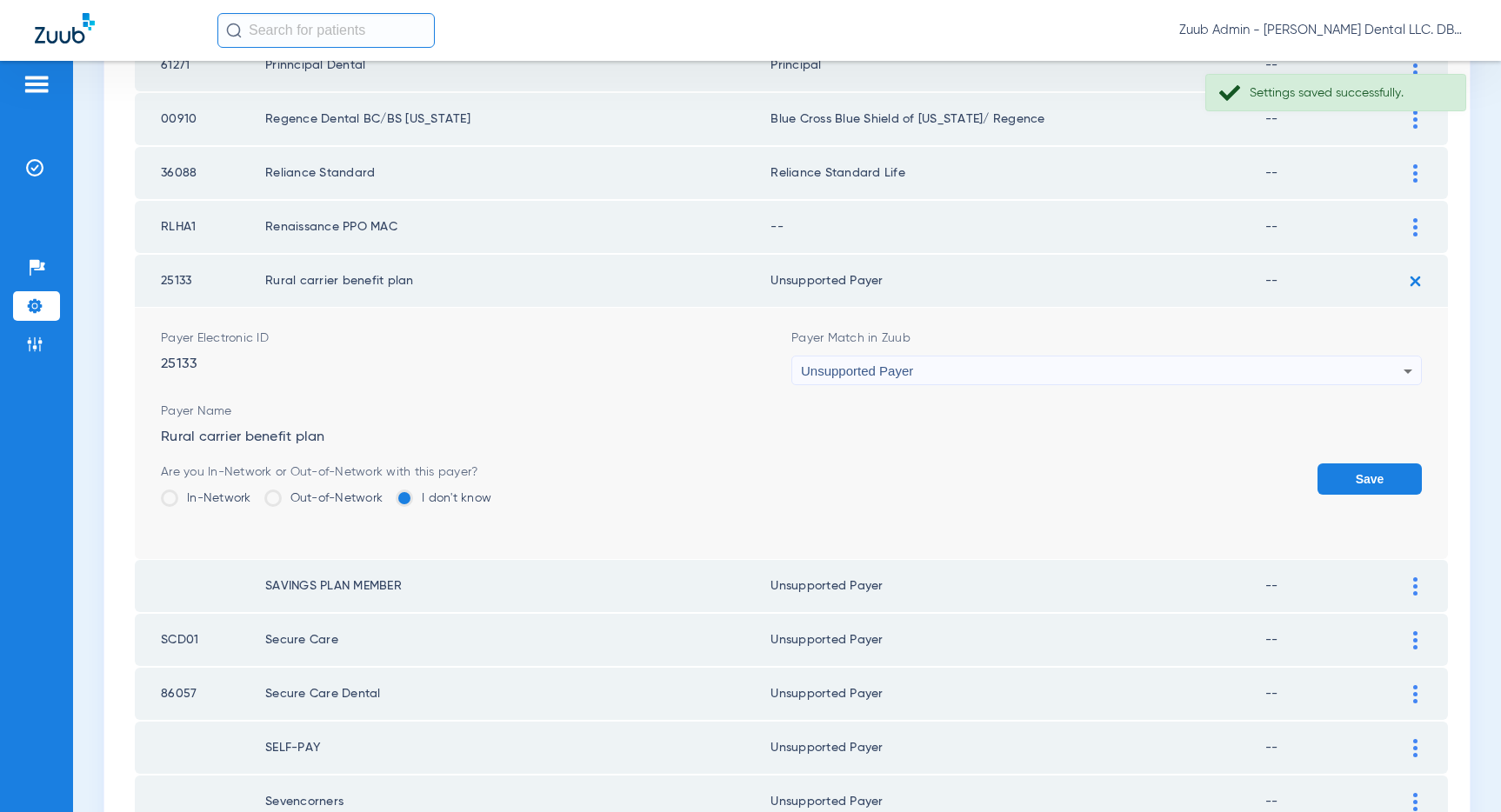
click at [1382, 469] on button "Save" at bounding box center [1369, 479] width 104 height 31
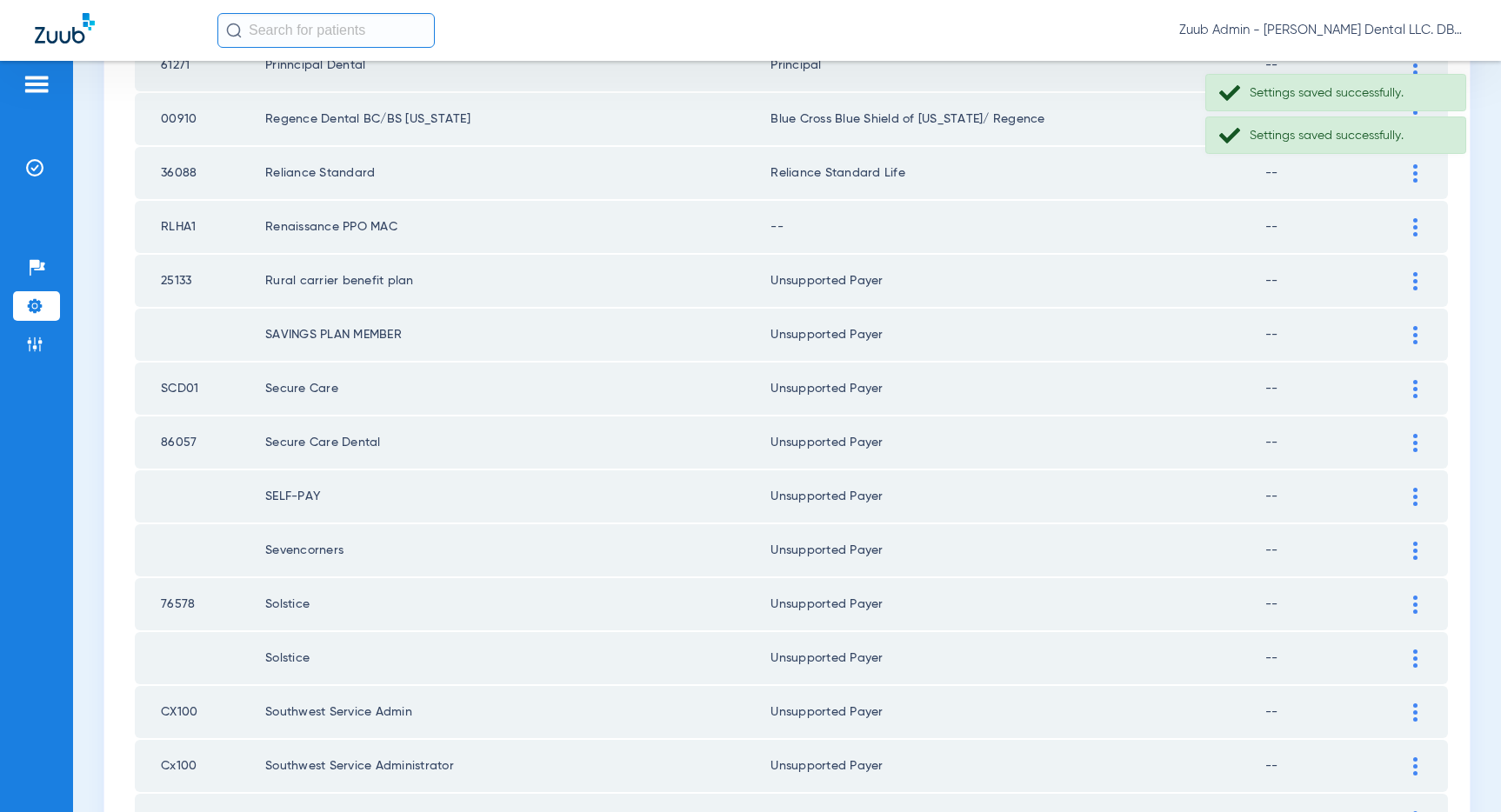
click at [1413, 226] on img at bounding box center [1415, 227] width 4 height 18
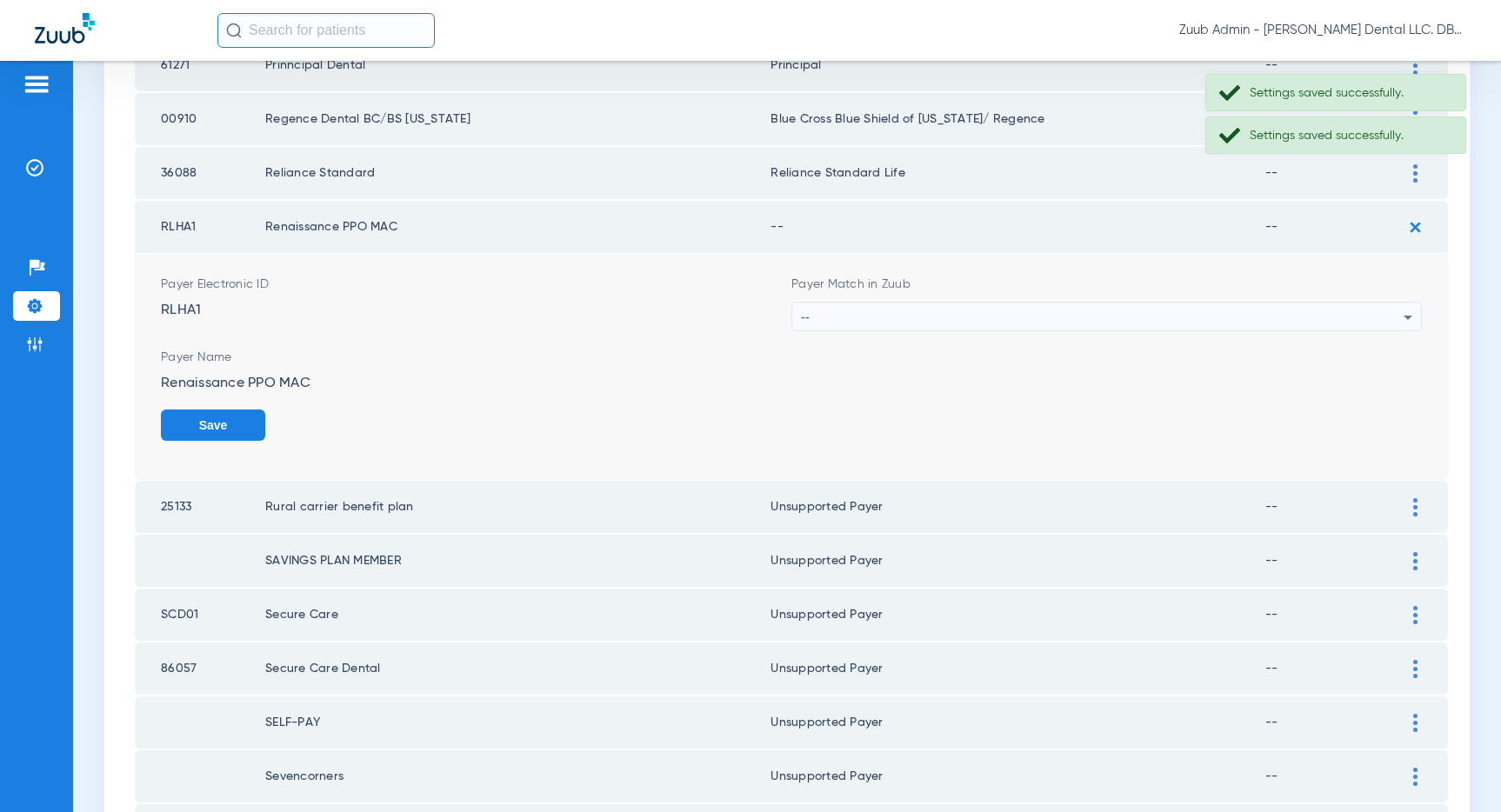
click at [1205, 313] on div "--" at bounding box center [1102, 317] width 603 height 30
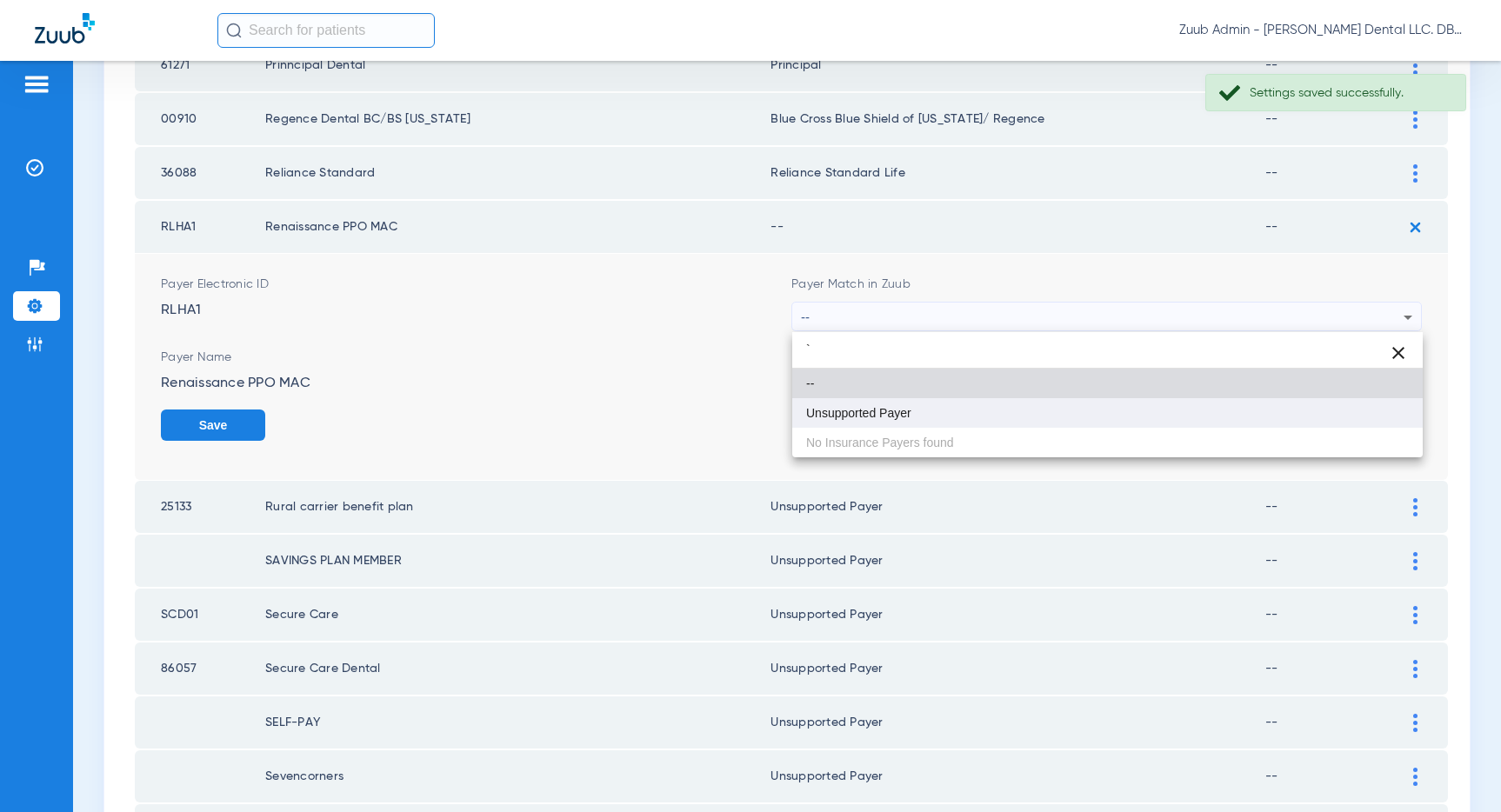
type input "`"
click at [1016, 420] on mat-option "Unsupported Payer" at bounding box center [1108, 412] width 631 height 30
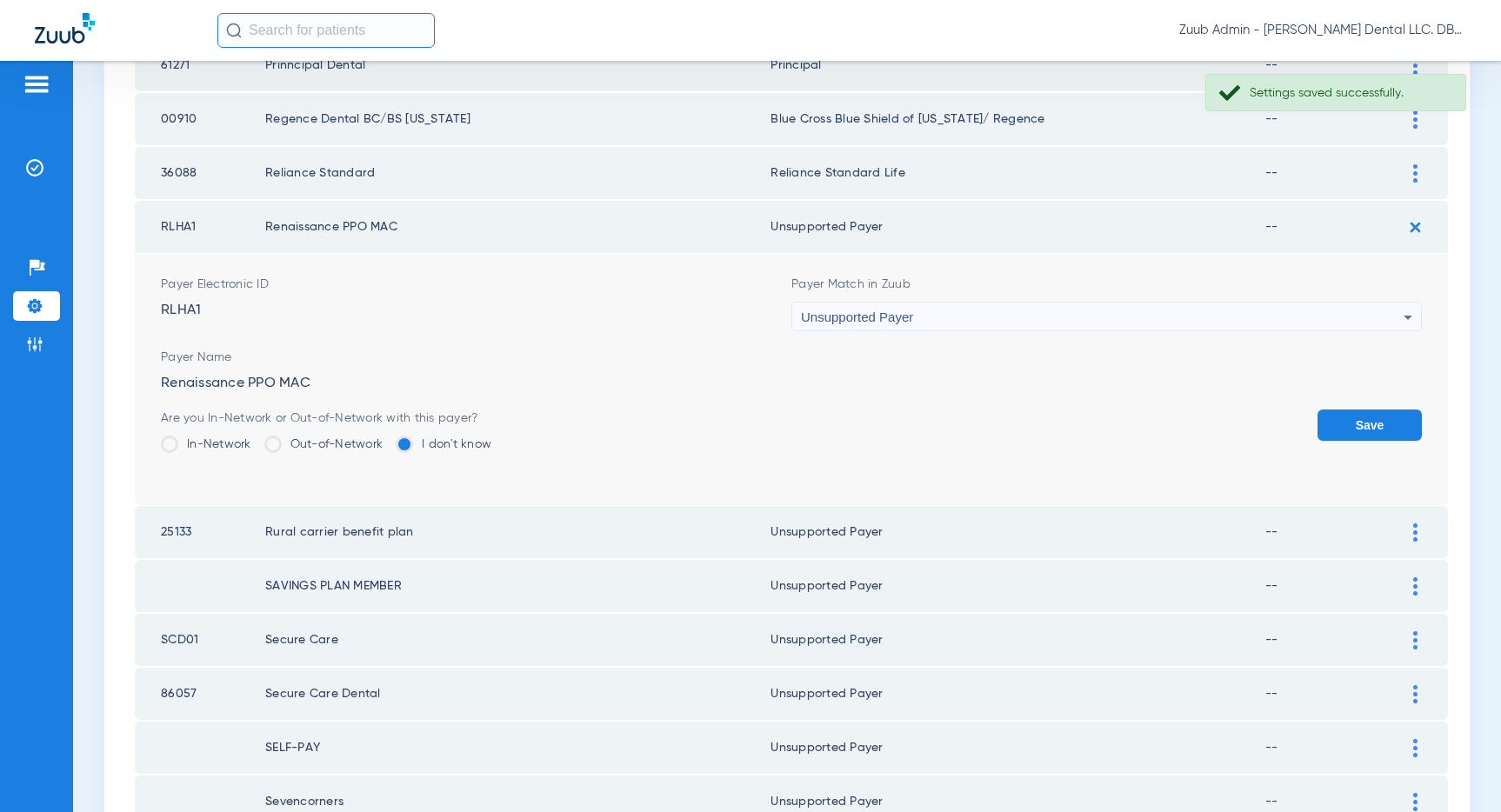
click at [1355, 419] on button "Save" at bounding box center [1369, 425] width 104 height 31
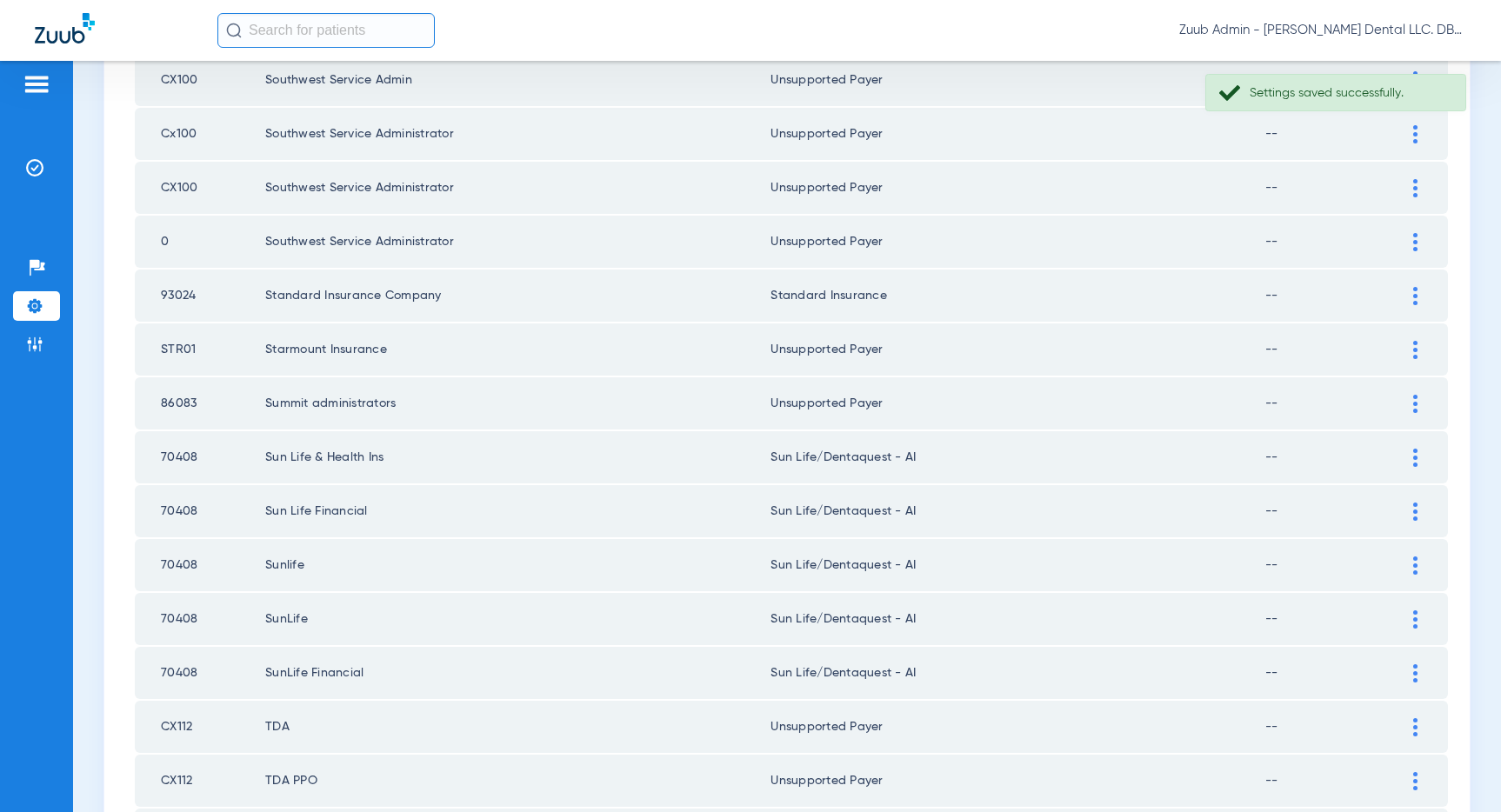
scroll to position [2330, 0]
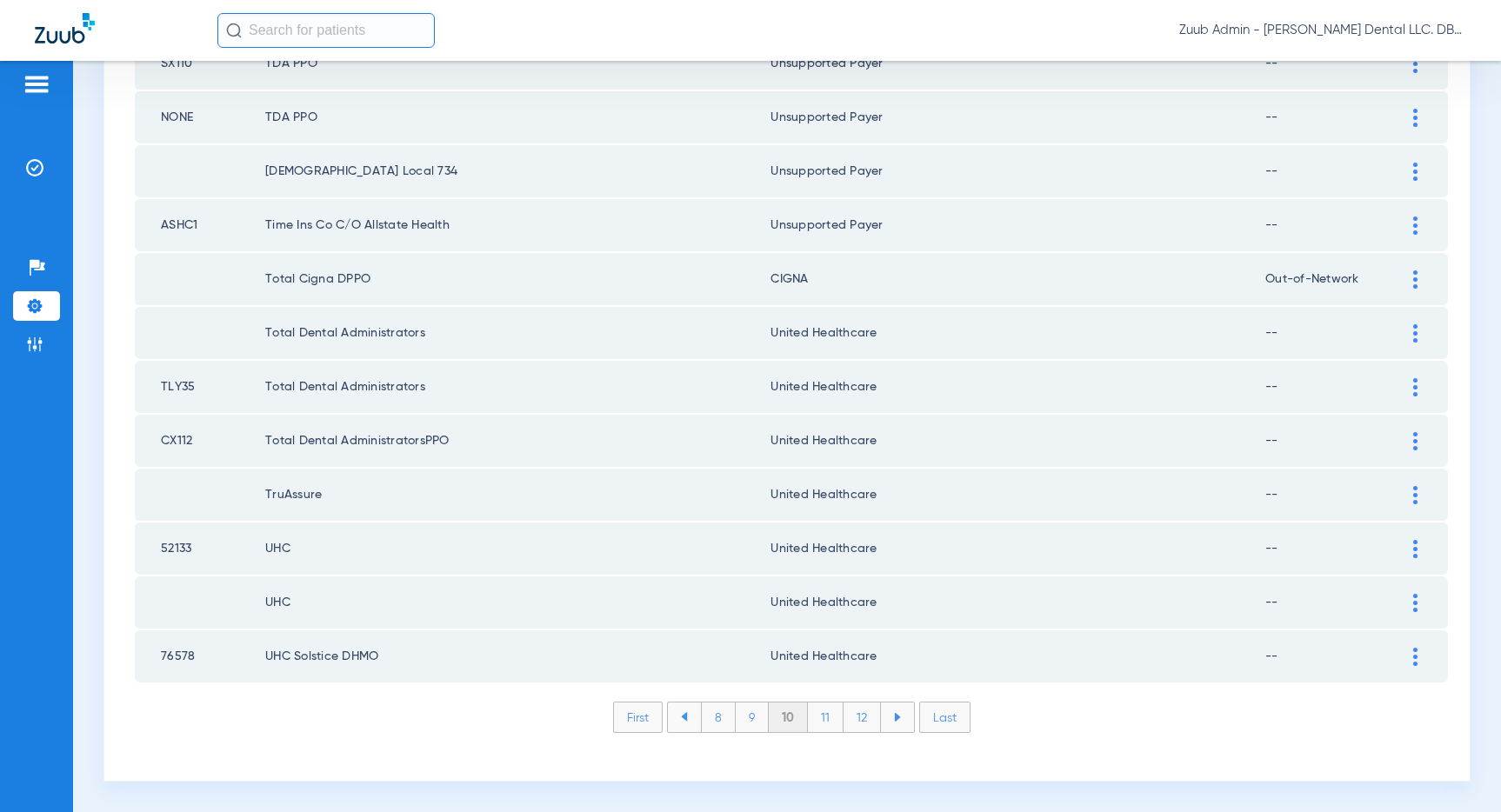
click at [755, 719] on li "9" at bounding box center [752, 717] width 33 height 30
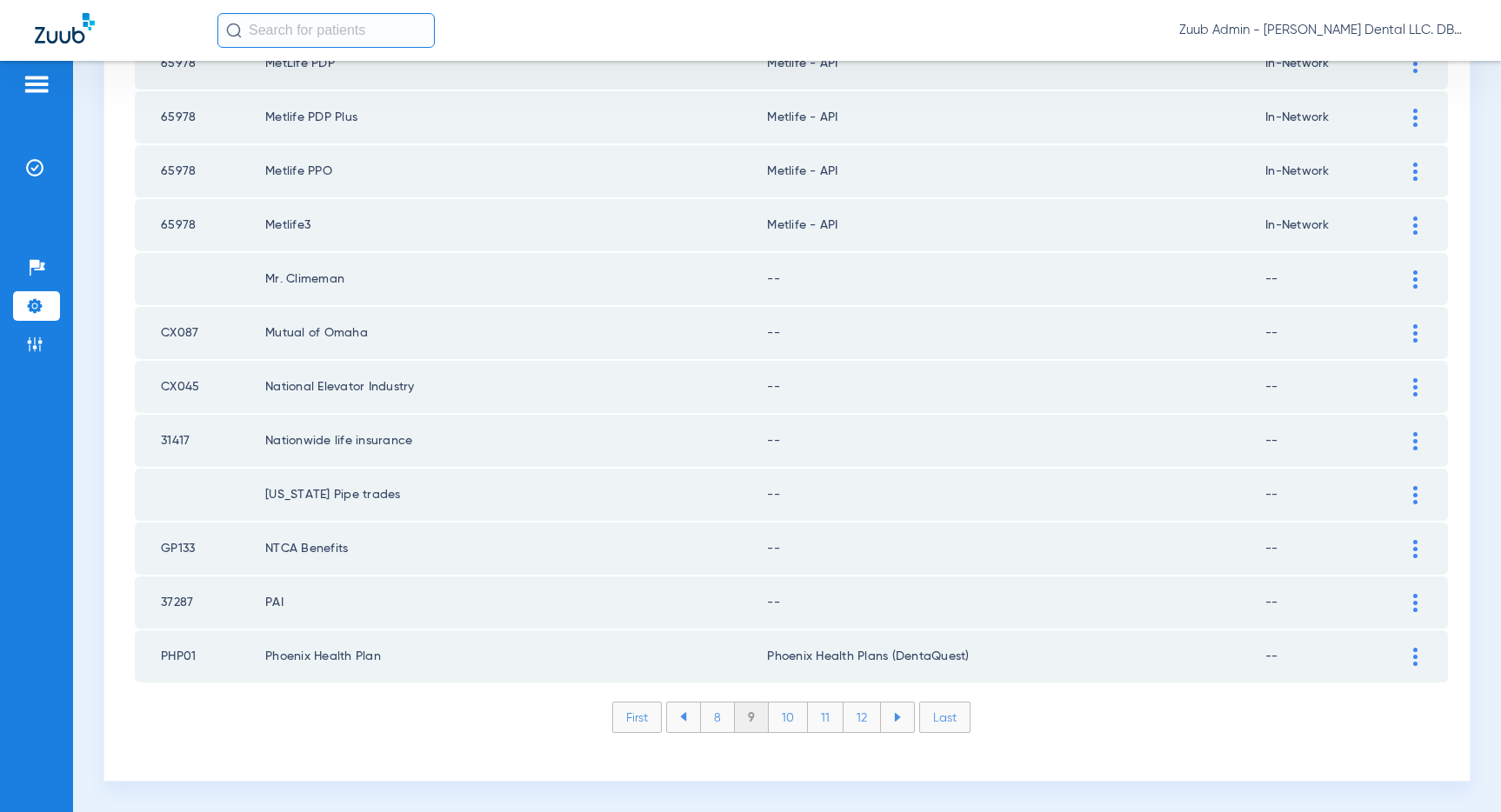
click at [1415, 602] on img at bounding box center [1415, 603] width 4 height 18
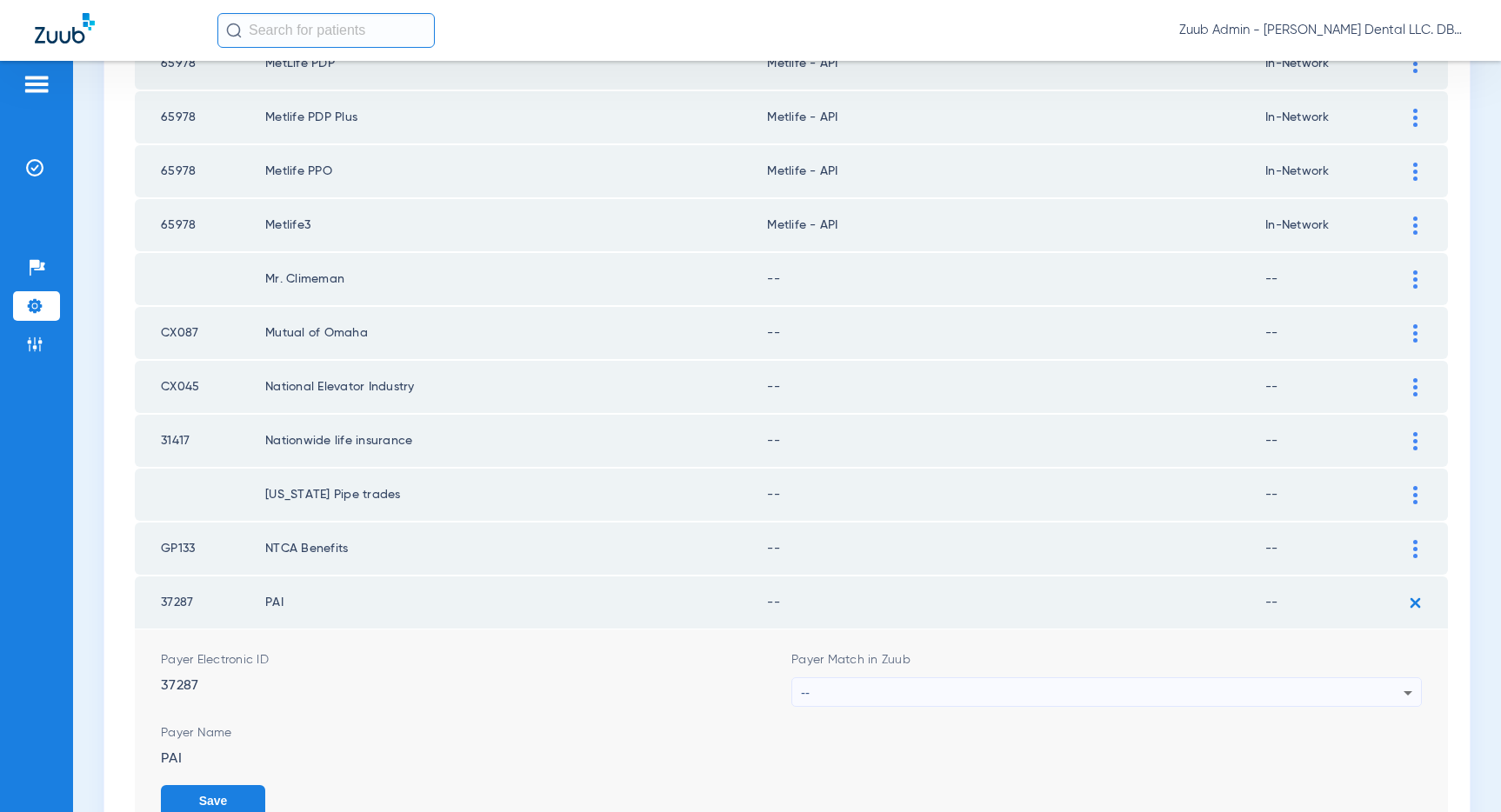
click at [1279, 683] on div "--" at bounding box center [1102, 693] width 603 height 30
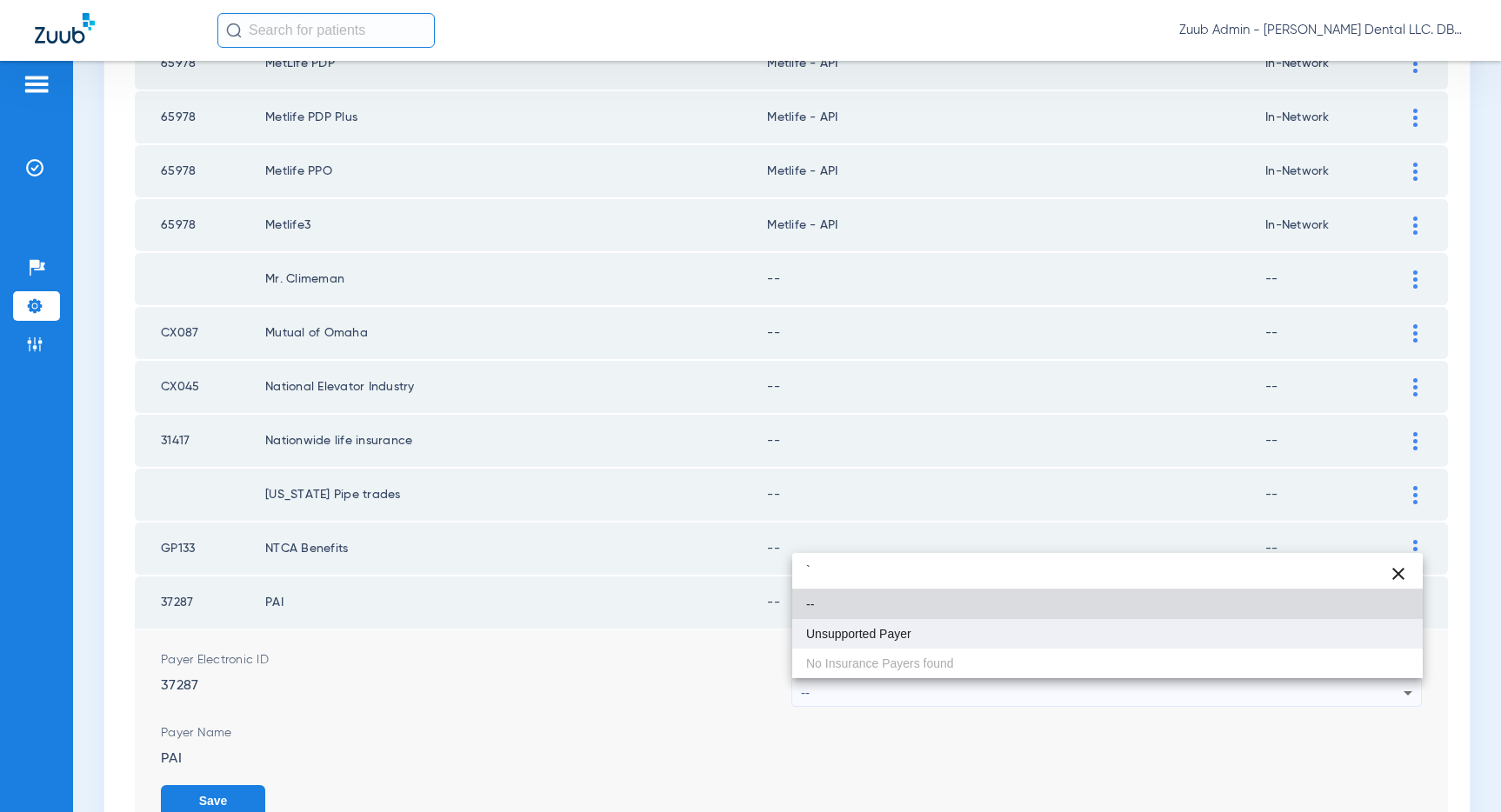
type input "`"
click at [916, 628] on mat-option "Unsupported Payer" at bounding box center [1108, 633] width 631 height 30
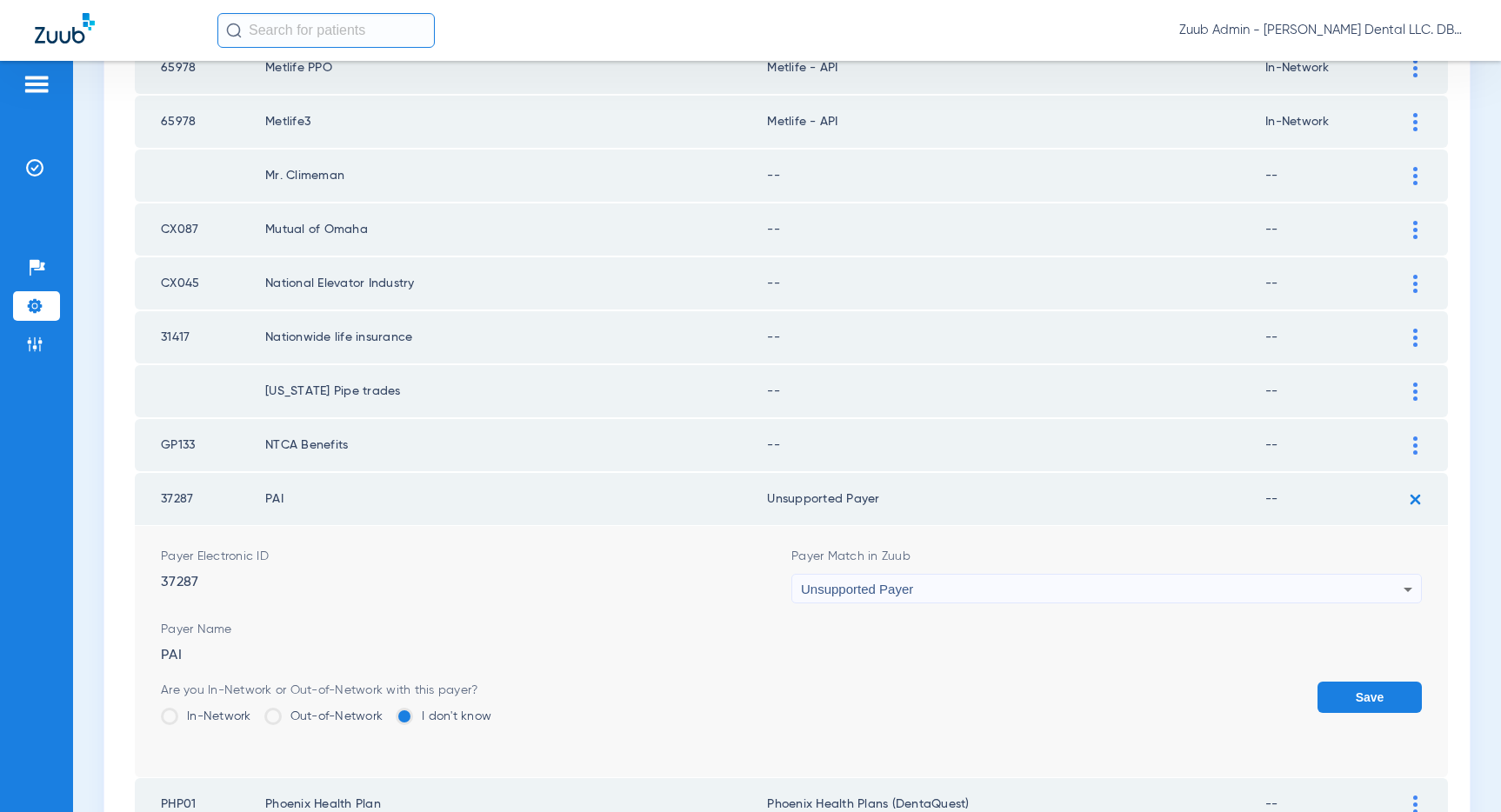
drag, startPoint x: 1358, startPoint y: 694, endPoint x: 1366, endPoint y: 622, distance: 72.4
click at [1357, 693] on button "Save" at bounding box center [1369, 697] width 104 height 31
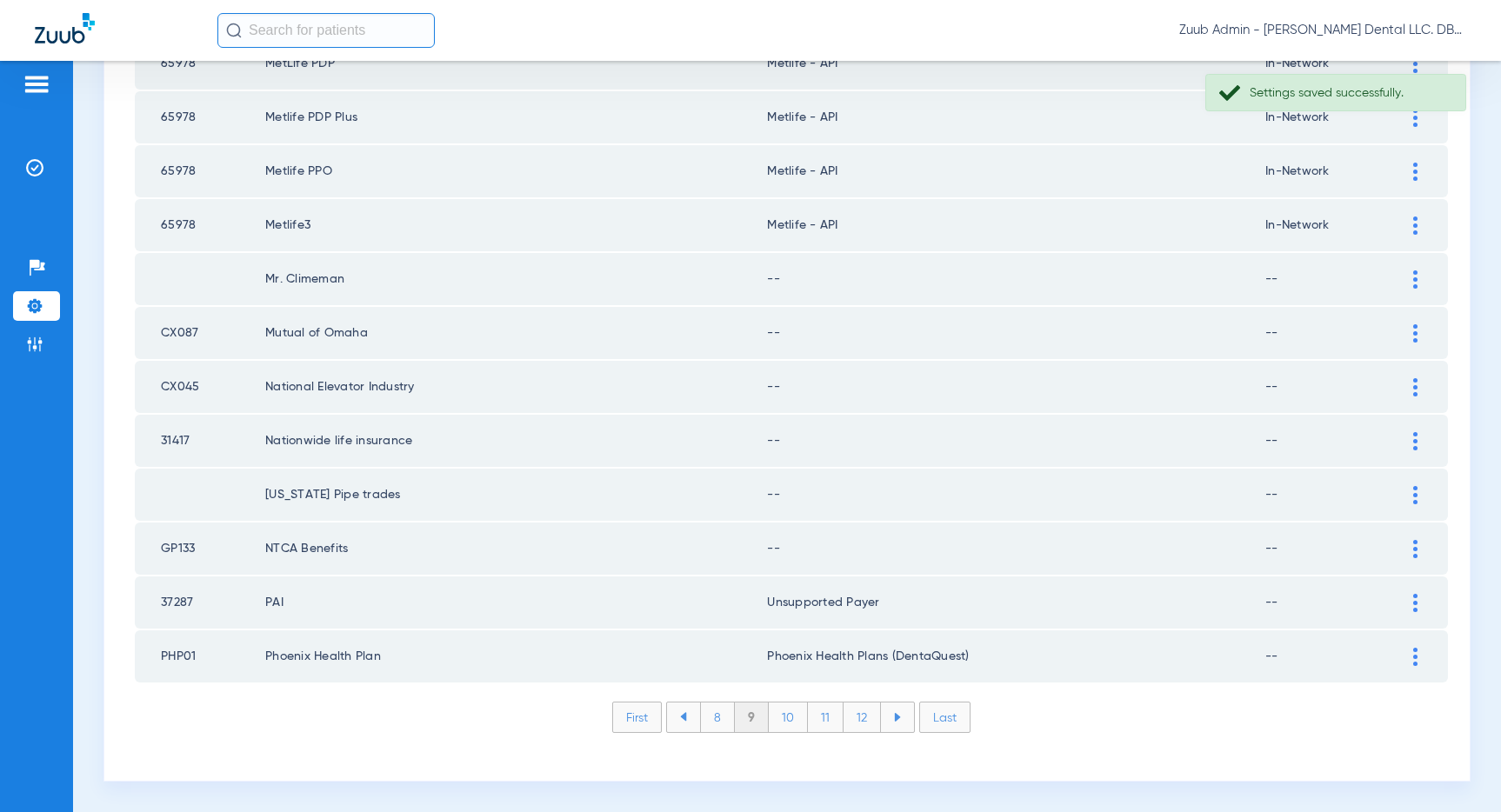
drag, startPoint x: 1413, startPoint y: 548, endPoint x: 1261, endPoint y: 537, distance: 152.4
click at [1413, 548] on img at bounding box center [1415, 549] width 4 height 18
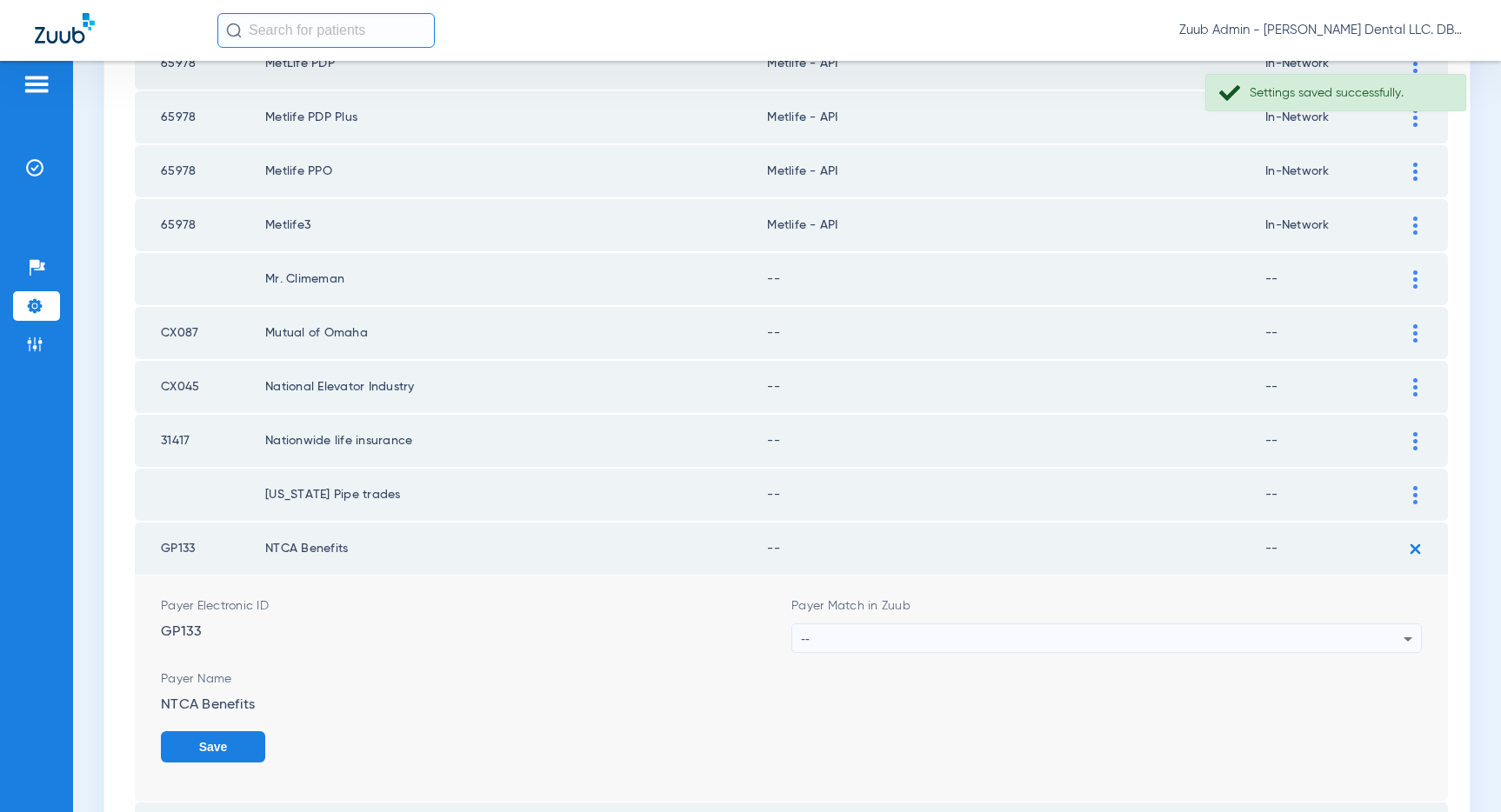
click at [1188, 639] on div "--" at bounding box center [1102, 639] width 603 height 30
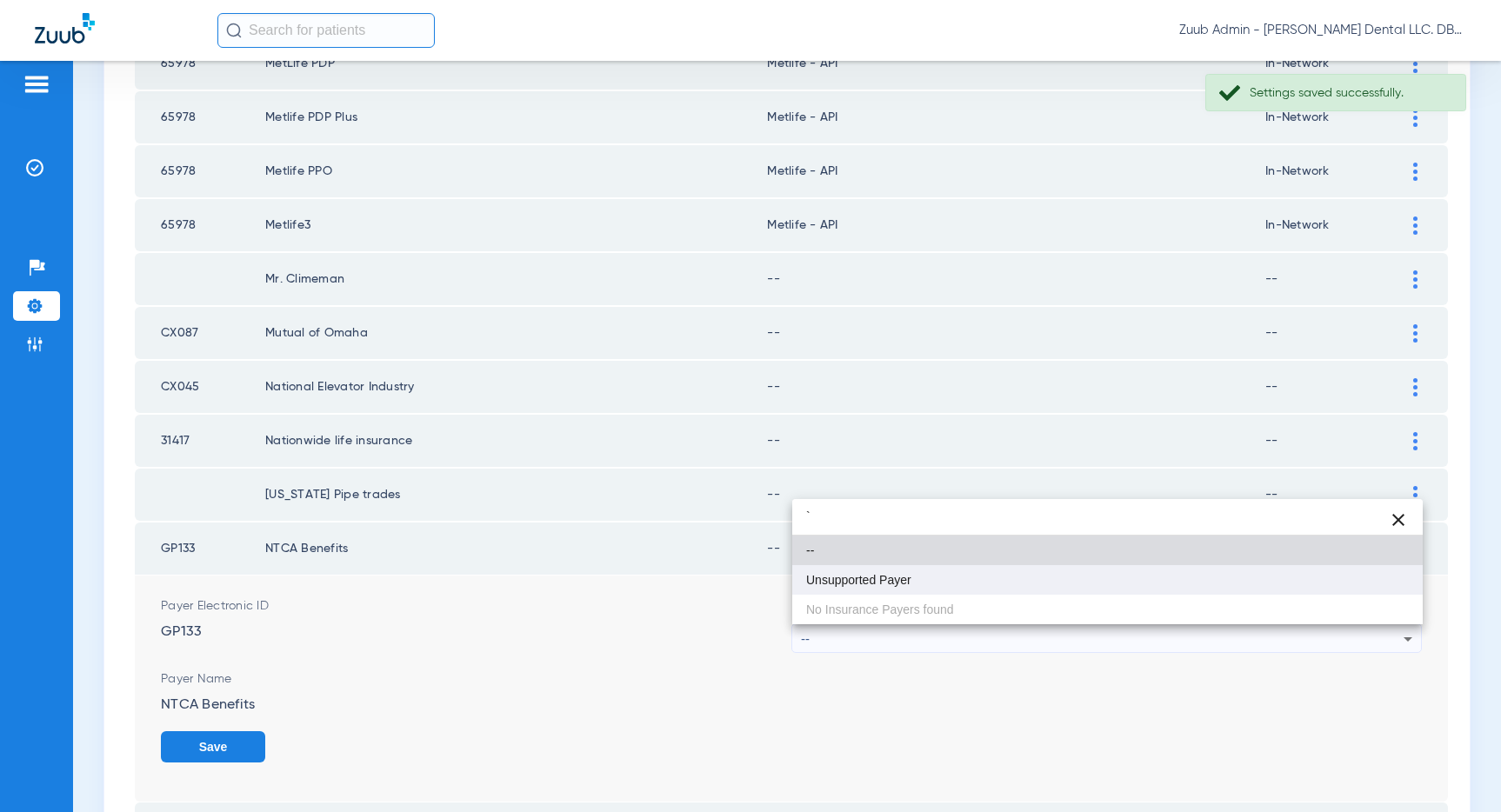
type input "`"
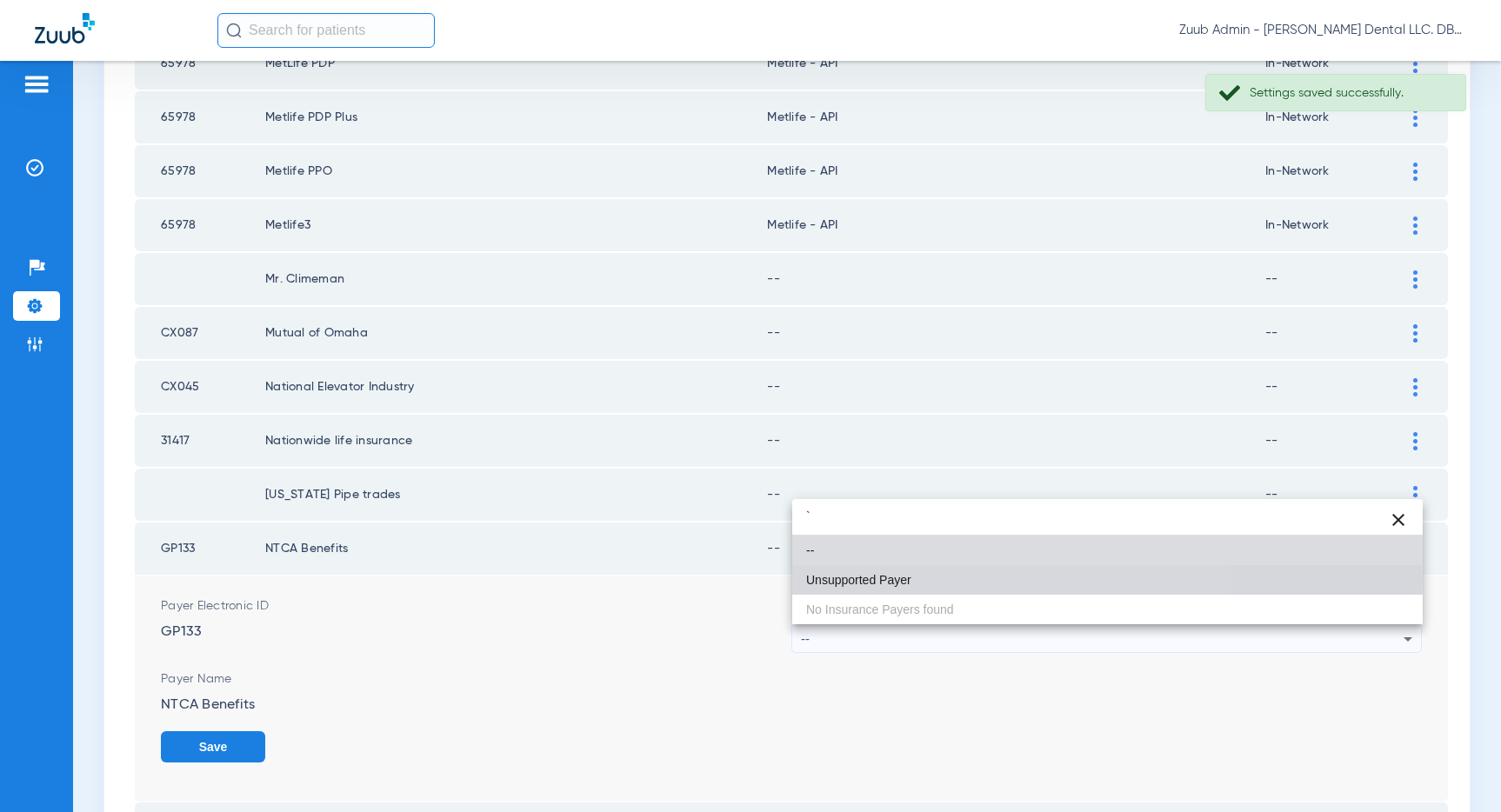
click at [994, 578] on mat-option "Unsupported Payer" at bounding box center [1108, 579] width 631 height 30
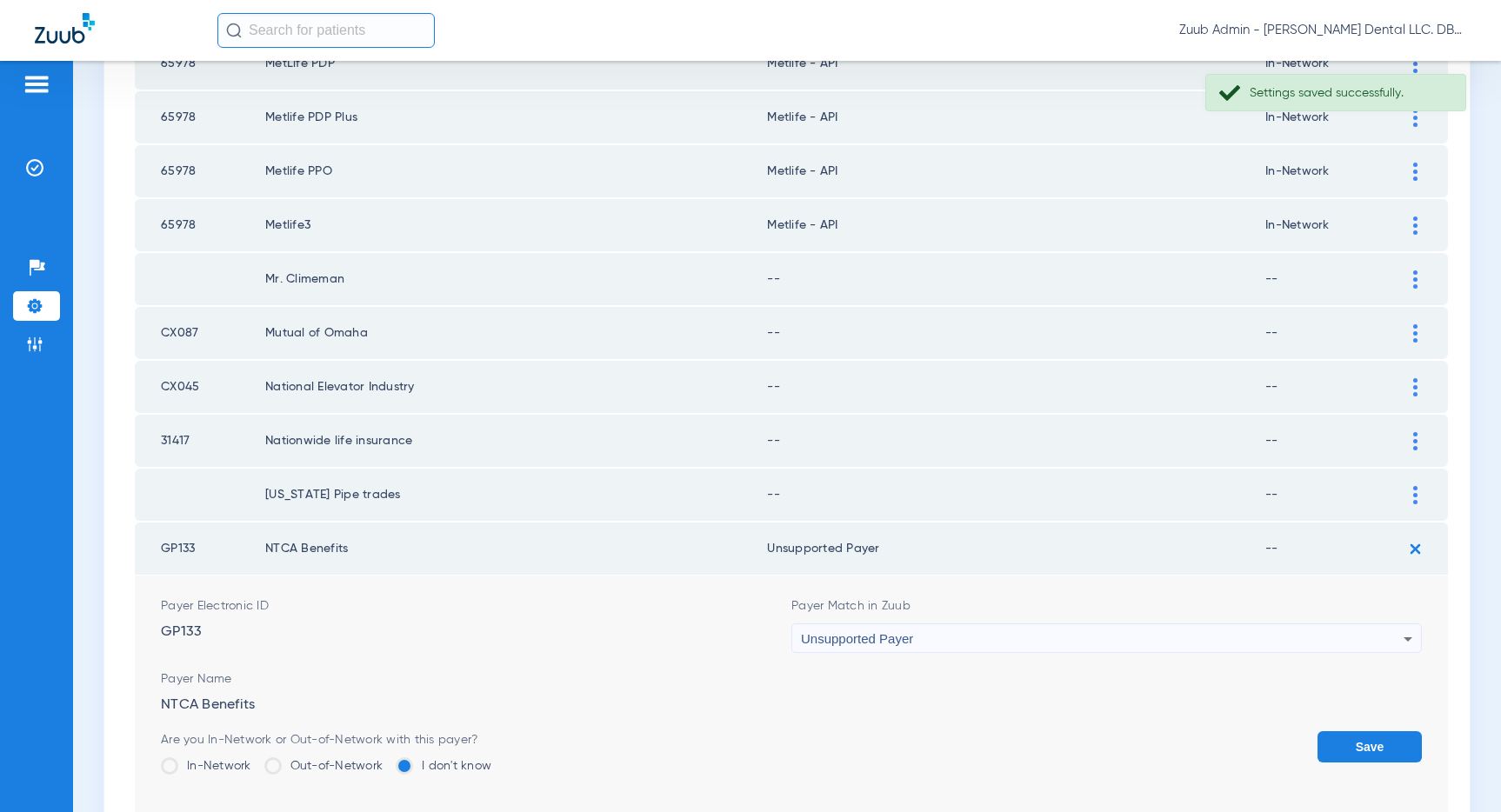
drag, startPoint x: 1357, startPoint y: 737, endPoint x: 1359, endPoint y: 672, distance: 65.0
click at [1357, 733] on button "Save" at bounding box center [1369, 746] width 104 height 31
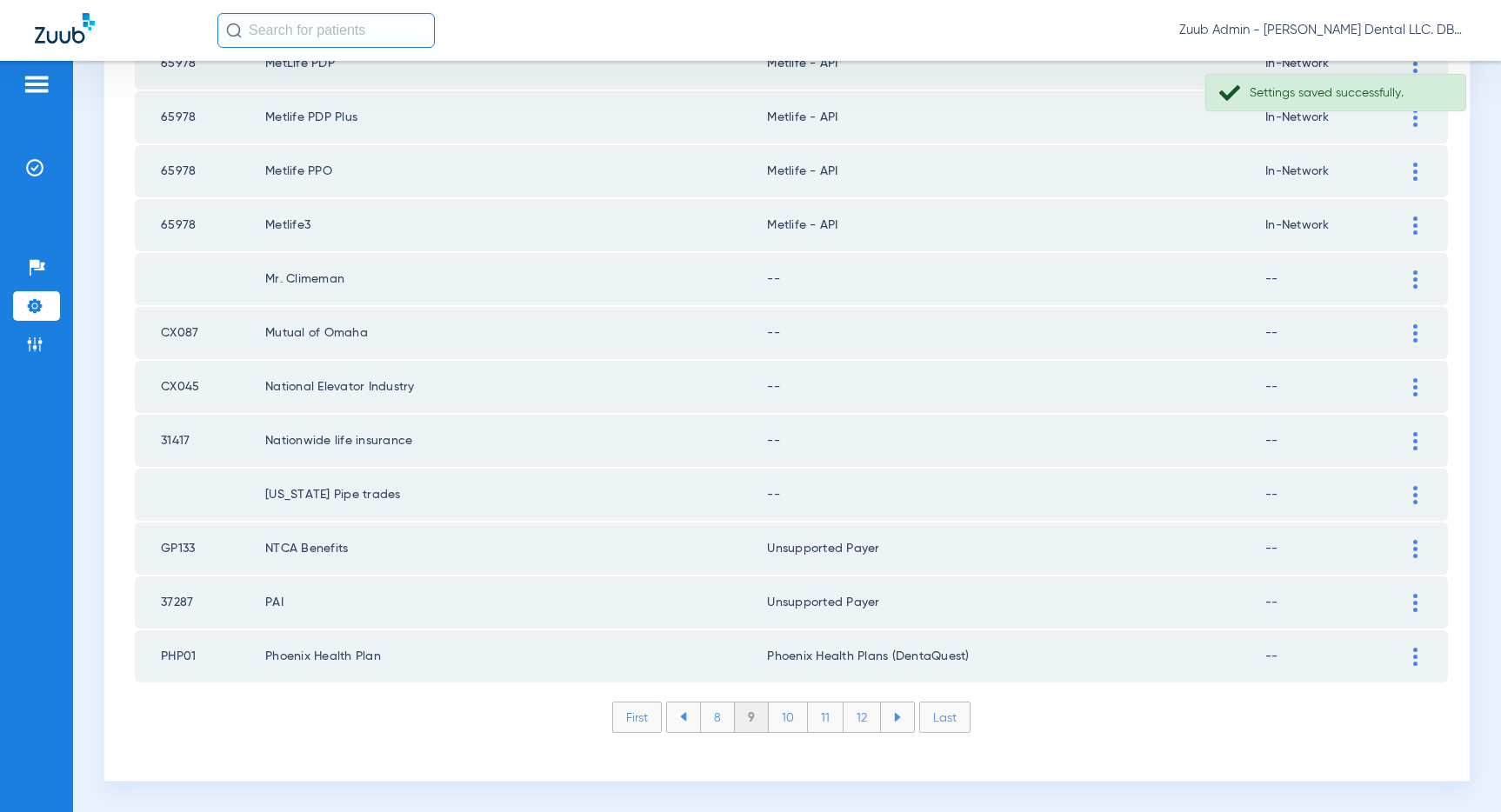
click at [1407, 490] on div at bounding box center [1415, 495] width 31 height 18
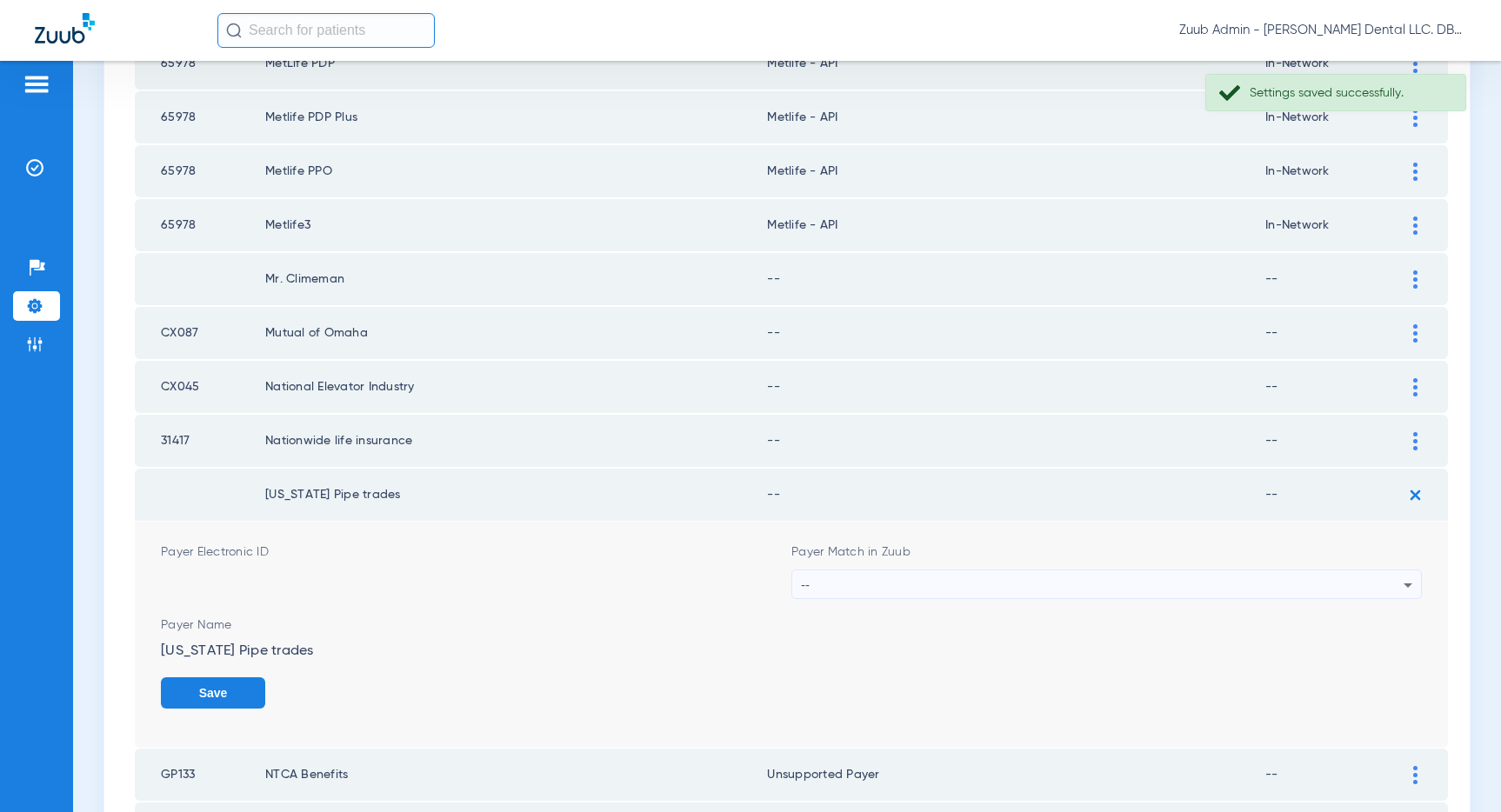
click at [1101, 572] on div "--" at bounding box center [1102, 585] width 603 height 30
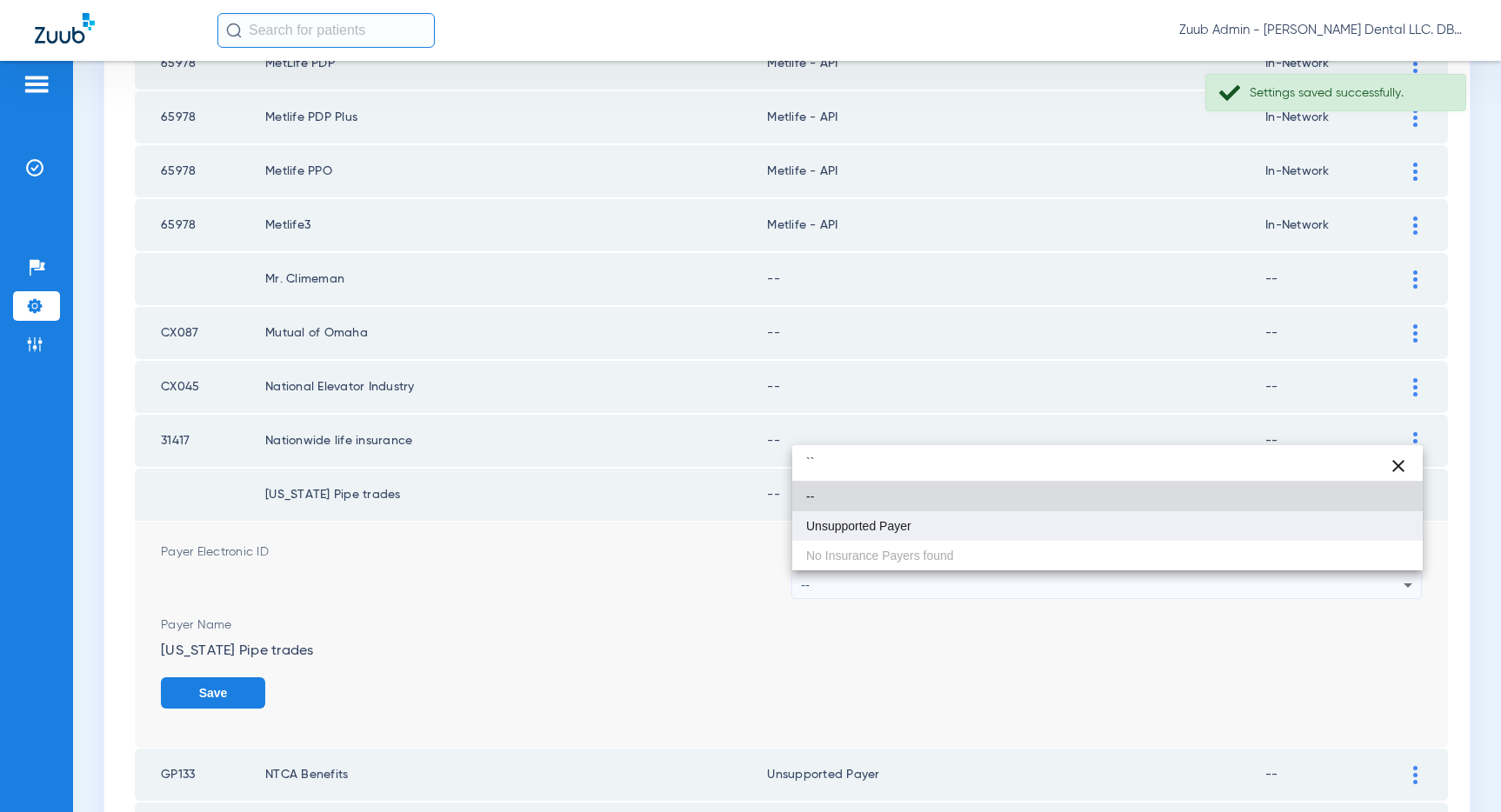
type input "``"
click at [967, 527] on mat-option "Unsupported Payer" at bounding box center [1108, 525] width 631 height 30
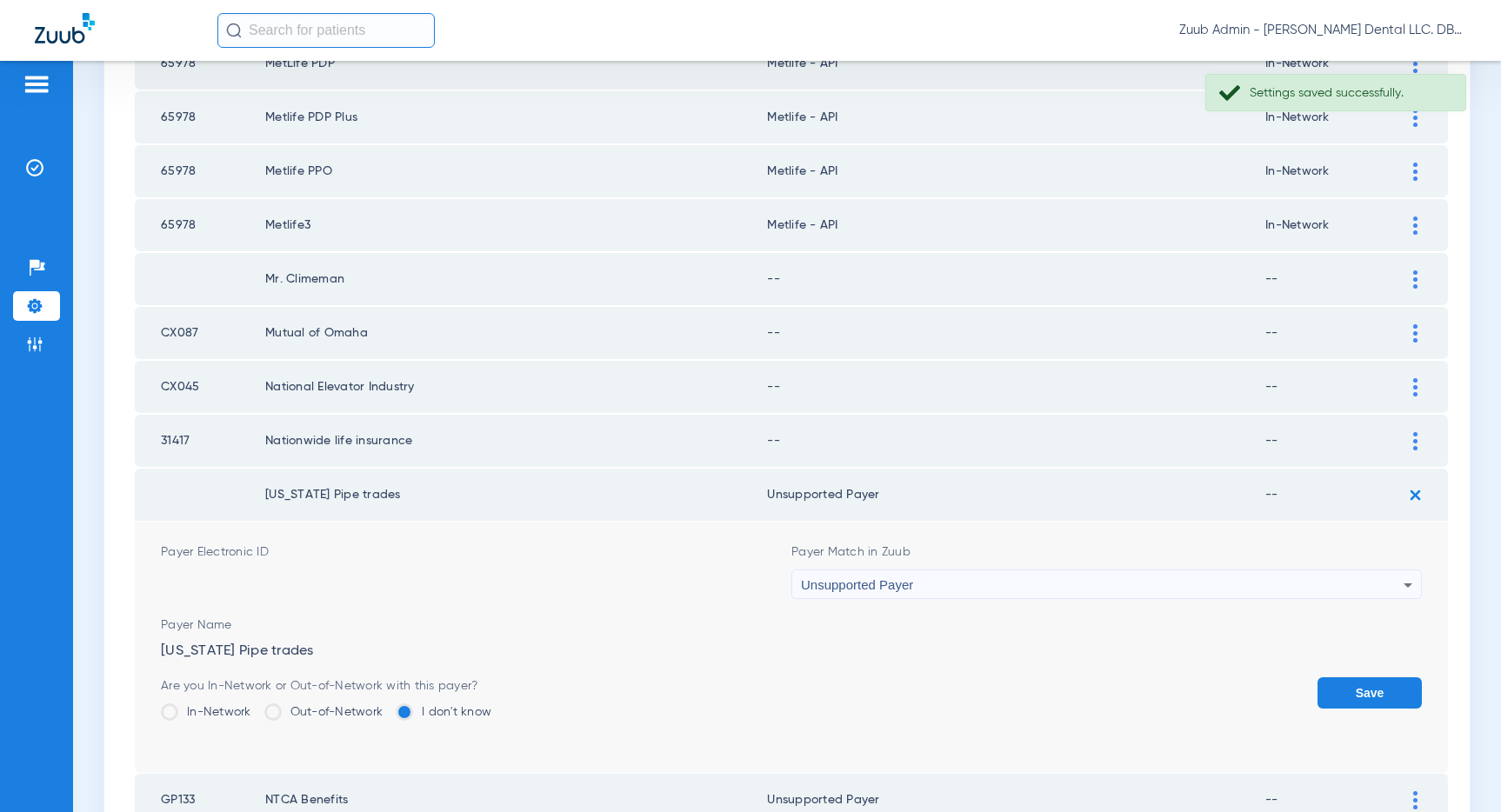
click at [1368, 693] on button "Save" at bounding box center [1369, 693] width 104 height 31
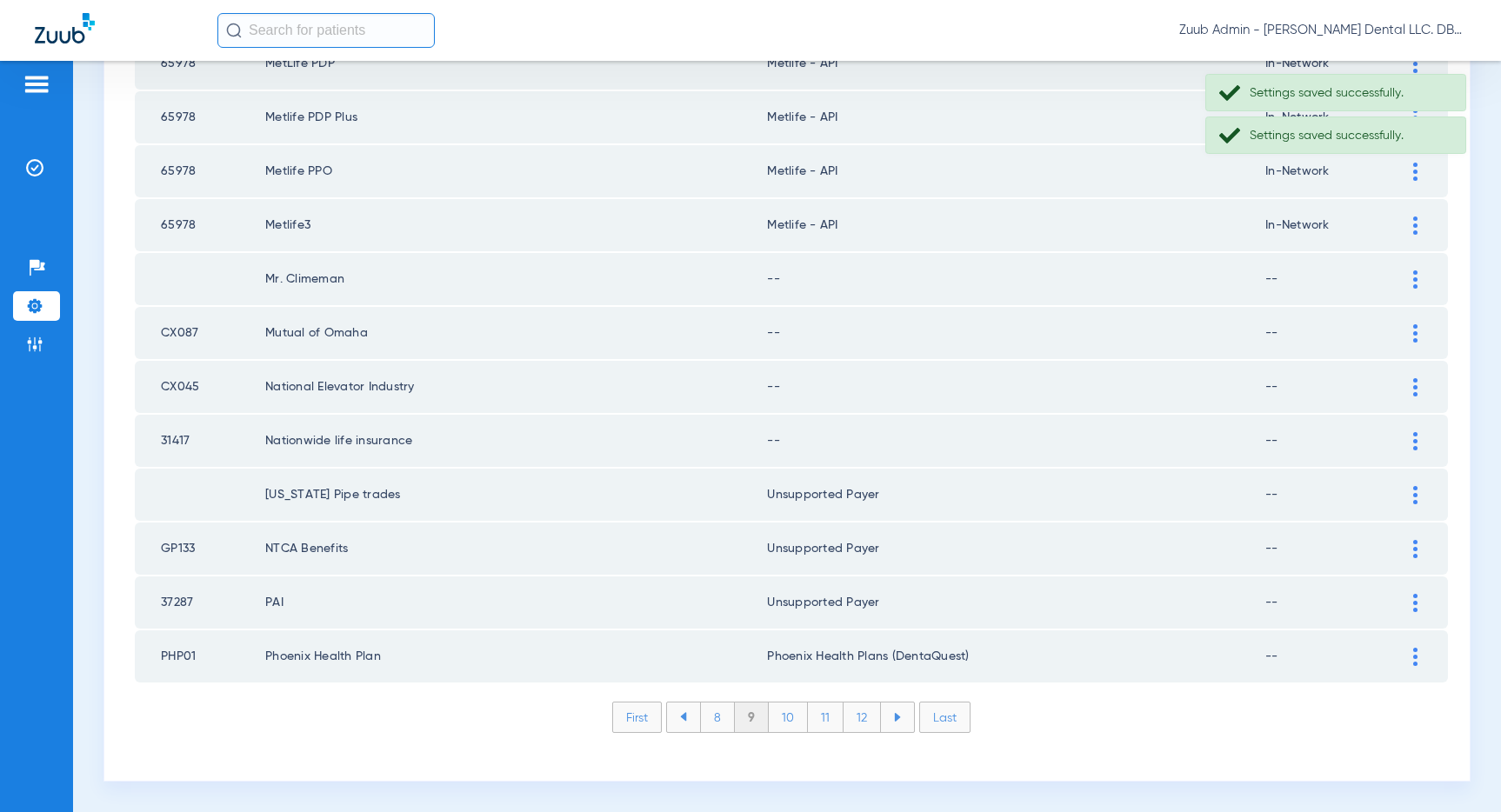
click at [1413, 441] on img at bounding box center [1415, 441] width 4 height 18
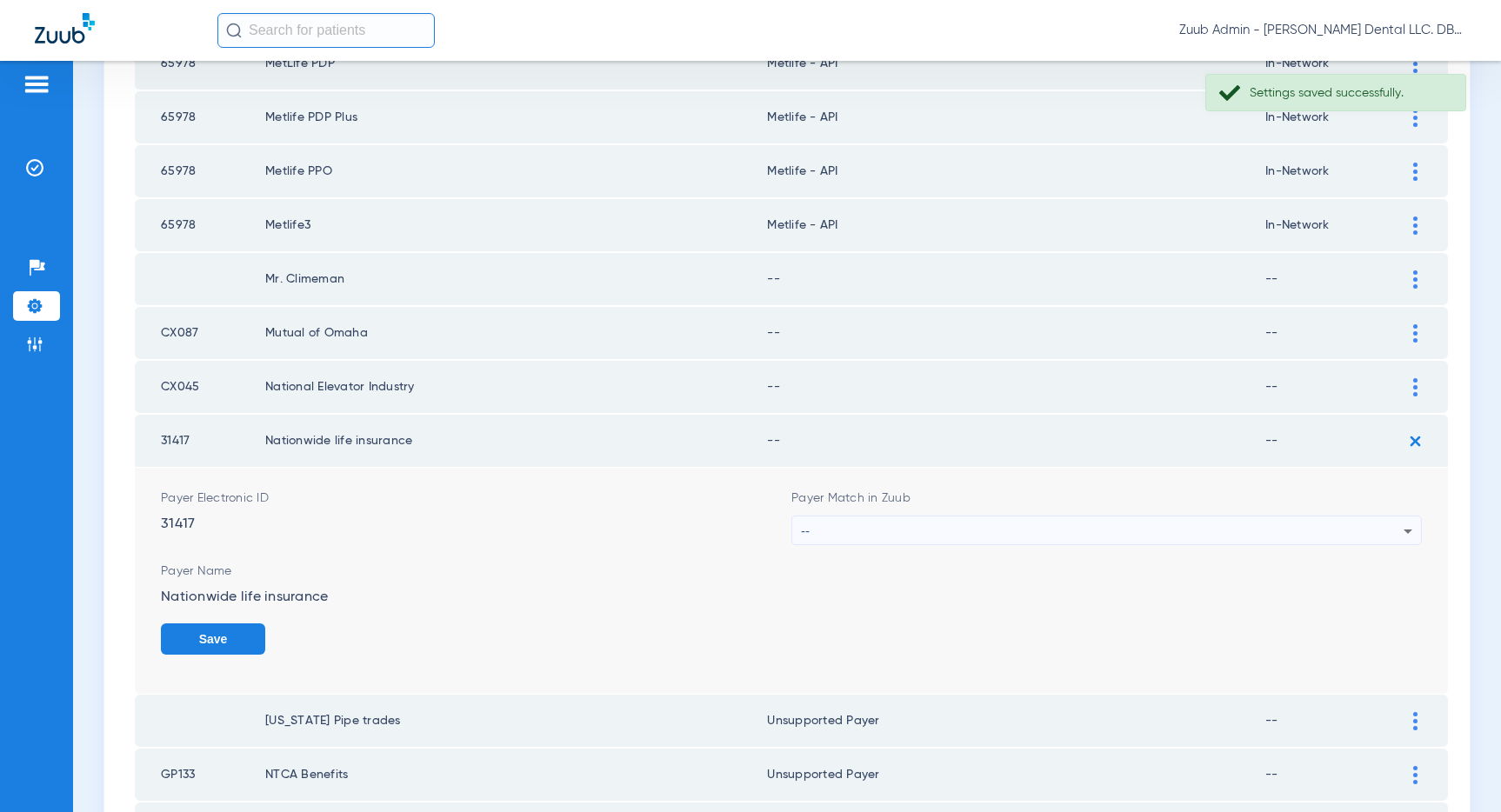
click at [1206, 529] on div "--" at bounding box center [1102, 531] width 603 height 30
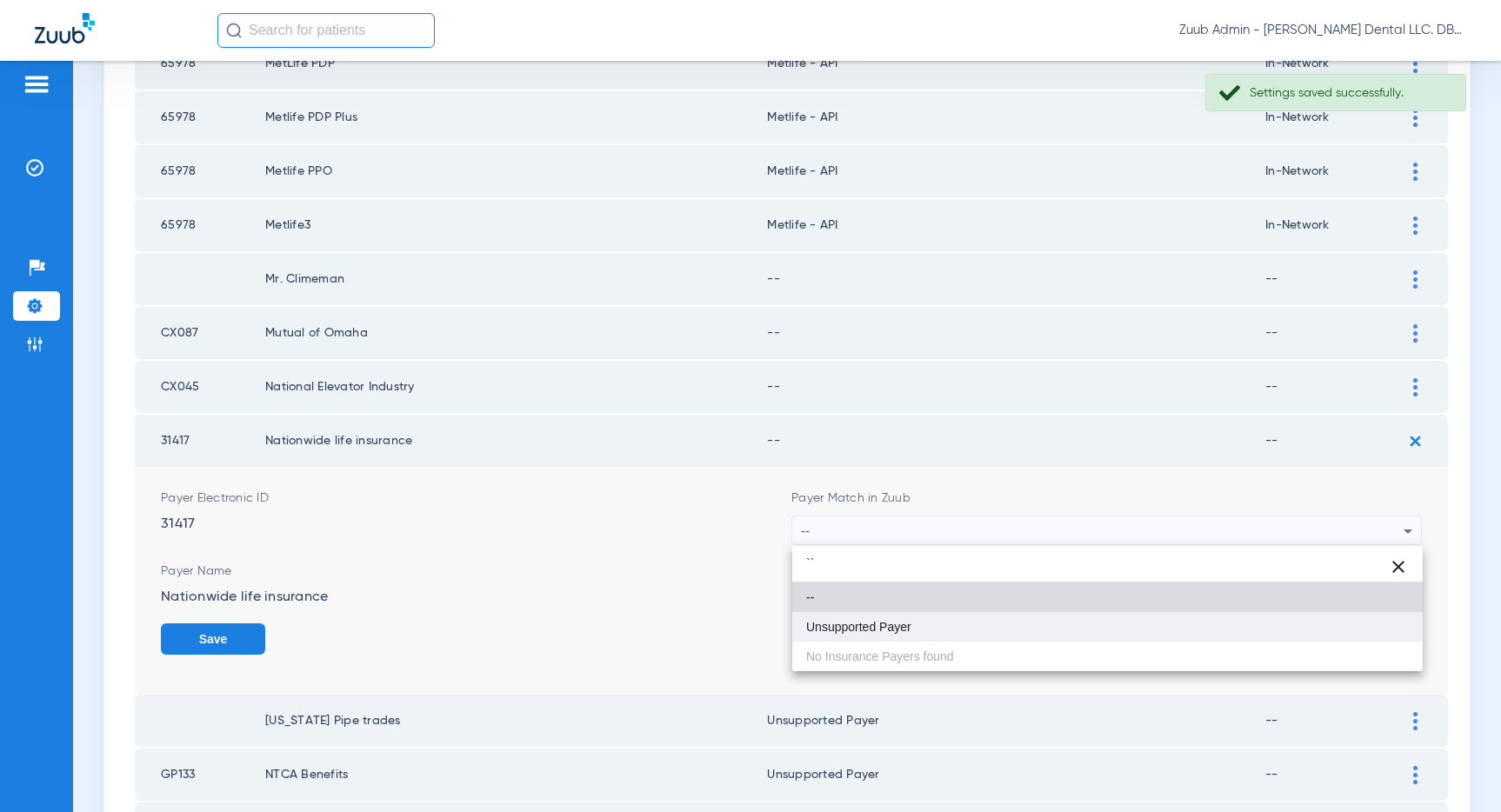
type input "``"
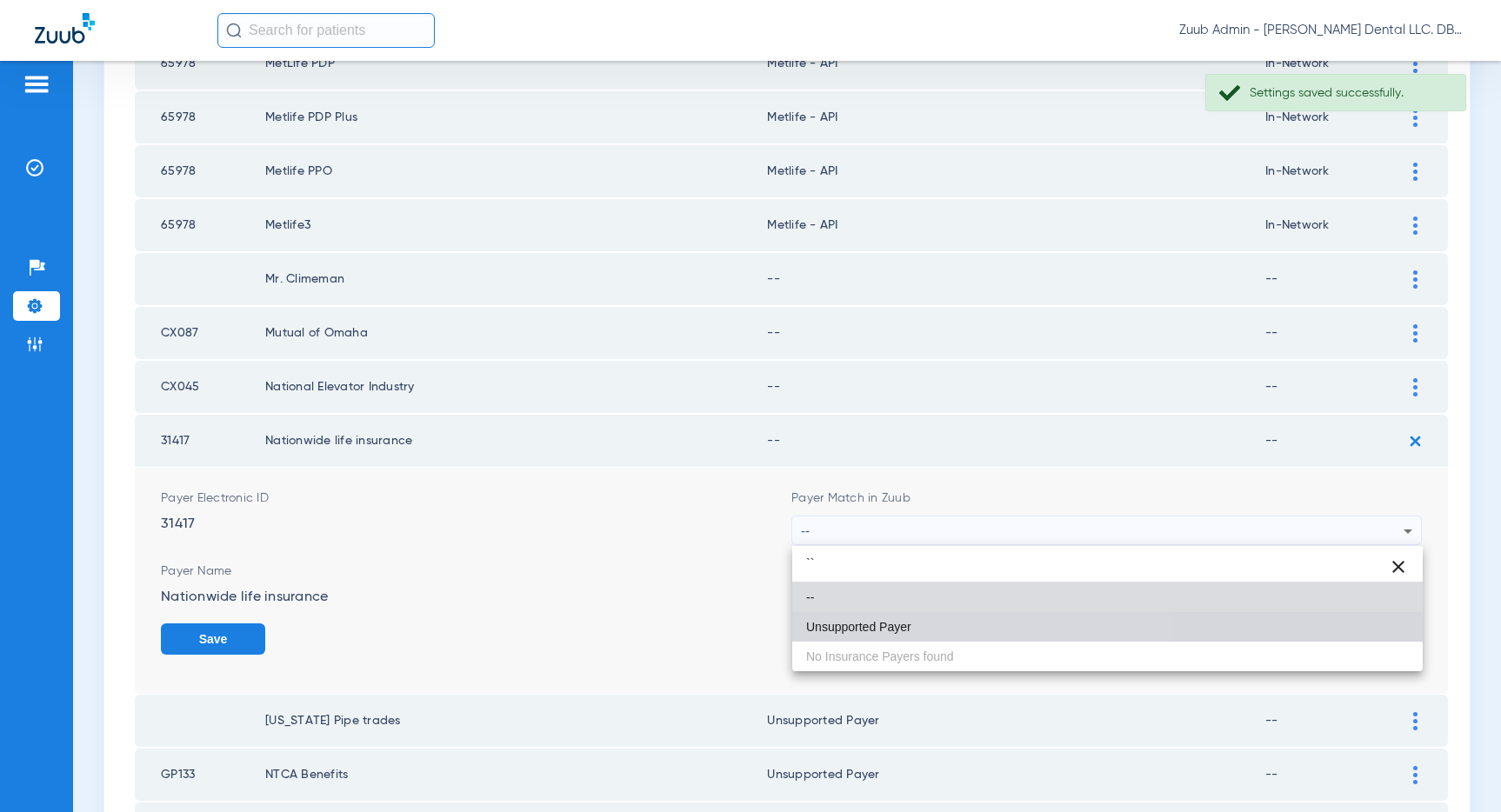
click at [965, 633] on mat-option "Unsupported Payer" at bounding box center [1108, 626] width 631 height 30
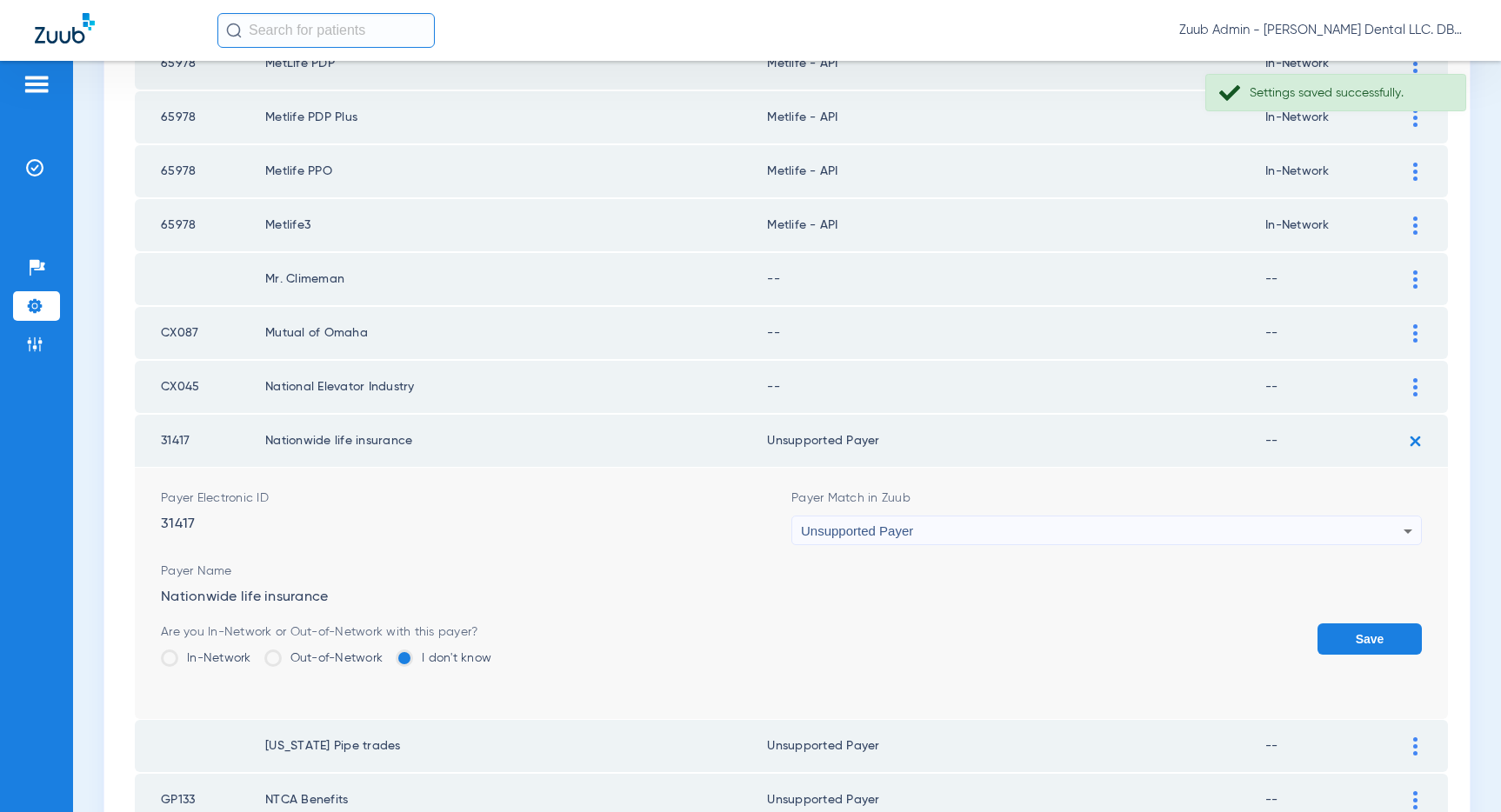
drag, startPoint x: 1354, startPoint y: 641, endPoint x: 1396, endPoint y: 537, distance: 112.2
click at [1354, 641] on button "Save" at bounding box center [1369, 639] width 104 height 31
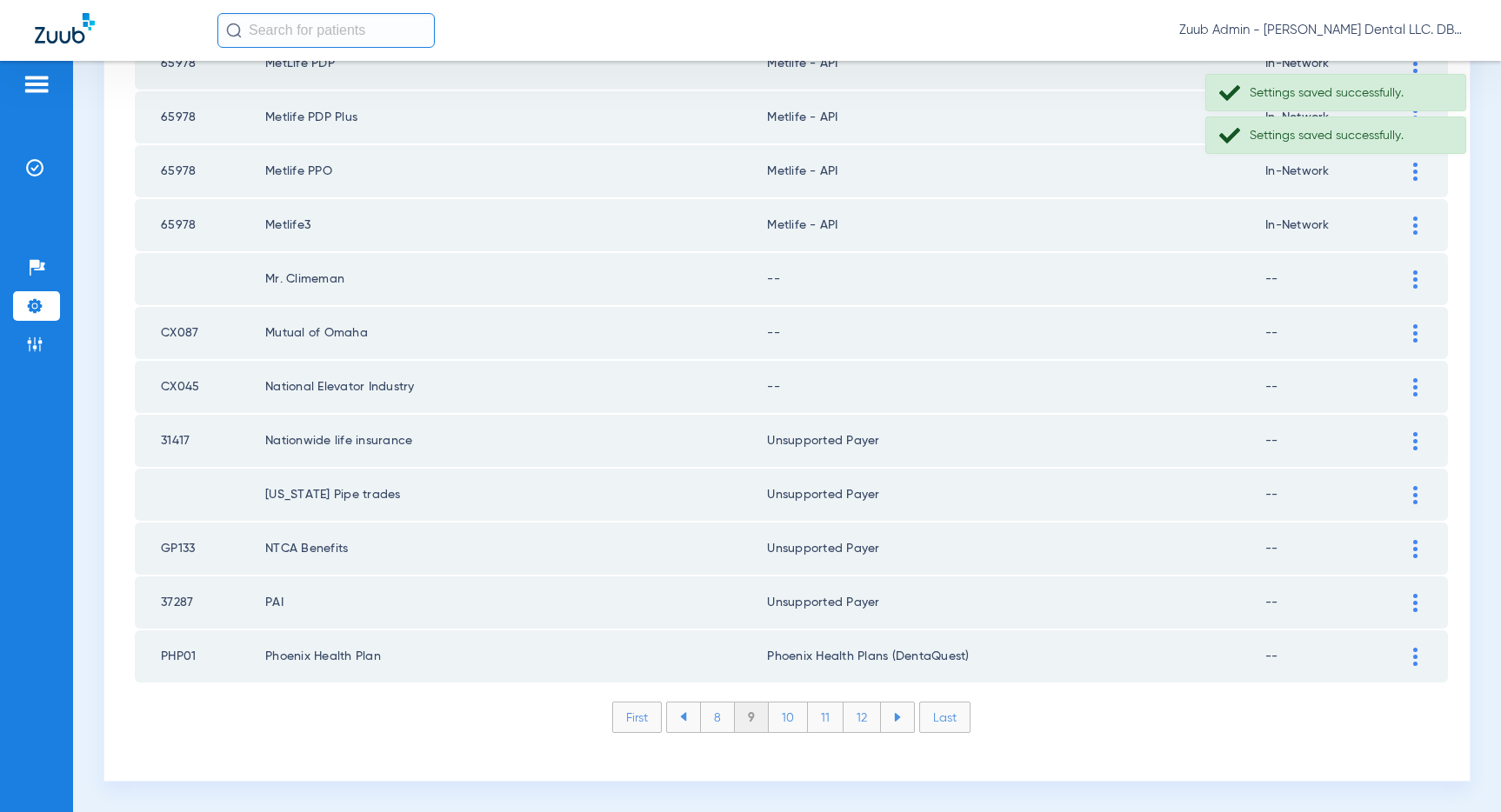
click at [1408, 393] on div at bounding box center [1415, 387] width 31 height 18
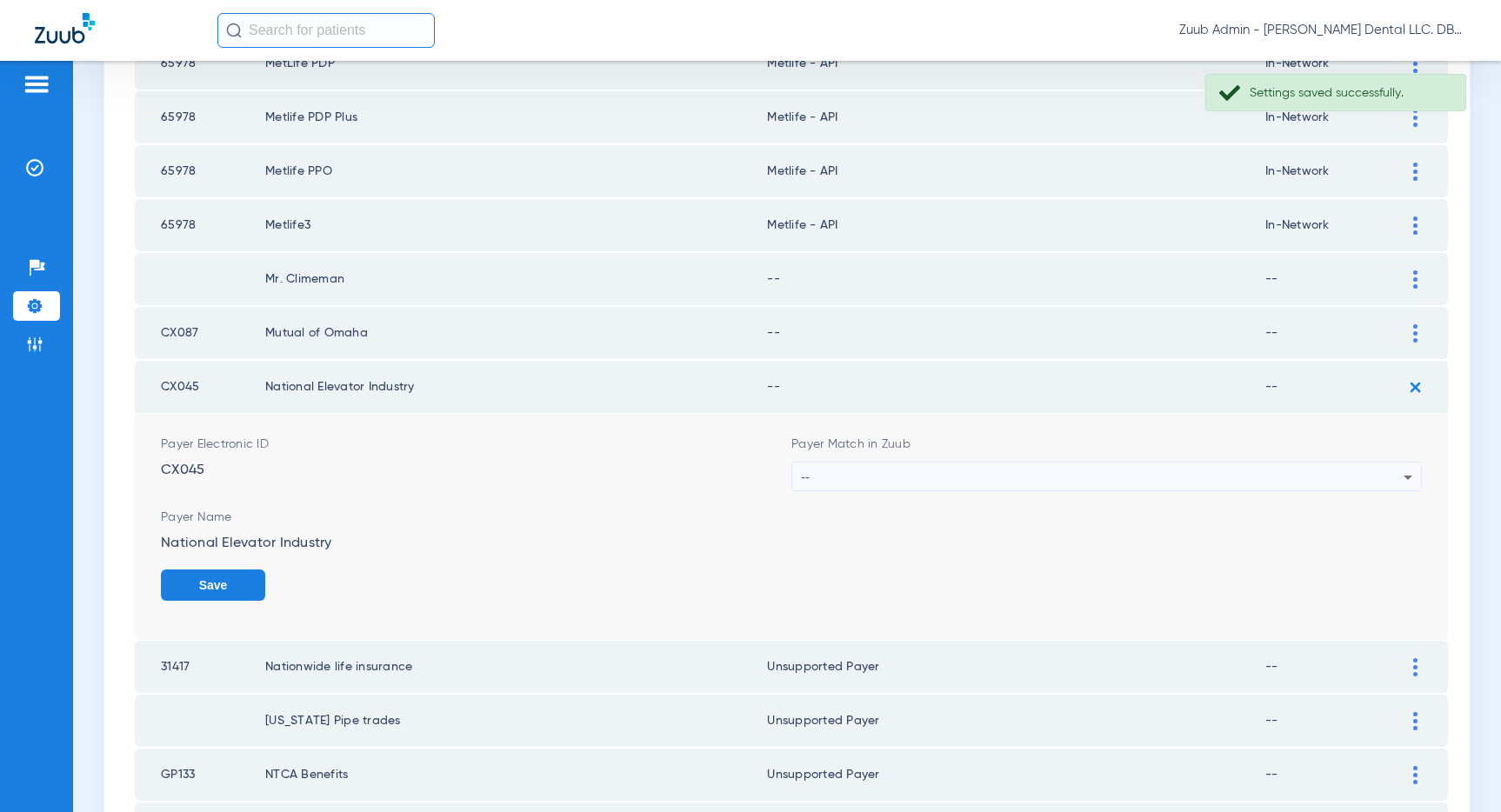
click at [1151, 473] on div "--" at bounding box center [1102, 477] width 603 height 30
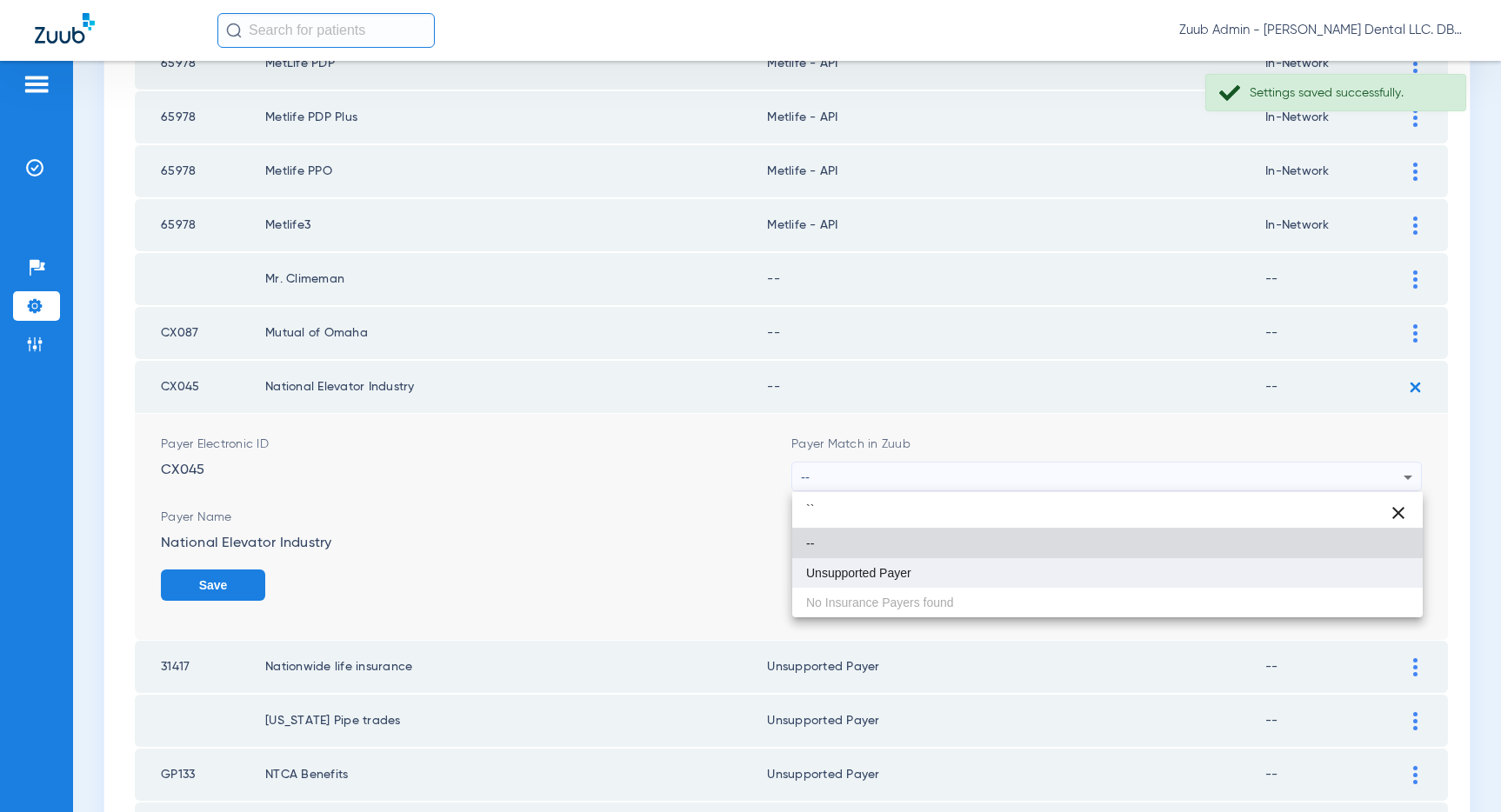
type input "``"
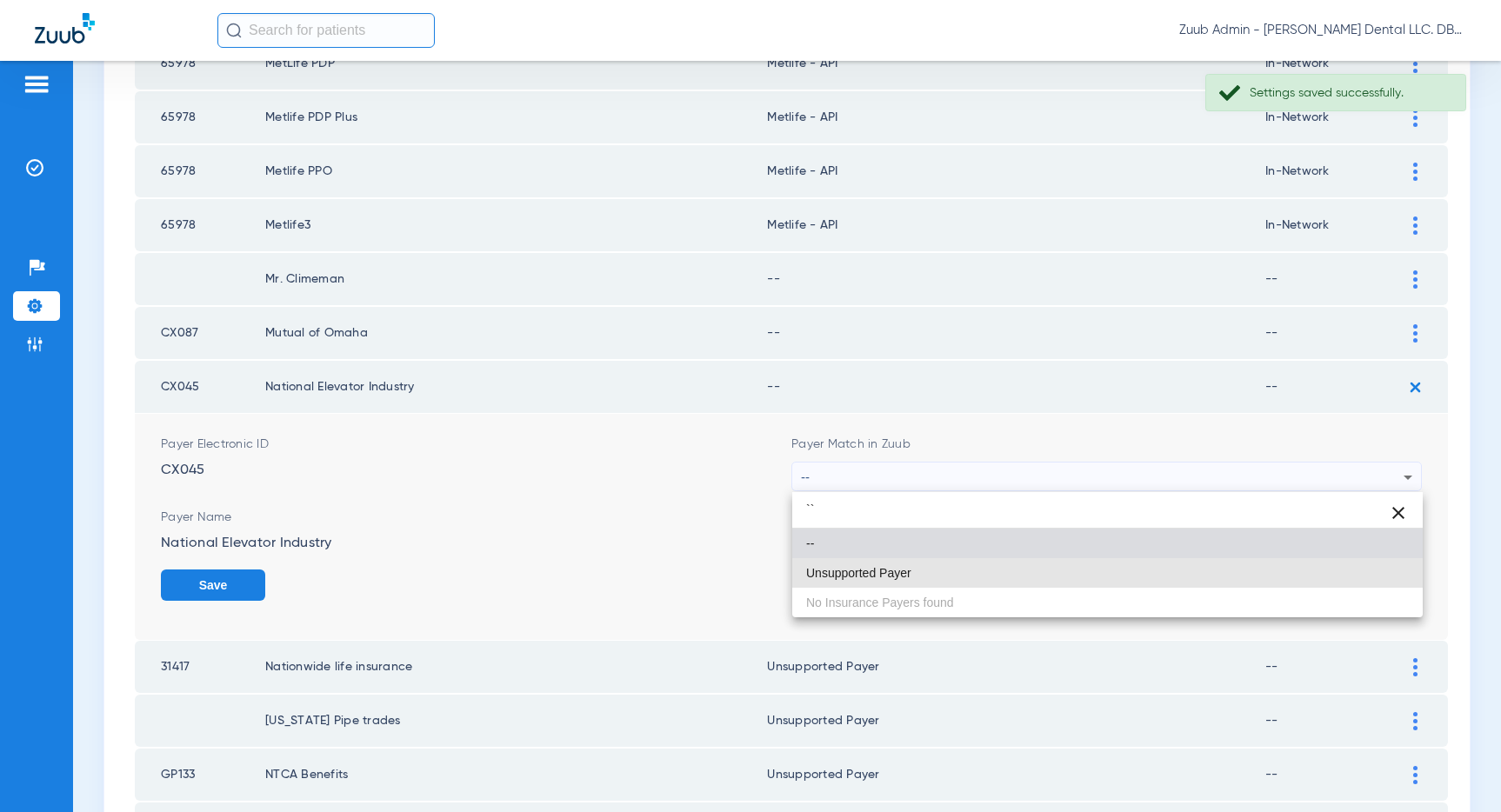
drag, startPoint x: 929, startPoint y: 585, endPoint x: 937, endPoint y: 584, distance: 8.1
click at [929, 584] on mat-option "Unsupported Payer" at bounding box center [1108, 572] width 631 height 30
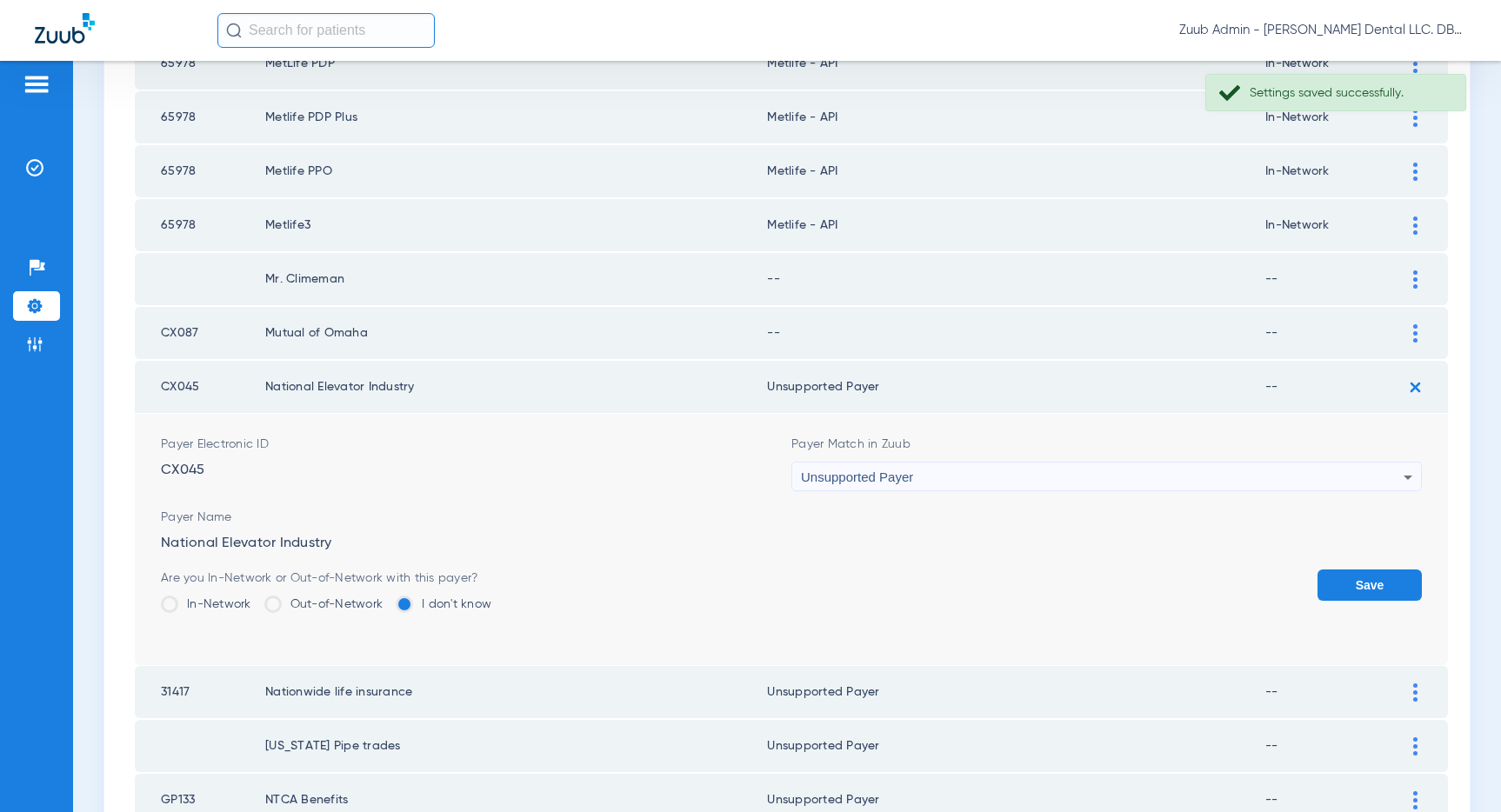
drag, startPoint x: 1350, startPoint y: 579, endPoint x: 1376, endPoint y: 465, distance: 116.9
click at [1352, 576] on button "Save" at bounding box center [1369, 585] width 104 height 31
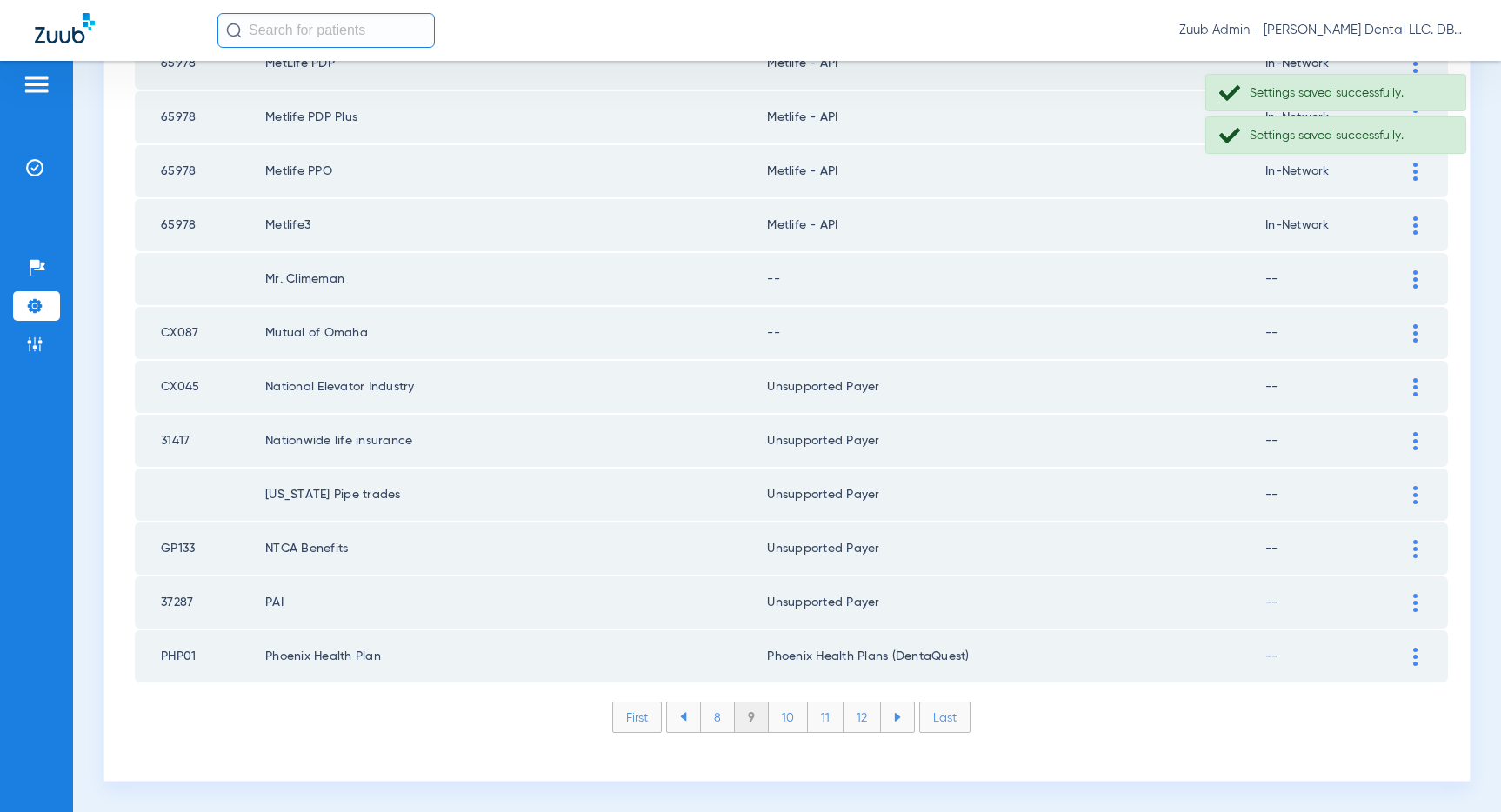
click at [1410, 336] on div at bounding box center [1415, 333] width 31 height 18
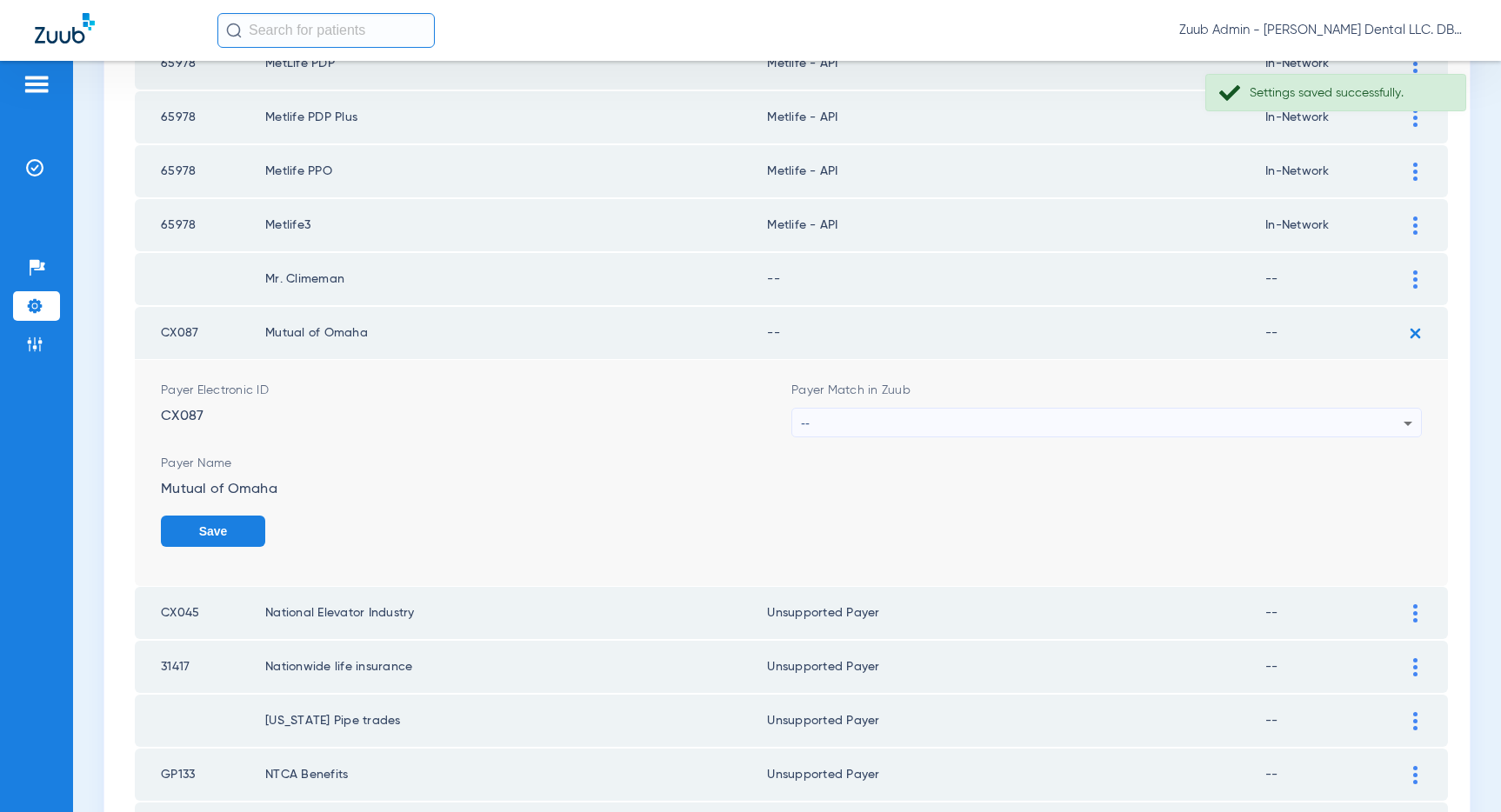
click at [1189, 420] on div "--" at bounding box center [1102, 423] width 603 height 30
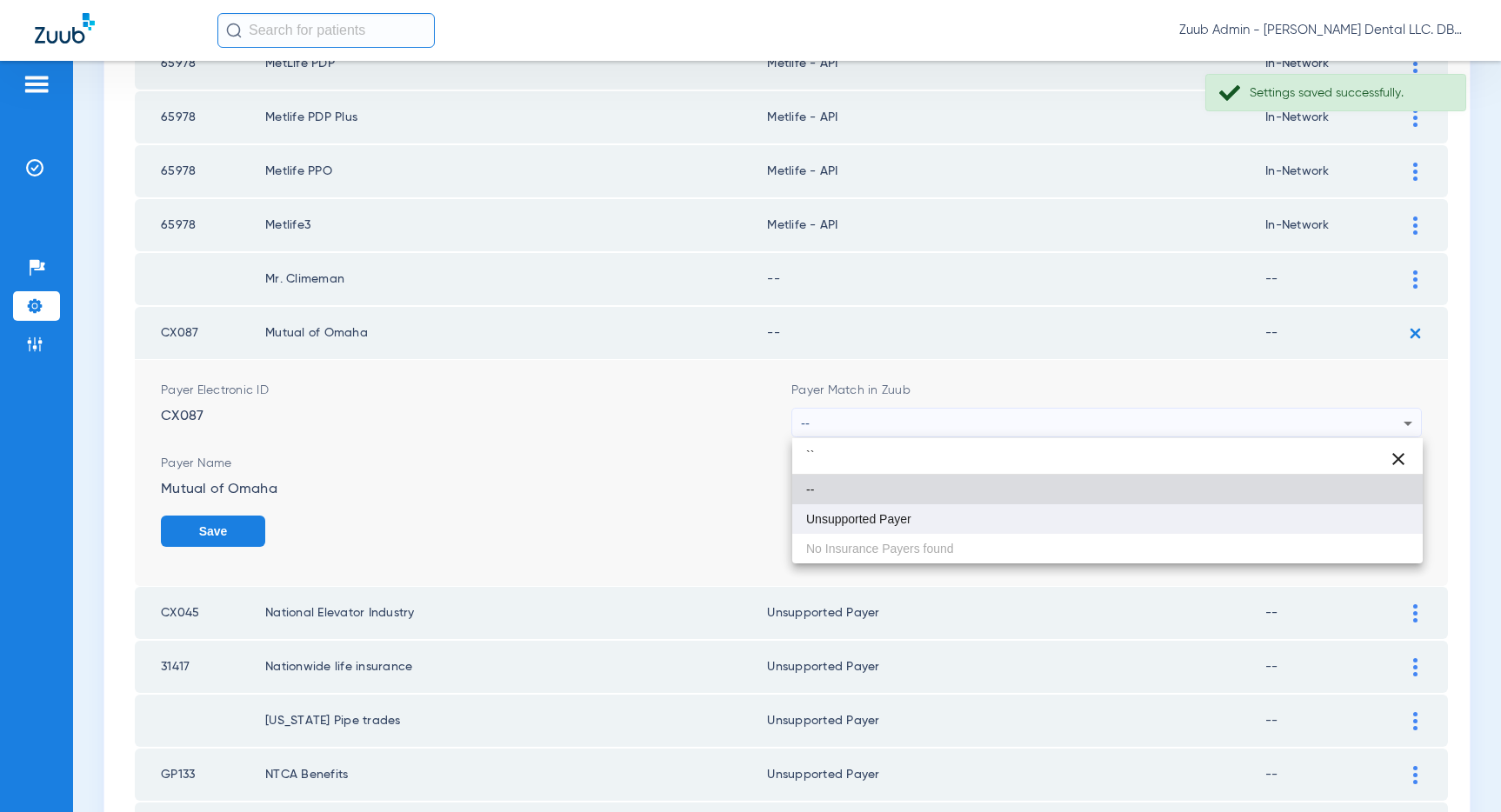
type input "``"
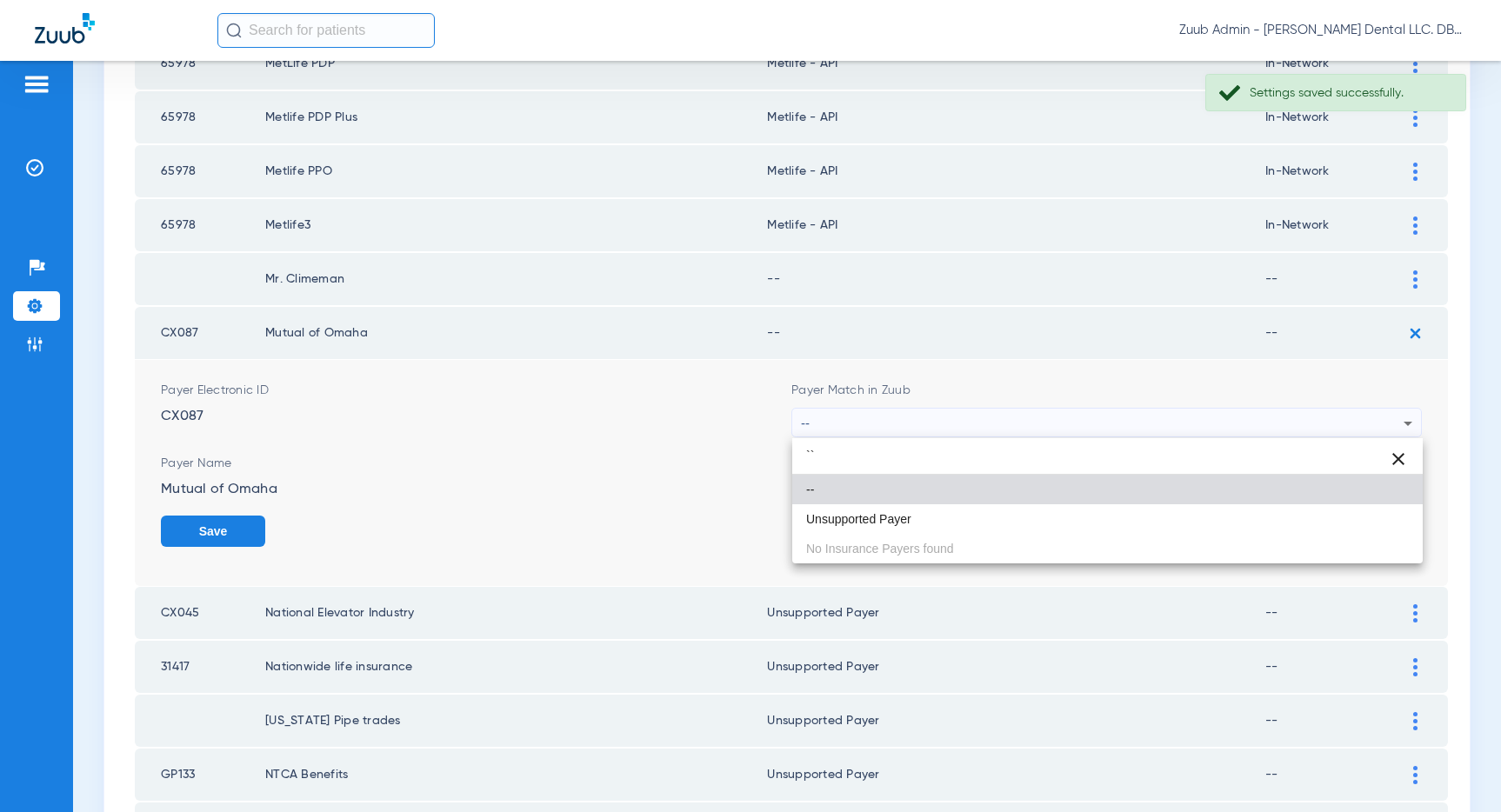
drag, startPoint x: 953, startPoint y: 519, endPoint x: 986, endPoint y: 507, distance: 35.1
click at [952, 519] on mat-option "Unsupported Payer" at bounding box center [1108, 518] width 631 height 30
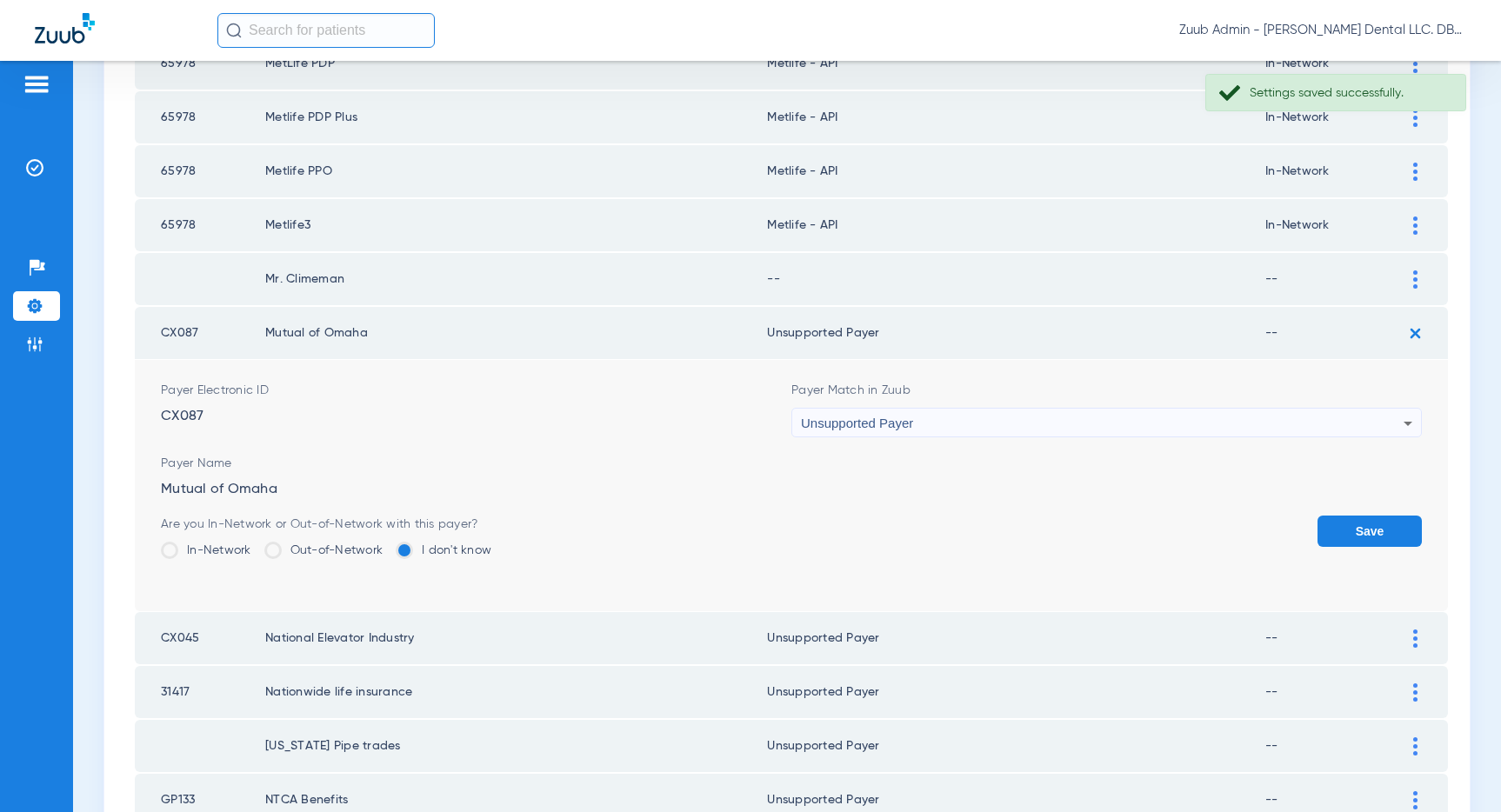
click at [1359, 528] on button "Save" at bounding box center [1369, 531] width 104 height 31
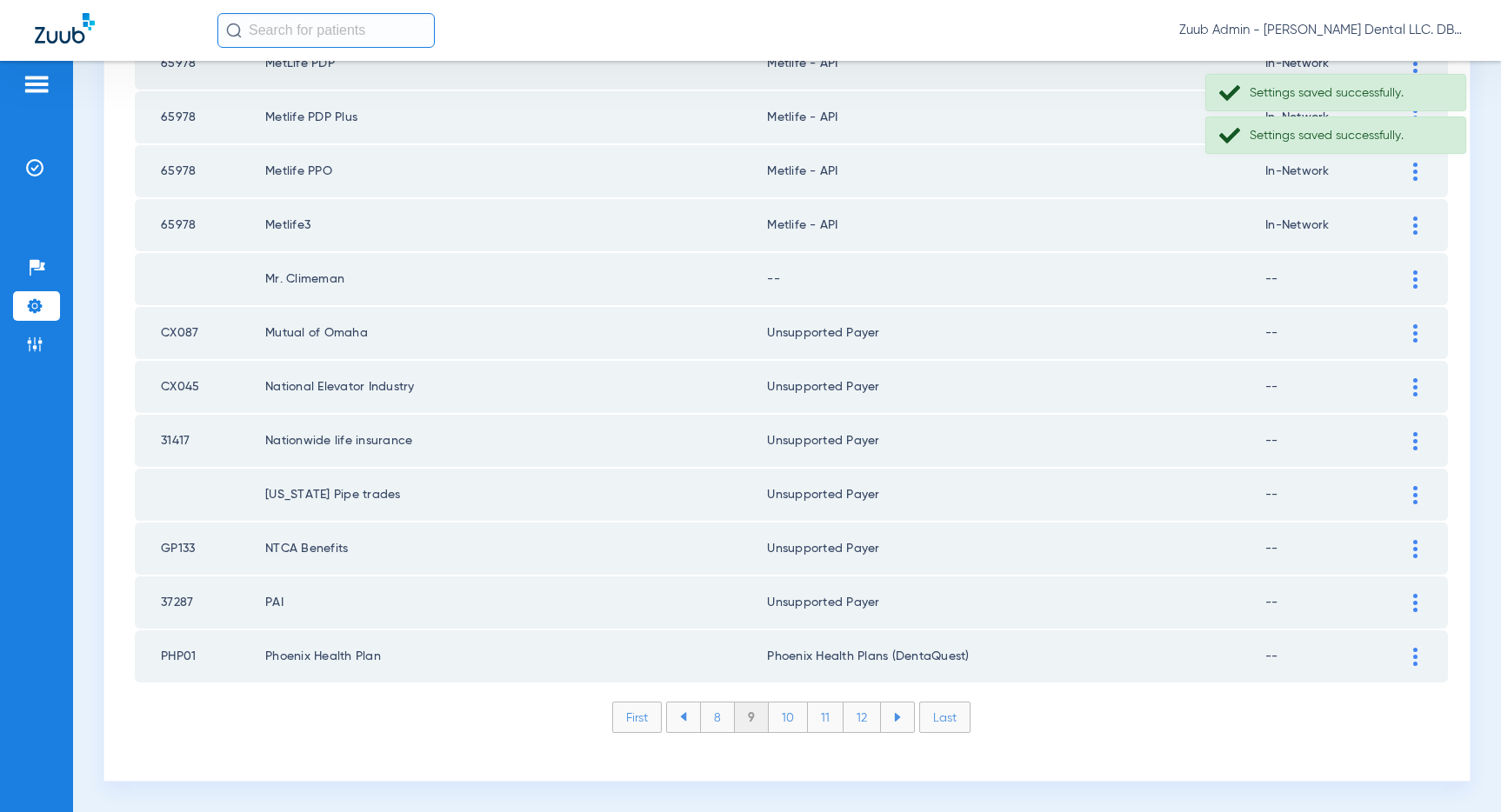
click at [1416, 278] on img at bounding box center [1415, 279] width 4 height 18
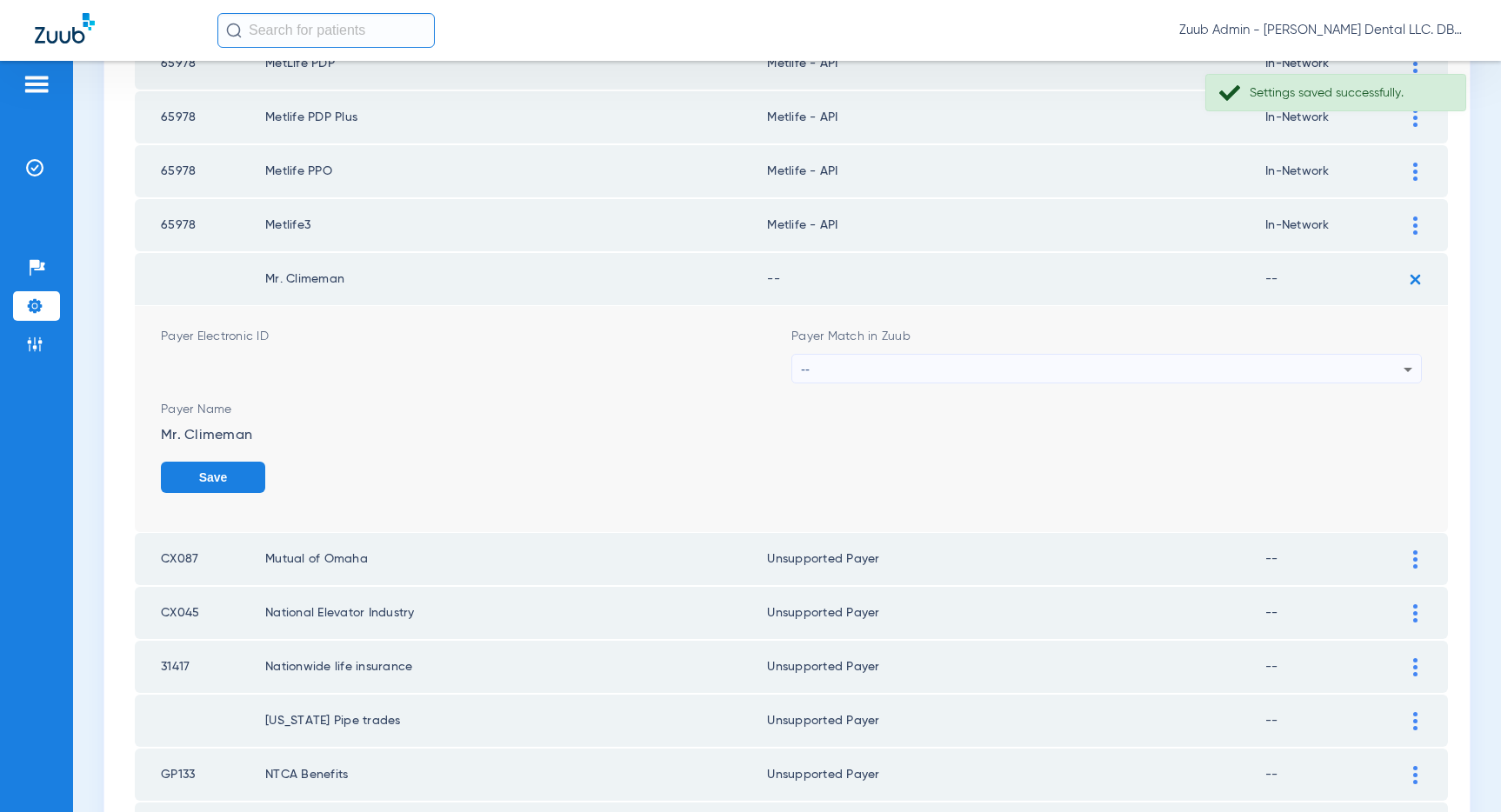
click at [1198, 366] on div "--" at bounding box center [1102, 369] width 603 height 30
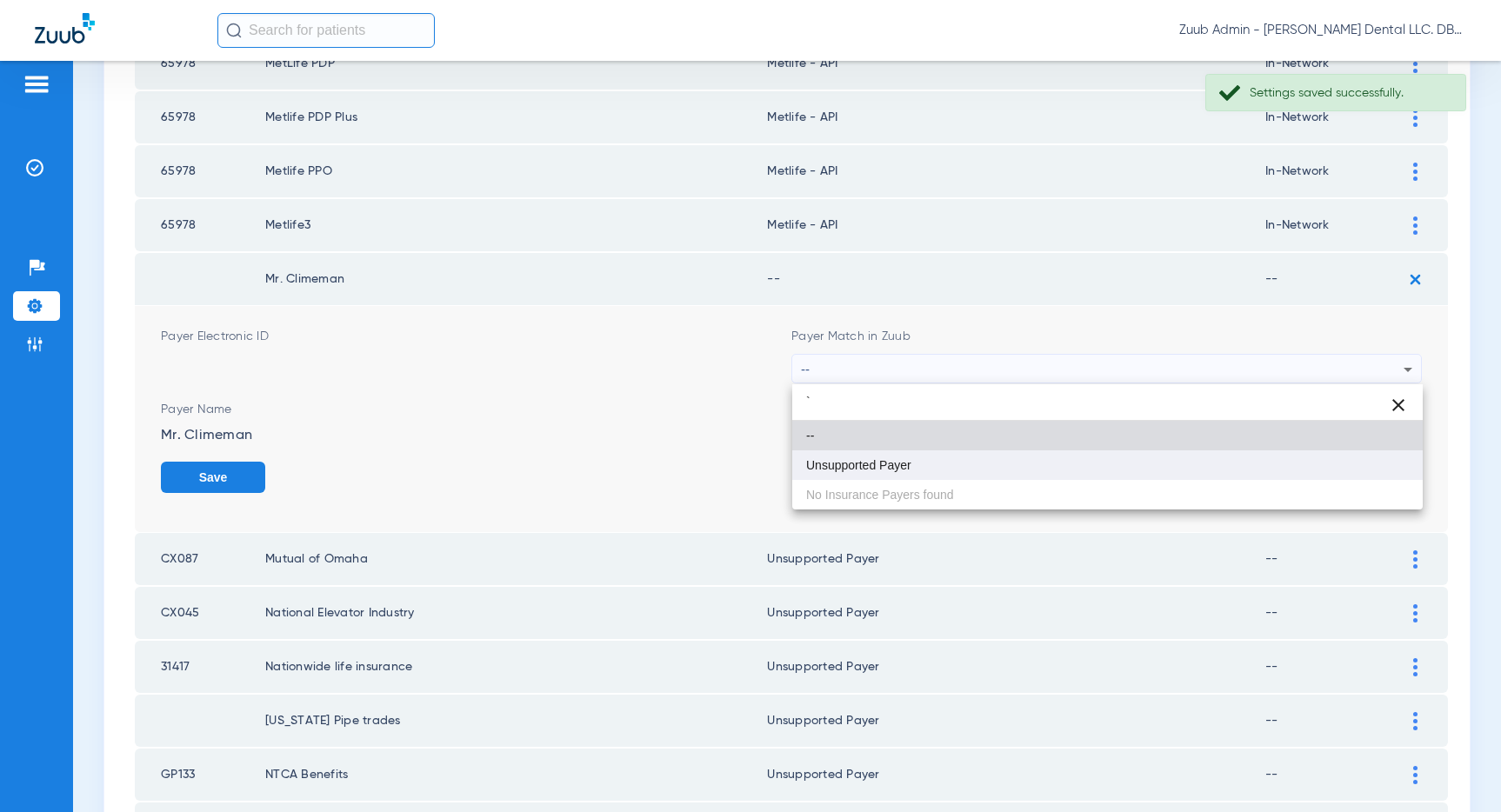
type input "`"
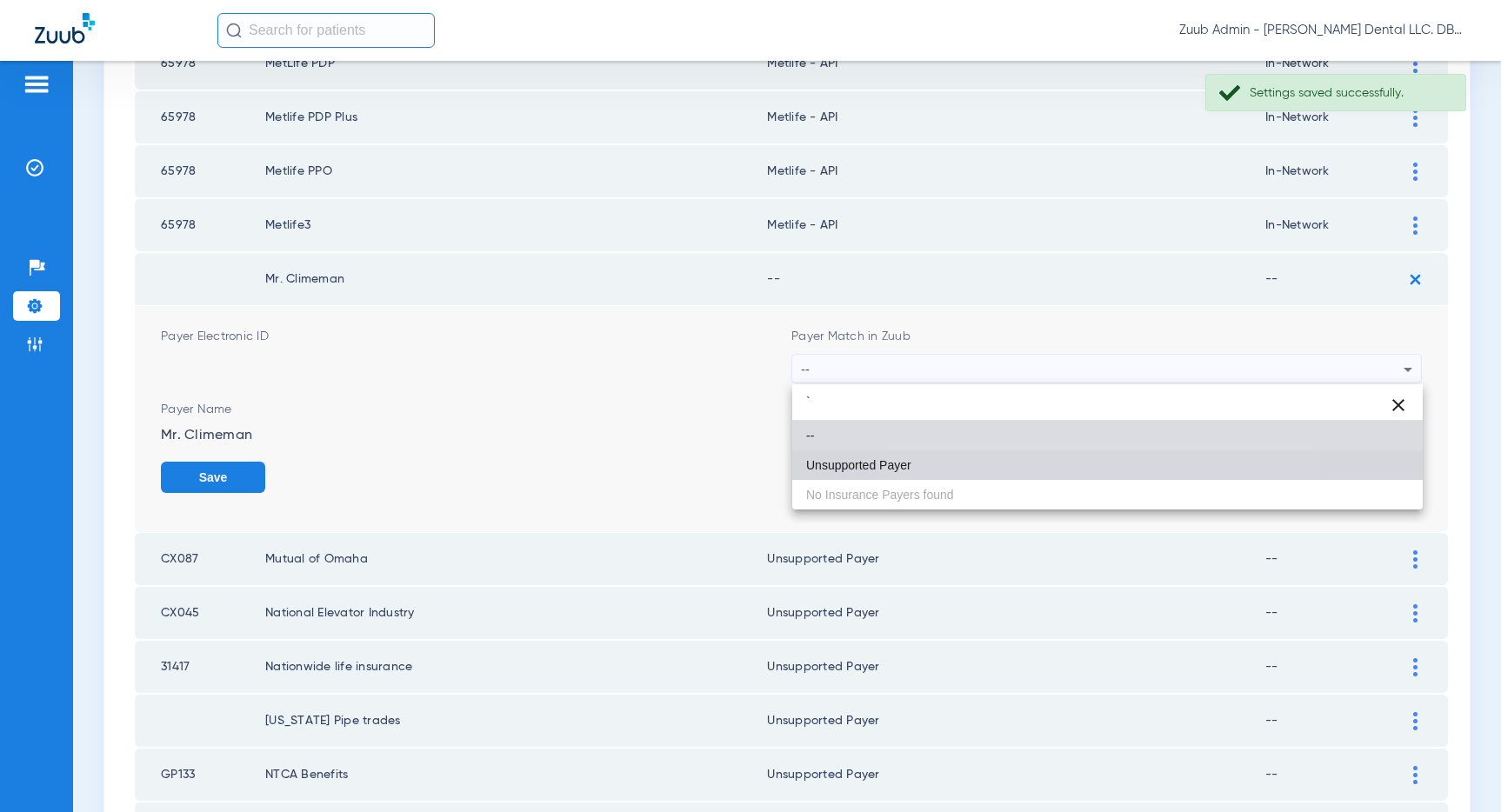
click at [1040, 471] on mat-option "Unsupported Payer" at bounding box center [1108, 464] width 631 height 30
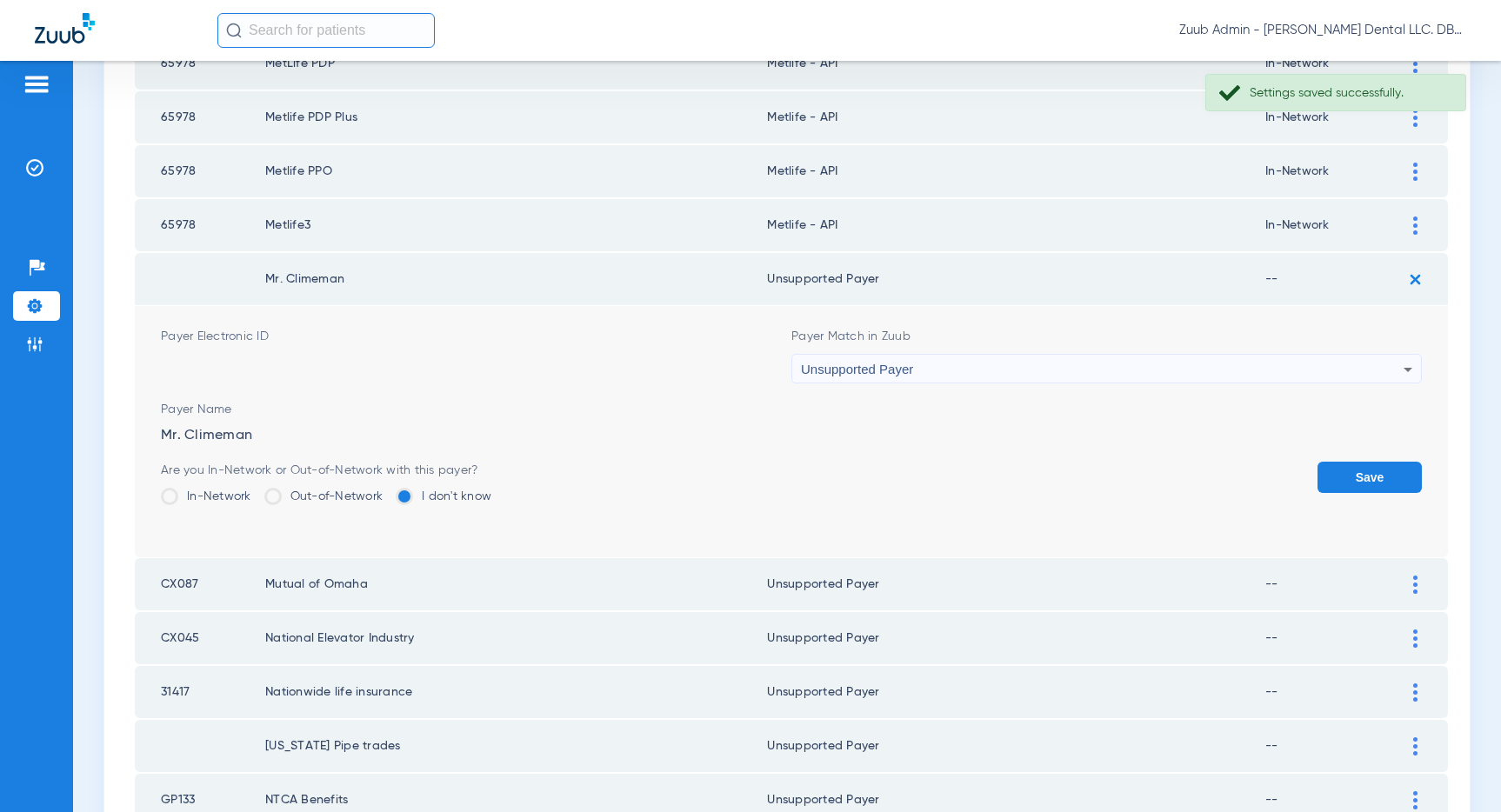
click at [1371, 475] on button "Save" at bounding box center [1369, 477] width 104 height 31
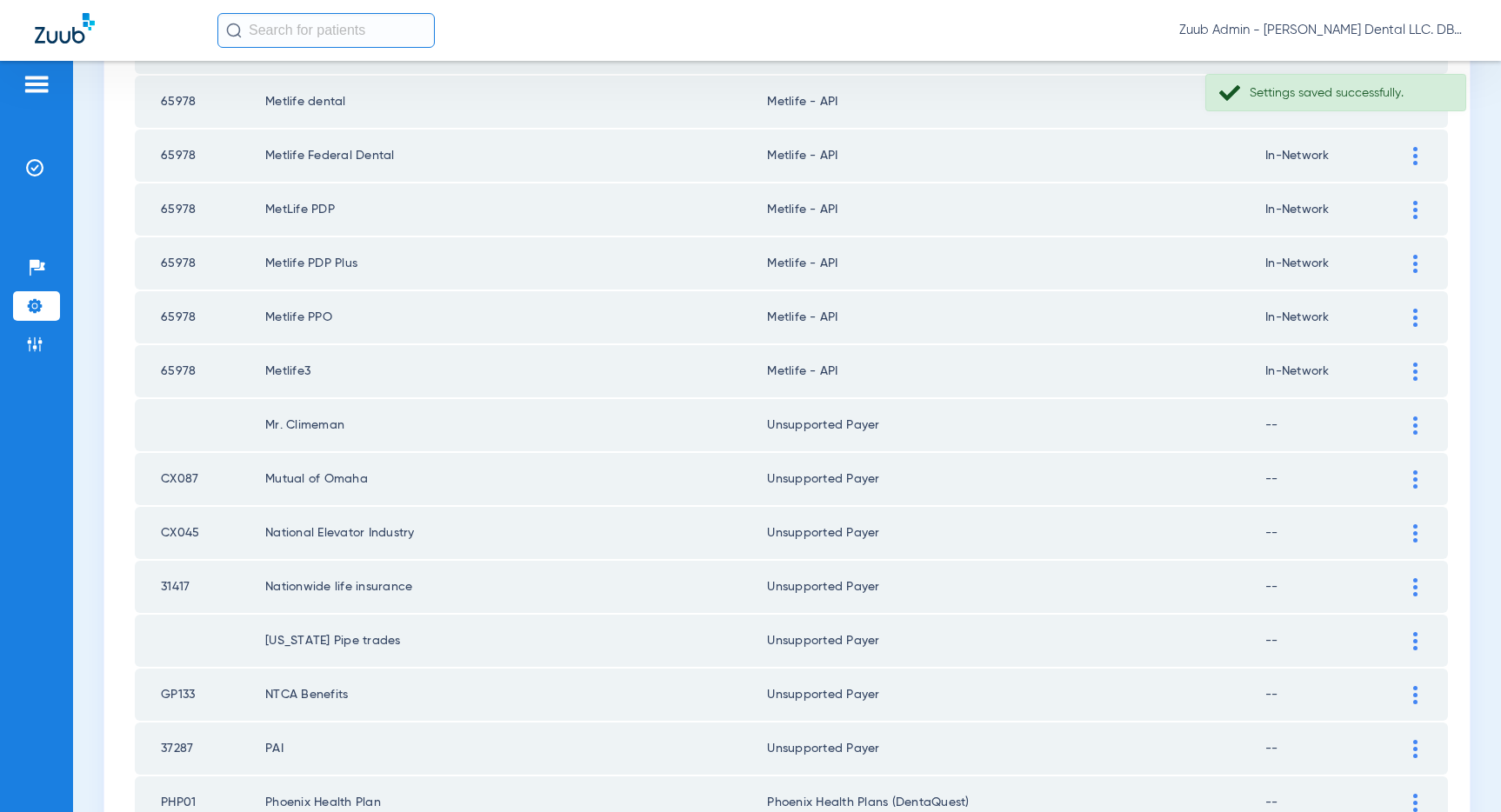
scroll to position [2184, 0]
click at [1413, 367] on img at bounding box center [1415, 373] width 4 height 18
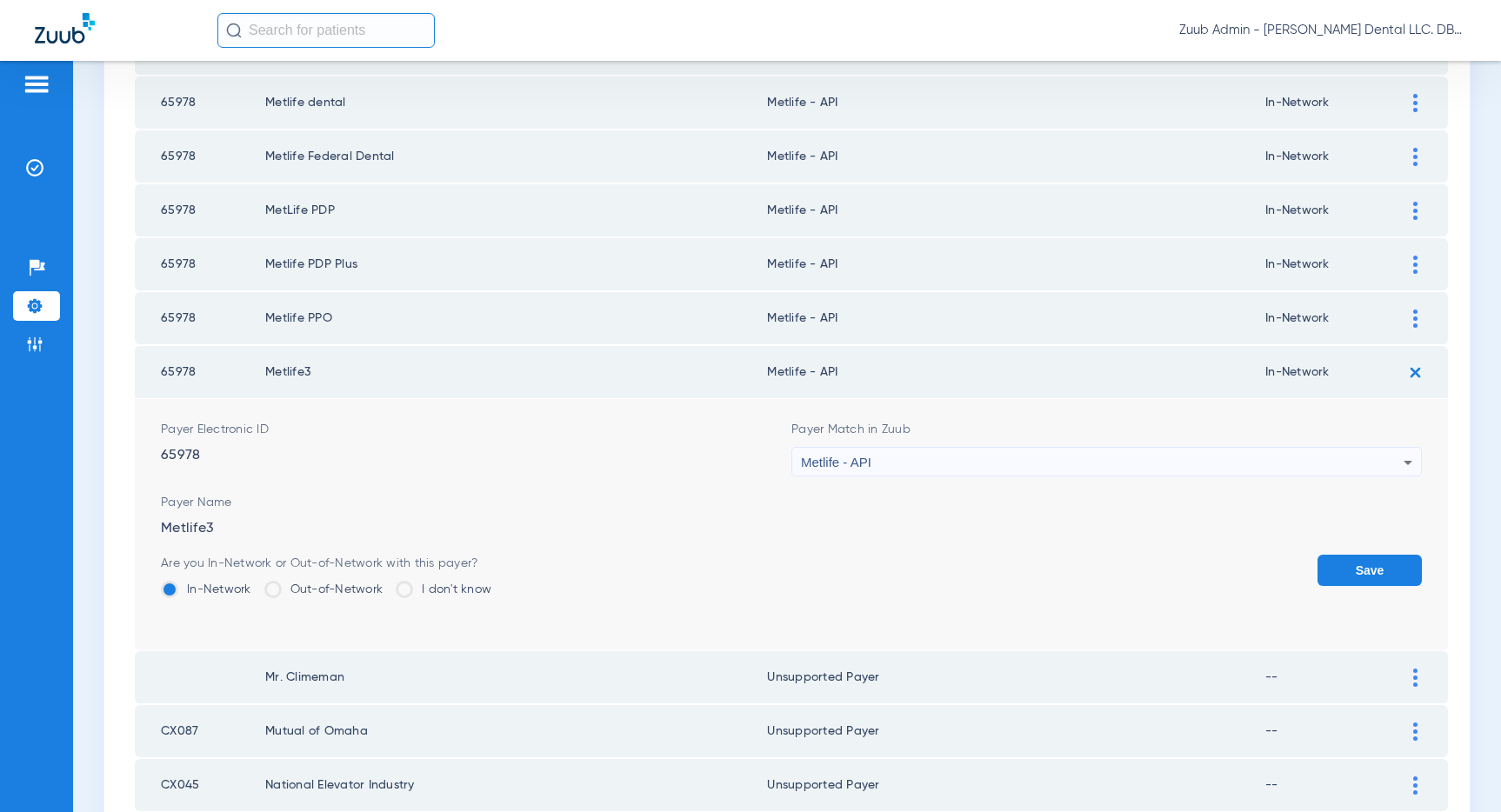
click at [1292, 467] on div "Metlife - API" at bounding box center [1102, 463] width 603 height 30
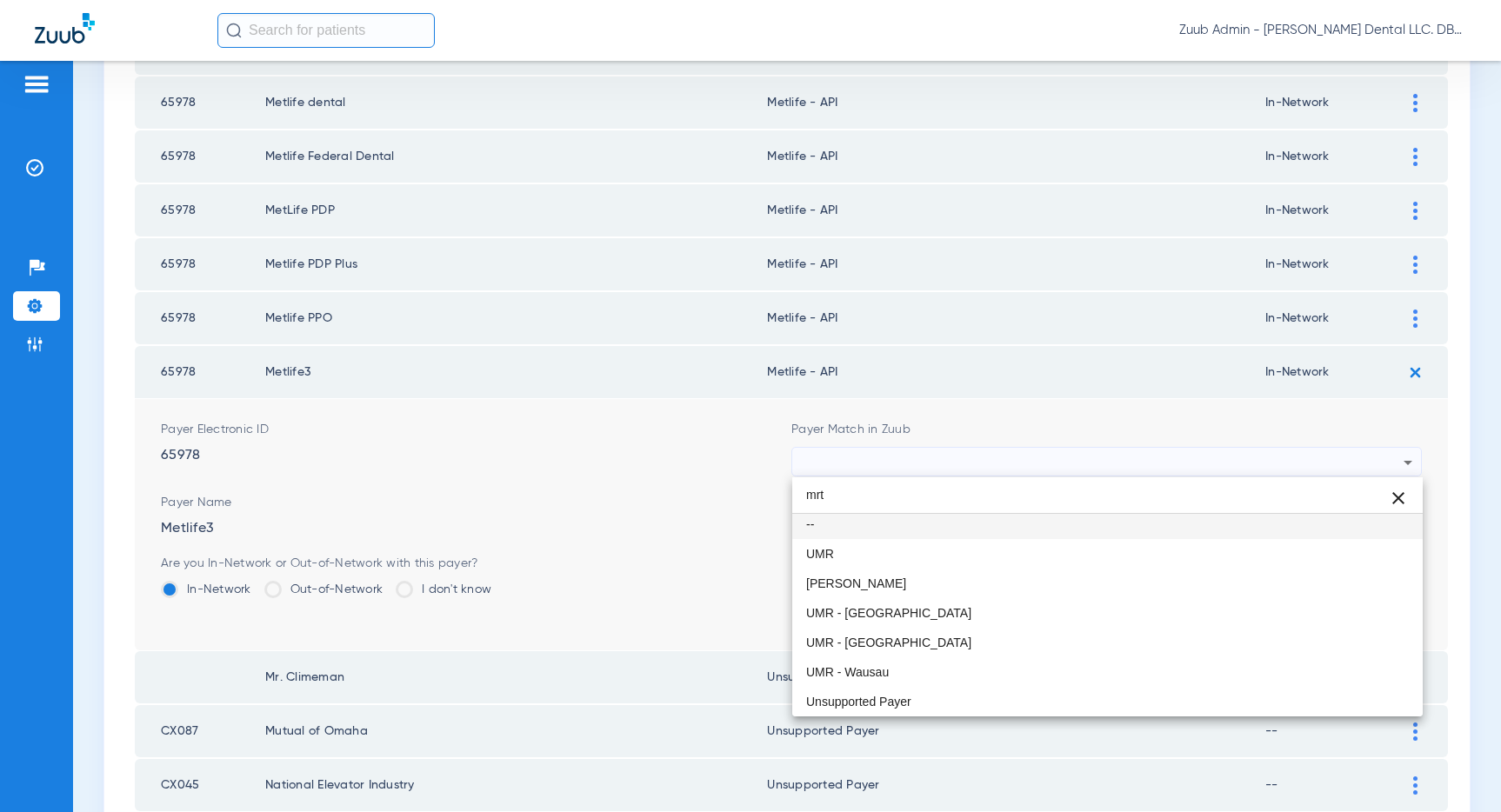
scroll to position [0, 0]
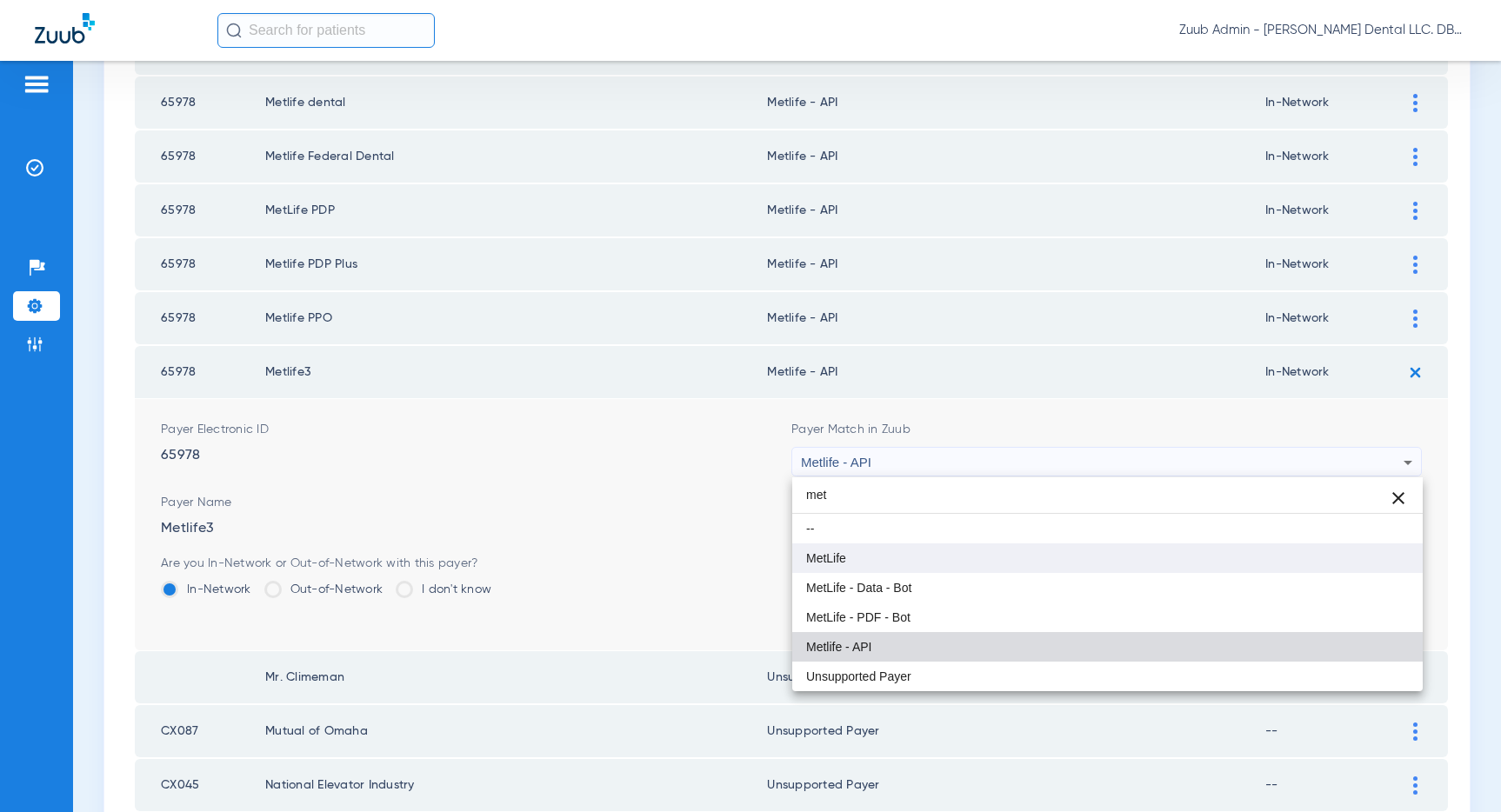
type input "met"
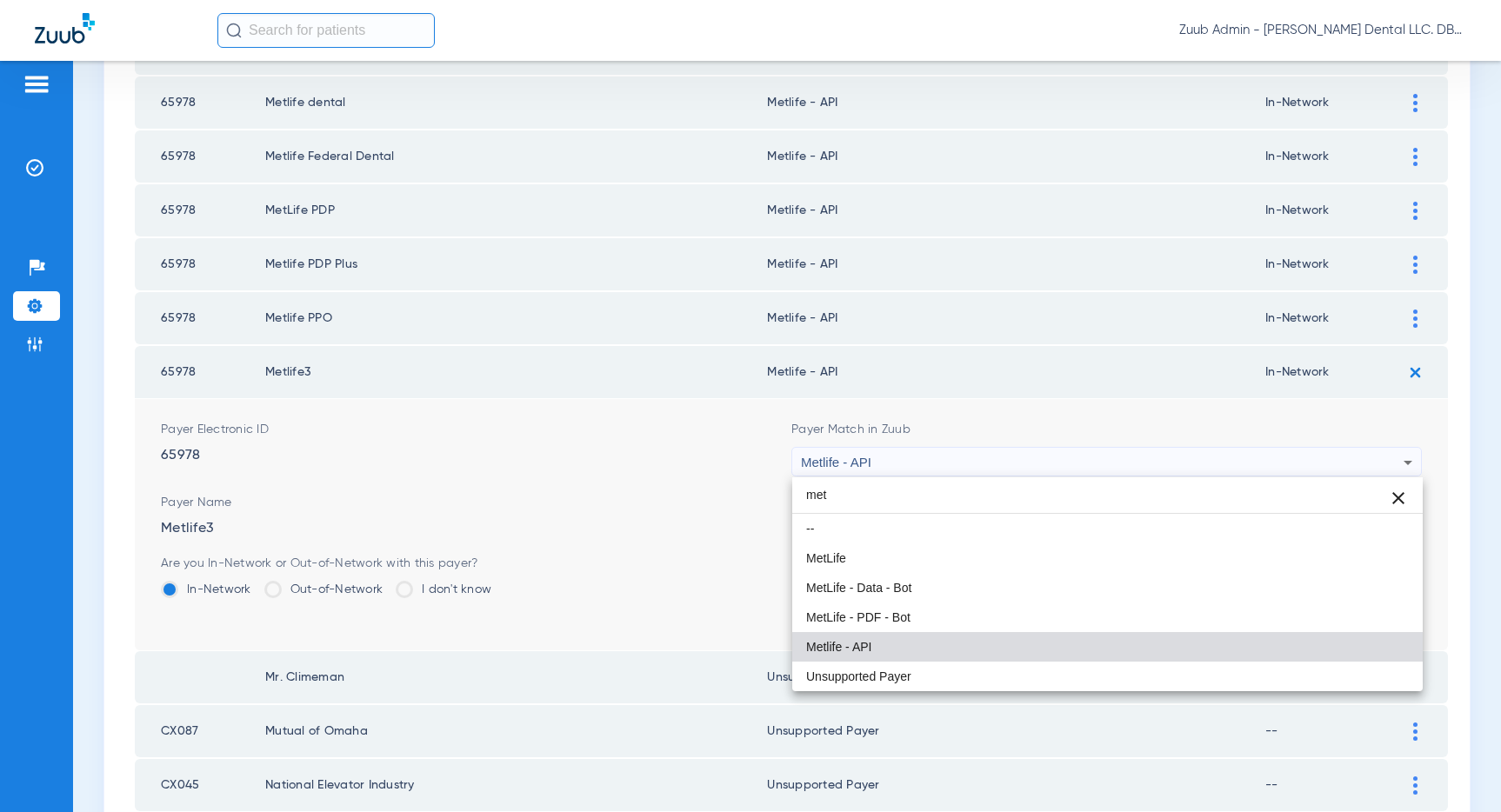
drag, startPoint x: 878, startPoint y: 570, endPoint x: 888, endPoint y: 567, distance: 10.4
click at [879, 570] on mat-option "MetLife" at bounding box center [1108, 558] width 631 height 30
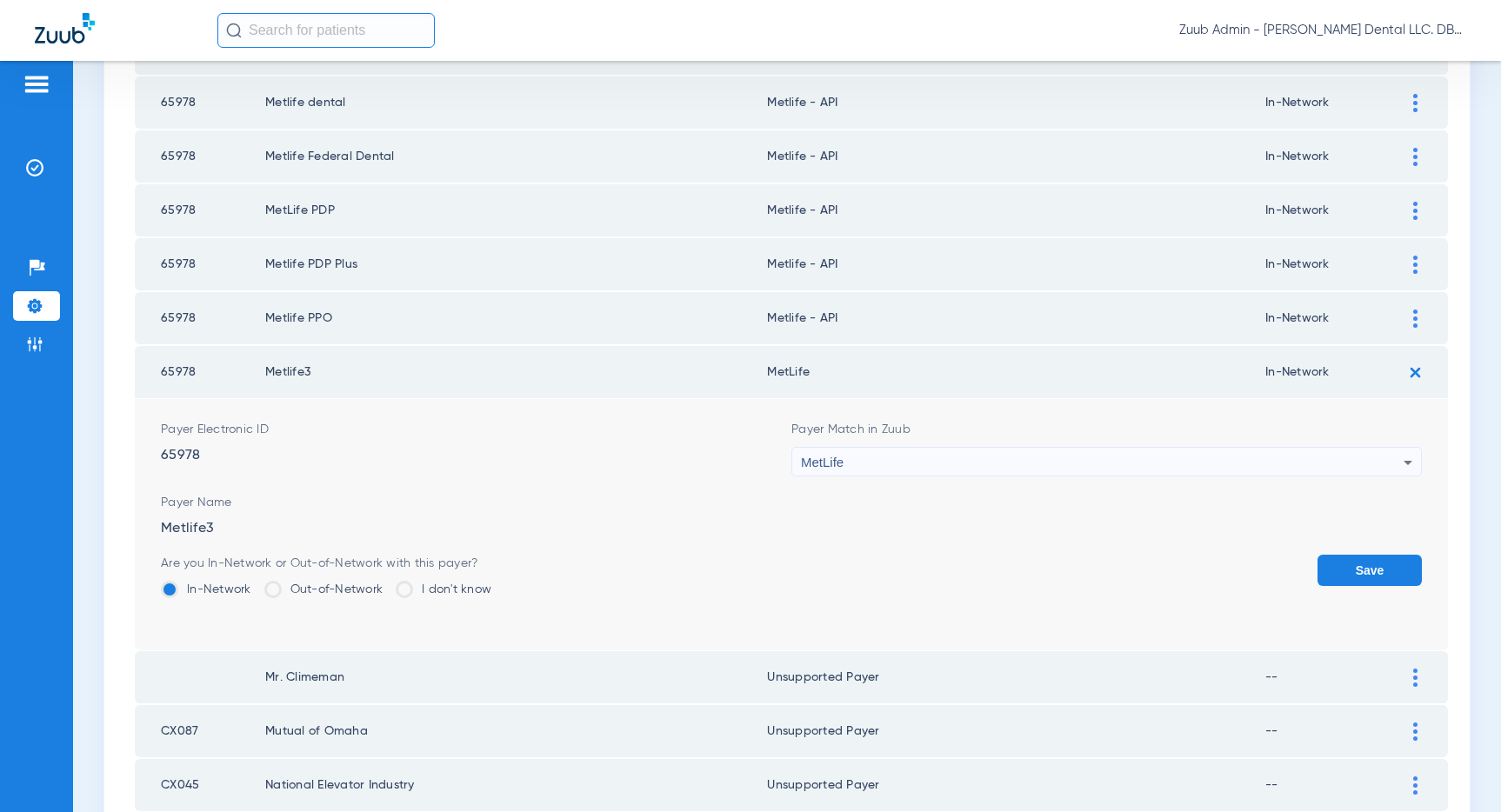
click at [1359, 564] on button "Save" at bounding box center [1369, 570] width 104 height 31
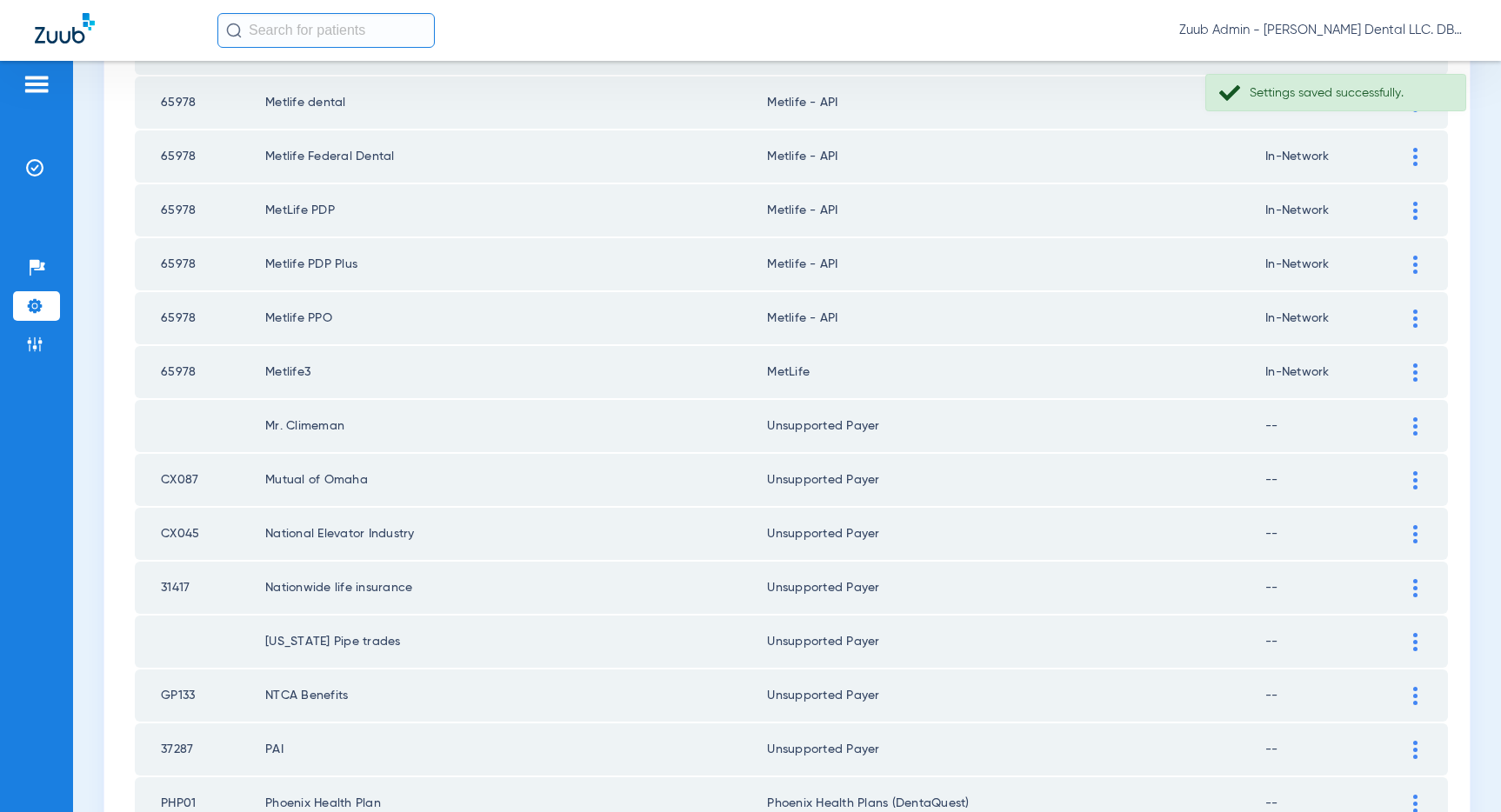
click at [1420, 304] on td at bounding box center [1423, 318] width 48 height 52
drag, startPoint x: 817, startPoint y: 381, endPoint x: 764, endPoint y: 378, distance: 53.1
click at [764, 378] on tr "65978 Metlife3 MetLife In-Network" at bounding box center [791, 372] width 1313 height 52
copy tr "MetLife"
click at [1411, 313] on div at bounding box center [1415, 319] width 31 height 18
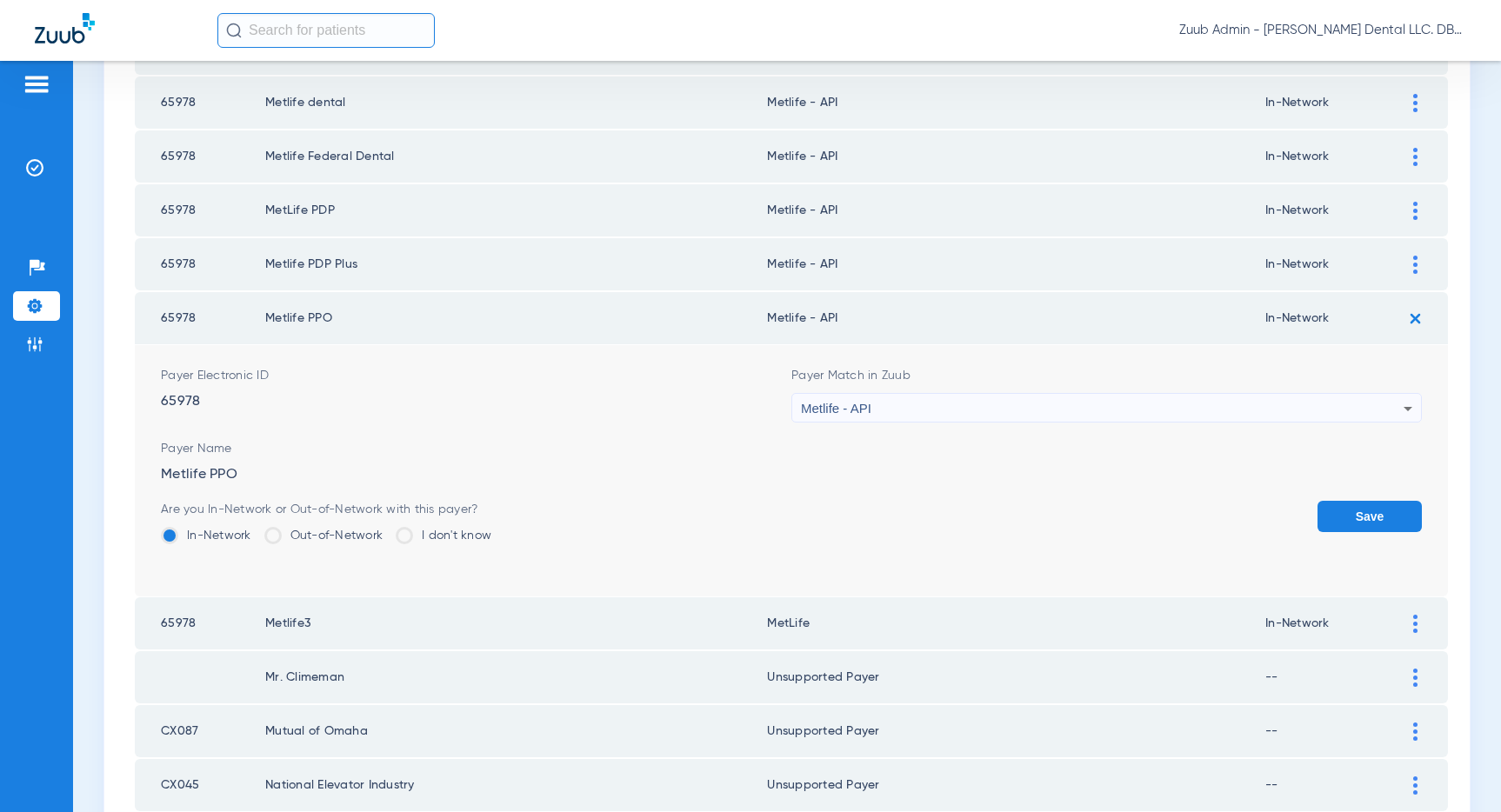
click at [1188, 406] on div "Metlife - API" at bounding box center [1102, 408] width 603 height 30
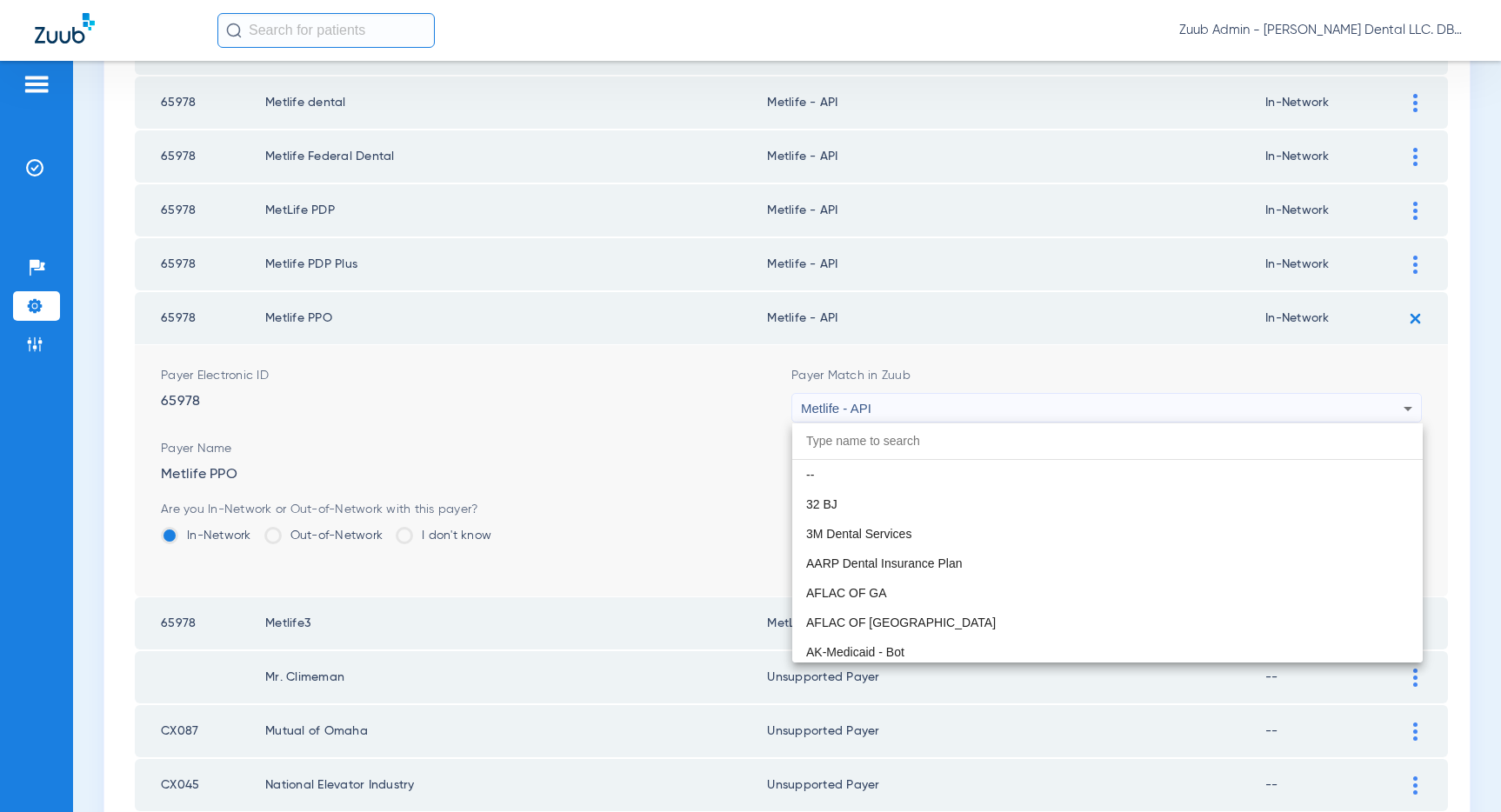
scroll to position [9346, 0]
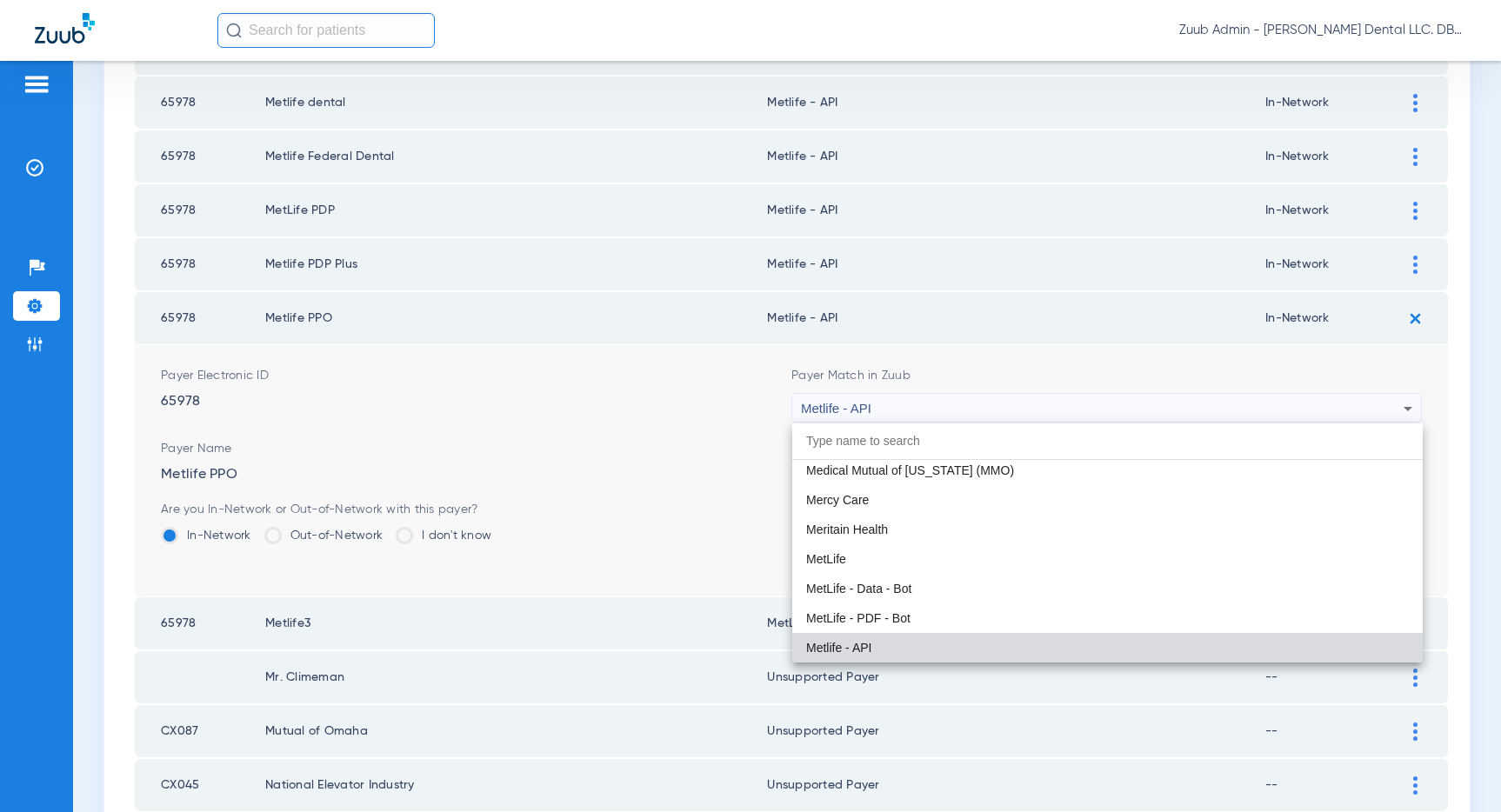
paste input "MetLife"
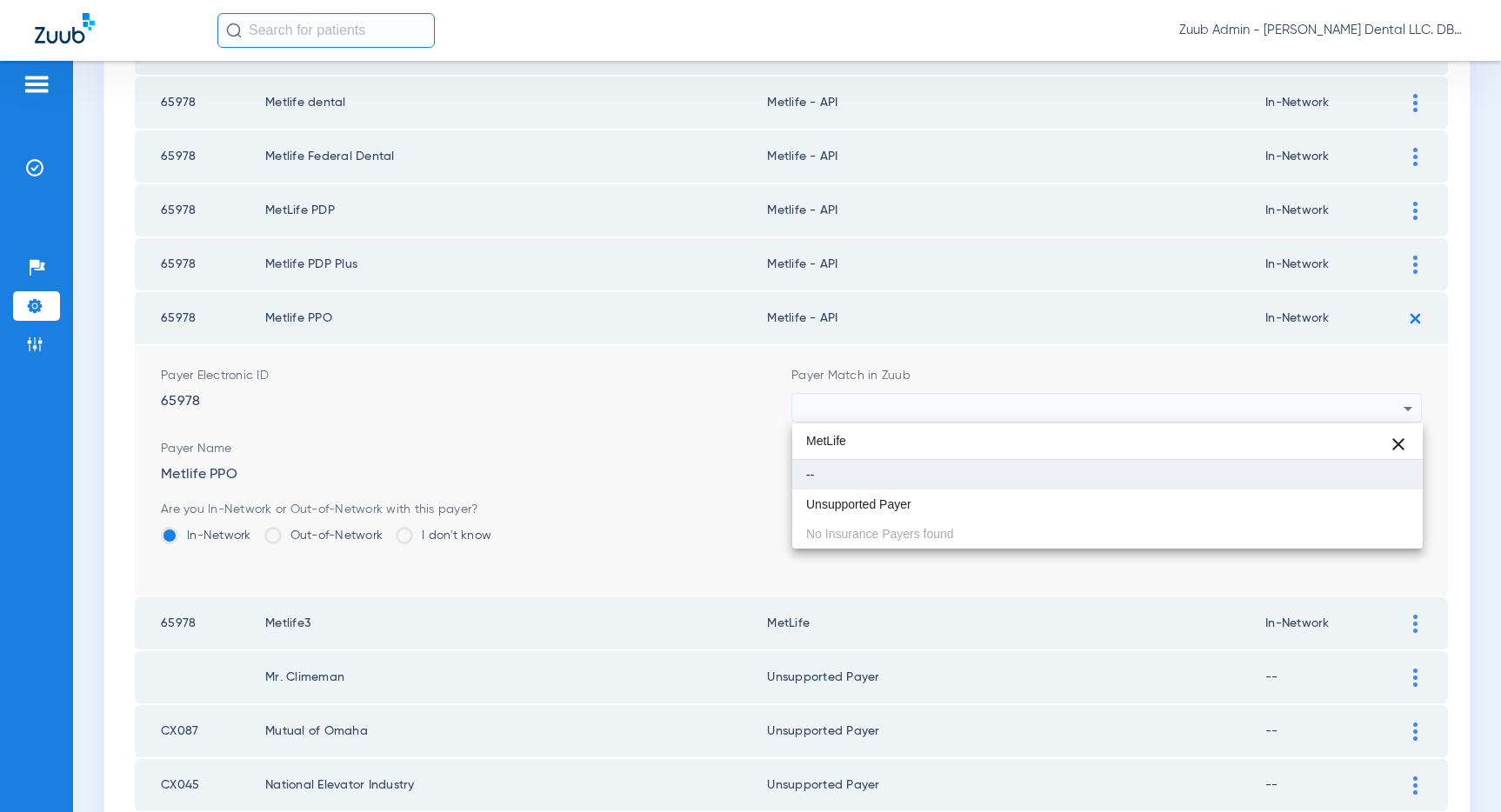
scroll to position [0, 0]
click at [830, 434] on input "MetLife" at bounding box center [1108, 441] width 631 height 36
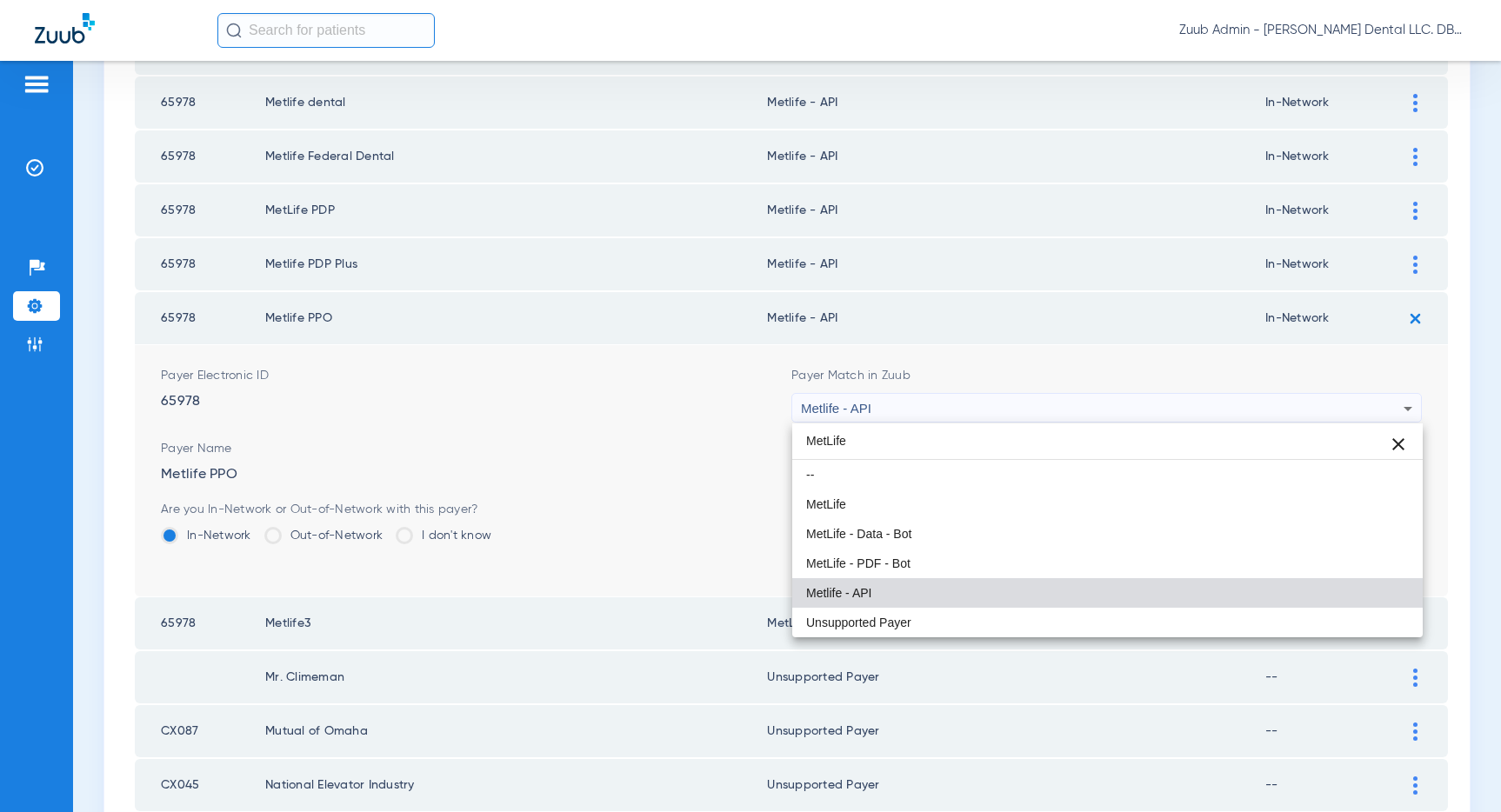
drag, startPoint x: 837, startPoint y: 444, endPoint x: 803, endPoint y: 443, distance: 34.0
click at [803, 443] on input "MetLife" at bounding box center [1108, 441] width 631 height 36
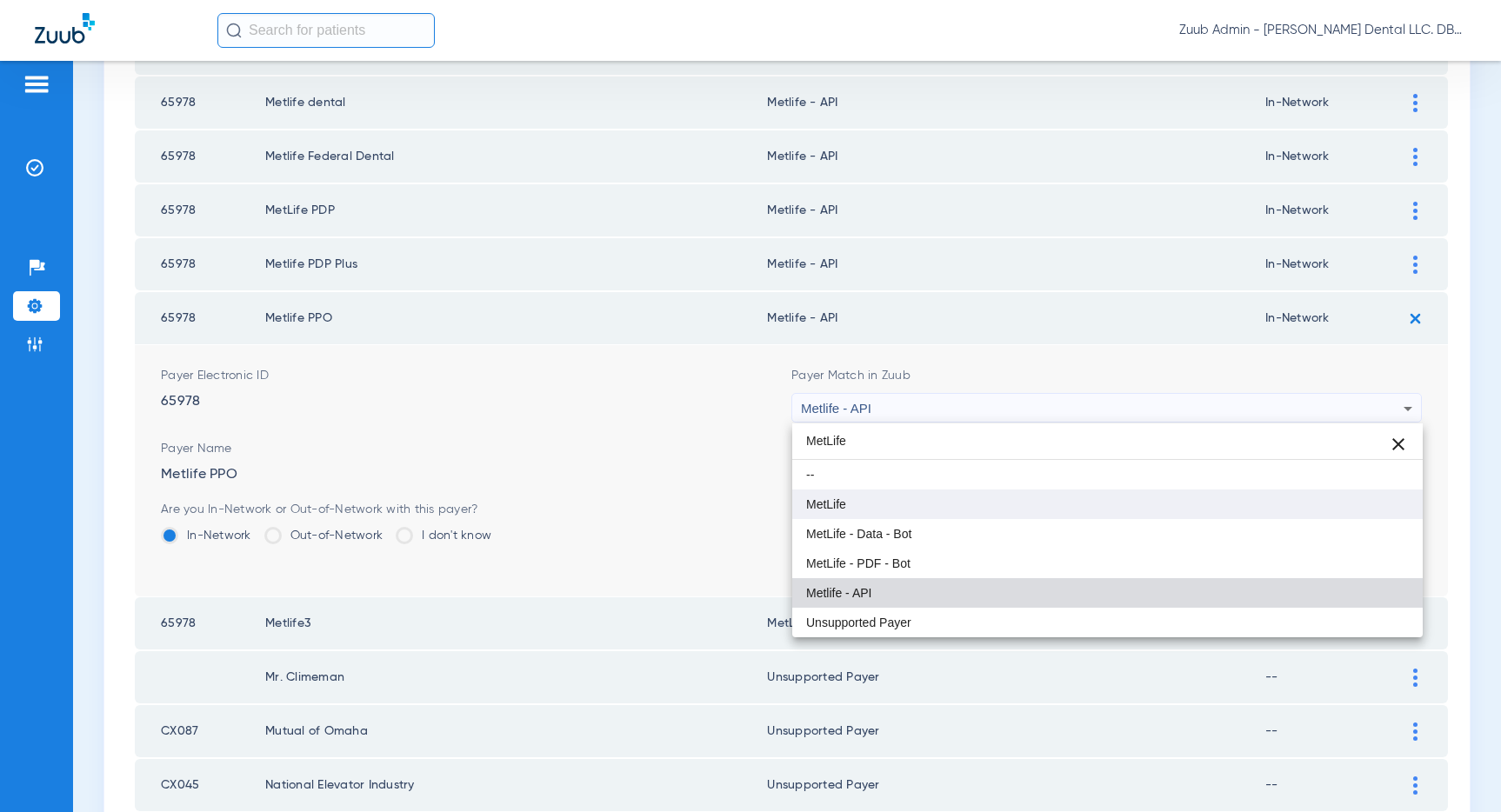
type input "MetLife"
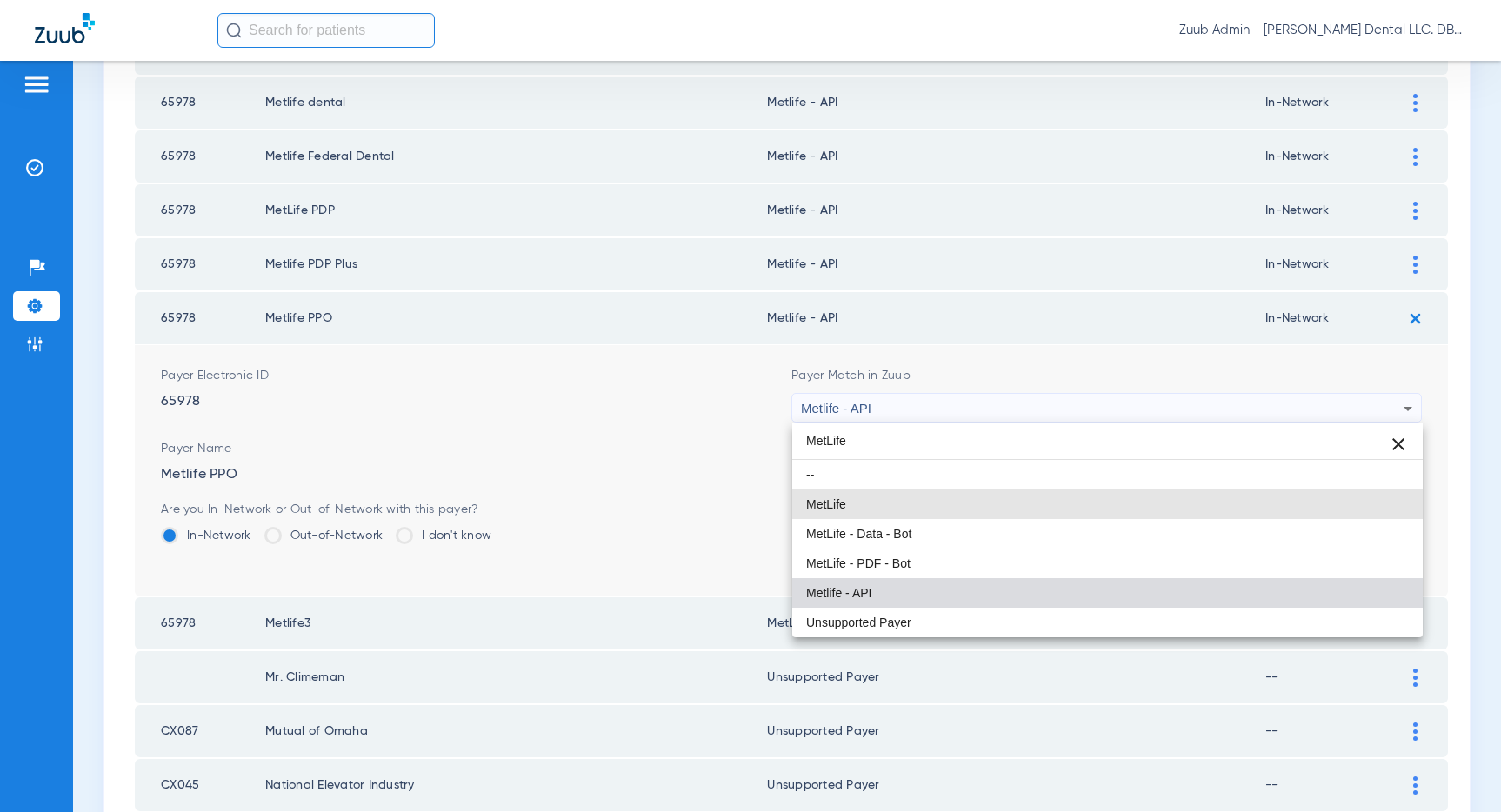
drag, startPoint x: 826, startPoint y: 495, endPoint x: 879, endPoint y: 490, distance: 53.2
click at [827, 494] on mat-option "MetLife" at bounding box center [1108, 504] width 631 height 30
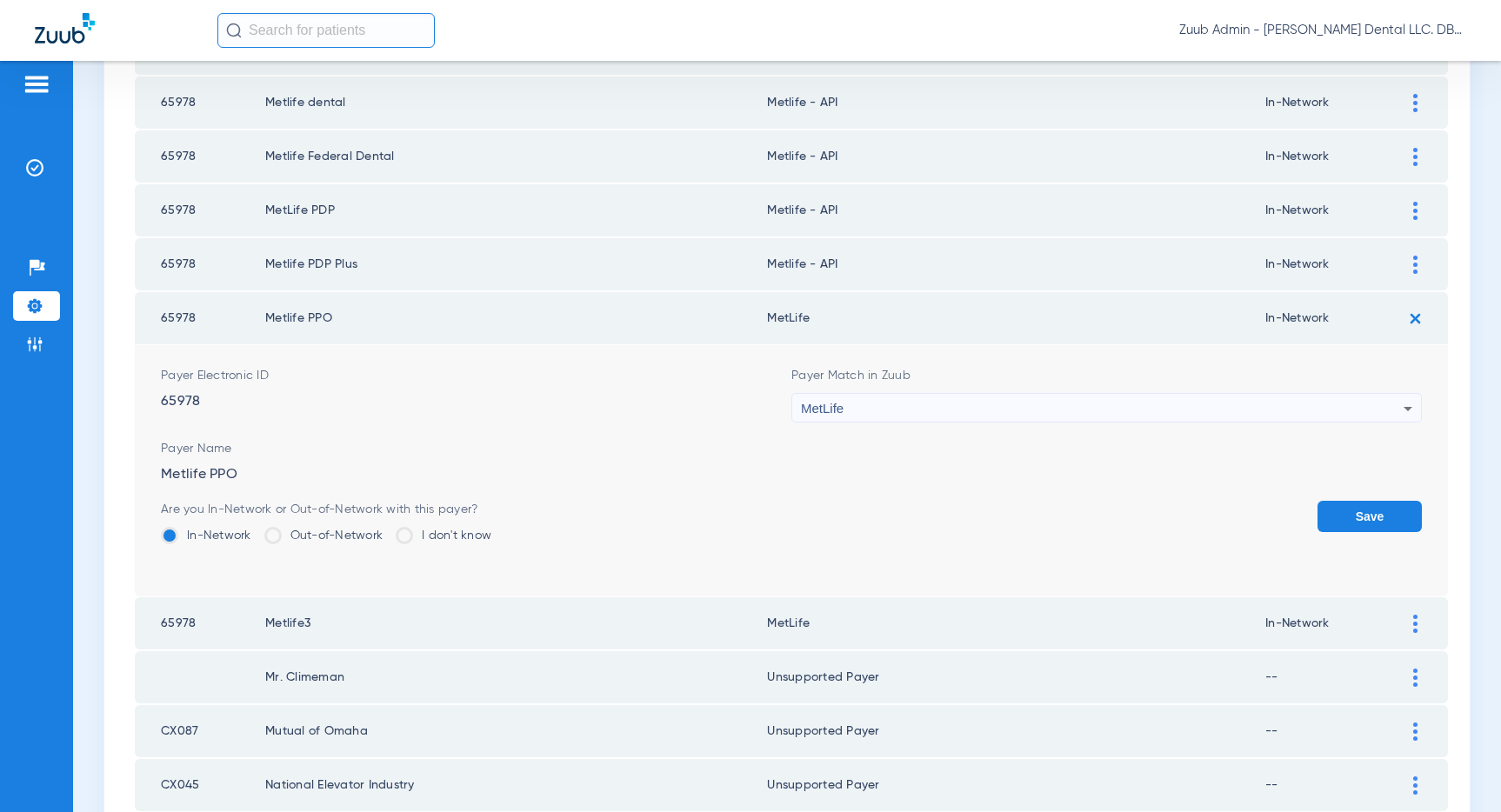
drag, startPoint x: 1358, startPoint y: 516, endPoint x: 1365, endPoint y: 481, distance: 35.7
click at [1358, 514] on button "Save" at bounding box center [1369, 516] width 104 height 31
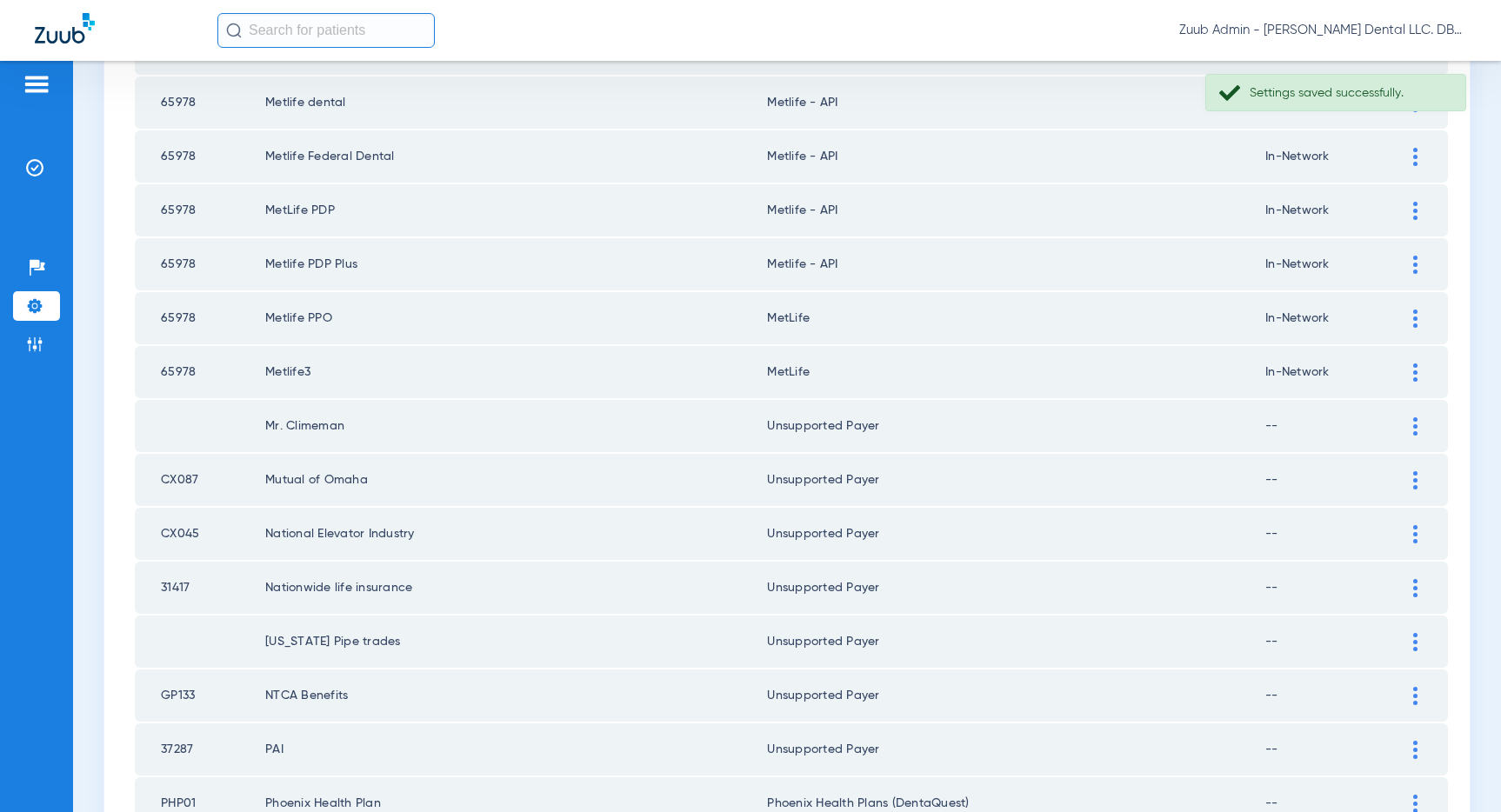
click at [1417, 270] on div at bounding box center [1415, 265] width 31 height 18
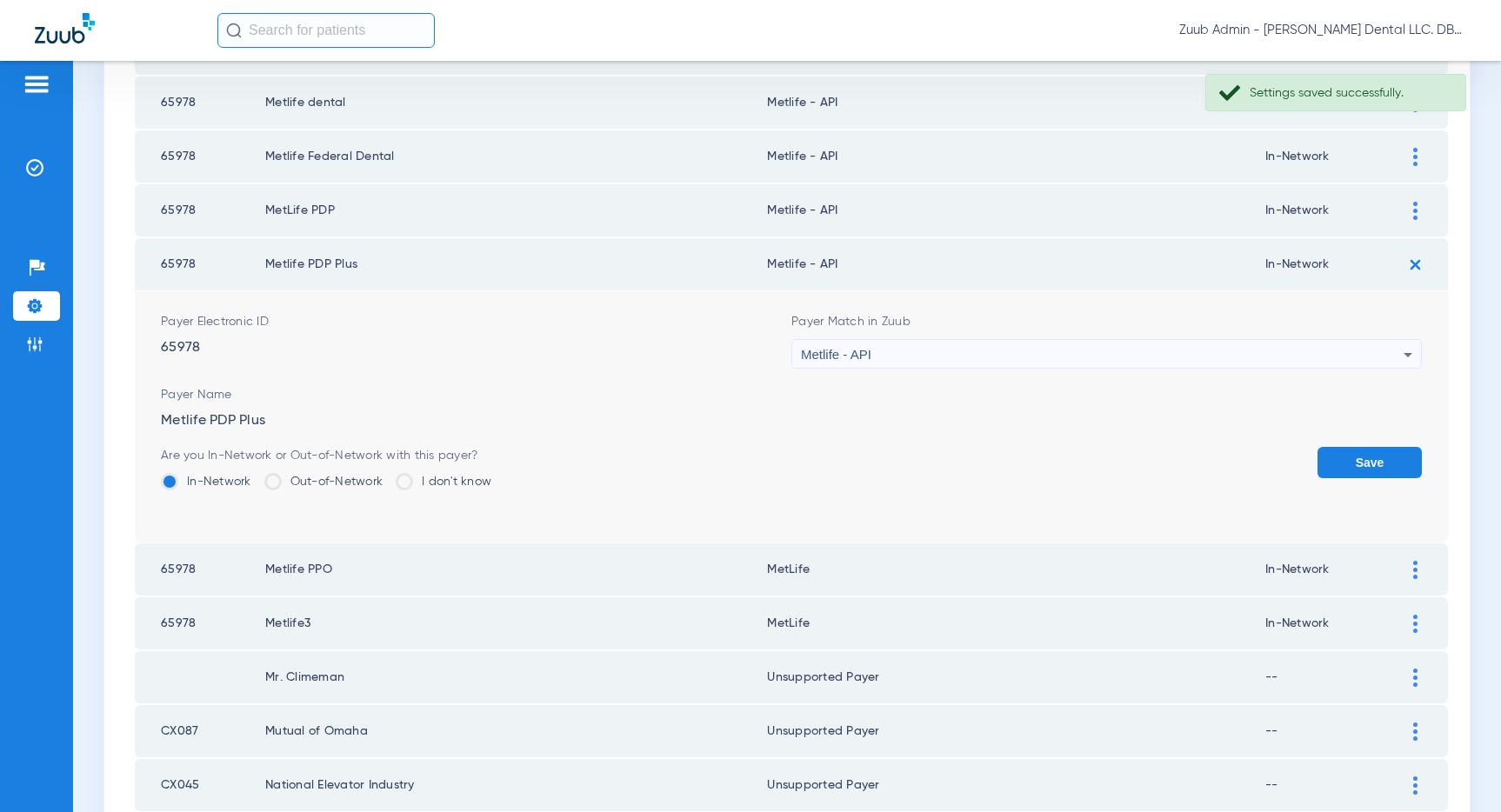
click at [1145, 367] on div "Metlife - API" at bounding box center [1102, 354] width 603 height 30
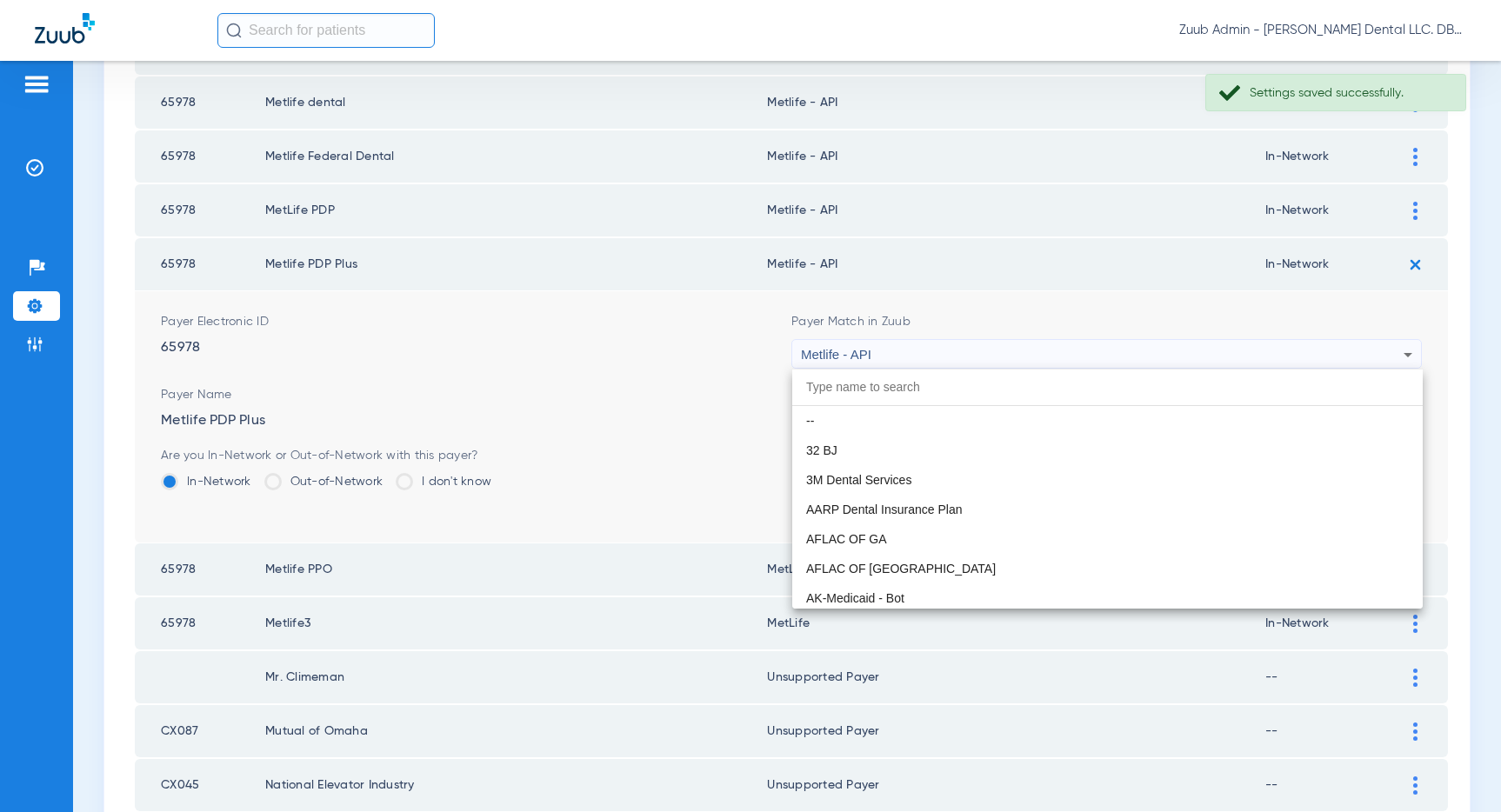
scroll to position [9346, 0]
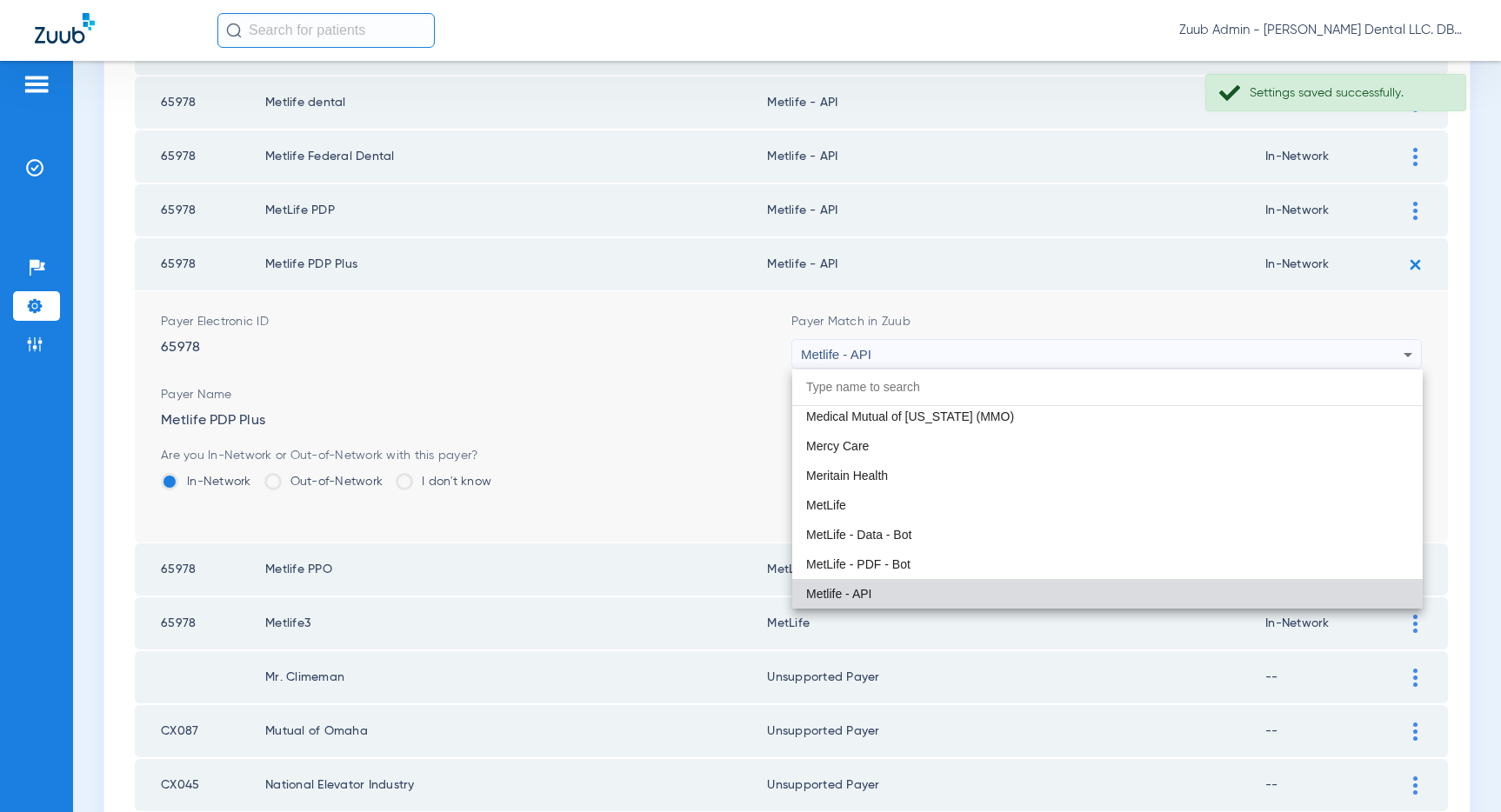
paste input "MetLife"
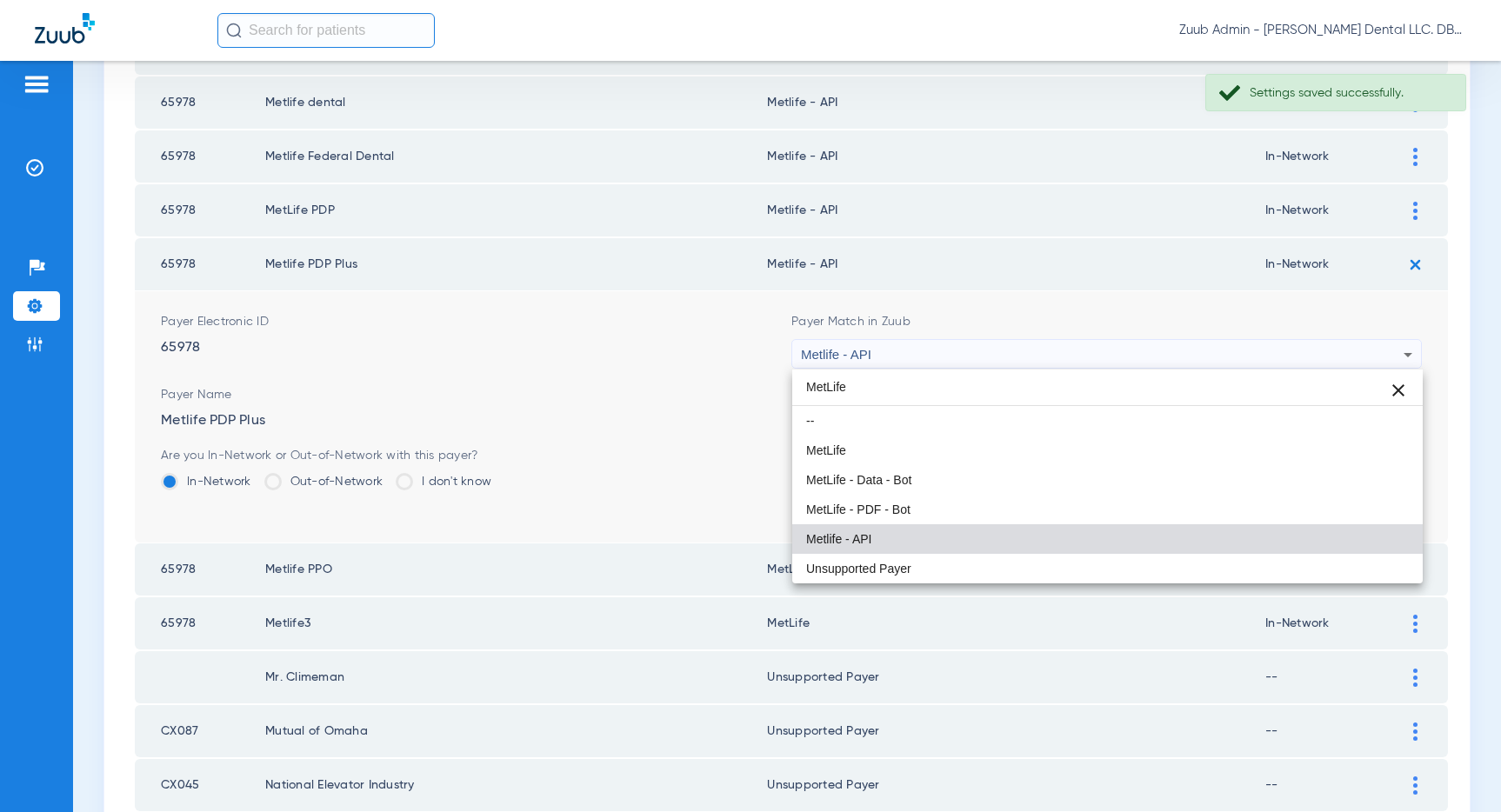
scroll to position [0, 0]
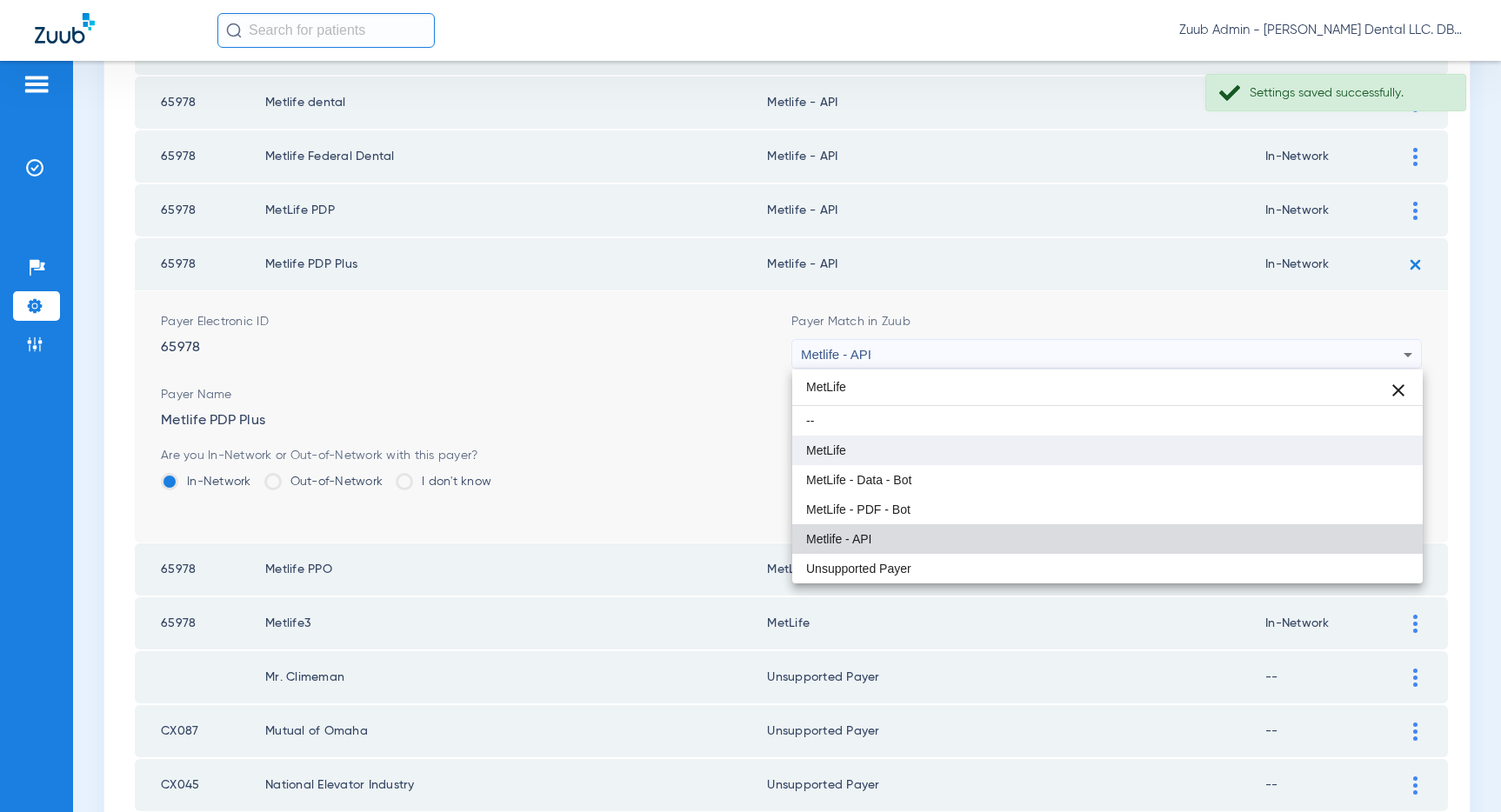
type input "MetLife"
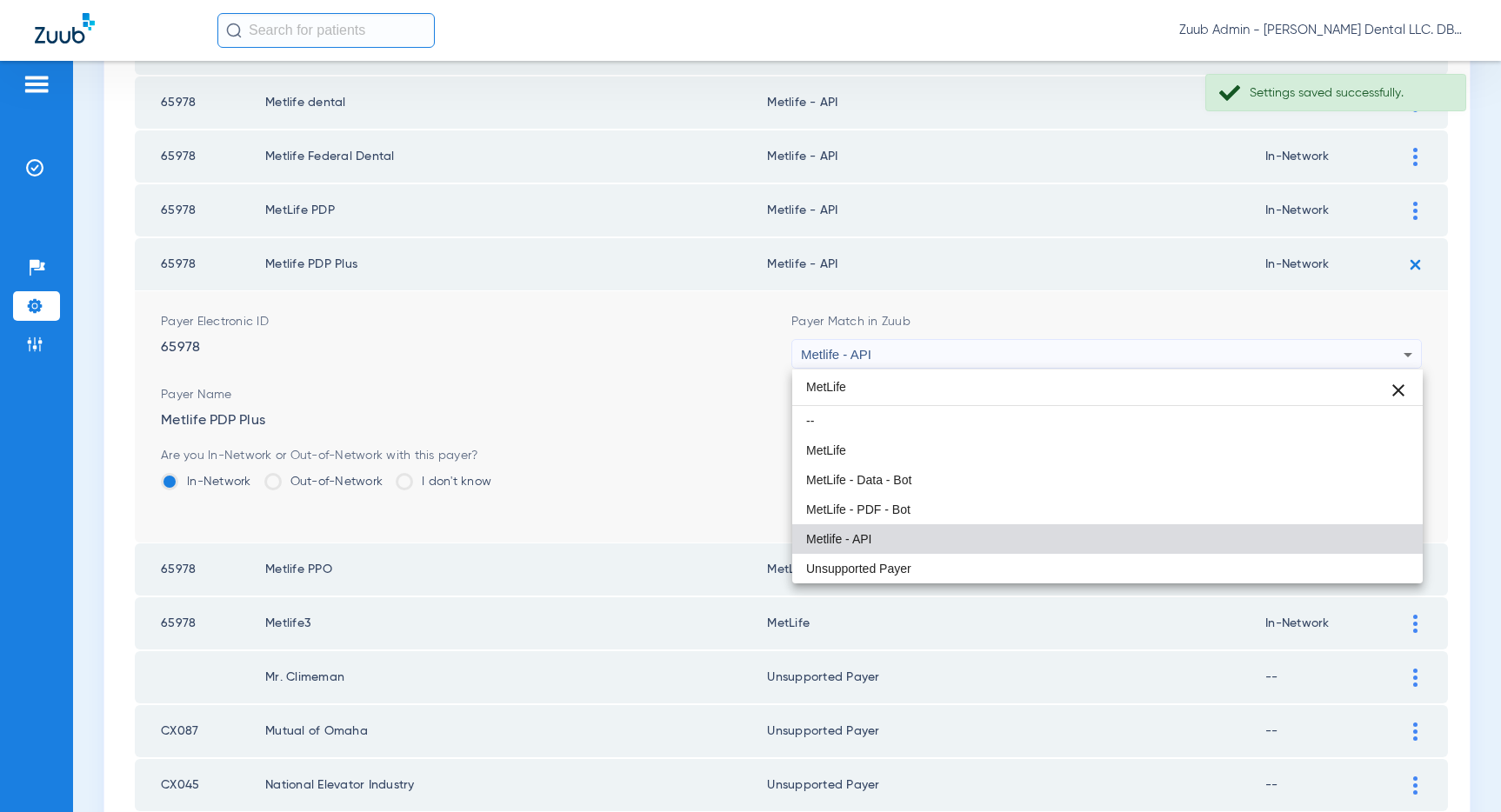
drag, startPoint x: 864, startPoint y: 449, endPoint x: 960, endPoint y: 433, distance: 97.3
click at [866, 448] on mat-option "MetLife" at bounding box center [1108, 450] width 631 height 30
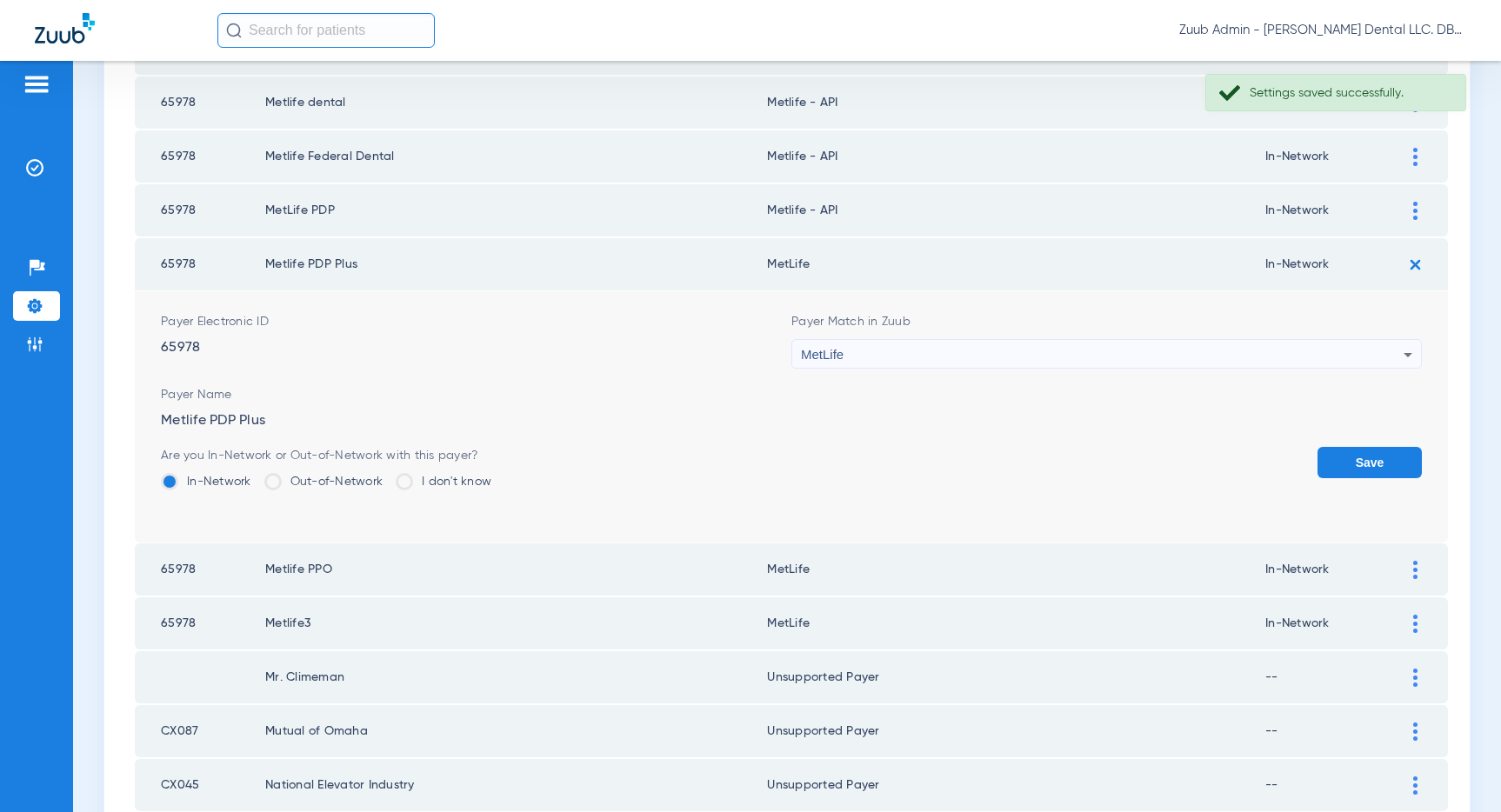
click at [1362, 473] on button "Save" at bounding box center [1369, 463] width 104 height 31
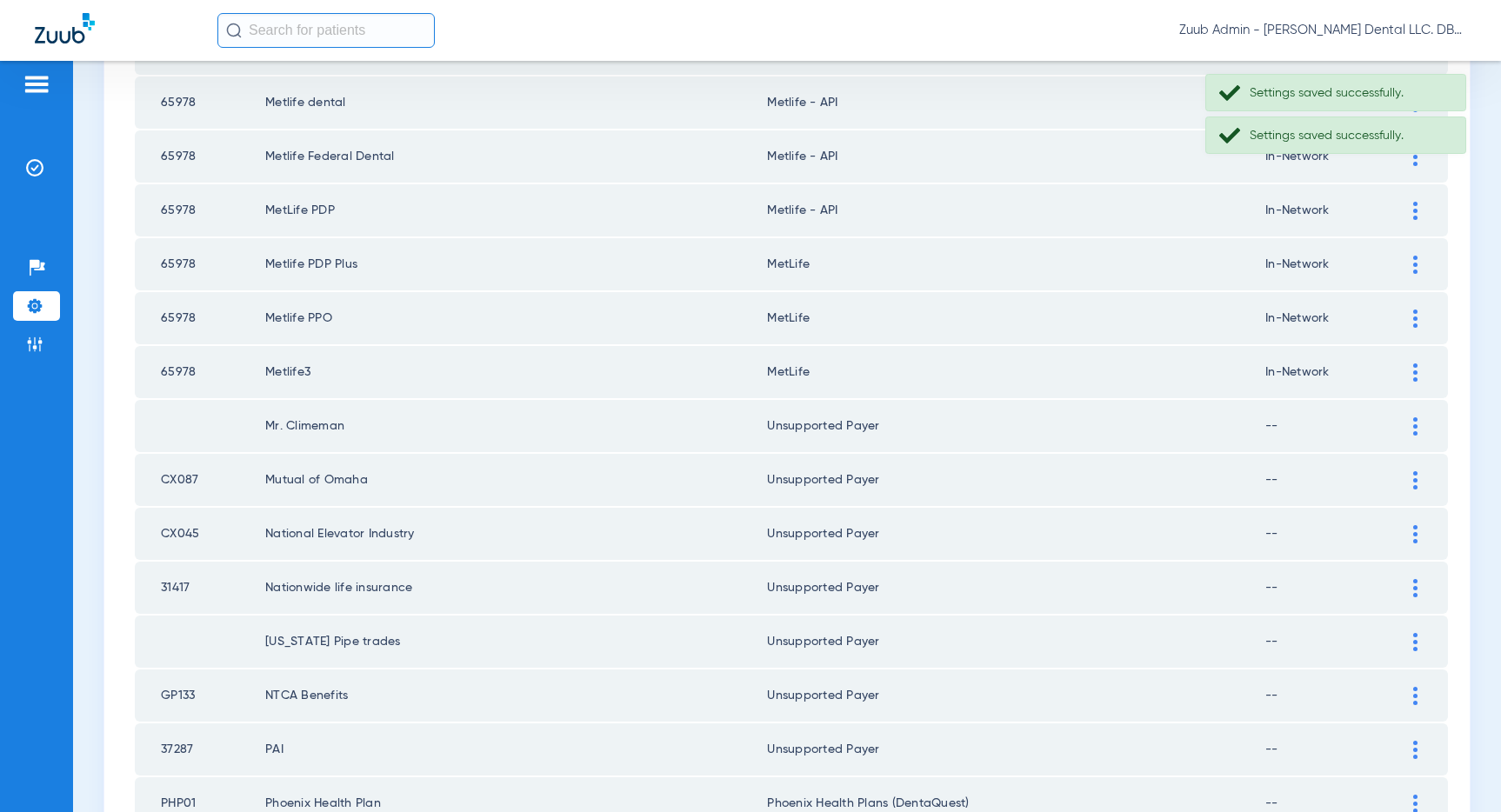
click at [1406, 197] on td at bounding box center [1423, 210] width 48 height 52
click at [1411, 211] on div at bounding box center [1415, 211] width 31 height 18
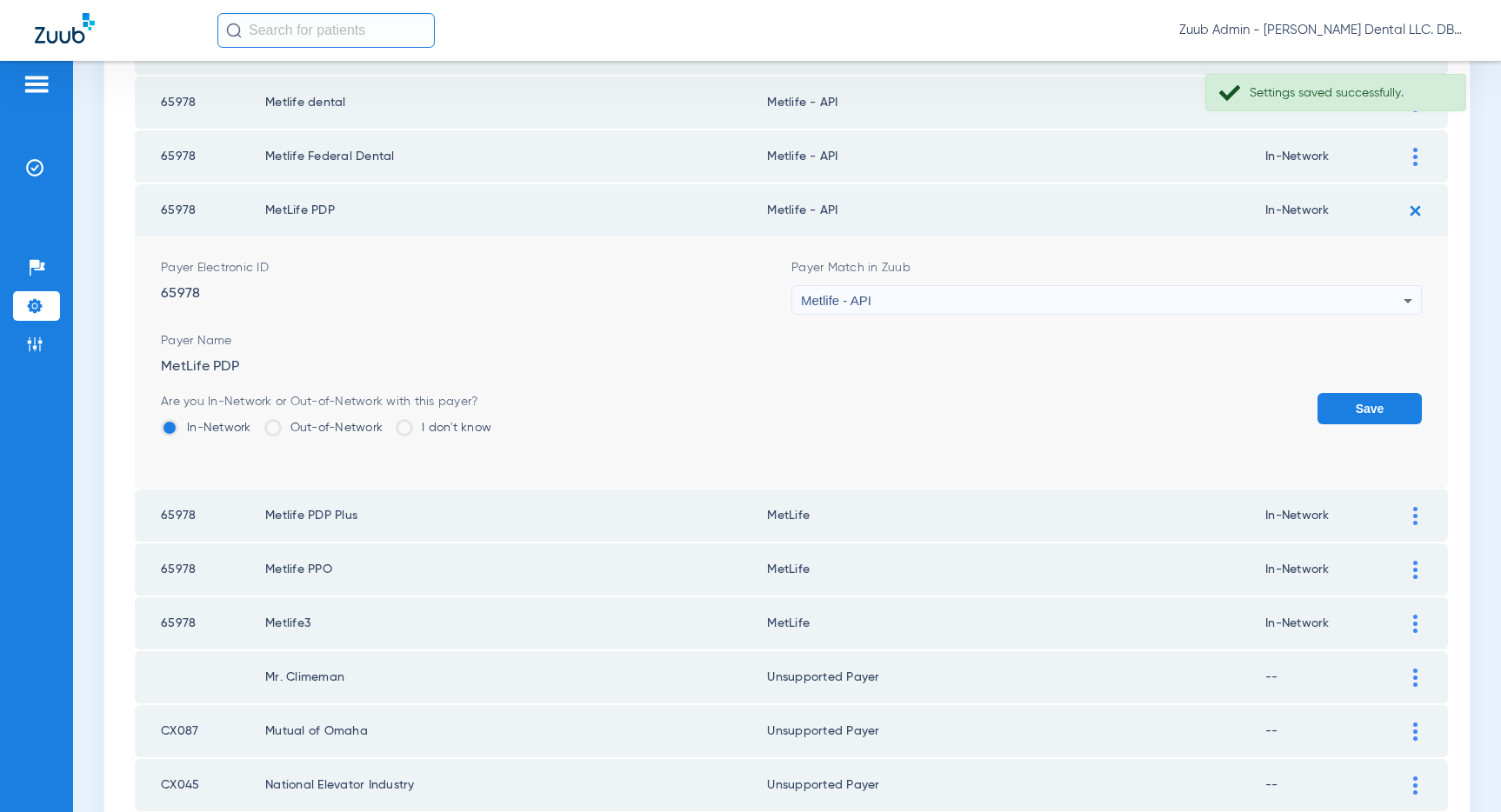
click at [1026, 304] on div "Metlife - API" at bounding box center [1102, 300] width 603 height 30
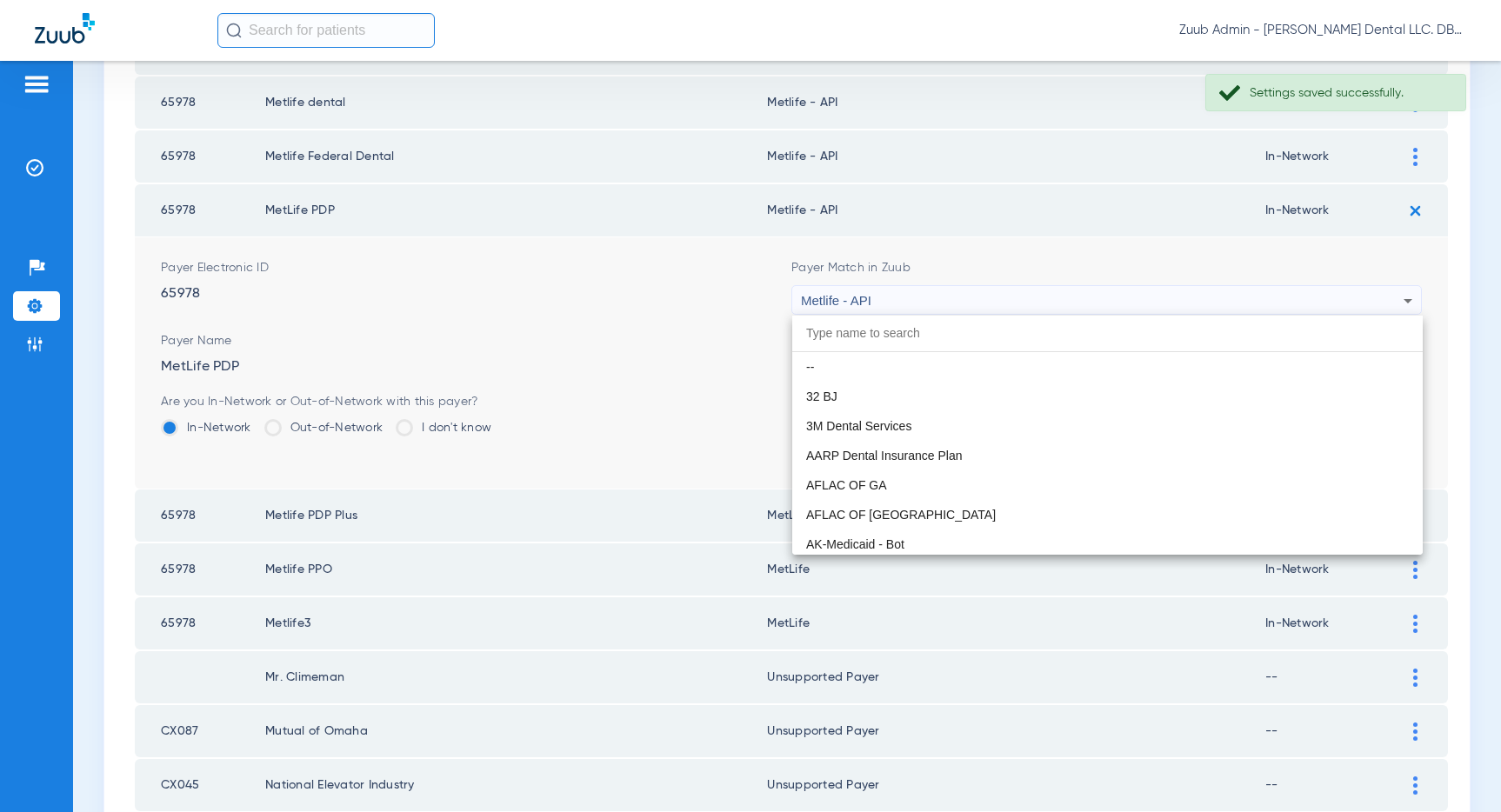
scroll to position [9346, 0]
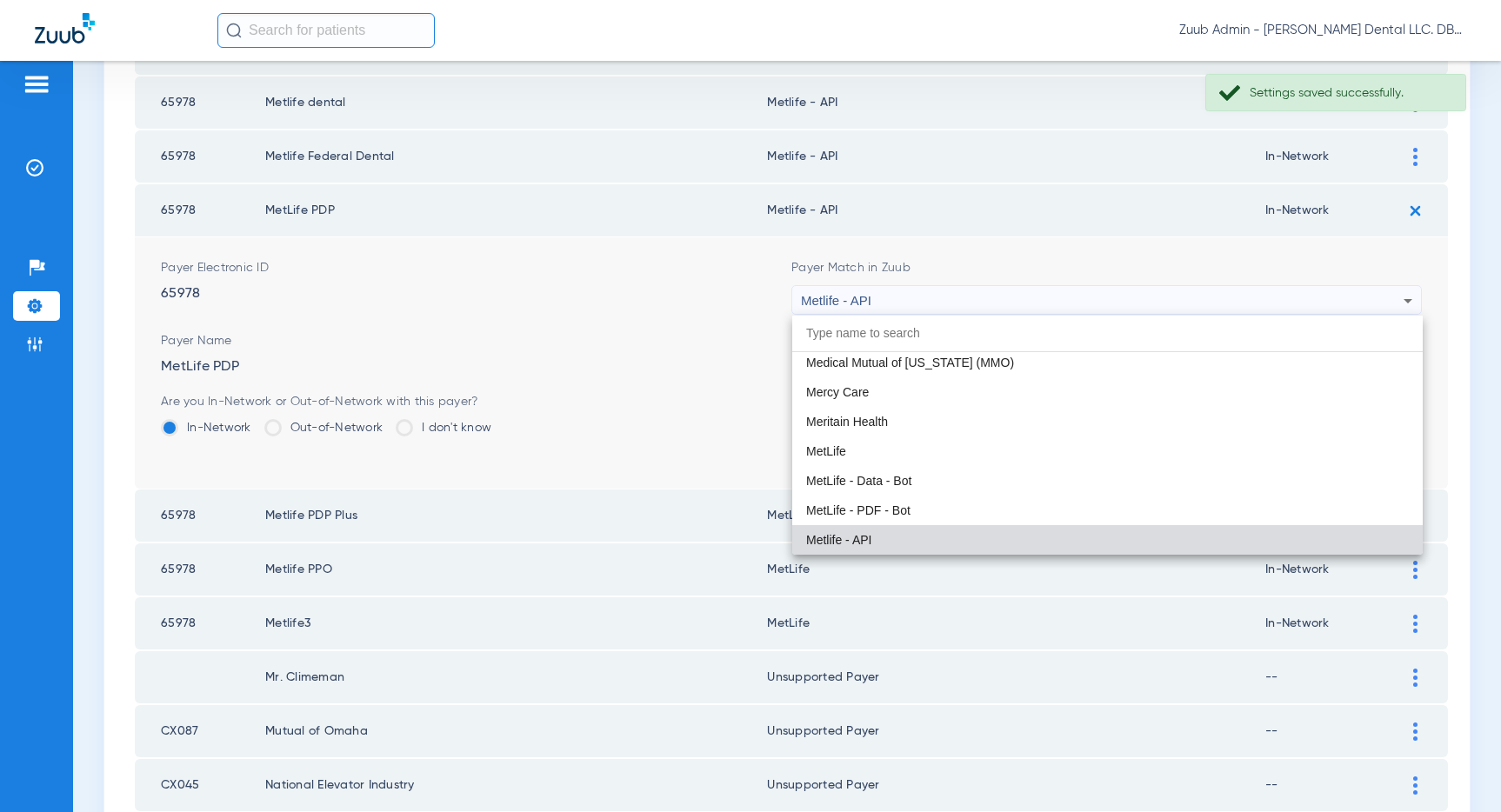
paste input "MetLife"
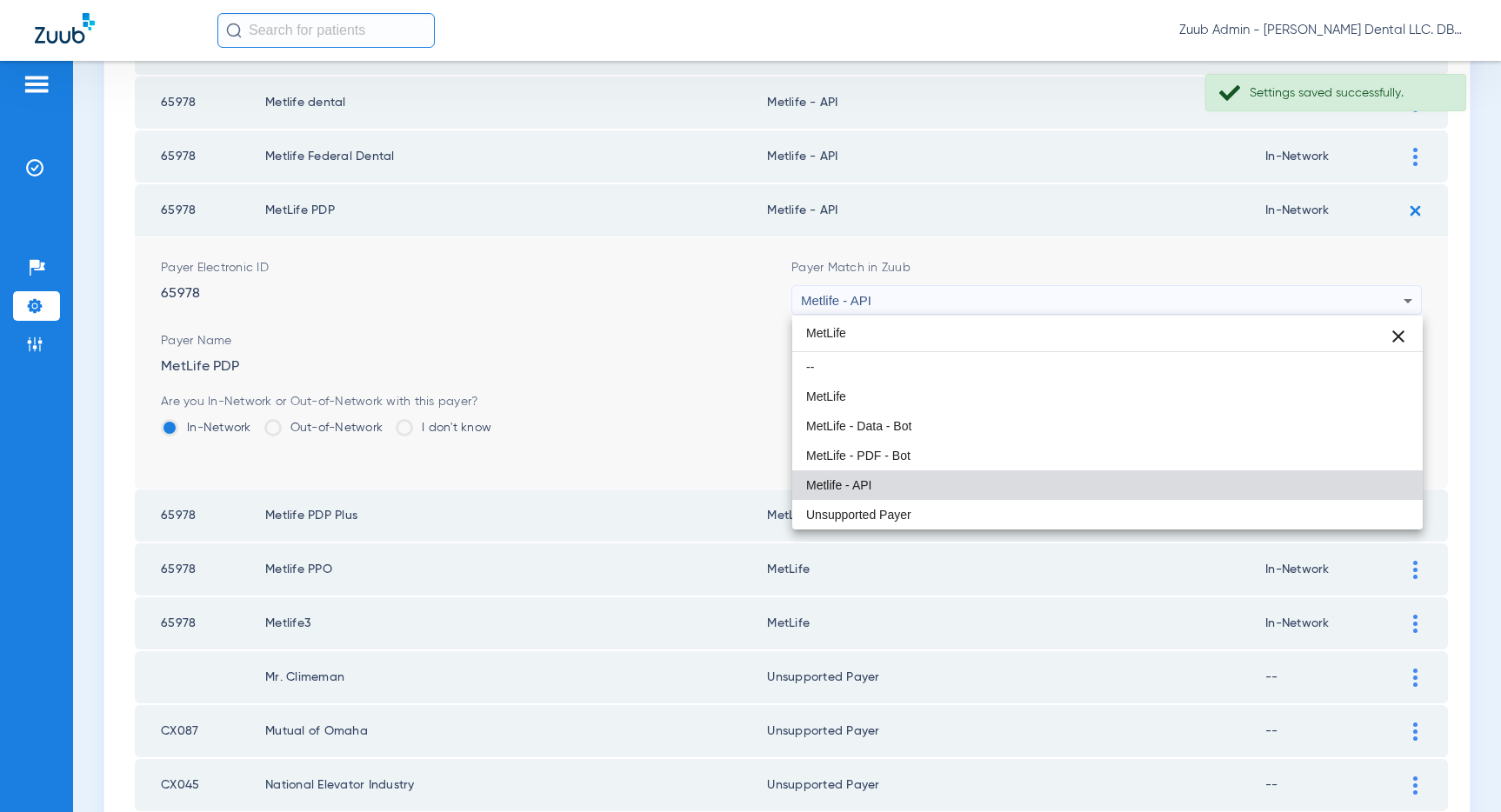
scroll to position [0, 0]
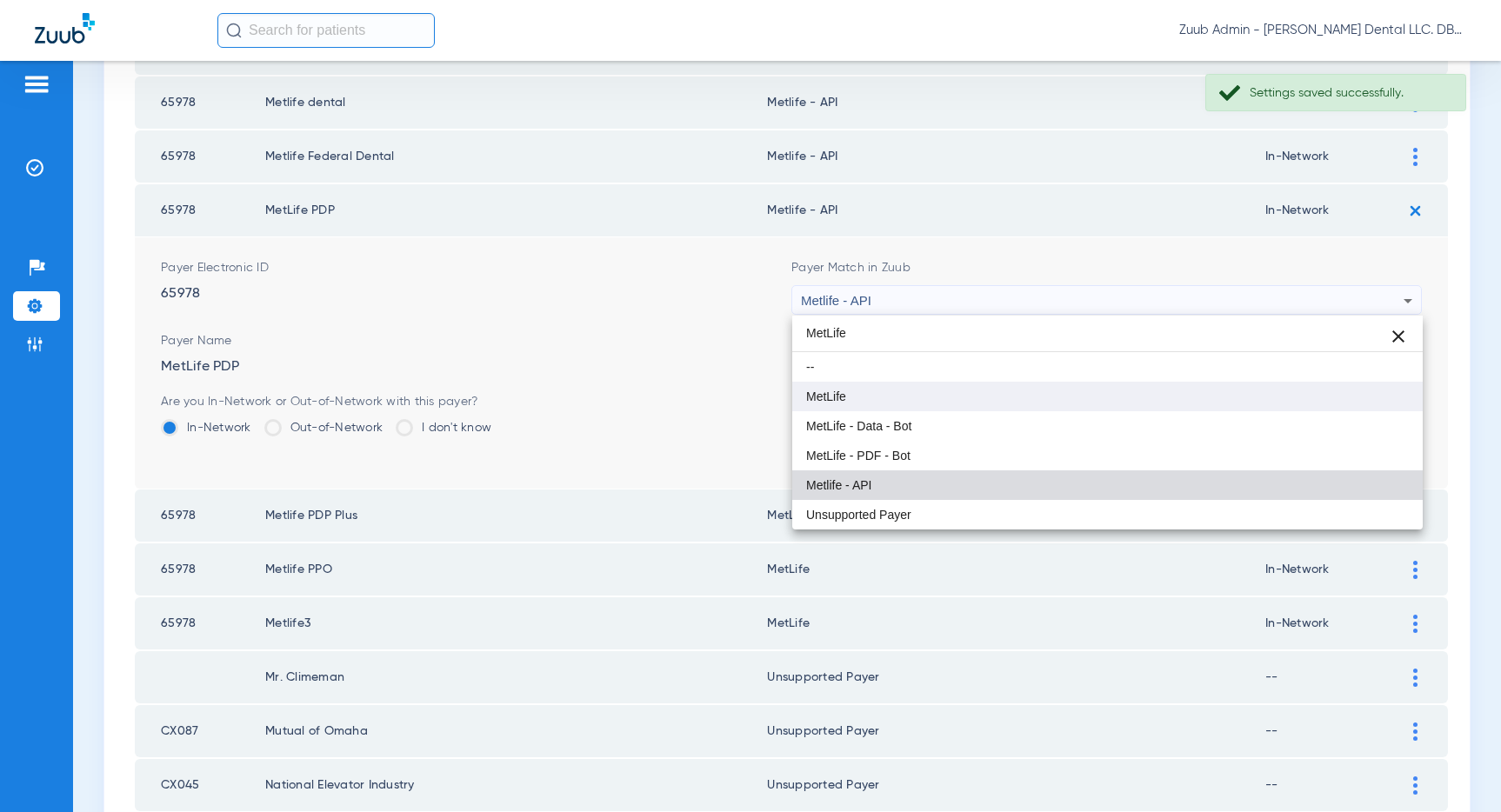
type input "MetLife"
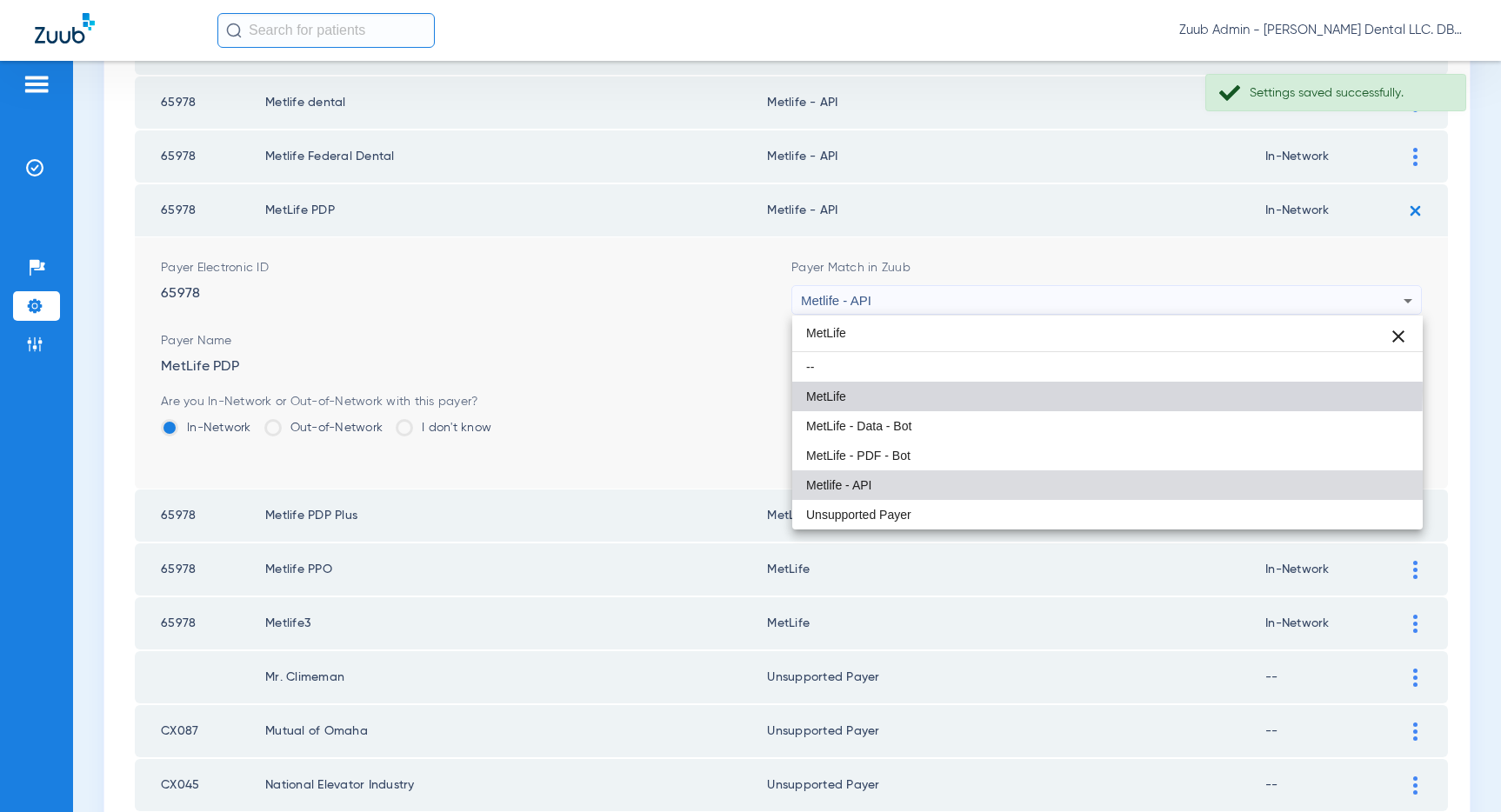
click at [899, 391] on mat-option "MetLife" at bounding box center [1108, 396] width 631 height 30
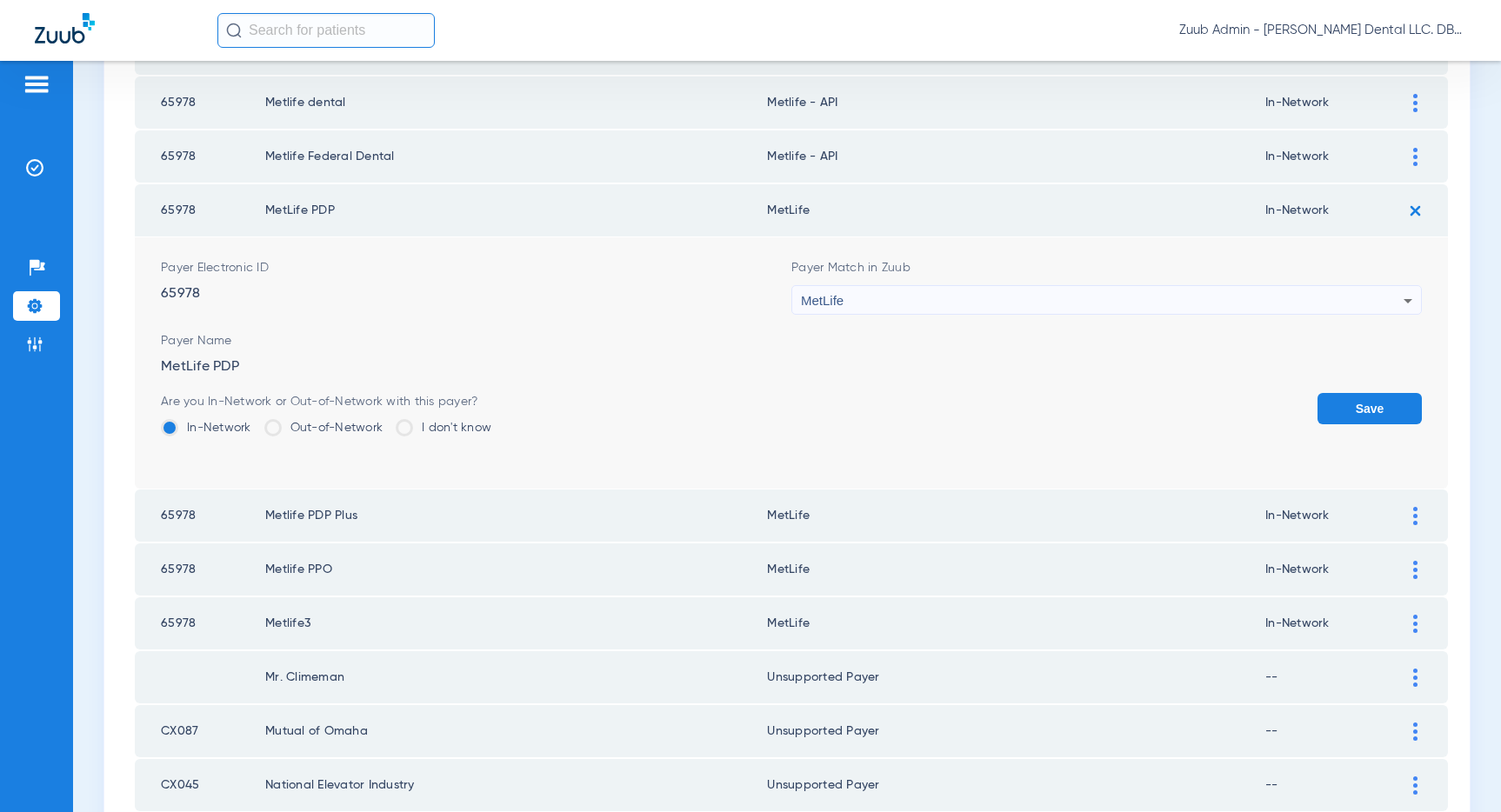
click at [1363, 403] on button "Save" at bounding box center [1369, 409] width 104 height 31
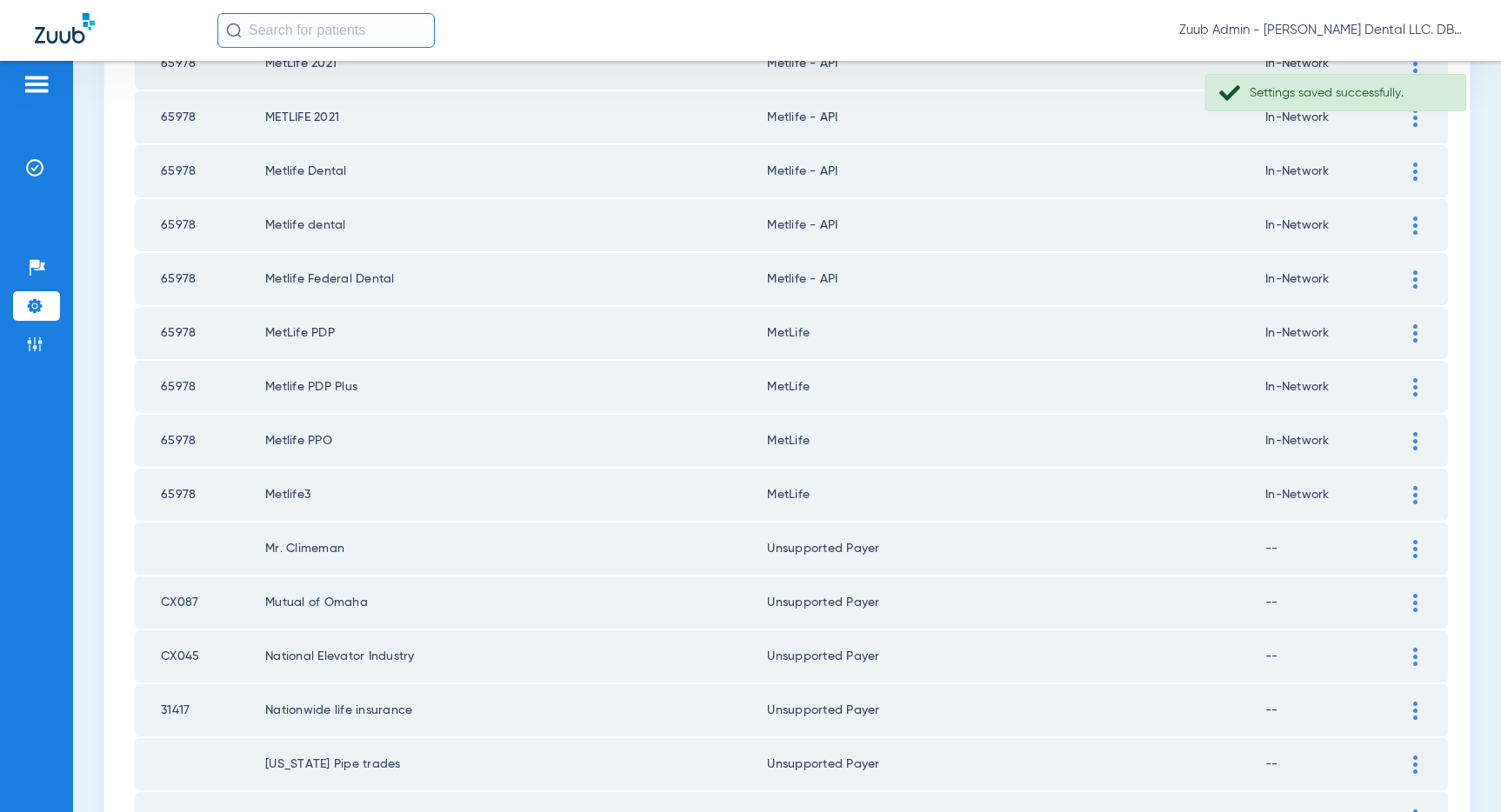
scroll to position [2040, 0]
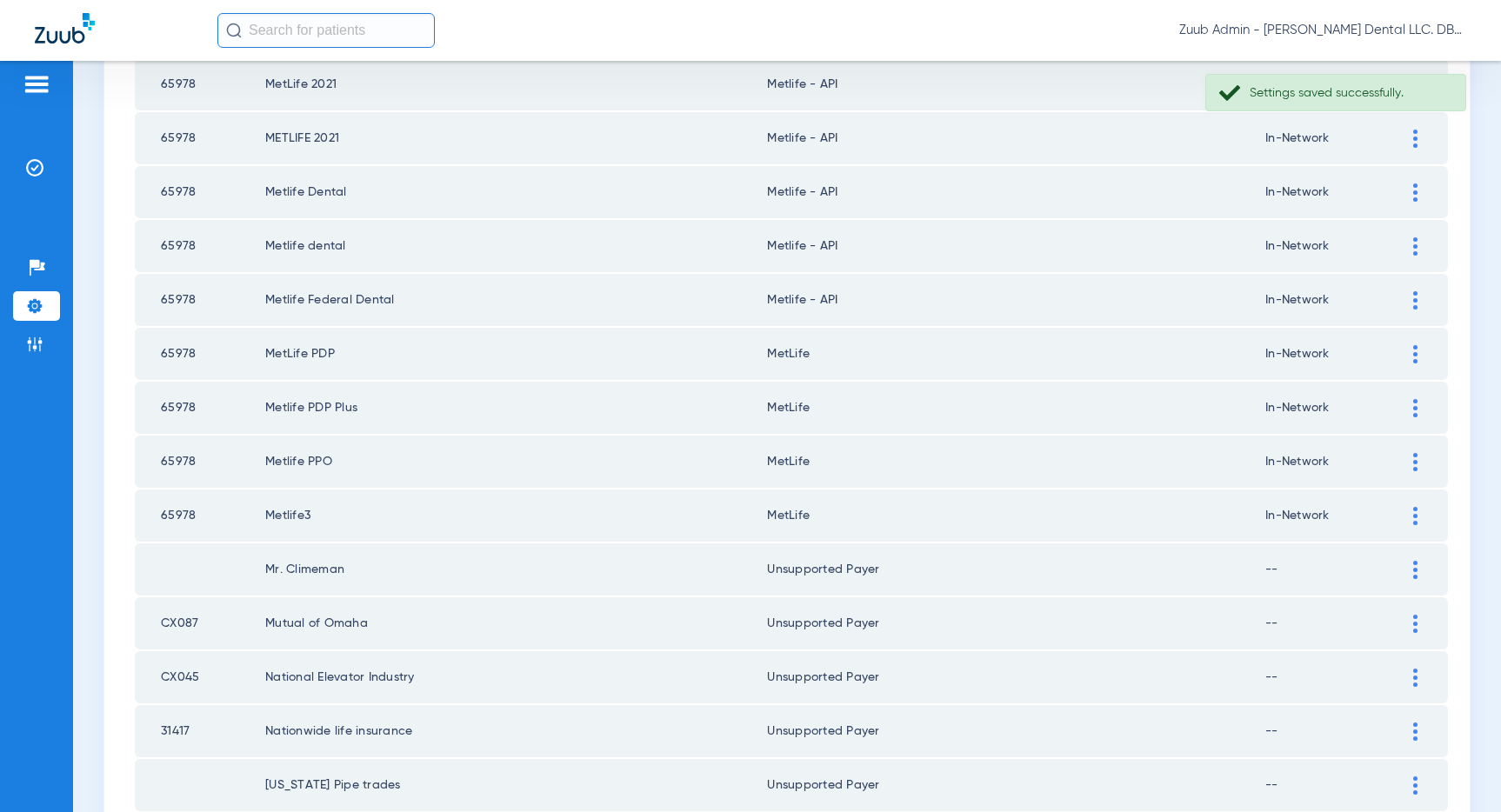
click at [1413, 300] on img at bounding box center [1415, 300] width 4 height 18
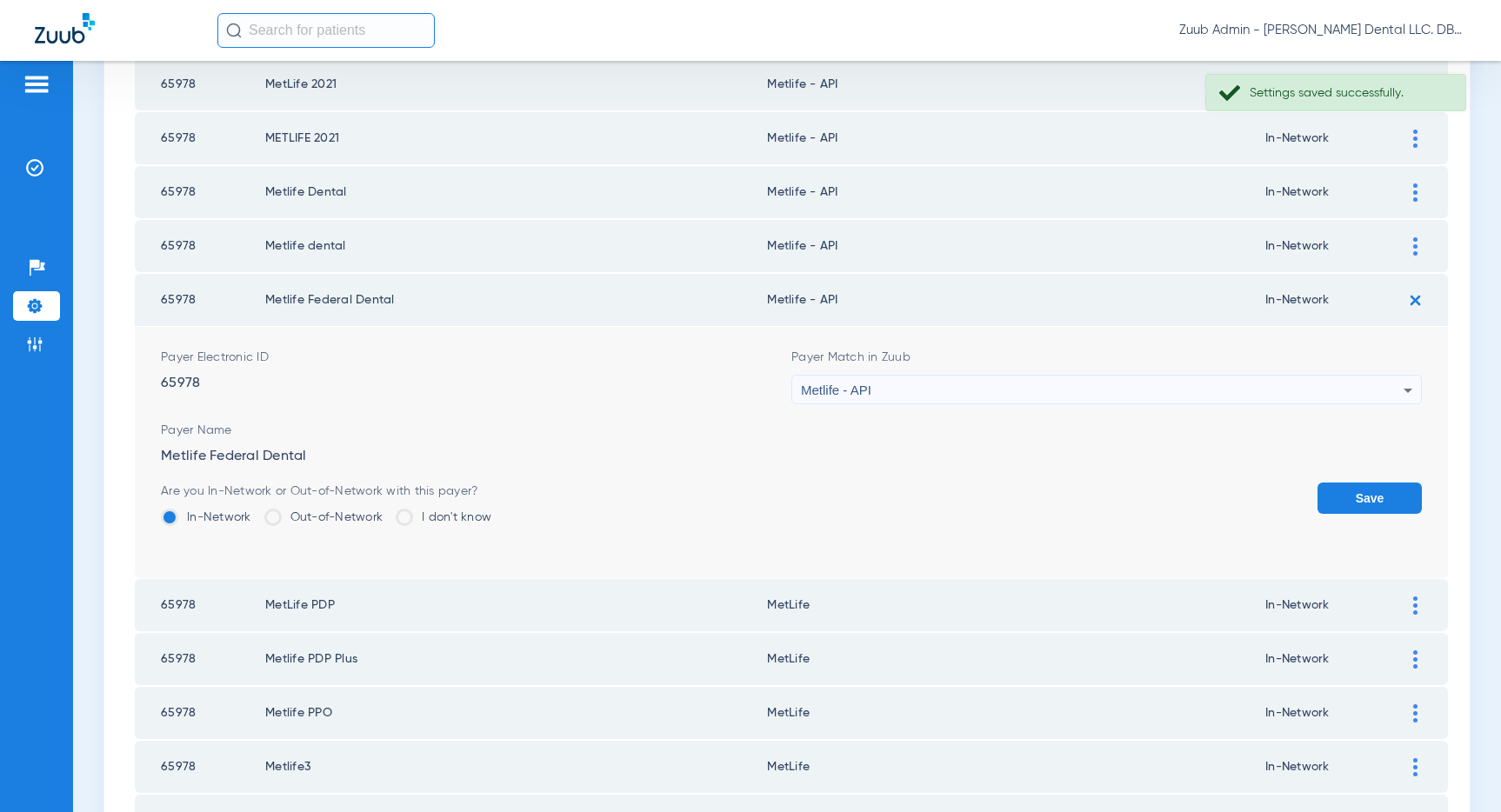
click at [1230, 380] on div "Metlife - API" at bounding box center [1102, 390] width 603 height 30
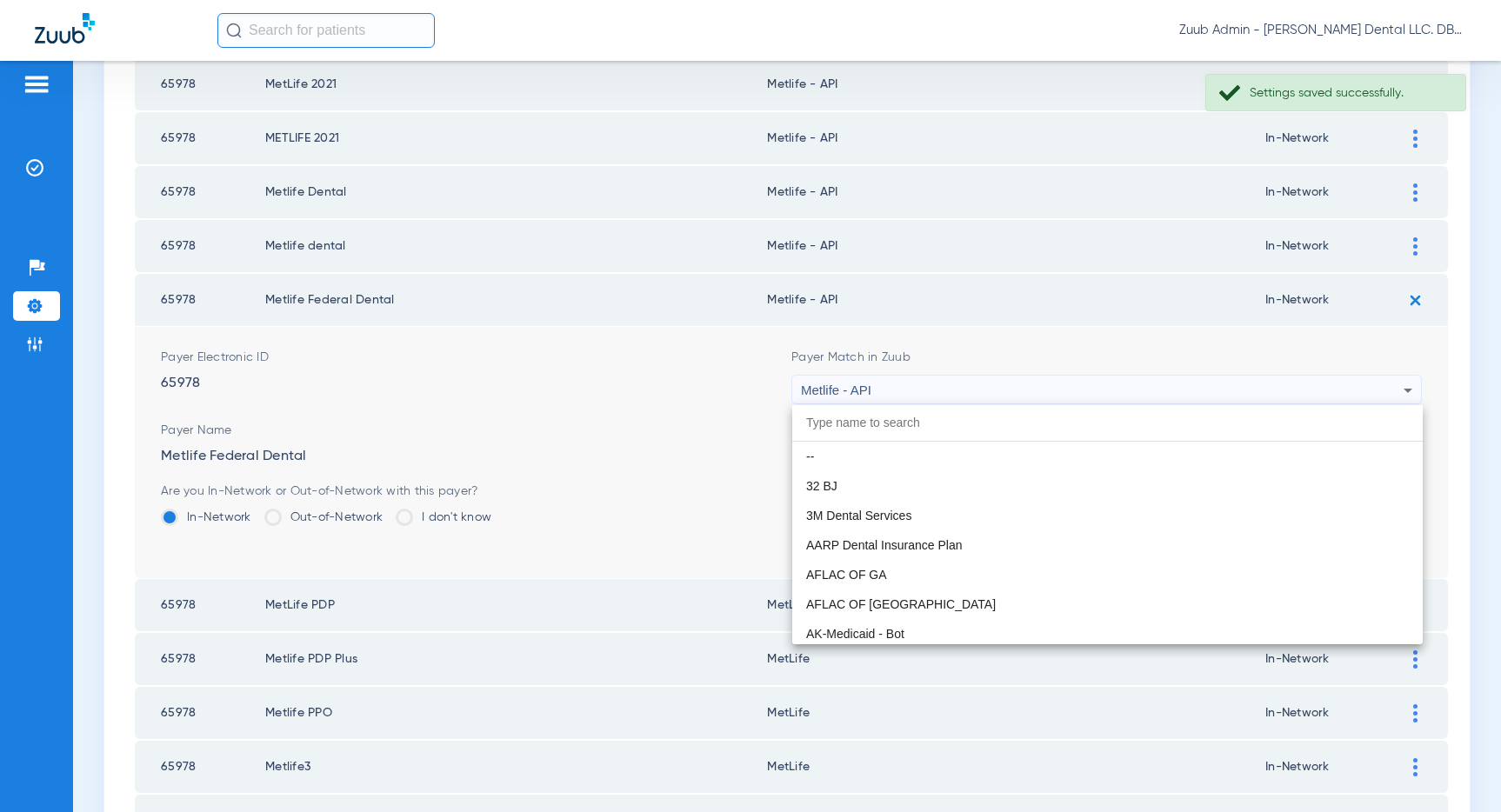
scroll to position [9346, 0]
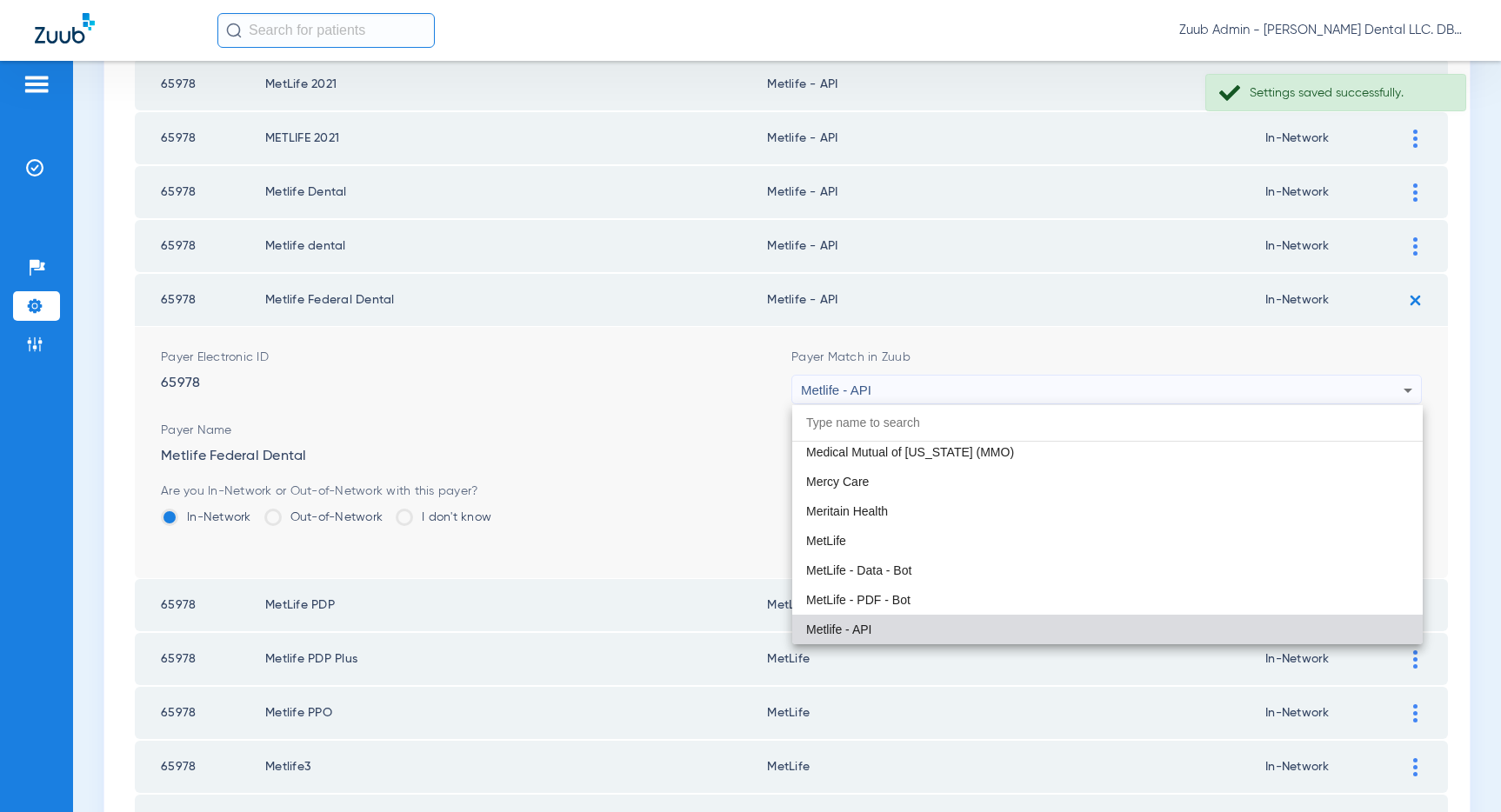
paste input "MetLife"
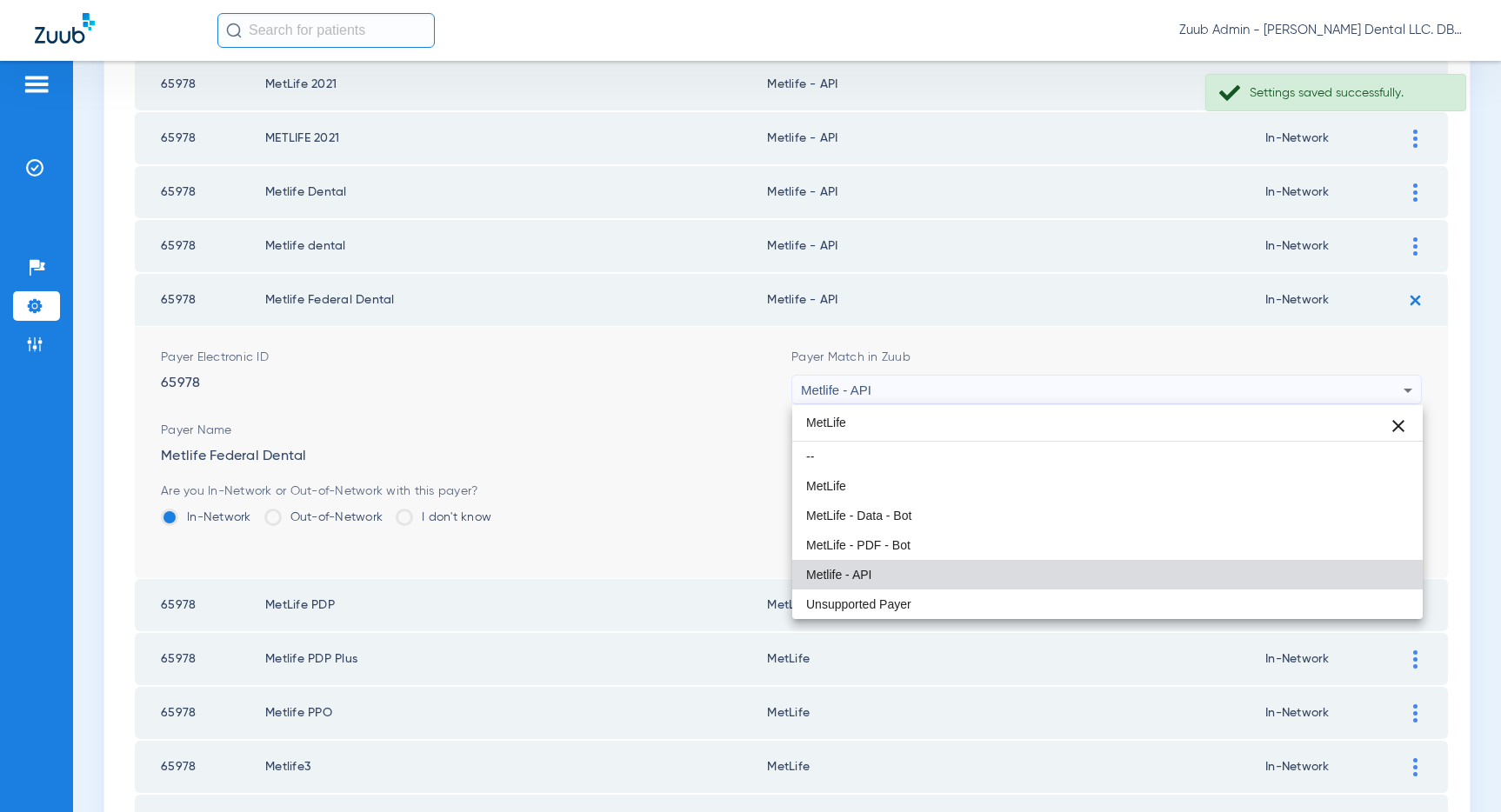
scroll to position [0, 0]
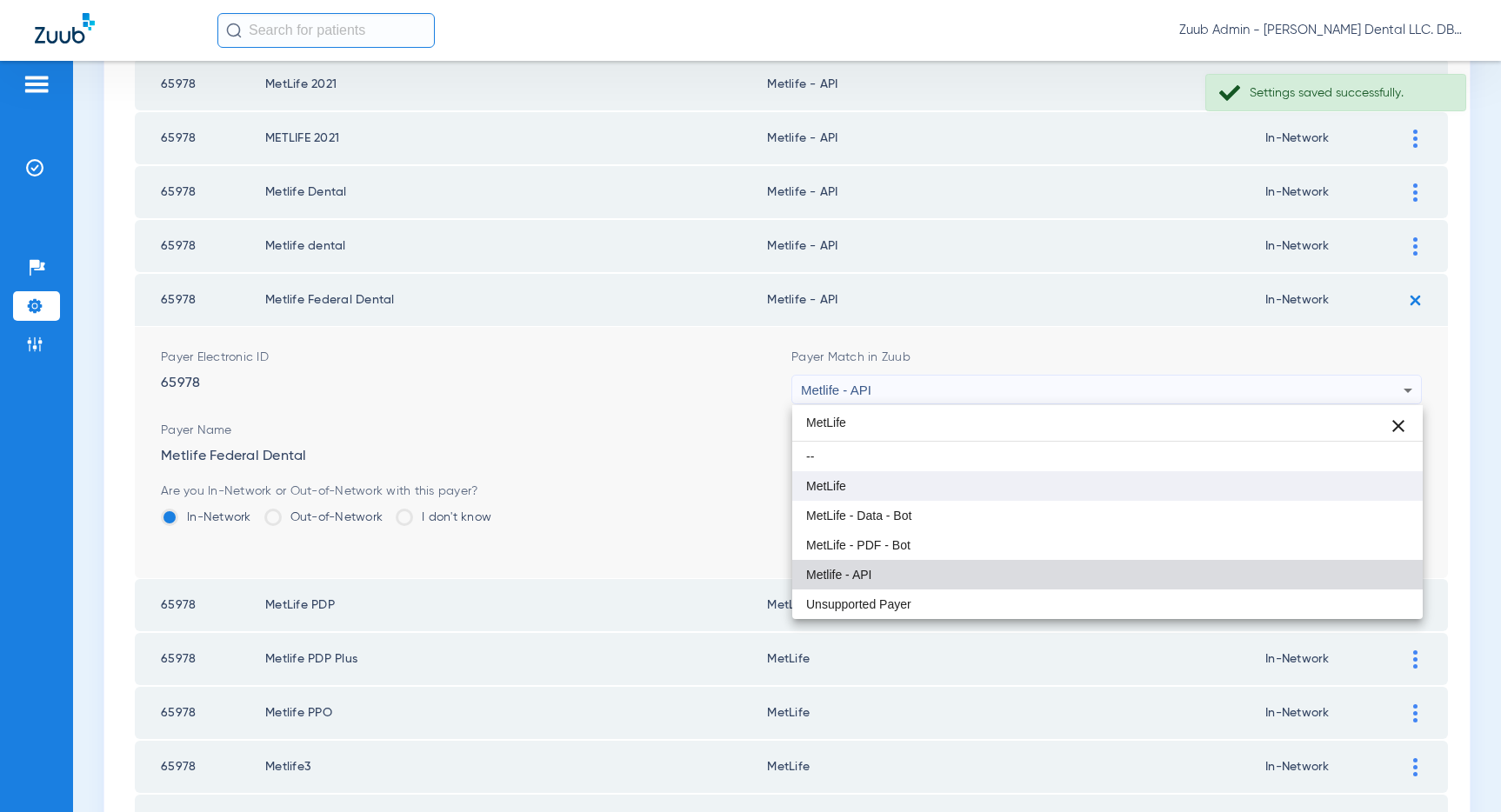
type input "MetLife"
click at [946, 484] on mat-option "MetLife" at bounding box center [1108, 486] width 631 height 30
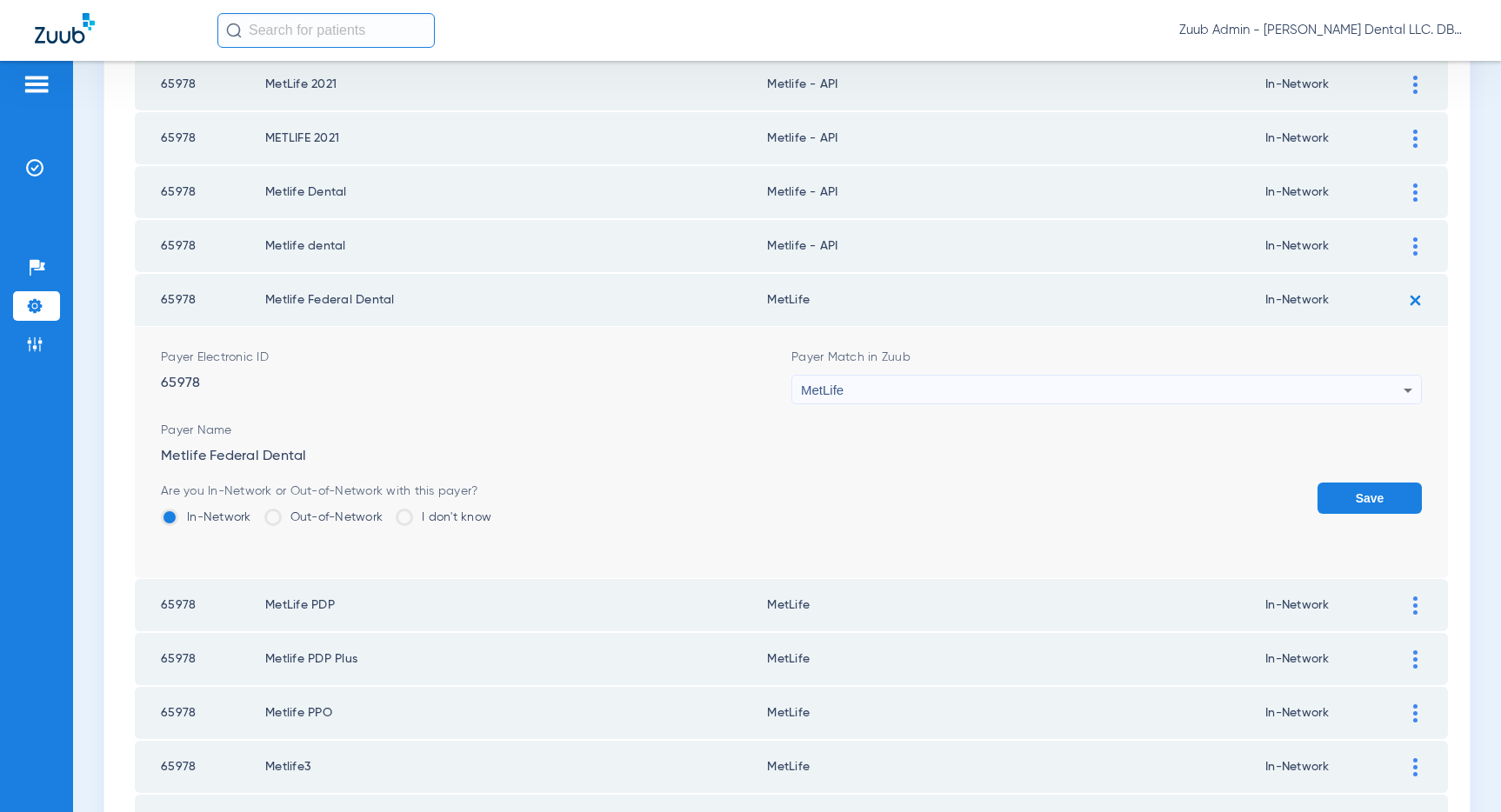
click at [1337, 498] on button "Save" at bounding box center [1369, 498] width 104 height 31
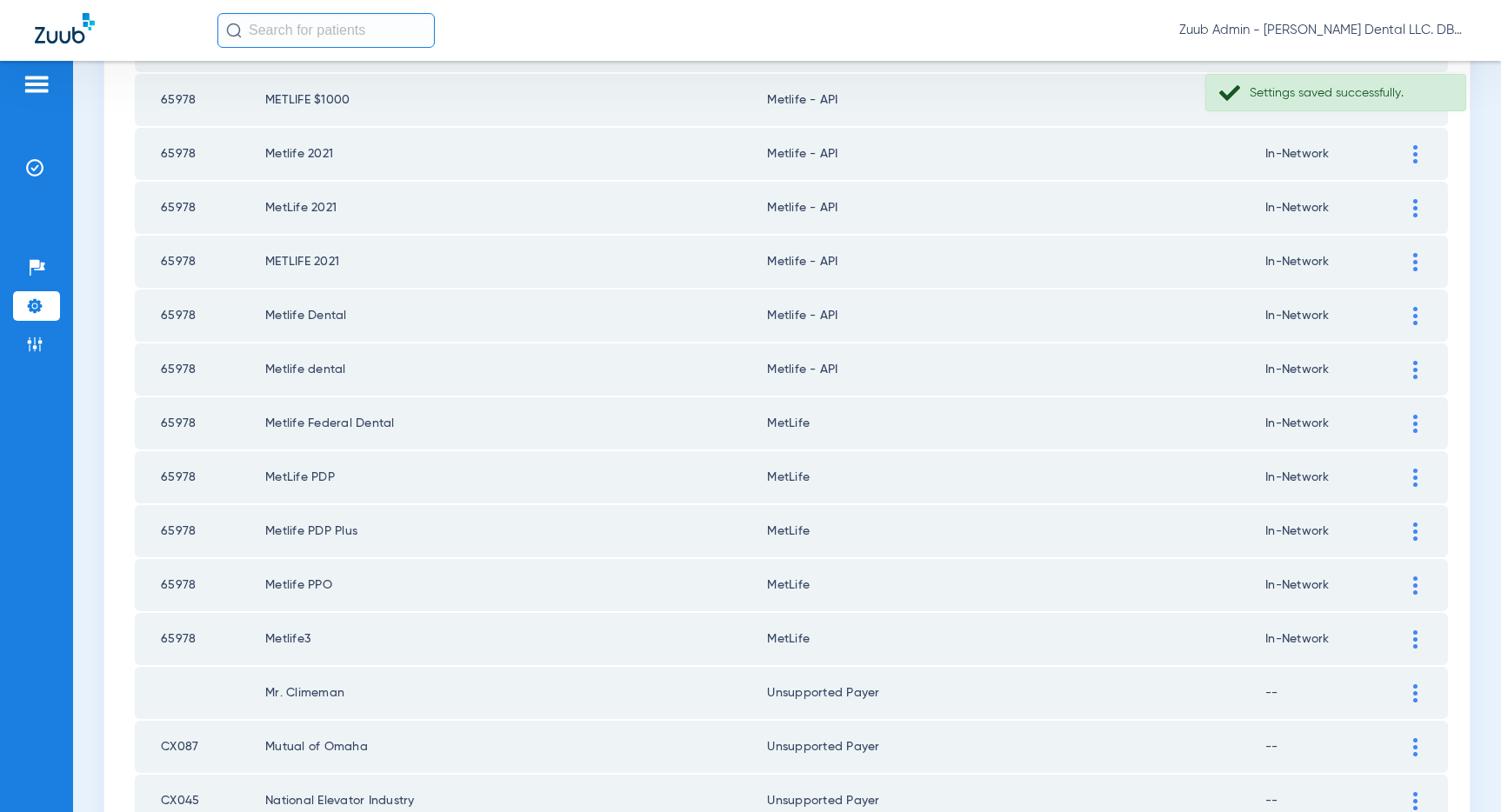
scroll to position [1900, 0]
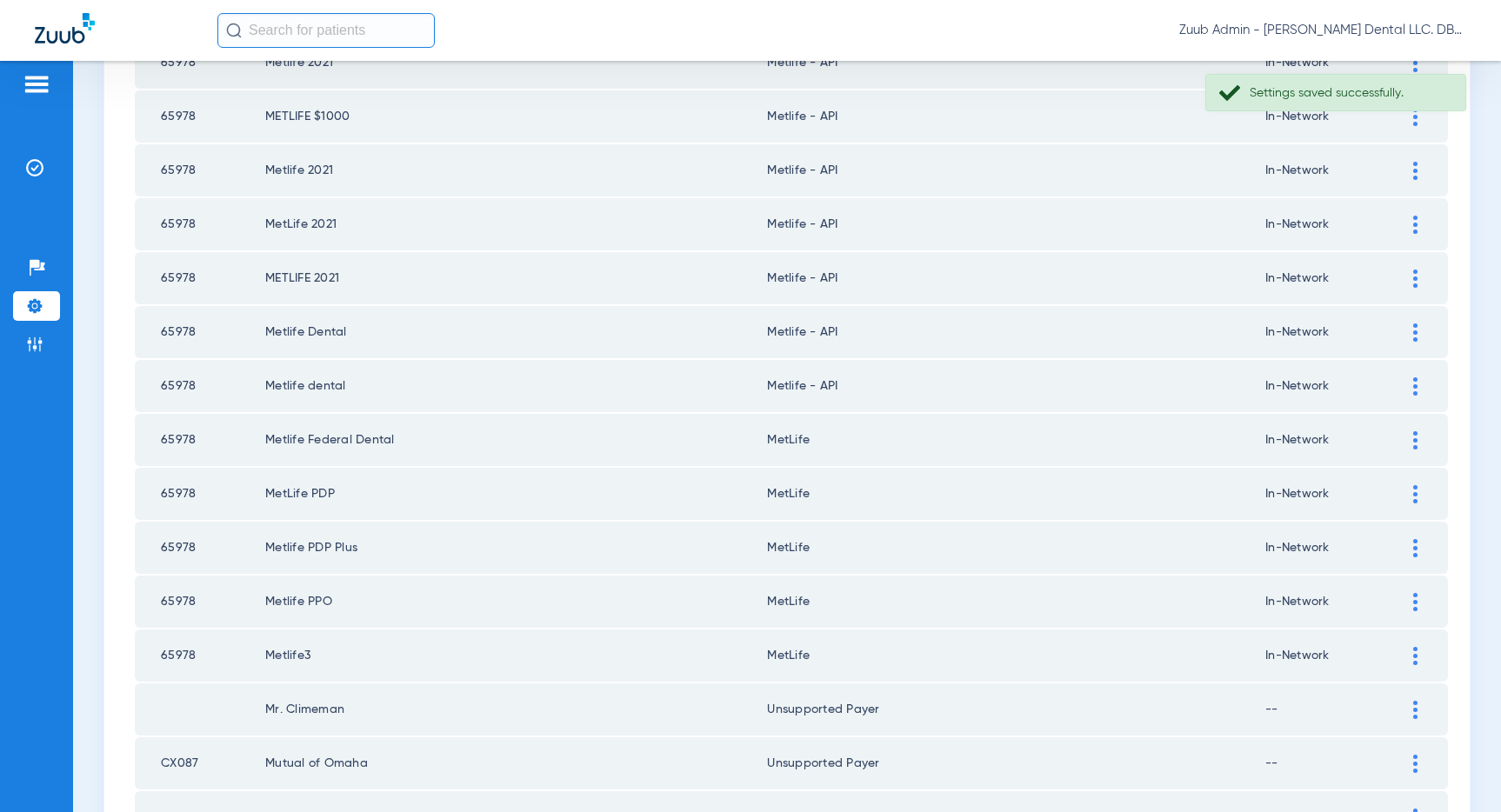
click at [1411, 379] on div at bounding box center [1415, 386] width 31 height 18
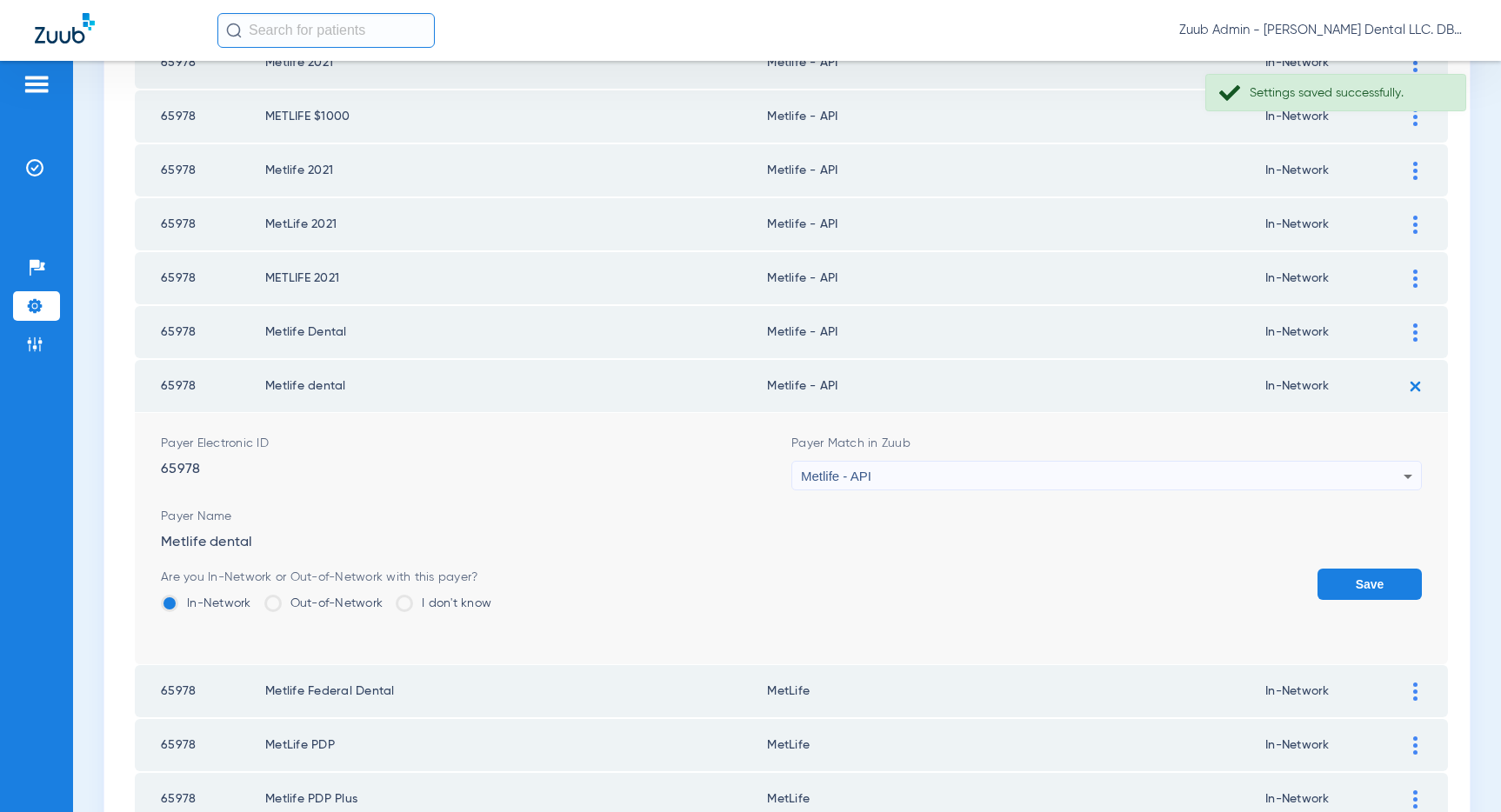
click at [1147, 469] on div "Metlife - API" at bounding box center [1102, 476] width 603 height 30
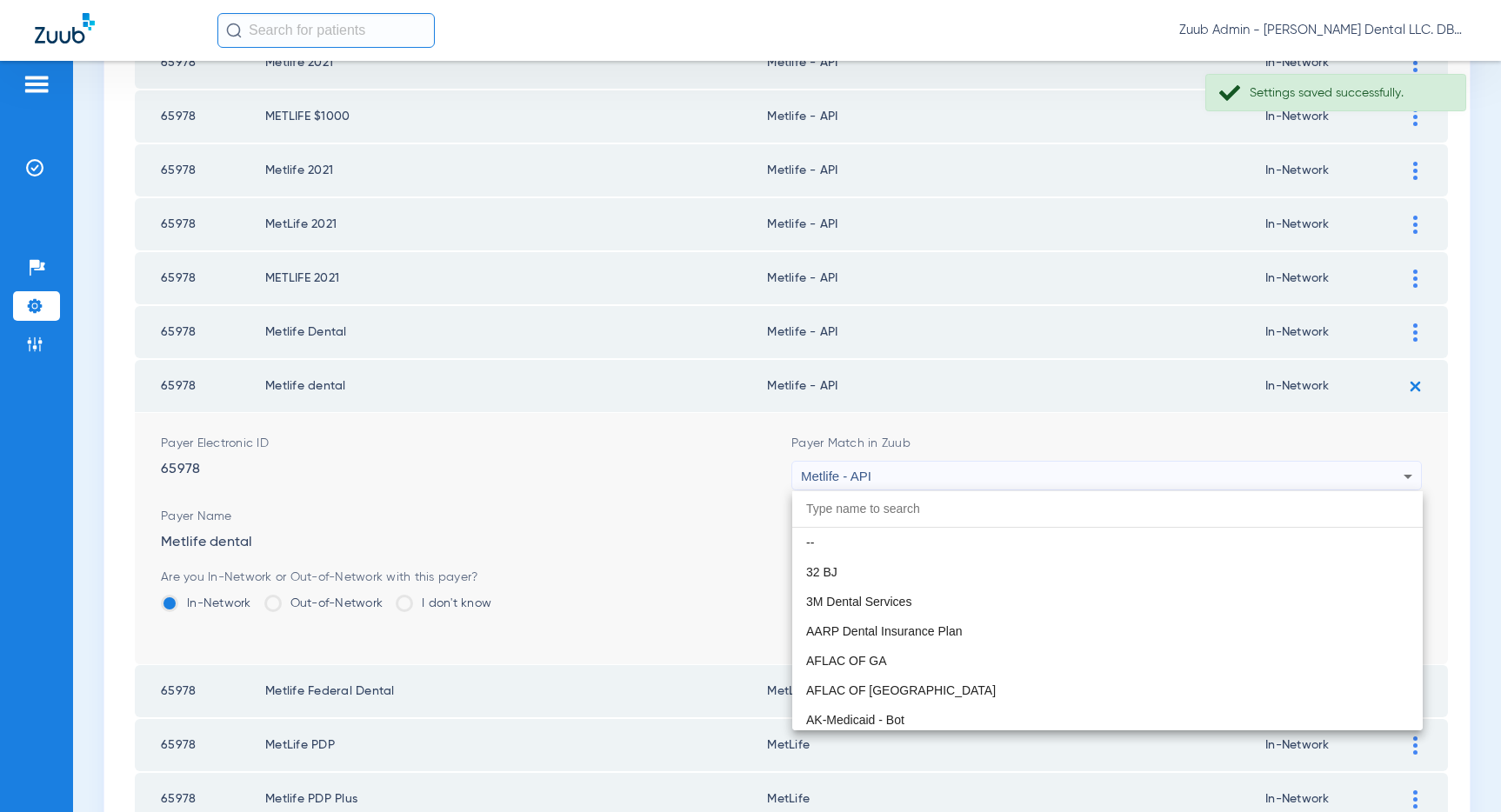
scroll to position [9346, 0]
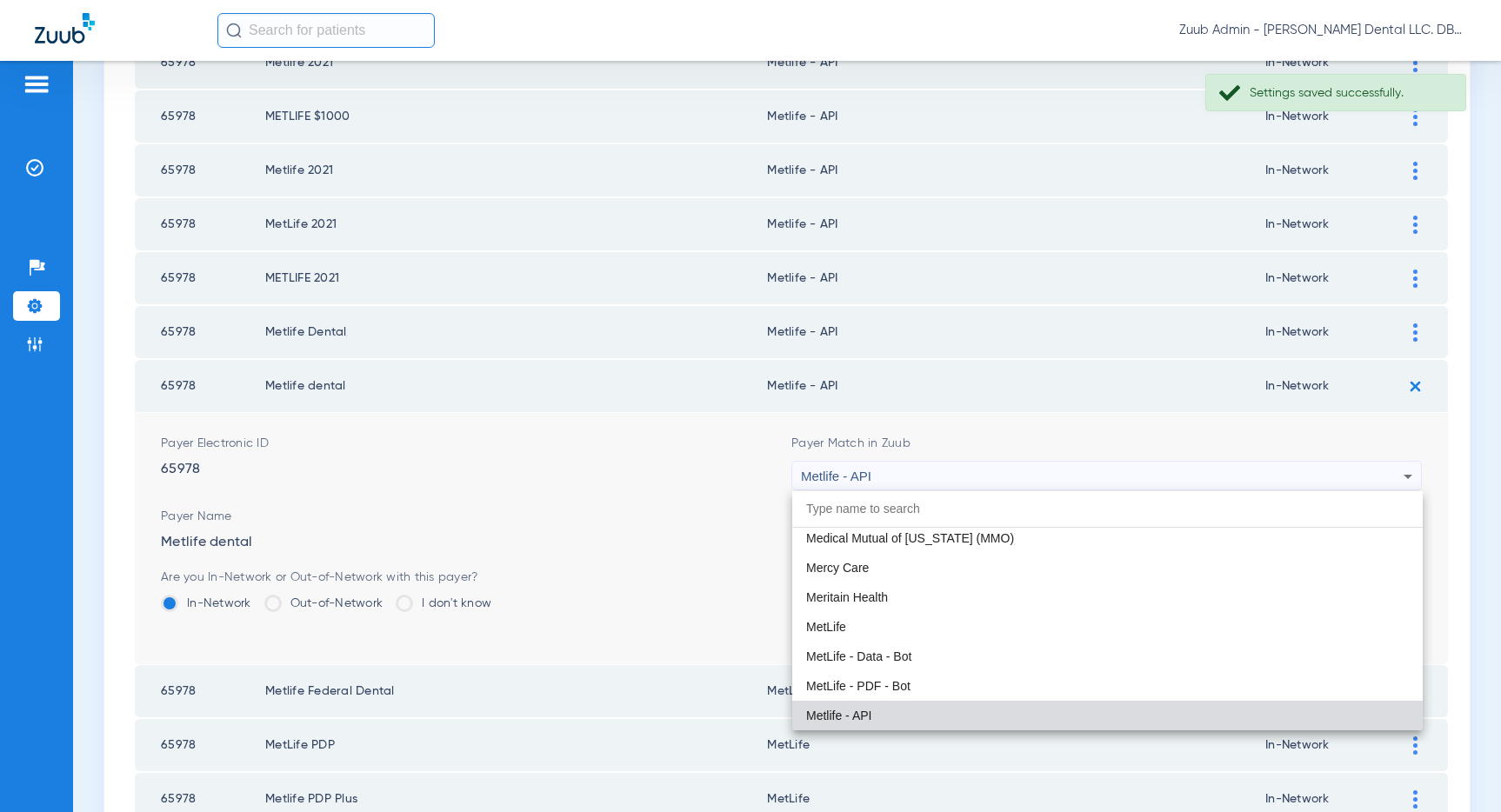
paste input "MetLife"
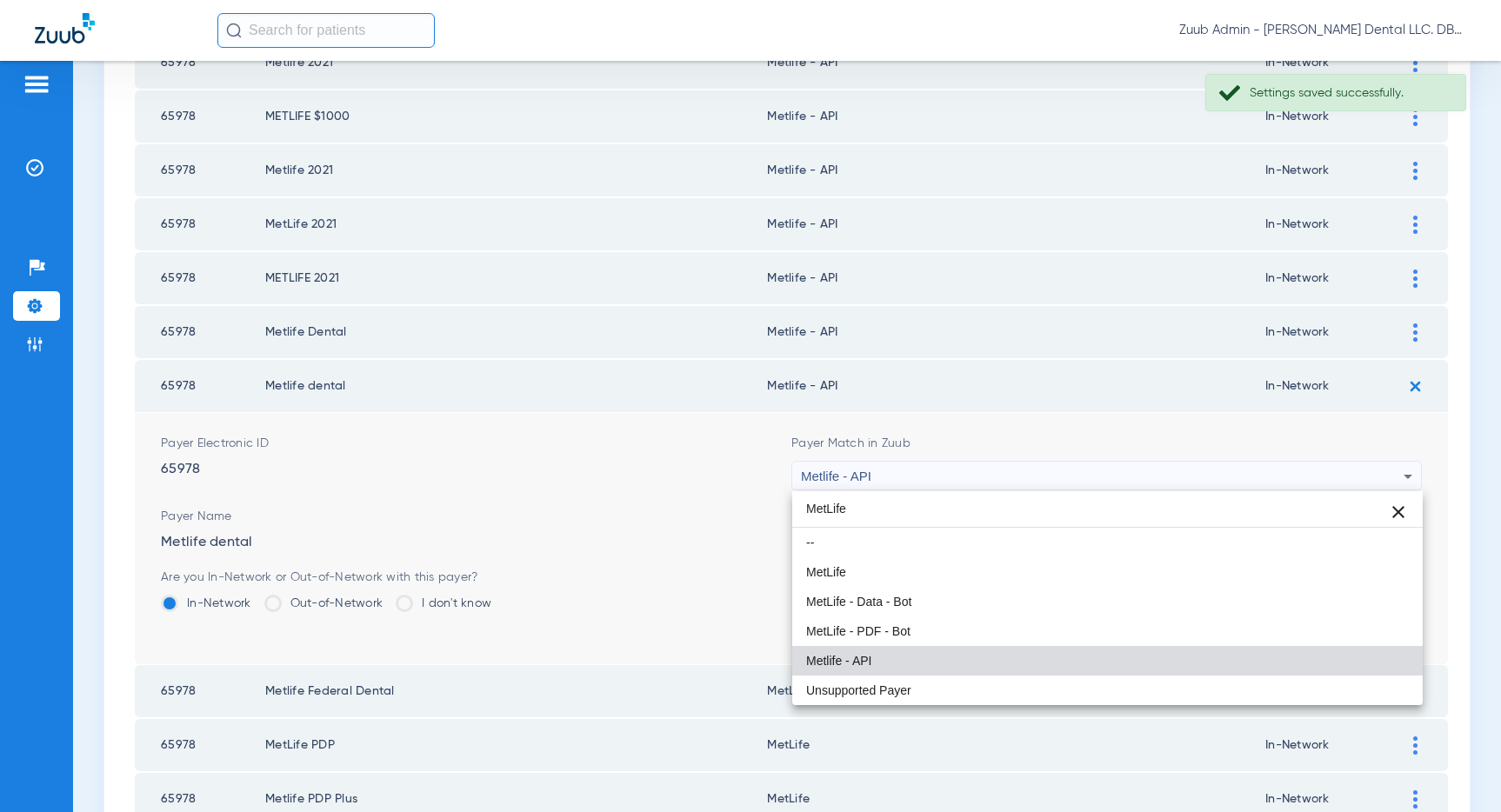
scroll to position [0, 0]
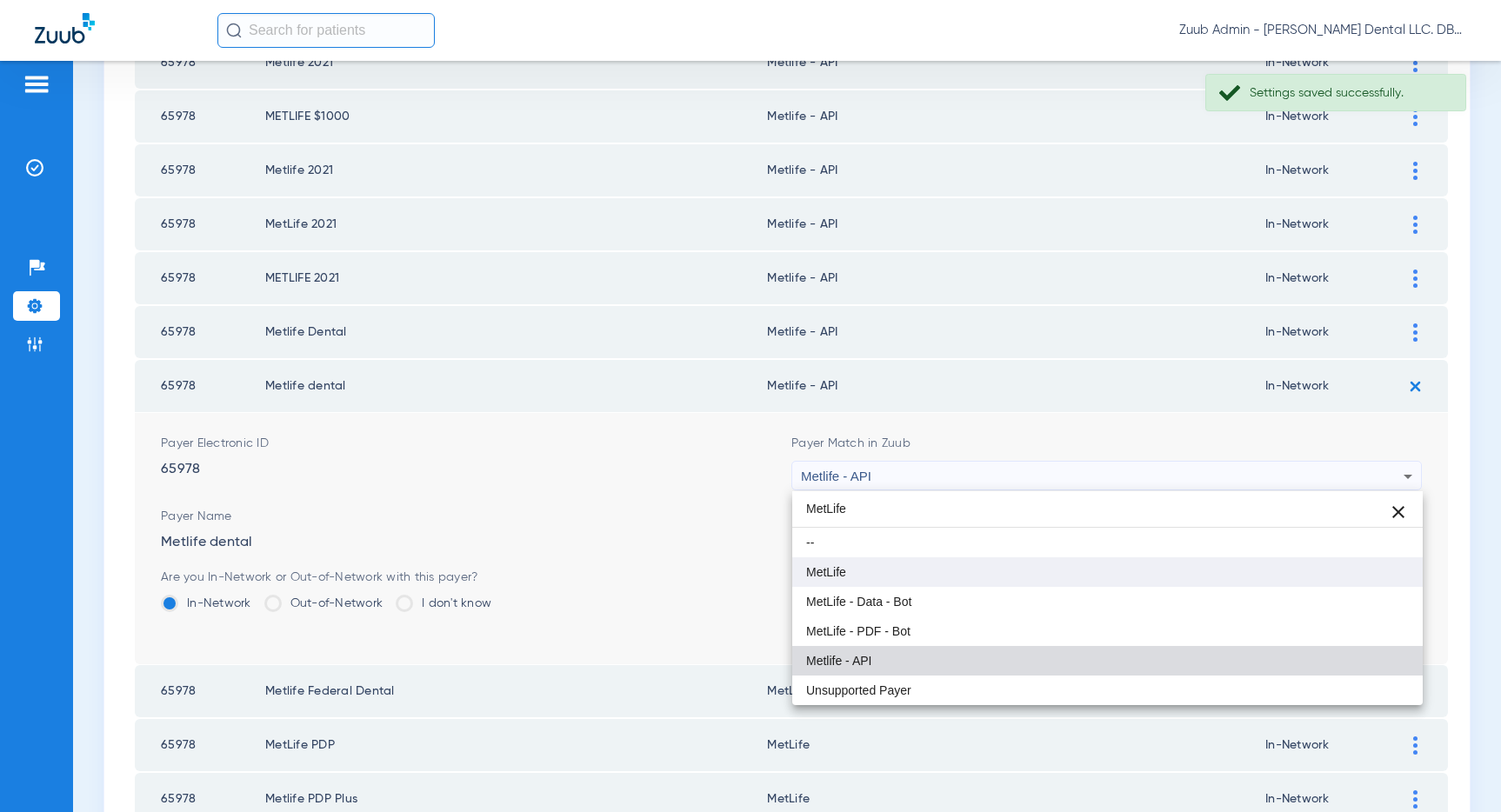
type input "MetLife"
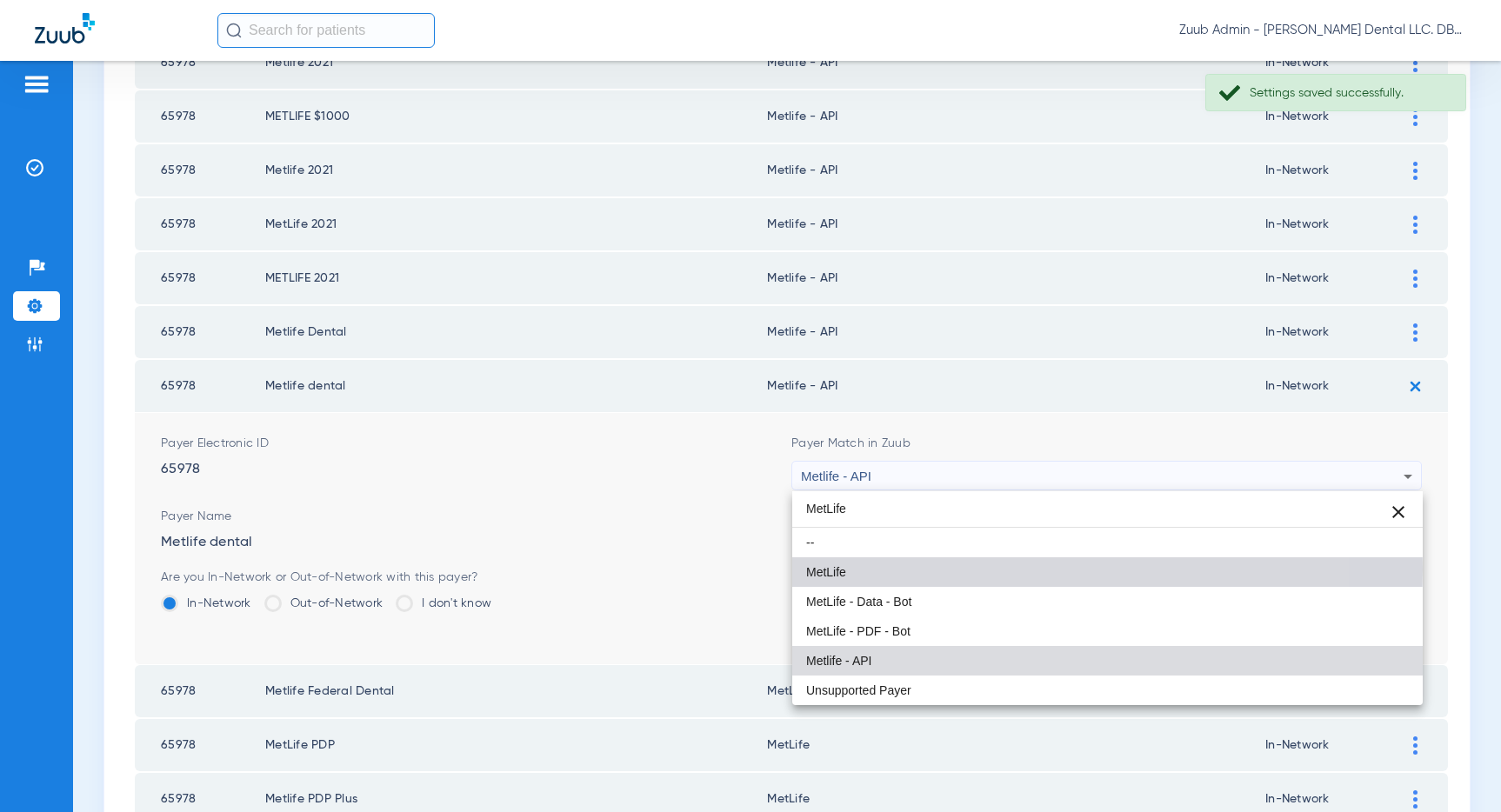
click at [943, 569] on mat-option "MetLife" at bounding box center [1108, 571] width 631 height 30
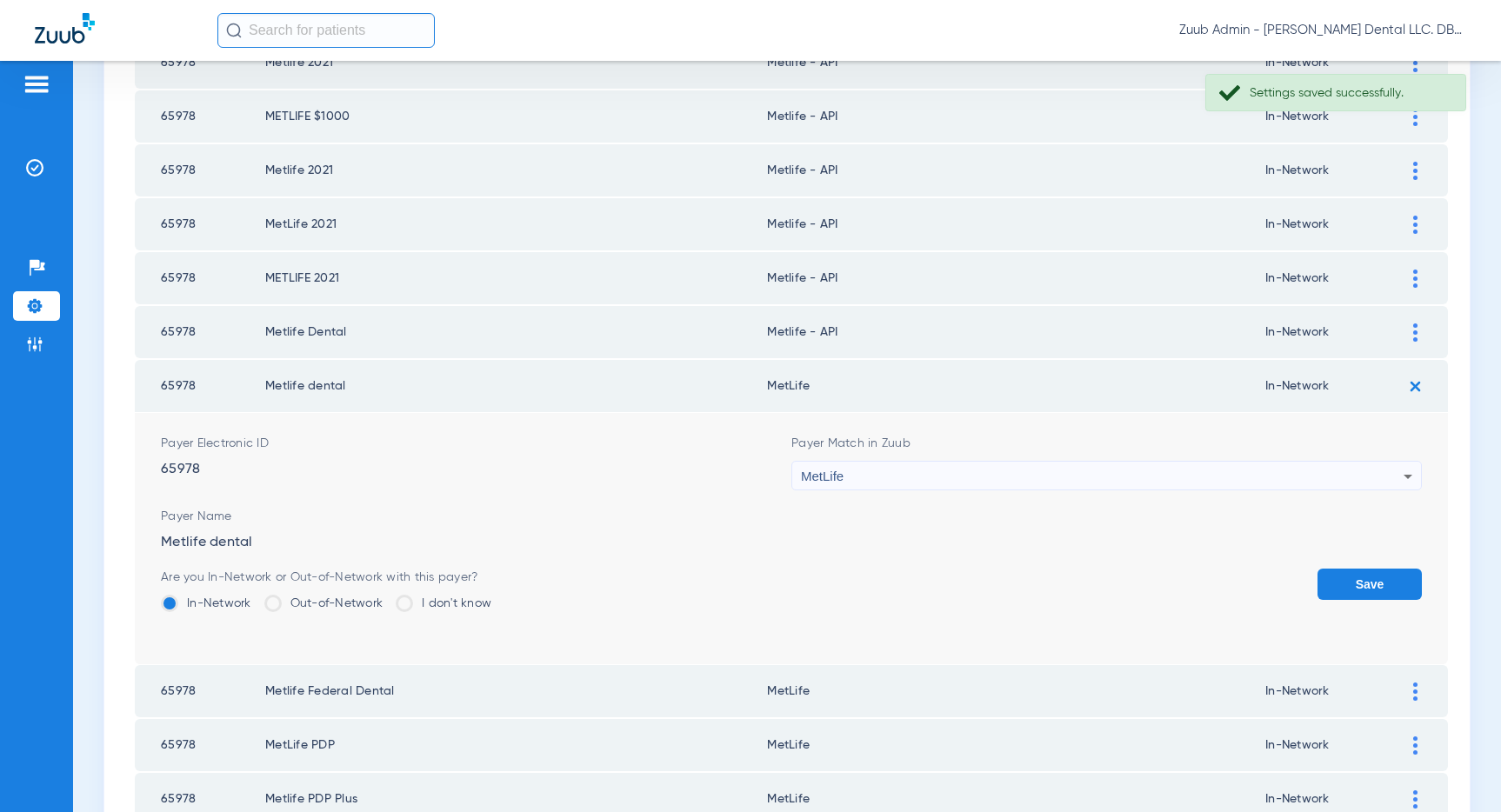
click at [1338, 574] on button "Save" at bounding box center [1369, 584] width 104 height 31
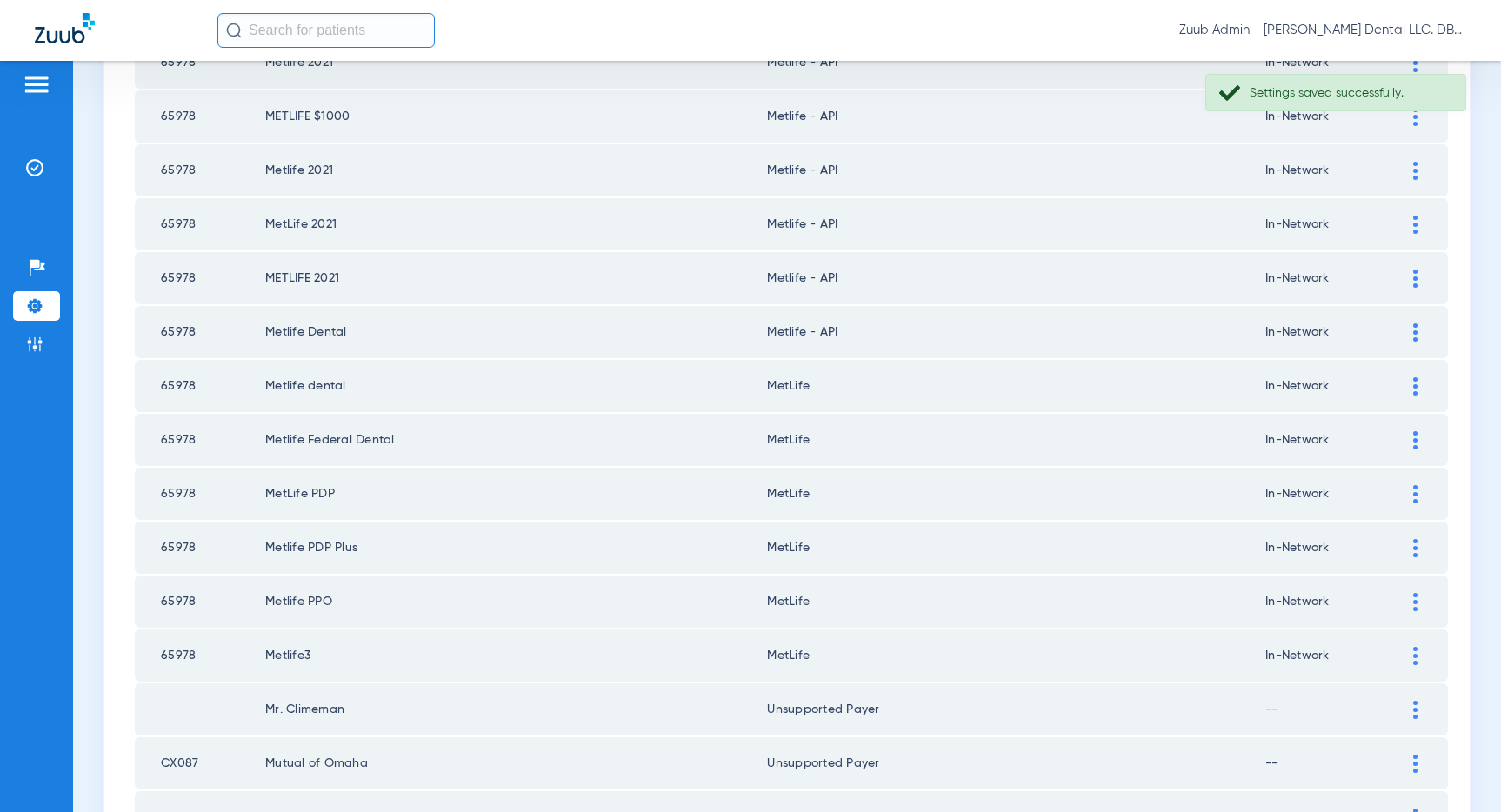
click at [1410, 324] on div at bounding box center [1415, 332] width 31 height 18
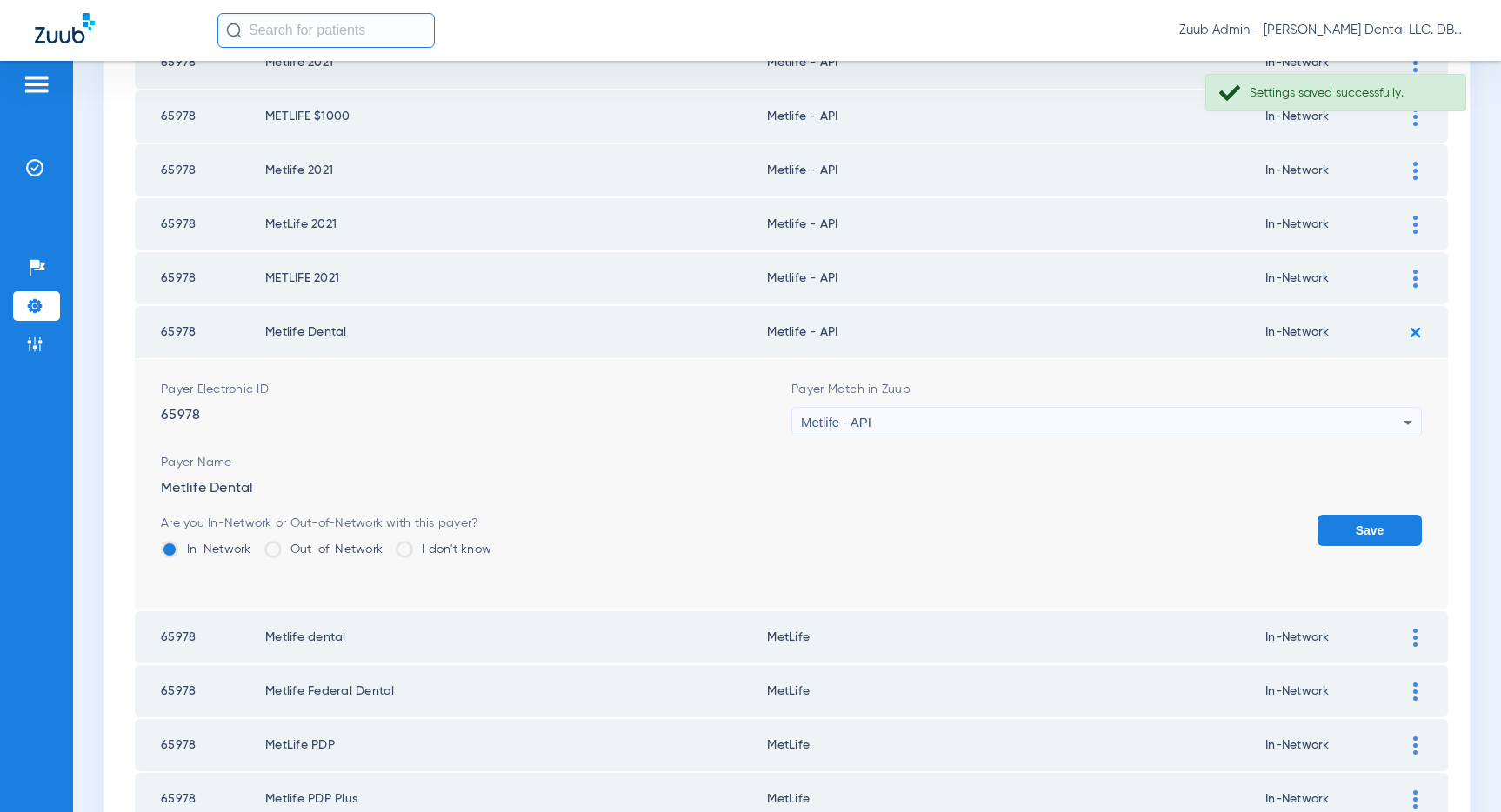
click at [1220, 420] on div "Metlife - API" at bounding box center [1102, 422] width 603 height 30
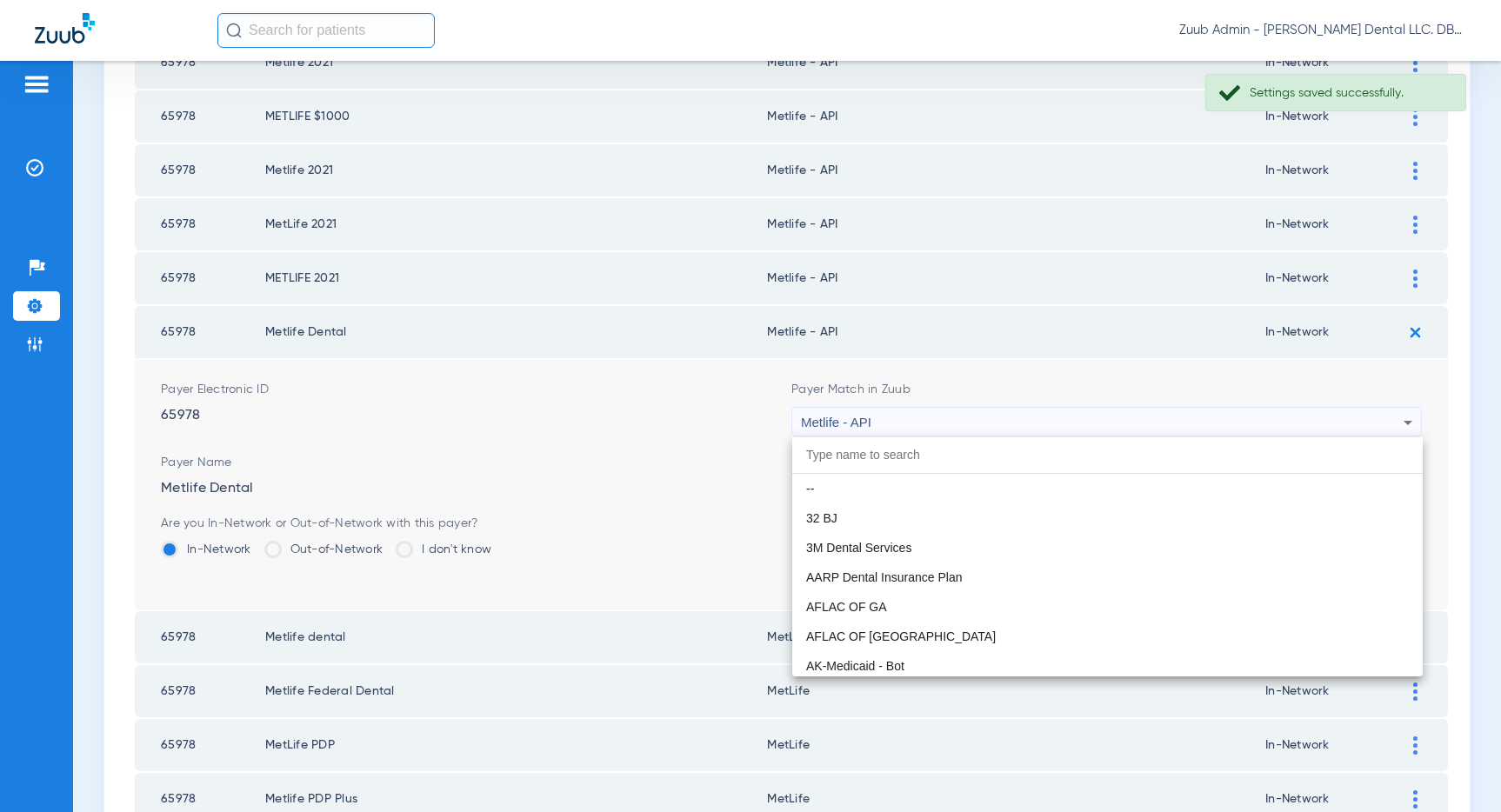
scroll to position [9346, 0]
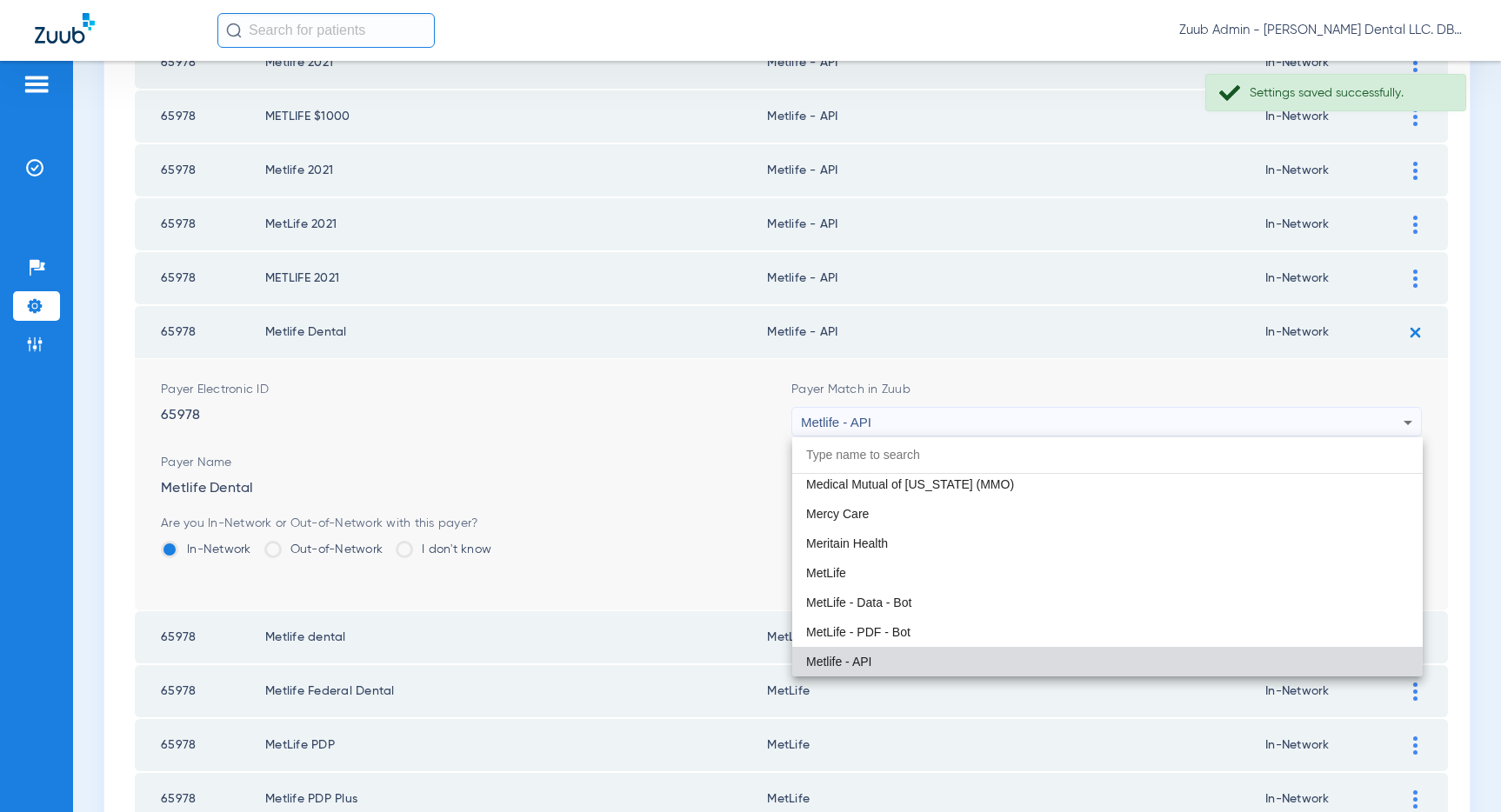
paste input "MetLife"
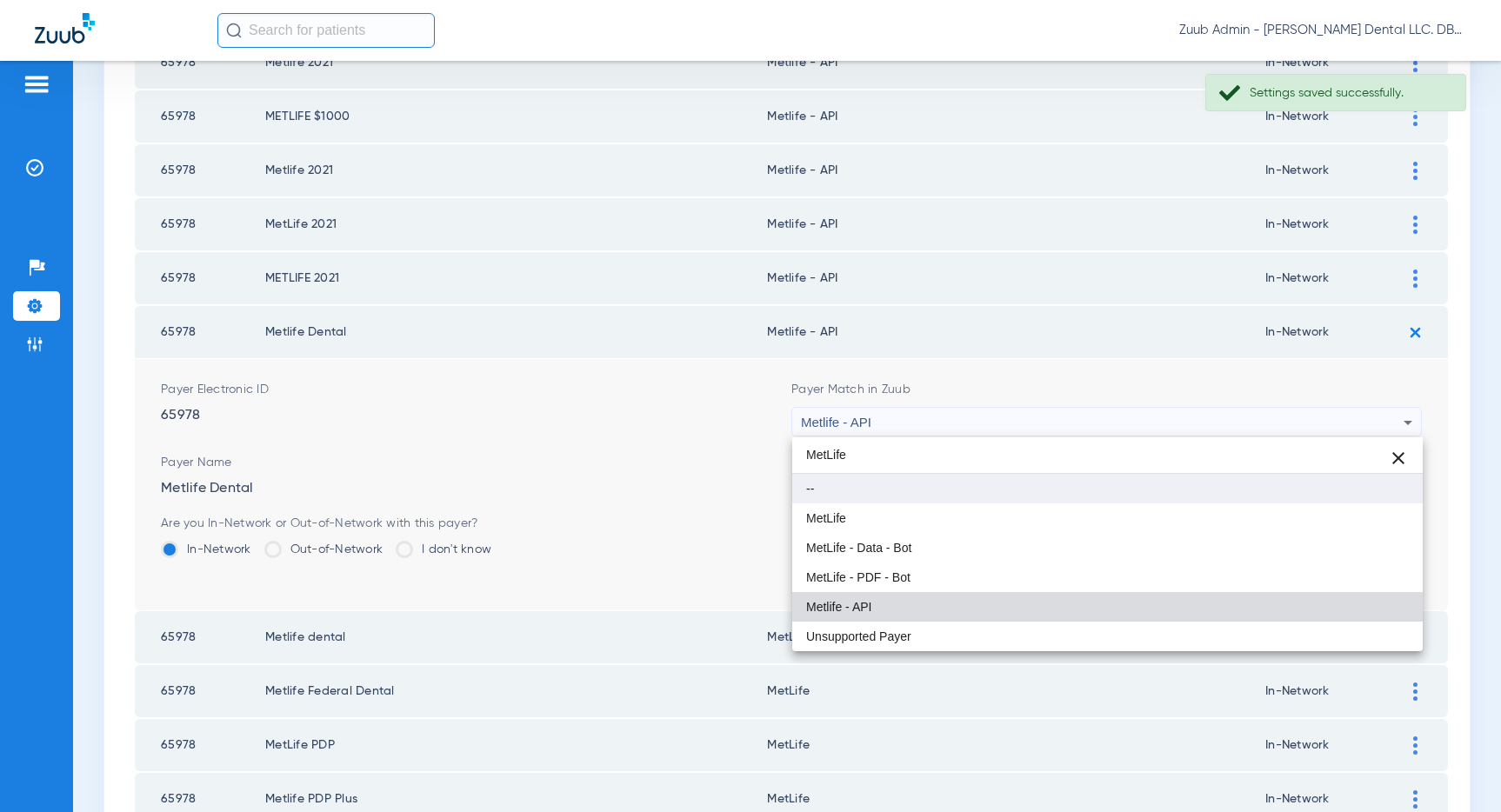
type input "MetLife"
click at [1104, 501] on mat-option "--" at bounding box center [1108, 489] width 631 height 30
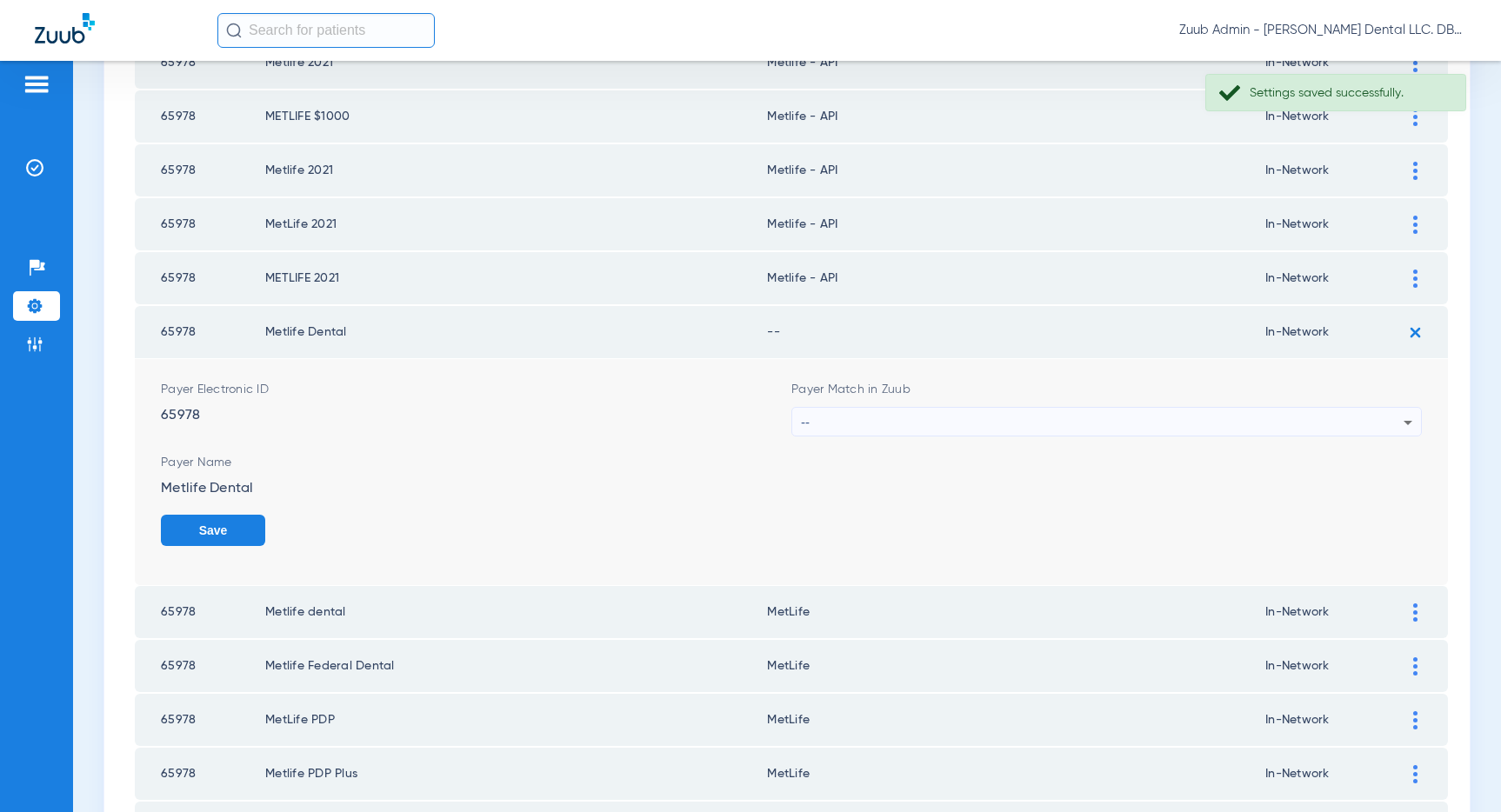
click at [1242, 416] on div "--" at bounding box center [1102, 422] width 603 height 30
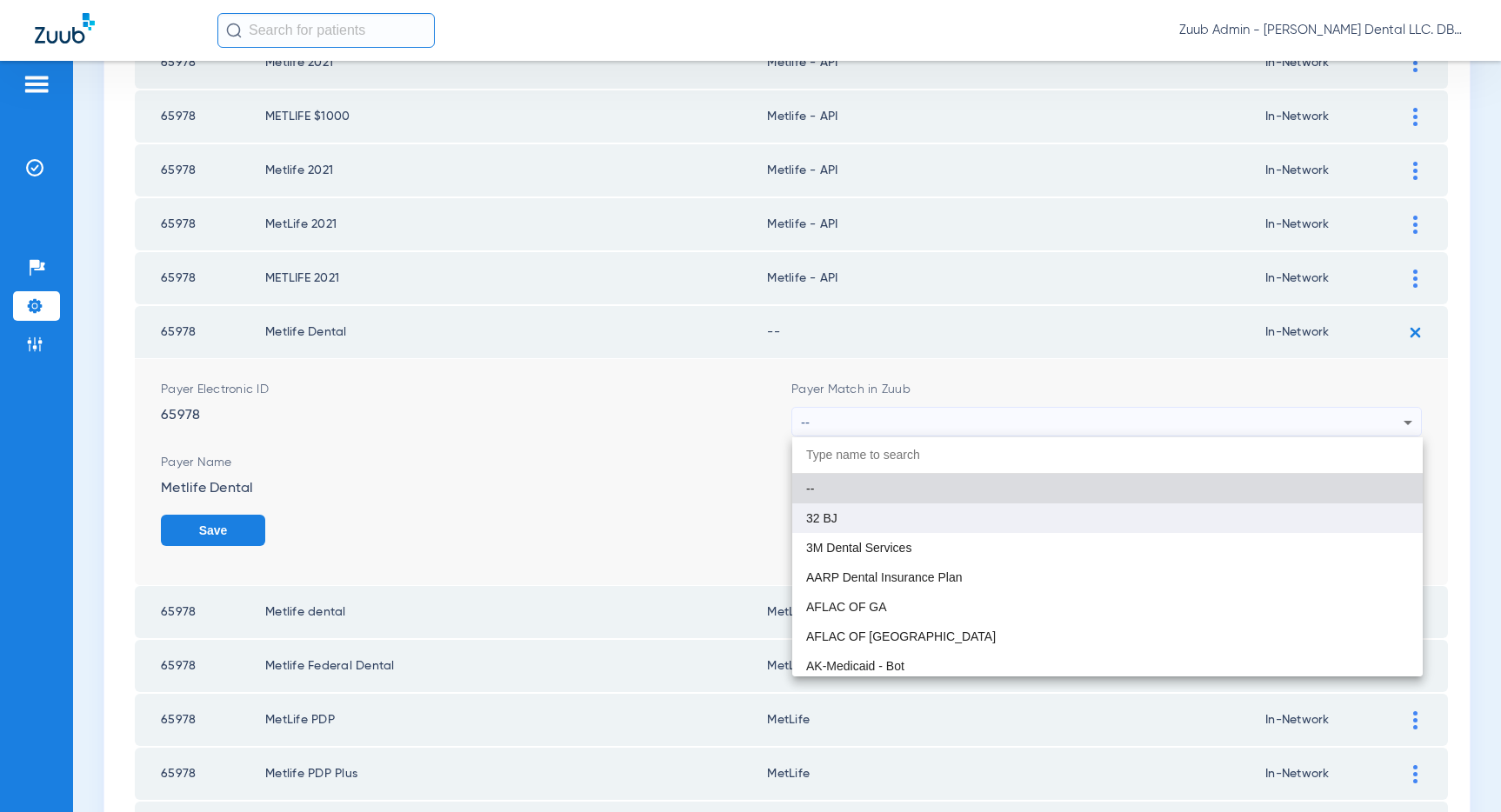
paste input "MetLife"
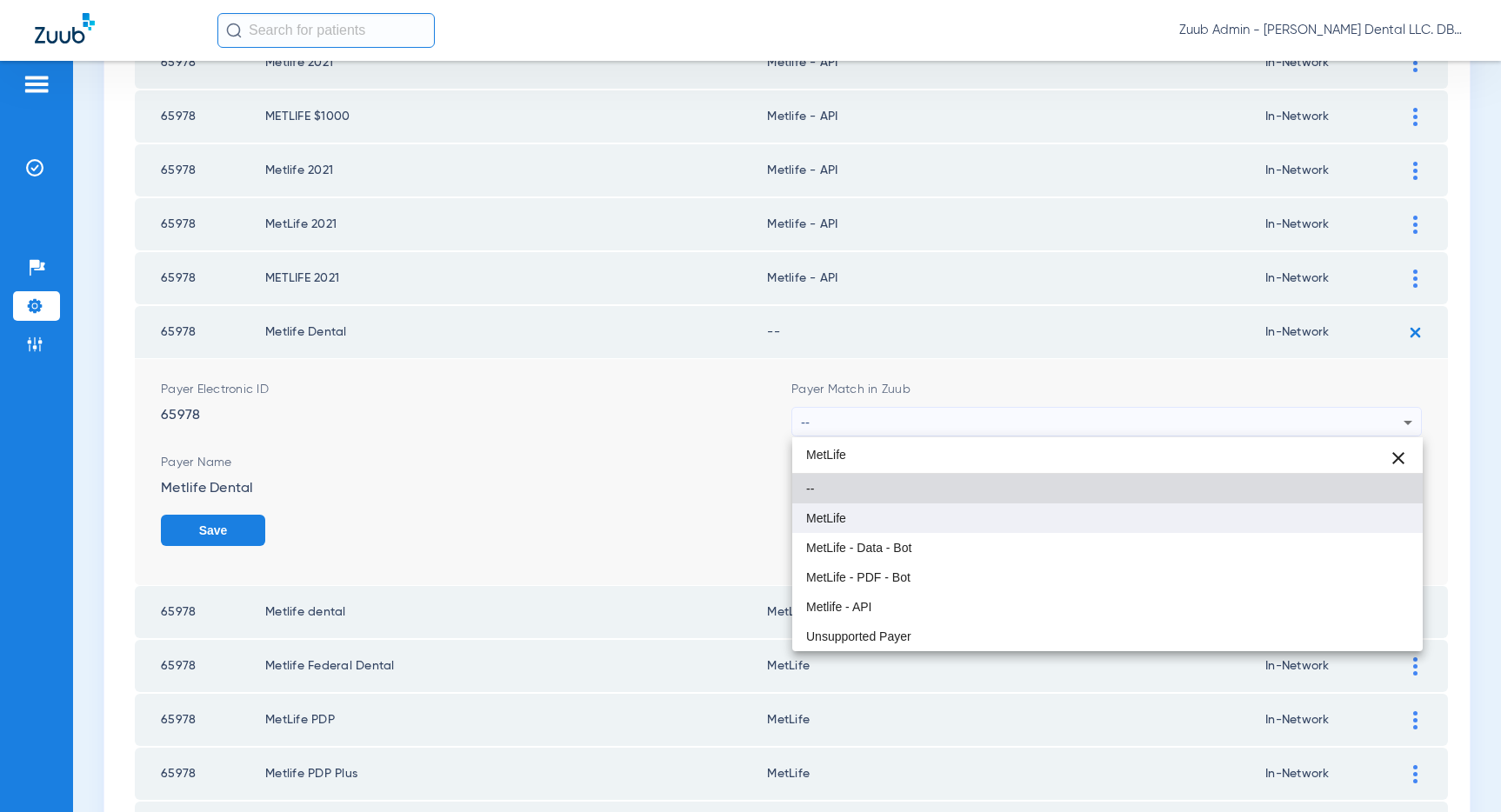
type input "MetLife"
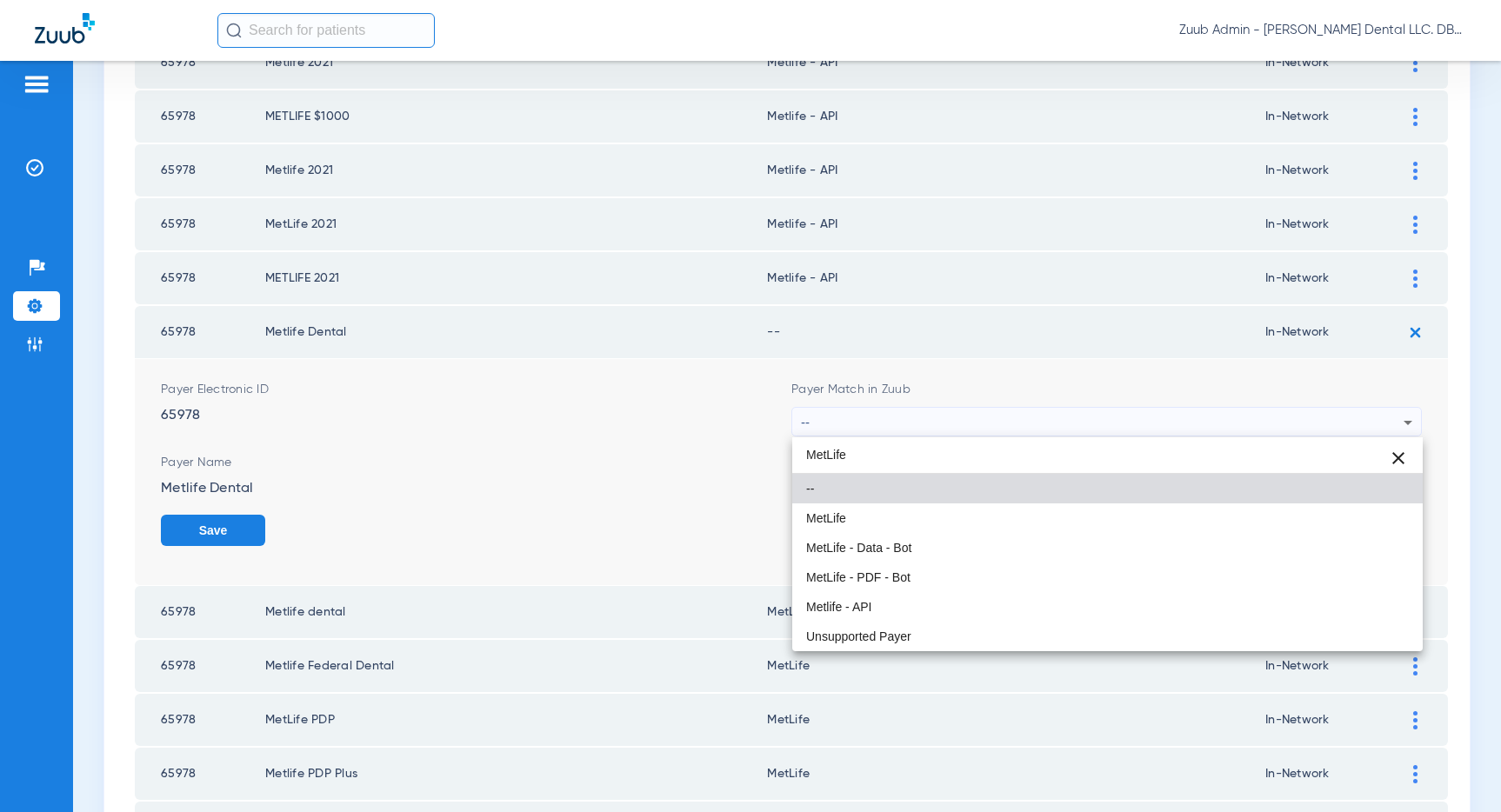
drag, startPoint x: 875, startPoint y: 508, endPoint x: 887, endPoint y: 509, distance: 12.0
click at [879, 508] on mat-option "MetLife" at bounding box center [1108, 517] width 631 height 30
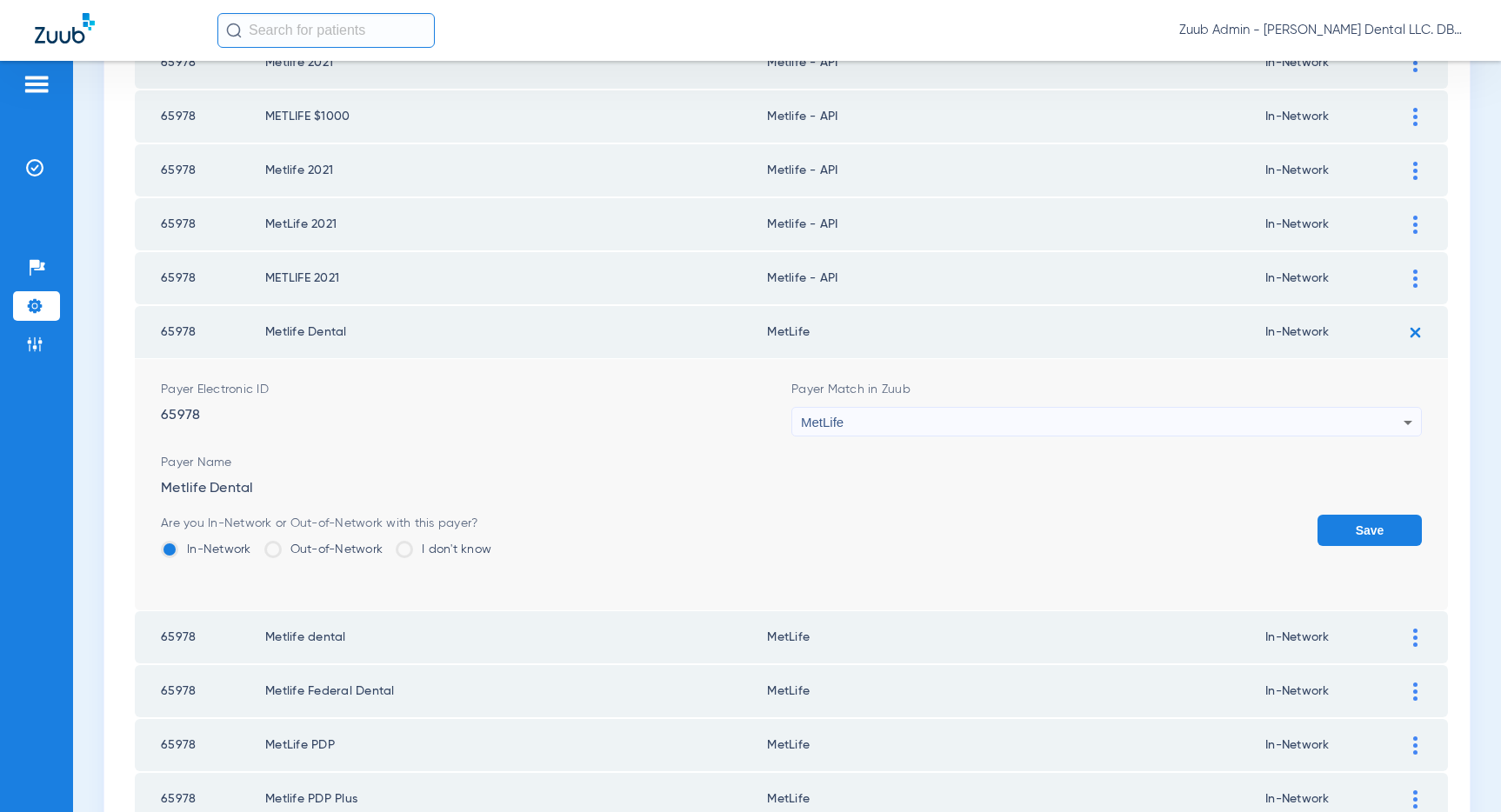
click at [1357, 524] on button "Save" at bounding box center [1369, 530] width 104 height 31
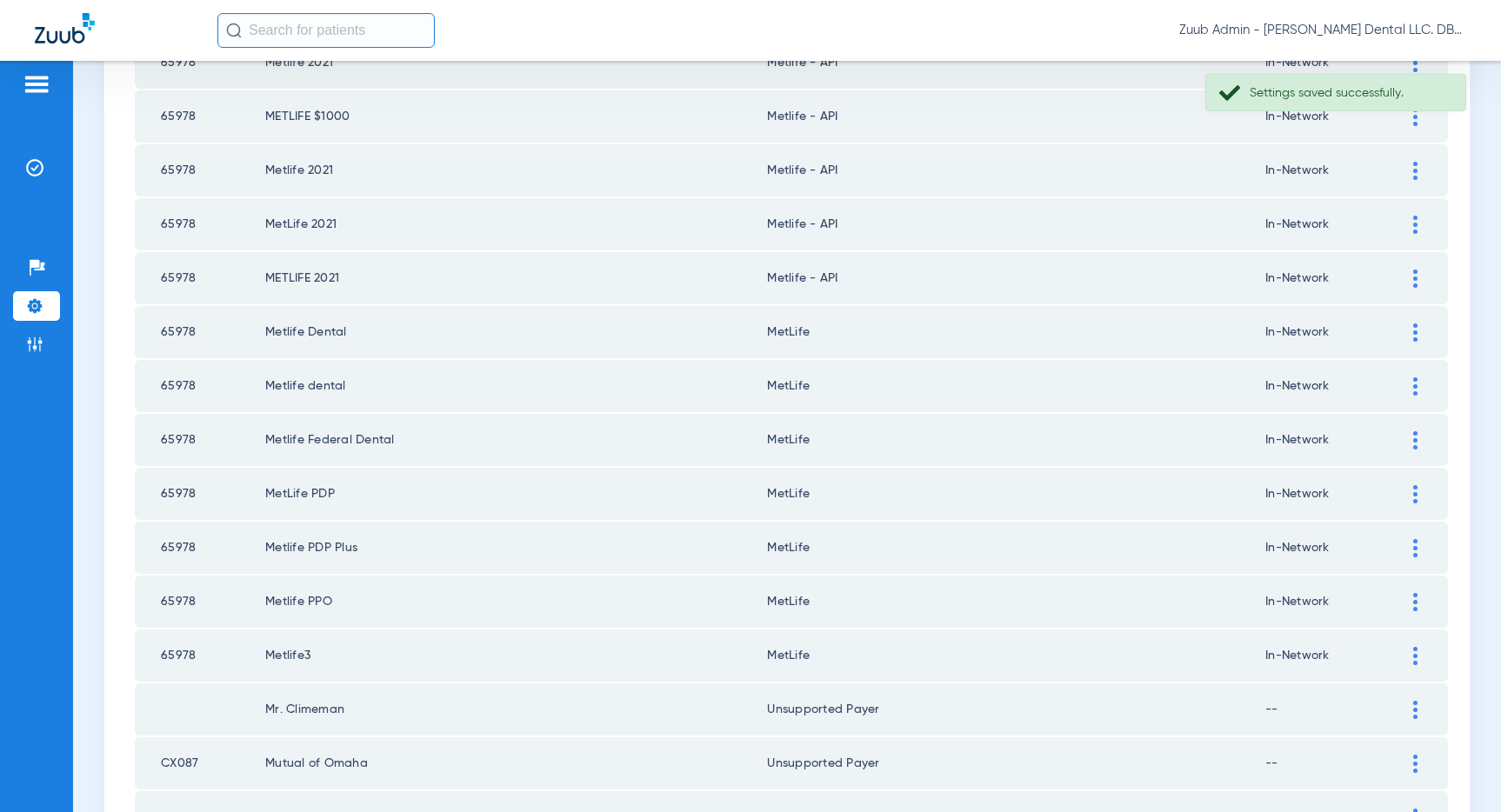
click at [1414, 278] on img at bounding box center [1415, 278] width 4 height 18
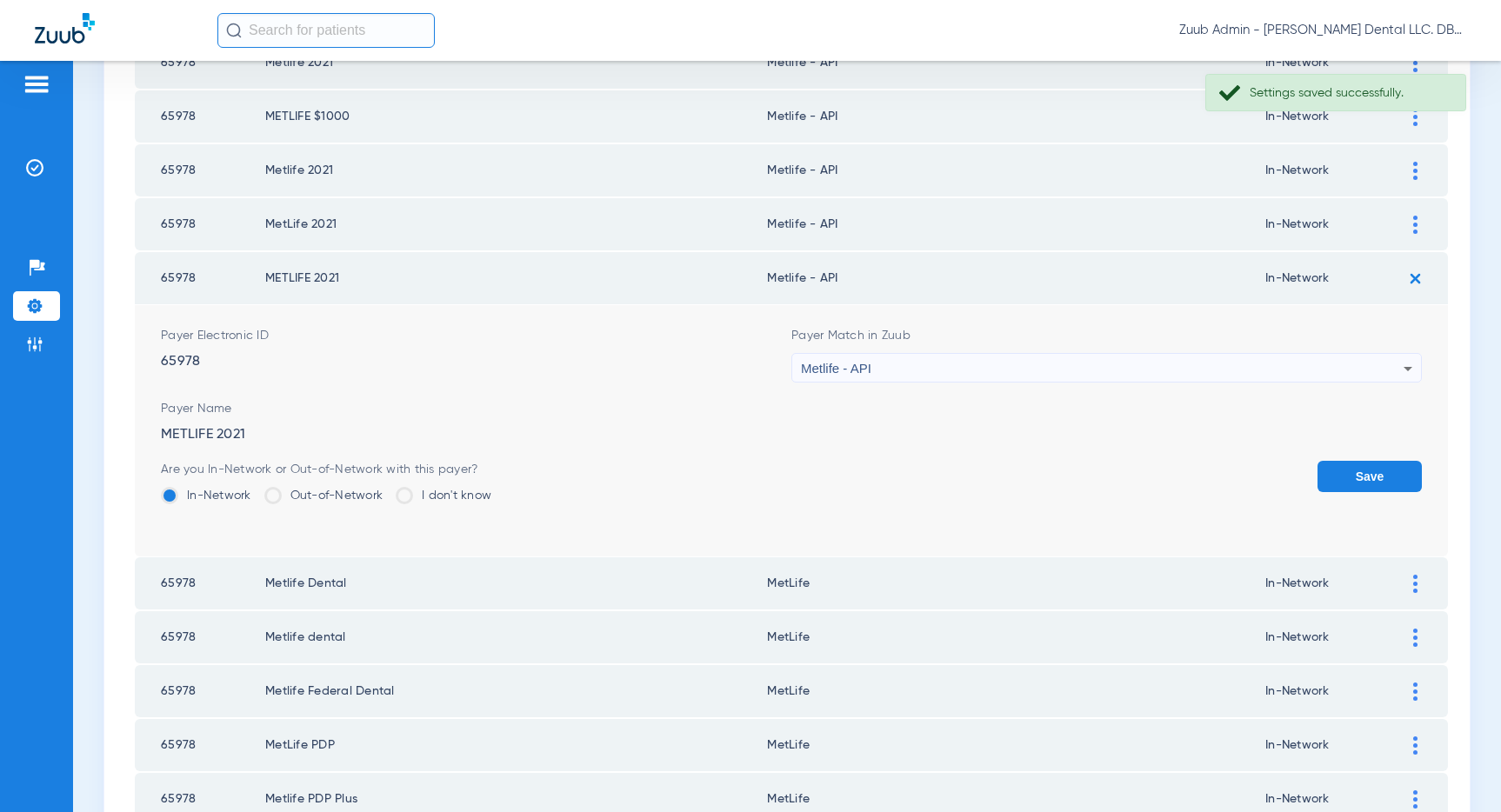
click at [1207, 360] on div "Metlife - API" at bounding box center [1102, 368] width 603 height 30
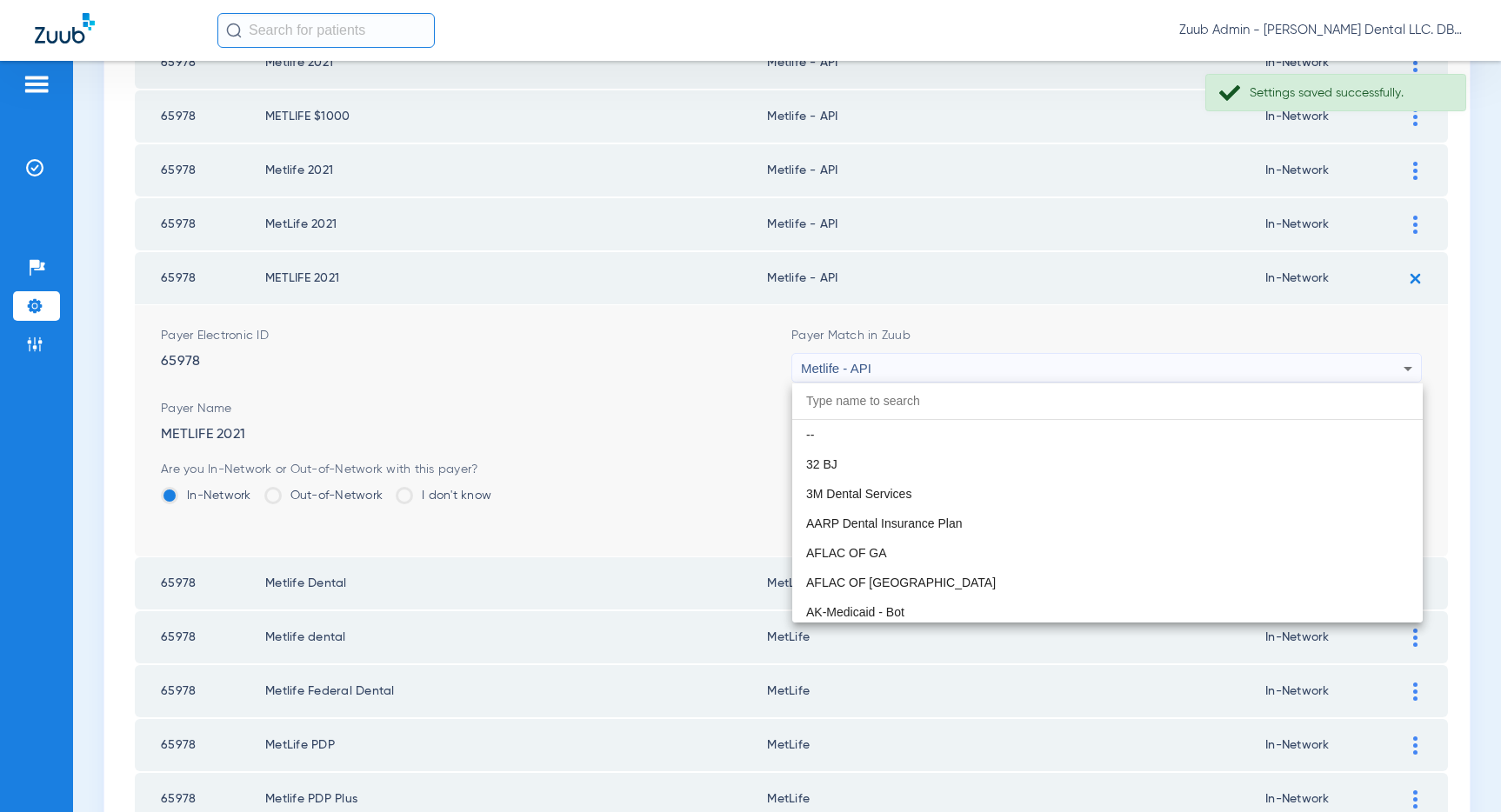
scroll to position [9346, 0]
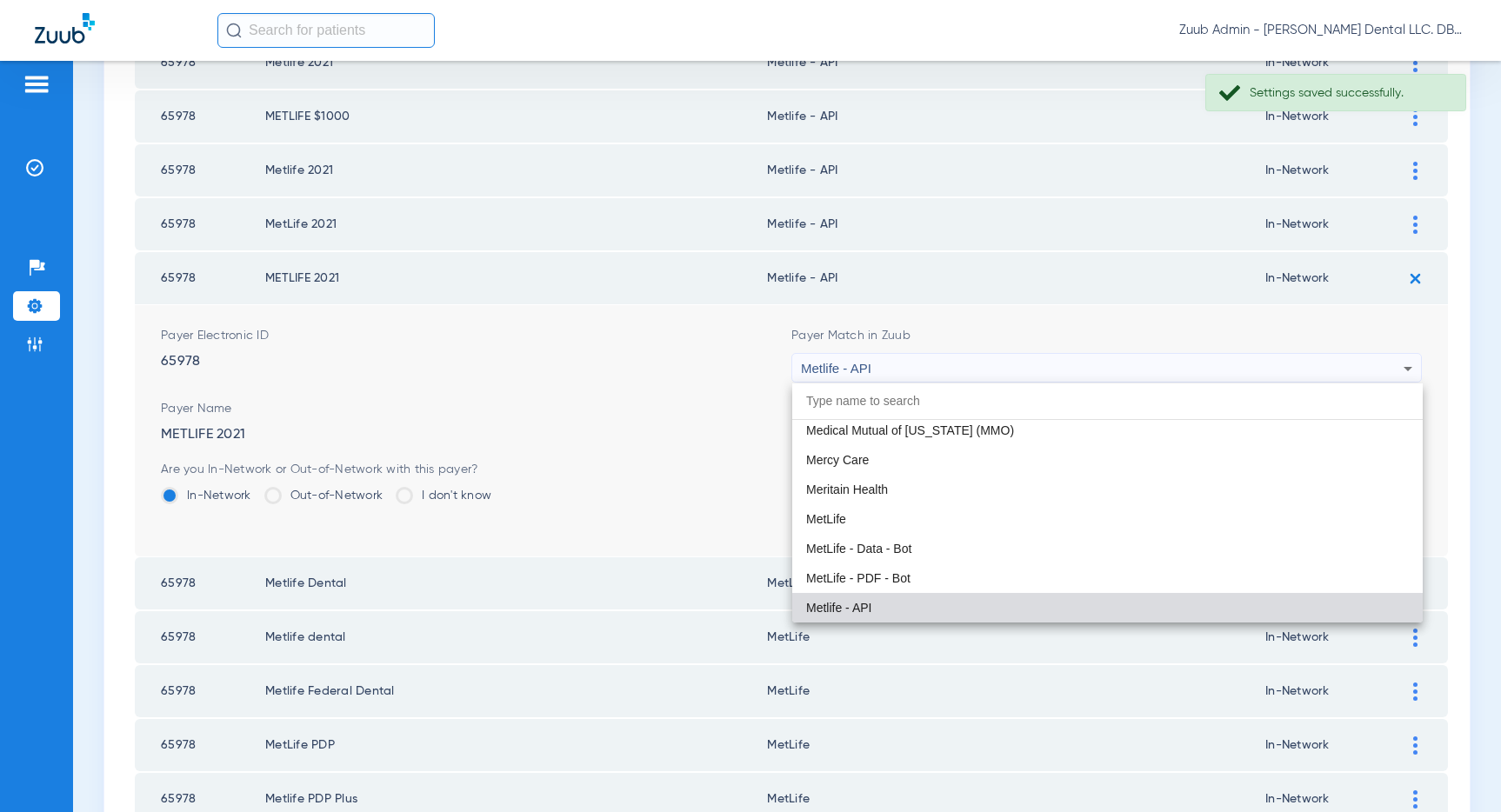
paste input "MetLife"
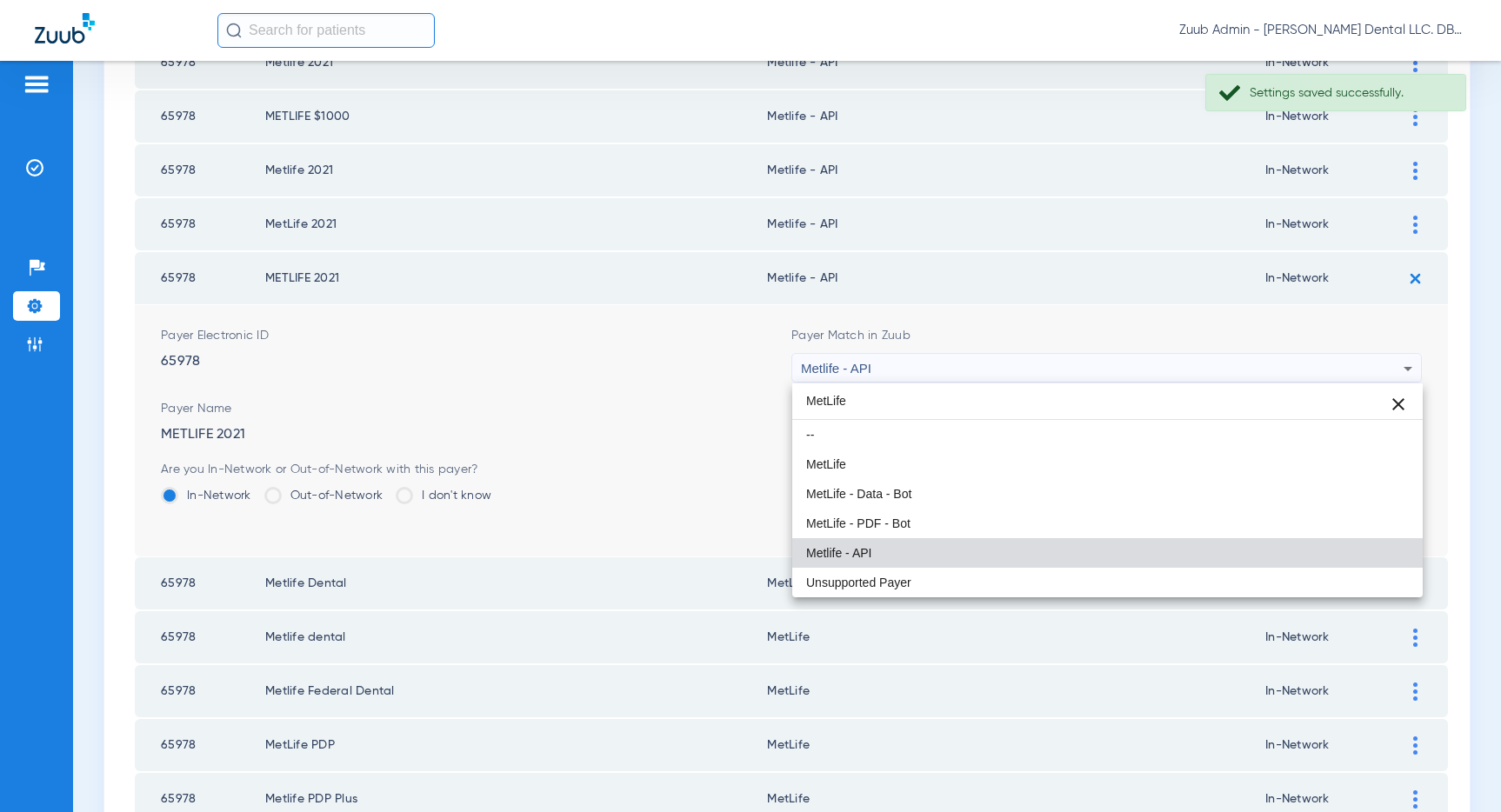
scroll to position [0, 0]
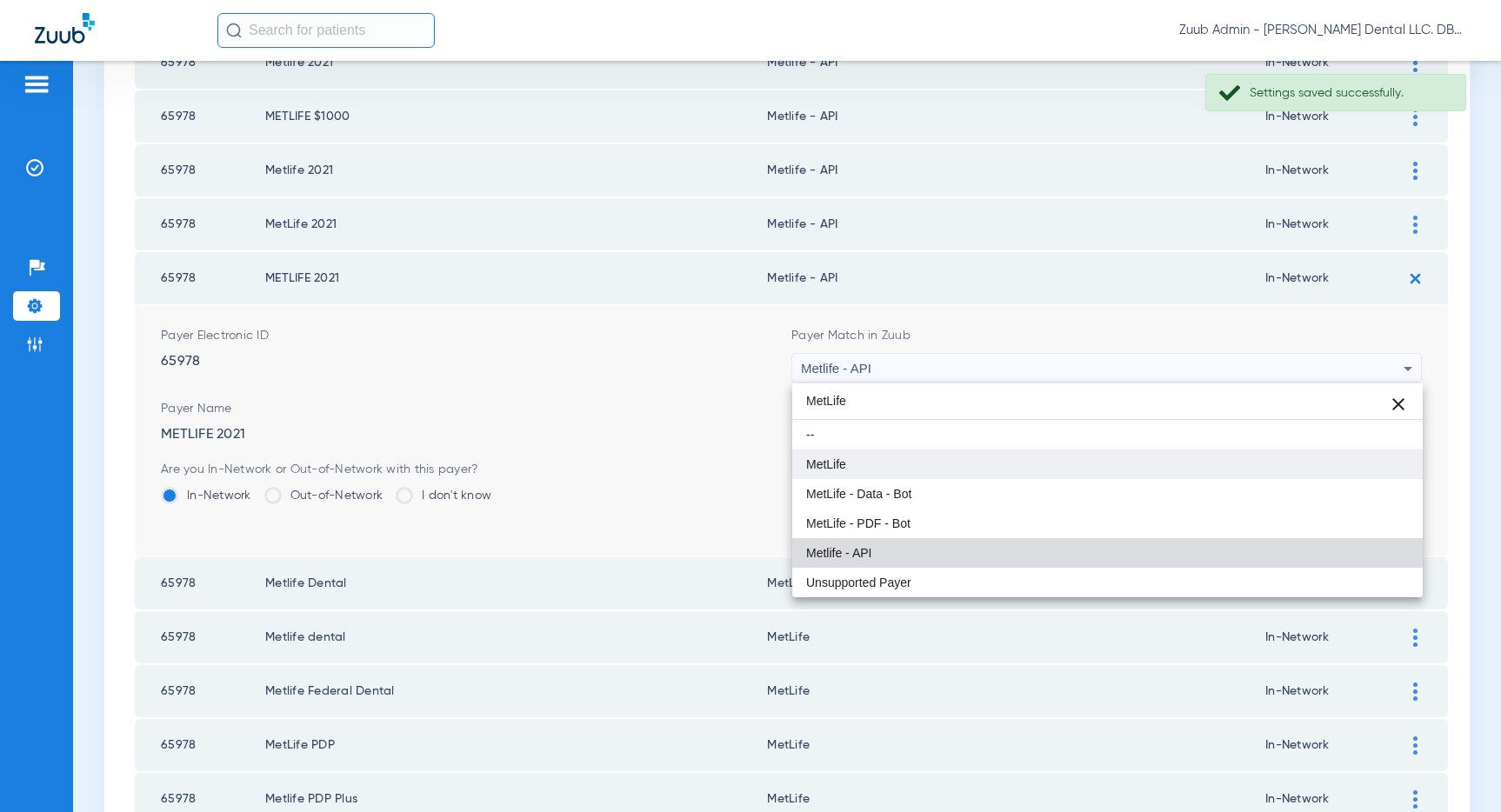
type input "MetLife"
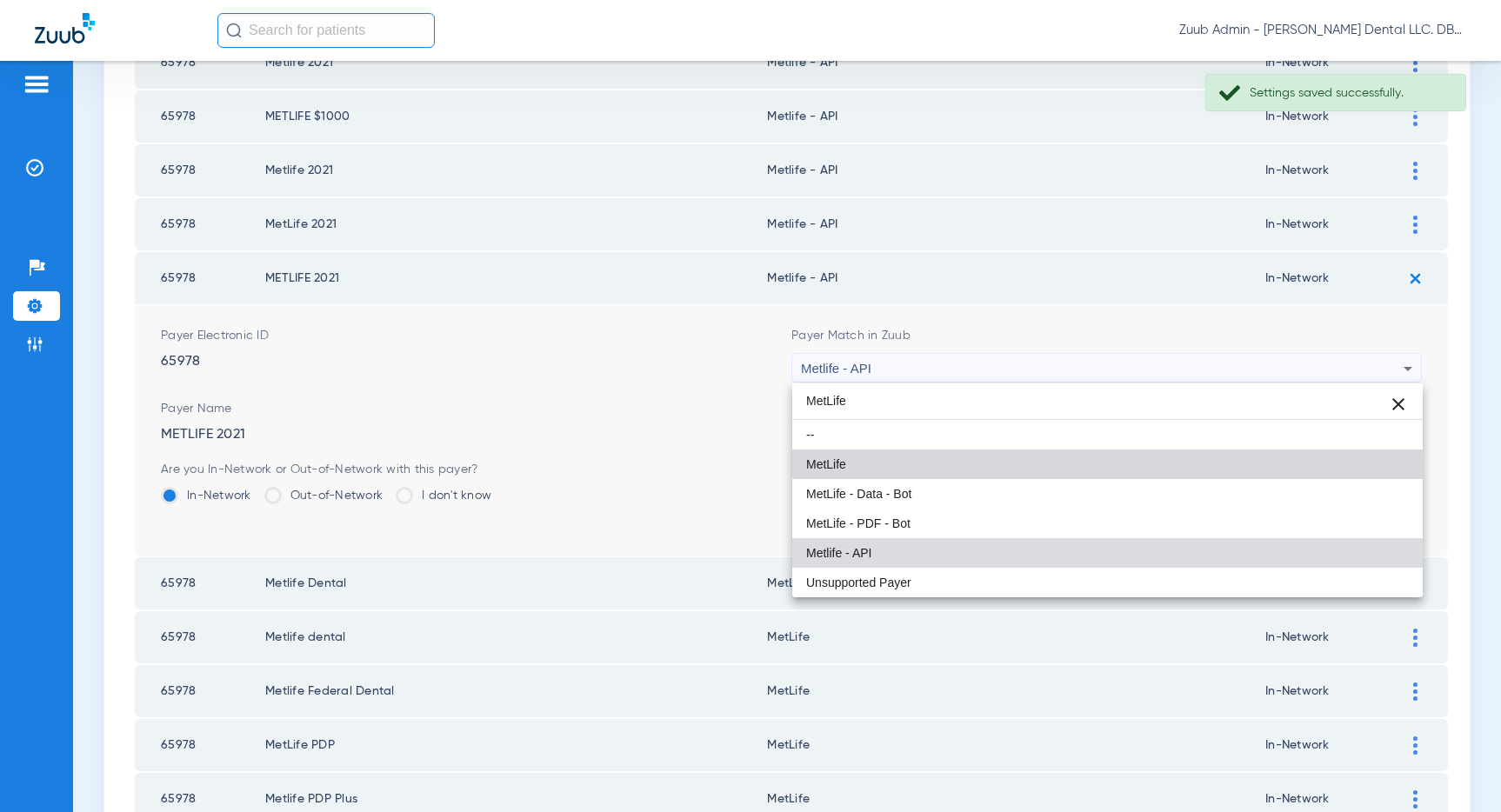
click at [926, 469] on mat-option "MetLife" at bounding box center [1108, 463] width 631 height 30
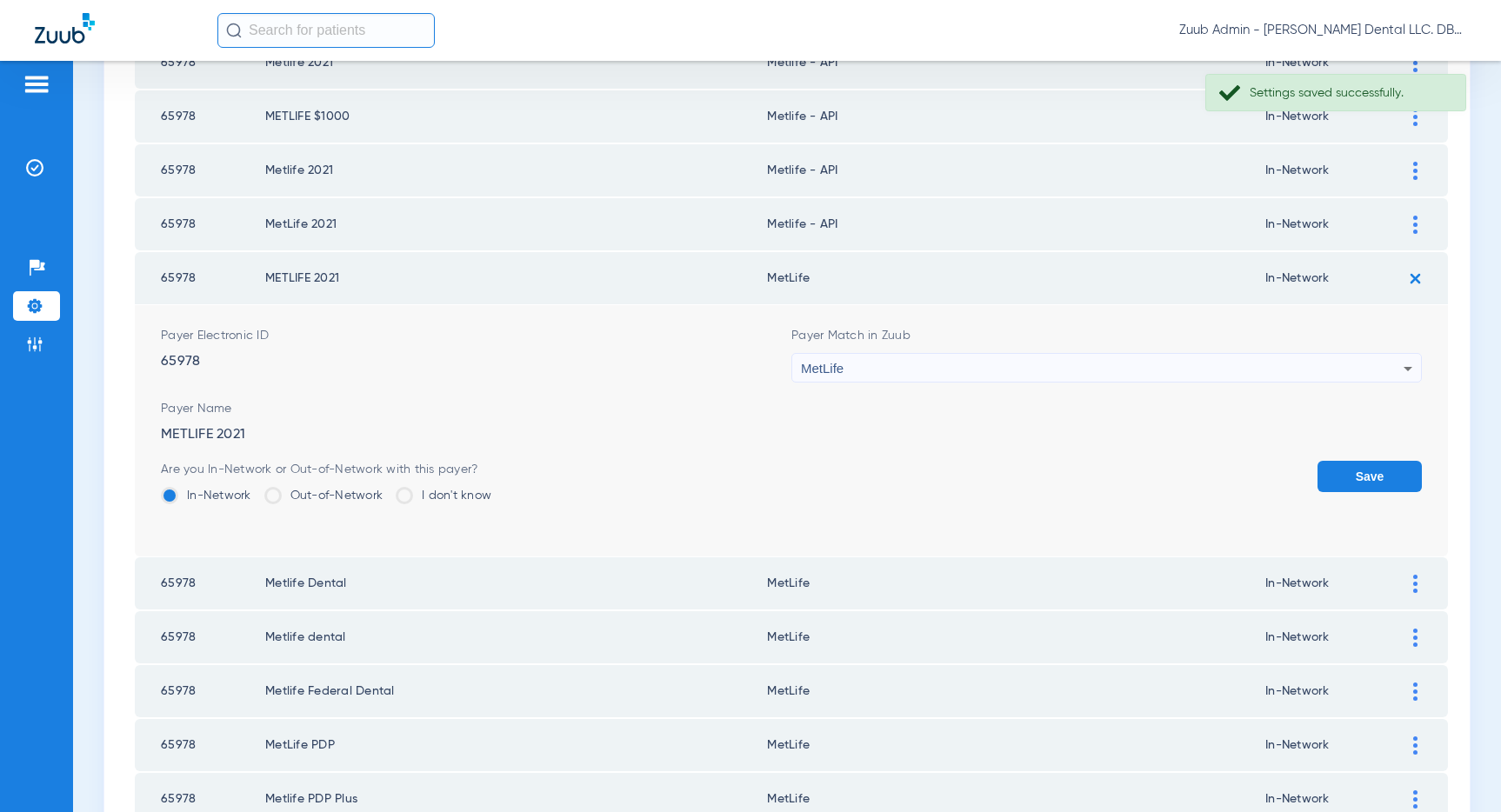
click at [1391, 475] on button "Save" at bounding box center [1369, 476] width 104 height 31
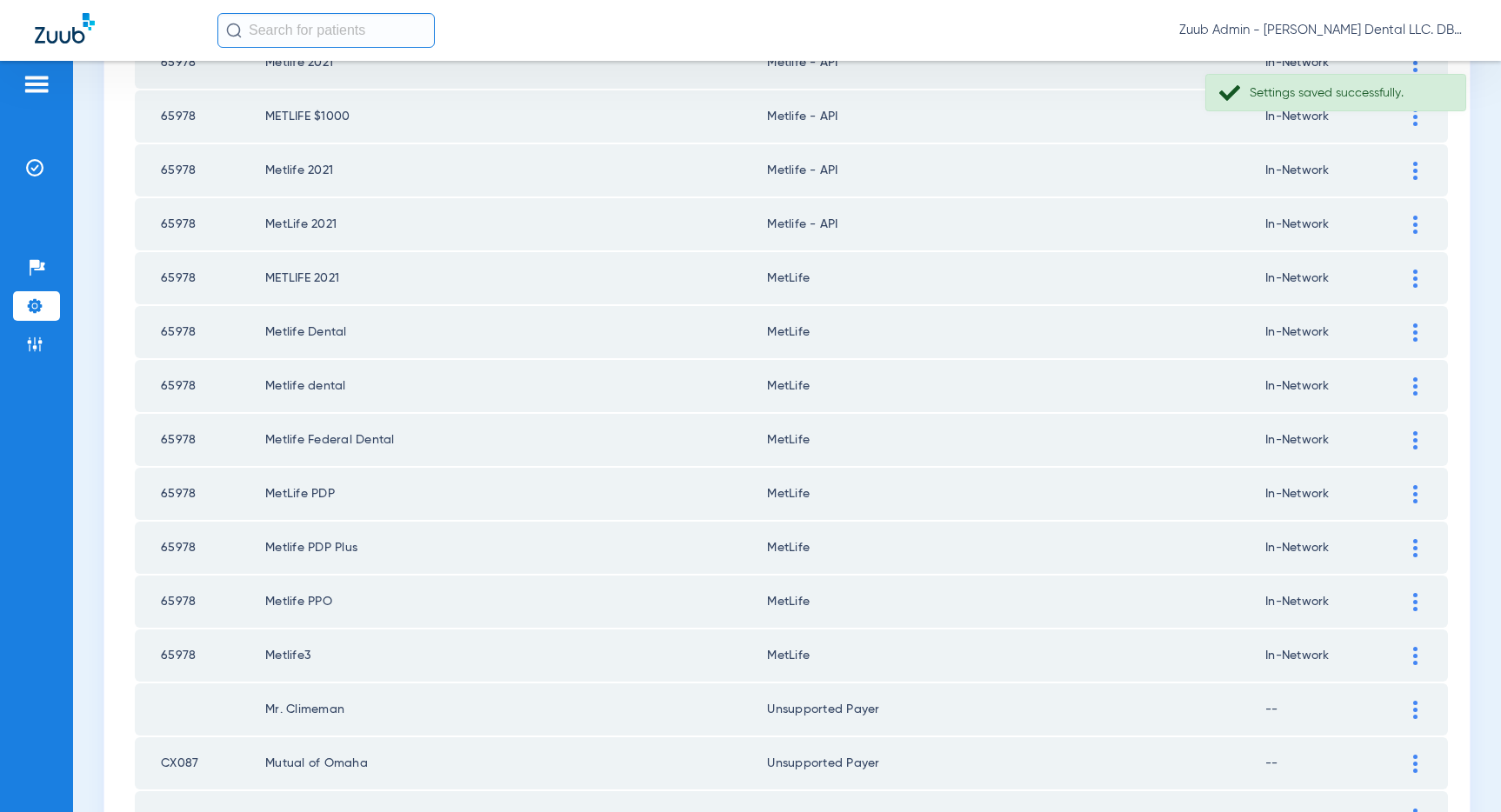
click at [1415, 223] on img at bounding box center [1415, 225] width 4 height 18
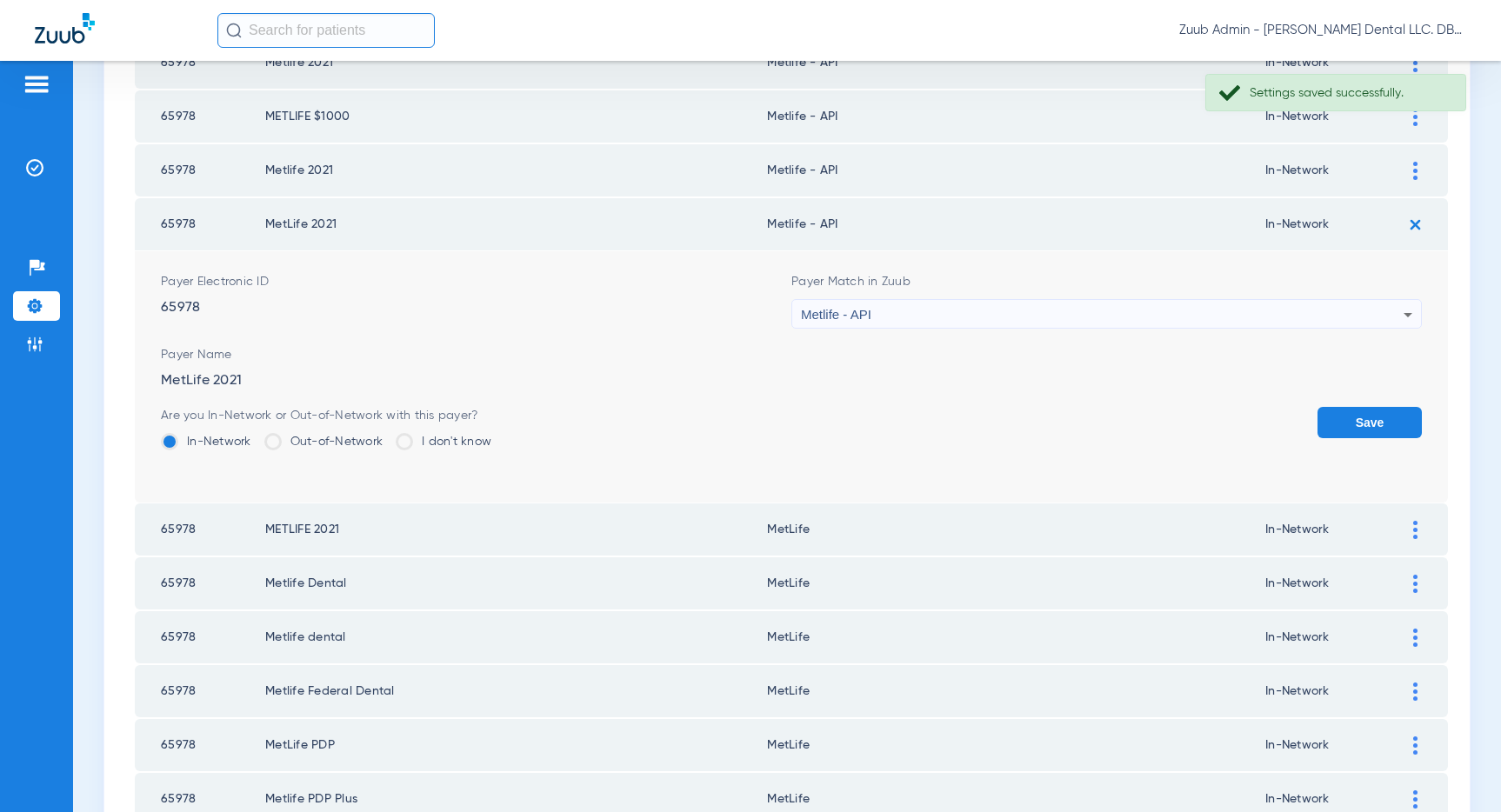
click at [1199, 305] on div "Metlife - API" at bounding box center [1102, 314] width 603 height 30
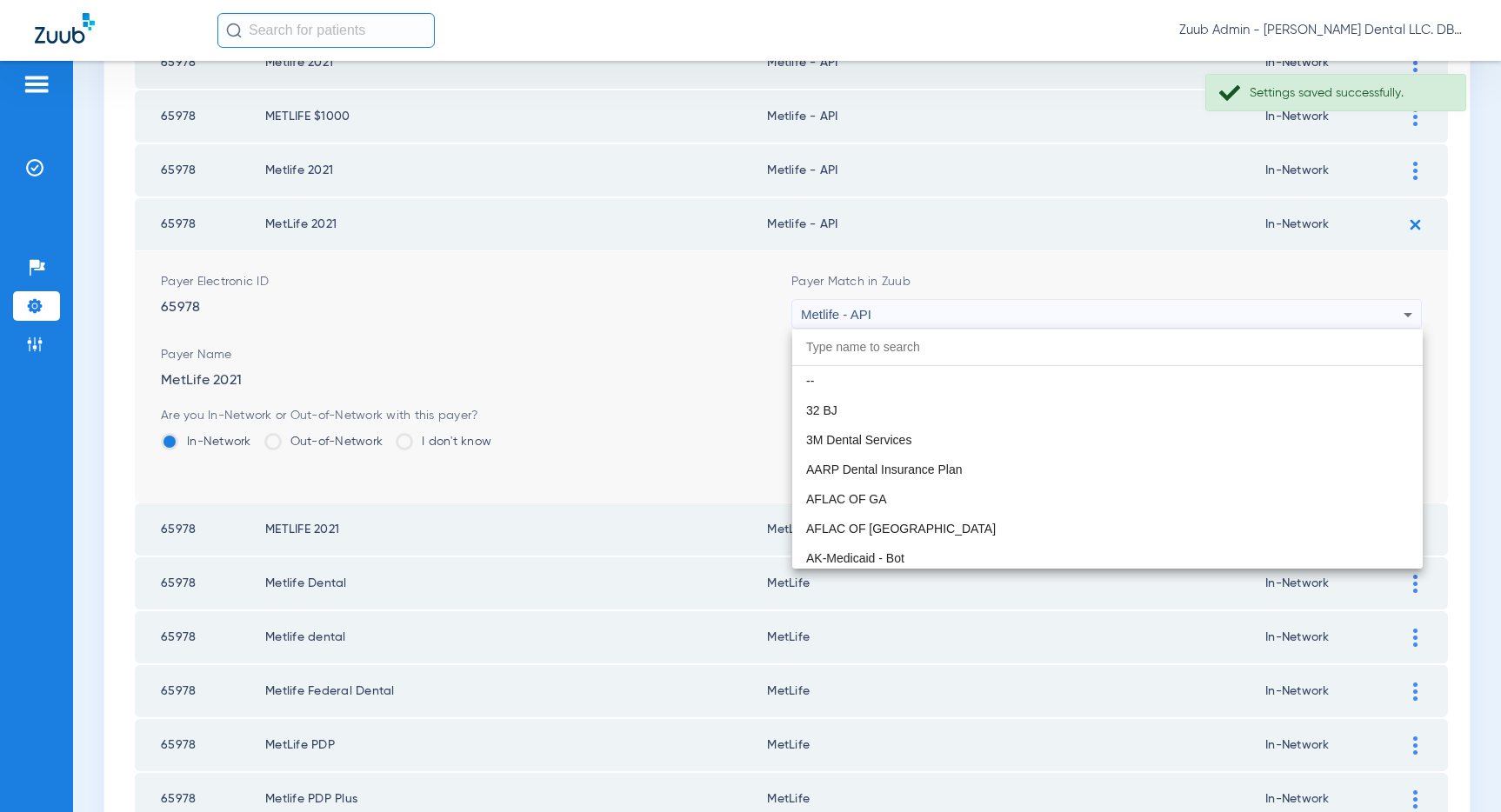
scroll to position [9346, 0]
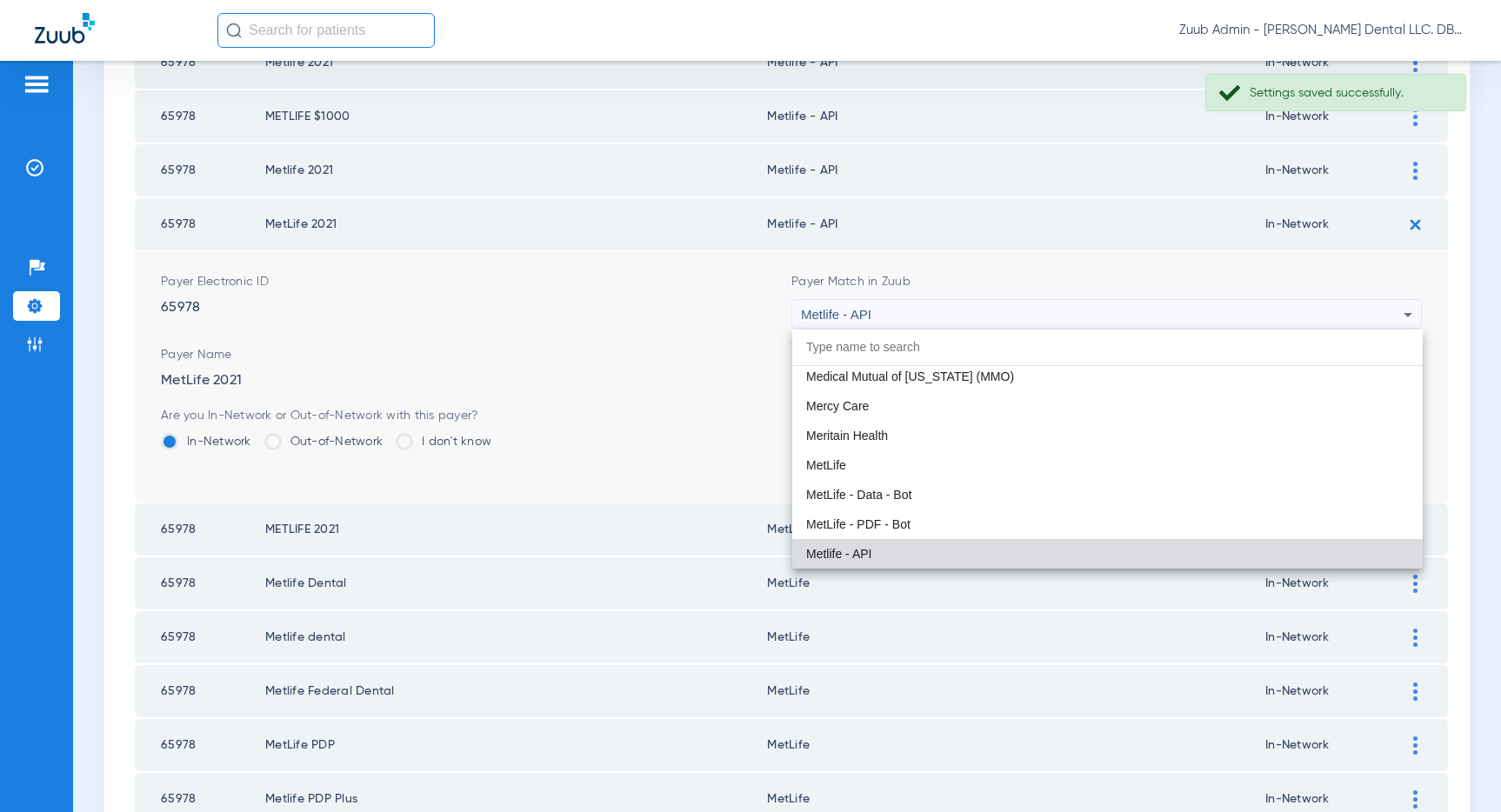
paste input "MetLife"
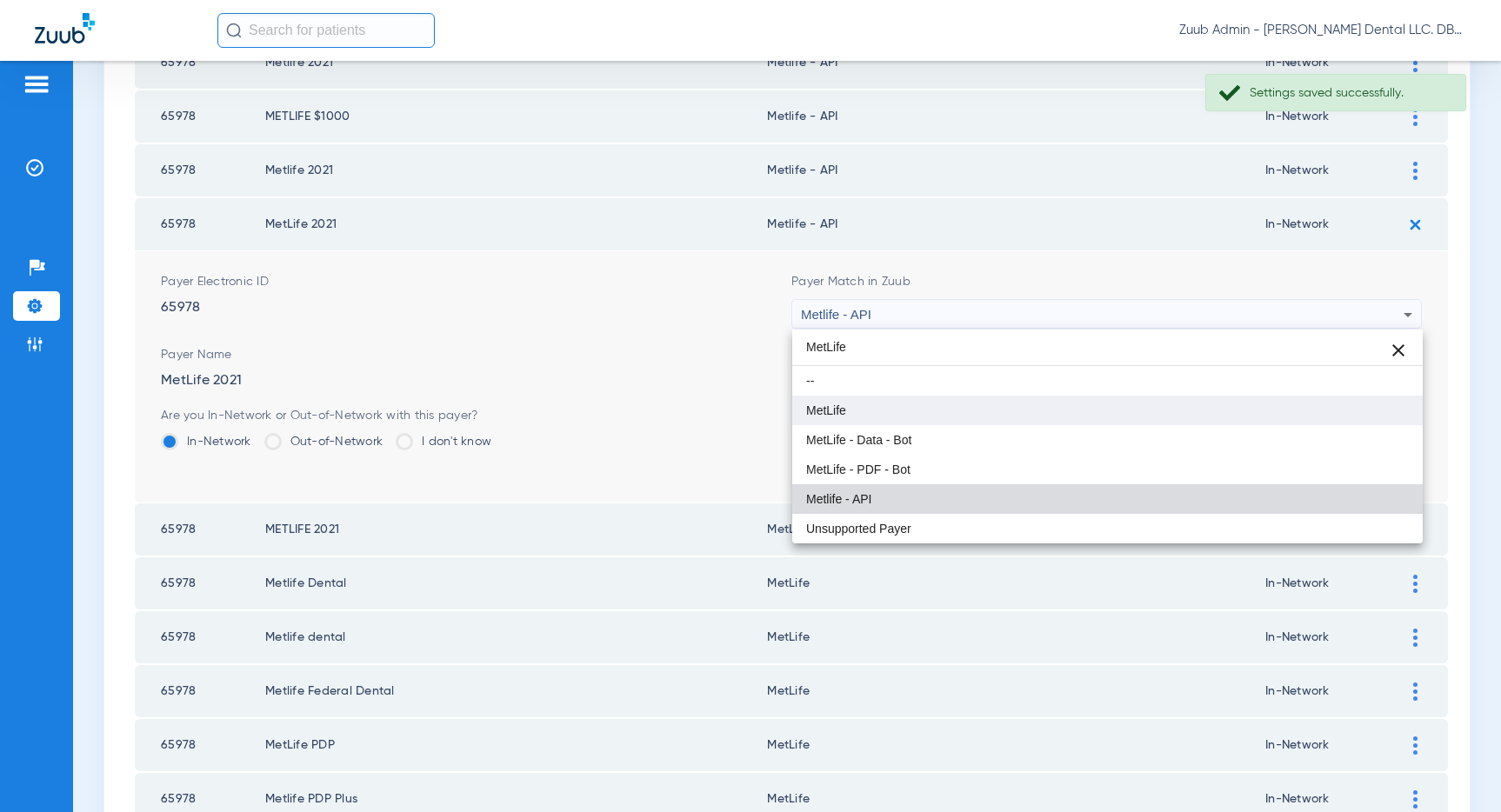
type input "MetLife"
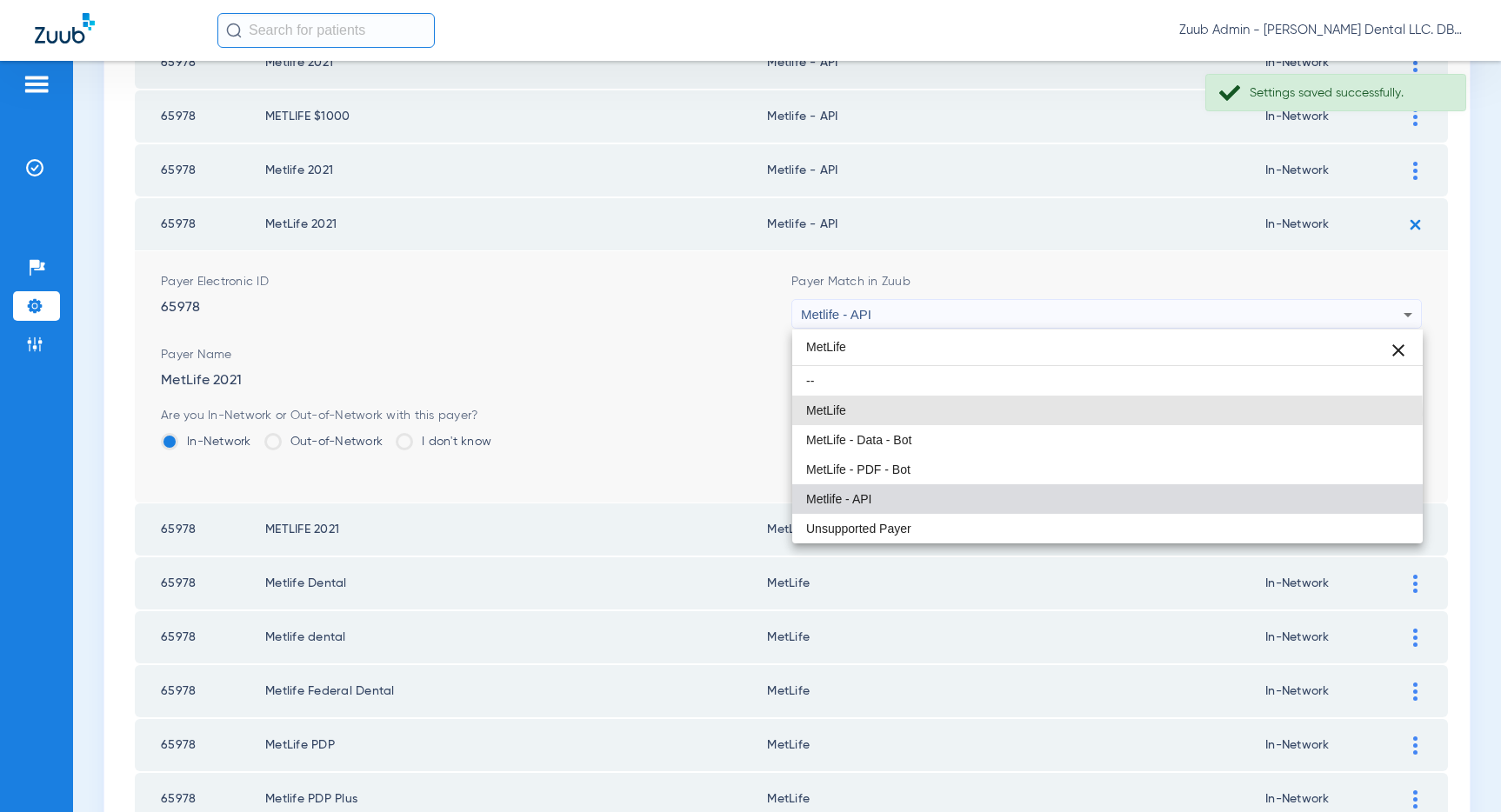
drag, startPoint x: 982, startPoint y: 414, endPoint x: 1168, endPoint y: 429, distance: 186.6
click at [983, 414] on mat-option "MetLife" at bounding box center [1108, 410] width 631 height 30
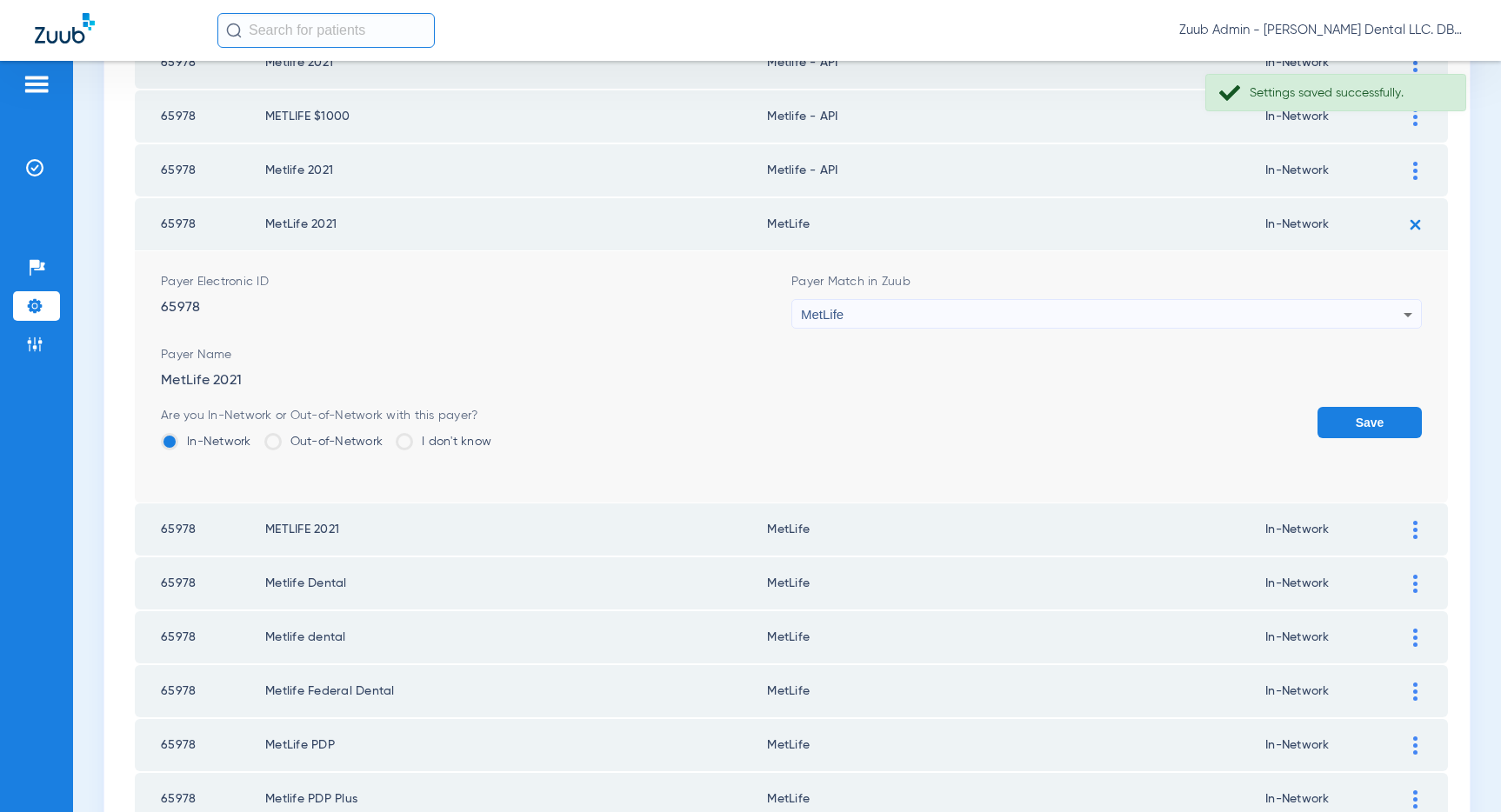
click at [1348, 419] on button "Save" at bounding box center [1369, 422] width 104 height 31
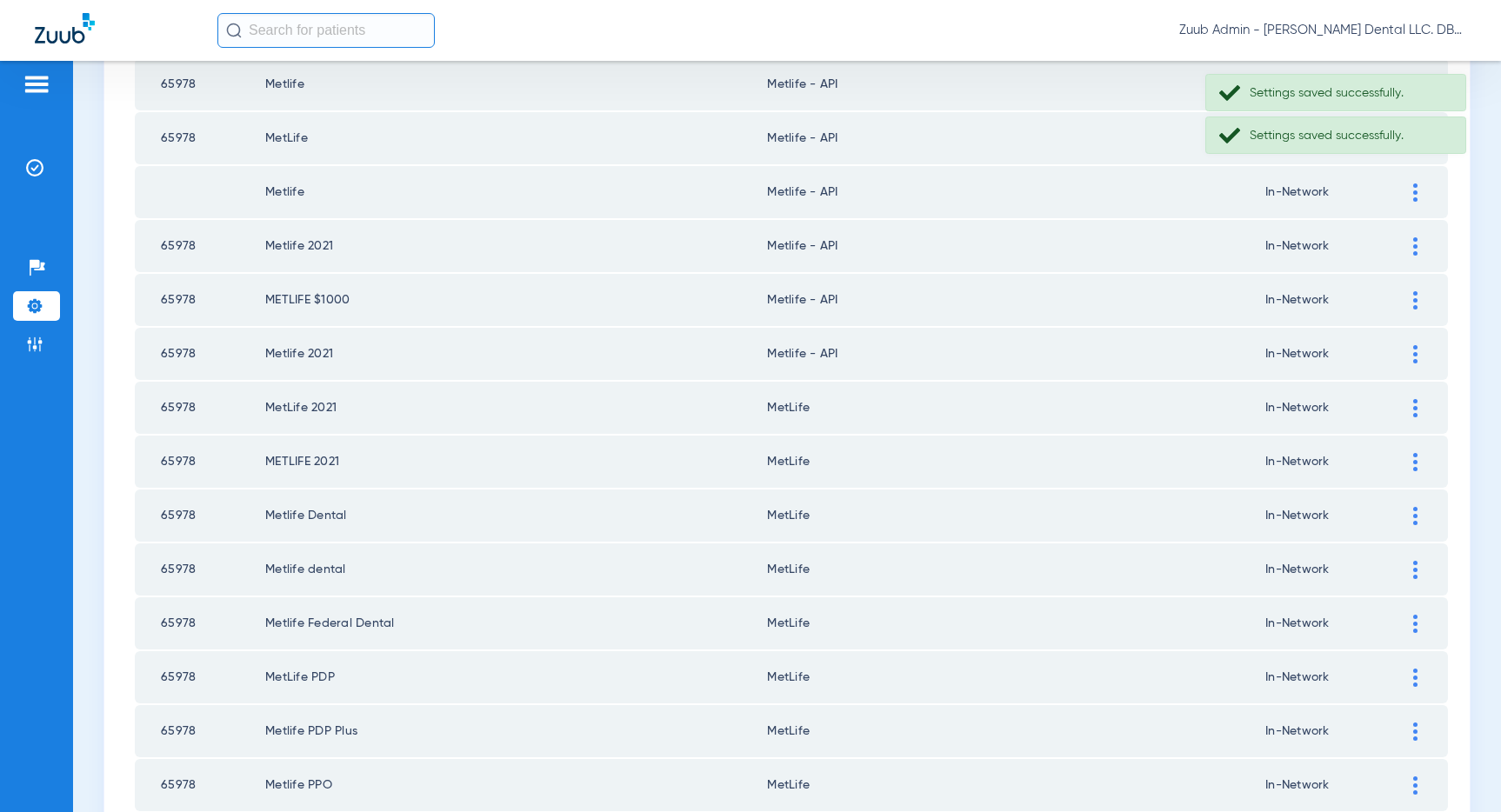
scroll to position [1715, 0]
click at [1417, 354] on div at bounding box center [1415, 356] width 31 height 18
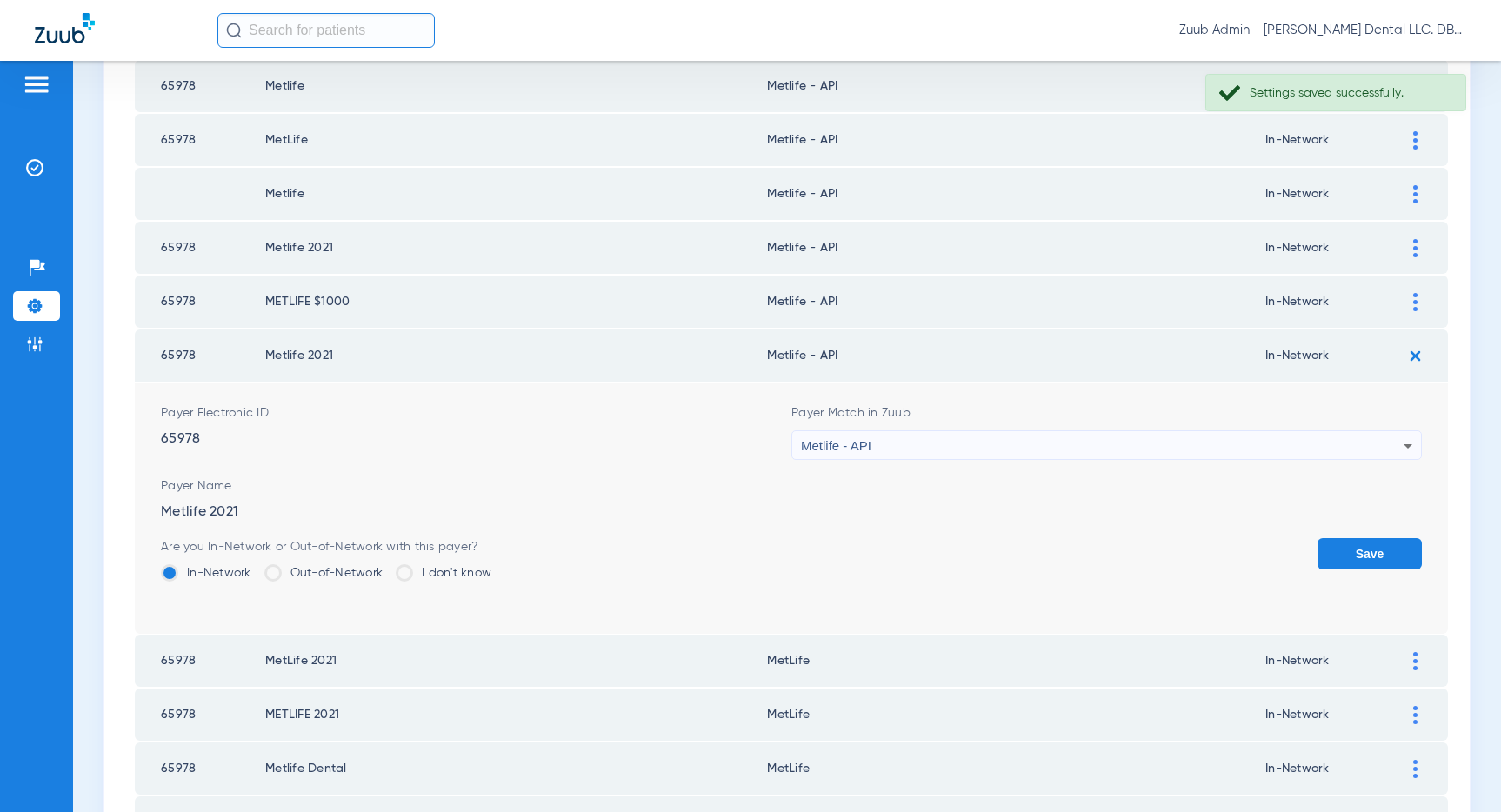
click at [1180, 449] on div "Metlife - API" at bounding box center [1102, 446] width 603 height 30
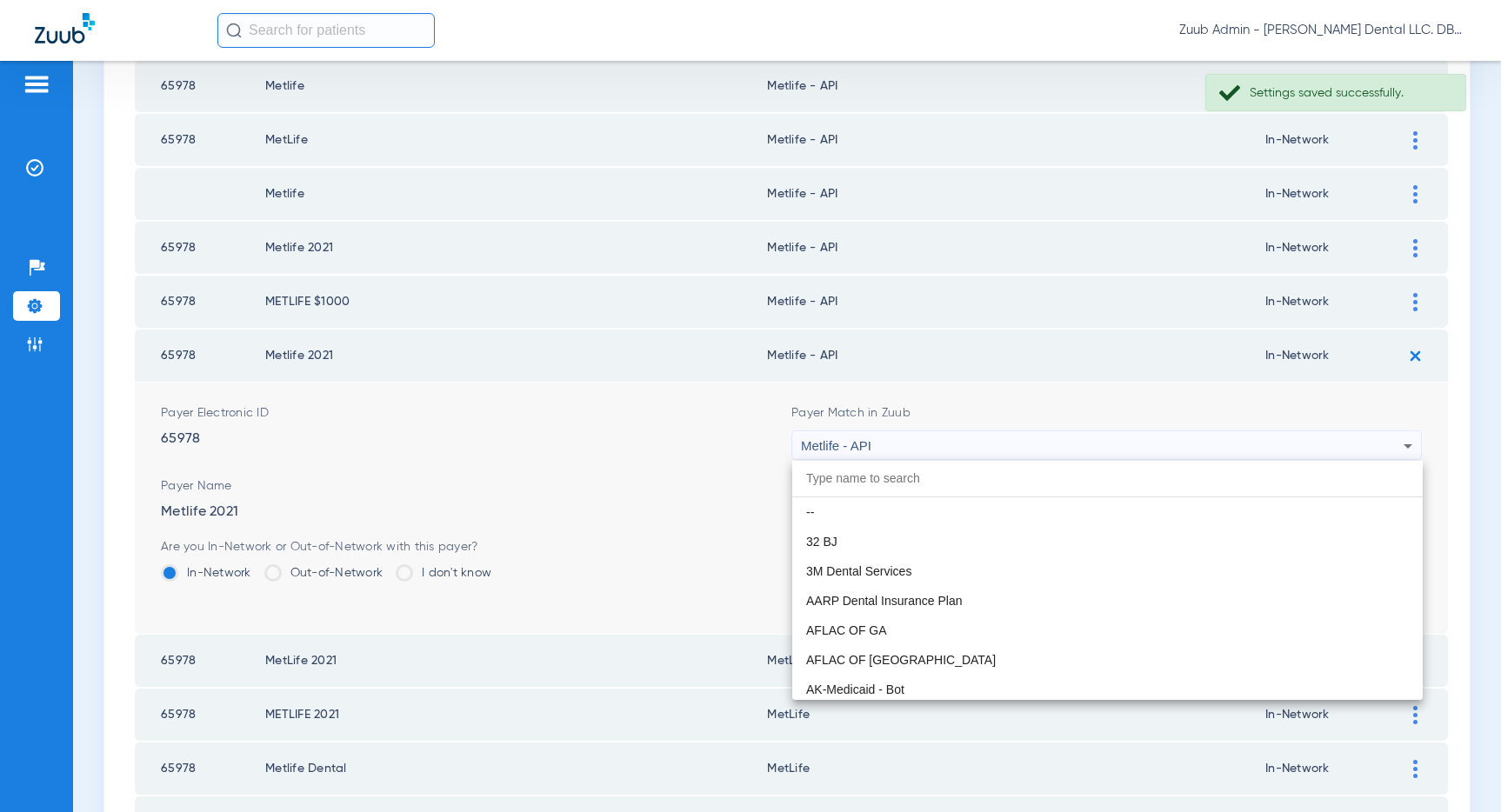
scroll to position [9346, 0]
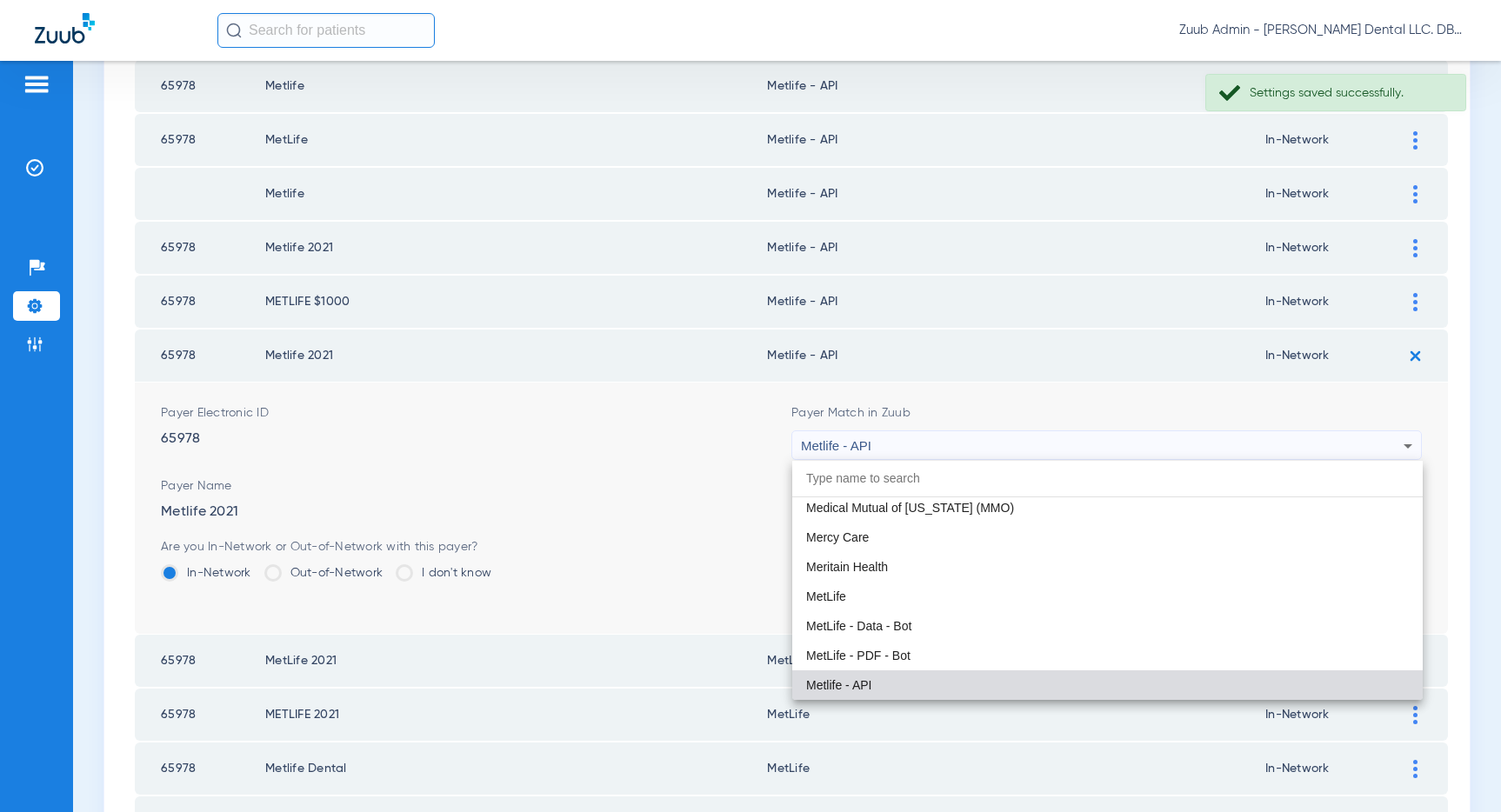
paste input "MetLife"
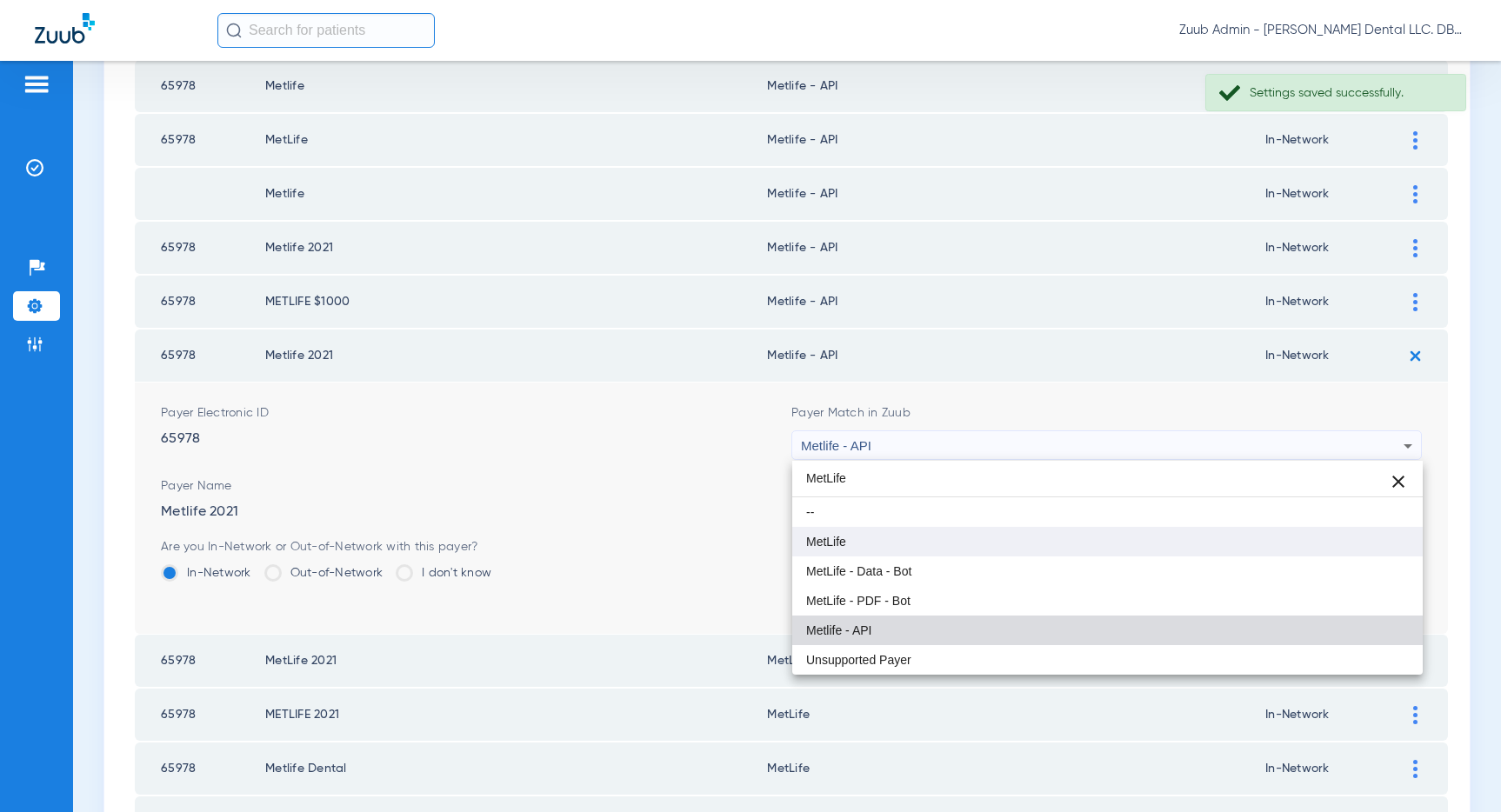
type input "MetLife"
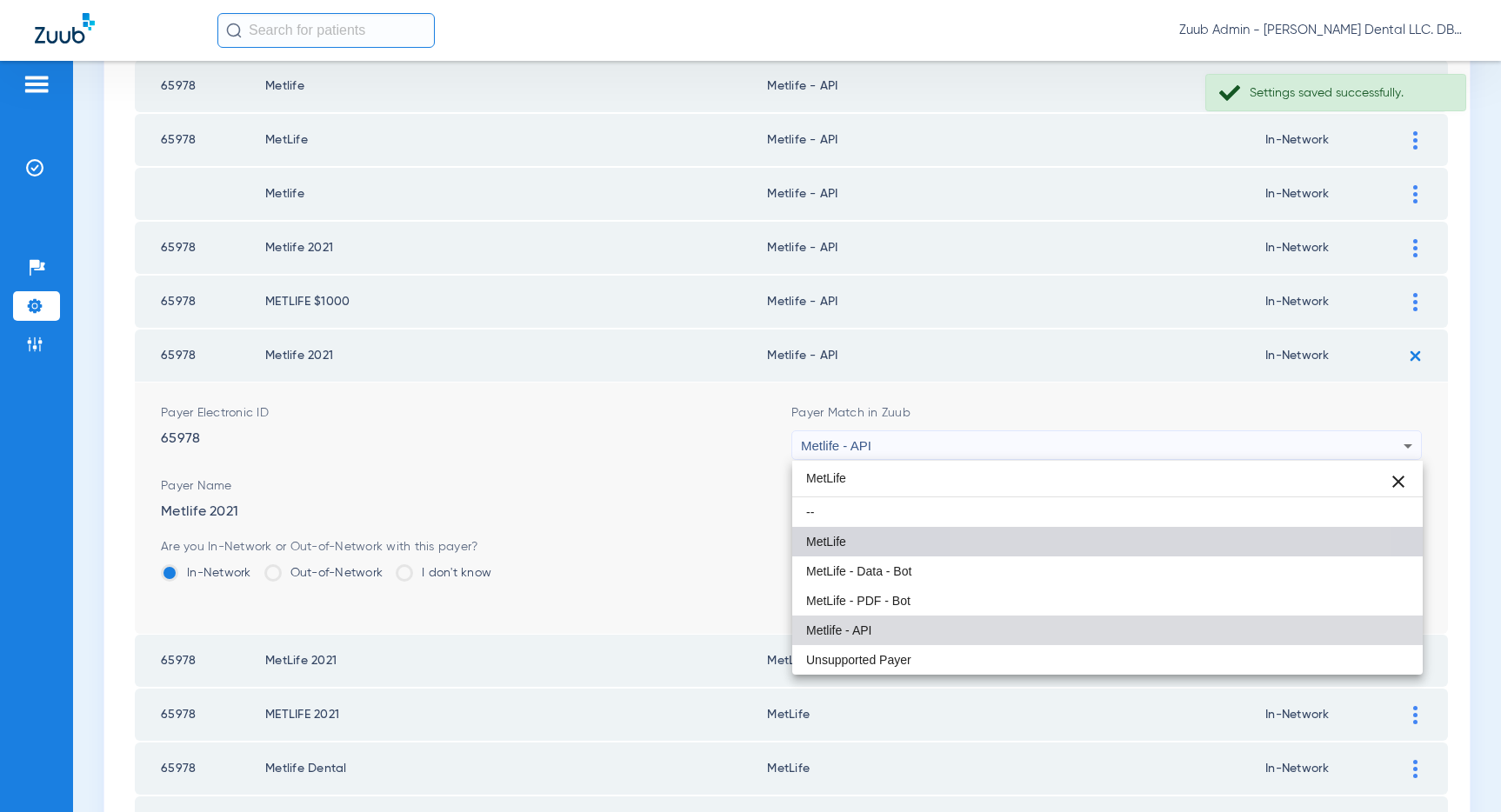
click at [1075, 538] on mat-option "MetLife" at bounding box center [1108, 542] width 631 height 30
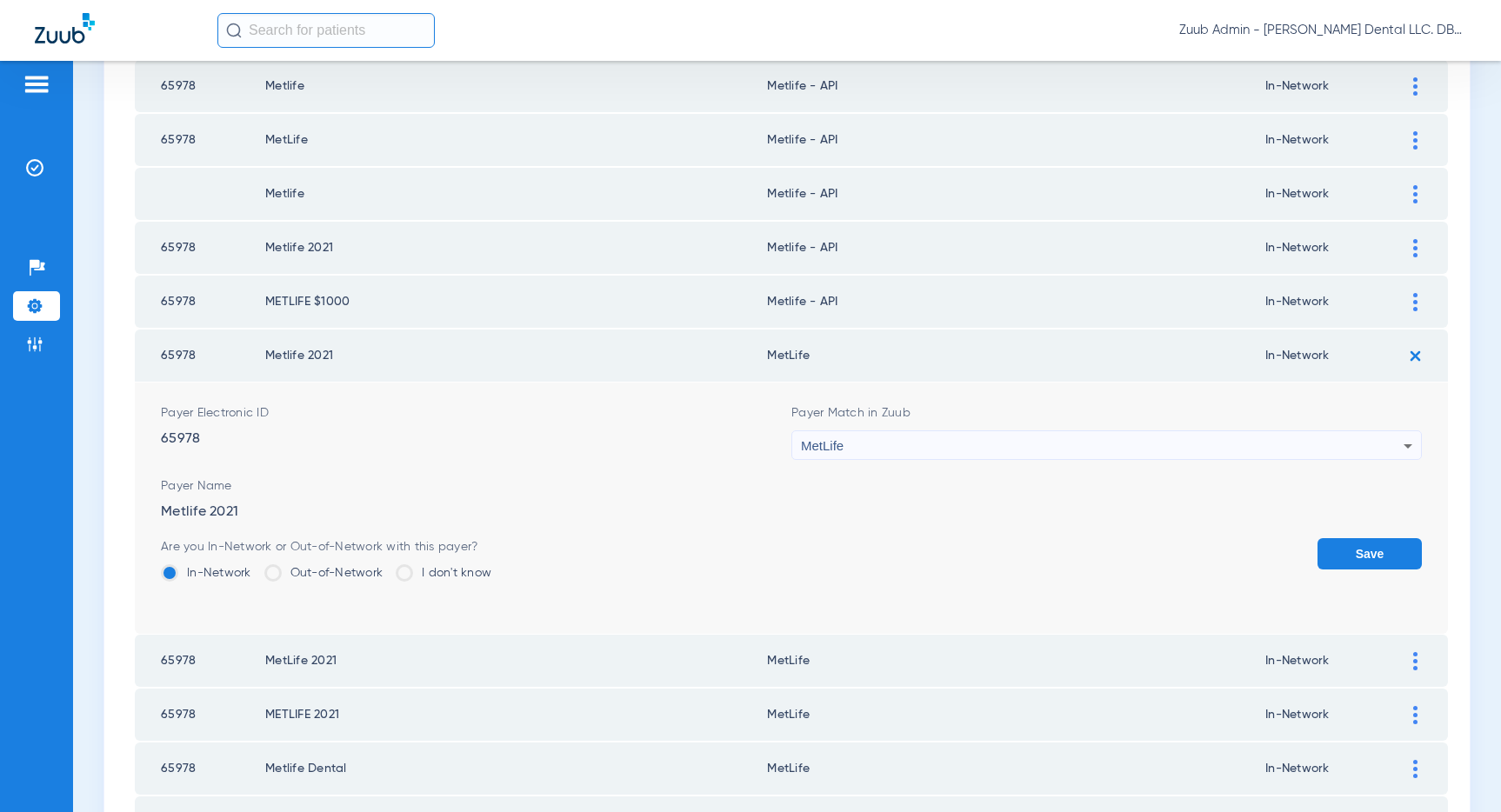
click at [1371, 543] on button "Save" at bounding box center [1369, 553] width 104 height 31
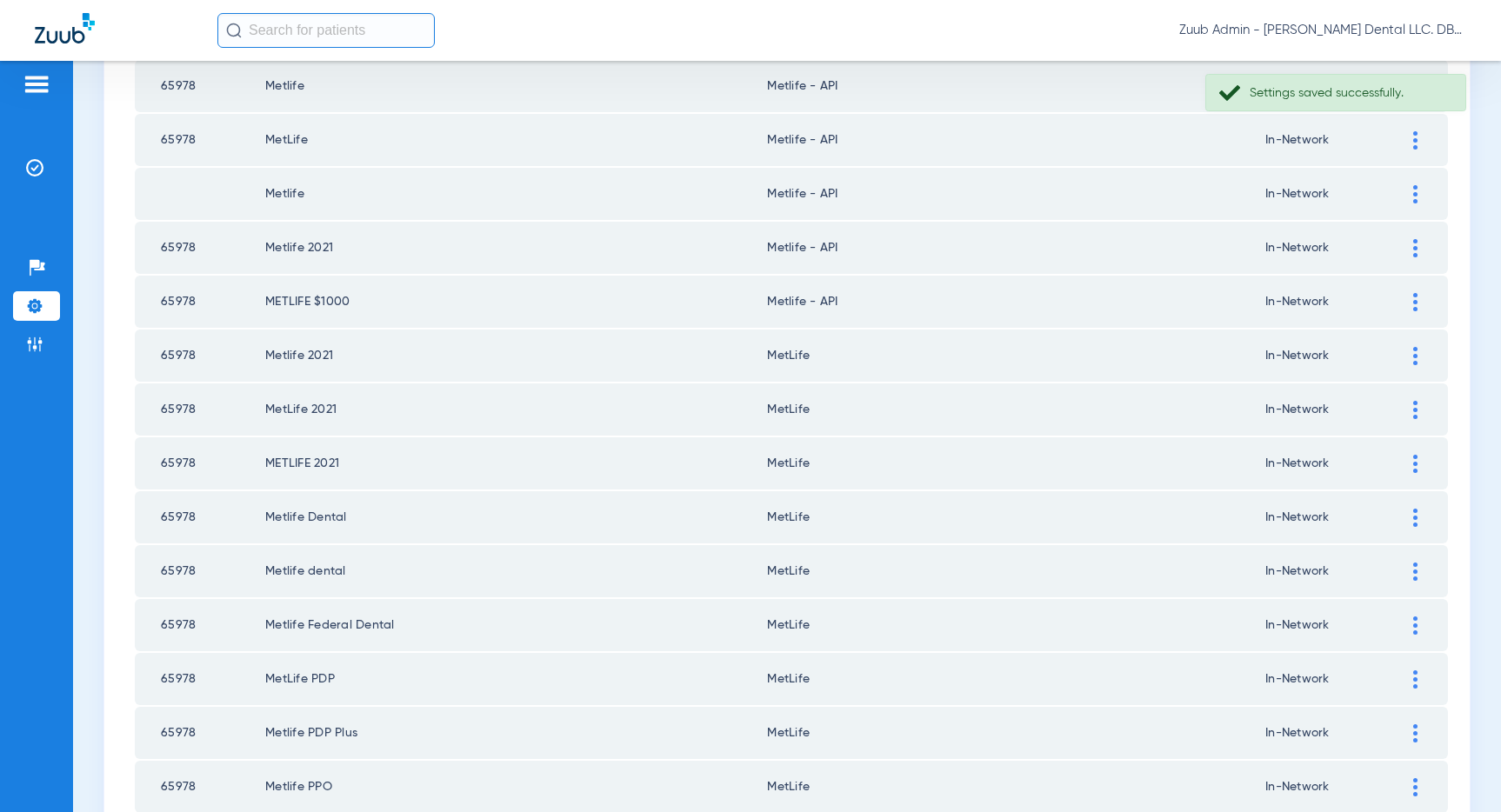
click at [1409, 299] on div at bounding box center [1415, 302] width 31 height 18
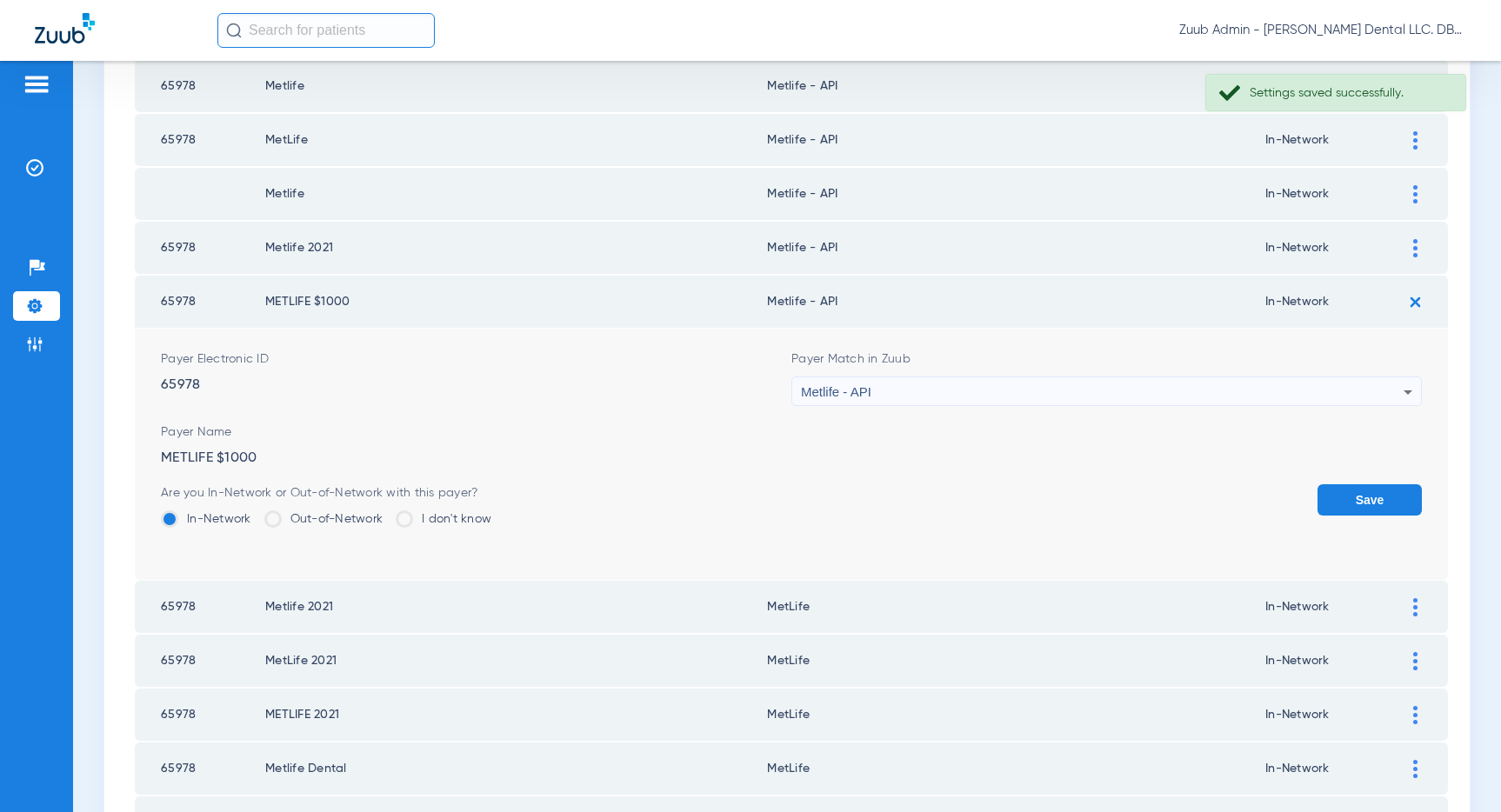
click at [1262, 389] on div "Metlife - API" at bounding box center [1102, 392] width 603 height 30
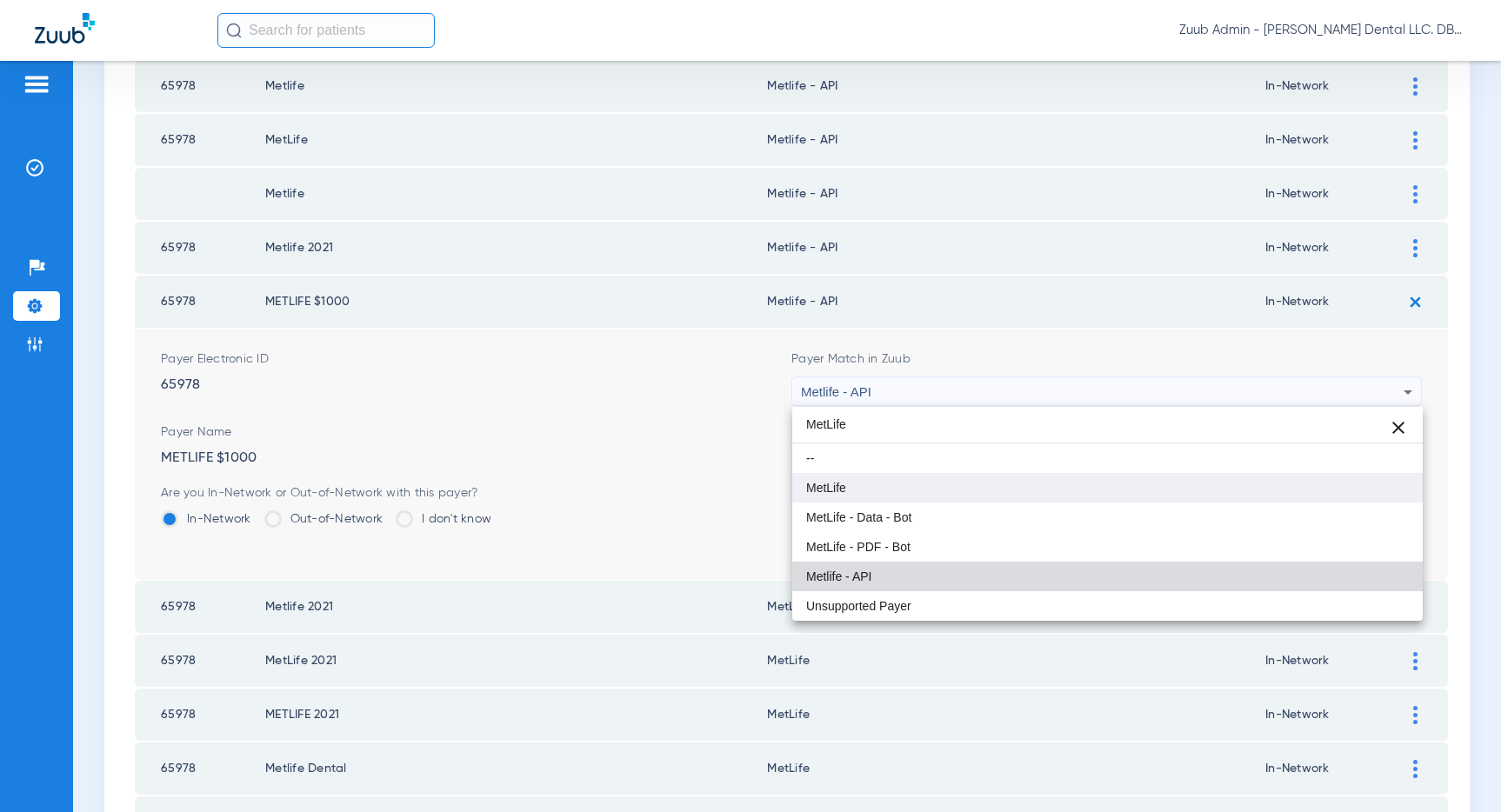
type input "MetLife"
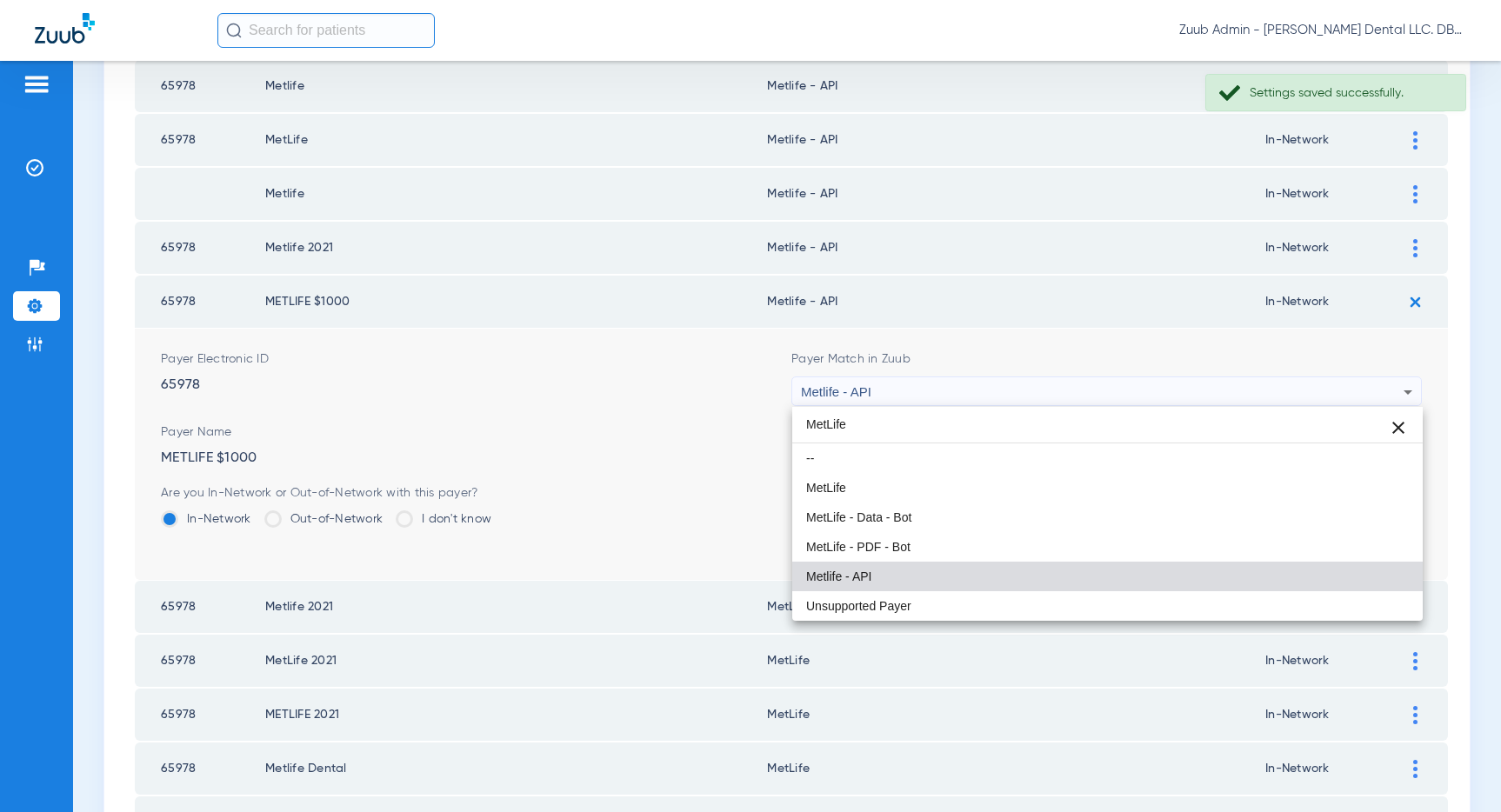
drag, startPoint x: 1021, startPoint y: 481, endPoint x: 1135, endPoint y: 492, distance: 114.5
click at [1025, 481] on mat-option "MetLife" at bounding box center [1108, 488] width 631 height 30
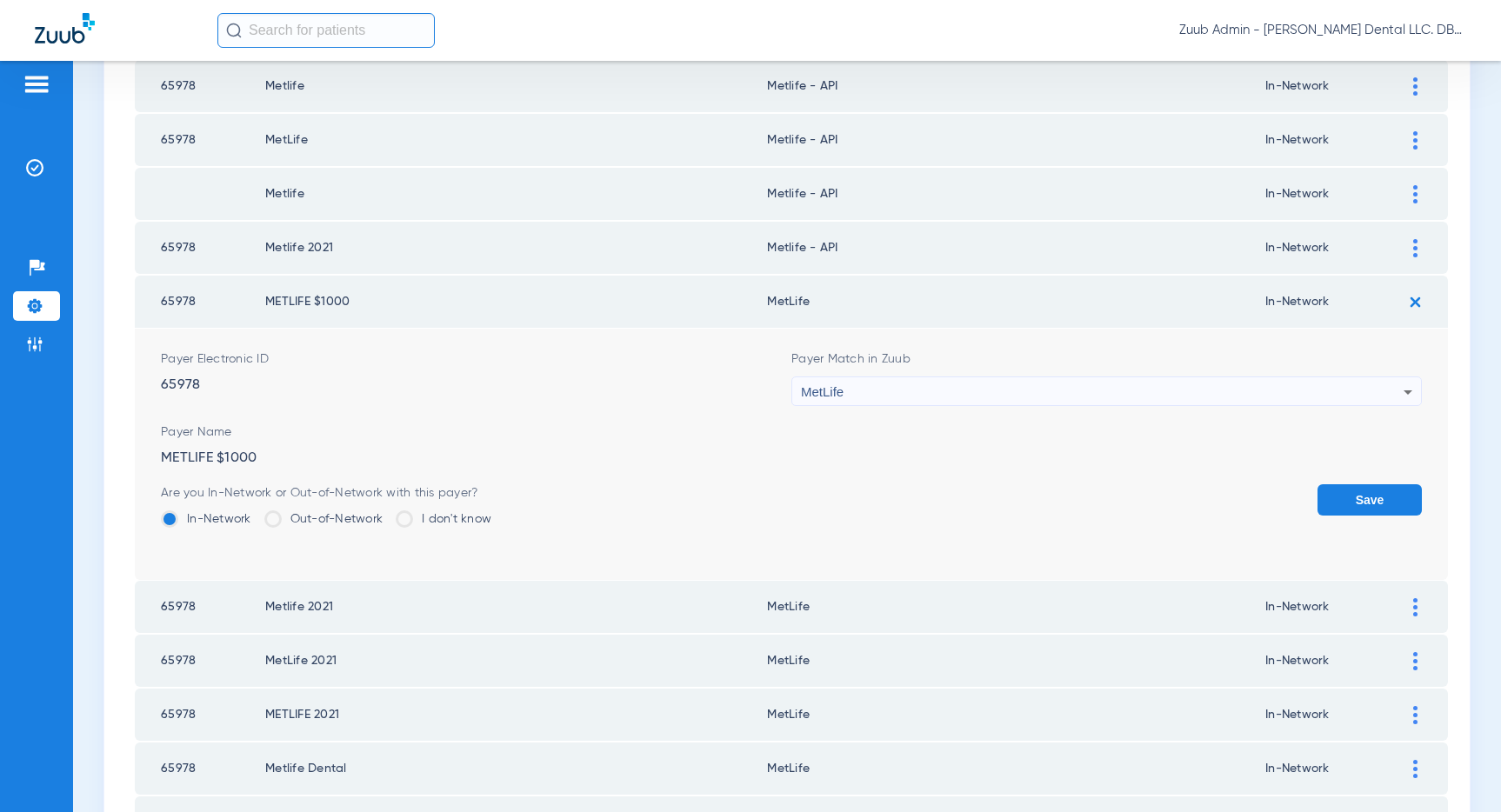
click at [1382, 507] on button "Save" at bounding box center [1369, 499] width 104 height 31
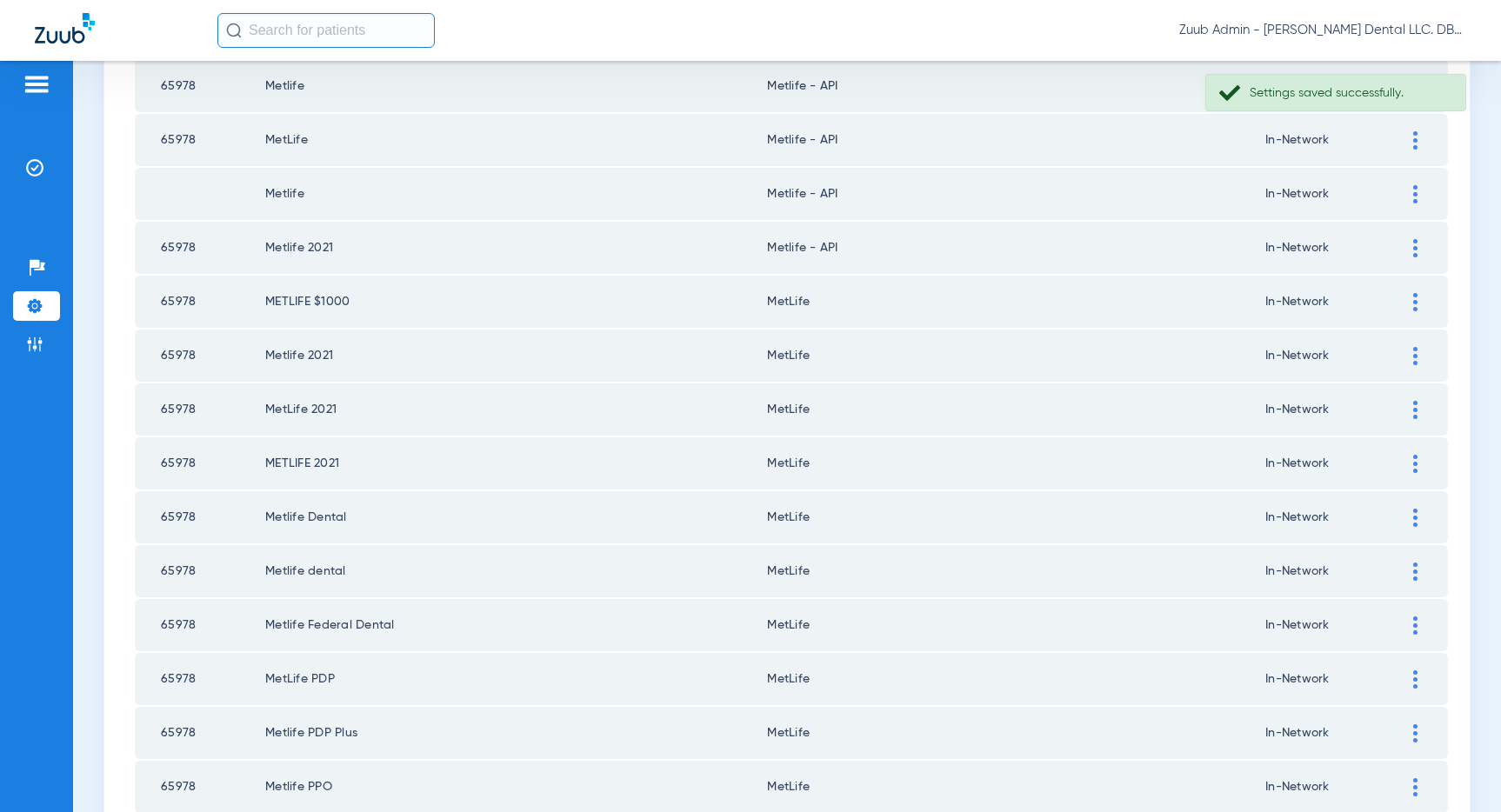
click at [1417, 248] on img at bounding box center [1415, 248] width 4 height 18
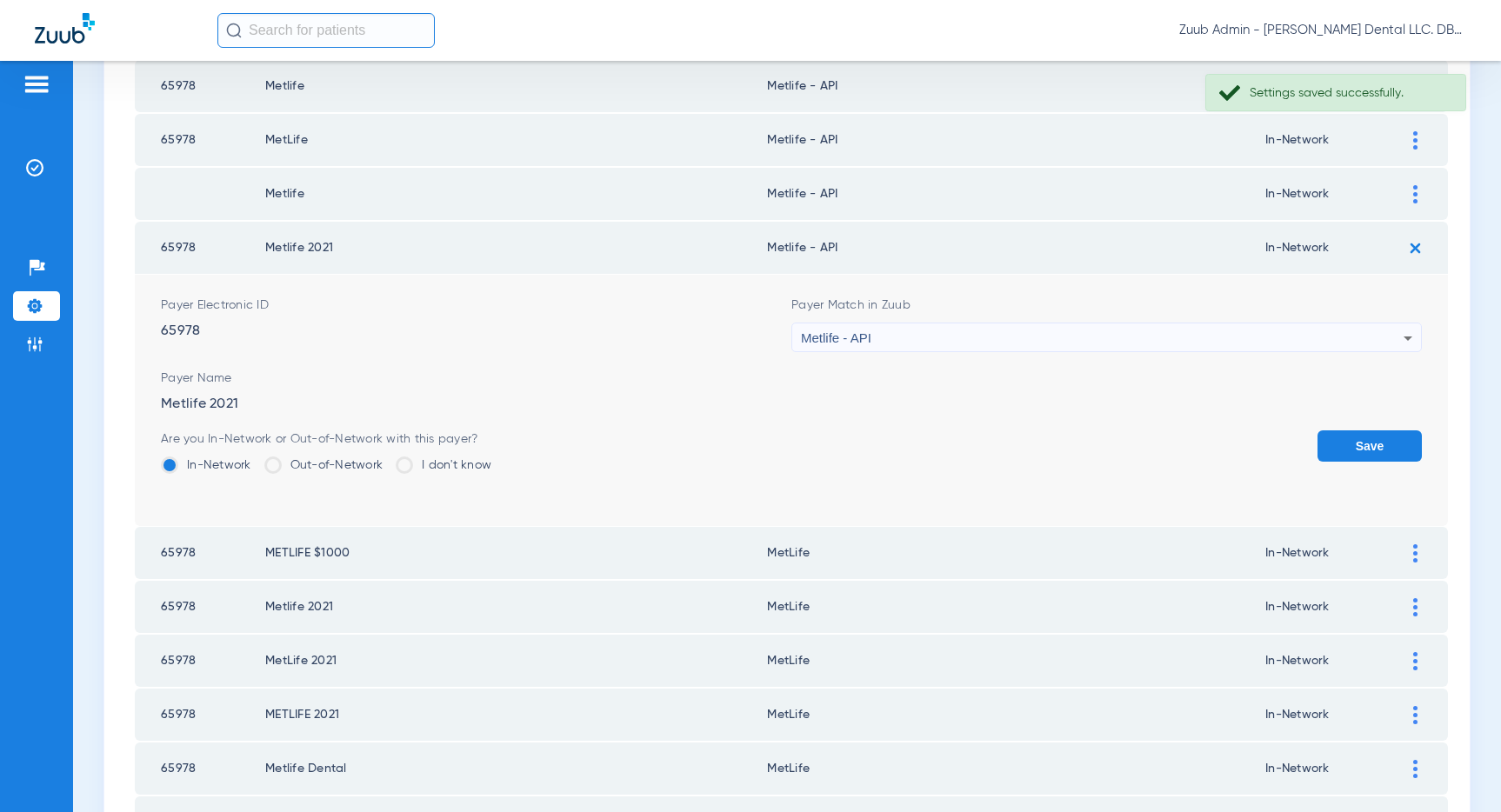
click at [1295, 335] on div "Metlife - API" at bounding box center [1102, 338] width 603 height 30
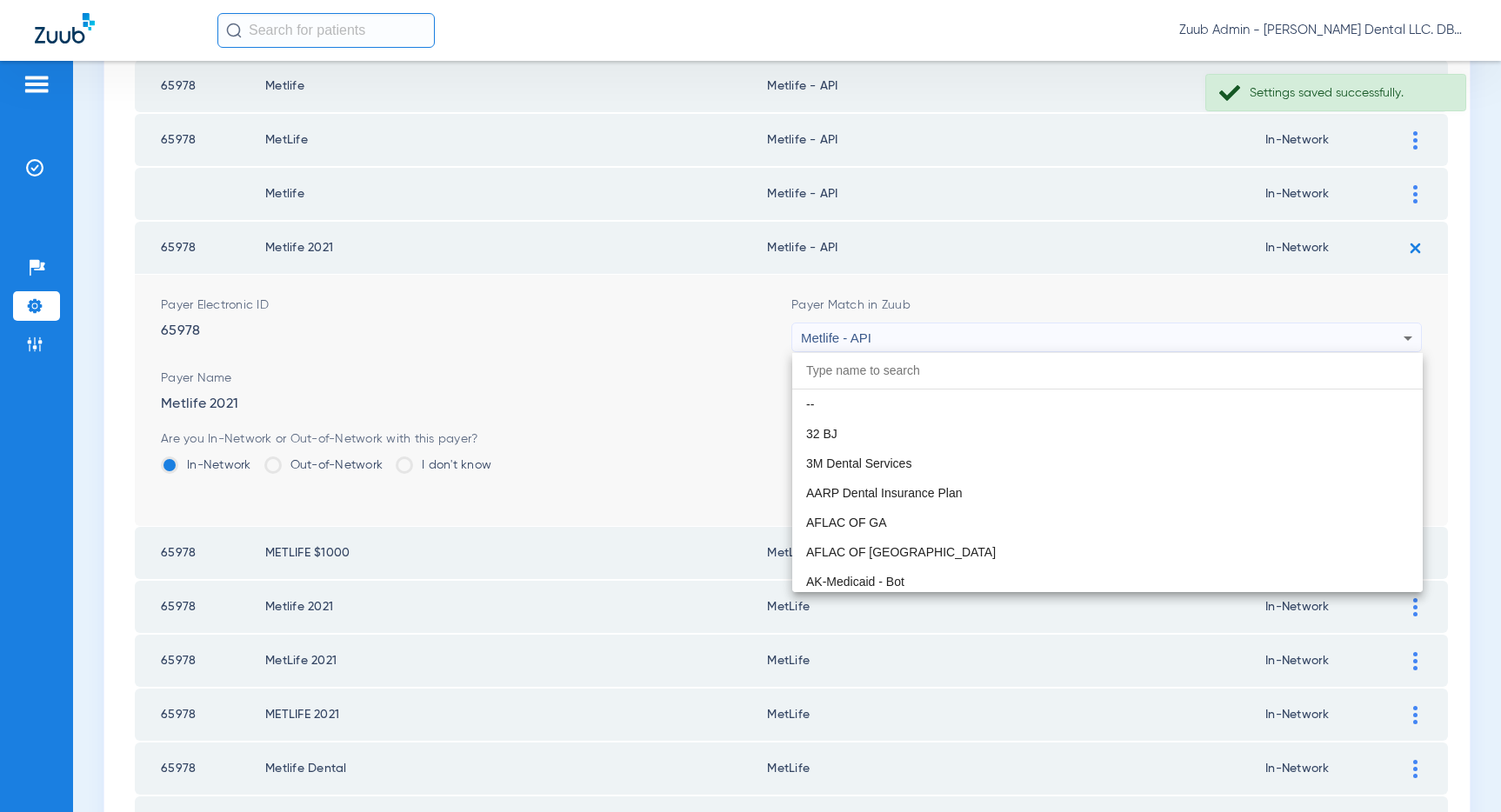
scroll to position [9346, 0]
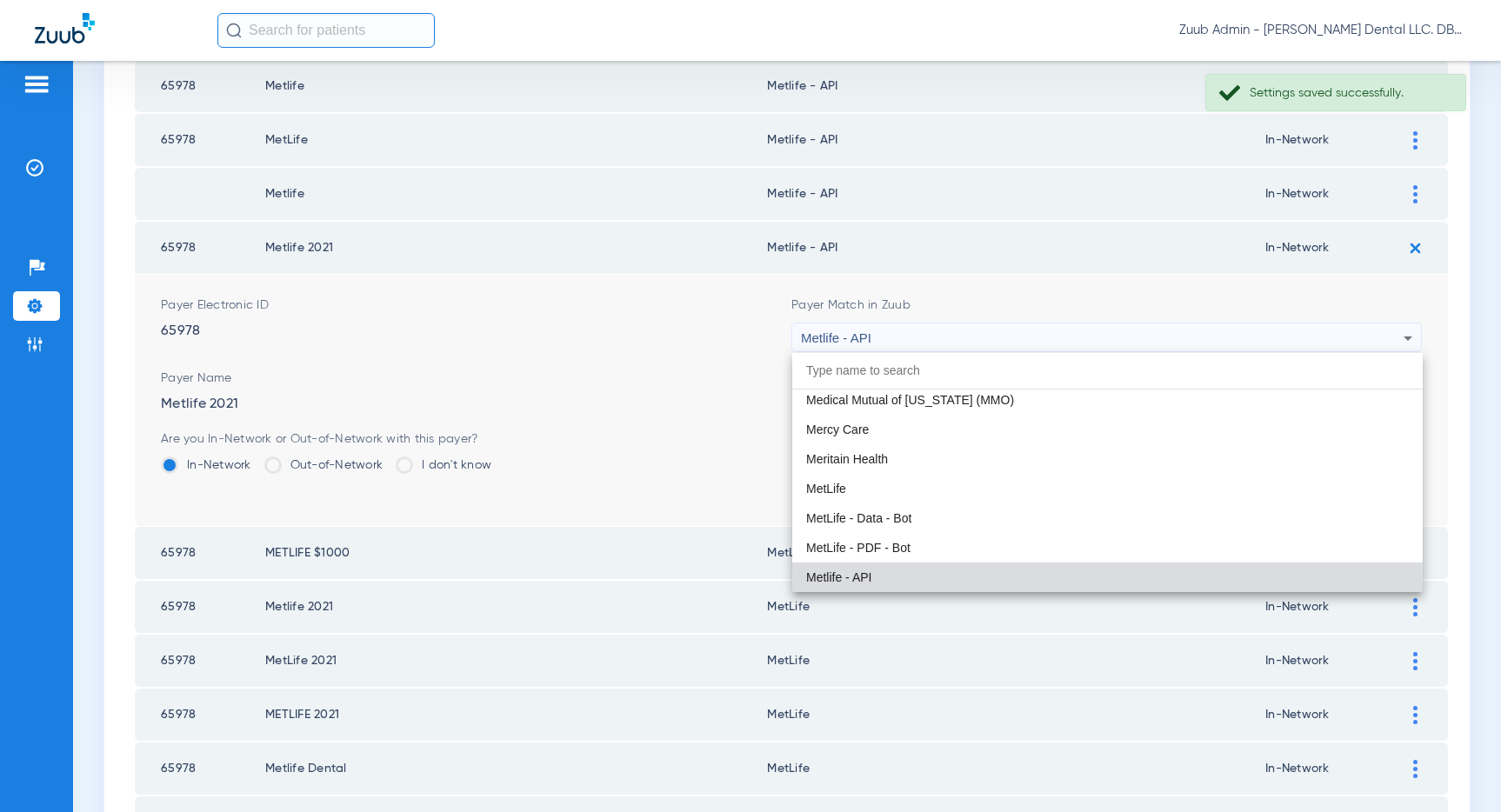
paste input "MetLife"
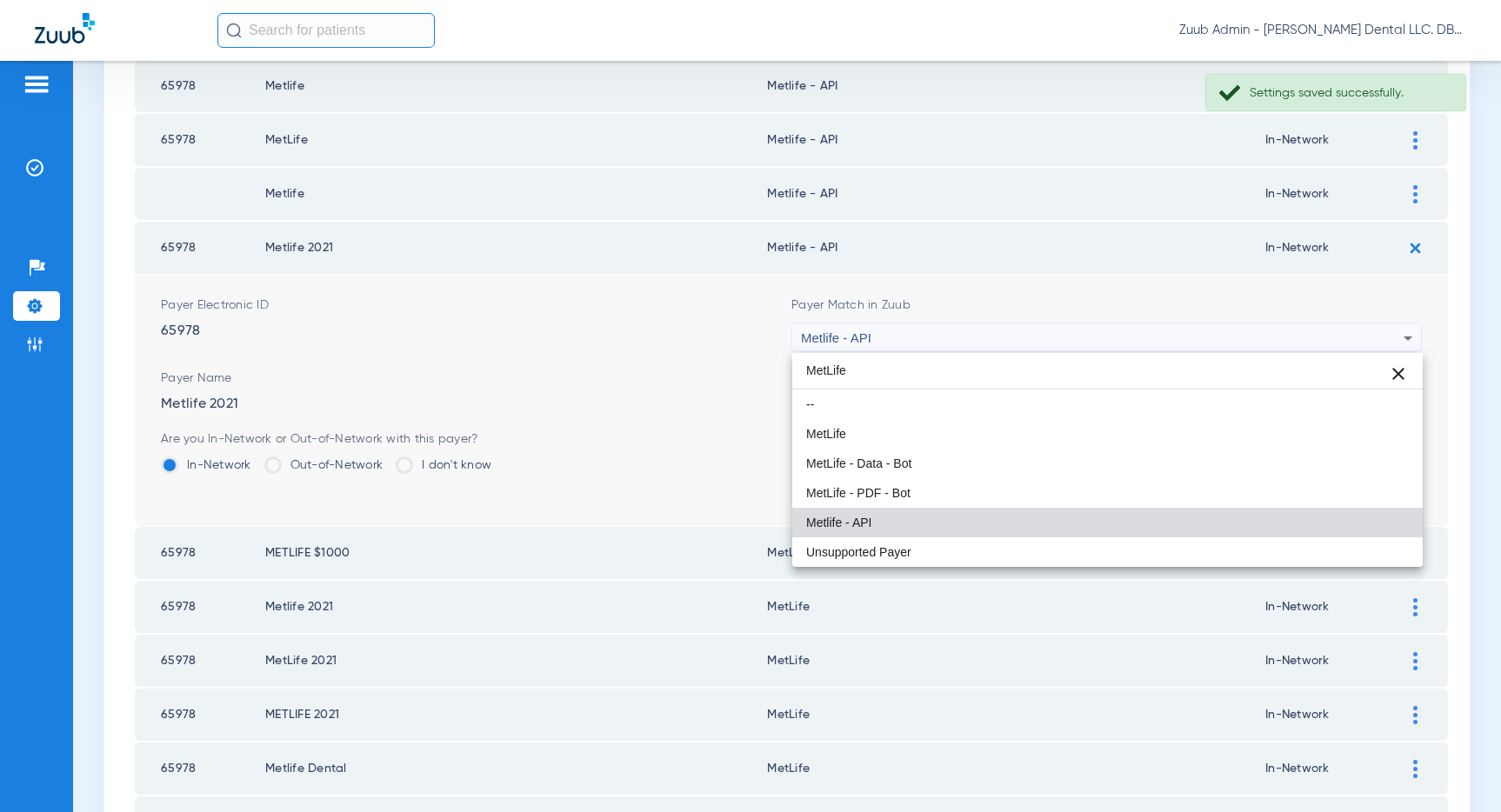
scroll to position [0, 0]
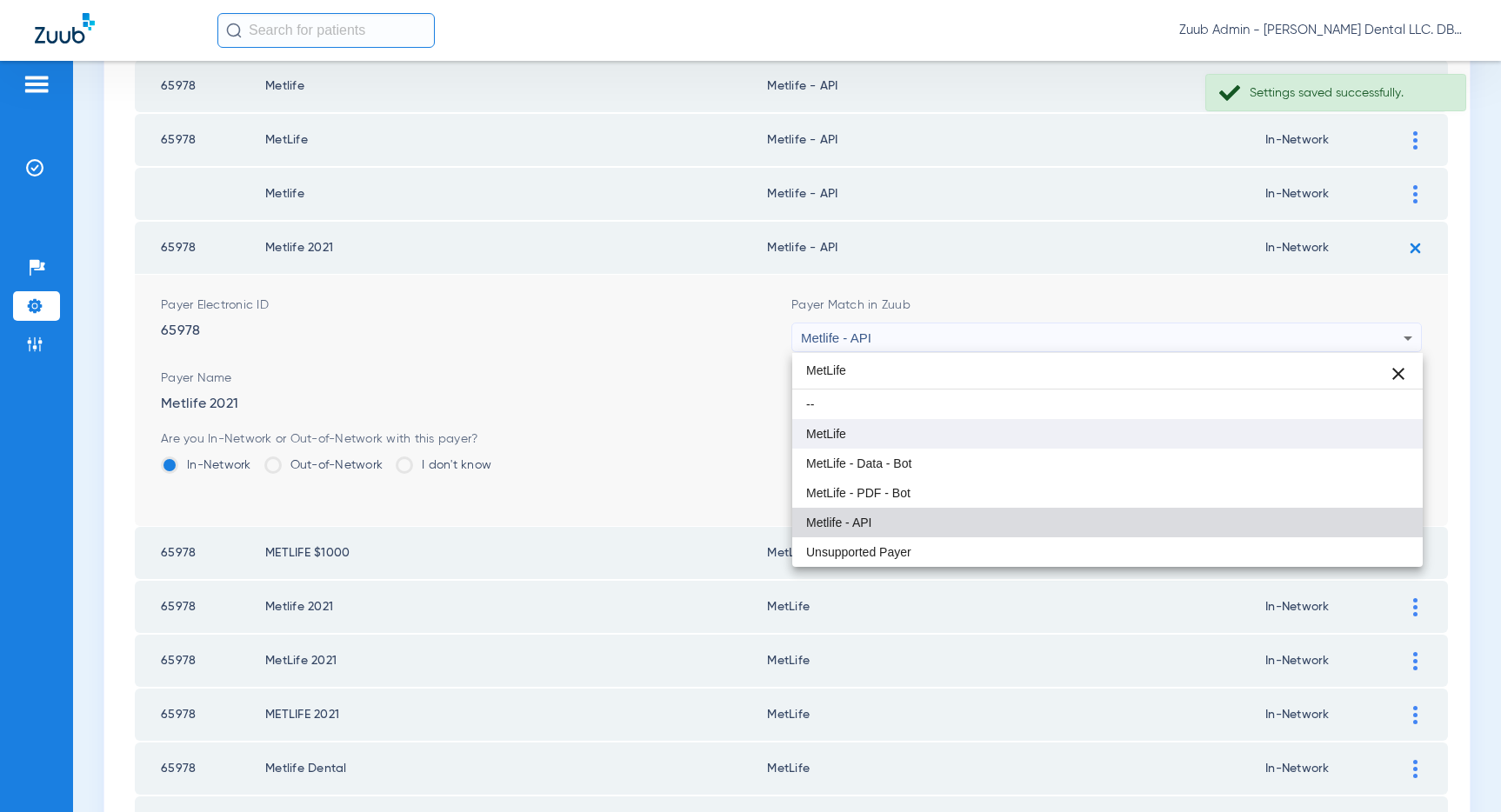
type input "MetLife"
click at [1083, 429] on mat-option "MetLife" at bounding box center [1108, 434] width 631 height 30
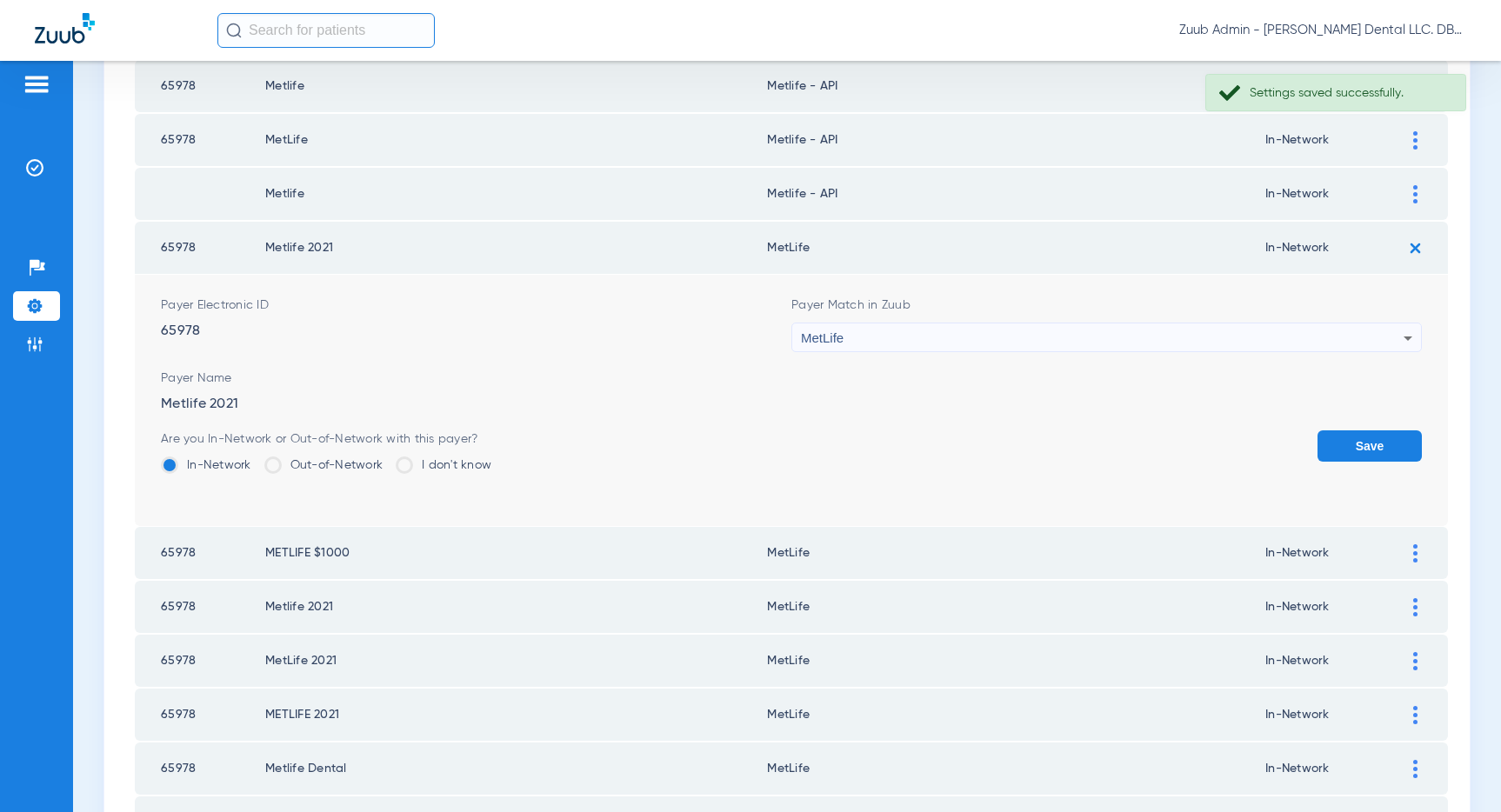
click at [1358, 444] on button "Save" at bounding box center [1369, 446] width 104 height 31
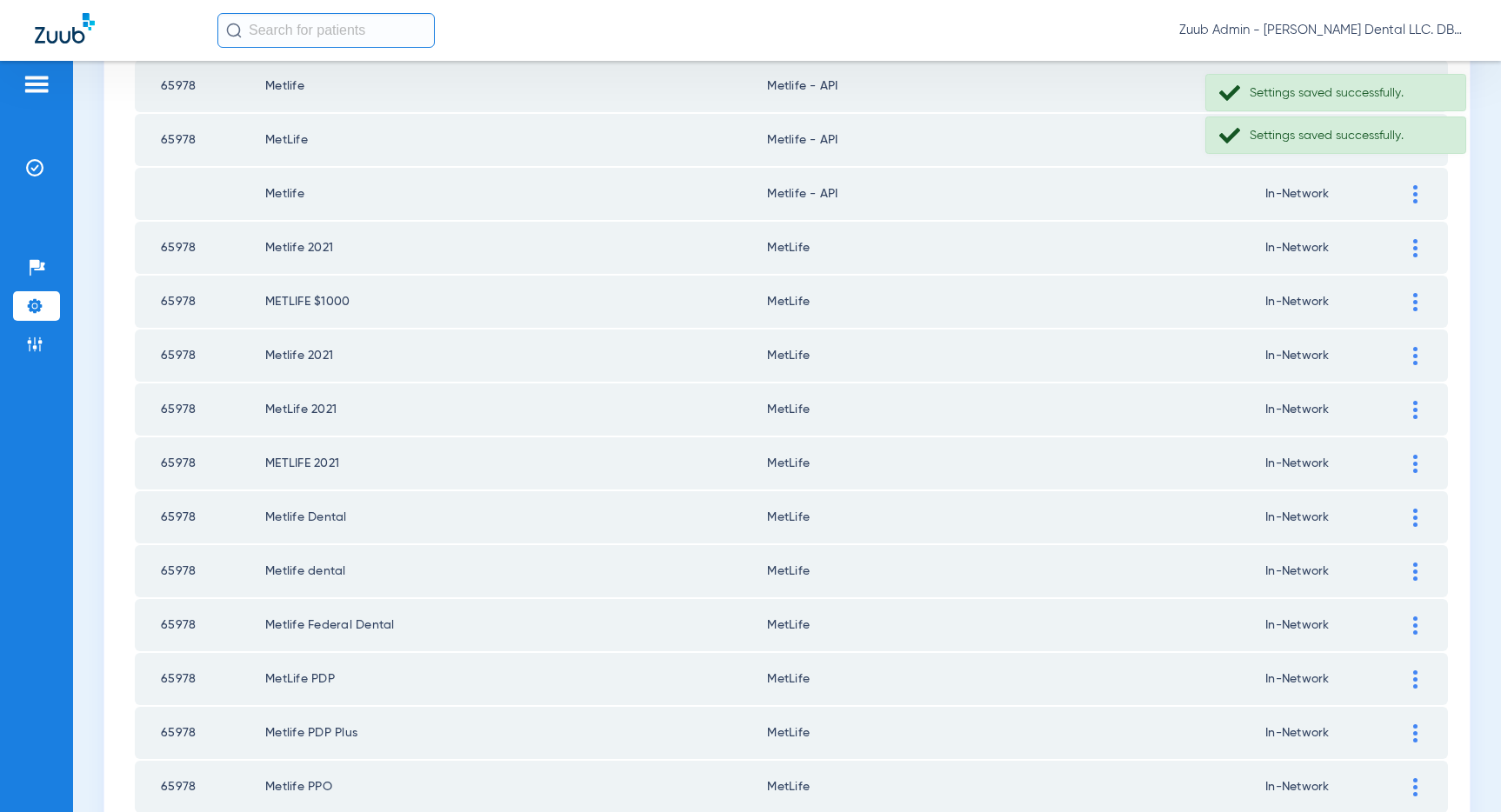
click at [1411, 194] on div at bounding box center [1415, 194] width 31 height 18
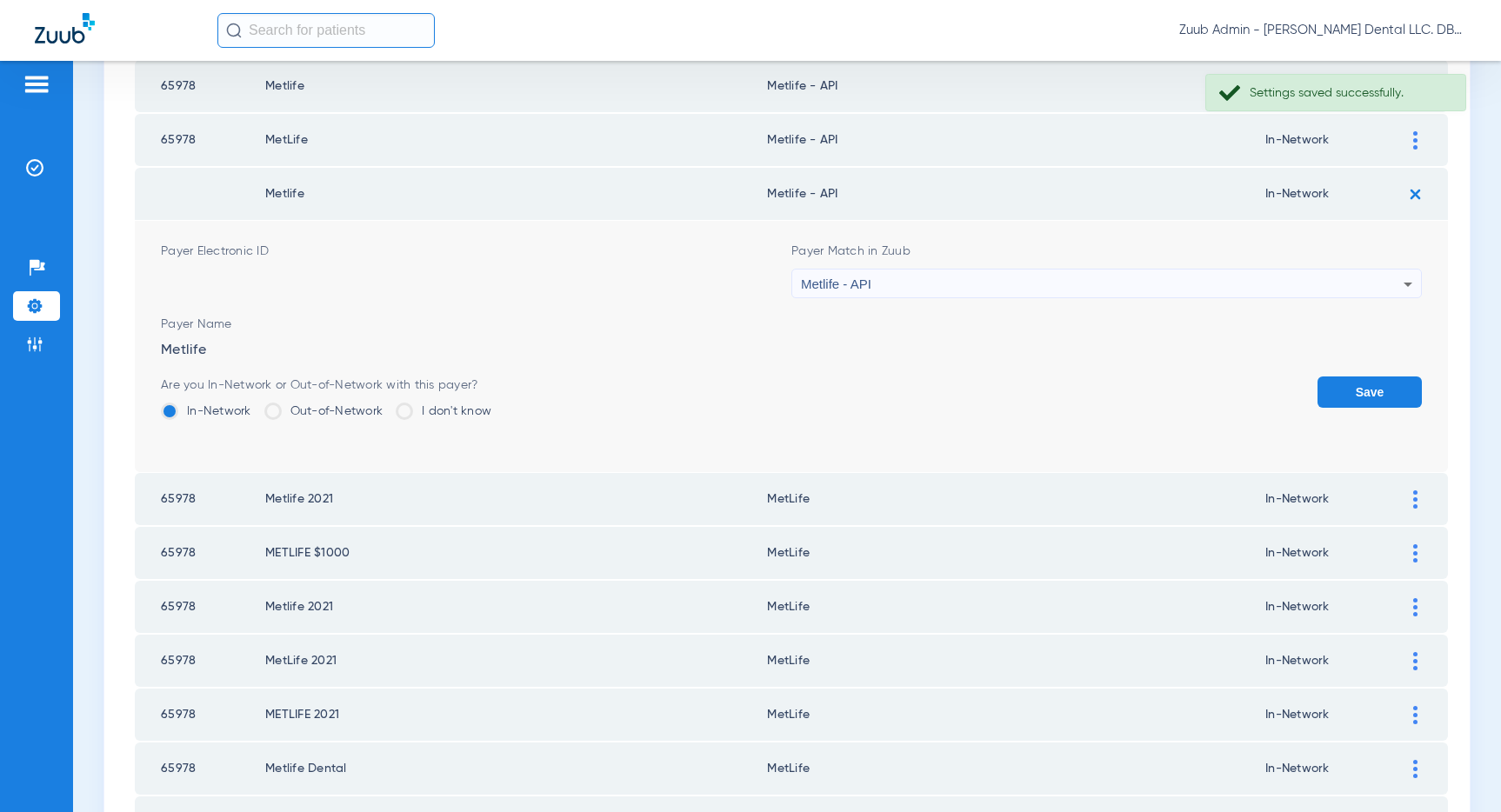
click at [1252, 278] on div "Metlife - API" at bounding box center [1102, 284] width 603 height 30
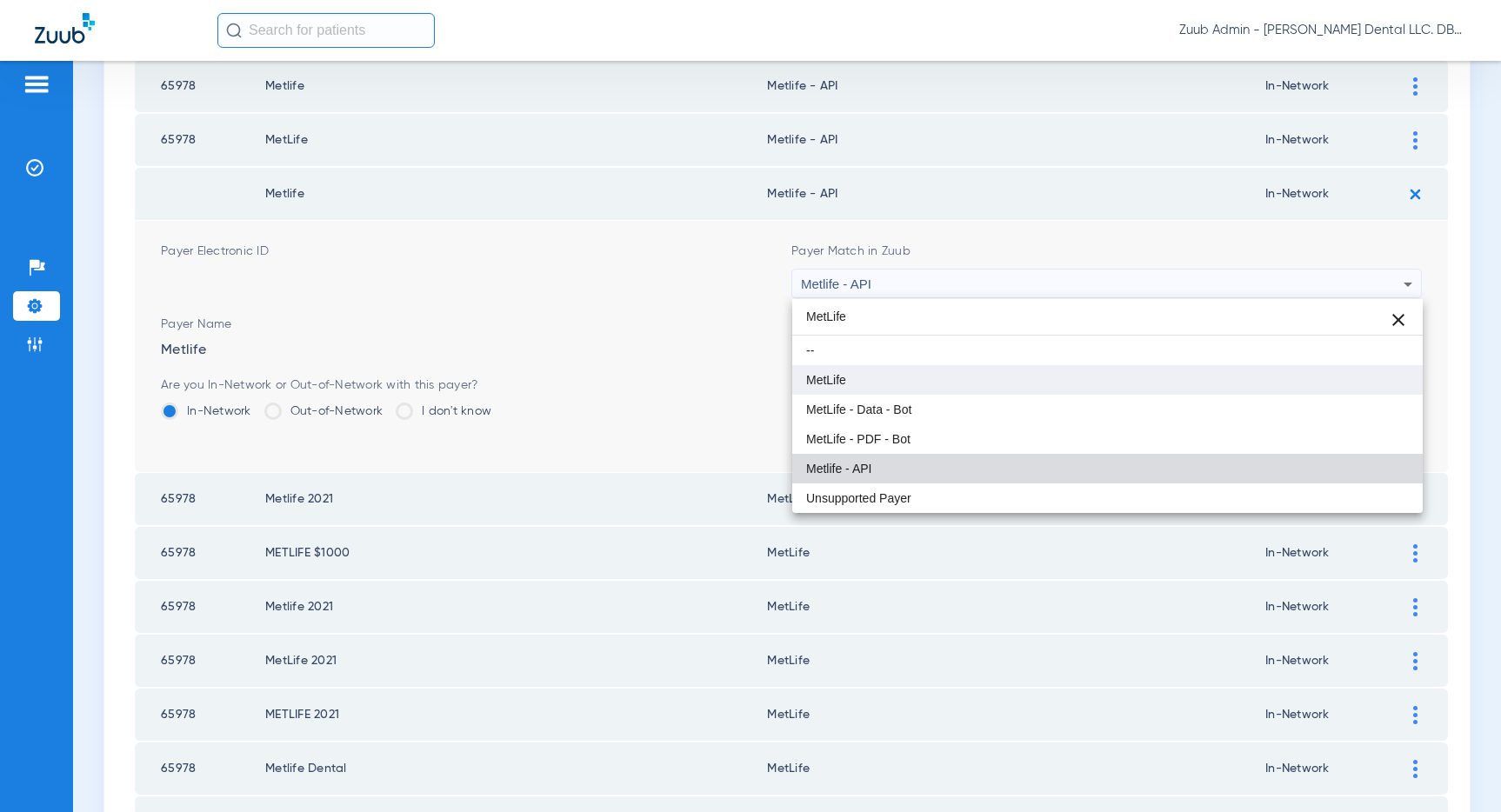
type input "MetLife"
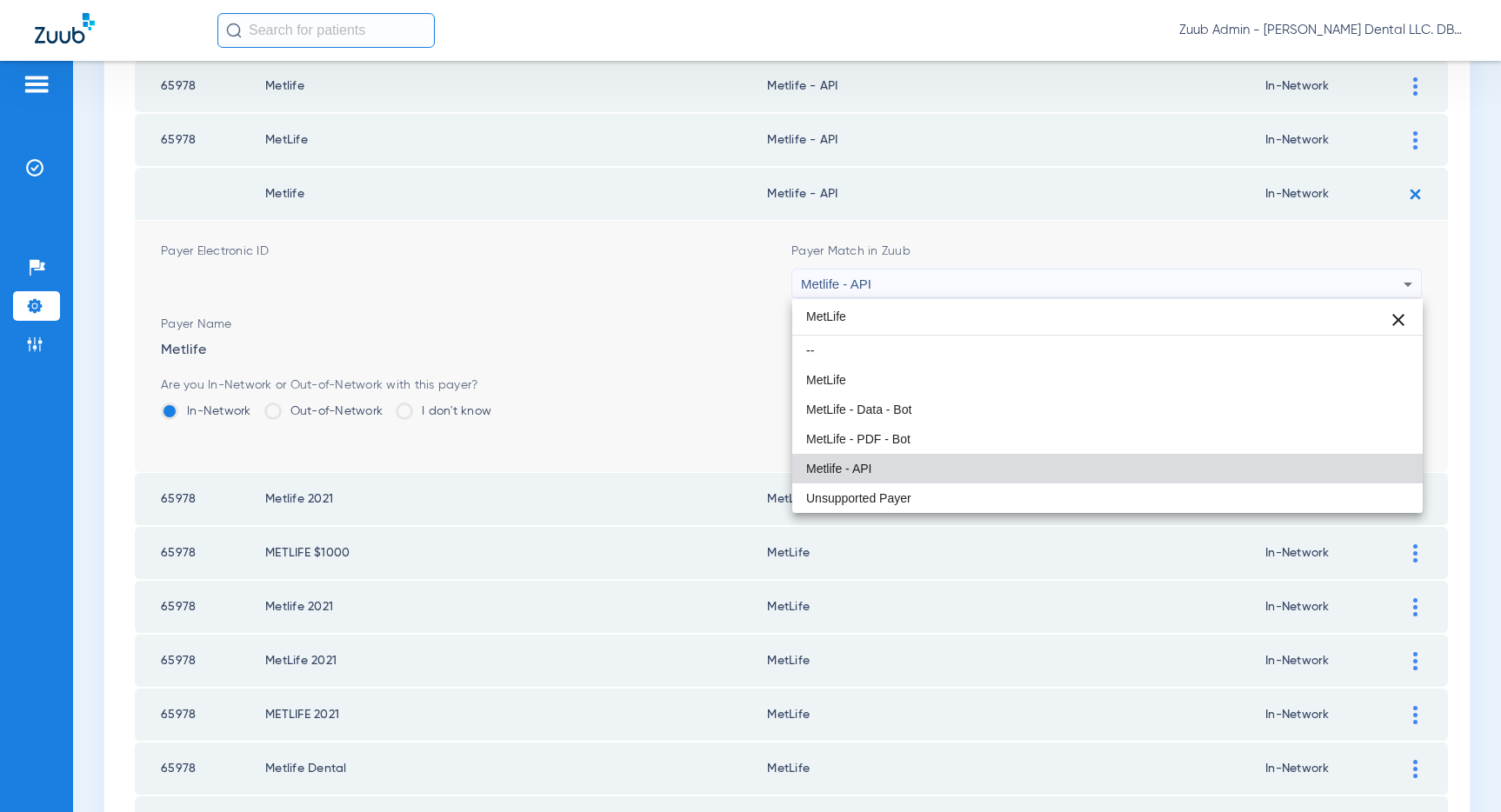
drag, startPoint x: 1061, startPoint y: 381, endPoint x: 1070, endPoint y: 379, distance: 9.2
click at [1063, 381] on mat-option "MetLife" at bounding box center [1108, 380] width 631 height 30
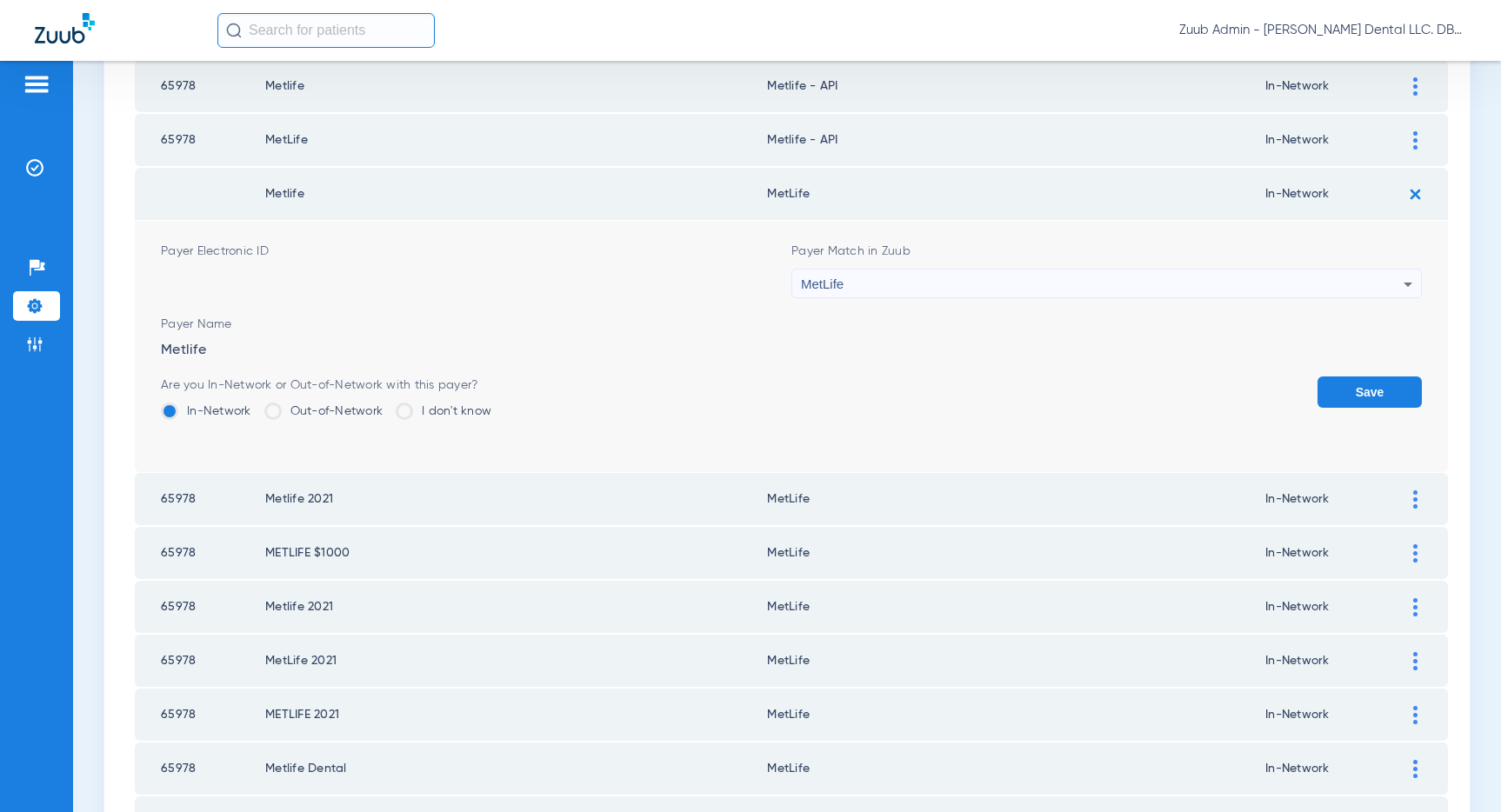
click at [1331, 387] on button "Save" at bounding box center [1369, 392] width 104 height 31
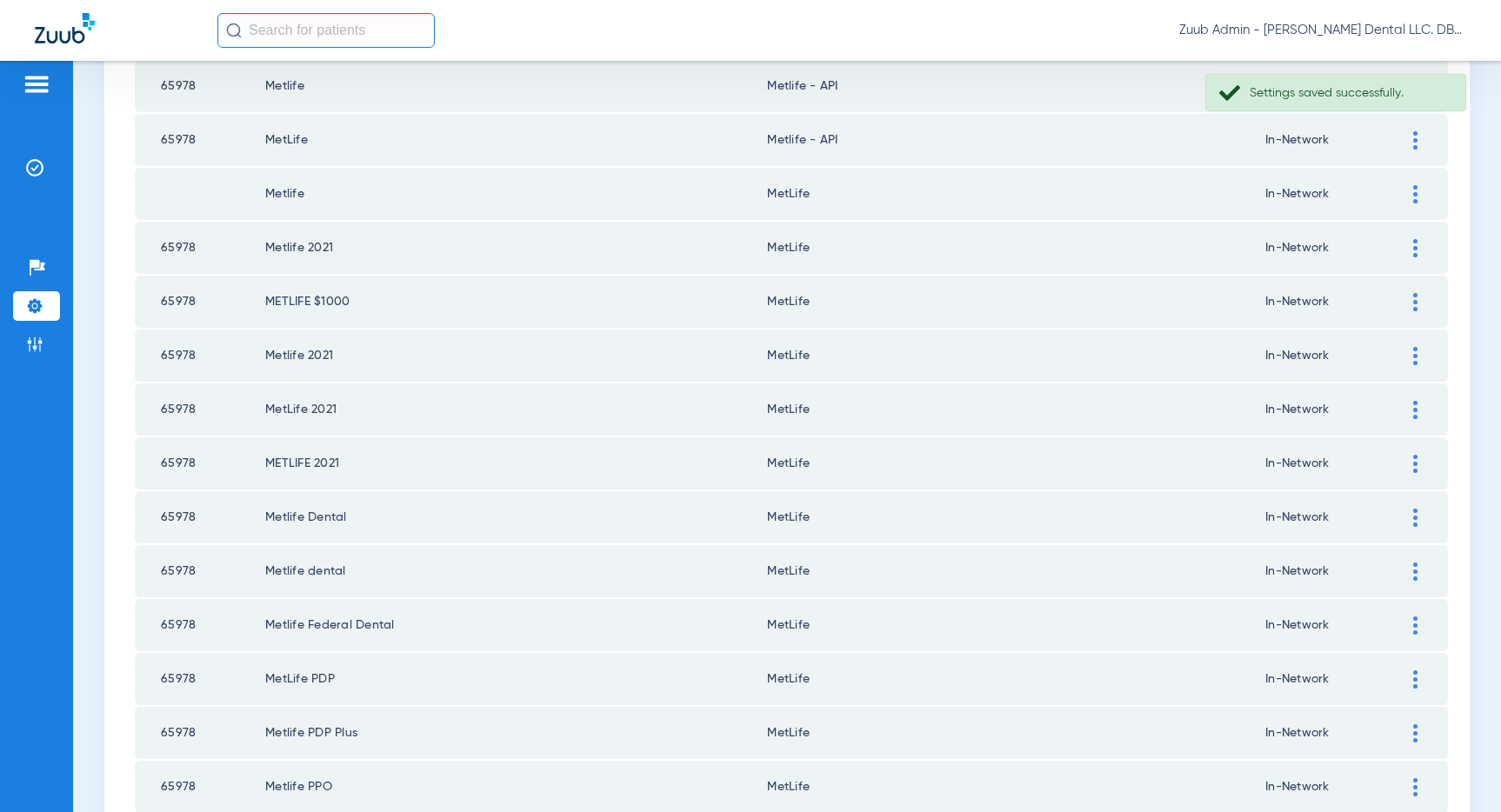
click at [1415, 139] on img at bounding box center [1415, 140] width 4 height 18
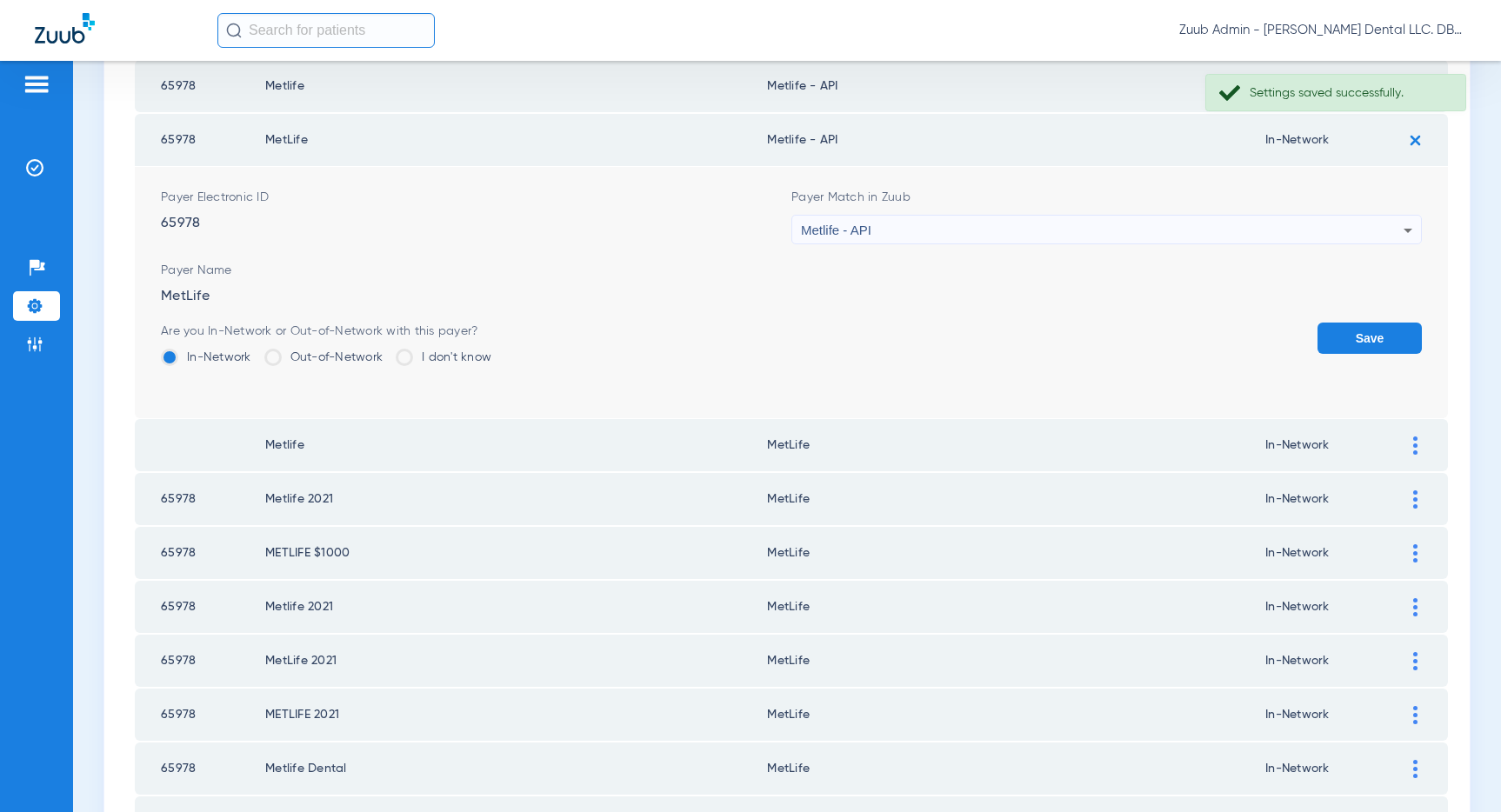
click at [1298, 228] on div "Metlife - API" at bounding box center [1102, 230] width 603 height 30
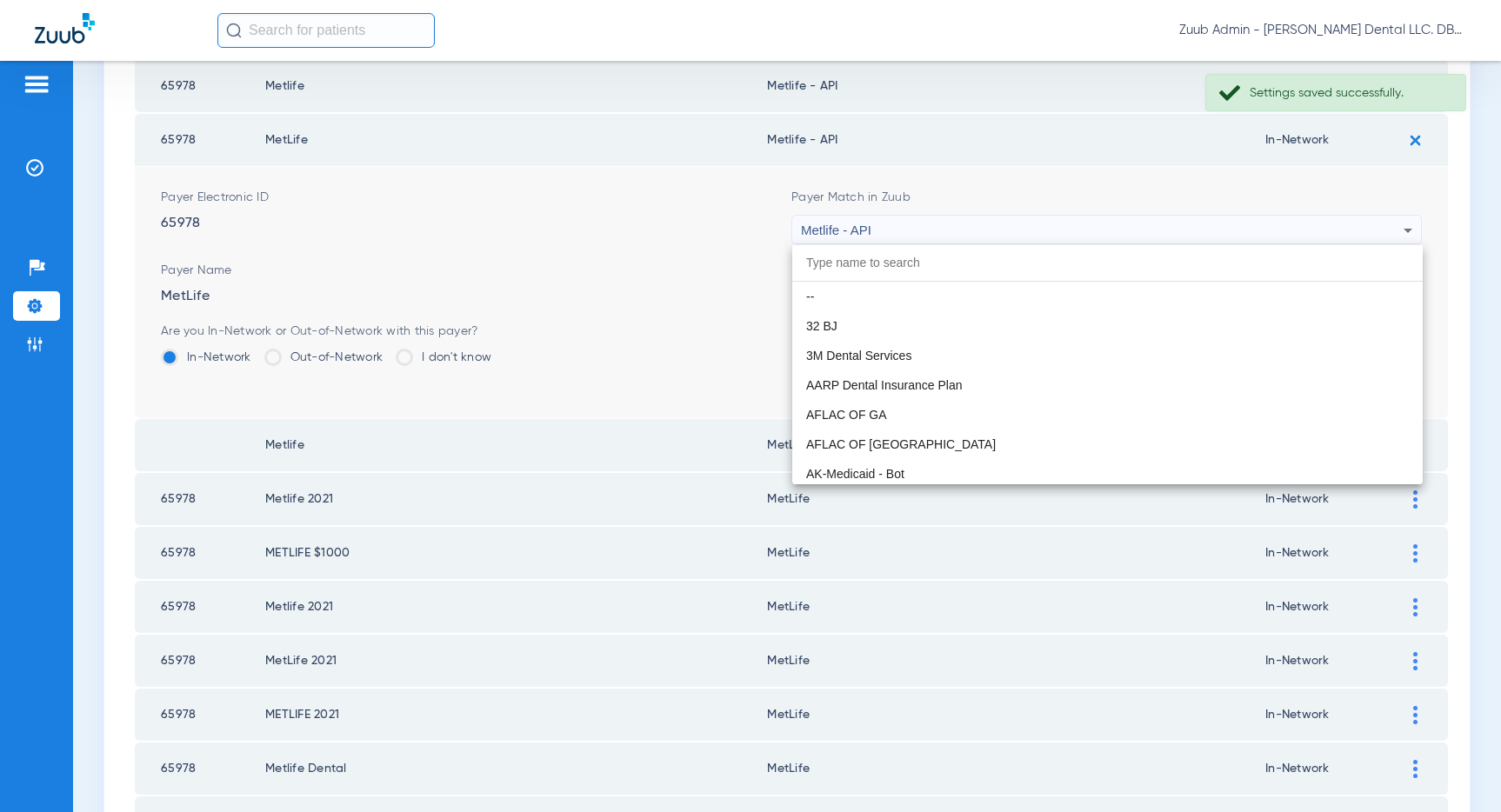
scroll to position [9346, 0]
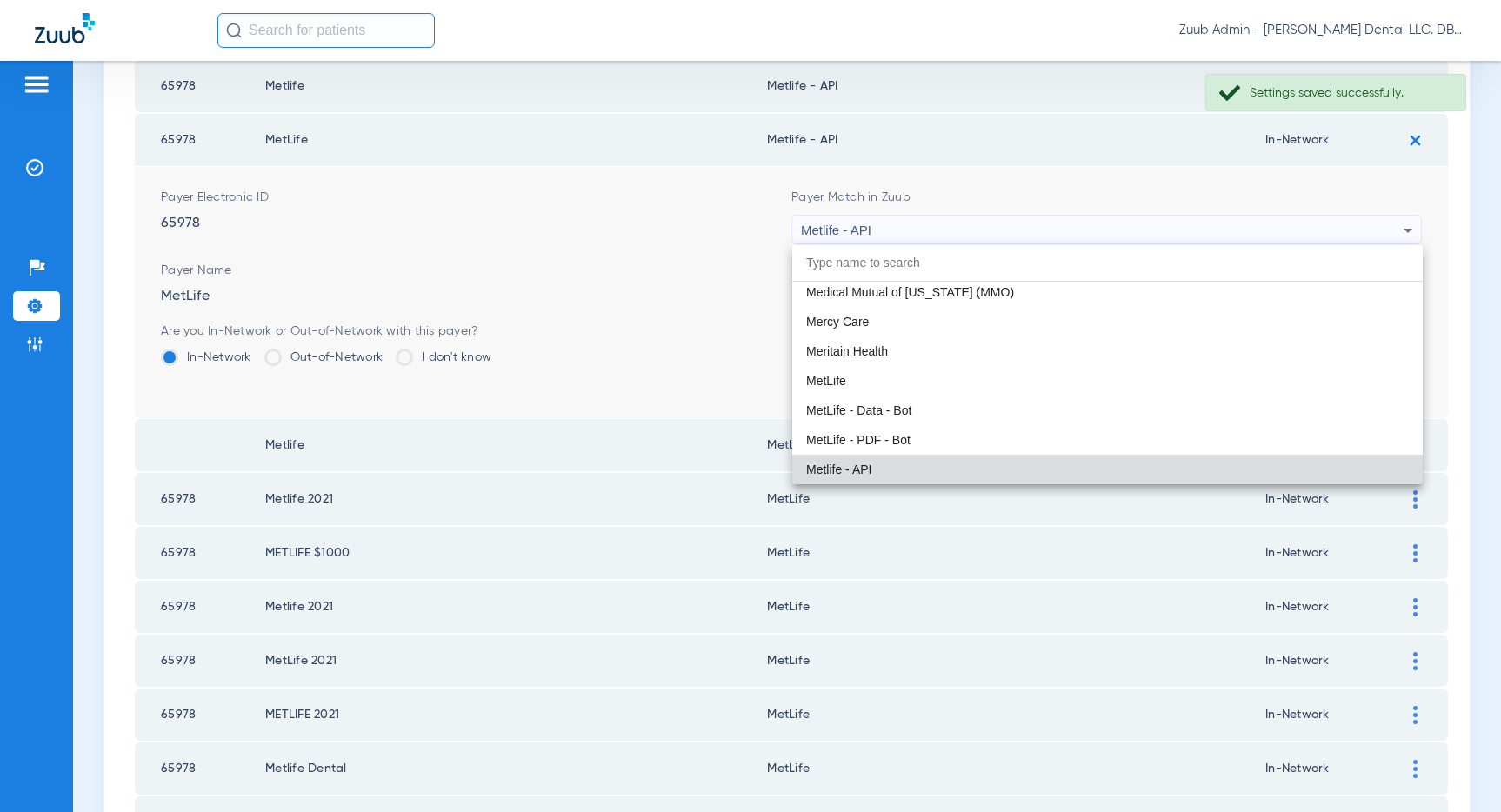
paste input "MetLife"
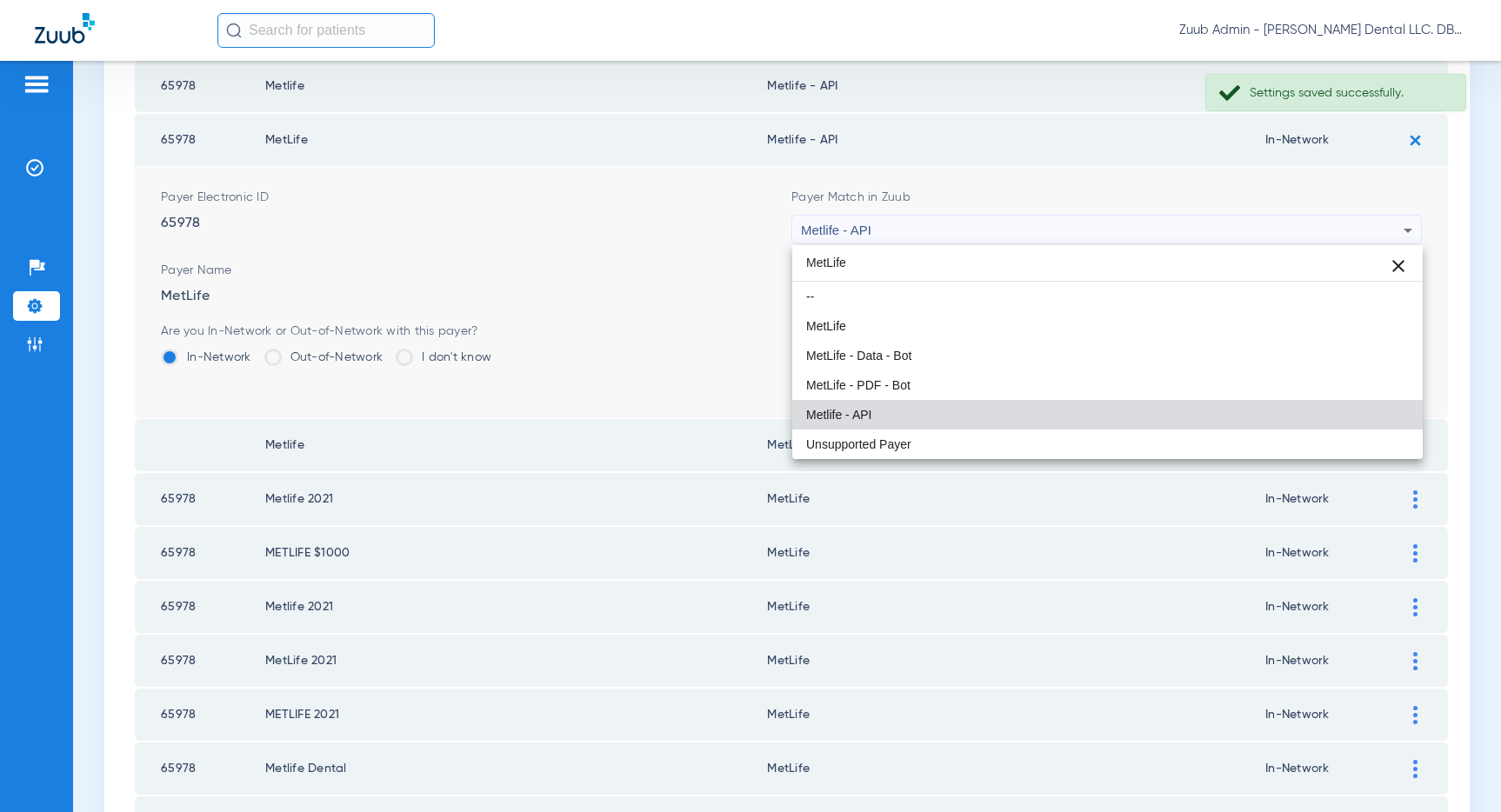
scroll to position [0, 0]
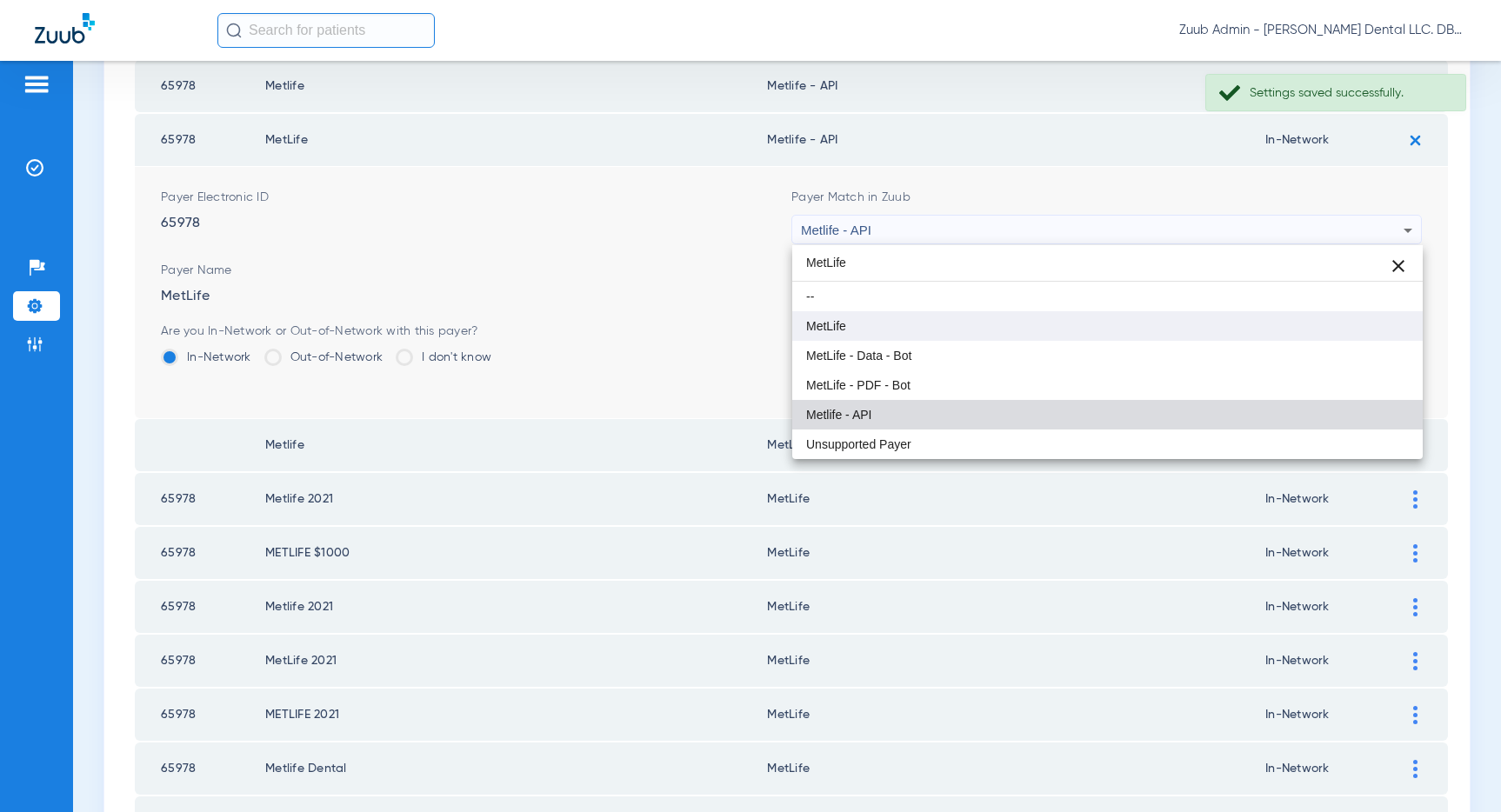
type input "MetLife"
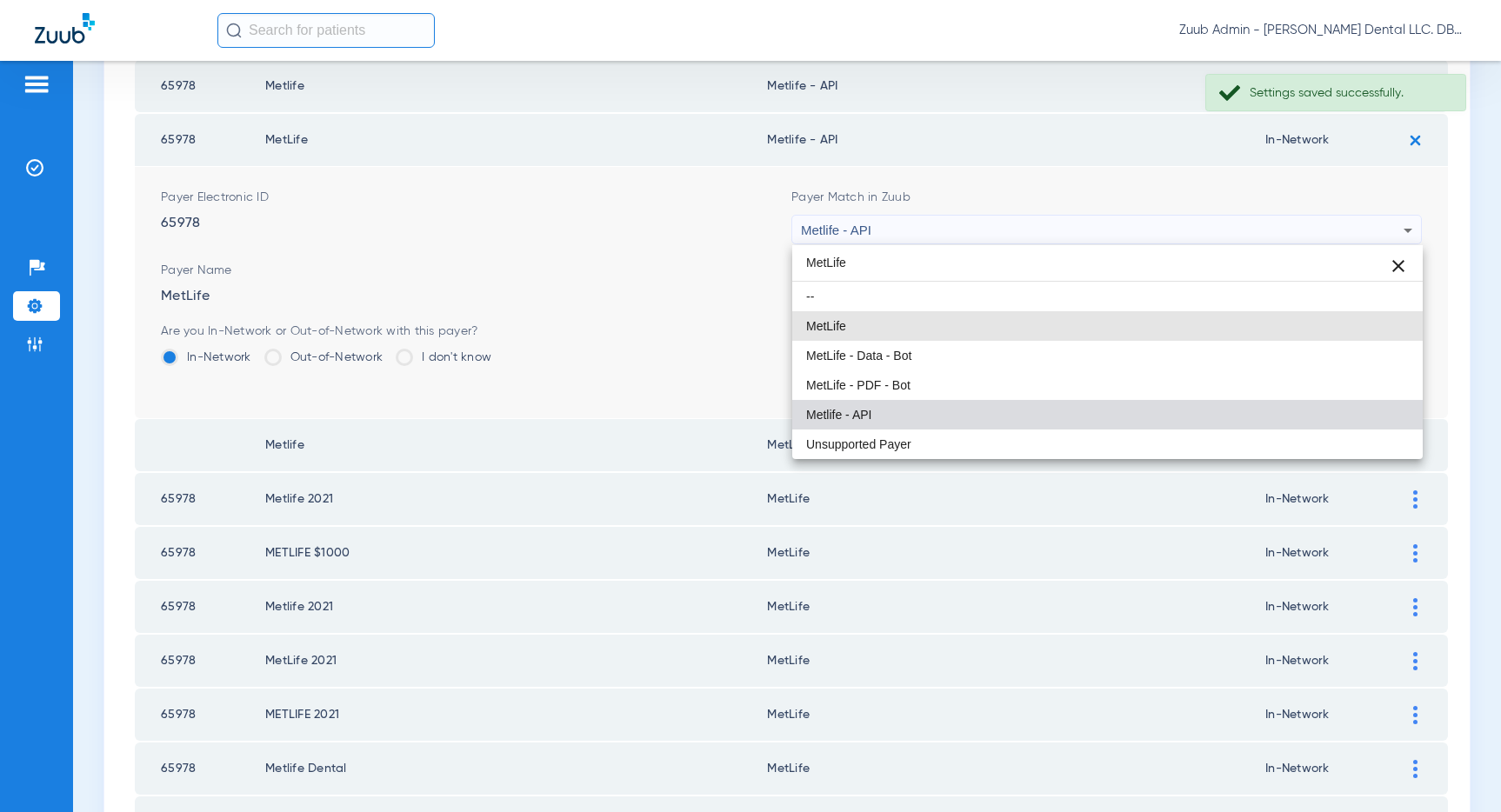
drag, startPoint x: 1082, startPoint y: 323, endPoint x: 1181, endPoint y: 313, distance: 99.5
click at [1085, 323] on mat-option "MetLife" at bounding box center [1108, 326] width 631 height 30
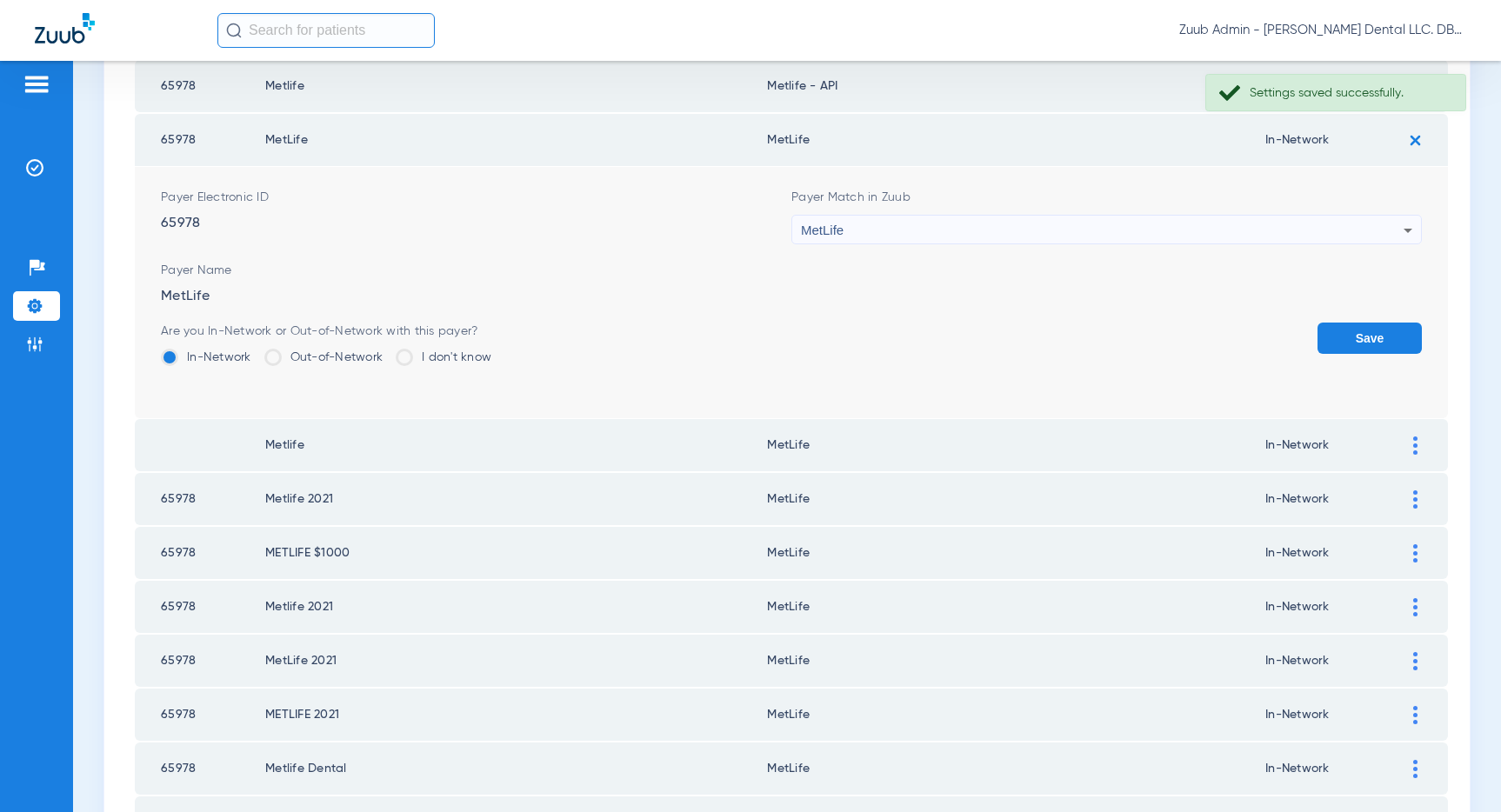
click at [1373, 334] on button "Save" at bounding box center [1369, 338] width 104 height 31
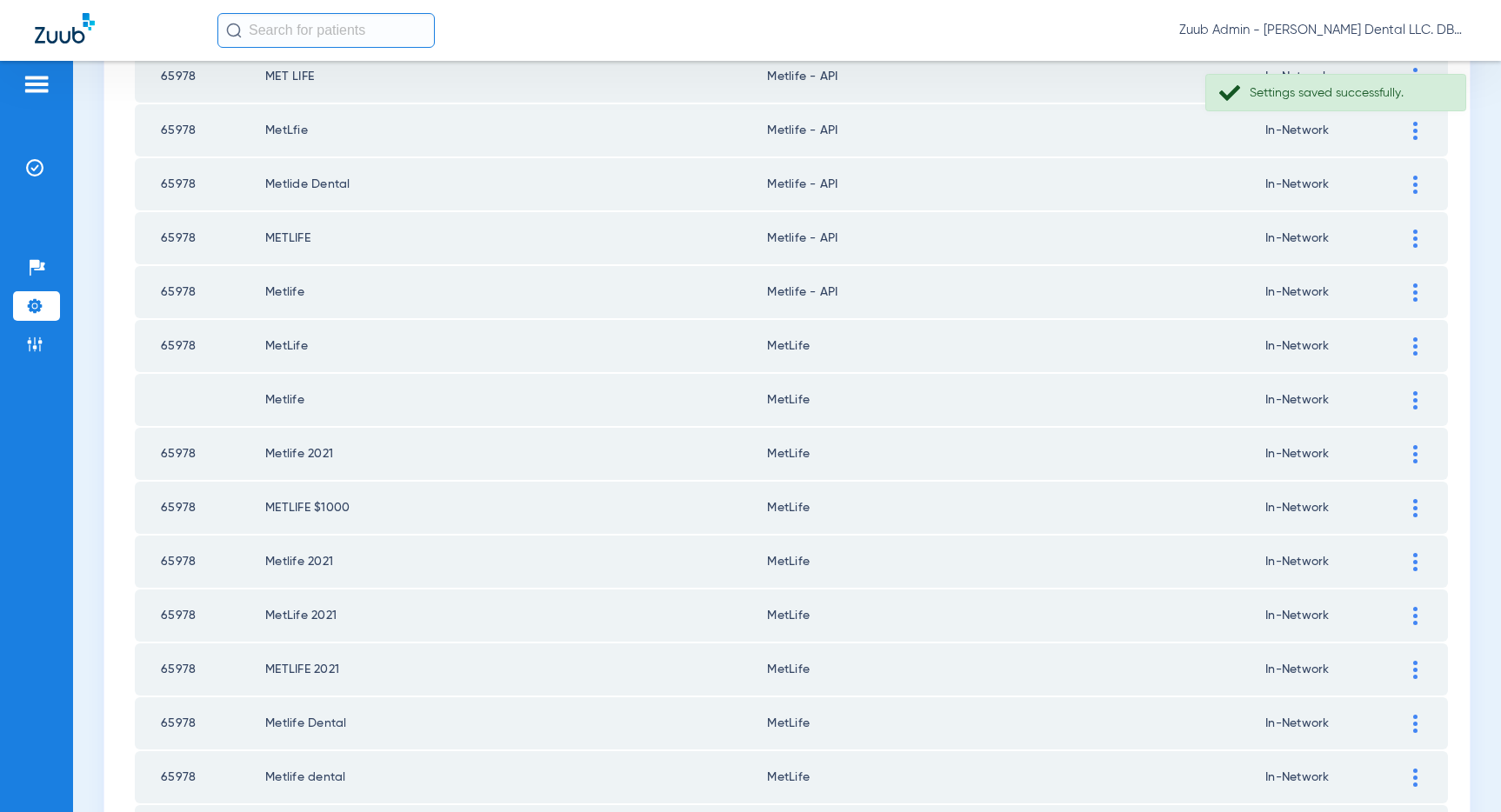
scroll to position [1488, 0]
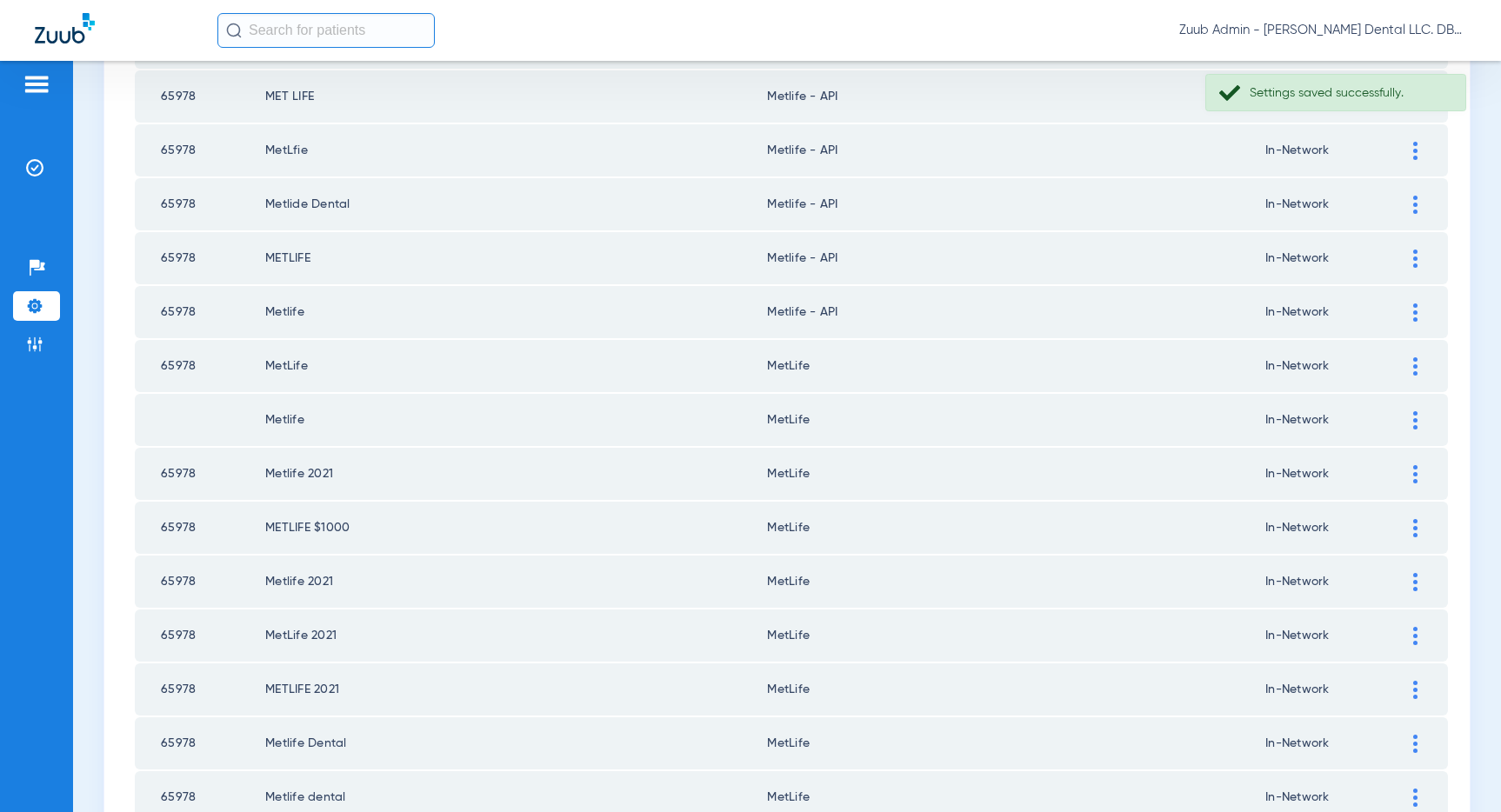
drag, startPoint x: 1417, startPoint y: 311, endPoint x: 1351, endPoint y: 306, distance: 66.2
click at [1417, 311] on div at bounding box center [1415, 313] width 31 height 18
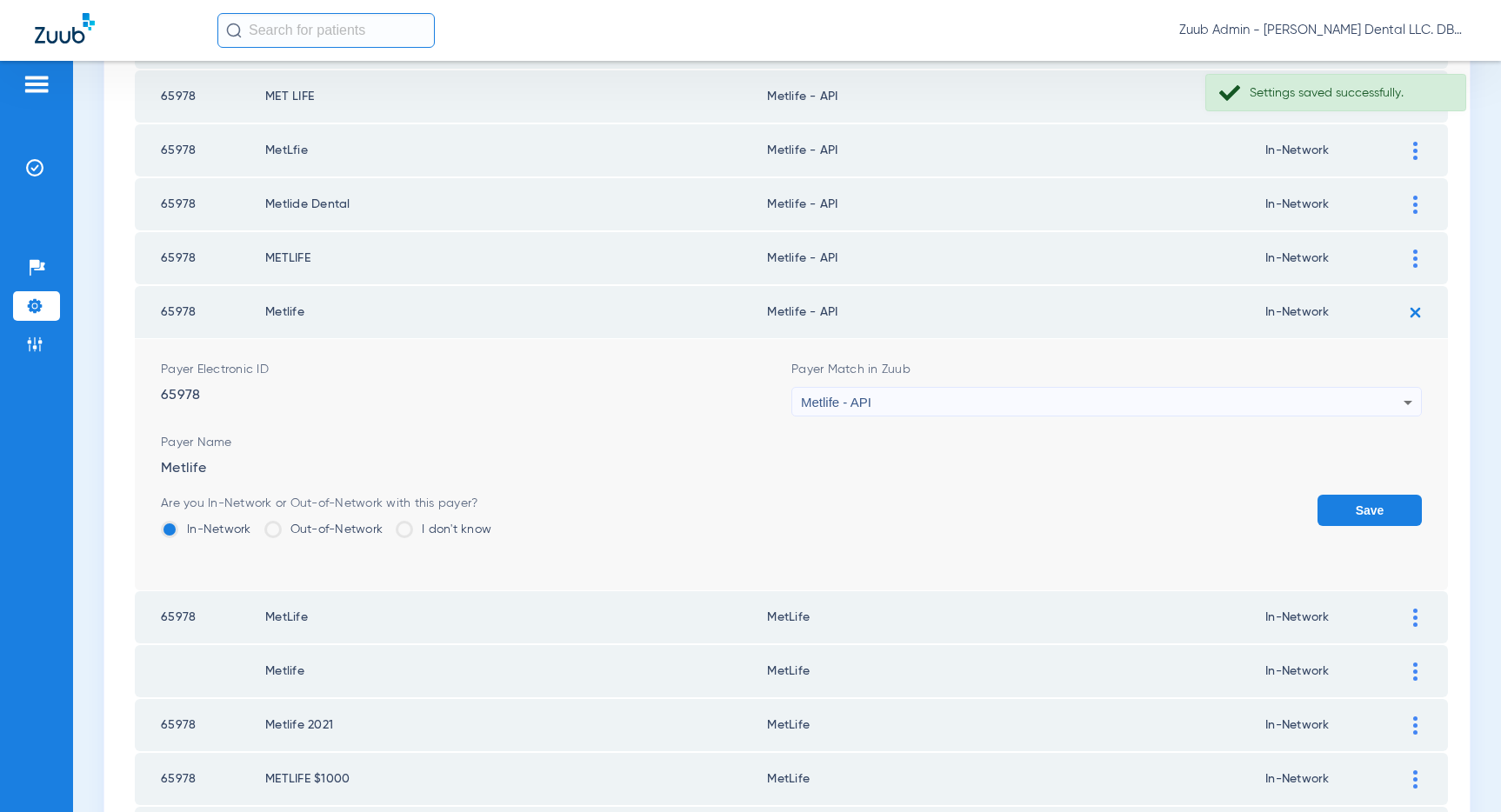
click at [1143, 397] on div "Metlife - API" at bounding box center [1102, 402] width 603 height 30
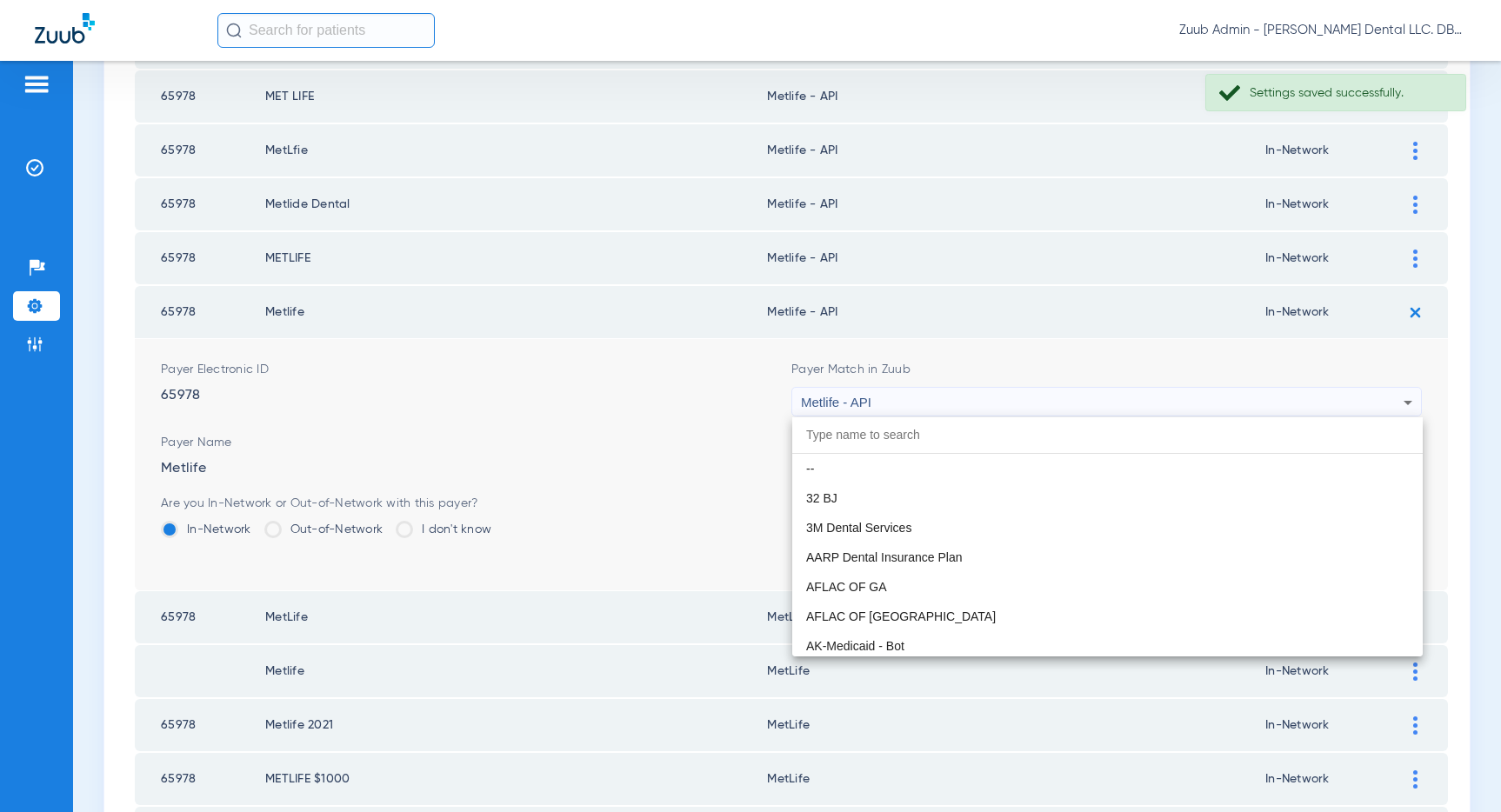
scroll to position [9346, 0]
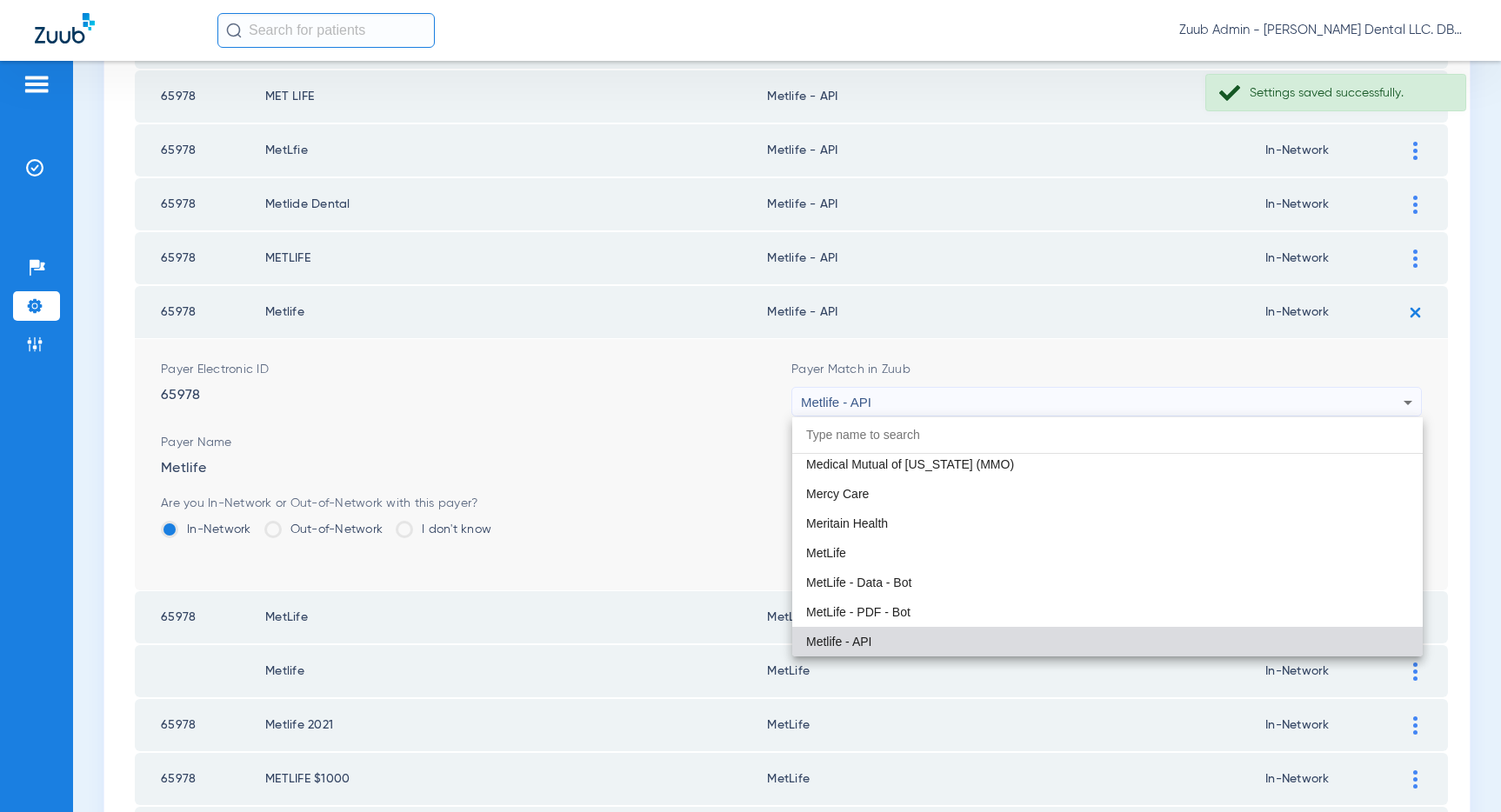
paste input "MetLife"
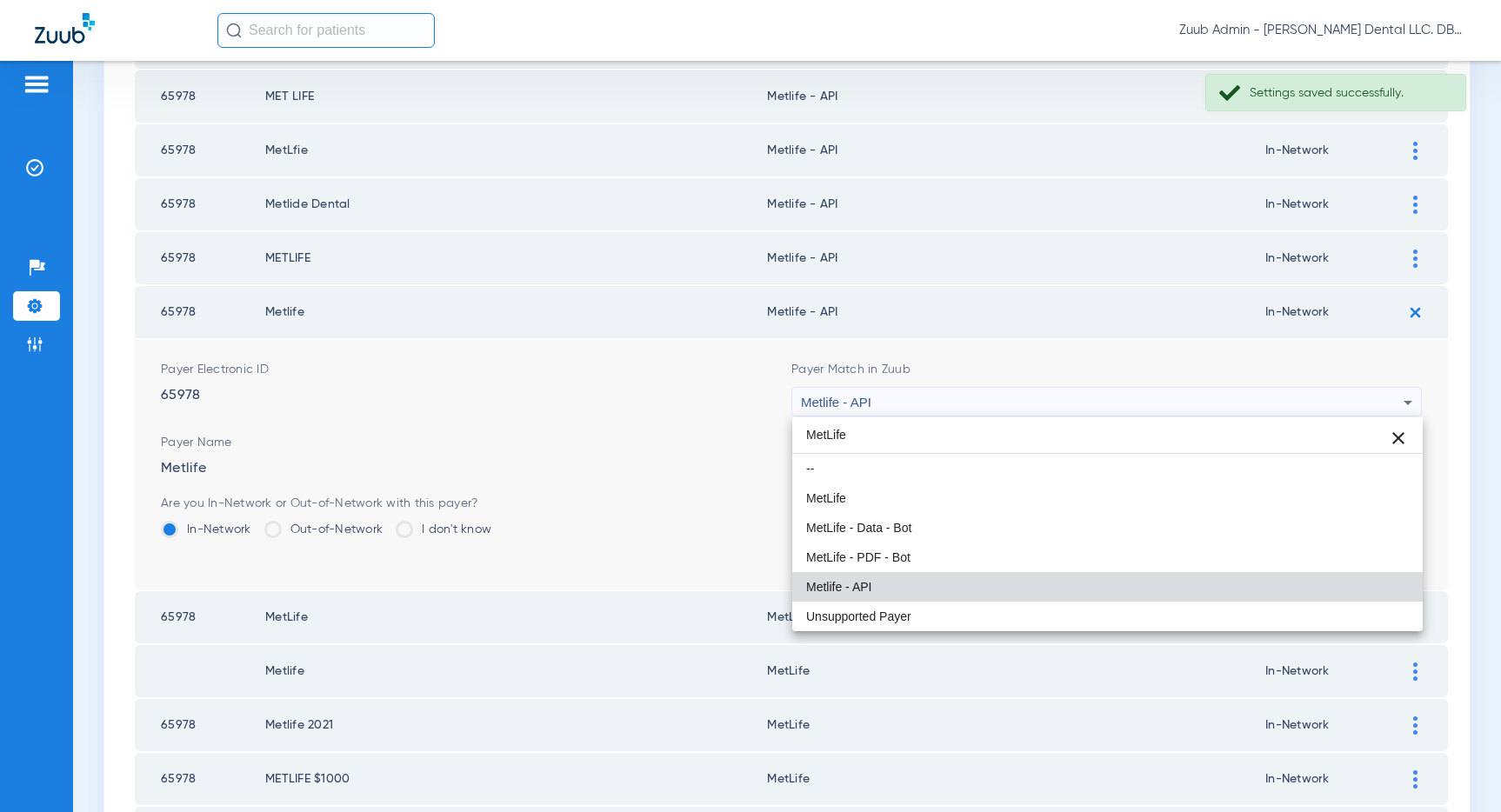
scroll to position [0, 0]
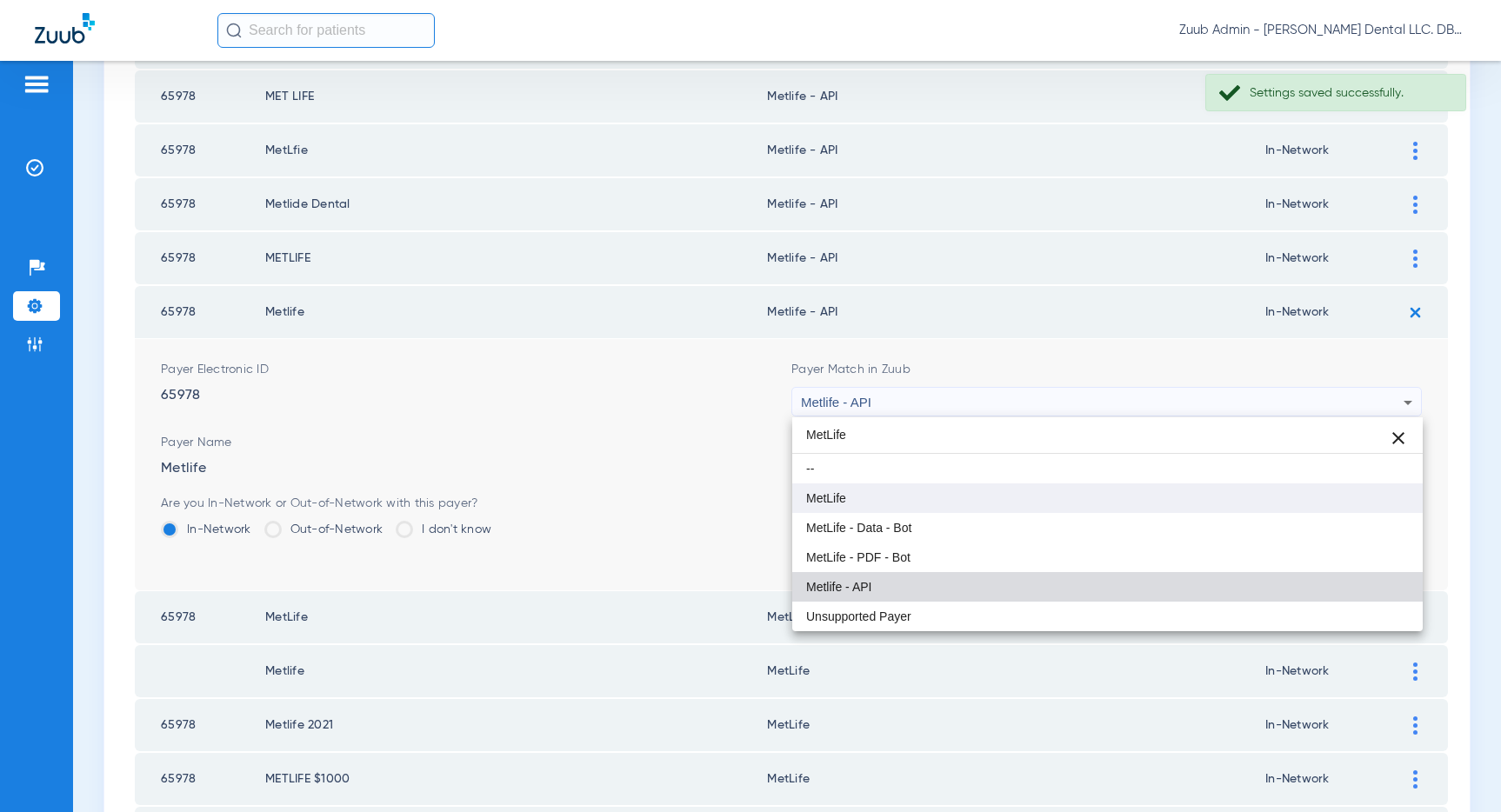
type input "MetLife"
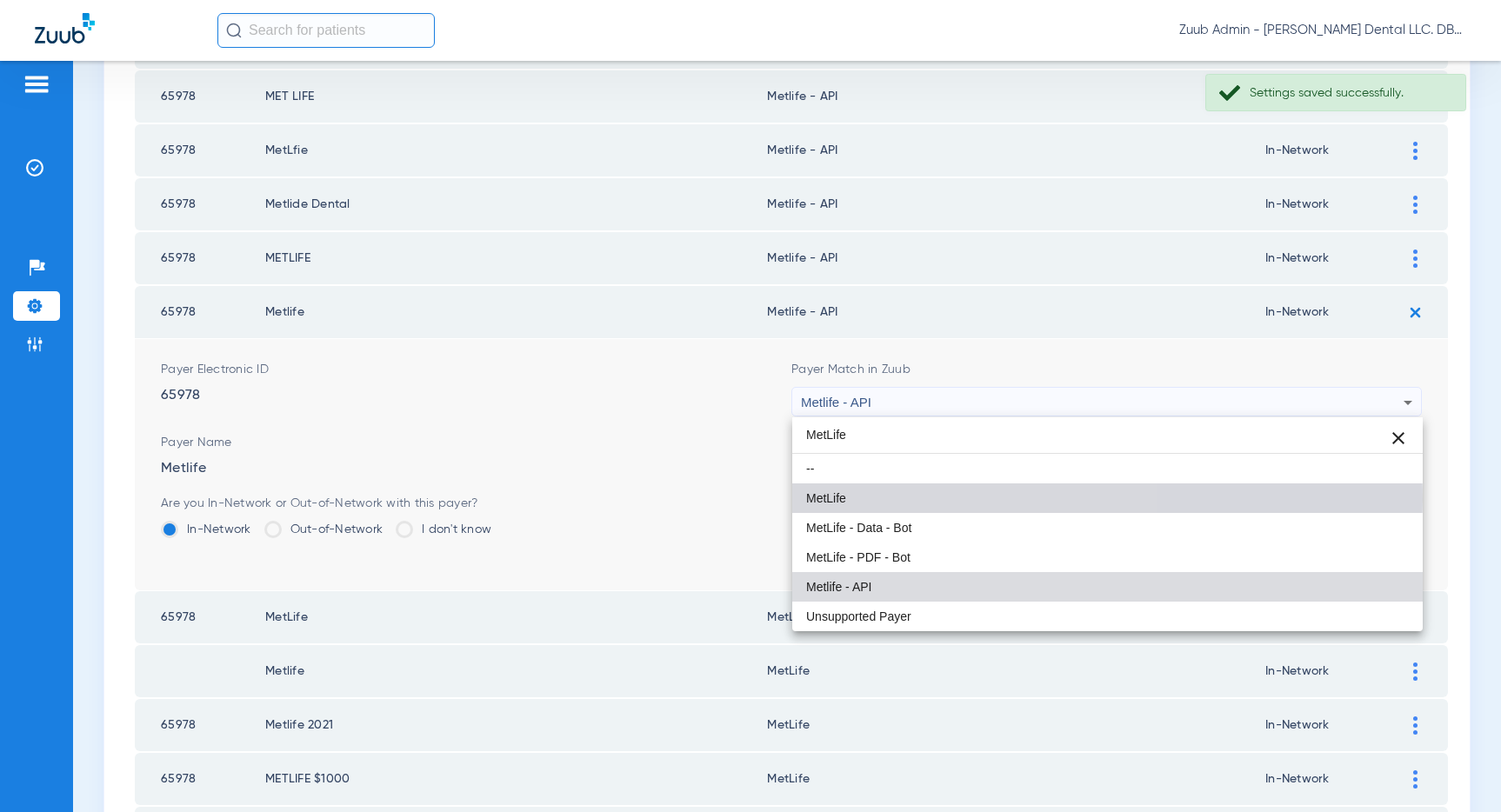
click at [958, 500] on mat-option "MetLife" at bounding box center [1108, 498] width 631 height 30
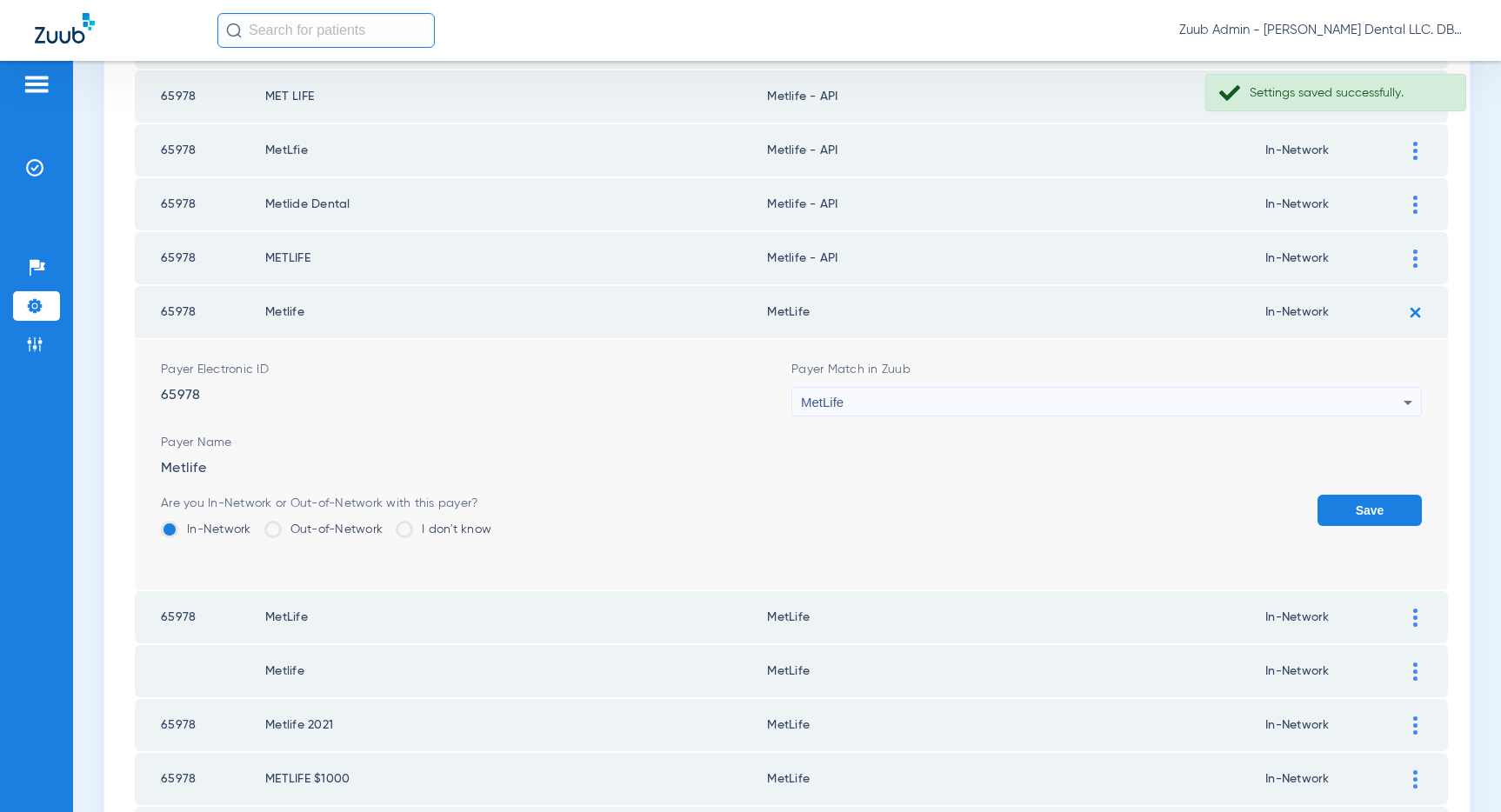
click at [1368, 503] on button "Save" at bounding box center [1369, 510] width 104 height 31
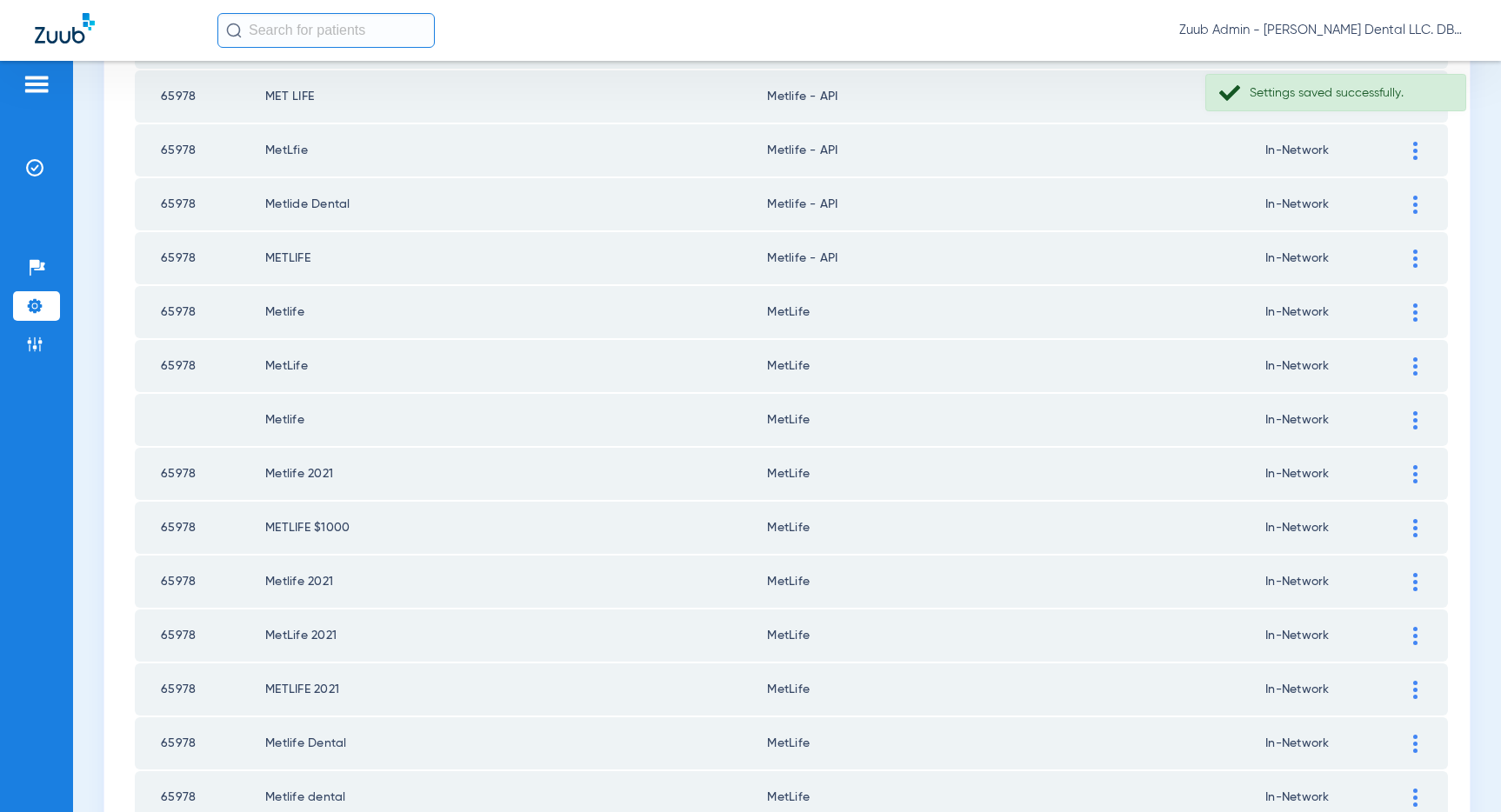
click at [1416, 252] on img at bounding box center [1415, 259] width 4 height 18
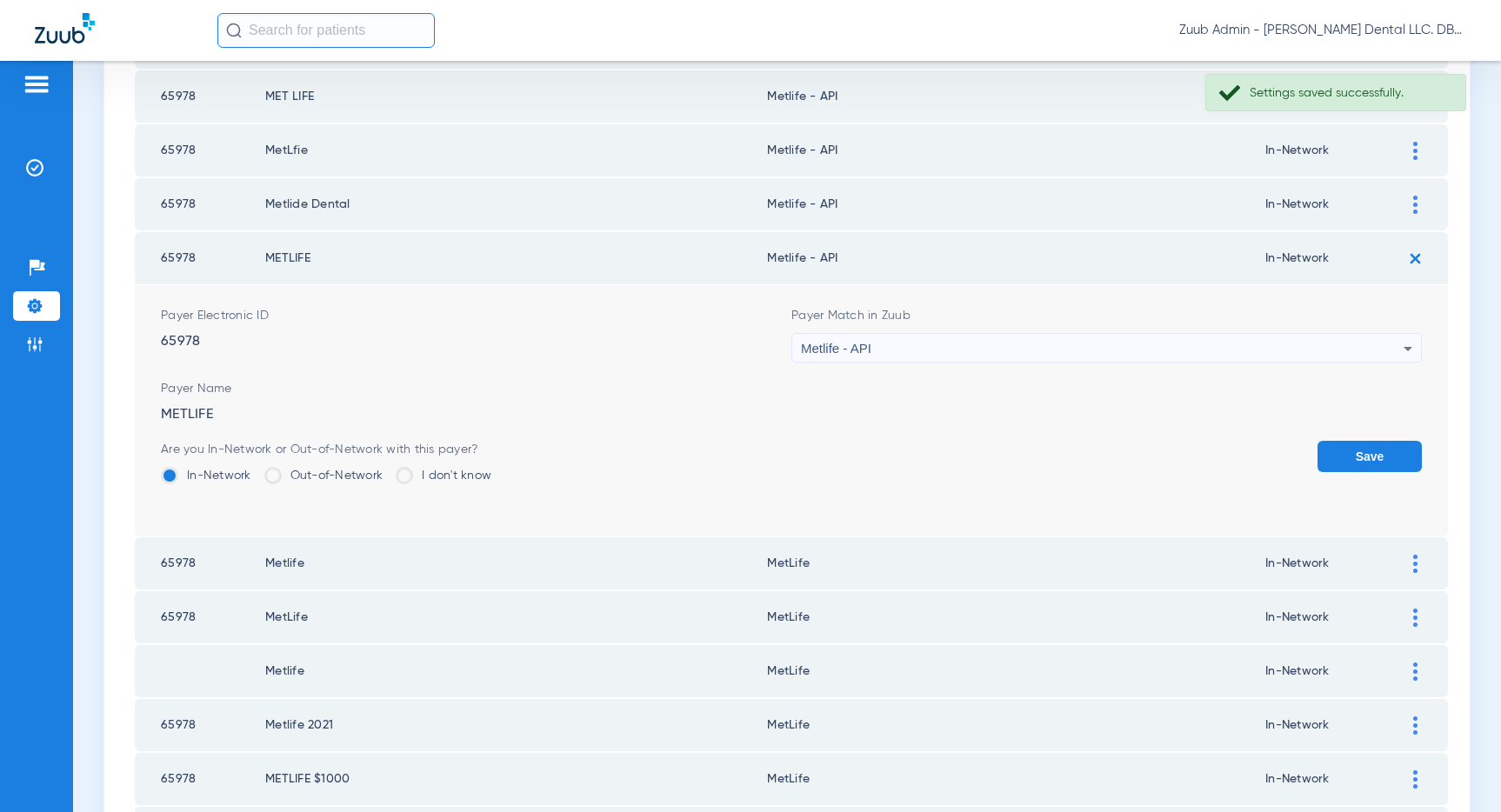
click at [1102, 349] on div "Metlife - API" at bounding box center [1102, 349] width 603 height 30
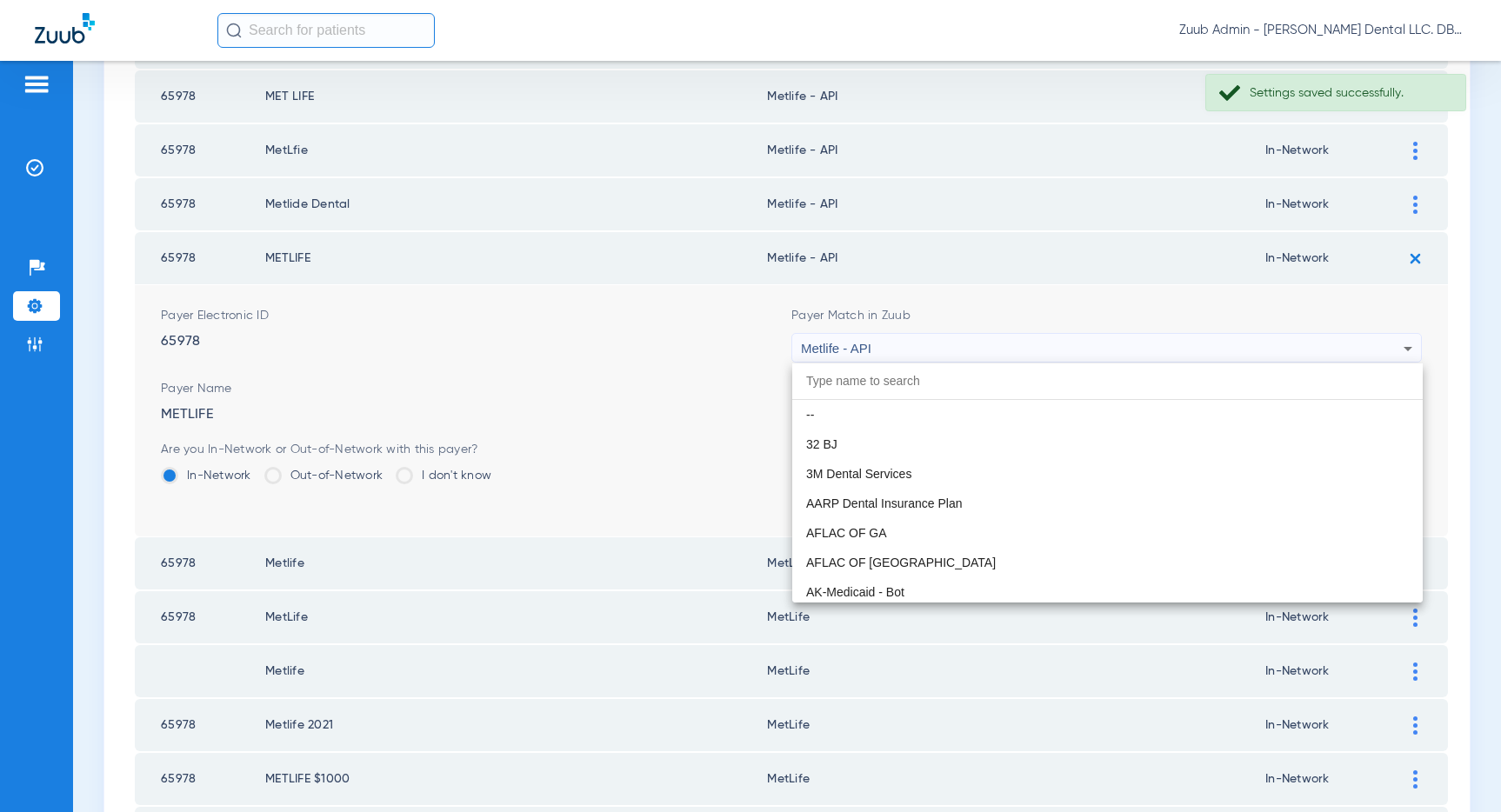
scroll to position [9346, 0]
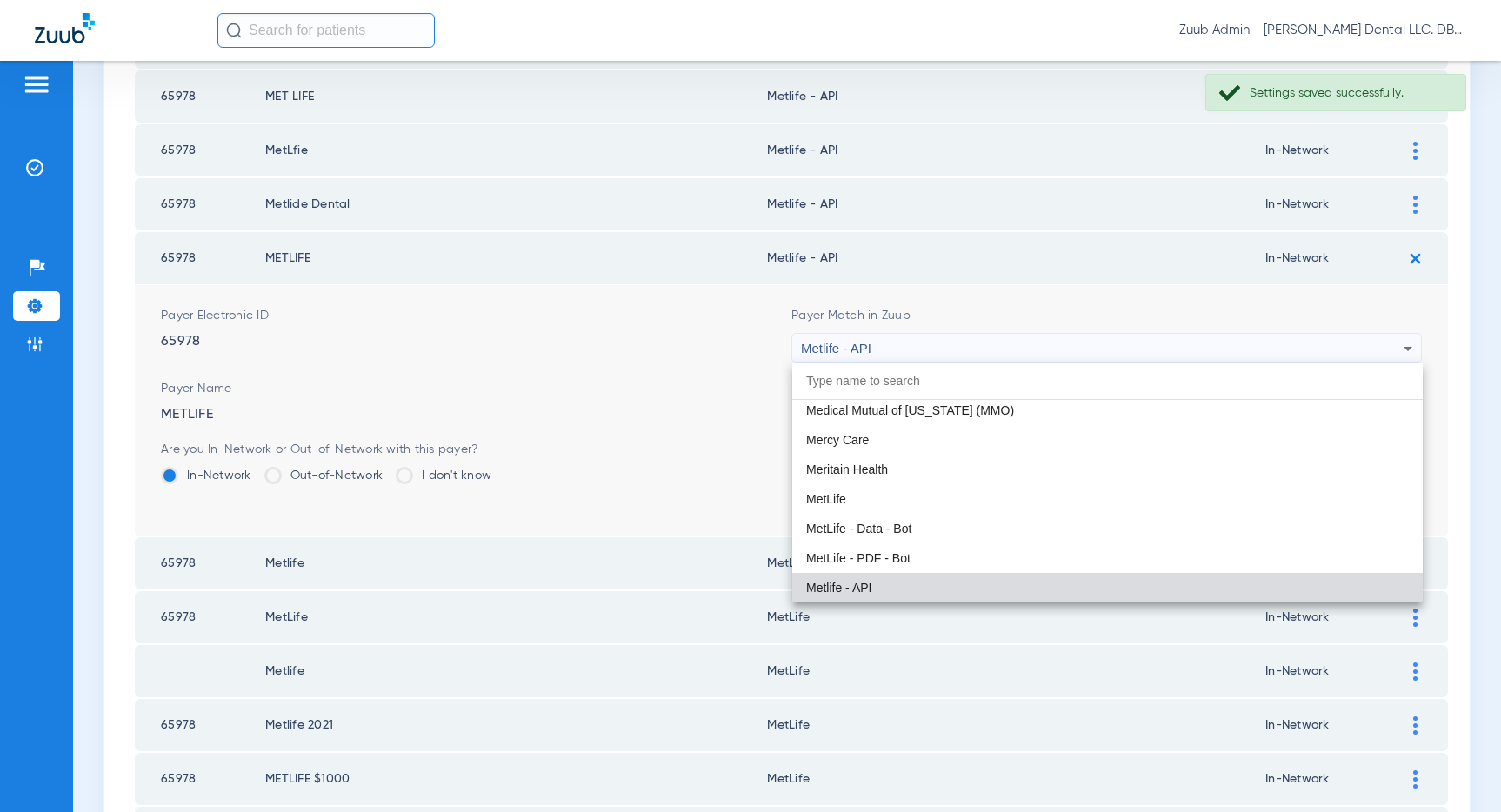
paste input "MetLife"
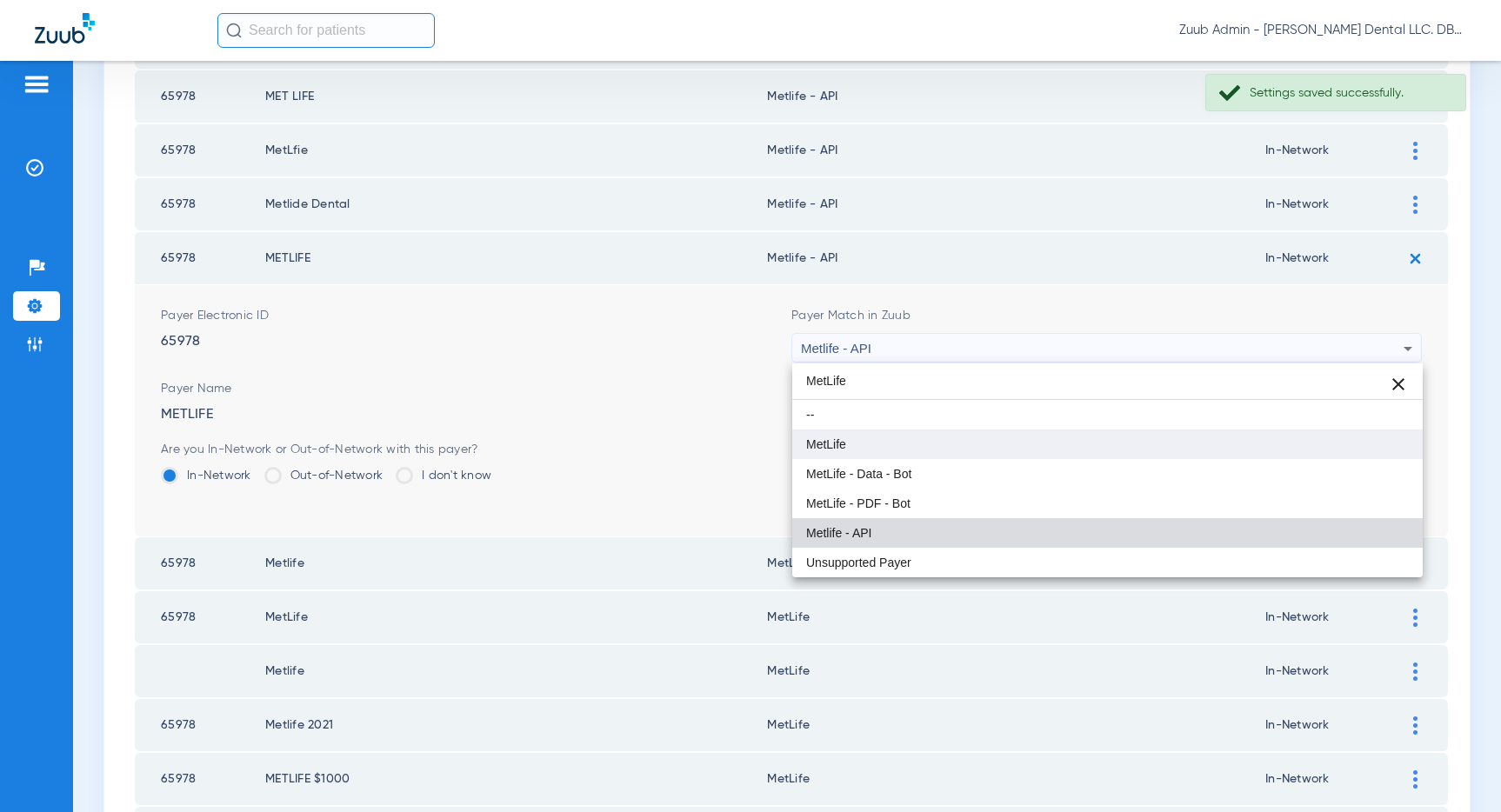
type input "MetLife"
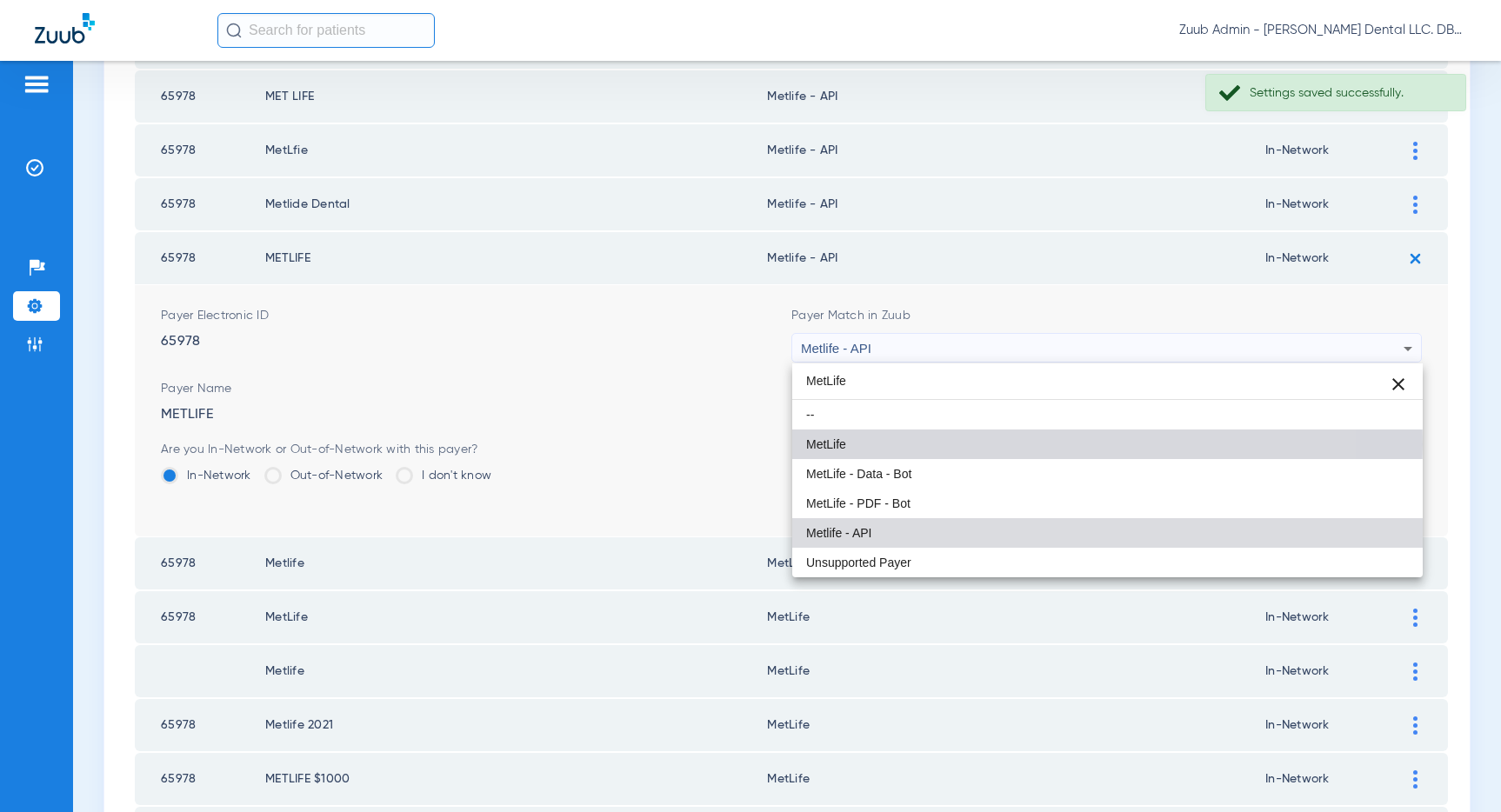
click at [947, 445] on mat-option "MetLife" at bounding box center [1108, 444] width 631 height 30
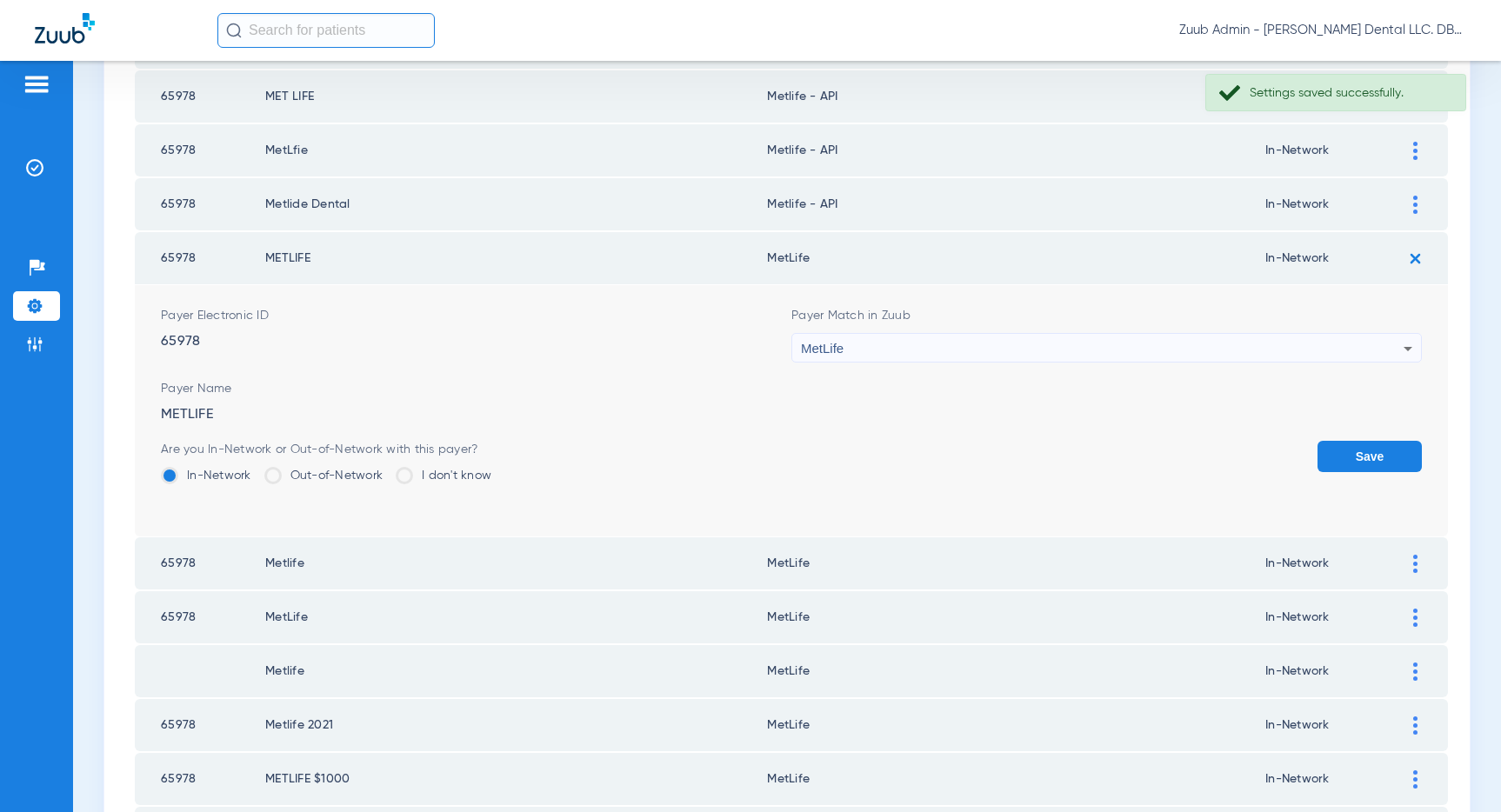
drag, startPoint x: 1368, startPoint y: 450, endPoint x: 1361, endPoint y: 410, distance: 40.6
click at [1366, 446] on button "Save" at bounding box center [1369, 456] width 104 height 31
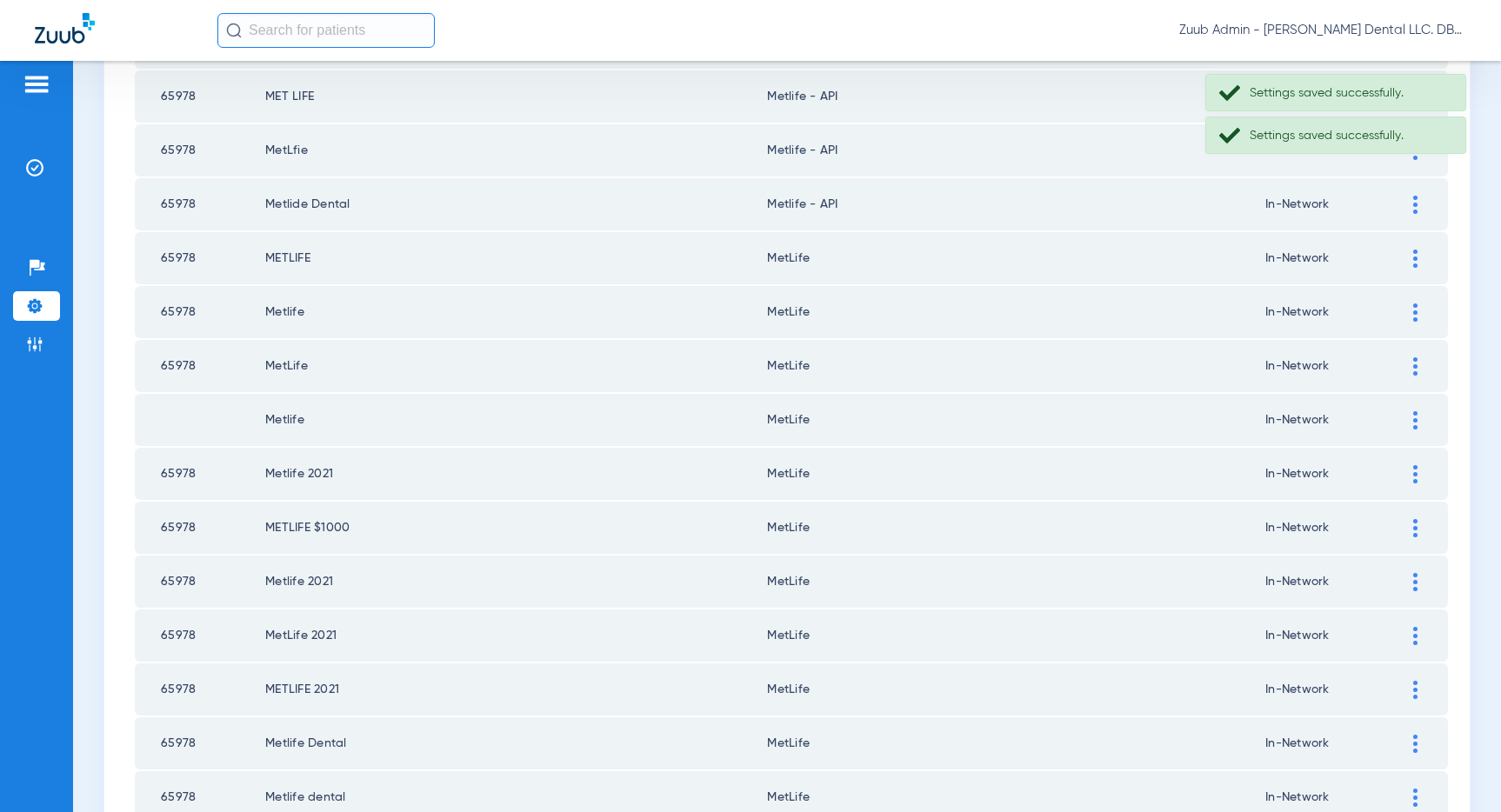
click at [1406, 201] on div at bounding box center [1415, 205] width 31 height 18
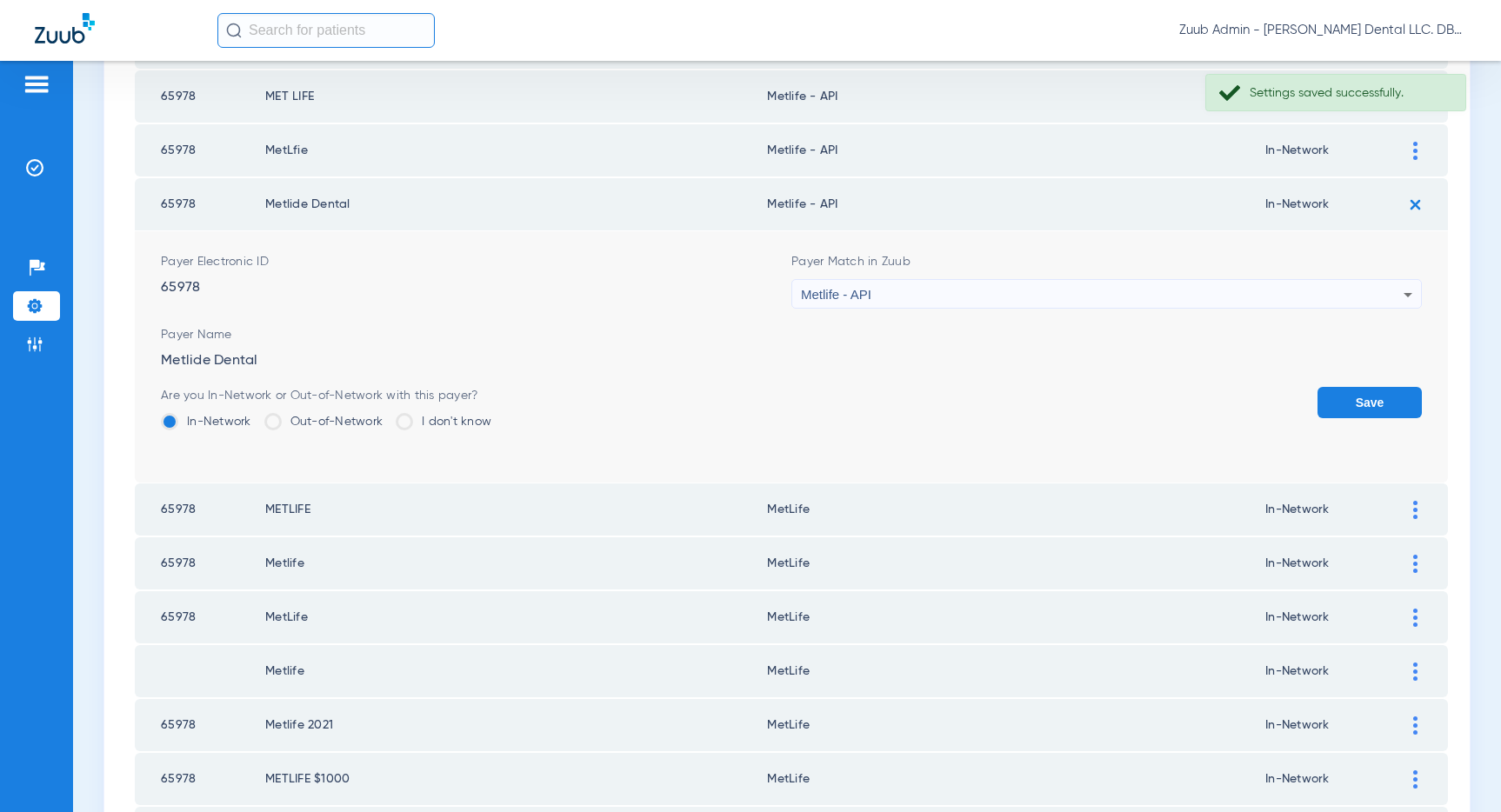
click at [1137, 295] on div "Metlife - API" at bounding box center [1102, 295] width 603 height 30
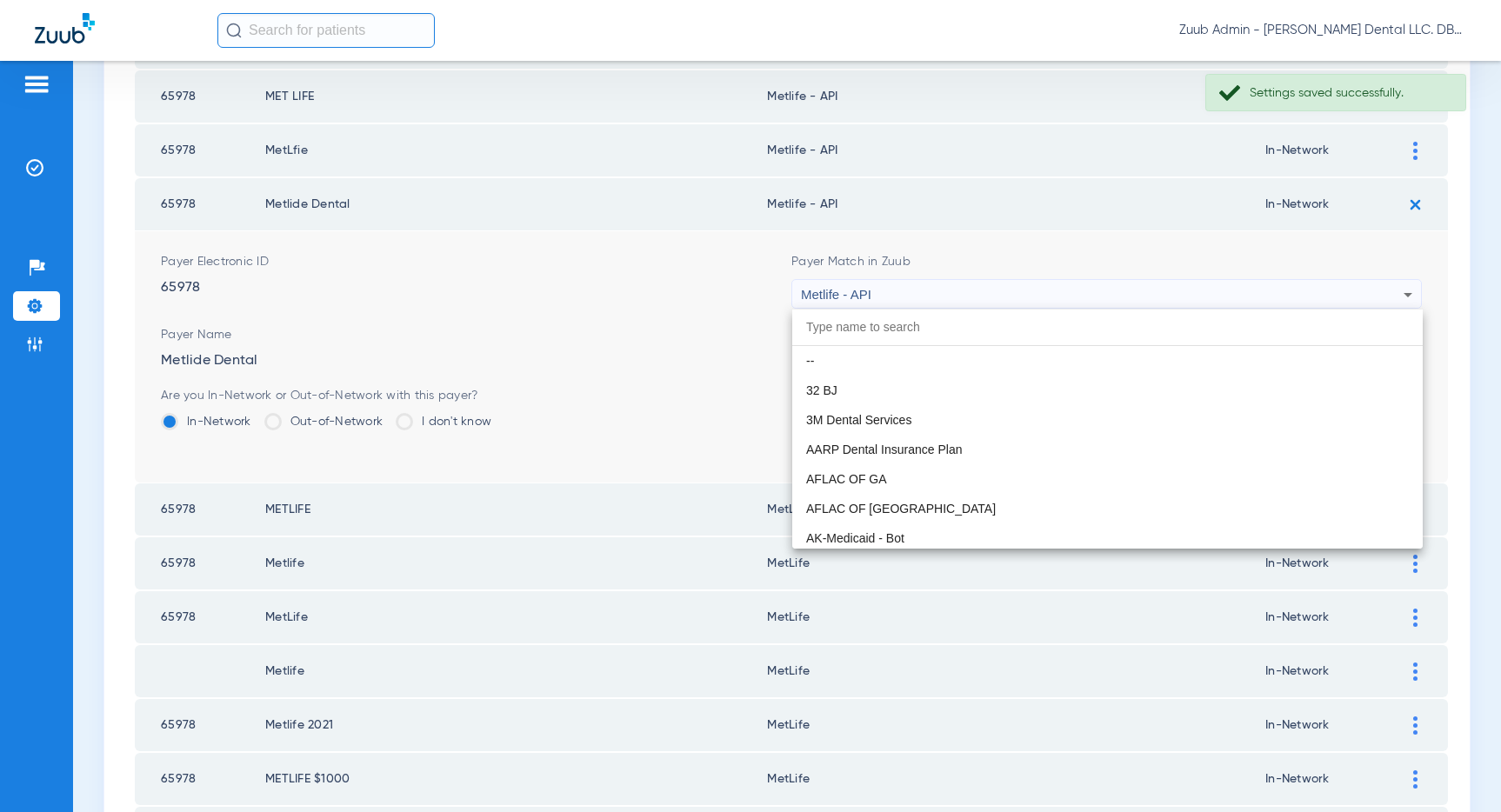
scroll to position [9346, 0]
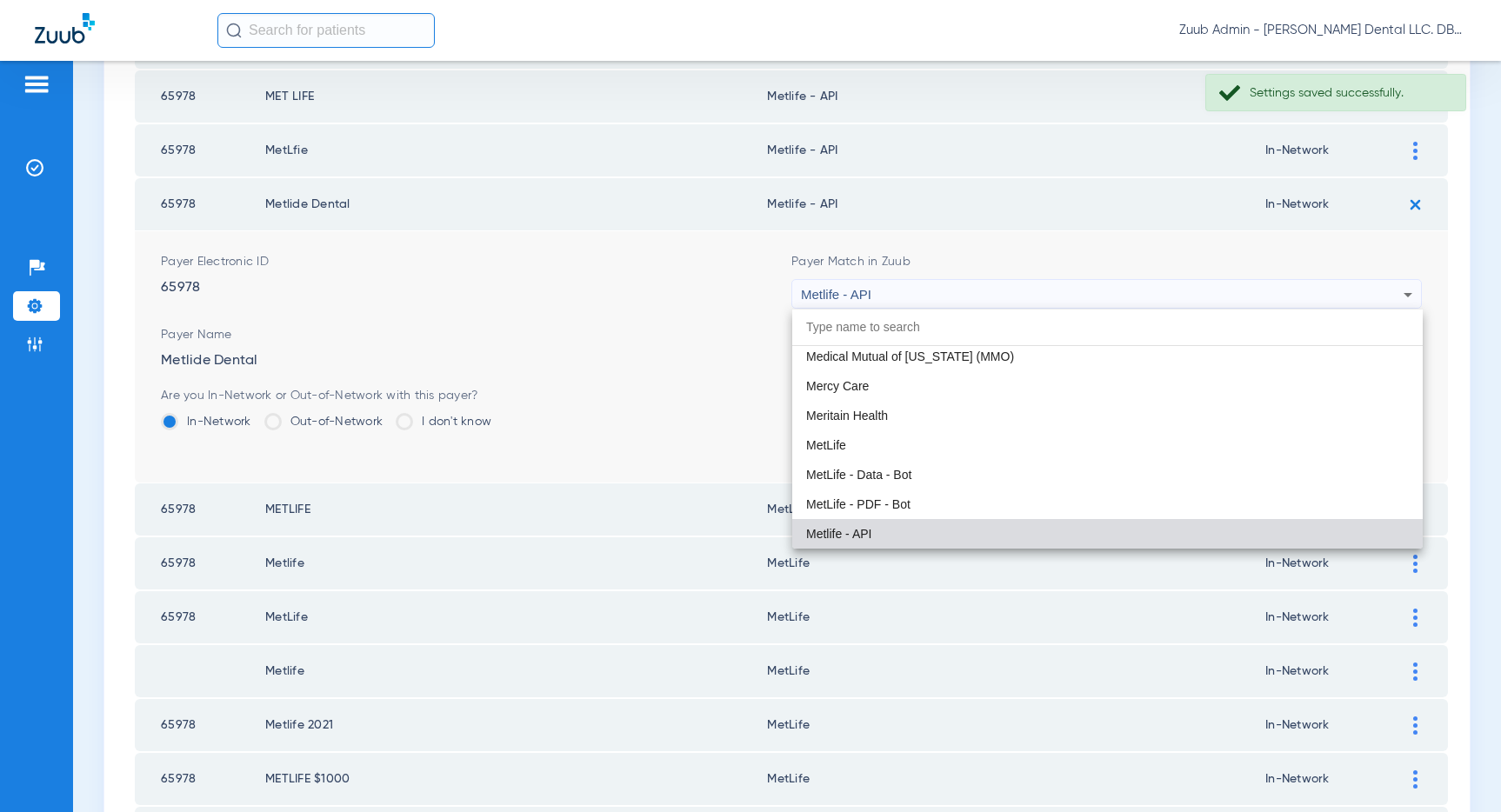
paste input "MetLife"
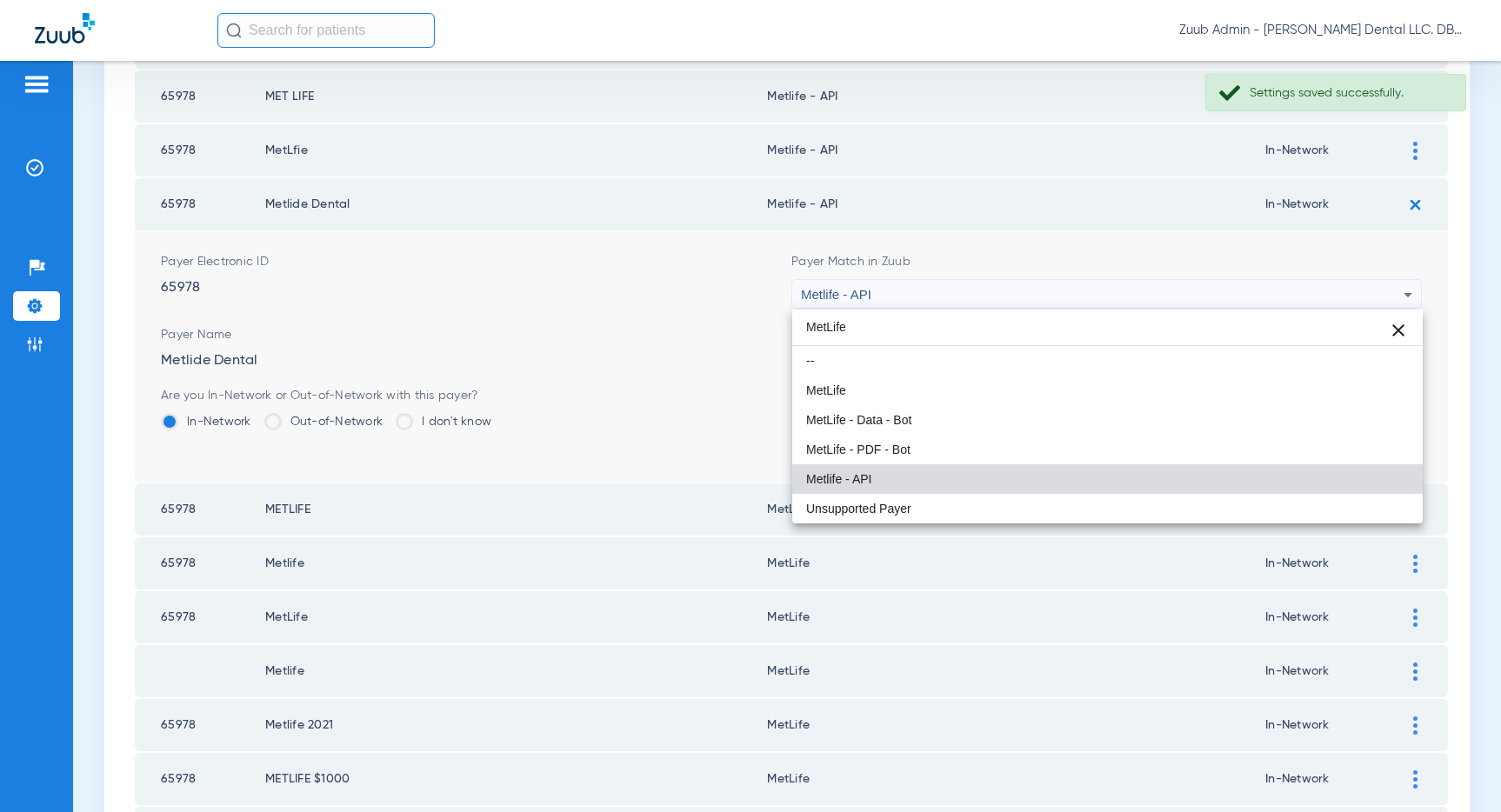
scroll to position [0, 0]
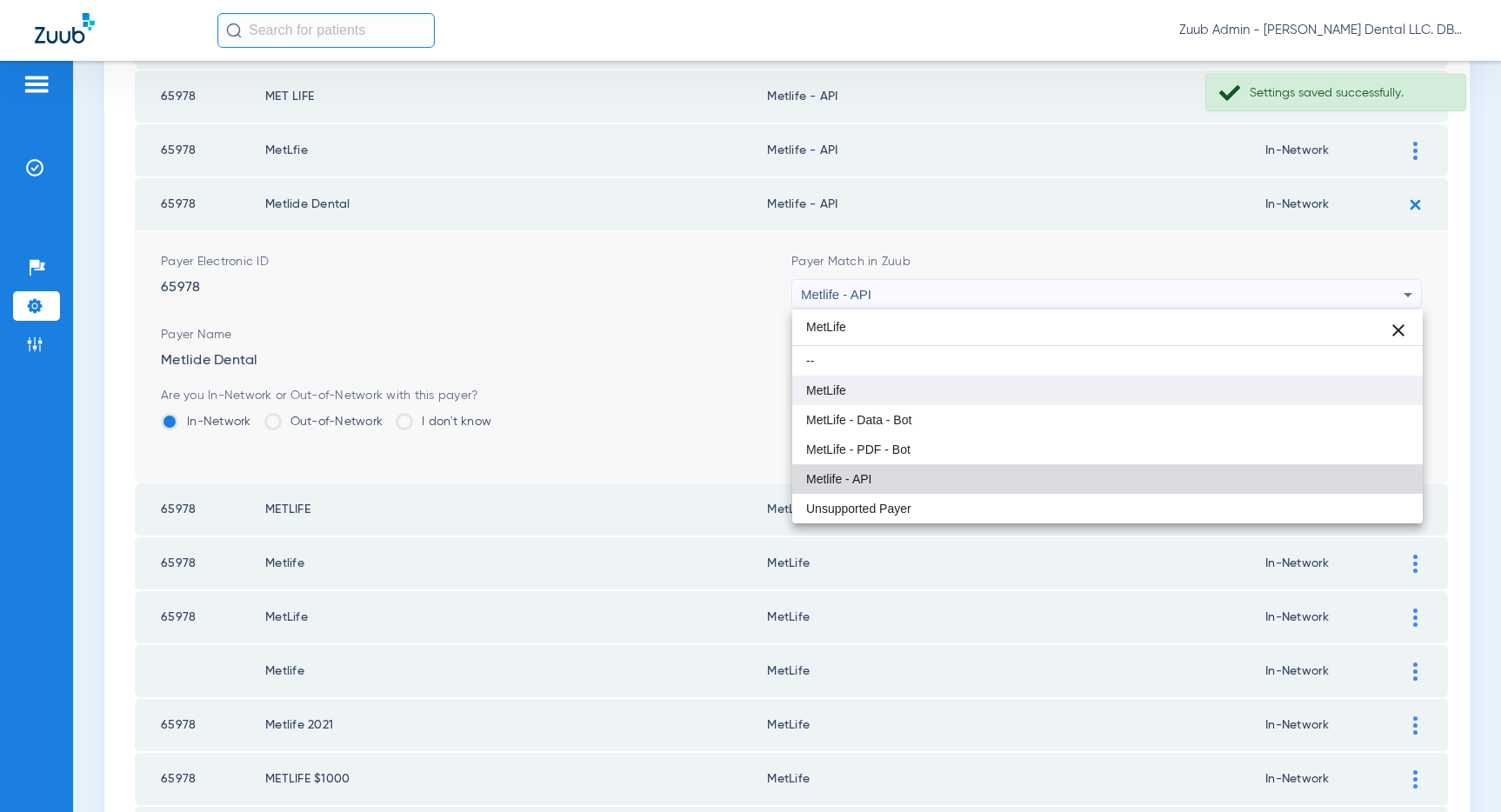
type input "MetLife"
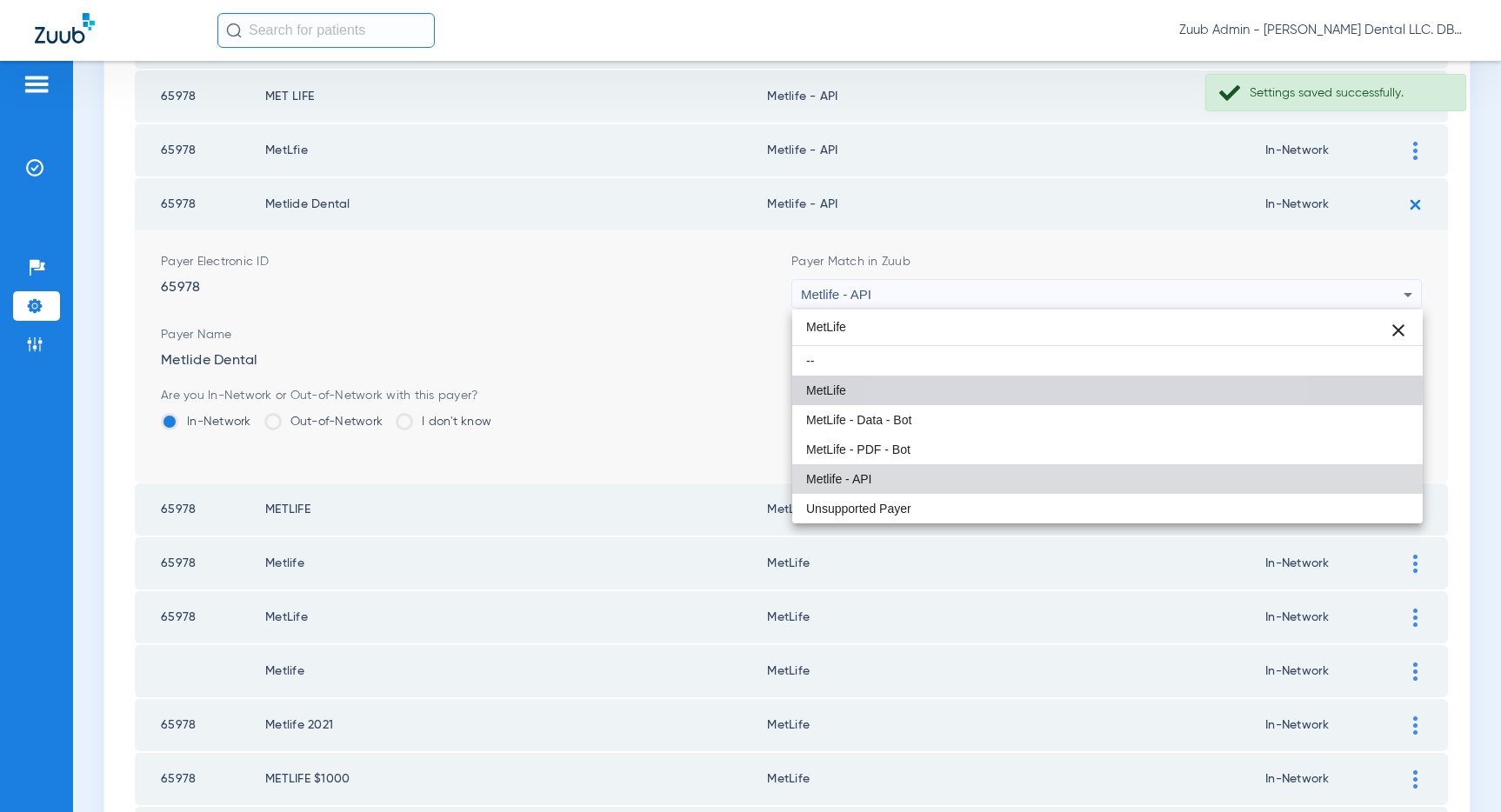
click at [1033, 388] on mat-option "MetLife" at bounding box center [1108, 390] width 631 height 30
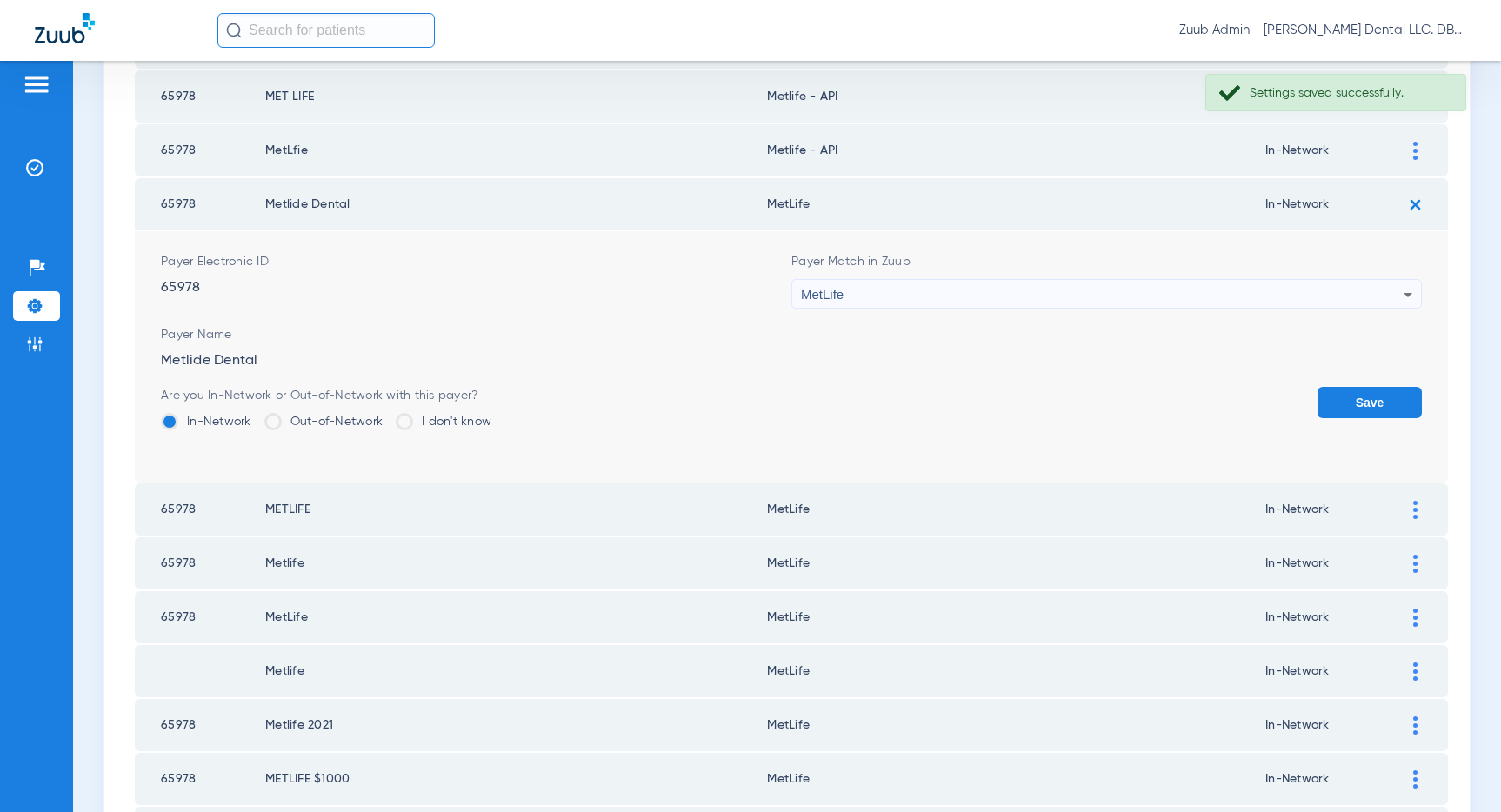
click at [1342, 402] on button "Save" at bounding box center [1369, 402] width 104 height 31
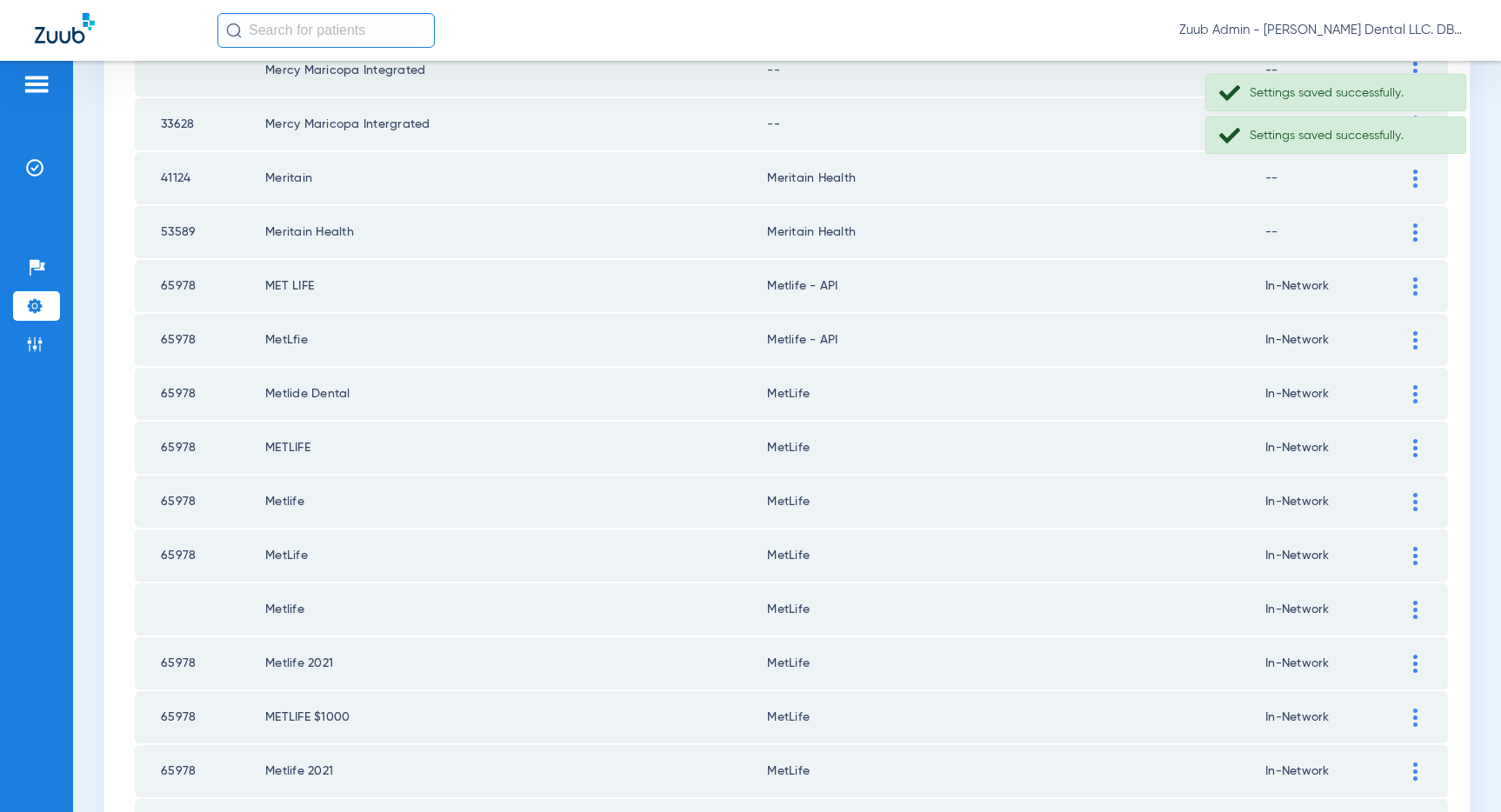
scroll to position [1281, 0]
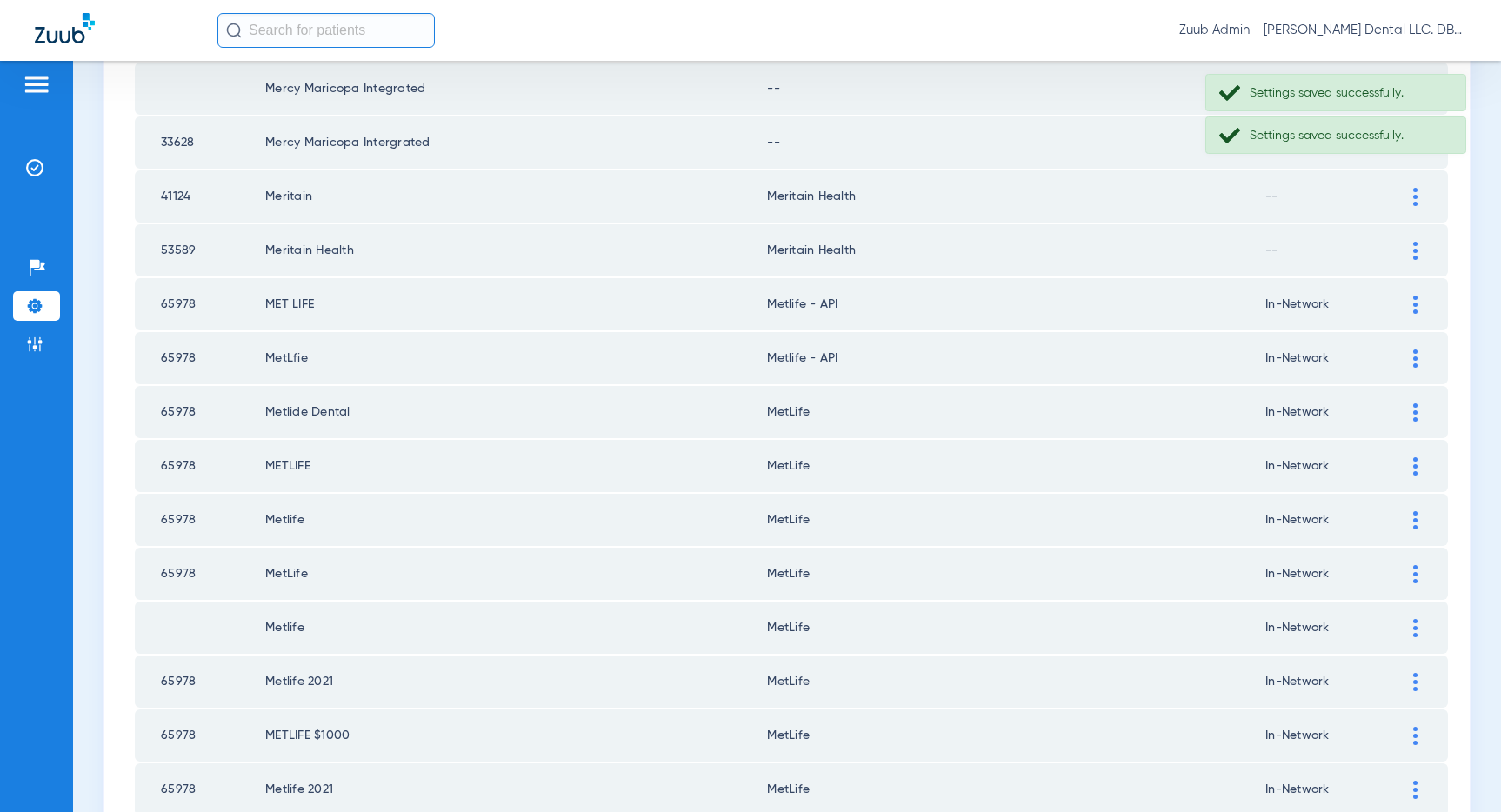
click at [1408, 353] on div at bounding box center [1415, 358] width 31 height 18
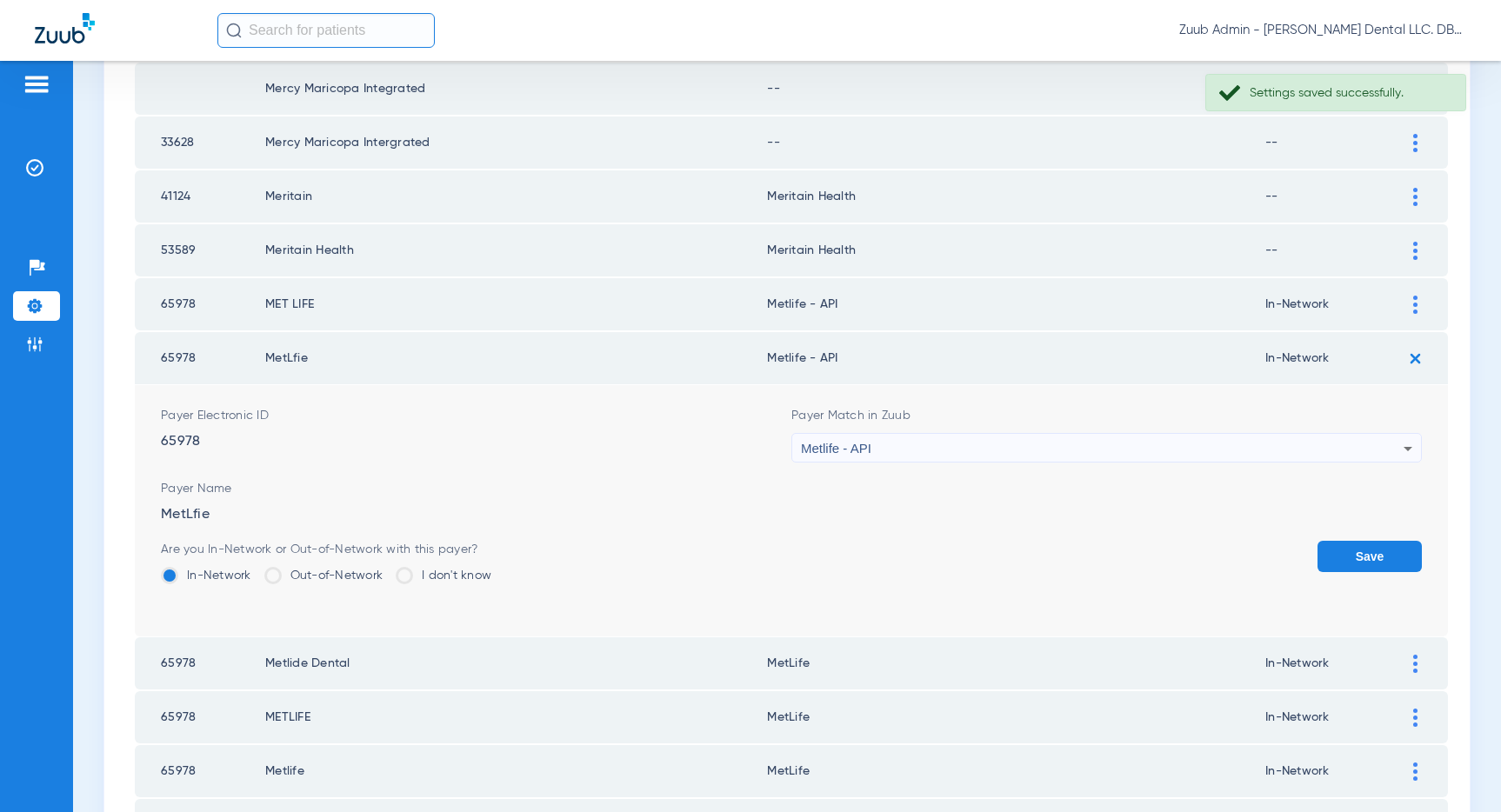
click at [1197, 440] on div "Metlife - API" at bounding box center [1102, 448] width 603 height 30
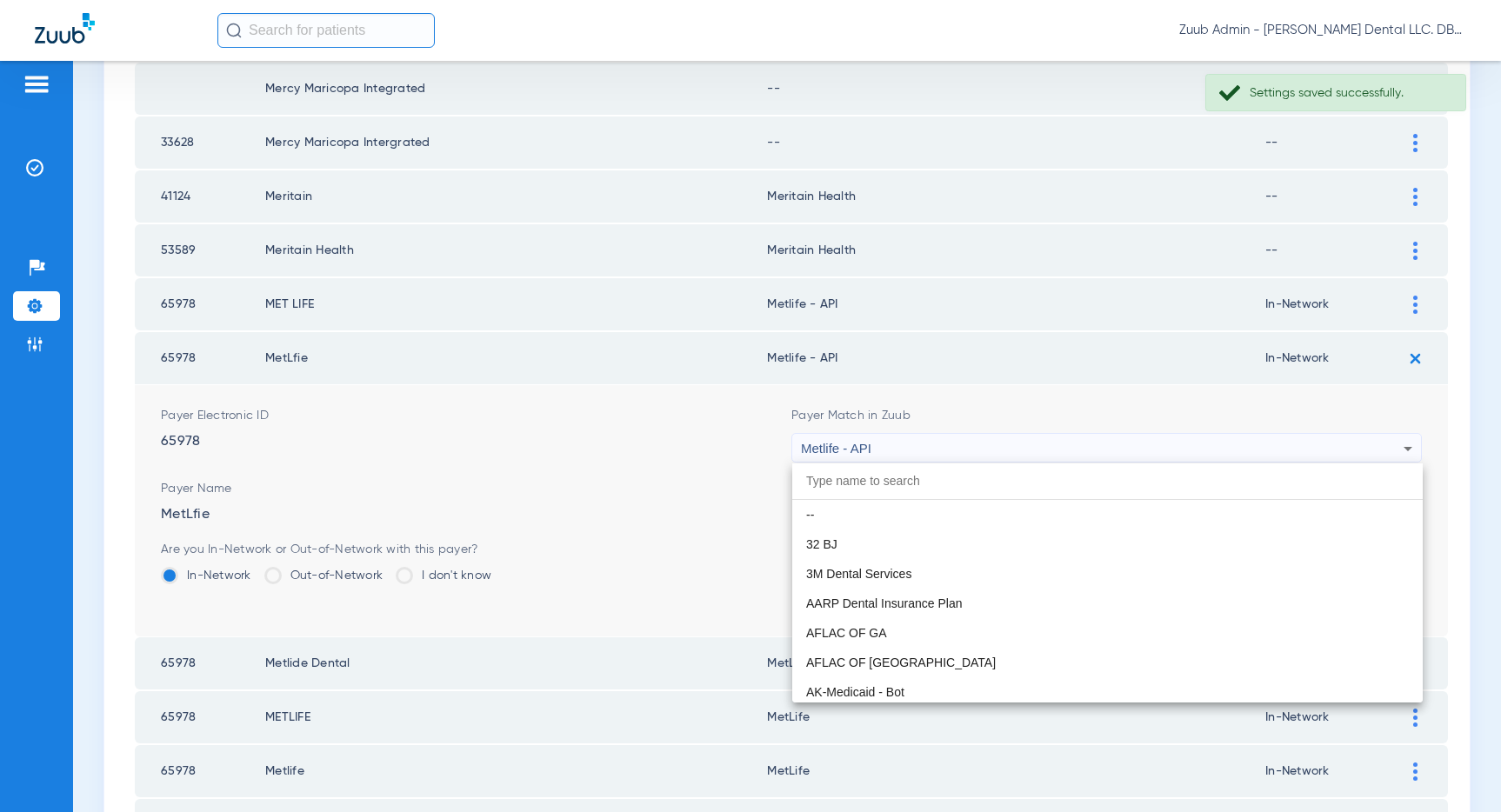
scroll to position [9346, 0]
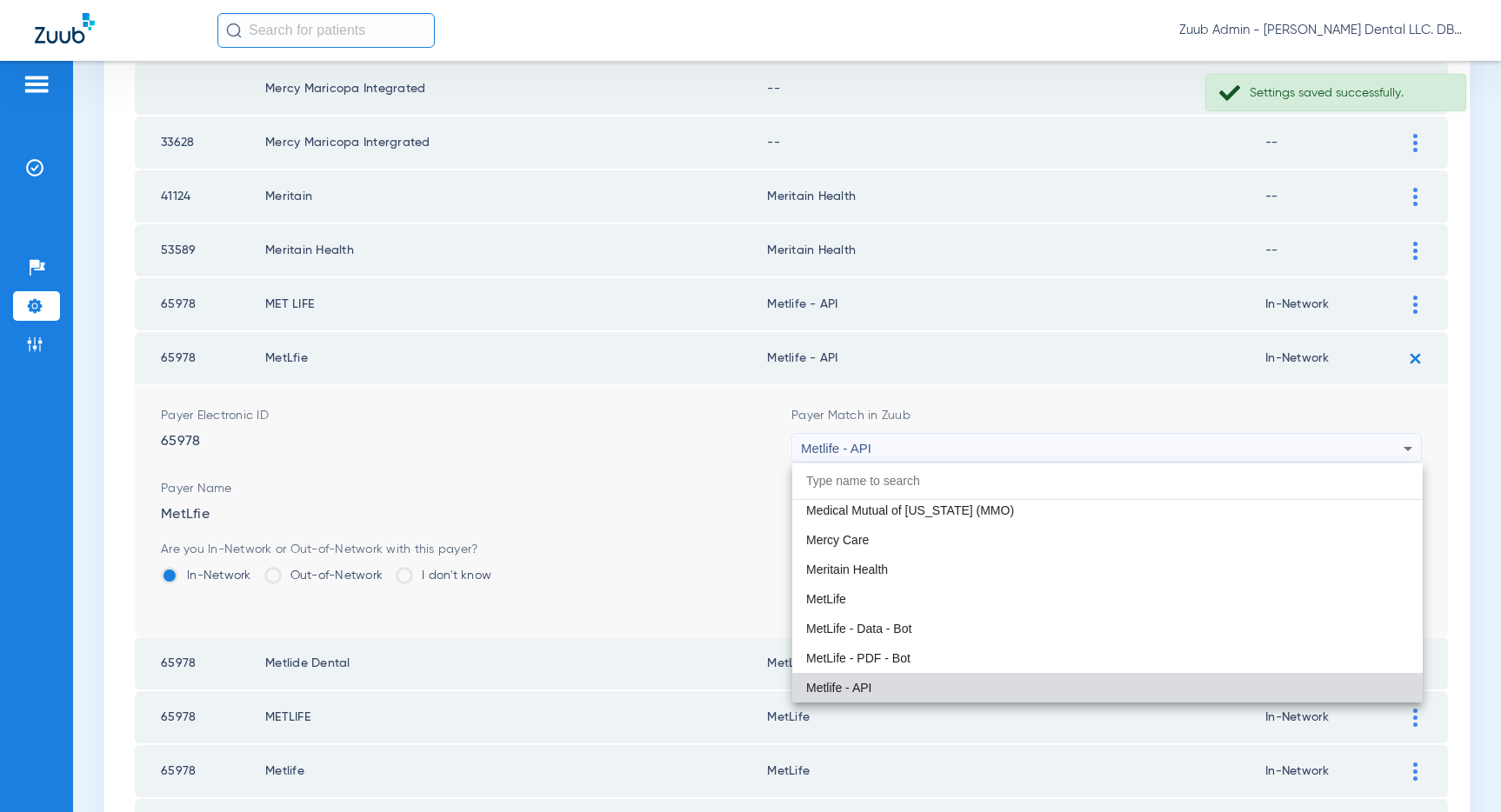
paste input "MetLife"
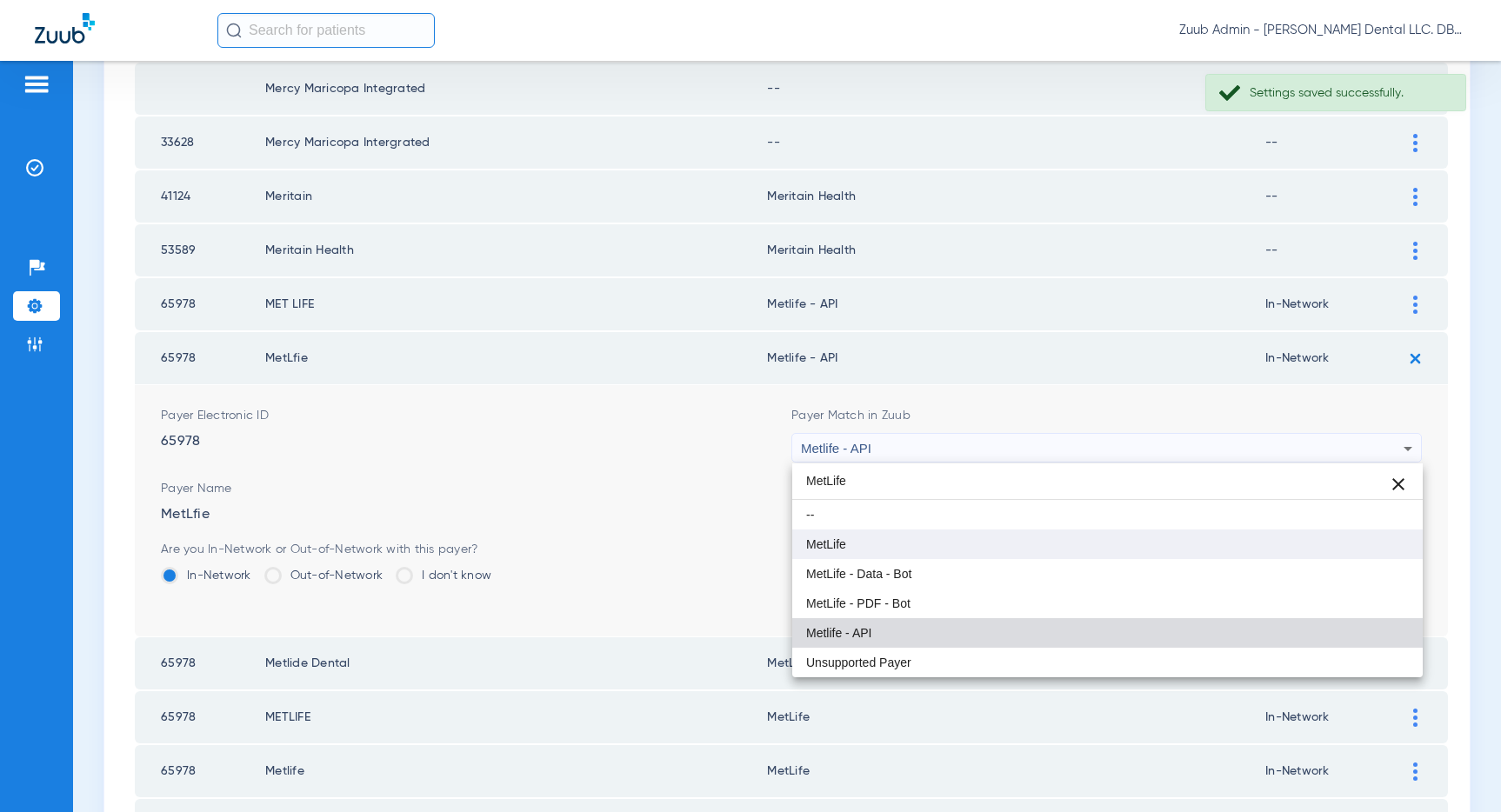
type input "MetLife"
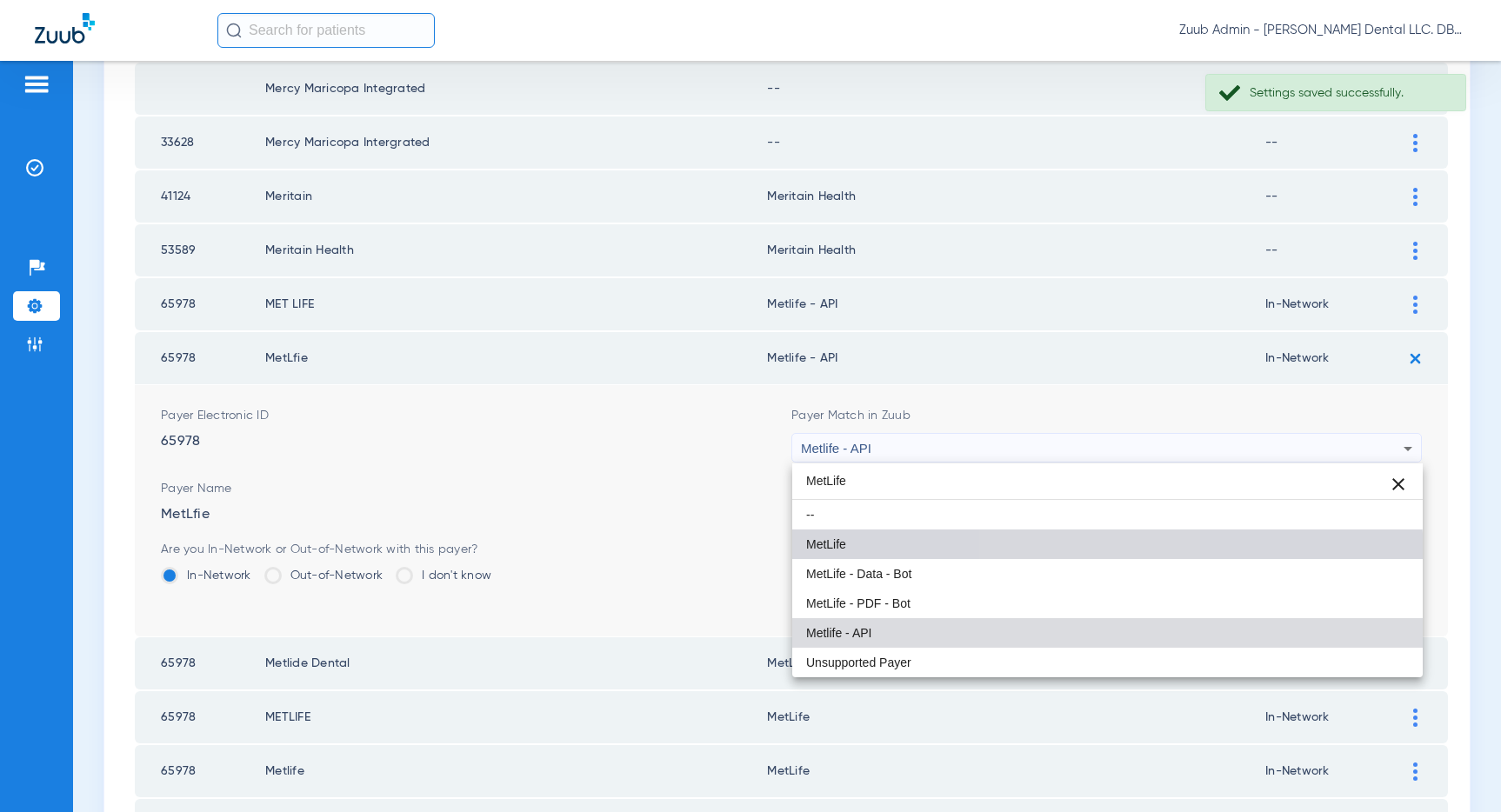
click at [1090, 557] on mat-option "MetLife" at bounding box center [1108, 543] width 631 height 30
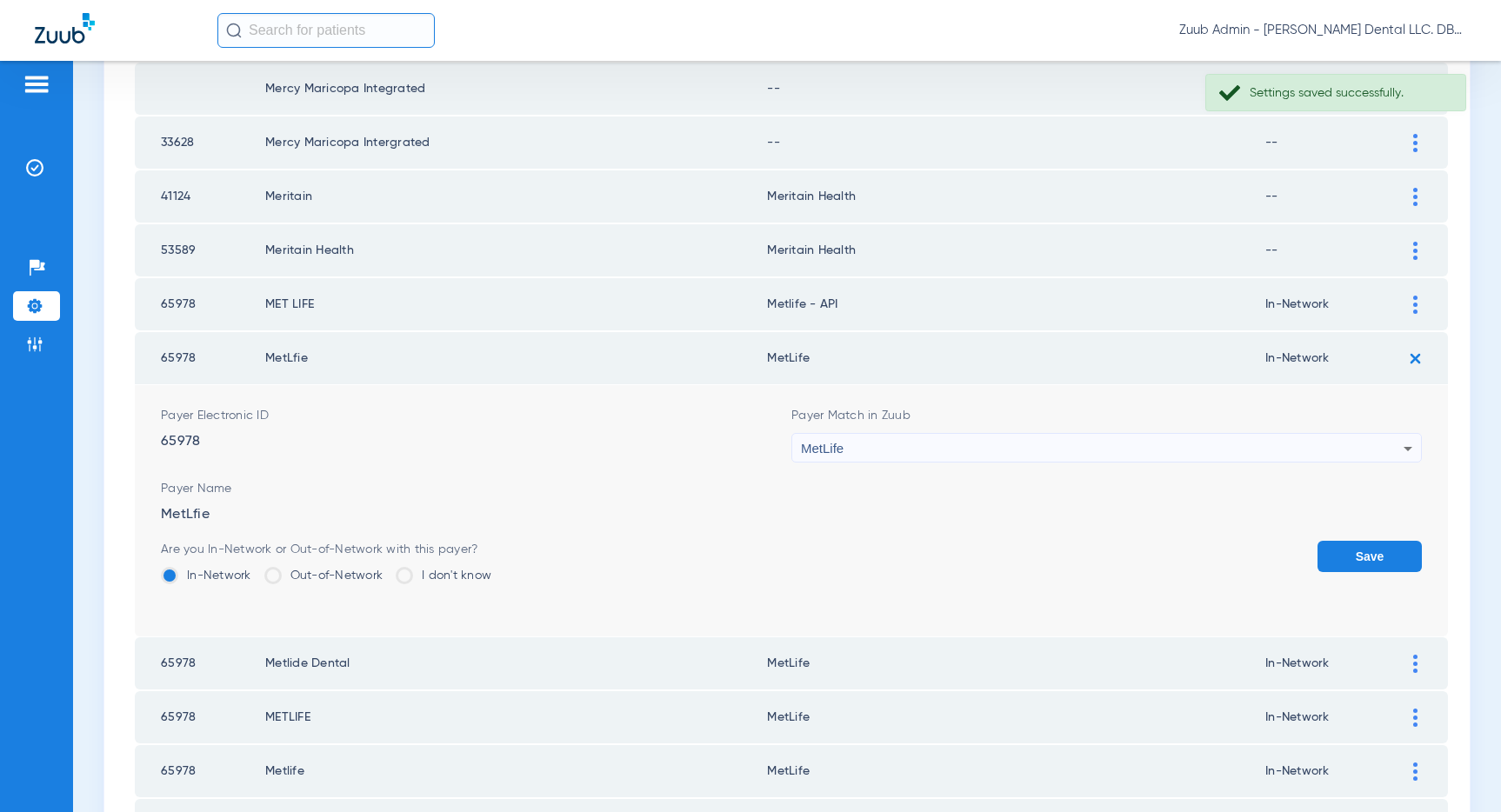
drag, startPoint x: 1387, startPoint y: 557, endPoint x: 1378, endPoint y: 526, distance: 32.3
click at [1386, 556] on button "Save" at bounding box center [1369, 556] width 104 height 31
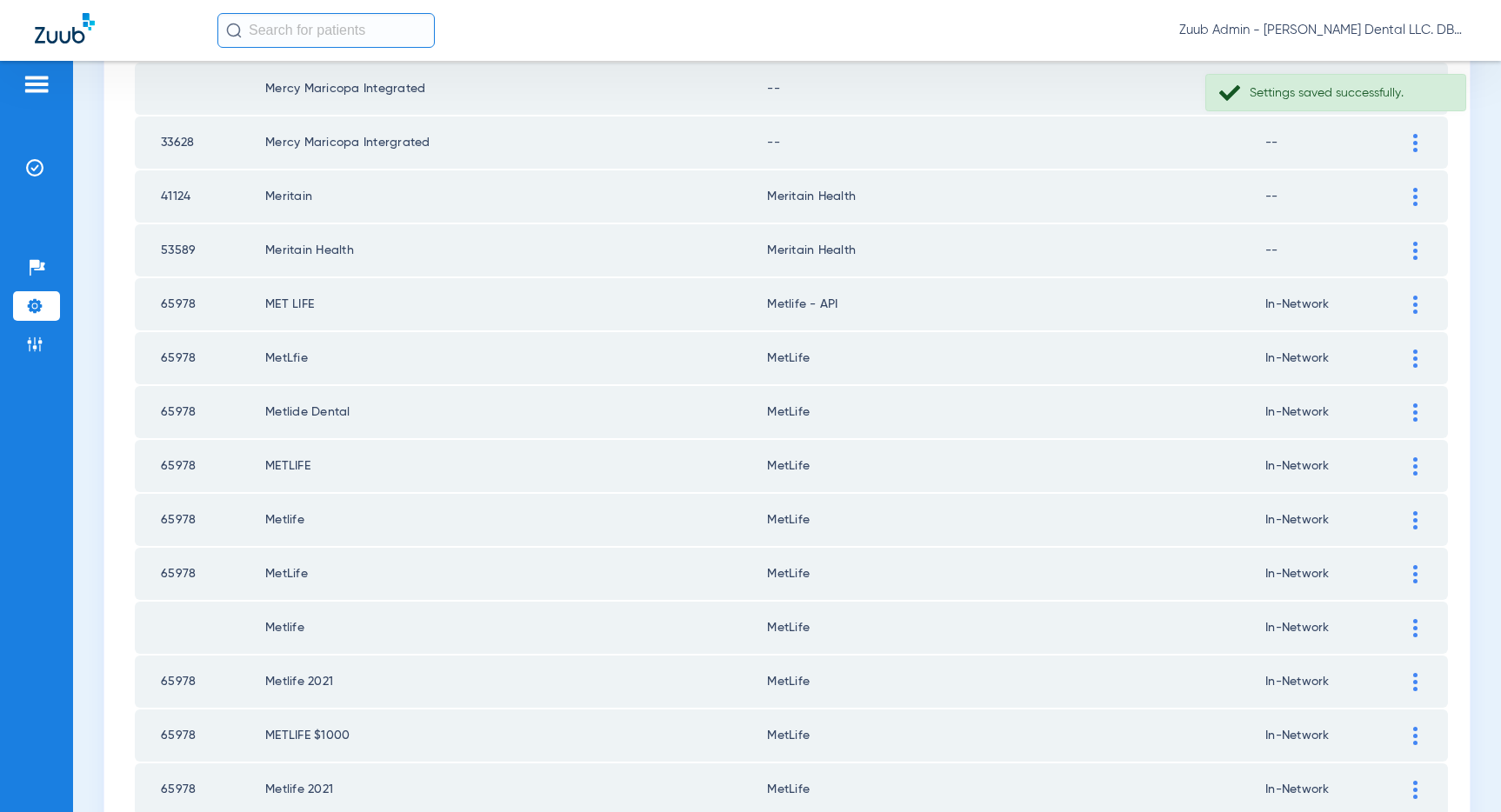
click at [1410, 304] on div at bounding box center [1415, 304] width 31 height 18
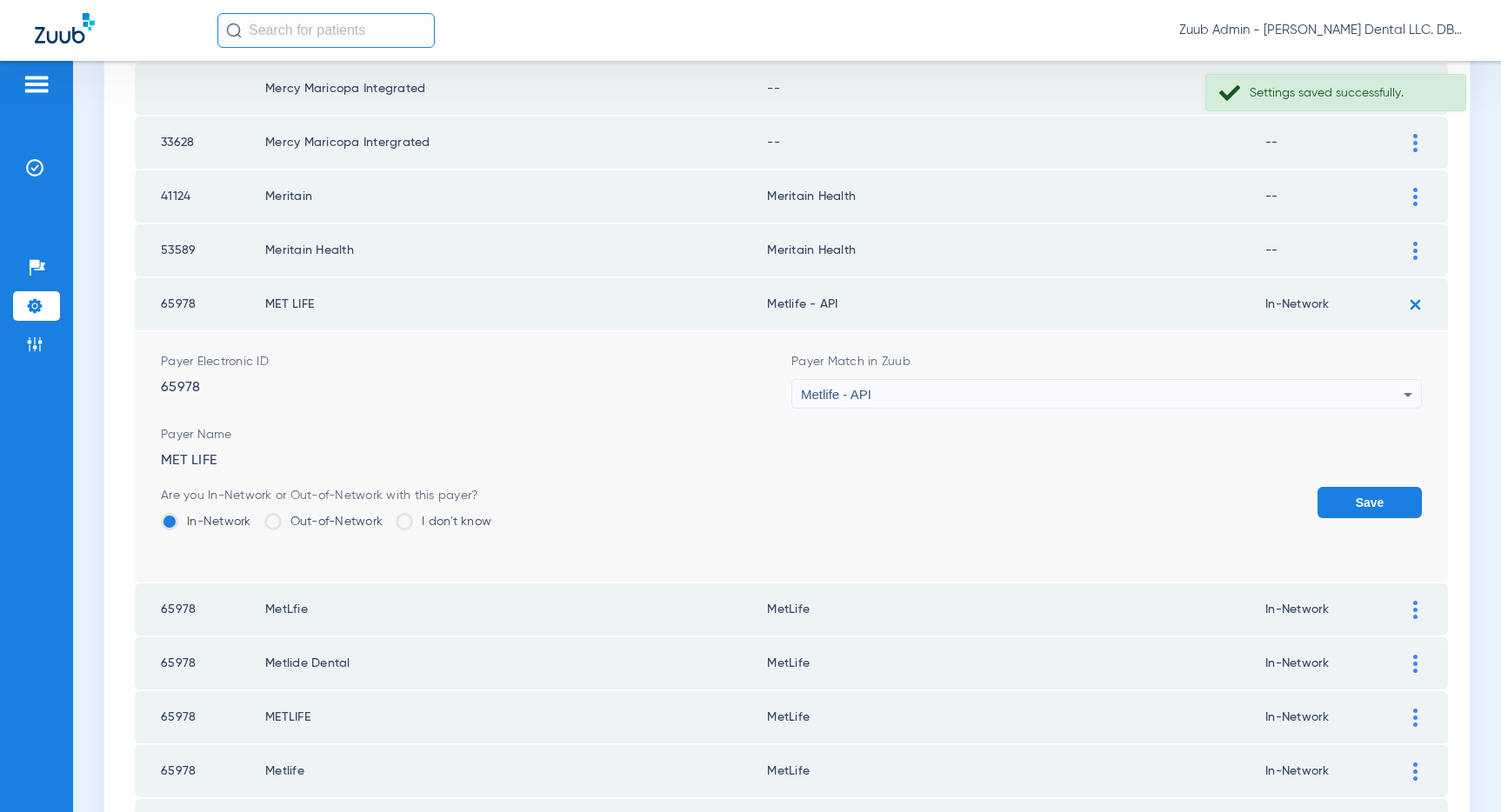
click at [1154, 392] on div "Metlife - API" at bounding box center [1102, 394] width 603 height 30
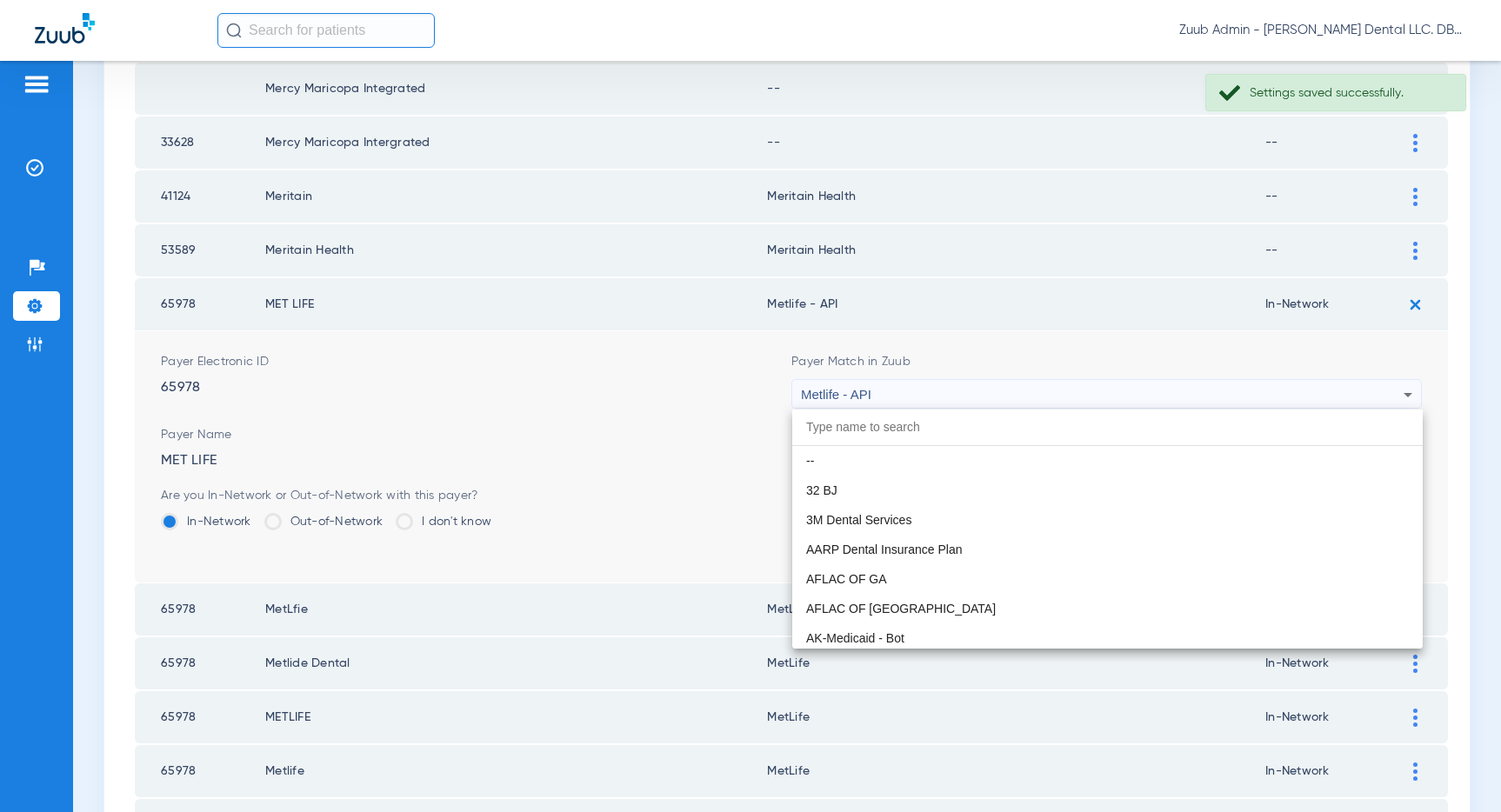
scroll to position [9346, 0]
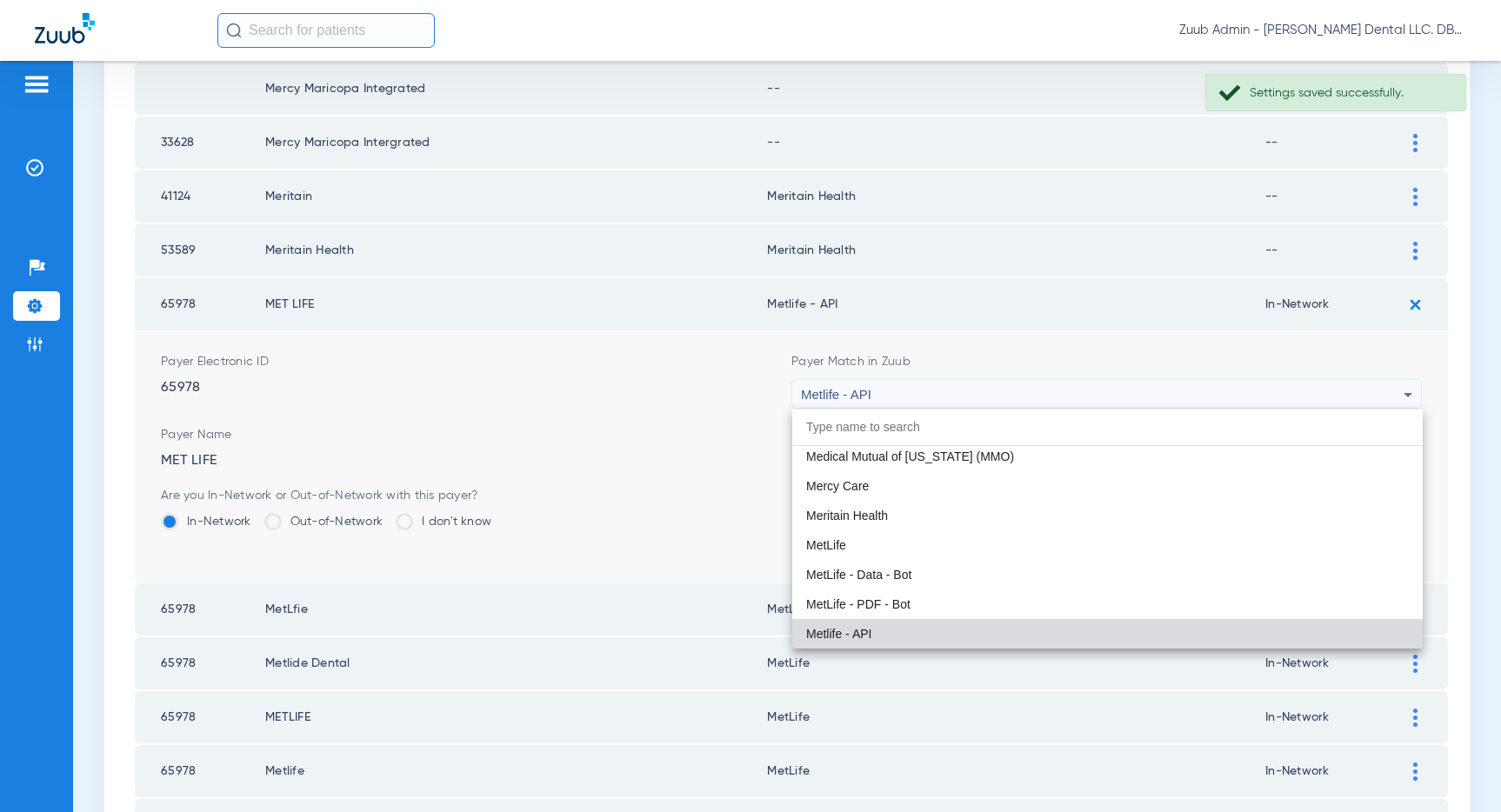
paste input "MetLife"
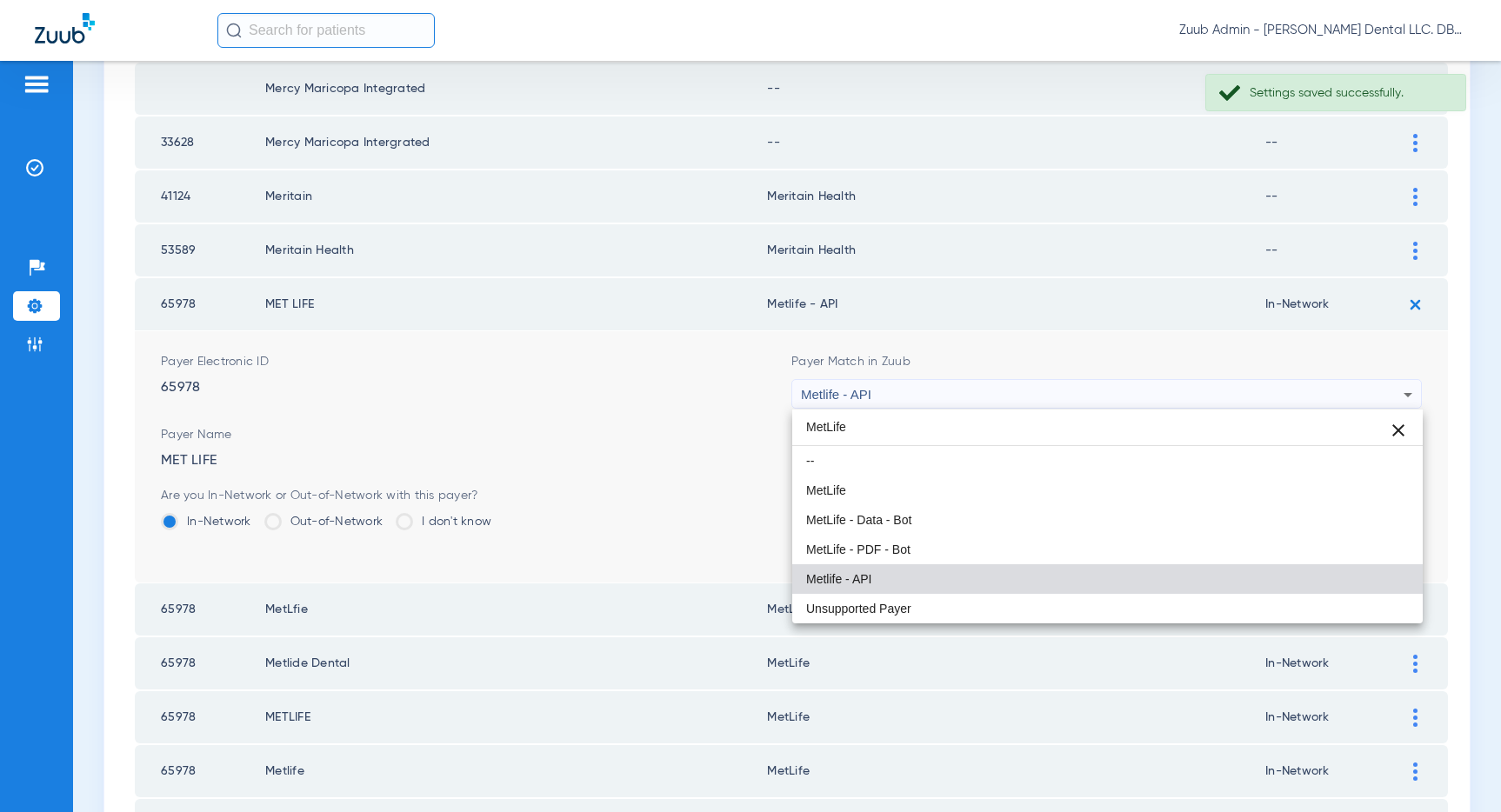
scroll to position [0, 0]
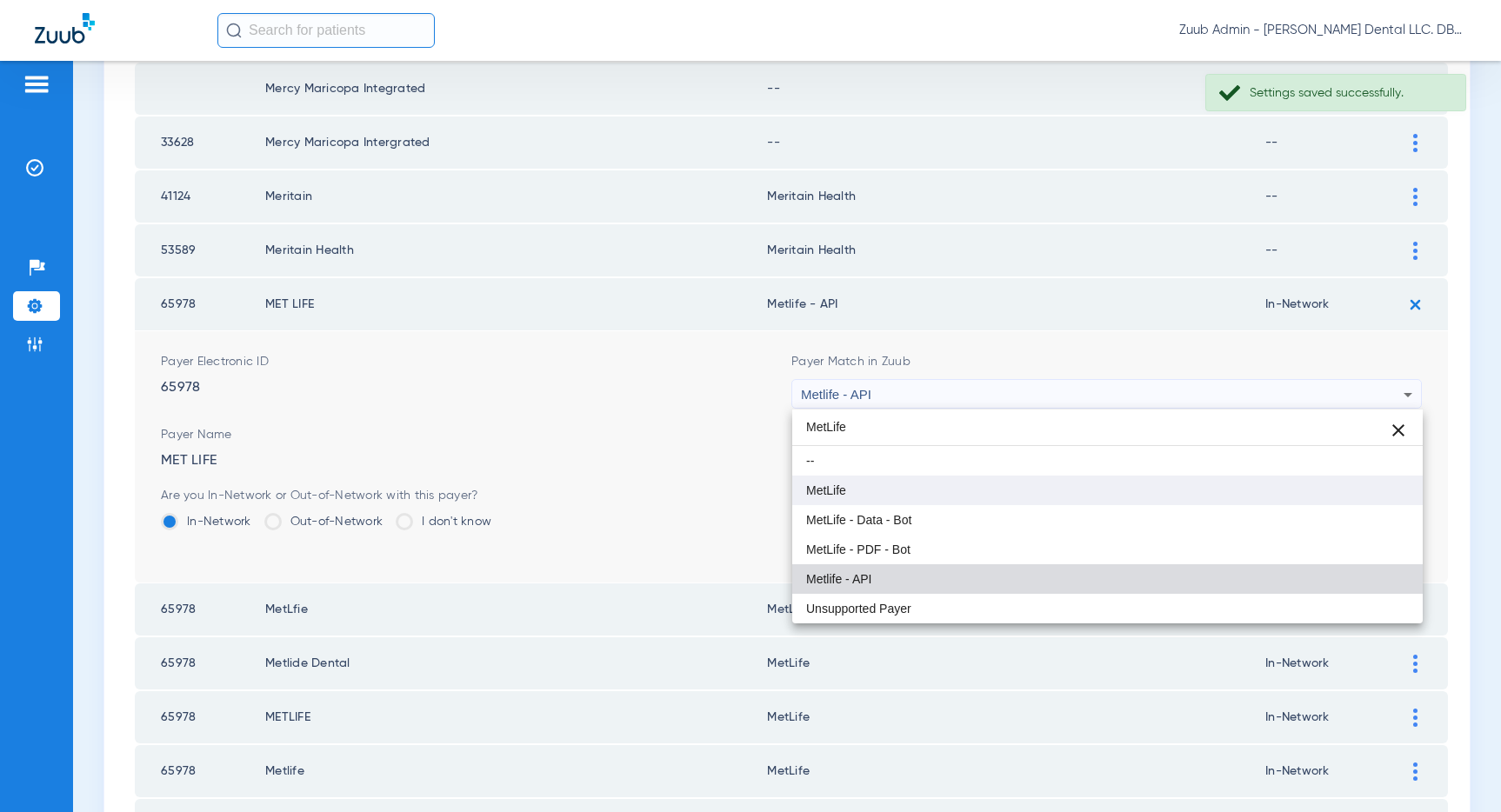
type input "MetLife"
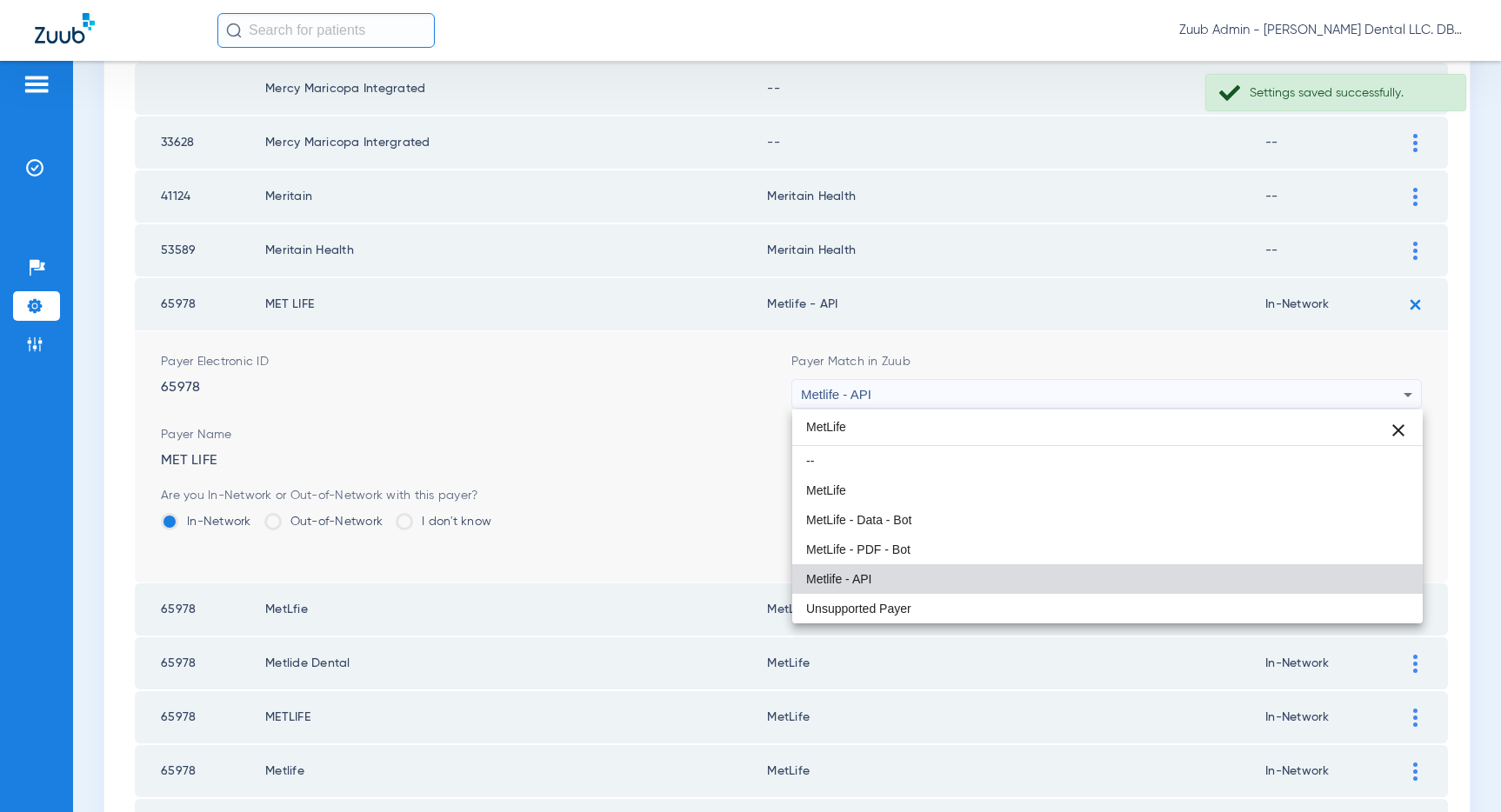
drag, startPoint x: 1061, startPoint y: 479, endPoint x: 1126, endPoint y: 479, distance: 65.0
click at [1061, 479] on mat-option "MetLife" at bounding box center [1108, 490] width 631 height 30
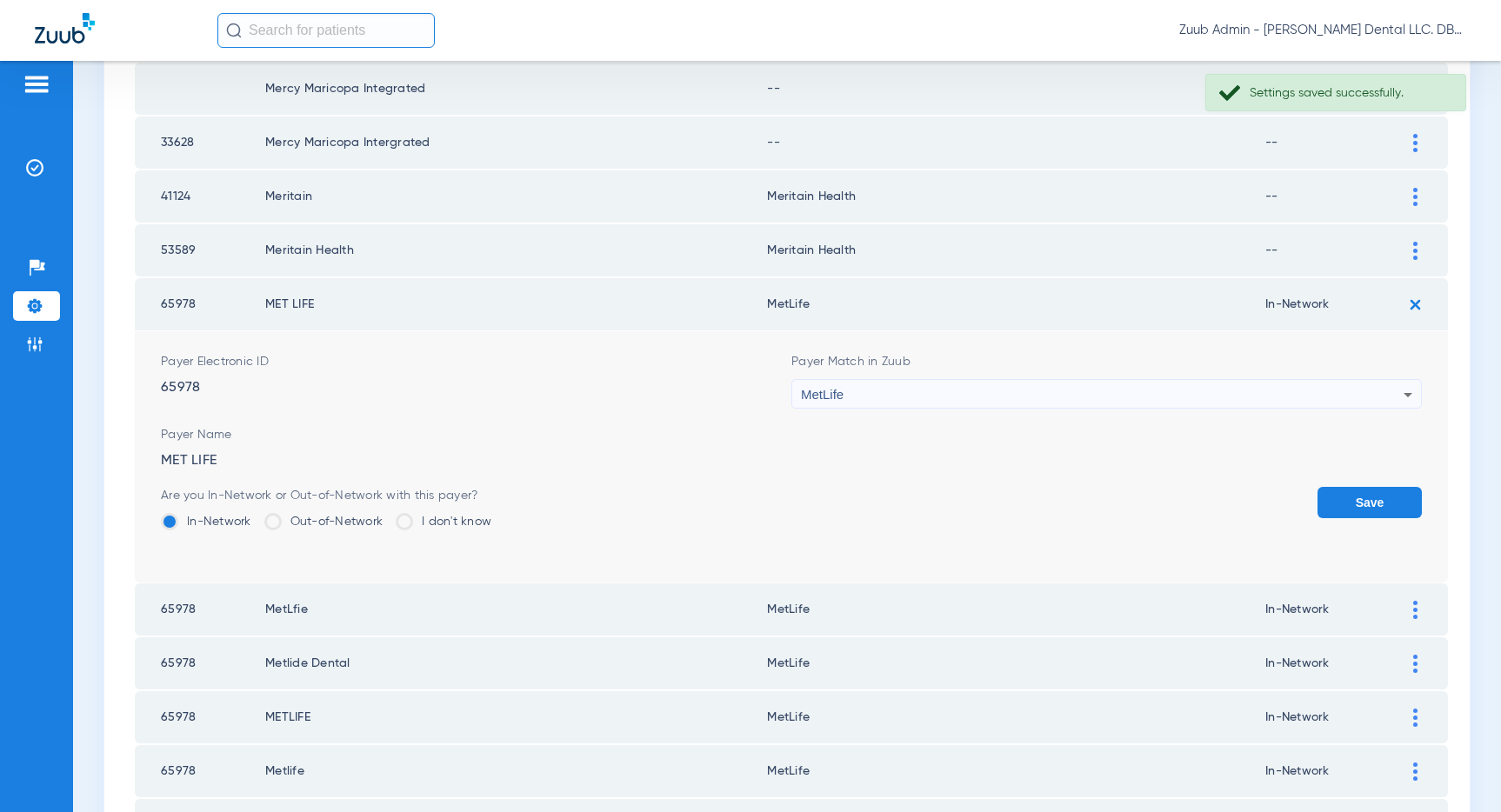
click at [1369, 511] on button "Save" at bounding box center [1369, 502] width 104 height 31
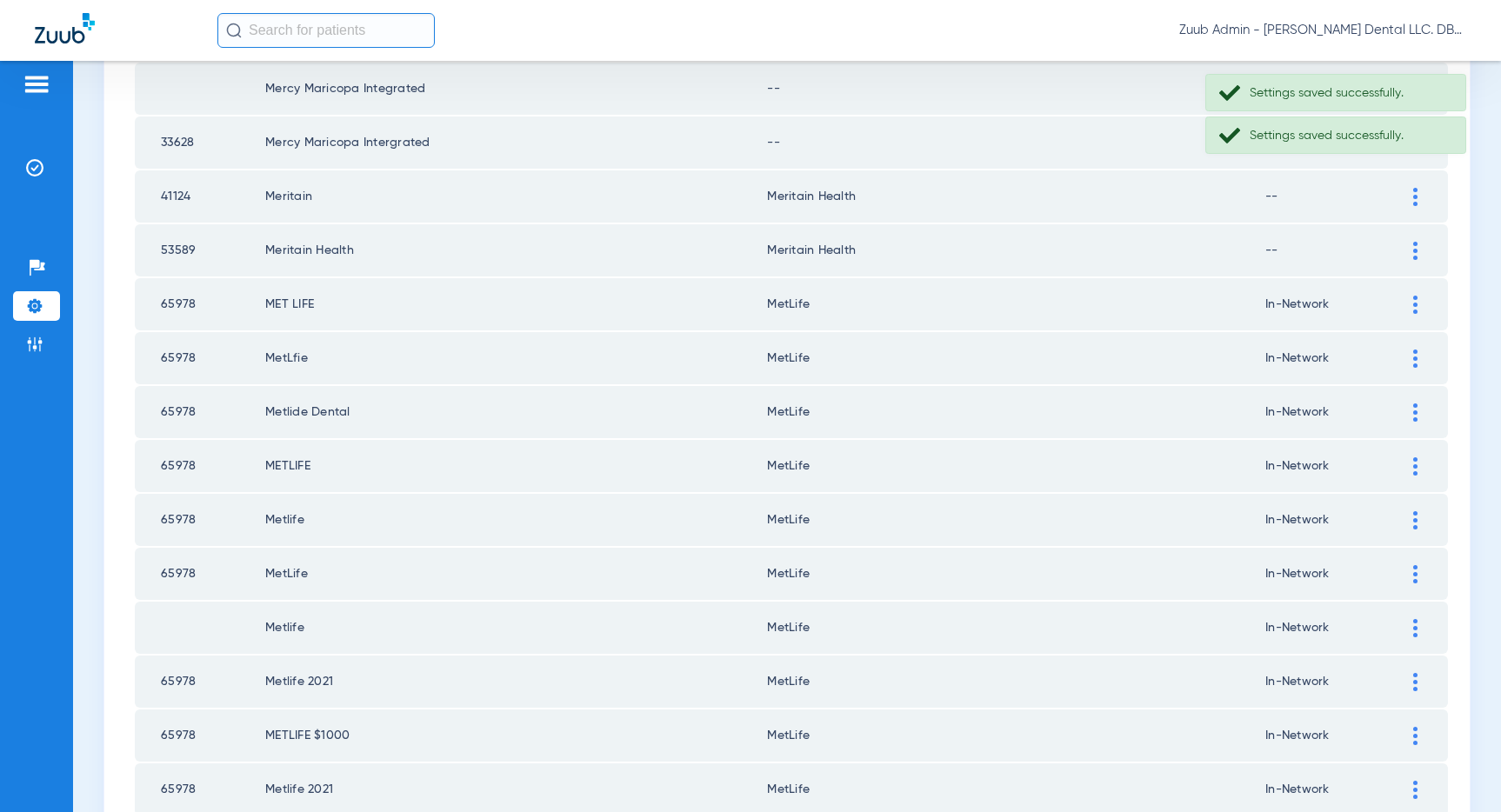
click at [1415, 252] on img at bounding box center [1415, 251] width 4 height 18
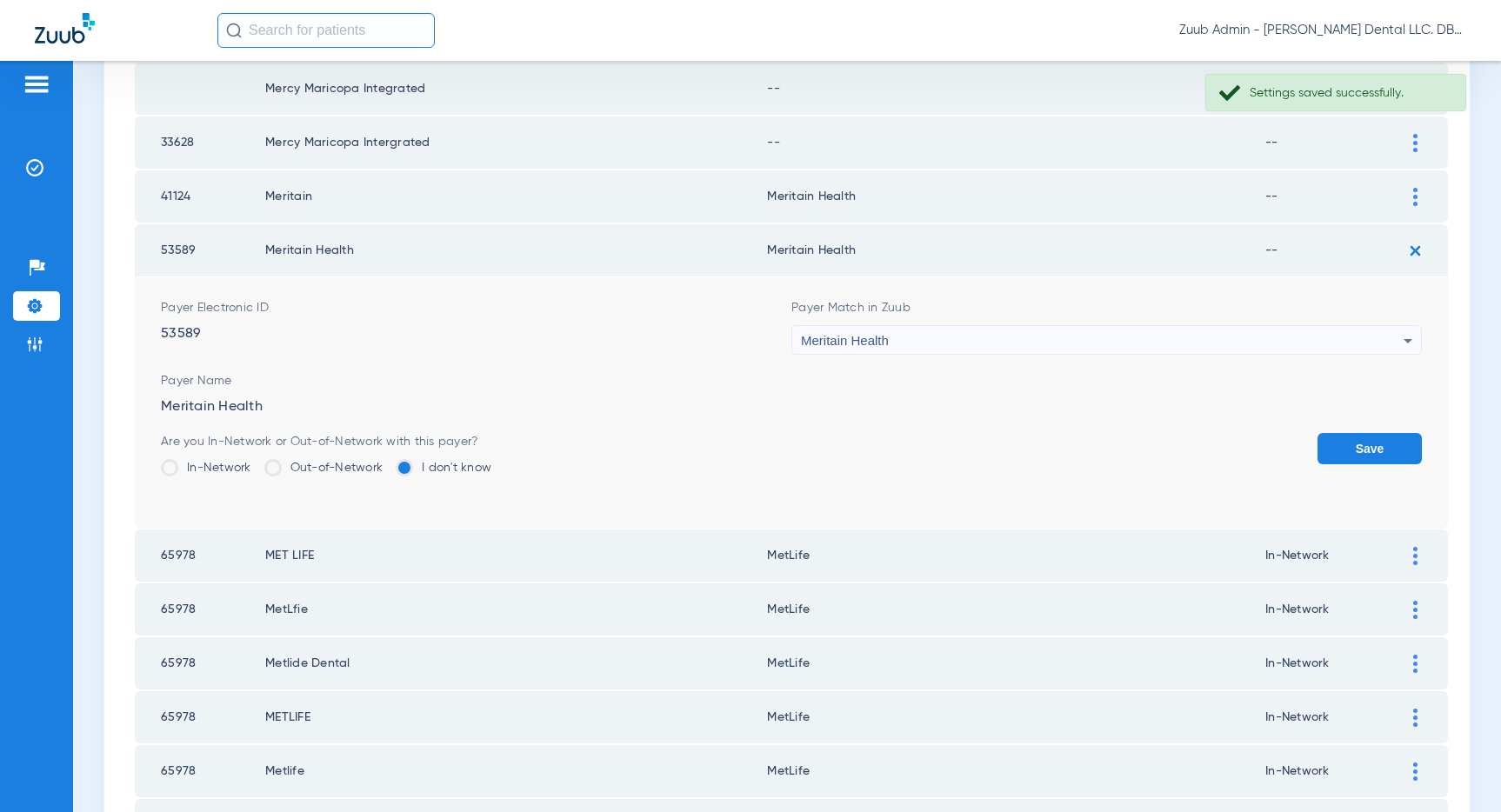
click at [1257, 336] on div "Meritain Health" at bounding box center [1102, 340] width 603 height 30
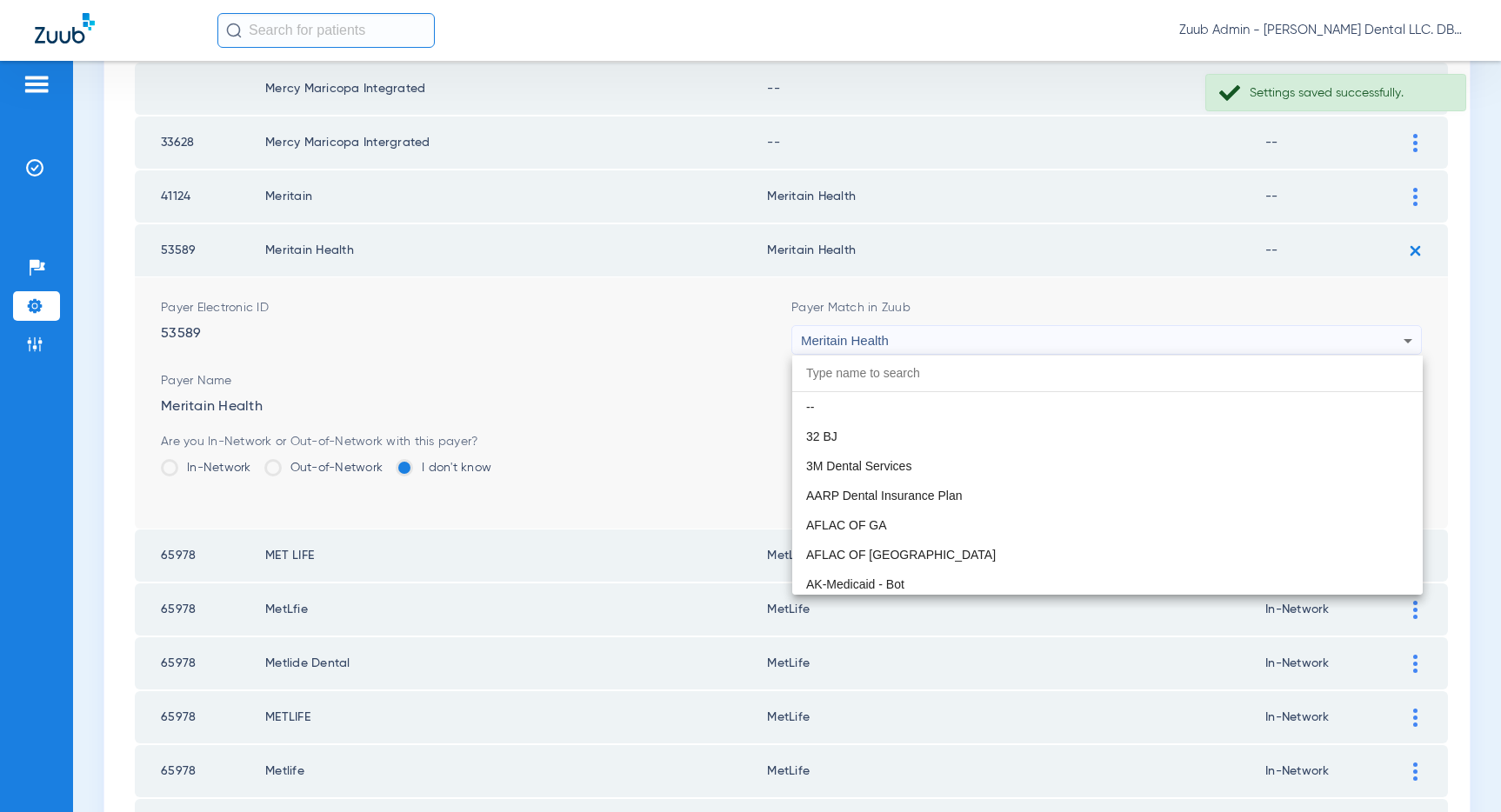
scroll to position [9228, 0]
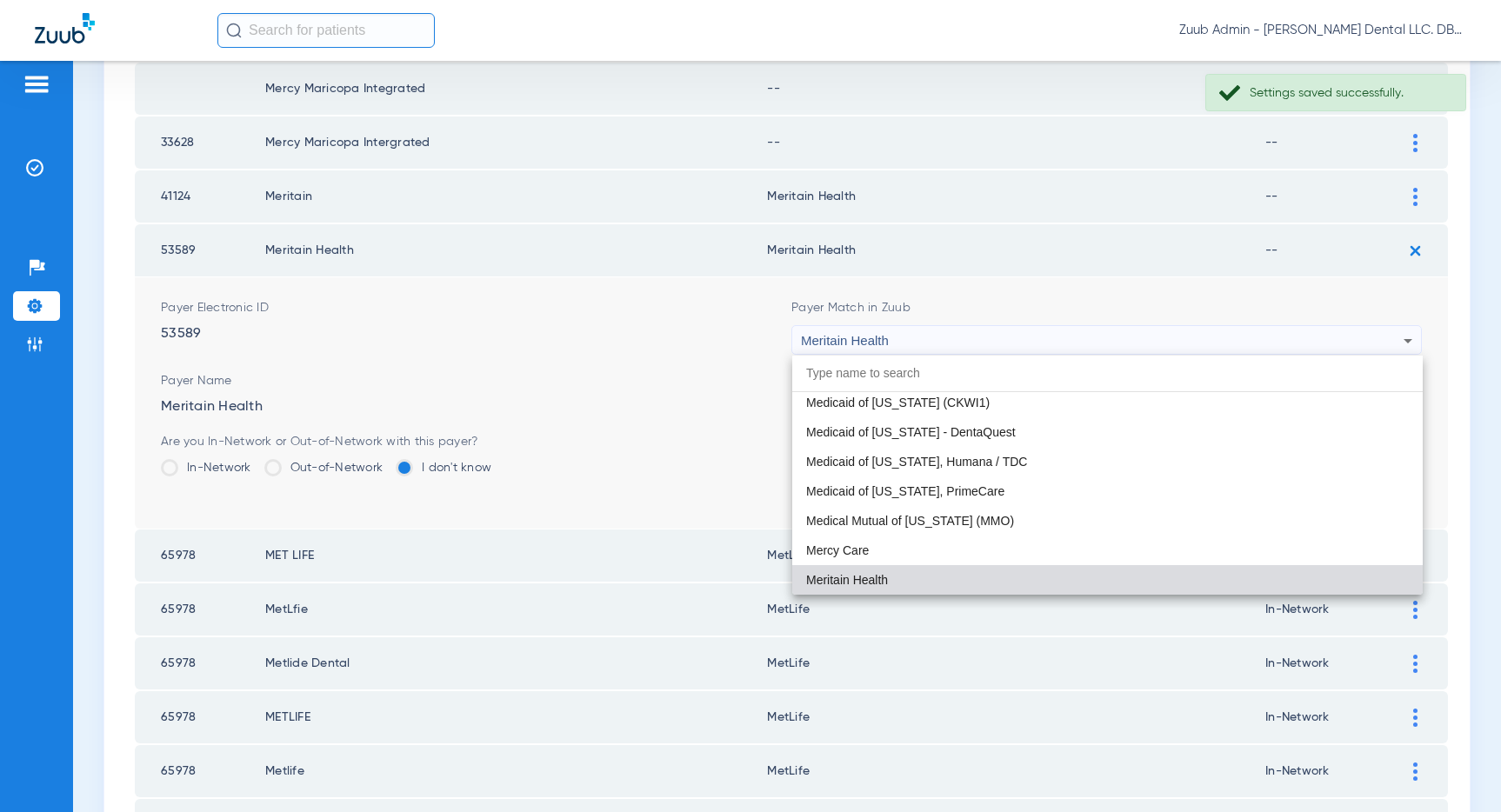
paste input "MetLife"
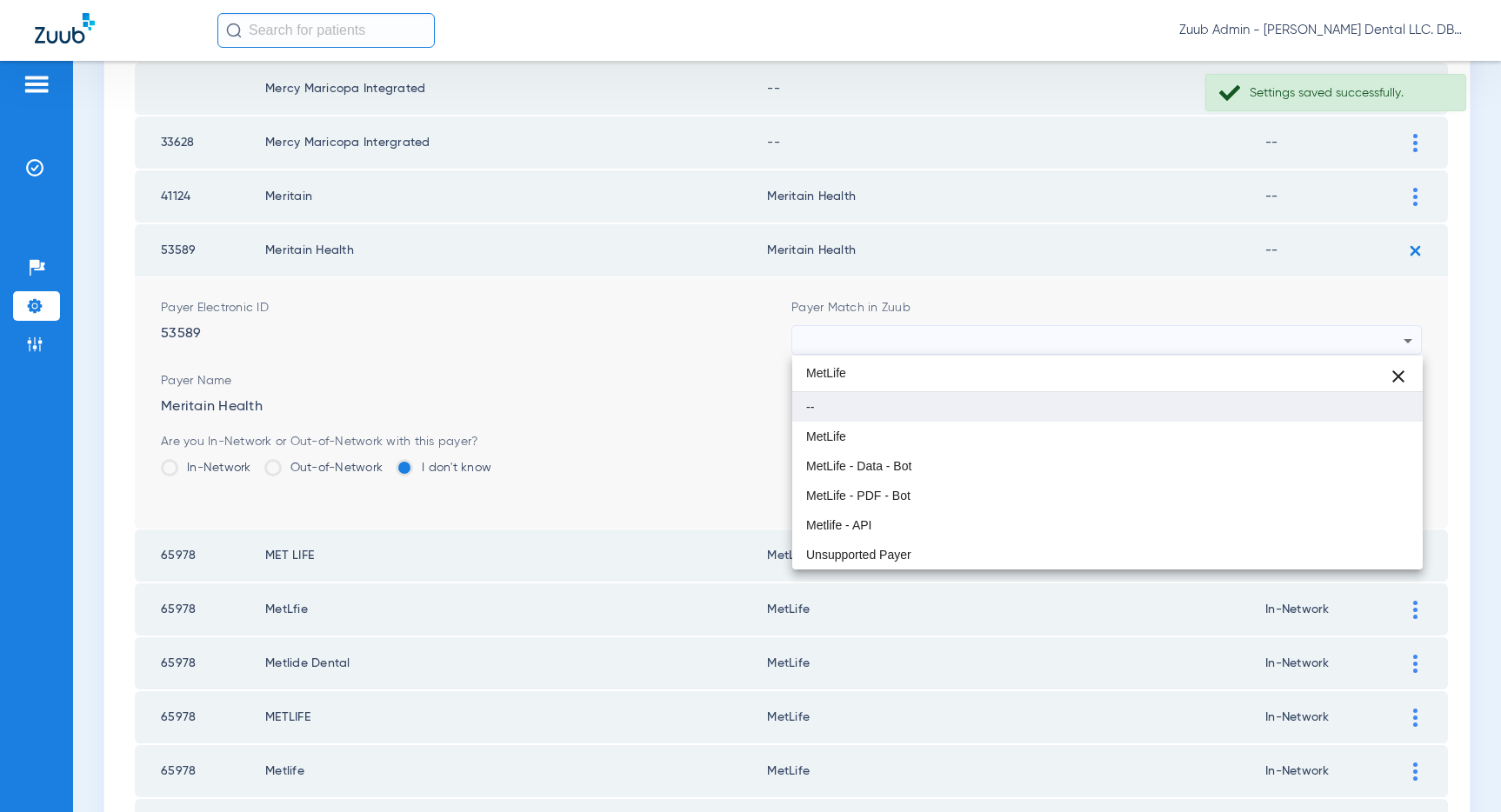
scroll to position [0, 0]
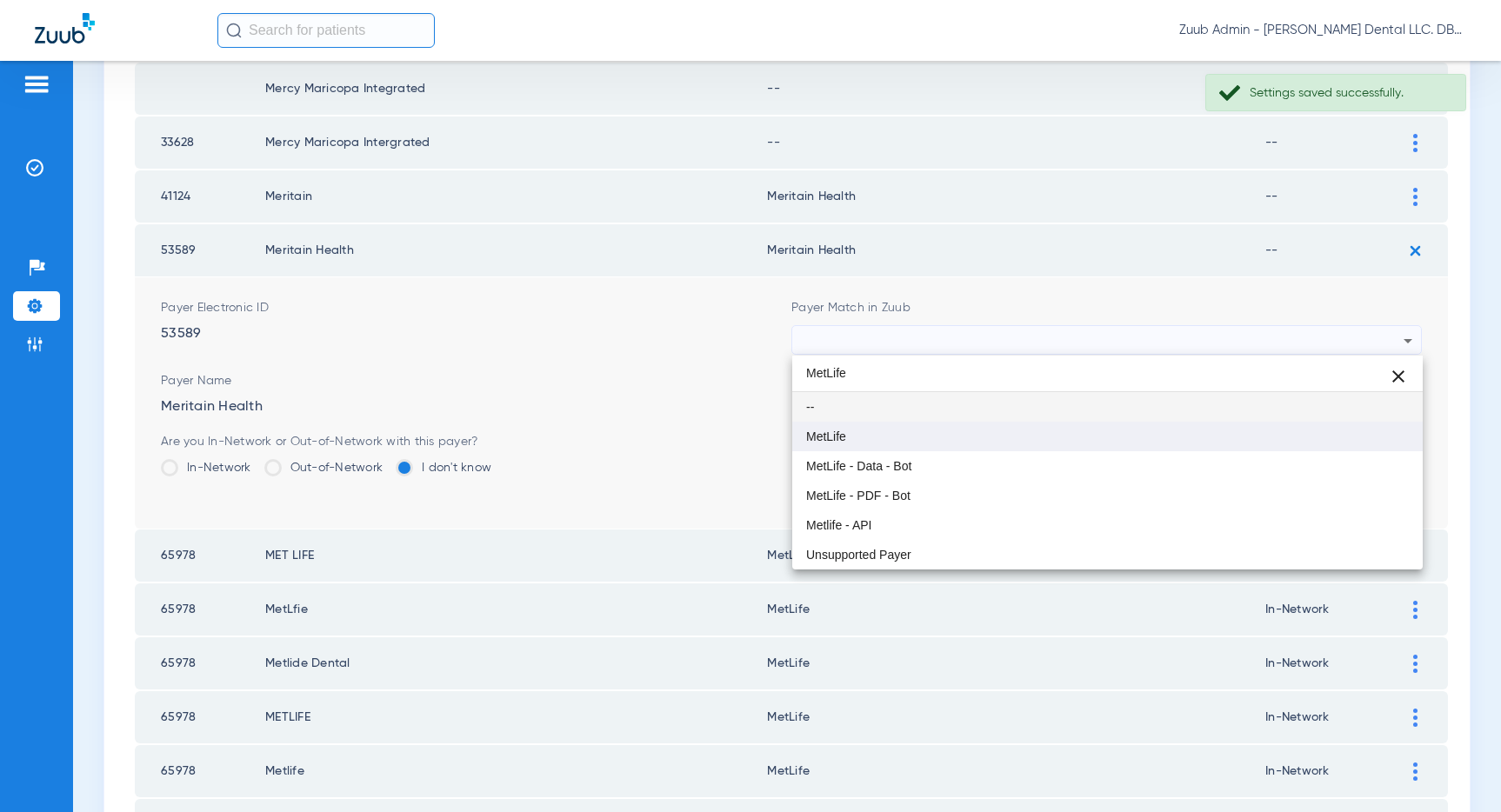
type input "MetLife"
click at [1058, 429] on mat-option "MetLife" at bounding box center [1108, 436] width 631 height 30
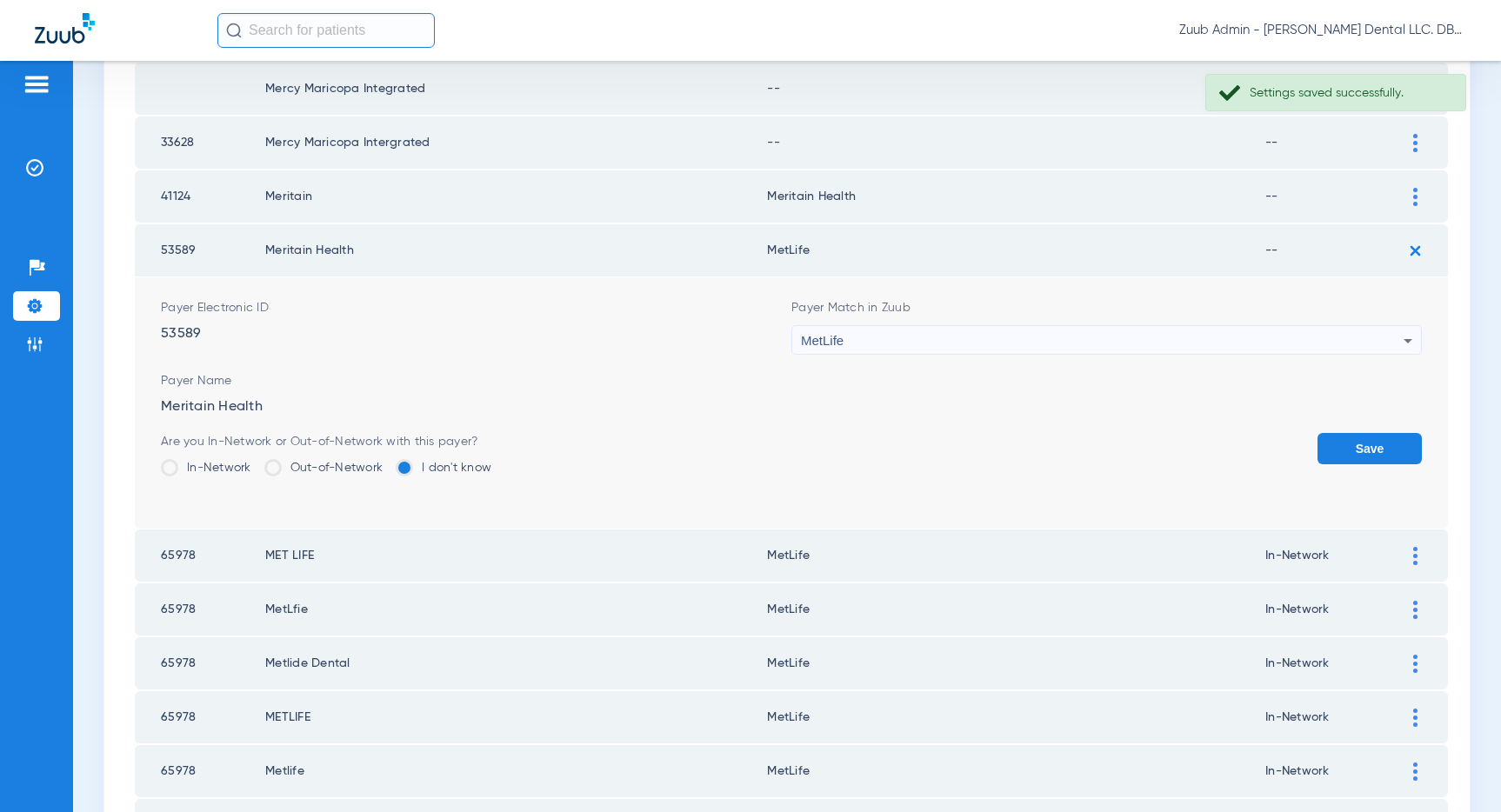
drag, startPoint x: 1384, startPoint y: 446, endPoint x: 1384, endPoint y: 340, distance: 106.0
click at [1380, 440] on button "Save" at bounding box center [1369, 448] width 104 height 31
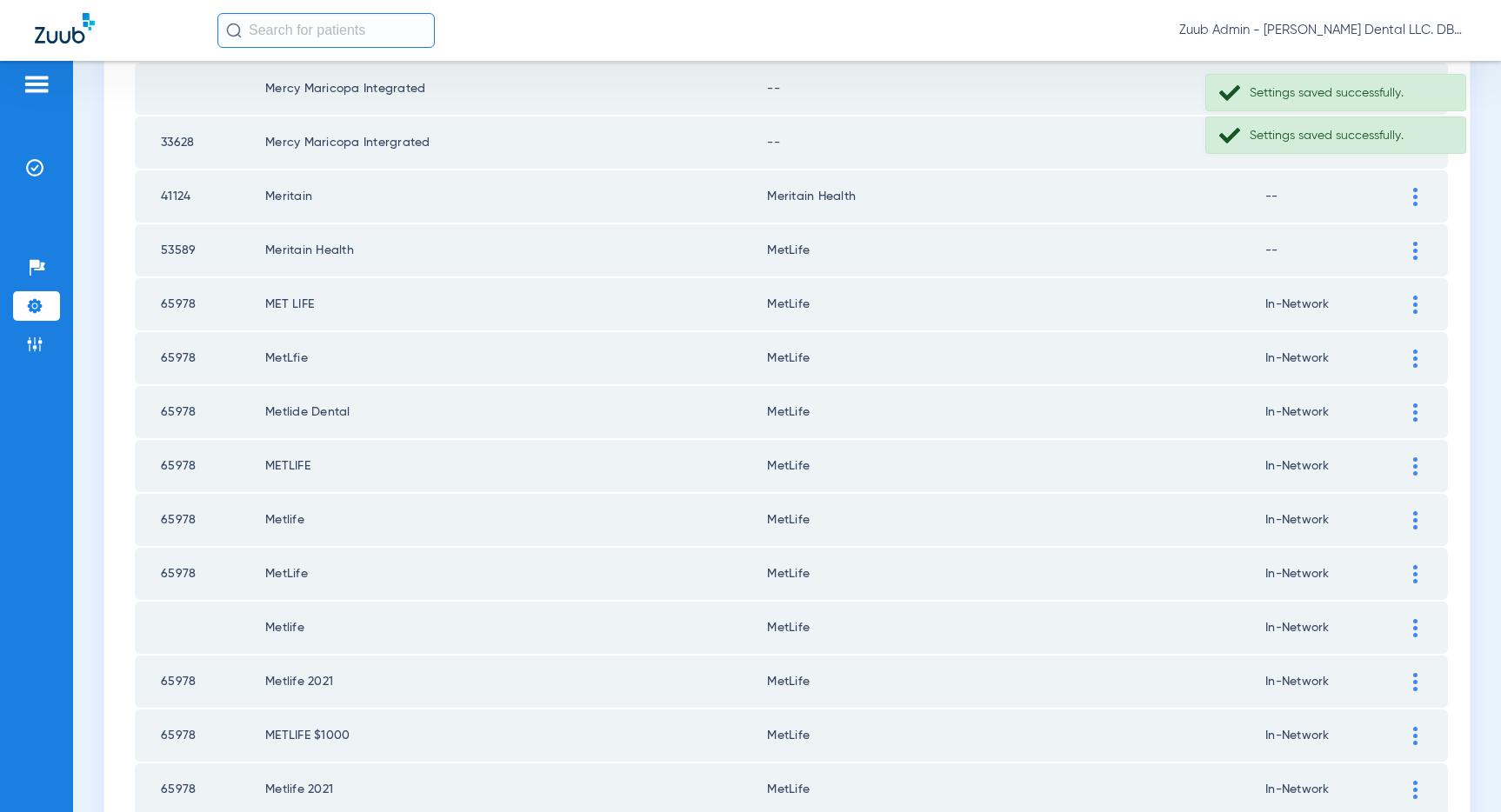
click at [1408, 200] on div at bounding box center [1415, 197] width 31 height 18
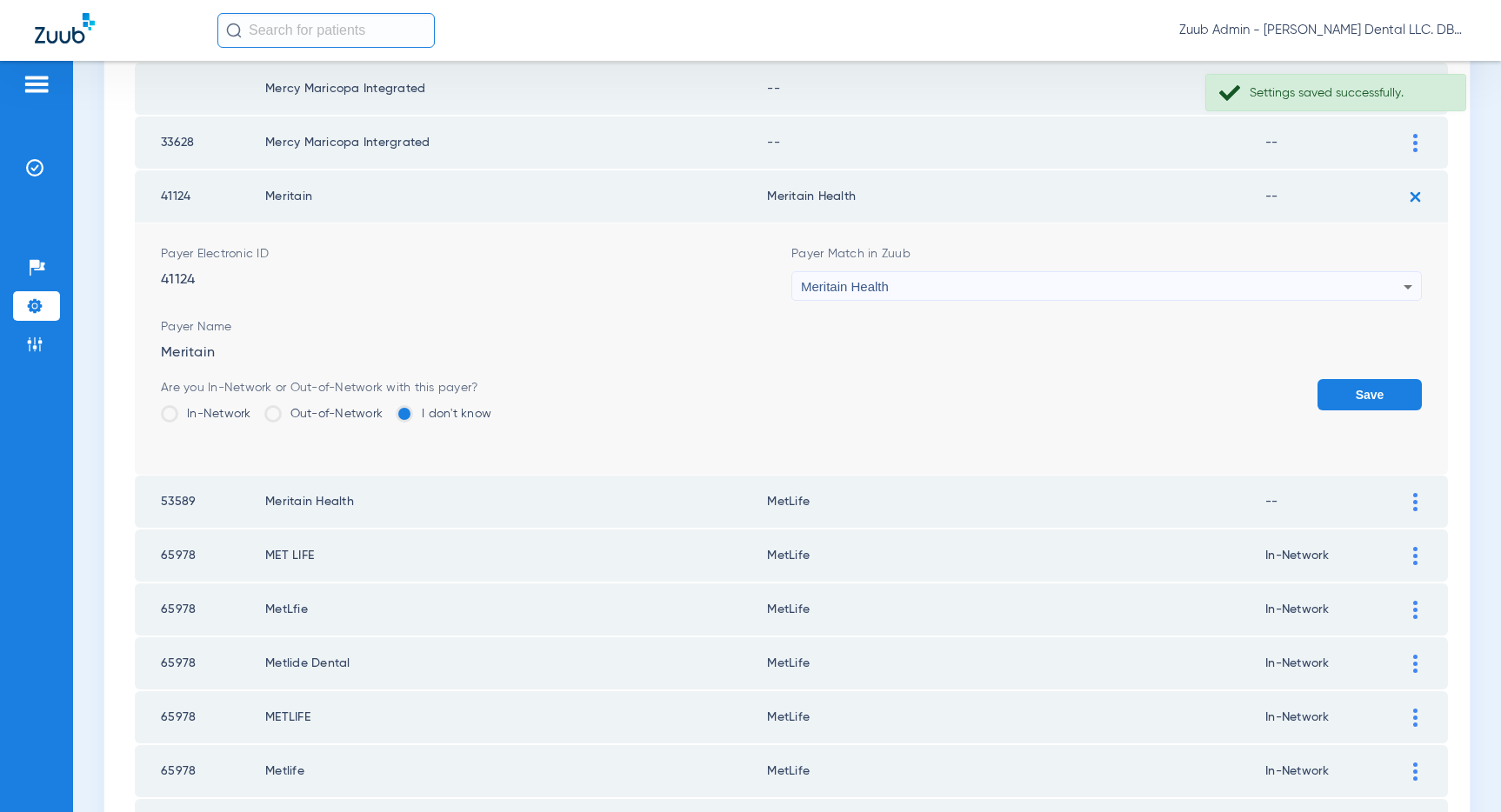
click at [1142, 376] on form "Payer Electronic ID 41124 Payer Match in Zuub Meritain Health Payer Name Merita…" at bounding box center [791, 349] width 1261 height 252
click at [1206, 398] on div "Are you In-Network or Out-of-Network with this payer? In-Network Out-of-Network…" at bounding box center [791, 407] width 1261 height 57
click at [1348, 393] on button "Save" at bounding box center [1369, 394] width 104 height 31
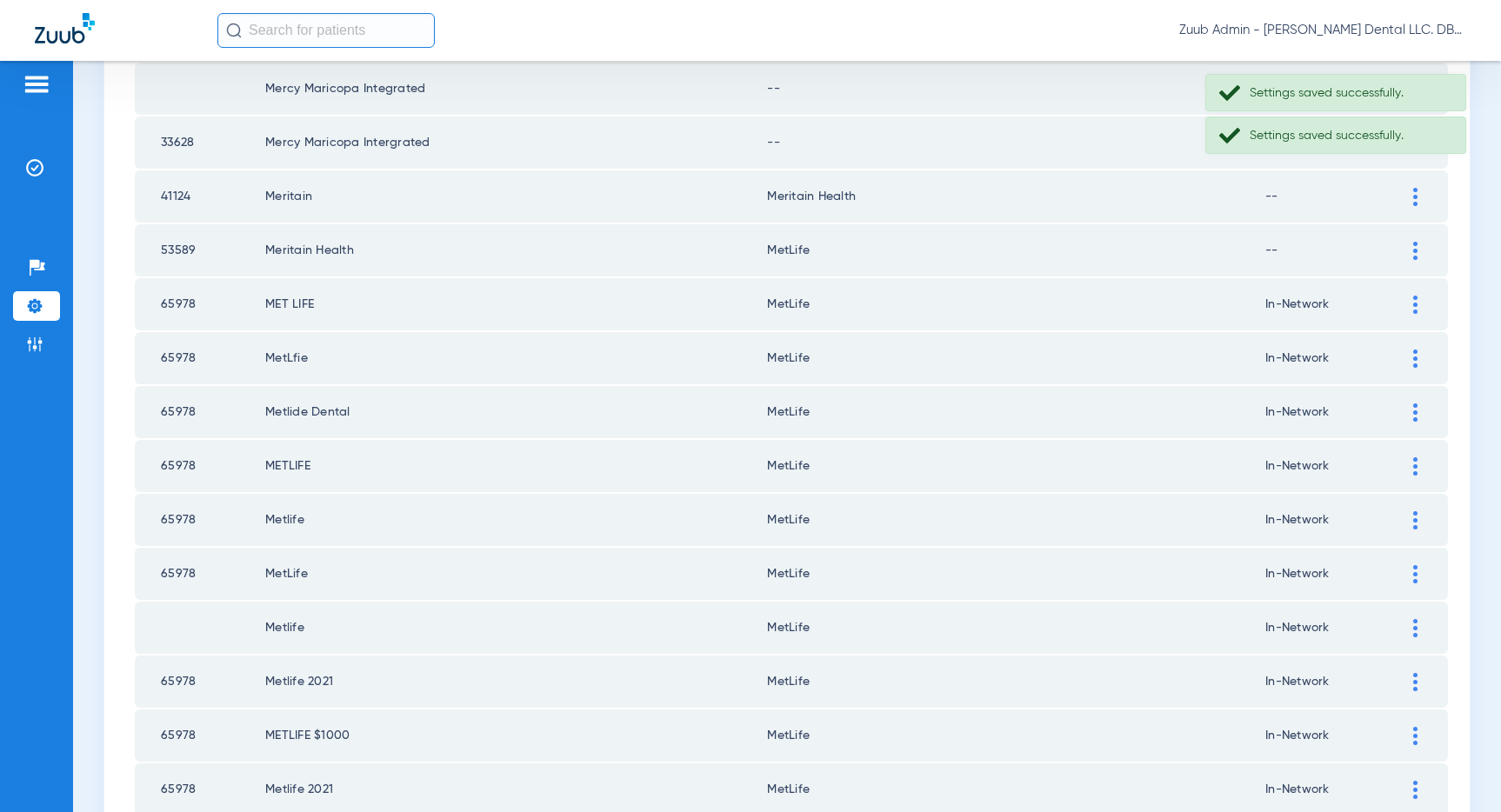
click at [1410, 249] on div at bounding box center [1415, 251] width 31 height 18
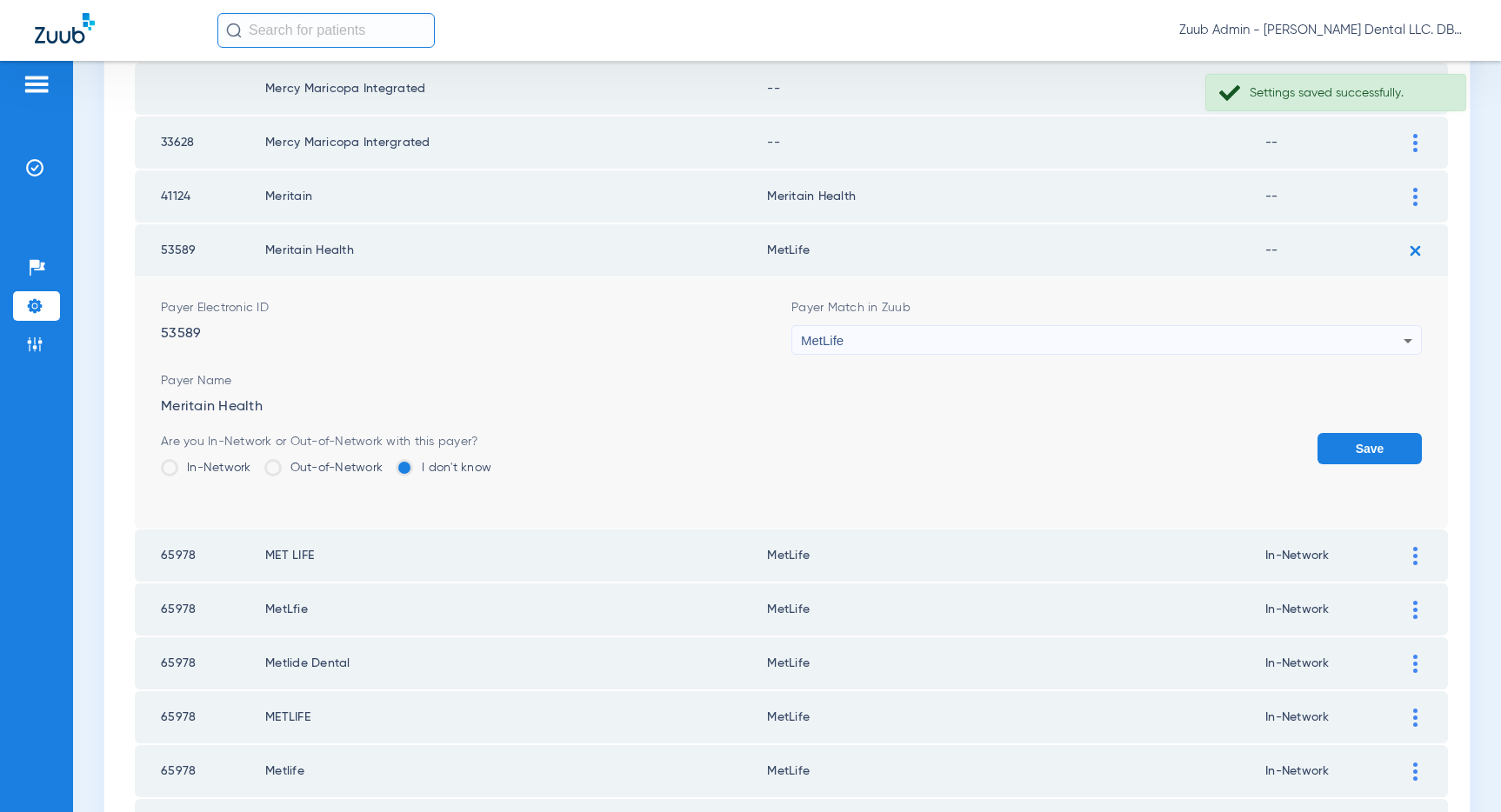
click at [1121, 331] on div "MetLife" at bounding box center [1102, 340] width 603 height 30
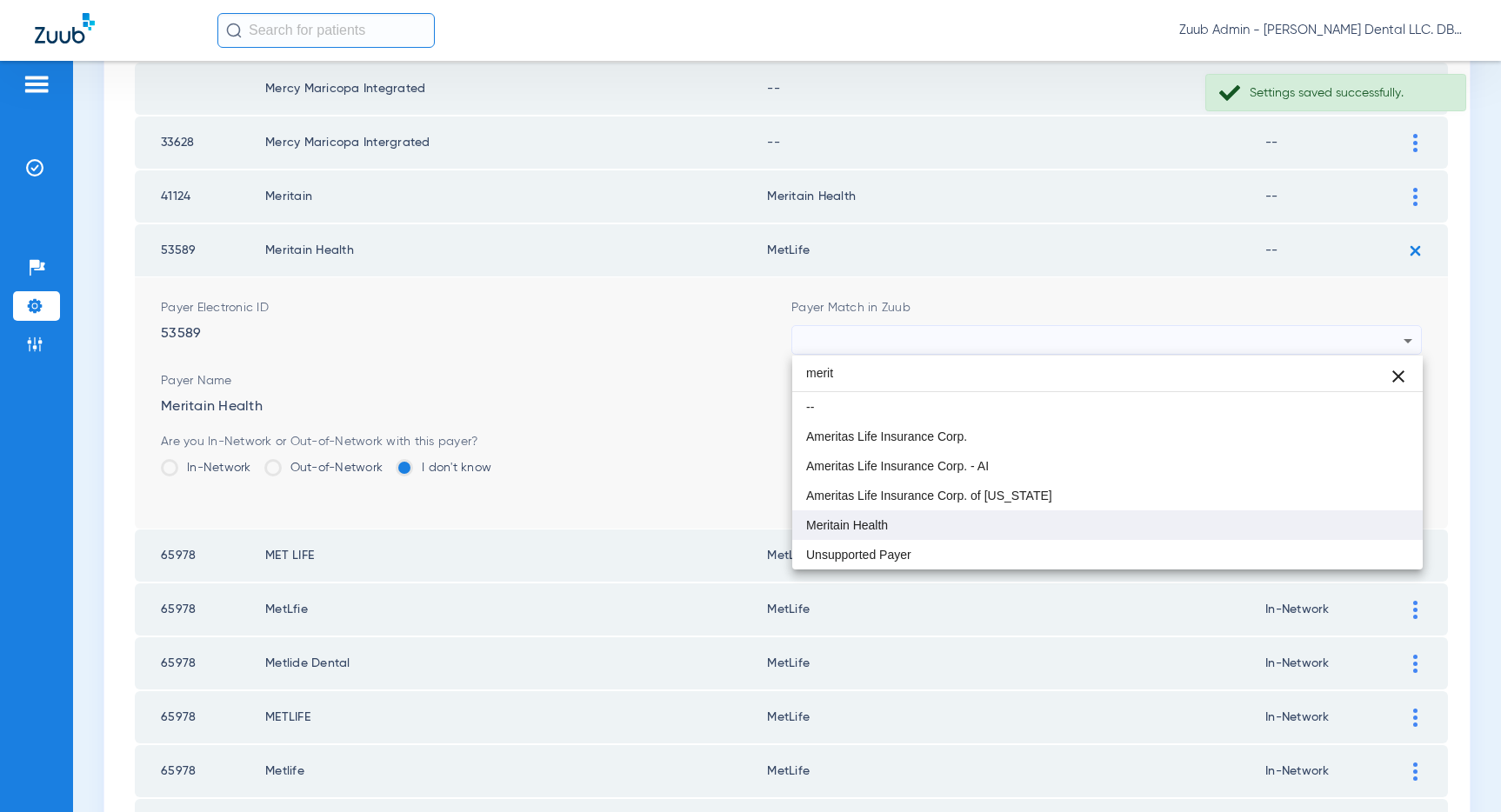
type input "merit"
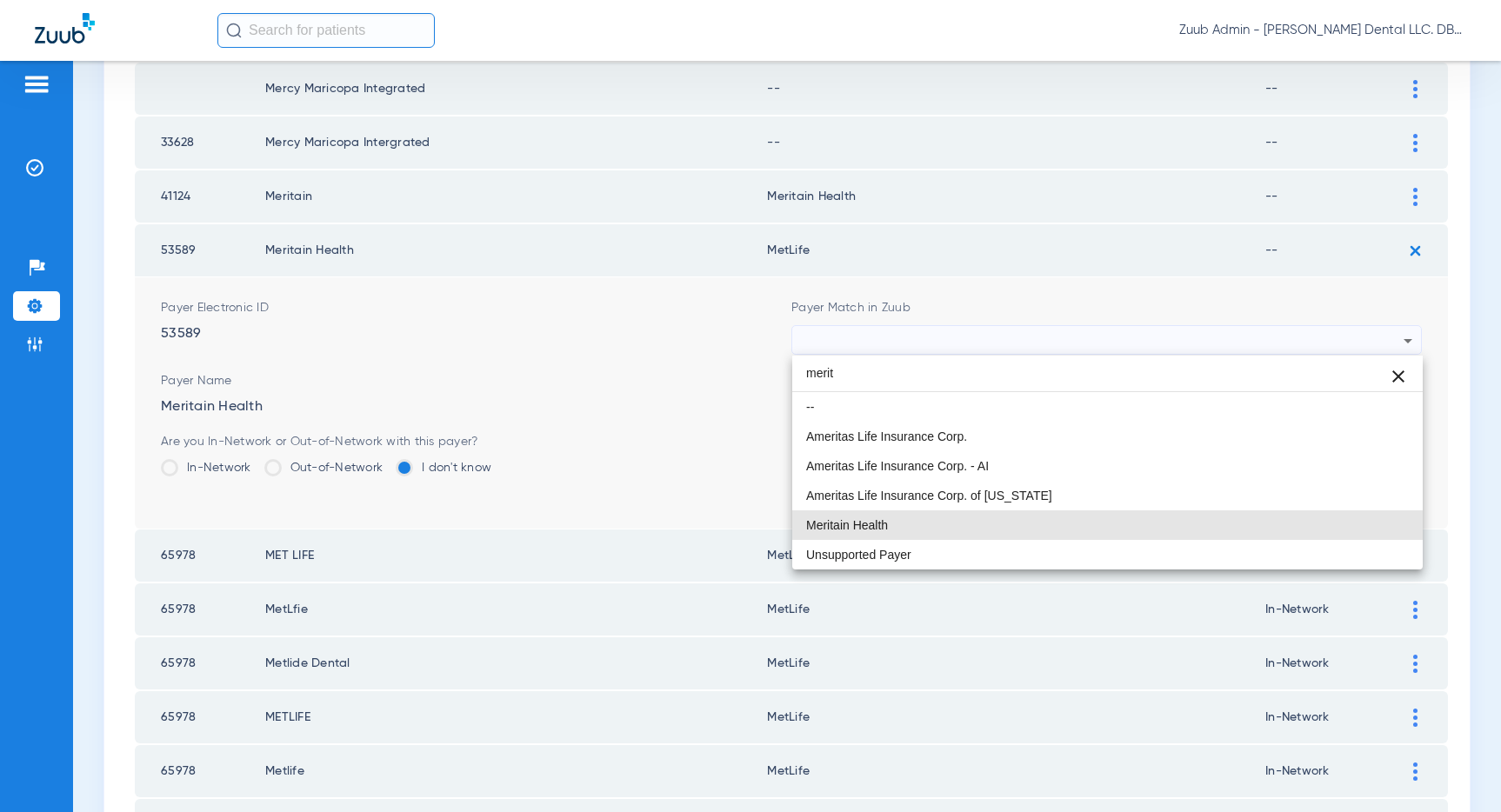
drag, startPoint x: 889, startPoint y: 536, endPoint x: 1020, endPoint y: 511, distance: 133.4
click at [891, 534] on mat-option "Meritain Health" at bounding box center [1108, 525] width 631 height 30
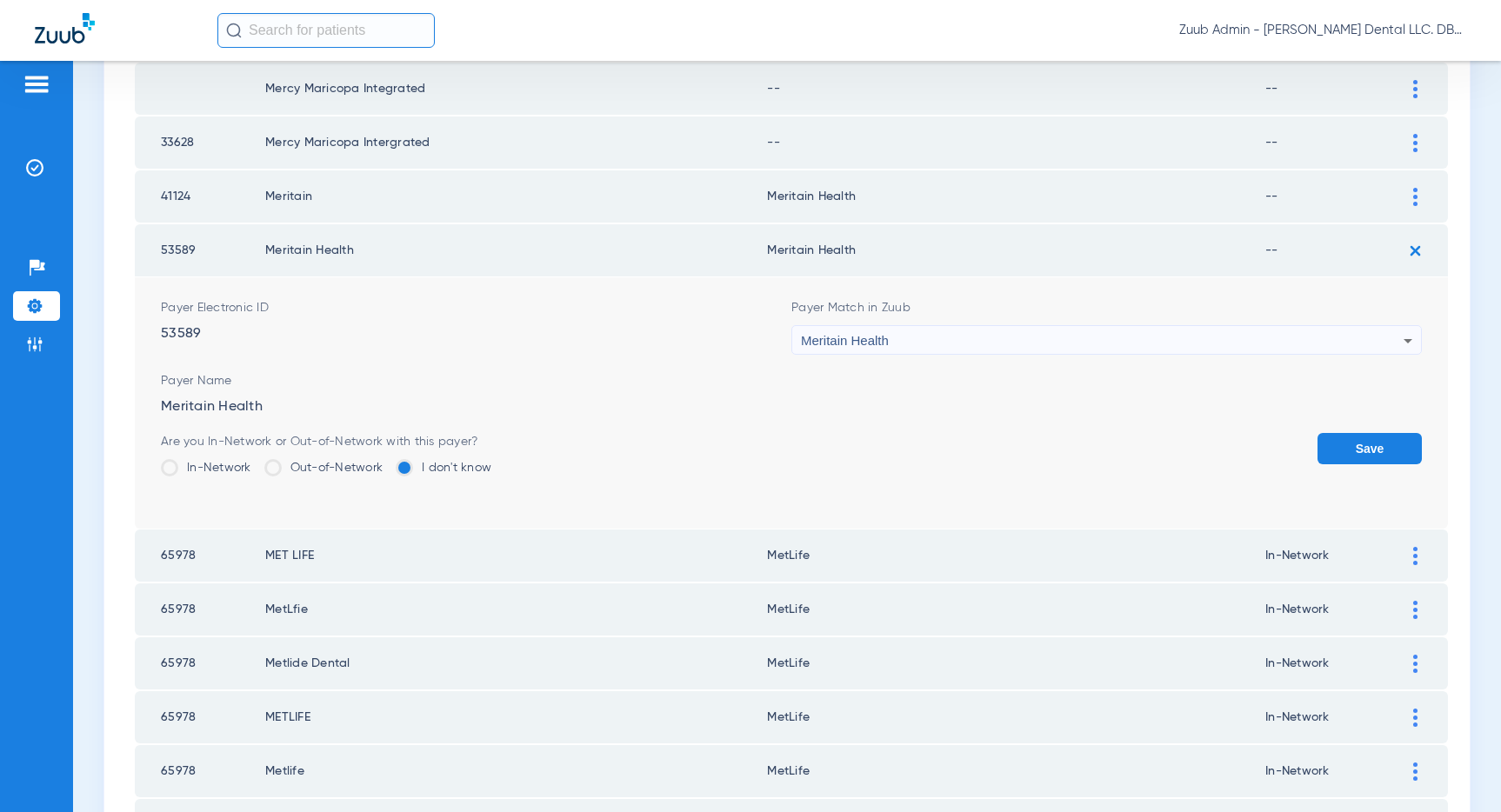
click at [1375, 446] on button "Save" at bounding box center [1369, 448] width 104 height 31
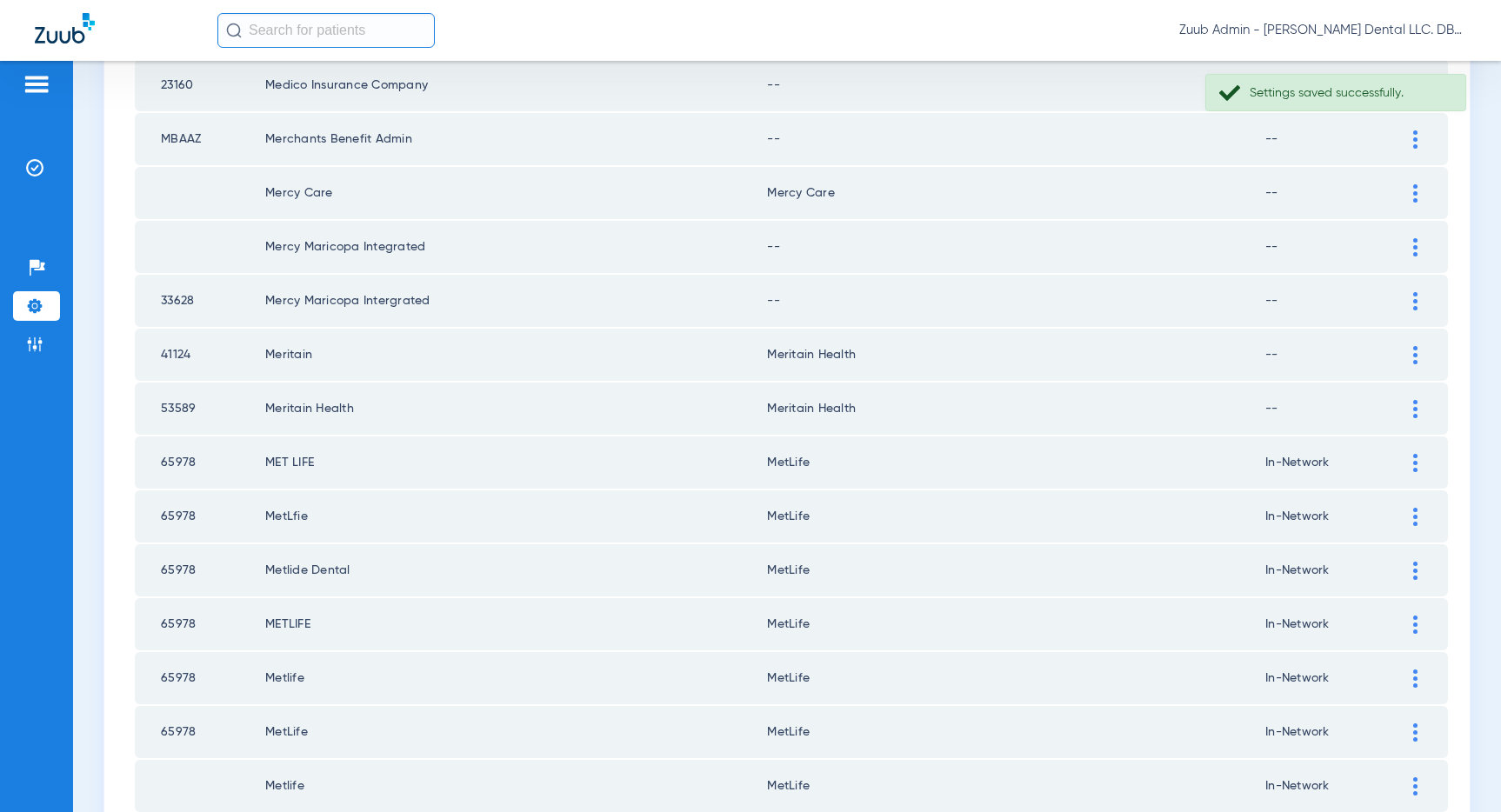
scroll to position [1110, 0]
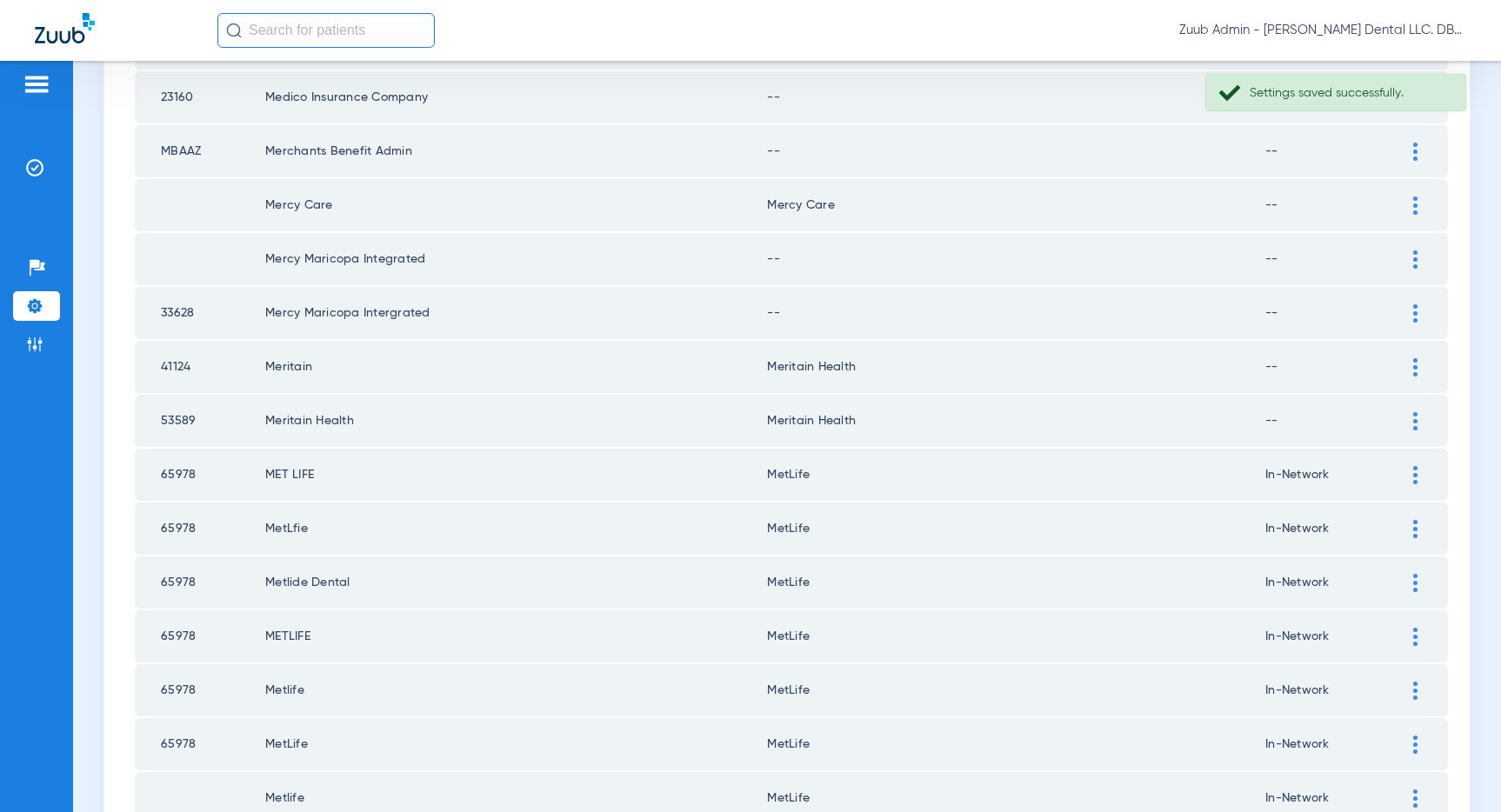
click at [1414, 313] on img at bounding box center [1415, 313] width 4 height 18
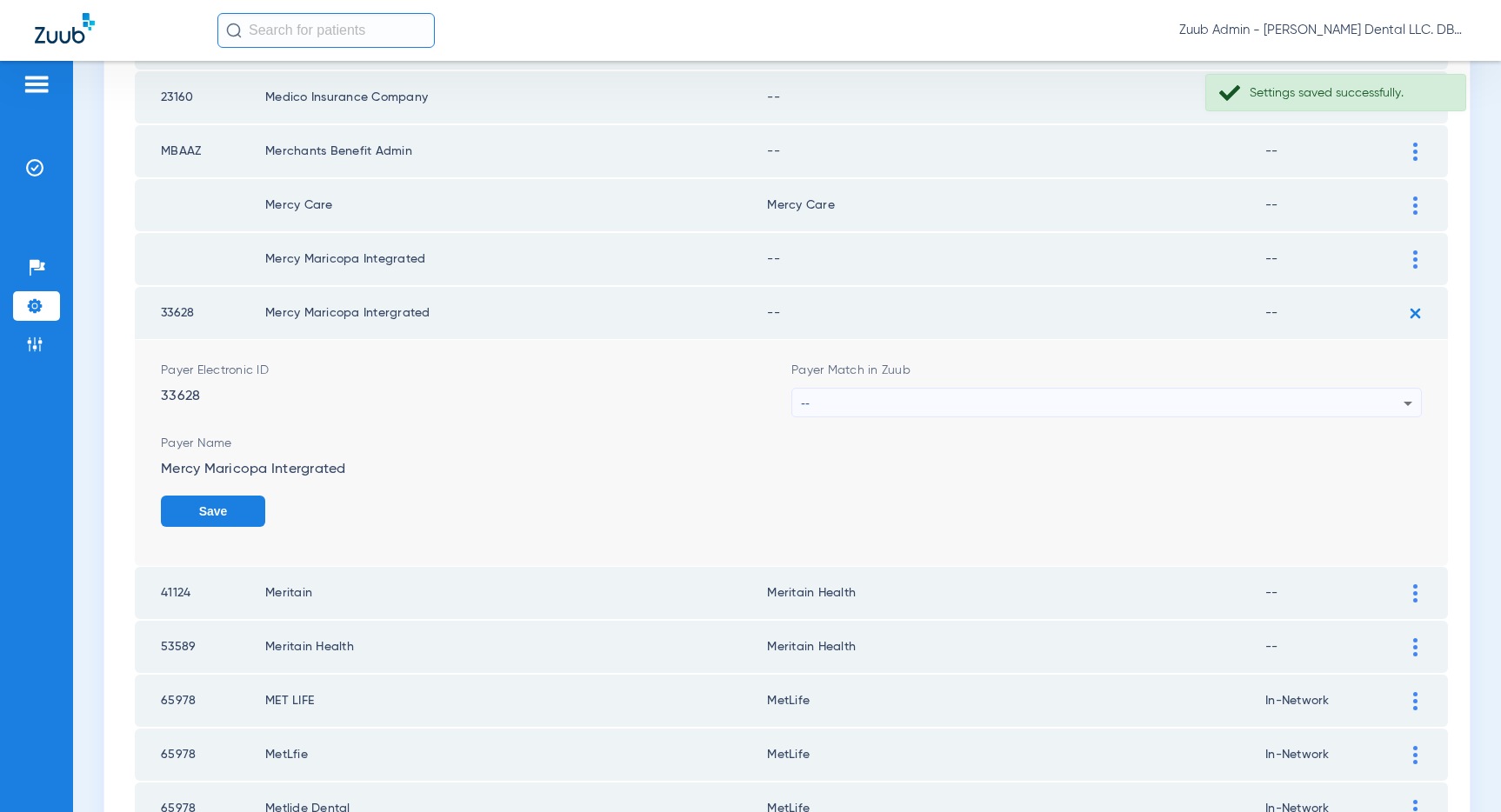
click at [1250, 393] on div "--" at bounding box center [1102, 403] width 603 height 30
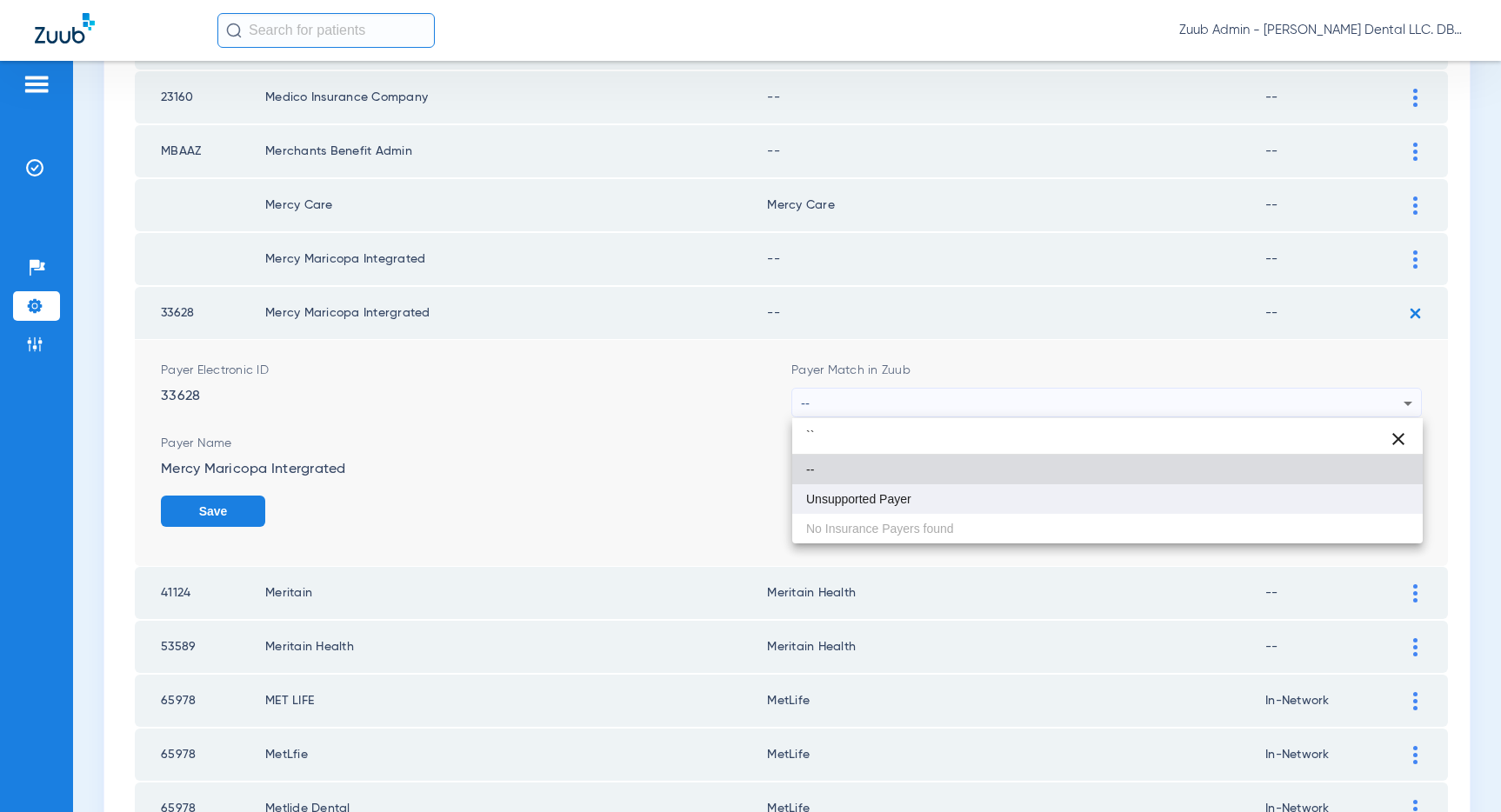
type input "``"
click at [945, 501] on mat-option "Unsupported Payer" at bounding box center [1108, 499] width 631 height 30
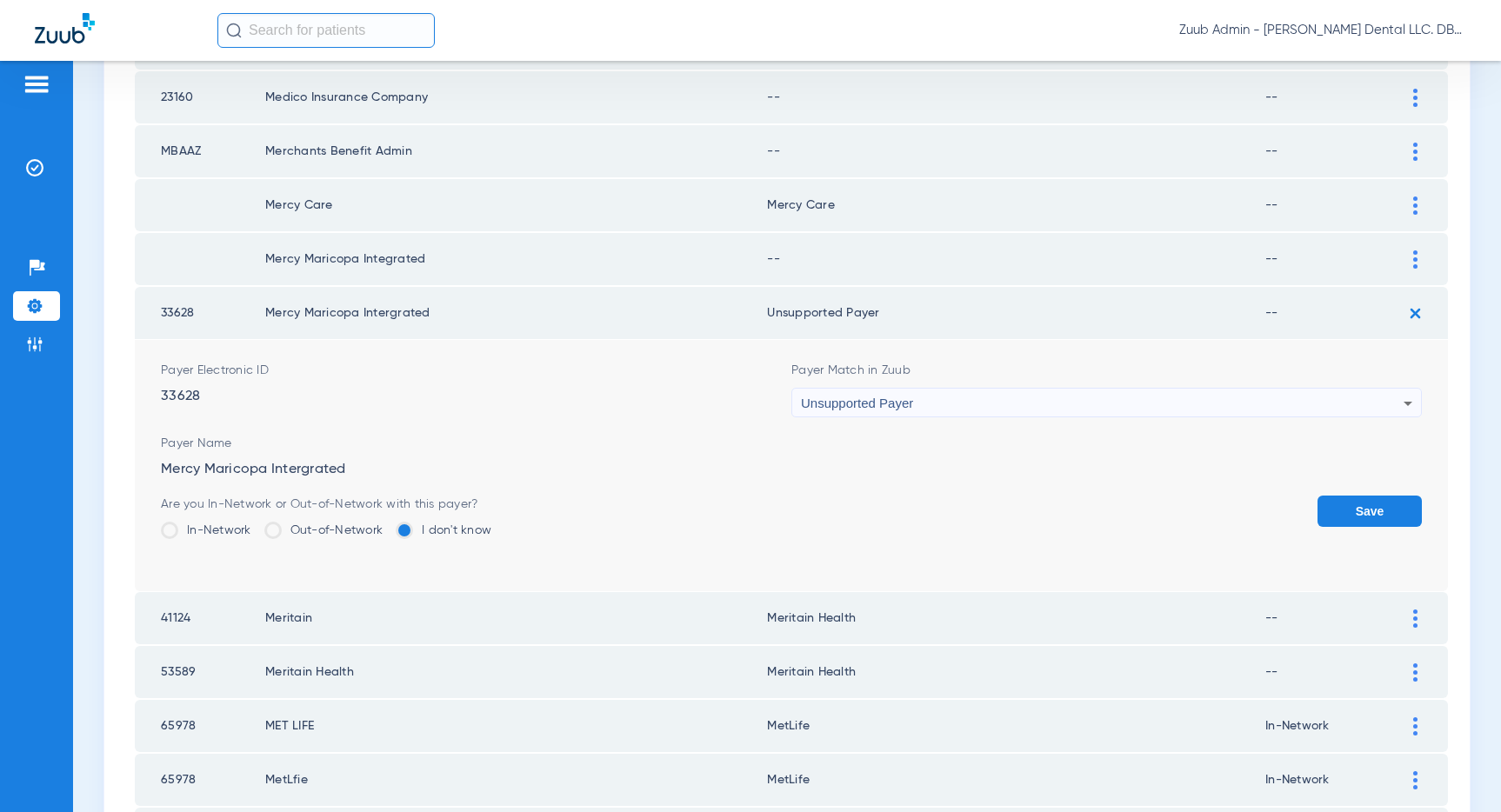
drag, startPoint x: 1363, startPoint y: 502, endPoint x: 1356, endPoint y: 475, distance: 27.9
click at [1363, 502] on button "Save" at bounding box center [1369, 511] width 104 height 31
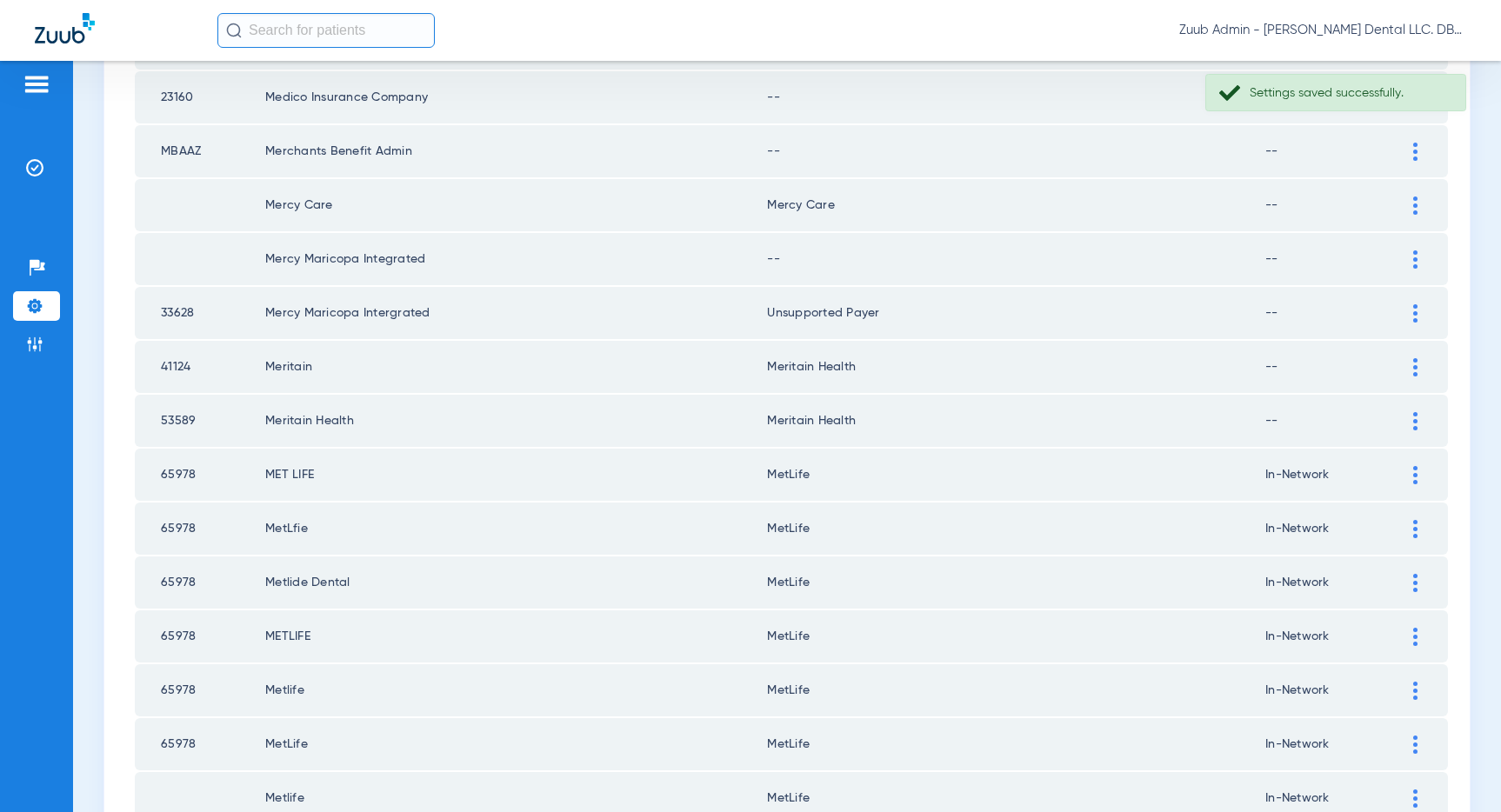
click at [1409, 257] on div at bounding box center [1415, 260] width 31 height 18
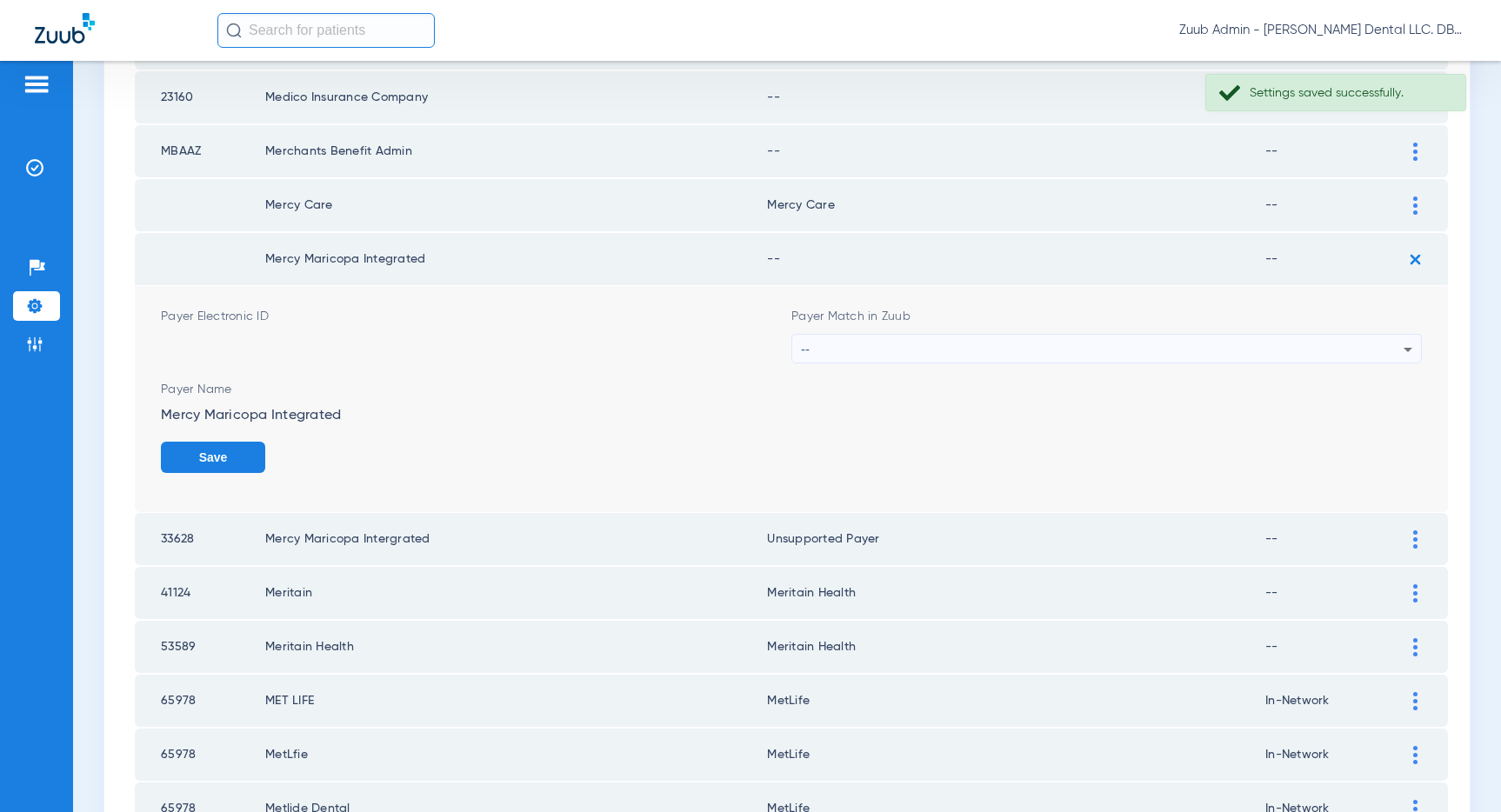
click at [1229, 345] on div "--" at bounding box center [1102, 349] width 603 height 30
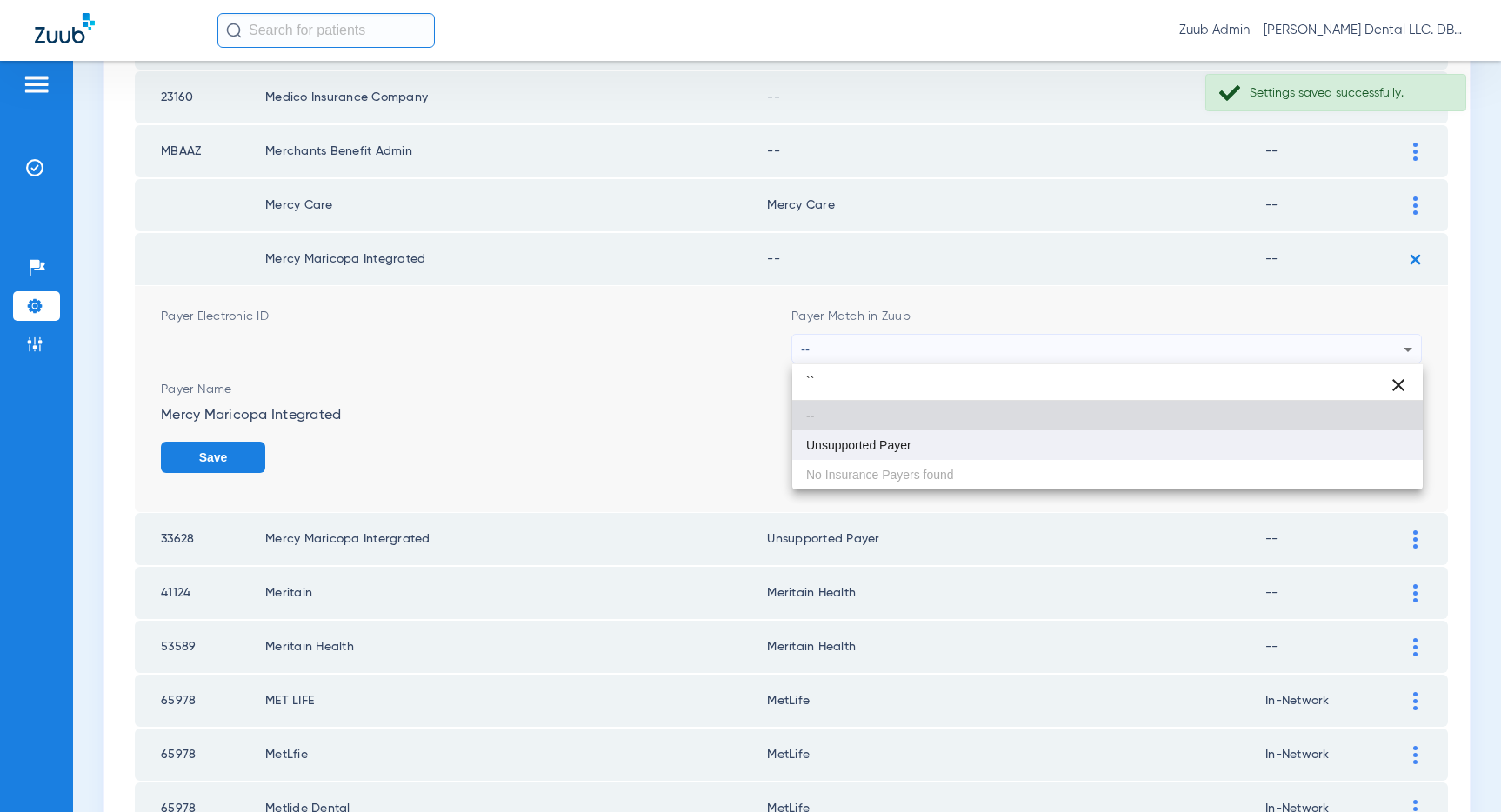
type input "``"
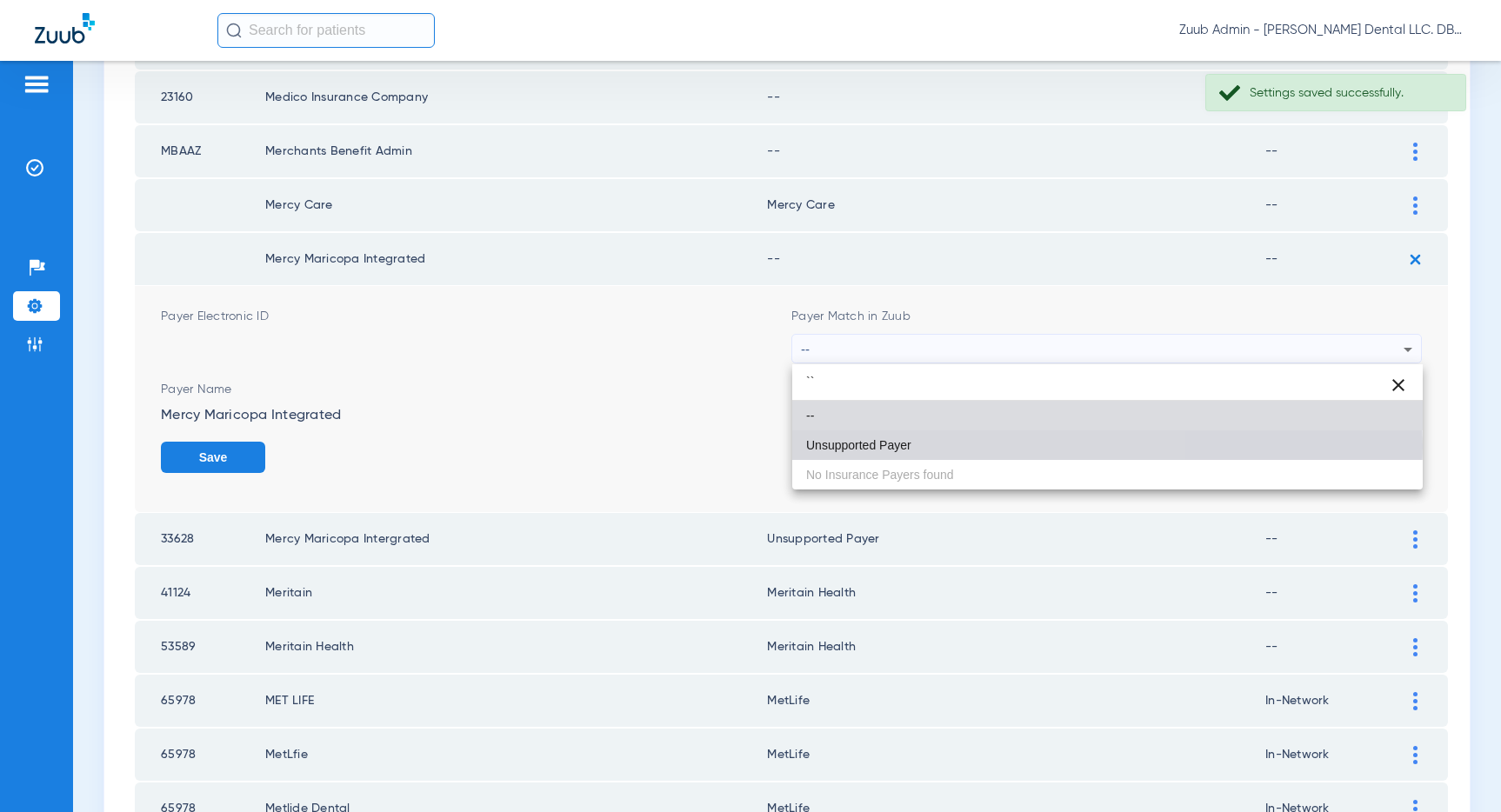
click at [972, 448] on mat-option "Unsupported Payer" at bounding box center [1108, 445] width 631 height 30
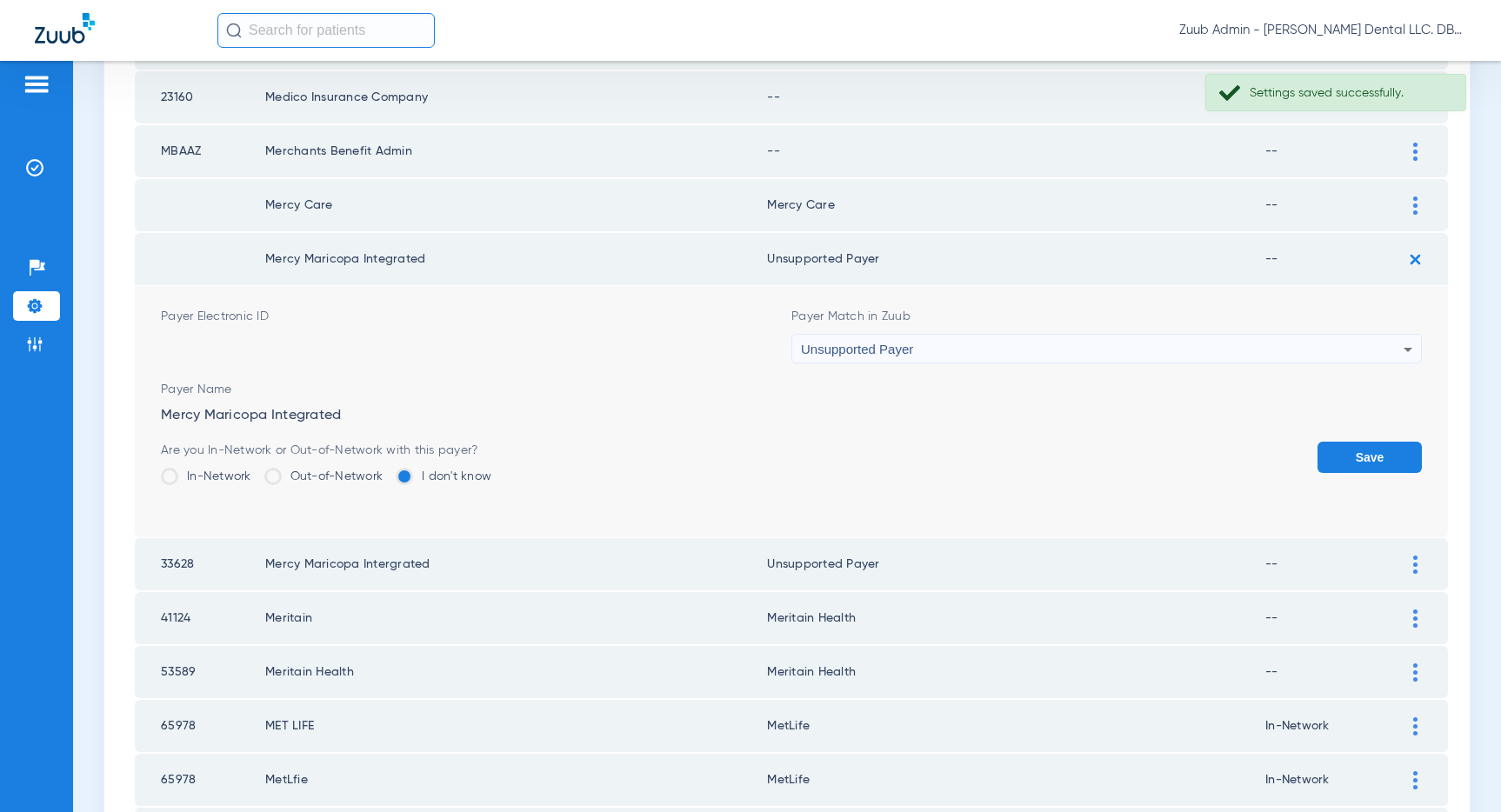
drag, startPoint x: 1366, startPoint y: 449, endPoint x: 1363, endPoint y: 304, distance: 145.0
click at [1365, 445] on button "Save" at bounding box center [1369, 457] width 104 height 31
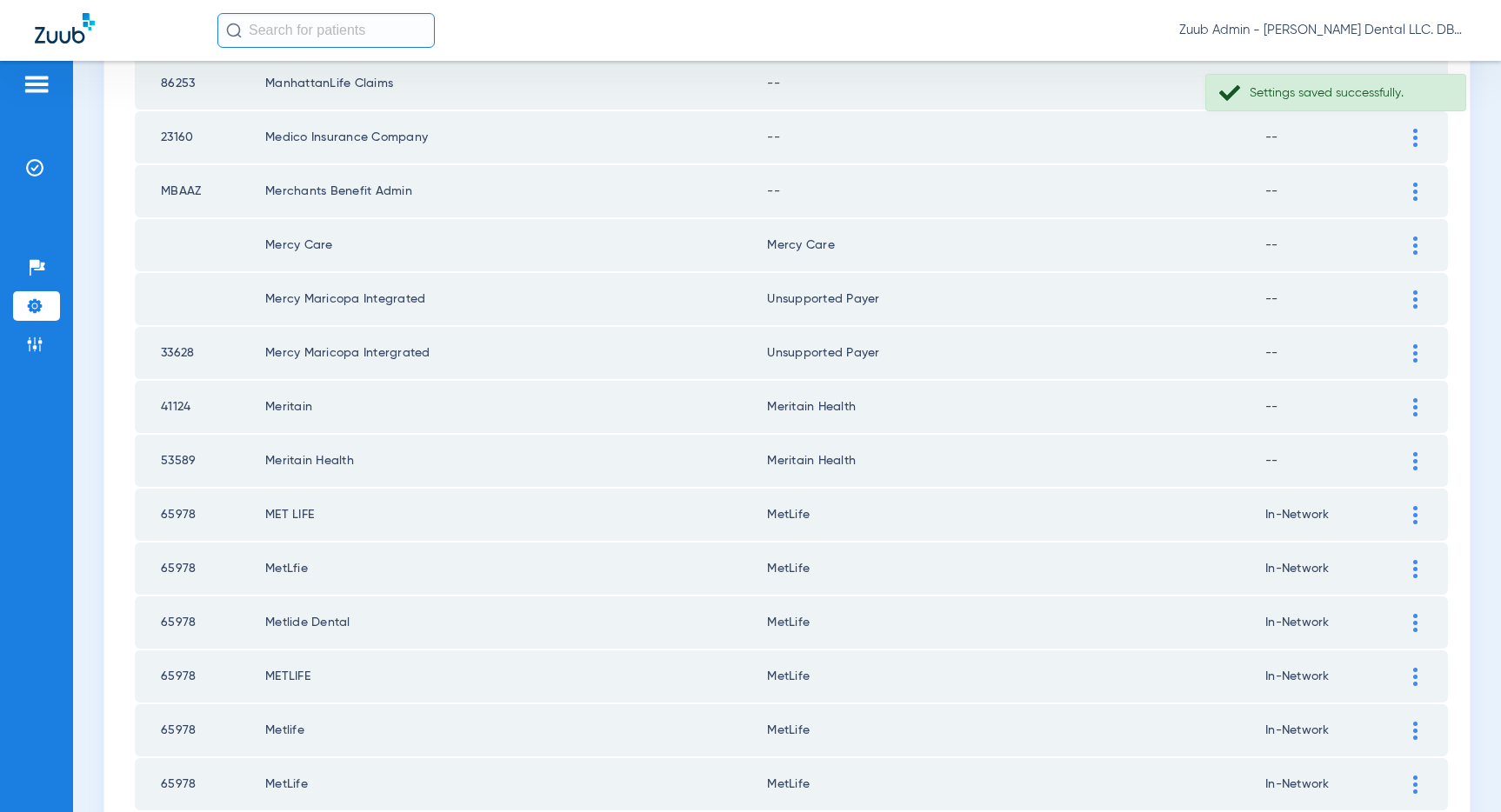
scroll to position [1068, 0]
click at [1415, 191] on img at bounding box center [1415, 194] width 4 height 18
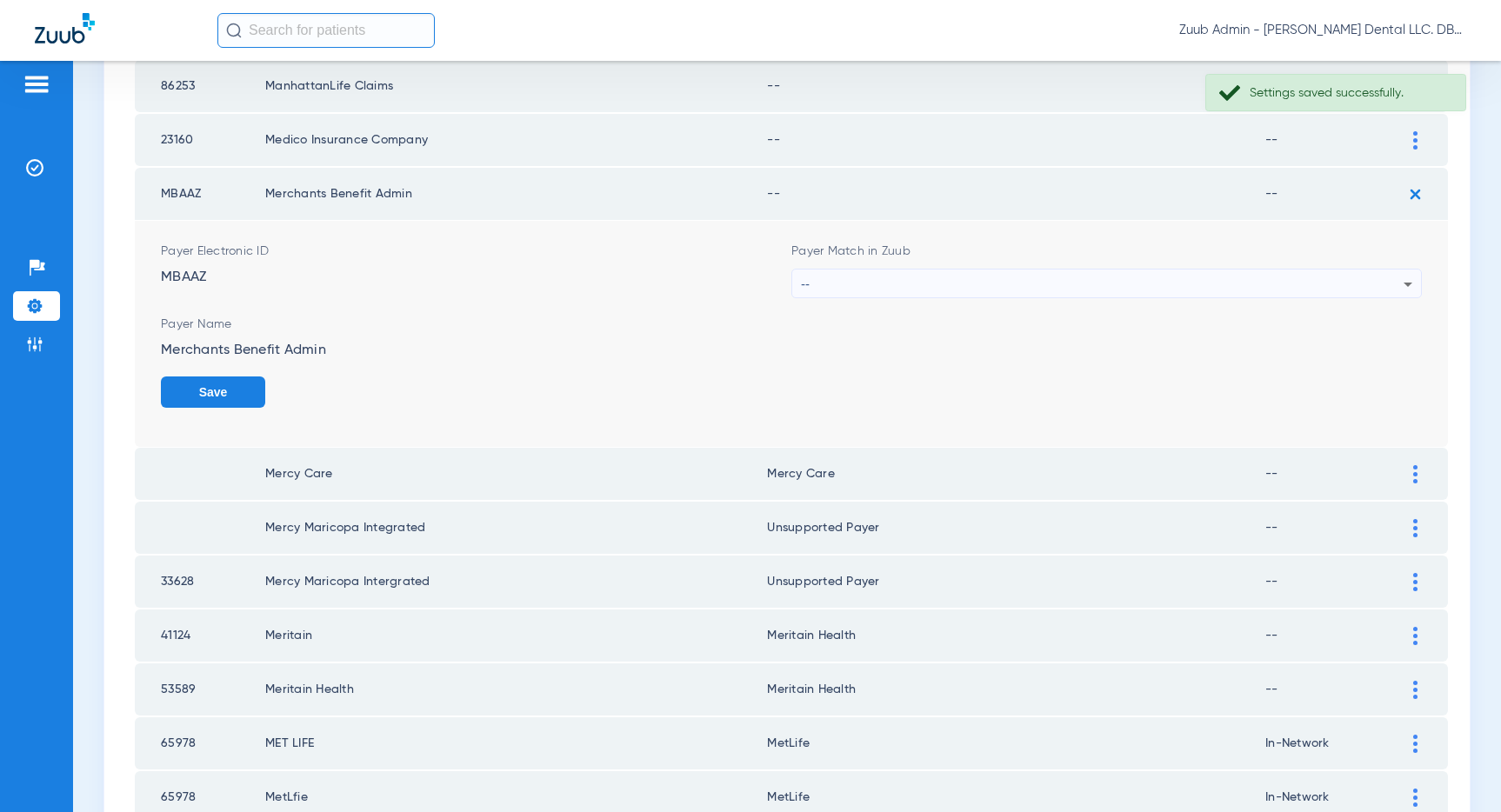
click at [1272, 278] on div "--" at bounding box center [1102, 284] width 603 height 30
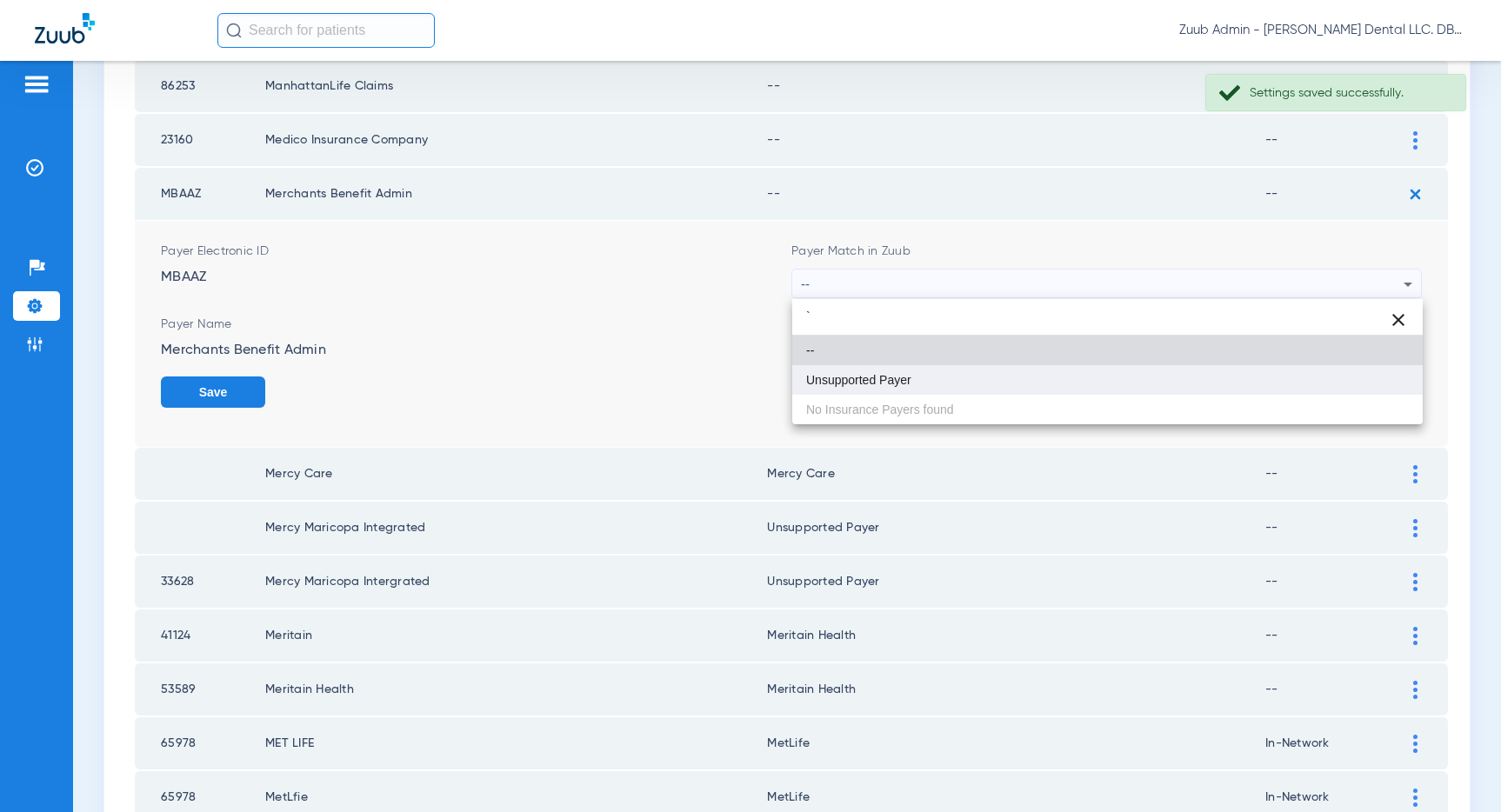
type input "`"
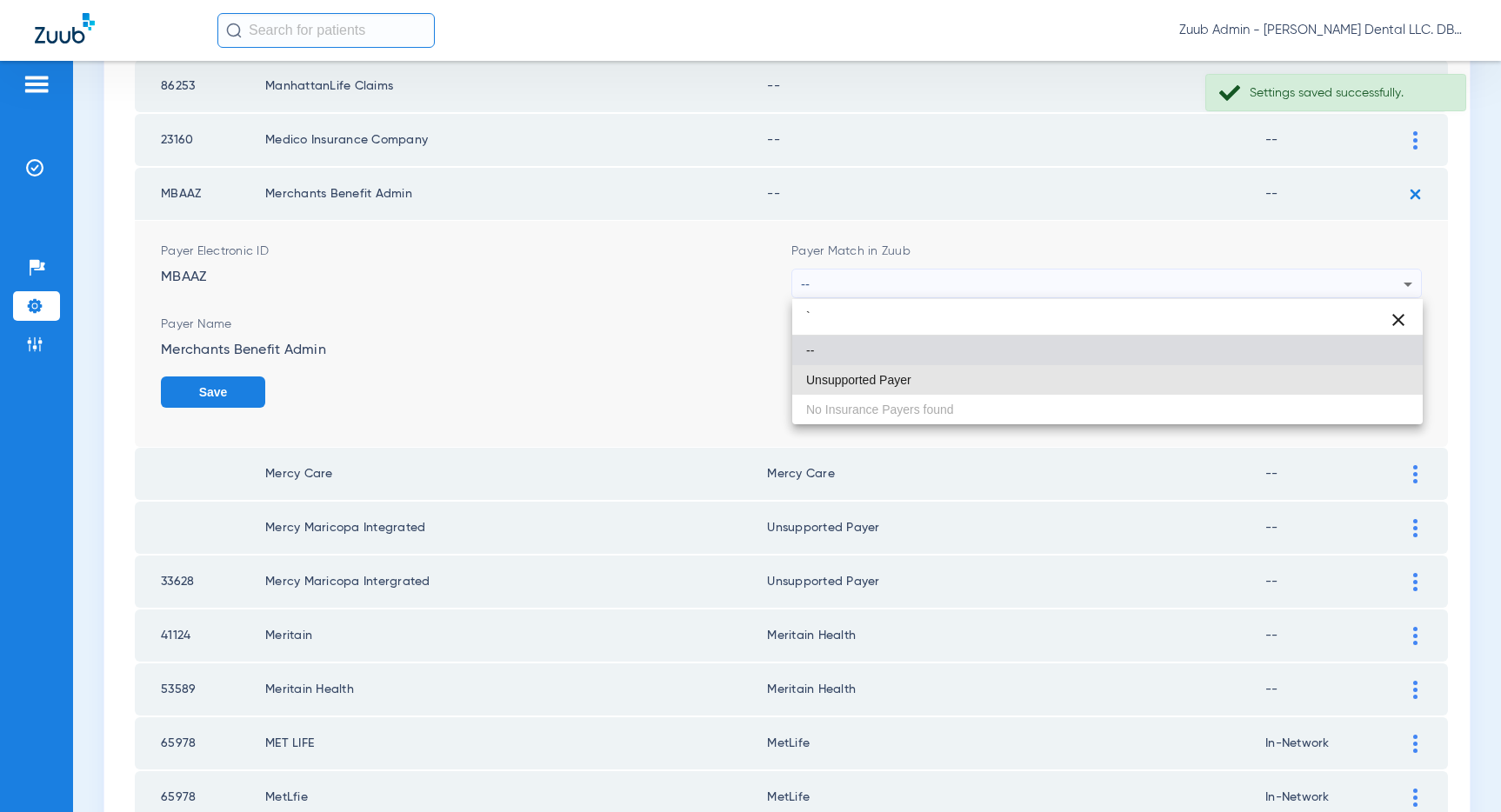
drag, startPoint x: 1035, startPoint y: 374, endPoint x: 1183, endPoint y: 360, distance: 148.7
click at [1036, 374] on mat-option "Unsupported Payer" at bounding box center [1108, 380] width 631 height 30
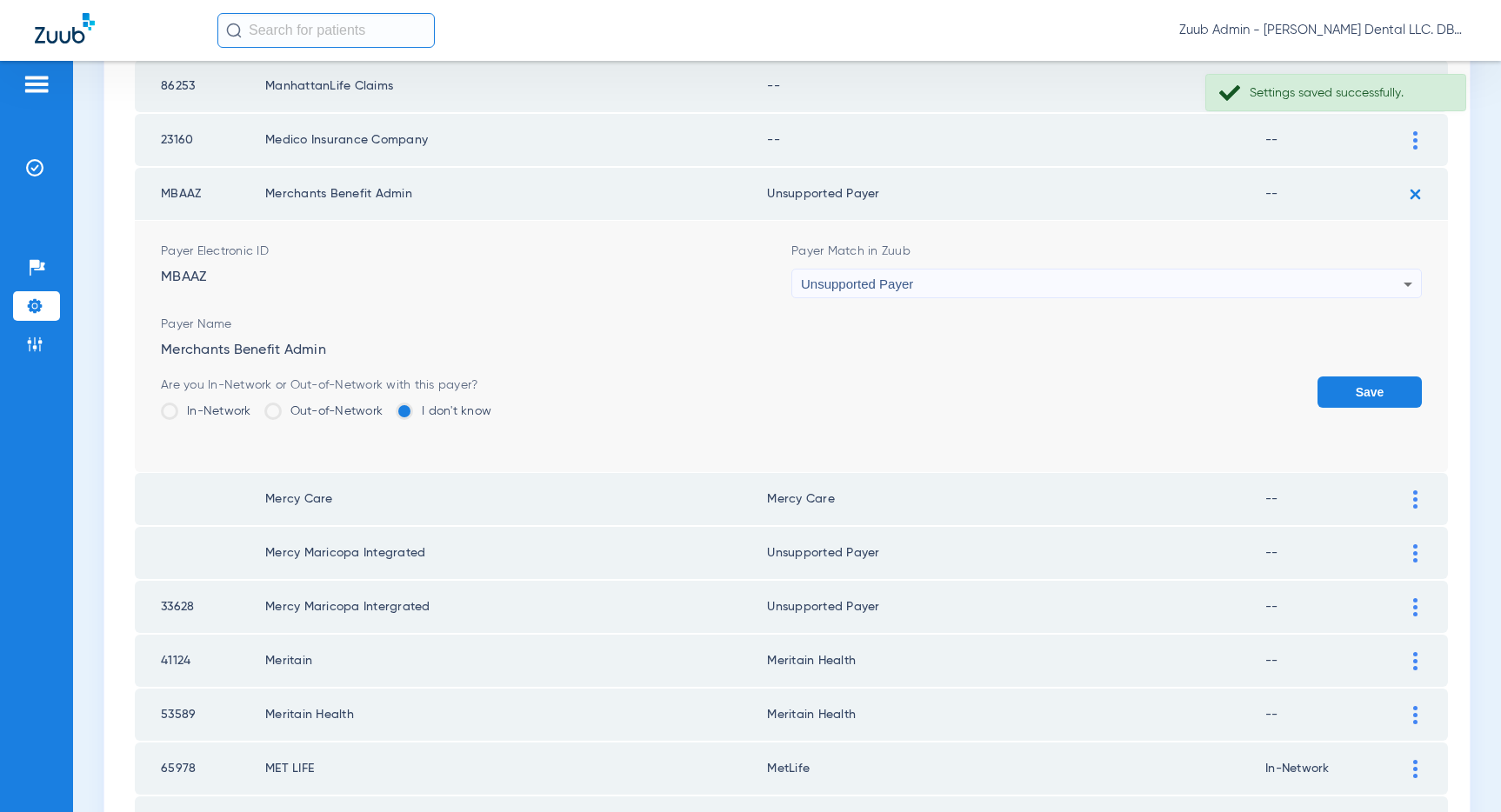
drag, startPoint x: 1351, startPoint y: 393, endPoint x: 1353, endPoint y: 362, distance: 31.1
click at [1352, 391] on button "Save" at bounding box center [1369, 392] width 104 height 31
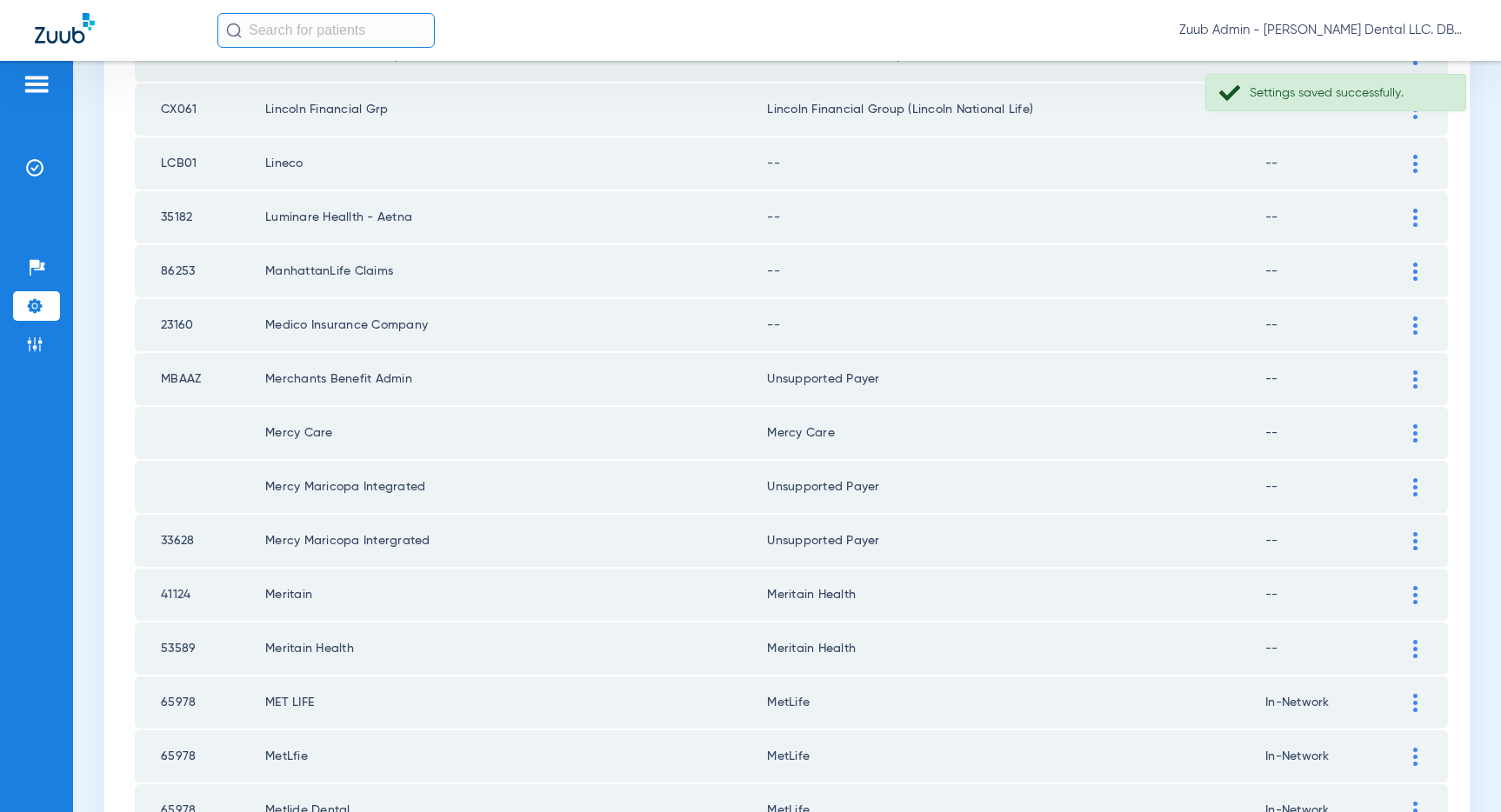
scroll to position [850, 0]
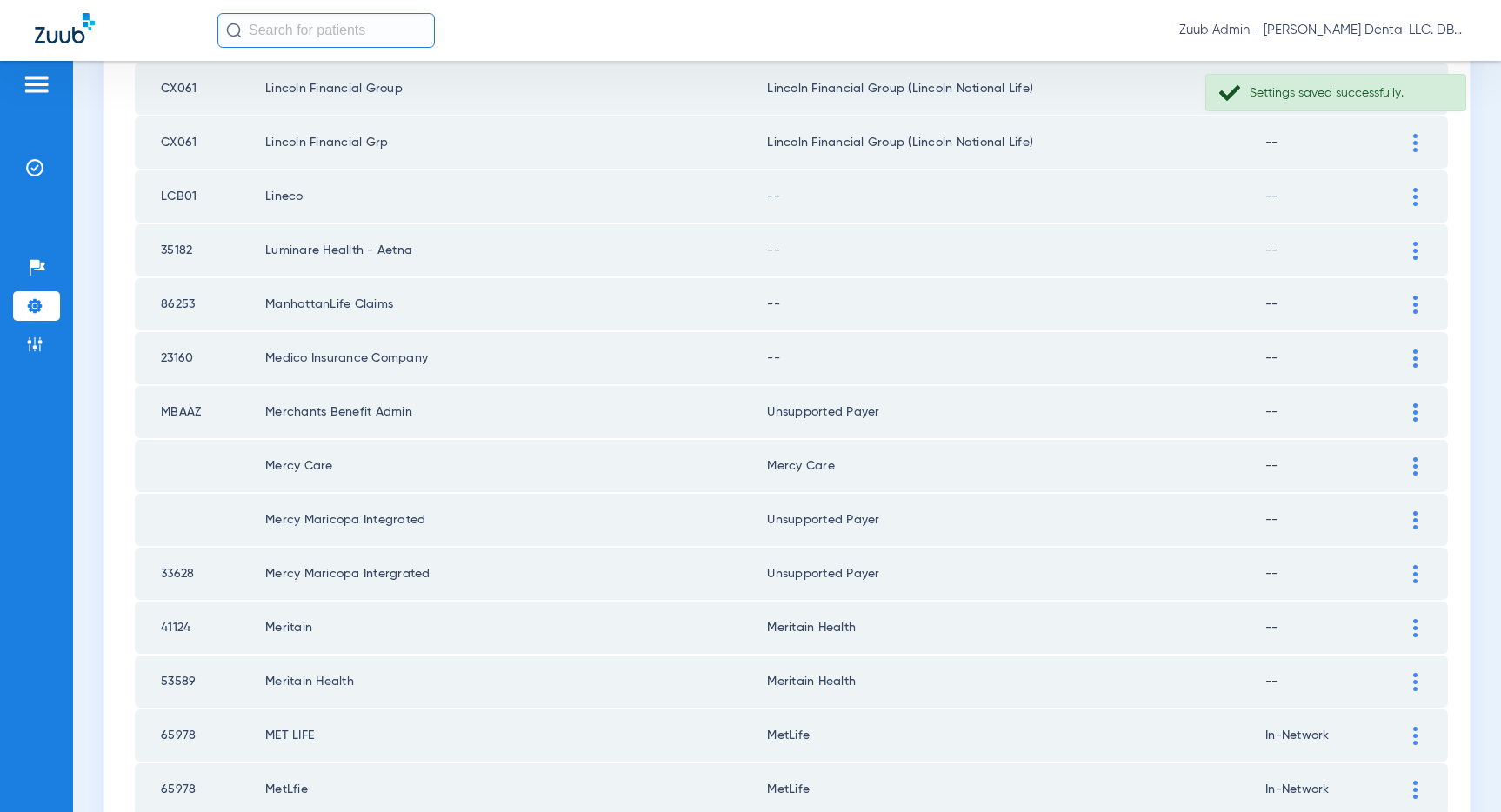
click at [1415, 357] on img at bounding box center [1415, 358] width 4 height 18
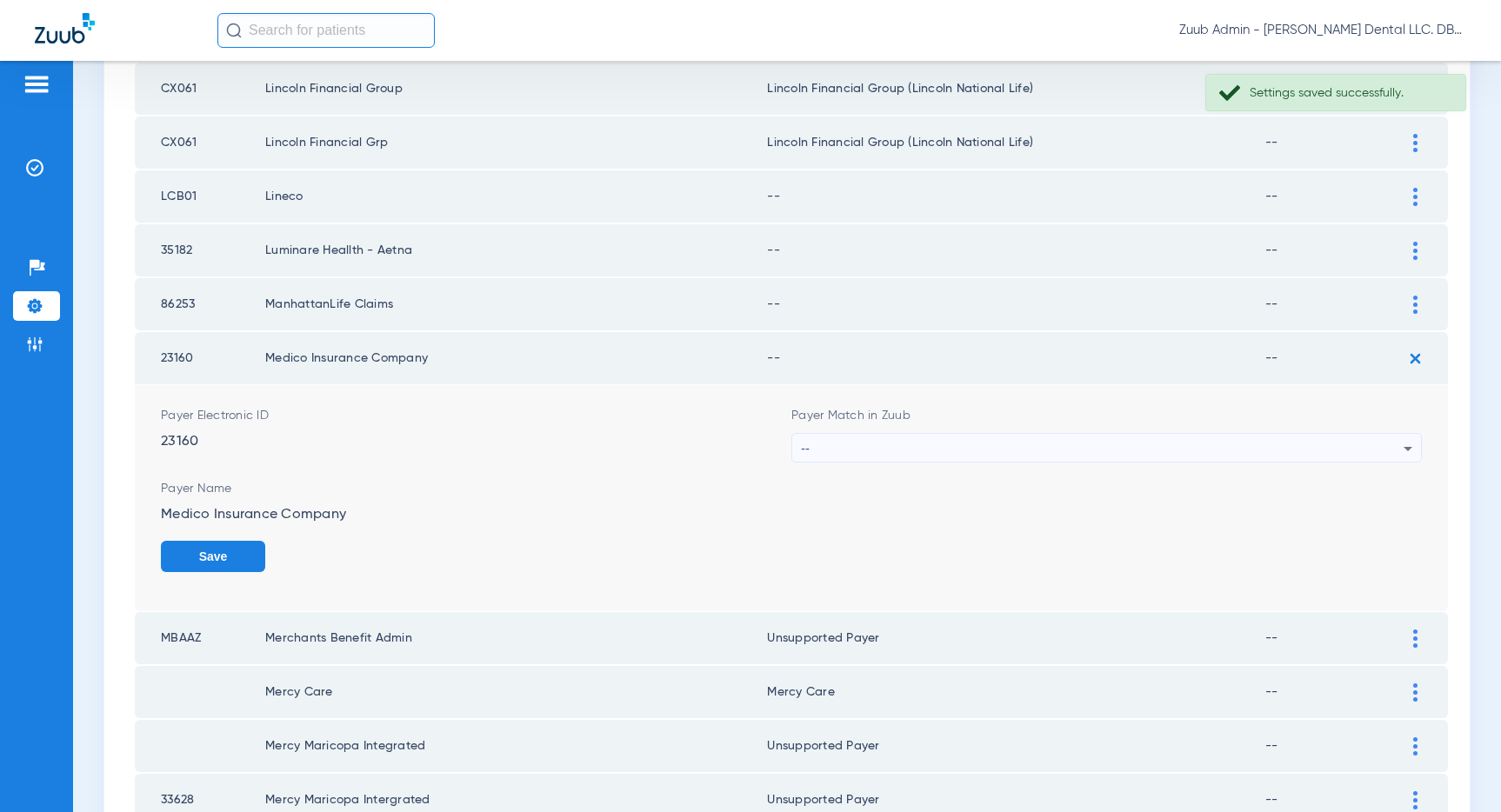
click at [1247, 439] on div "--" at bounding box center [1102, 448] width 603 height 30
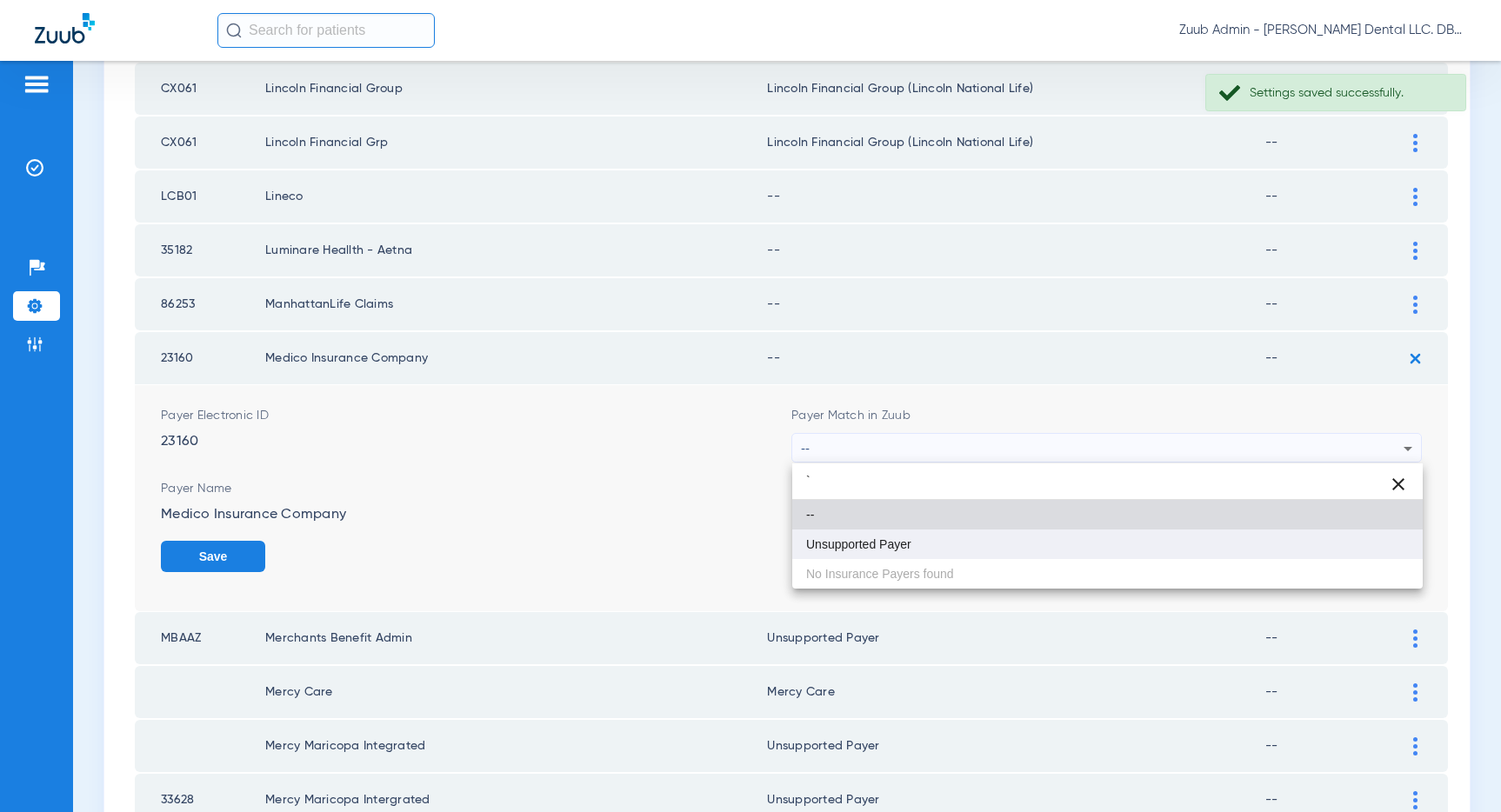
type input "`"
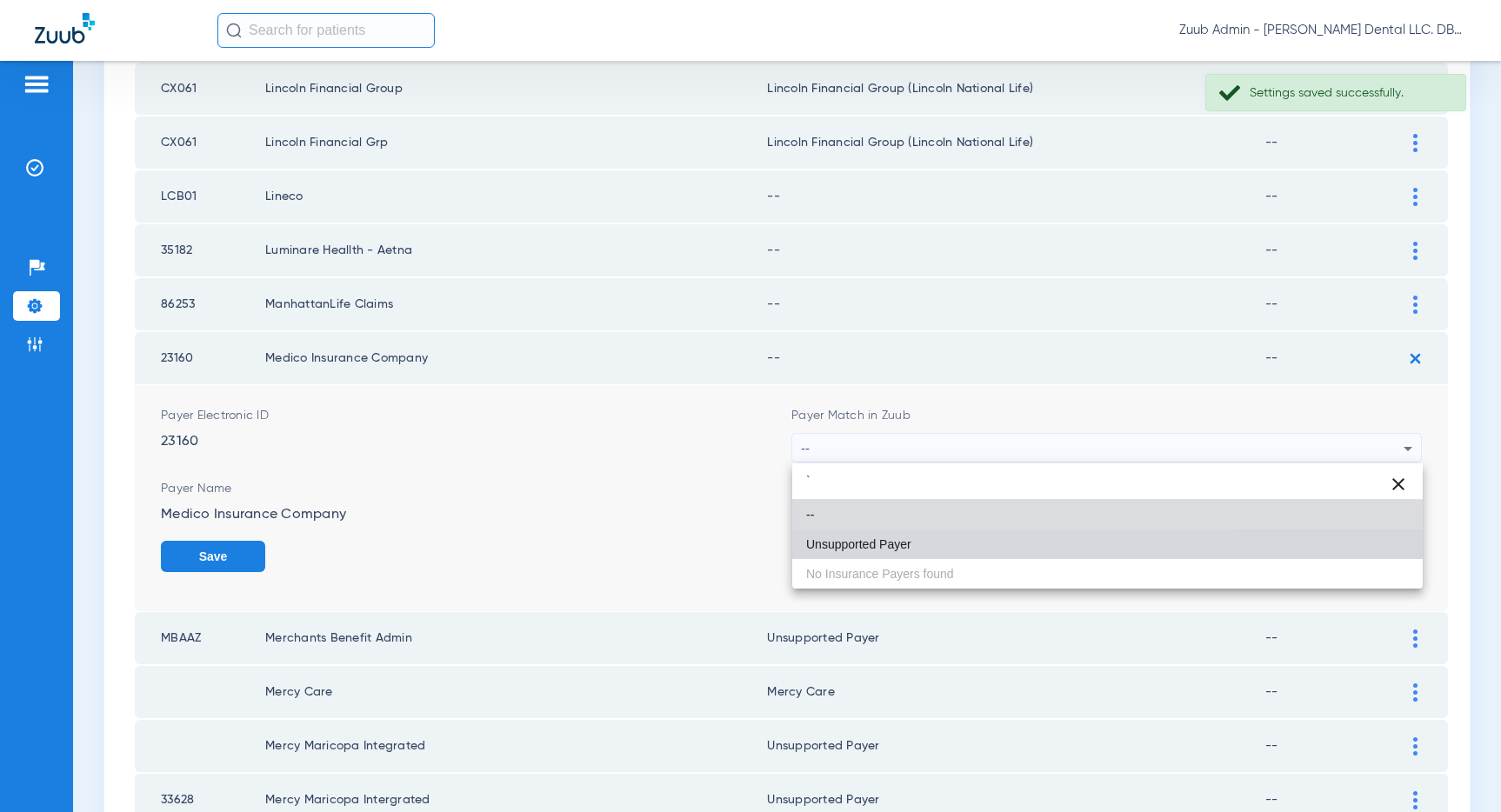
click at [997, 550] on mat-option "Unsupported Payer" at bounding box center [1108, 543] width 631 height 30
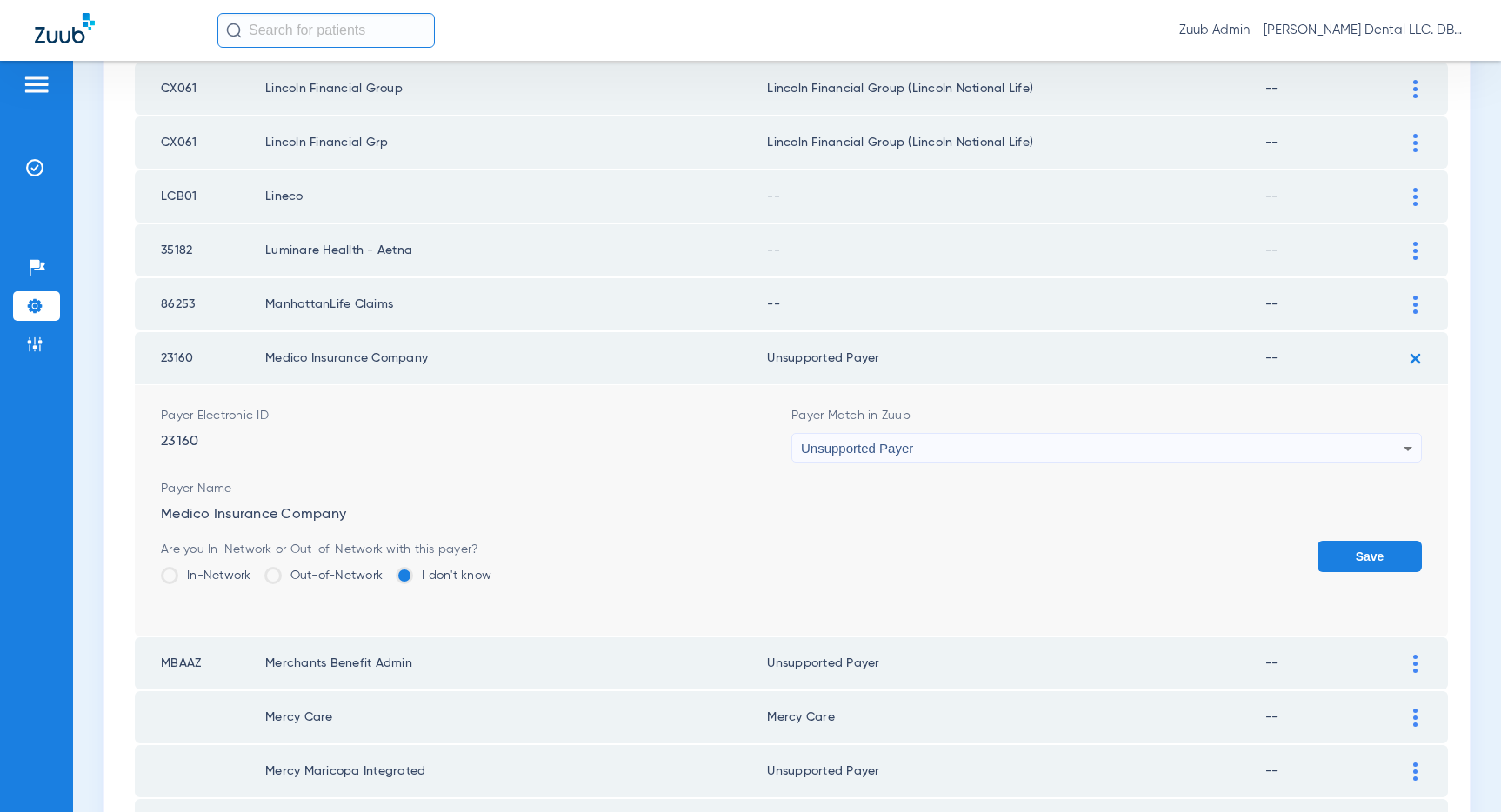
click at [1360, 553] on button "Save" at bounding box center [1369, 556] width 104 height 31
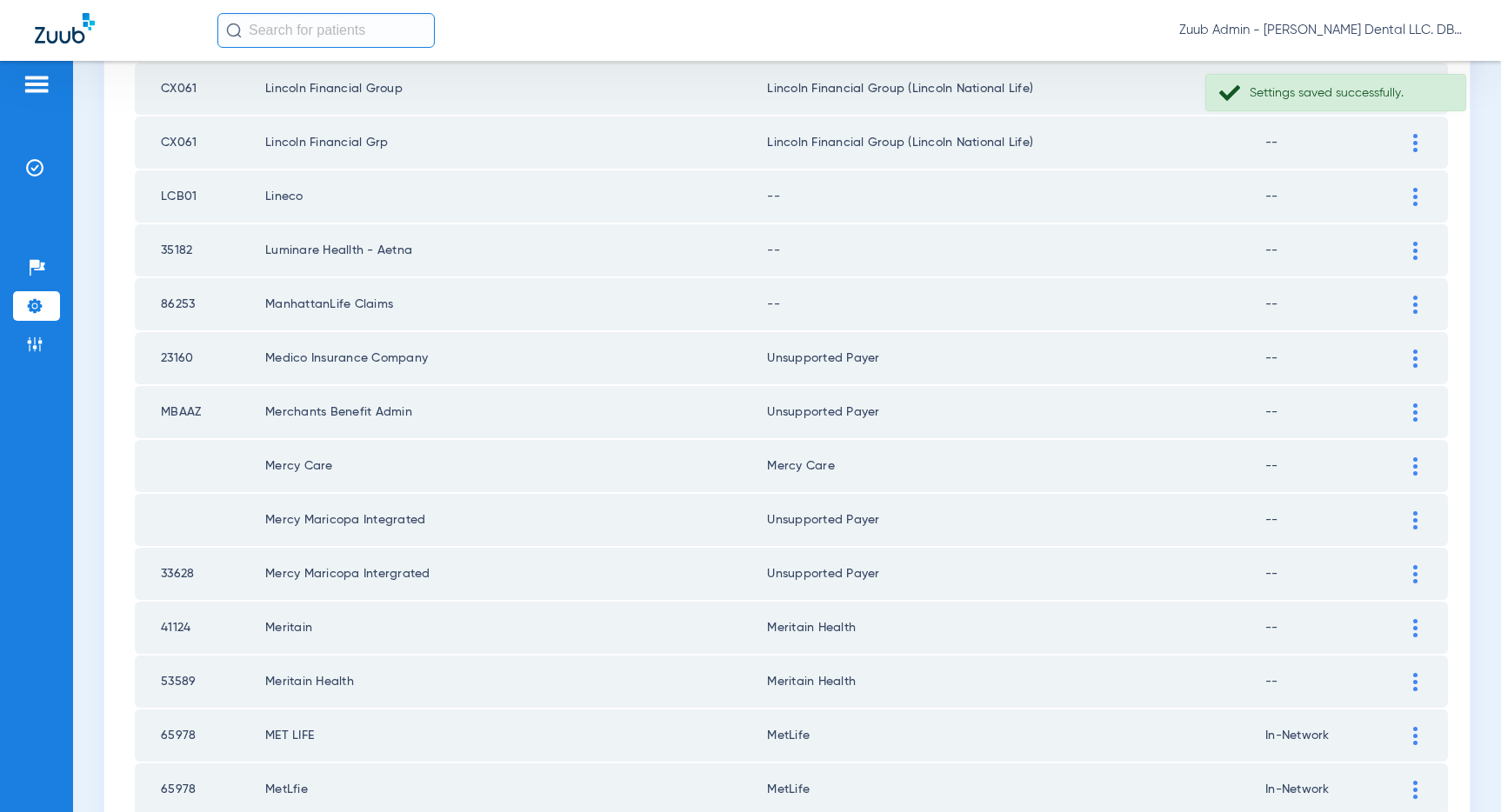
click at [1418, 304] on div at bounding box center [1415, 304] width 31 height 18
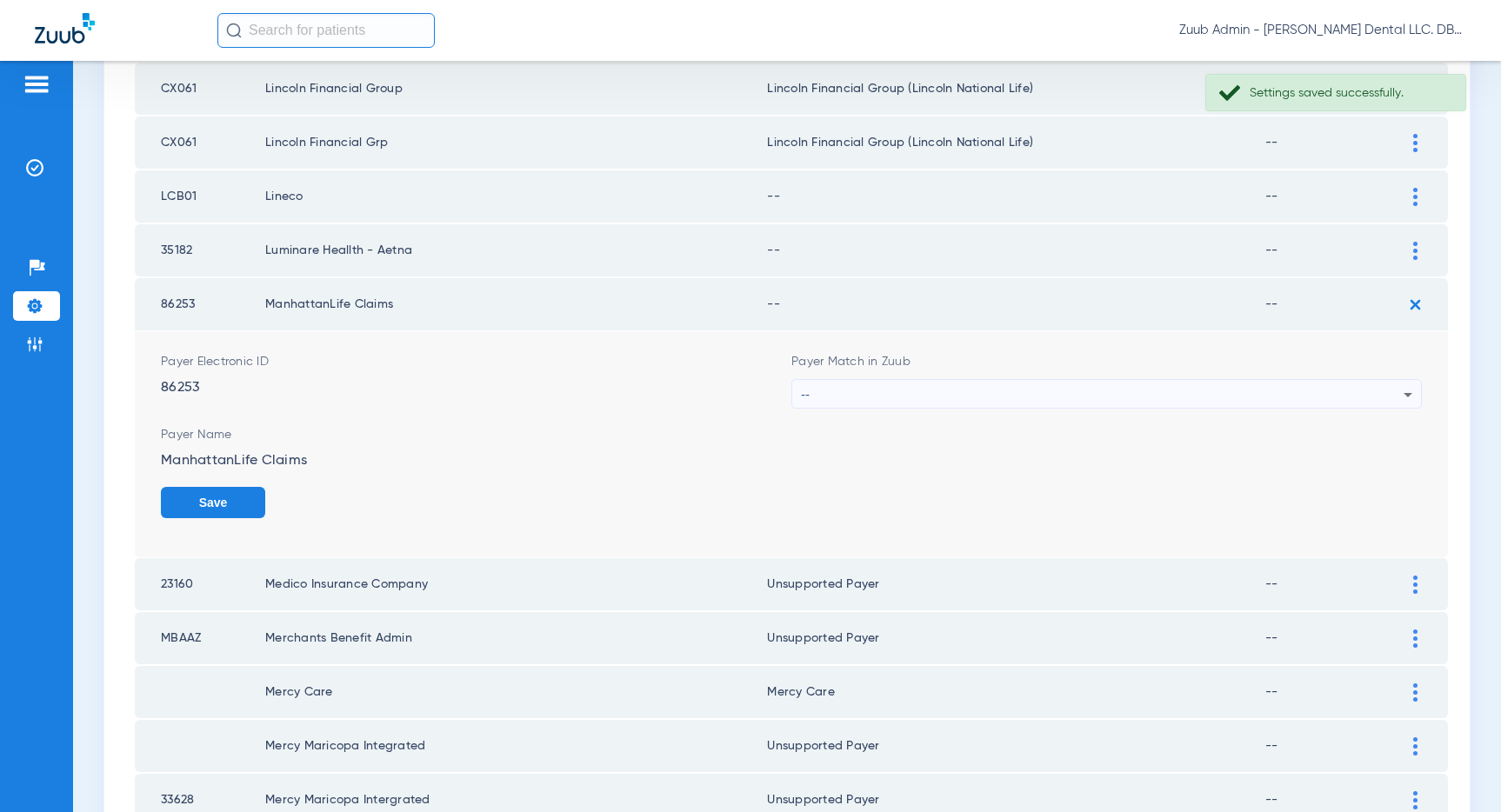
click at [1193, 389] on div "--" at bounding box center [1102, 394] width 603 height 30
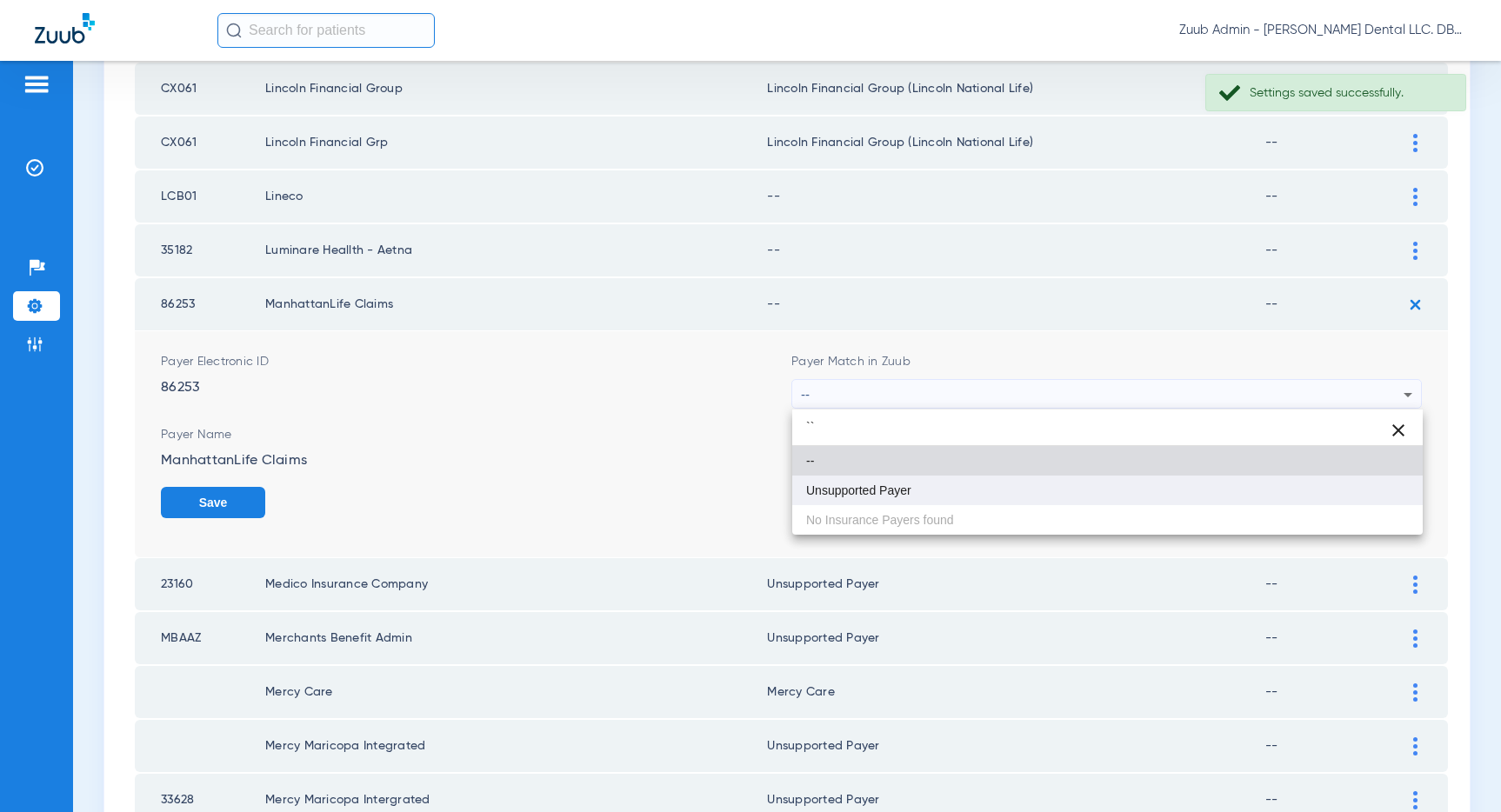
type input "``"
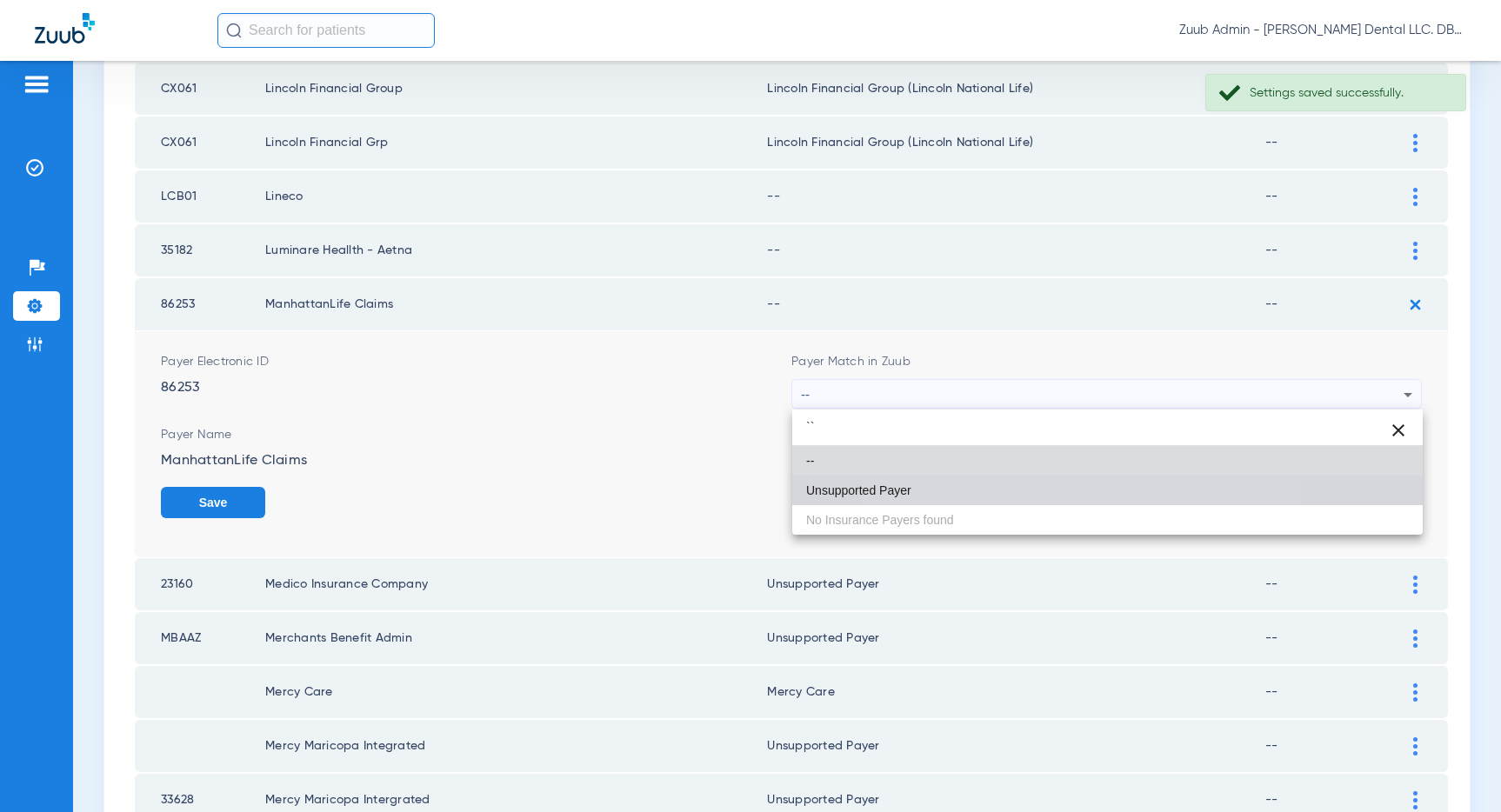
click at [1031, 484] on mat-option "Unsupported Payer" at bounding box center [1108, 490] width 631 height 30
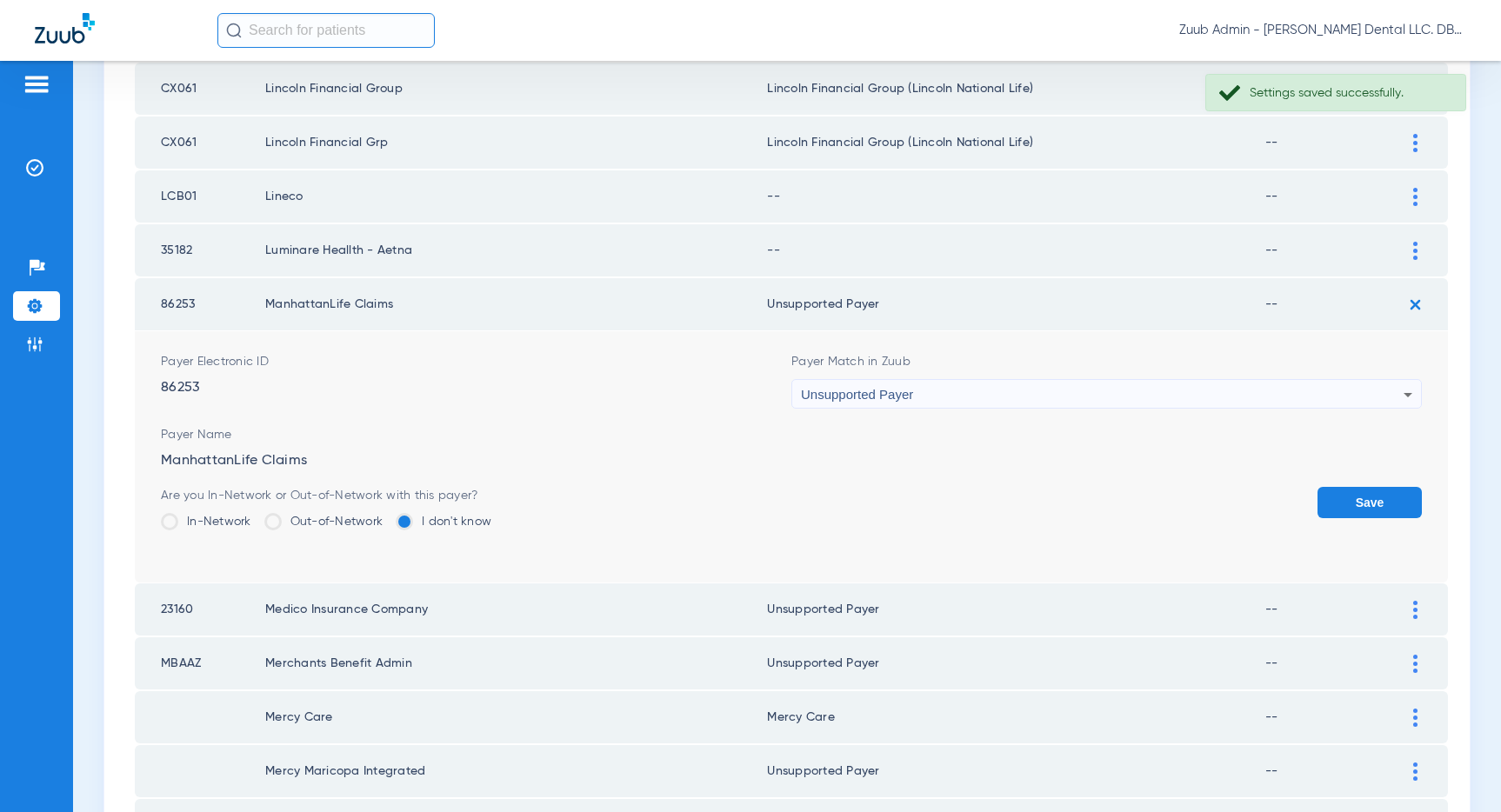
drag, startPoint x: 1363, startPoint y: 492, endPoint x: 1395, endPoint y: 342, distance: 153.4
click at [1362, 489] on button "Save" at bounding box center [1369, 502] width 104 height 31
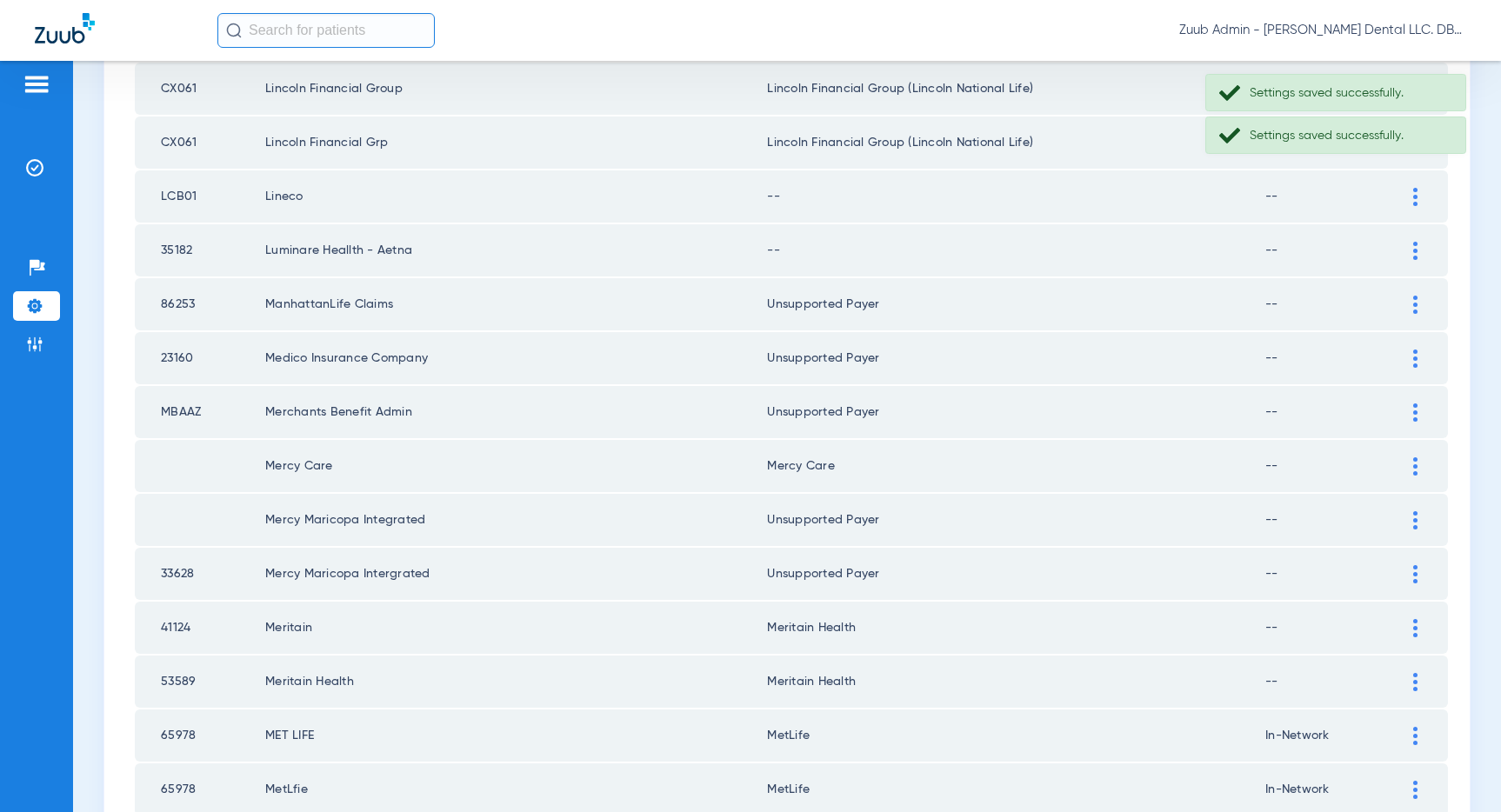
click at [1416, 248] on img at bounding box center [1415, 251] width 4 height 18
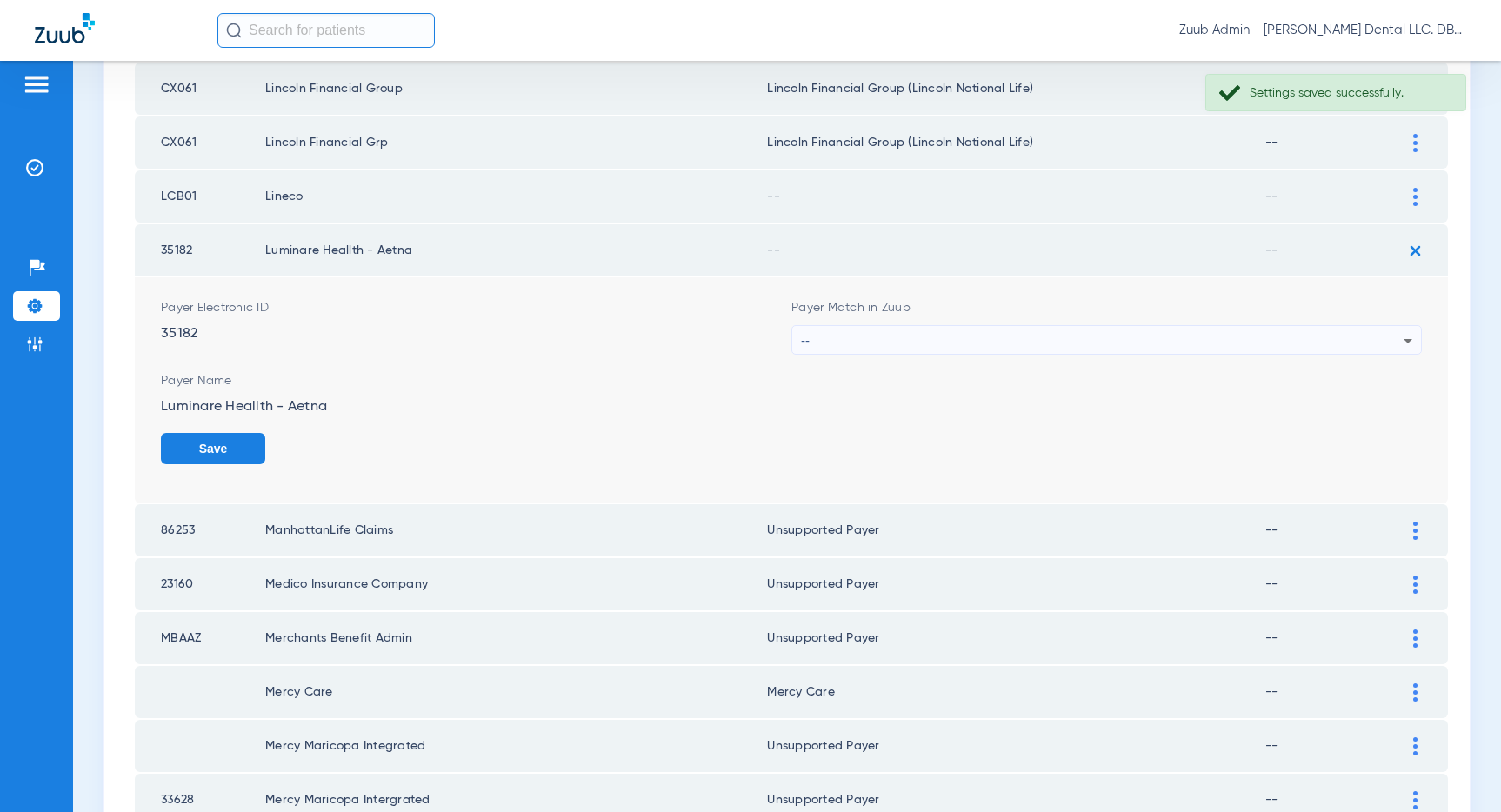
click at [1119, 345] on div "--" at bounding box center [1102, 340] width 603 height 30
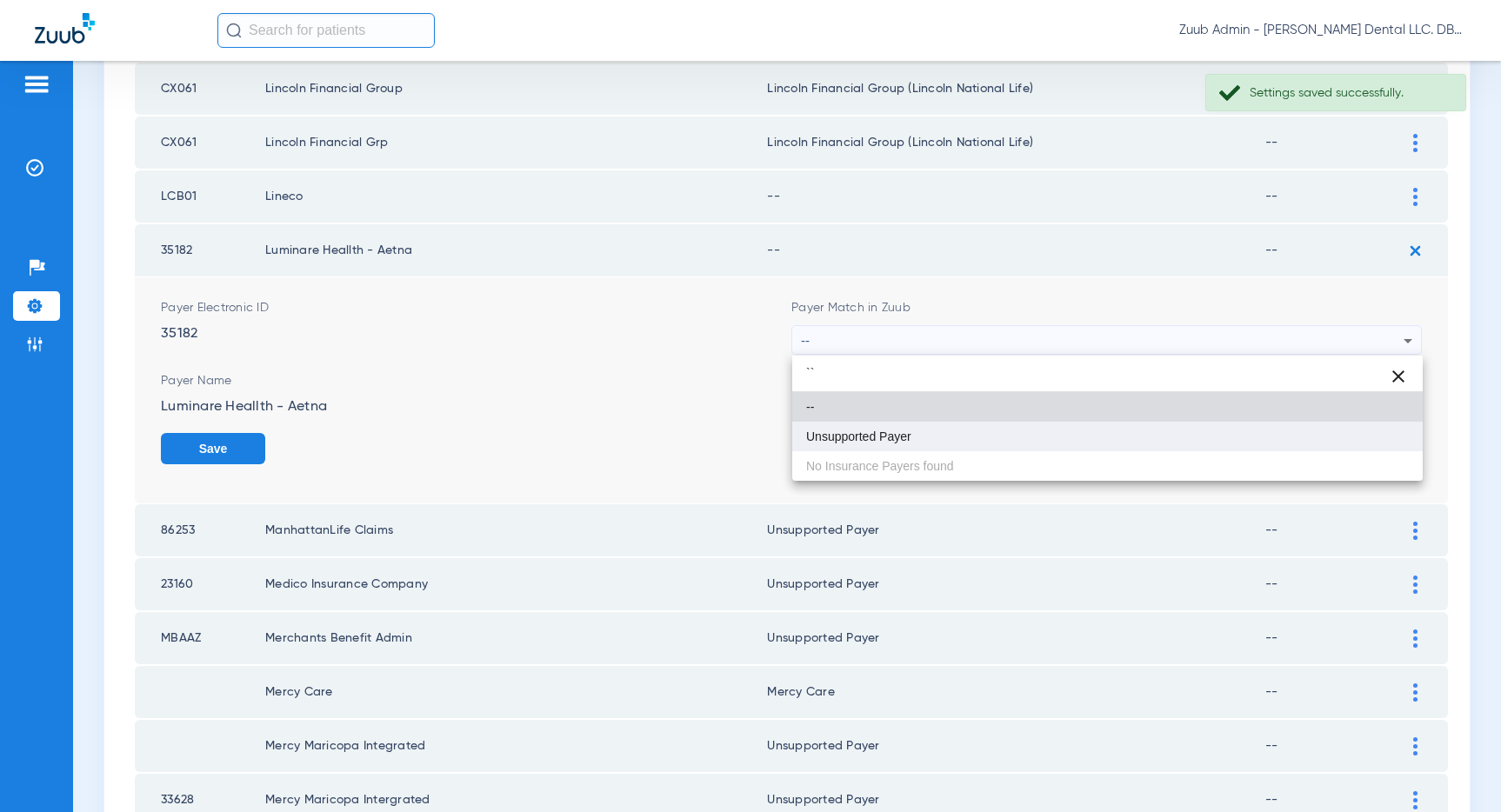
type input "``"
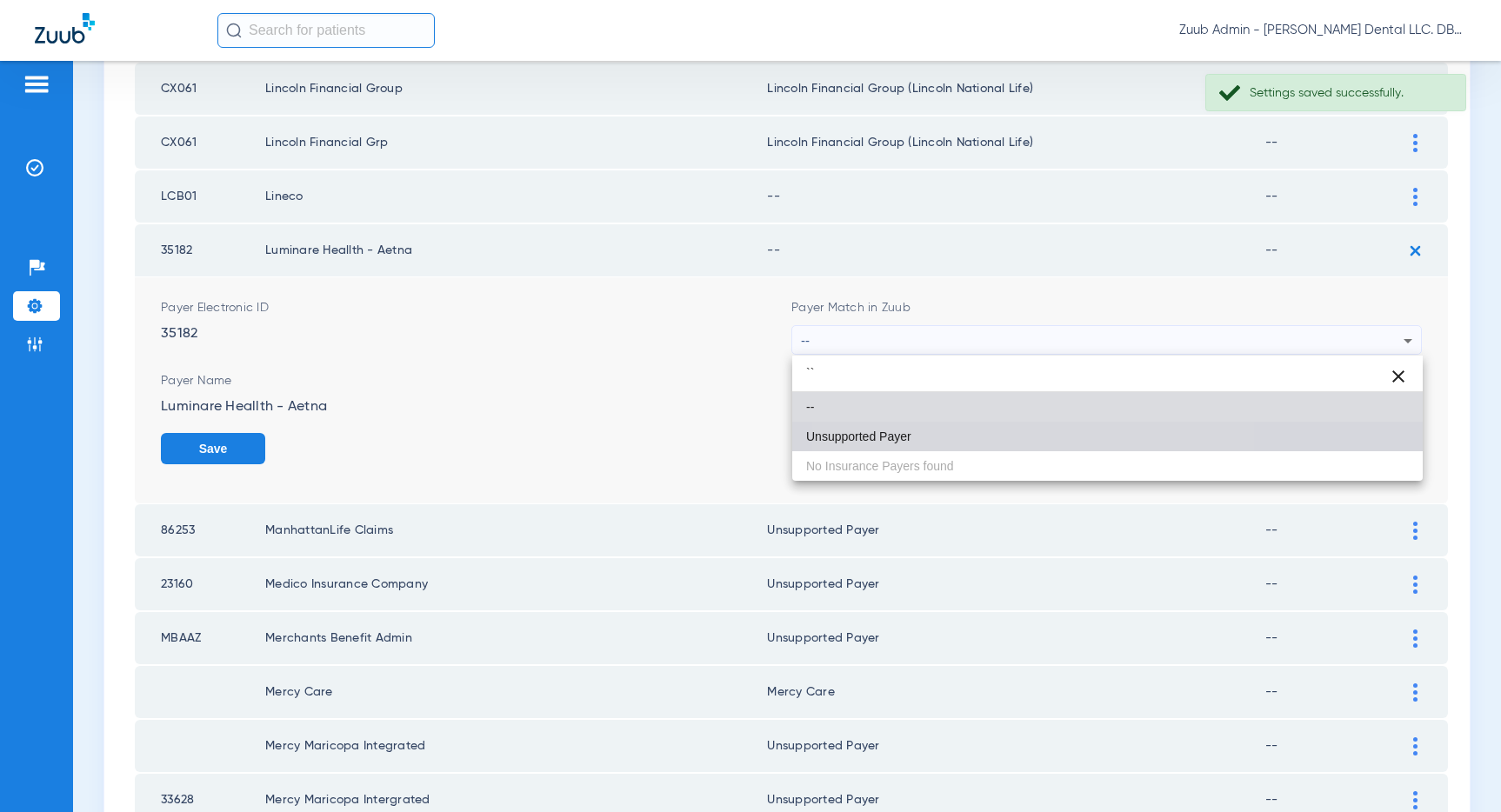
click at [1007, 428] on mat-option "Unsupported Payer" at bounding box center [1108, 436] width 631 height 30
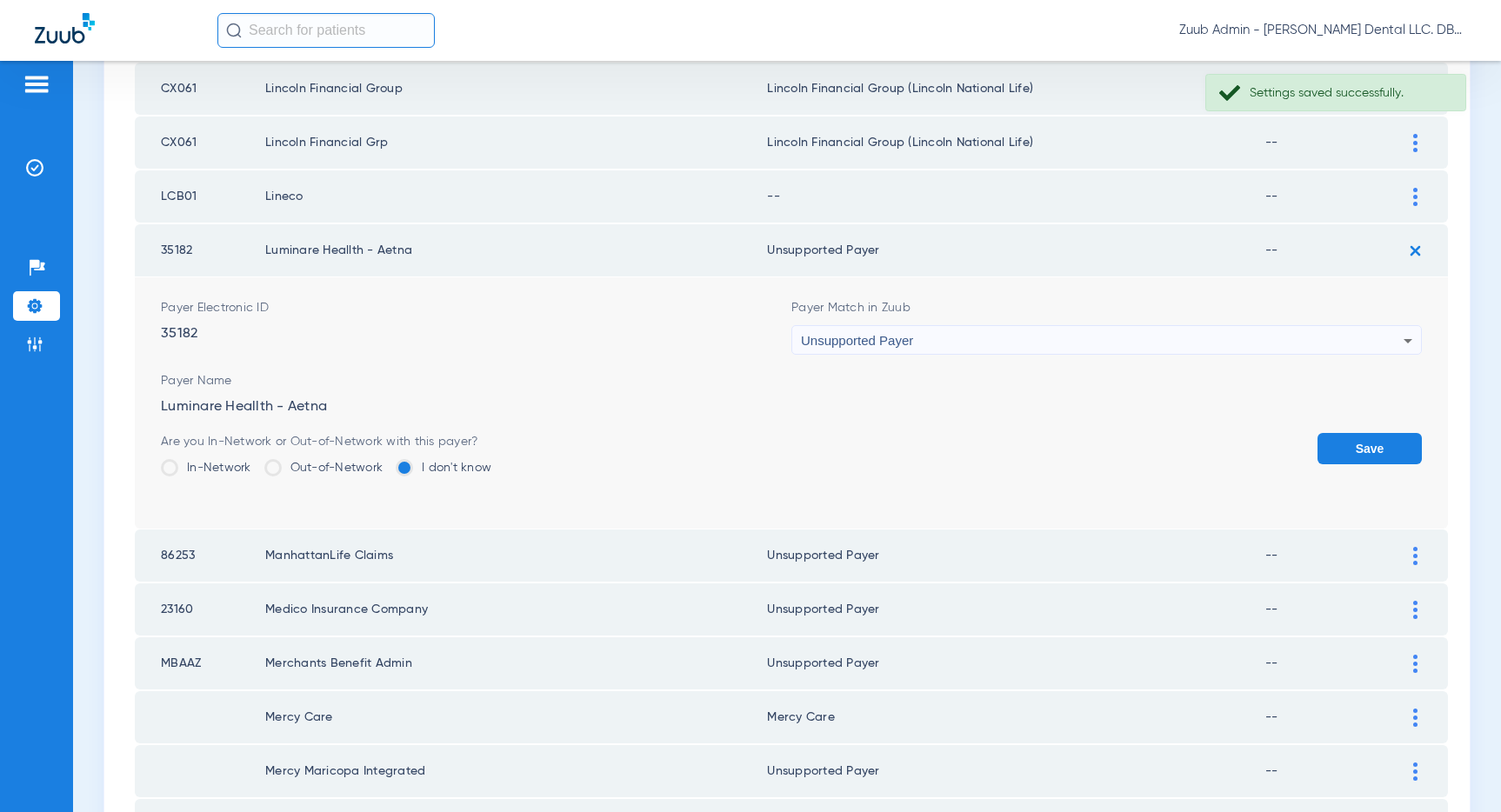
click at [1368, 436] on button "Save" at bounding box center [1369, 448] width 104 height 31
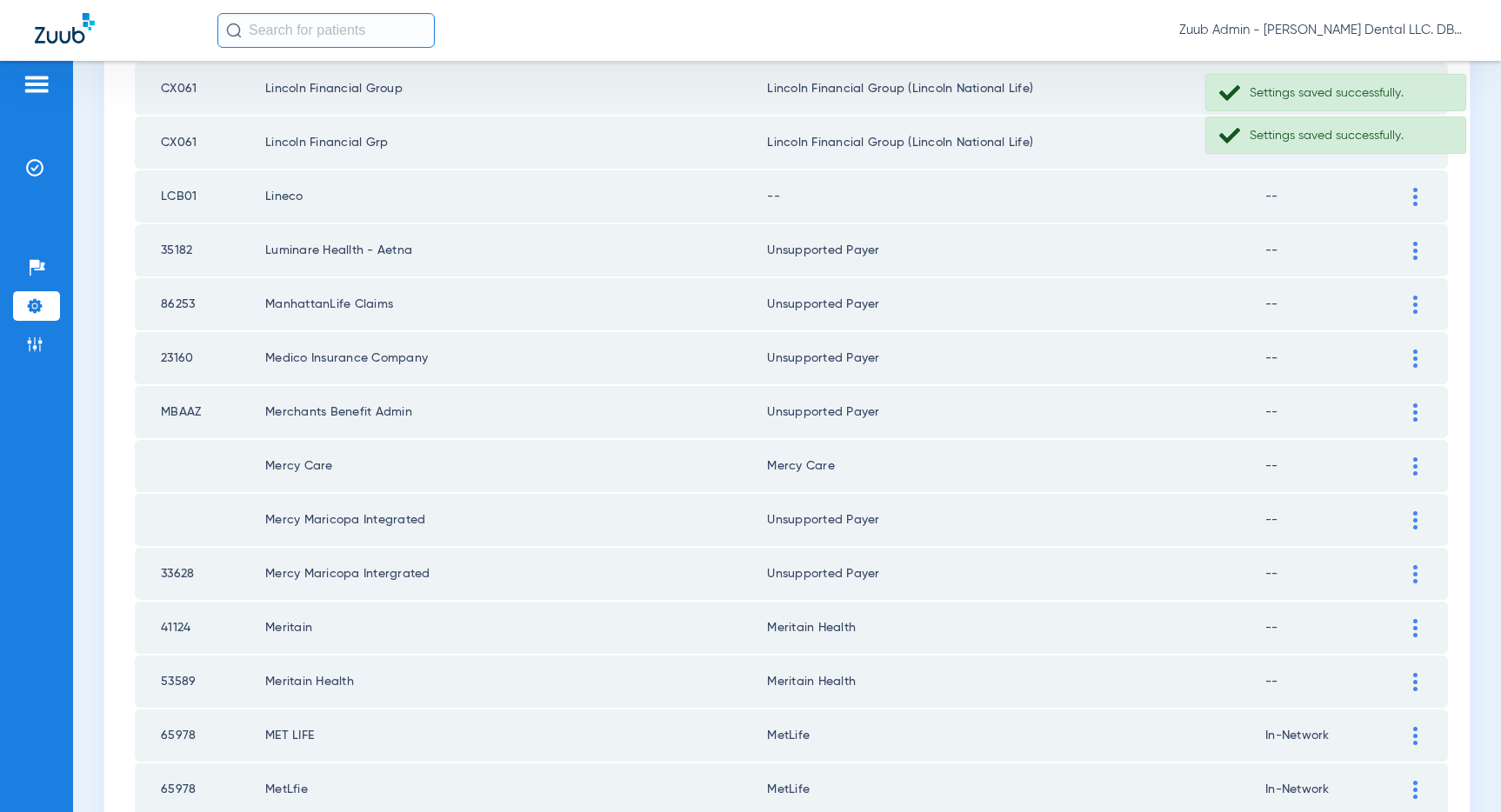
click at [1411, 198] on div at bounding box center [1415, 197] width 31 height 18
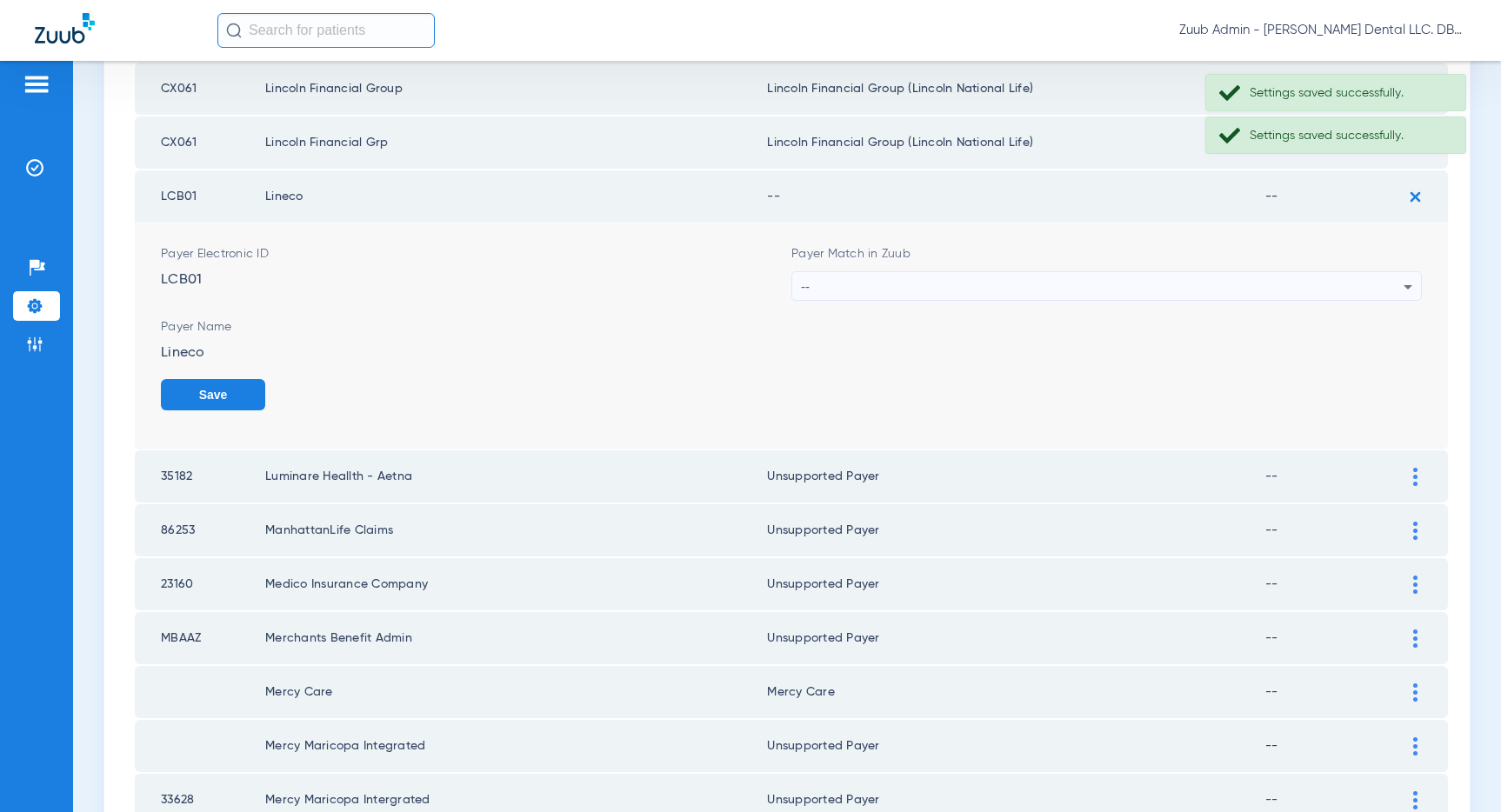
click at [1192, 283] on div "--" at bounding box center [1102, 287] width 603 height 30
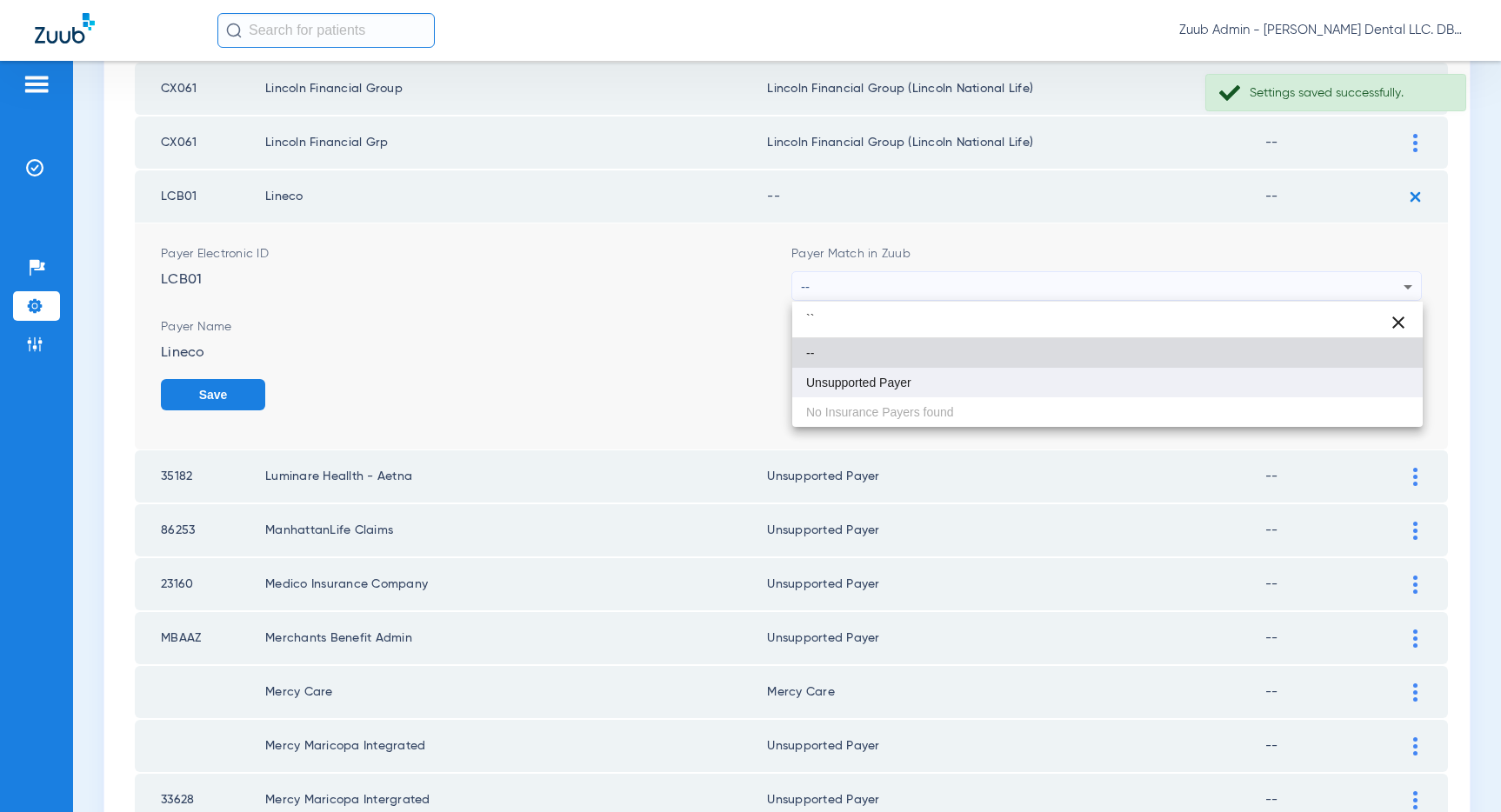
type input "``"
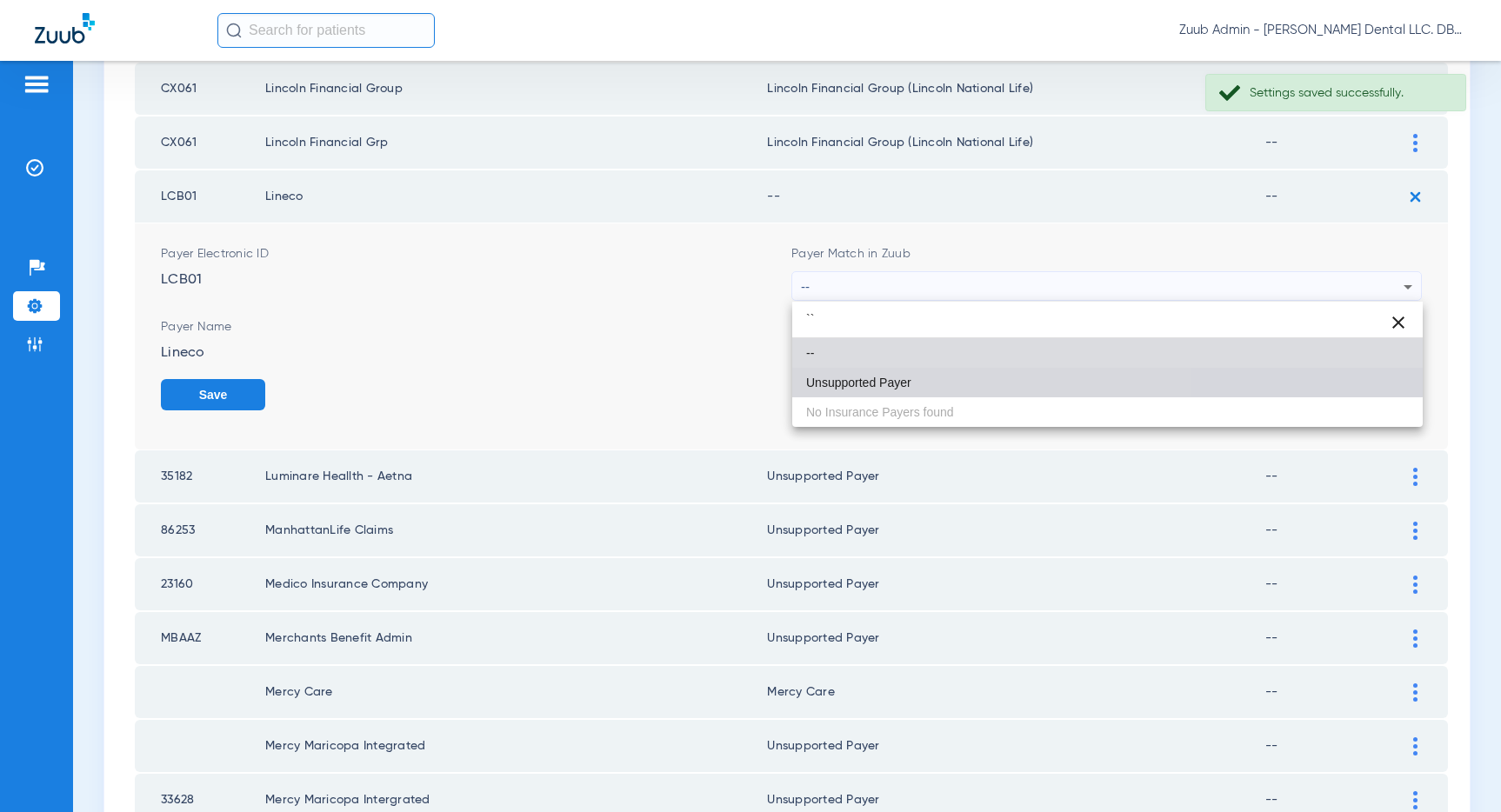
click at [976, 369] on mat-option "Unsupported Payer" at bounding box center [1108, 382] width 631 height 30
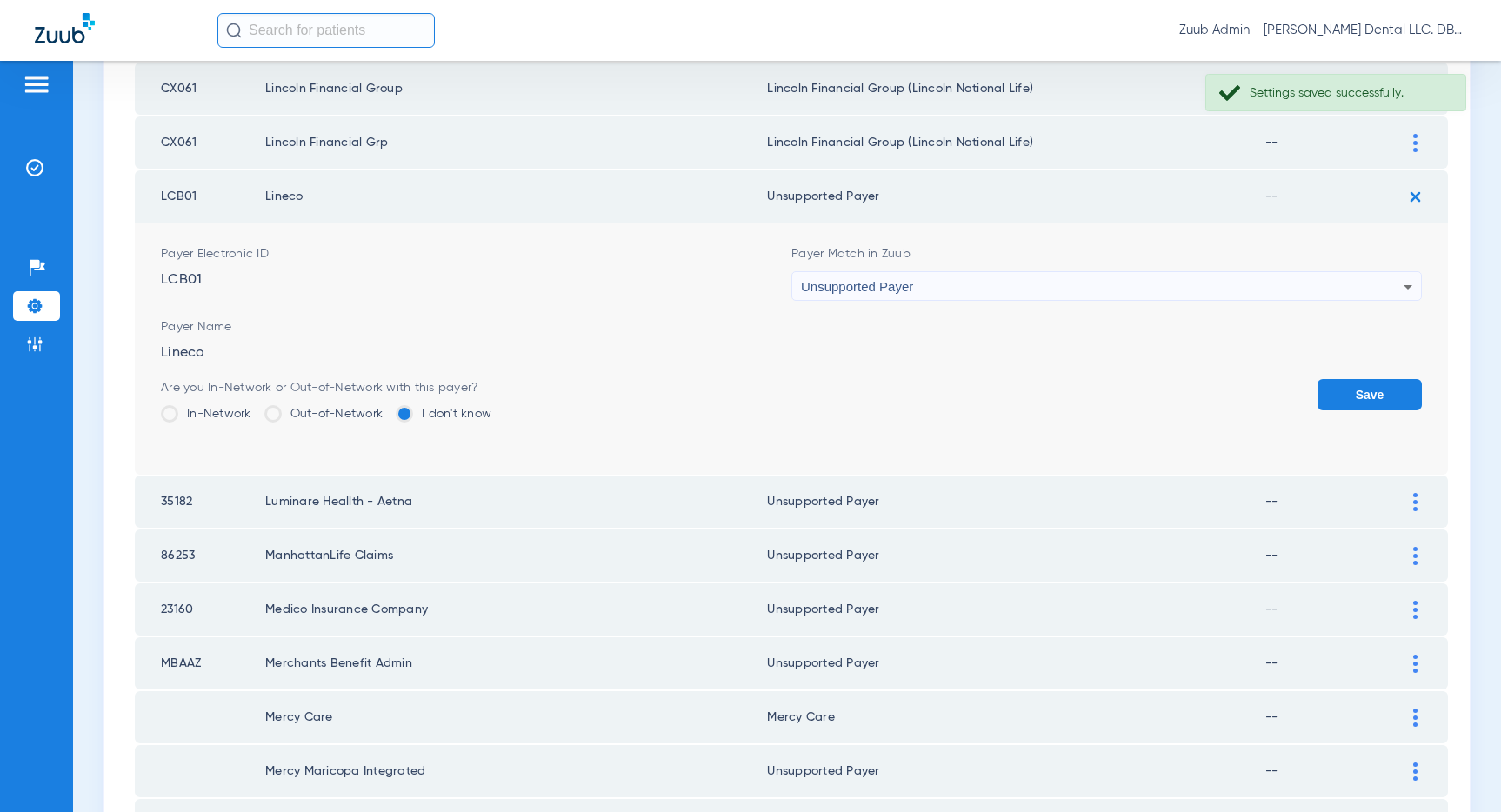
click at [1353, 379] on button "Save" at bounding box center [1369, 394] width 104 height 31
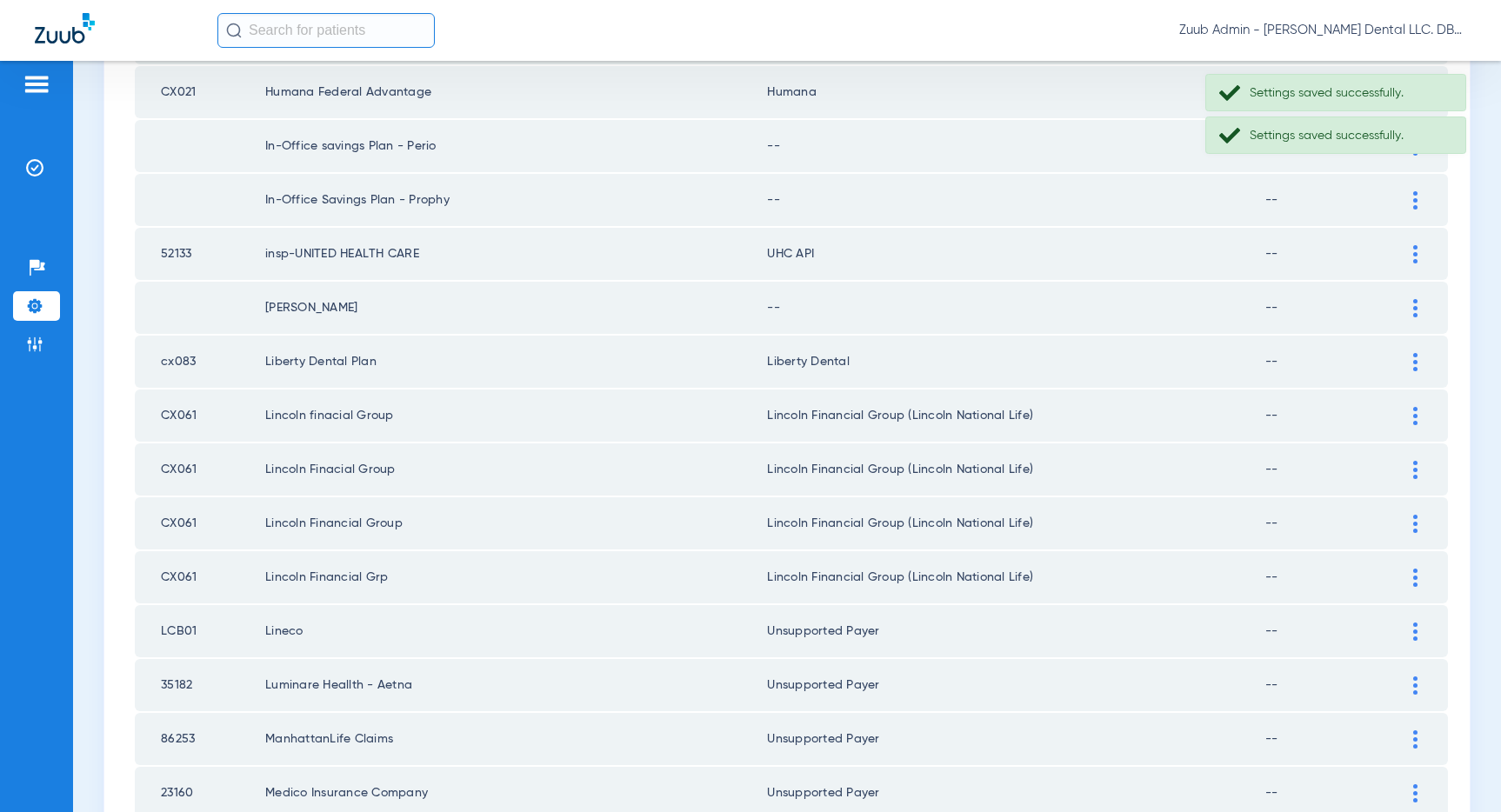
scroll to position [405, 0]
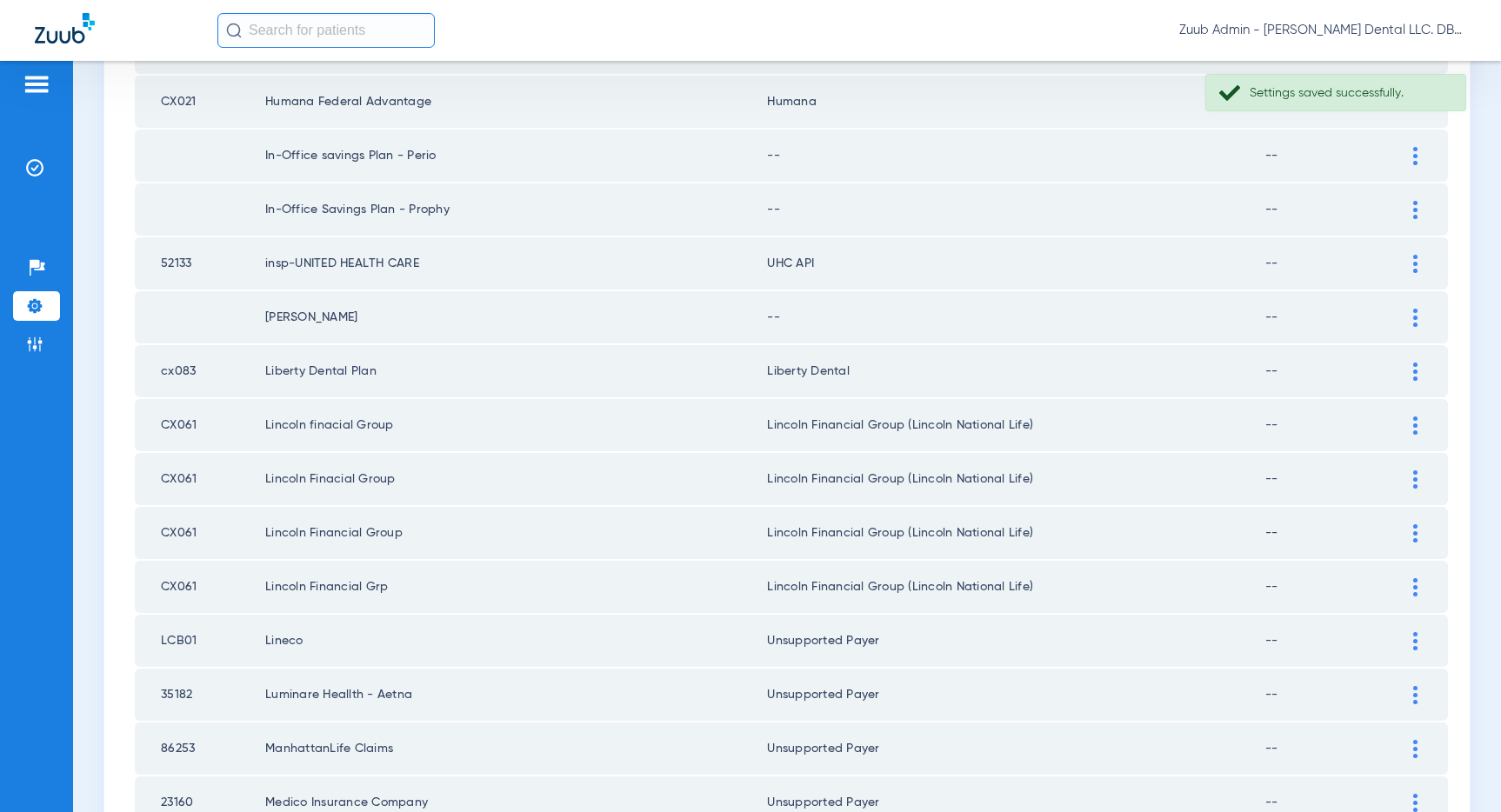
click at [1408, 313] on div at bounding box center [1415, 318] width 31 height 18
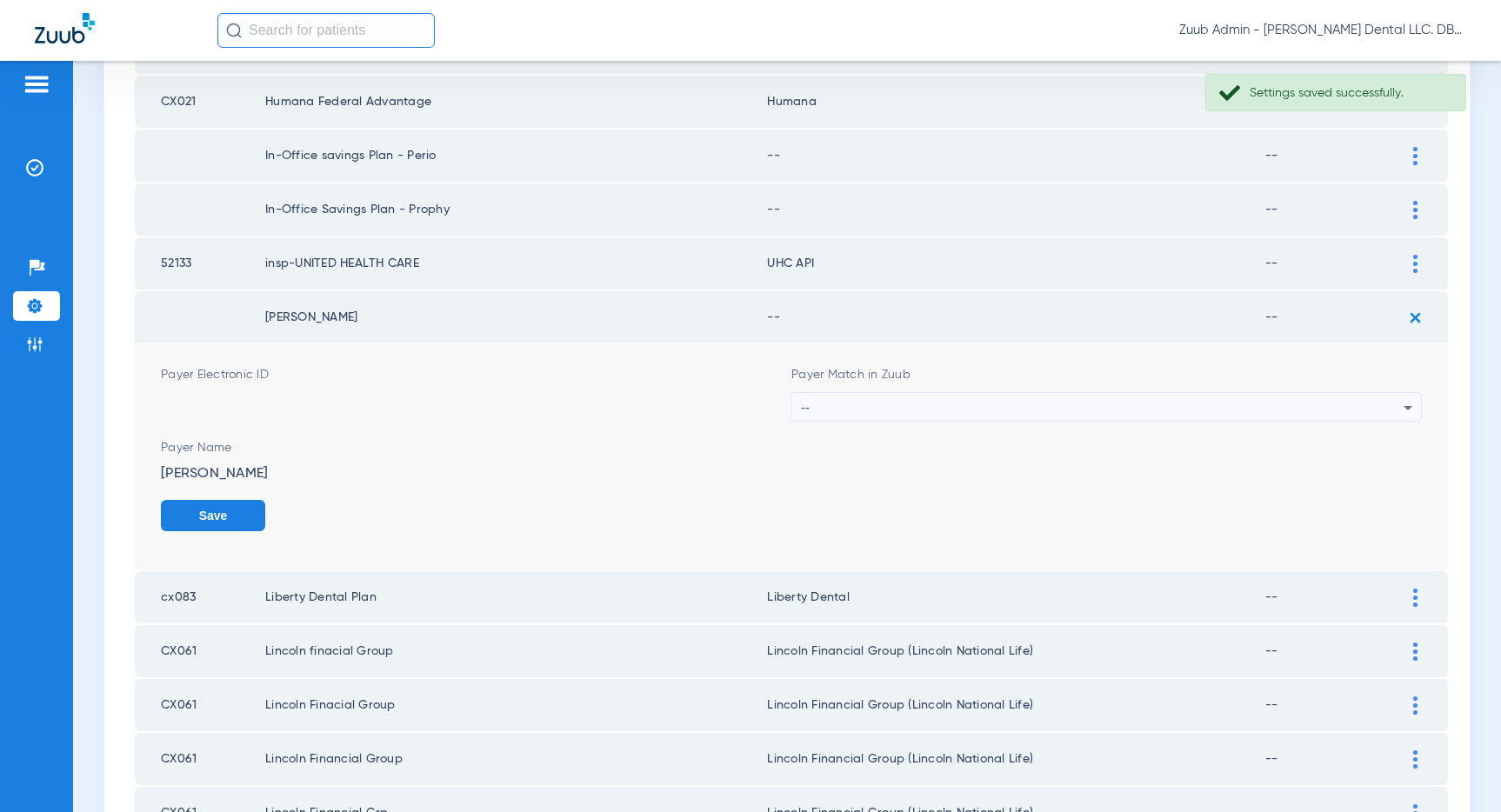
click at [1229, 398] on div "--" at bounding box center [1102, 408] width 603 height 30
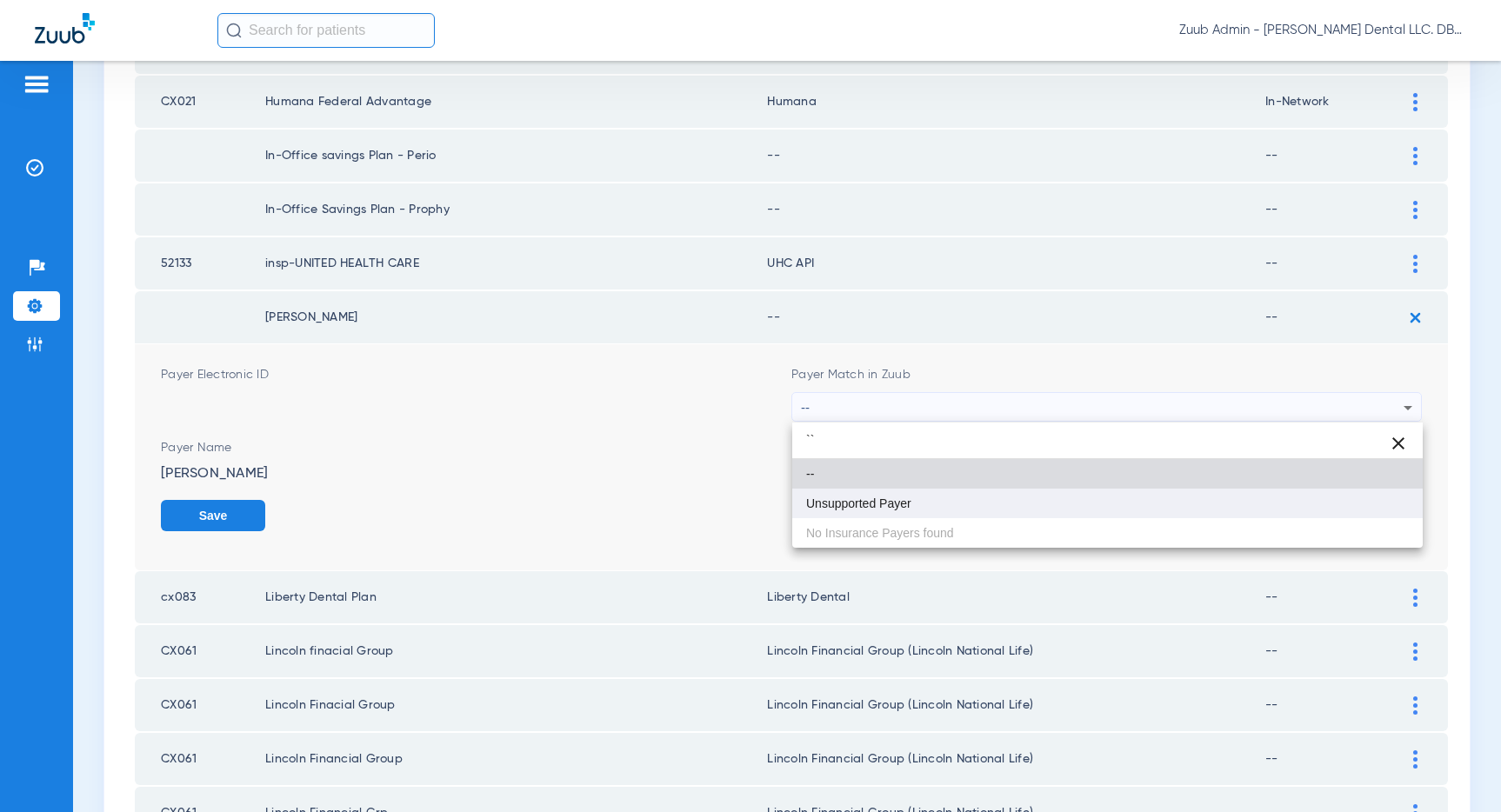
type input "``"
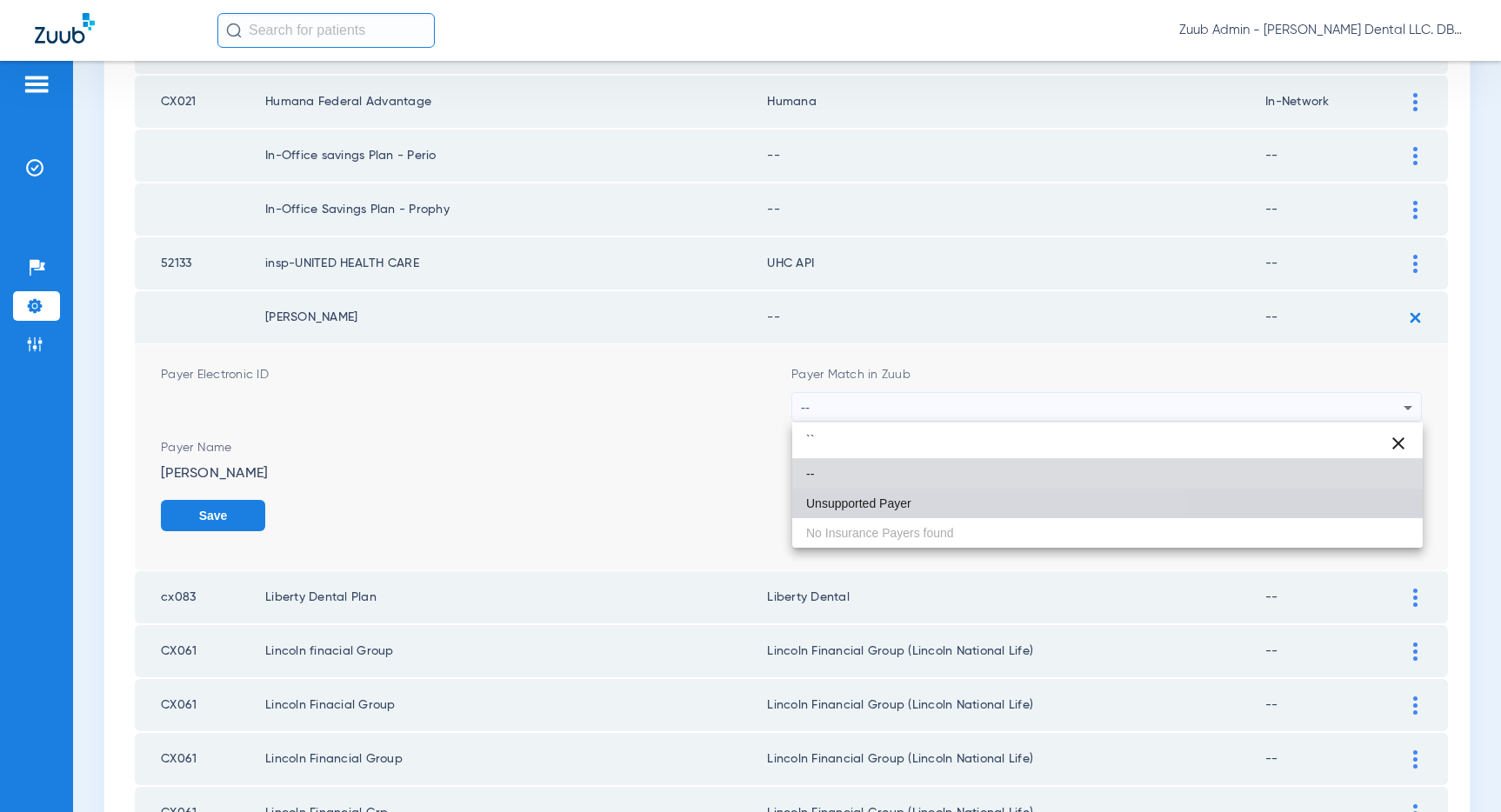
click at [973, 496] on mat-option "Unsupported Payer" at bounding box center [1108, 503] width 631 height 30
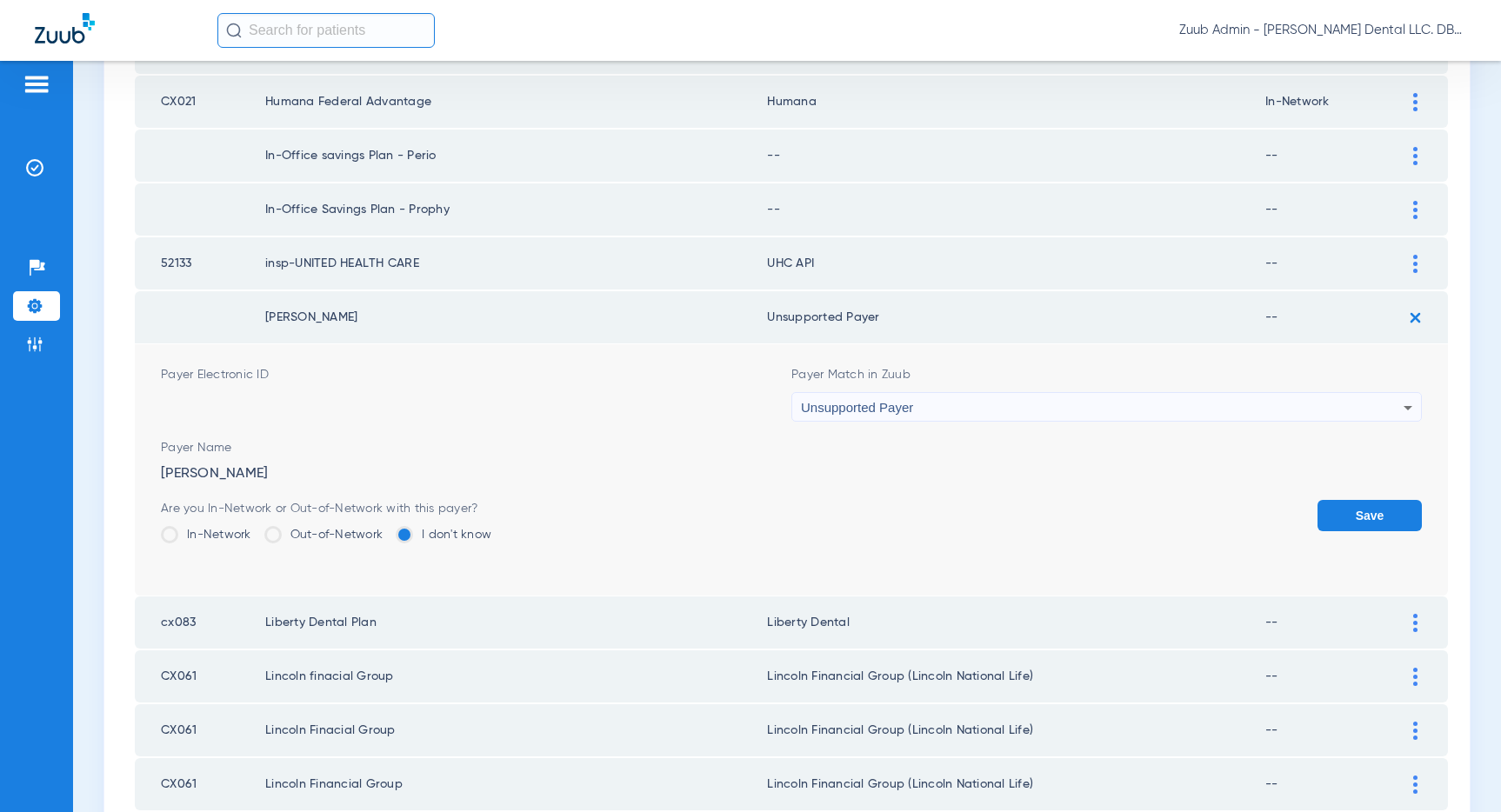
drag, startPoint x: 1366, startPoint y: 508, endPoint x: 1368, endPoint y: 485, distance: 23.1
click at [1366, 508] on button "Save" at bounding box center [1369, 516] width 104 height 31
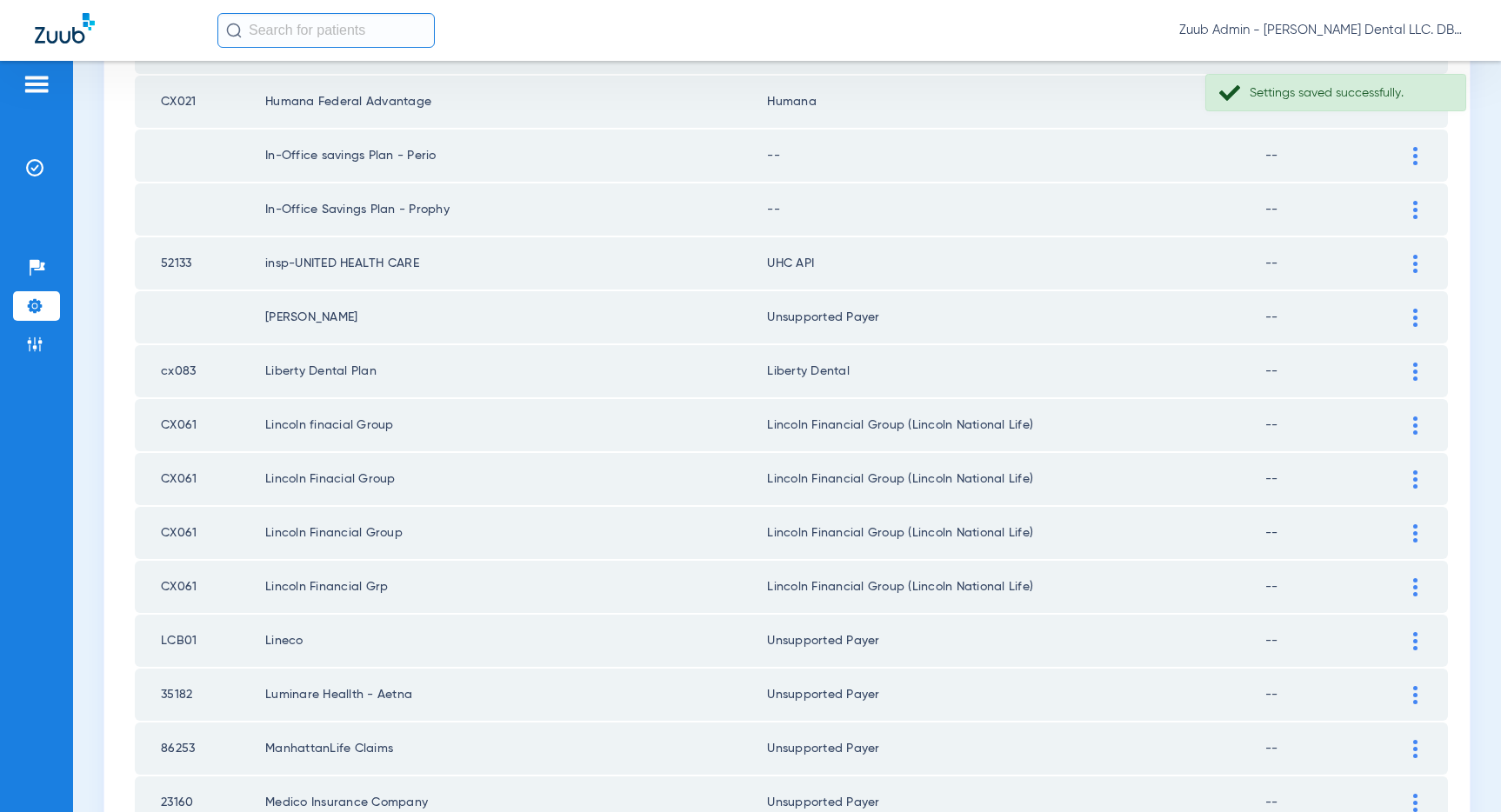
click at [1413, 201] on img at bounding box center [1415, 210] width 4 height 18
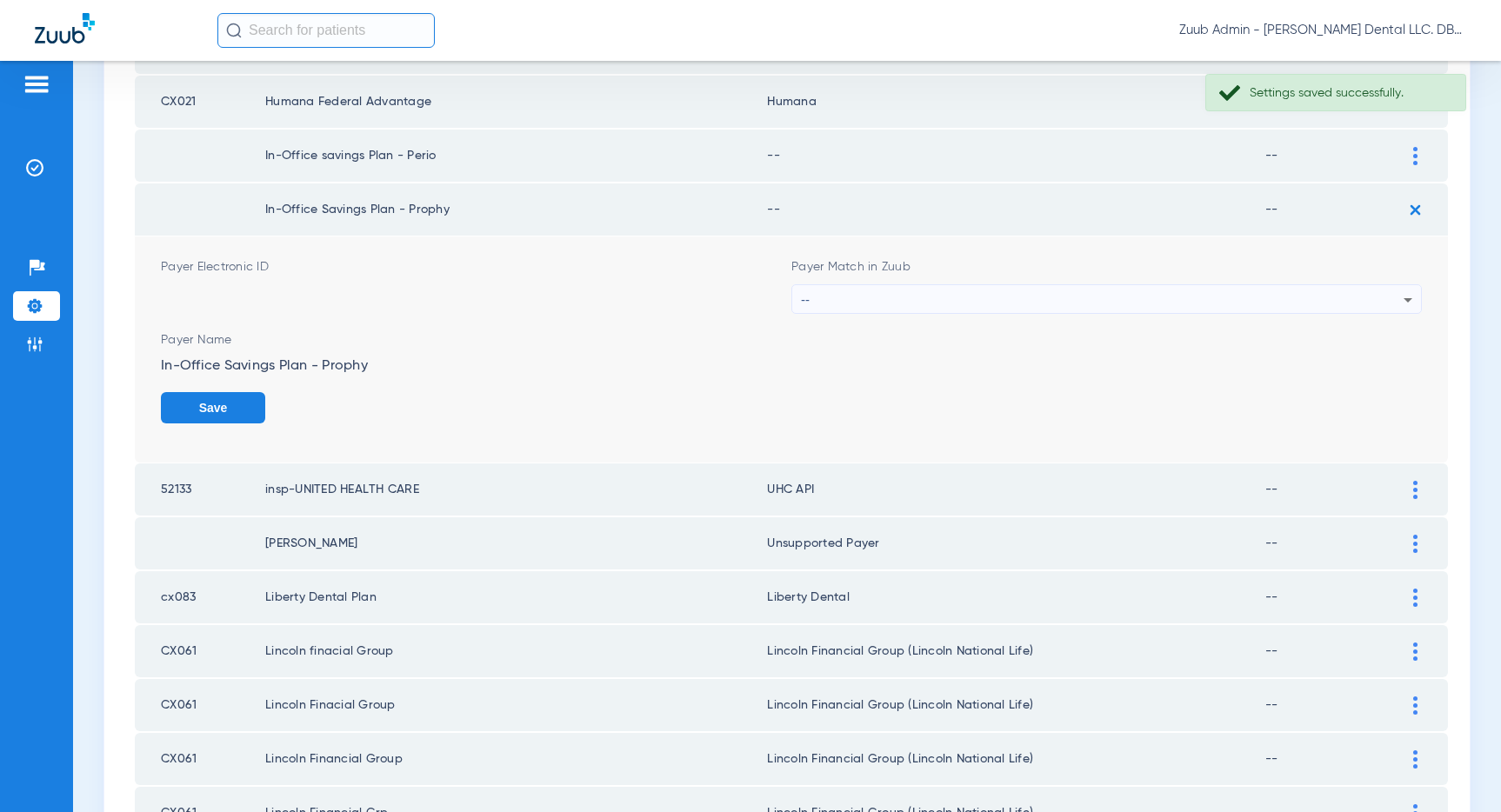
click at [1205, 300] on div "--" at bounding box center [1102, 299] width 603 height 30
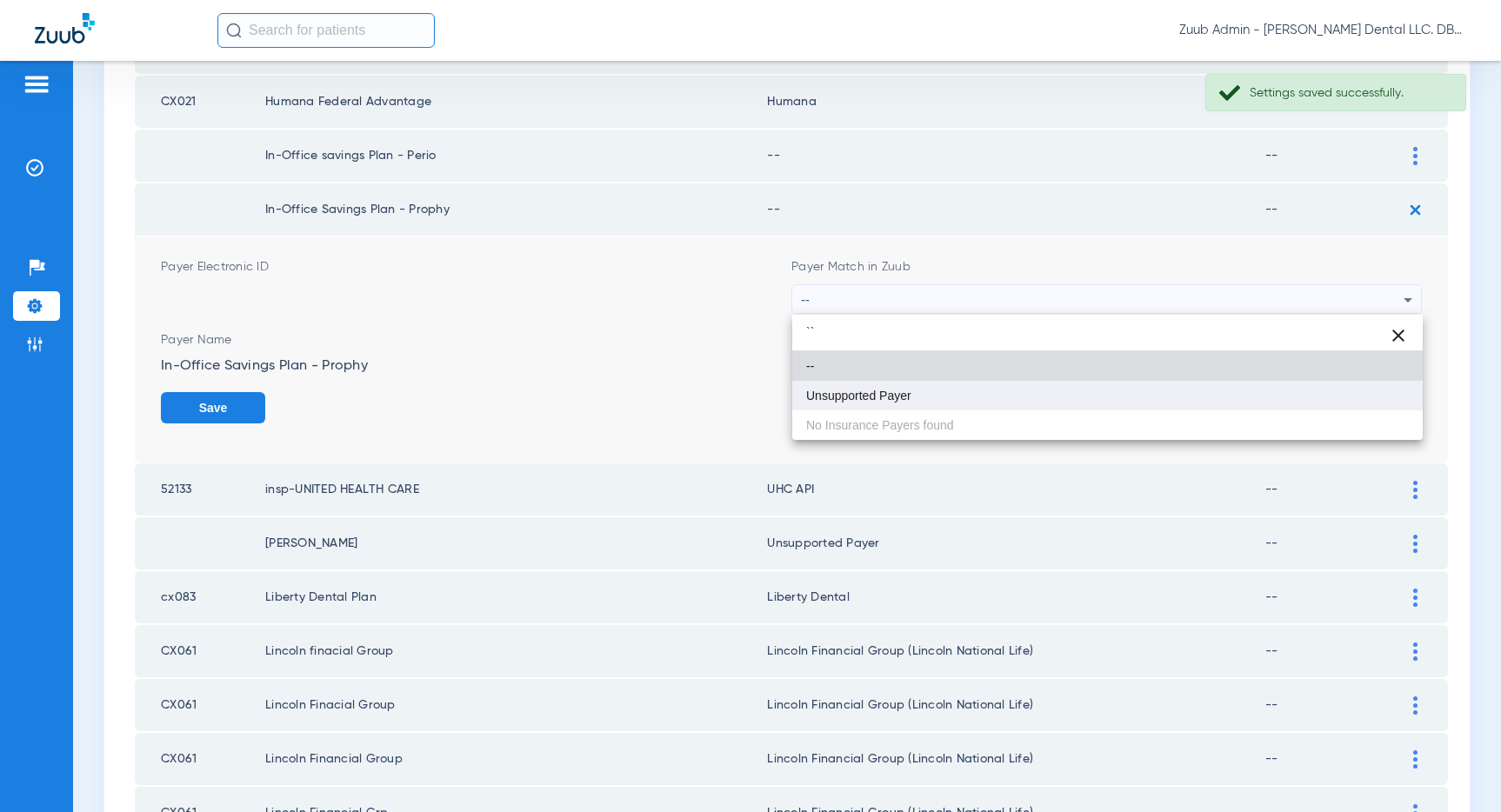
type input "``"
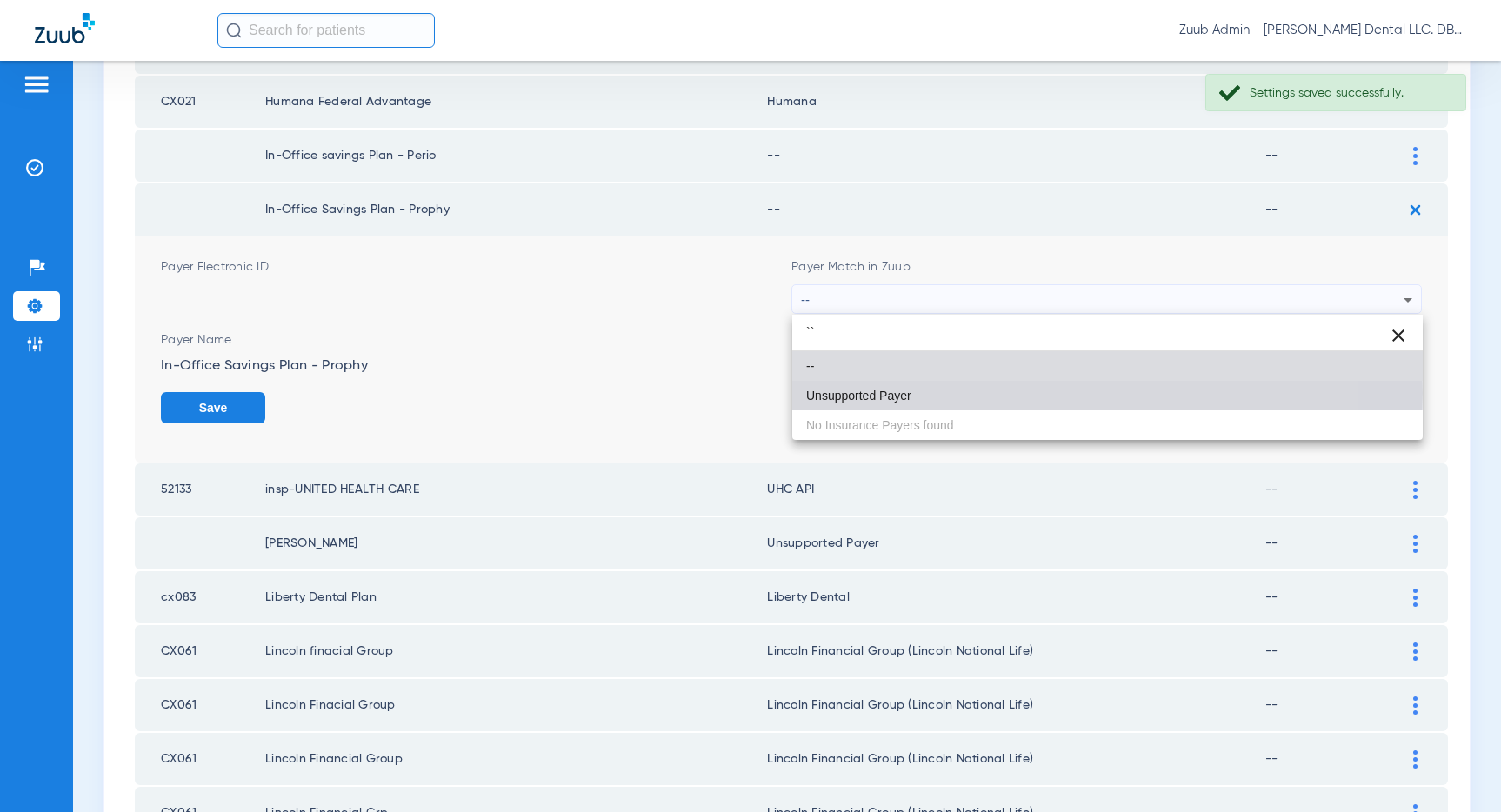
click at [948, 393] on mat-option "Unsupported Payer" at bounding box center [1108, 395] width 631 height 30
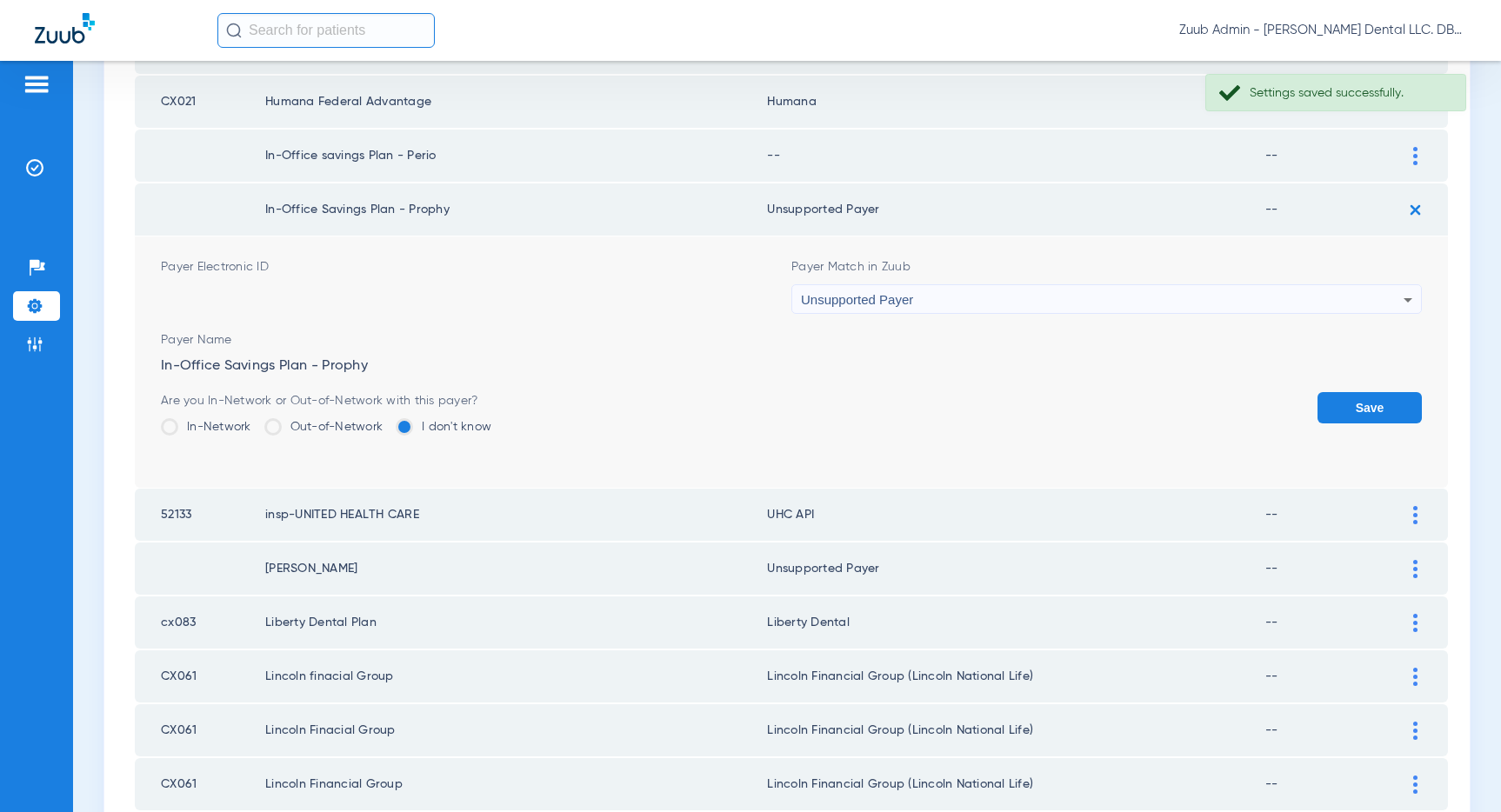
drag, startPoint x: 1375, startPoint y: 413, endPoint x: 1373, endPoint y: 337, distance: 76.0
click at [1373, 411] on button "Save" at bounding box center [1369, 408] width 104 height 31
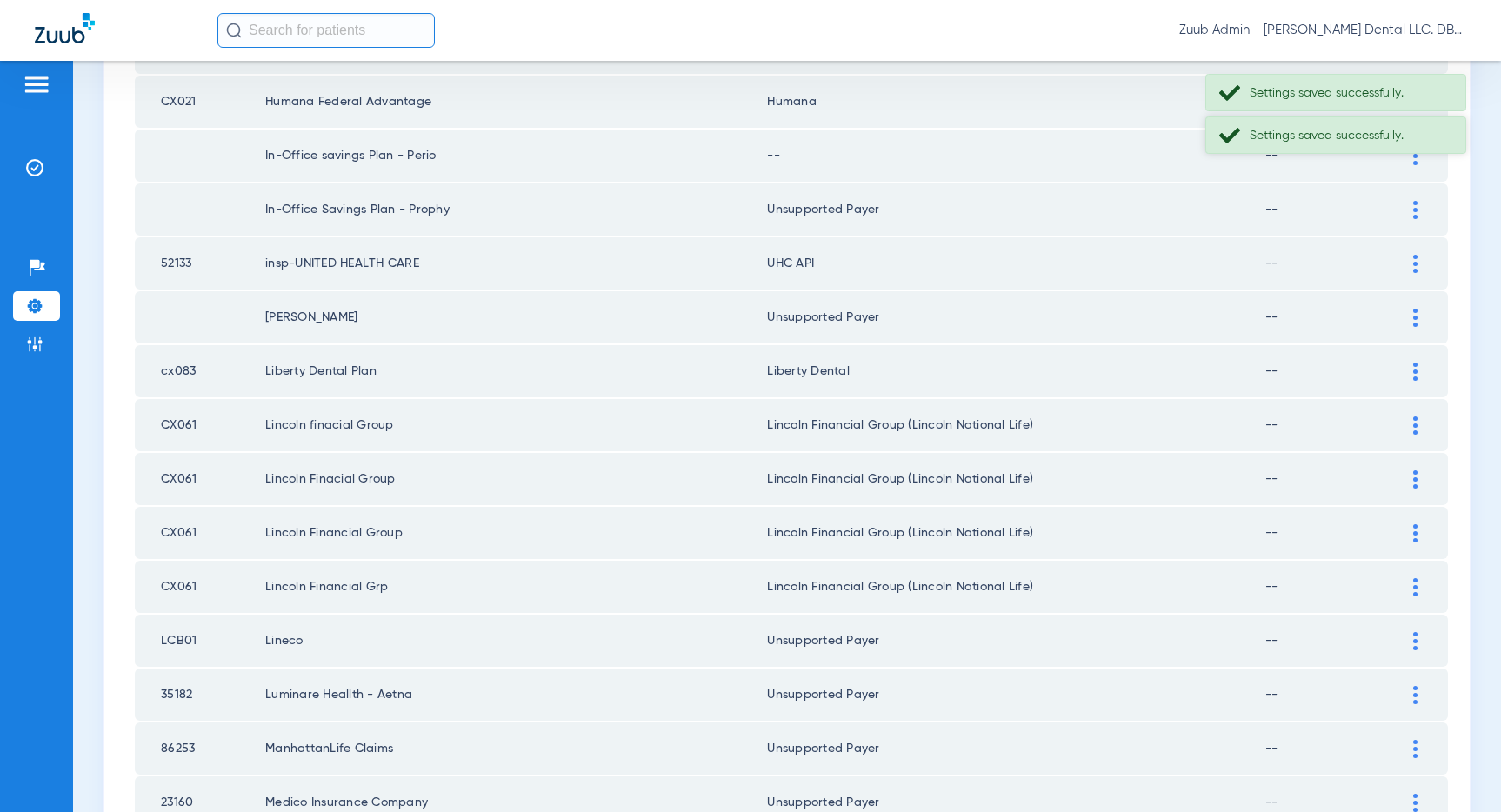
click at [1409, 149] on div "Settings saved successfully." at bounding box center [1336, 136] width 260 height 38
click at [1416, 156] on img at bounding box center [1415, 156] width 4 height 18
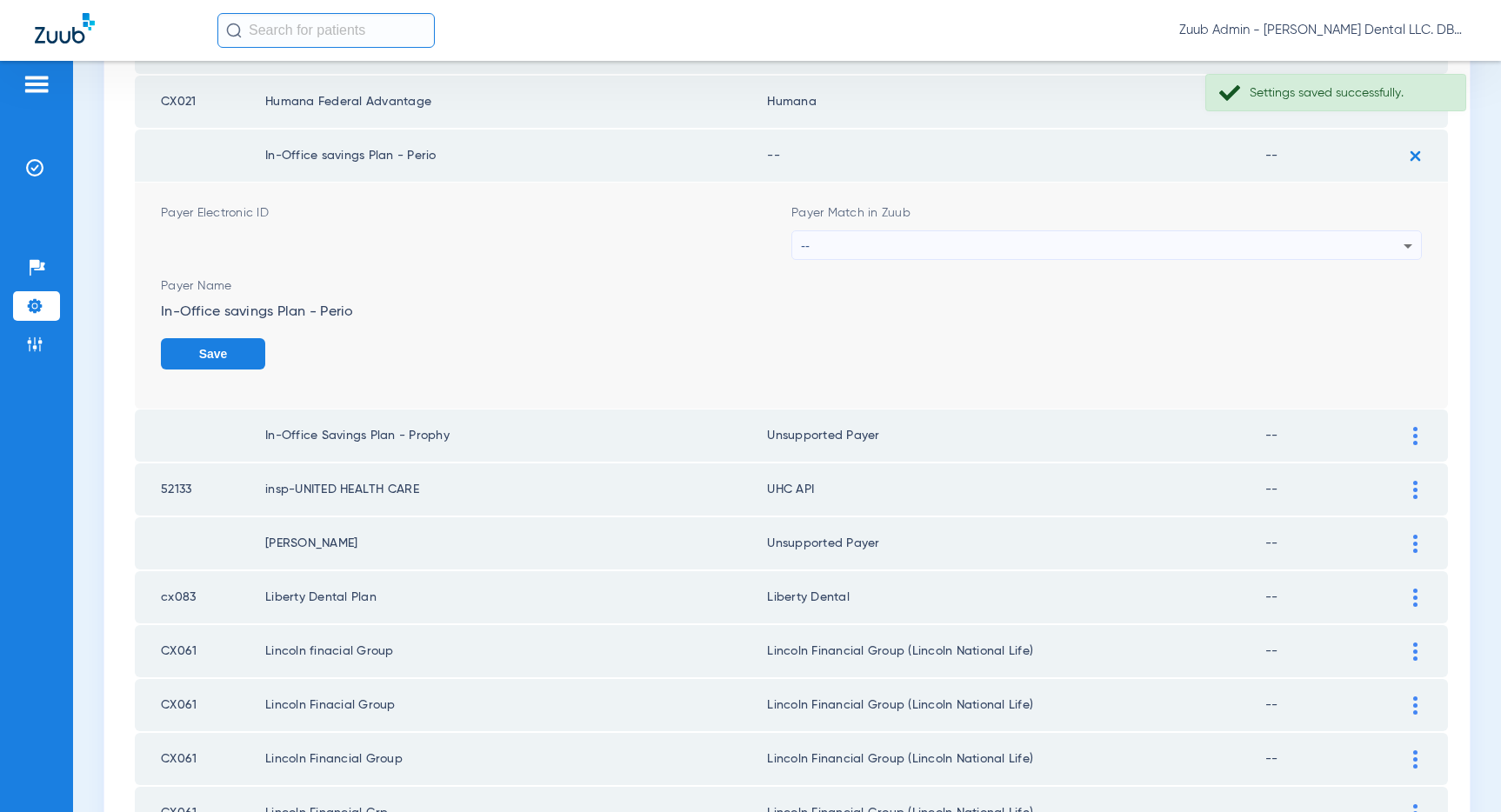
click at [1029, 258] on div "--" at bounding box center [1102, 245] width 603 height 30
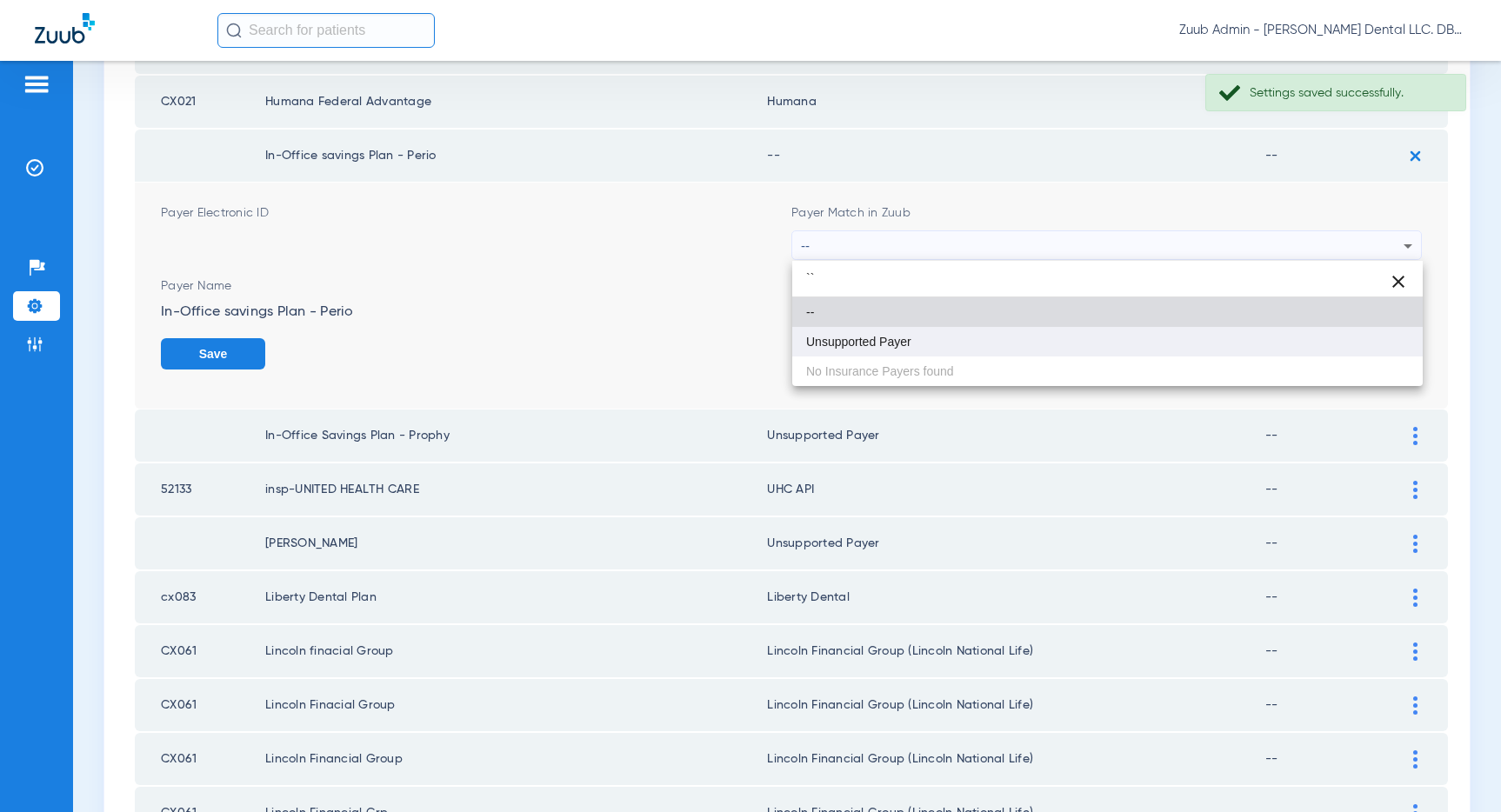
type input "``"
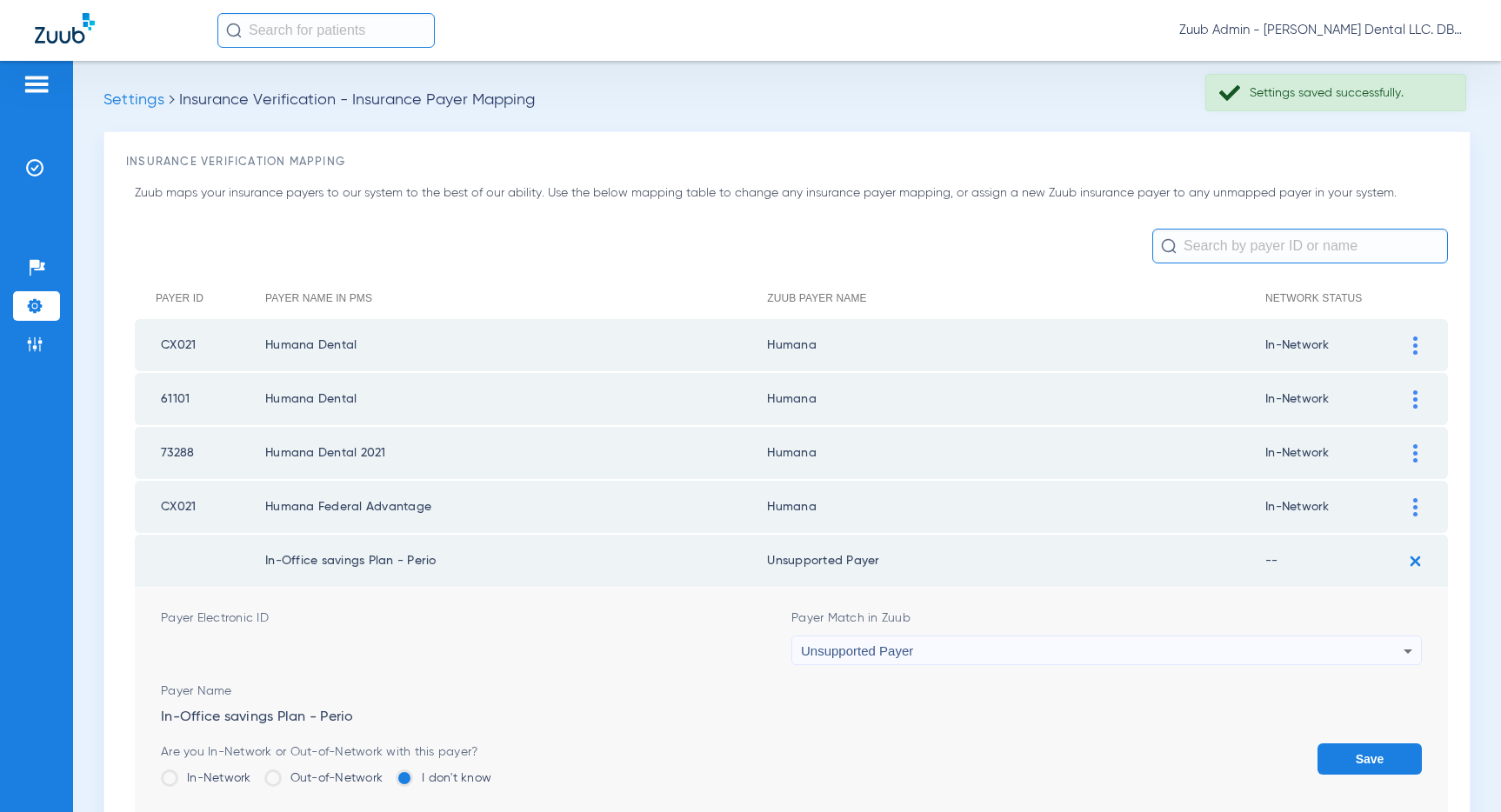
scroll to position [405, 0]
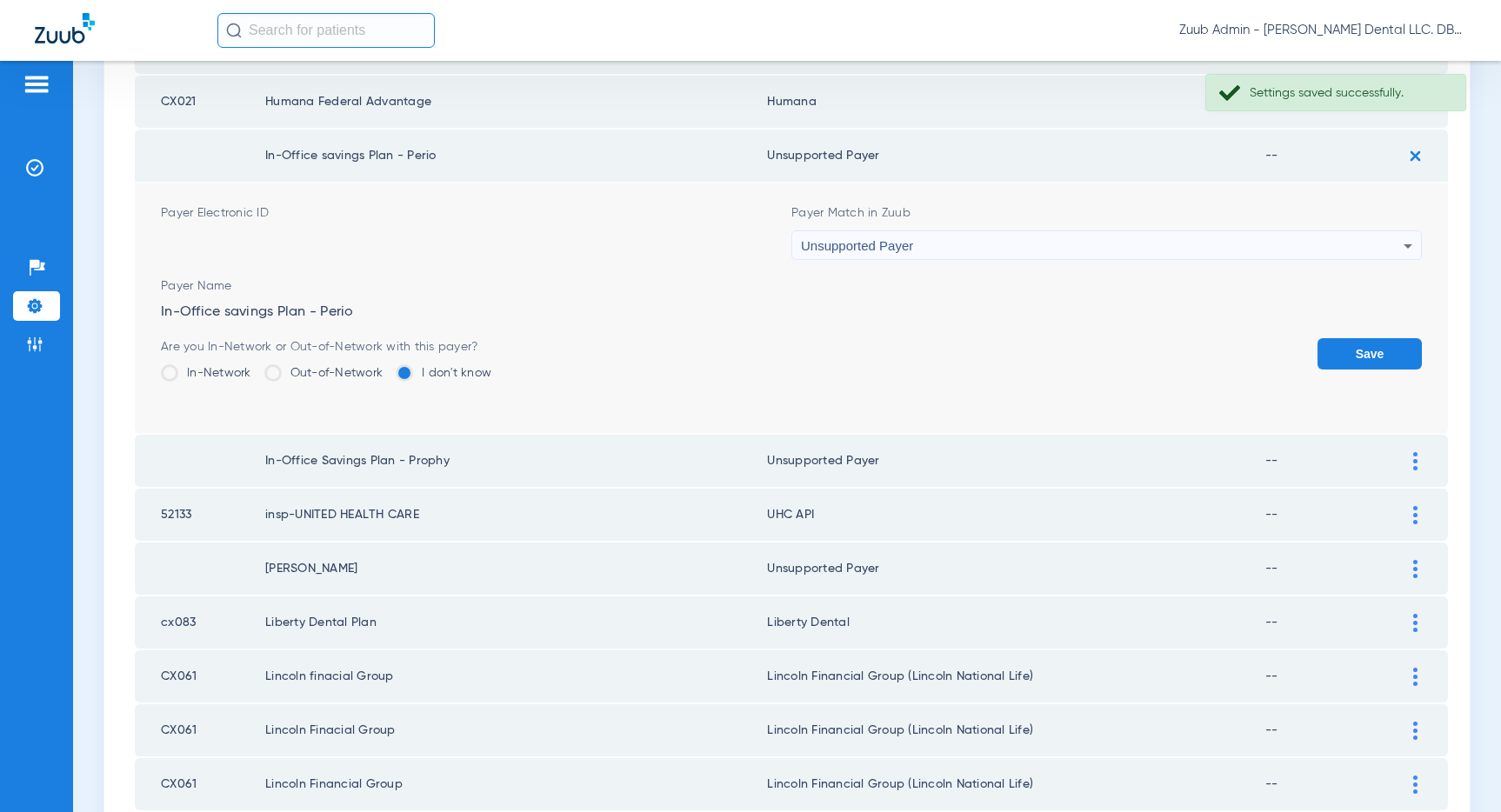
click at [1355, 351] on button "Save" at bounding box center [1369, 354] width 104 height 31
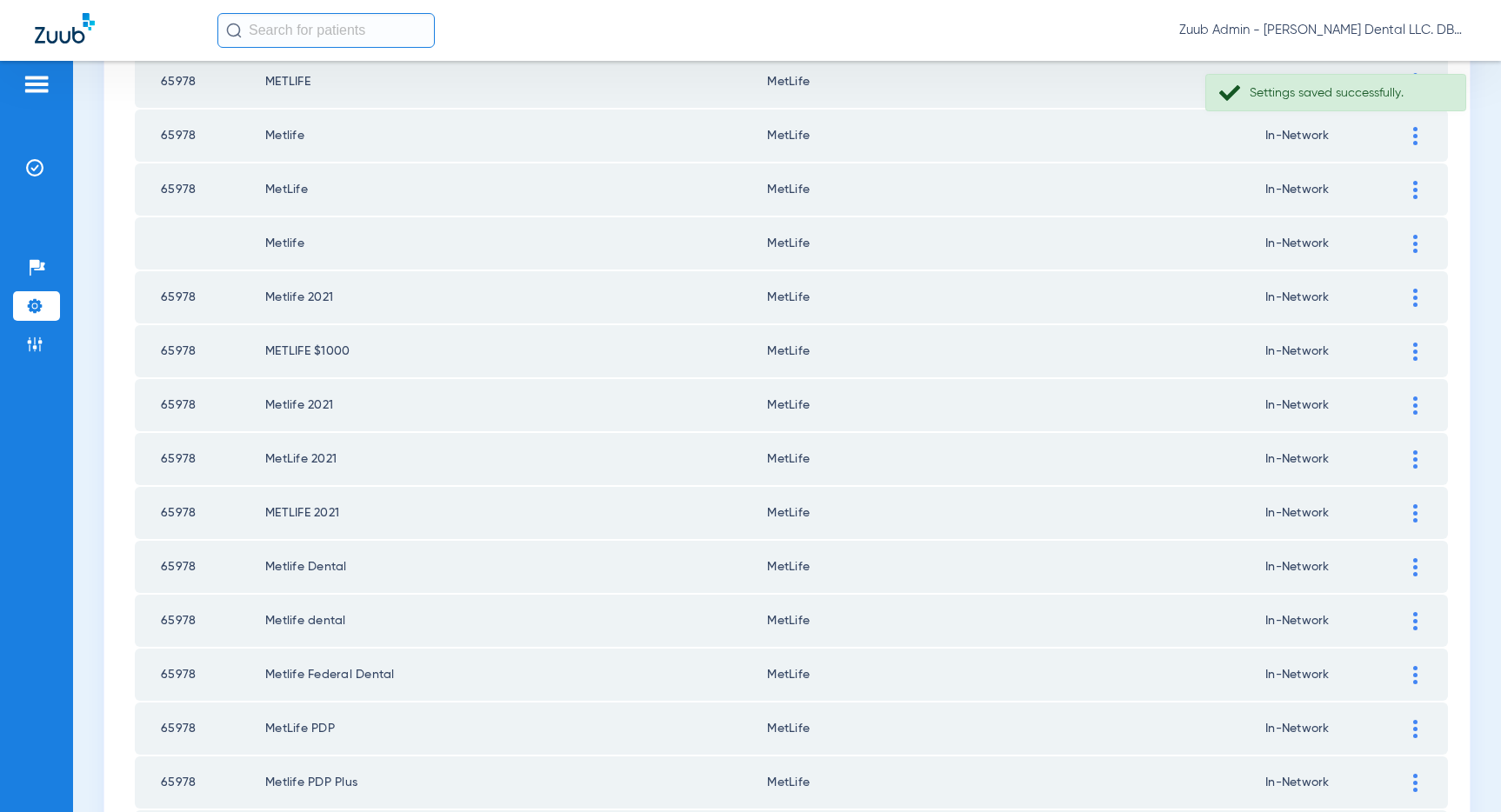
scroll to position [2330, 0]
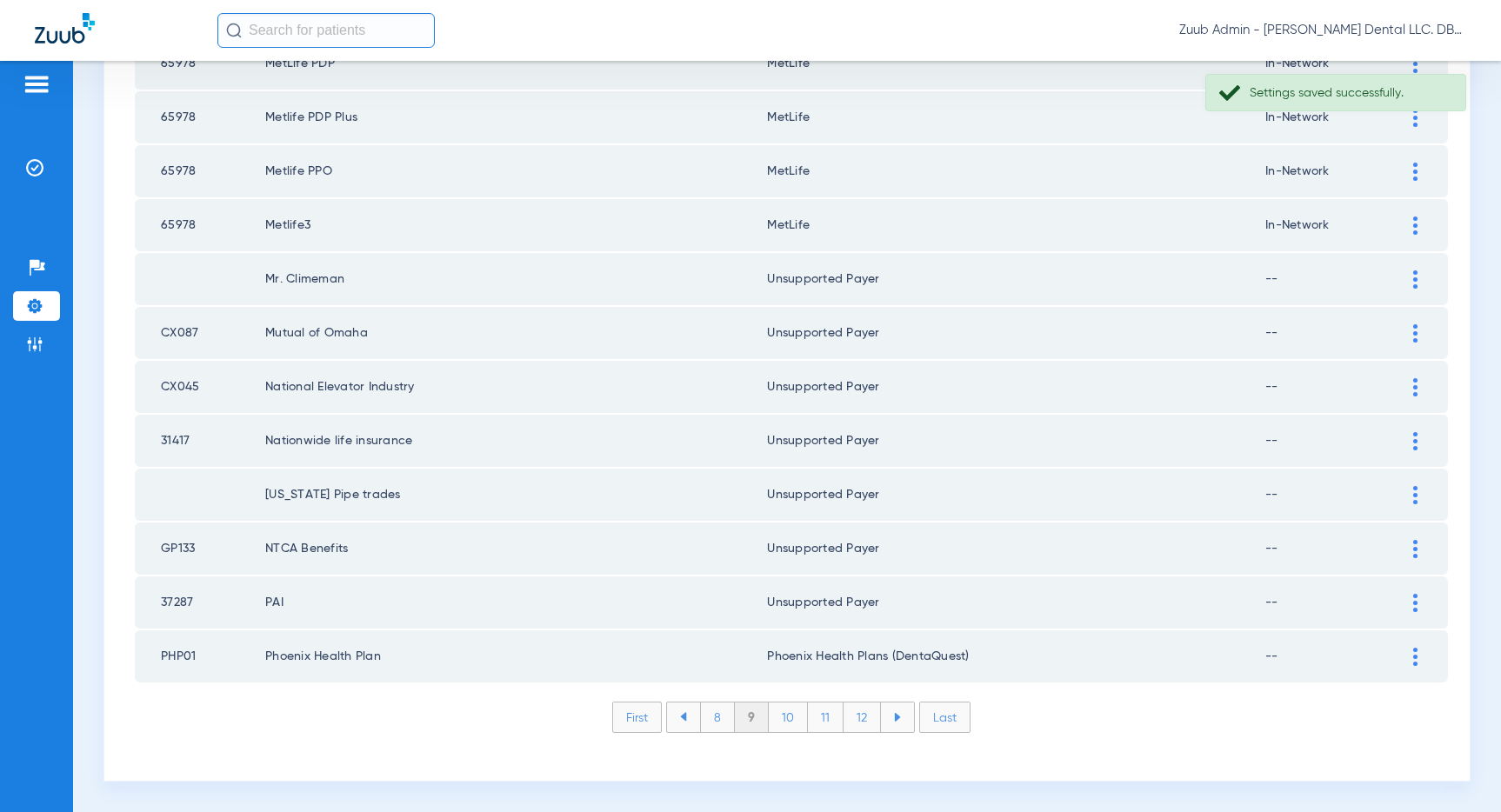
click at [720, 712] on li "8" at bounding box center [717, 717] width 35 height 30
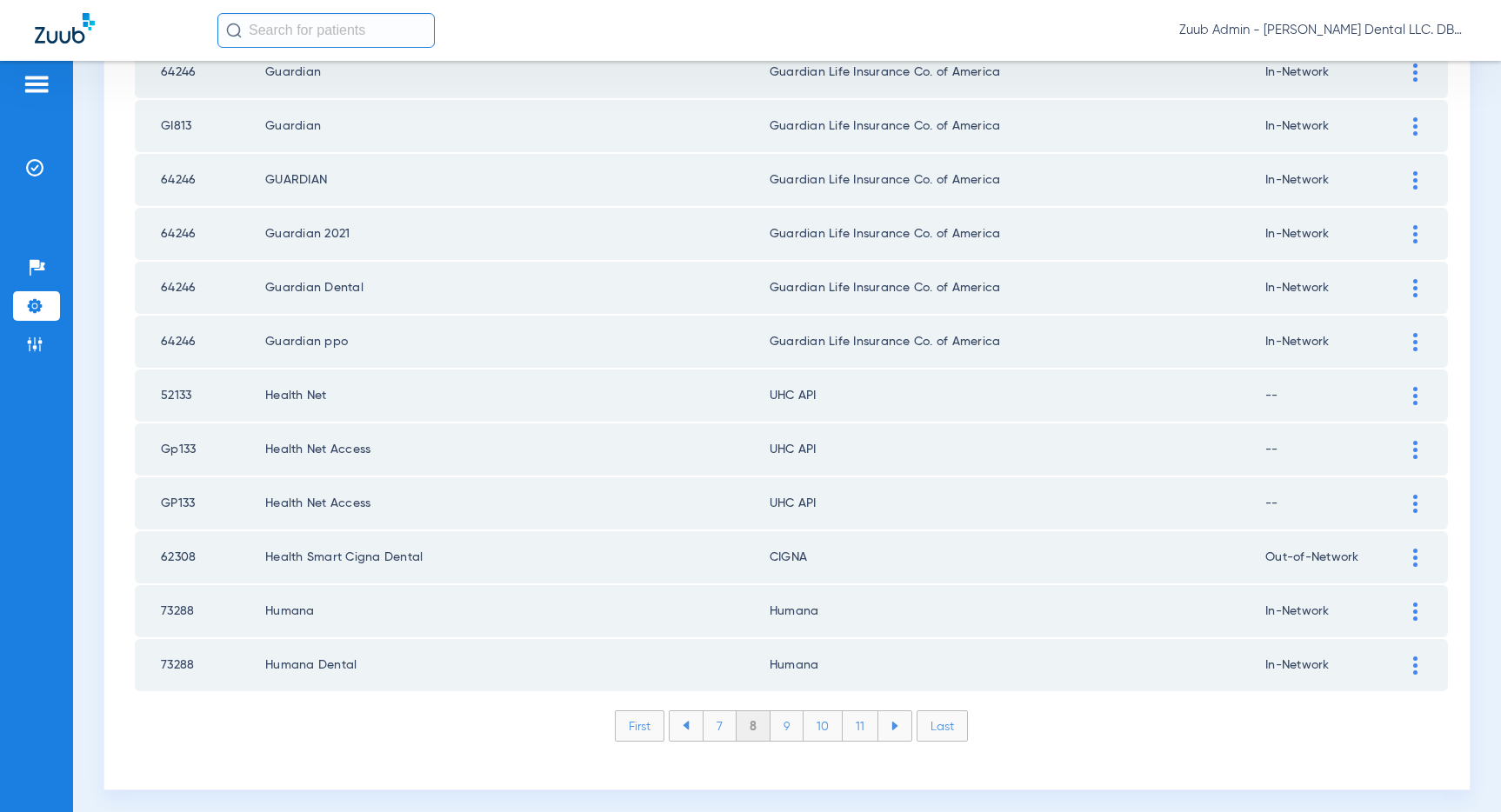
scroll to position [2321, 0]
click at [1413, 499] on img at bounding box center [1415, 505] width 4 height 18
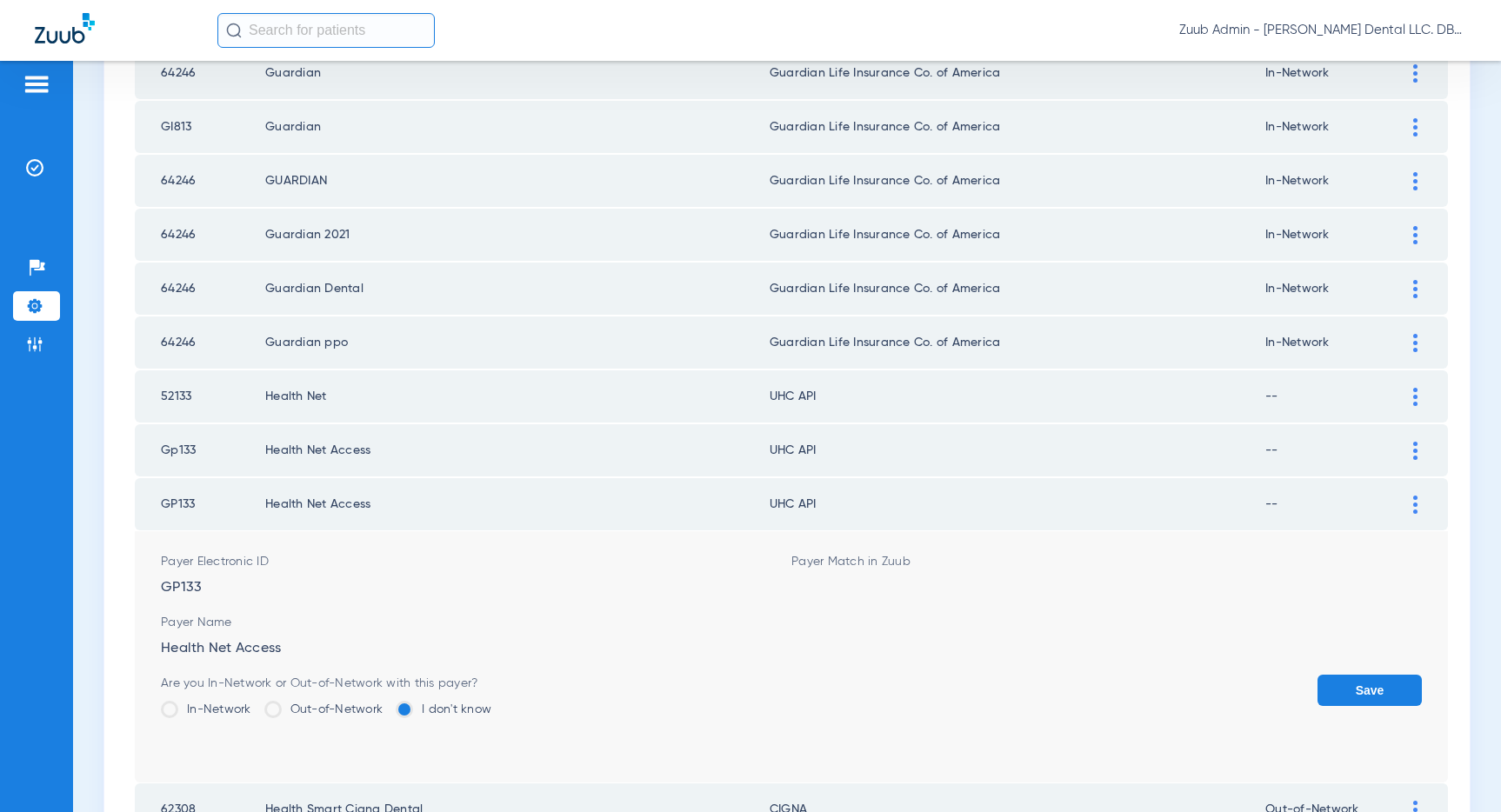
scroll to position [2323, 0]
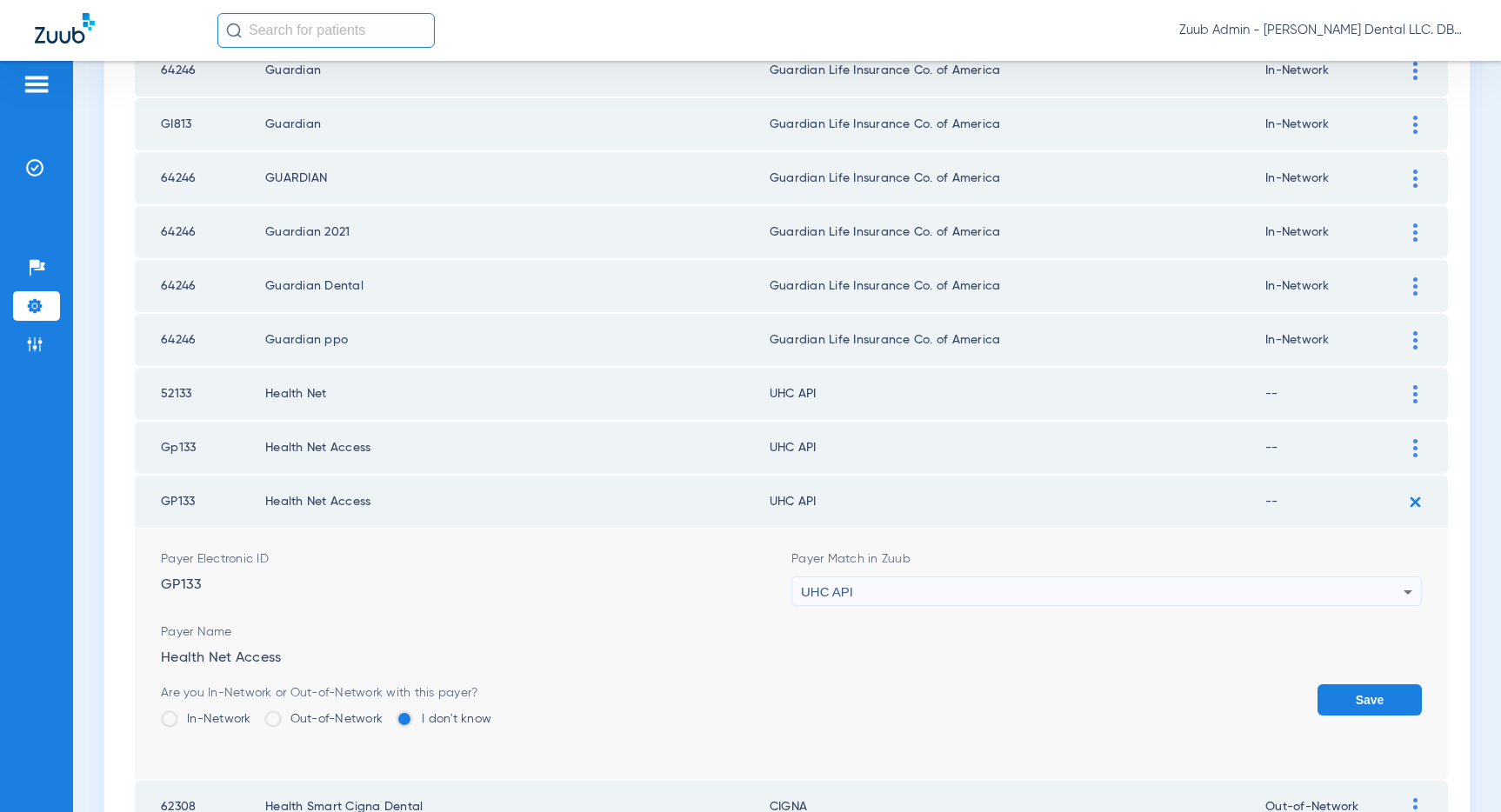
click at [1113, 597] on div "UHC API" at bounding box center [1102, 592] width 603 height 30
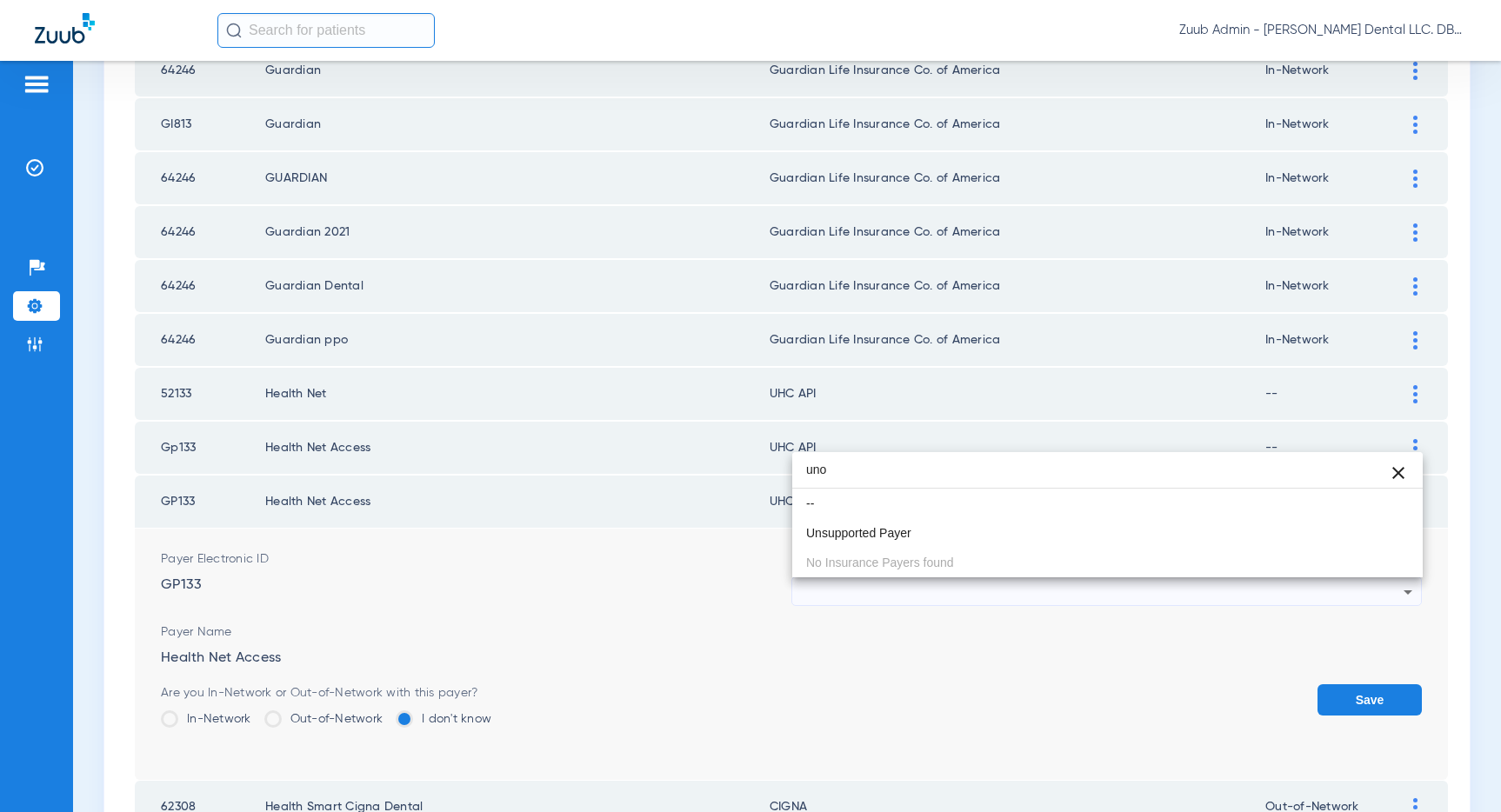
scroll to position [0, 0]
type input "u"
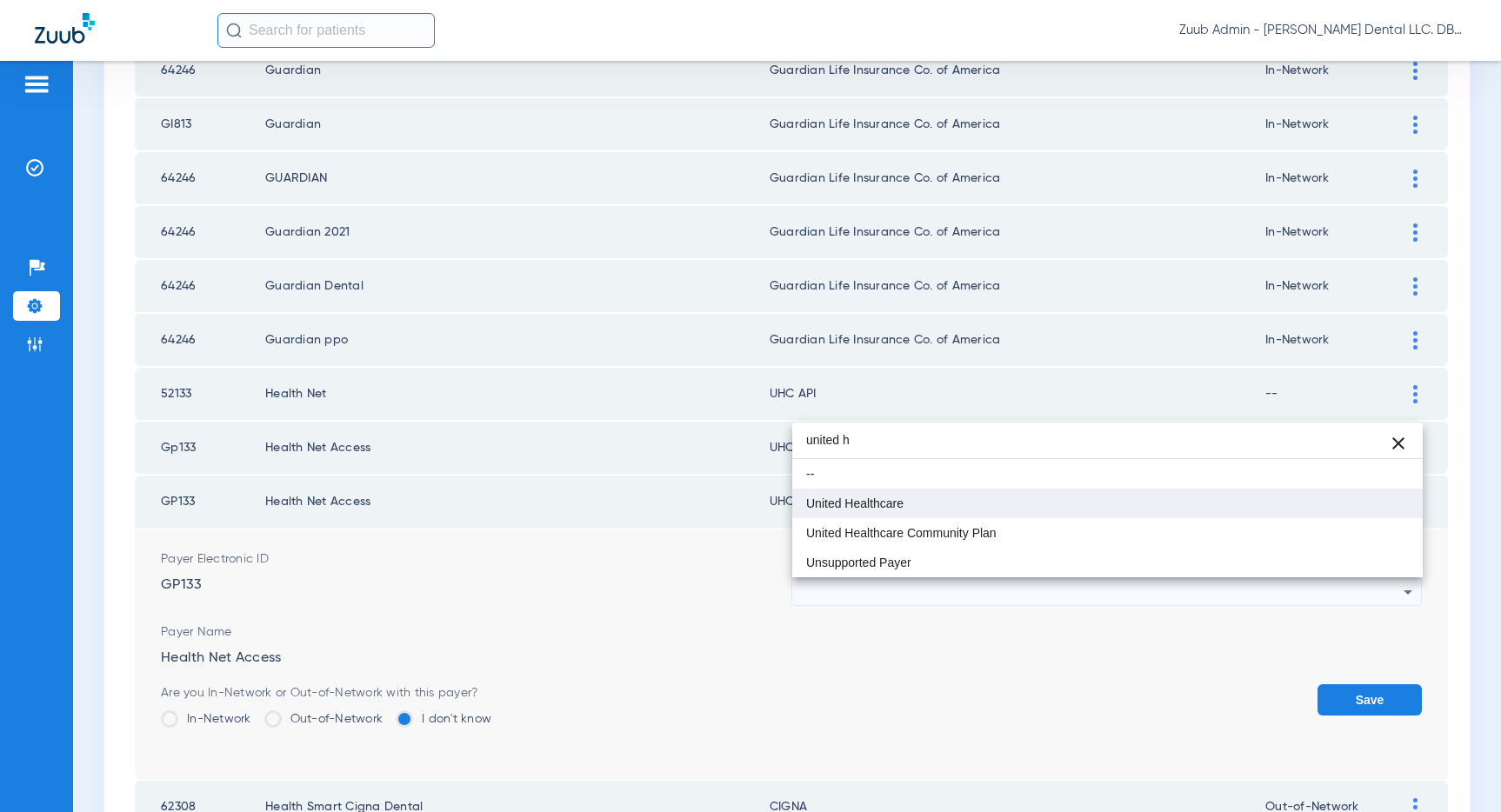
type input "united h"
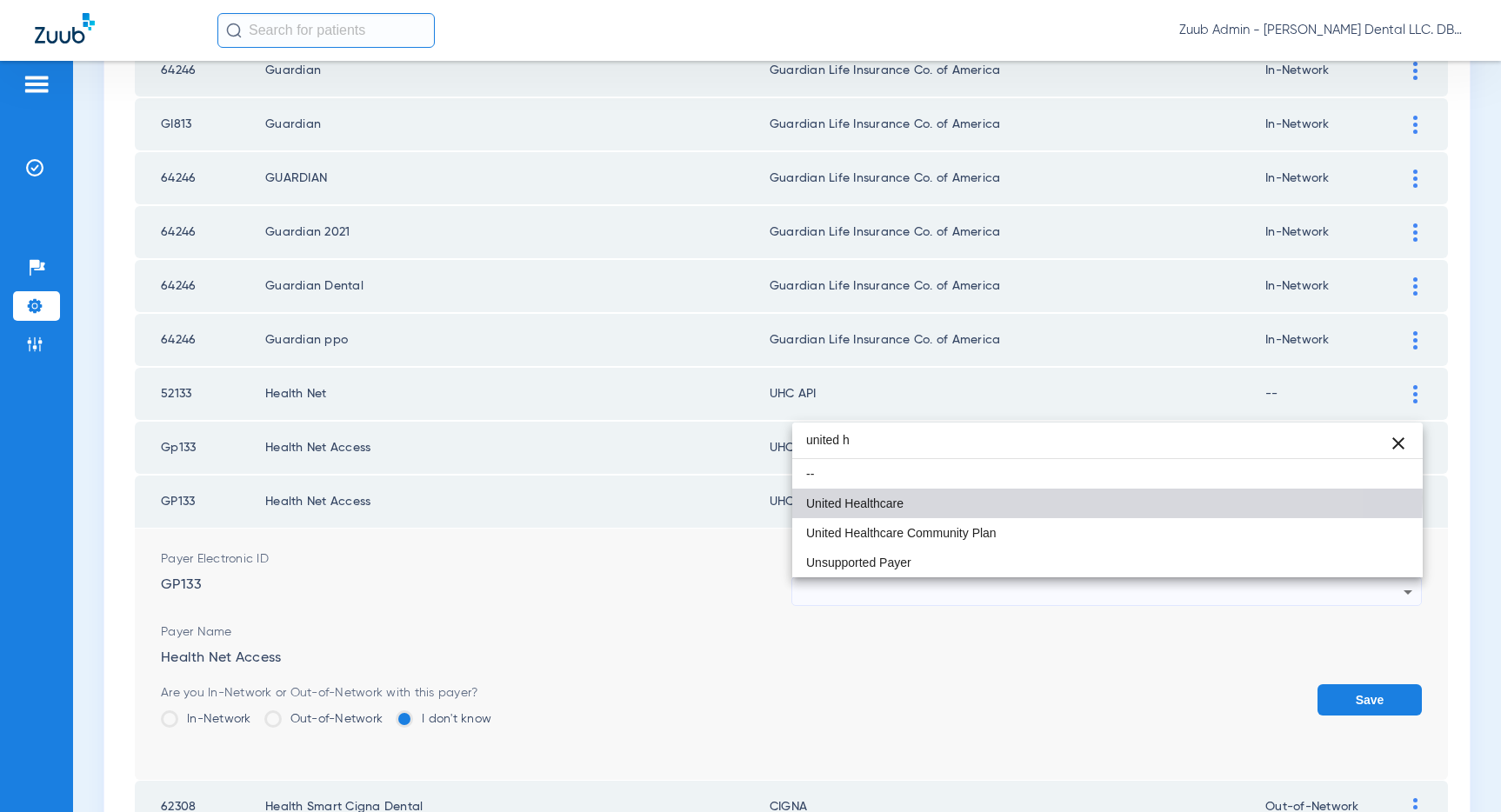
click at [840, 498] on span "United Healthcare" at bounding box center [854, 504] width 97 height 13
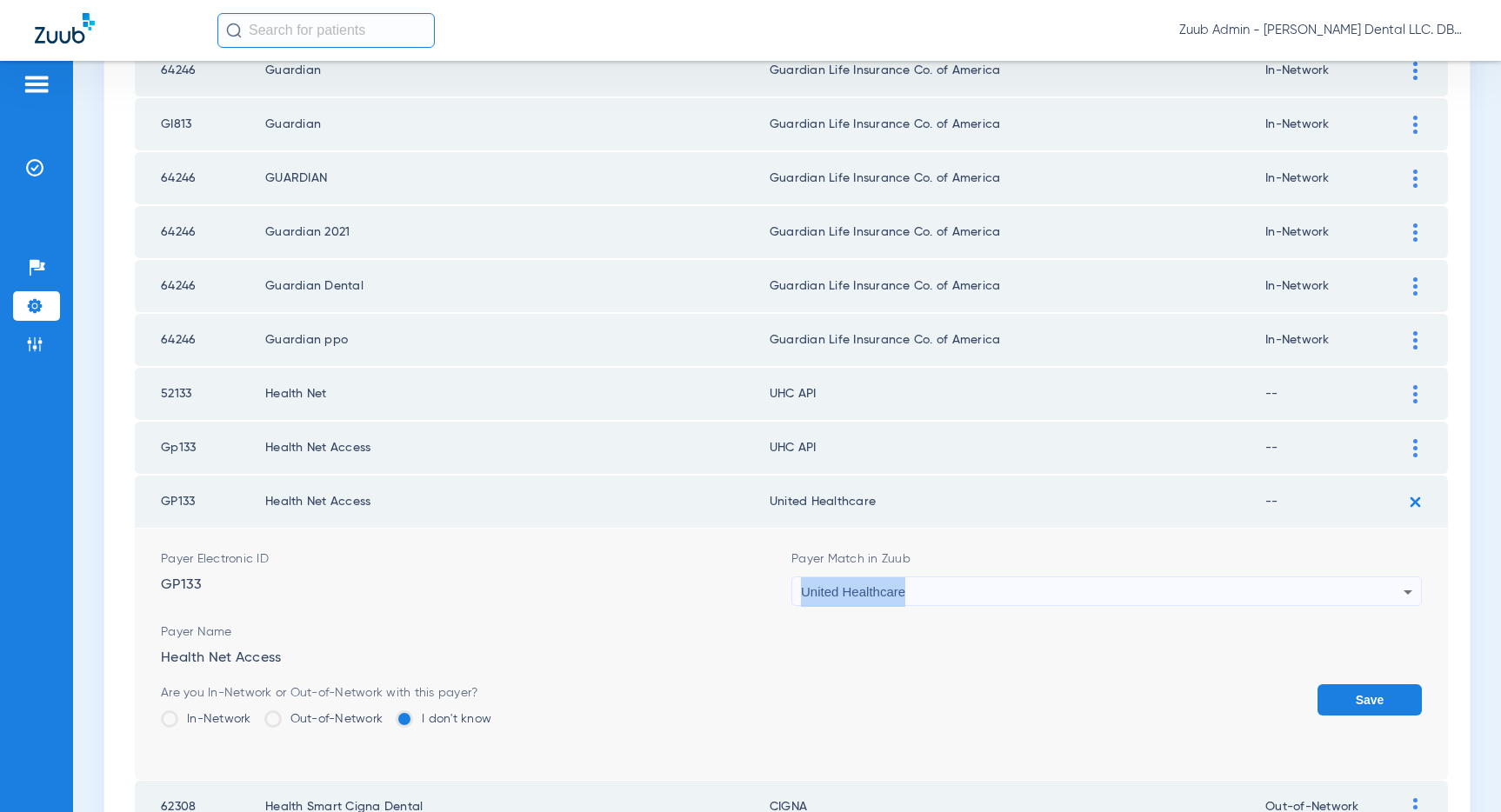
copy span "United Healthcare"
drag, startPoint x: 908, startPoint y: 595, endPoint x: 798, endPoint y: 599, distance: 110.1
click at [798, 599] on div "United Healthcare" at bounding box center [1107, 592] width 629 height 30
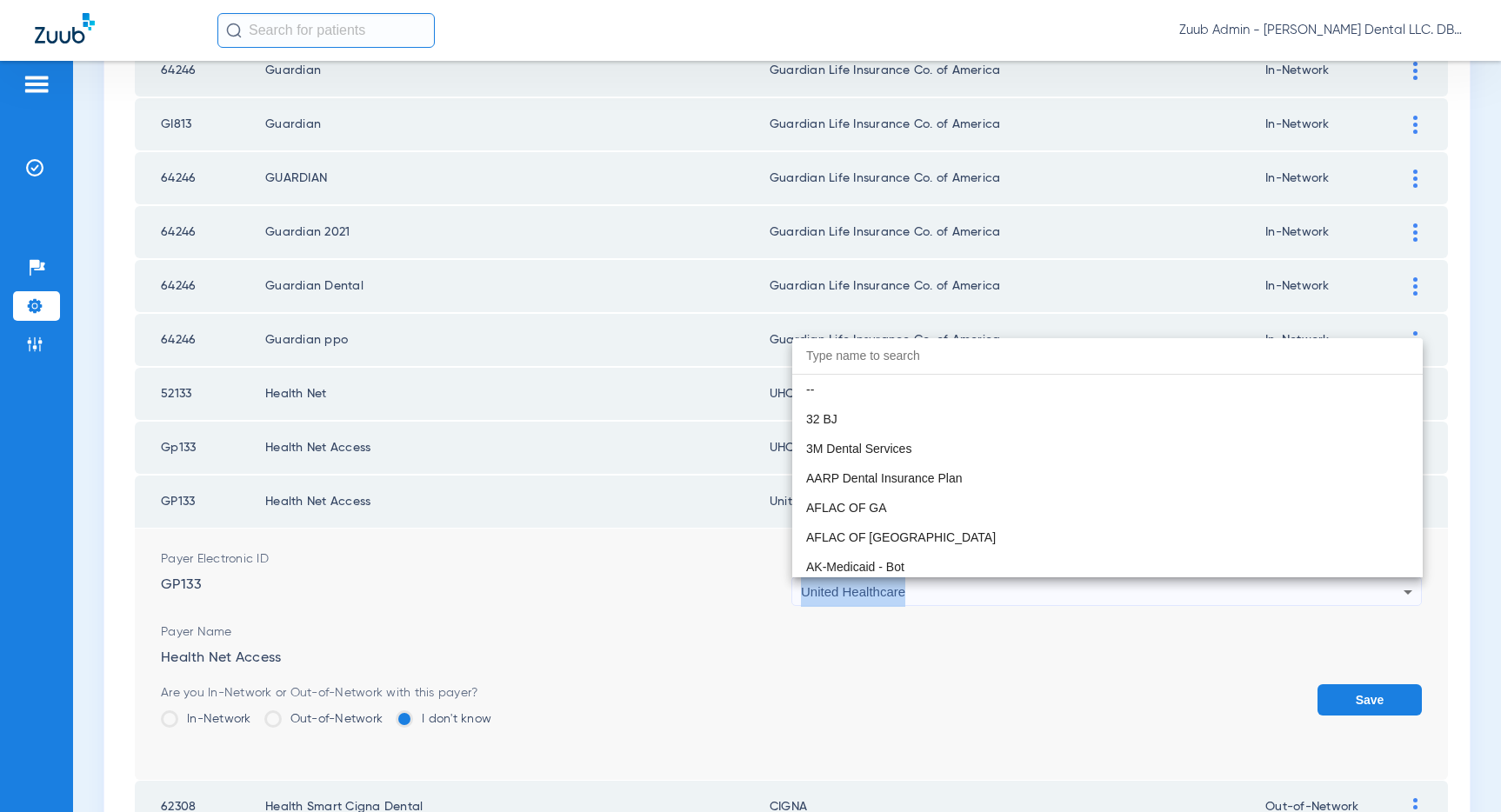
scroll to position [11178, 0]
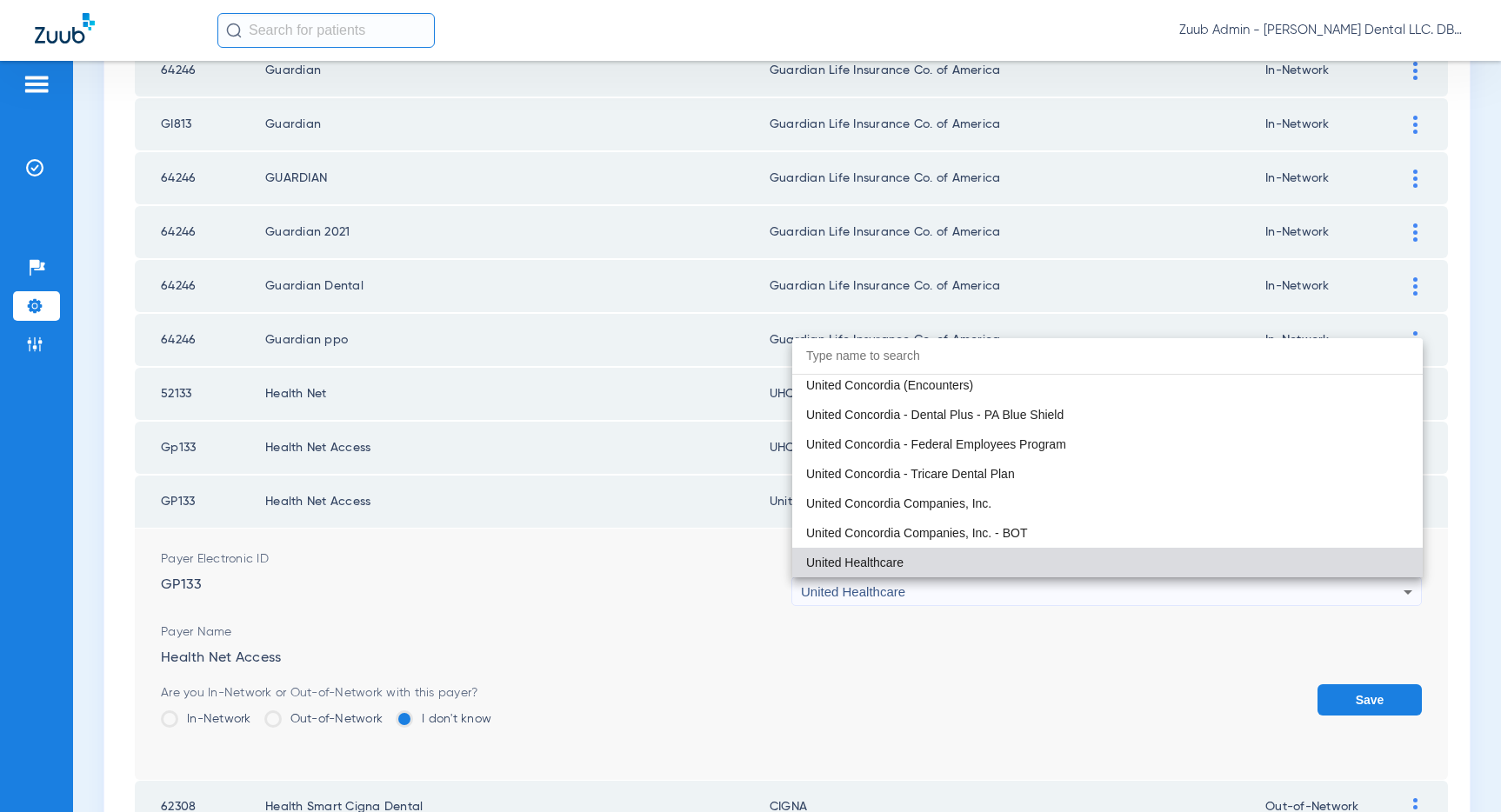
click at [1371, 705] on div at bounding box center [750, 406] width 1501 height 812
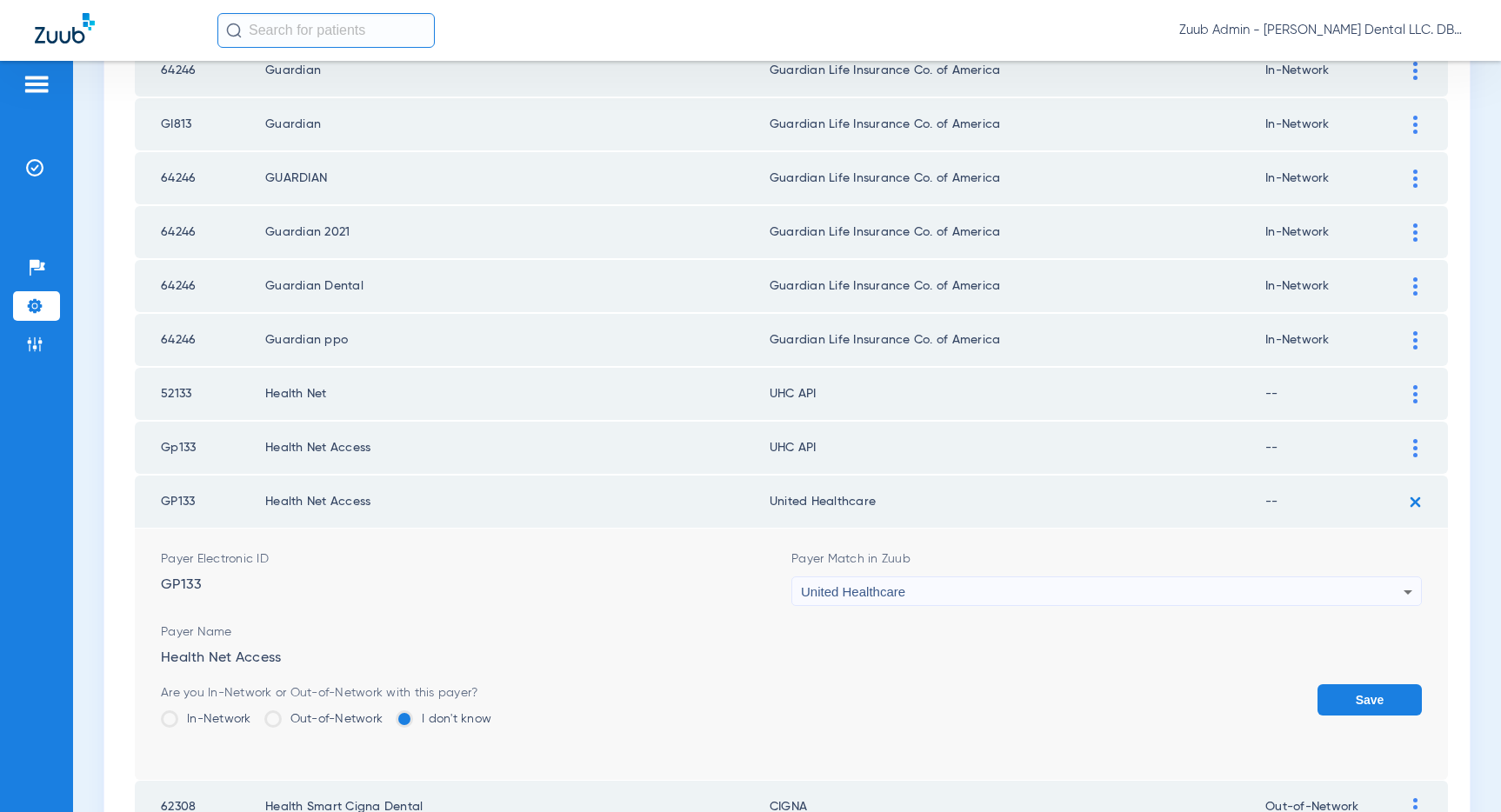
click at [1354, 693] on button "Save" at bounding box center [1369, 700] width 104 height 31
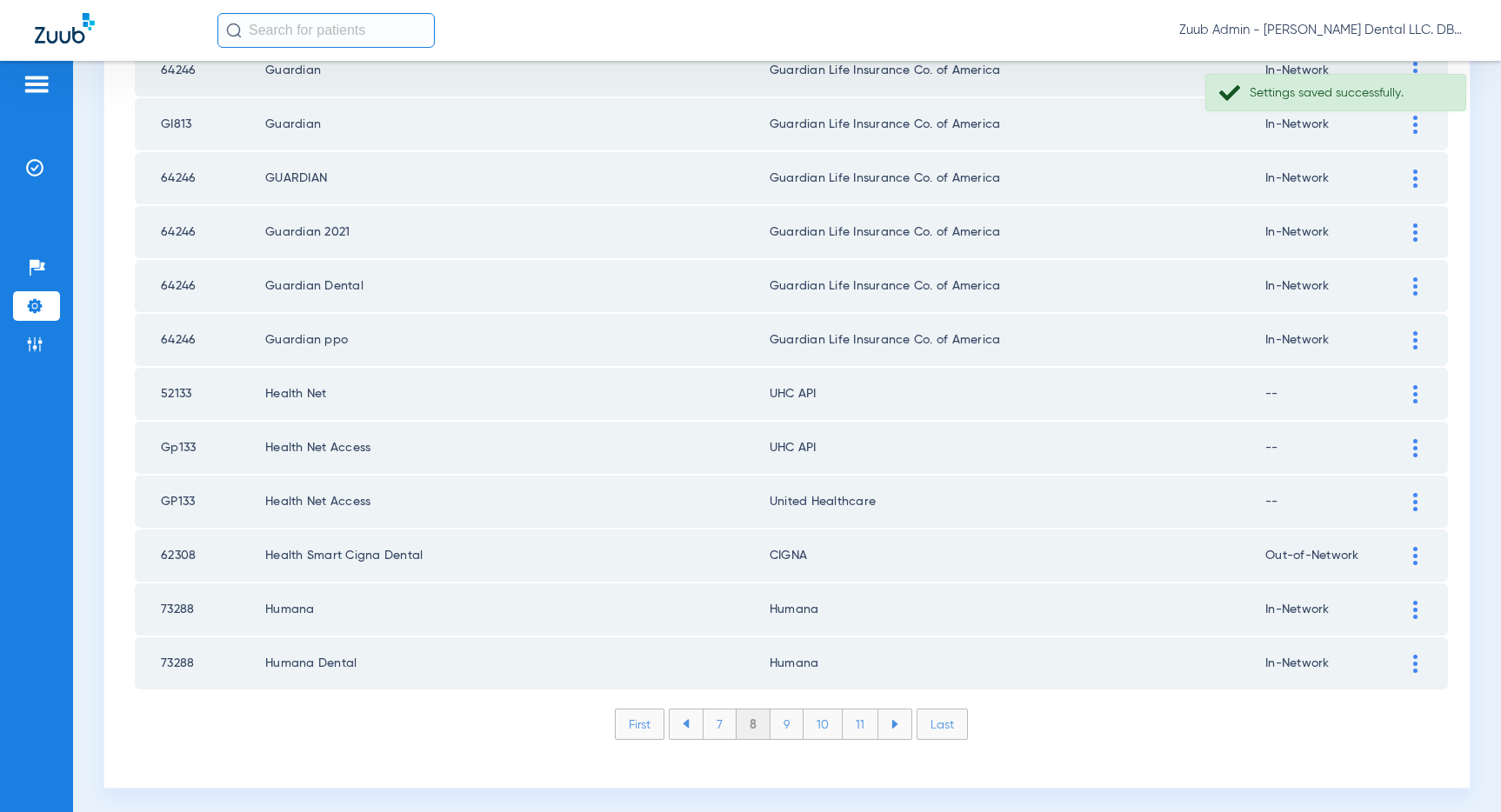
click at [1400, 445] on div at bounding box center [1415, 448] width 31 height 18
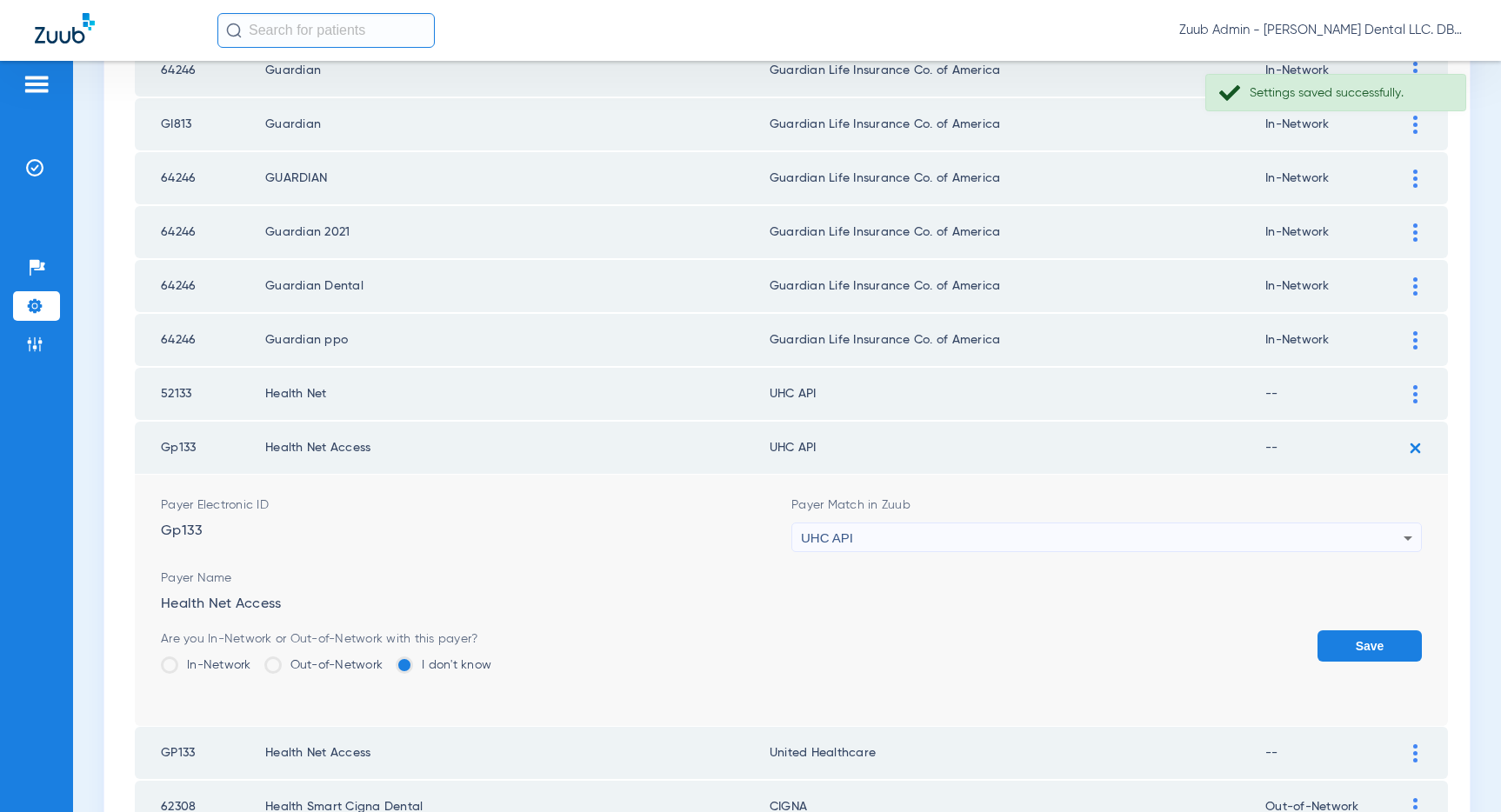
click at [1324, 540] on div "UHC API" at bounding box center [1102, 538] width 603 height 30
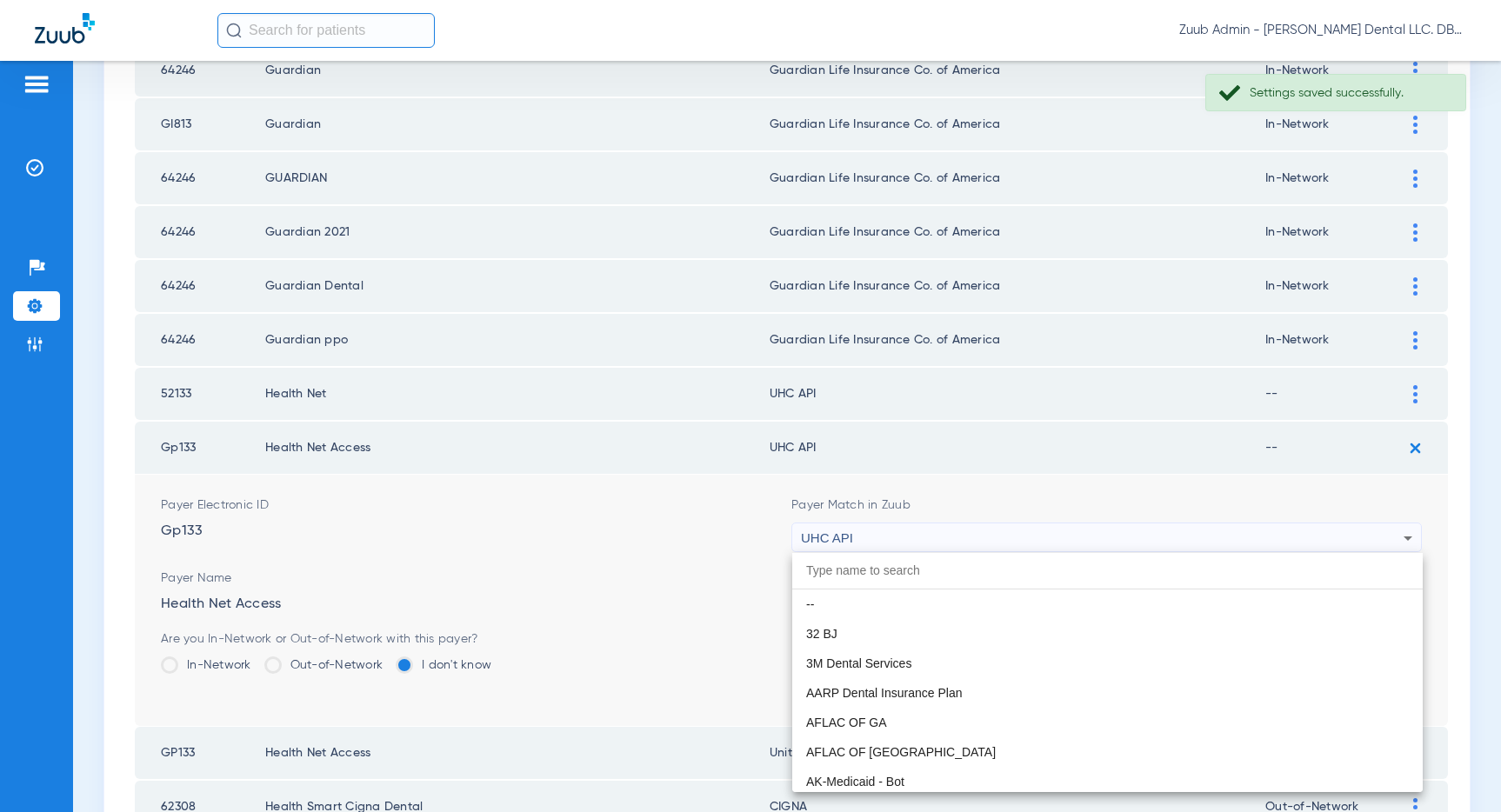
scroll to position [10676, 0]
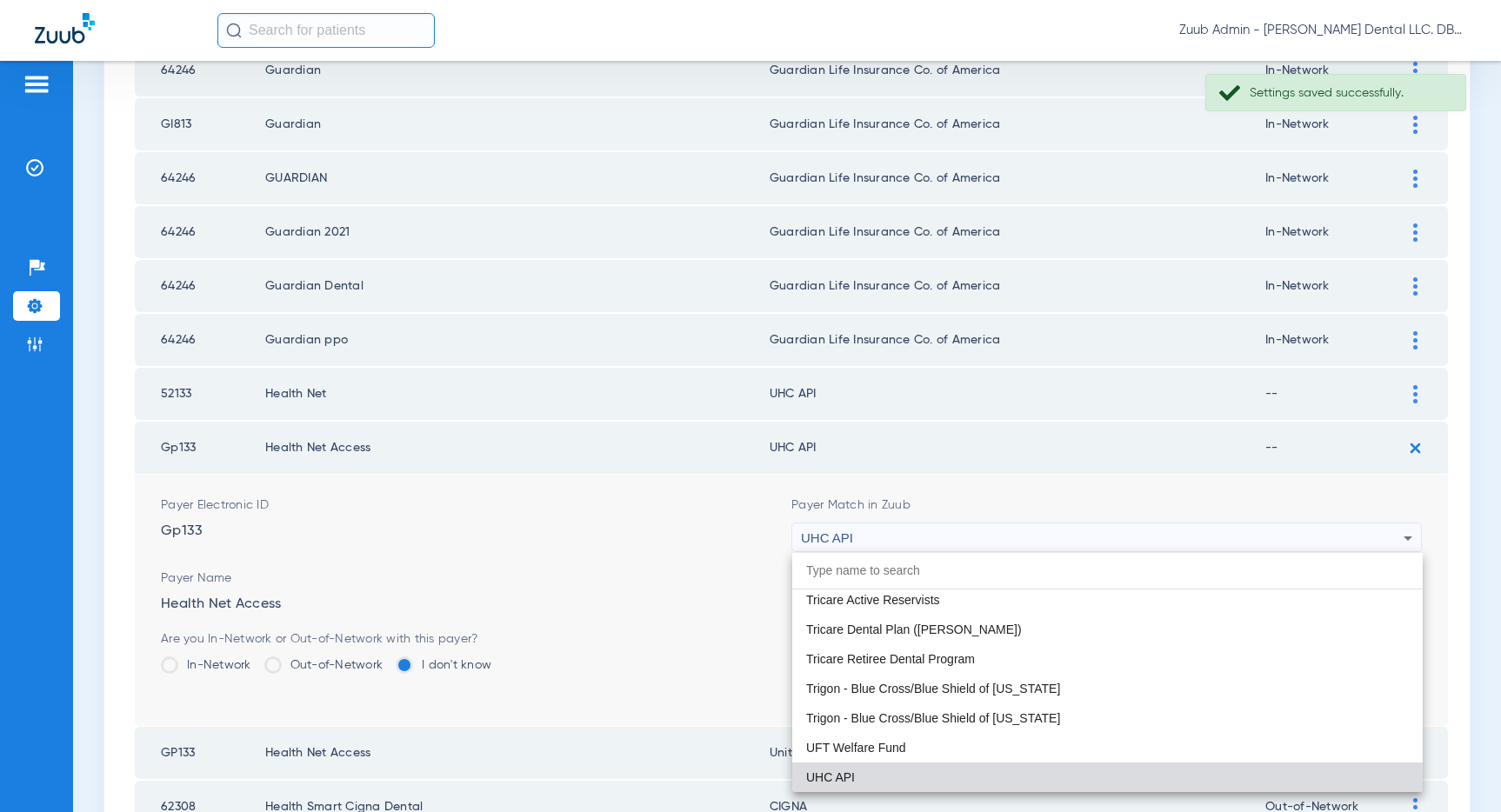
paste input "United Healthcare"
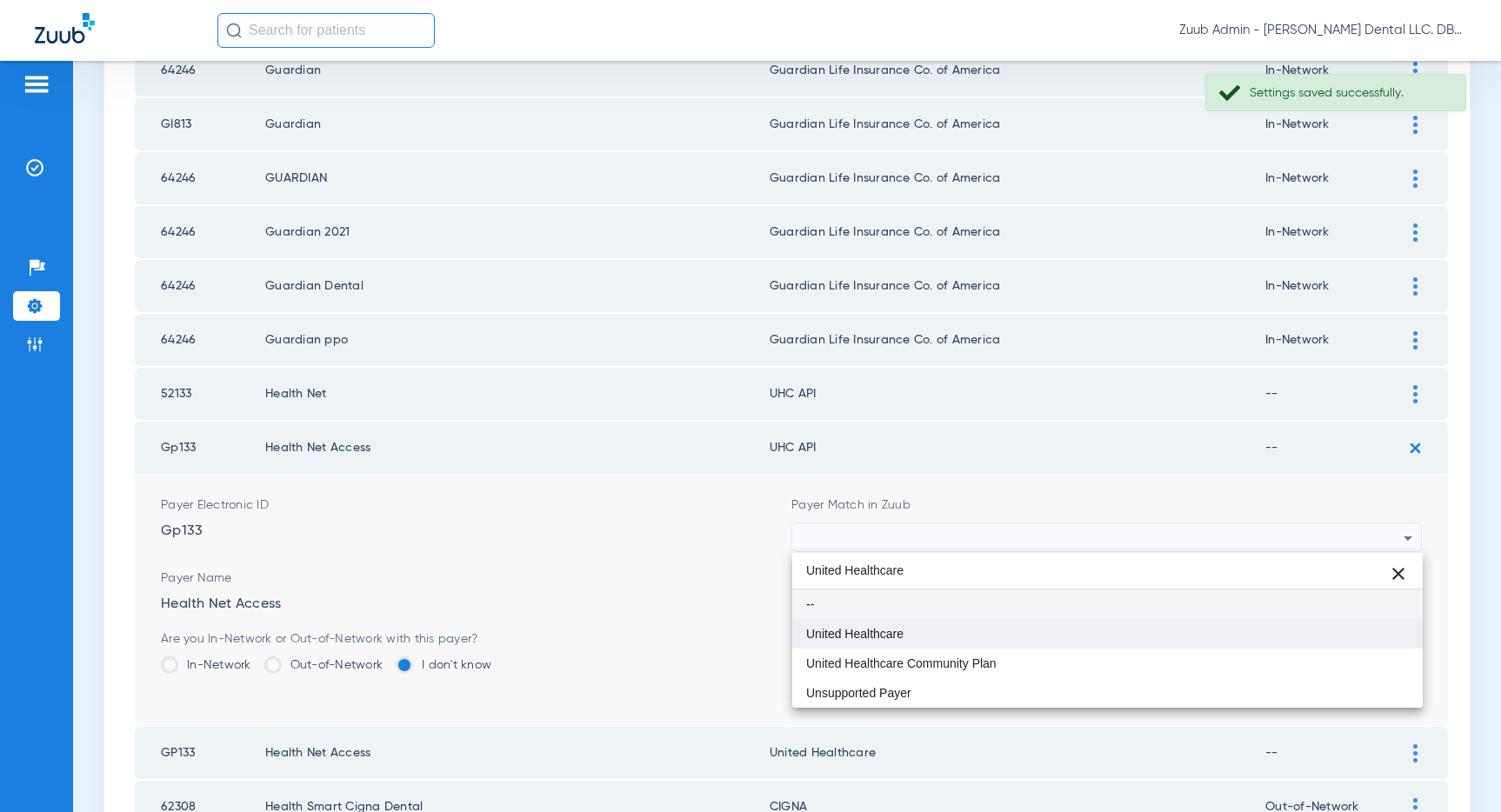
type input "United Healthcare"
click at [1077, 623] on mat-option "United Healthcare" at bounding box center [1108, 633] width 631 height 30
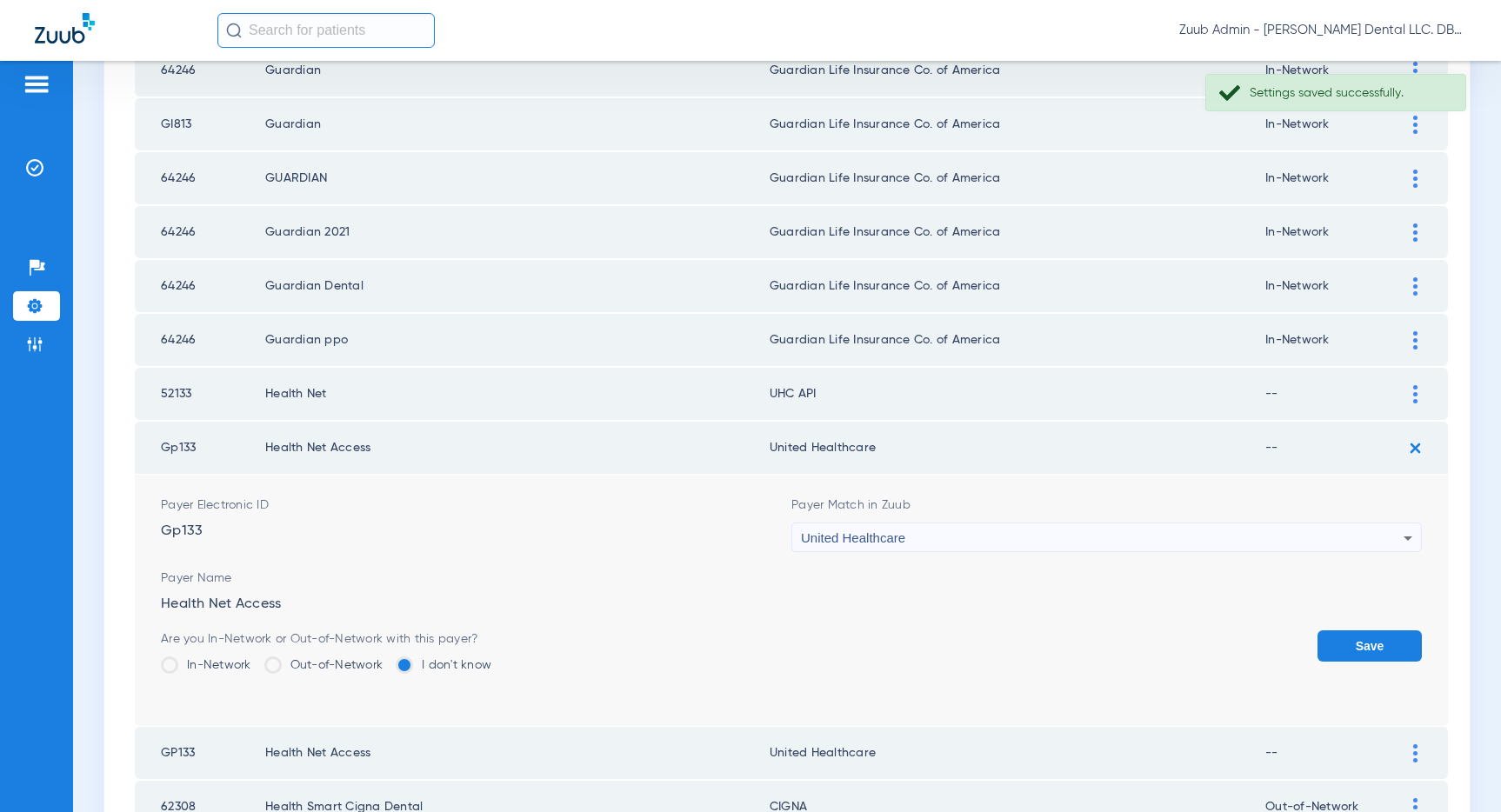
drag, startPoint x: 1391, startPoint y: 645, endPoint x: 1359, endPoint y: 560, distance: 90.8
click at [1373, 635] on button "Save" at bounding box center [1369, 646] width 104 height 31
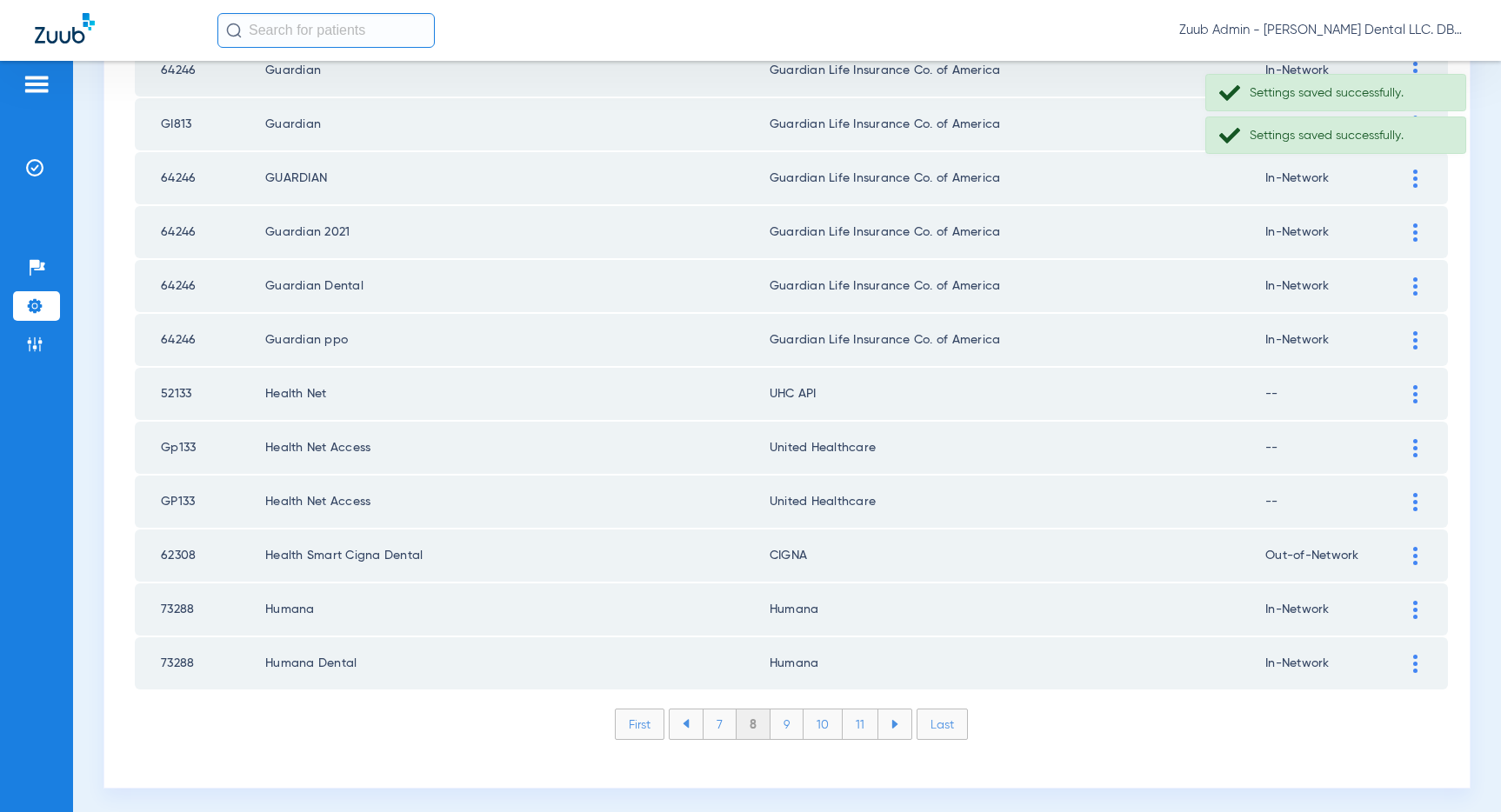
click at [1408, 397] on div at bounding box center [1415, 394] width 31 height 18
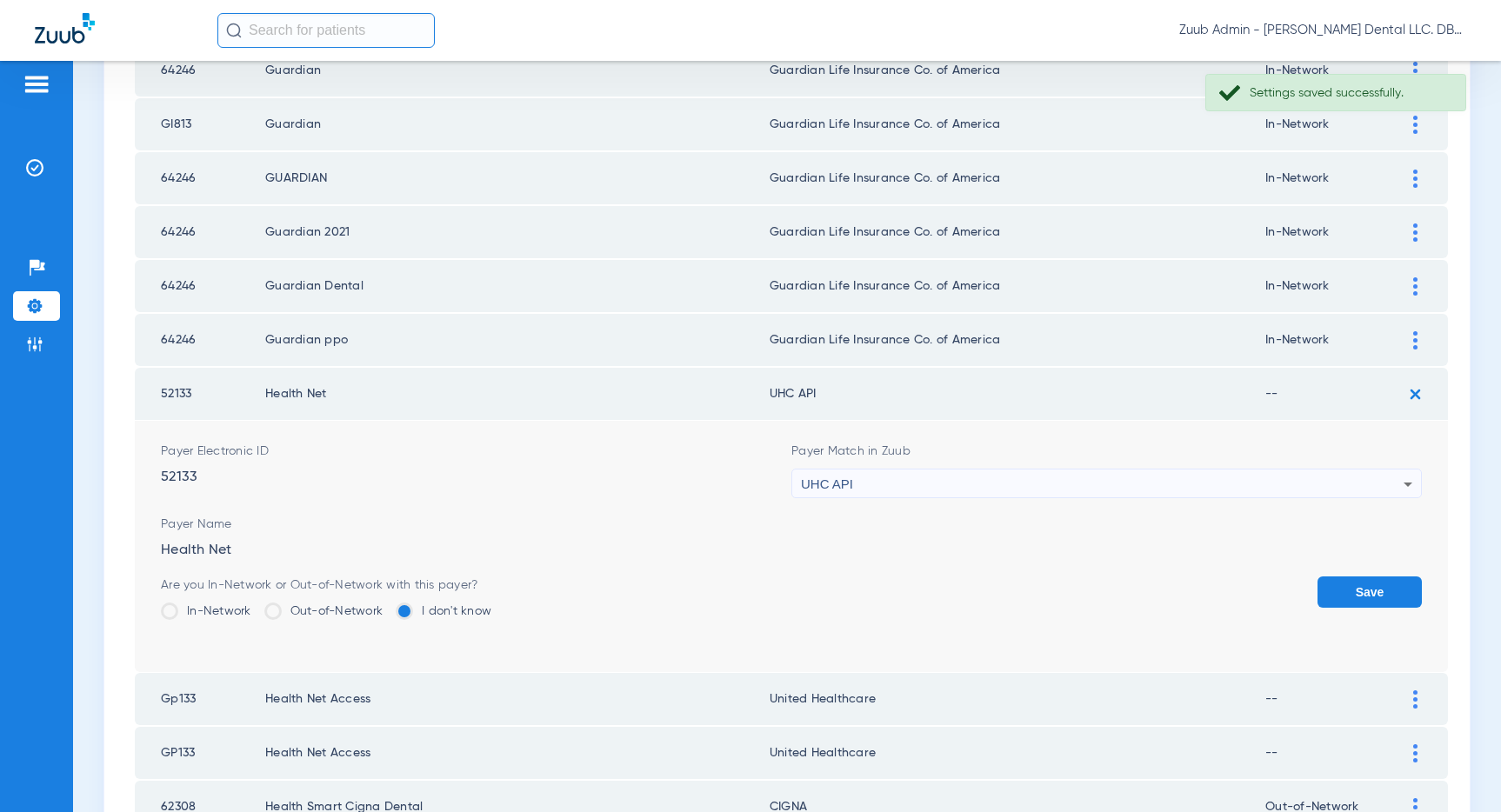
click at [1194, 482] on div "UHC API" at bounding box center [1102, 484] width 603 height 30
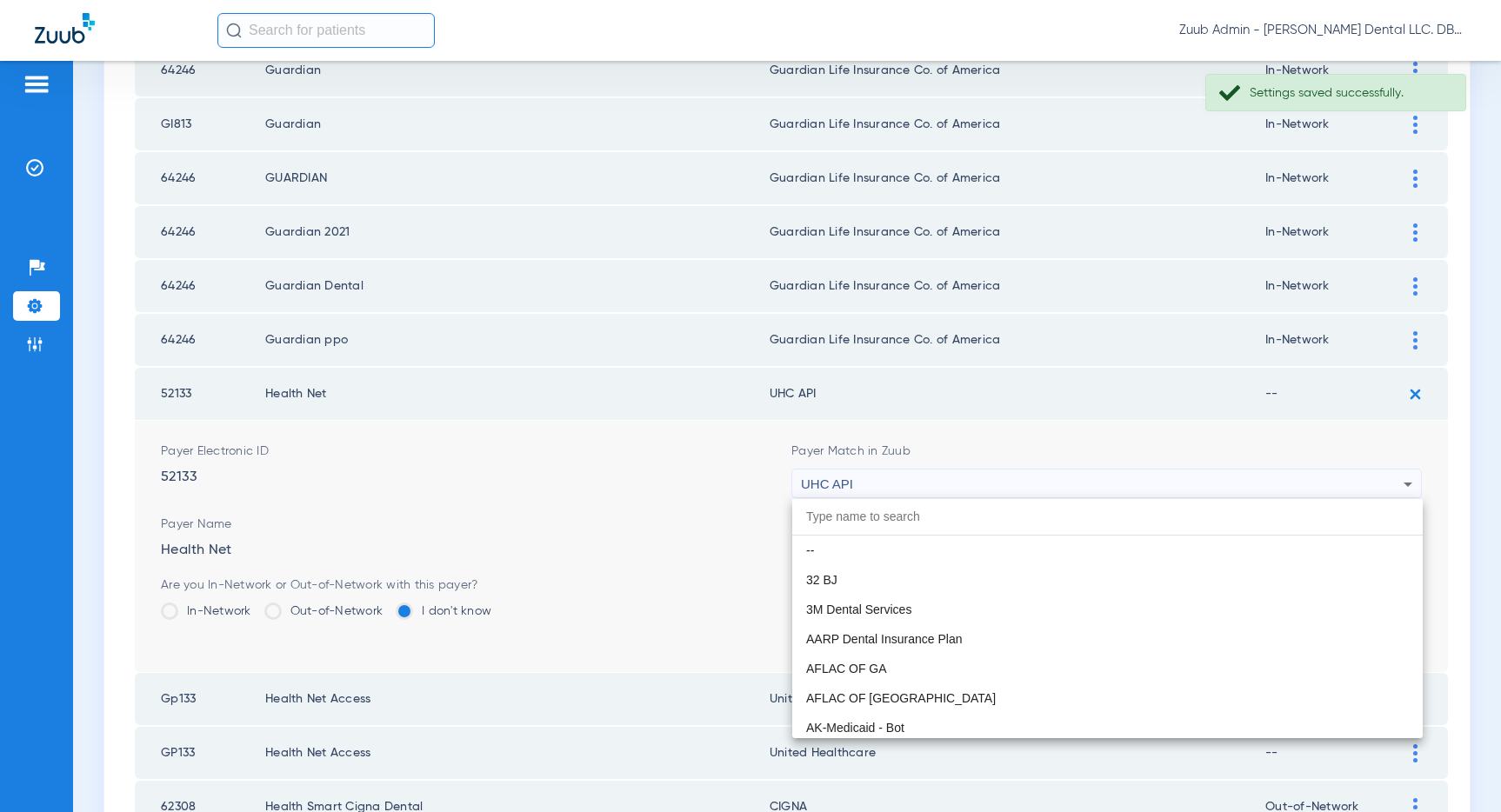
scroll to position [10676, 0]
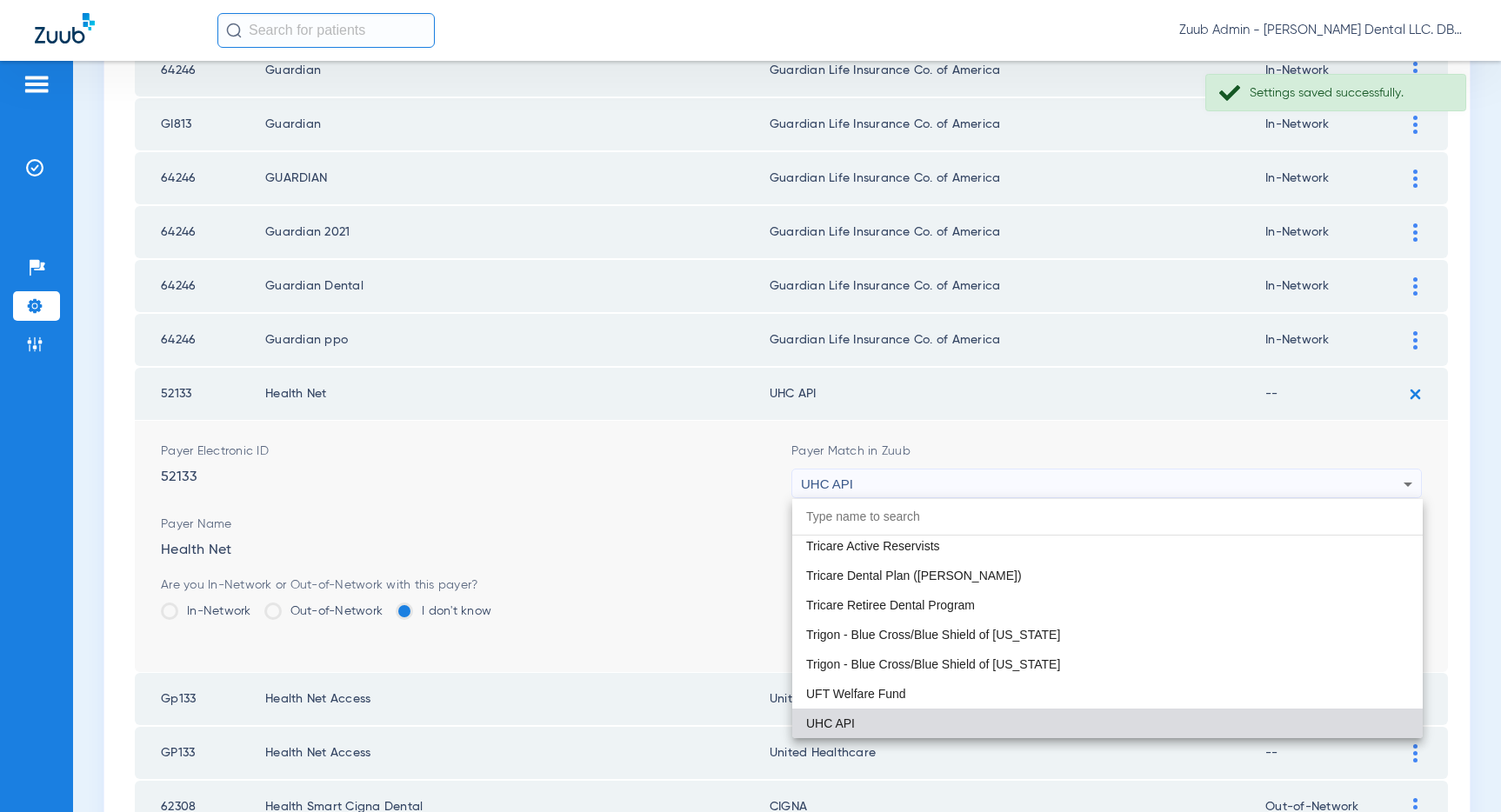
paste input "United Healthcare"
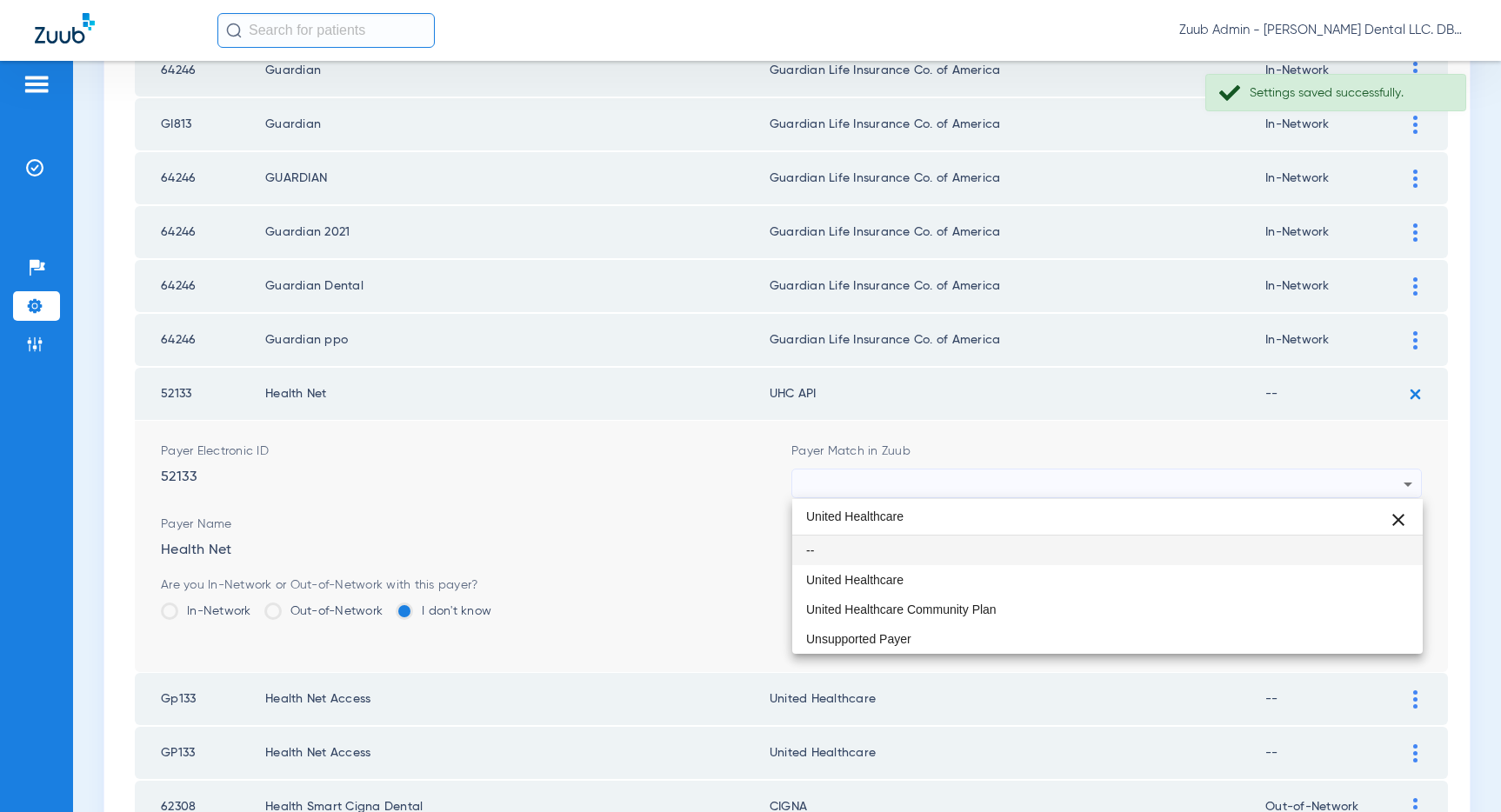
scroll to position [0, 0]
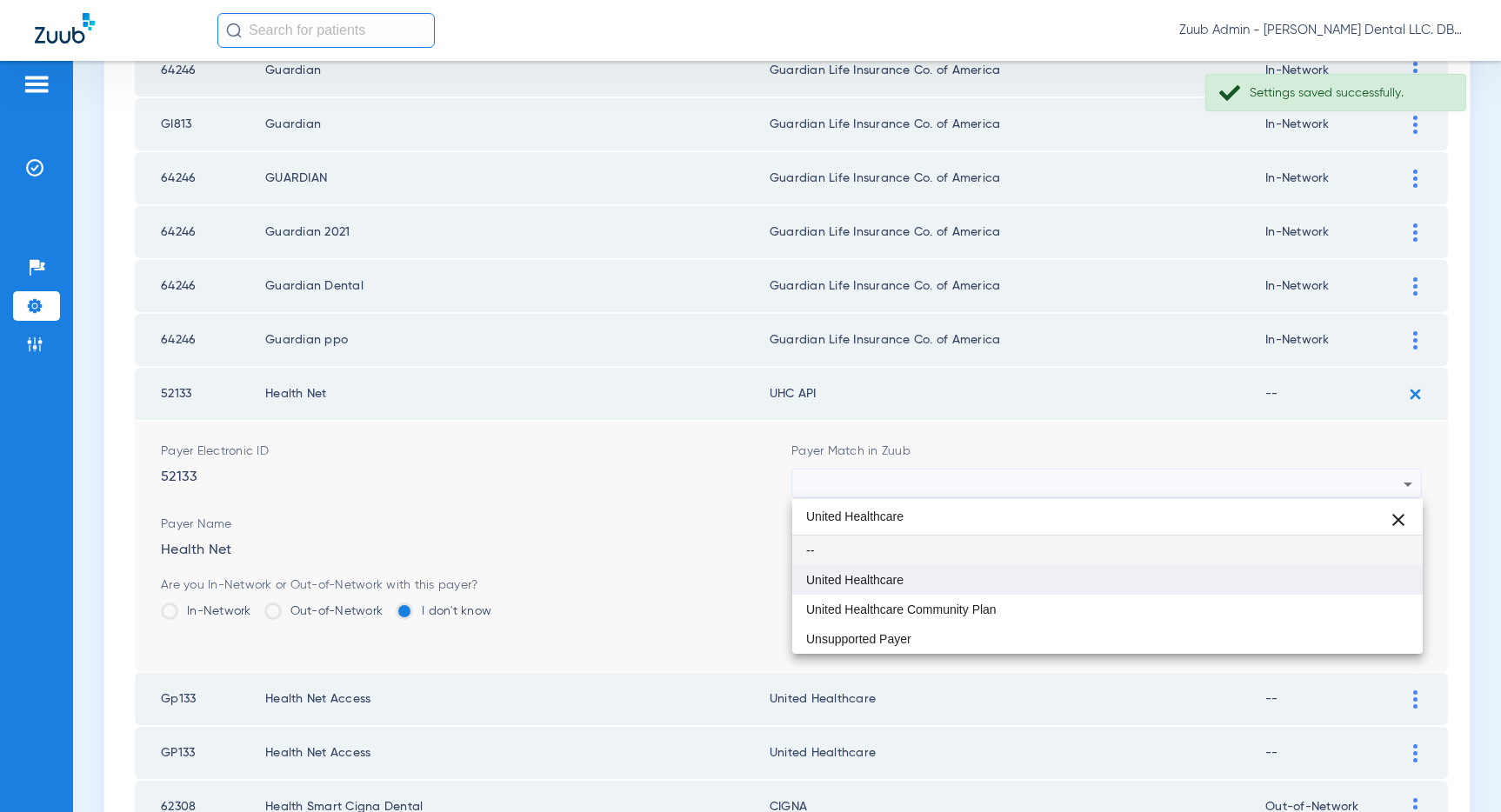
type input "United Healthcare"
click at [1057, 578] on mat-option "United Healthcare" at bounding box center [1108, 579] width 631 height 30
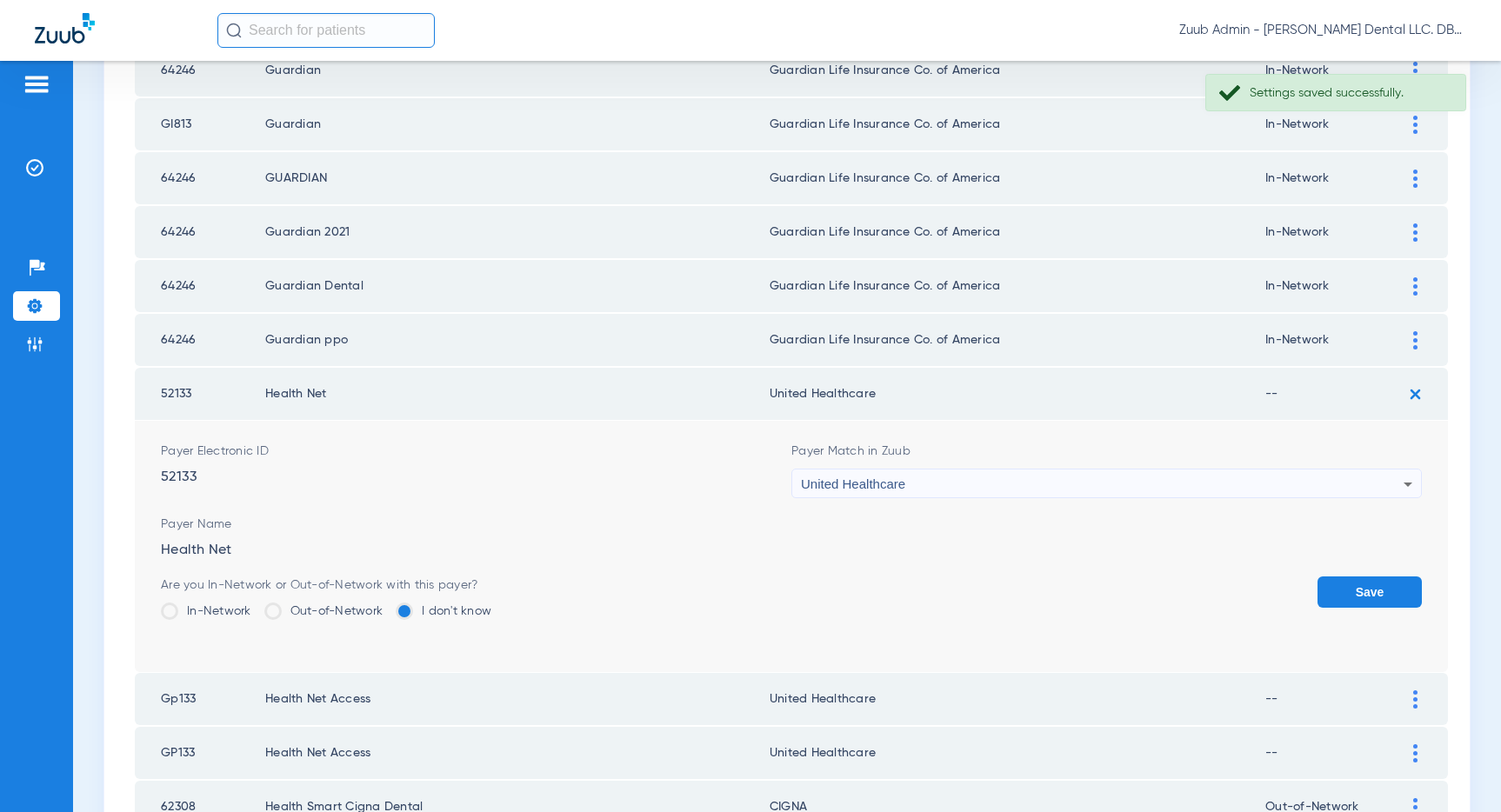
click at [1347, 591] on button "Save" at bounding box center [1369, 592] width 104 height 31
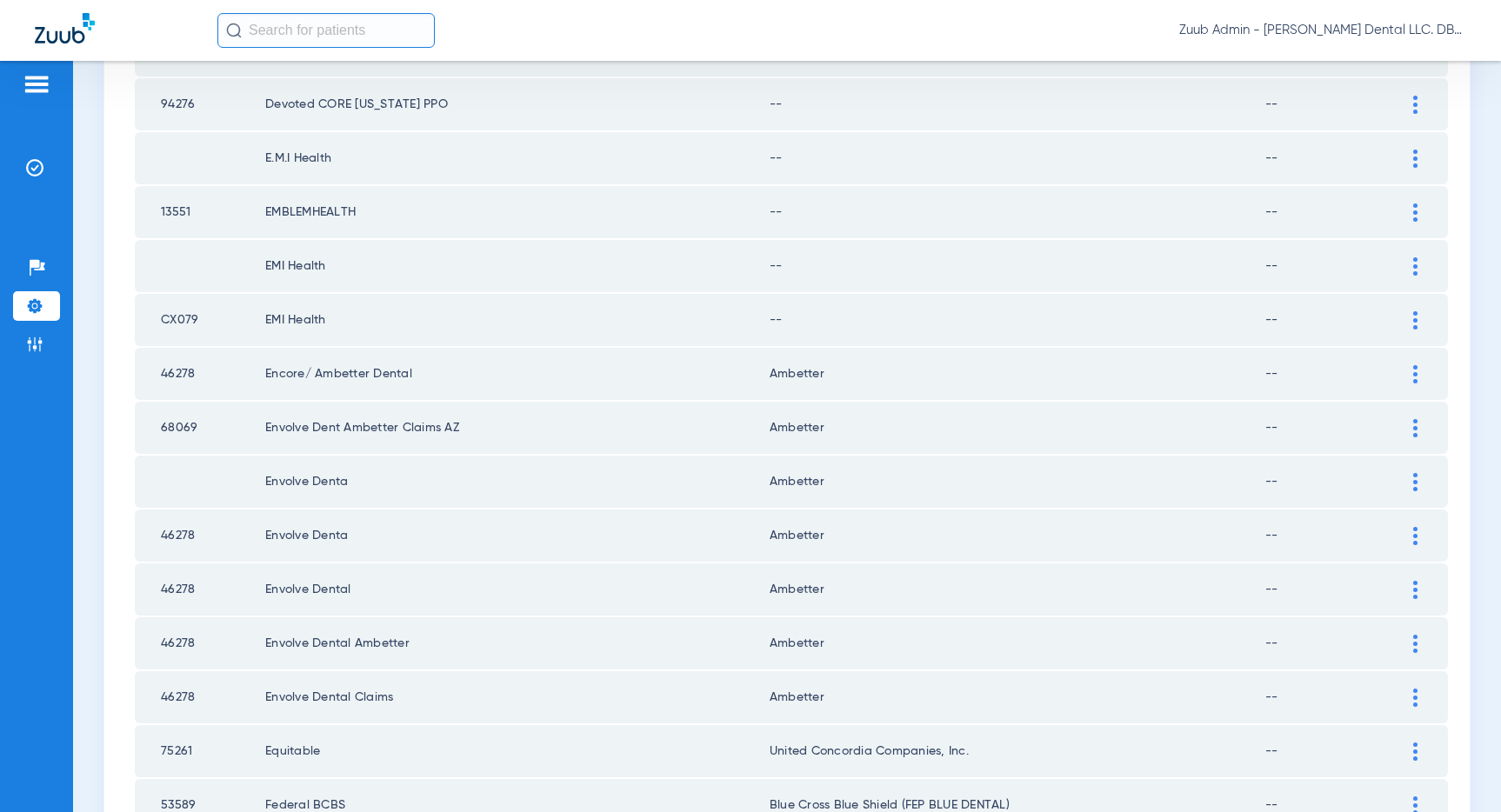
scroll to position [1023, 0]
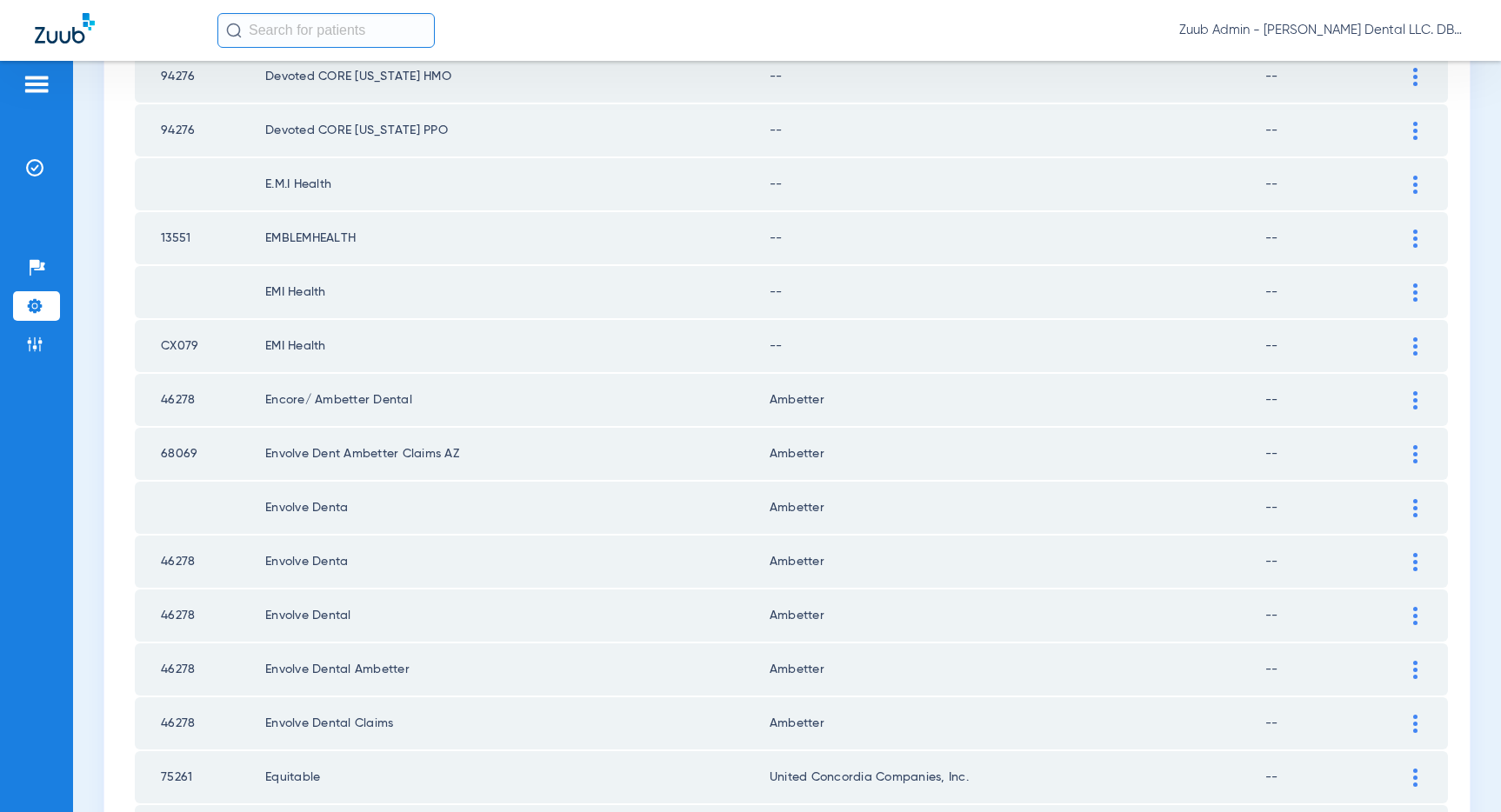
click at [1409, 344] on div at bounding box center [1415, 347] width 31 height 18
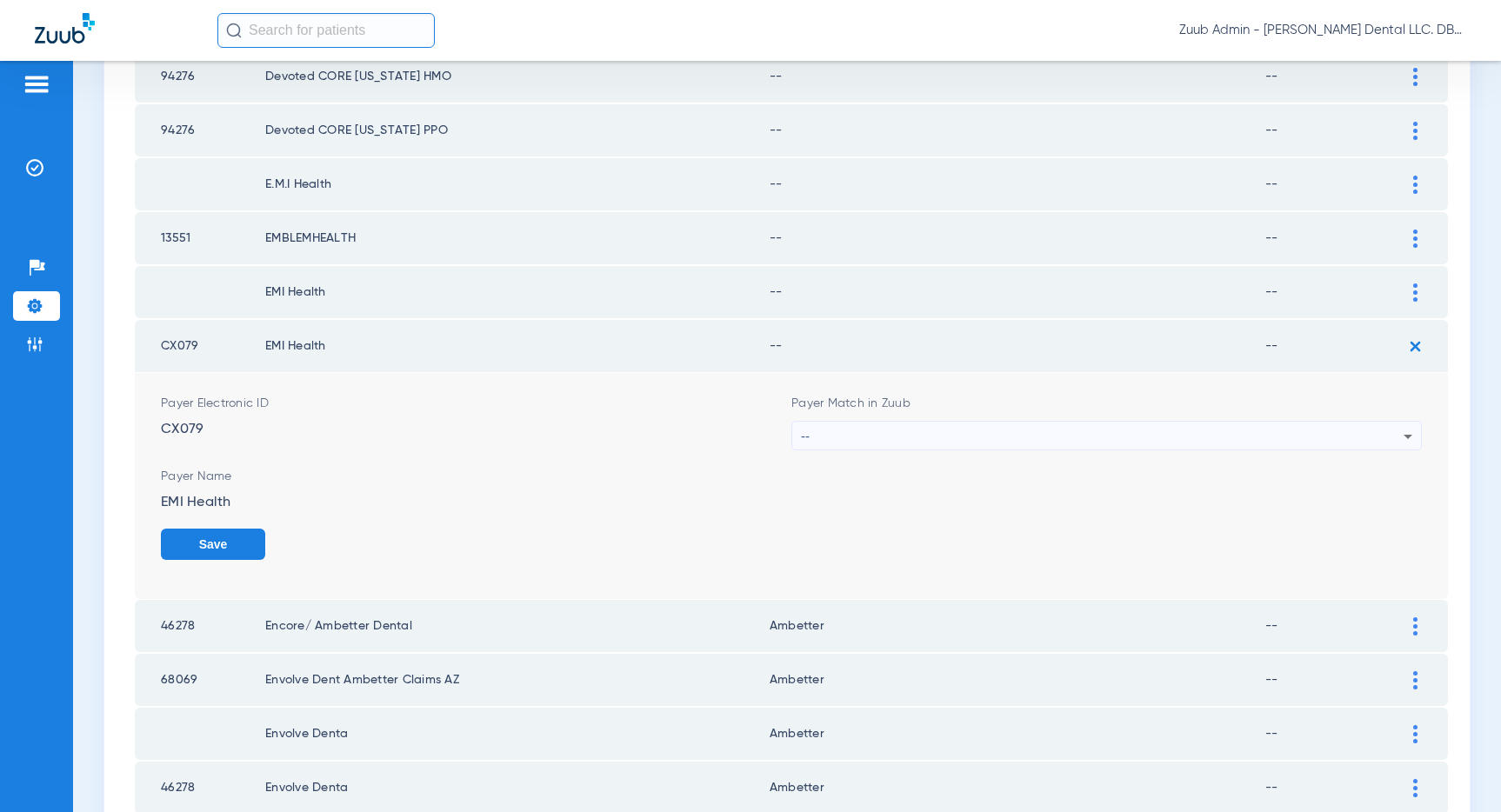
click at [1282, 432] on div "--" at bounding box center [1102, 436] width 603 height 30
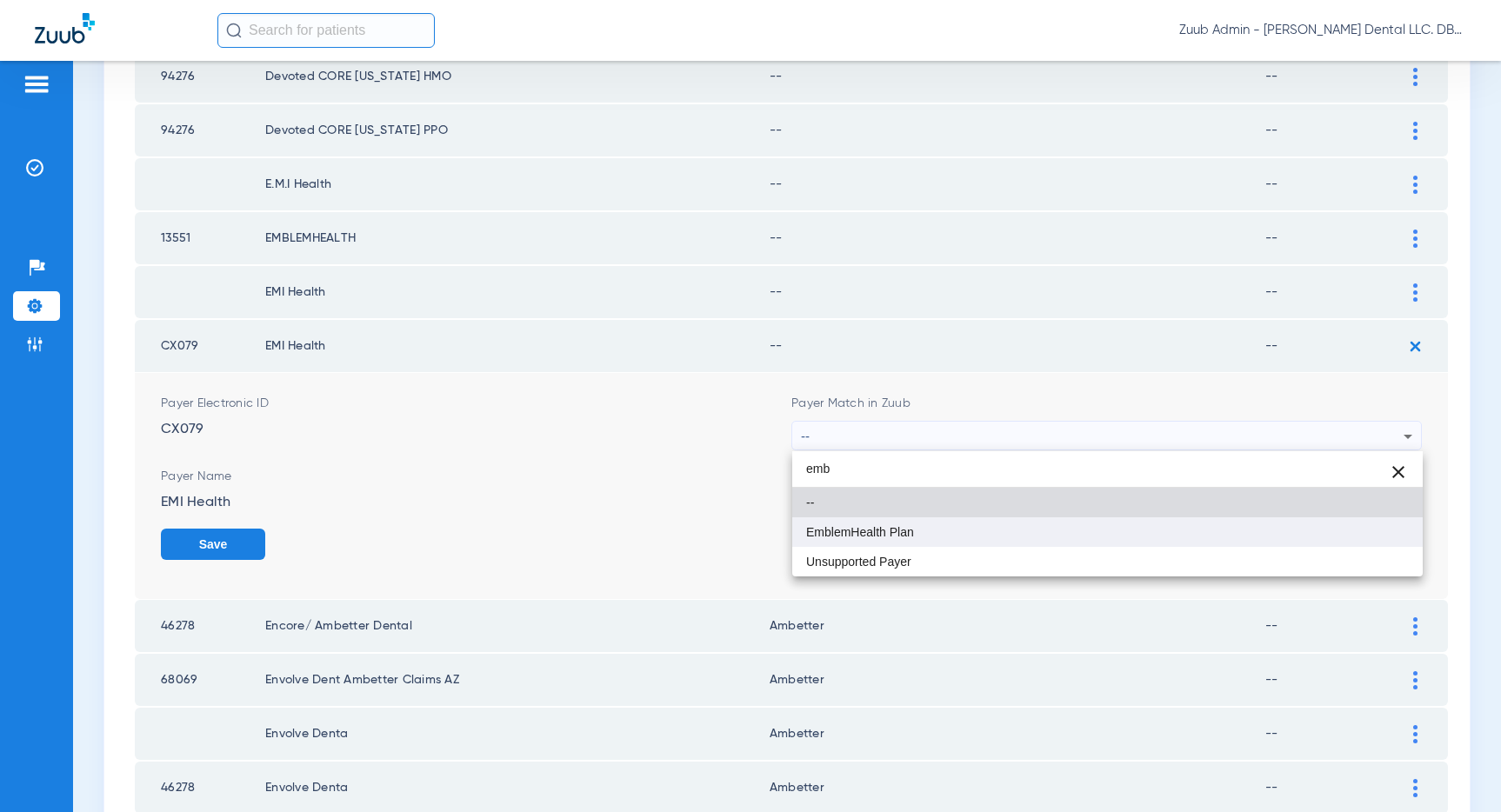
type input "emb"
click at [971, 525] on mat-option "EmblemHealth Plan" at bounding box center [1108, 532] width 631 height 30
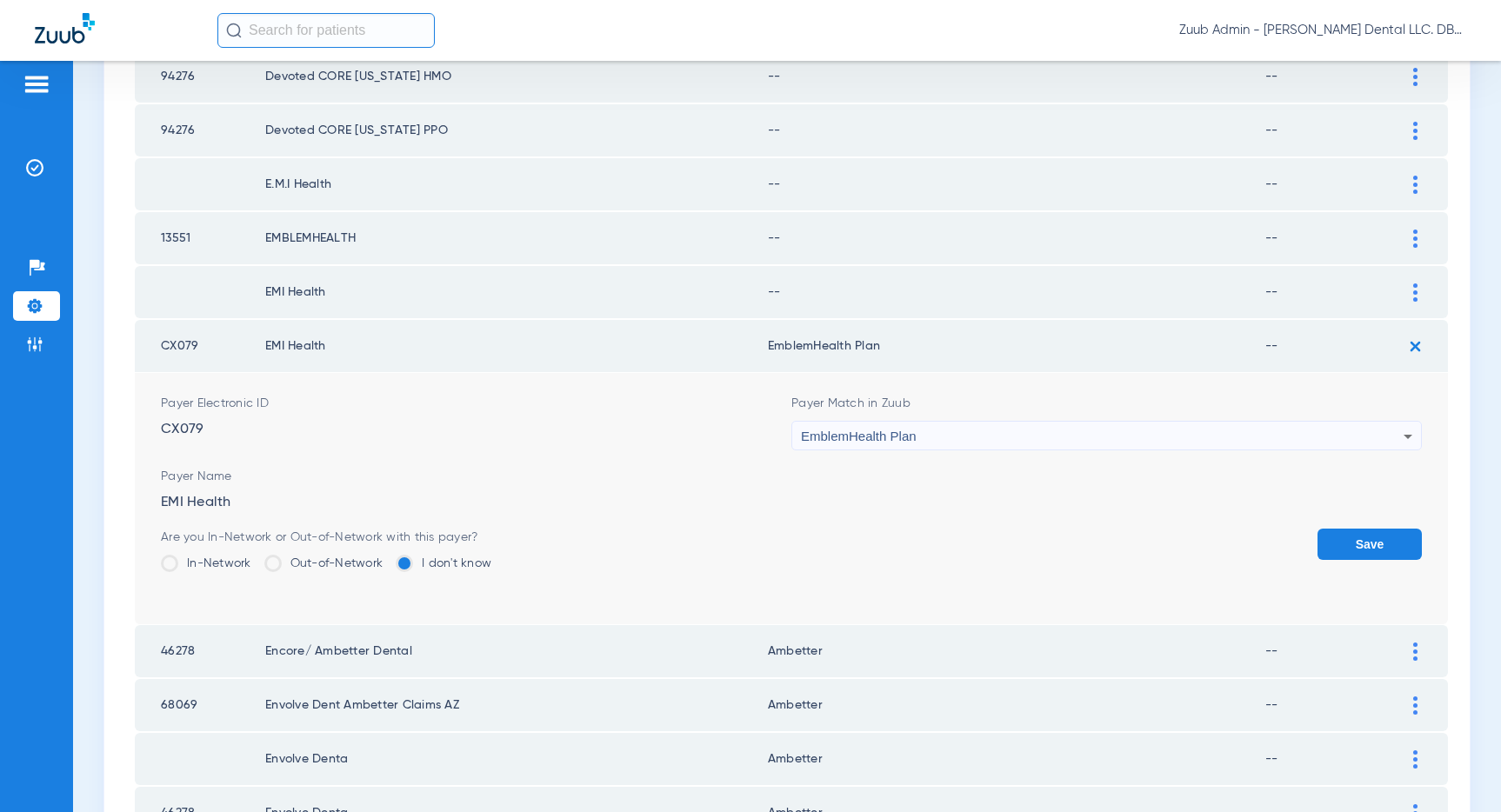
click at [1370, 536] on button "Save" at bounding box center [1369, 544] width 104 height 31
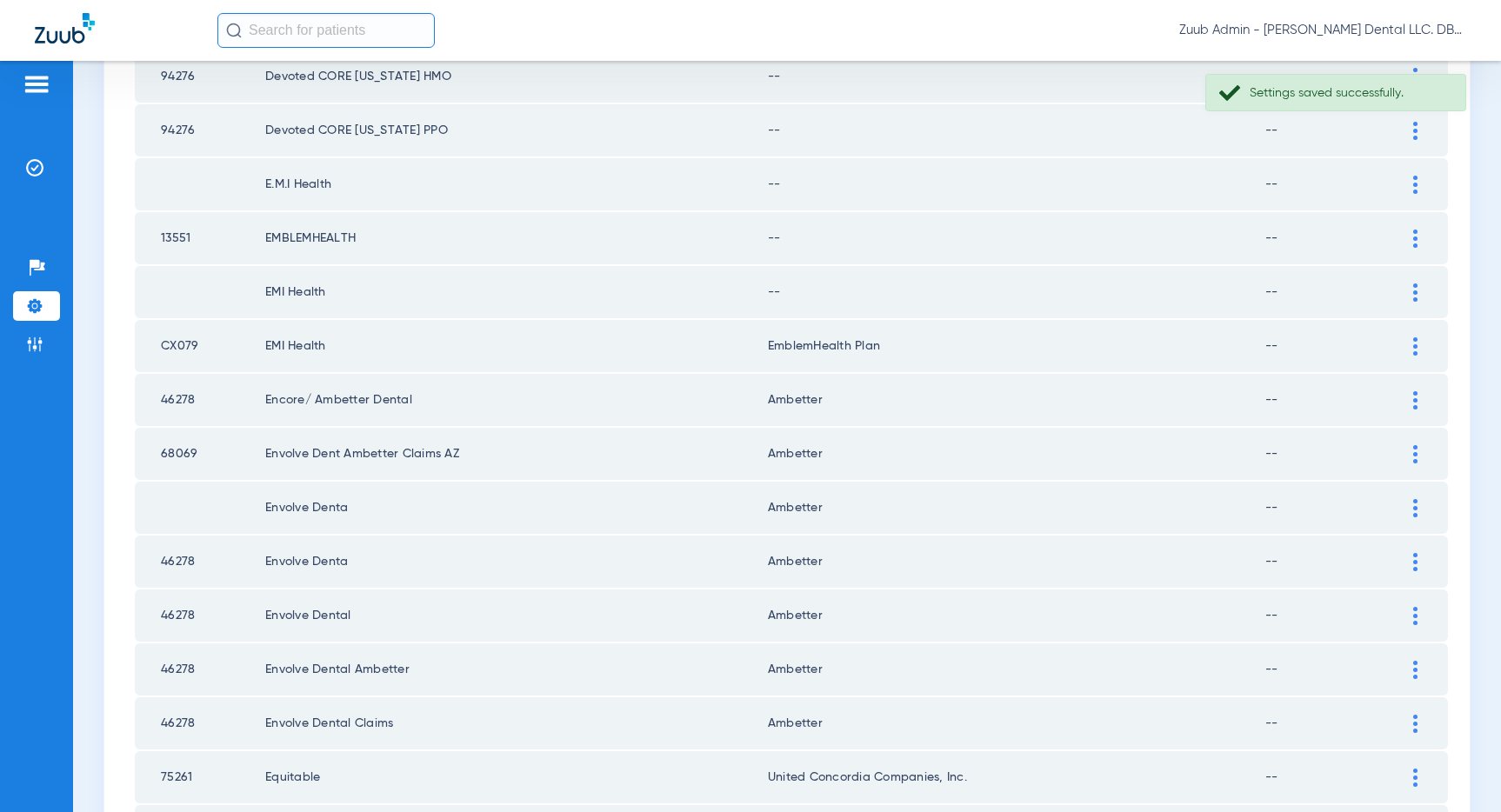
click at [1408, 287] on div at bounding box center [1415, 293] width 31 height 18
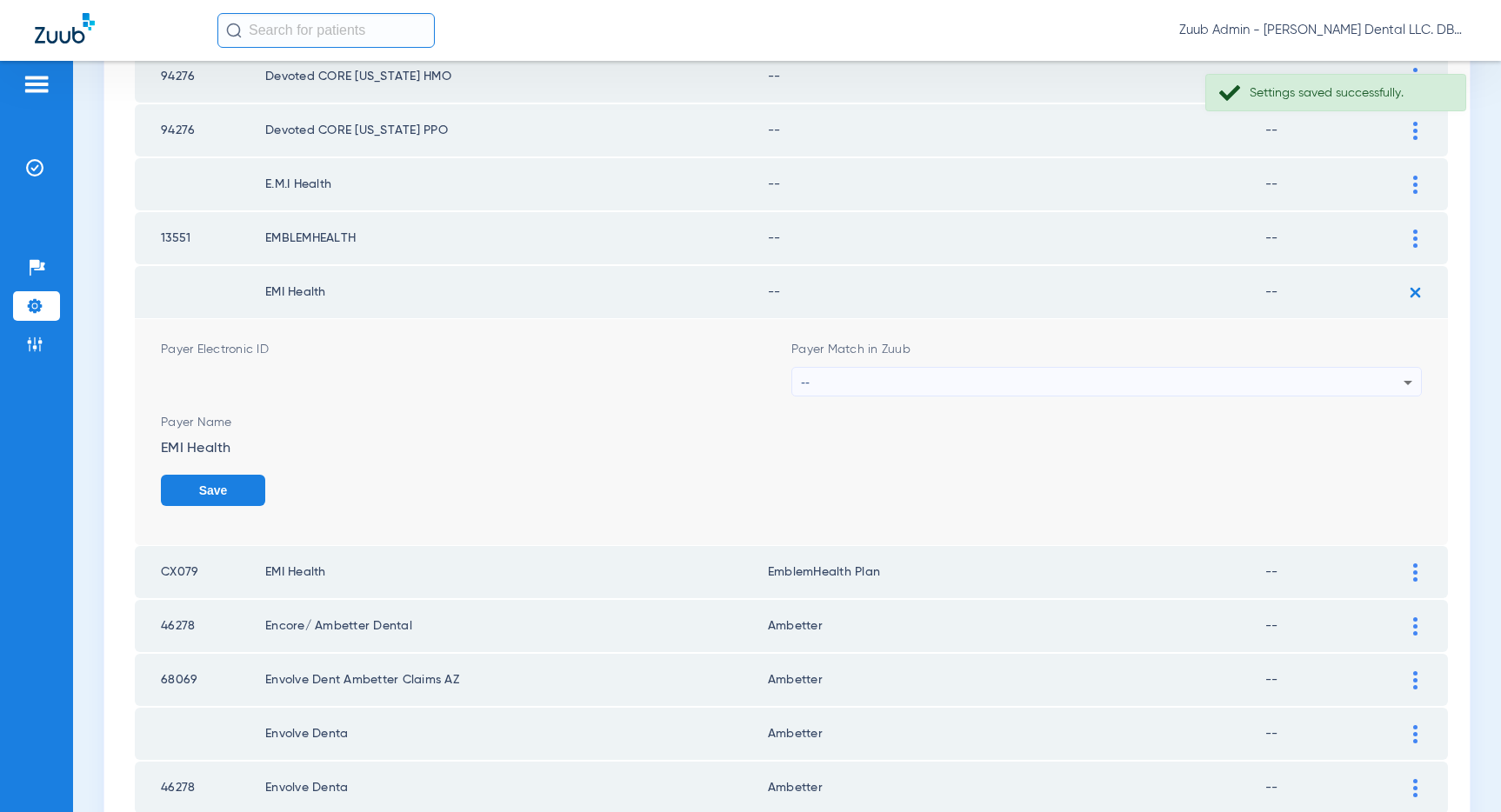
click at [1212, 377] on div "--" at bounding box center [1102, 382] width 603 height 30
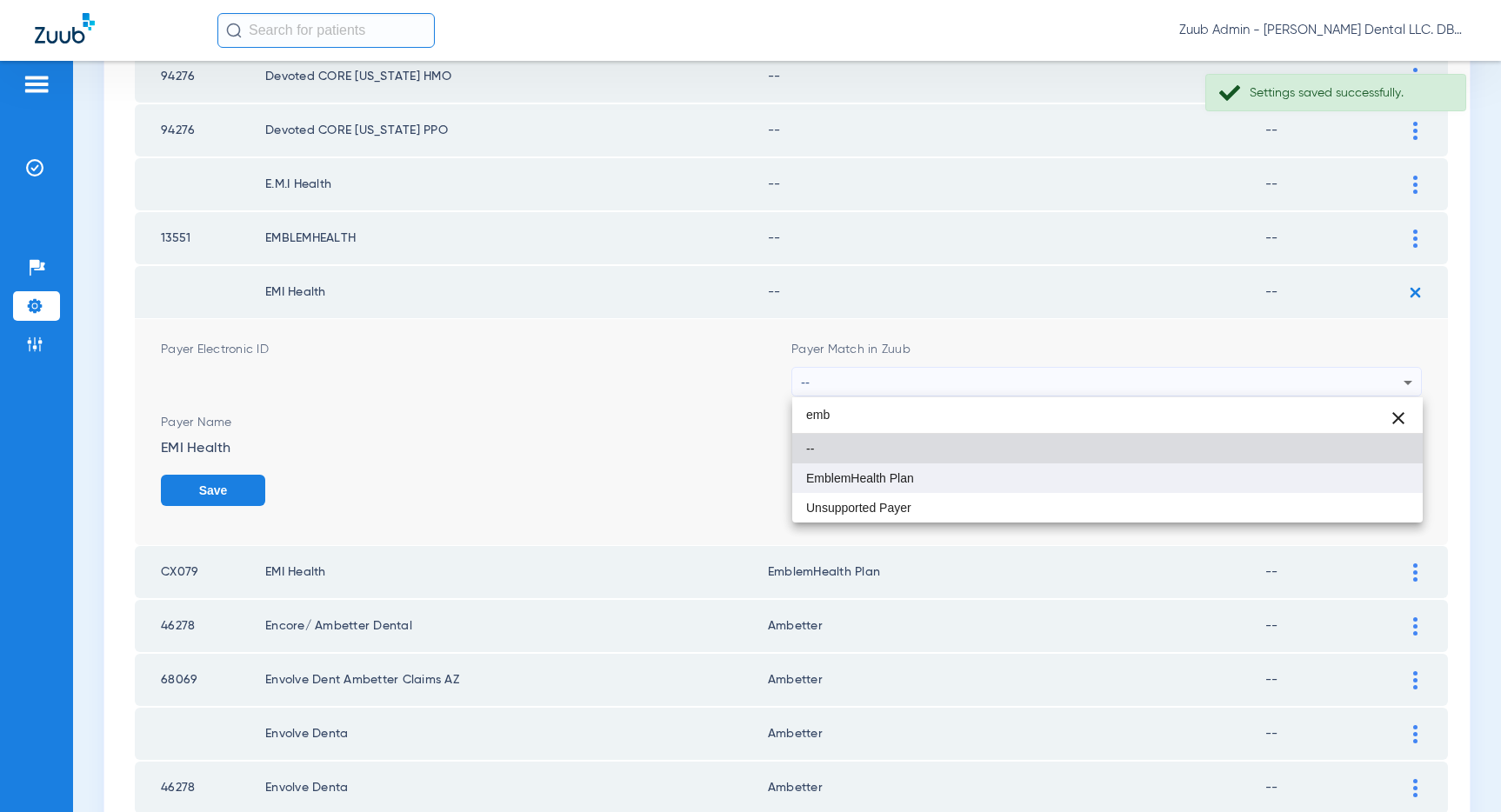
type input "emb"
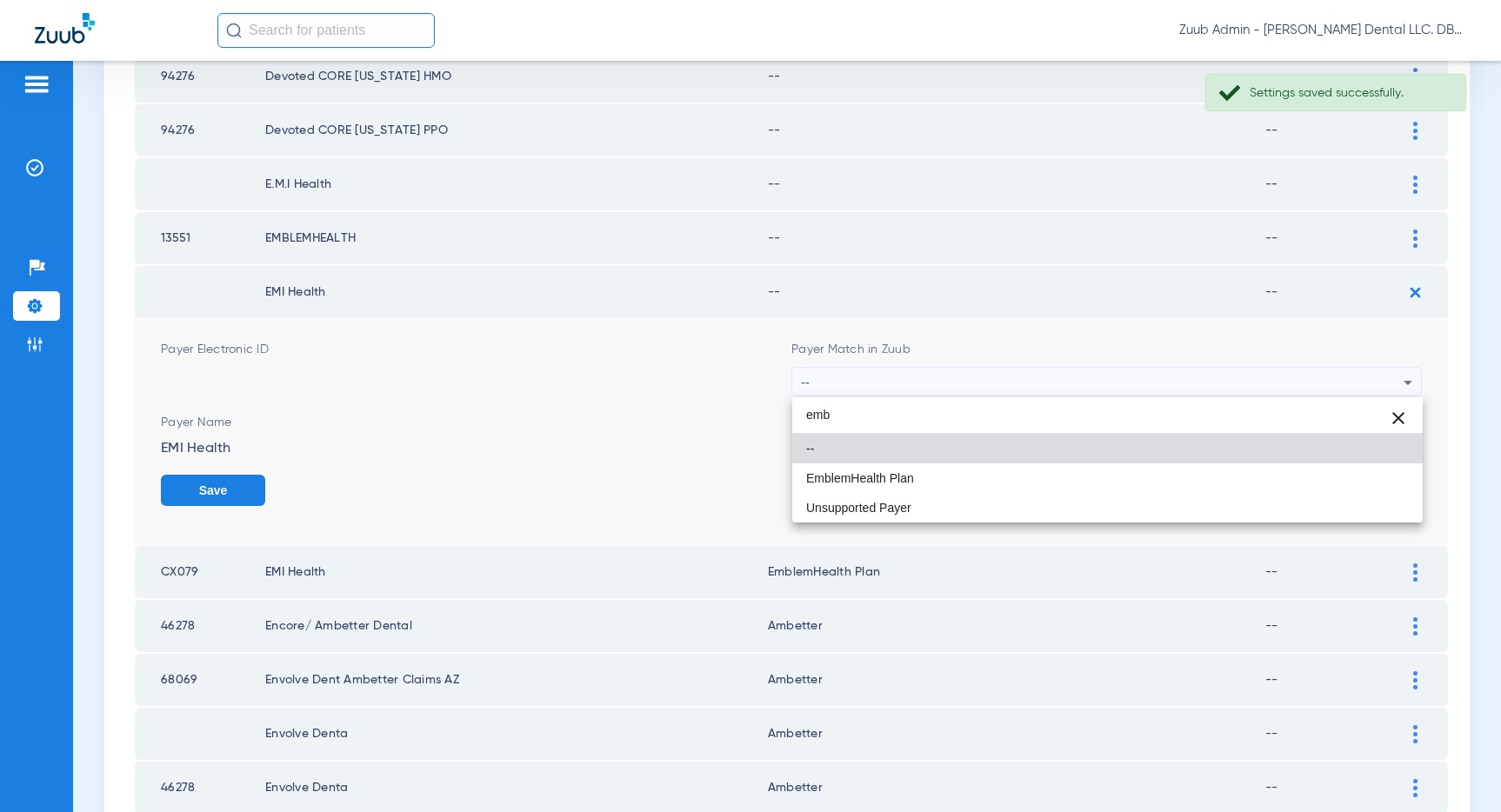
drag, startPoint x: 996, startPoint y: 478, endPoint x: 1147, endPoint y: 479, distance: 151.0
click at [1018, 475] on mat-option "EmblemHealth Plan" at bounding box center [1108, 478] width 631 height 30
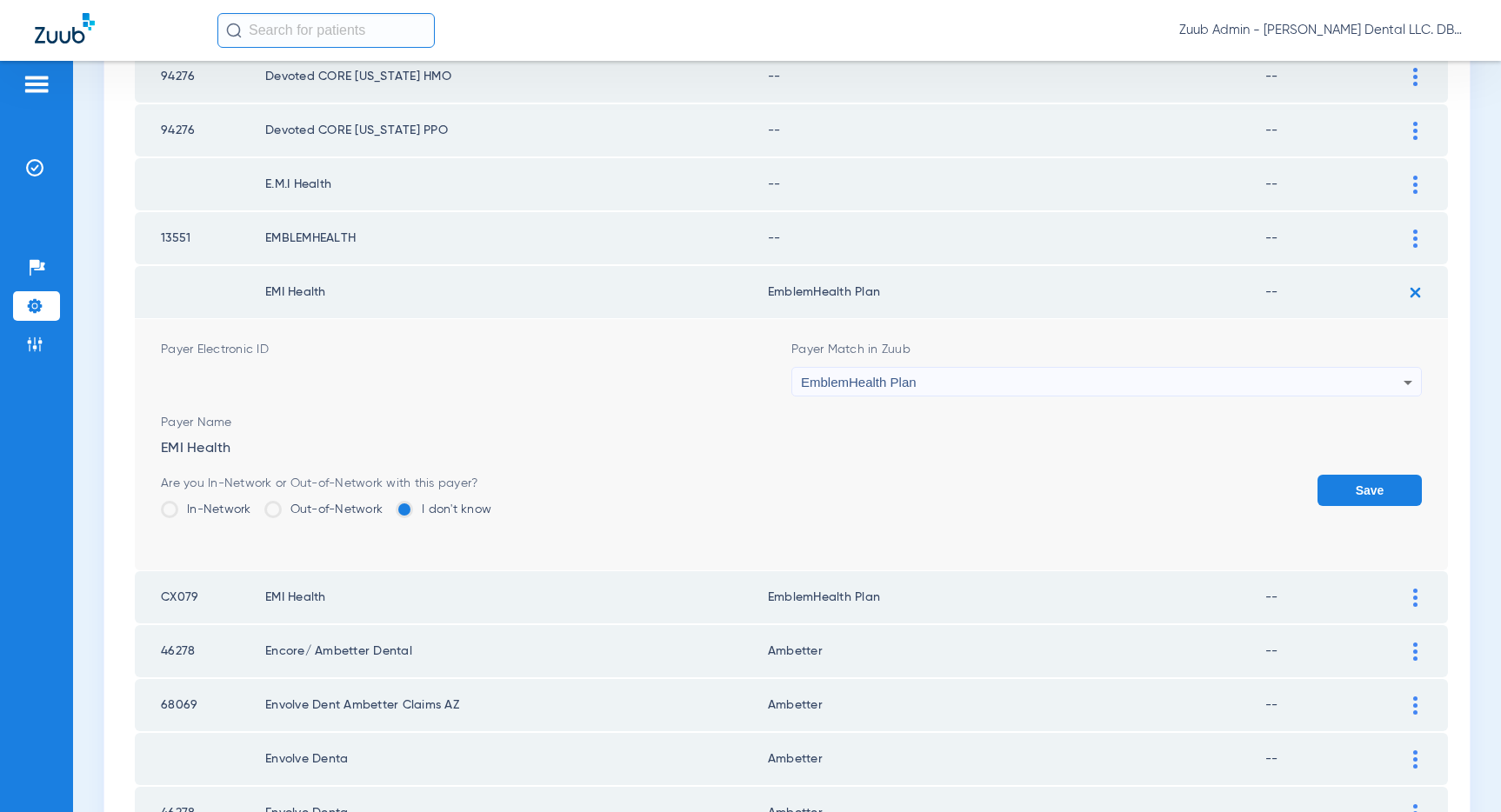
click at [1338, 492] on button "Save" at bounding box center [1369, 490] width 104 height 31
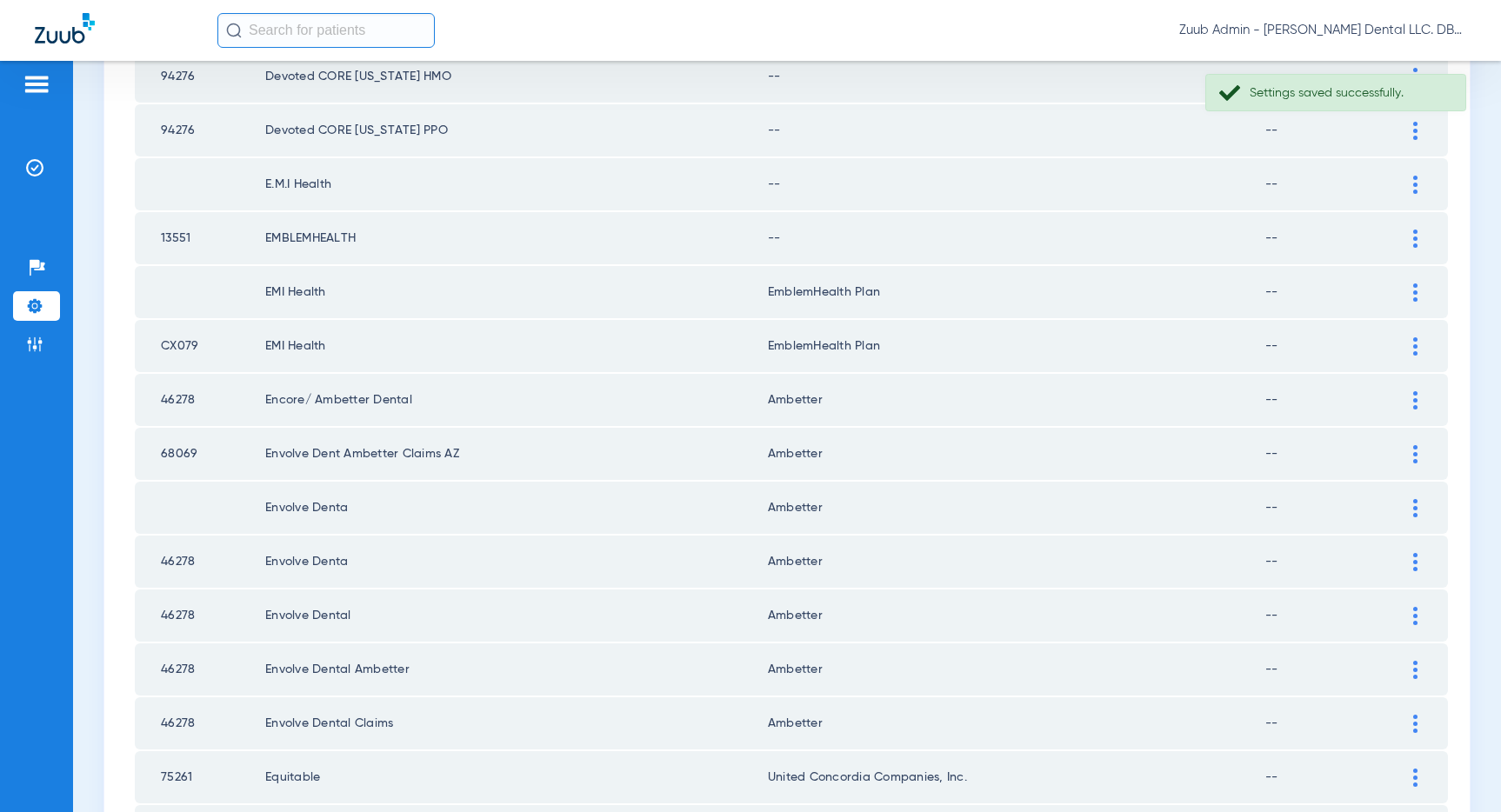
click at [1413, 231] on img at bounding box center [1415, 239] width 4 height 18
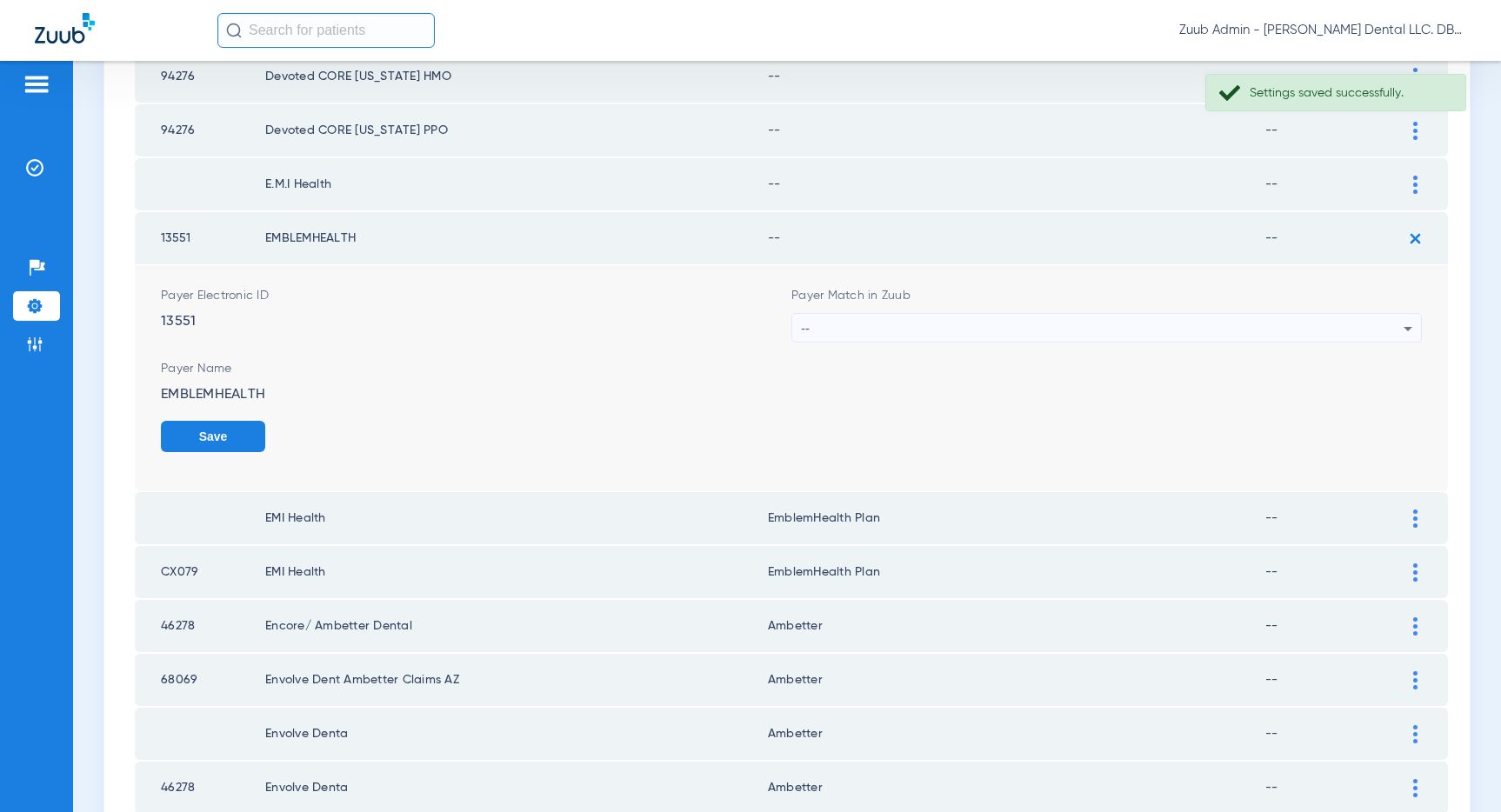
click at [1039, 330] on div "--" at bounding box center [1102, 328] width 603 height 30
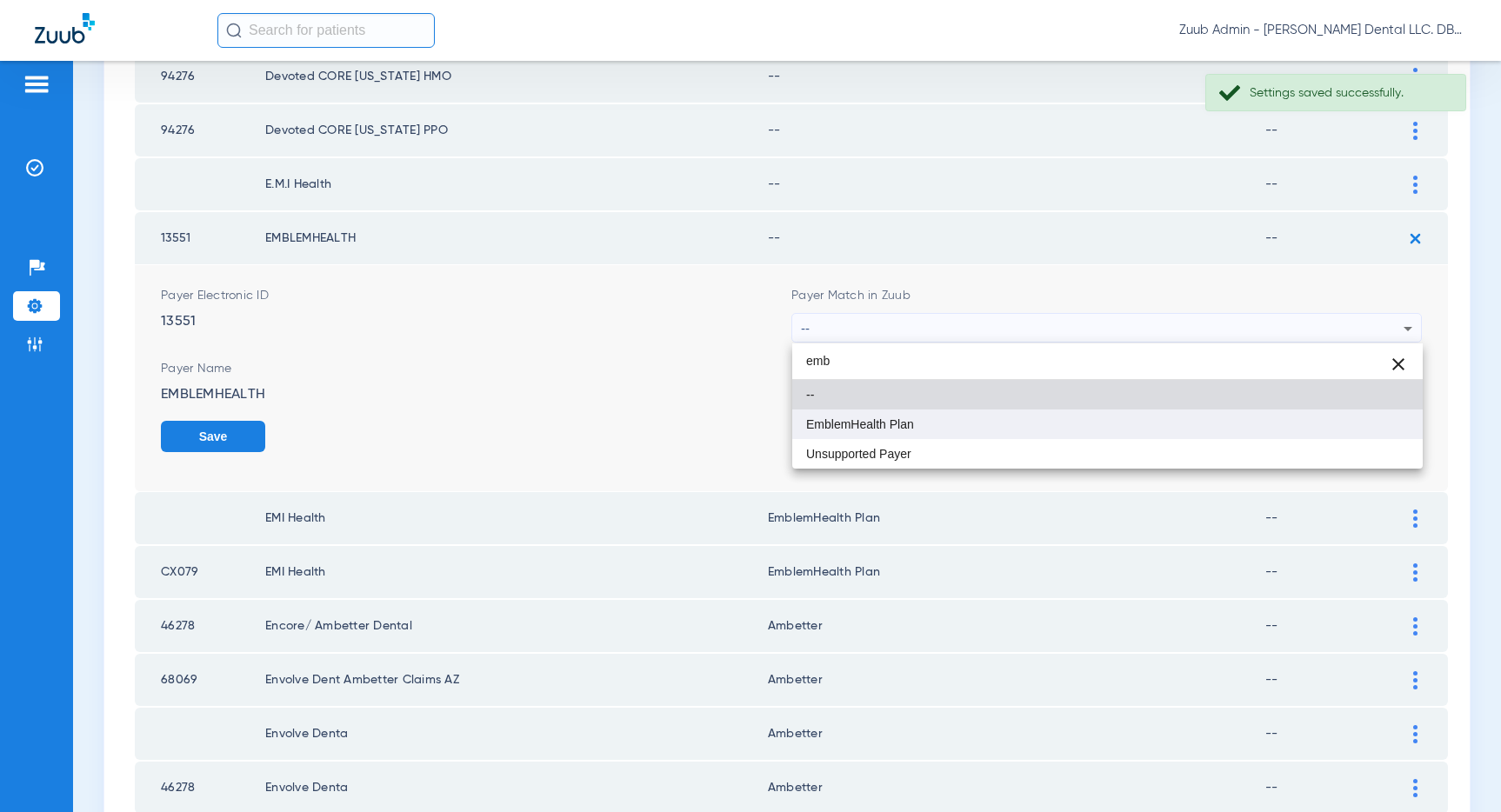
type input "emb"
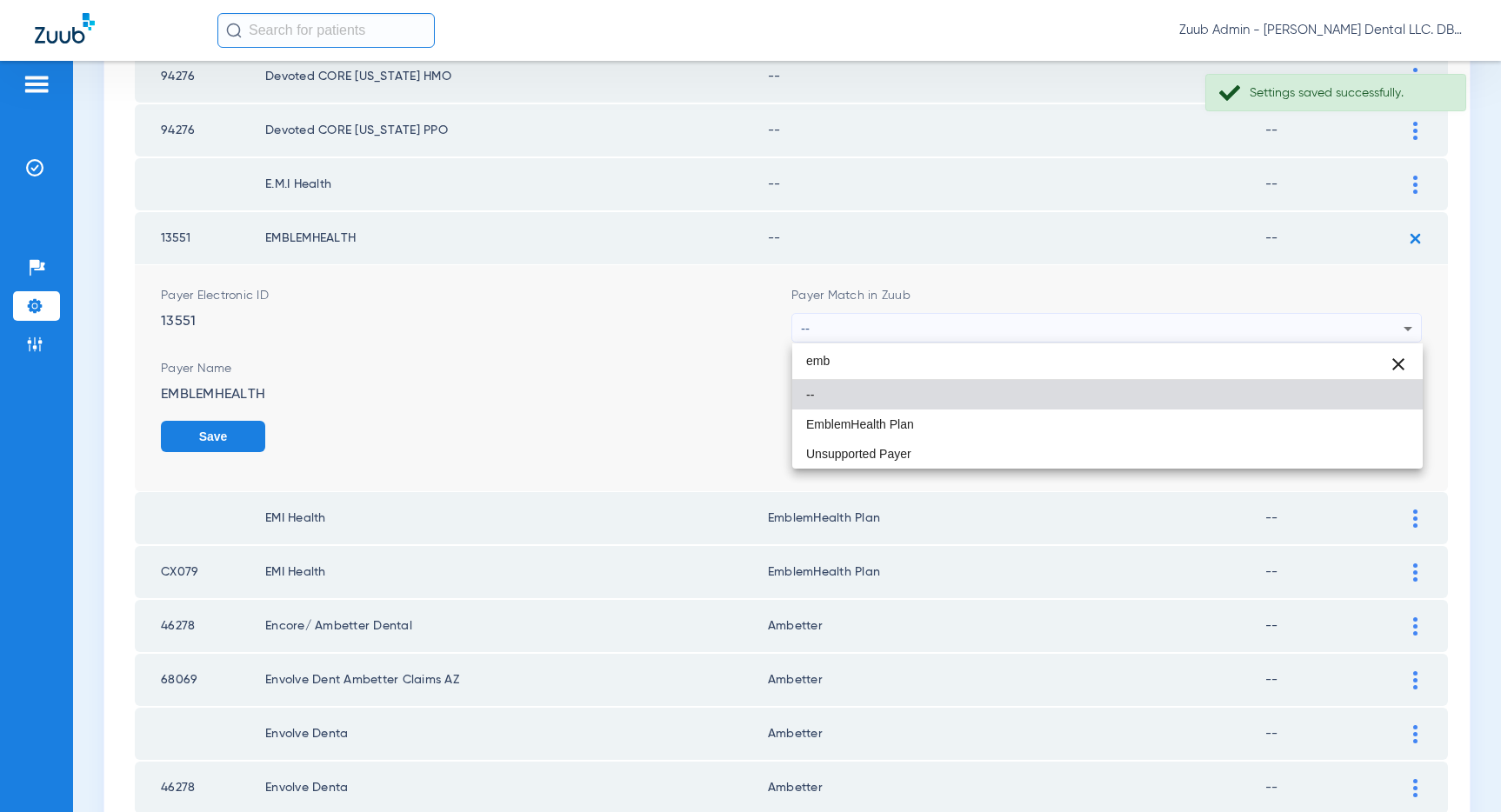
drag, startPoint x: 884, startPoint y: 423, endPoint x: 961, endPoint y: 415, distance: 77.4
click at [885, 422] on span "EmblemHealth Plan" at bounding box center [860, 425] width 108 height 13
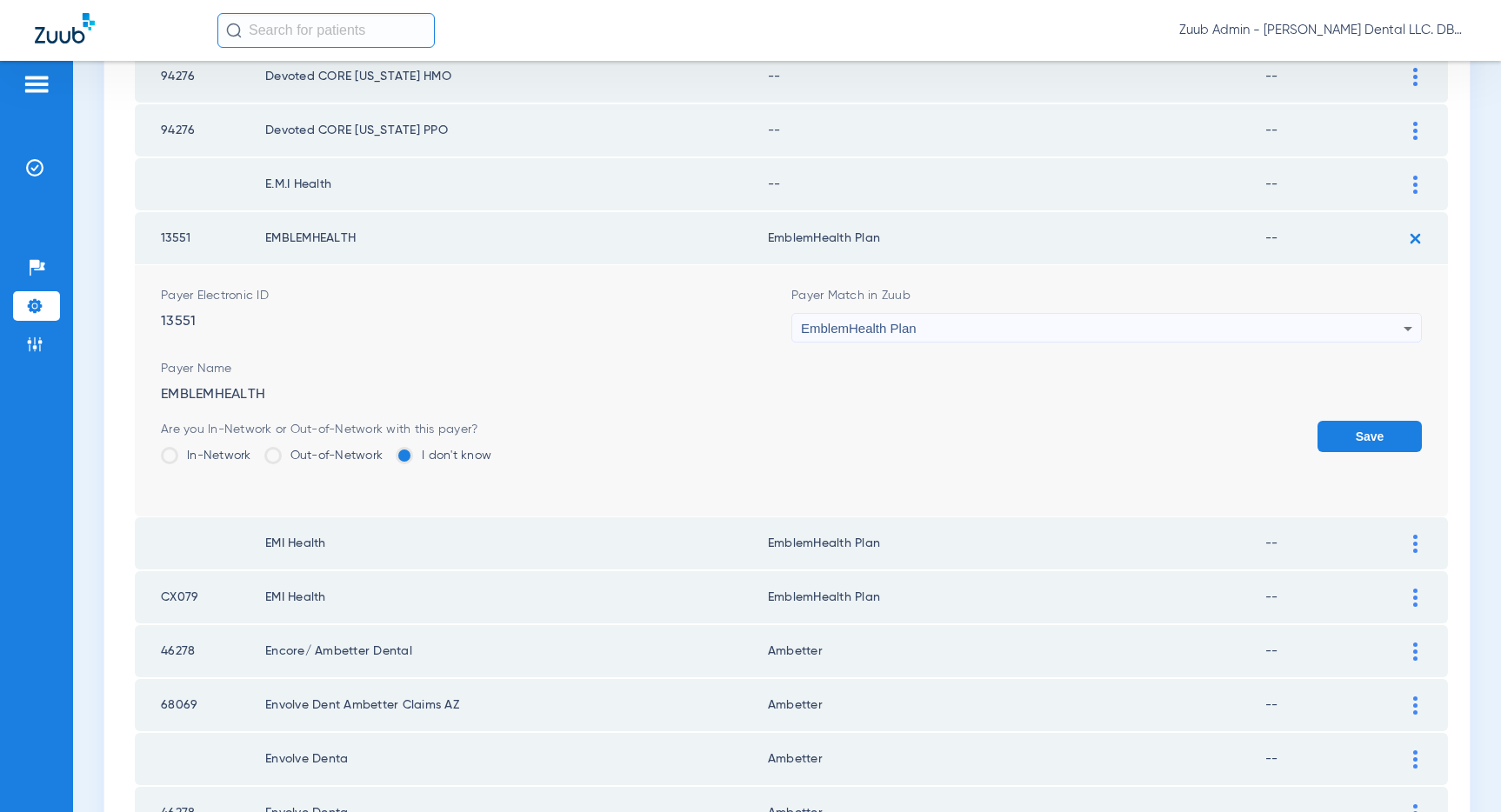
click at [1360, 432] on button "Save" at bounding box center [1369, 436] width 104 height 31
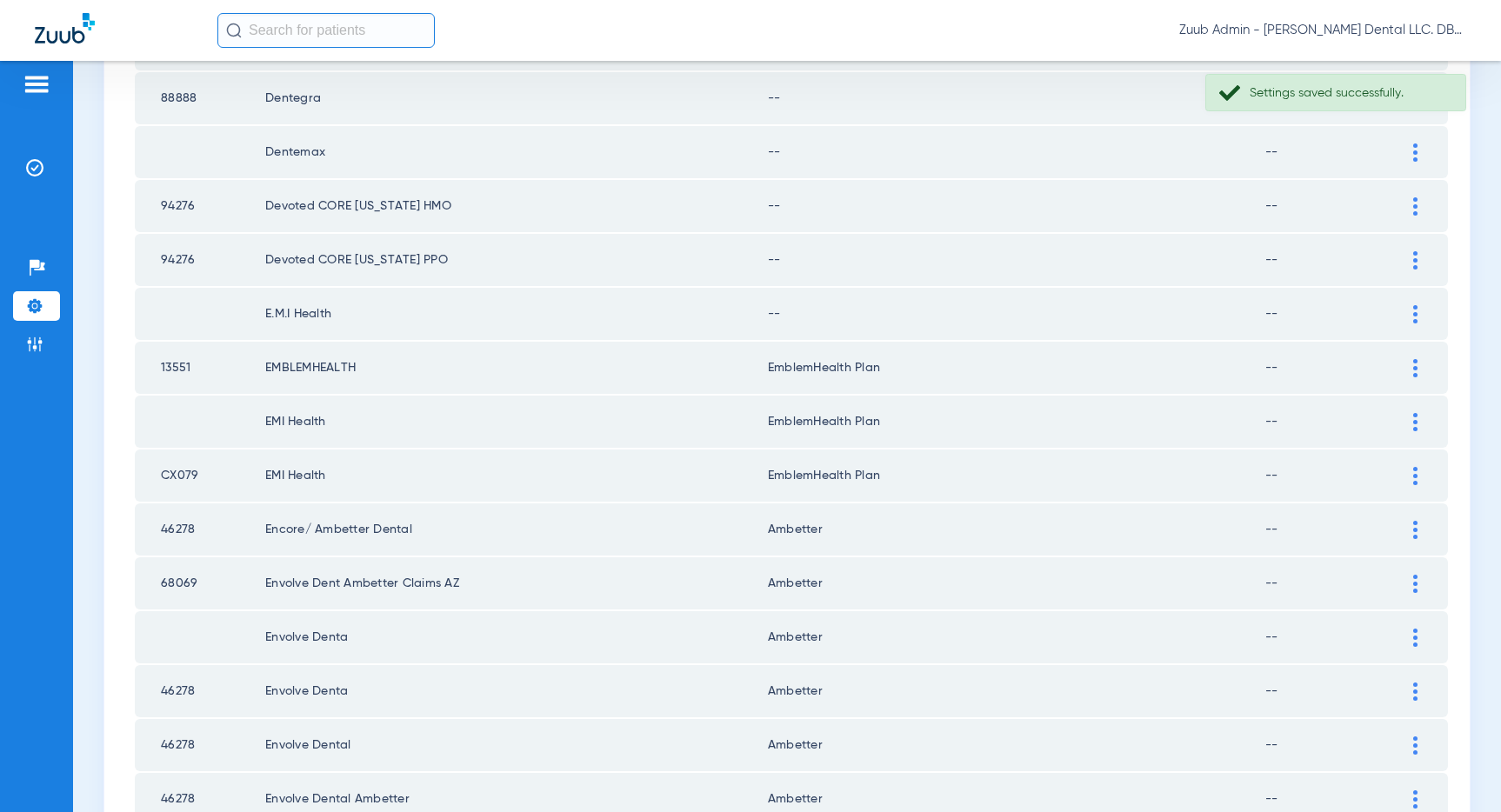
scroll to position [892, 0]
click at [1413, 310] on img at bounding box center [1415, 316] width 4 height 18
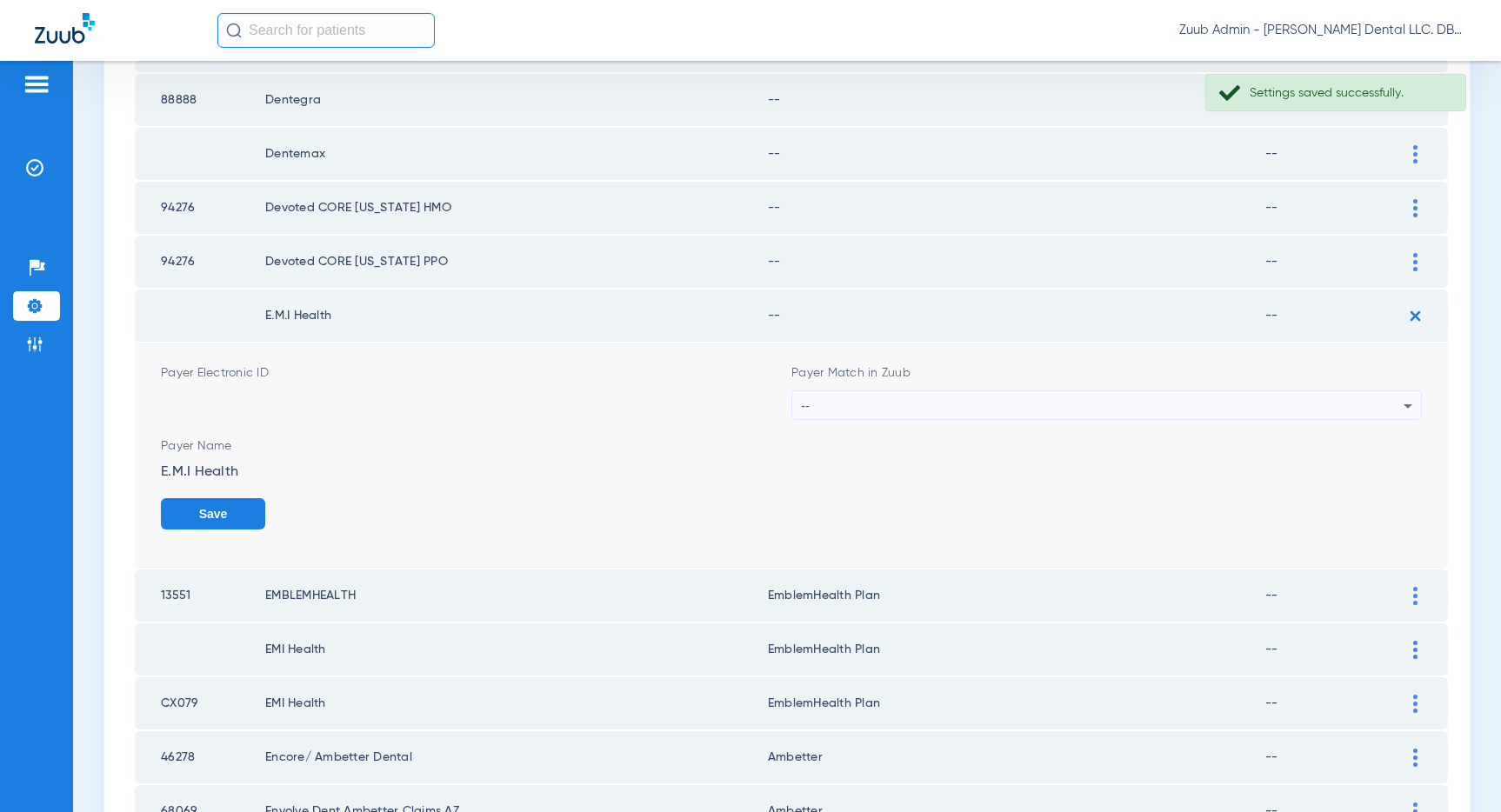
click at [1286, 403] on div "--" at bounding box center [1102, 406] width 603 height 30
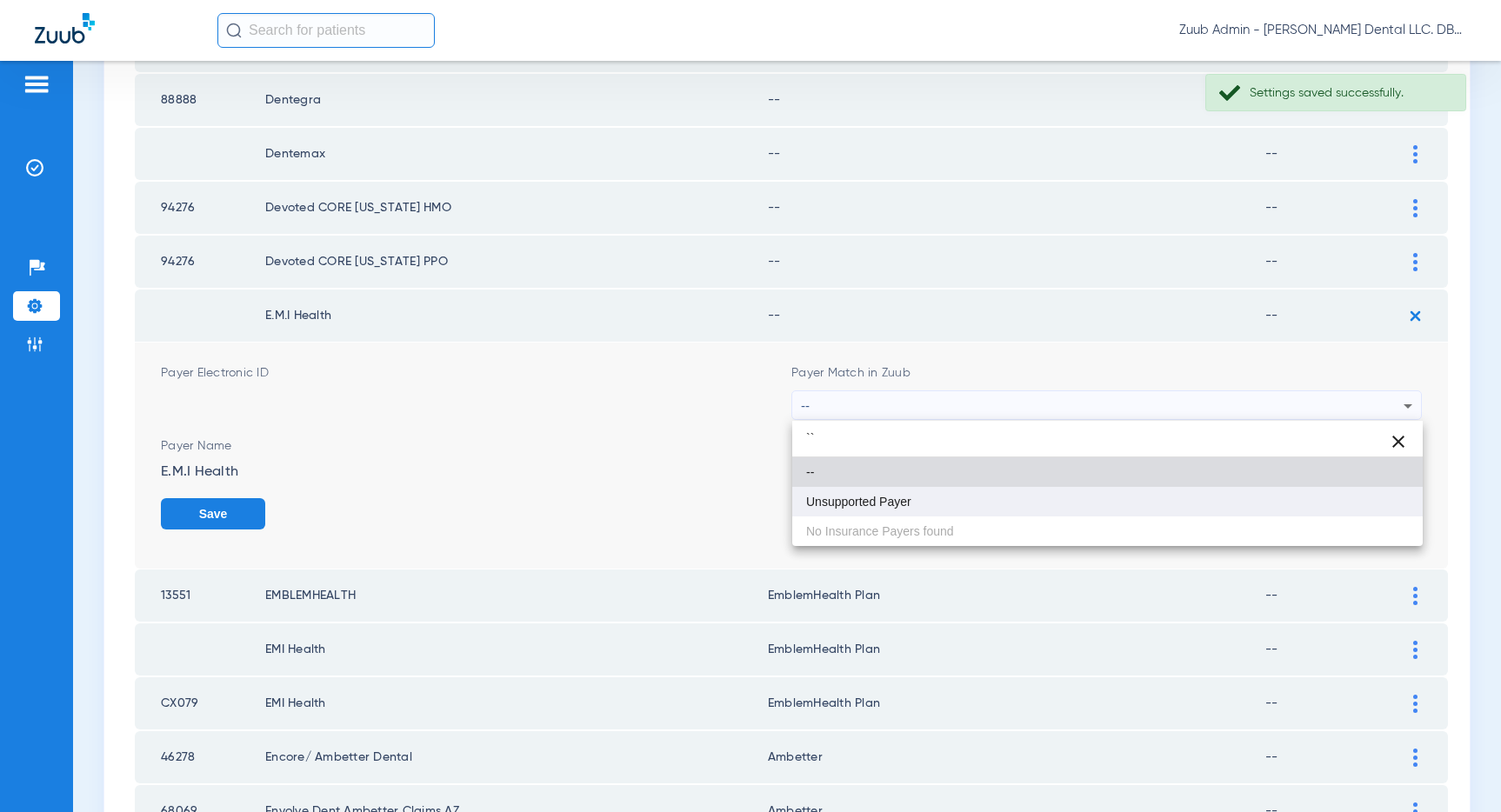
type input "``"
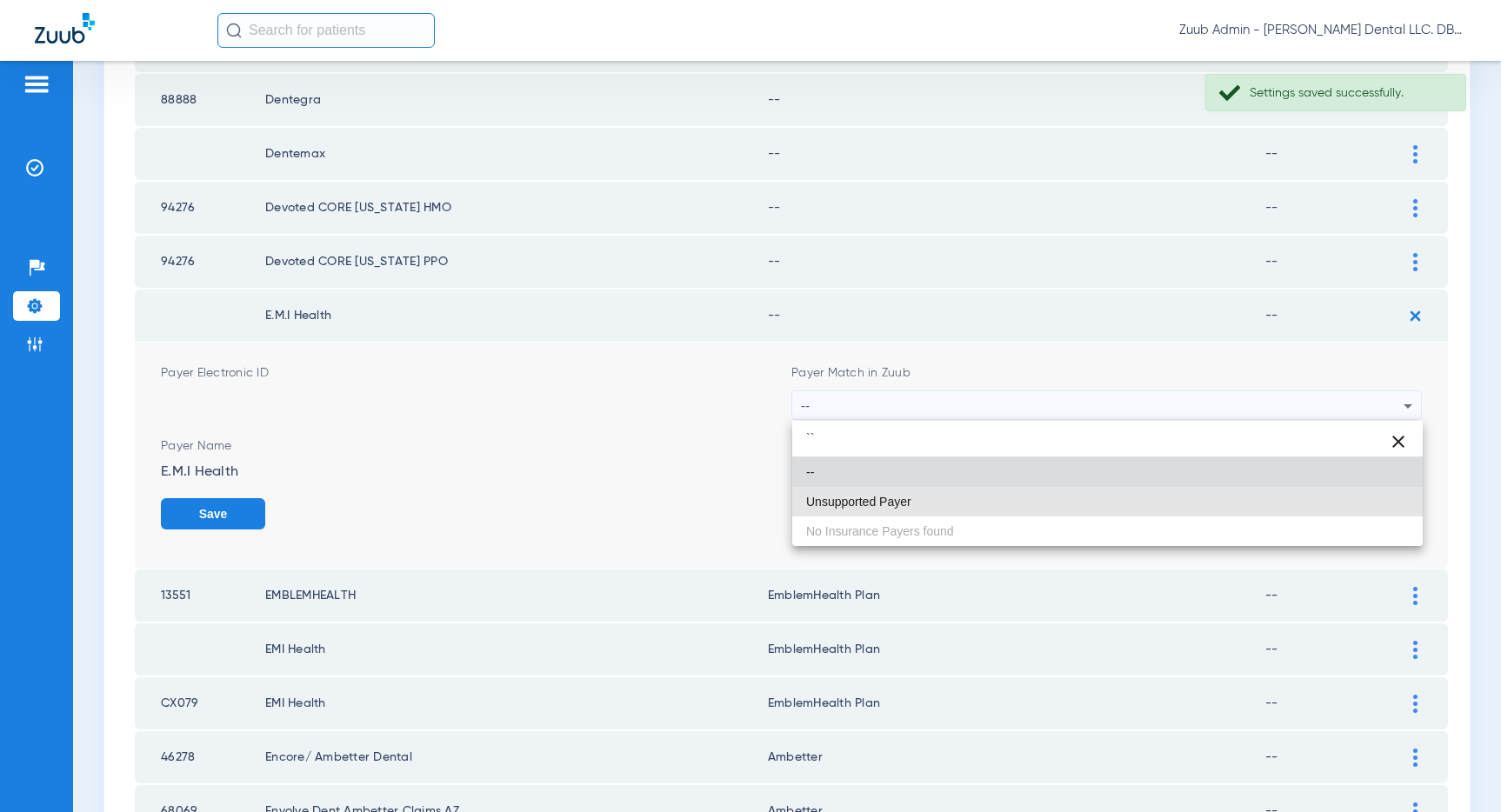
drag, startPoint x: 949, startPoint y: 493, endPoint x: 1164, endPoint y: 490, distance: 215.0
click at [953, 492] on mat-option "Unsupported Payer" at bounding box center [1108, 501] width 631 height 30
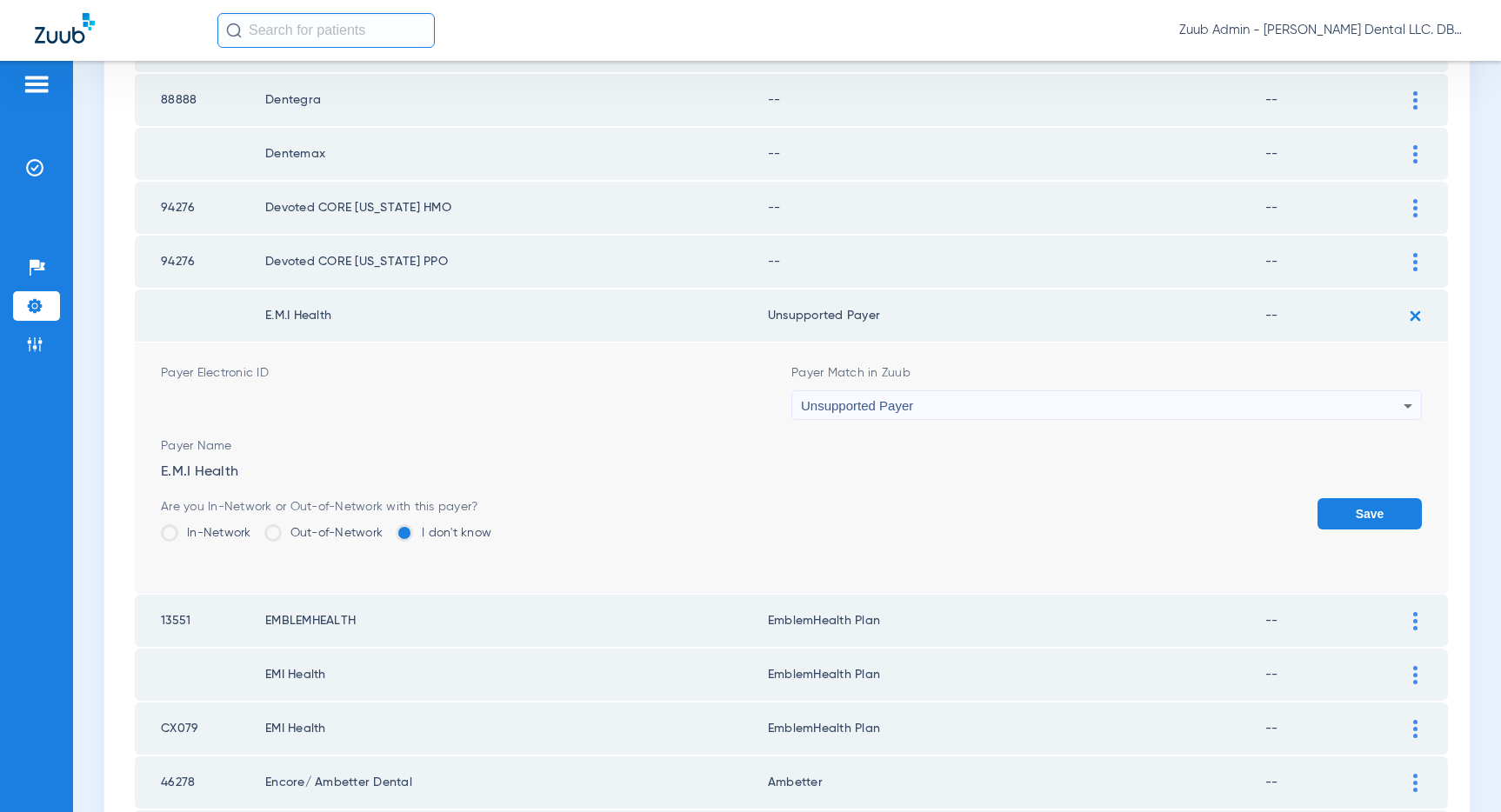
drag, startPoint x: 1373, startPoint y: 516, endPoint x: 1371, endPoint y: 449, distance: 67.0
click at [1371, 501] on button "Save" at bounding box center [1369, 514] width 104 height 31
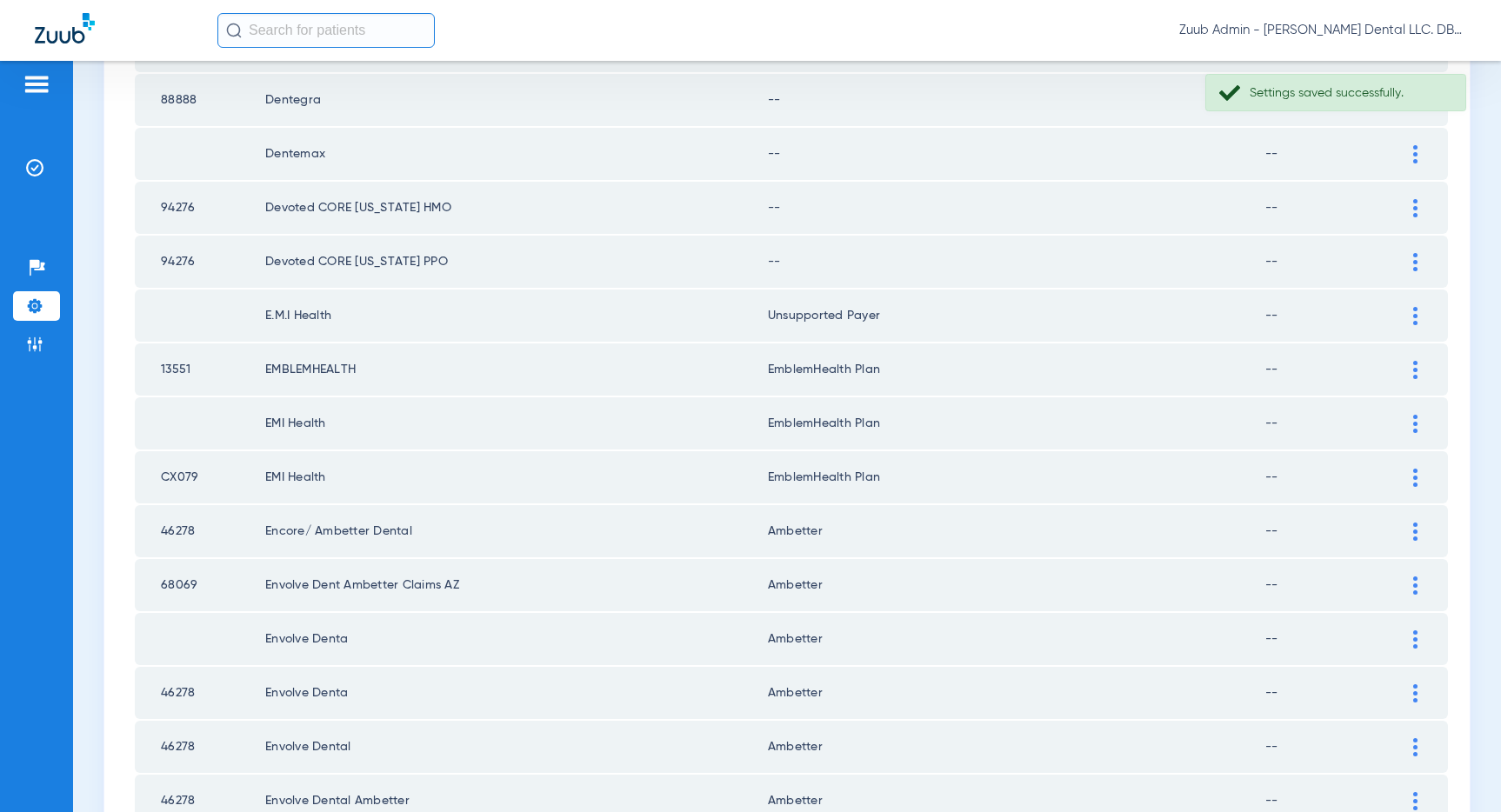
click at [1408, 260] on div at bounding box center [1415, 262] width 31 height 18
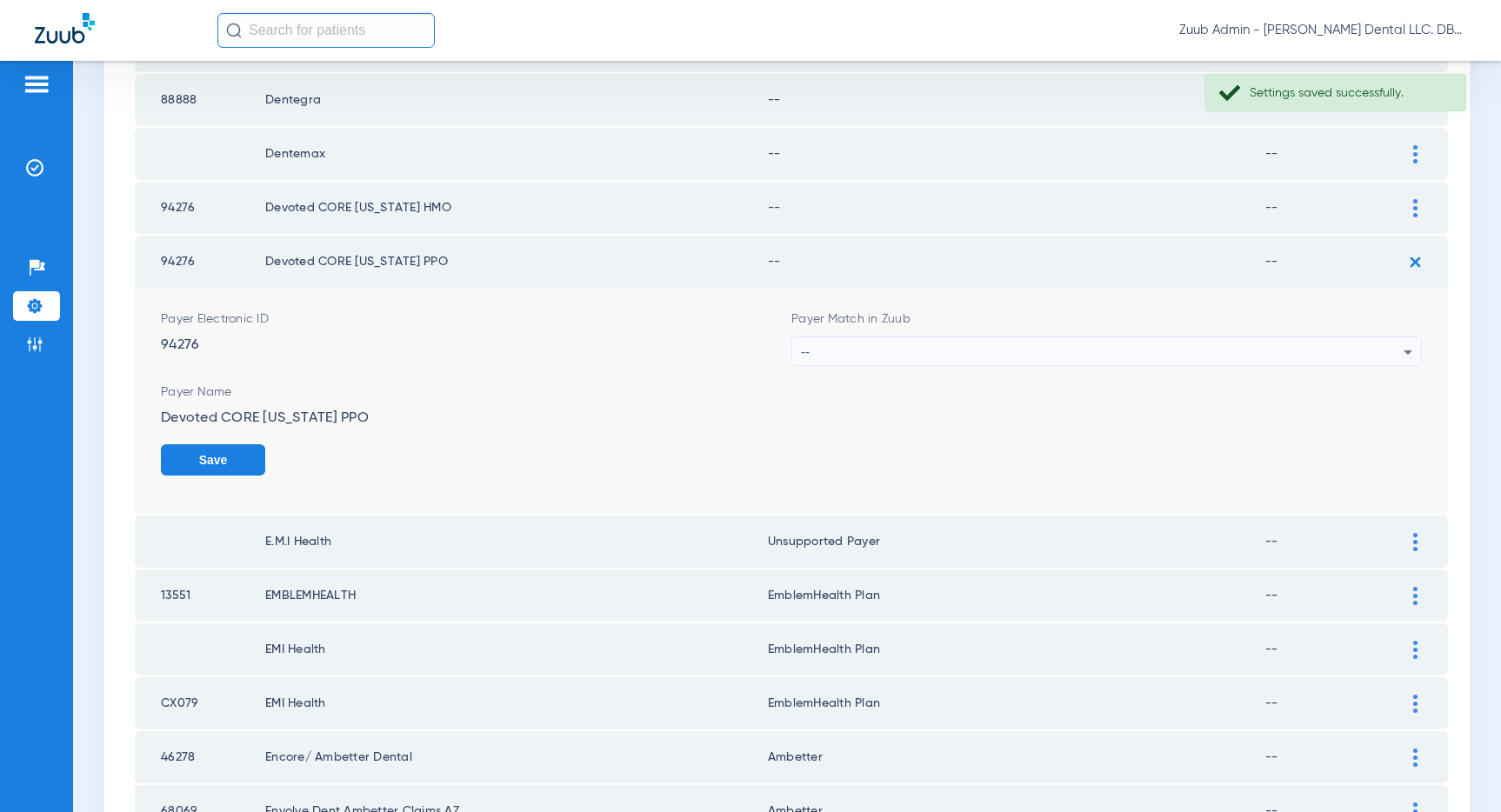
click at [1105, 355] on div "--" at bounding box center [1102, 352] width 603 height 30
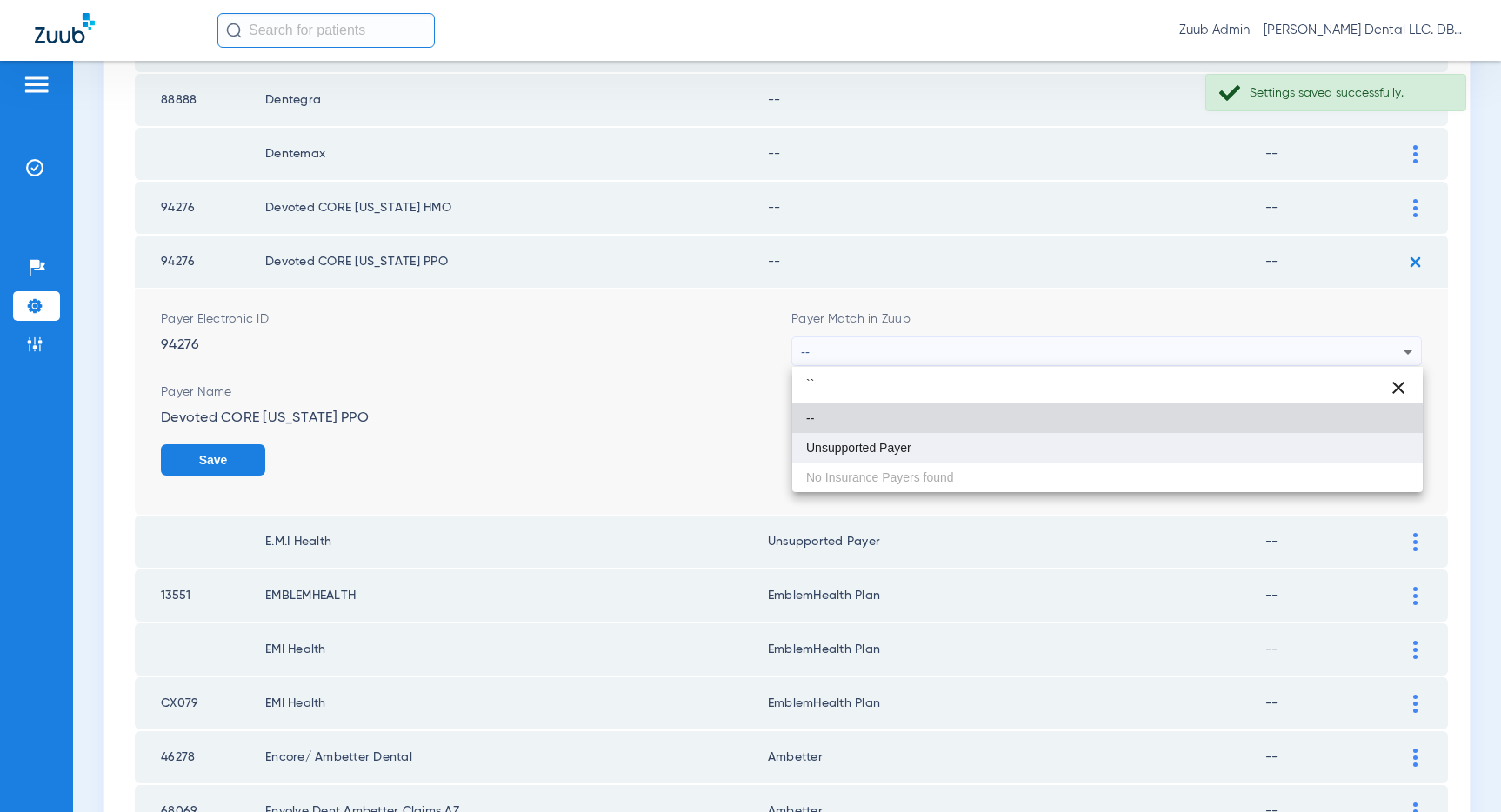
type input "``"
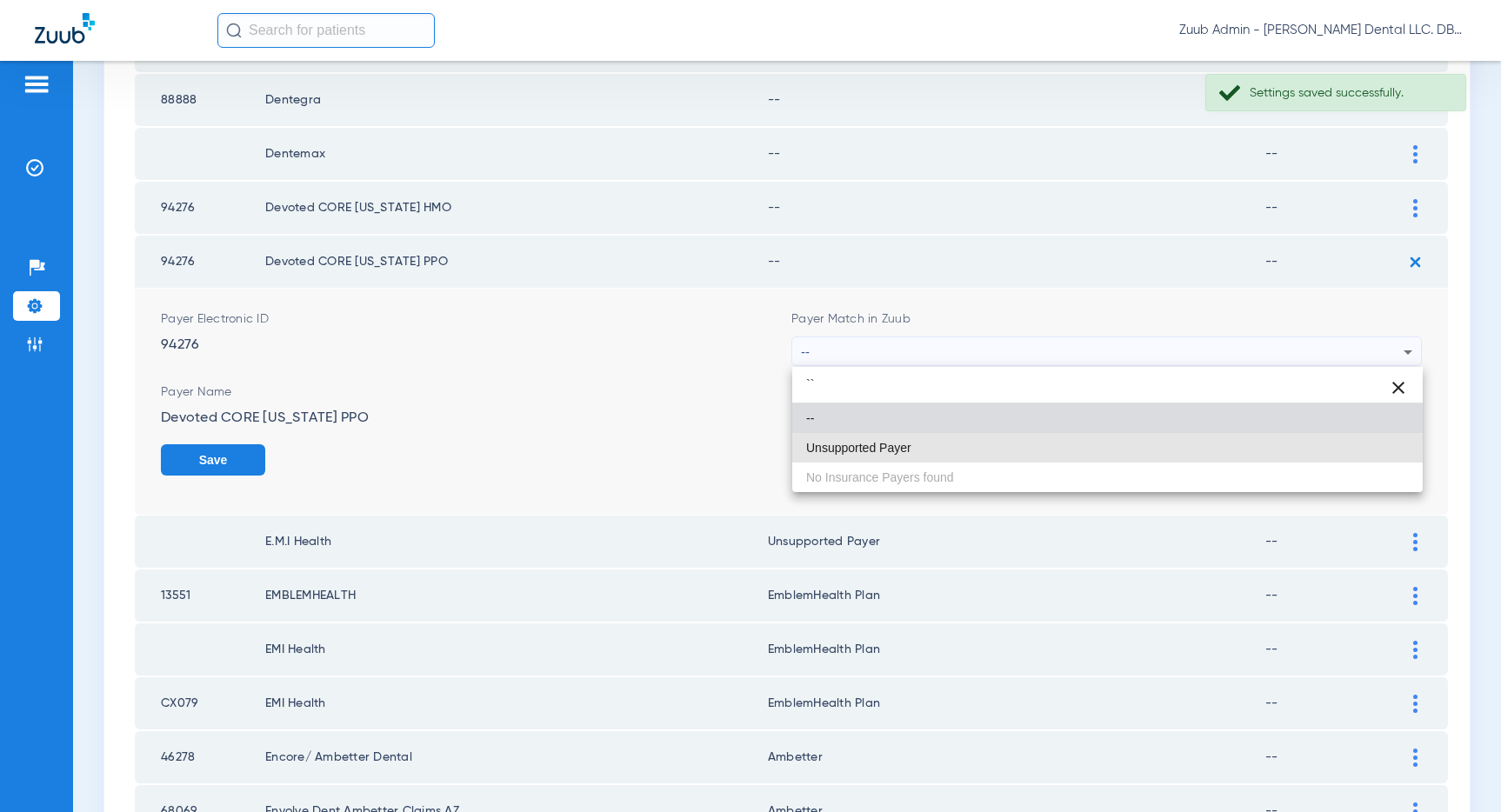
drag, startPoint x: 916, startPoint y: 457, endPoint x: 936, endPoint y: 452, distance: 20.6
click at [917, 456] on mat-option "Unsupported Payer" at bounding box center [1108, 447] width 631 height 30
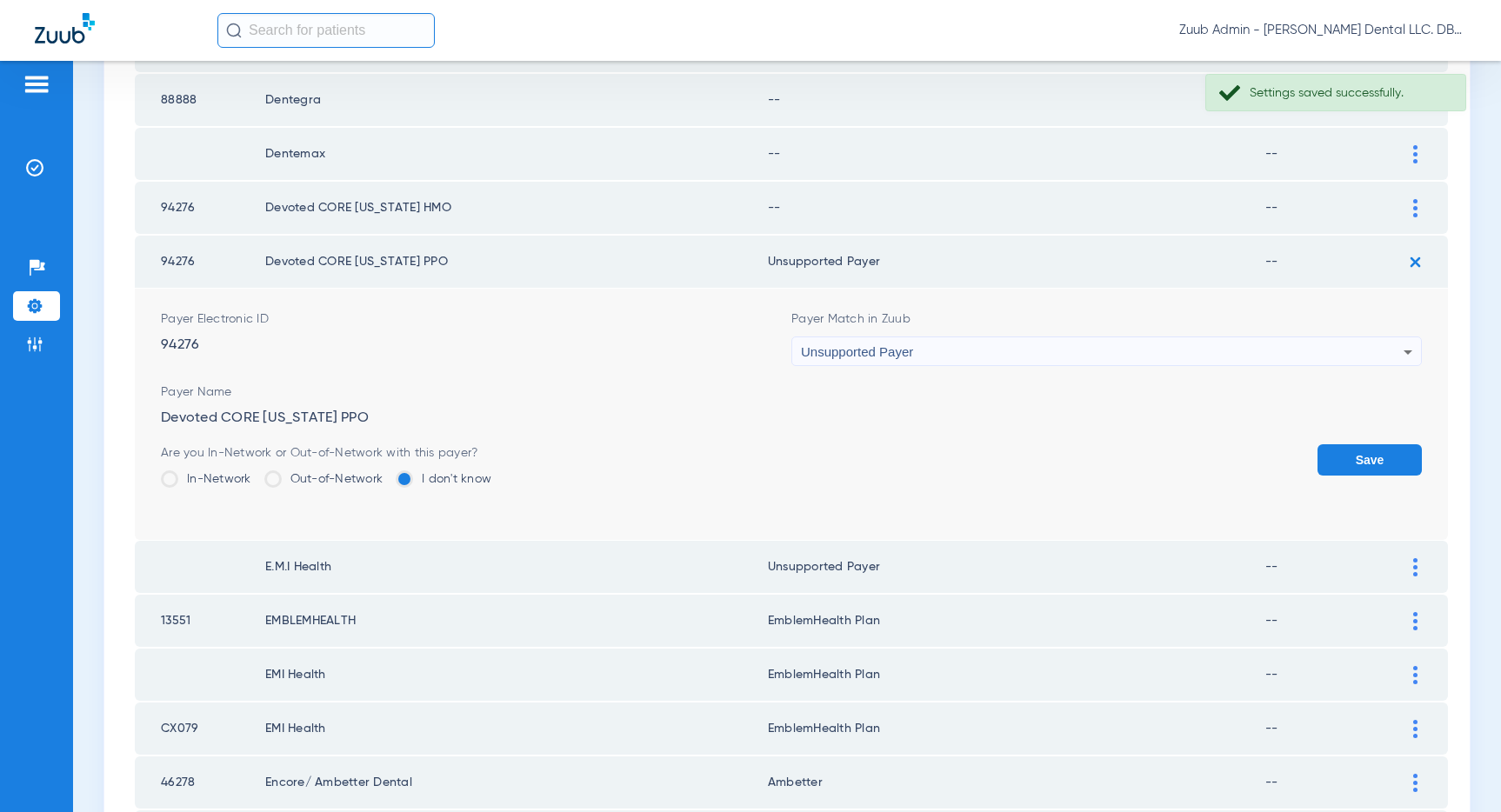
click at [1323, 456] on button "Save" at bounding box center [1369, 460] width 104 height 31
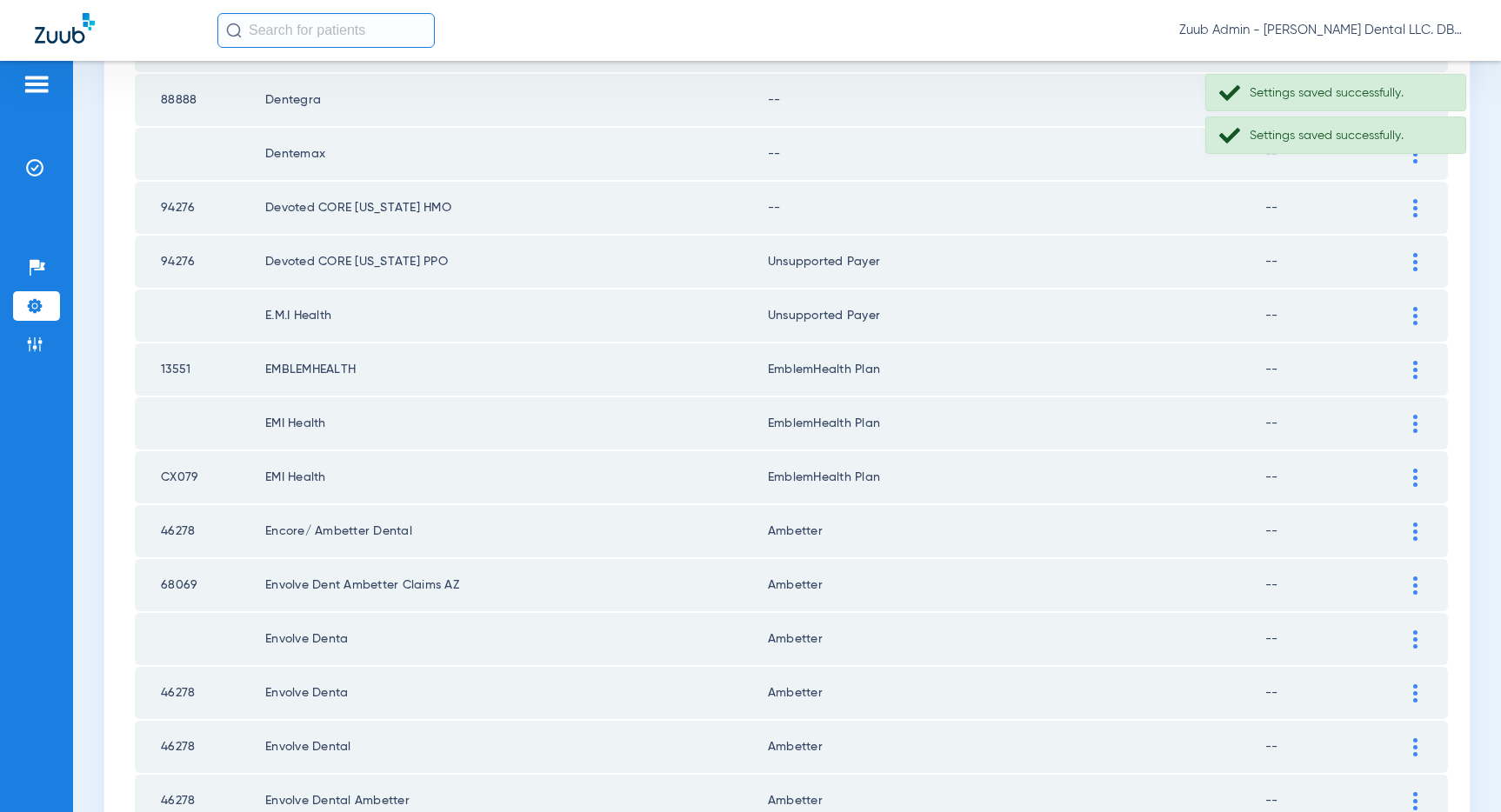
click at [1408, 204] on div at bounding box center [1415, 208] width 31 height 18
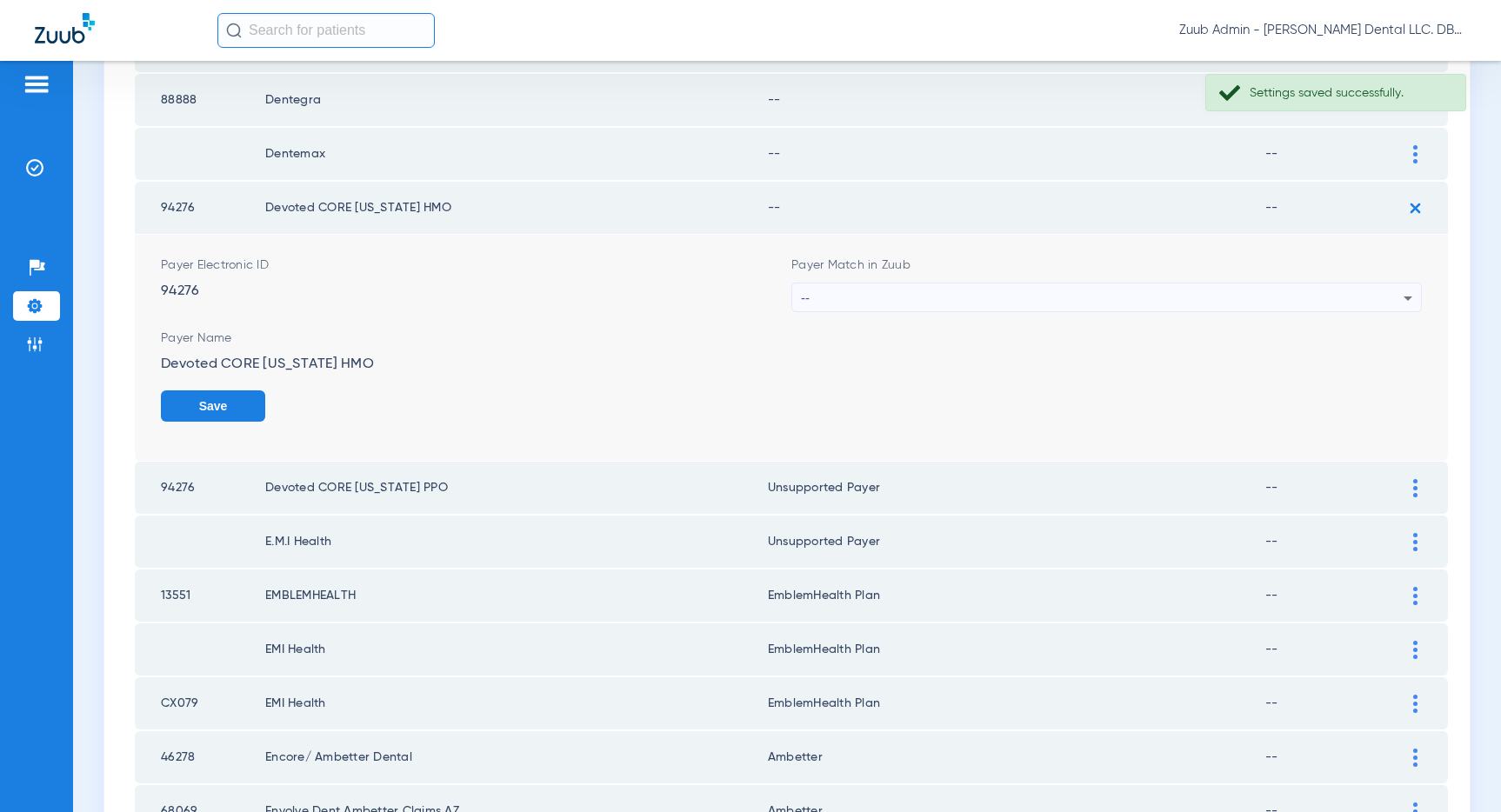
click at [1216, 295] on div "--" at bounding box center [1102, 298] width 603 height 30
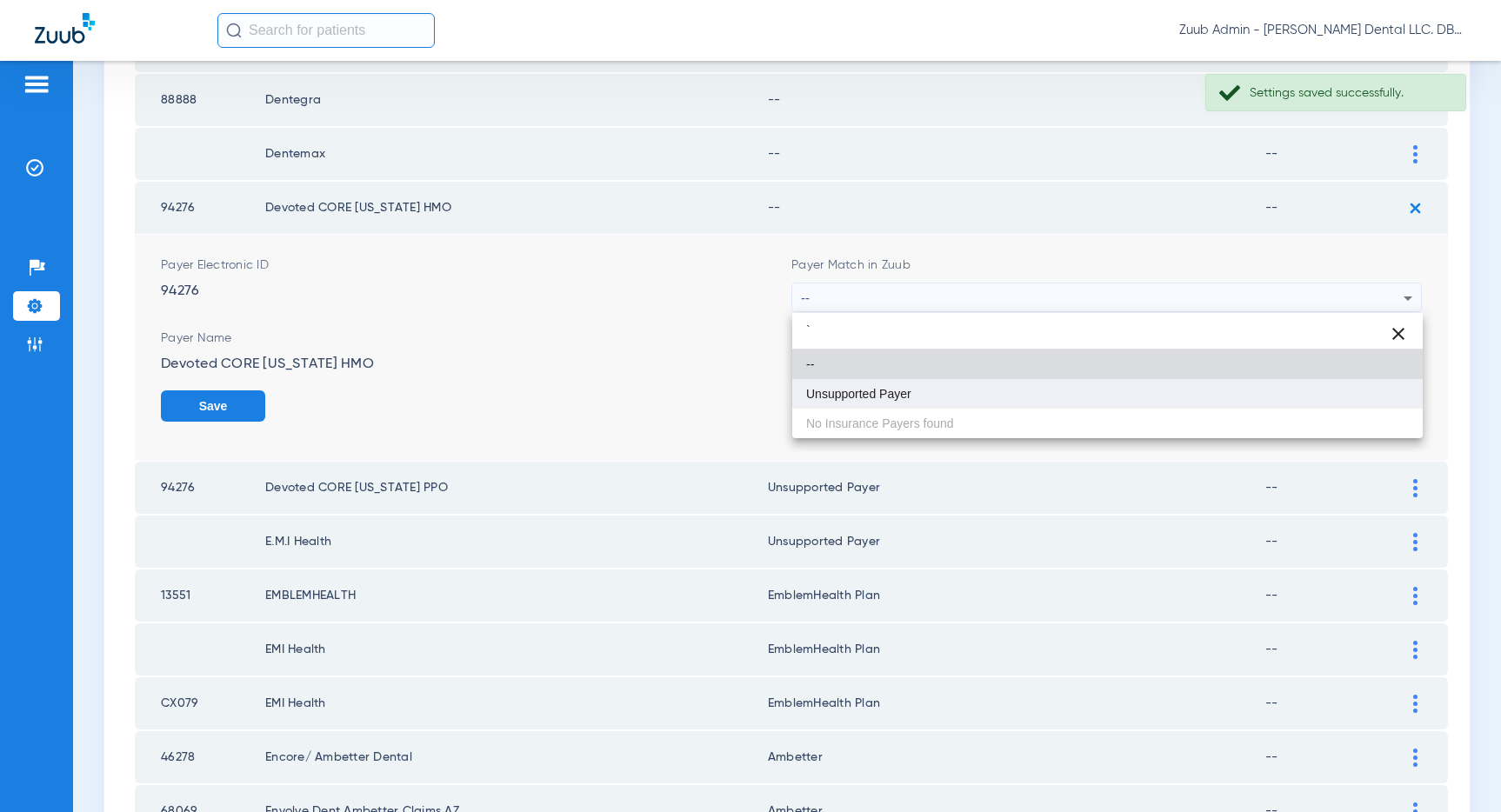
type input "`"
click at [962, 385] on mat-option "Unsupported Payer" at bounding box center [1108, 393] width 631 height 30
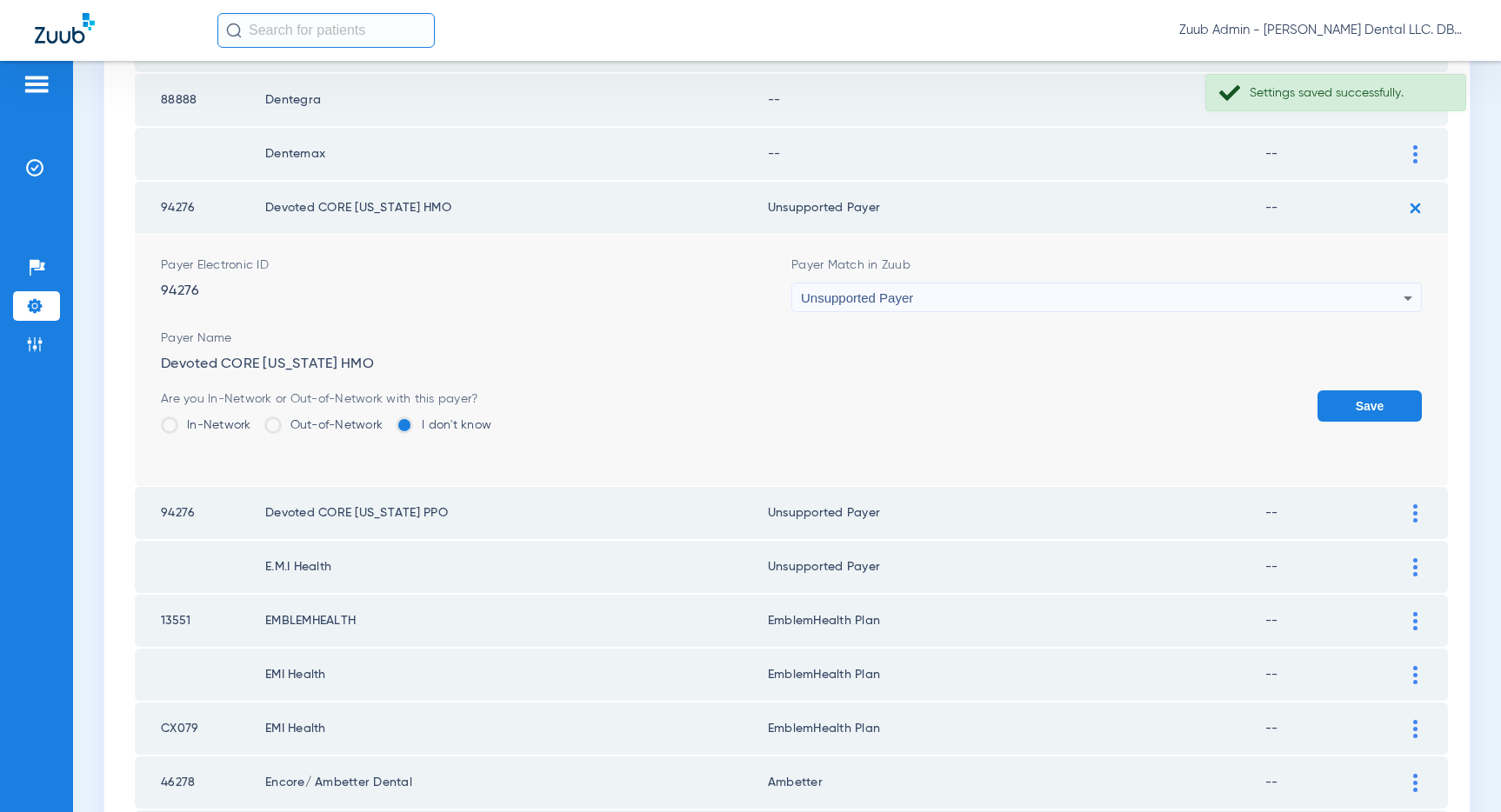
click at [1344, 395] on button "Save" at bounding box center [1369, 406] width 104 height 31
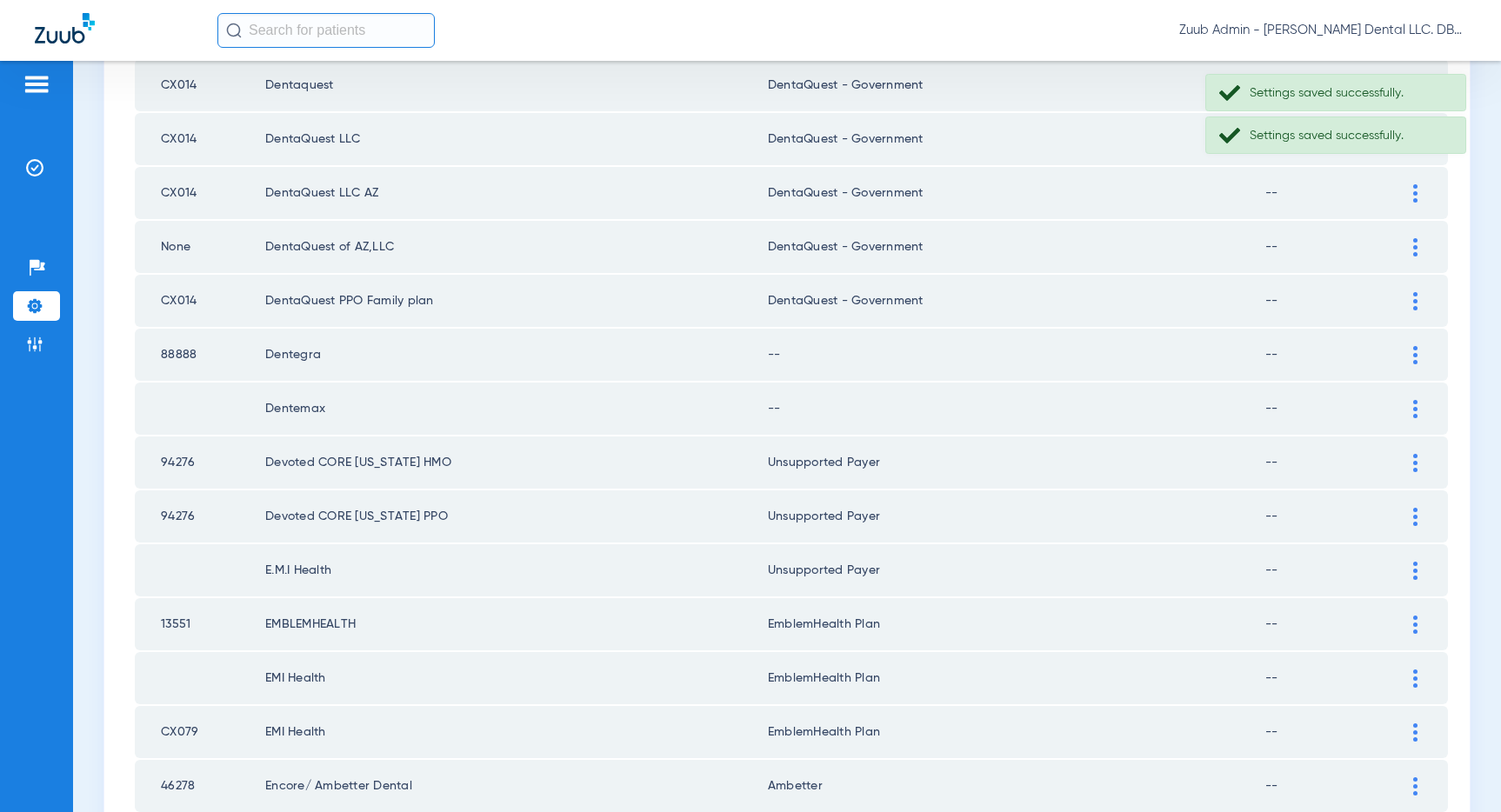
scroll to position [639, 0]
click at [1415, 393] on td at bounding box center [1423, 407] width 48 height 52
click at [1416, 410] on img at bounding box center [1415, 407] width 4 height 18
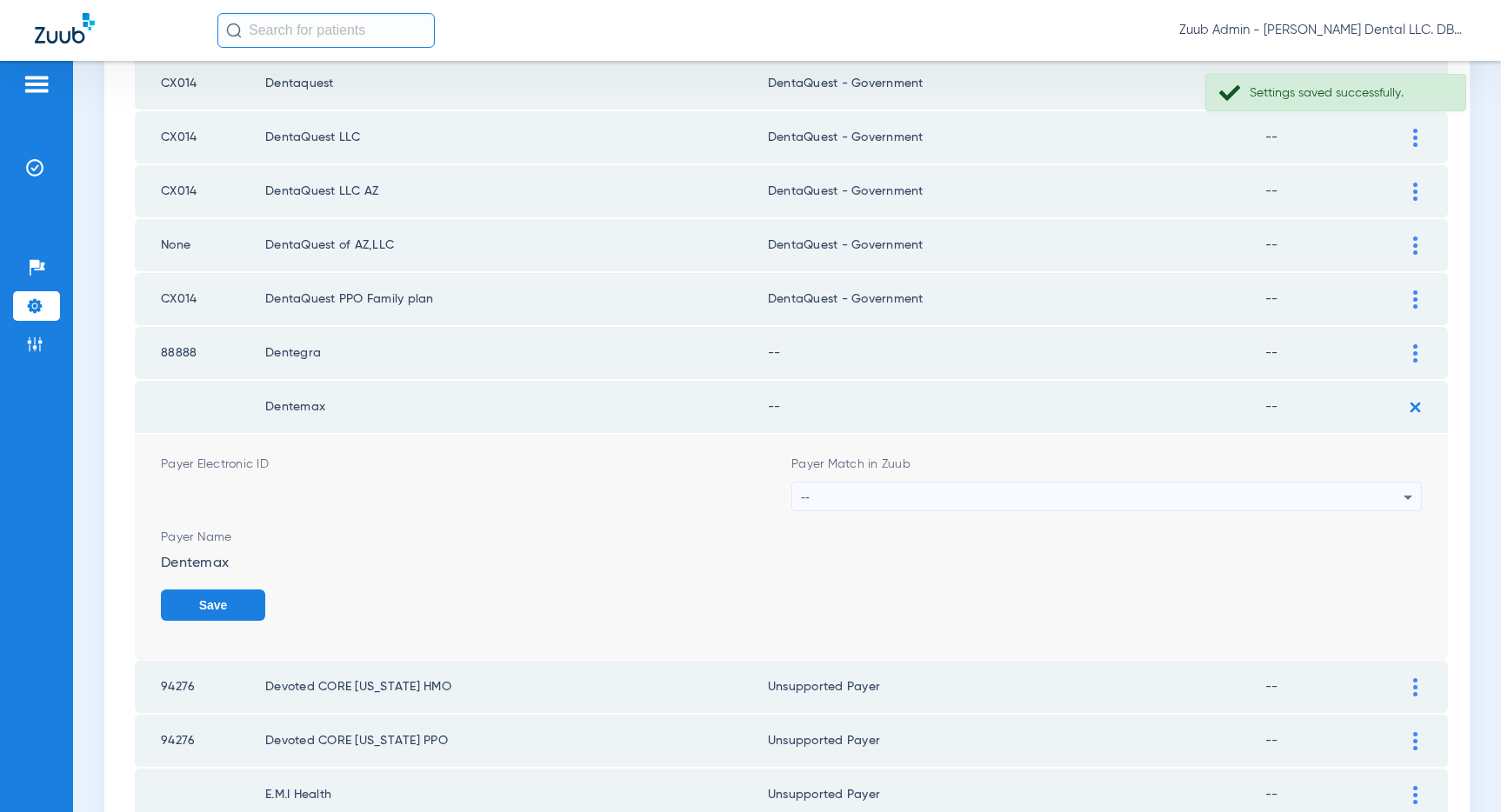
click at [1313, 488] on div "--" at bounding box center [1102, 497] width 603 height 30
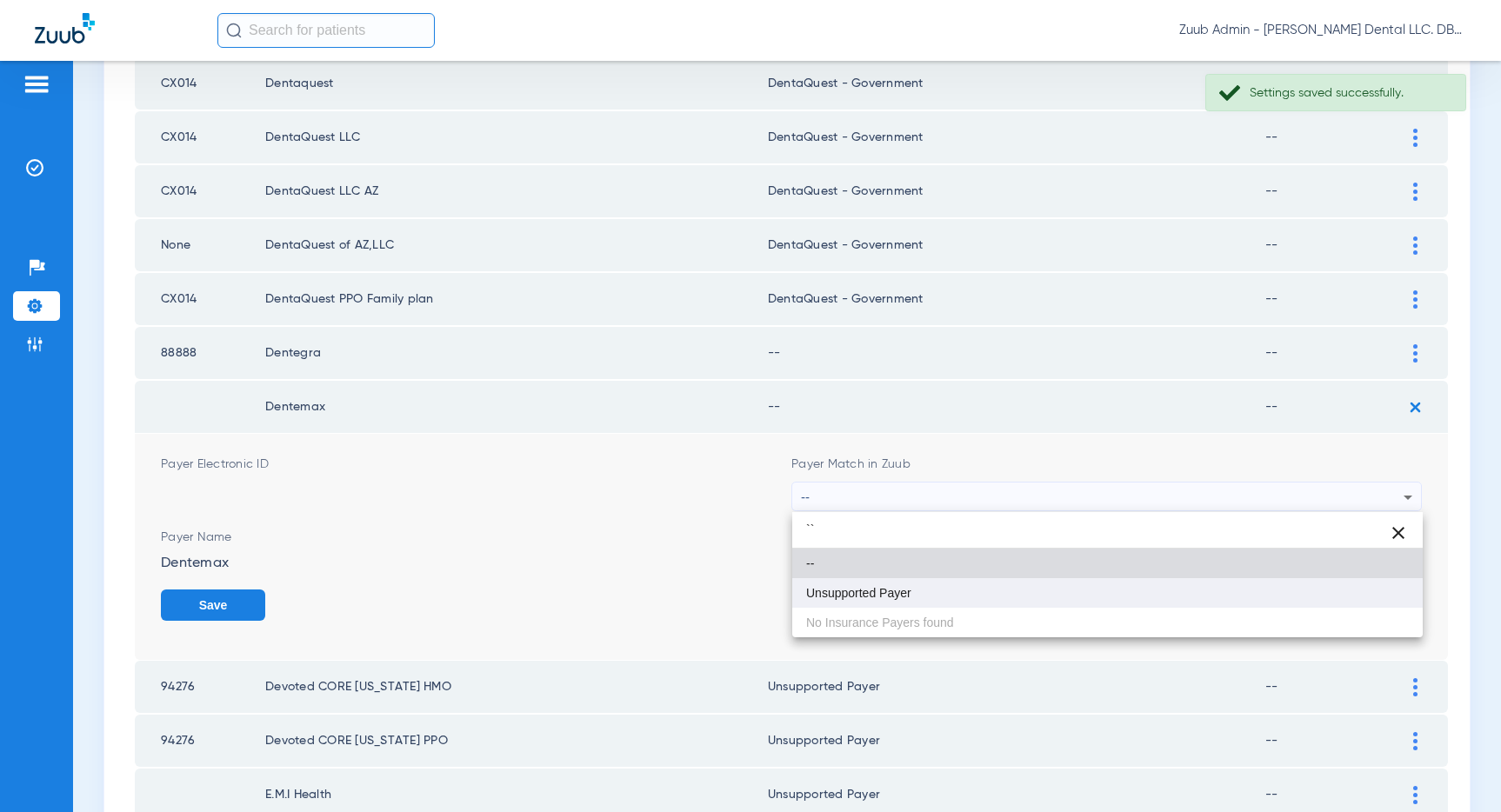
type input "``"
click at [898, 582] on mat-option "Unsupported Payer" at bounding box center [1108, 593] width 631 height 30
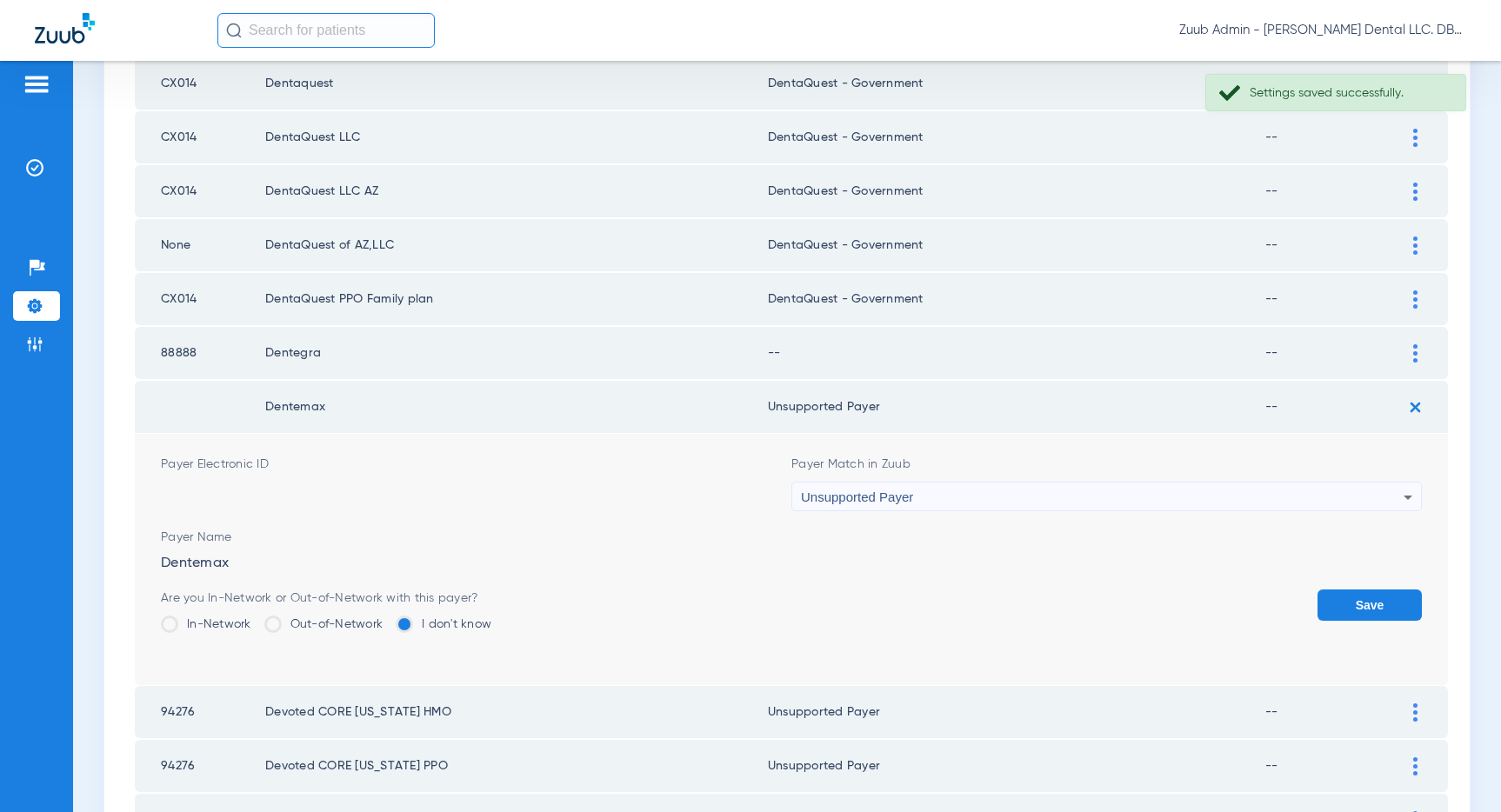
click at [1345, 592] on button "Save" at bounding box center [1369, 605] width 104 height 31
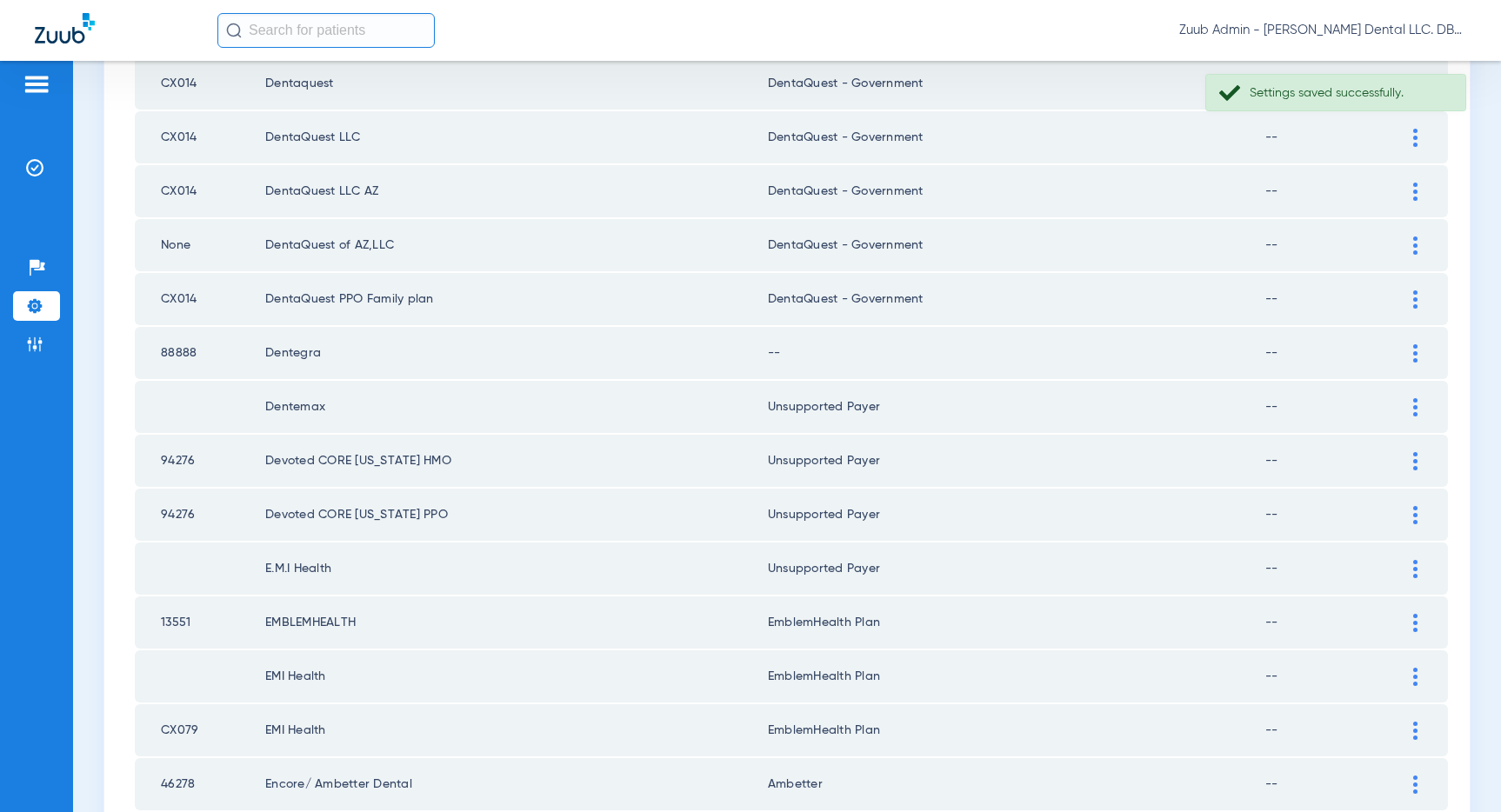
click at [1409, 358] on div at bounding box center [1415, 353] width 31 height 18
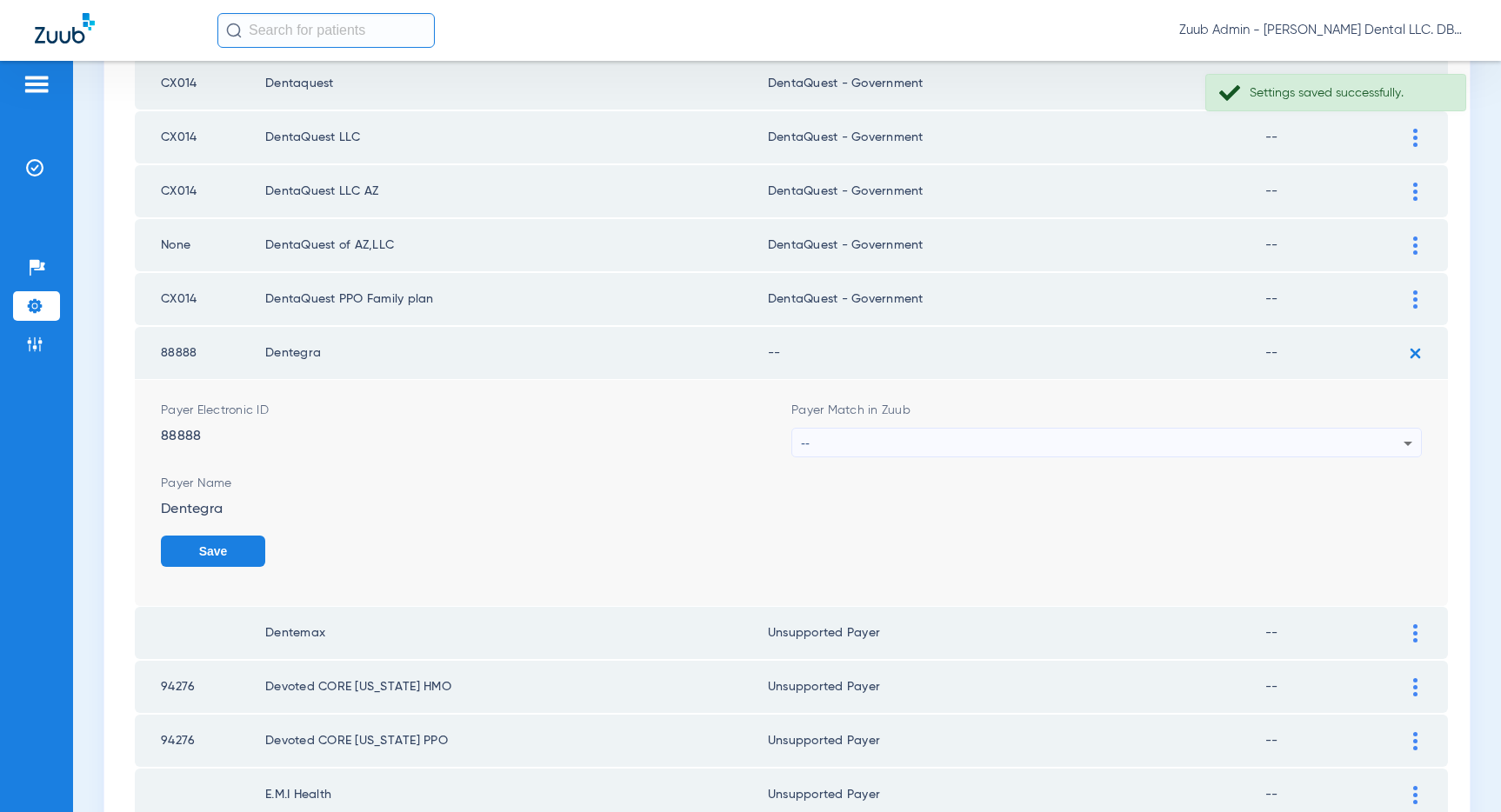
click at [1274, 429] on div "--" at bounding box center [1102, 443] width 603 height 30
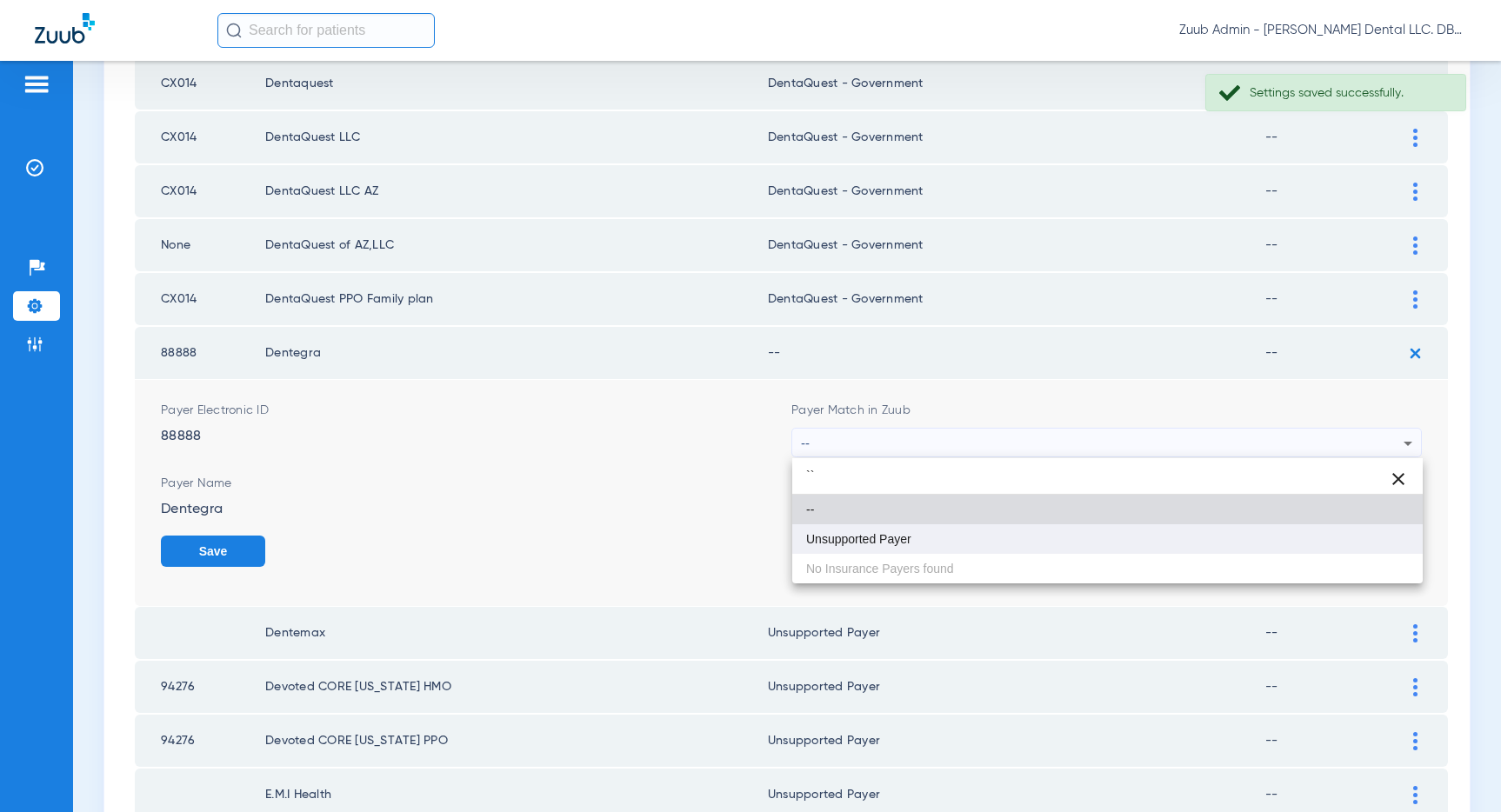
type input "``"
drag, startPoint x: 906, startPoint y: 543, endPoint x: 1188, endPoint y: 501, distance: 285.1
click at [907, 543] on span "Unsupported Payer" at bounding box center [858, 539] width 105 height 13
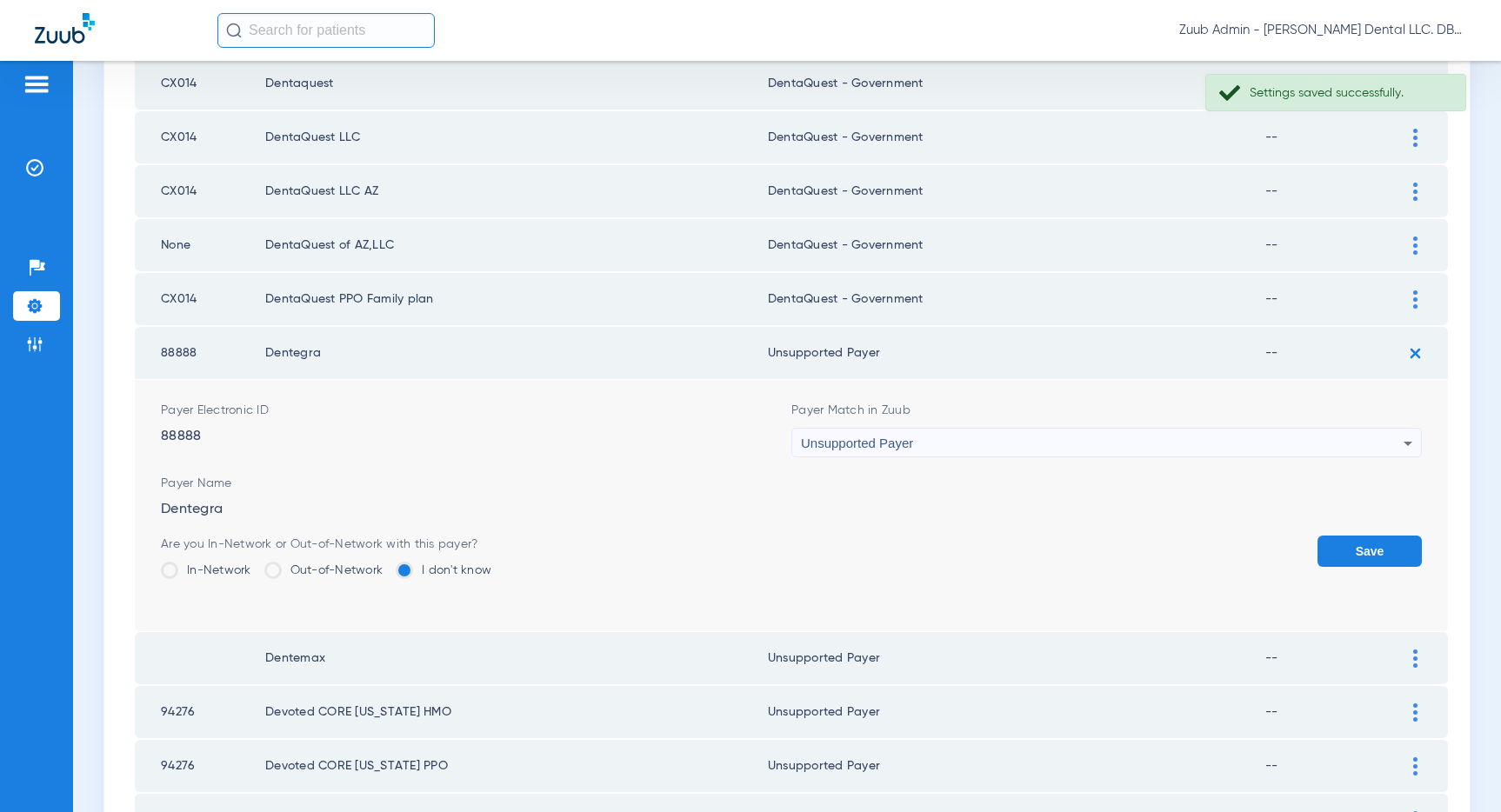
drag, startPoint x: 1395, startPoint y: 551, endPoint x: 1267, endPoint y: 516, distance: 132.7
click at [1314, 529] on form "Payer Electronic ID 88888 Payer Match in Zuub Unsupported Payer Payer Name Dent…" at bounding box center [791, 506] width 1261 height 252
click at [1371, 542] on button "Save" at bounding box center [1369, 551] width 104 height 31
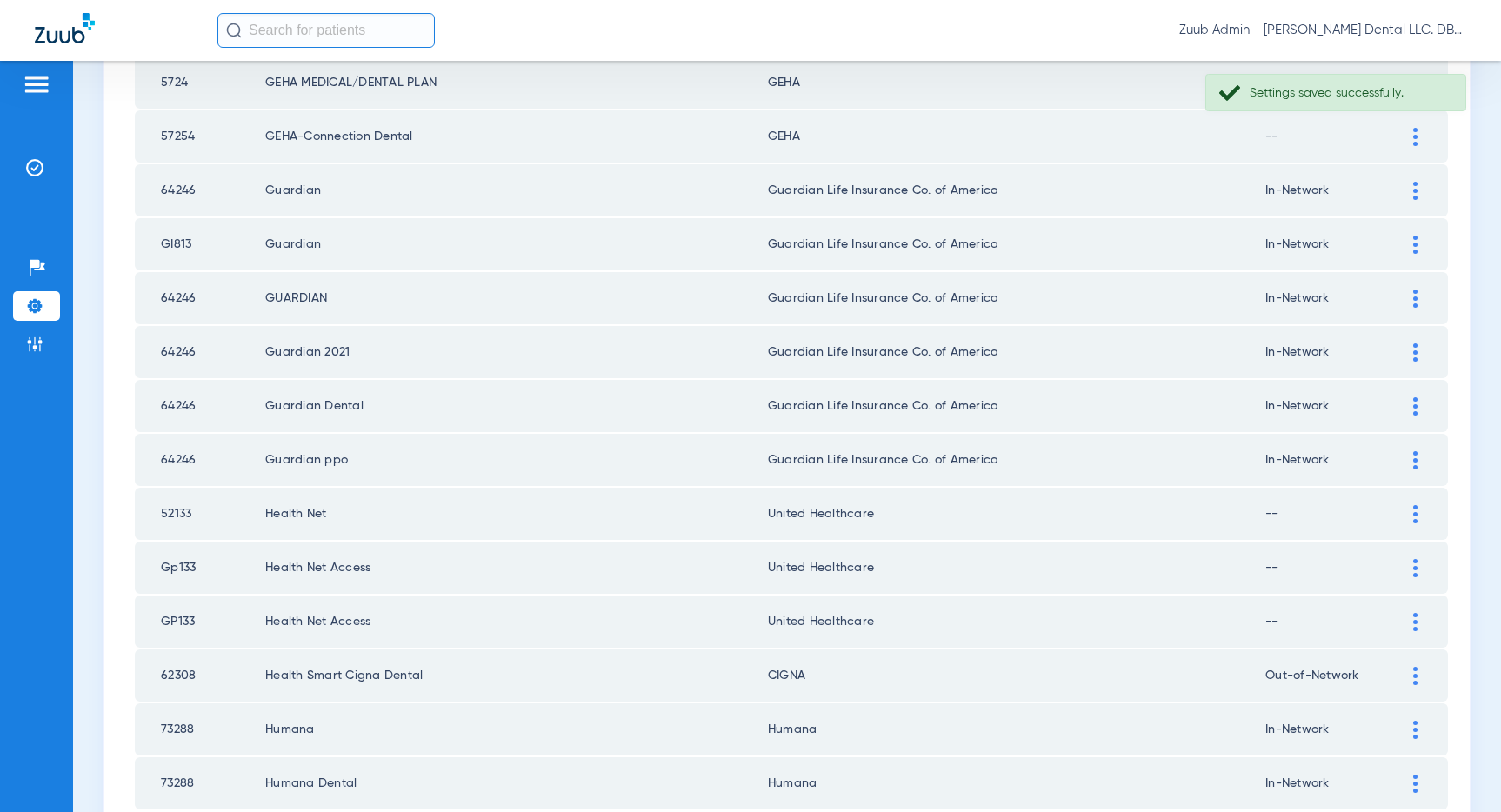
scroll to position [2330, 0]
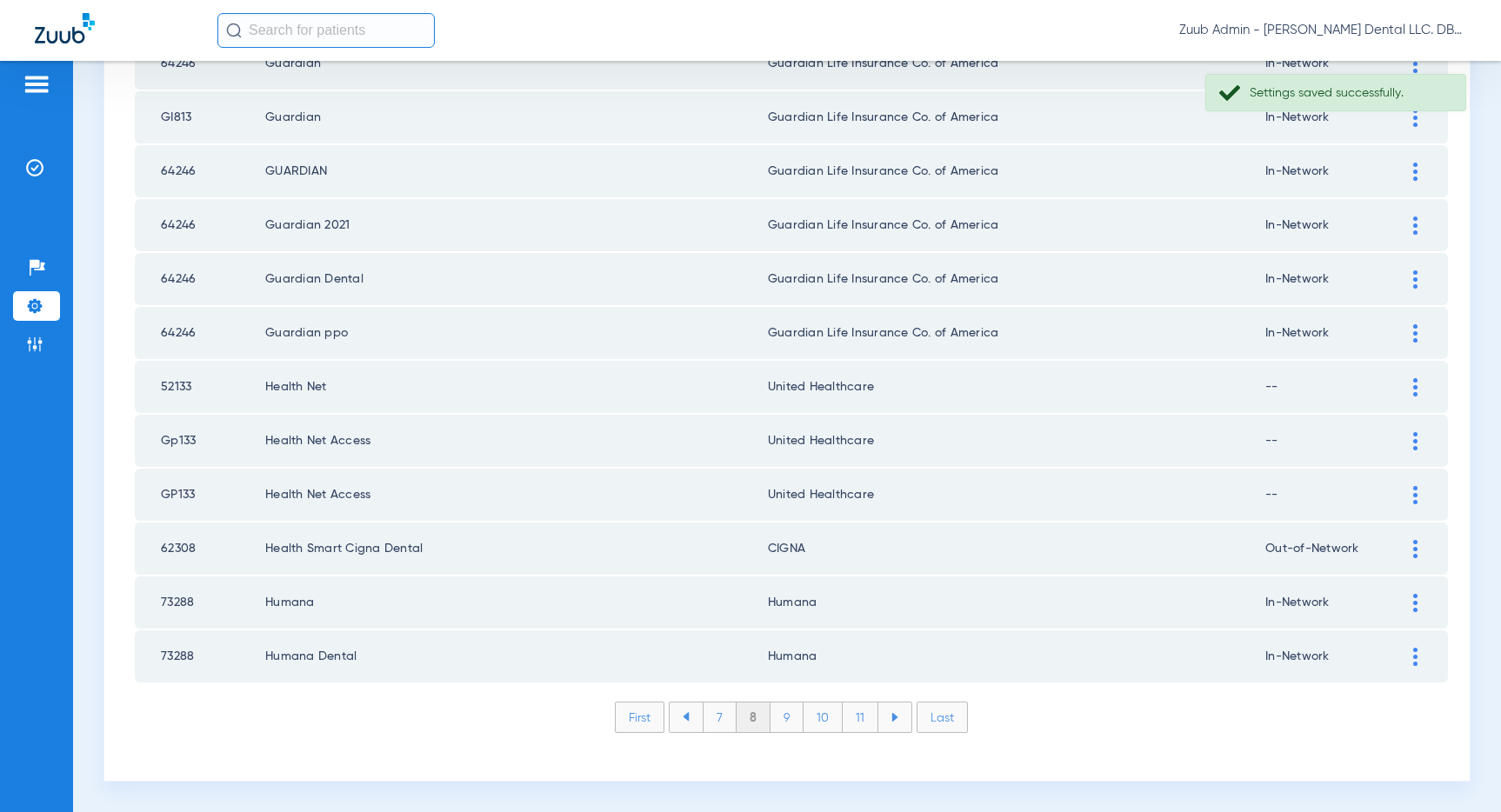
click at [718, 718] on li "7" at bounding box center [720, 717] width 34 height 30
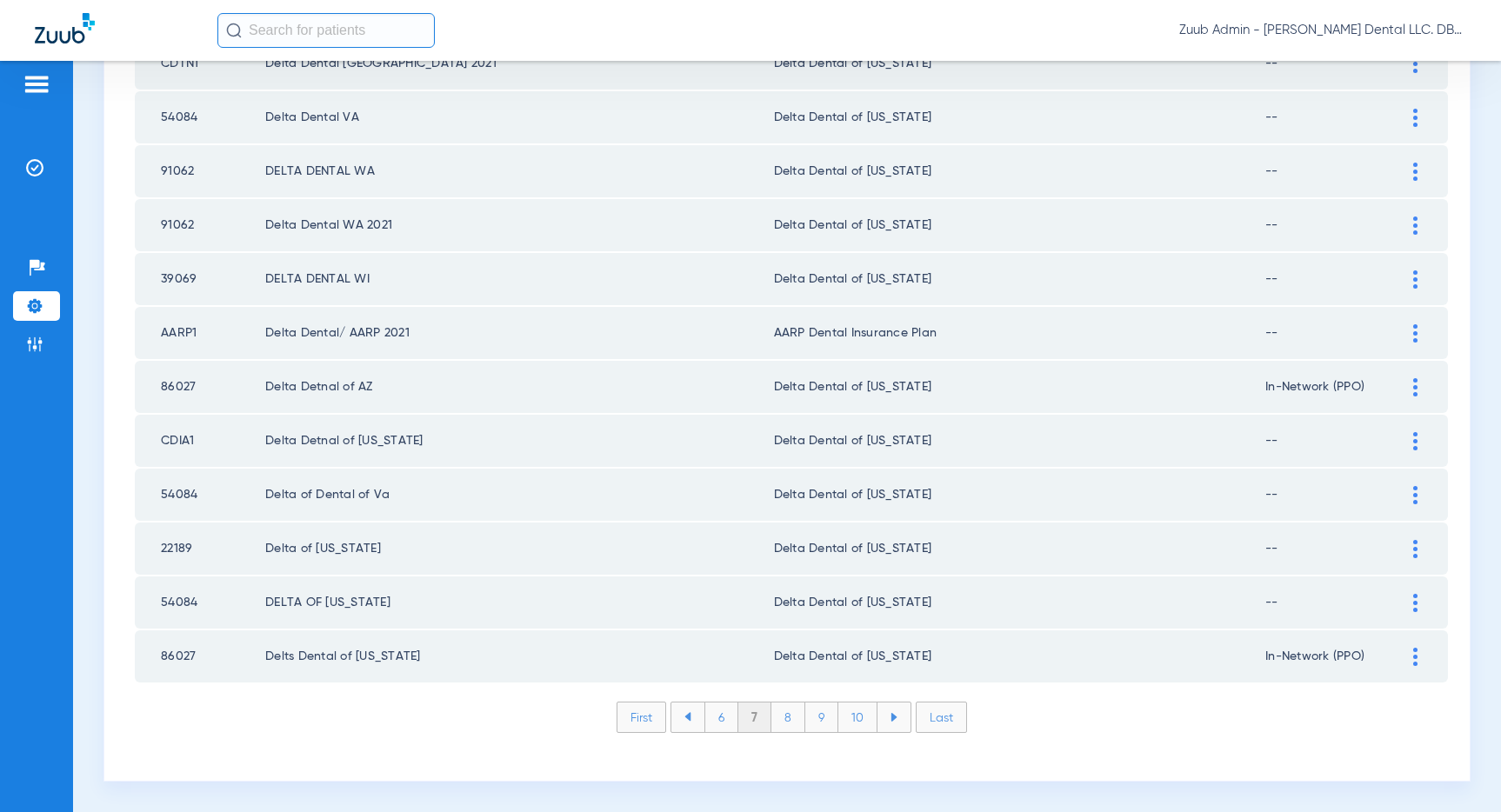
click at [717, 718] on li "6" at bounding box center [721, 717] width 34 height 30
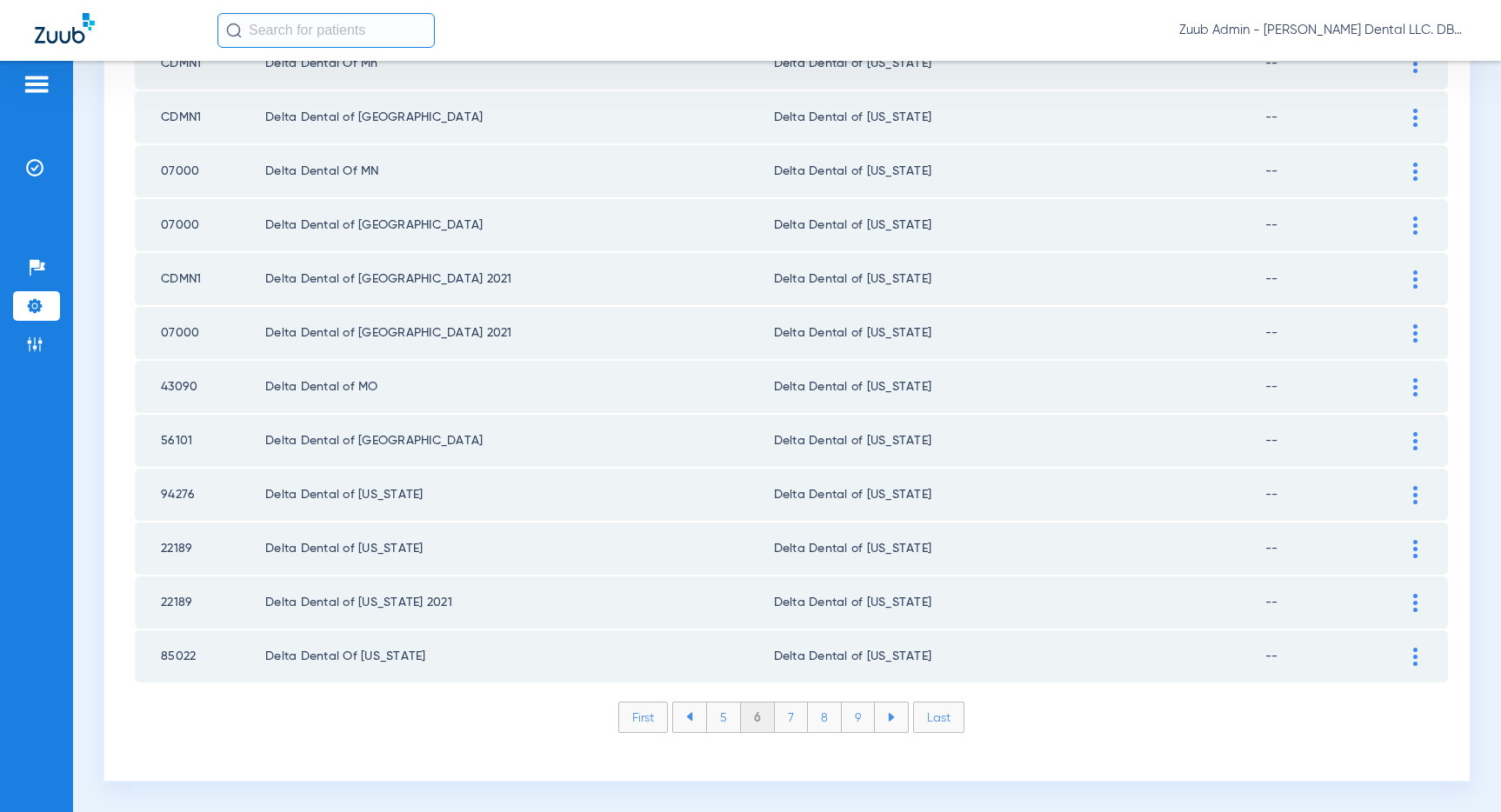
click at [721, 713] on li "5" at bounding box center [723, 717] width 35 height 30
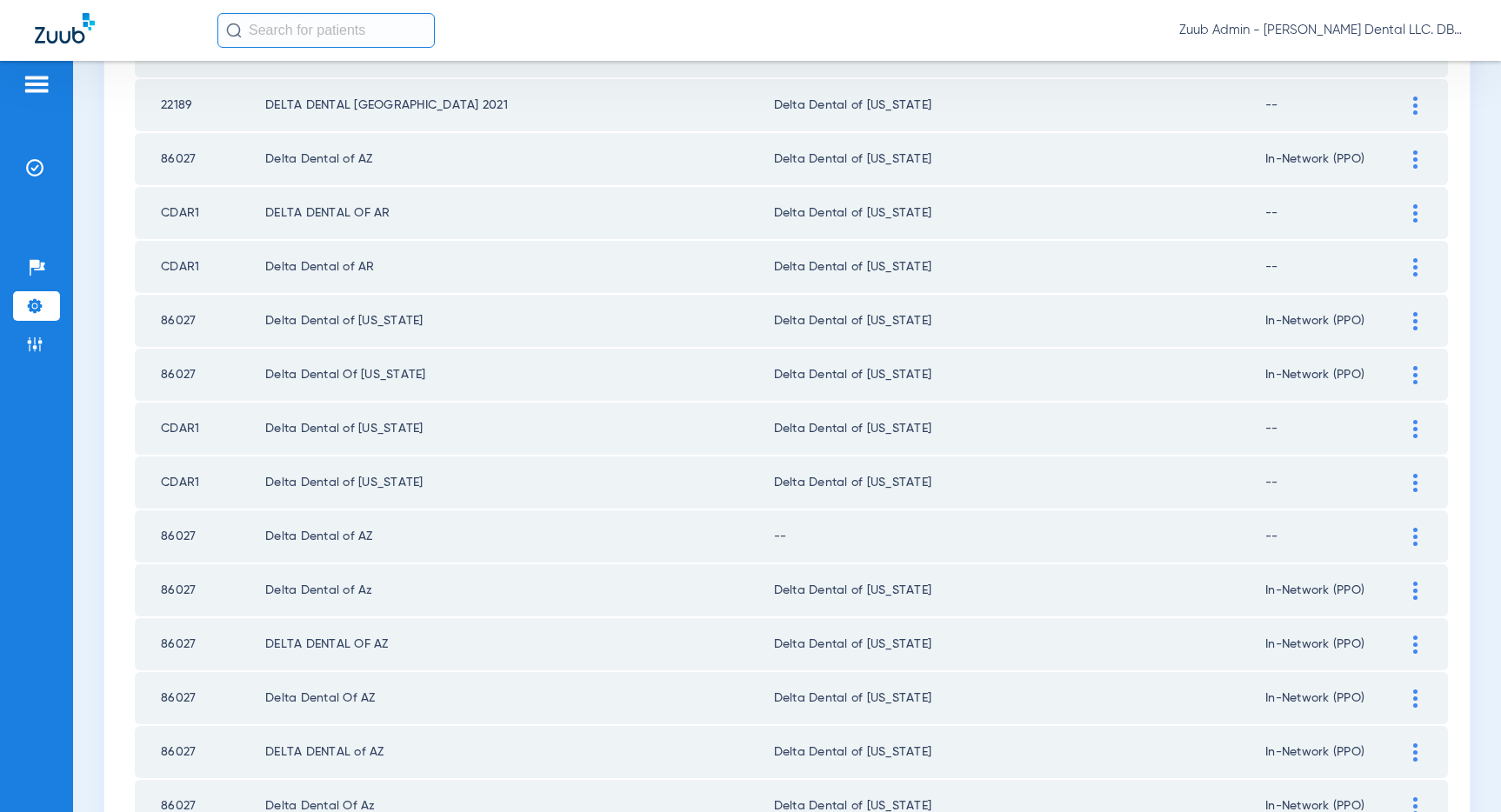
scroll to position [855, 0]
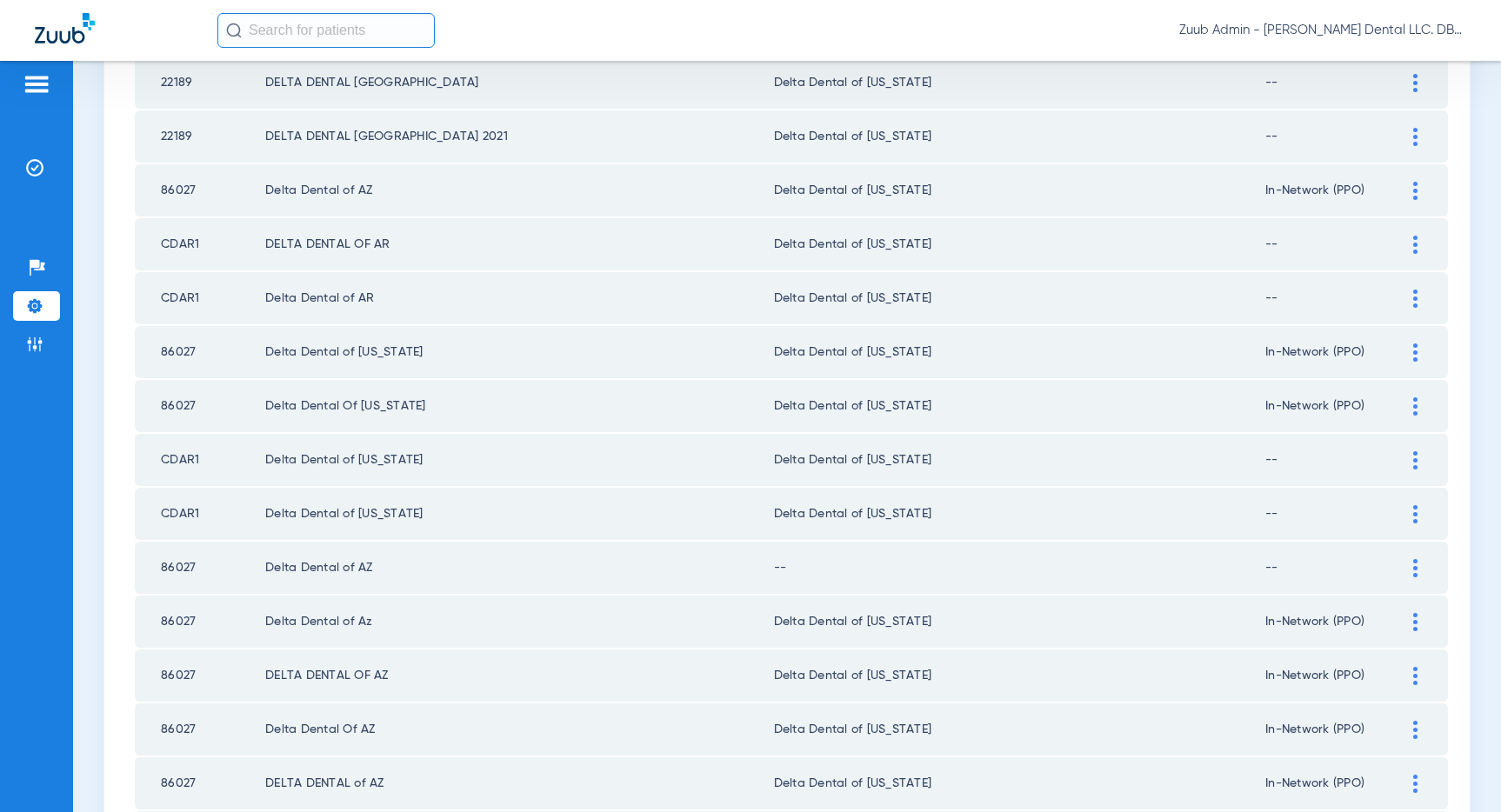
drag, startPoint x: 1412, startPoint y: 560, endPoint x: 1396, endPoint y: 559, distance: 16.0
click at [1410, 560] on div at bounding box center [1415, 568] width 31 height 18
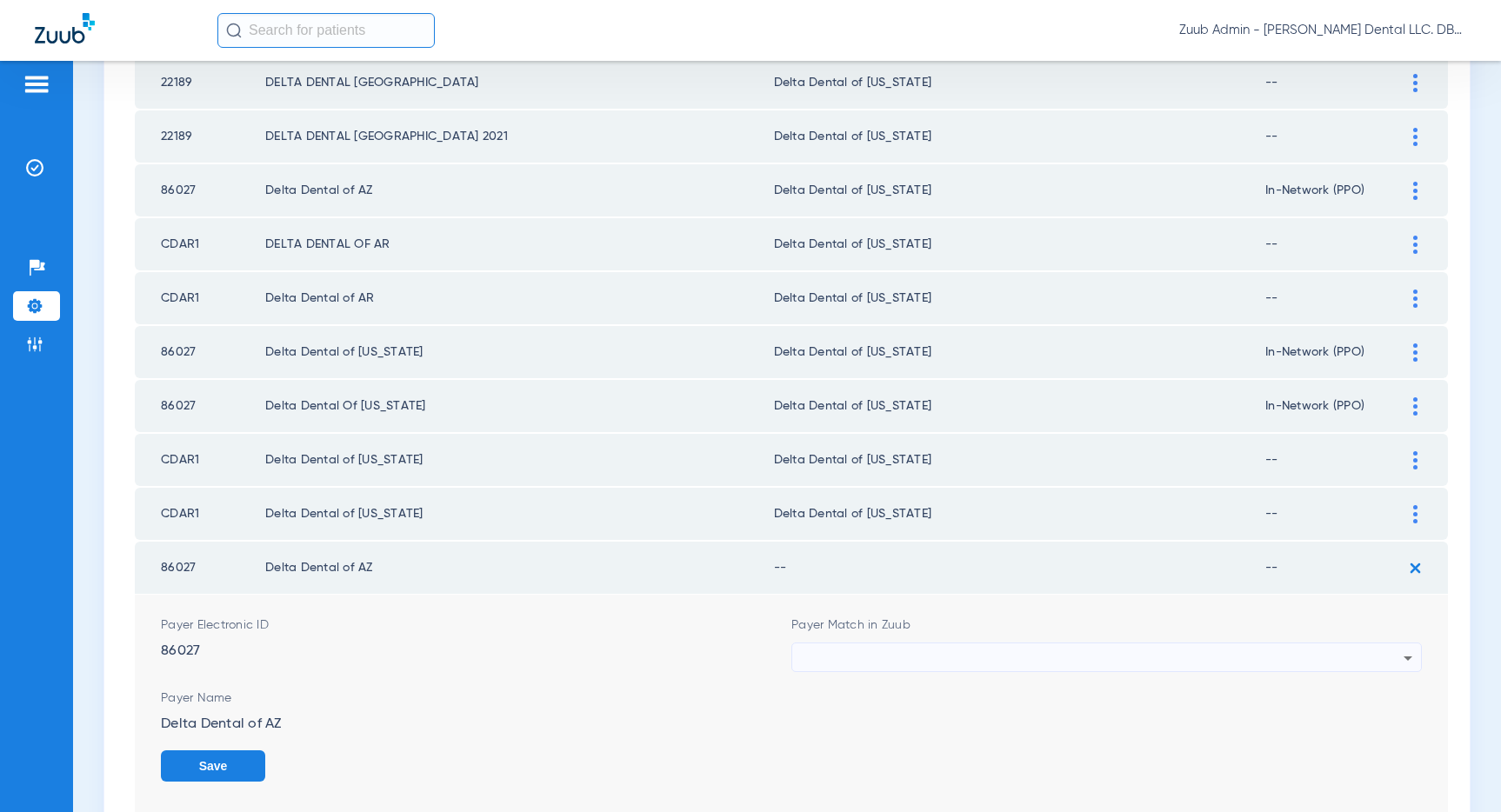
click at [1319, 653] on div at bounding box center [1102, 658] width 603 height 30
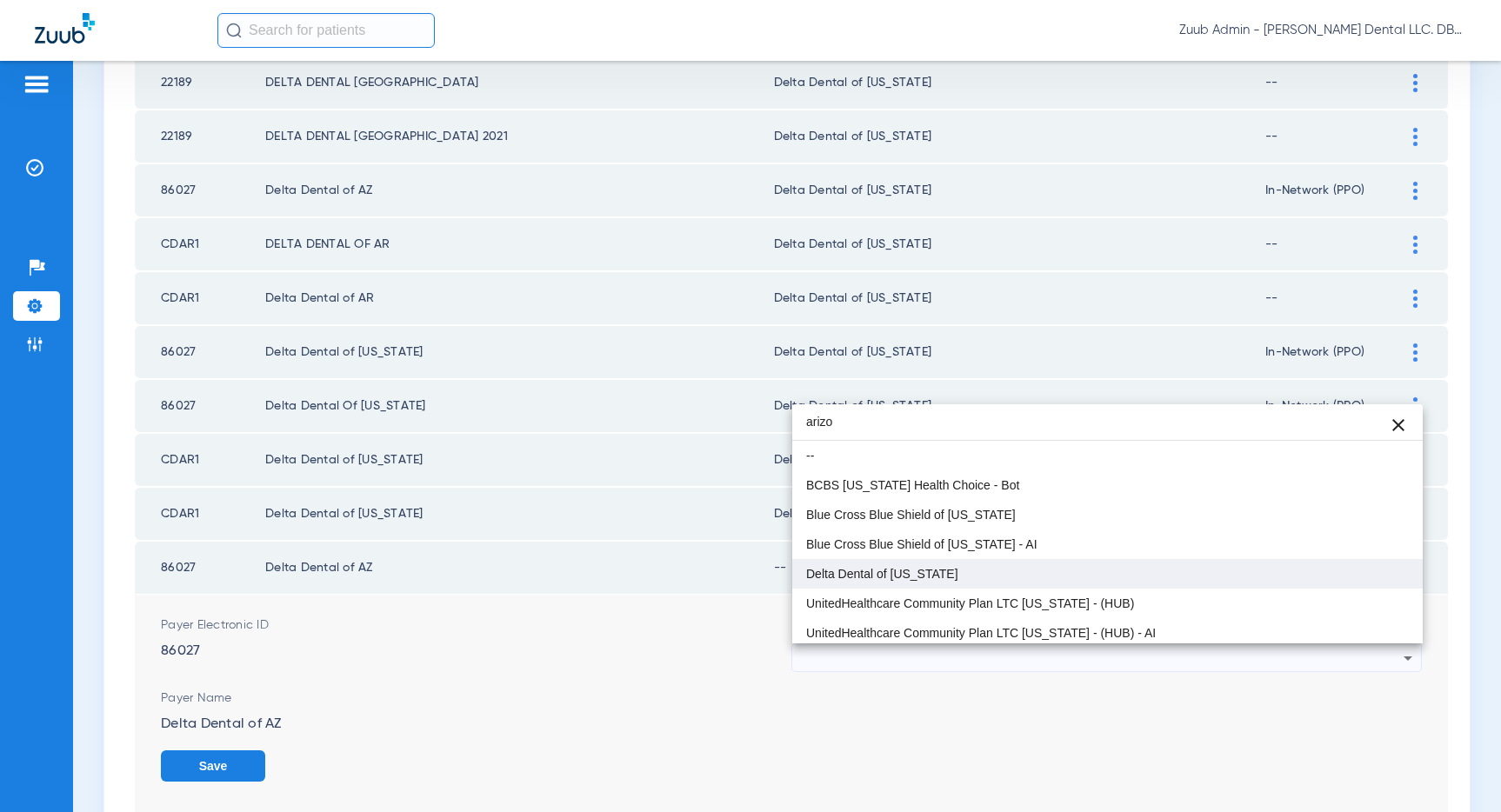
type input "arizo"
click at [851, 562] on mat-option "Delta Dental of [US_STATE]" at bounding box center [1108, 573] width 631 height 30
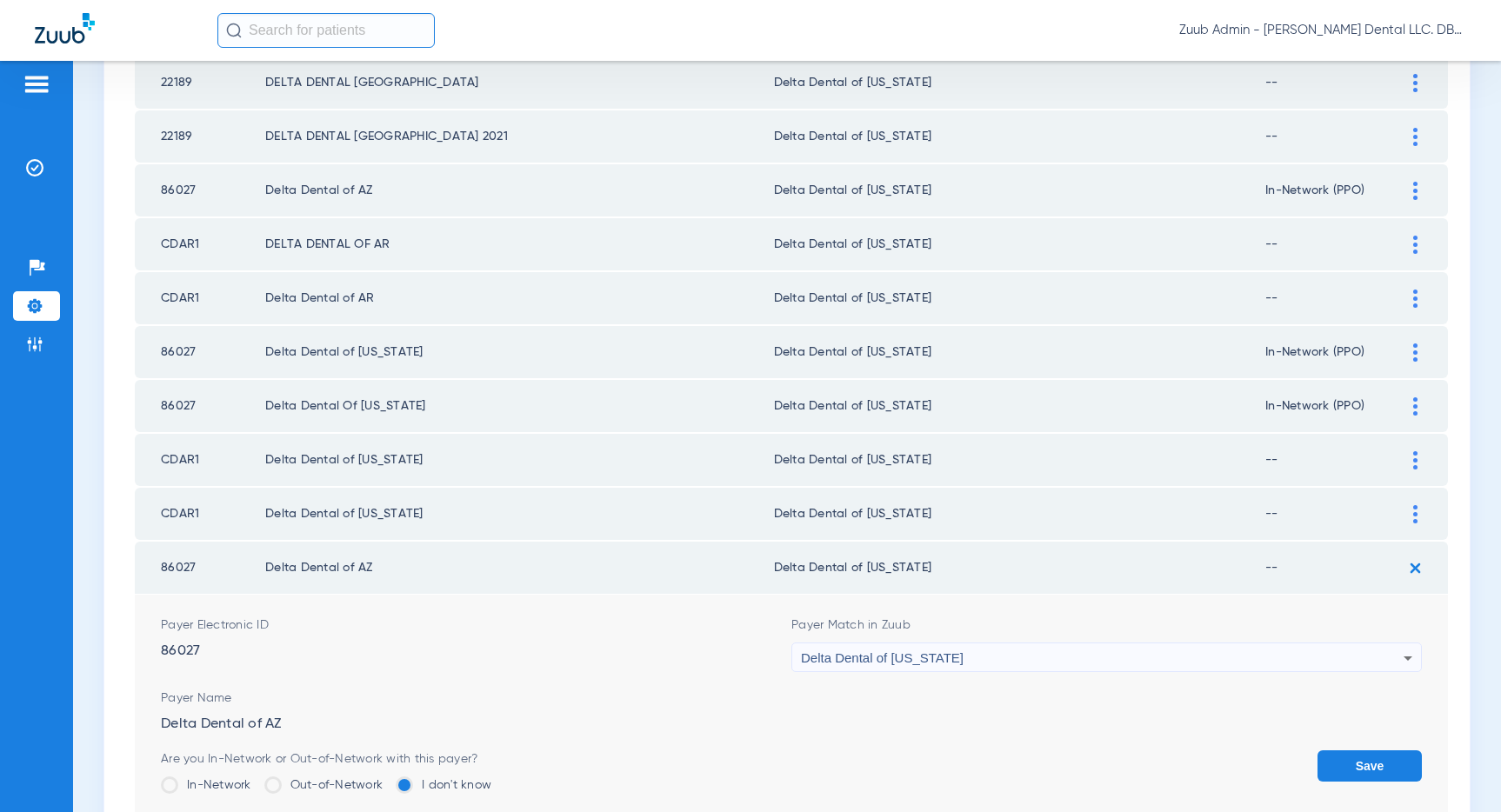
click at [1338, 755] on button "Save" at bounding box center [1369, 765] width 104 height 31
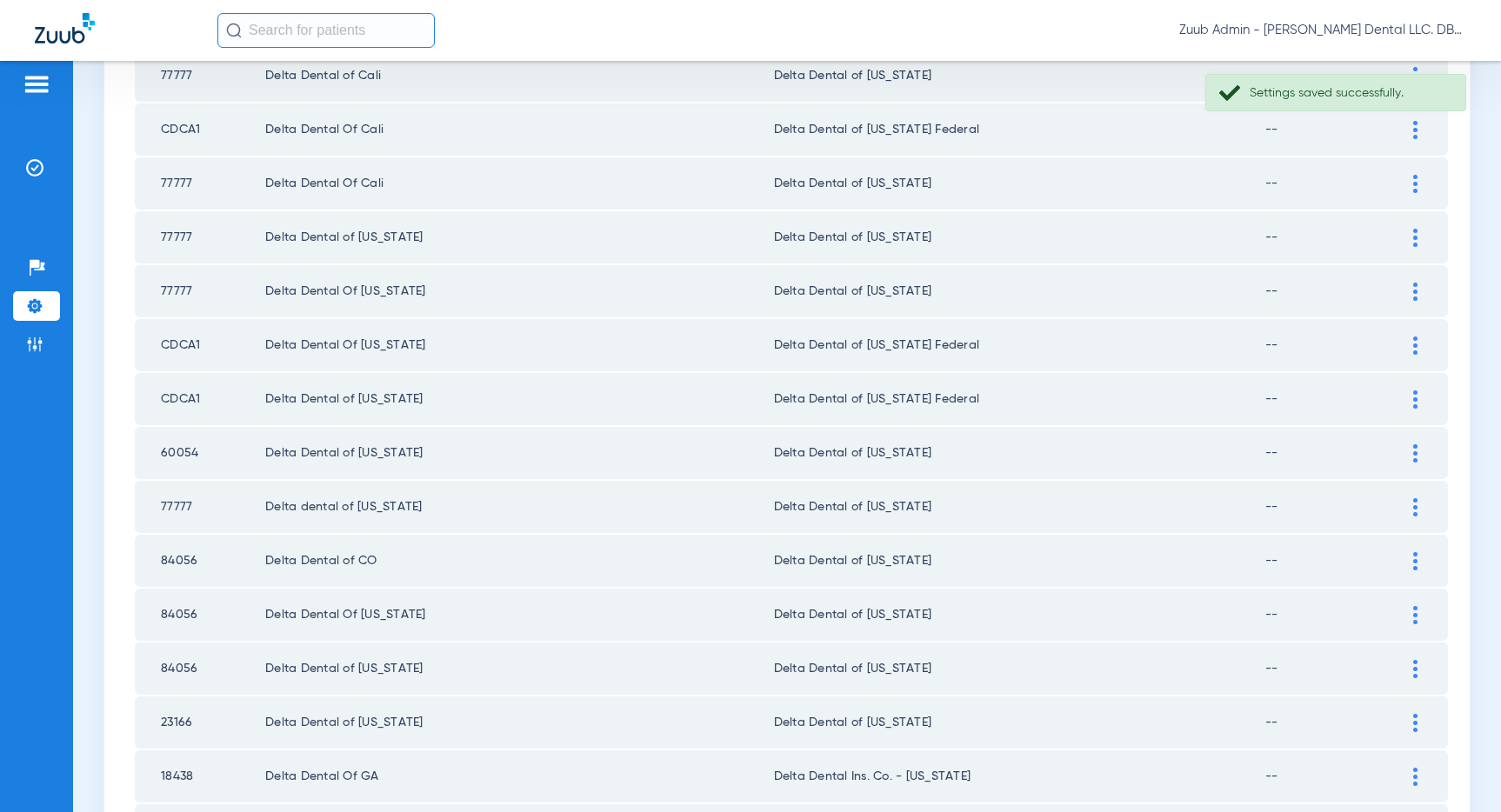
scroll to position [2330, 0]
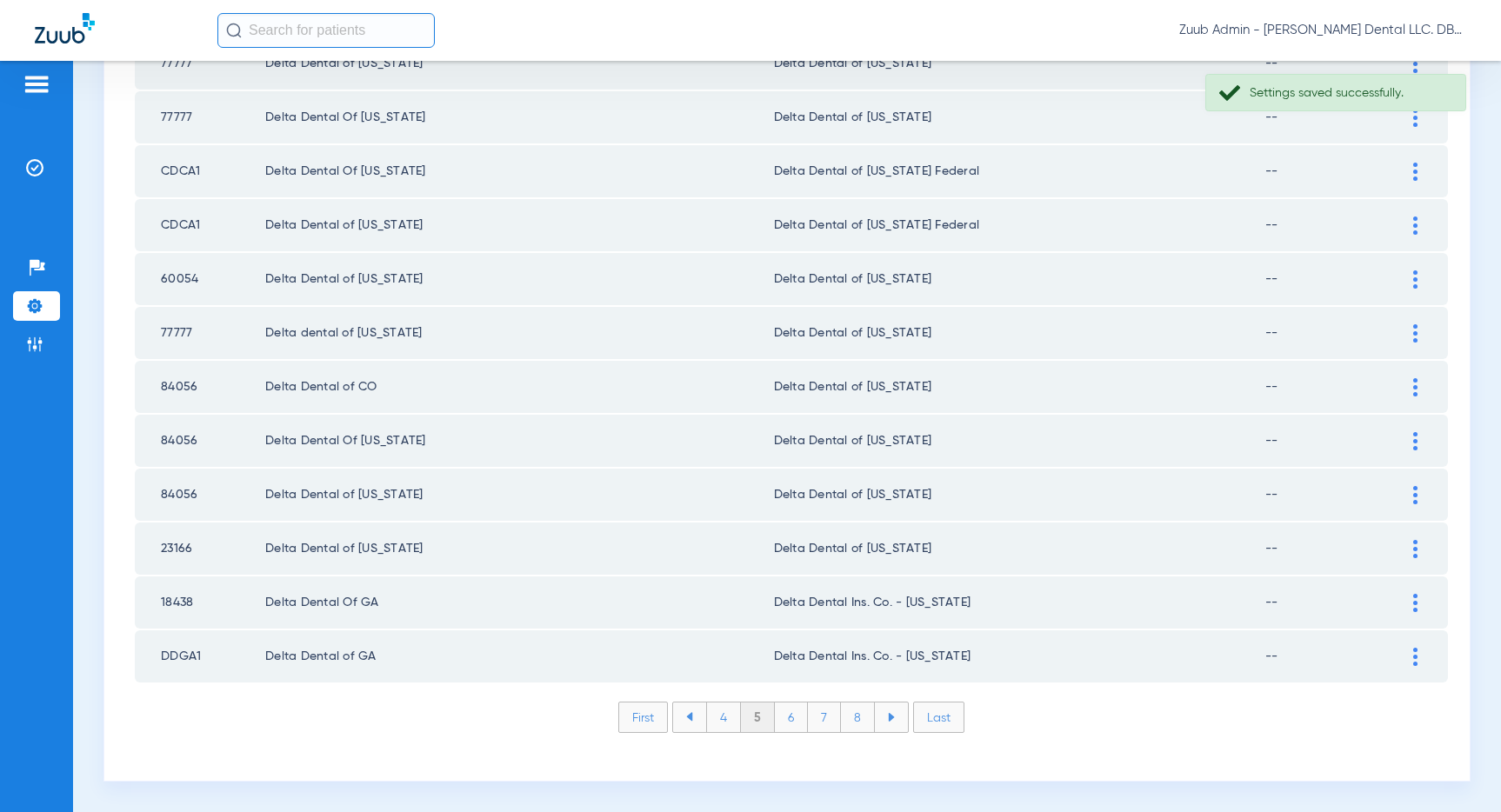
click at [724, 711] on li "4" at bounding box center [723, 717] width 35 height 30
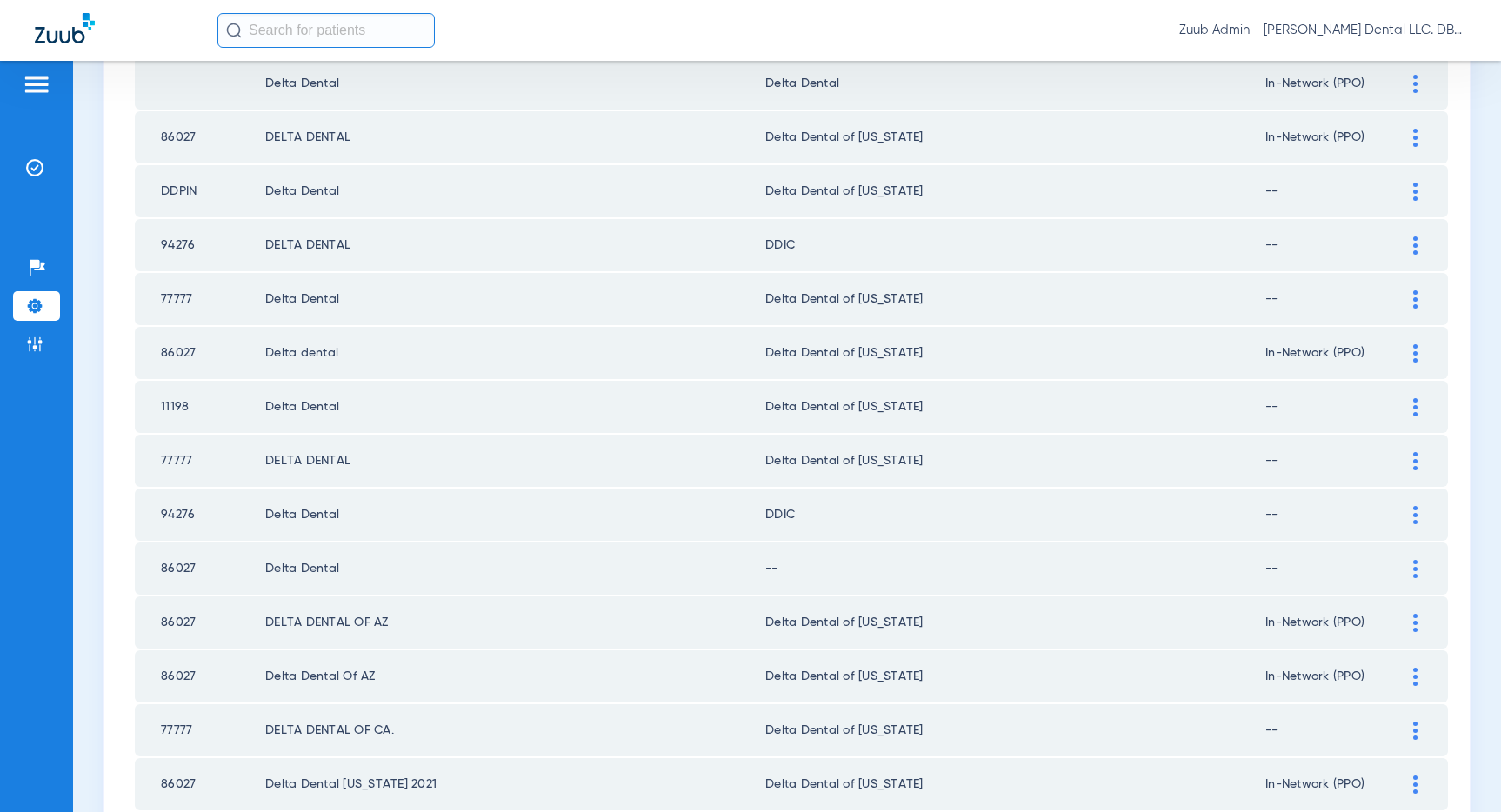
scroll to position [908, 0]
click at [1414, 567] on img at bounding box center [1415, 569] width 4 height 18
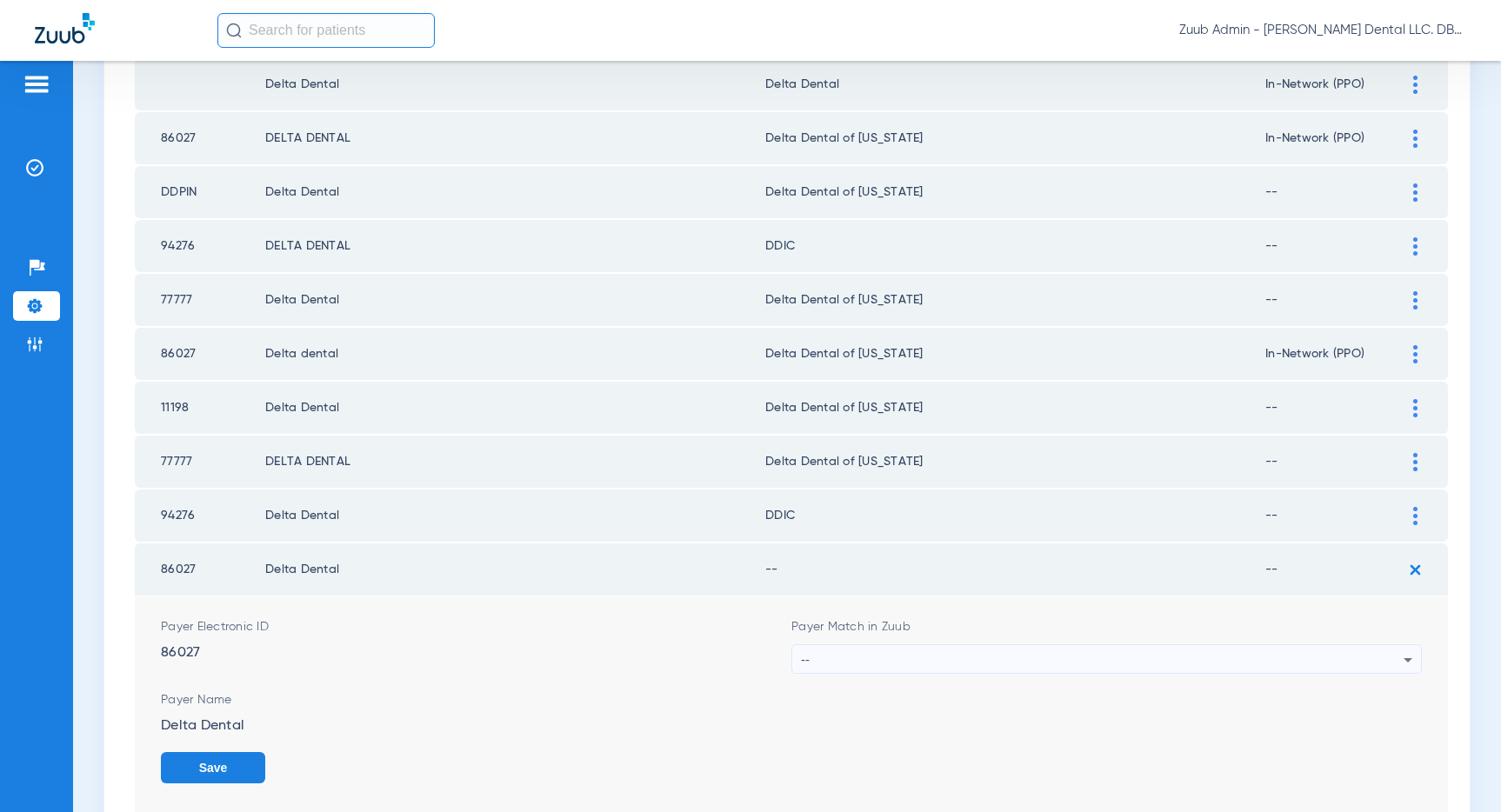
scroll to position [907, 0]
click at [1168, 659] on div "--" at bounding box center [1102, 660] width 603 height 30
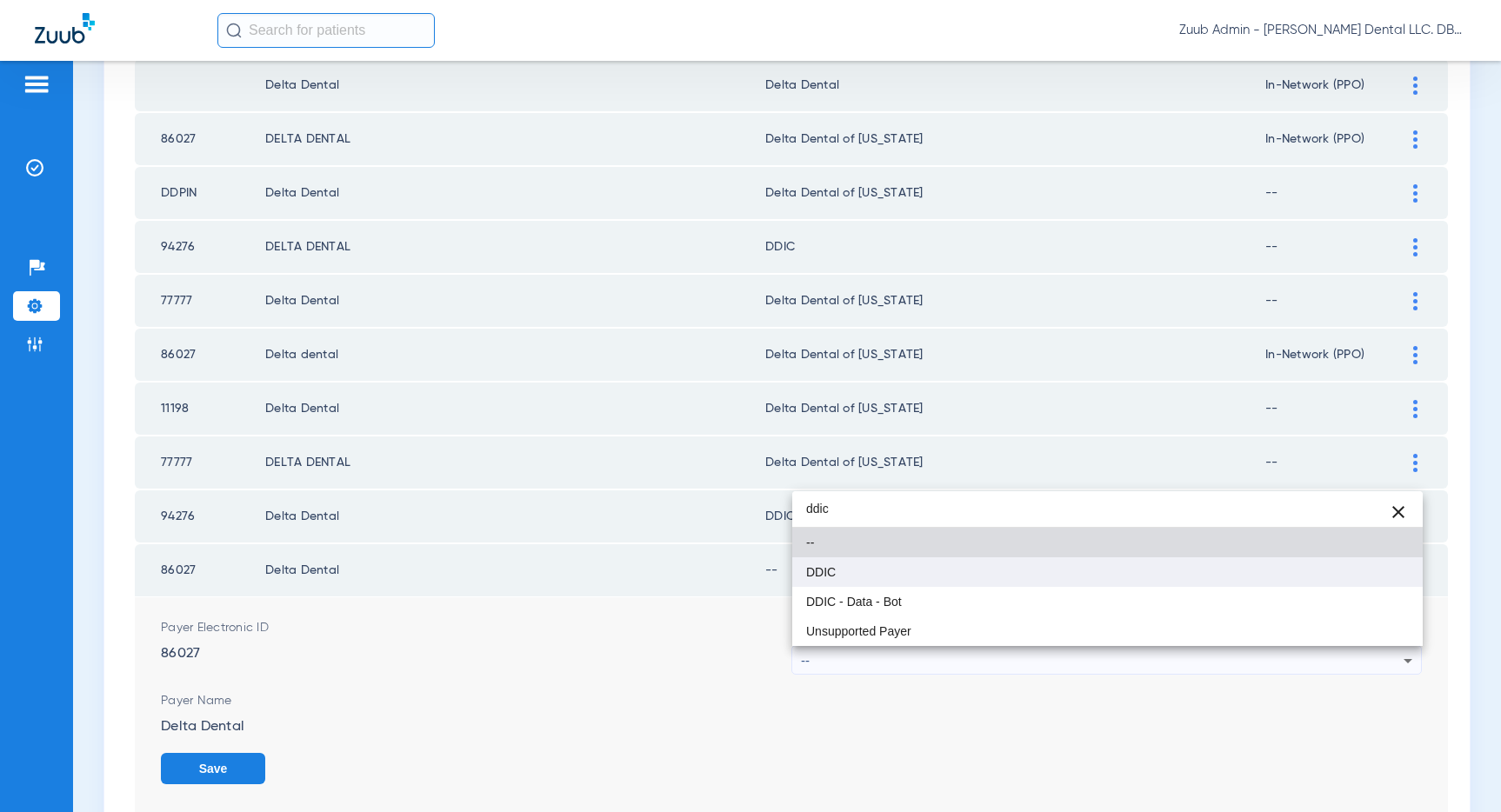
type input "ddic"
click at [818, 578] on span "DDIC" at bounding box center [820, 572] width 30 height 13
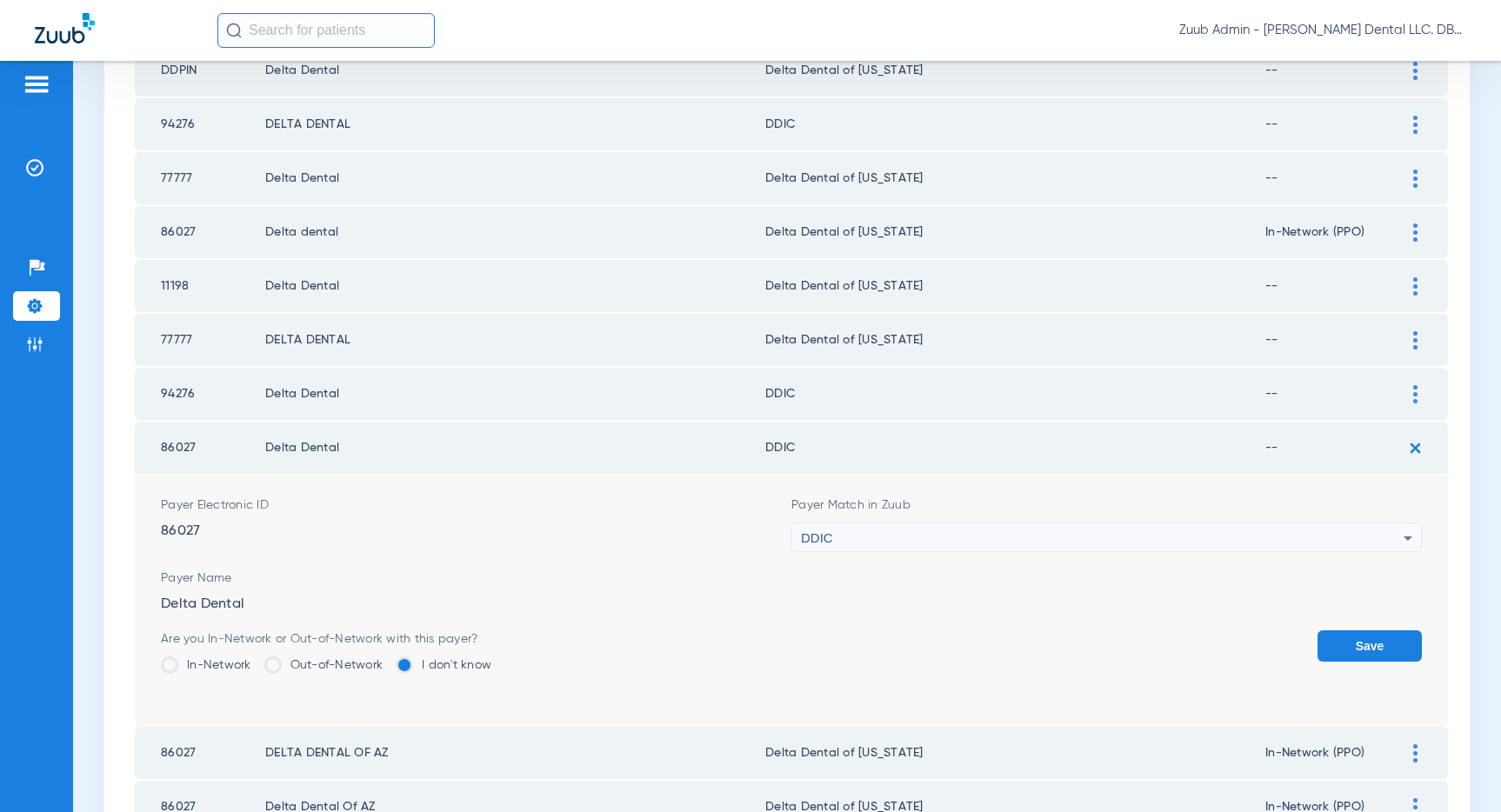
scroll to position [1030, 0]
click at [1356, 648] on button "Save" at bounding box center [1369, 645] width 104 height 31
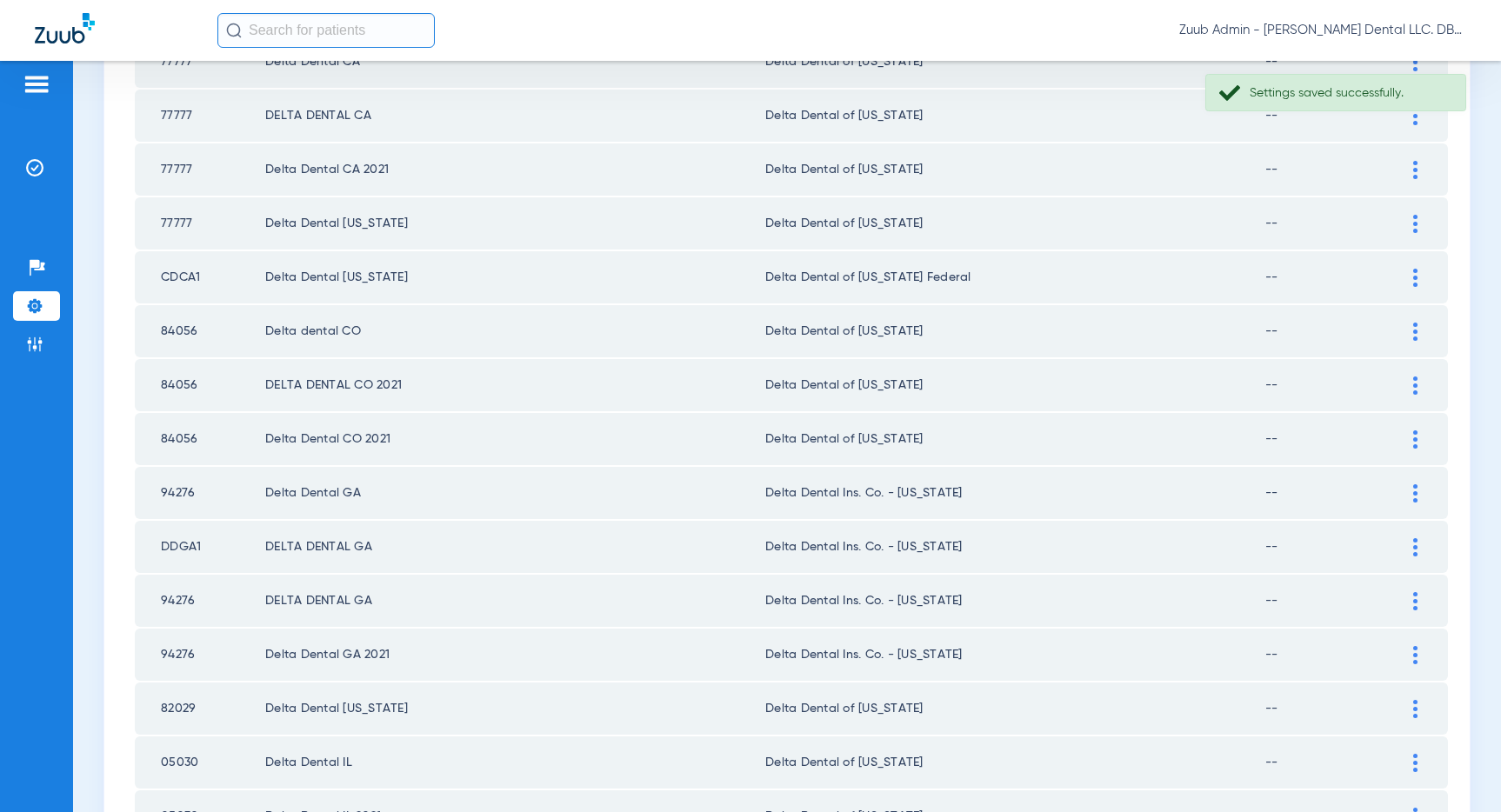
scroll to position [2330, 0]
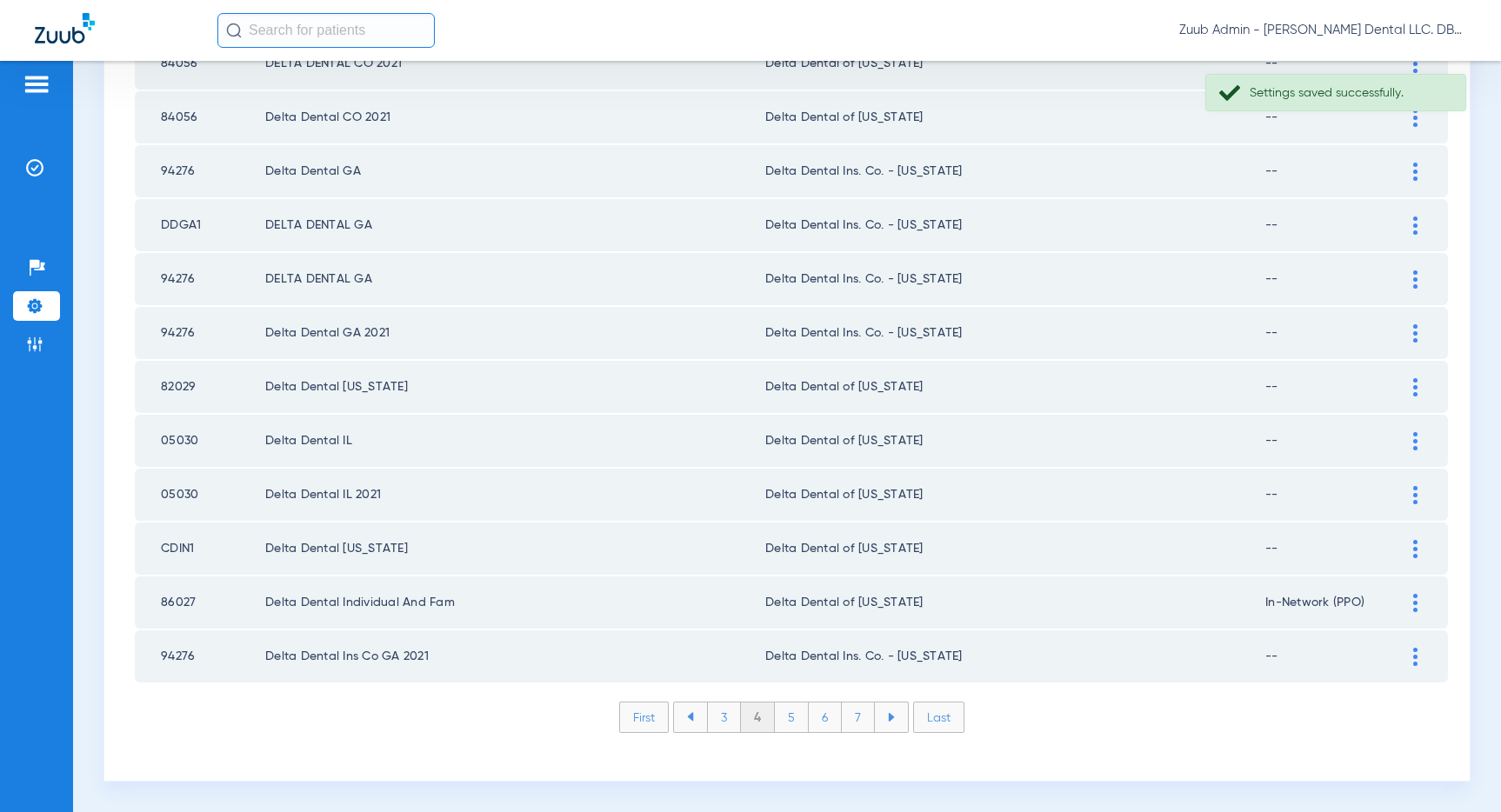
click at [720, 719] on li "3" at bounding box center [724, 717] width 34 height 30
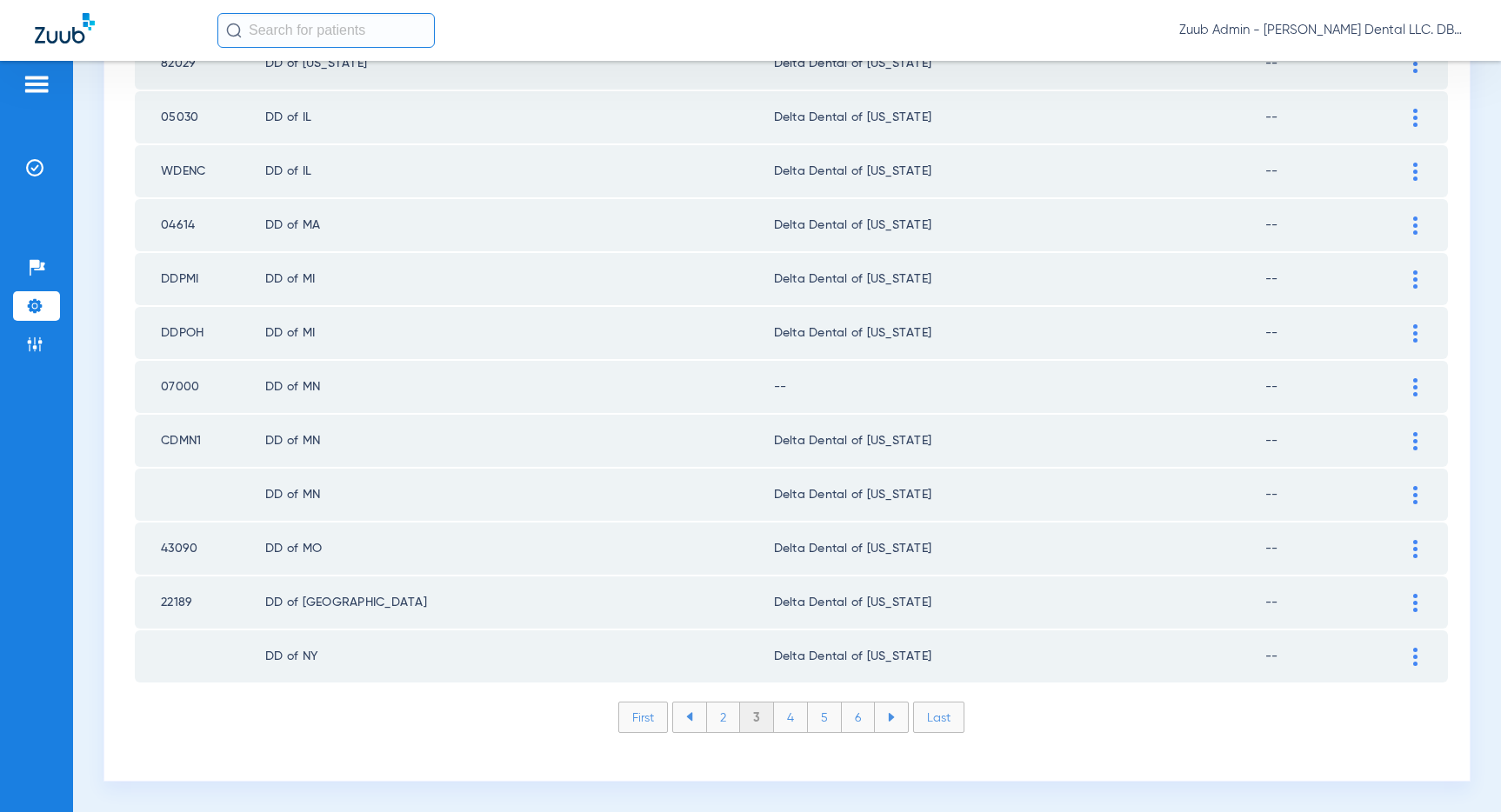
click at [1410, 435] on div at bounding box center [1415, 441] width 31 height 18
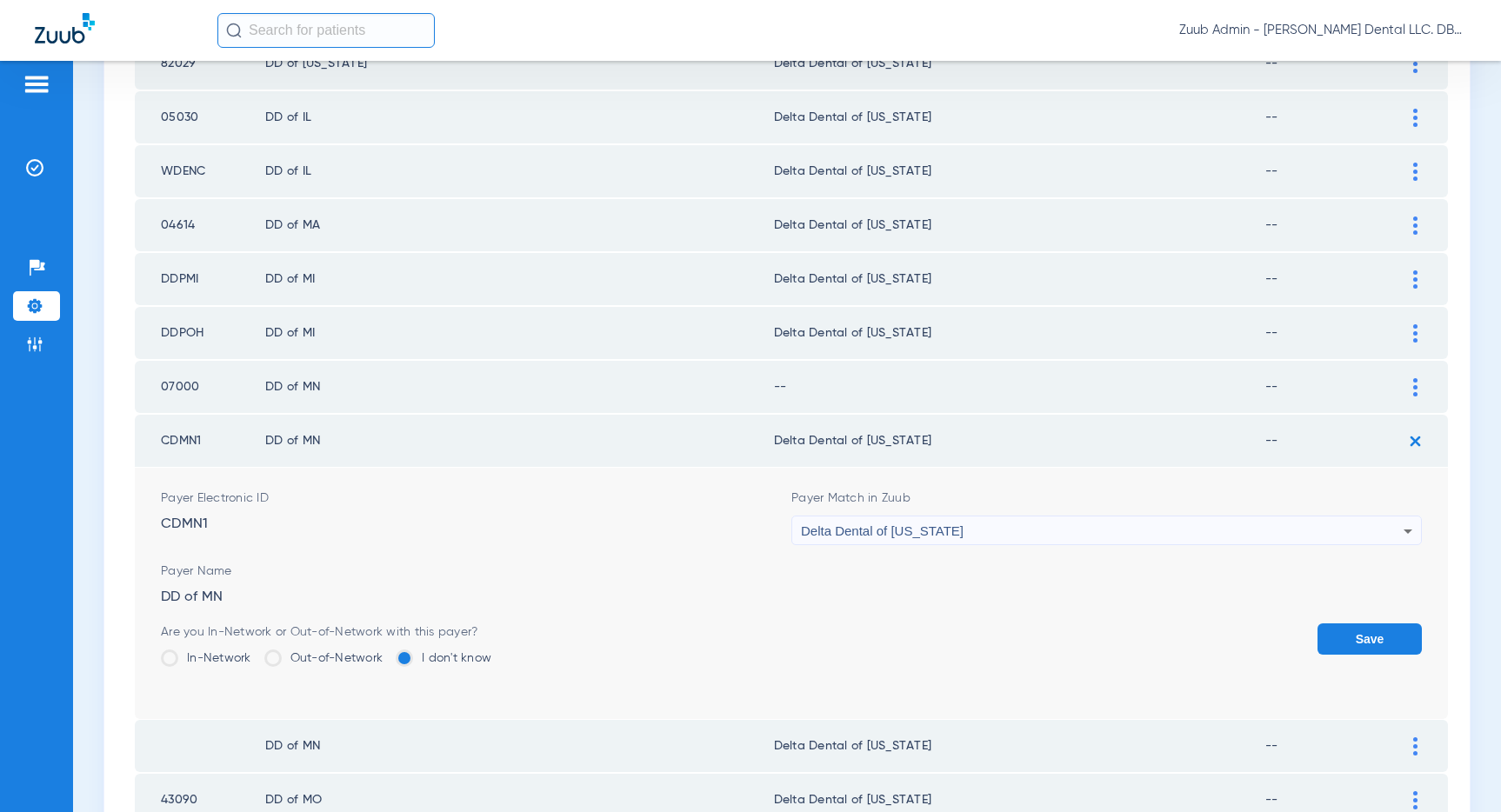
click at [1258, 530] on div "Delta Dental of [US_STATE]" at bounding box center [1102, 531] width 603 height 30
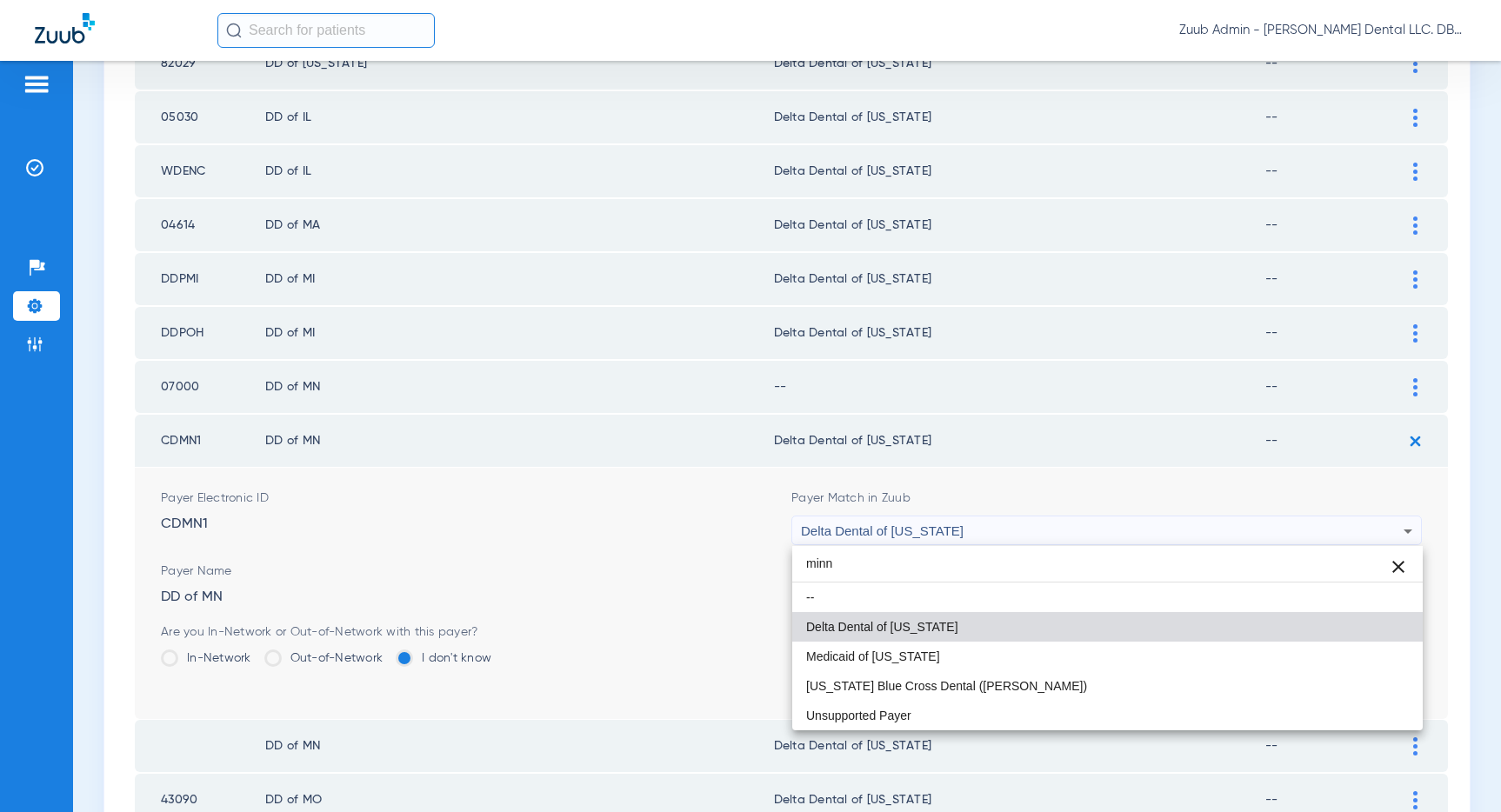
scroll to position [0, 0]
type input "minn"
click at [941, 624] on span "Delta Dental of [US_STATE]" at bounding box center [881, 627] width 152 height 13
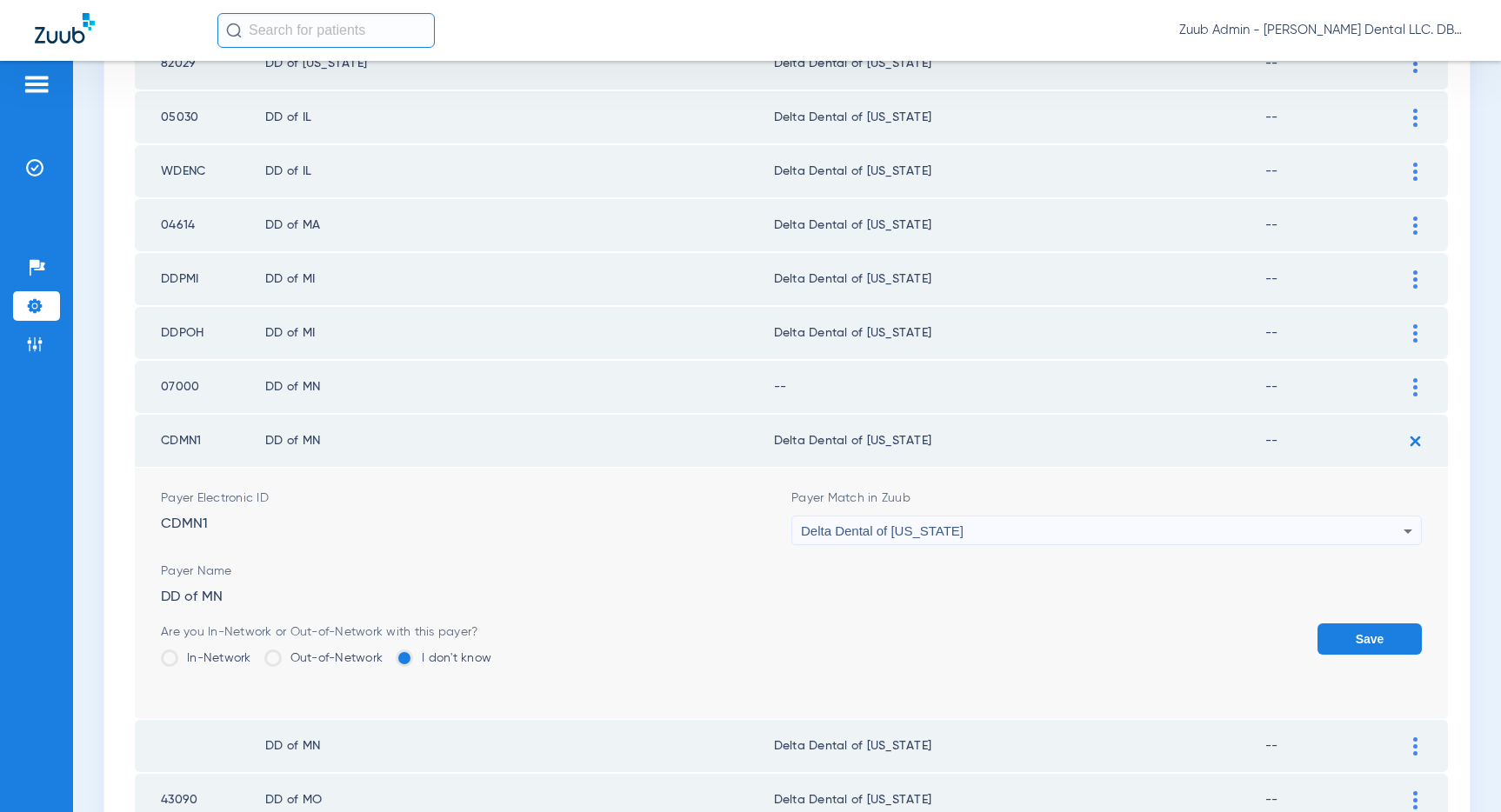
click at [1360, 638] on button "Save" at bounding box center [1369, 639] width 104 height 31
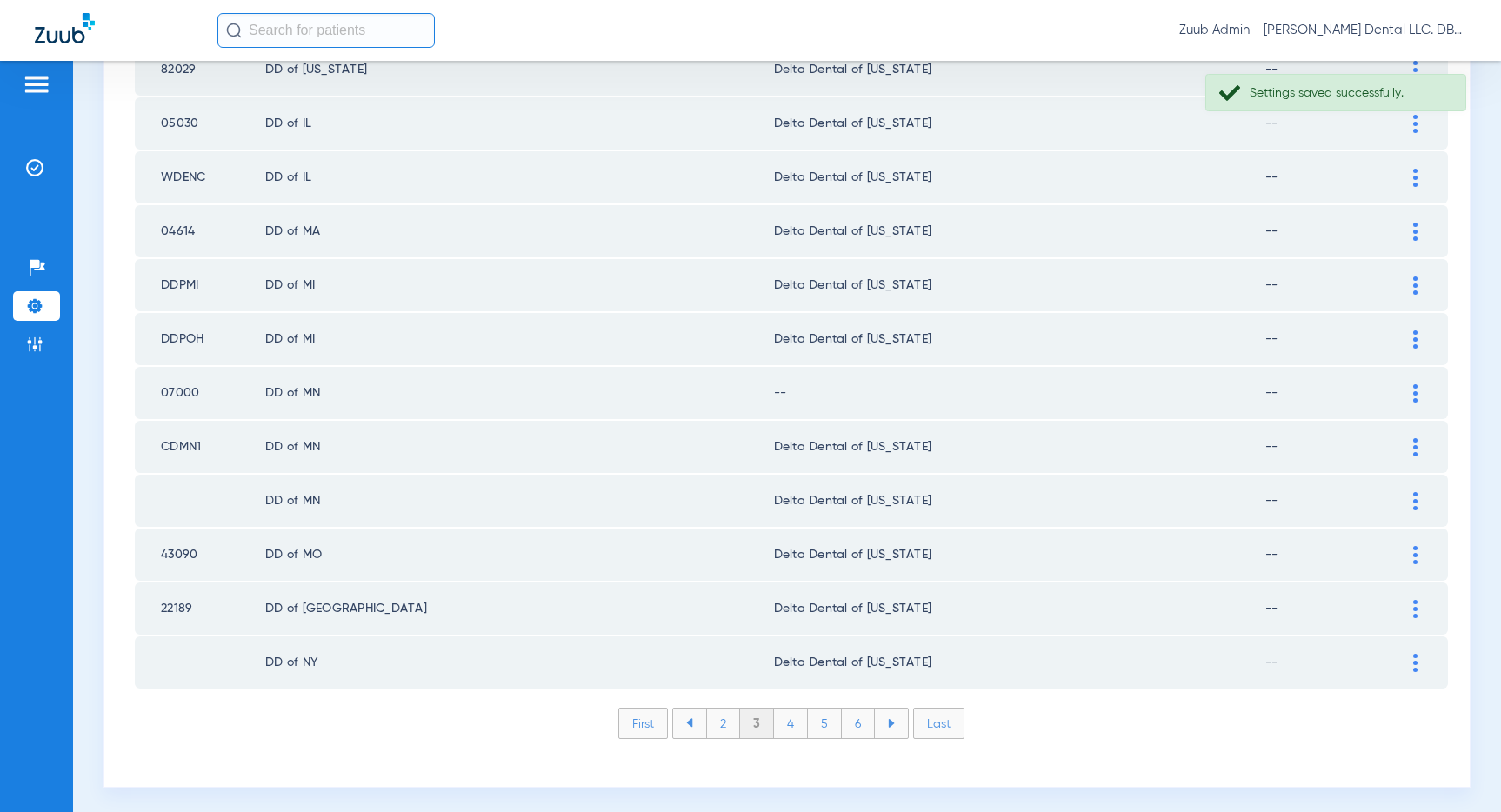
scroll to position [2325, 0]
click at [1413, 393] on img at bounding box center [1415, 393] width 4 height 18
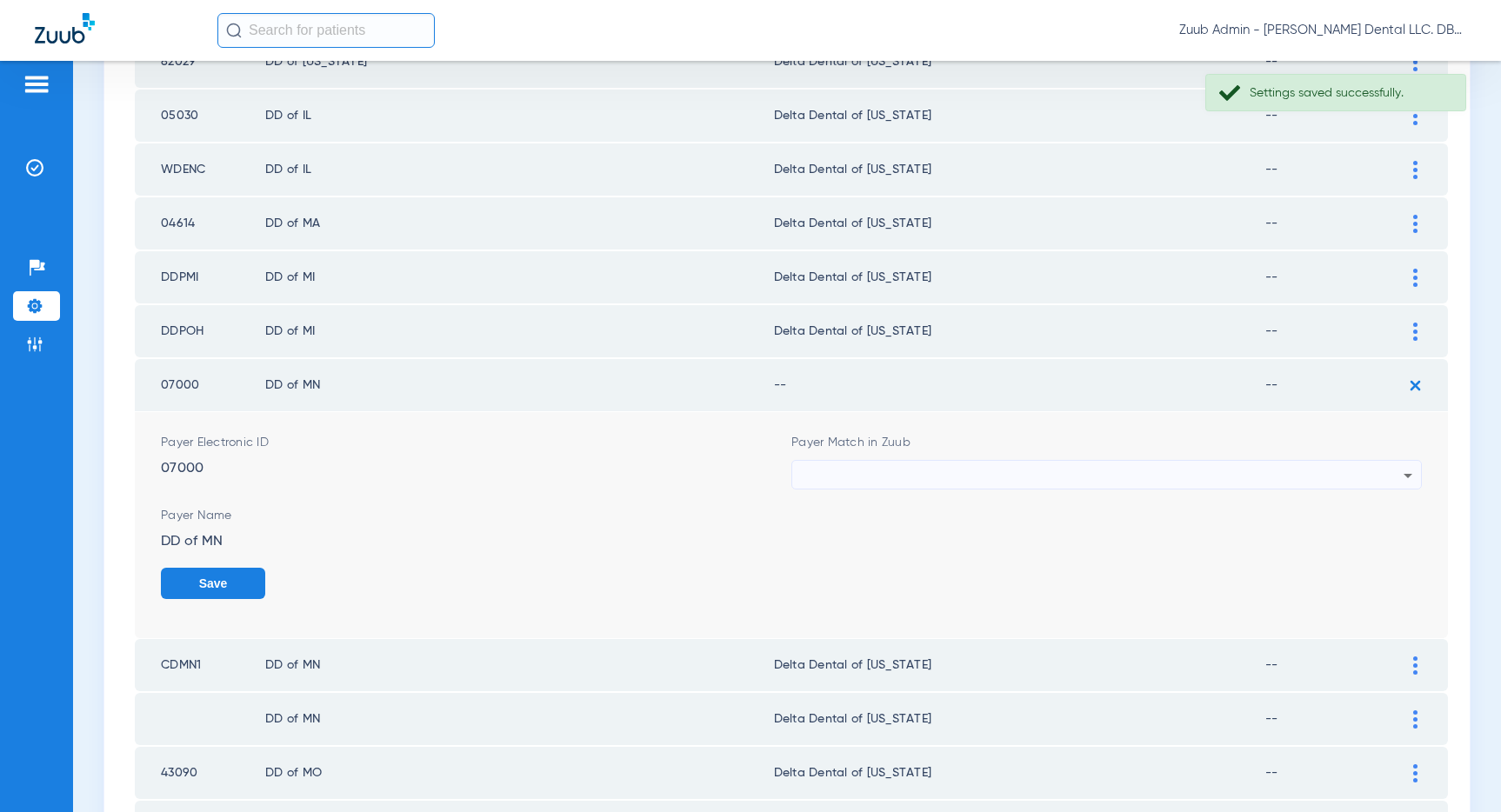
click at [1232, 485] on div at bounding box center [1102, 475] width 603 height 30
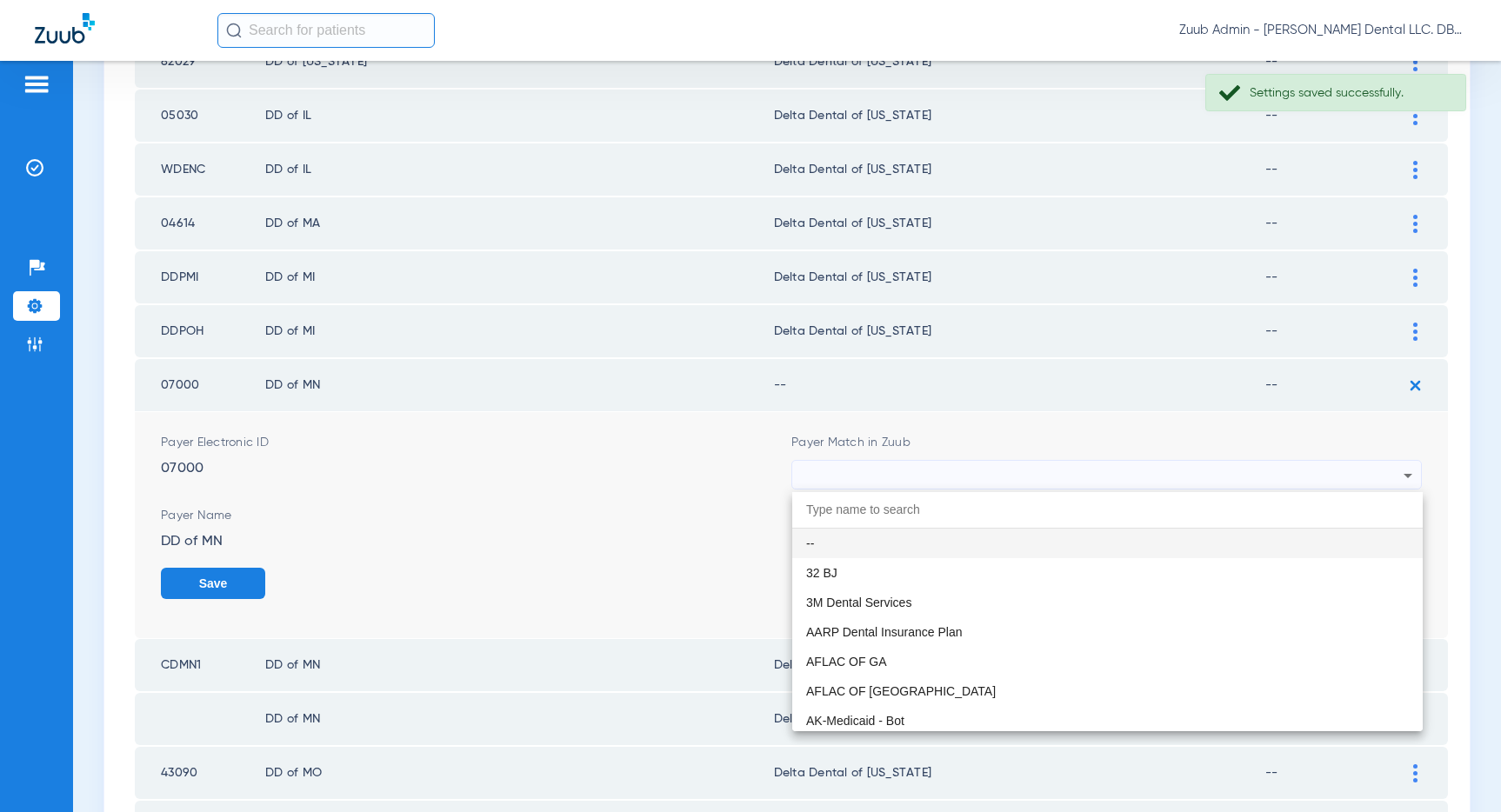
scroll to position [2330, 0]
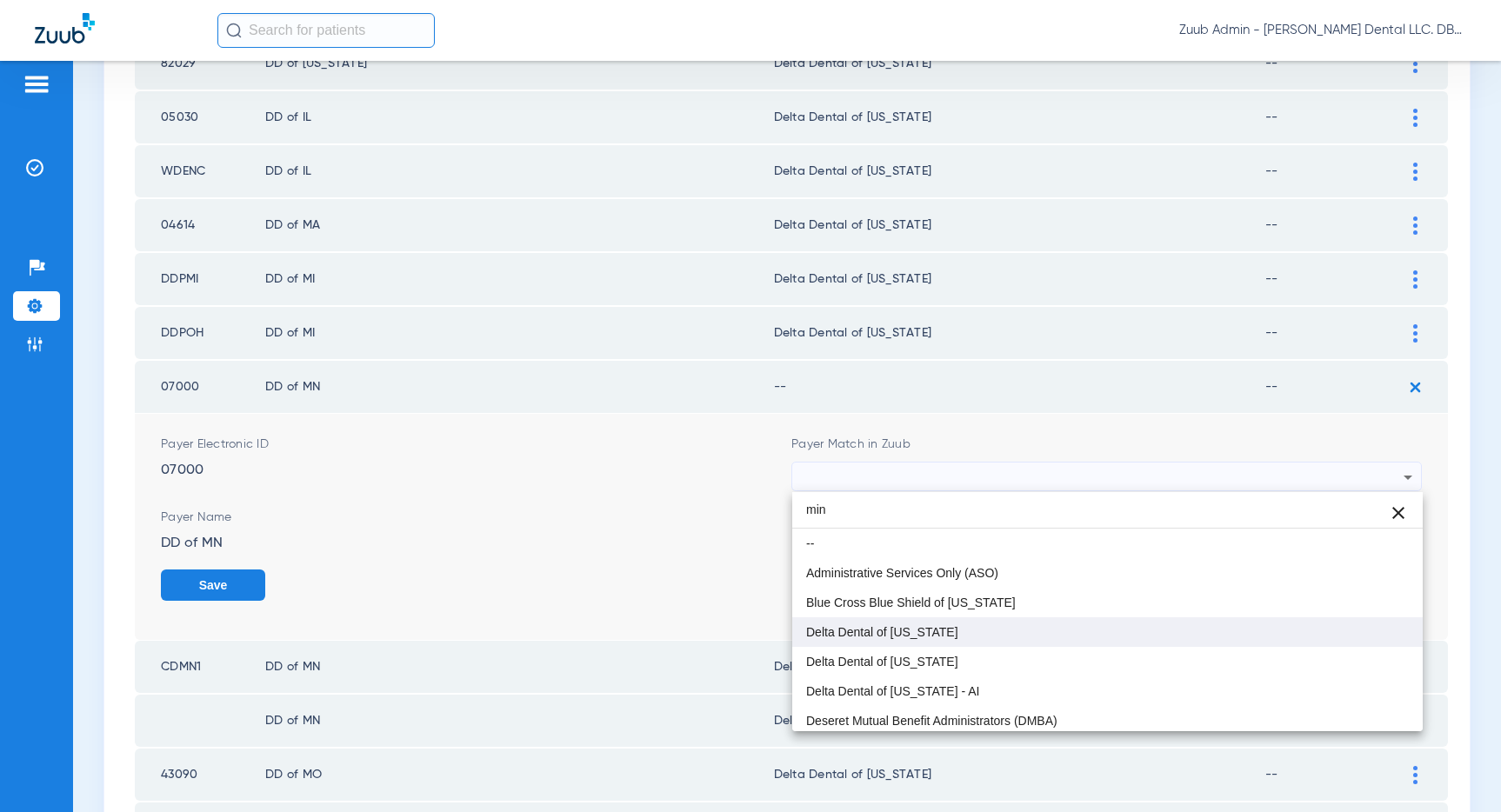
type input "min"
drag, startPoint x: 949, startPoint y: 634, endPoint x: 977, endPoint y: 631, distance: 28.2
click at [950, 634] on mat-option "Delta Dental of [US_STATE]" at bounding box center [1108, 631] width 631 height 30
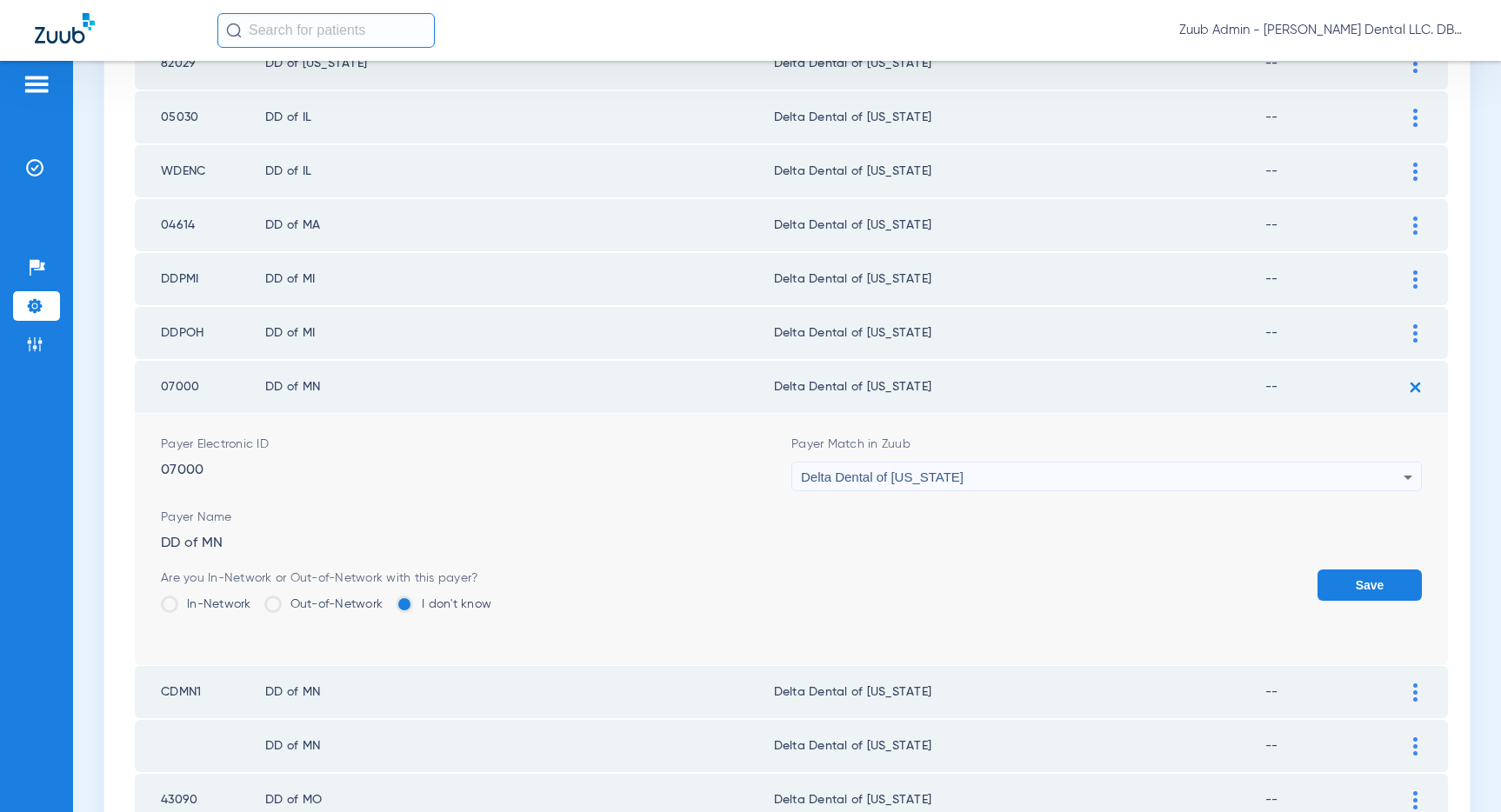
click at [1345, 581] on button "Save" at bounding box center [1369, 585] width 104 height 31
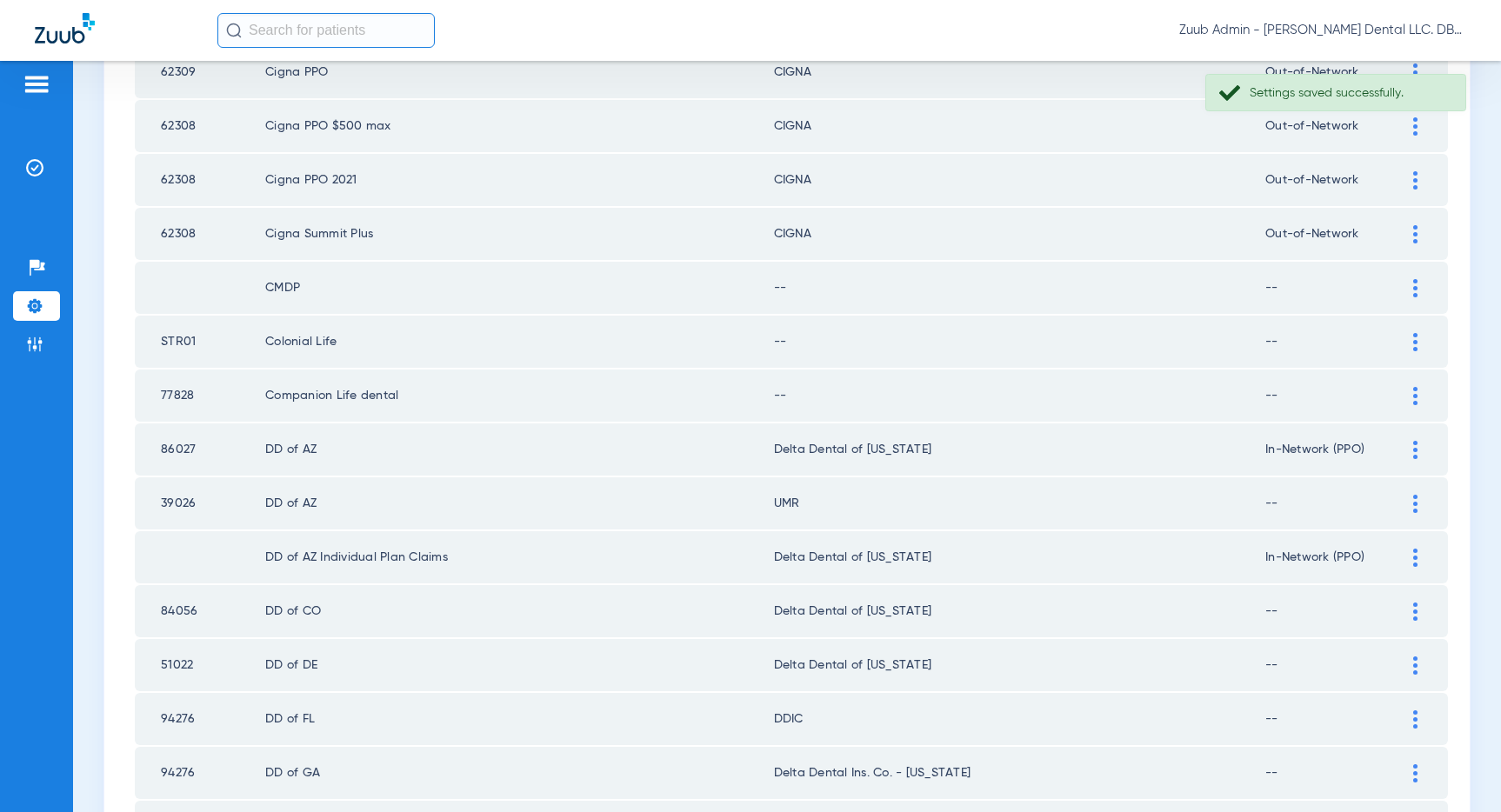
scroll to position [1454, 0]
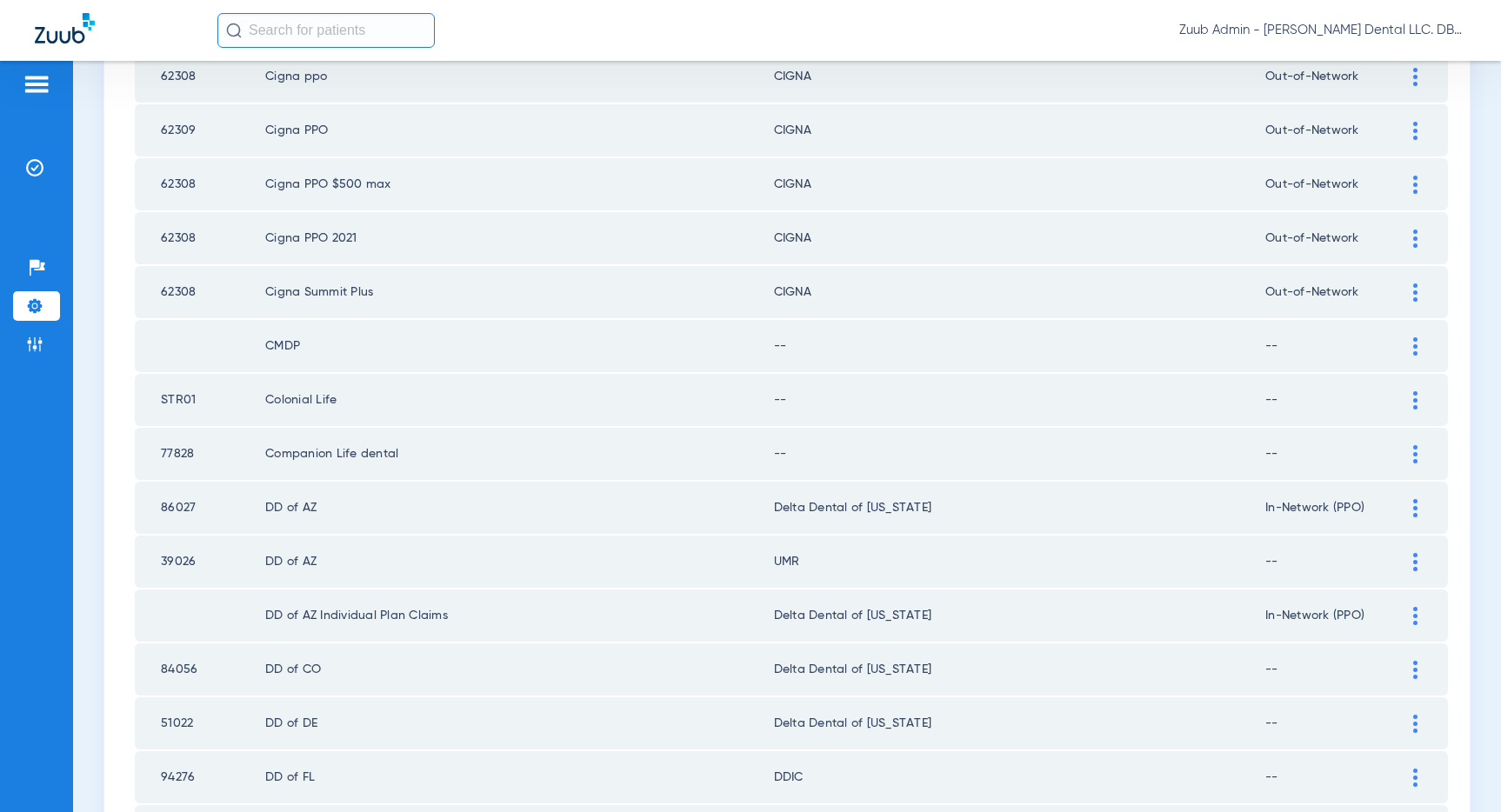
click at [1408, 450] on div at bounding box center [1415, 455] width 31 height 18
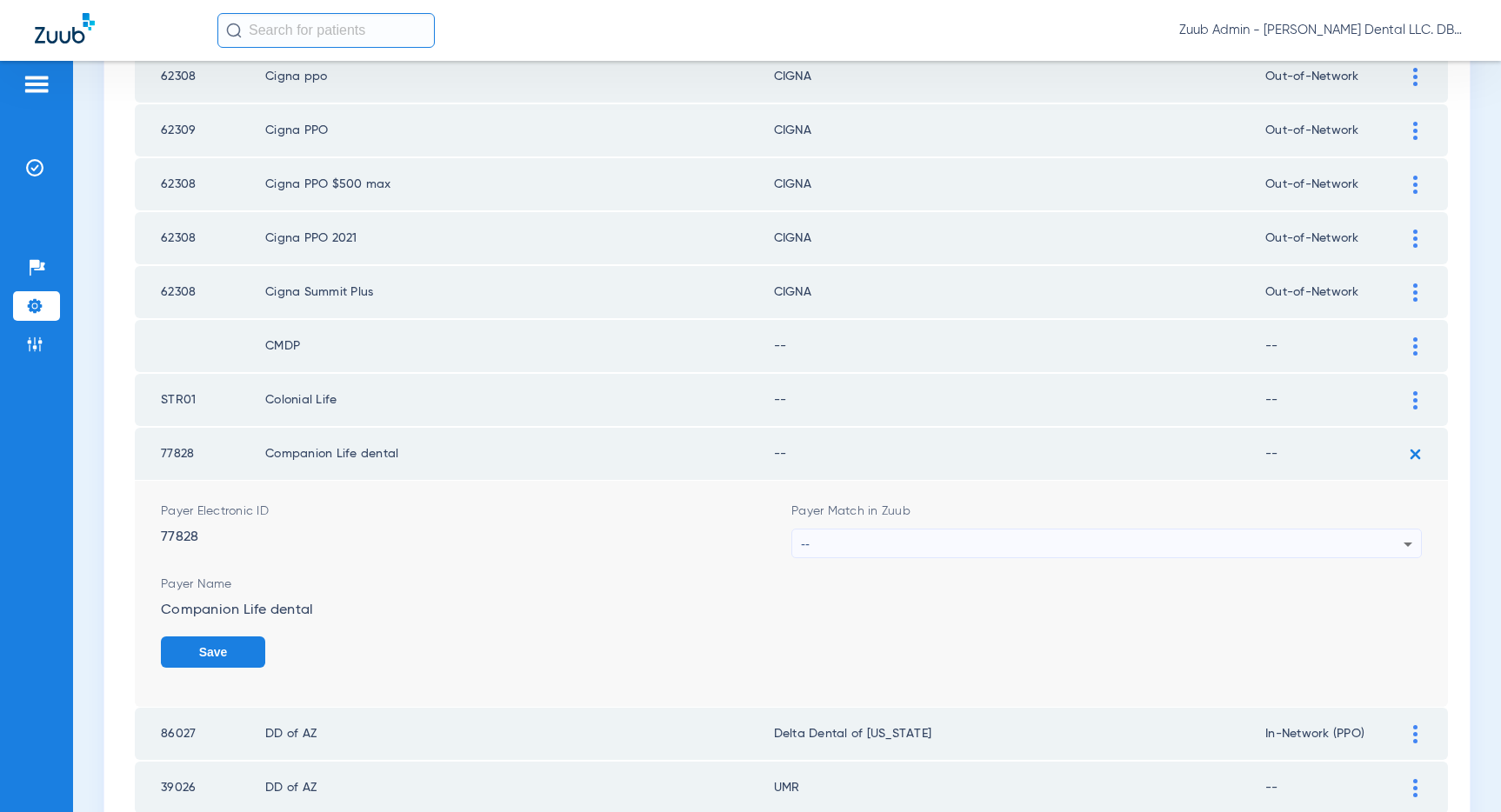
click at [1333, 535] on div "--" at bounding box center [1102, 543] width 603 height 30
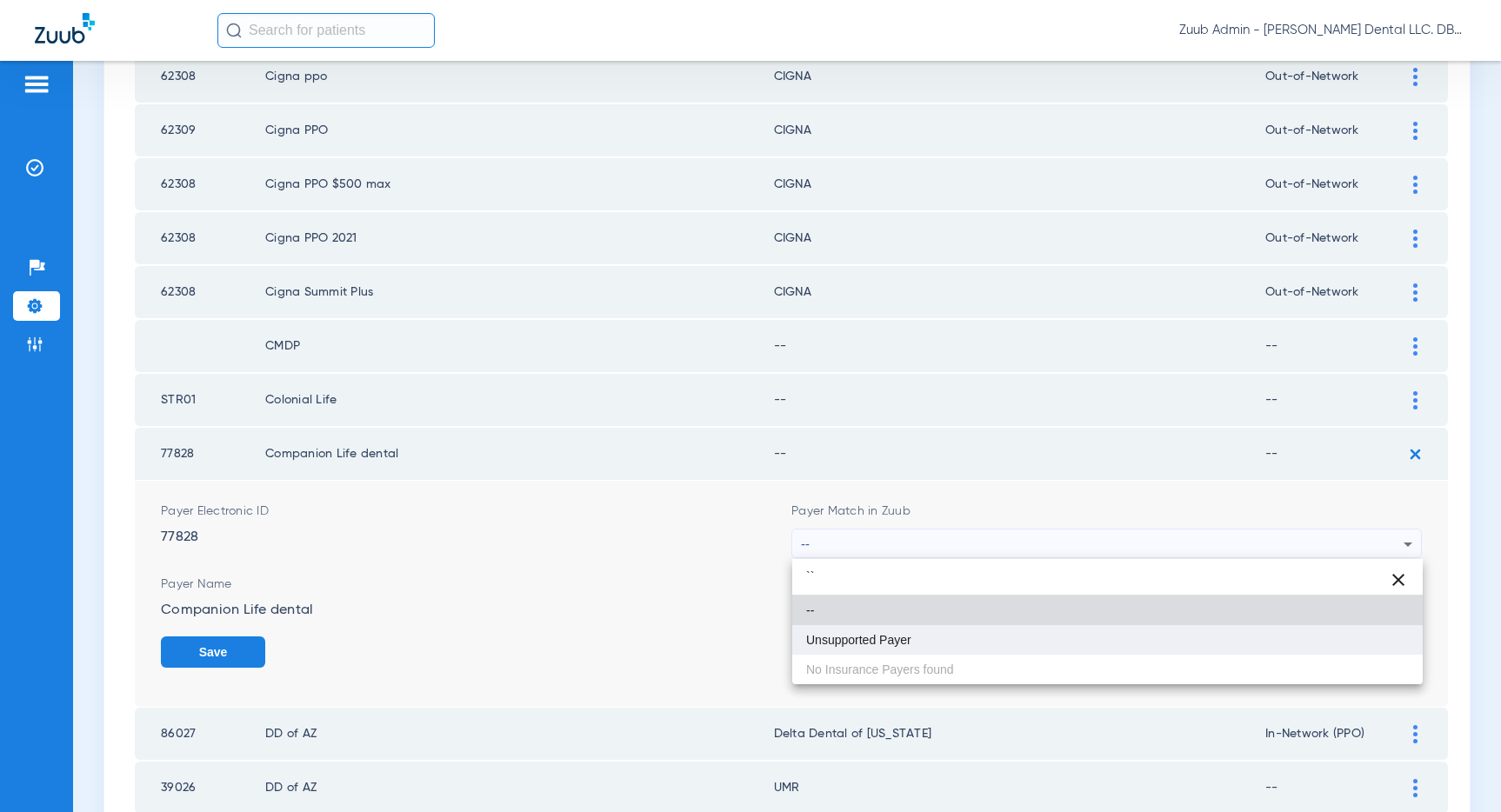
type input "``"
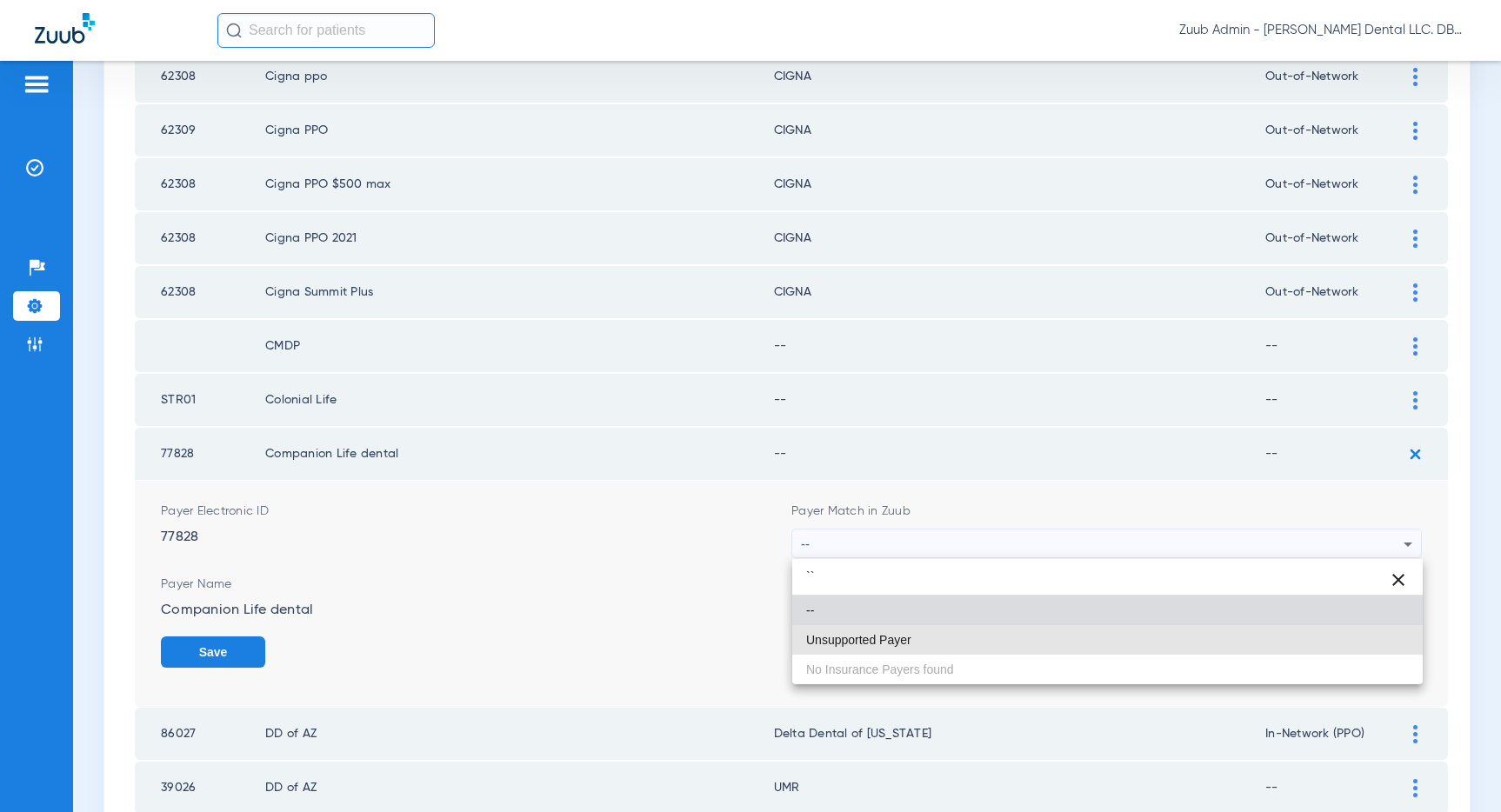
drag, startPoint x: 957, startPoint y: 634, endPoint x: 1123, endPoint y: 640, distance: 166.1
click at [958, 633] on mat-option "Unsupported Payer" at bounding box center [1108, 640] width 631 height 30
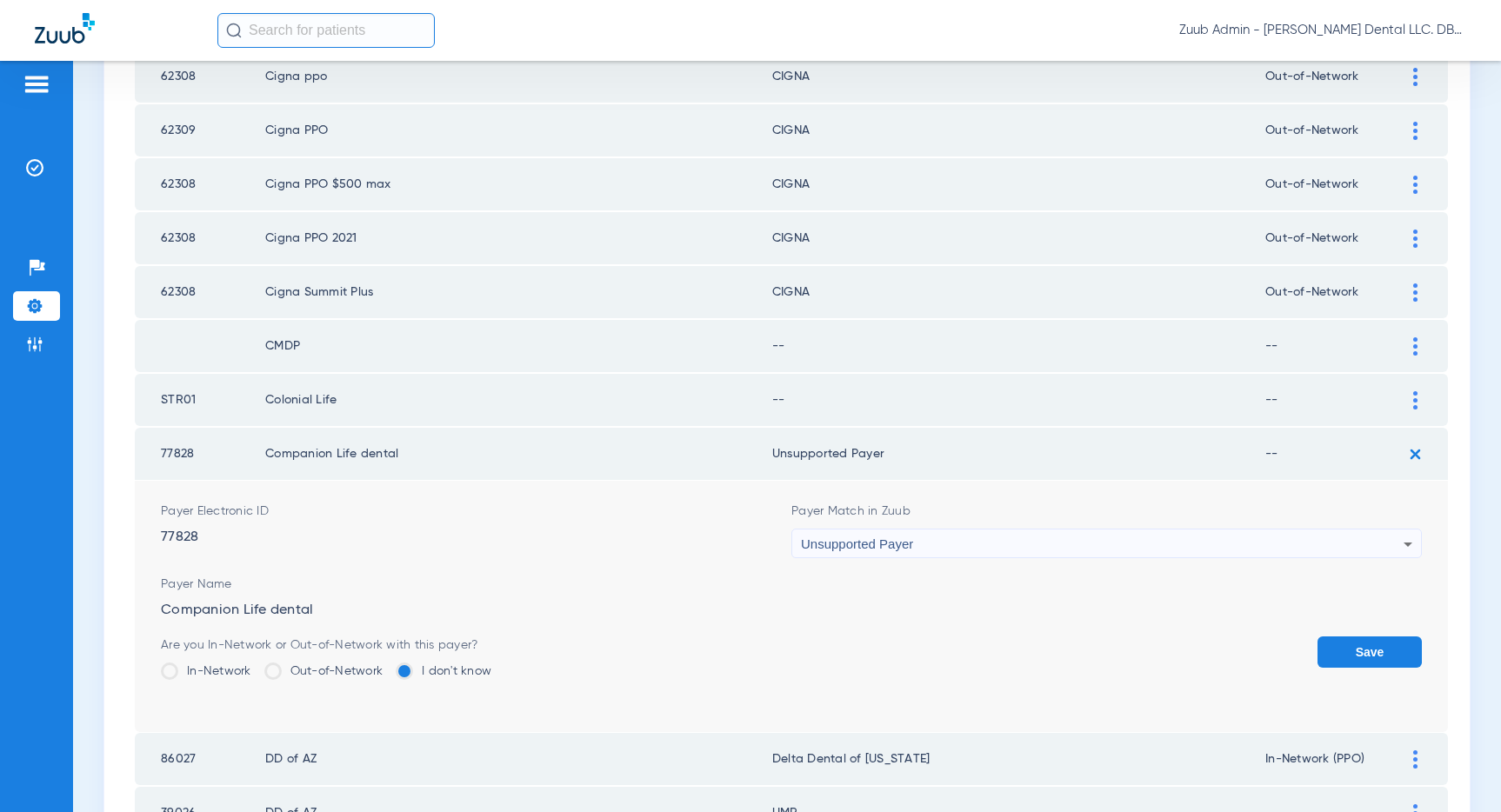
drag, startPoint x: 1356, startPoint y: 651, endPoint x: 1352, endPoint y: 625, distance: 26.3
click at [1356, 649] on button "Save" at bounding box center [1369, 652] width 104 height 31
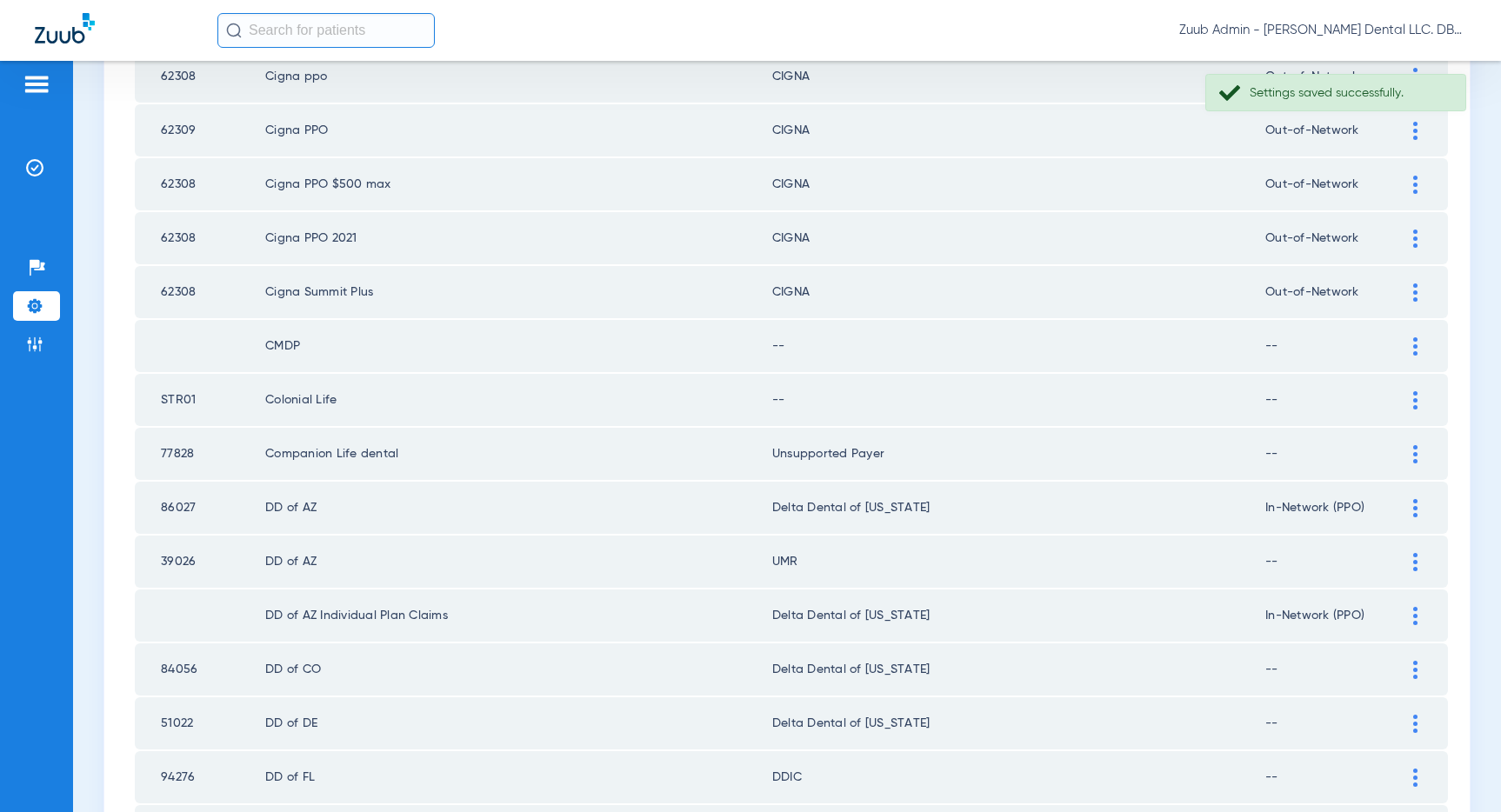
click at [1413, 395] on img at bounding box center [1415, 401] width 4 height 18
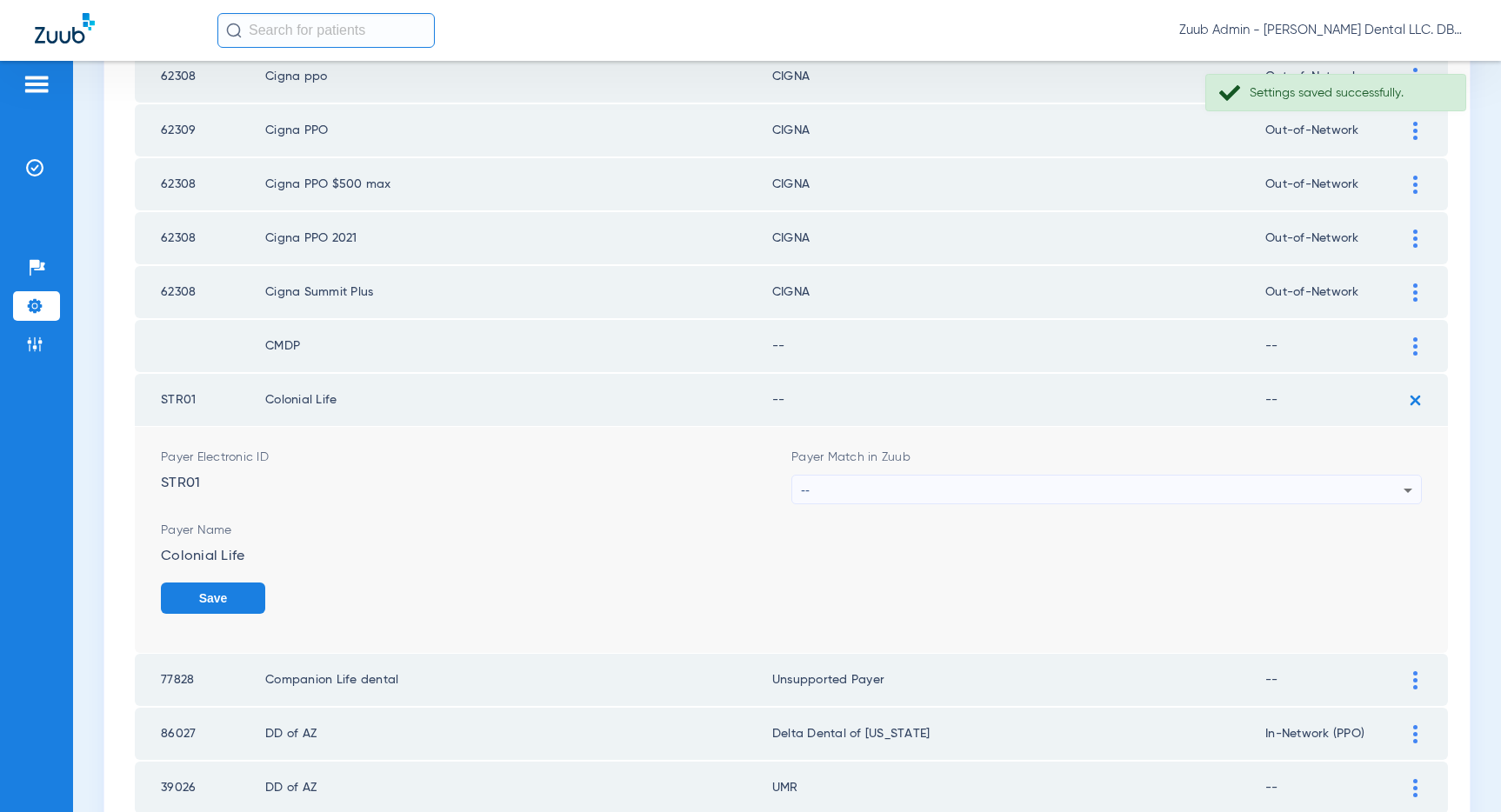
click at [1196, 493] on div "--" at bounding box center [1102, 490] width 603 height 30
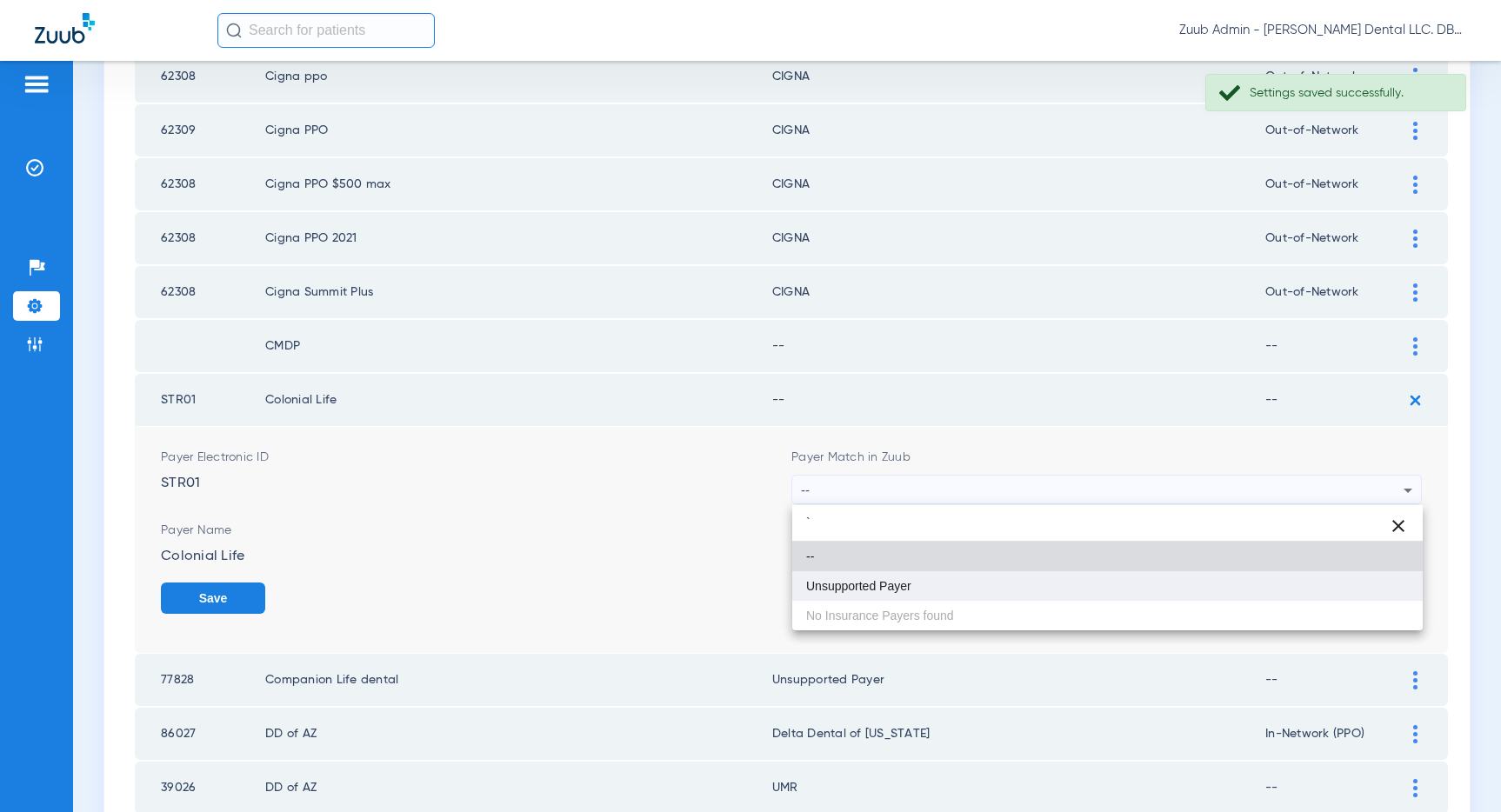
type input "`"
drag, startPoint x: 951, startPoint y: 587, endPoint x: 1171, endPoint y: 601, distance: 220.4
click at [963, 584] on mat-option "Unsupported Payer" at bounding box center [1108, 586] width 631 height 30
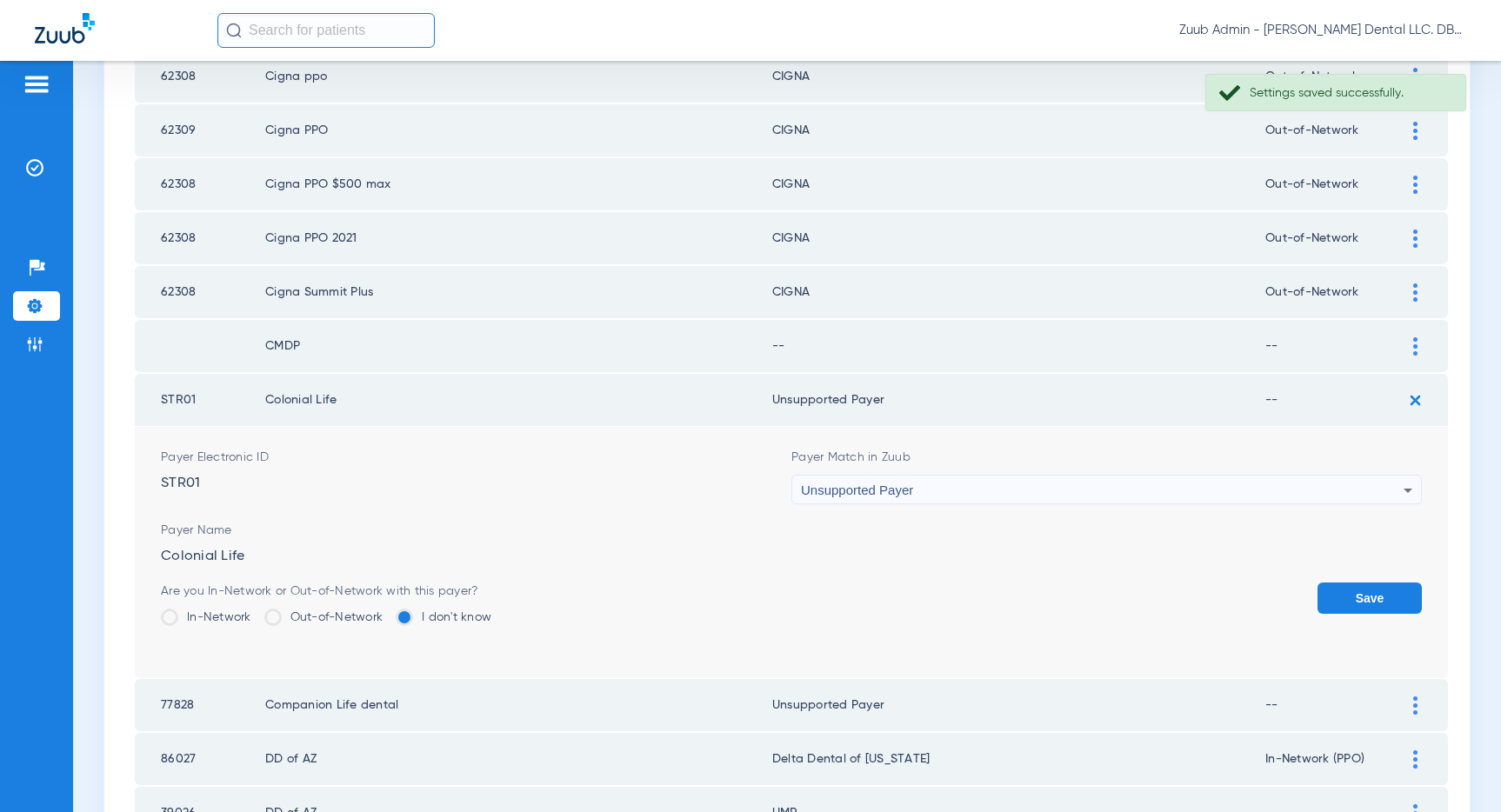
click at [1347, 592] on button "Save" at bounding box center [1369, 598] width 104 height 31
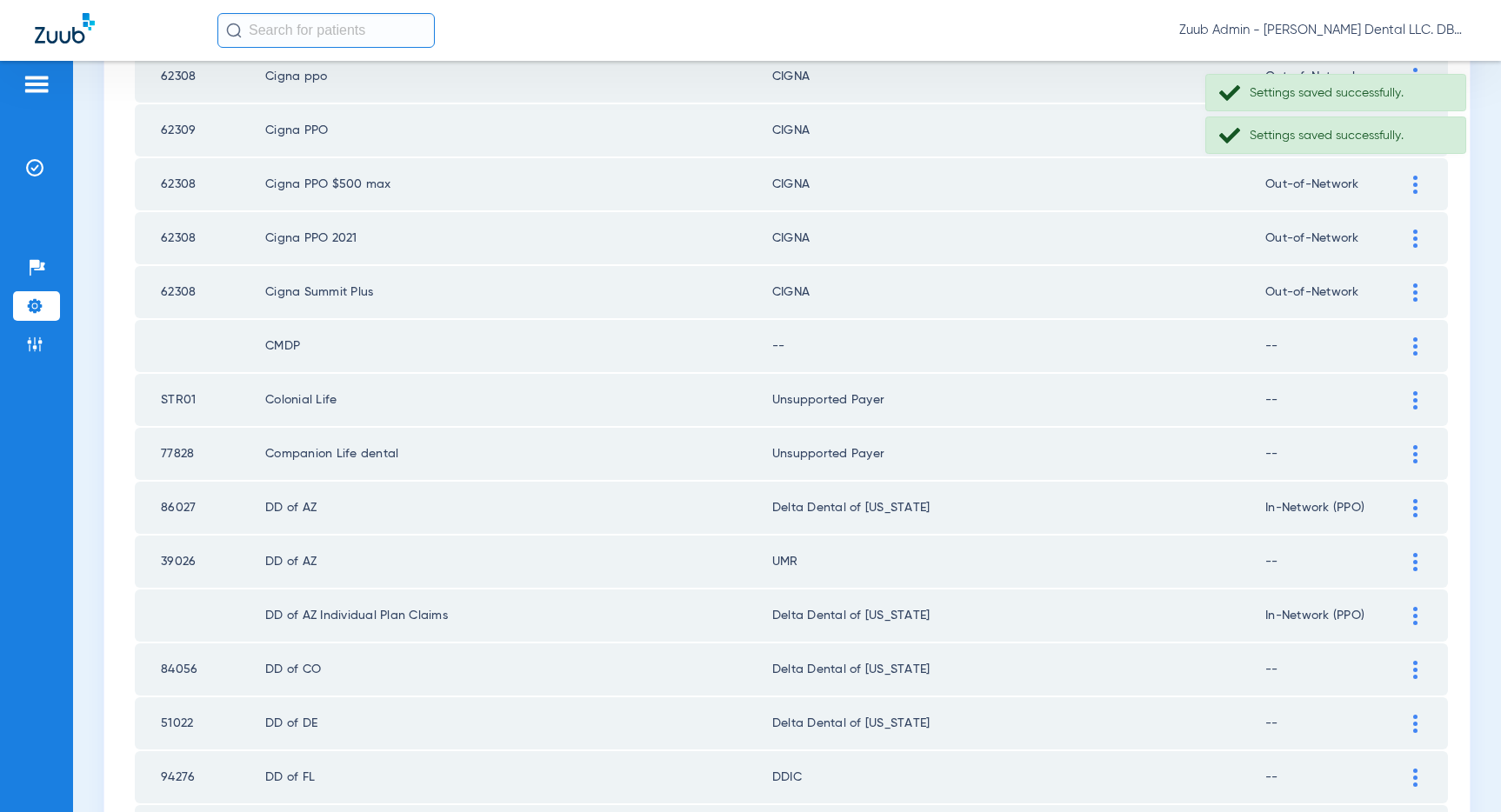
click at [1409, 343] on div at bounding box center [1415, 347] width 31 height 18
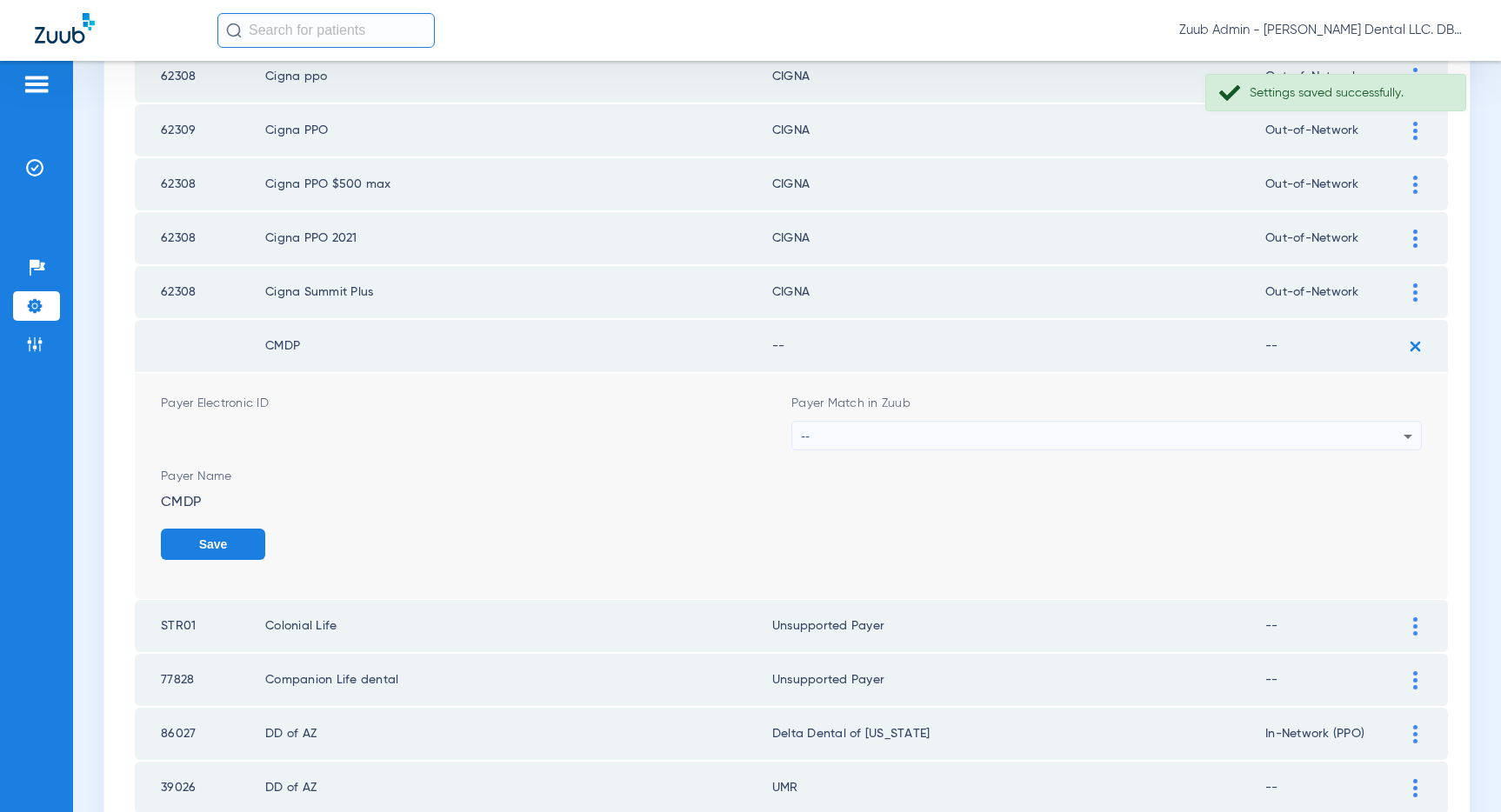
click at [1134, 440] on div "--" at bounding box center [1102, 436] width 603 height 30
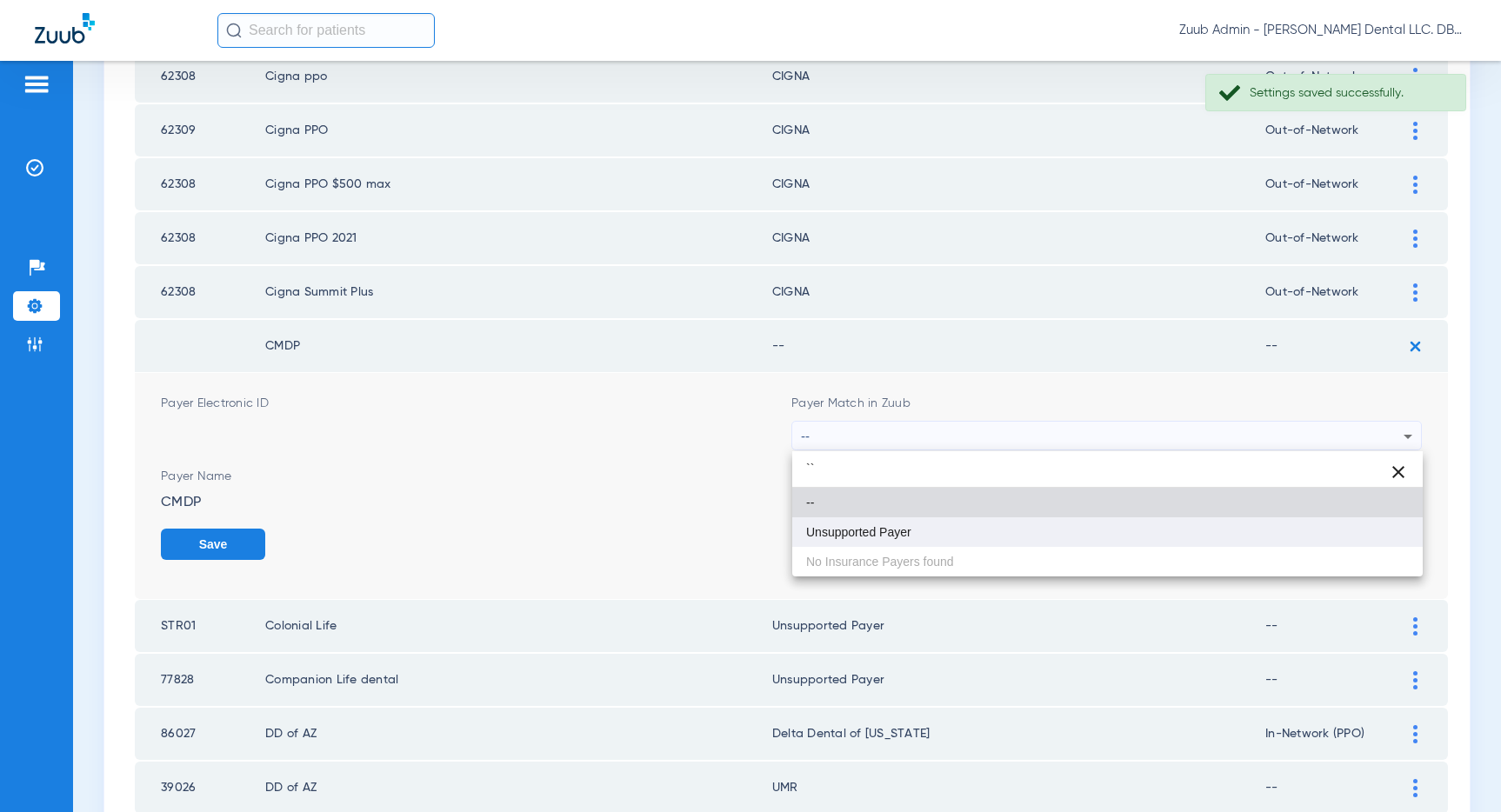
type input "``"
click at [975, 523] on mat-option "Unsupported Payer" at bounding box center [1108, 532] width 631 height 30
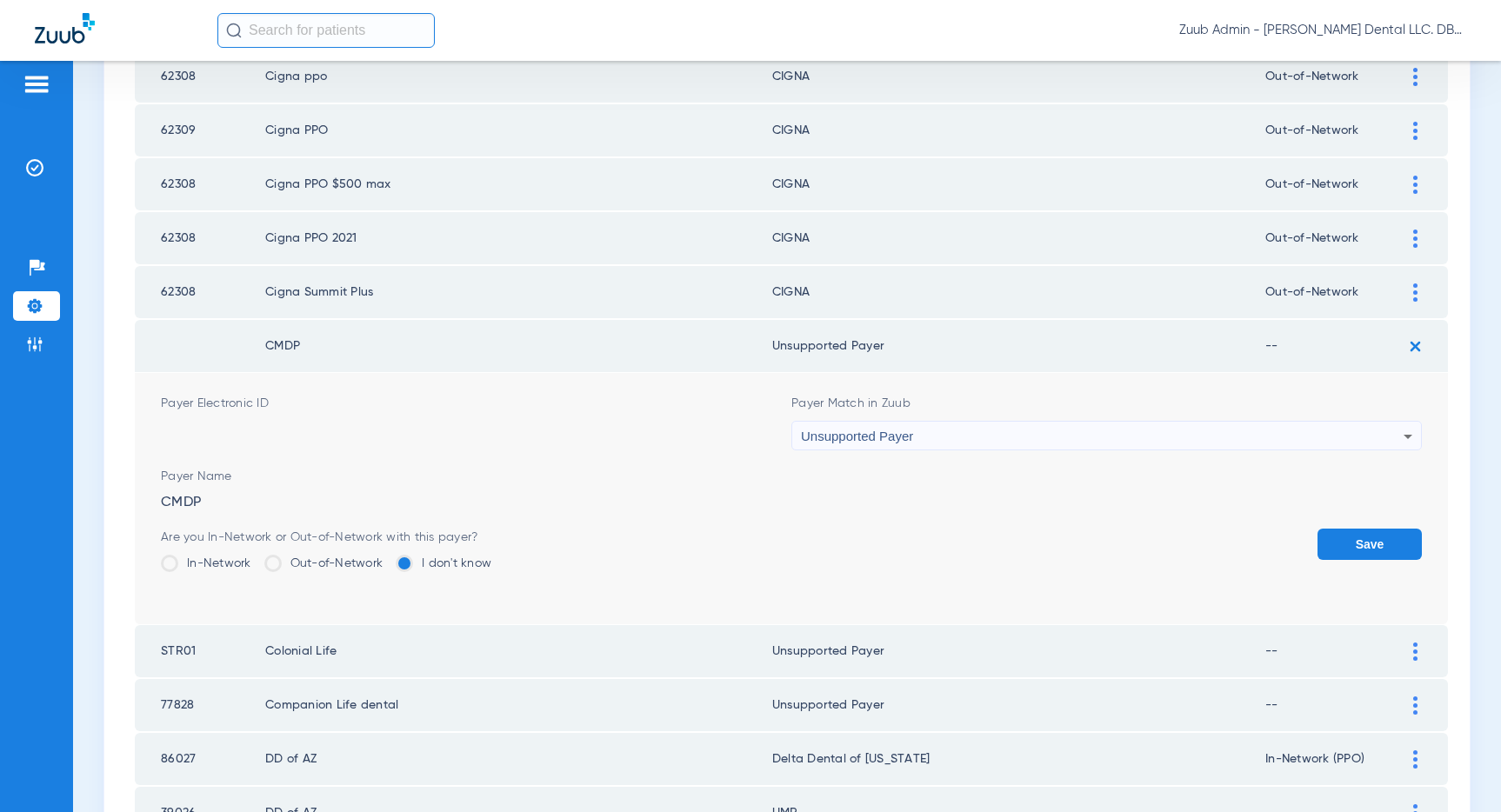
click at [1342, 541] on button "Save" at bounding box center [1369, 544] width 104 height 31
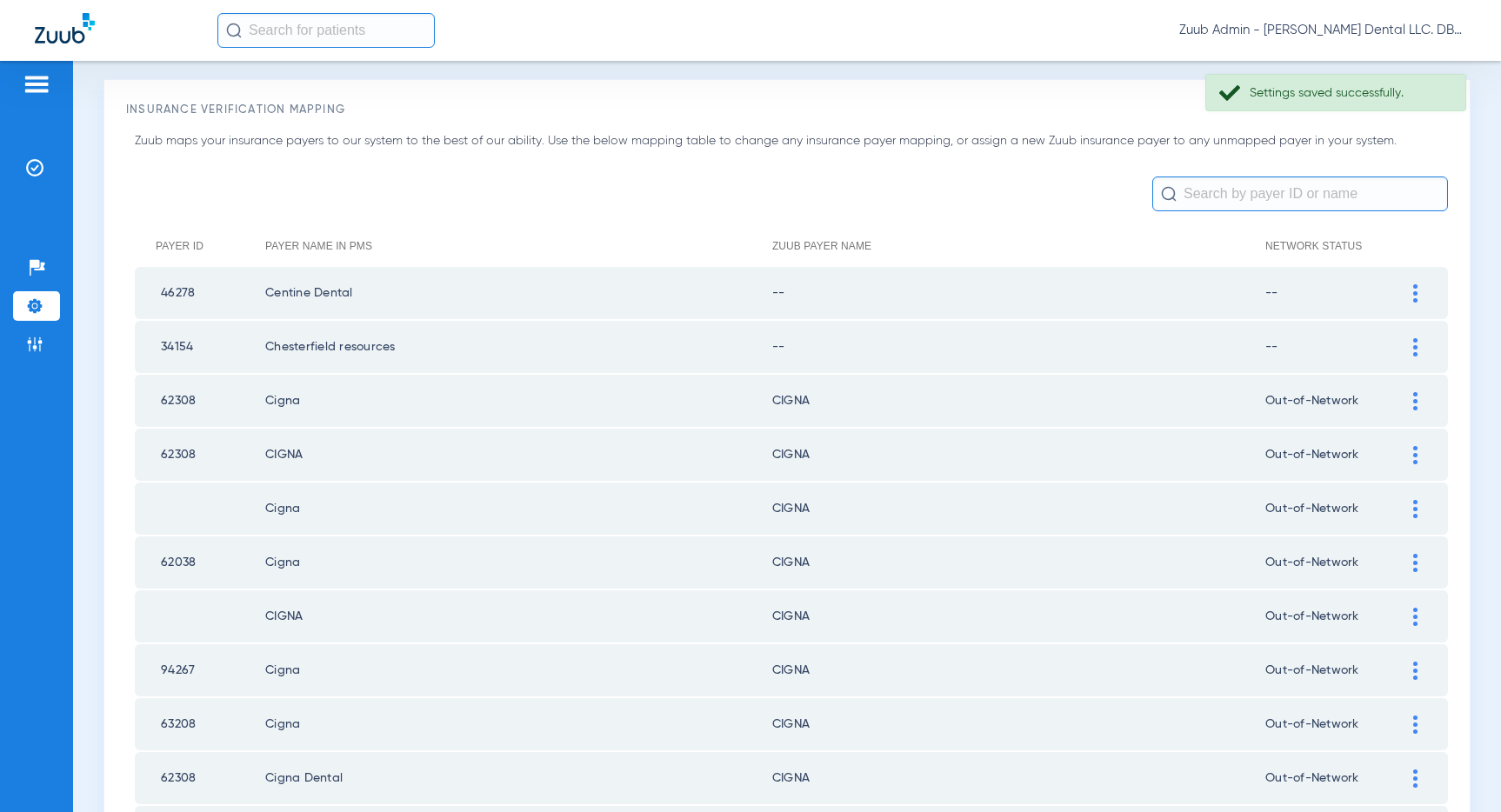
scroll to position [0, 0]
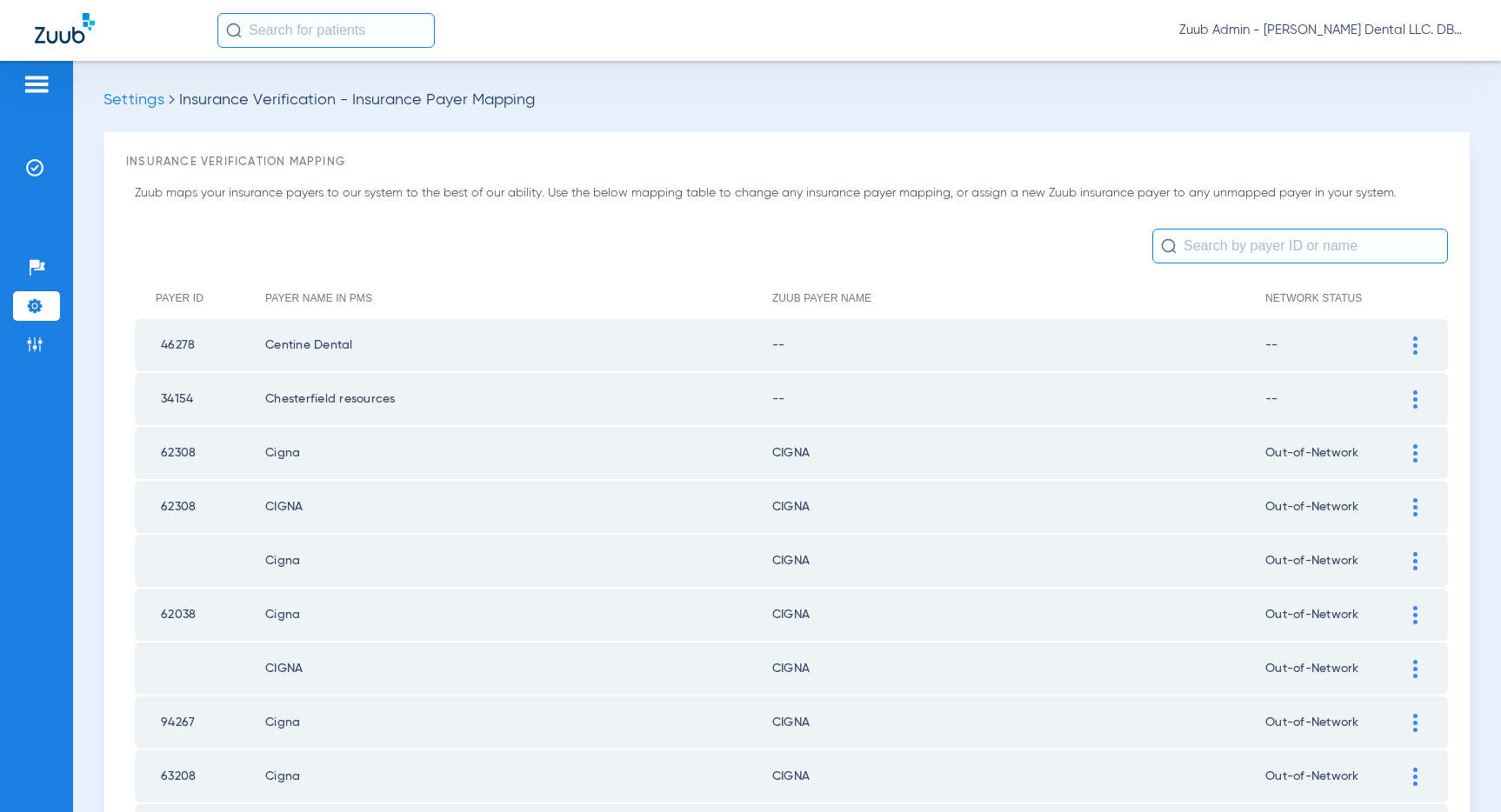
click at [1415, 396] on img at bounding box center [1415, 400] width 4 height 18
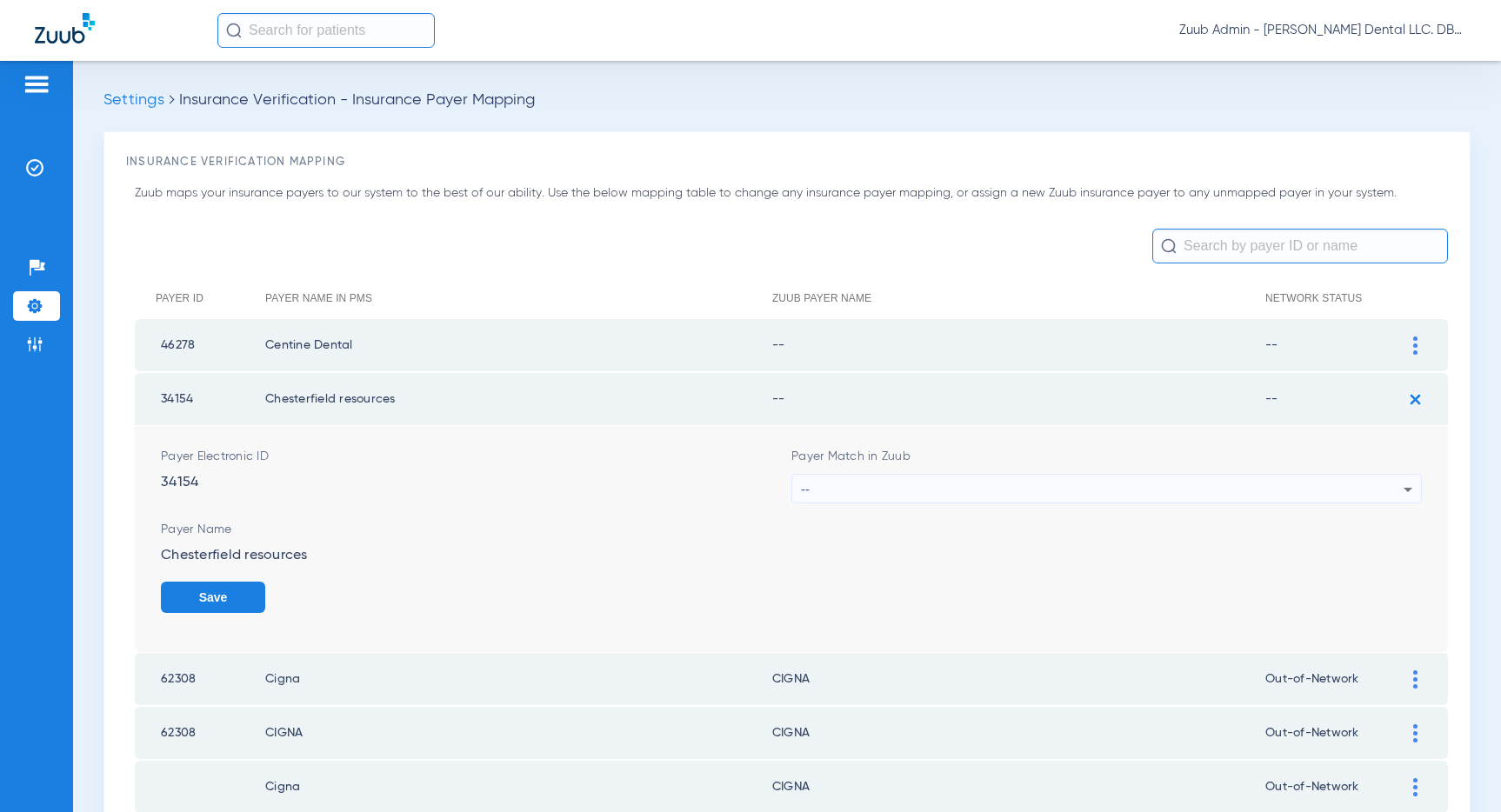
click at [1099, 482] on div "--" at bounding box center [1102, 490] width 603 height 30
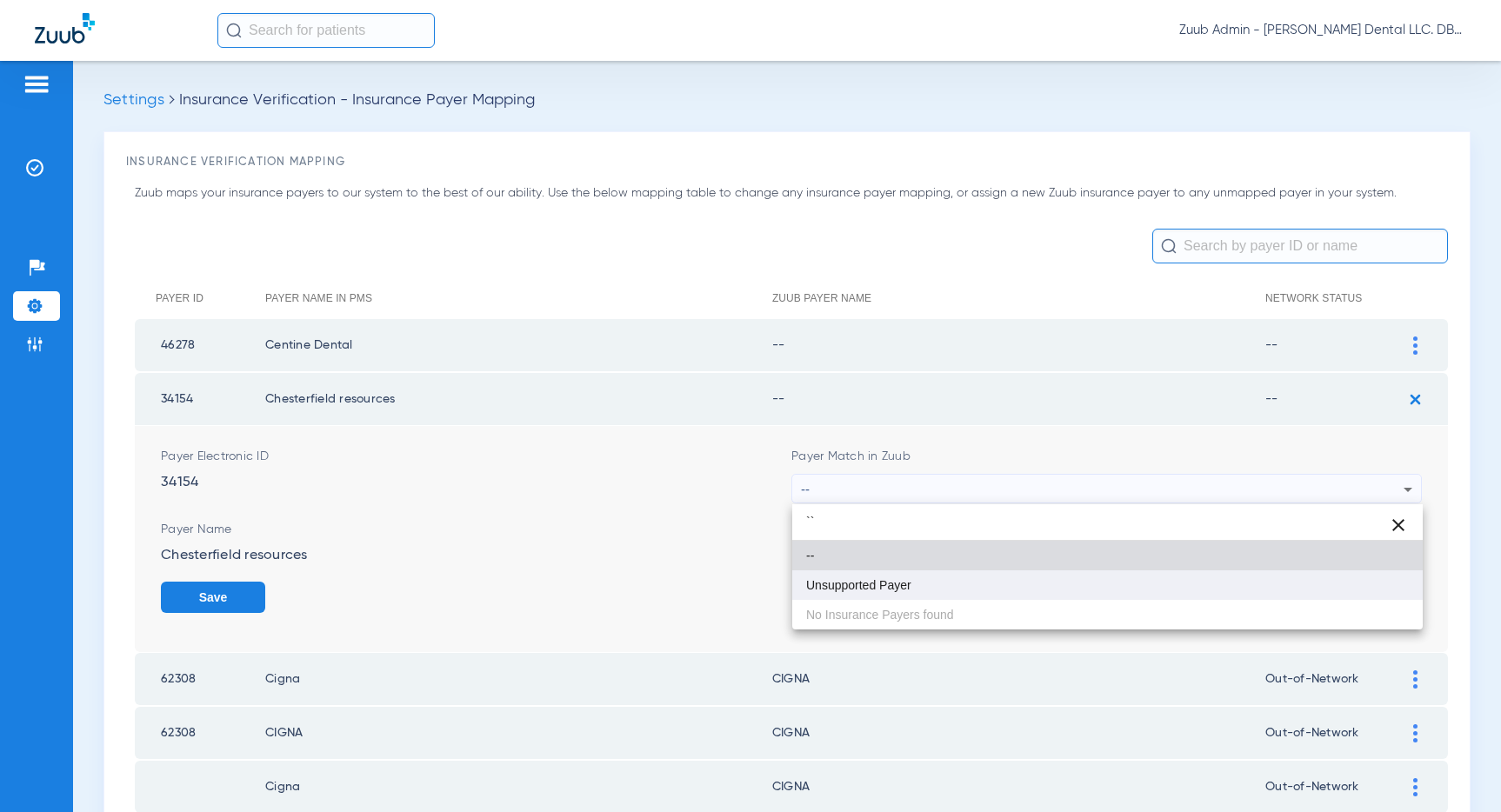
type input "``"
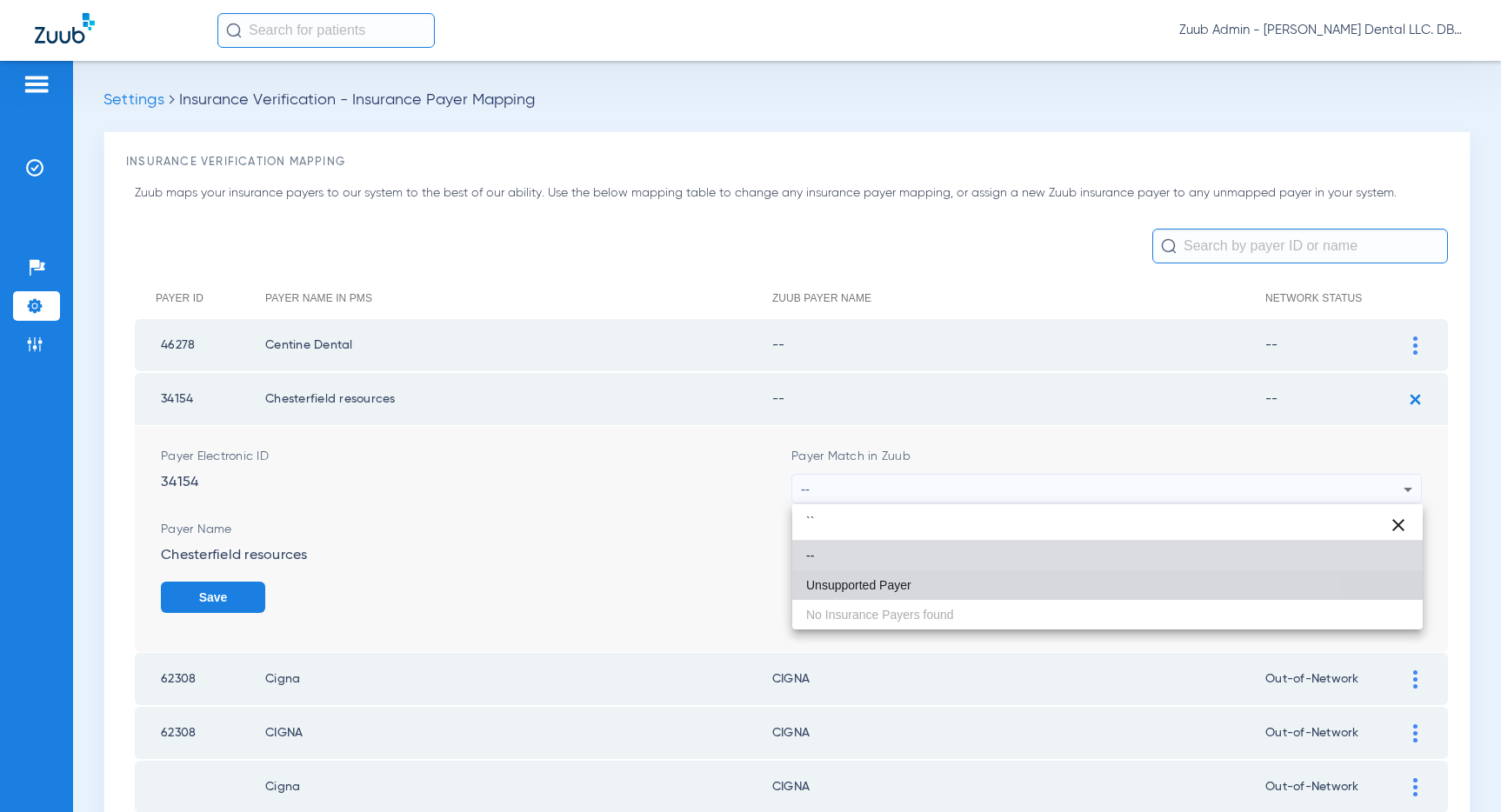
click at [940, 578] on mat-option "Unsupported Payer" at bounding box center [1108, 585] width 631 height 30
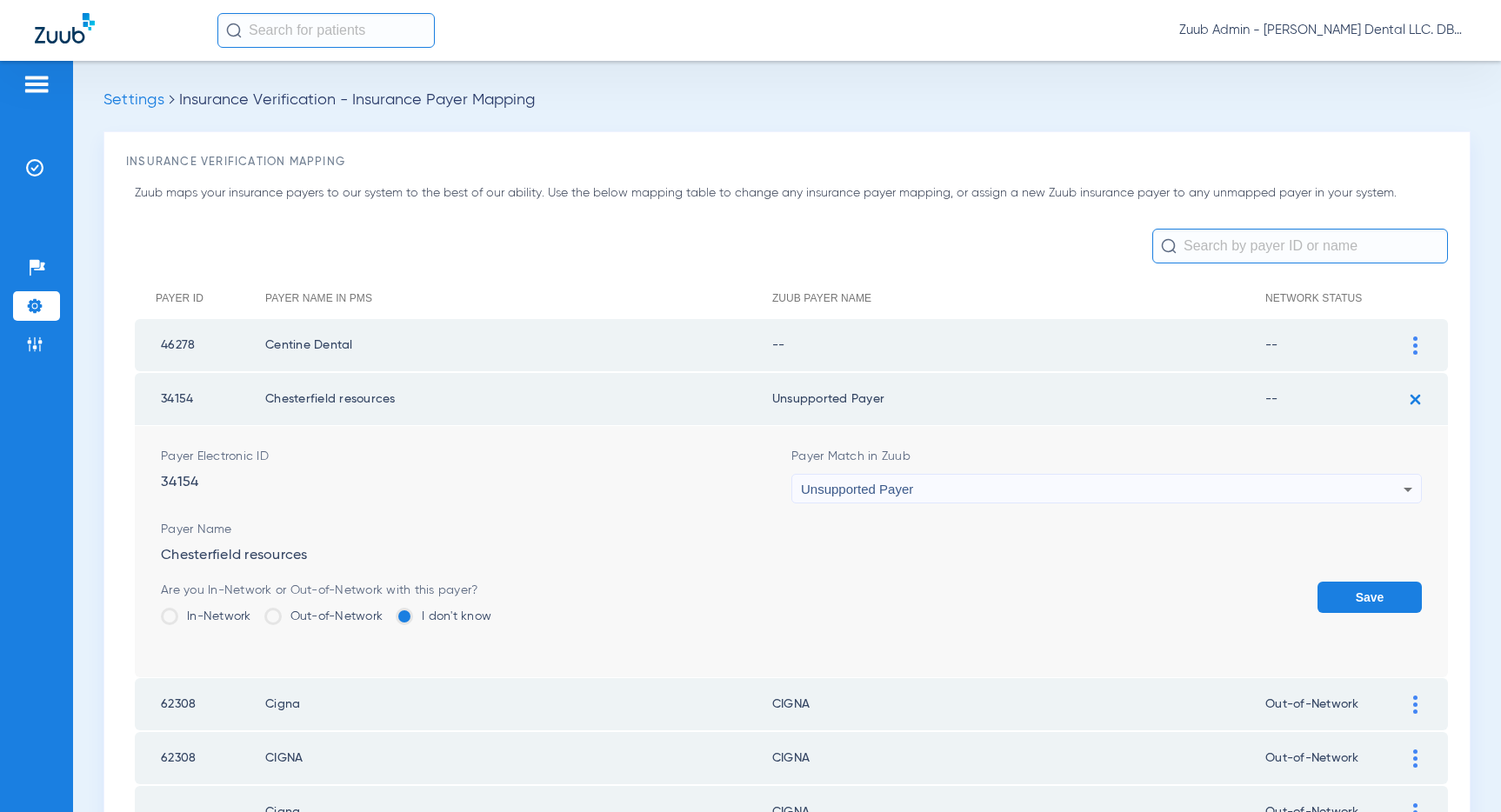
drag, startPoint x: 1402, startPoint y: 596, endPoint x: 1373, endPoint y: 570, distance: 38.9
click at [1402, 596] on button "Save" at bounding box center [1369, 597] width 104 height 31
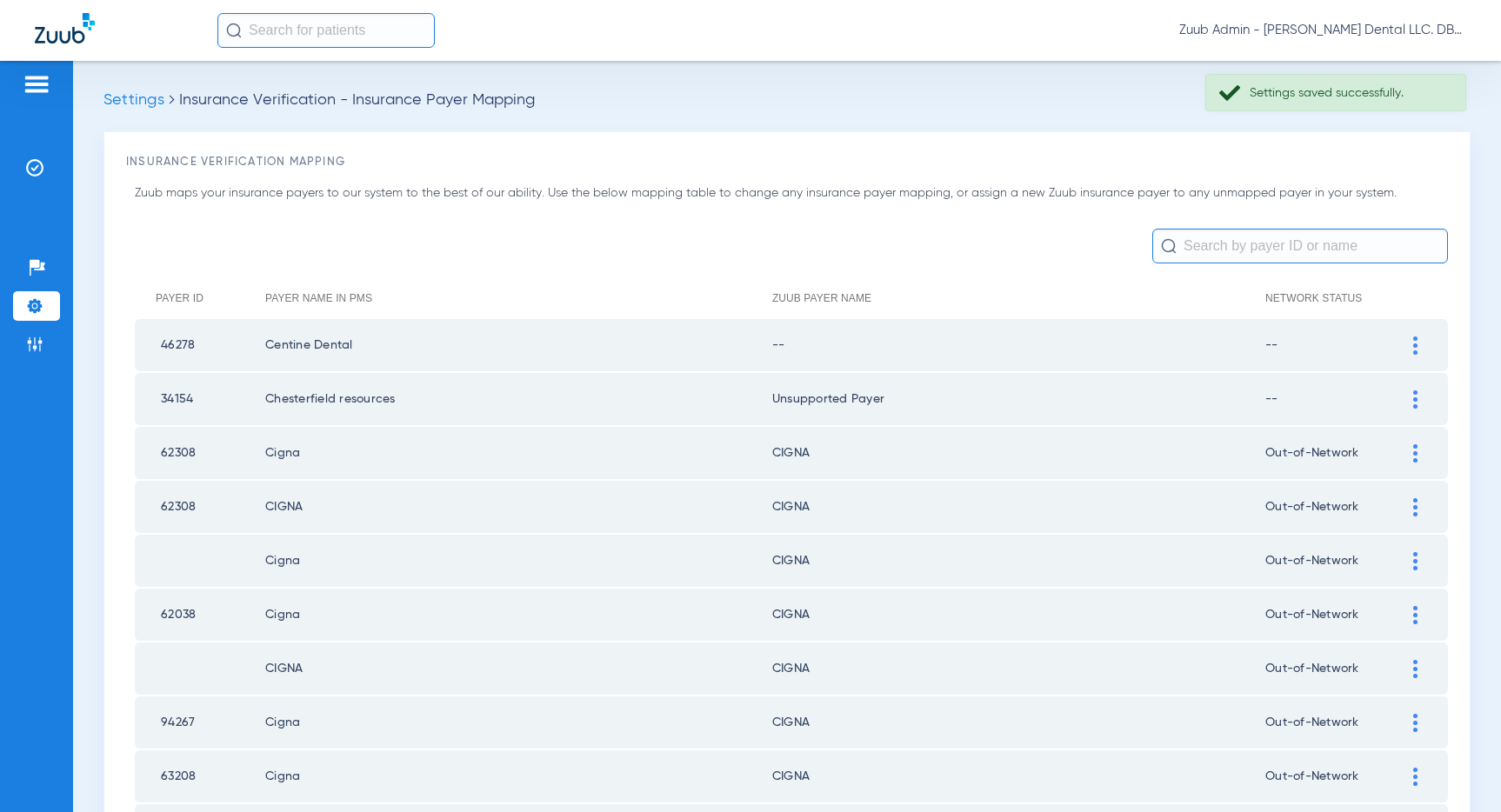
click at [1413, 343] on img at bounding box center [1415, 346] width 4 height 18
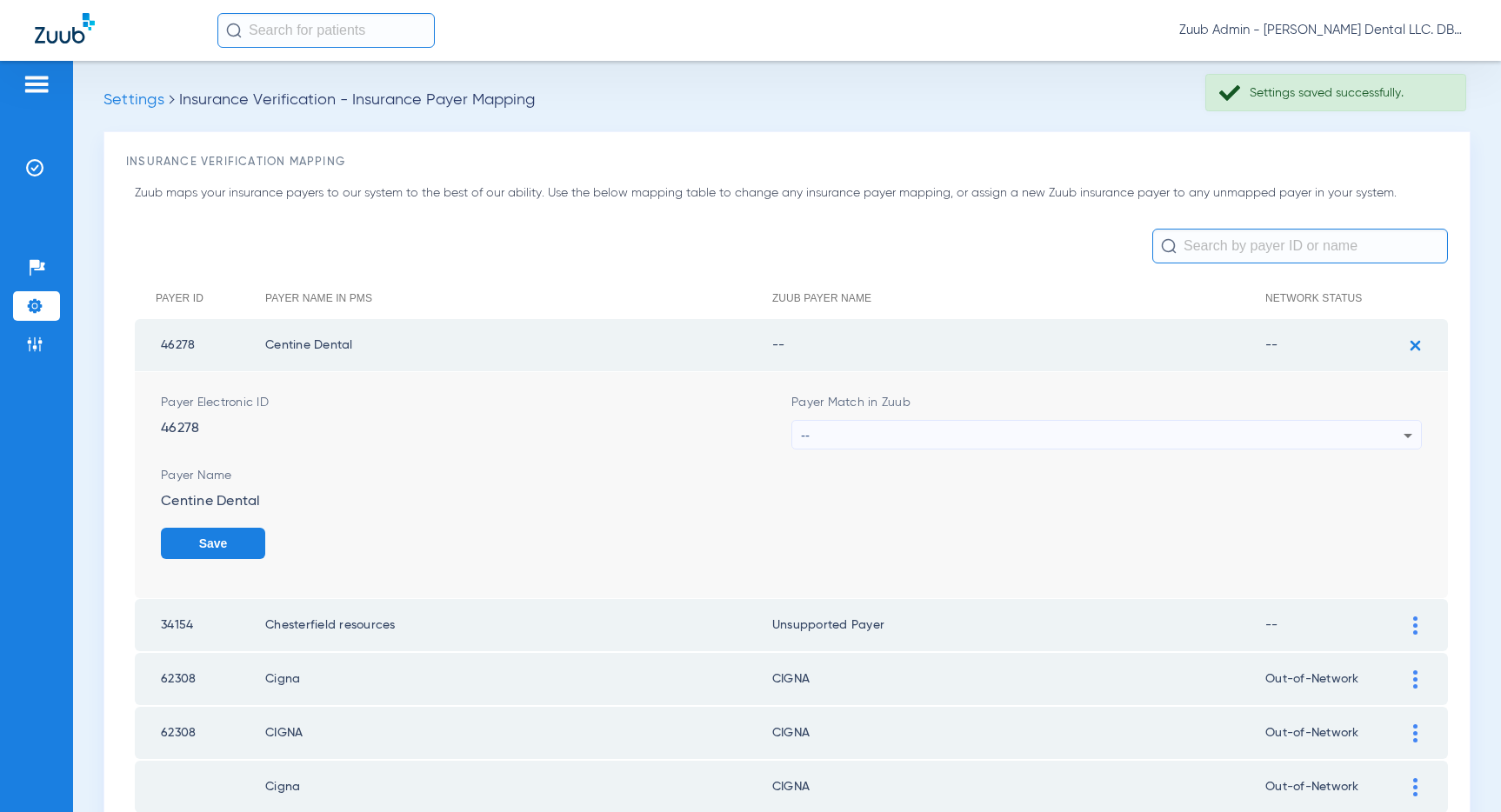
click at [1234, 436] on div "--" at bounding box center [1102, 435] width 603 height 30
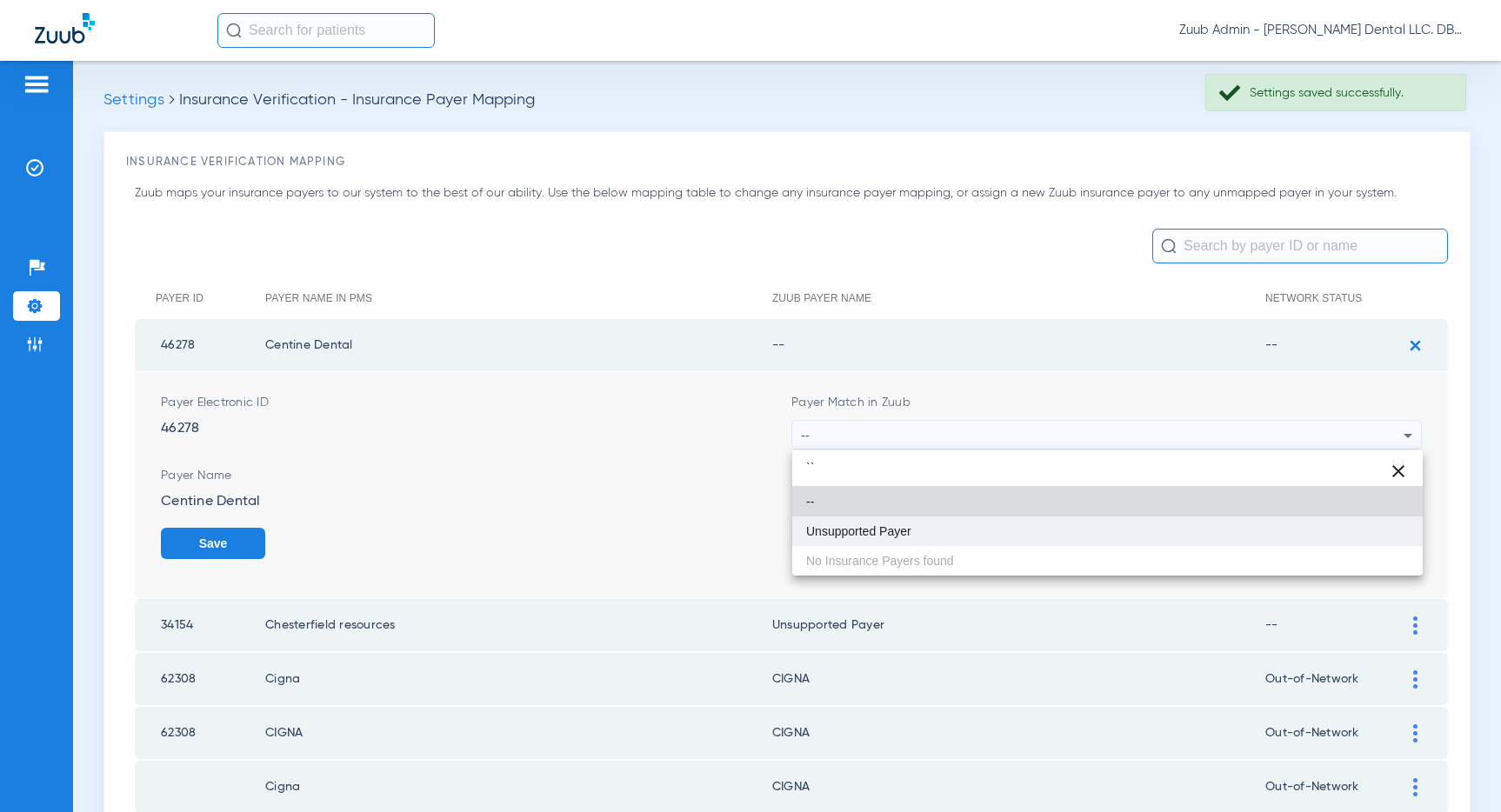
type input "``"
click at [938, 538] on mat-option "Unsupported Payer" at bounding box center [1108, 531] width 631 height 30
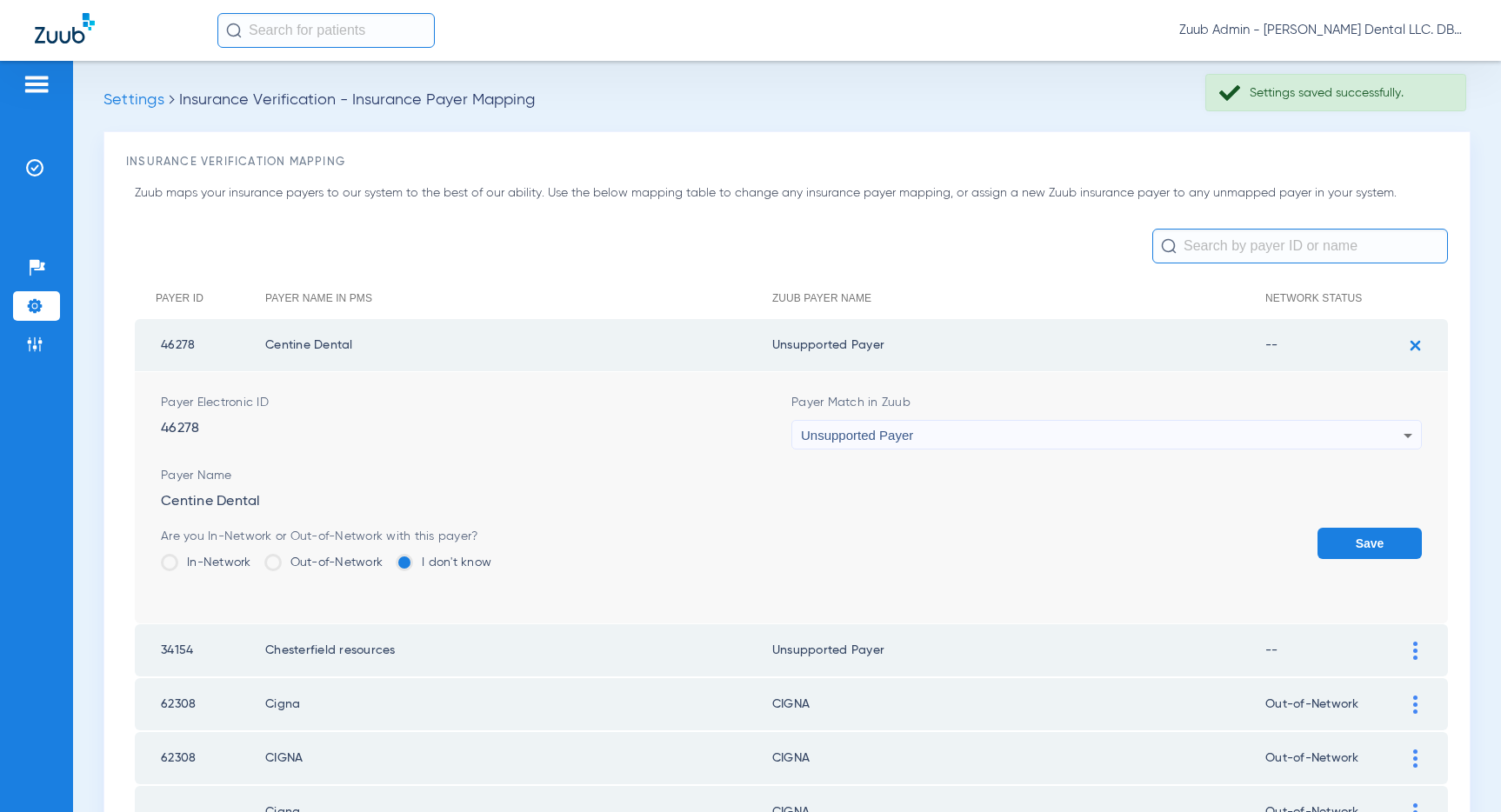
click at [1365, 542] on button "Save" at bounding box center [1369, 543] width 104 height 31
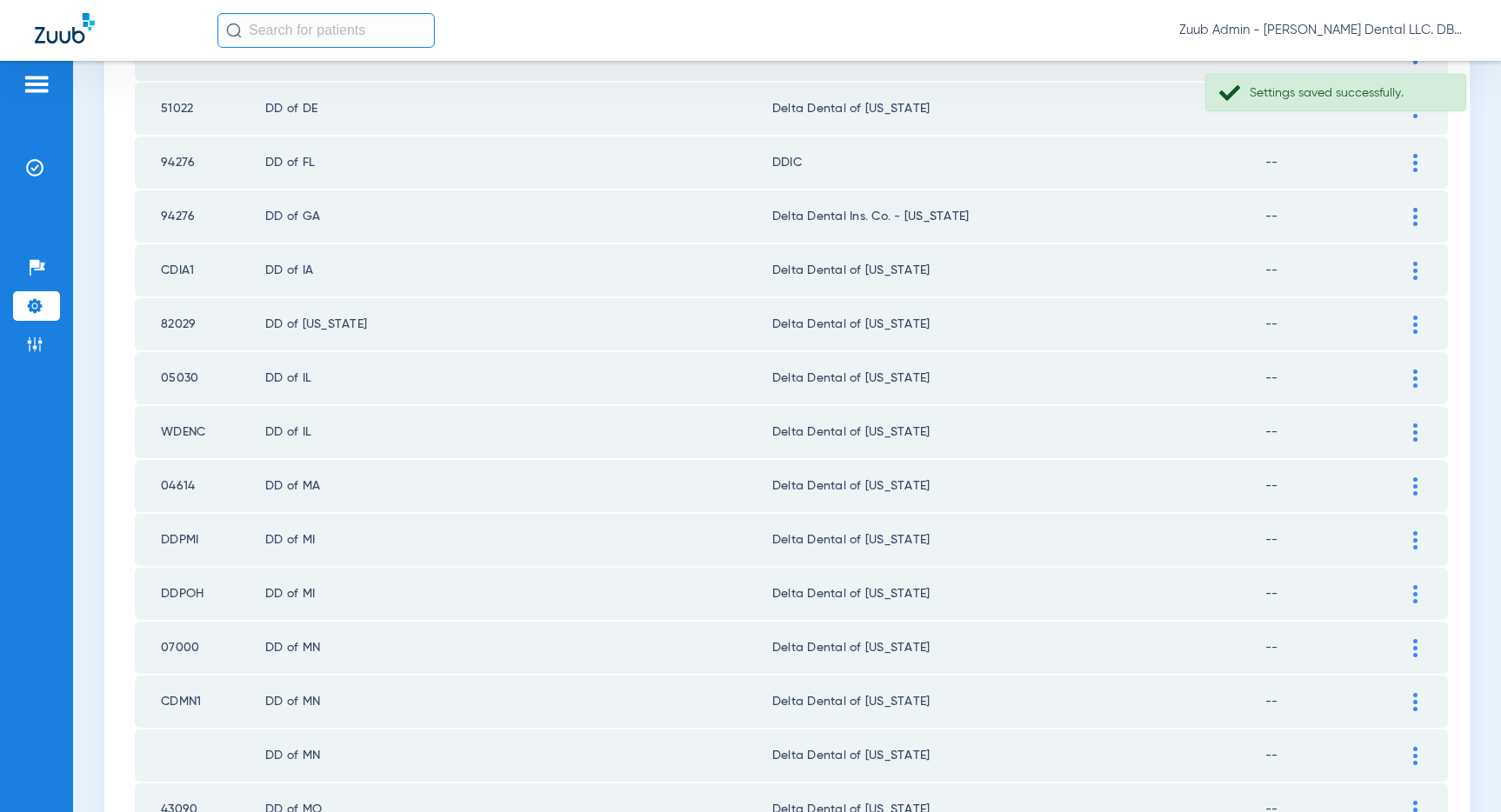
scroll to position [2330, 0]
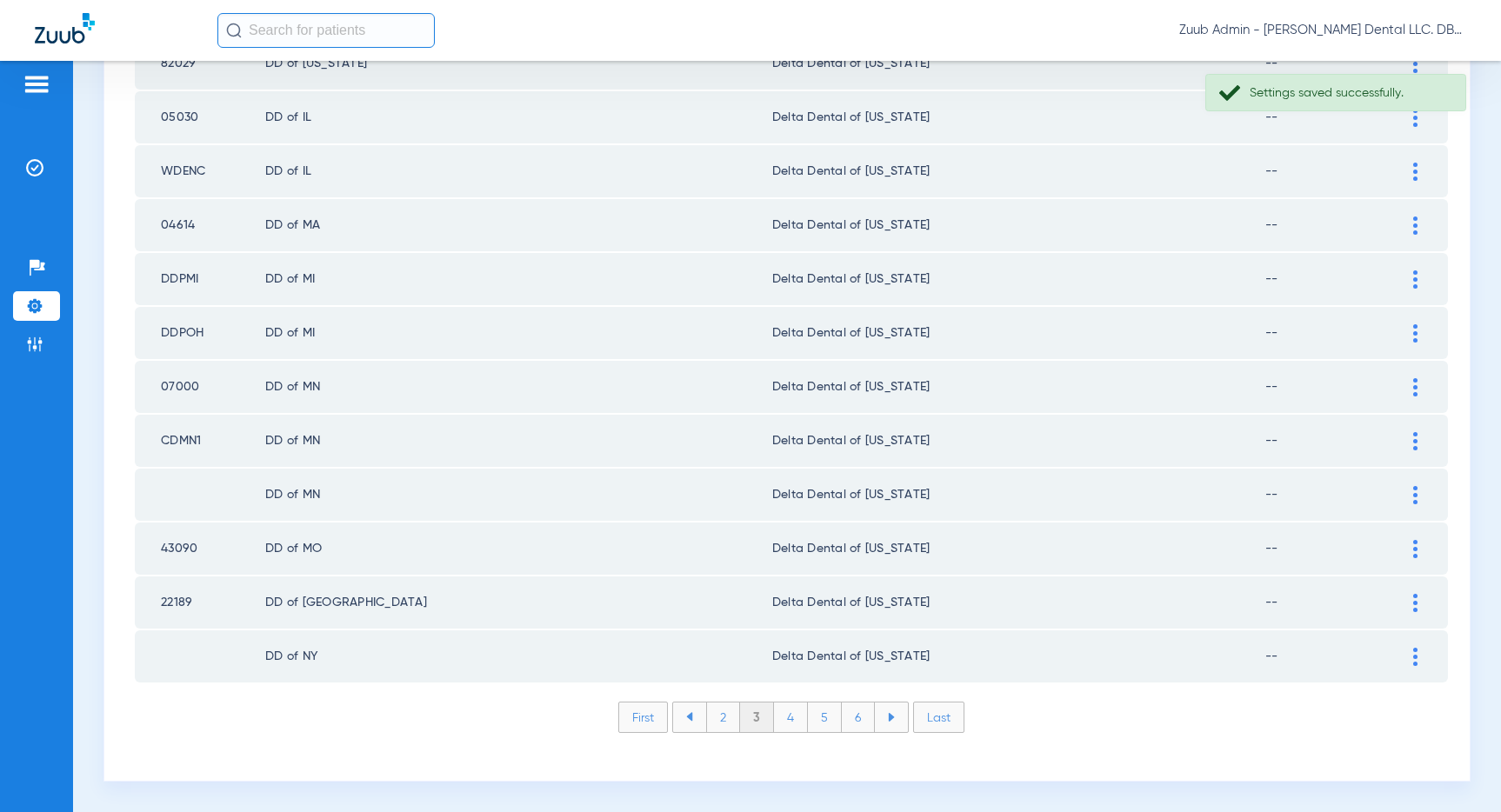
click at [730, 718] on li "2" at bounding box center [723, 717] width 34 height 30
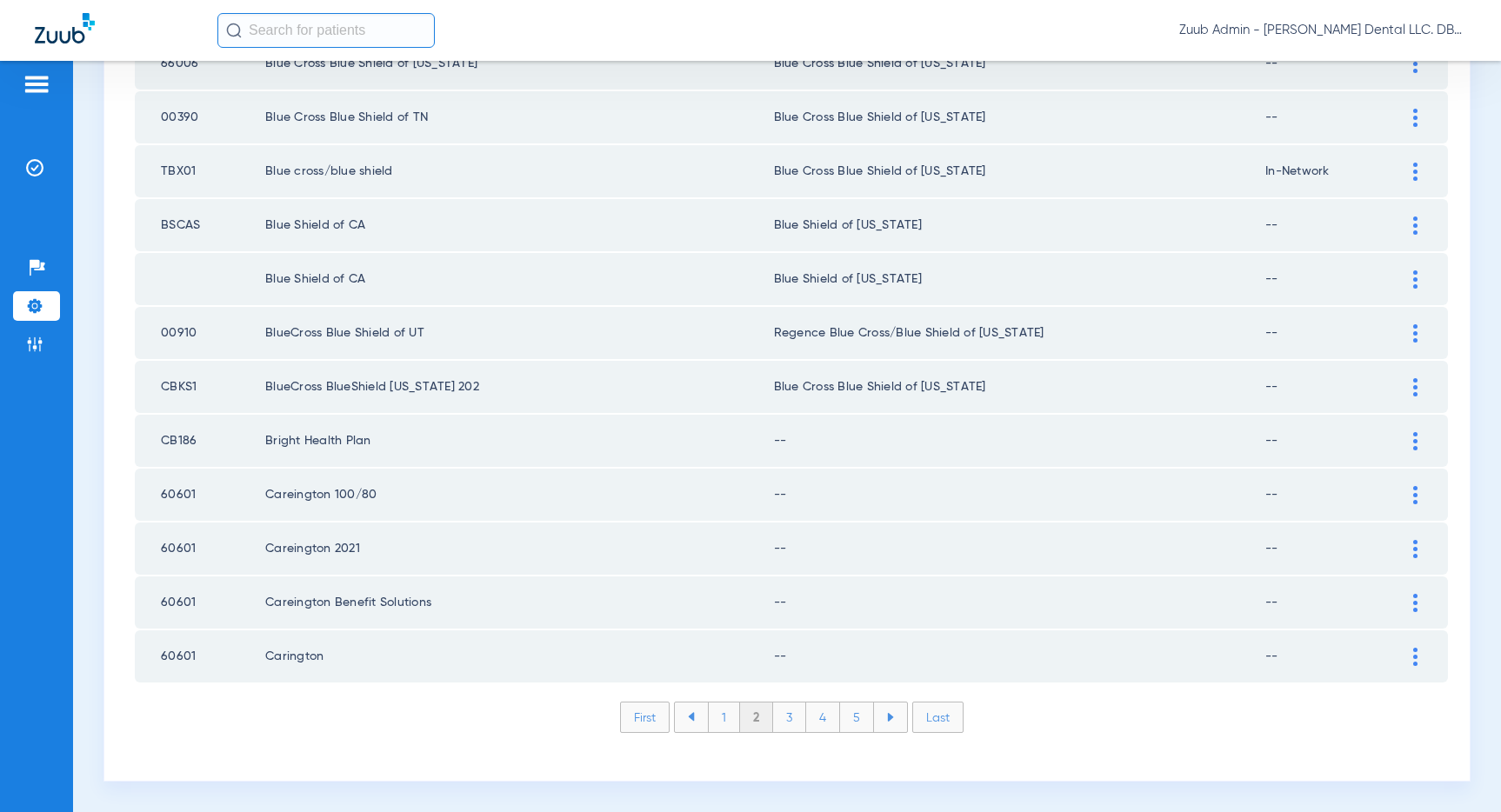
click at [1415, 655] on img at bounding box center [1415, 657] width 4 height 18
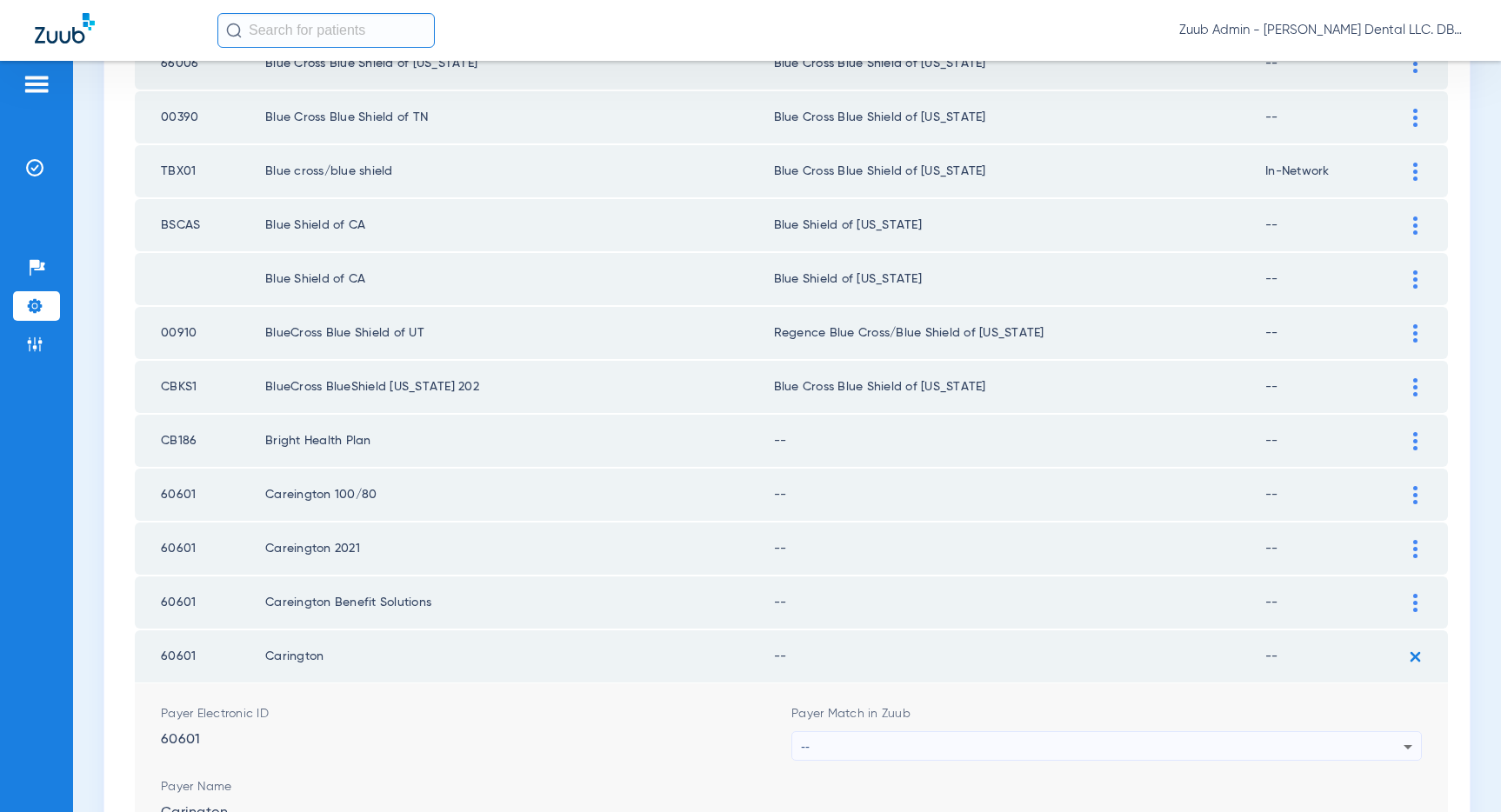
click at [1262, 738] on div "--" at bounding box center [1102, 746] width 603 height 30
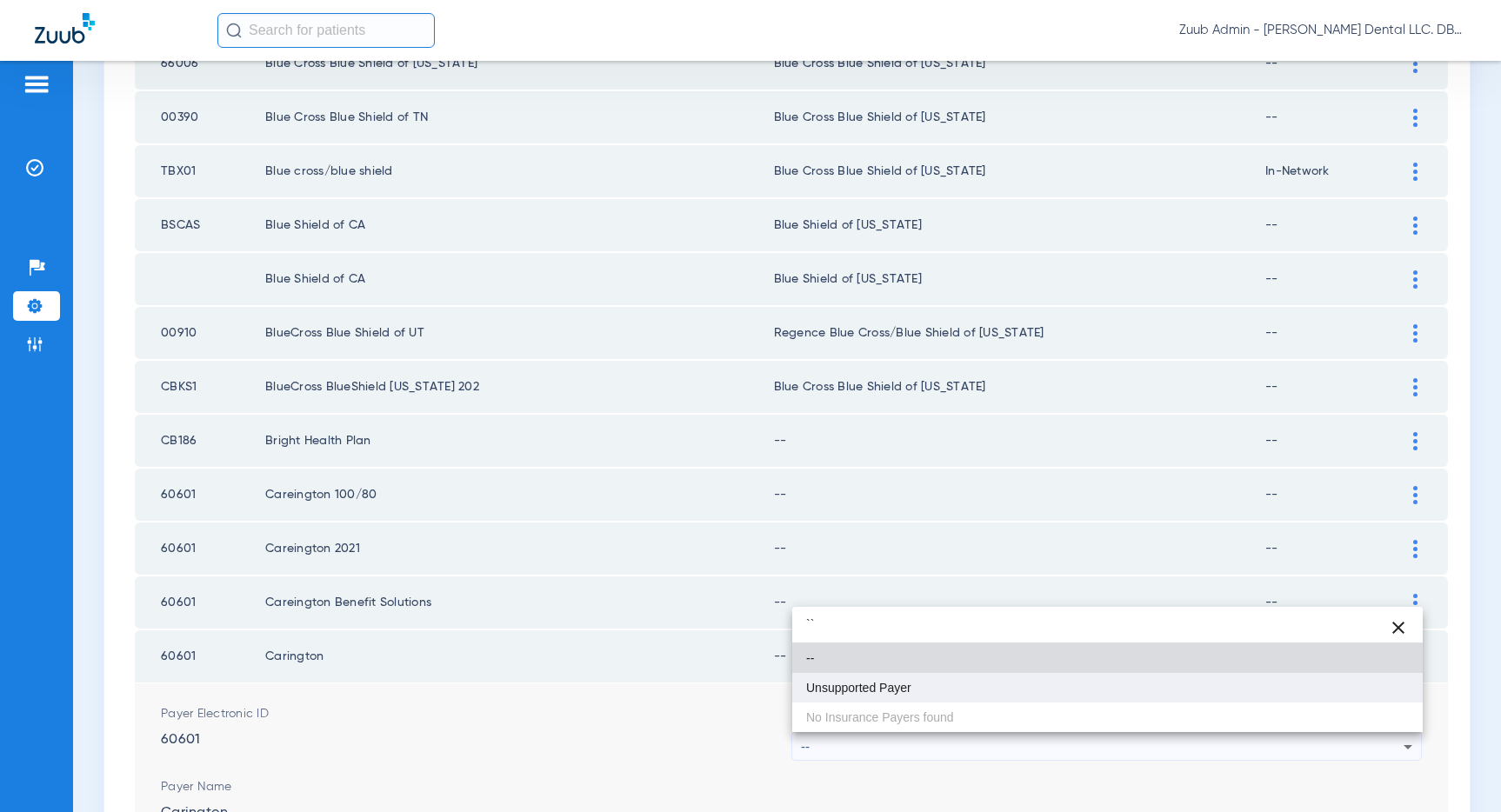
type input "``"
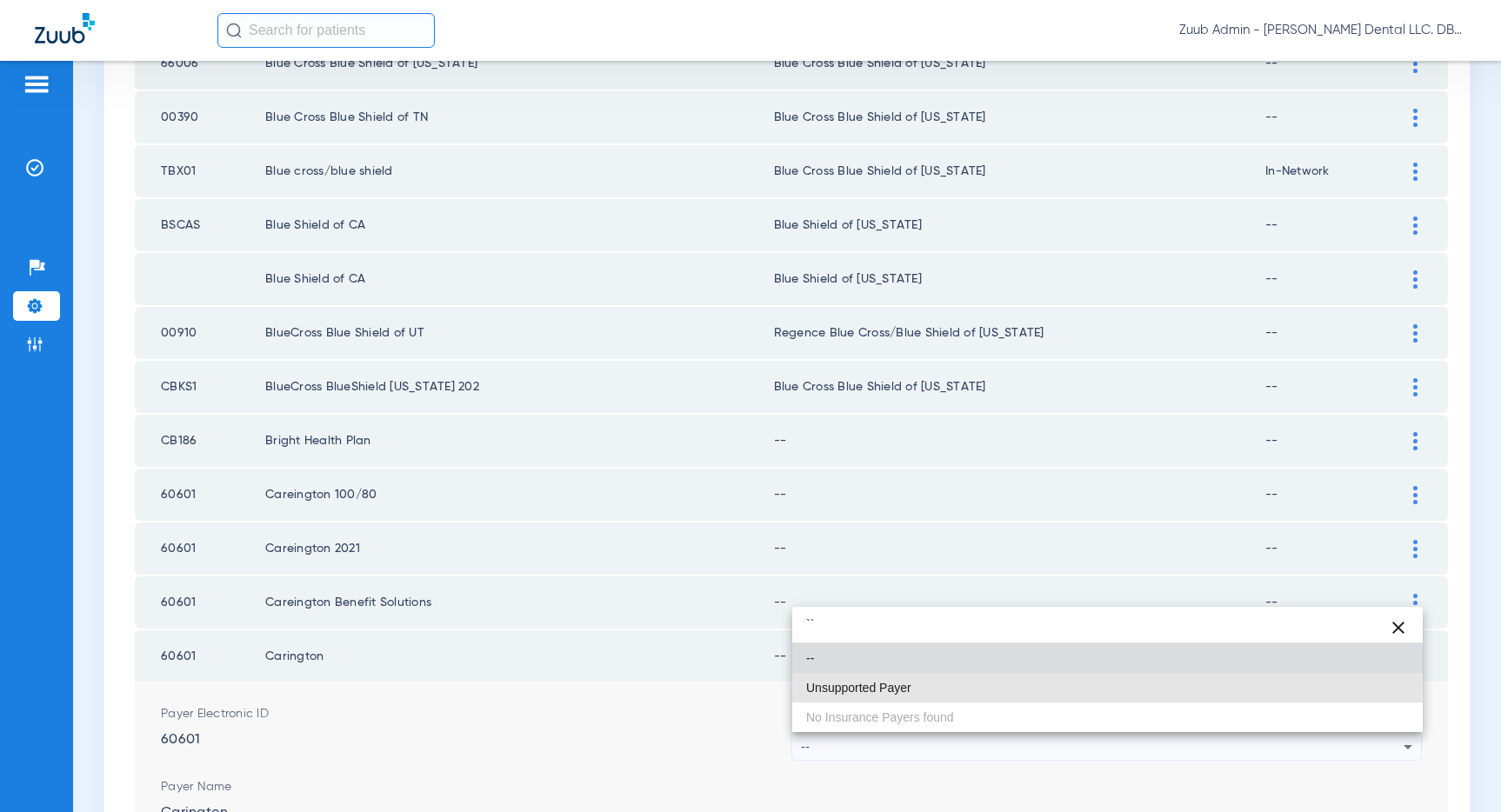
drag, startPoint x: 906, startPoint y: 684, endPoint x: 1346, endPoint y: 729, distance: 442.3
click at [913, 684] on mat-option "Unsupported Payer" at bounding box center [1108, 687] width 631 height 30
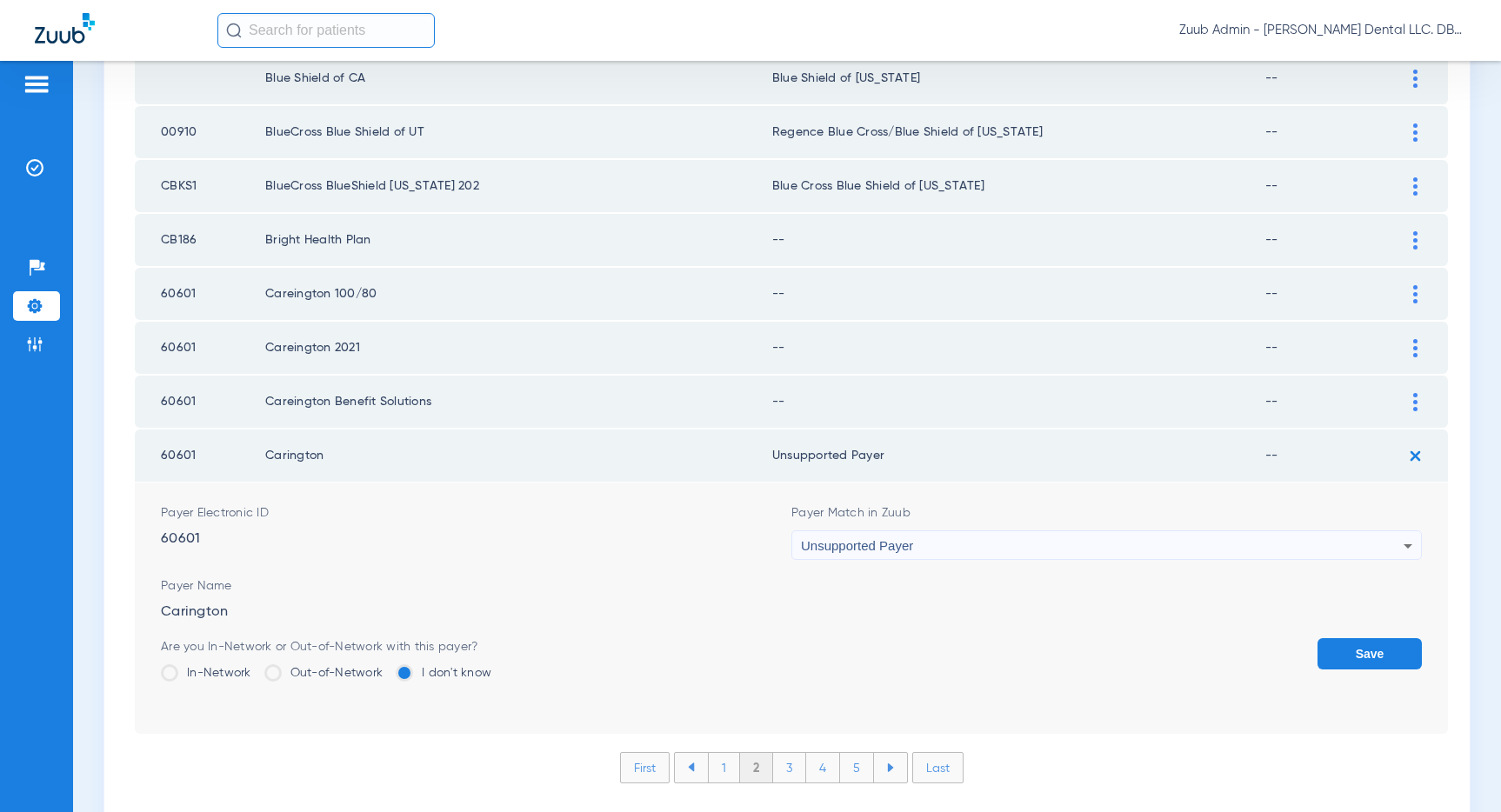
click at [1370, 641] on button "Save" at bounding box center [1369, 653] width 104 height 31
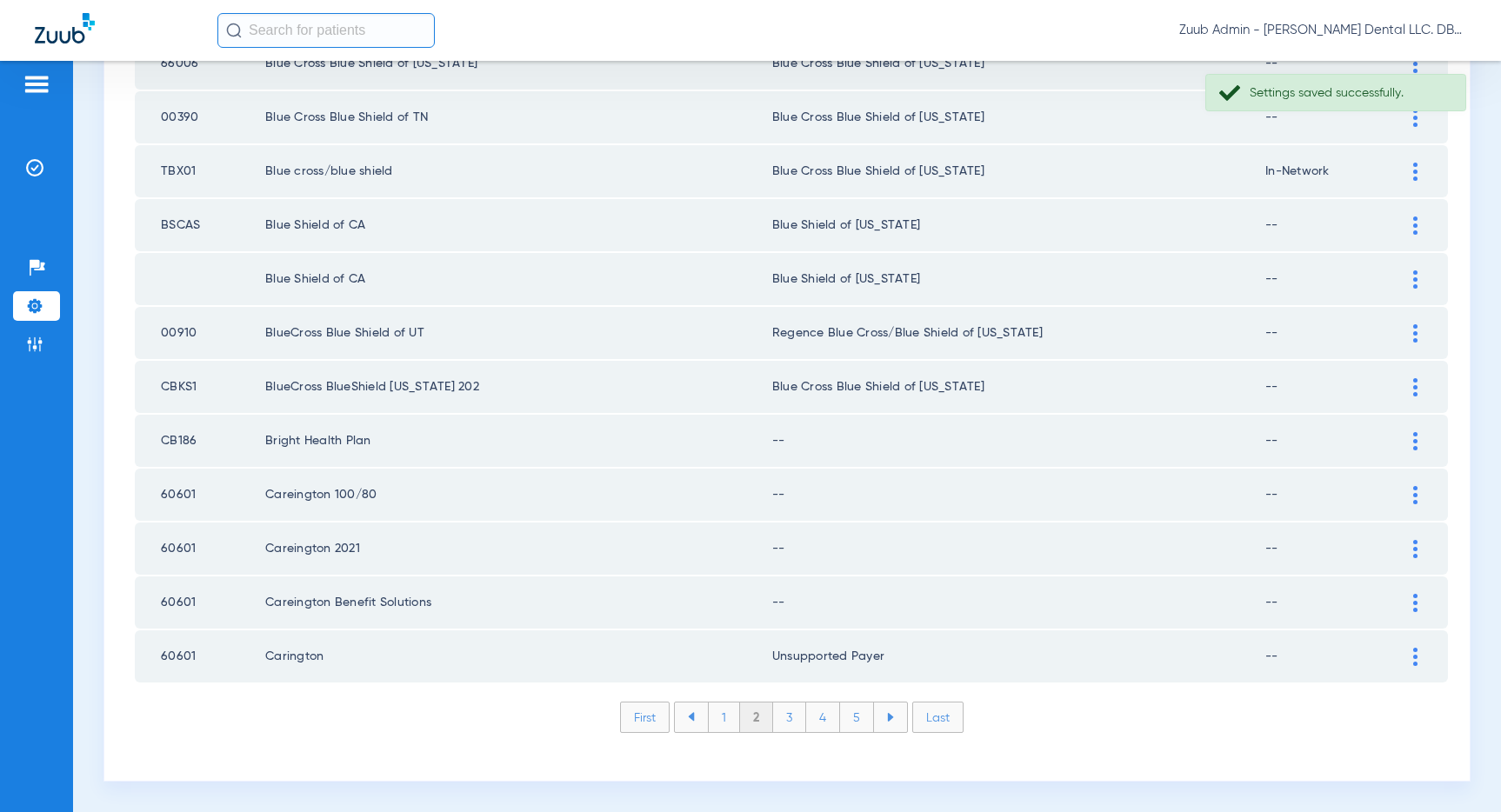
drag, startPoint x: 1408, startPoint y: 599, endPoint x: 1300, endPoint y: 601, distance: 108.0
click at [1400, 596] on div at bounding box center [1415, 603] width 31 height 18
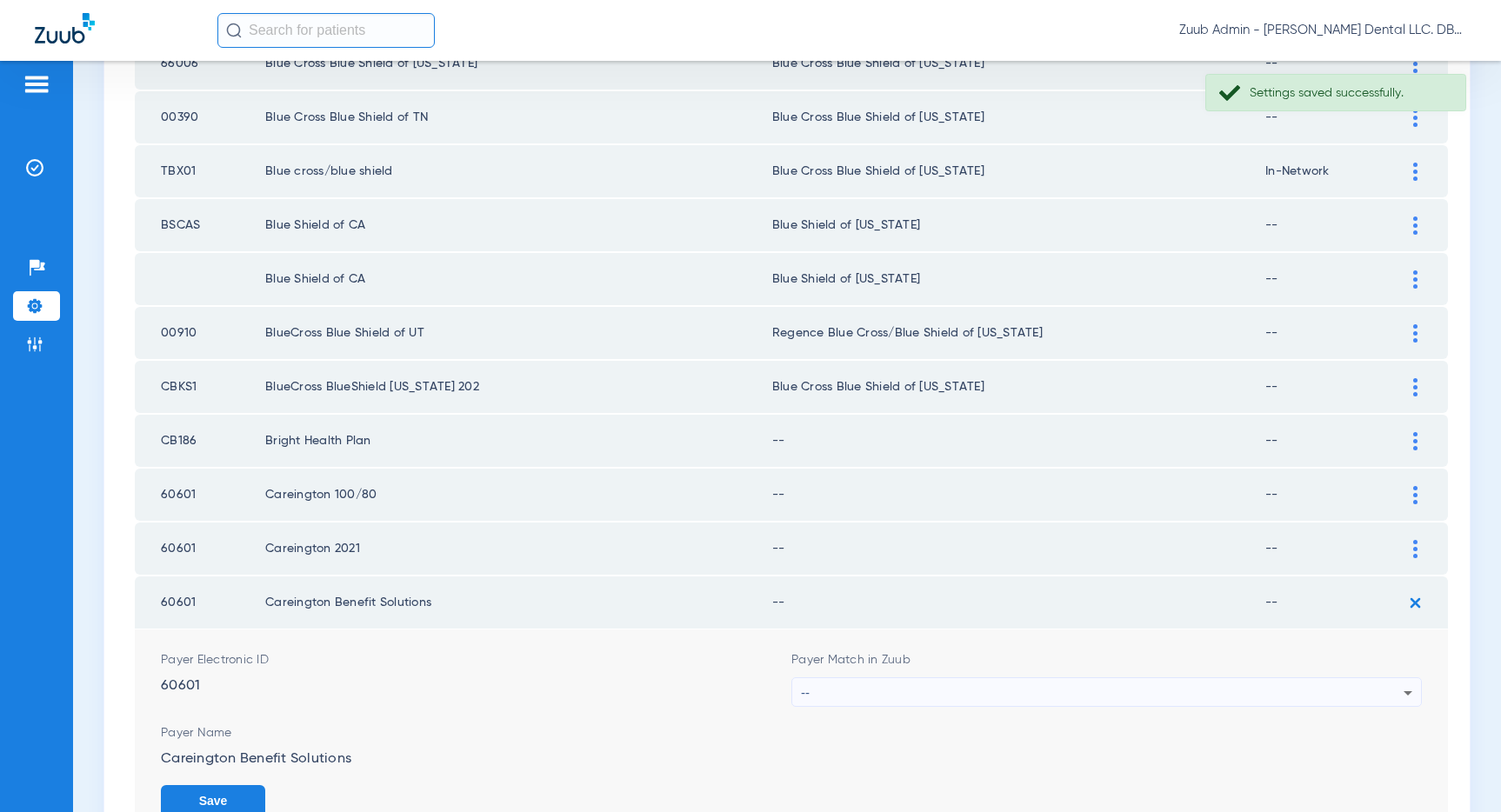
click at [1223, 684] on div "--" at bounding box center [1102, 693] width 603 height 30
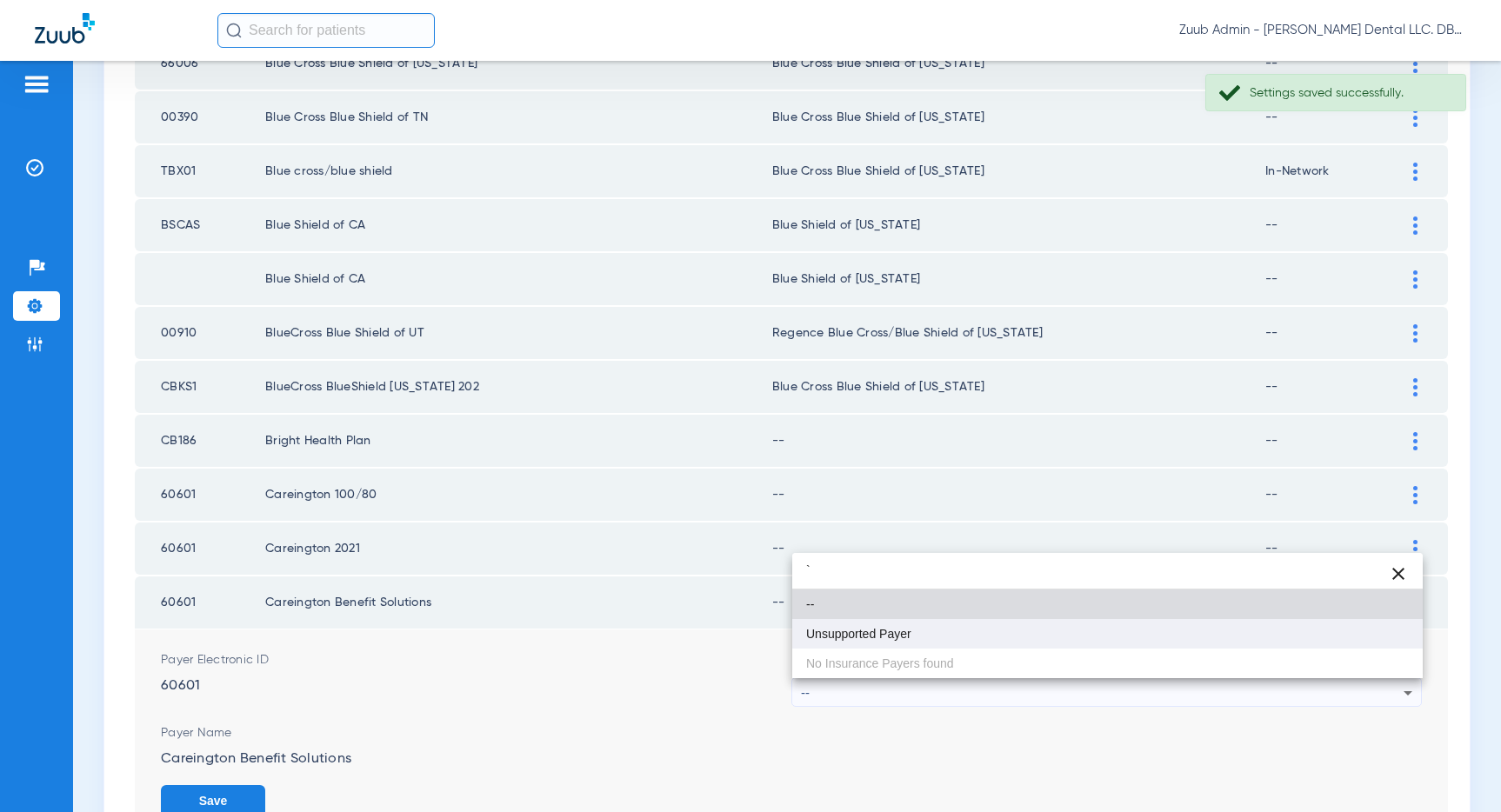
type input "`"
click at [1027, 631] on mat-option "Unsupported Payer" at bounding box center [1108, 633] width 631 height 30
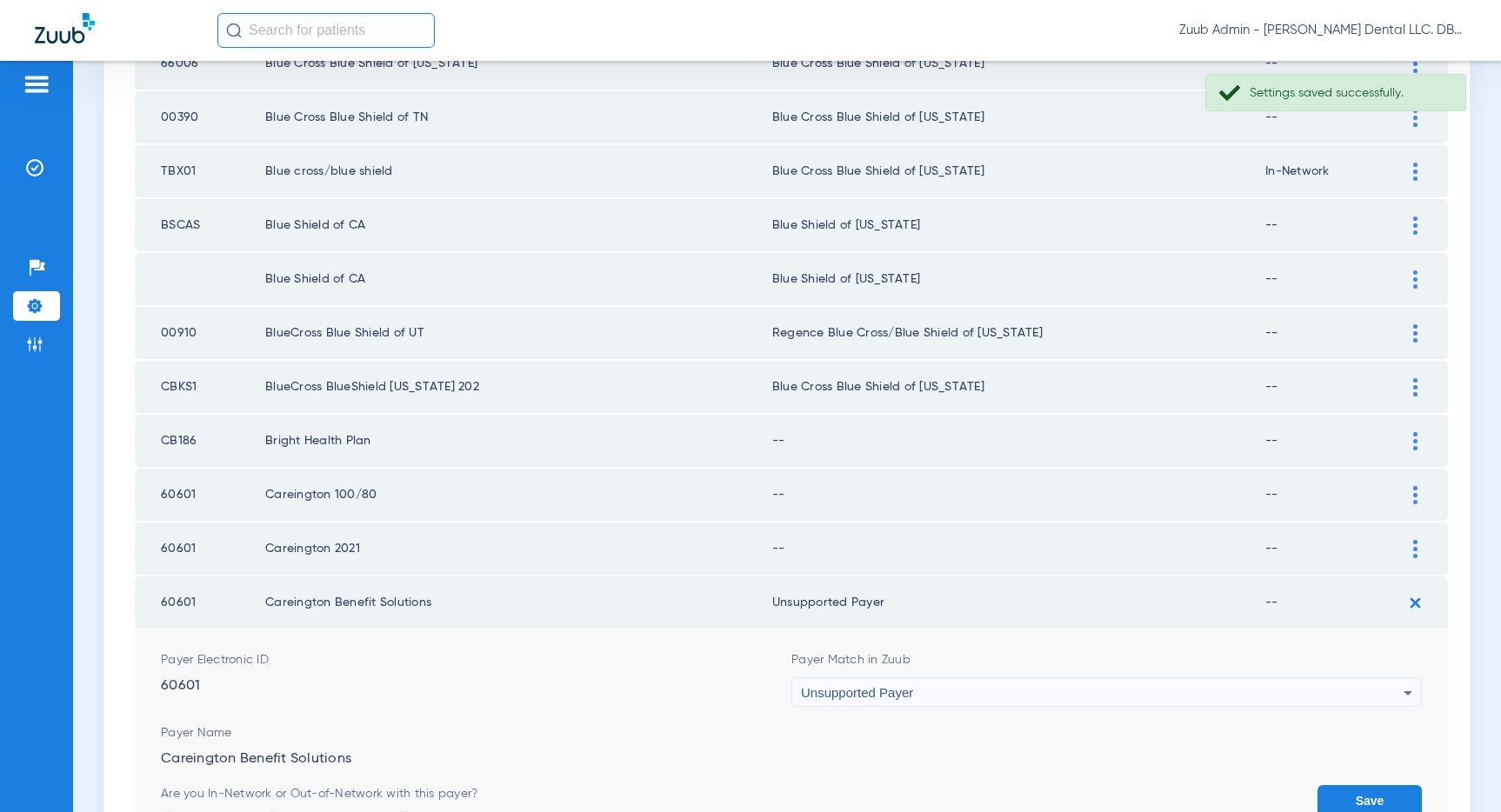
scroll to position [2435, 0]
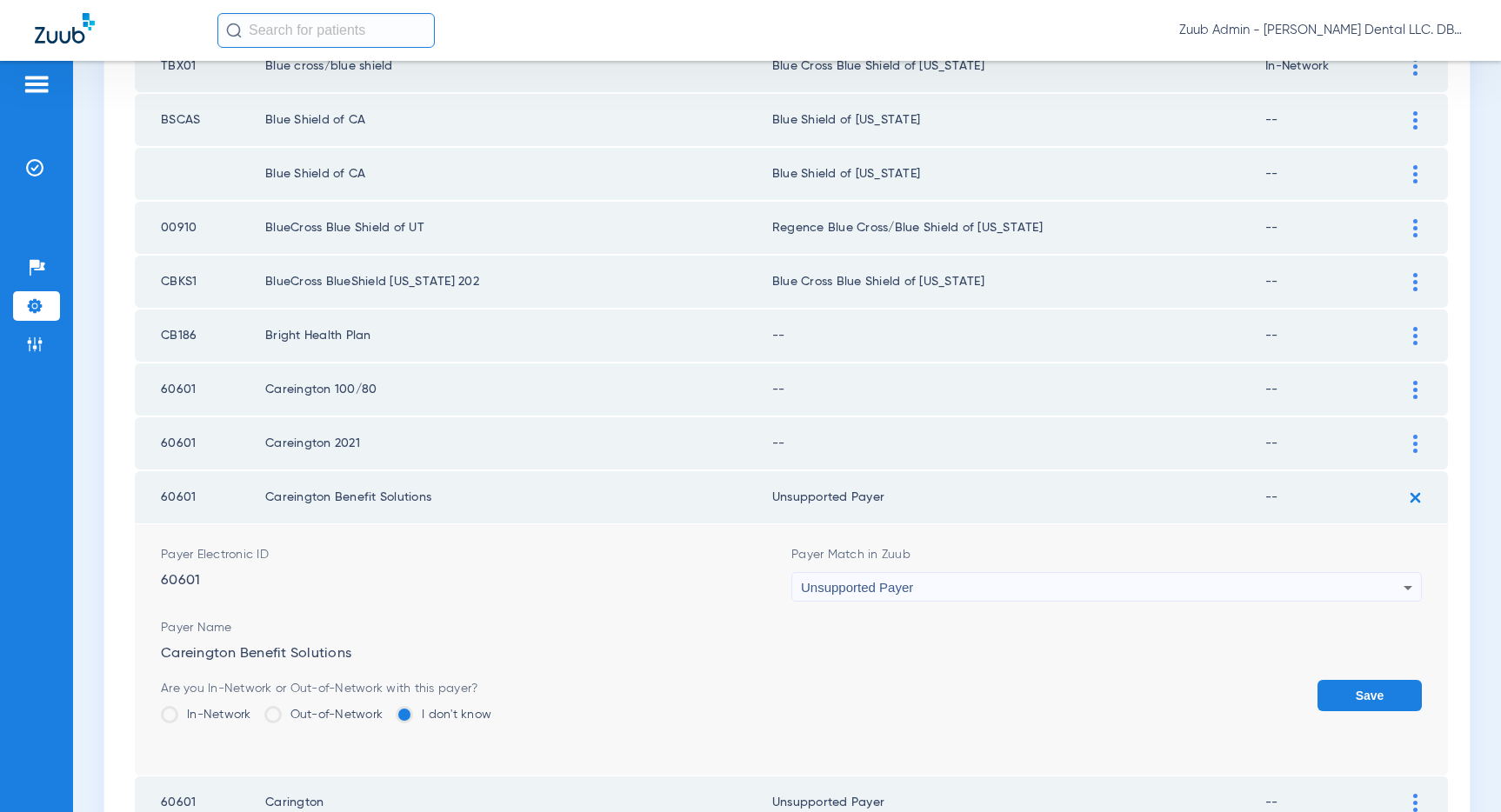
drag, startPoint x: 1368, startPoint y: 692, endPoint x: 1377, endPoint y: 666, distance: 27.5
click at [1368, 692] on button "Save" at bounding box center [1369, 695] width 104 height 31
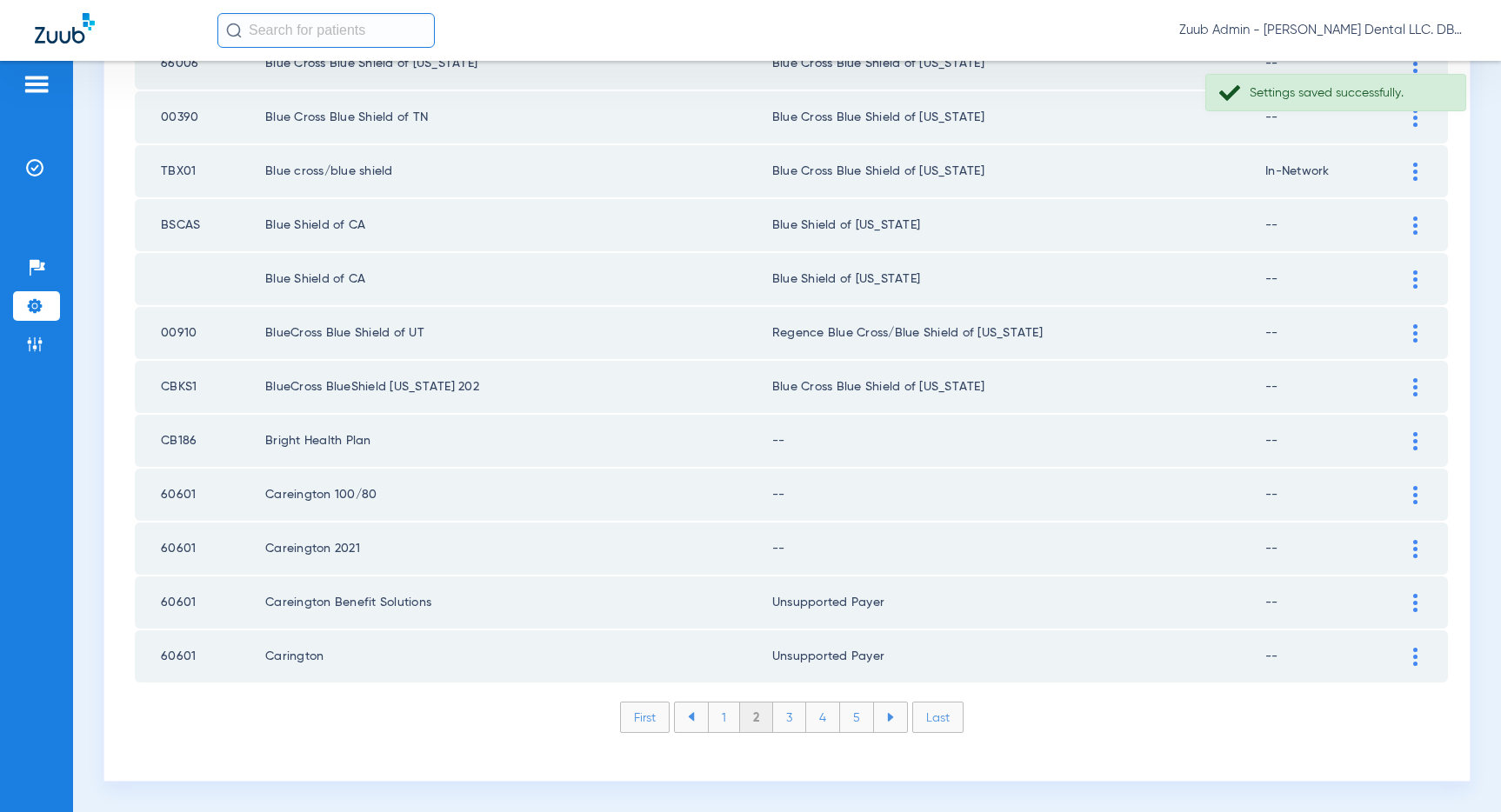
scroll to position [2330, 0]
click at [1413, 546] on img at bounding box center [1415, 549] width 4 height 18
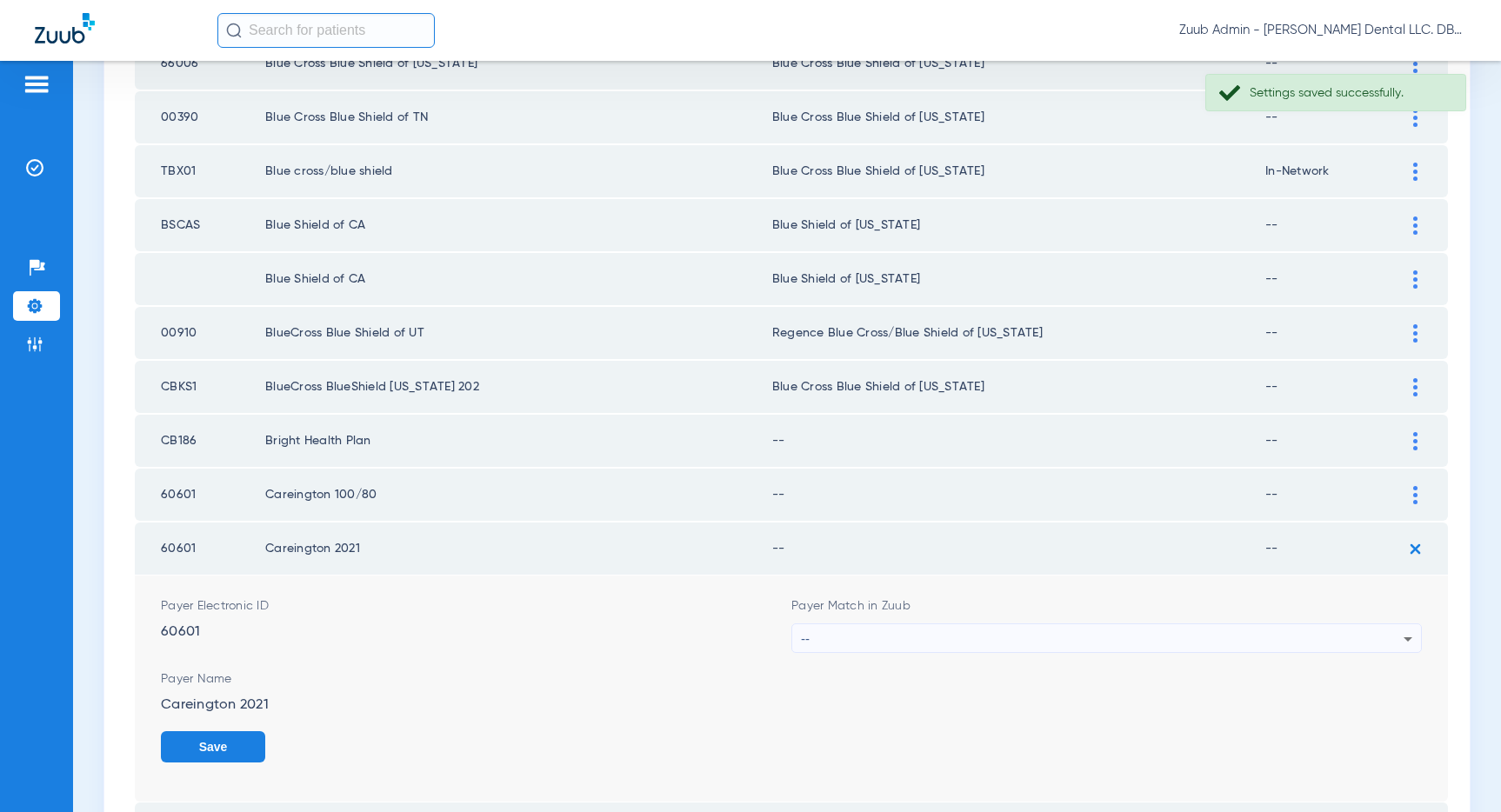
click at [1239, 629] on div "--" at bounding box center [1102, 639] width 603 height 30
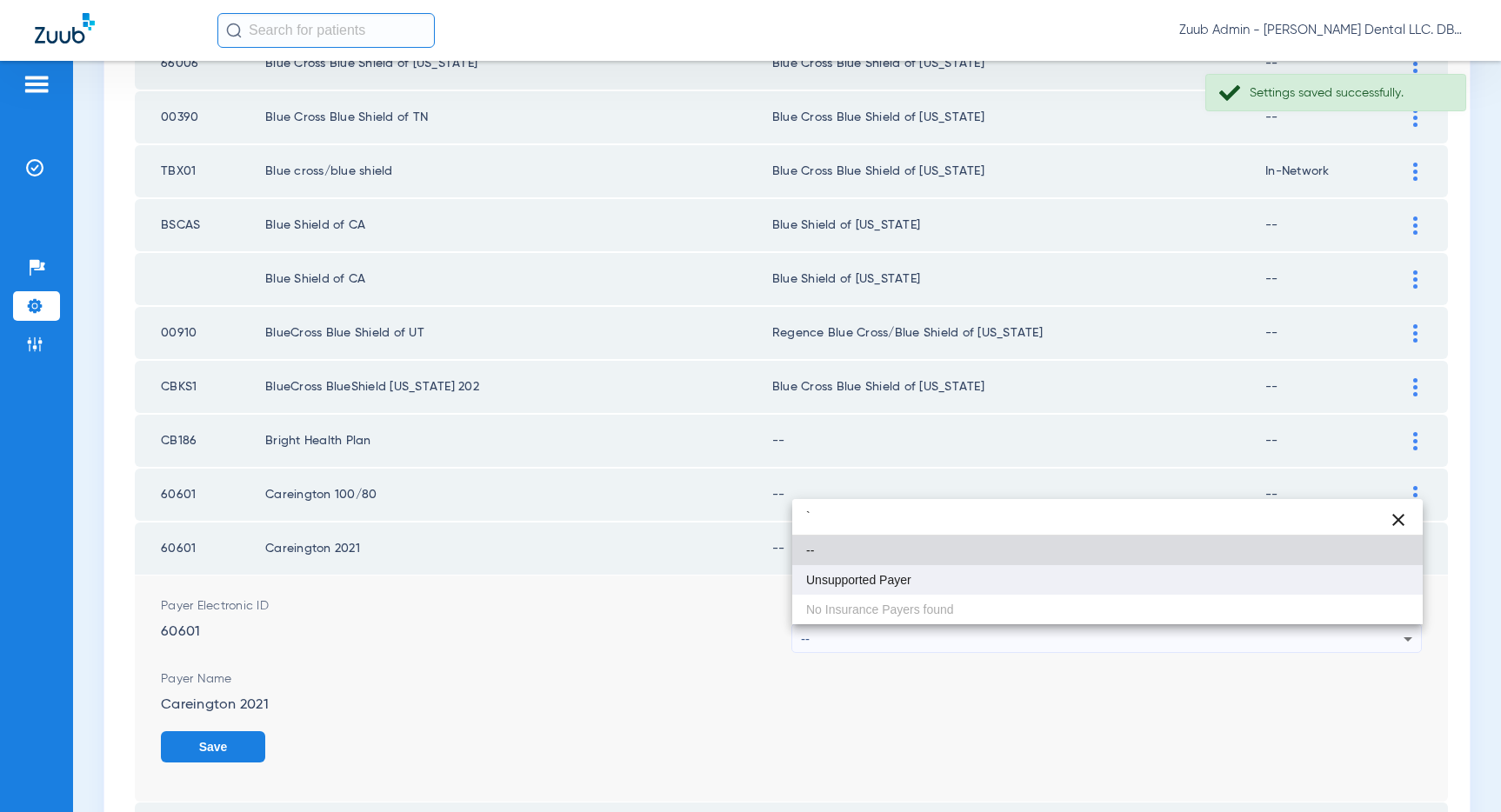
type input "`"
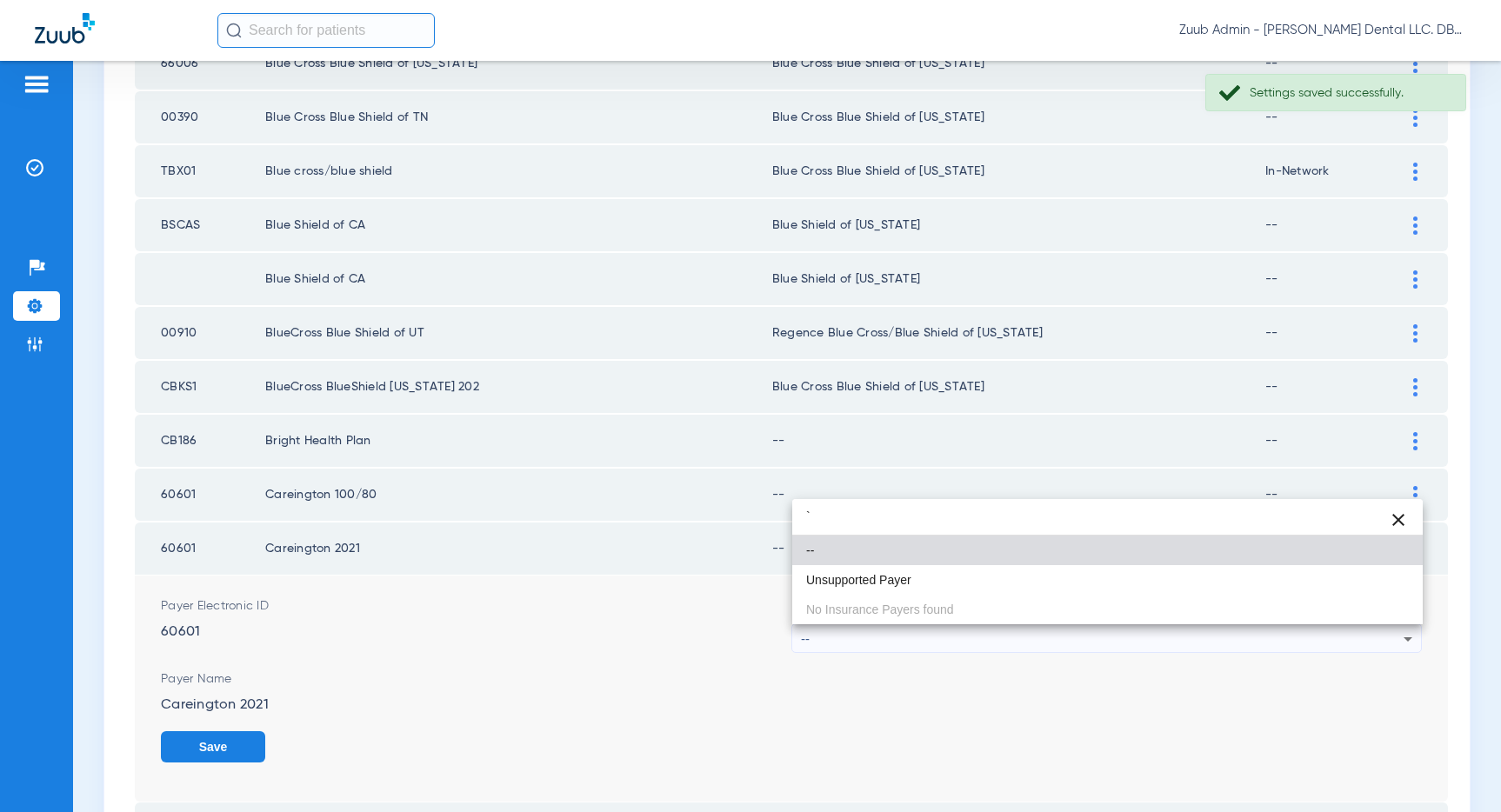
drag, startPoint x: 1020, startPoint y: 574, endPoint x: 1102, endPoint y: 586, distance: 82.9
click at [1021, 574] on mat-option "Unsupported Payer" at bounding box center [1108, 579] width 631 height 30
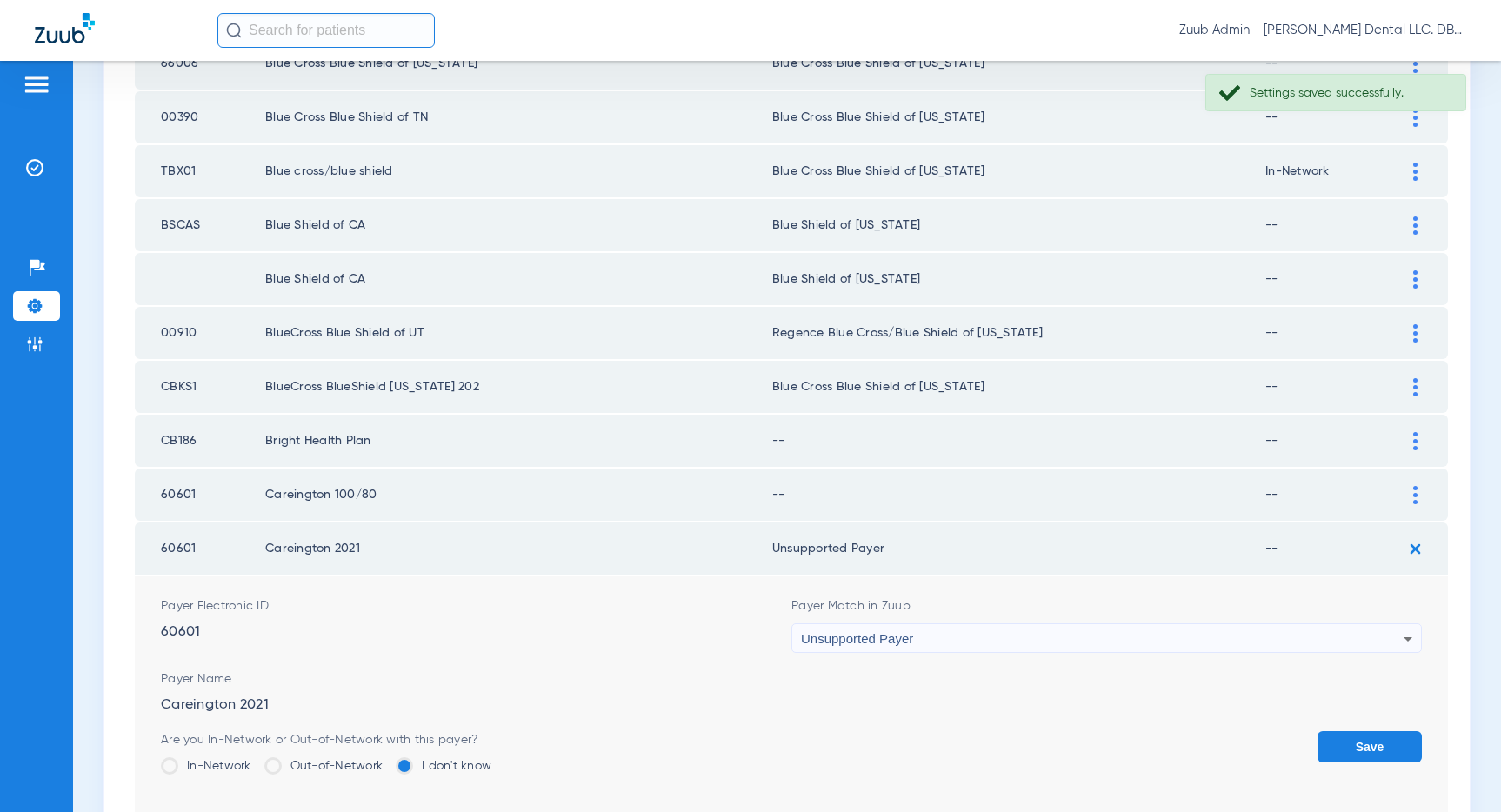
drag, startPoint x: 1373, startPoint y: 744, endPoint x: 1378, endPoint y: 717, distance: 27.5
click at [1374, 739] on button "Save" at bounding box center [1369, 746] width 104 height 31
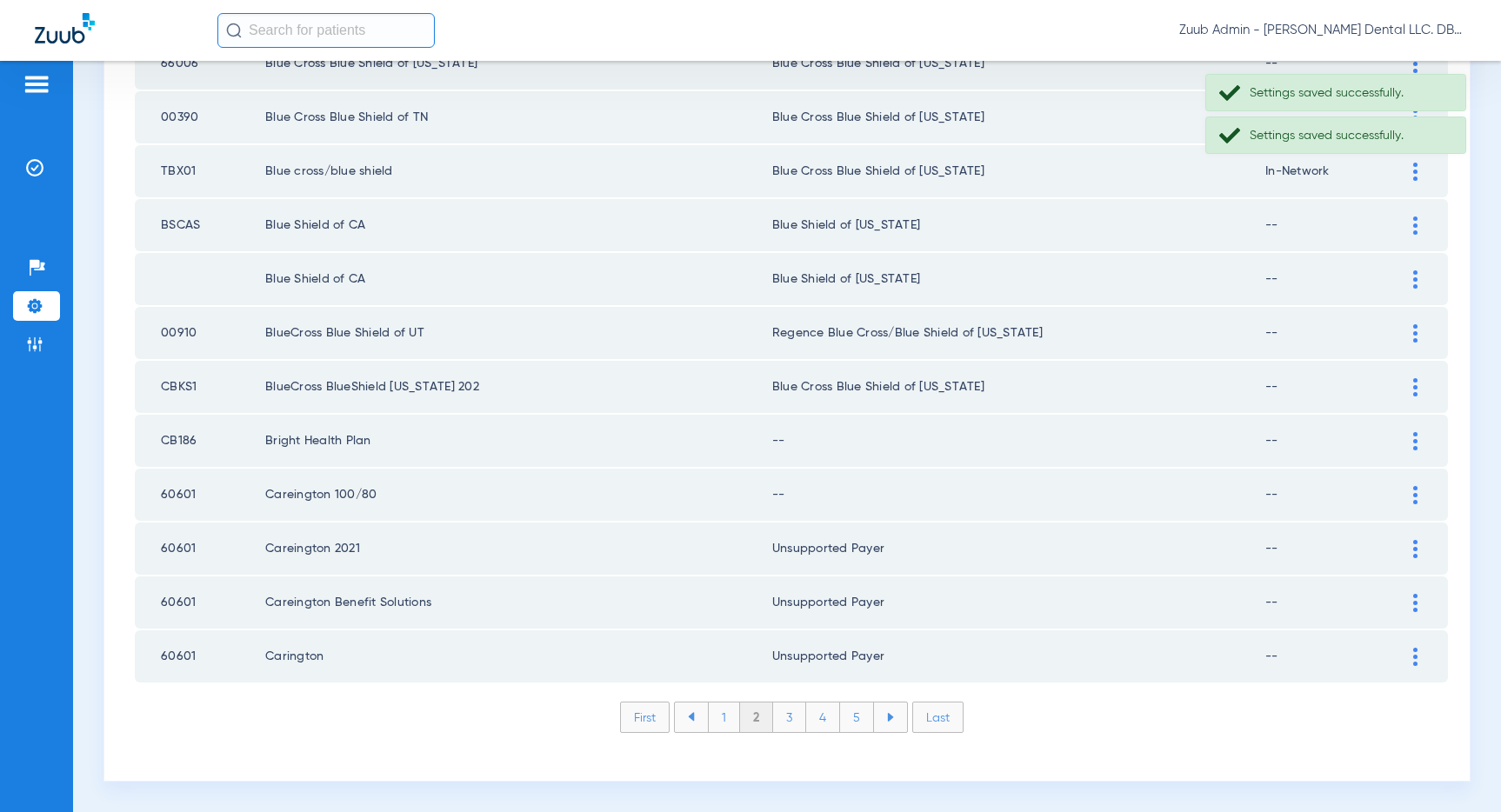
click at [1413, 499] on img at bounding box center [1415, 495] width 4 height 18
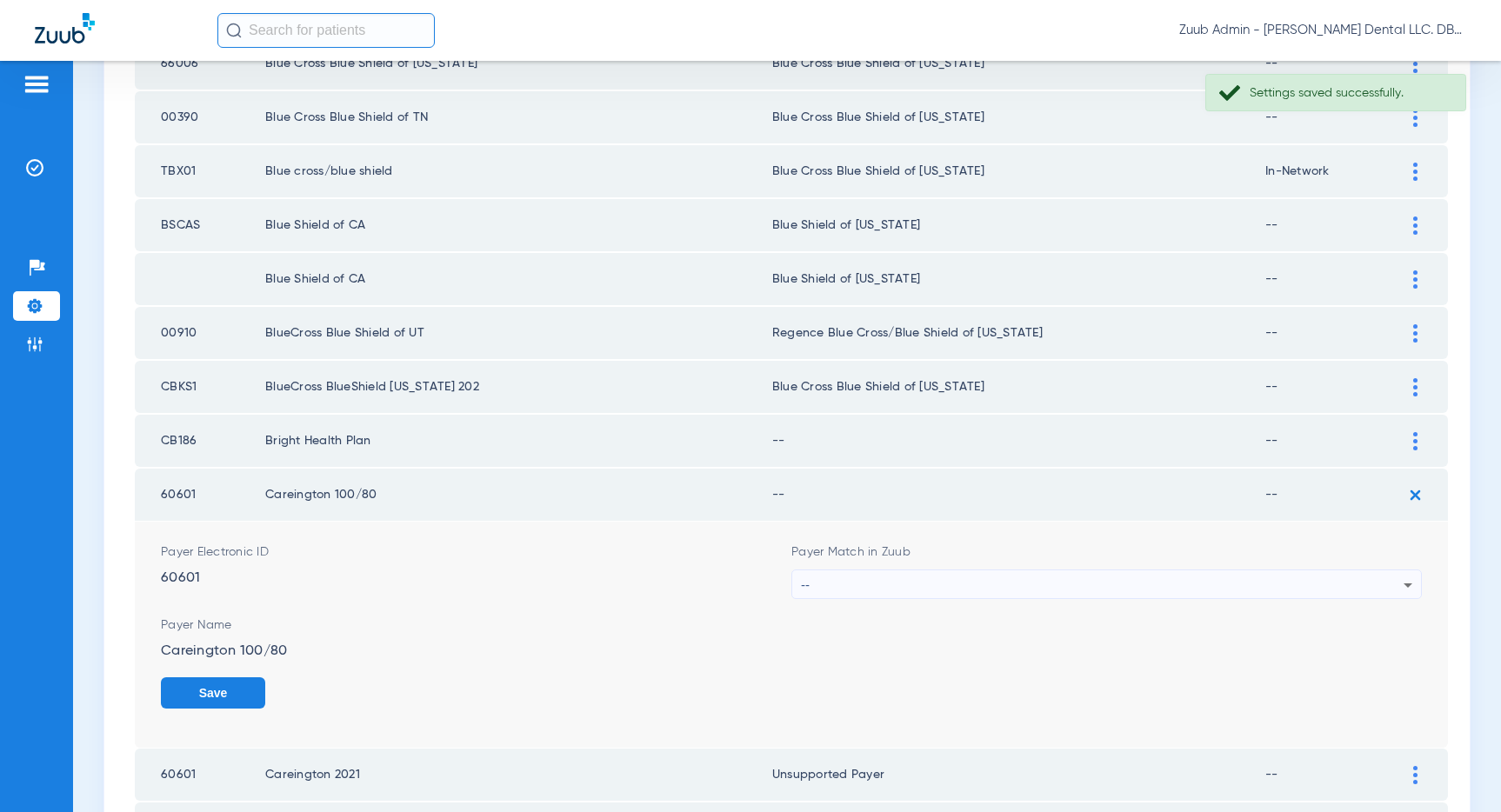
click at [1181, 594] on div "--" at bounding box center [1102, 585] width 603 height 30
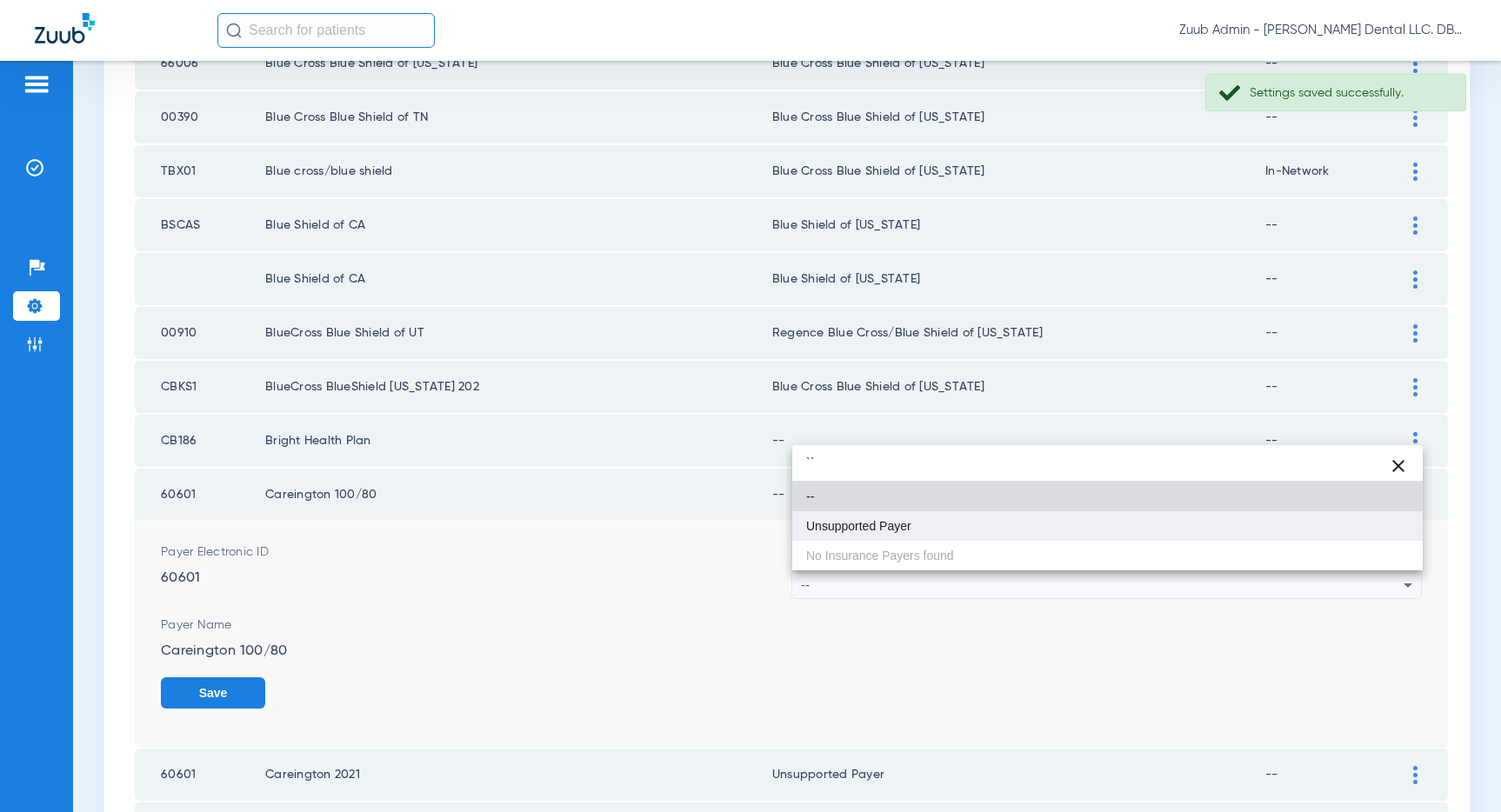
type input "``"
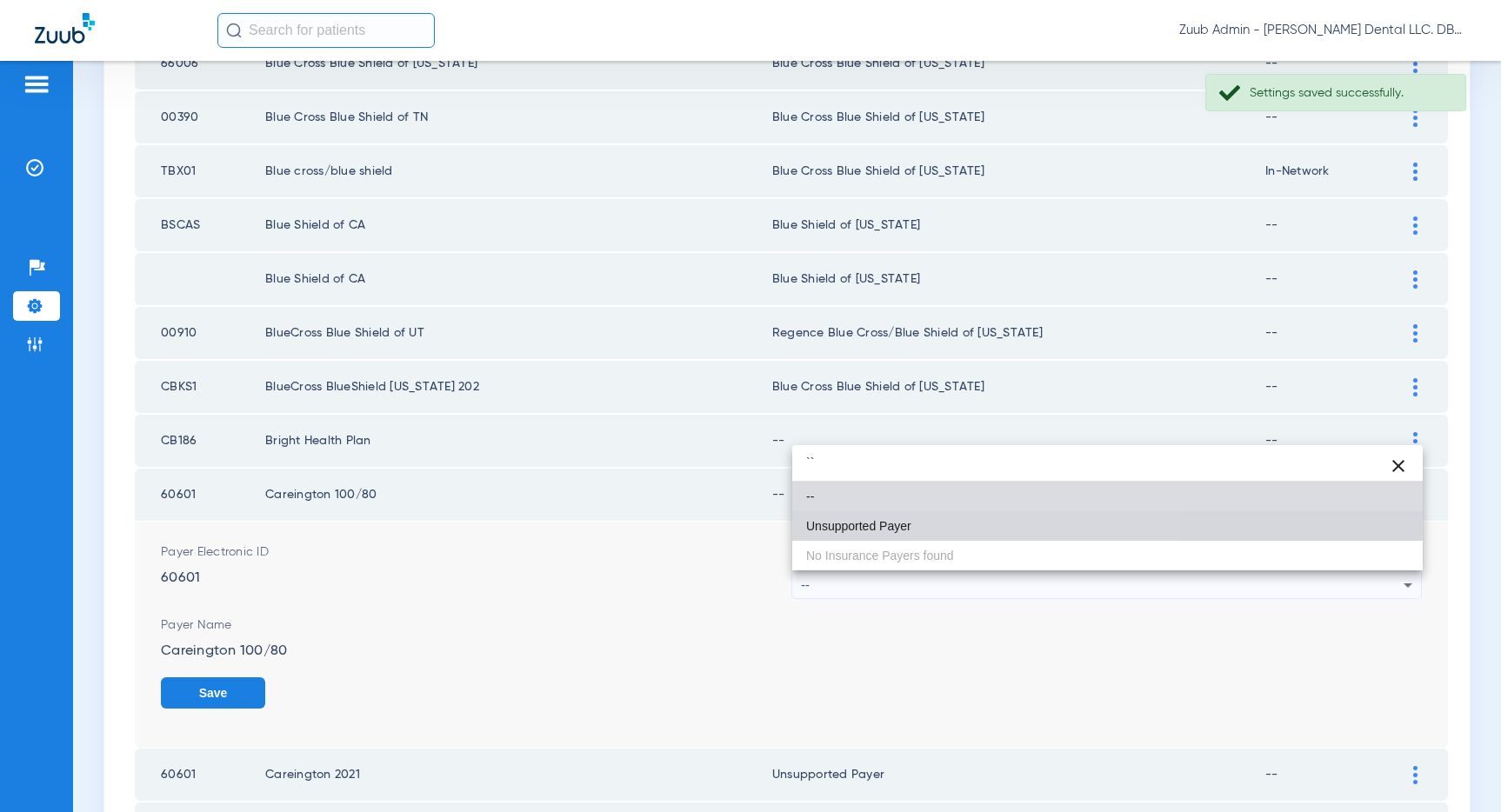
click at [969, 533] on mat-option "Unsupported Payer" at bounding box center [1108, 525] width 631 height 30
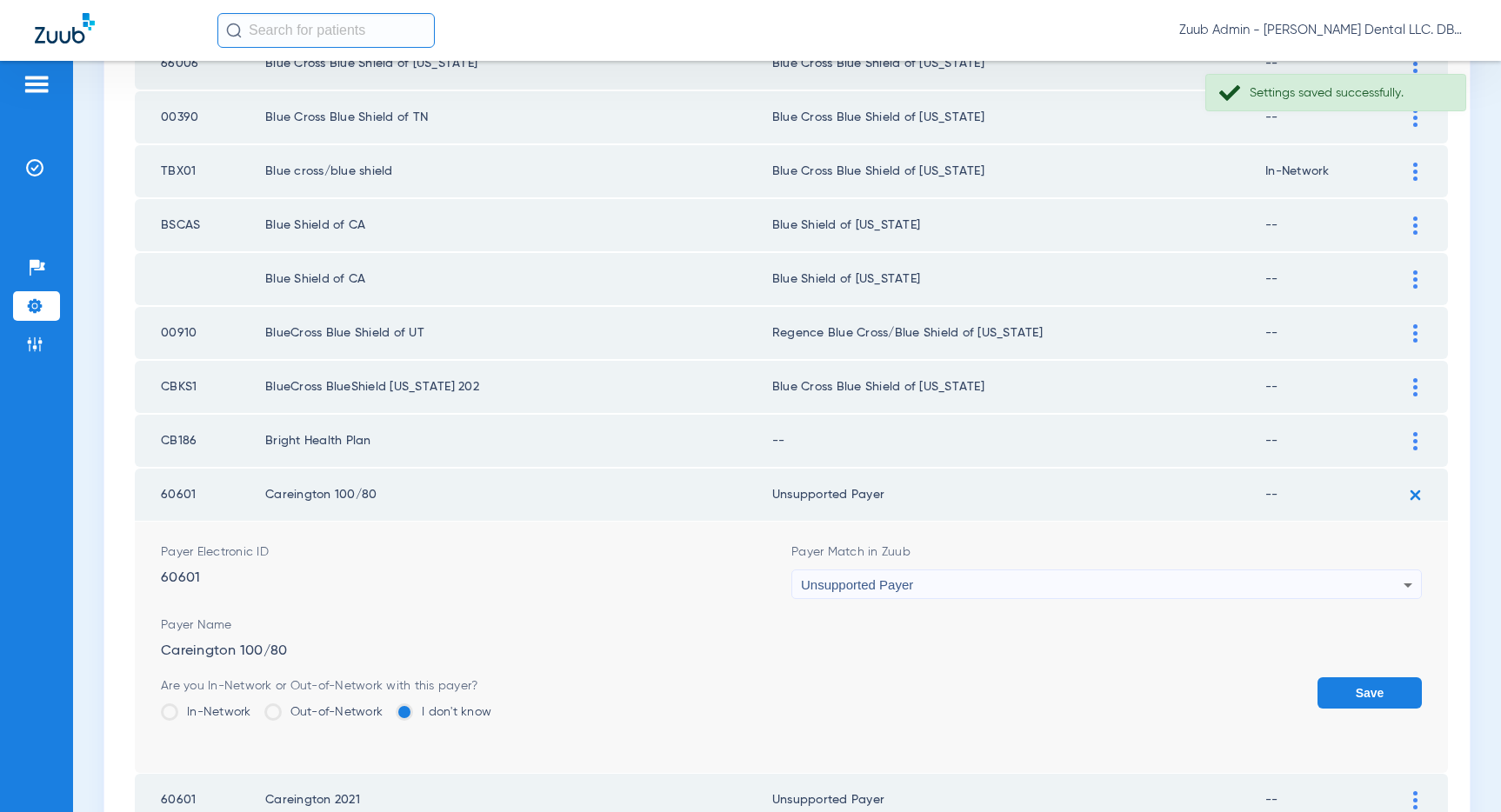
drag, startPoint x: 1361, startPoint y: 693, endPoint x: 1365, endPoint y: 671, distance: 22.4
click at [1361, 693] on button "Save" at bounding box center [1369, 693] width 104 height 31
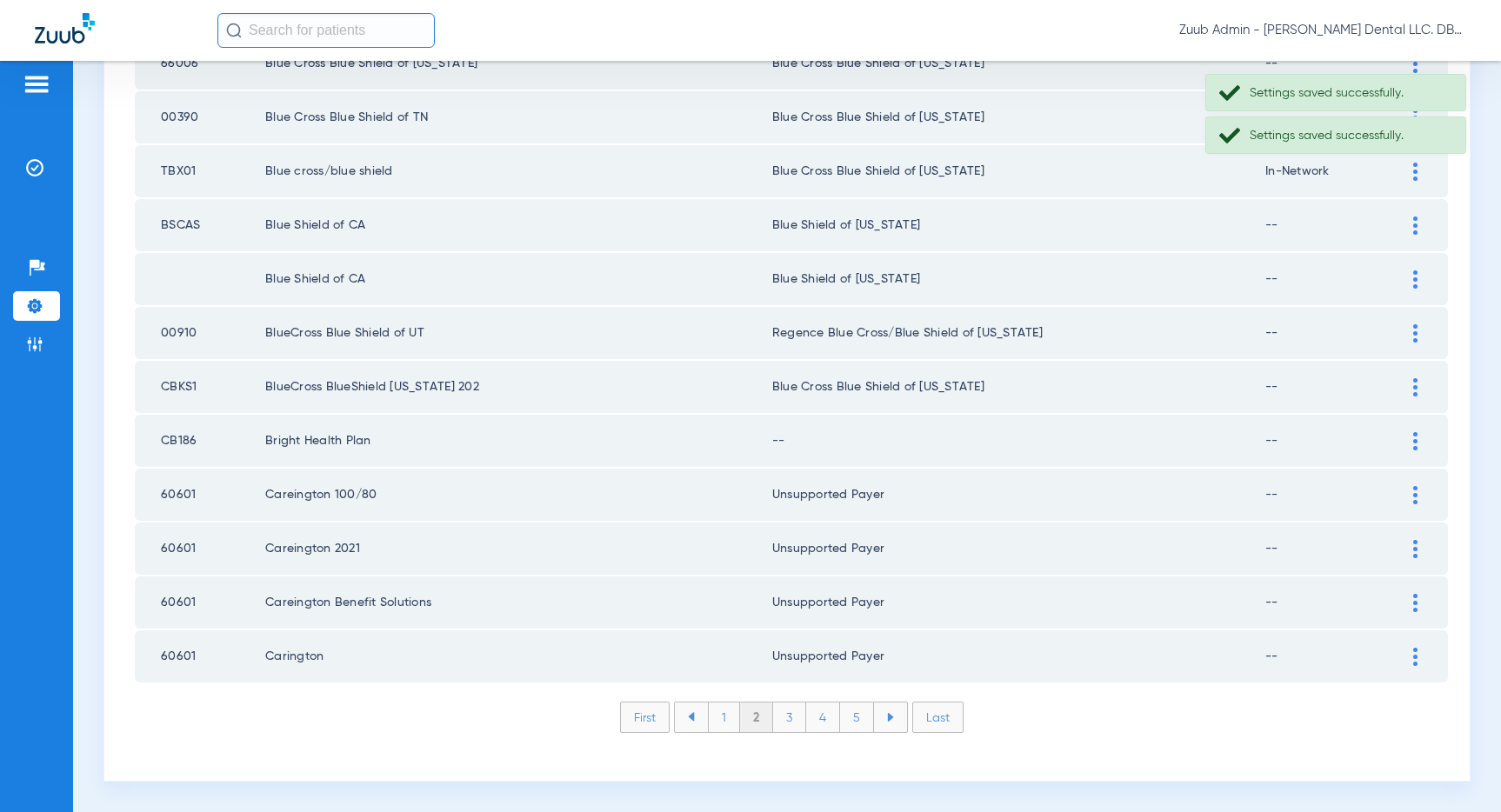
click at [1413, 440] on img at bounding box center [1415, 441] width 4 height 18
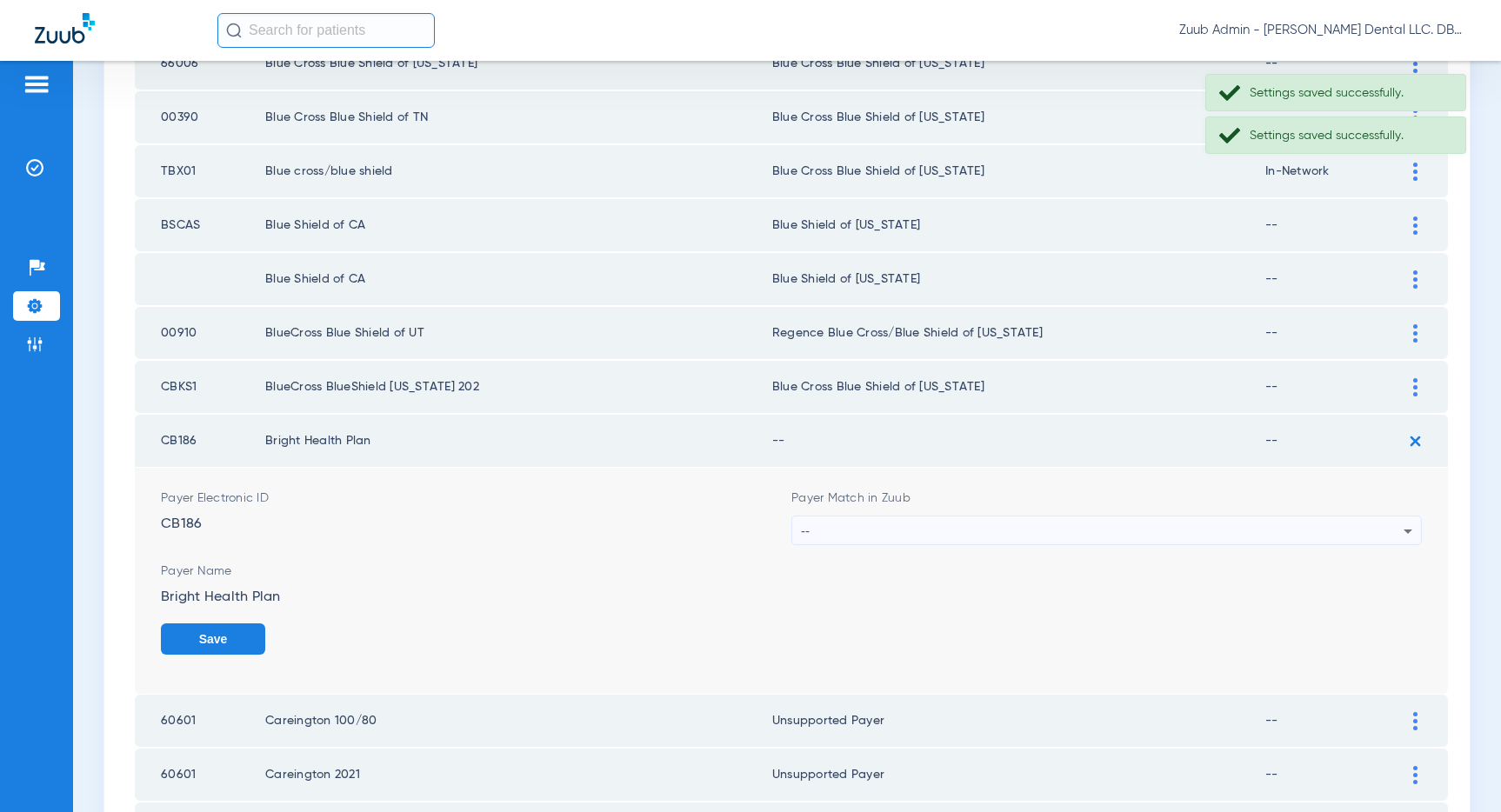
click at [1130, 534] on div "--" at bounding box center [1102, 531] width 603 height 30
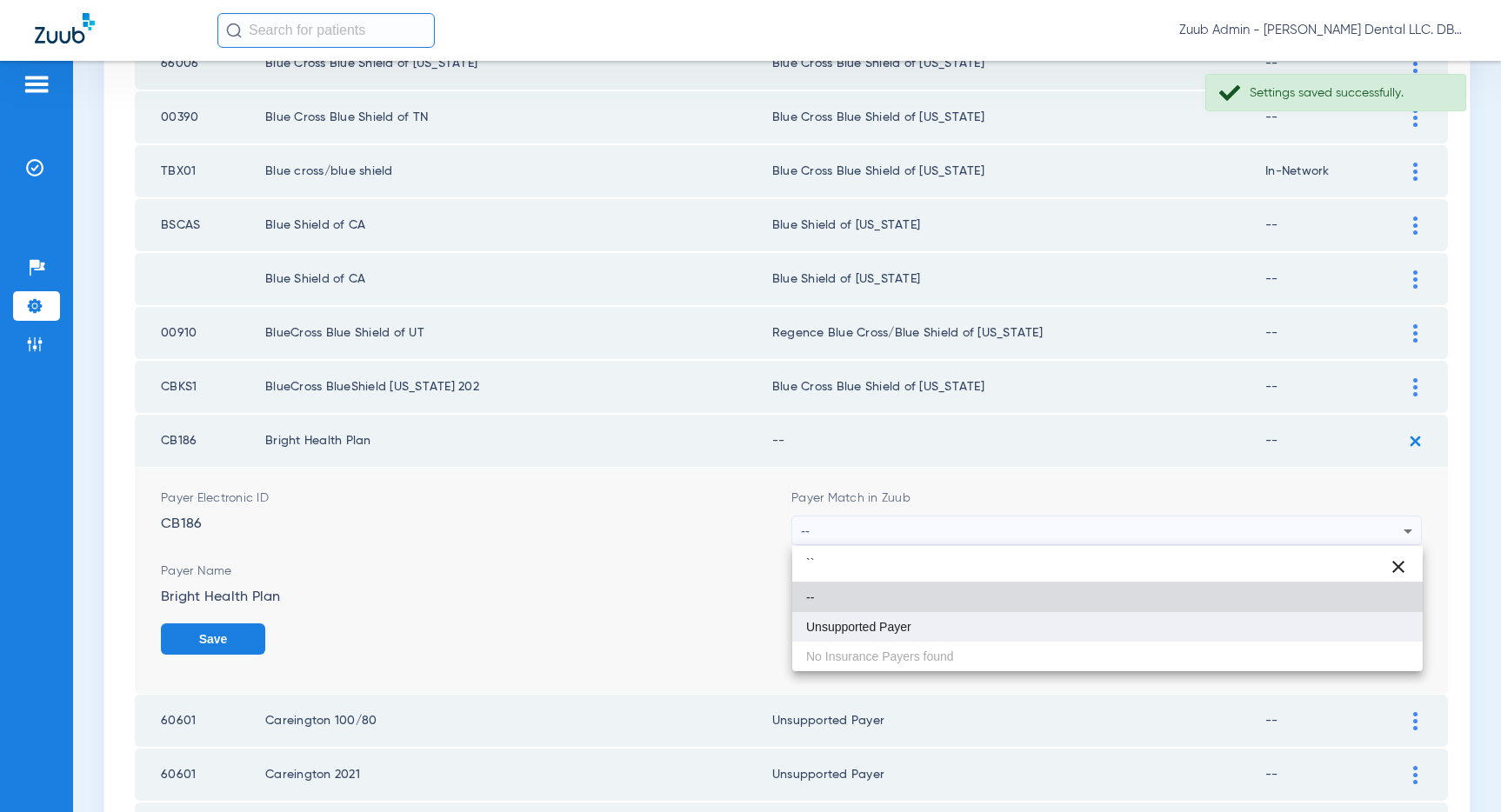
type input "``"
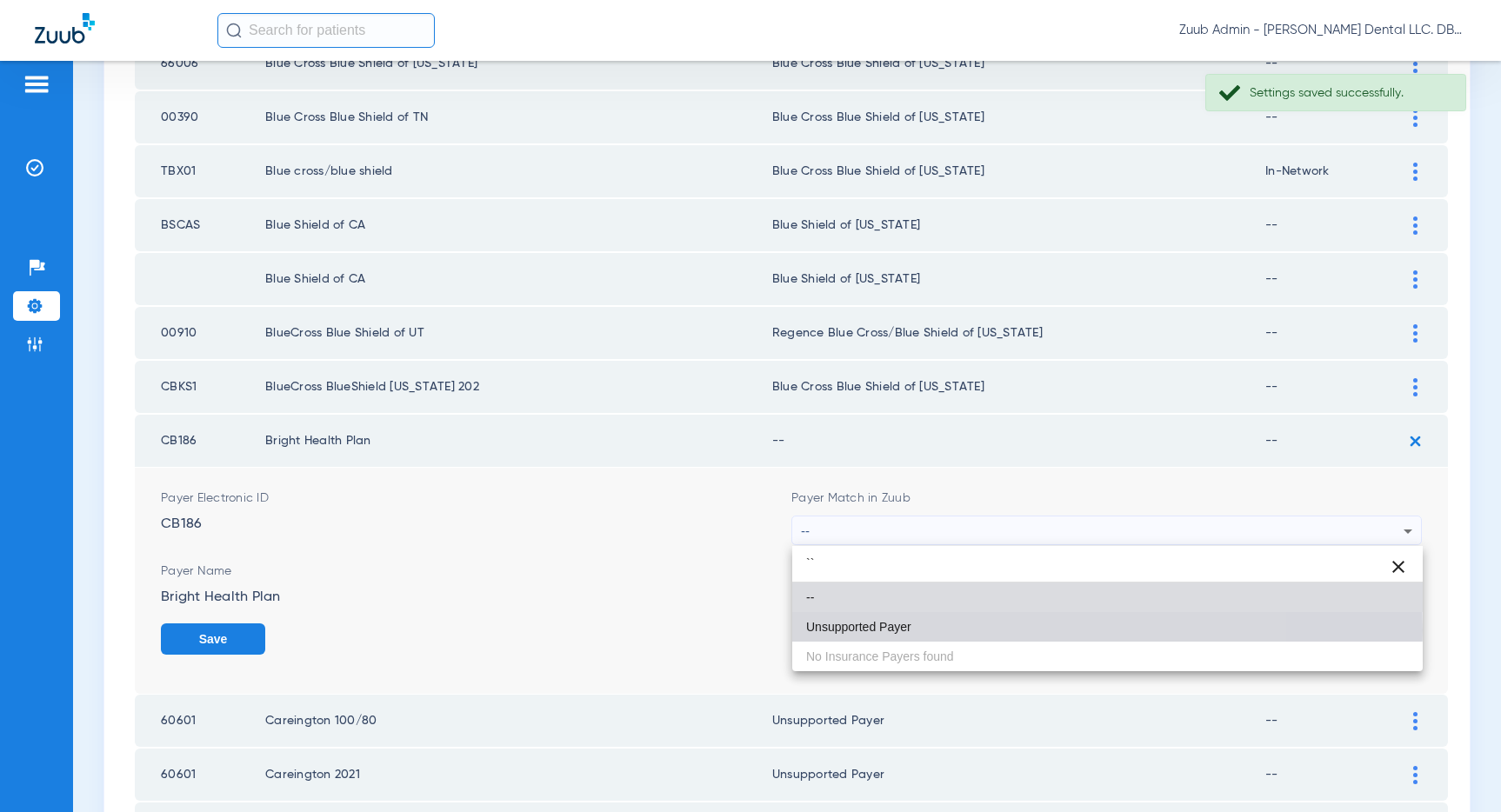
click at [912, 631] on mat-option "Unsupported Payer" at bounding box center [1108, 626] width 631 height 30
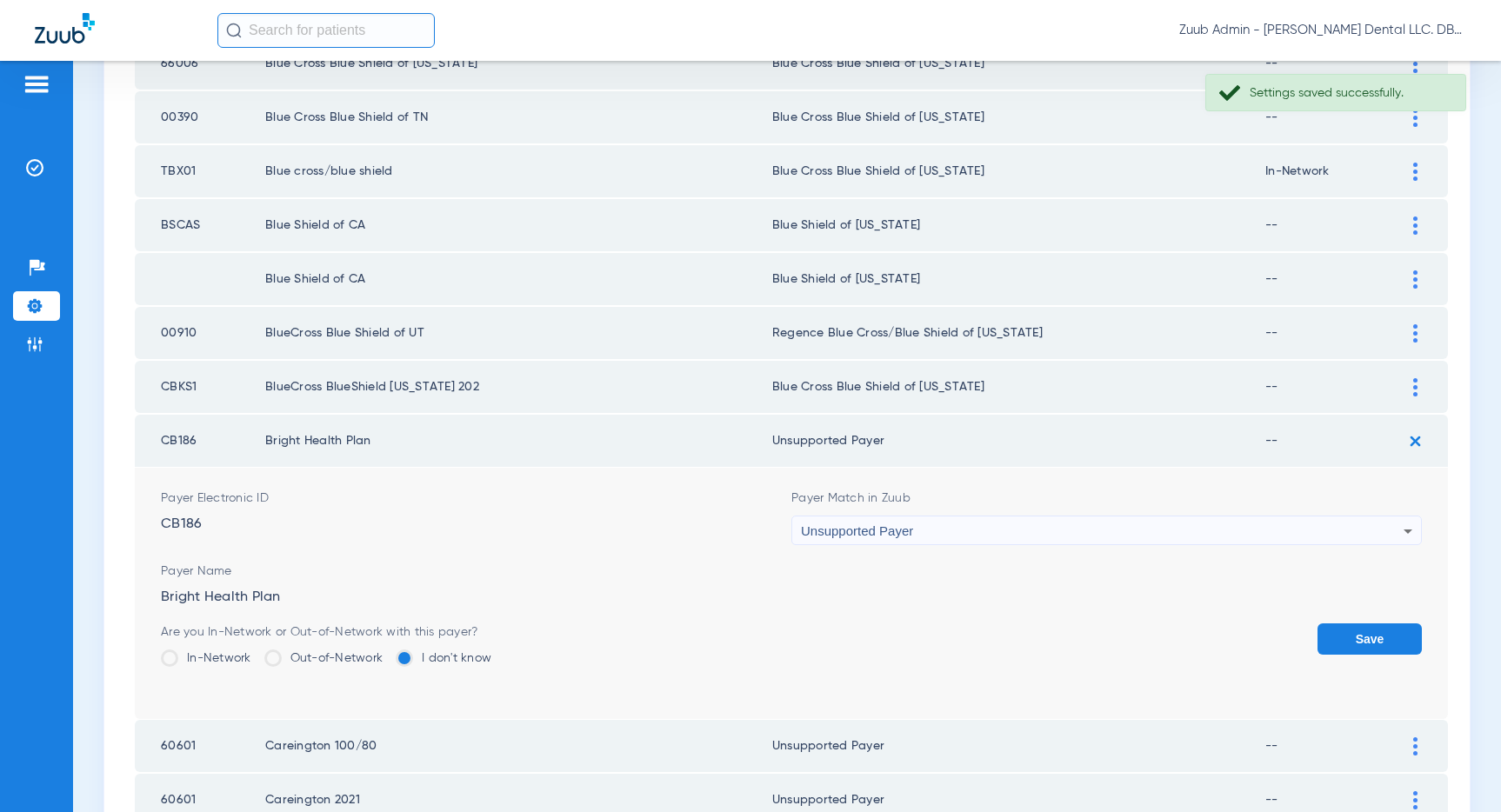
click at [1343, 636] on button "Save" at bounding box center [1369, 639] width 104 height 31
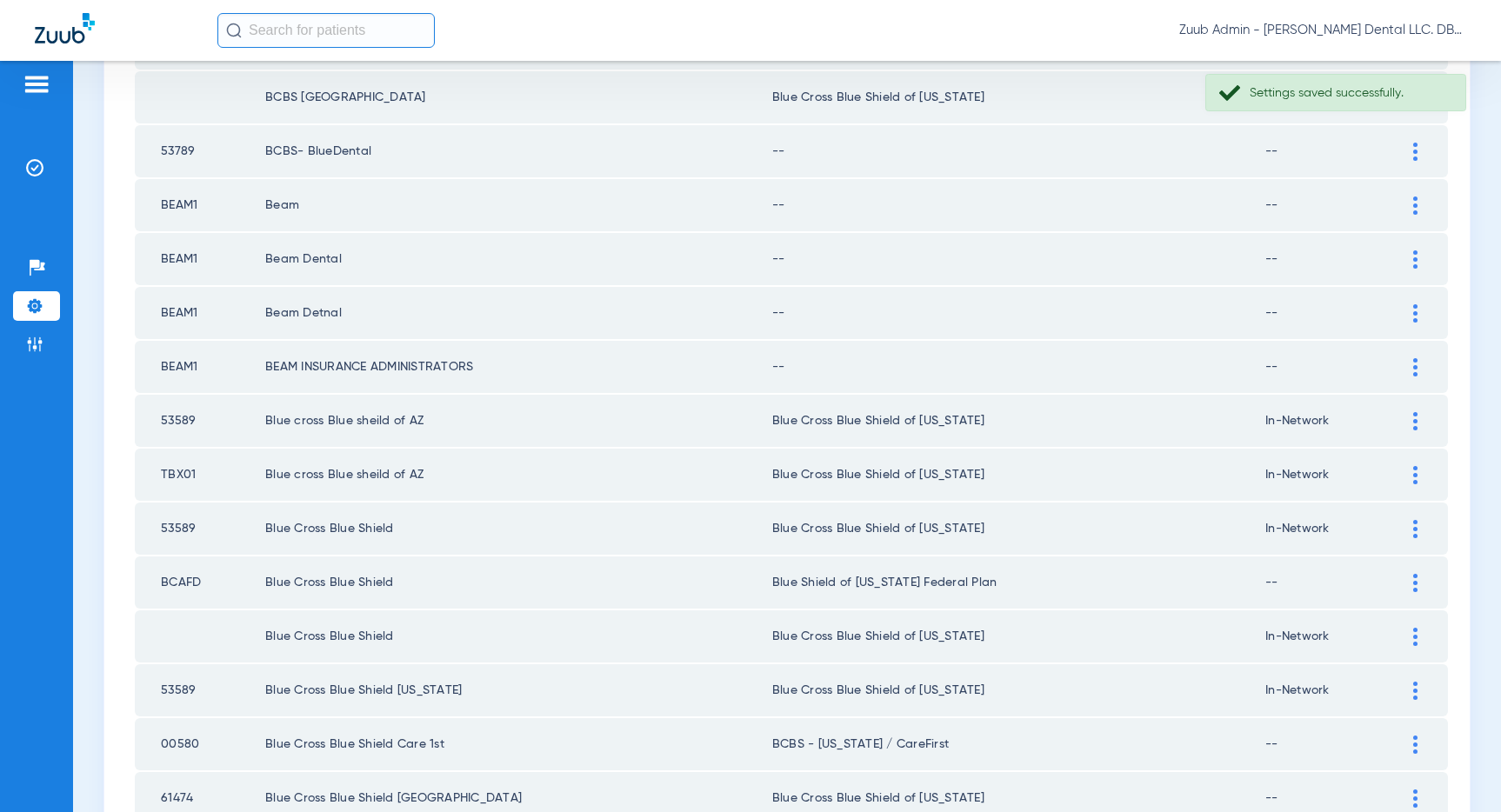
scroll to position [1425, 0]
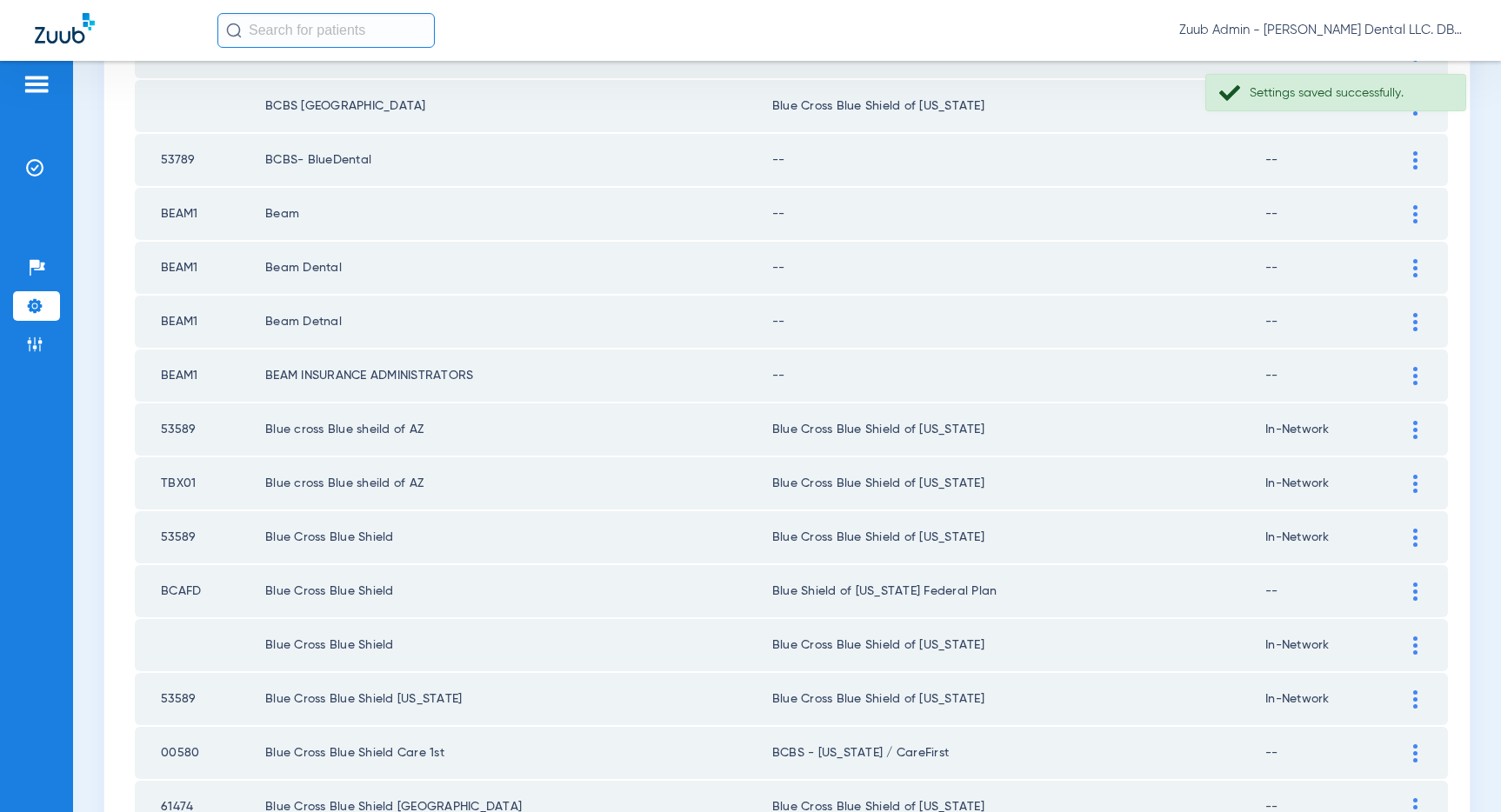
click at [1414, 371] on img at bounding box center [1415, 375] width 4 height 18
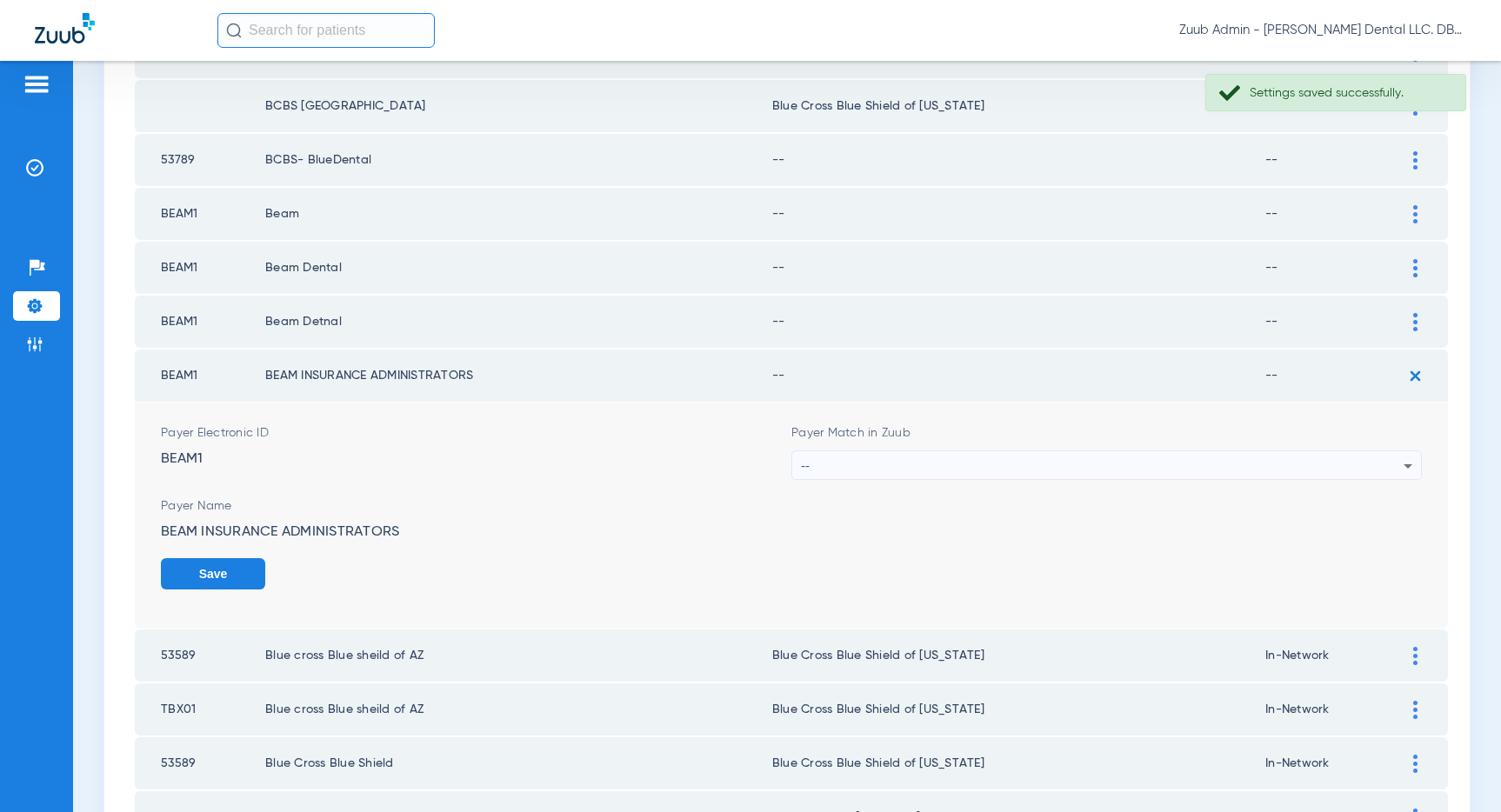
click at [1199, 459] on div "--" at bounding box center [1102, 465] width 603 height 30
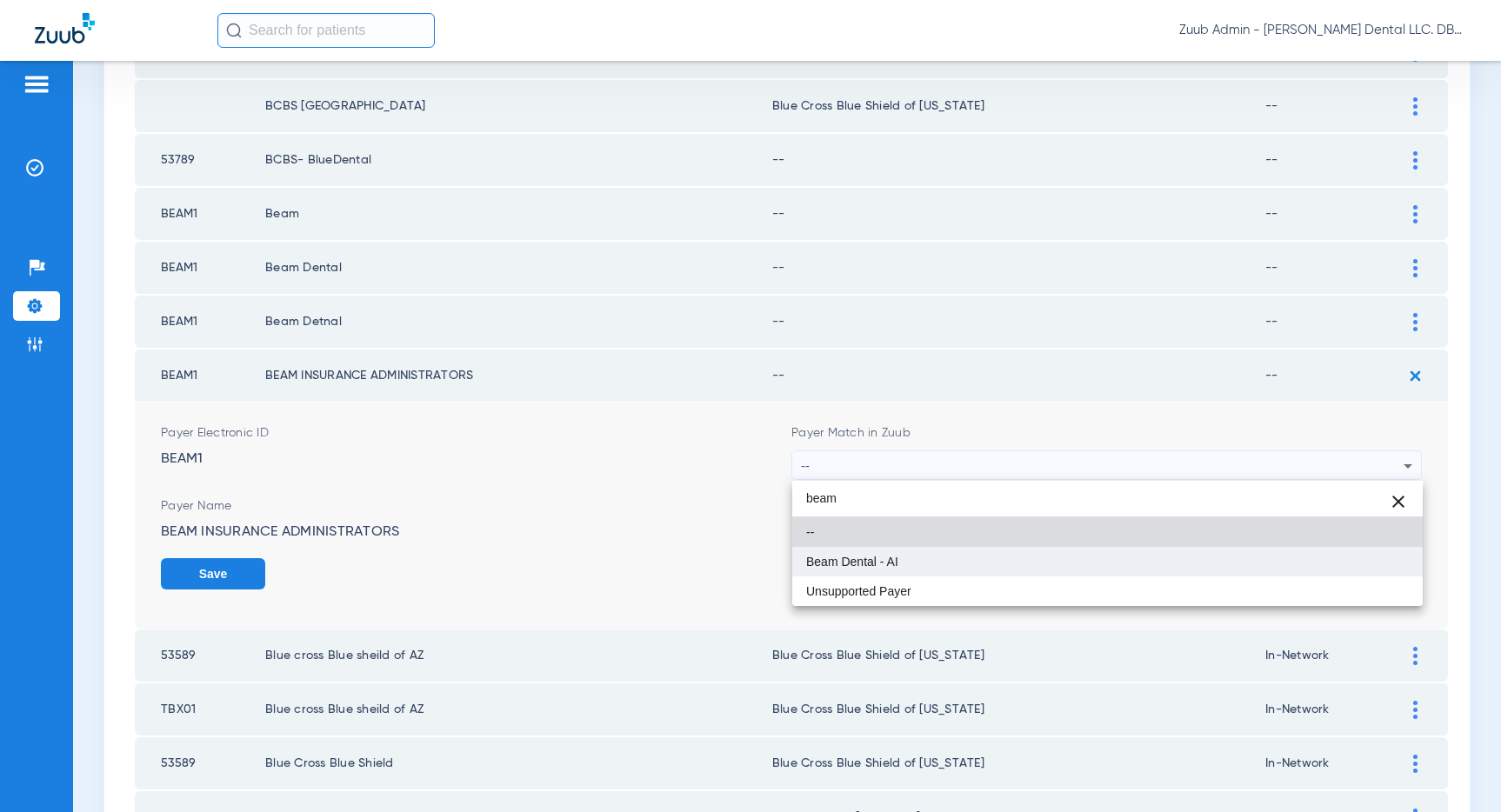
type input "beam"
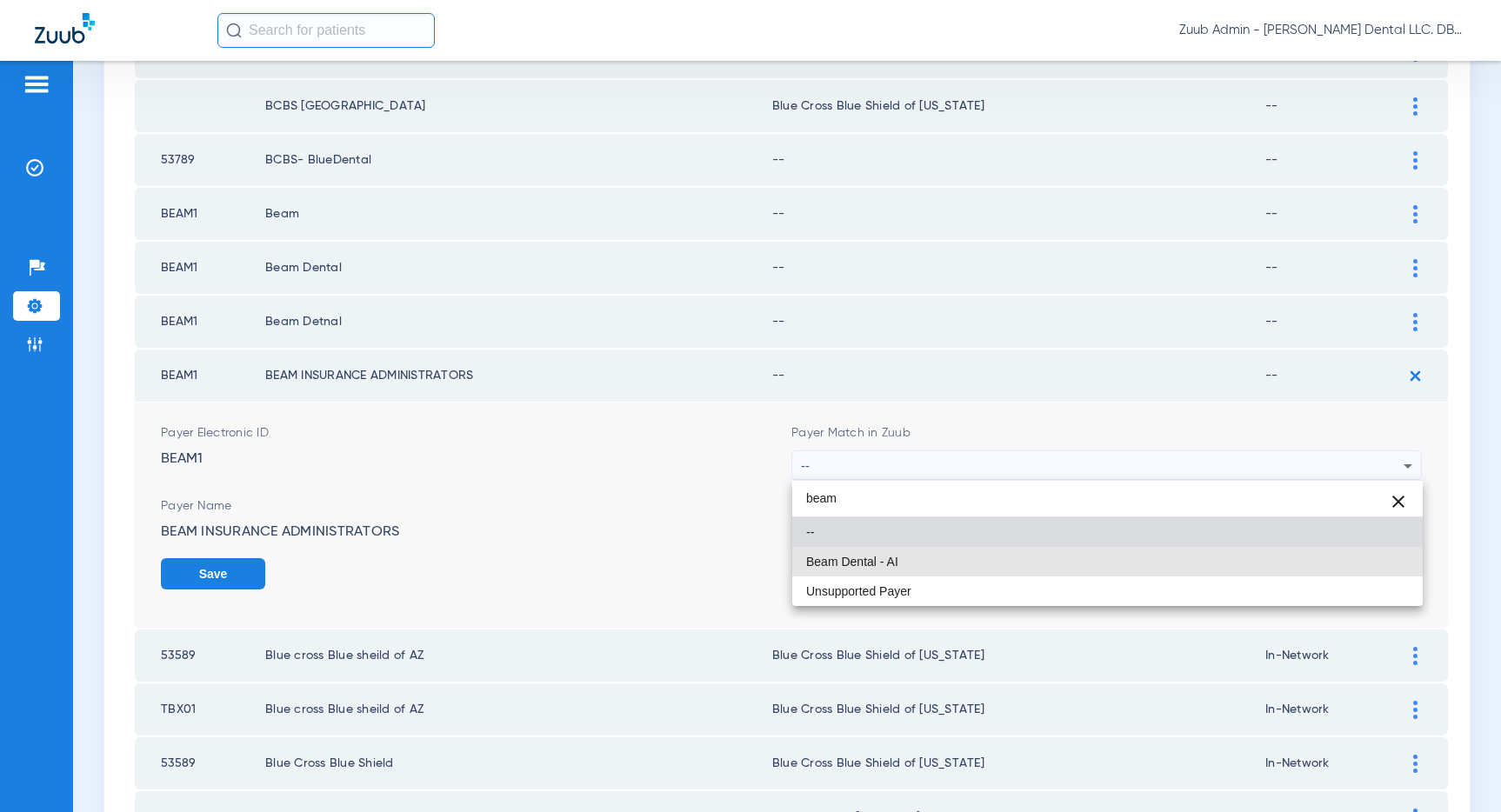
drag, startPoint x: 969, startPoint y: 568, endPoint x: 1093, endPoint y: 566, distance: 124.0
click at [976, 563] on mat-option "Beam Dental - AI" at bounding box center [1108, 561] width 631 height 30
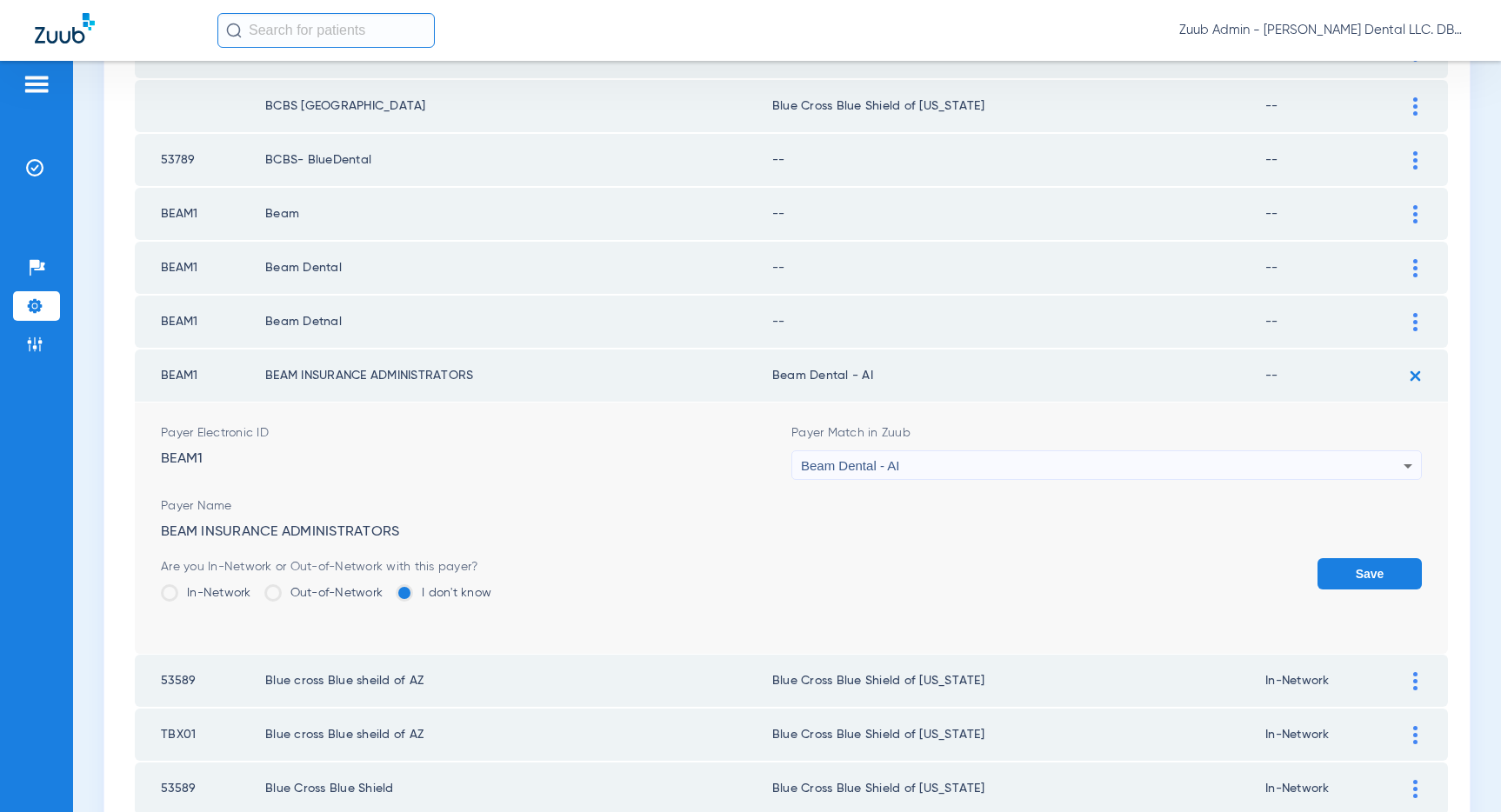
click at [1373, 574] on button "Save" at bounding box center [1369, 573] width 104 height 31
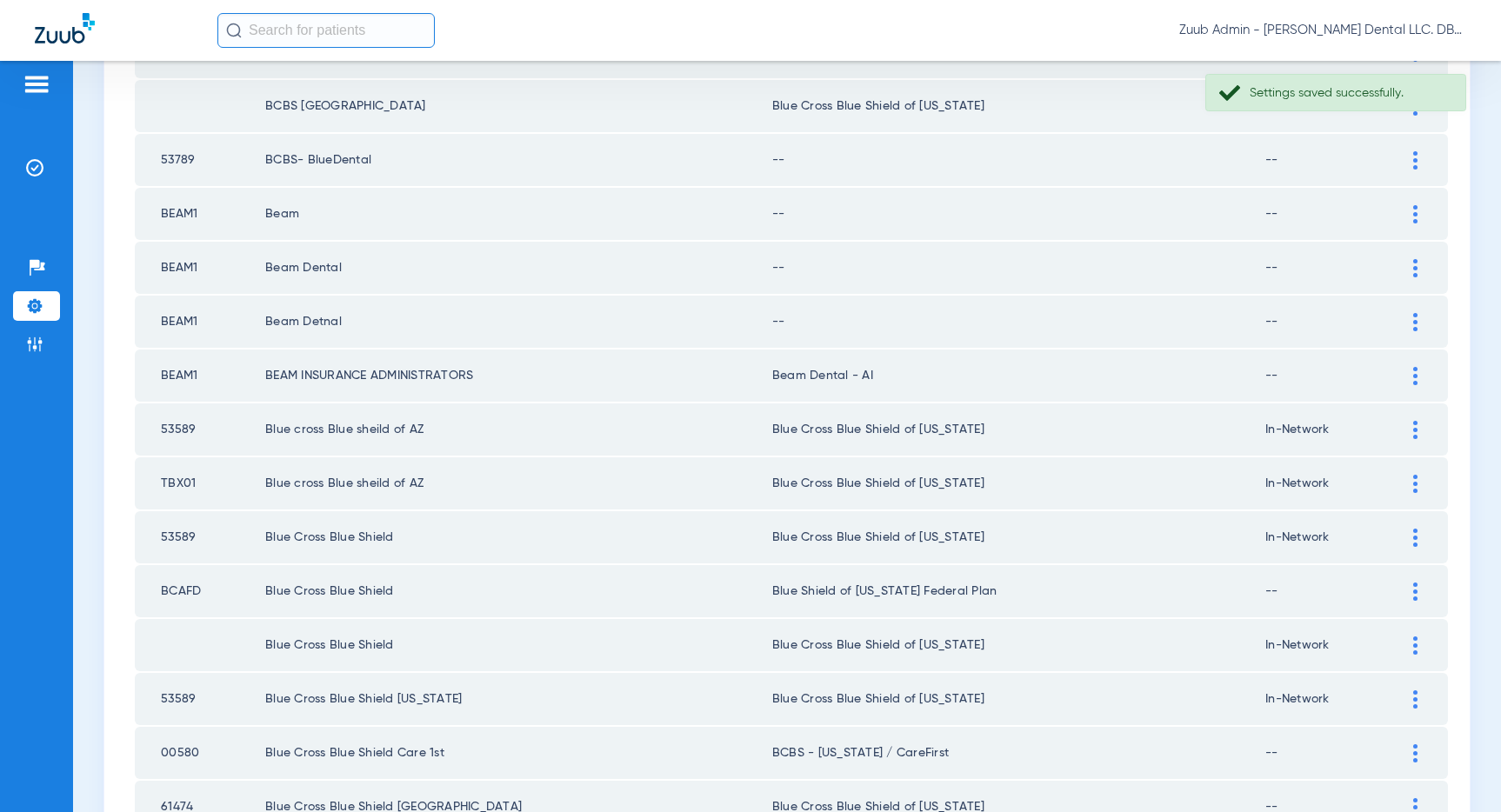
click at [1417, 314] on div at bounding box center [1415, 322] width 31 height 18
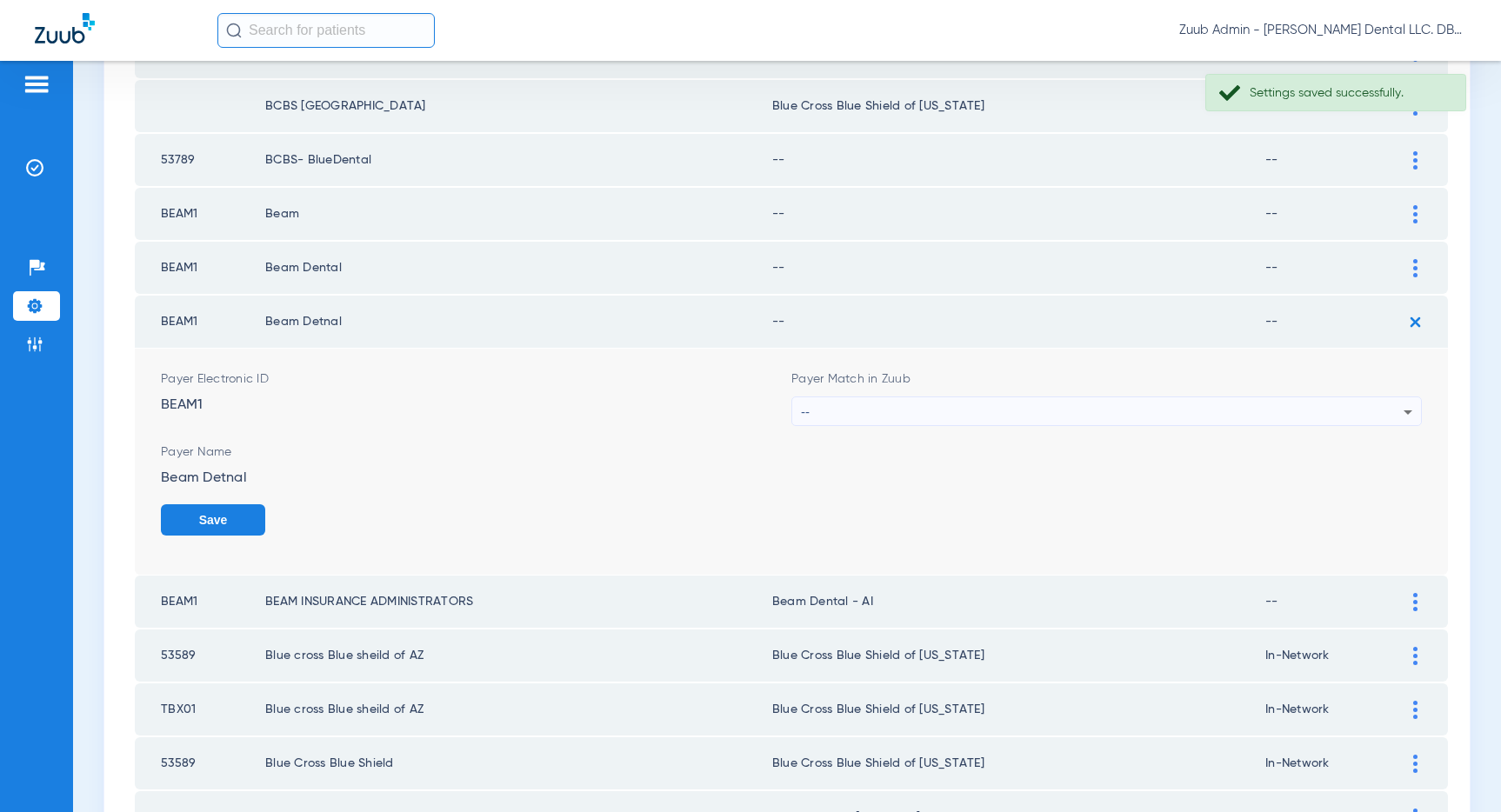
click at [1197, 418] on div "--" at bounding box center [1102, 411] width 603 height 30
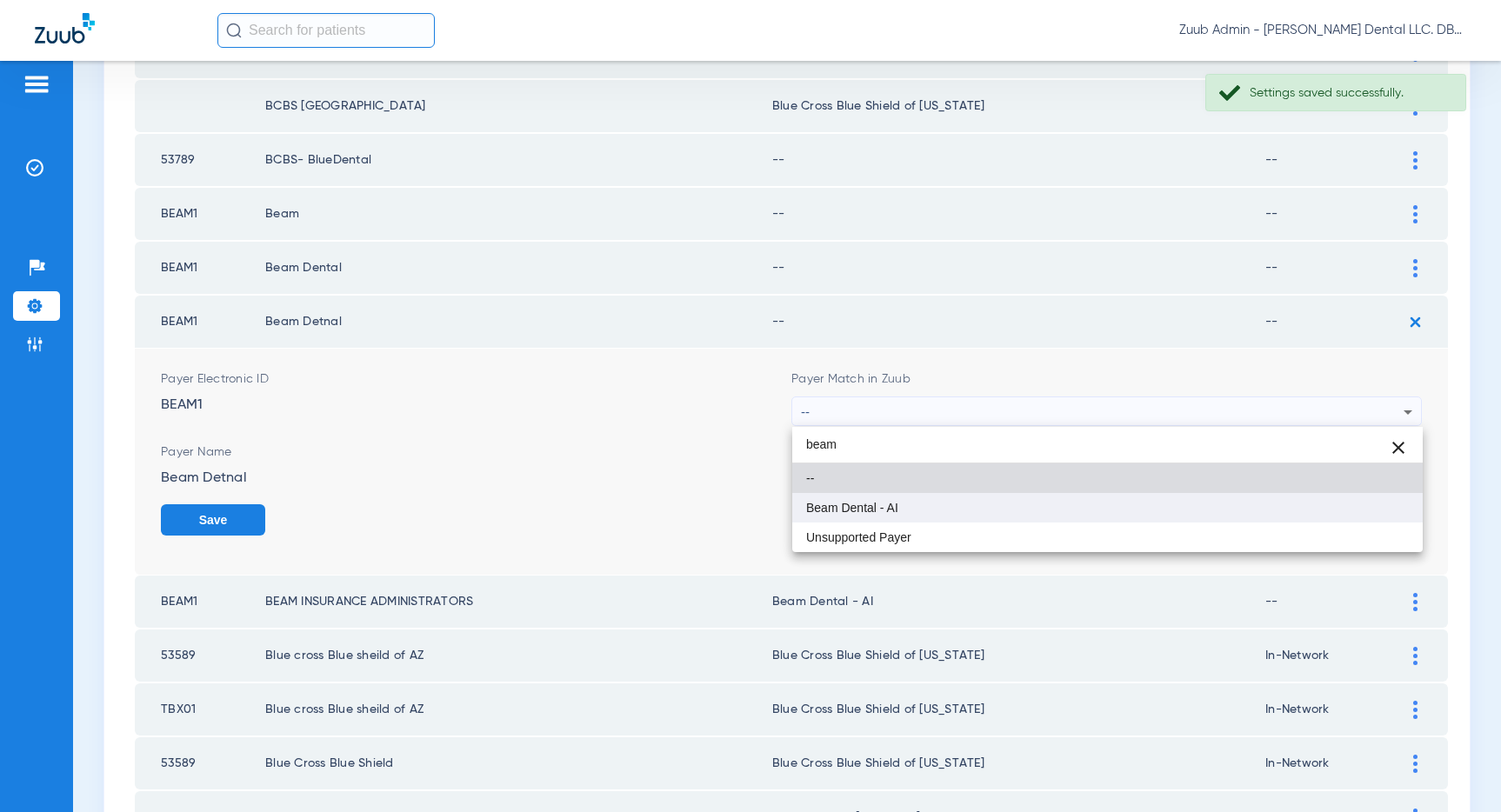
type input "beam"
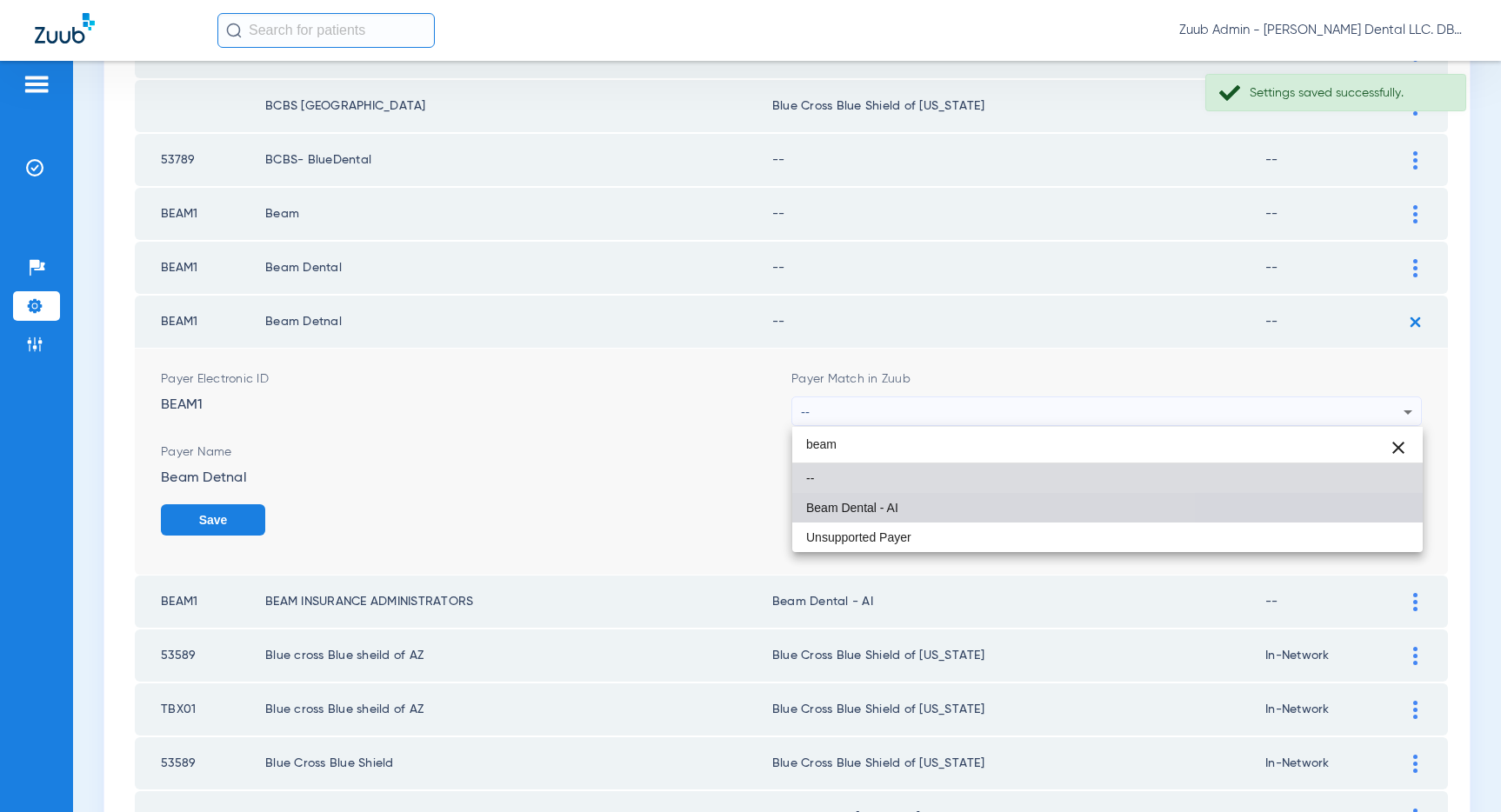
click at [867, 499] on mat-option "Beam Dental - AI" at bounding box center [1108, 508] width 631 height 30
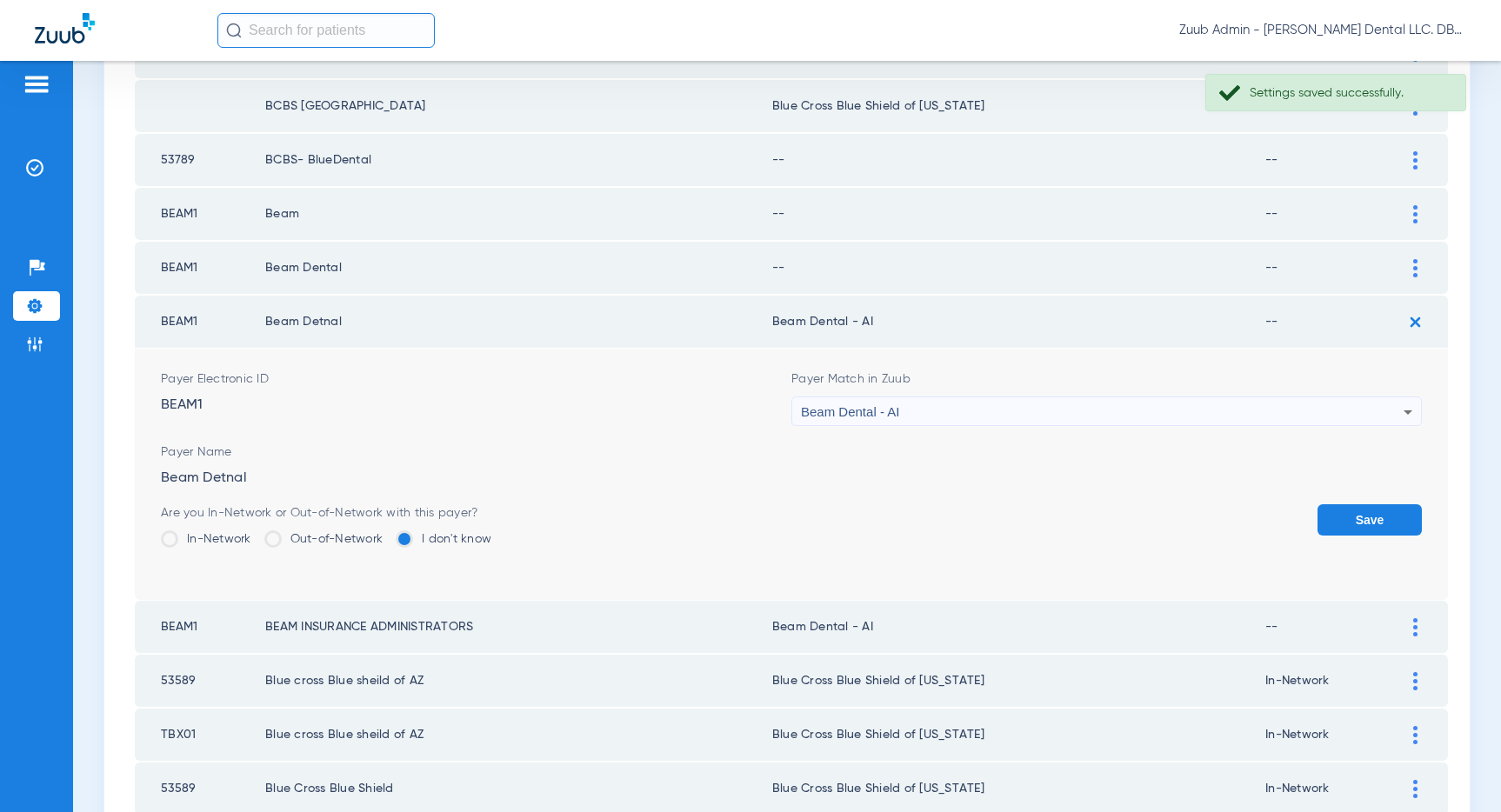
drag, startPoint x: 1356, startPoint y: 521, endPoint x: 1374, endPoint y: 462, distance: 61.7
click at [1359, 511] on button "Save" at bounding box center [1369, 519] width 104 height 31
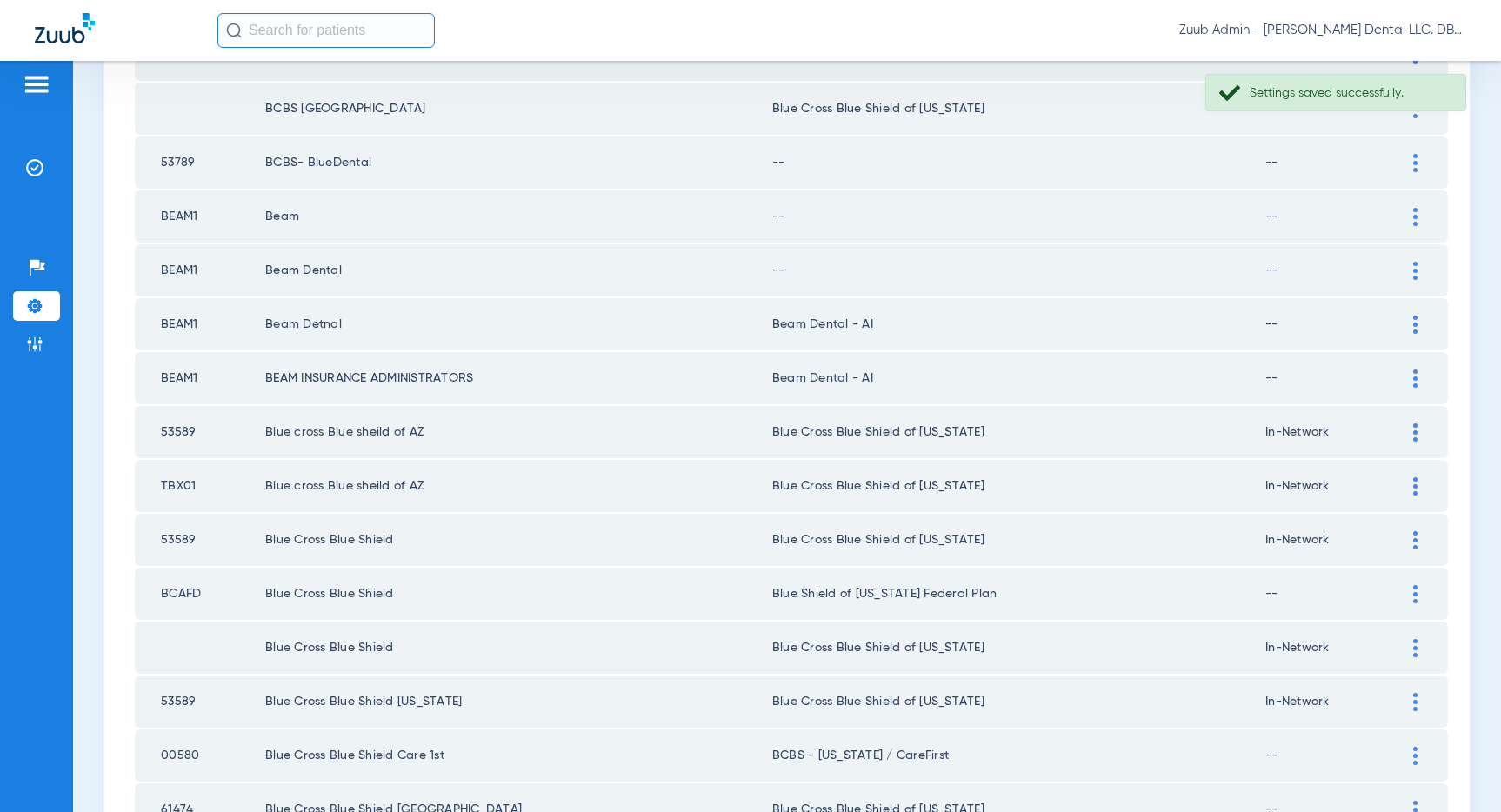
click at [1416, 269] on img at bounding box center [1415, 270] width 4 height 18
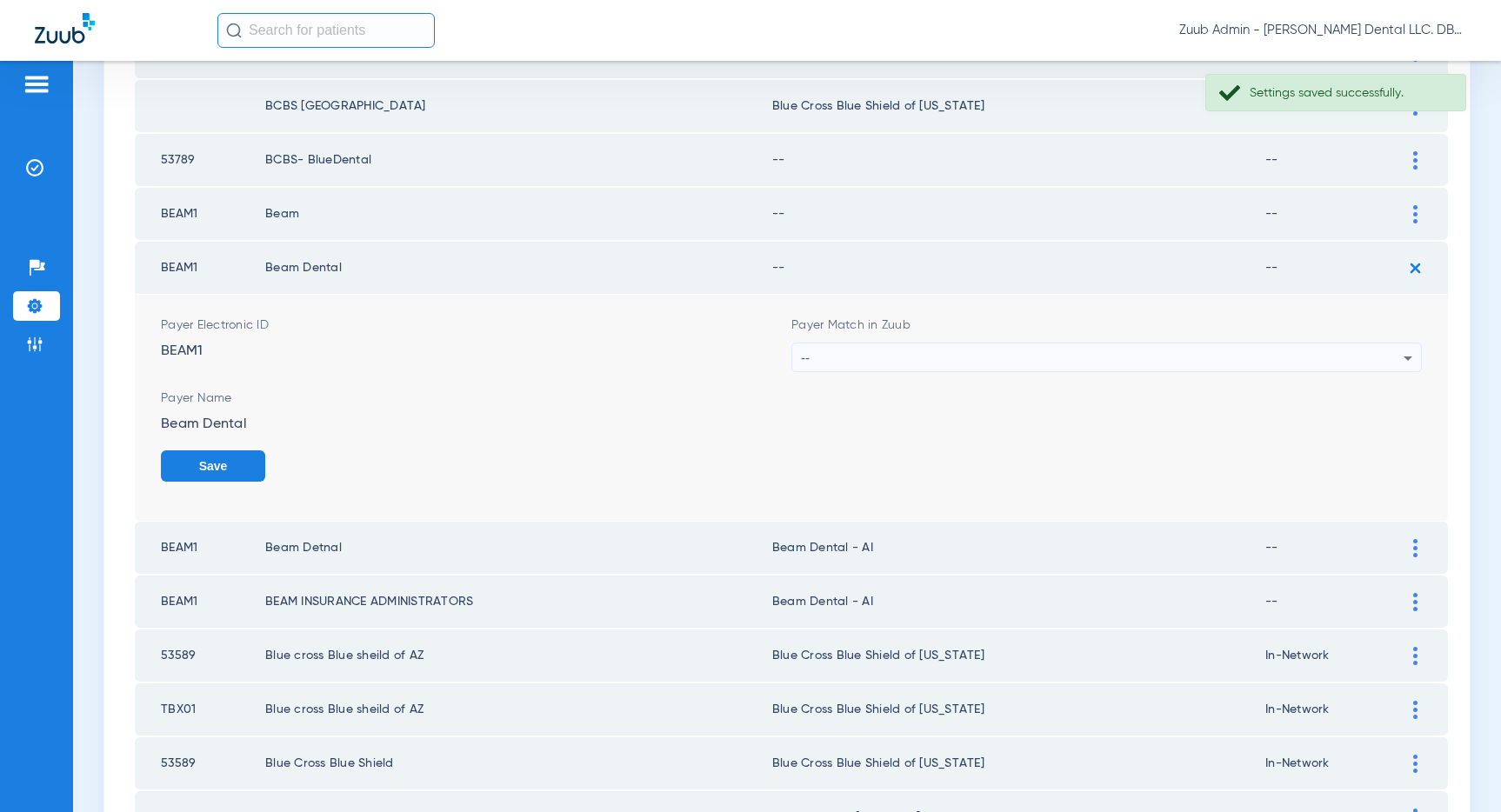
click at [1135, 354] on div "--" at bounding box center [1102, 357] width 603 height 30
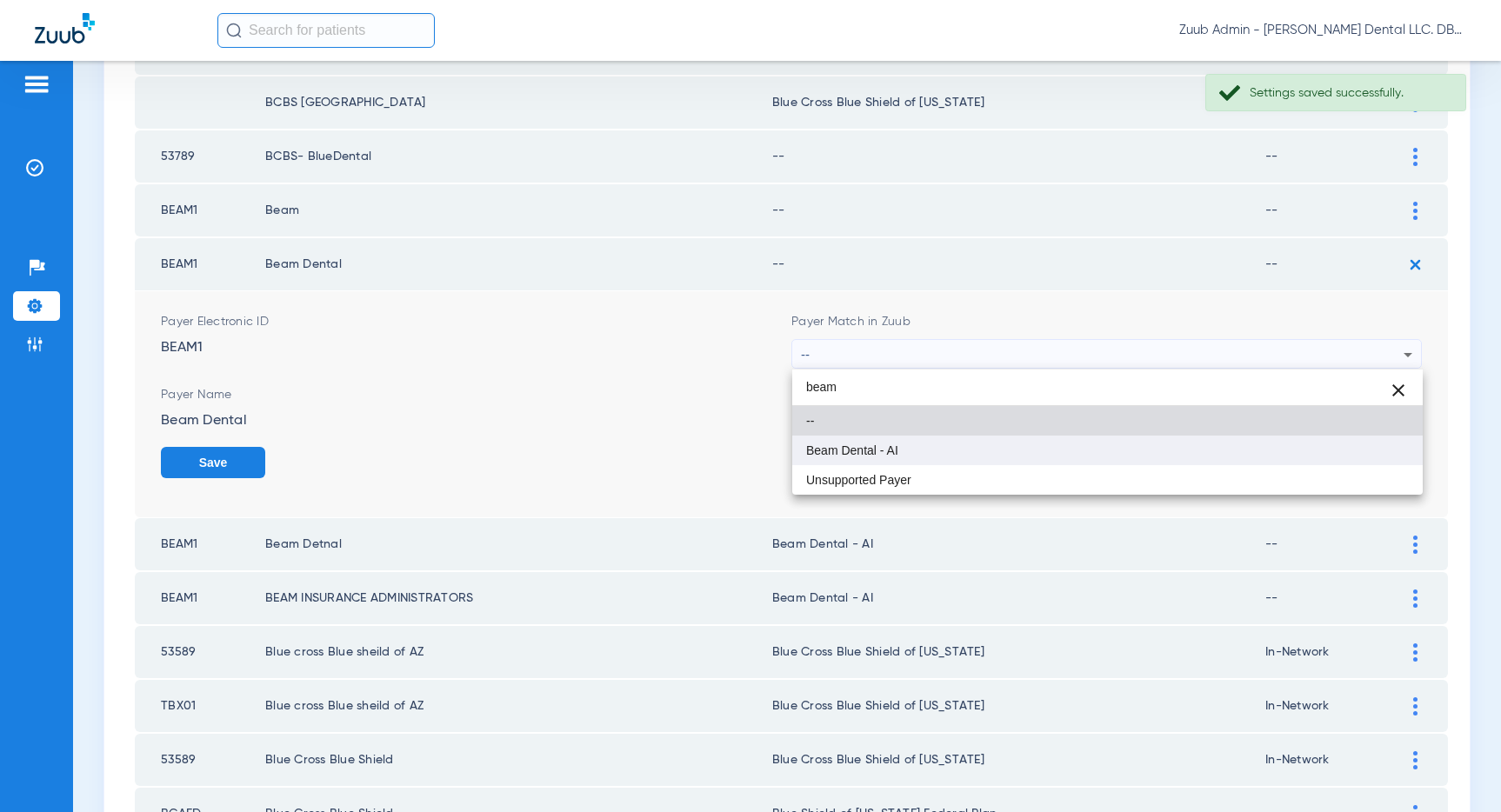
type input "beam"
click at [966, 448] on mat-option "Beam Dental - AI" at bounding box center [1108, 450] width 631 height 30
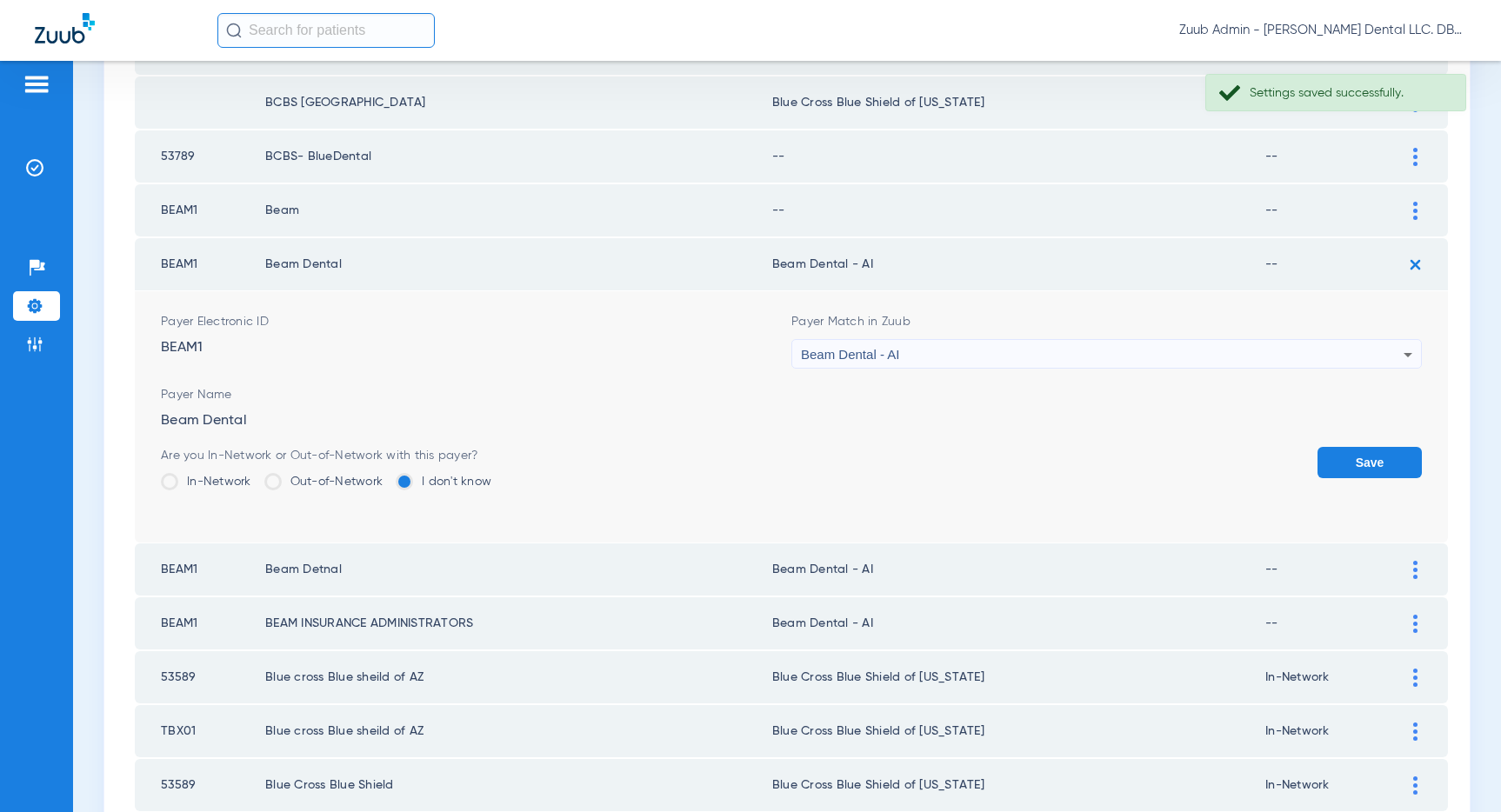
drag, startPoint x: 1379, startPoint y: 465, endPoint x: 1385, endPoint y: 356, distance: 109.2
click at [1379, 465] on button "Save" at bounding box center [1369, 463] width 104 height 31
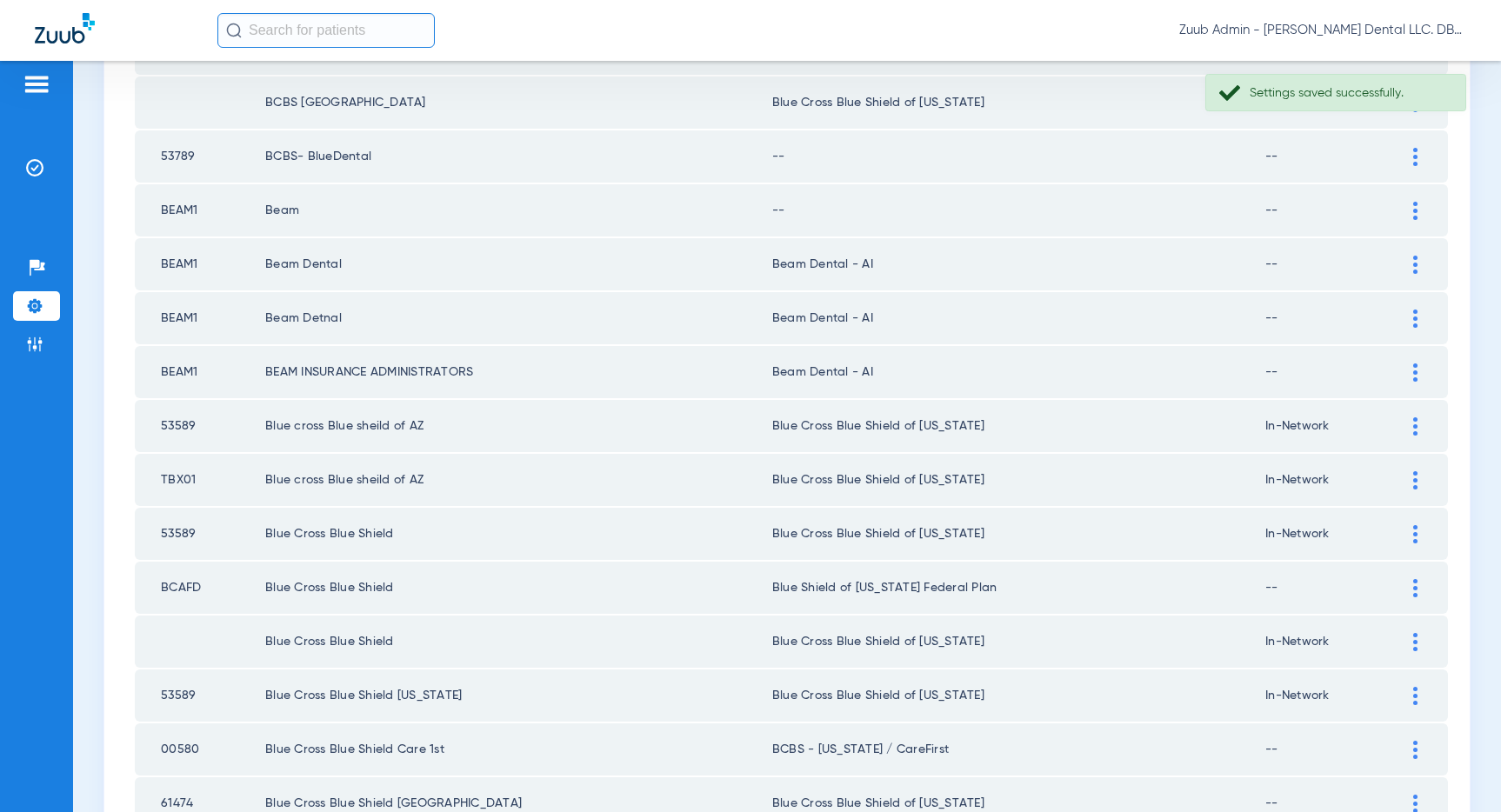
click at [1410, 209] on div at bounding box center [1415, 211] width 31 height 18
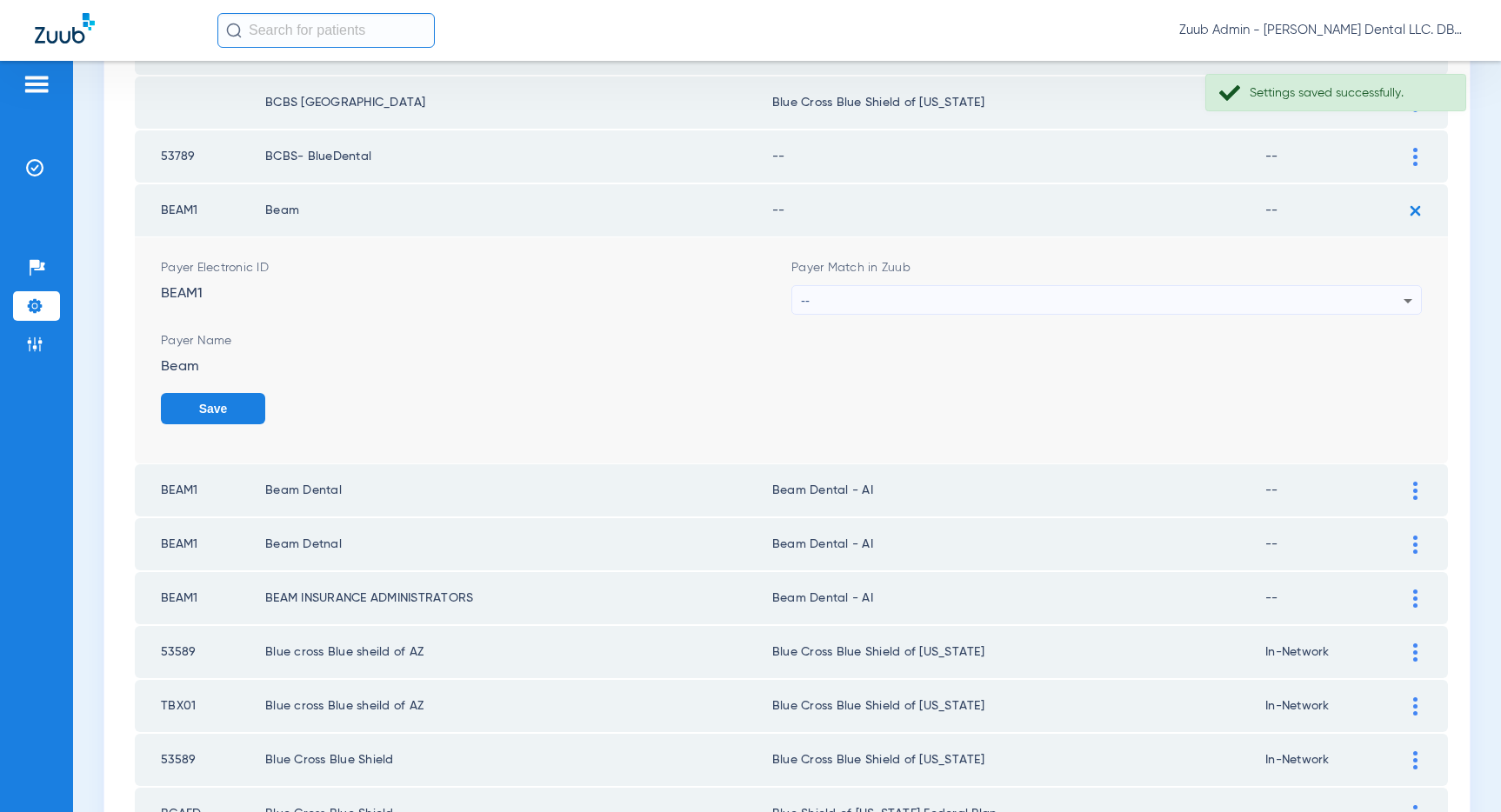
click at [1265, 296] on div "--" at bounding box center [1102, 300] width 603 height 30
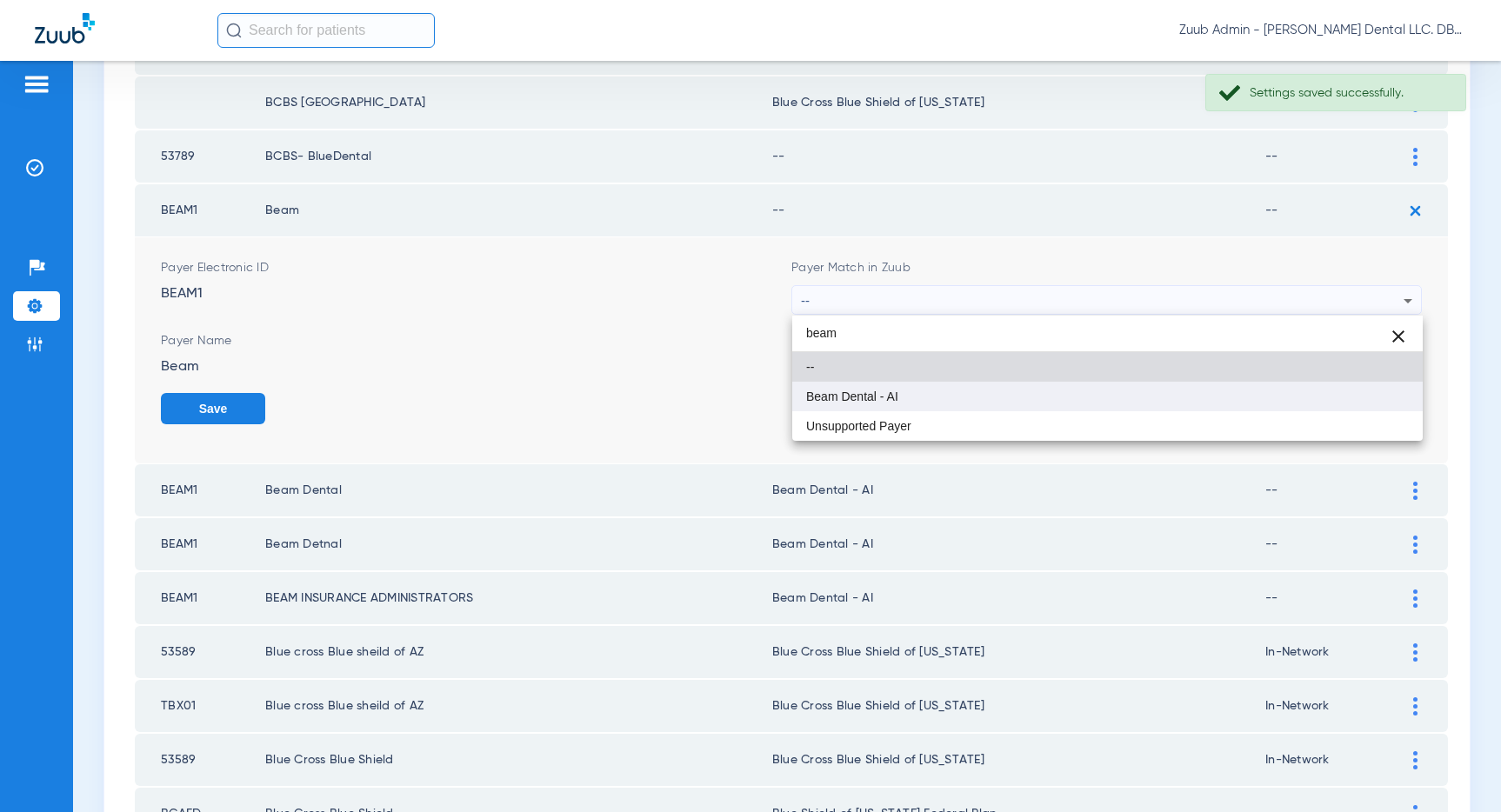
type input "beam"
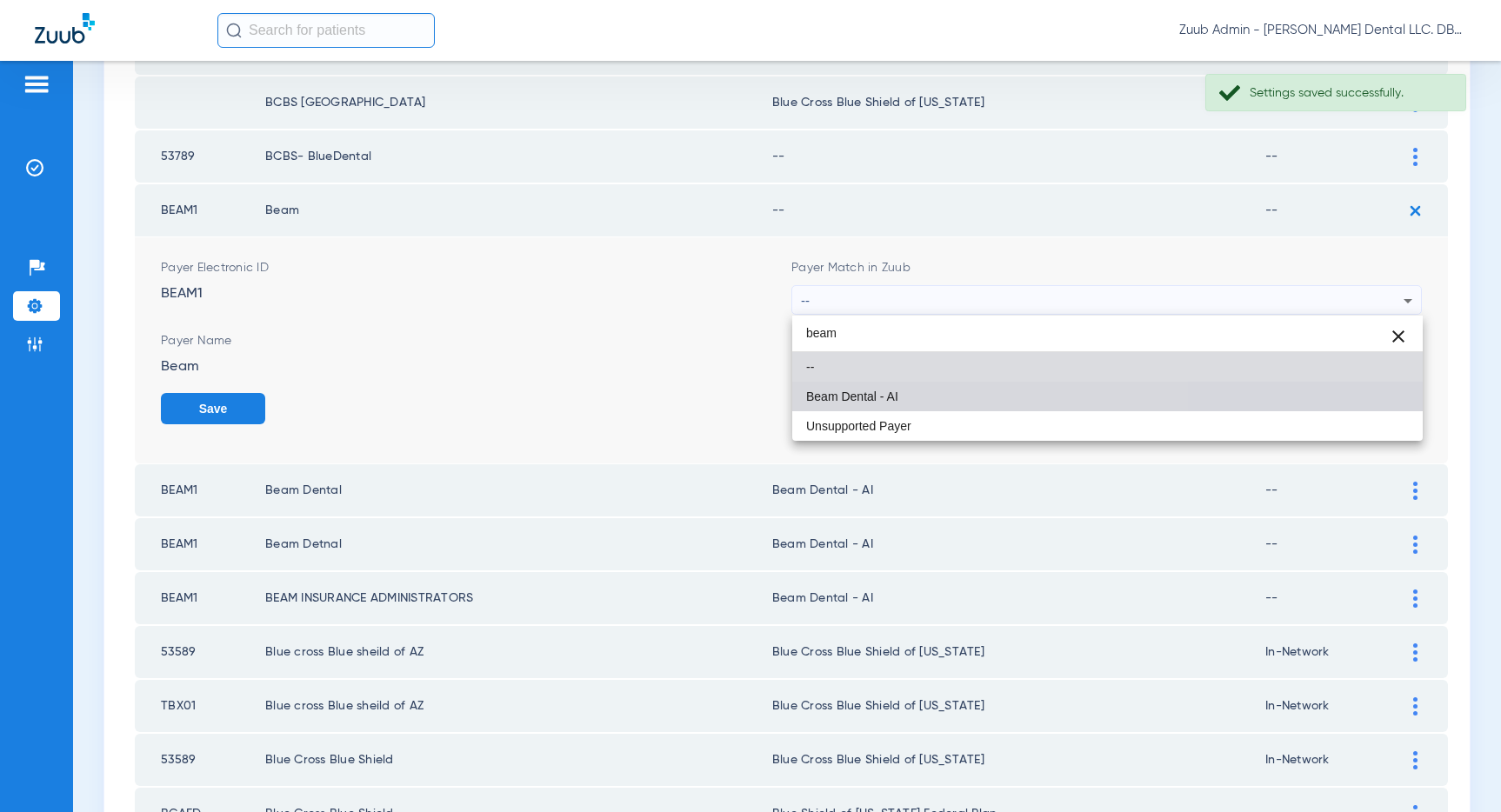
click at [974, 402] on mat-option "Beam Dental - AI" at bounding box center [1108, 396] width 631 height 30
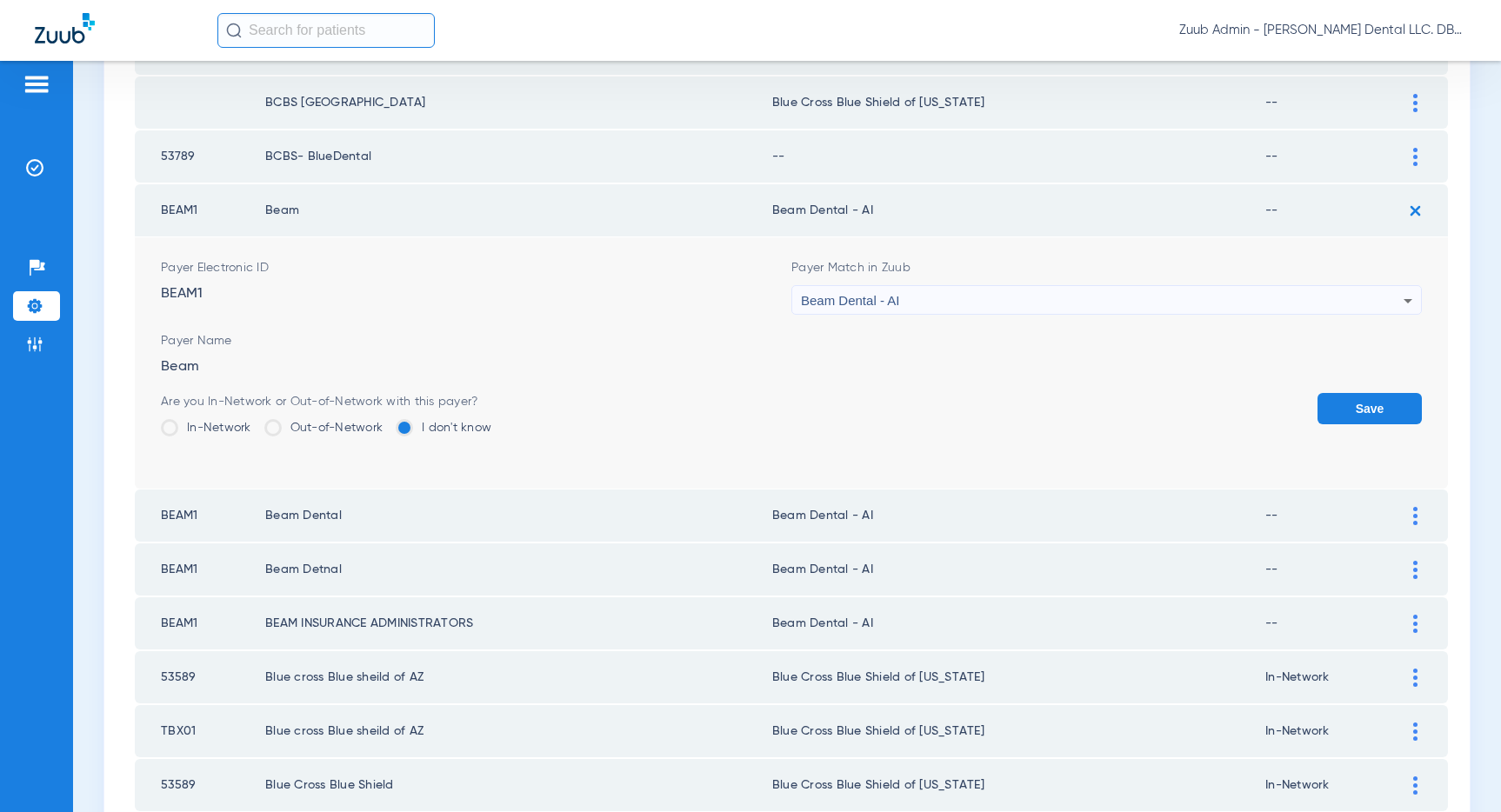
click at [1365, 402] on button "Save" at bounding box center [1369, 409] width 104 height 31
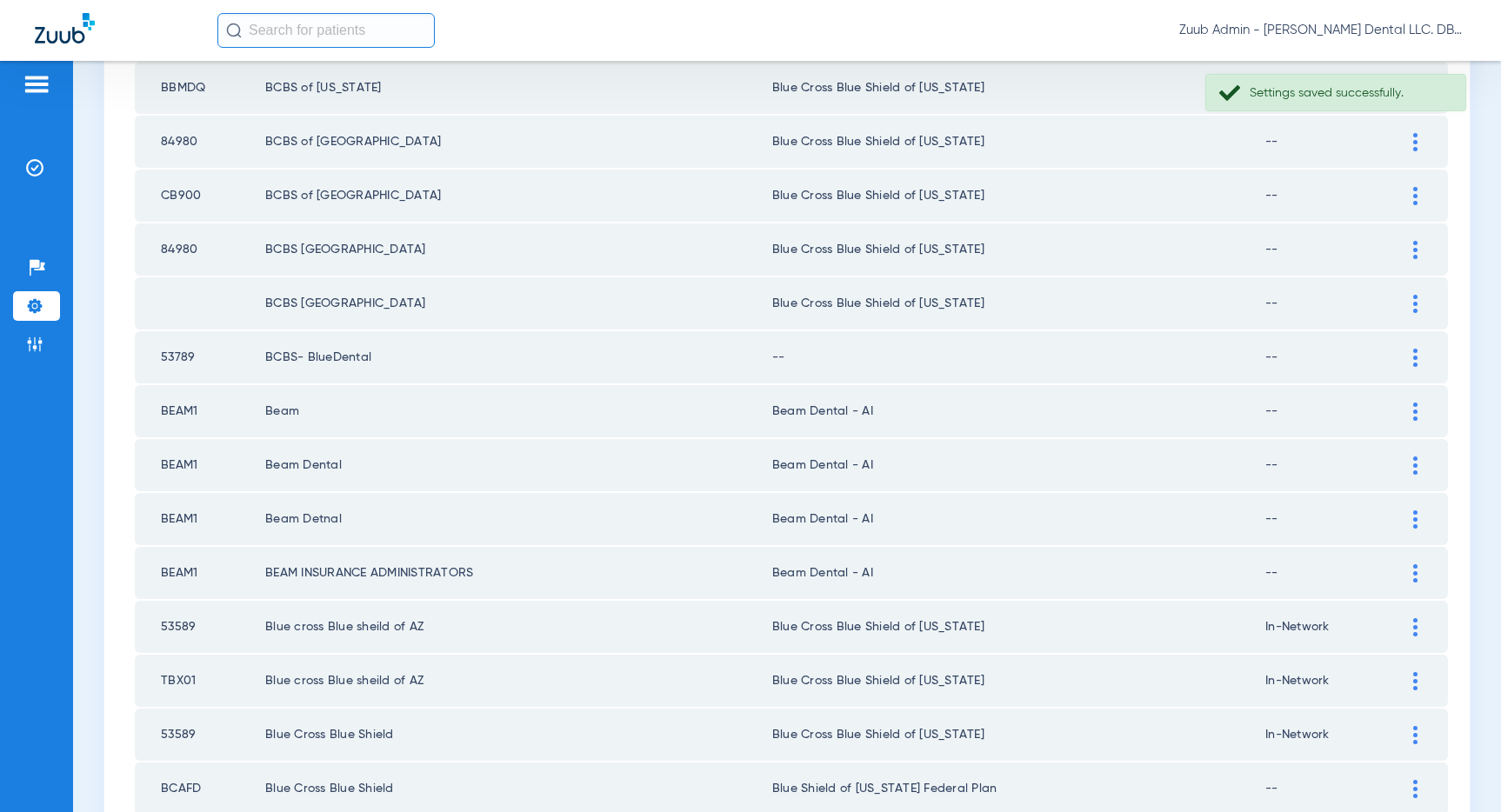
scroll to position [1217, 0]
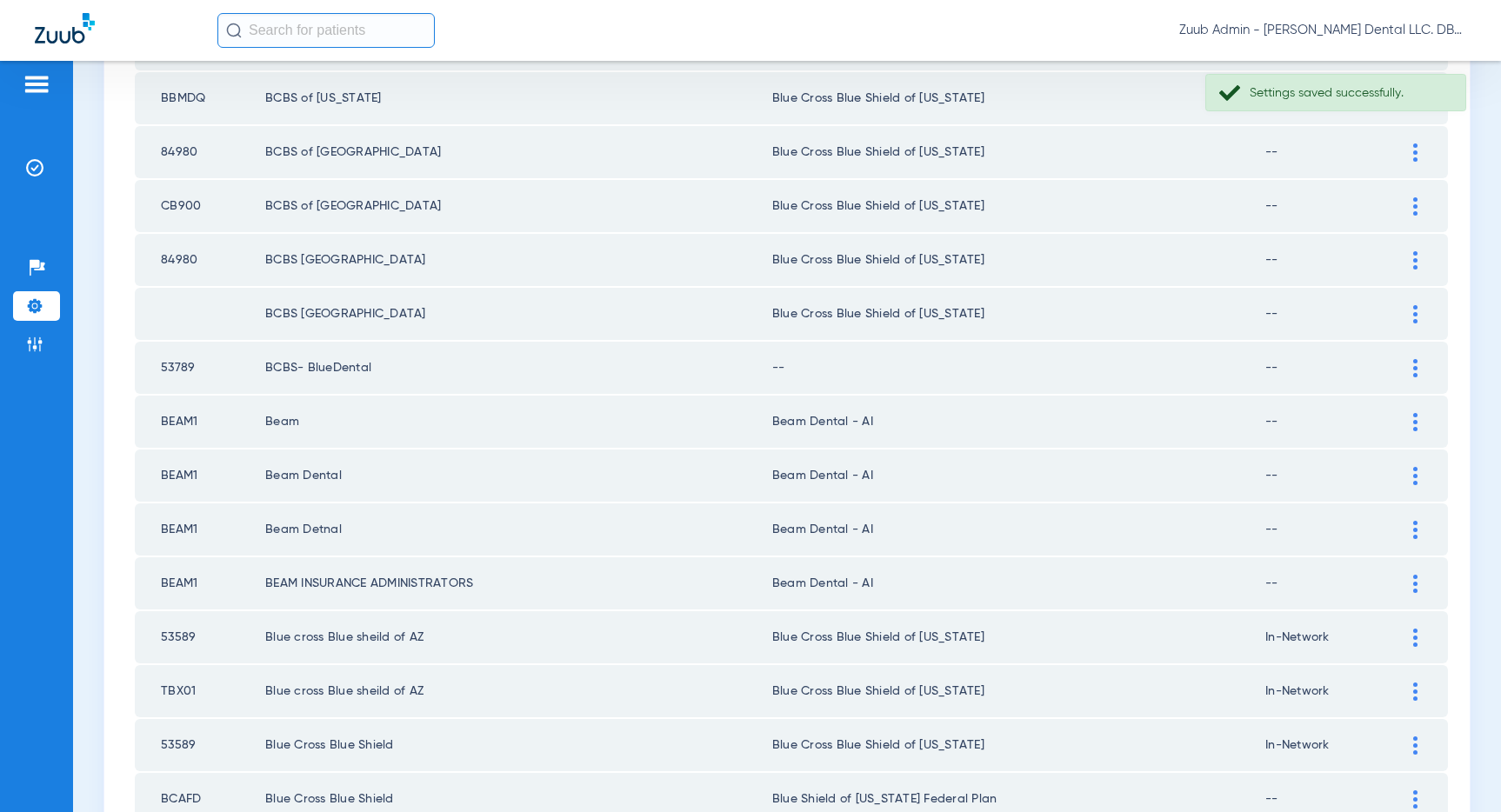
click at [1411, 364] on div at bounding box center [1415, 368] width 31 height 18
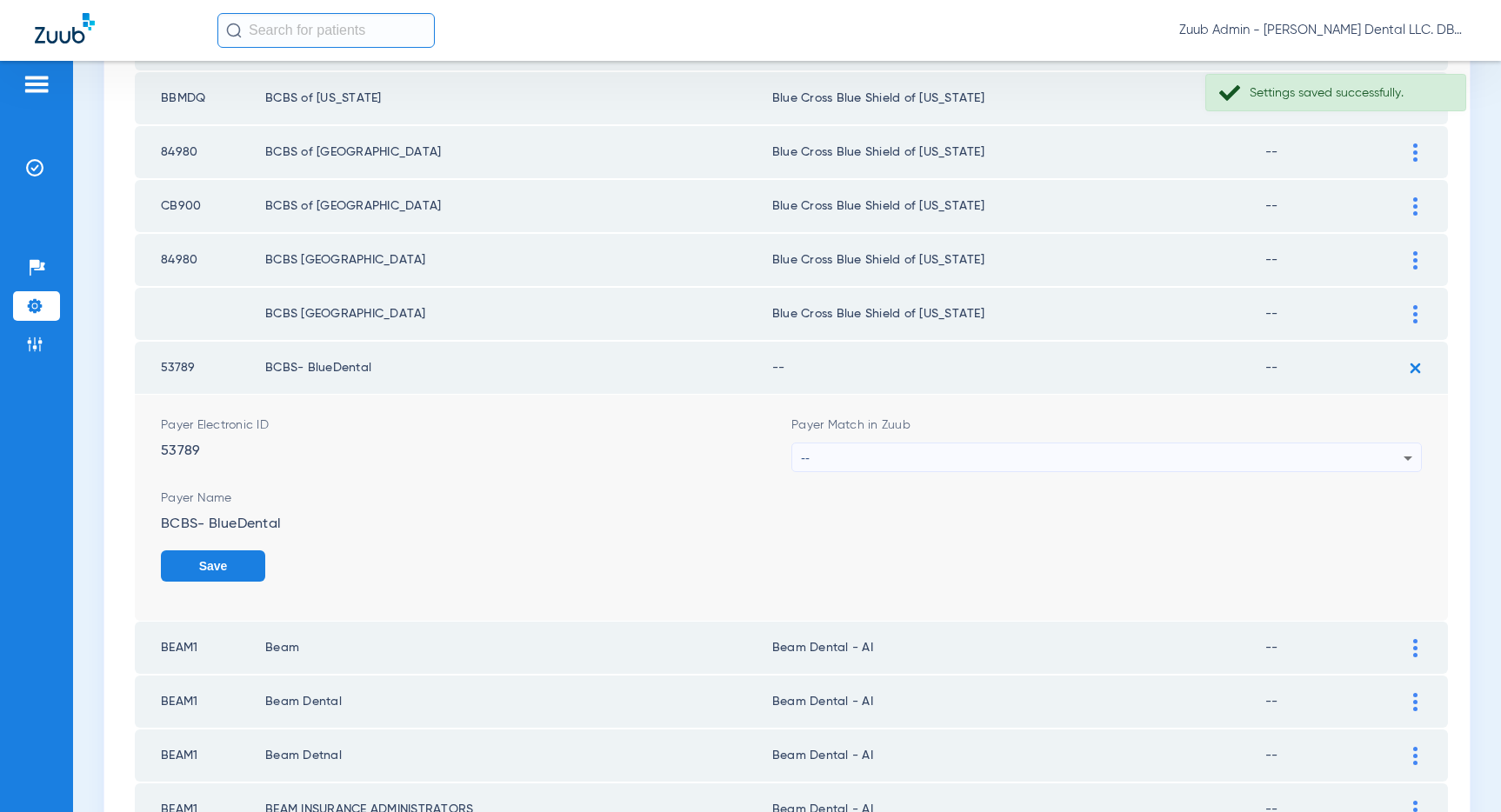
click at [1225, 455] on div "--" at bounding box center [1102, 458] width 603 height 30
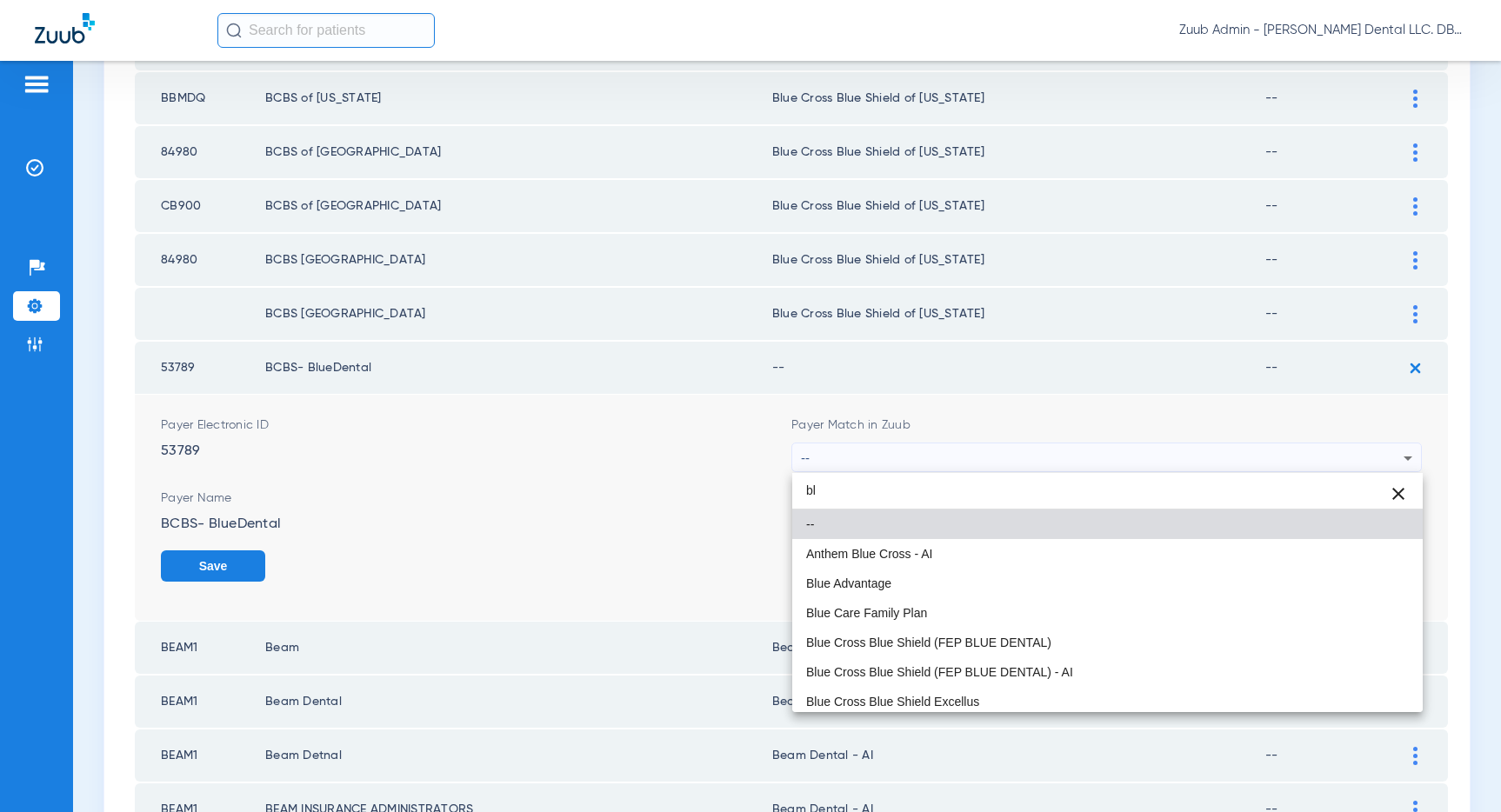
type input "b"
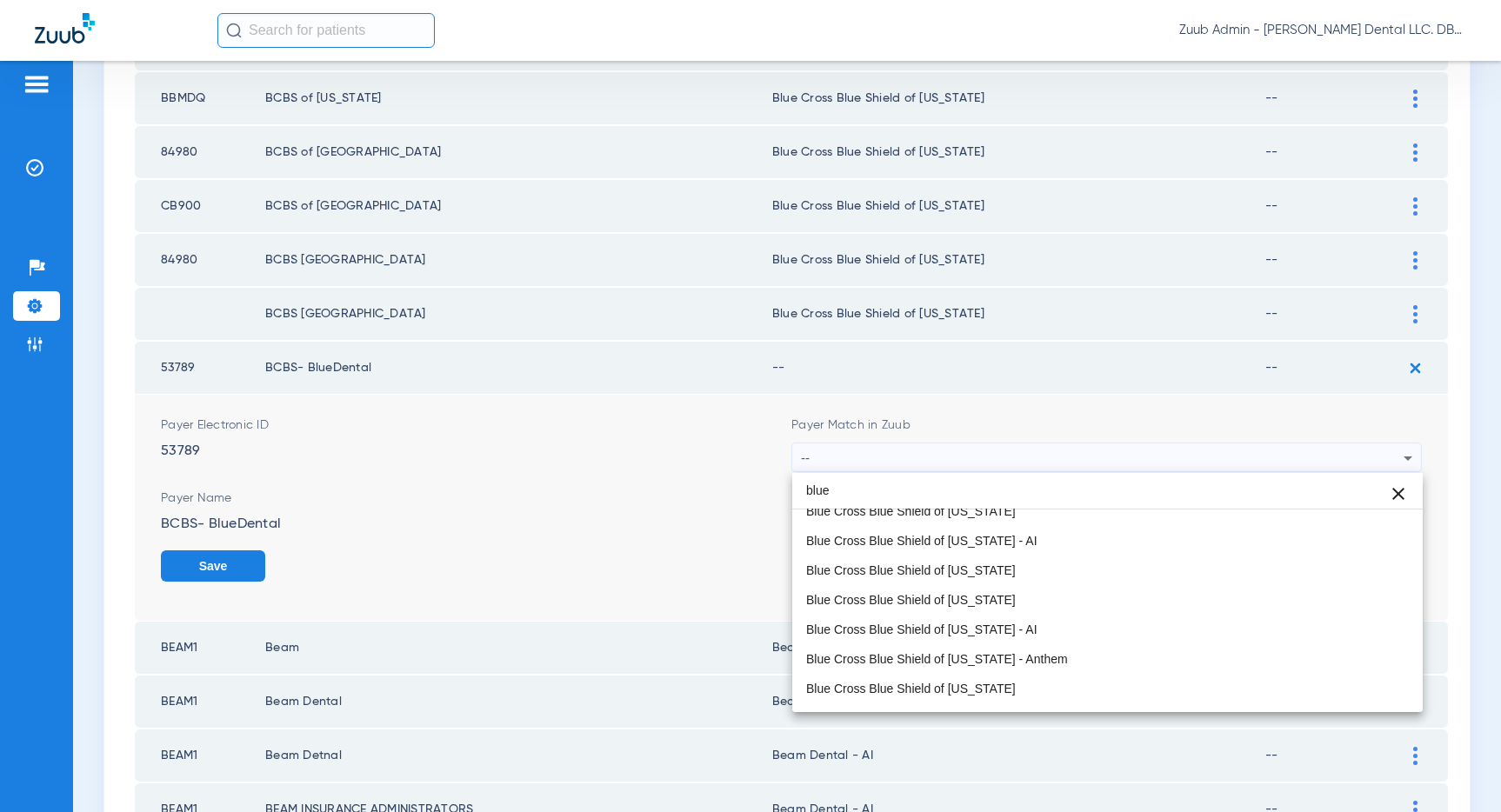
scroll to position [1170, 0]
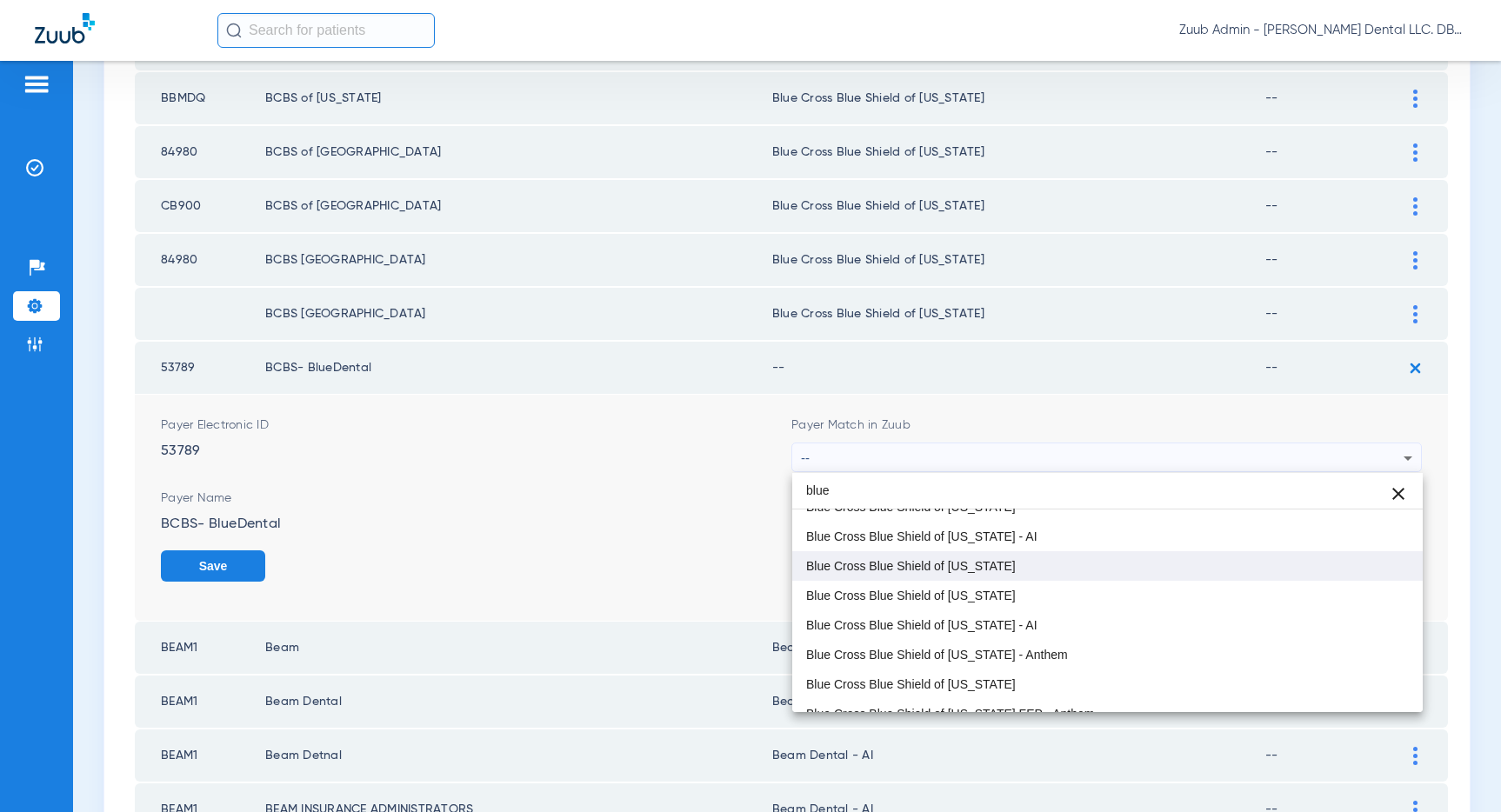
type input "blue"
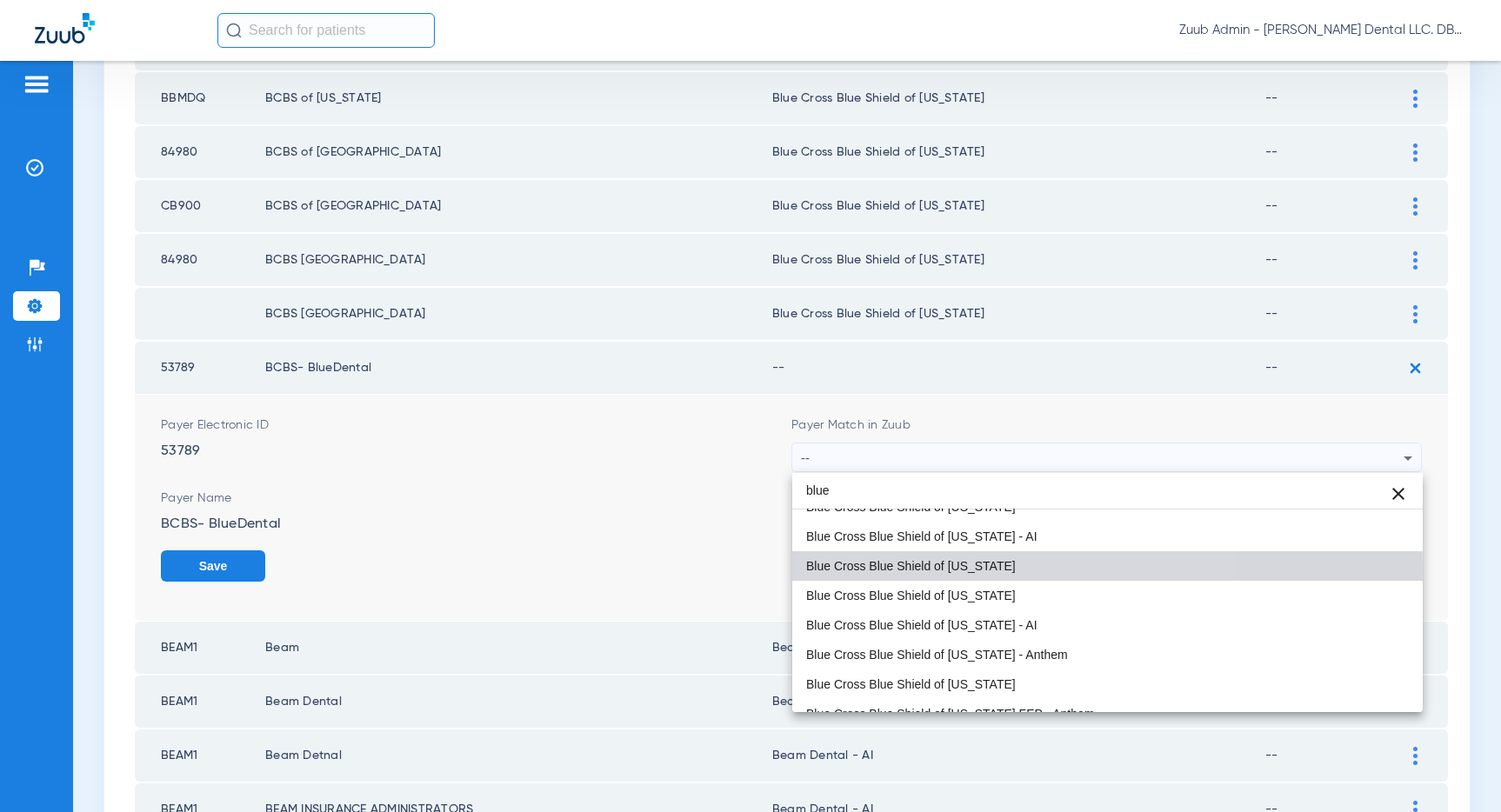
click at [998, 569] on mat-option "Blue Cross Blue Shield of [US_STATE]" at bounding box center [1108, 566] width 631 height 30
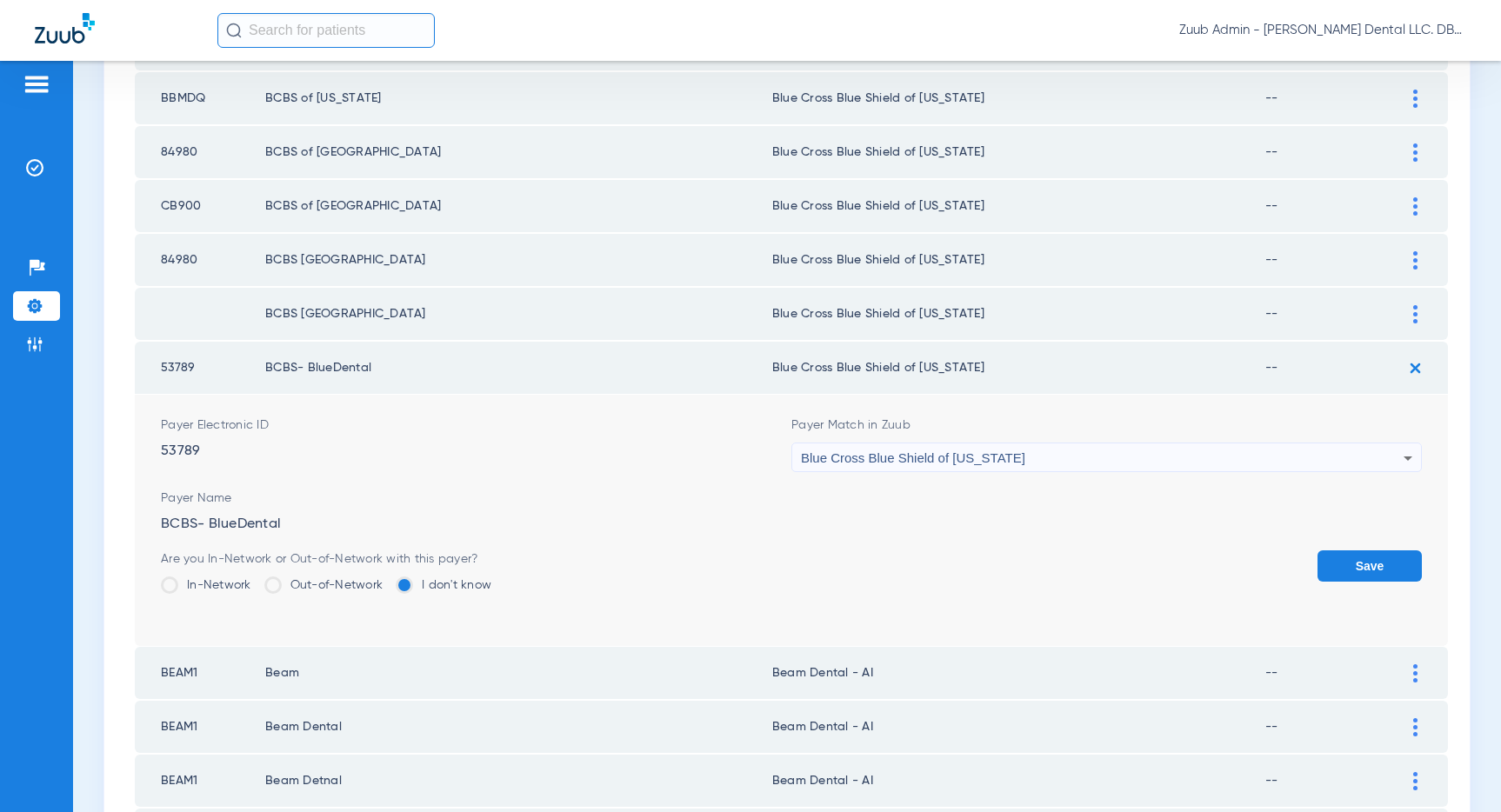
click at [1359, 562] on button "Save" at bounding box center [1369, 566] width 104 height 31
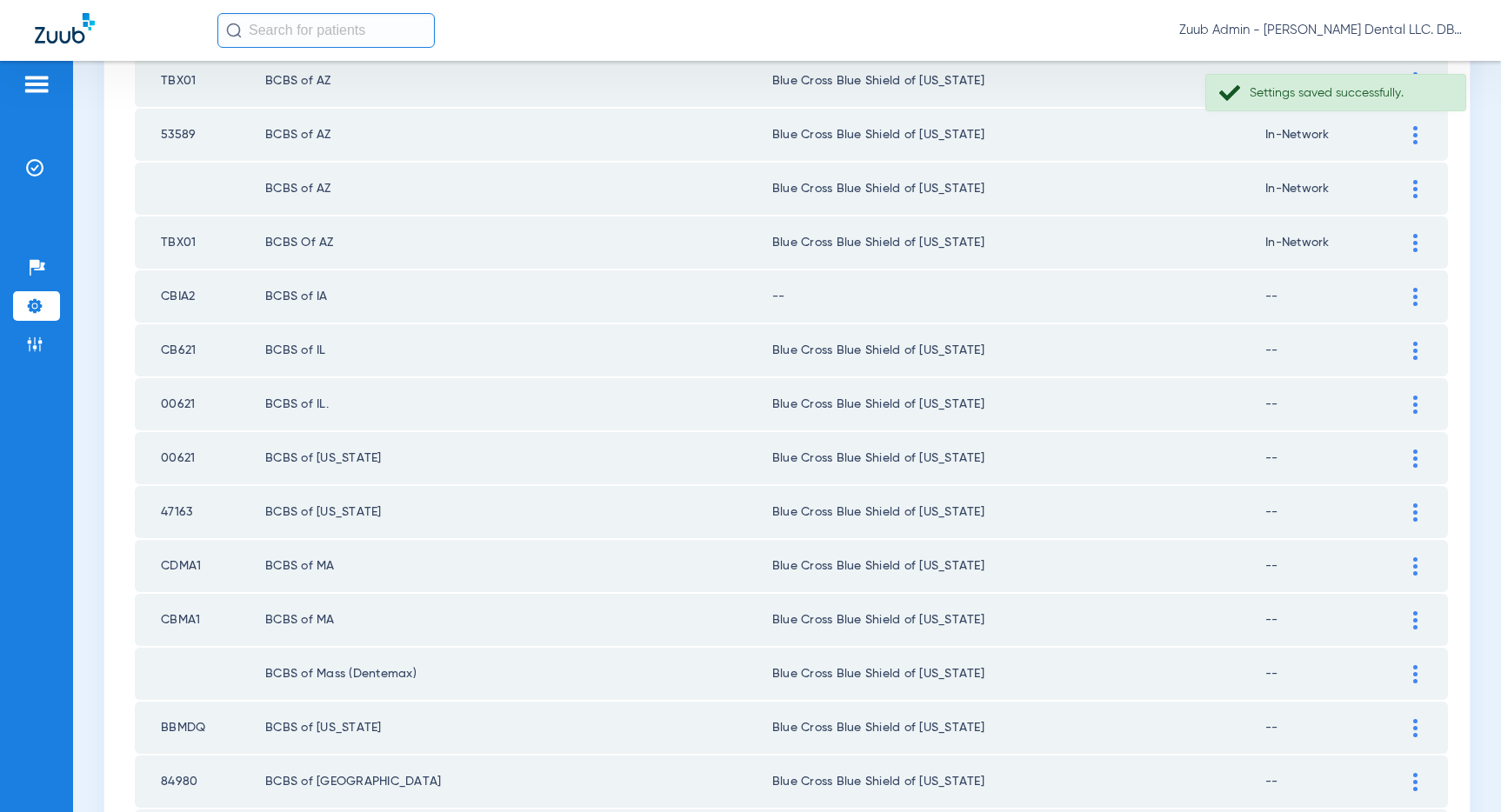
scroll to position [550, 0]
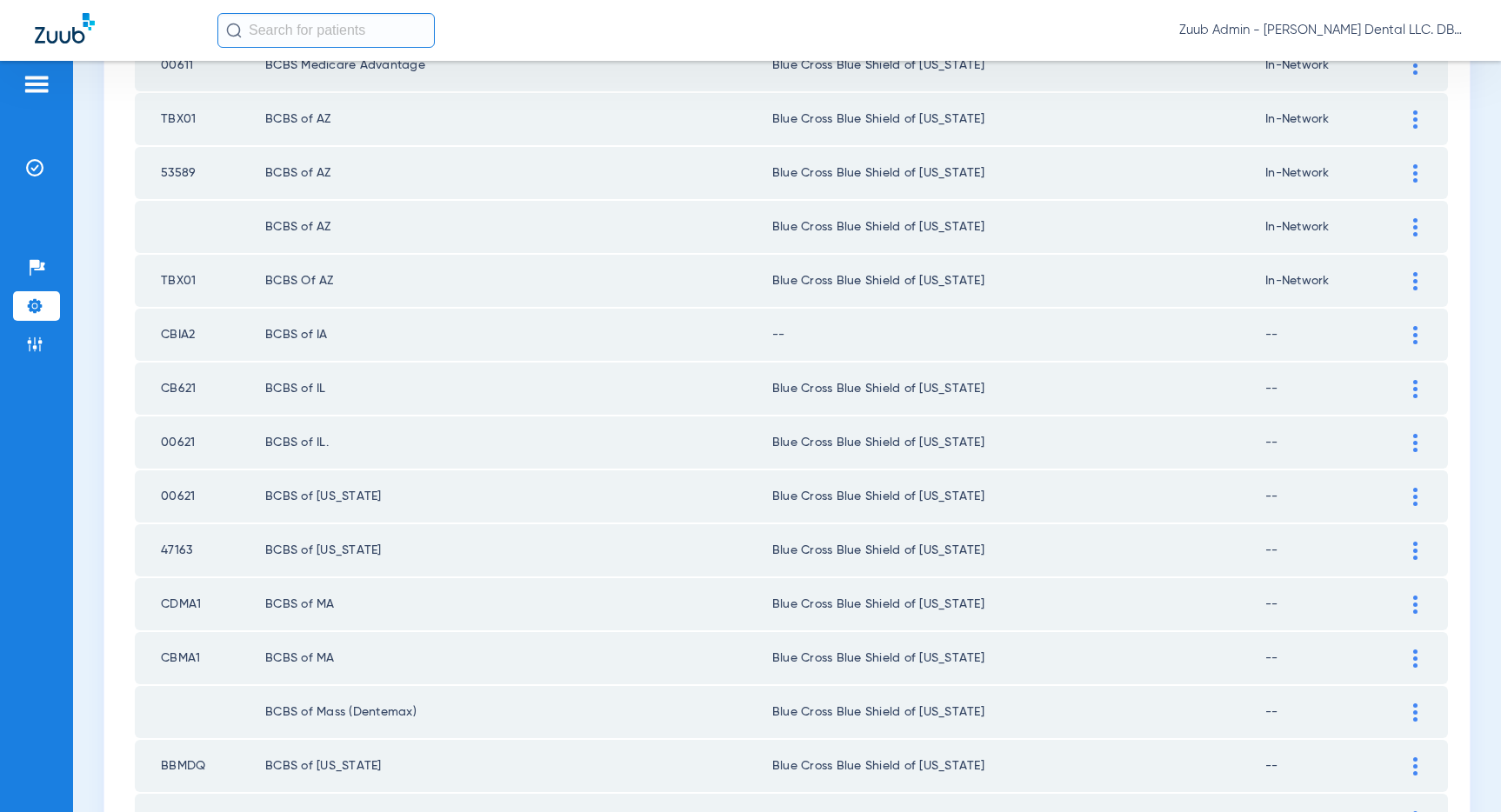
click at [1410, 338] on div at bounding box center [1415, 335] width 31 height 18
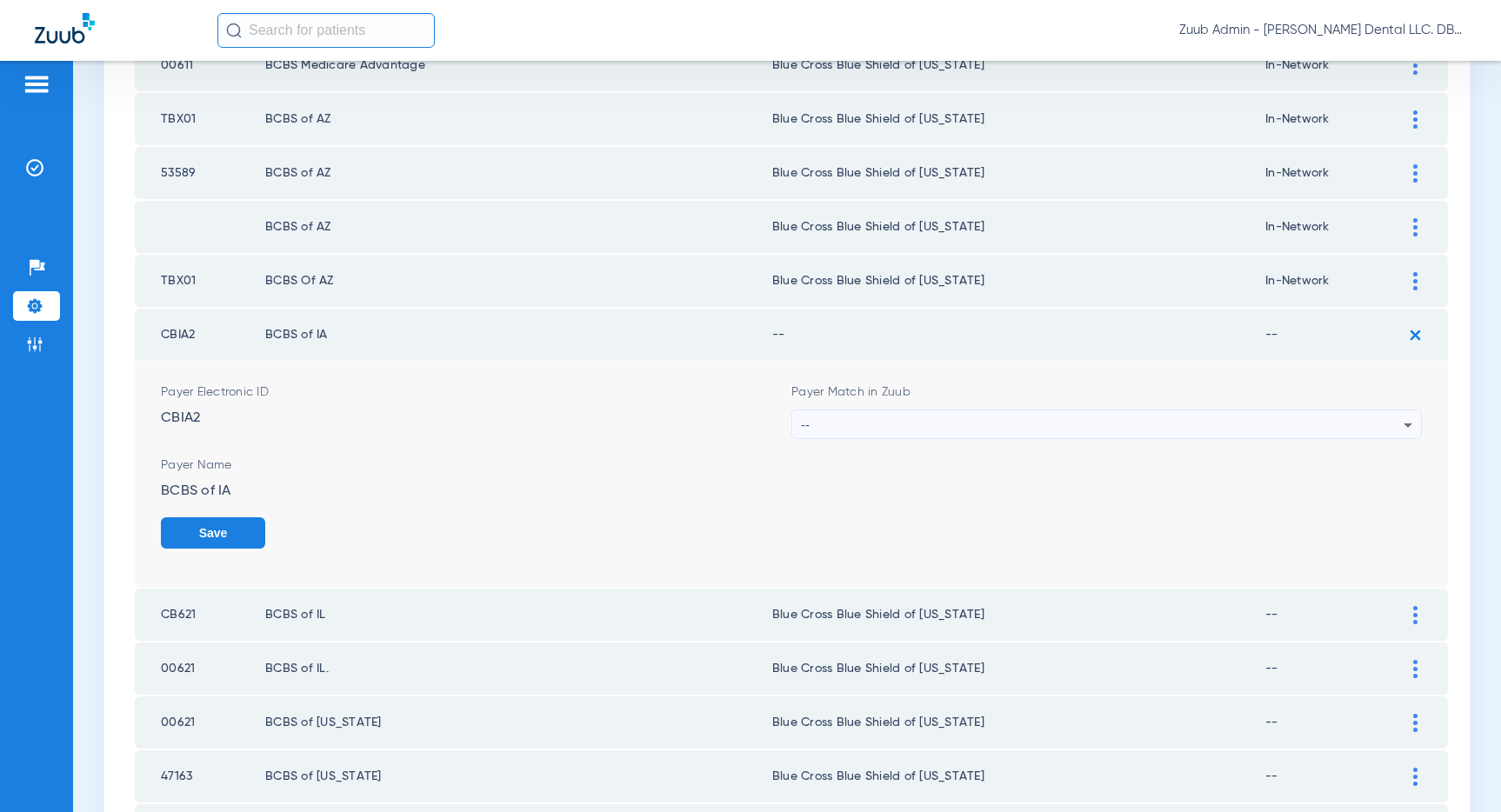
click at [1312, 416] on div "--" at bounding box center [1102, 425] width 603 height 30
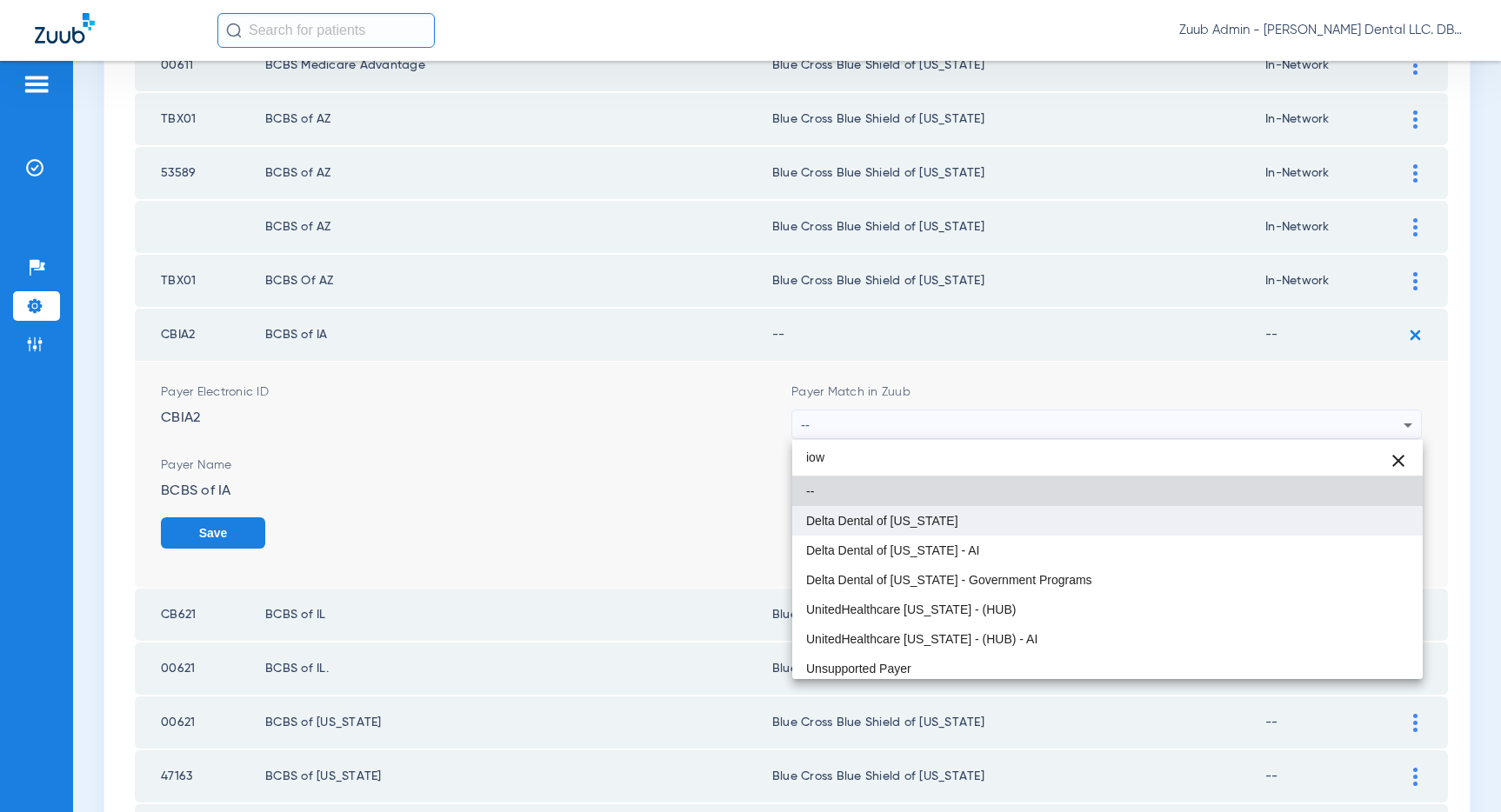
type input "iow"
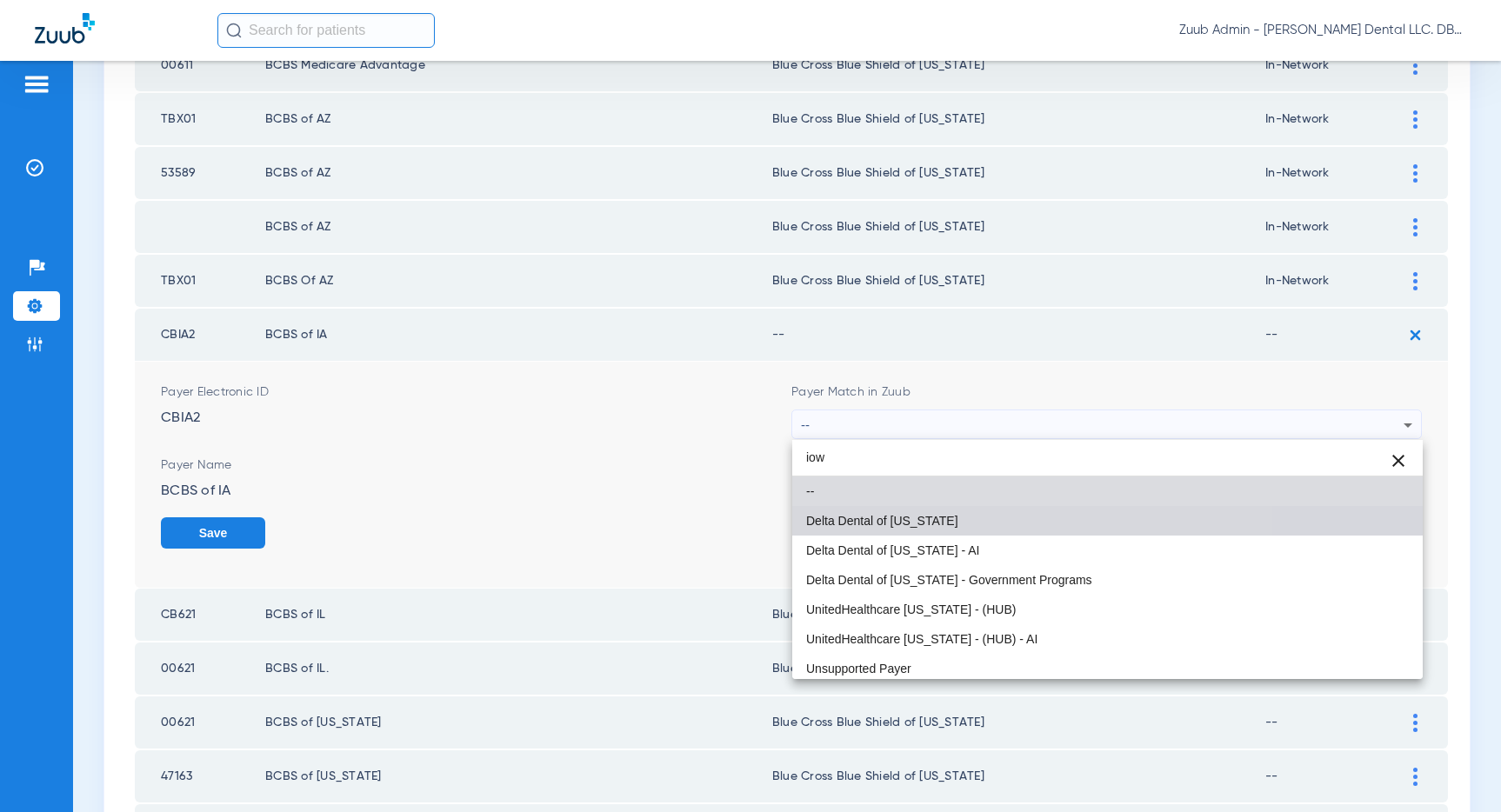
click at [905, 527] on span "Delta Dental of [US_STATE]" at bounding box center [881, 521] width 152 height 13
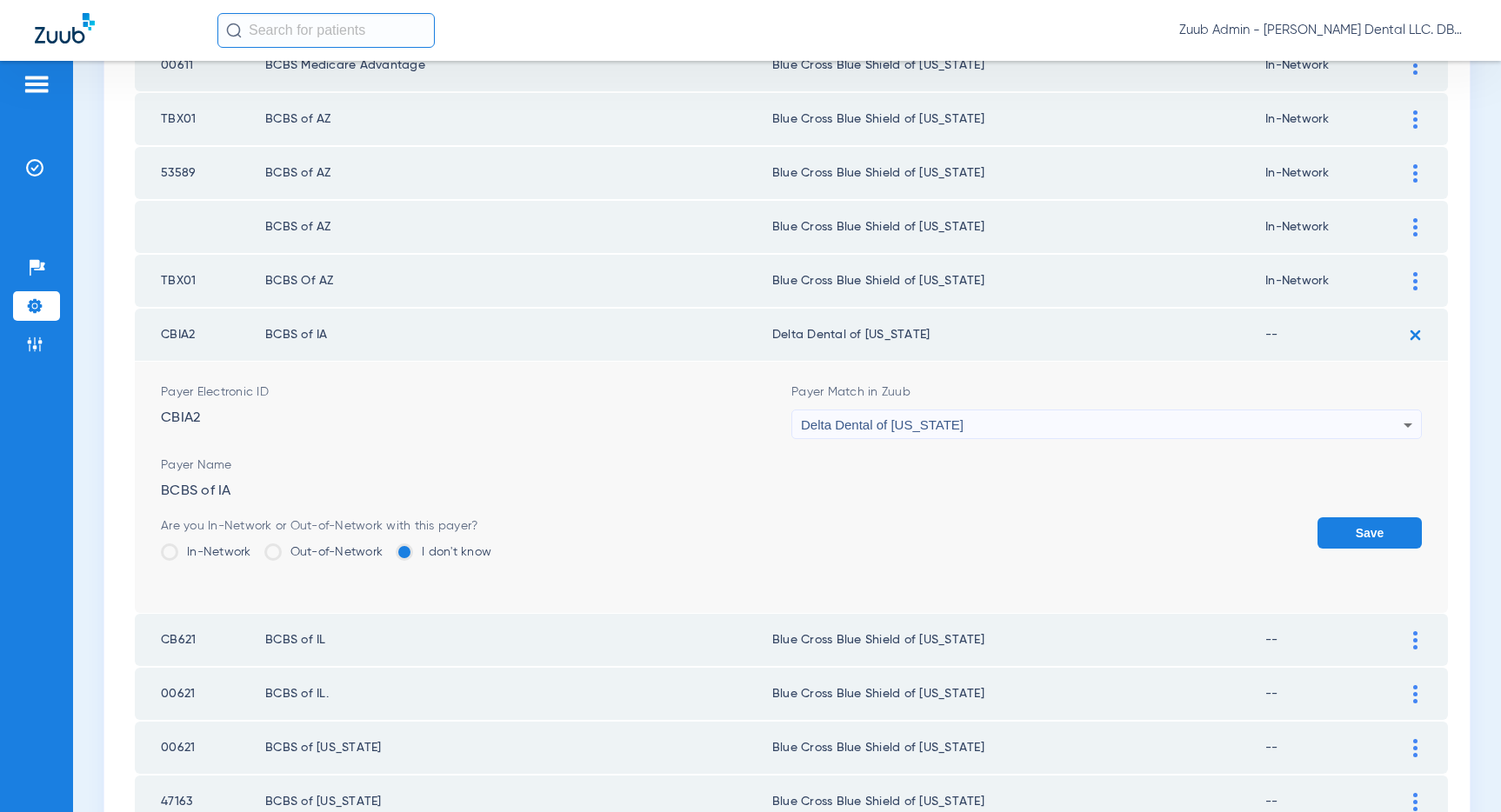
click at [1345, 534] on button "Save" at bounding box center [1369, 533] width 104 height 31
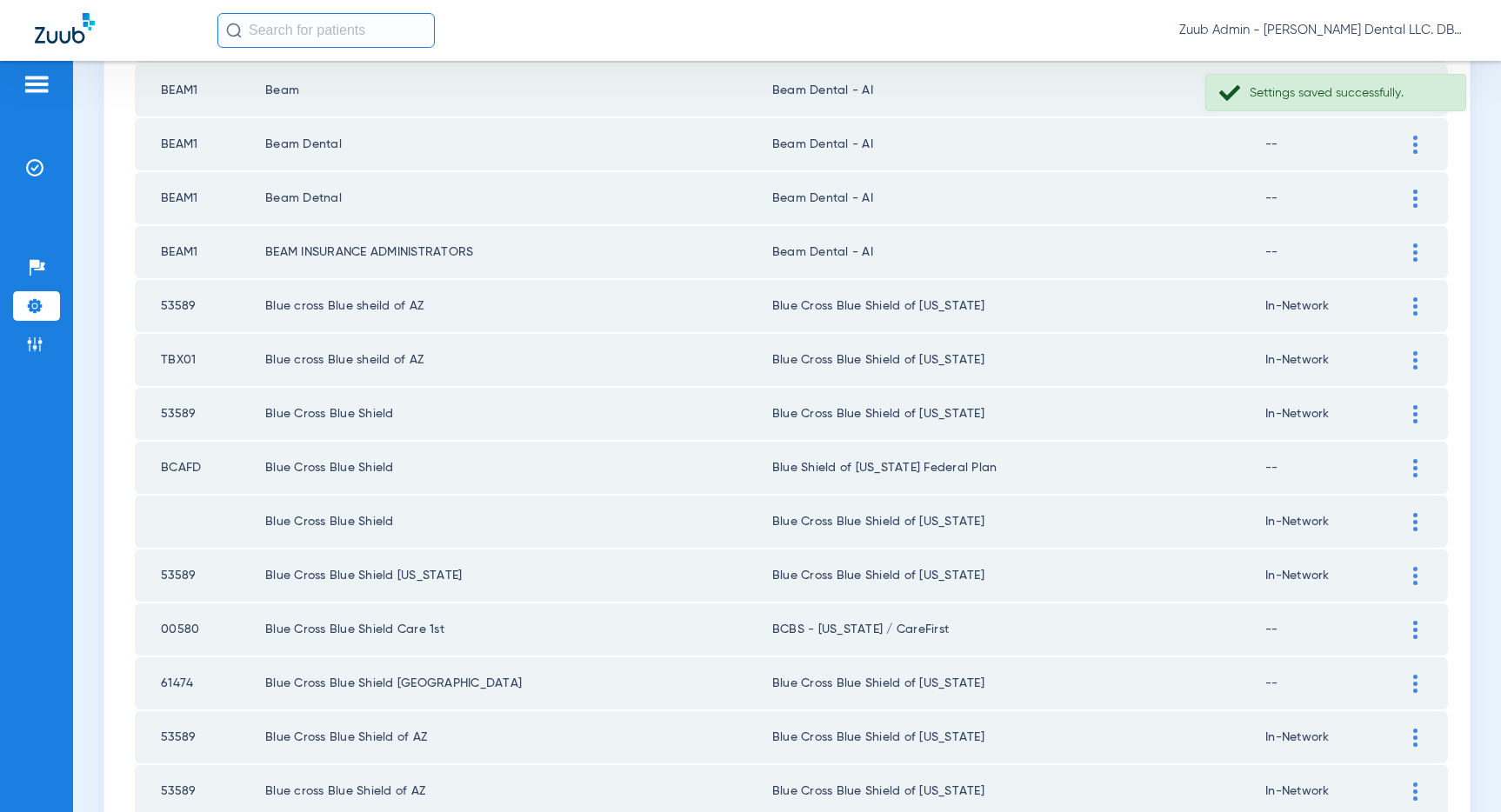
scroll to position [2330, 0]
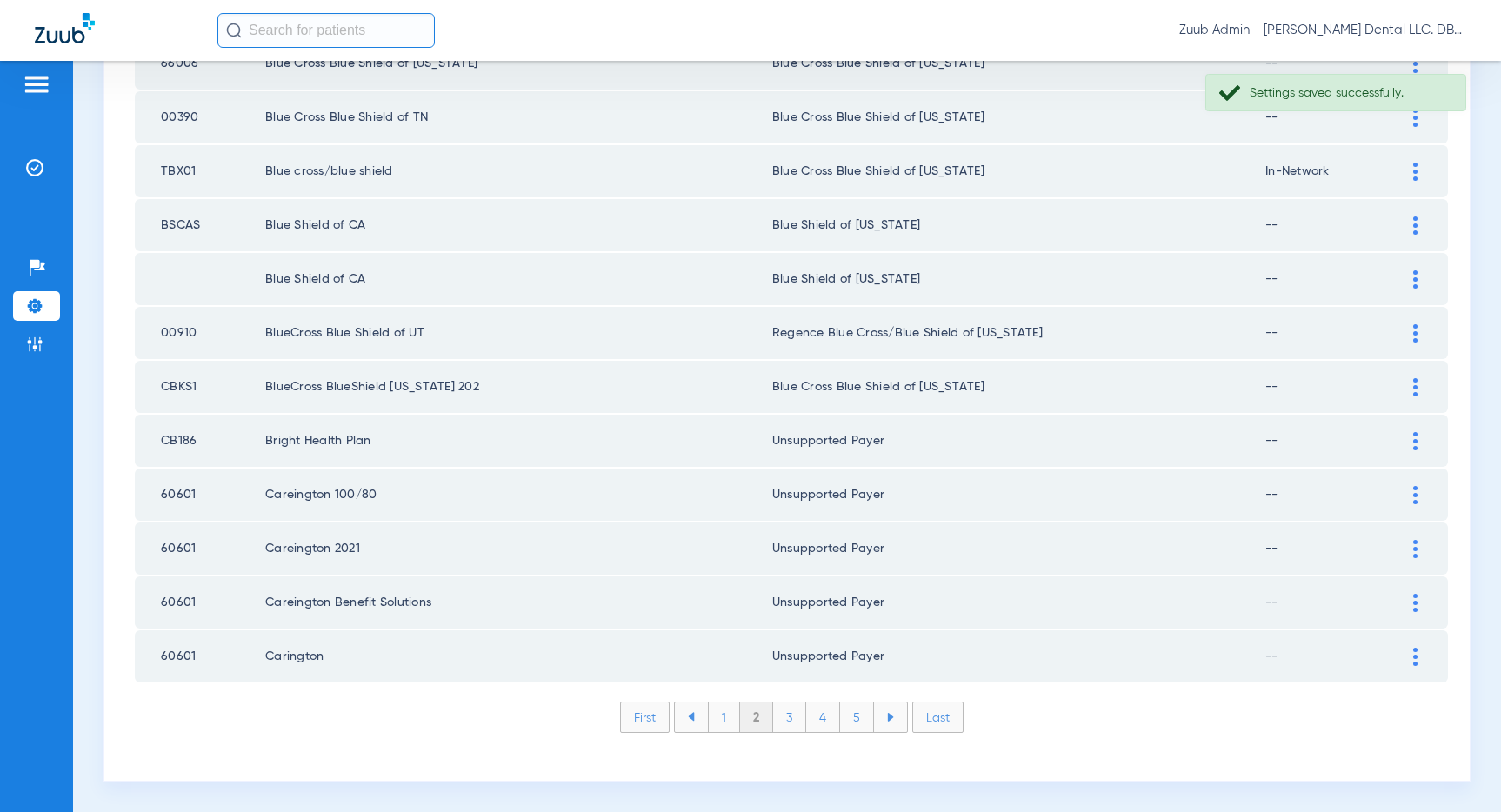
click at [719, 717] on li "1" at bounding box center [724, 717] width 32 height 30
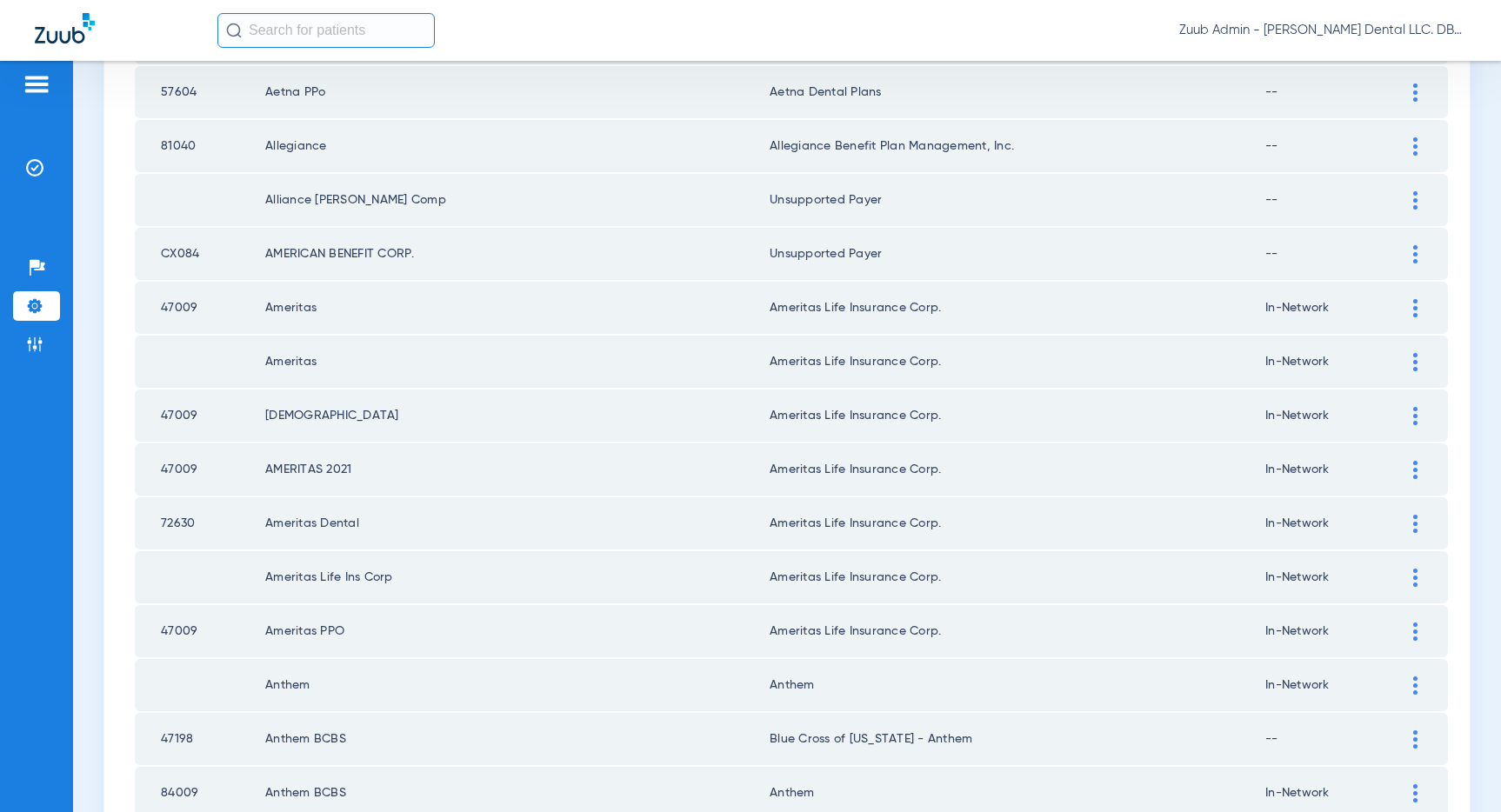
scroll to position [0, 0]
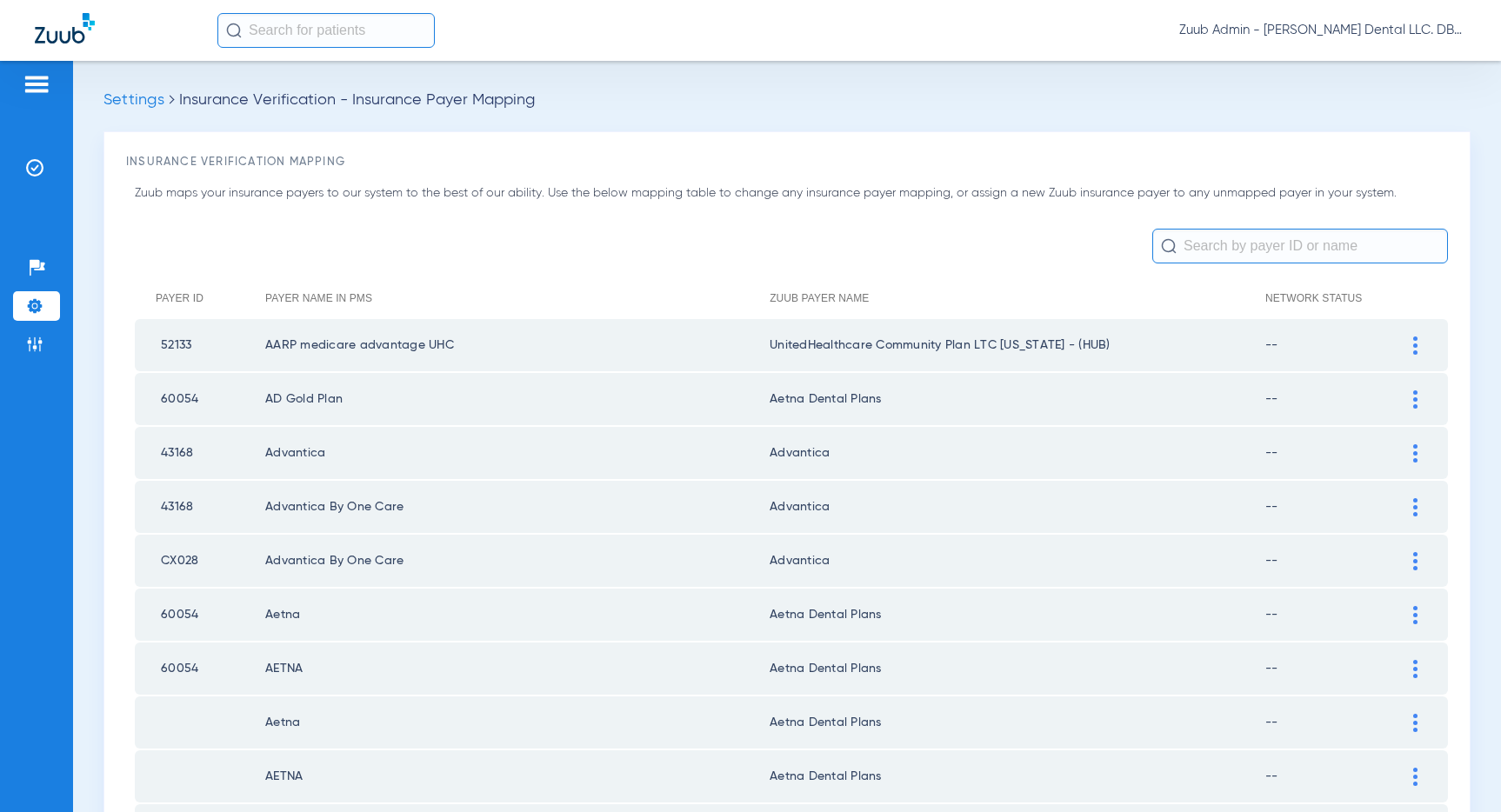
click at [1376, 31] on span "Zuub Admin - [PERSON_NAME] Dental LLC. DBA Ahwatukee Dentistry" at bounding box center [1322, 30] width 287 height 17
click at [1384, 51] on button "Log out" at bounding box center [1416, 61] width 95 height 35
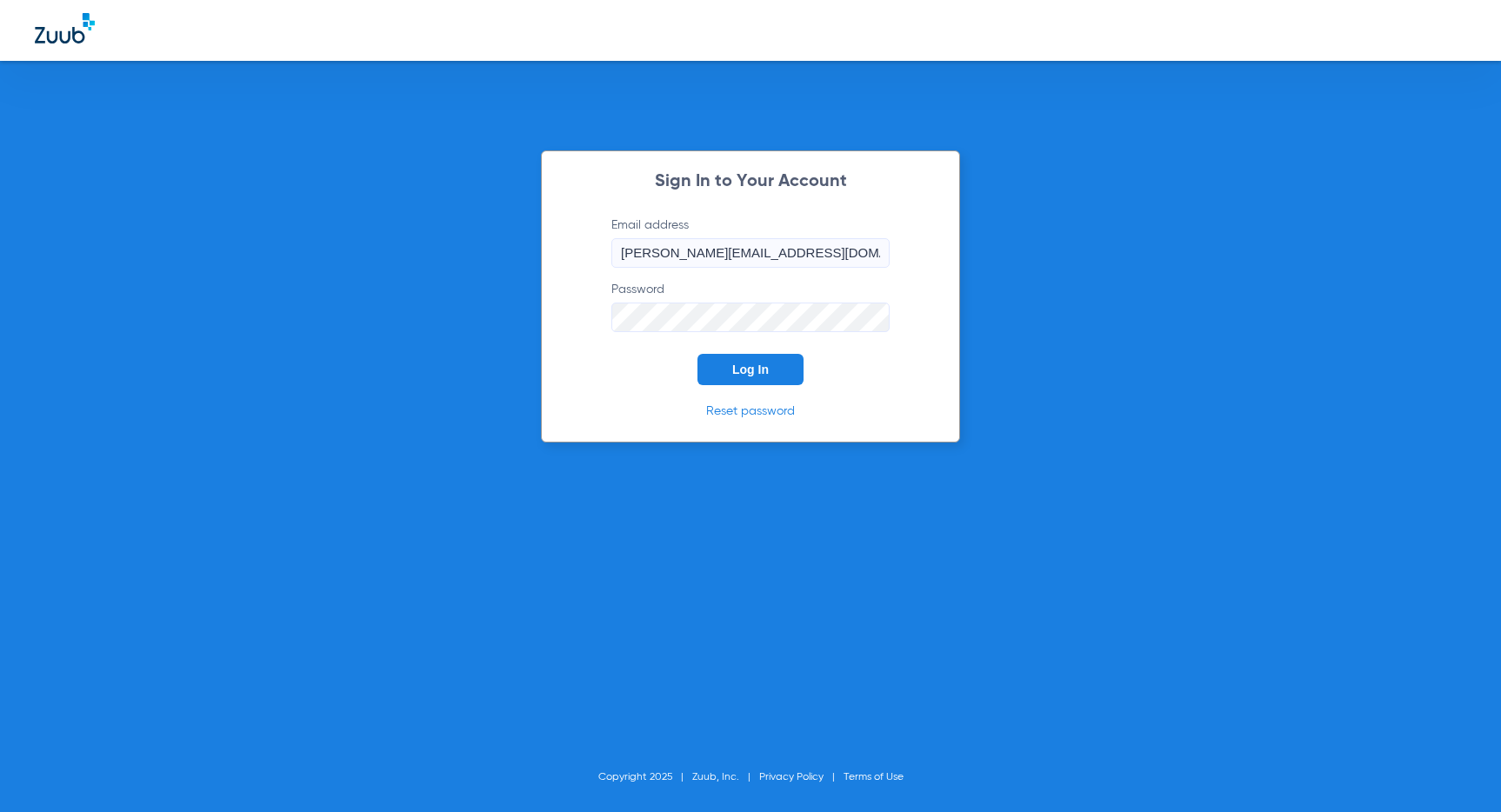
drag, startPoint x: 799, startPoint y: 351, endPoint x: 767, endPoint y: 366, distance: 35.3
click at [790, 356] on form "Email address [PERSON_NAME][EMAIL_ADDRESS][DOMAIN_NAME] Password Log In" at bounding box center [750, 301] width 331 height 169
click at [766, 367] on span "Log In" at bounding box center [750, 369] width 37 height 13
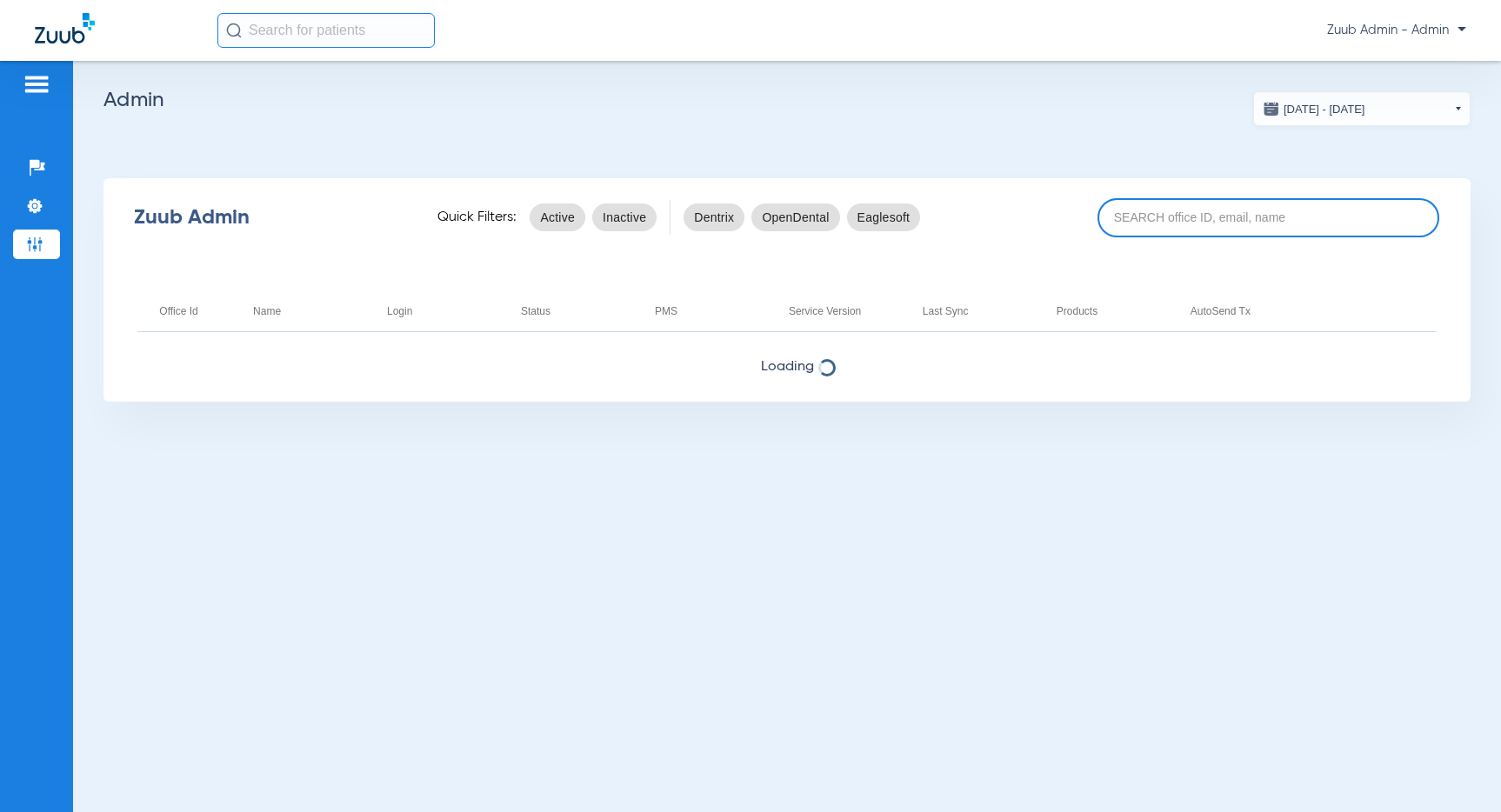
click at [1175, 218] on input at bounding box center [1268, 218] width 341 height 40
paste input "17005624"
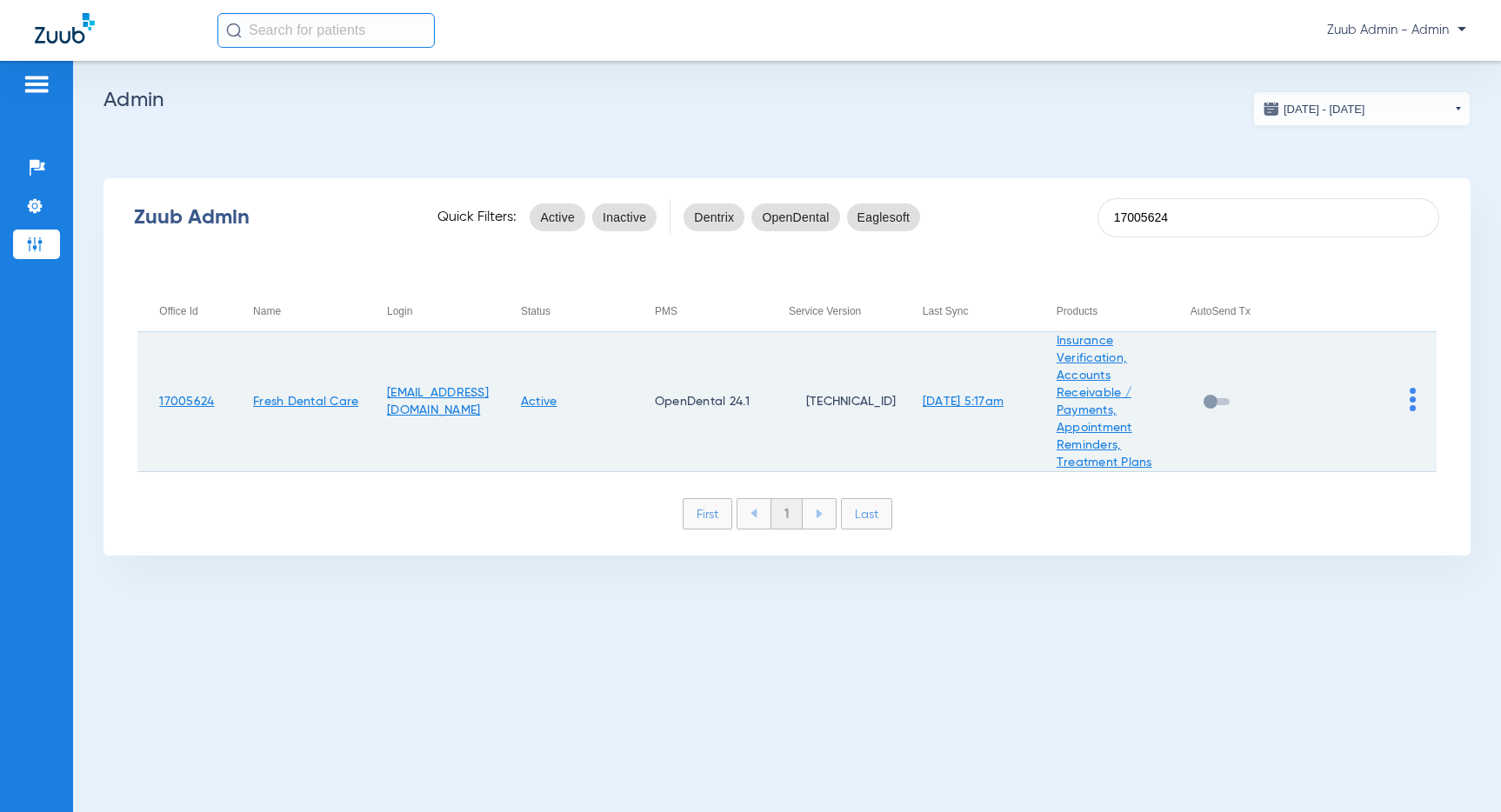
type input "17005624"
click at [1412, 397] on img at bounding box center [1412, 400] width 6 height 23
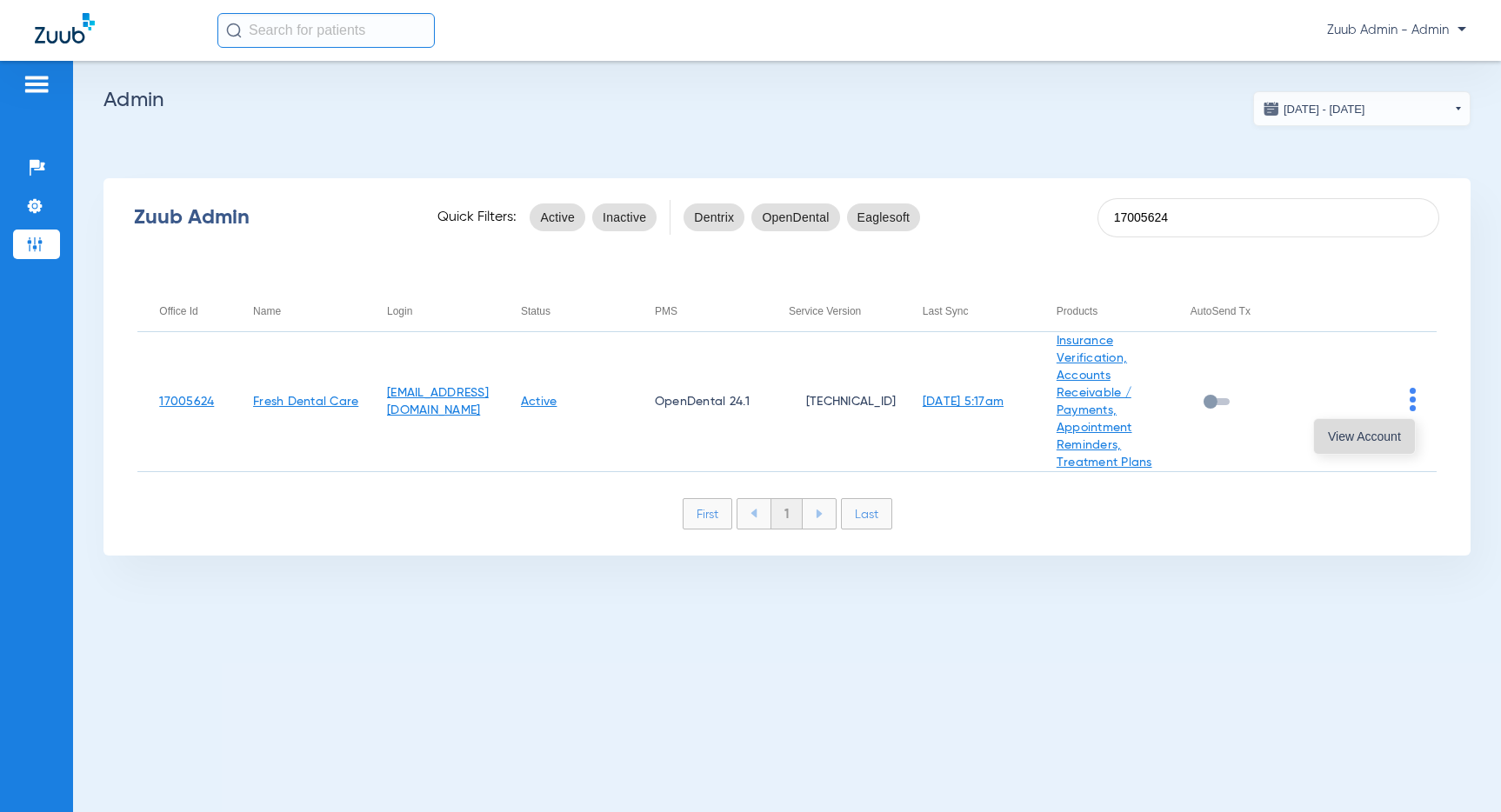
click at [1396, 432] on span "View Account" at bounding box center [1364, 437] width 73 height 13
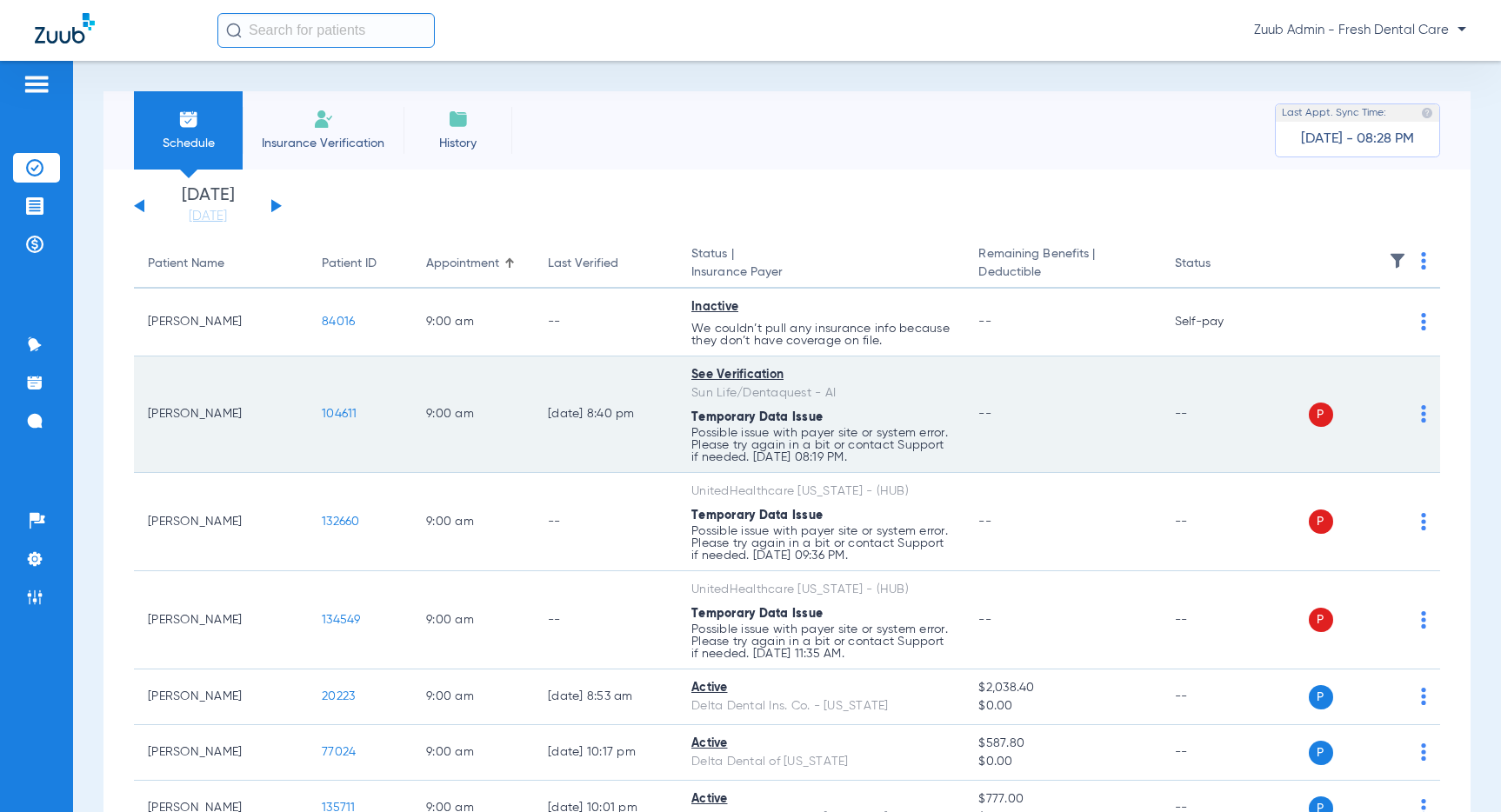
click at [344, 409] on span "104611" at bounding box center [340, 414] width 36 height 13
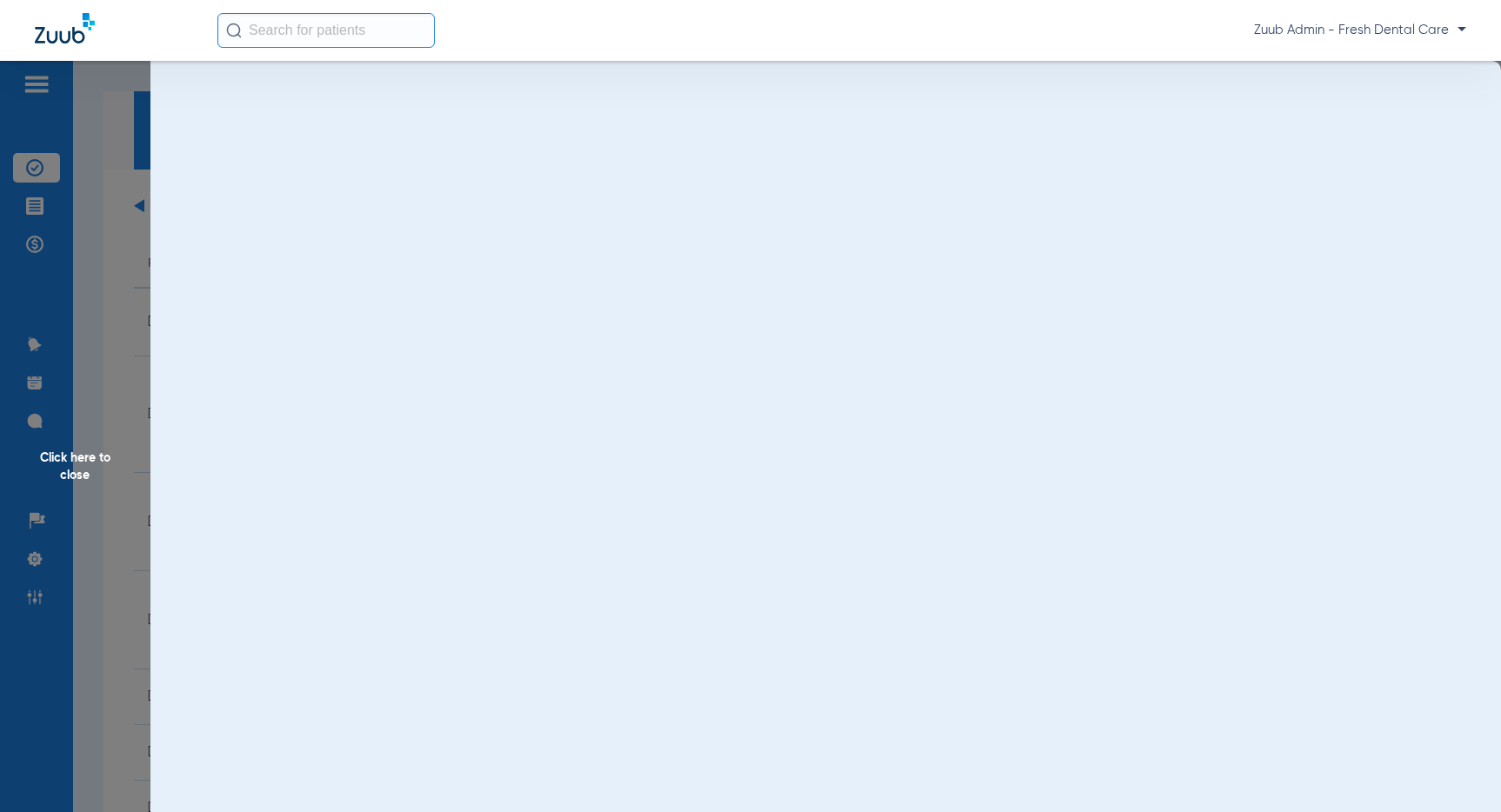
click at [336, 411] on div "Click here to close" at bounding box center [750, 467] width 1501 height 812
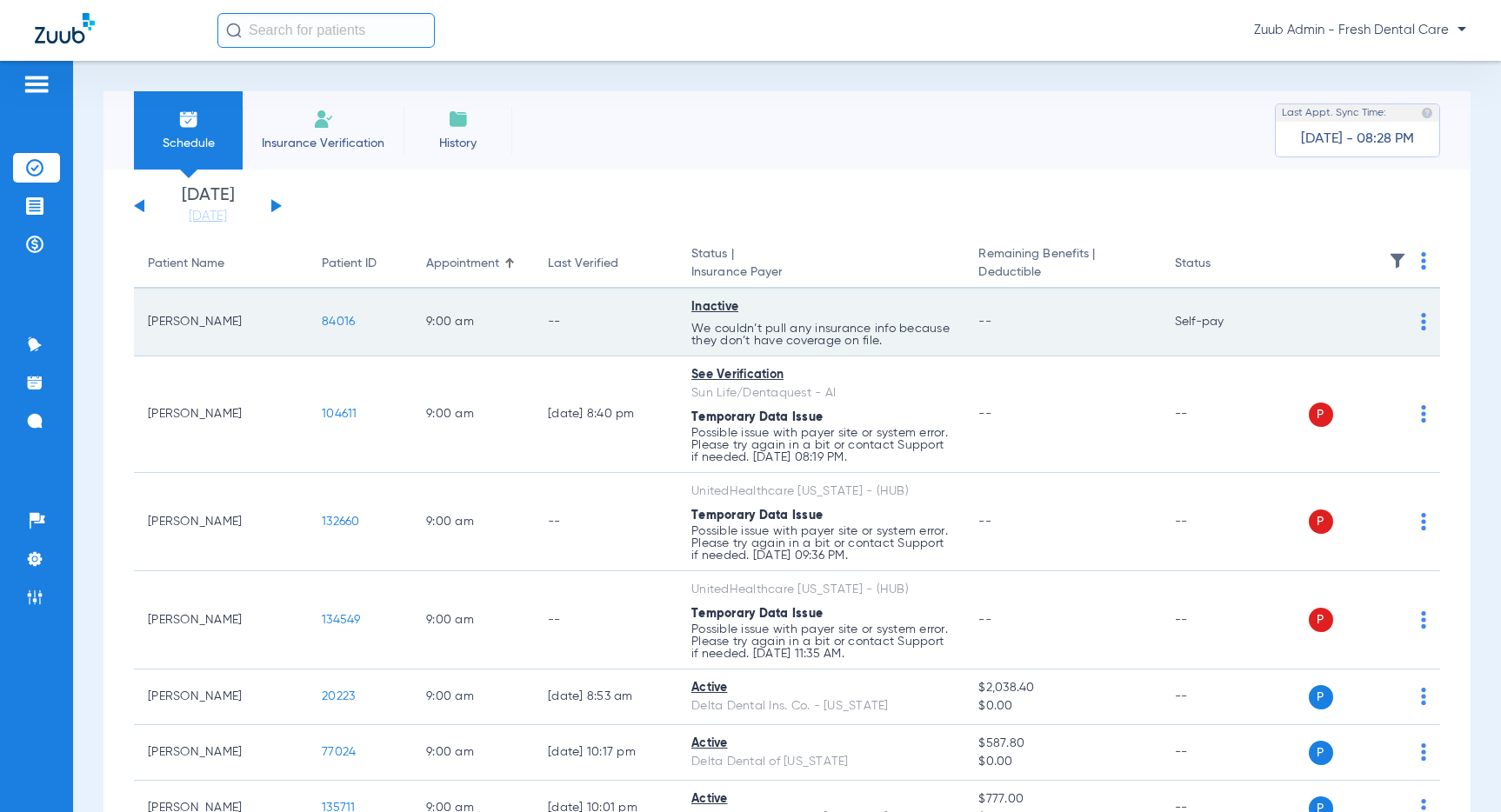
click at [334, 322] on span "84016" at bounding box center [338, 322] width 33 height 13
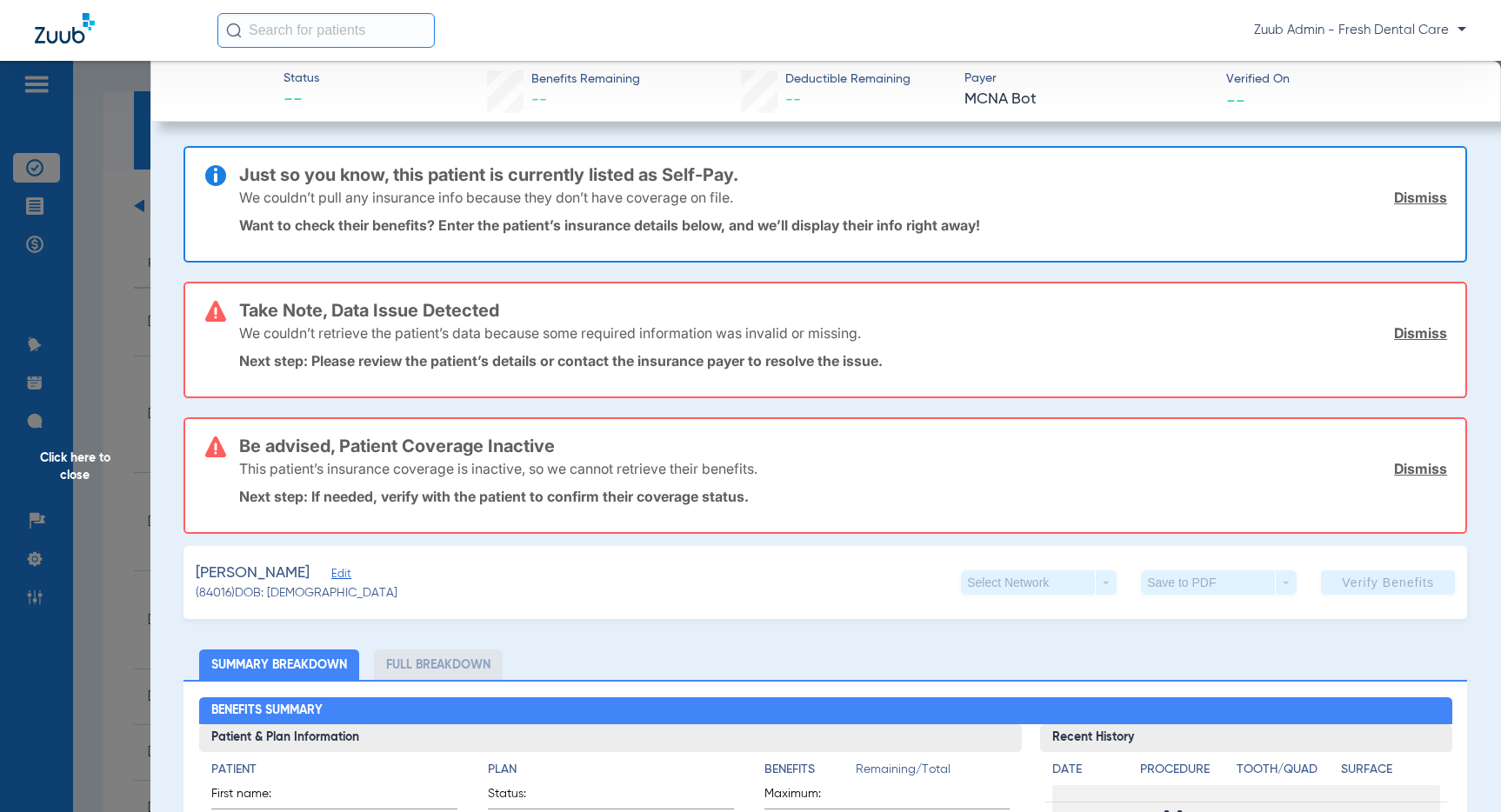
drag, startPoint x: 349, startPoint y: 569, endPoint x: 608, endPoint y: 569, distance: 259.0
click at [347, 570] on span "Edit" at bounding box center [339, 576] width 15 height 16
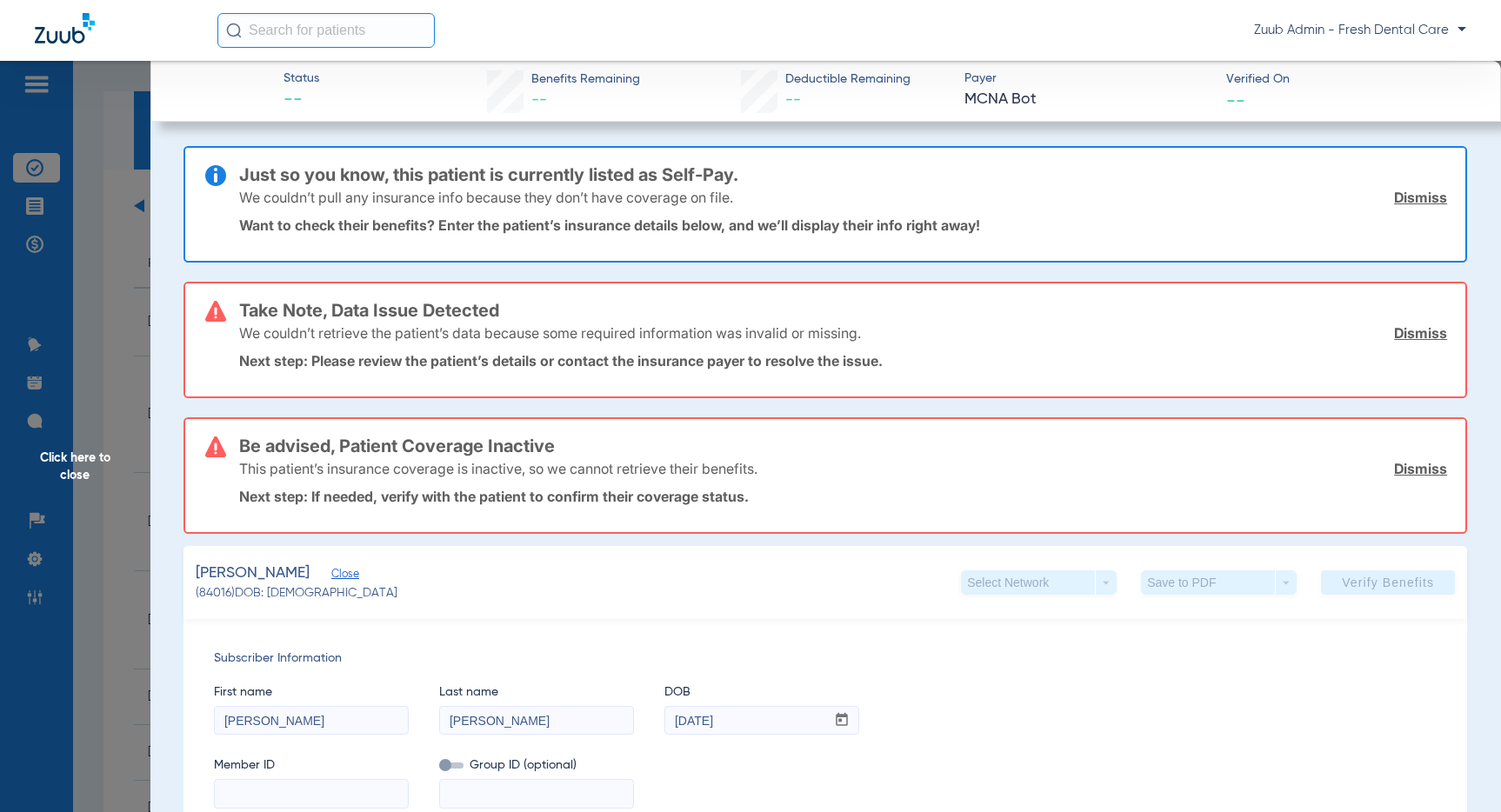
click at [82, 475] on span "Click here to close" at bounding box center [75, 467] width 150 height 812
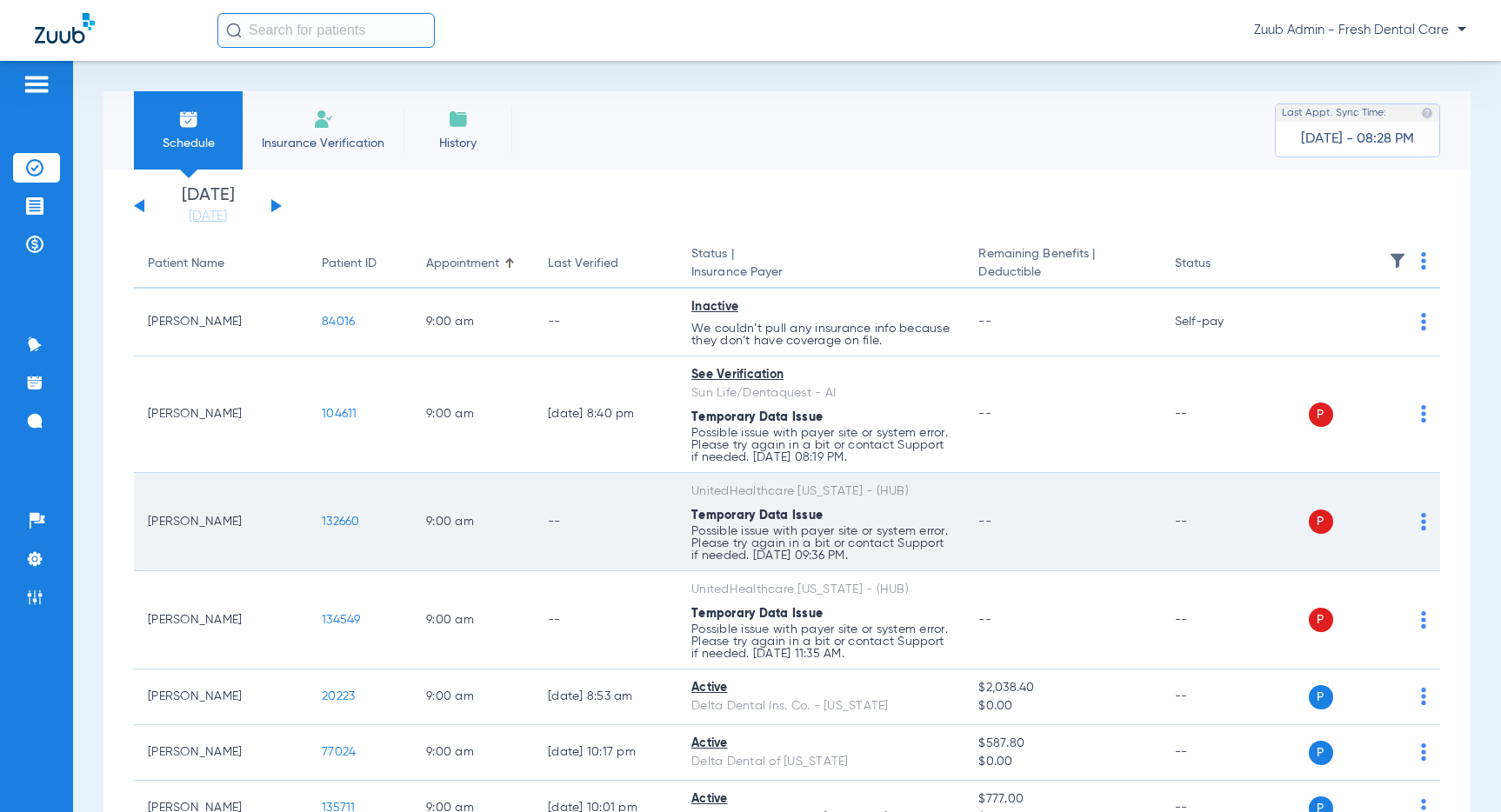
click at [1423, 518] on img at bounding box center [1424, 521] width 5 height 17
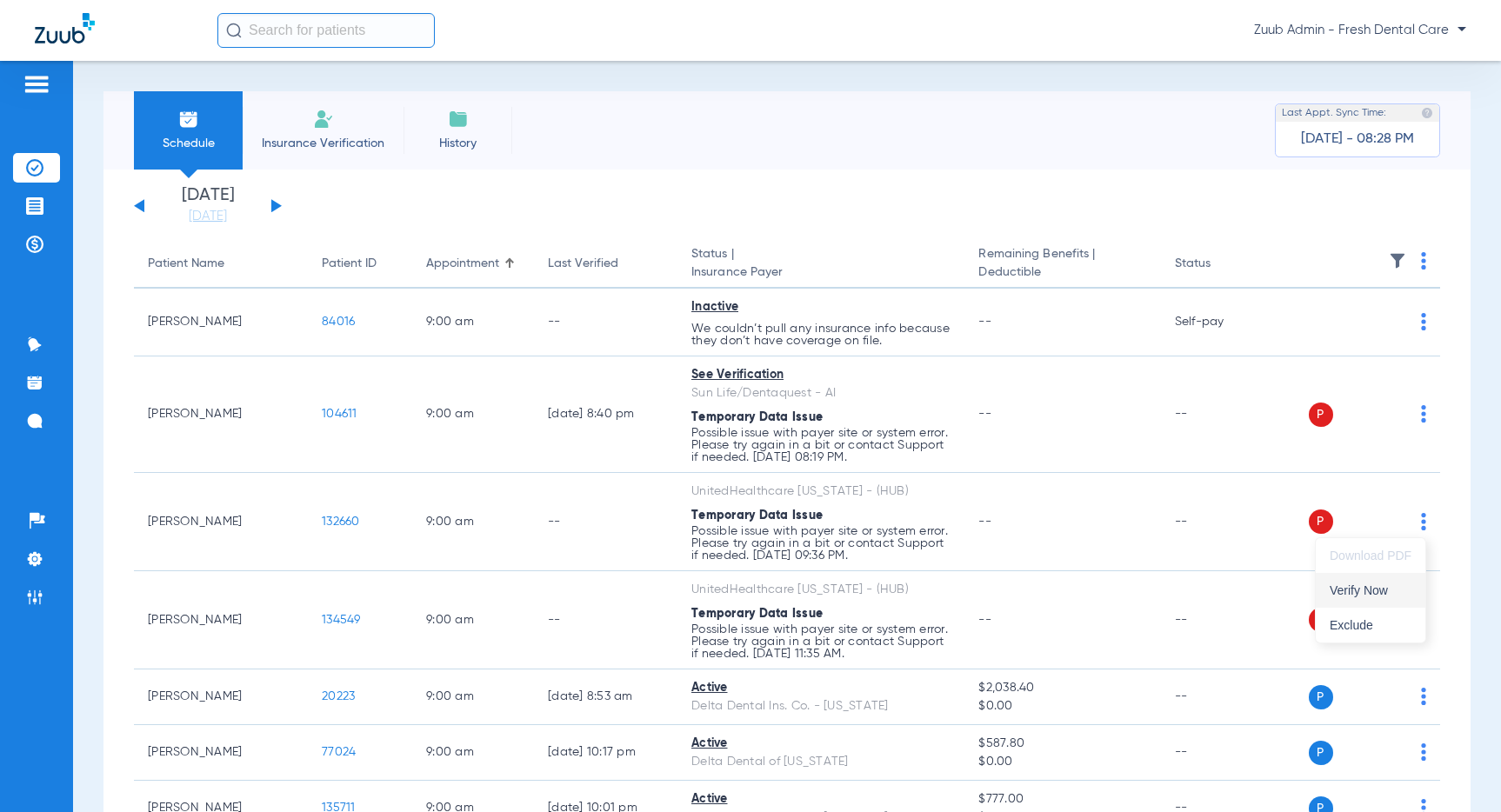
click at [1365, 591] on span "Verify Now" at bounding box center [1370, 590] width 82 height 13
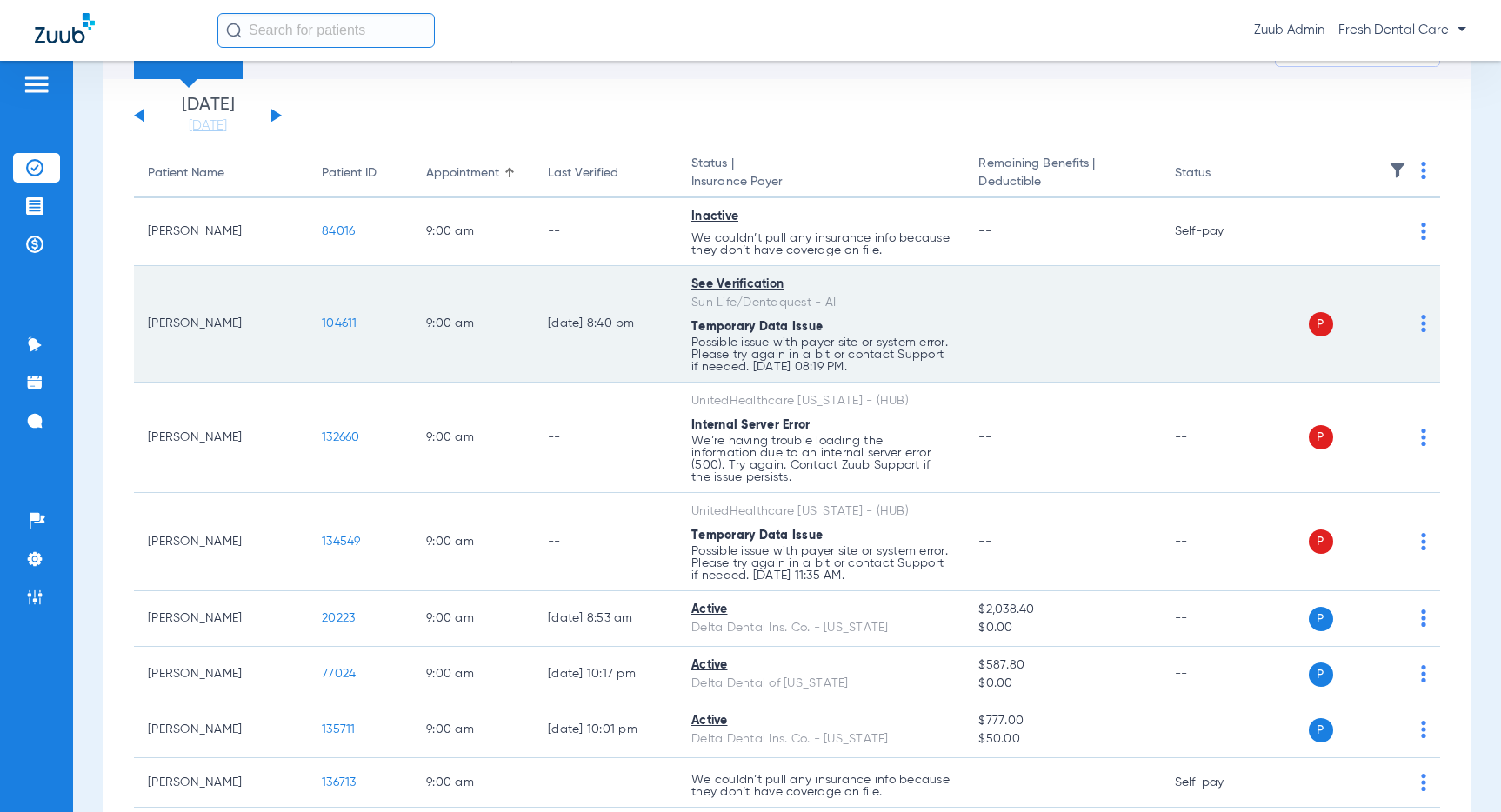
scroll to position [93, 0]
click at [1423, 322] on img at bounding box center [1424, 321] width 5 height 17
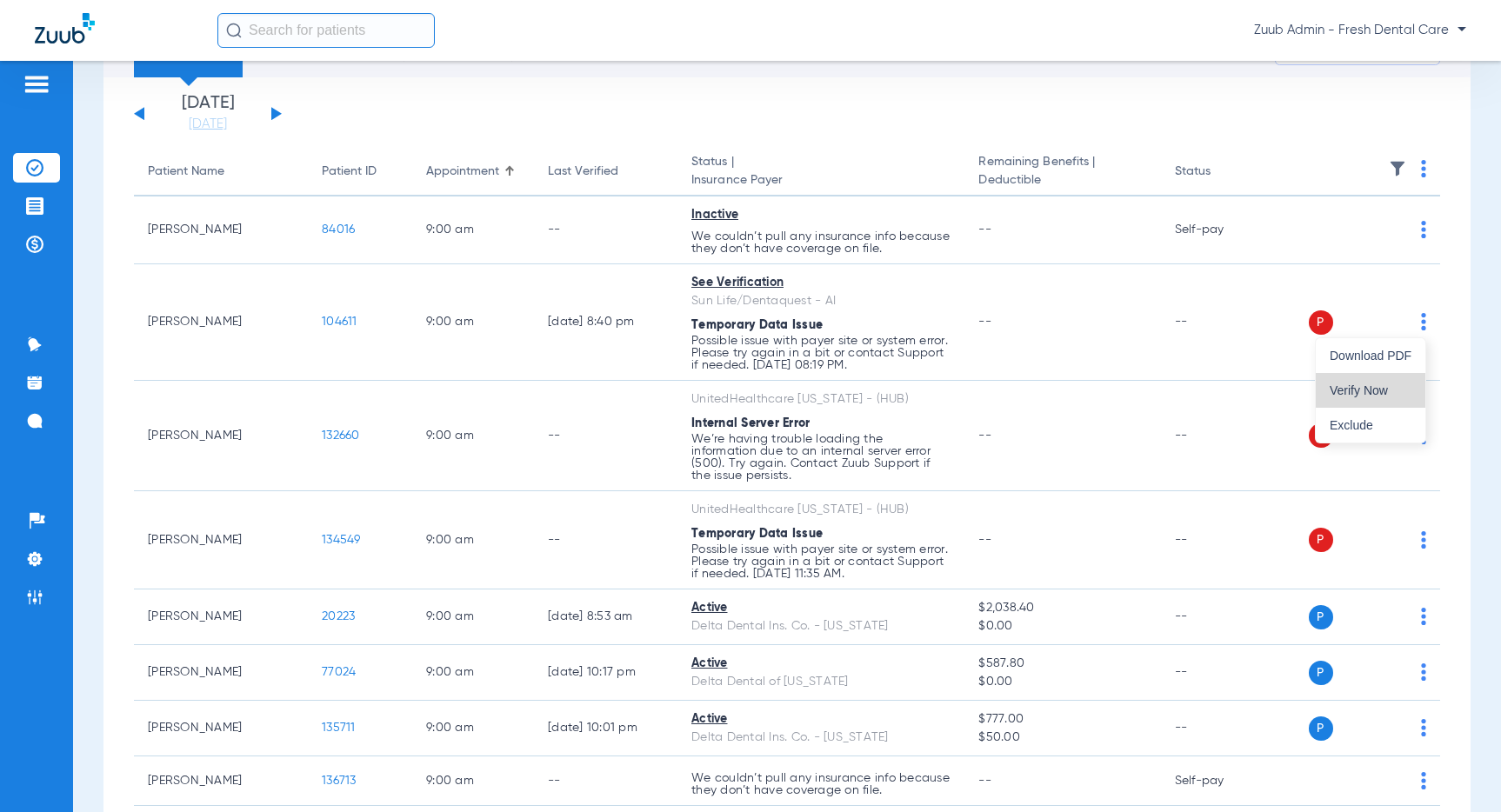
click at [1385, 388] on span "Verify Now" at bounding box center [1370, 391] width 82 height 13
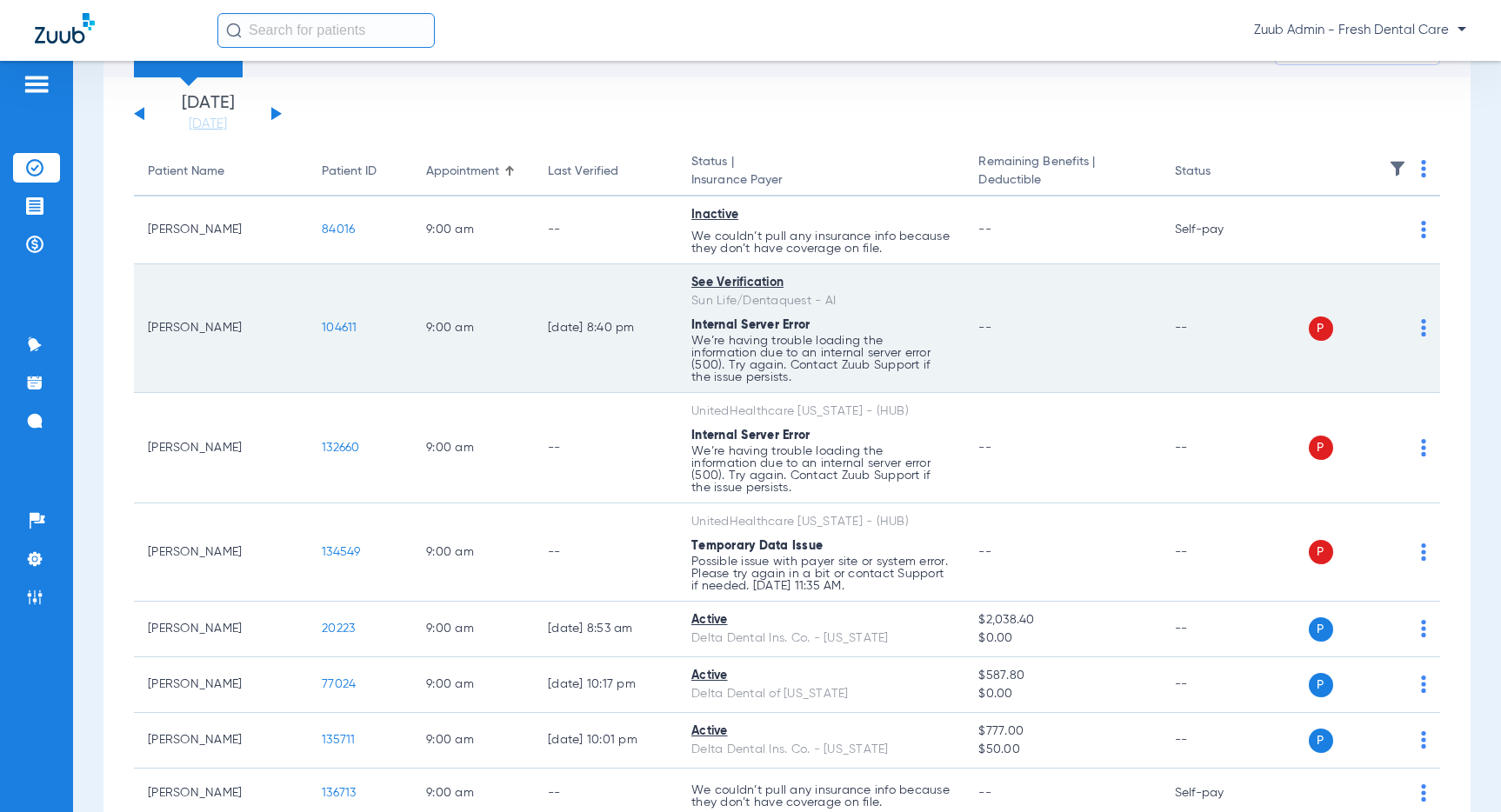
click at [1423, 327] on img at bounding box center [1424, 327] width 5 height 17
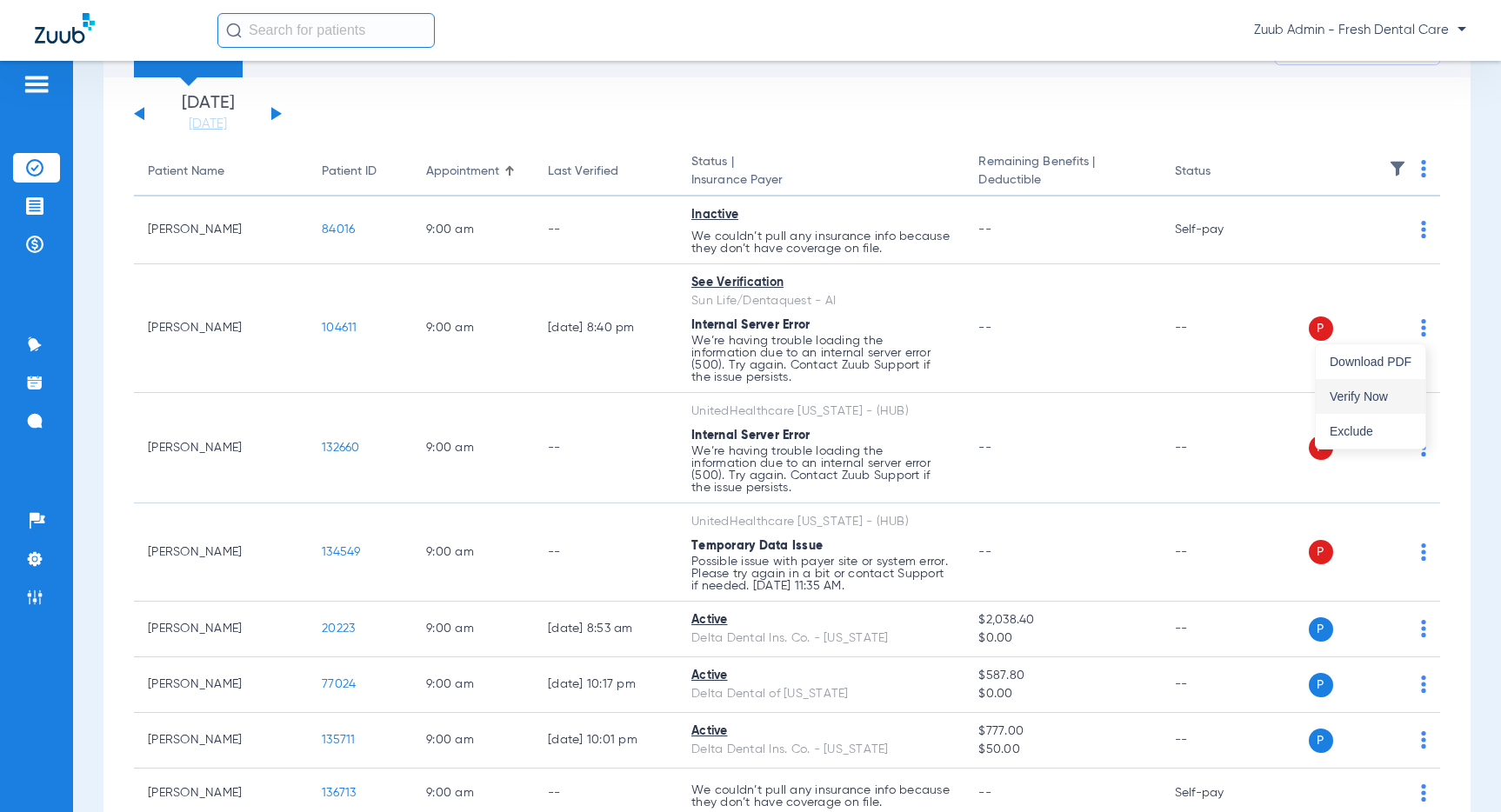
click at [1381, 392] on span "Verify Now" at bounding box center [1370, 397] width 82 height 13
click at [31, 551] on img at bounding box center [34, 559] width 17 height 17
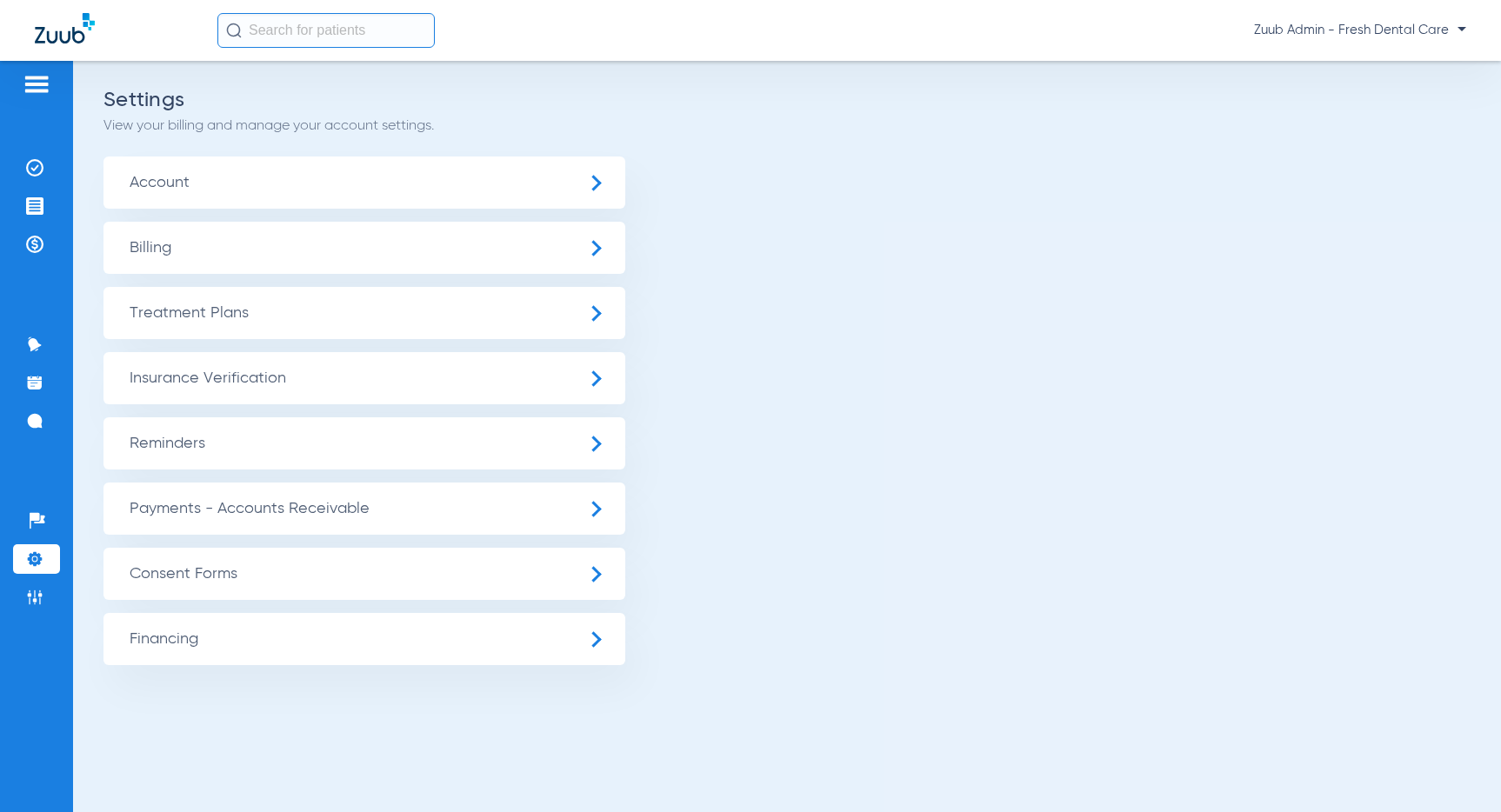
click at [227, 377] on span "Insurance Verification" at bounding box center [364, 378] width 522 height 52
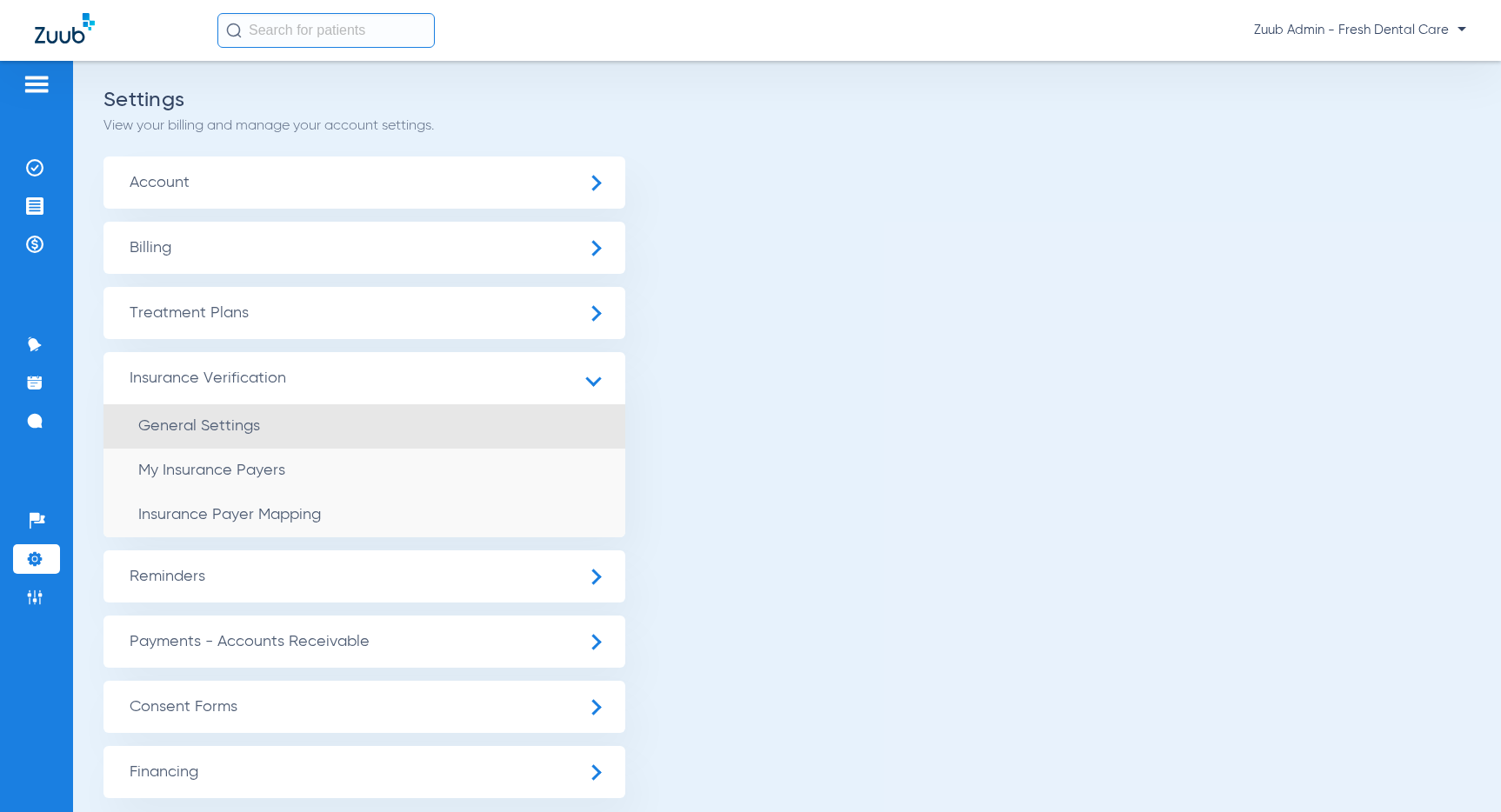
click at [258, 428] on li "General Settings" at bounding box center [364, 426] width 522 height 44
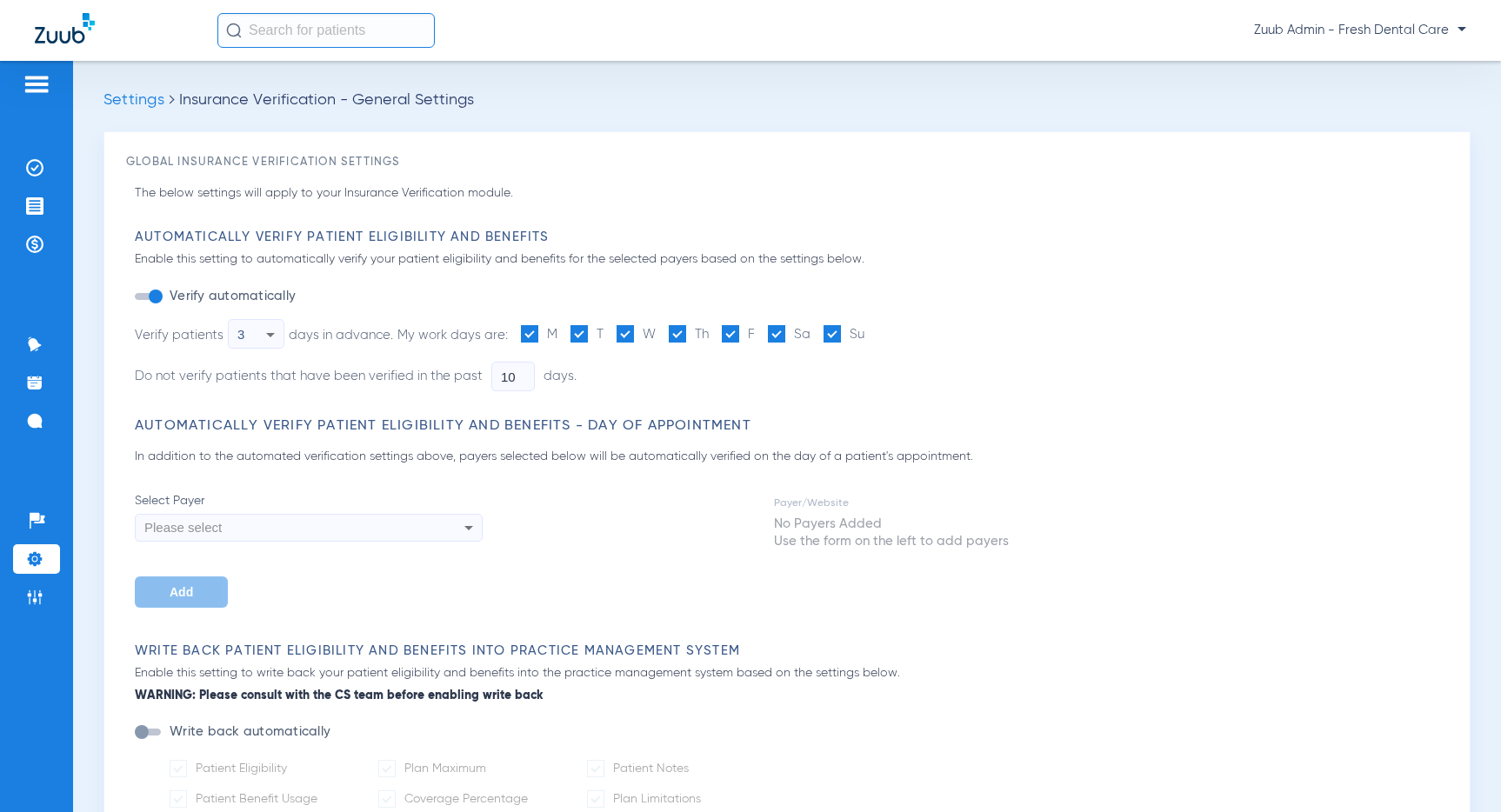
type input "3"
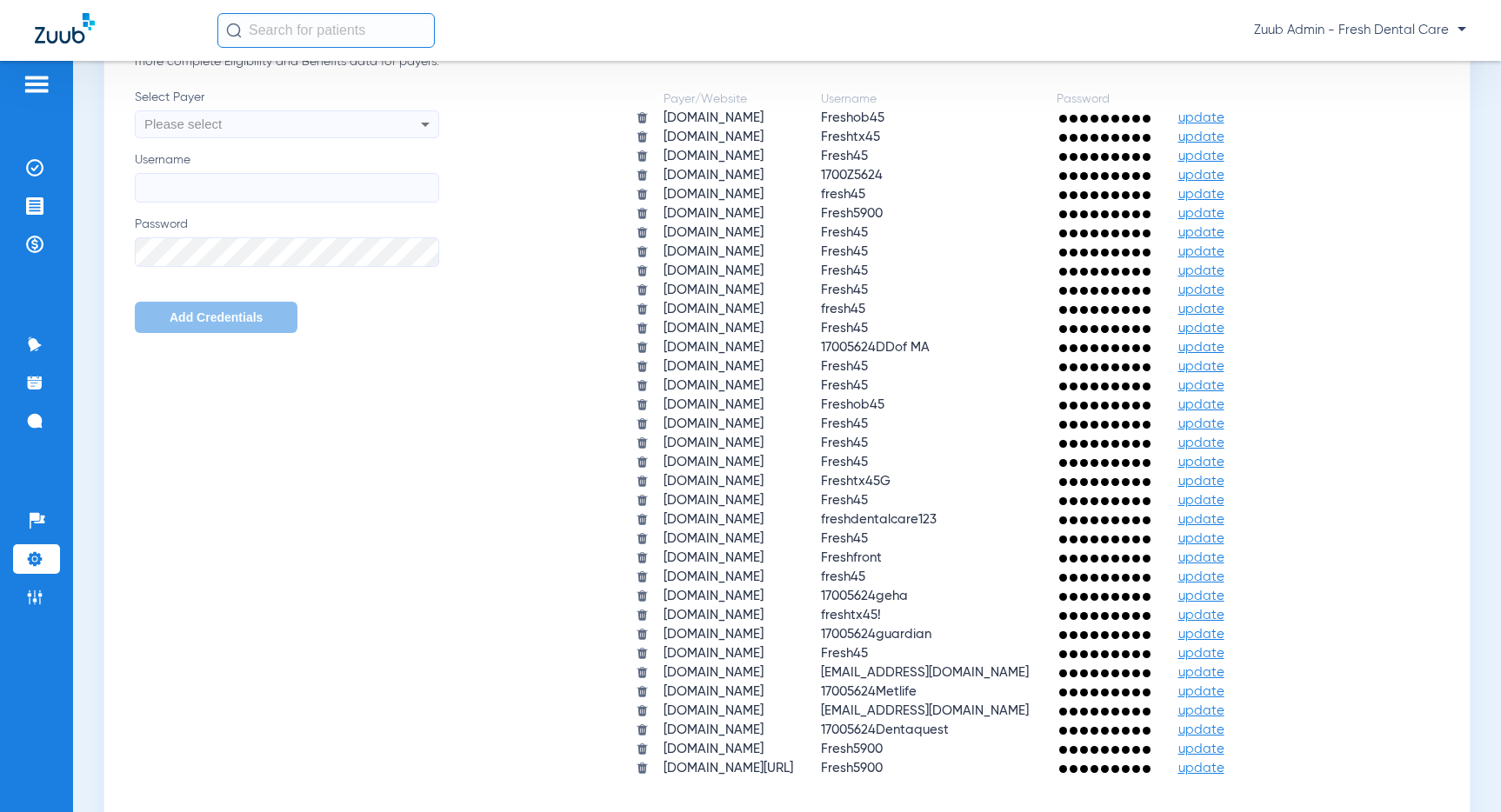
scroll to position [1399, 0]
